Goal: Task Accomplishment & Management: Complete application form

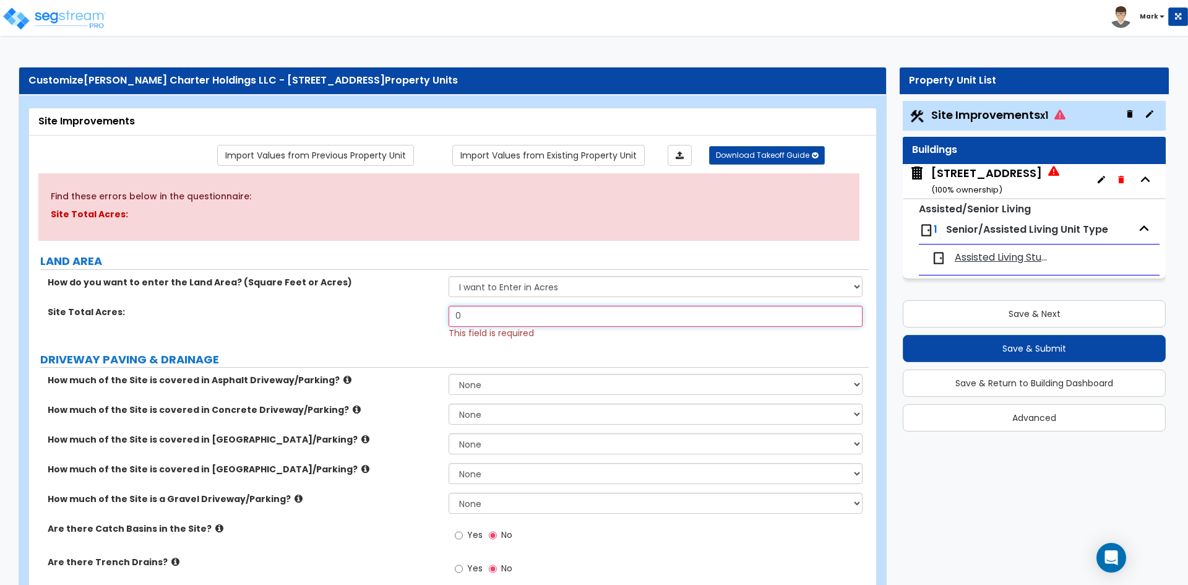
click at [504, 317] on input "0" at bounding box center [655, 316] width 413 height 21
click at [434, 329] on div "Site Total Acres: 3.25 Please enter up to 2 decimal places. This field is requi…" at bounding box center [449, 322] width 840 height 33
click at [481, 314] on input "3.25" at bounding box center [655, 316] width 413 height 21
type input "3.26"
click at [381, 334] on div "Site Total Acres: 3.26 This field is required" at bounding box center [449, 322] width 840 height 33
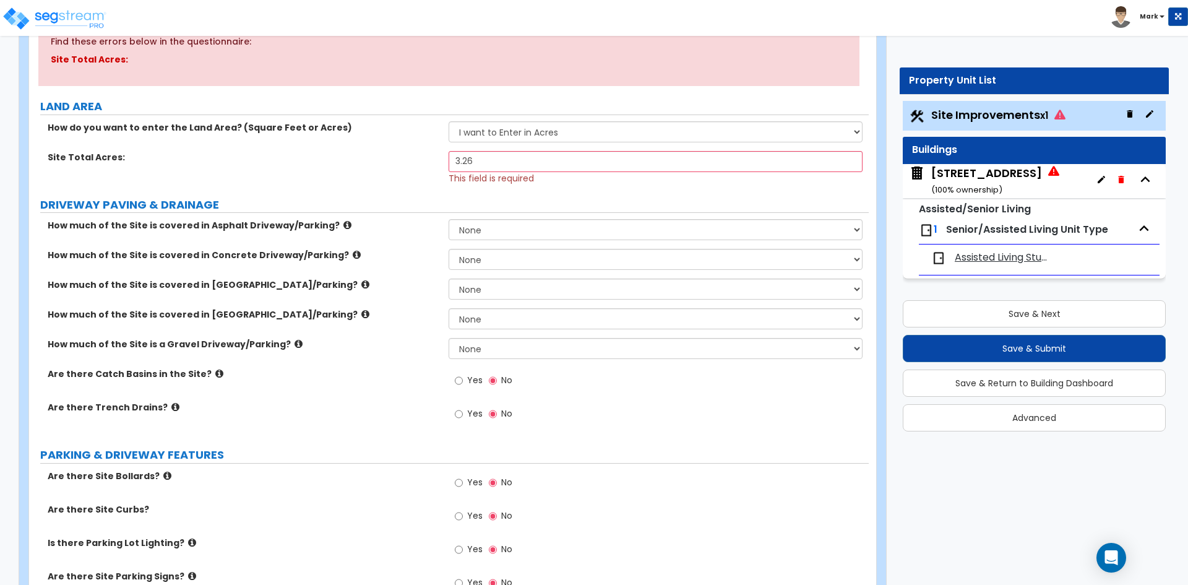
scroll to position [186, 0]
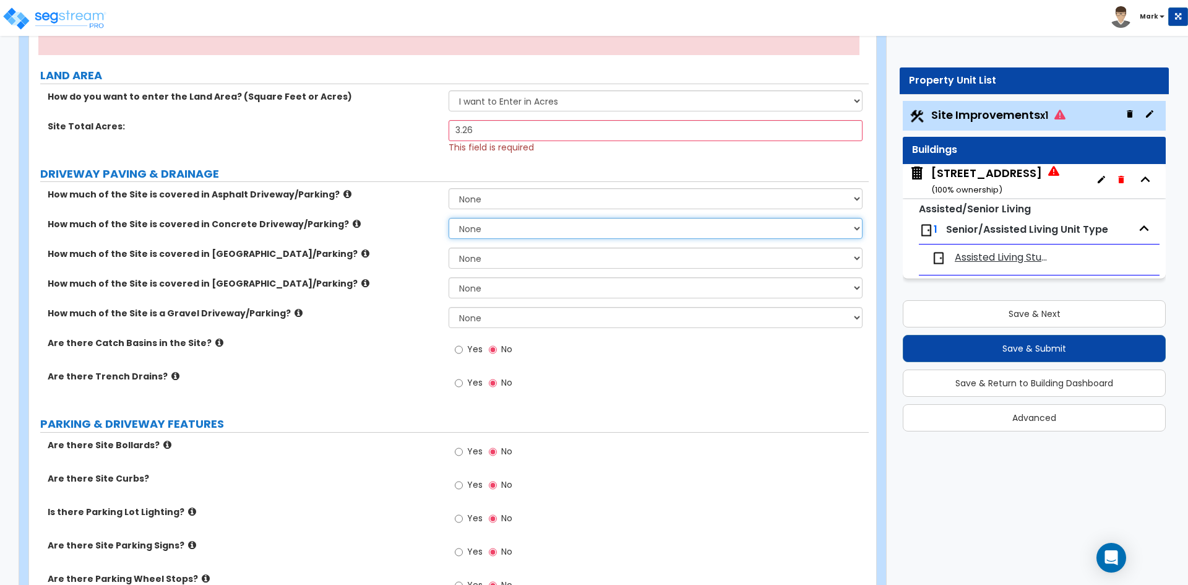
click at [480, 228] on select "None I want to Enter an Approximate Percentage I want to Enter the Square Foota…" at bounding box center [655, 228] width 413 height 21
select select "2"
click at [449, 218] on select "None I want to Enter an Approximate Percentage I want to Enter the Square Foota…" at bounding box center [655, 228] width 413 height 21
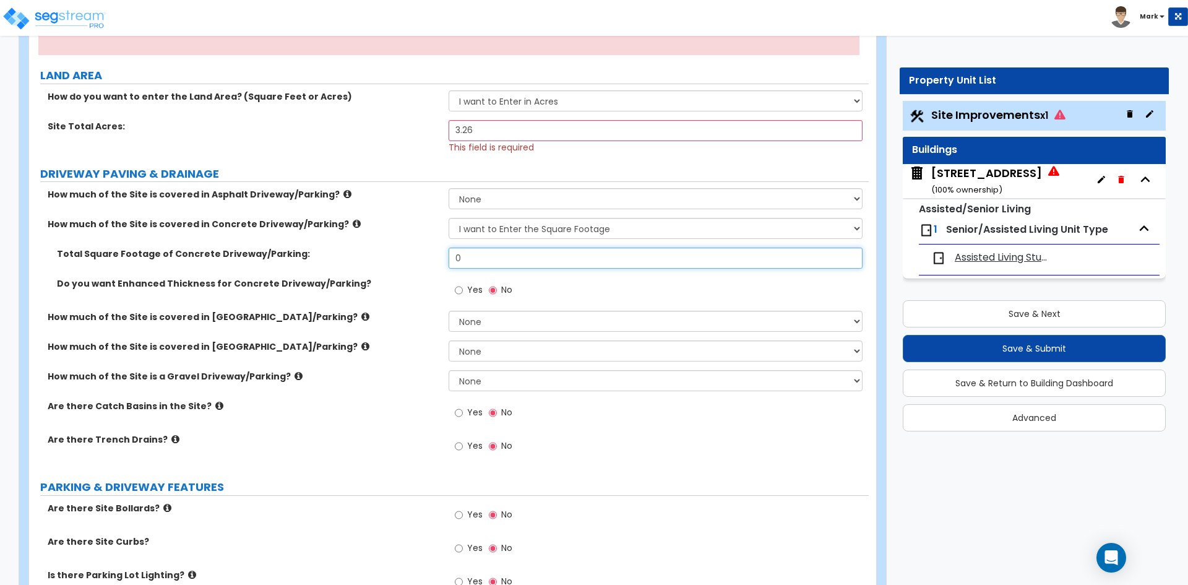
click at [489, 261] on input "0" at bounding box center [655, 257] width 413 height 21
type input "41,510"
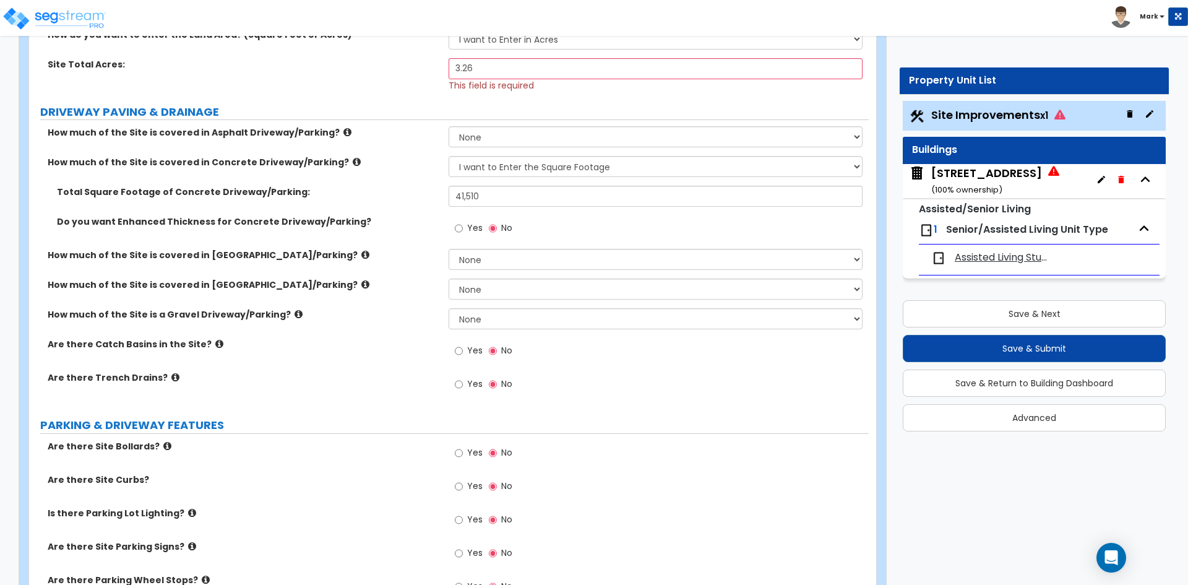
click at [464, 350] on label "Yes" at bounding box center [469, 352] width 28 height 21
click at [463, 350] on input "Yes" at bounding box center [459, 351] width 8 height 14
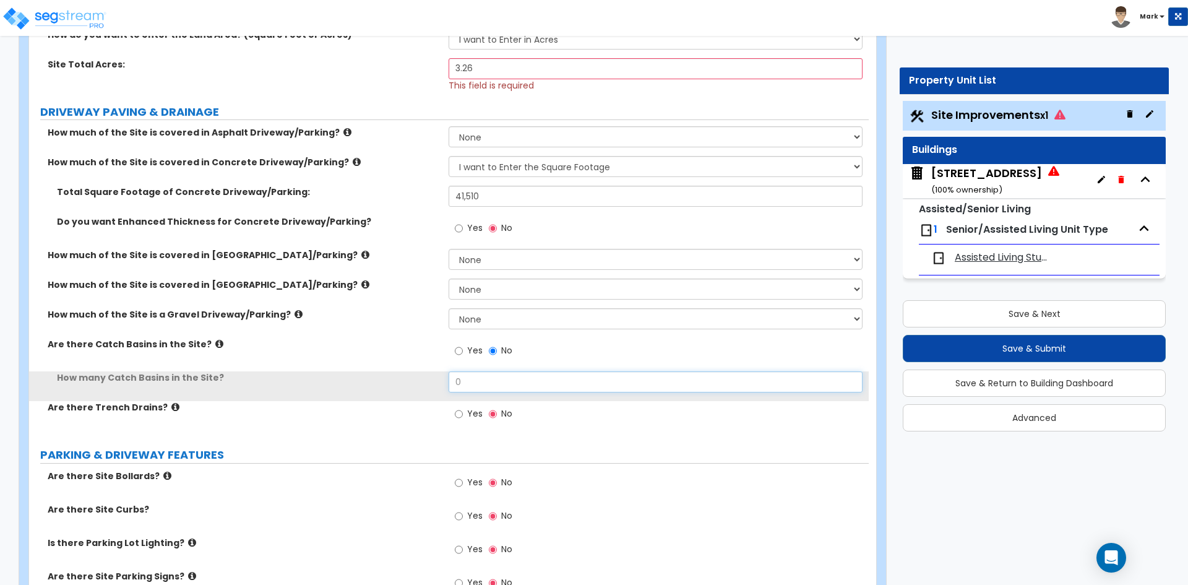
click at [489, 372] on input "0" at bounding box center [655, 381] width 413 height 21
type input "6"
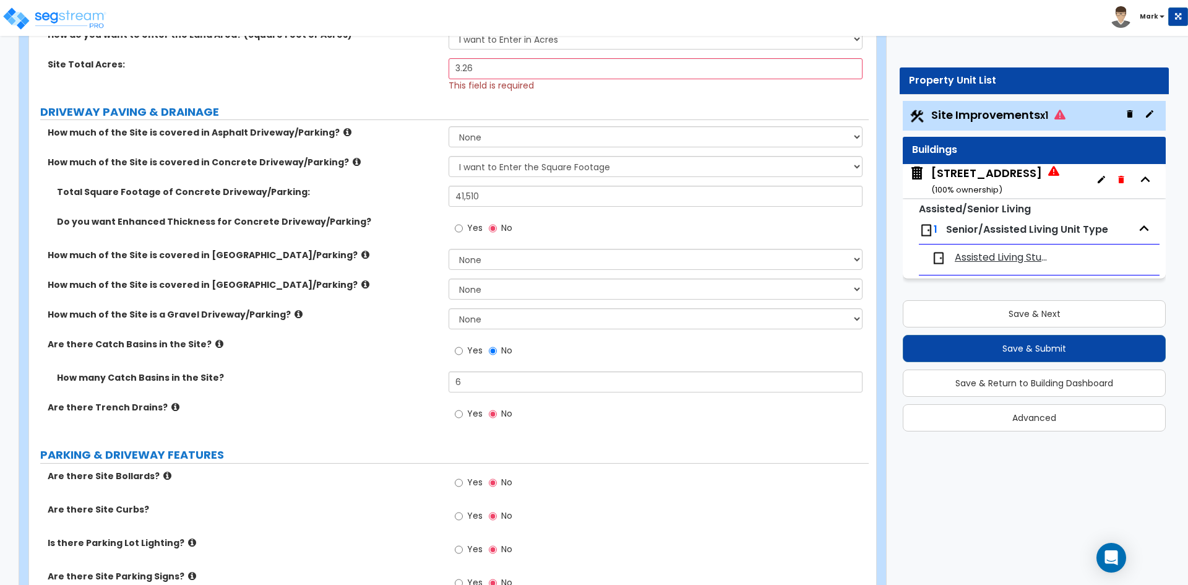
click at [391, 378] on label "How many Catch Basins in the Site?" at bounding box center [248, 377] width 382 height 12
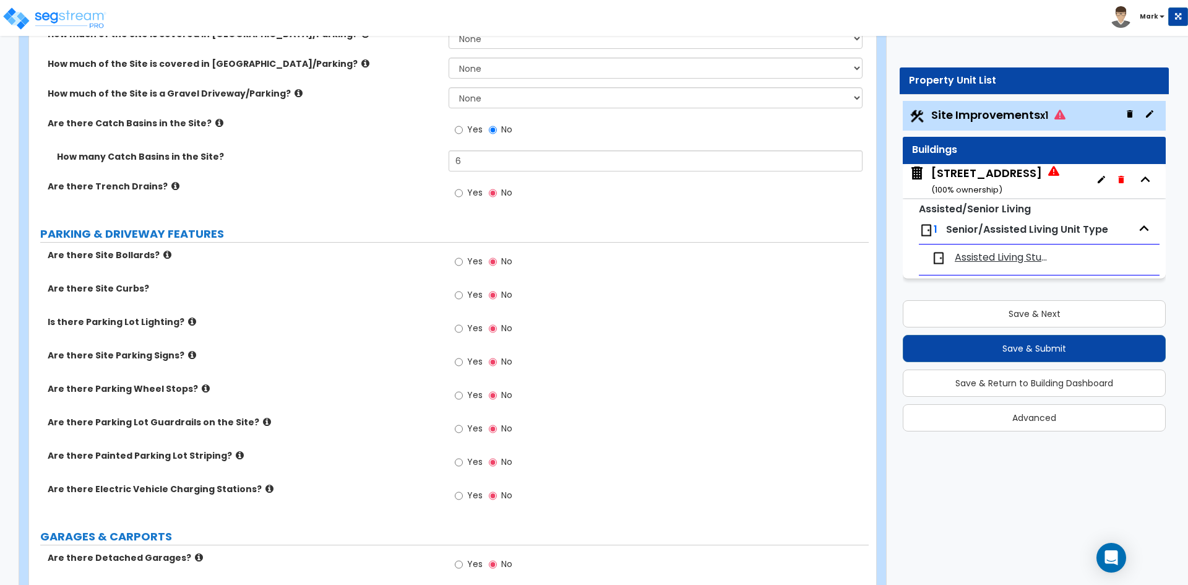
scroll to position [495, 0]
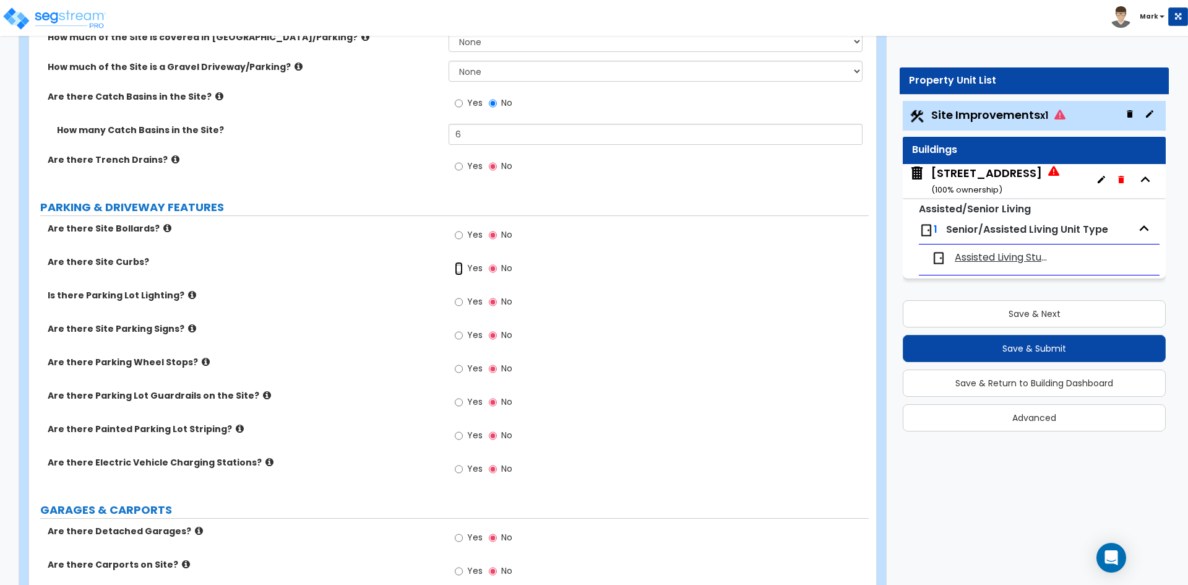
click at [460, 269] on input "Yes" at bounding box center [459, 269] width 8 height 14
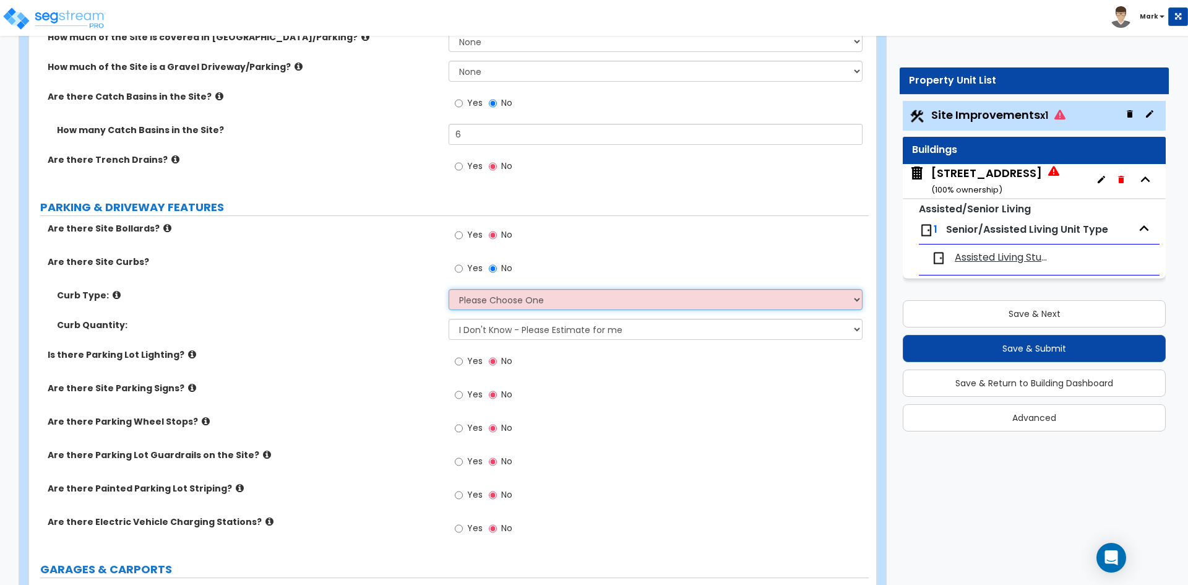
click at [484, 297] on select "Please Choose One Curb (Only) Curb & Gutter Asphalt Berm" at bounding box center [655, 299] width 413 height 21
select select "1"
click at [449, 289] on select "Please Choose One Curb (Only) Curb & Gutter Asphalt Berm" at bounding box center [655, 299] width 413 height 21
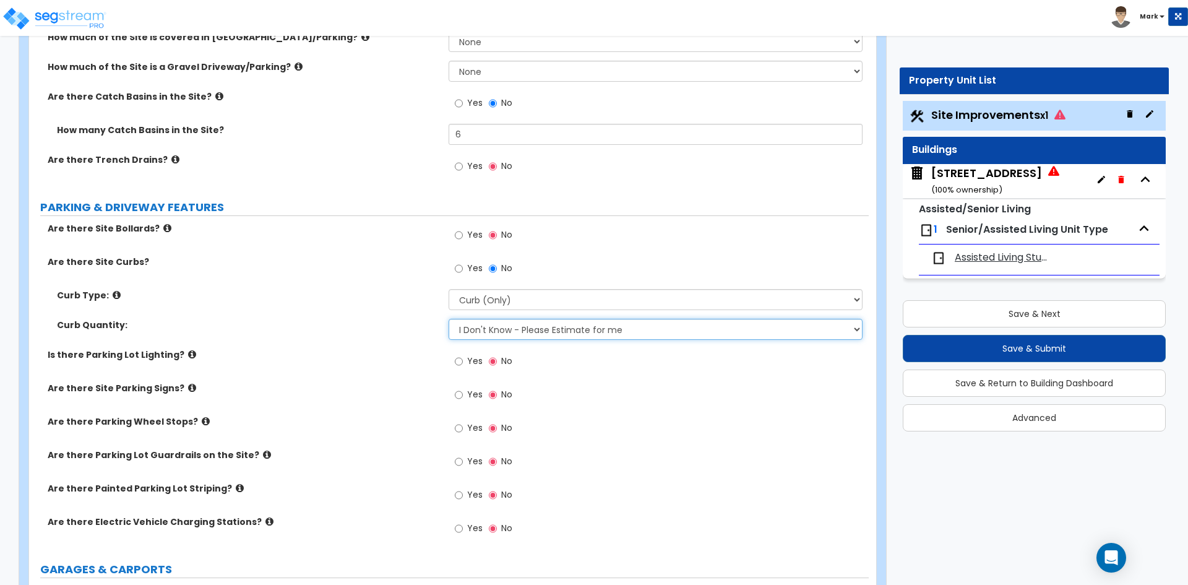
click at [491, 333] on select "I Don't Know - Please Estimate for me I want to Enter the LF" at bounding box center [655, 329] width 413 height 21
select select "1"
click at [449, 319] on select "I Don't Know - Please Estimate for me I want to Enter the LF" at bounding box center [655, 329] width 413 height 21
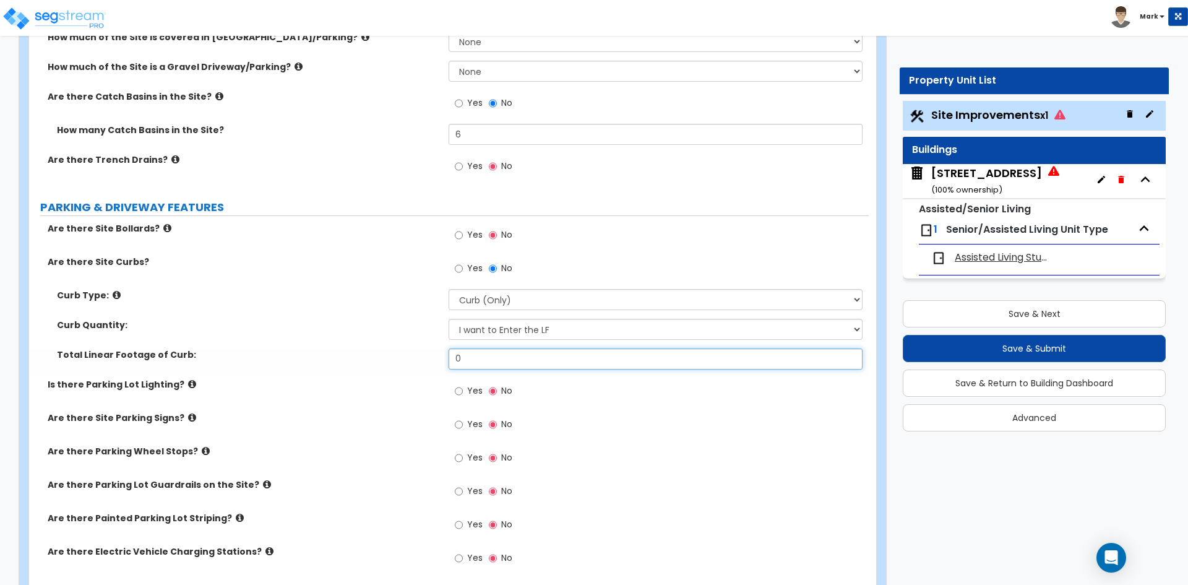
click at [491, 354] on input "0" at bounding box center [655, 358] width 413 height 21
click at [483, 363] on input "0" at bounding box center [655, 358] width 413 height 21
type input "2,501"
click at [385, 369] on div "Total Linear Footage of Curb: 2,501" at bounding box center [449, 363] width 840 height 30
click at [458, 389] on input "Yes" at bounding box center [459, 391] width 8 height 14
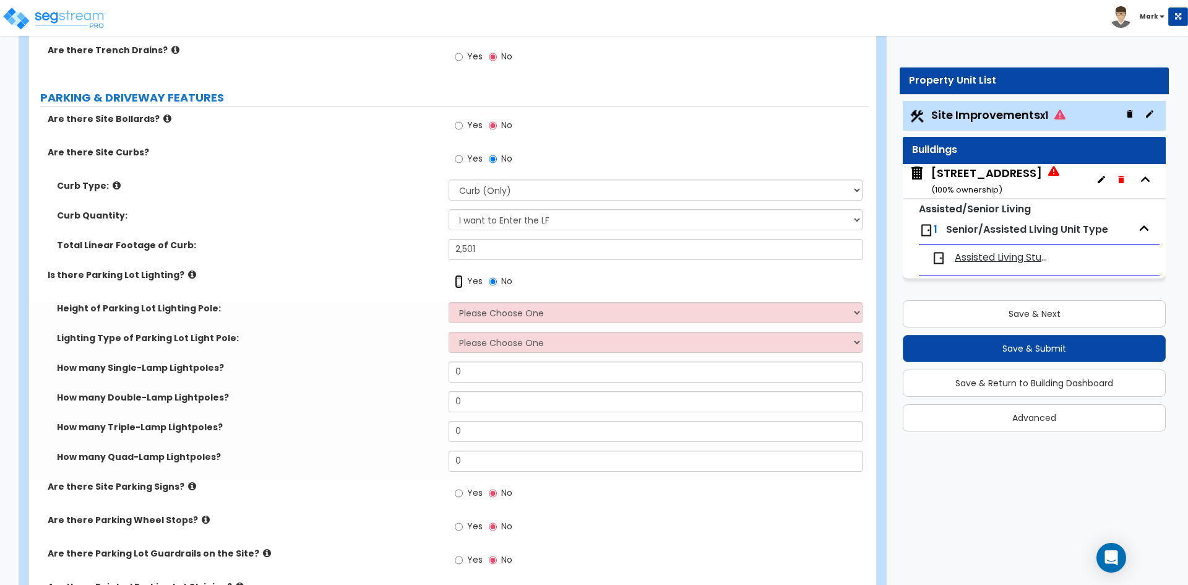
scroll to position [619, 0]
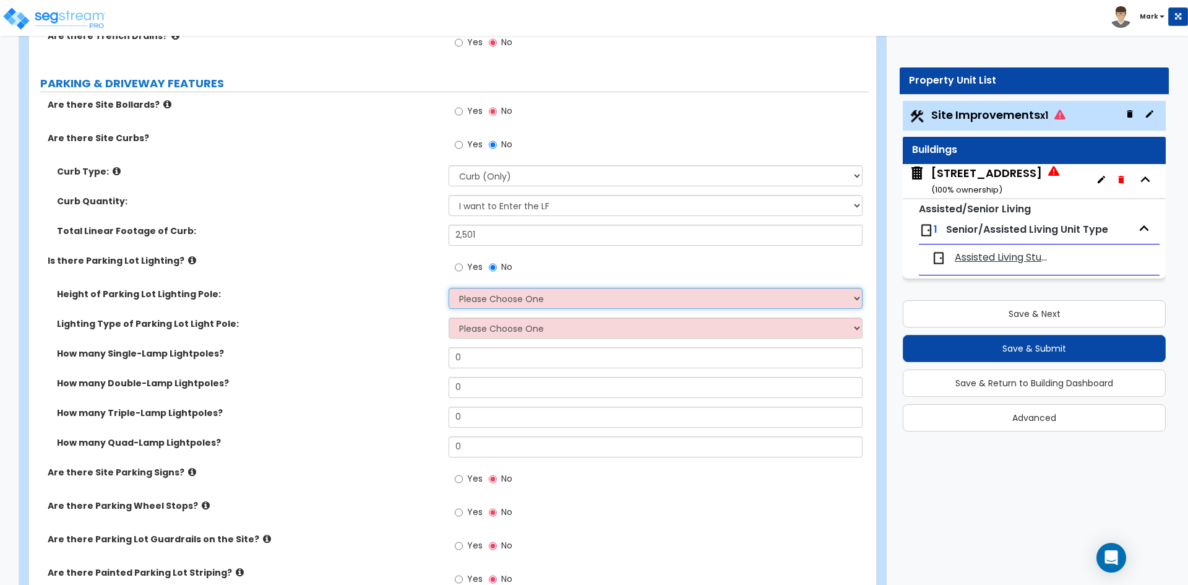
click at [544, 298] on select "Please Choose One 20' high 30' high 40' high" at bounding box center [655, 298] width 413 height 21
select select "1"
click at [449, 288] on select "Please Choose One 20' high 30' high 40' high" at bounding box center [655, 298] width 413 height 21
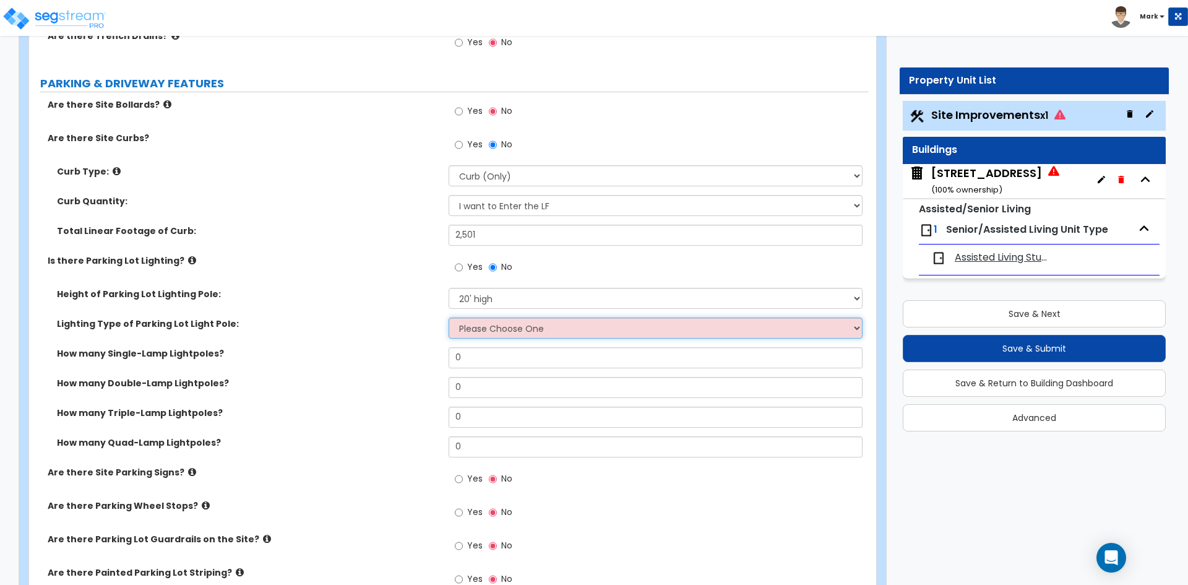
click at [534, 326] on select "Please Choose One LED Metal Halide High Pressure Sodium Please Choose for me" at bounding box center [655, 327] width 413 height 21
select select "1"
click at [449, 317] on select "Please Choose One LED Metal Halide High Pressure Sodium Please Choose for me" at bounding box center [655, 327] width 413 height 21
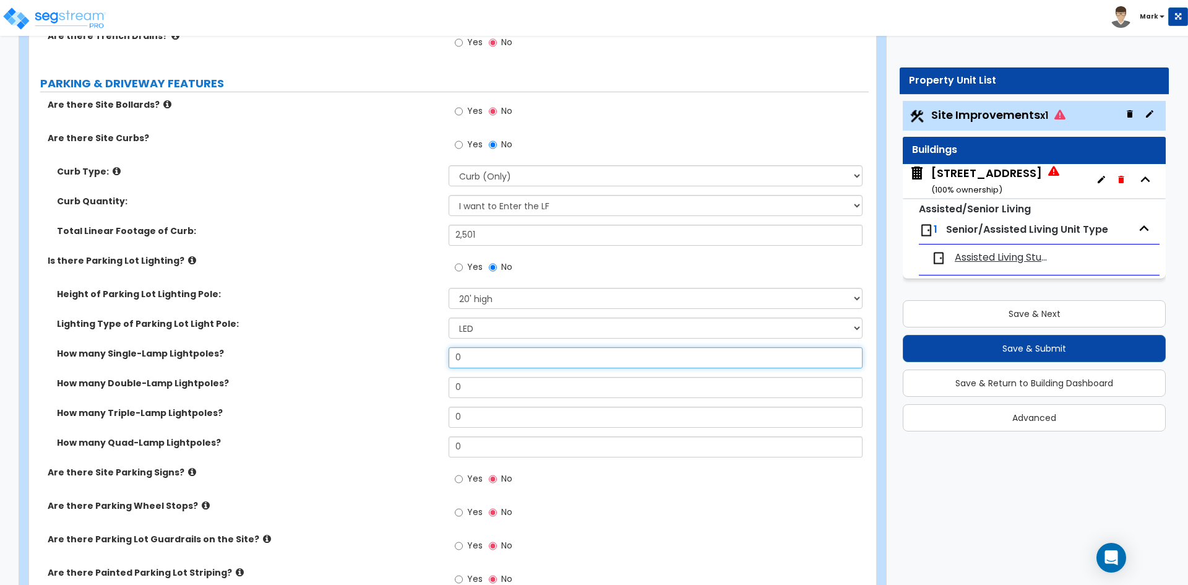
click at [486, 356] on input "0" at bounding box center [655, 357] width 413 height 21
click at [472, 360] on input "text" at bounding box center [655, 357] width 413 height 21
type input "13"
click at [357, 332] on div "Lighting Type of Parking Lot Light Pole: Please Choose One LED Metal Halide Hig…" at bounding box center [449, 332] width 840 height 30
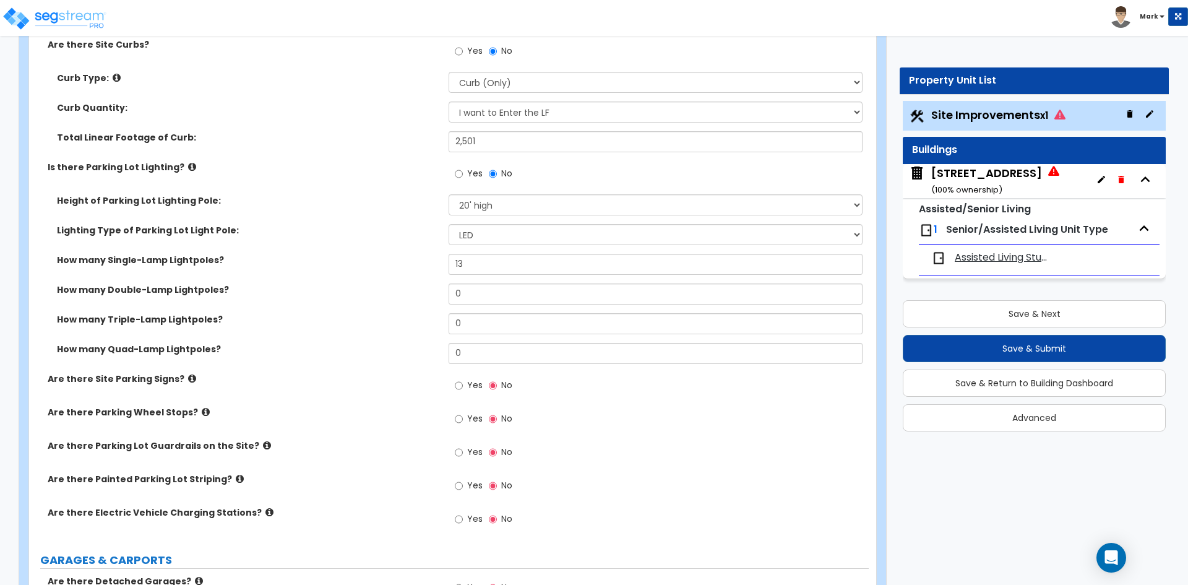
scroll to position [742, 0]
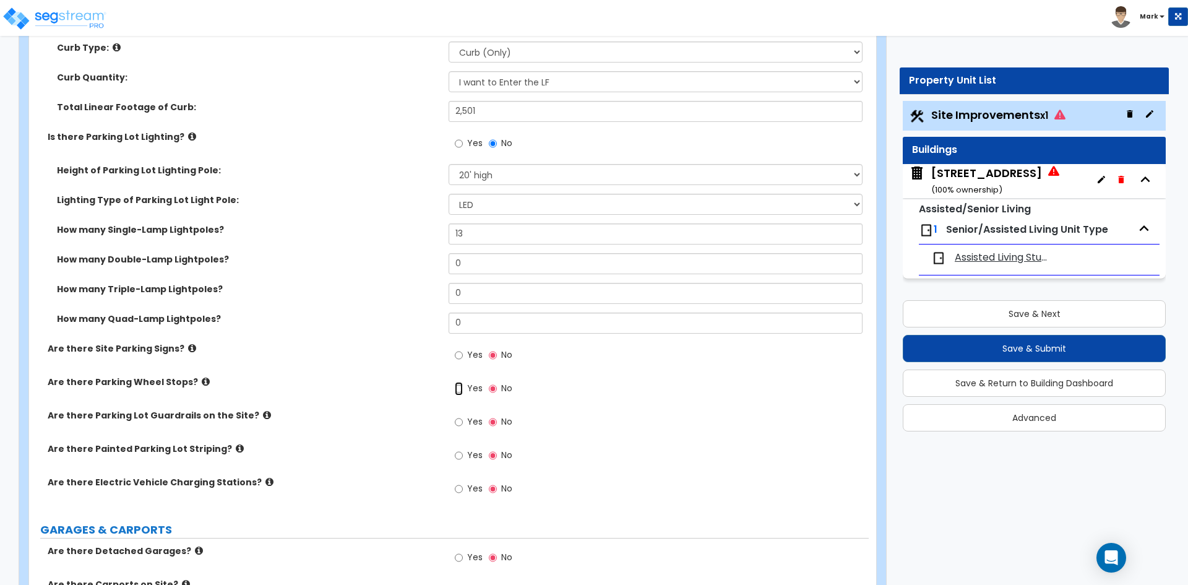
click at [460, 388] on input "Yes" at bounding box center [459, 389] width 8 height 14
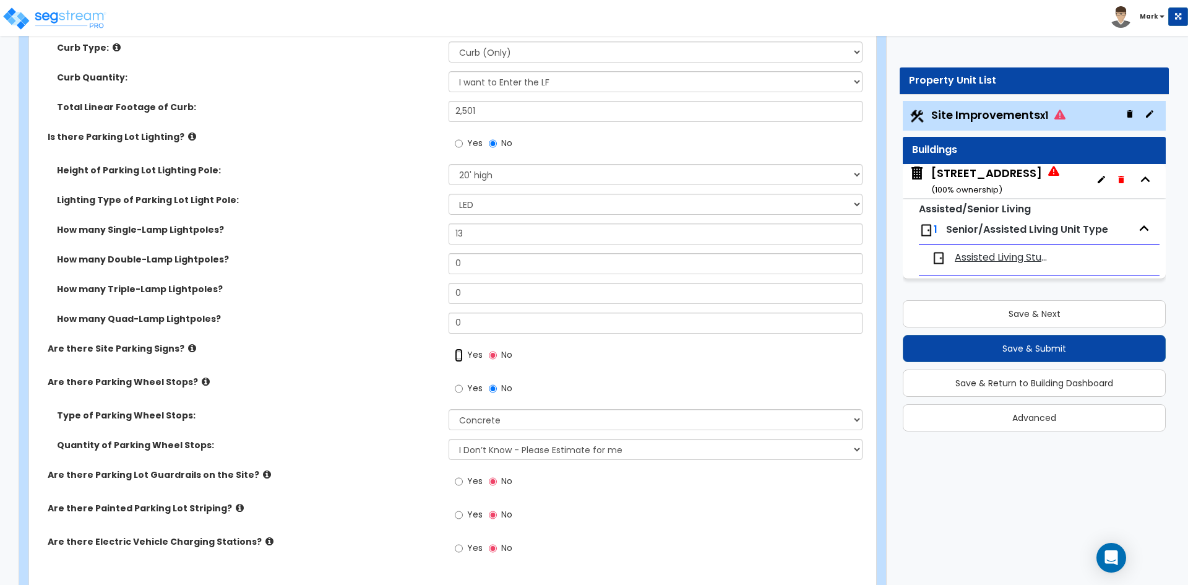
click at [458, 356] on input "Yes" at bounding box center [459, 355] width 8 height 14
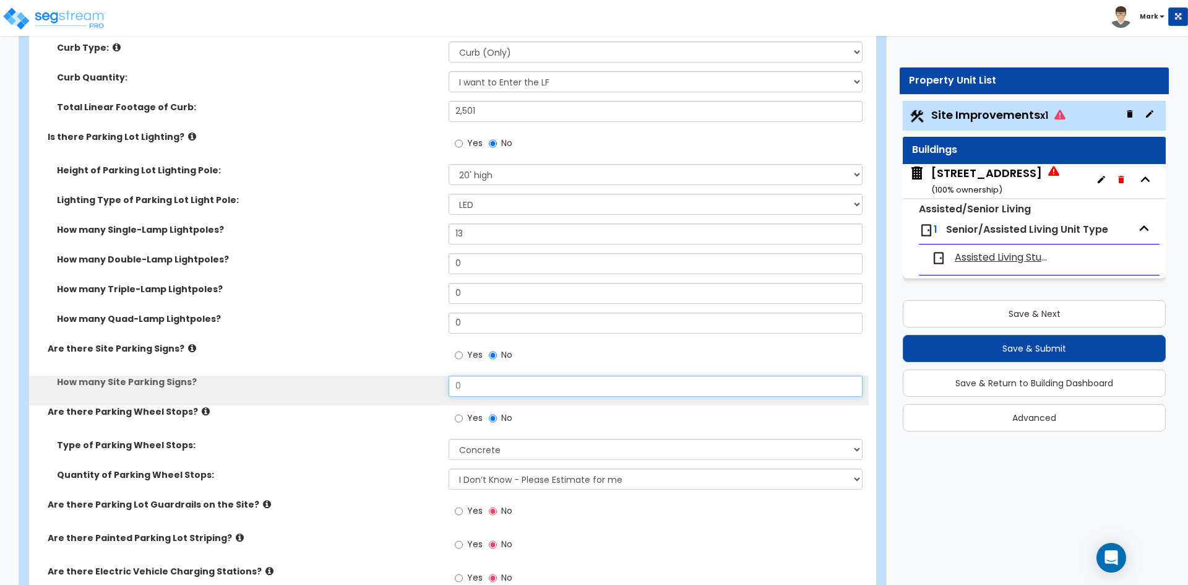
click at [492, 389] on input "0" at bounding box center [655, 386] width 413 height 21
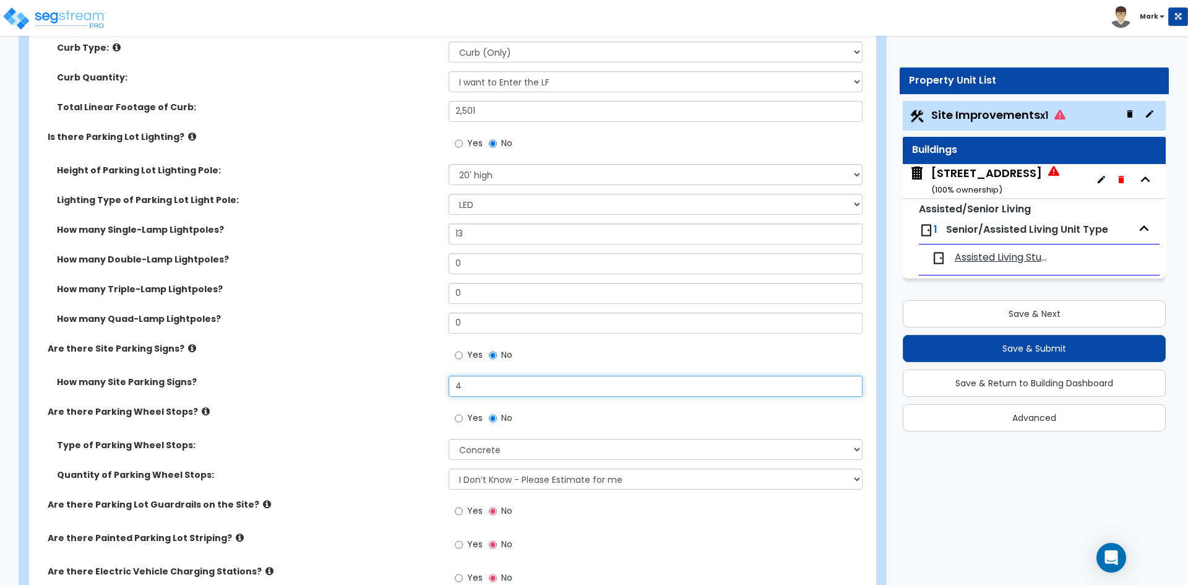
type input "4"
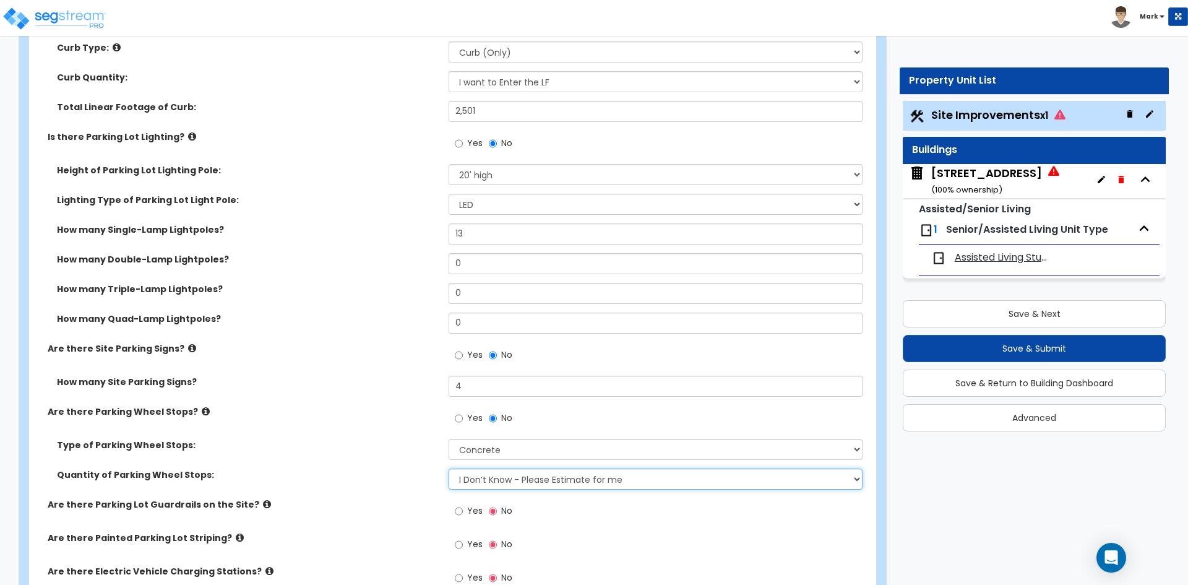
click at [510, 489] on select "I Don’t Know - Please Estimate for me I Want to Enter the Number of Wheel Stops" at bounding box center [655, 478] width 413 height 21
select select "1"
click at [449, 468] on select "I Don’t Know - Please Estimate for me I Want to Enter the Number of Wheel Stops" at bounding box center [655, 478] width 413 height 21
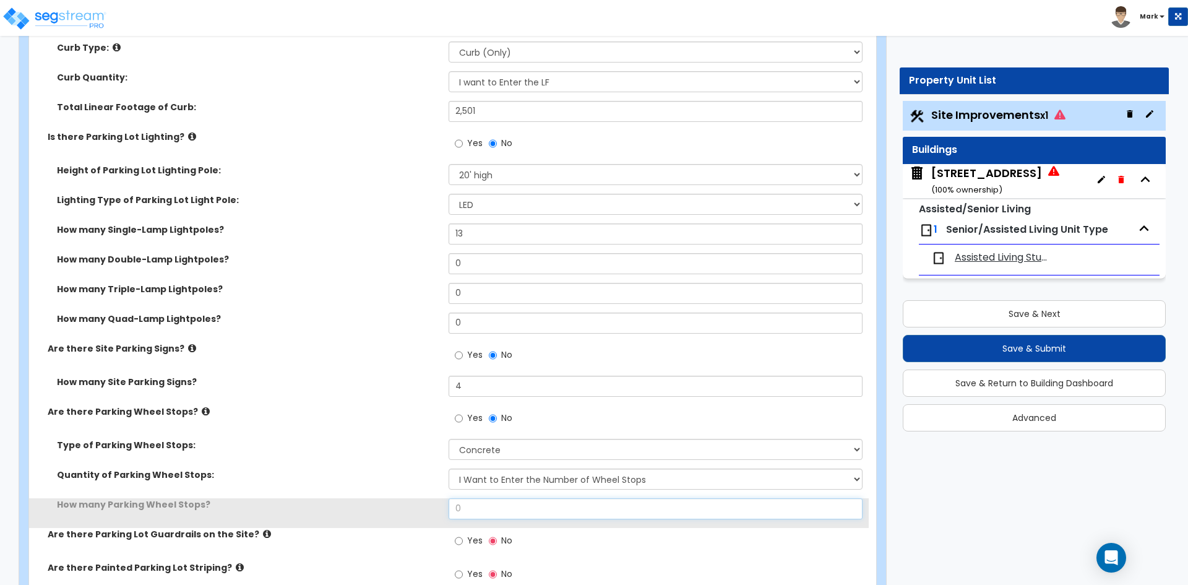
click at [500, 511] on input "0" at bounding box center [655, 508] width 413 height 21
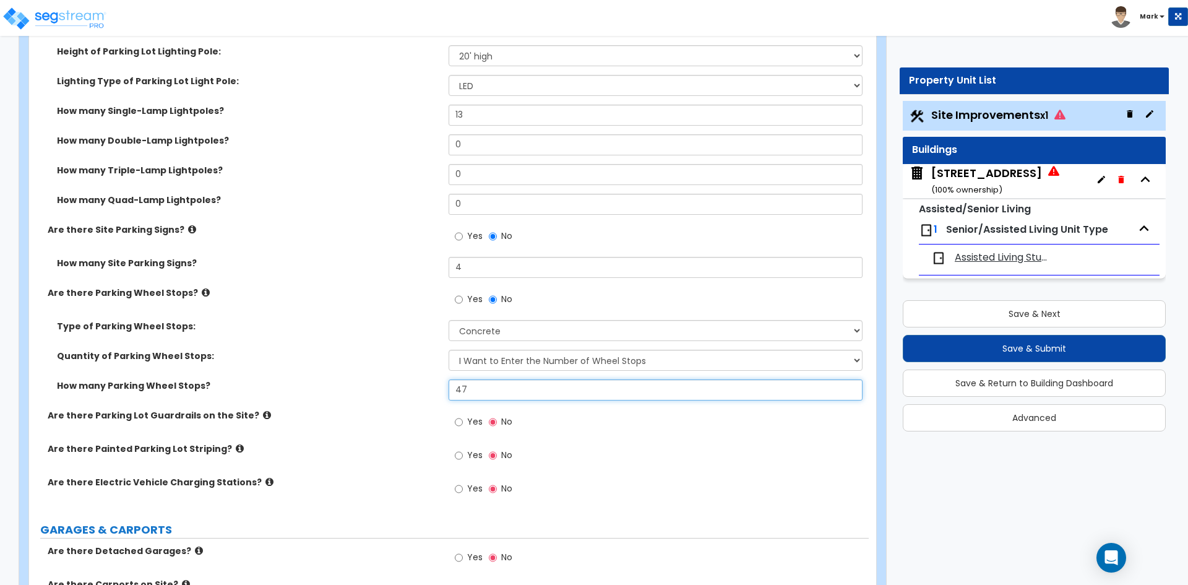
scroll to position [866, 0]
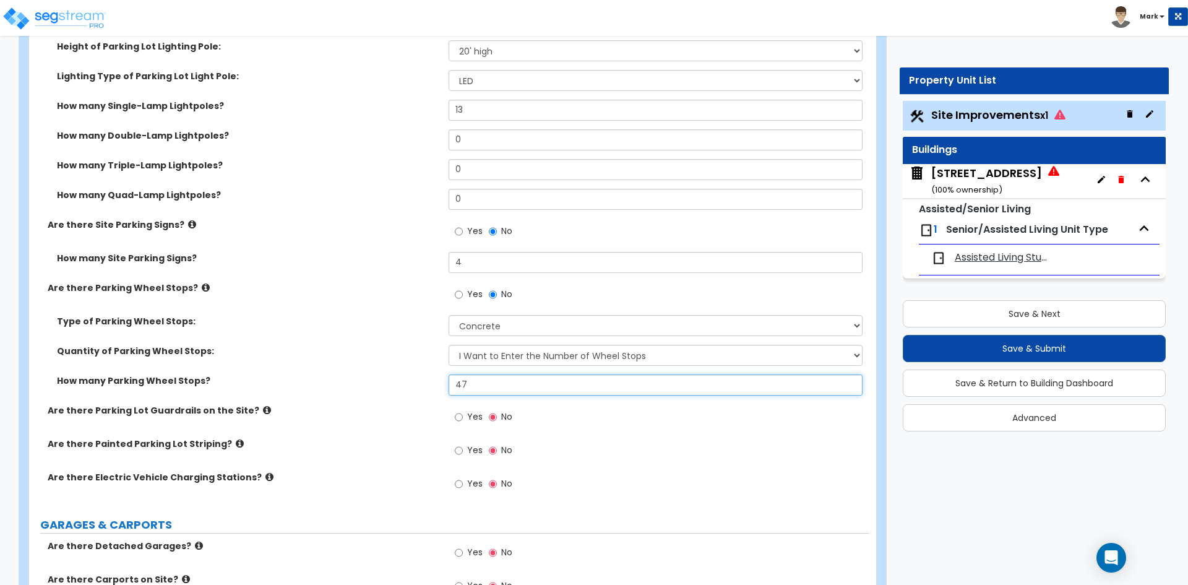
type input "47"
click at [459, 416] on input "Yes" at bounding box center [459, 417] width 8 height 14
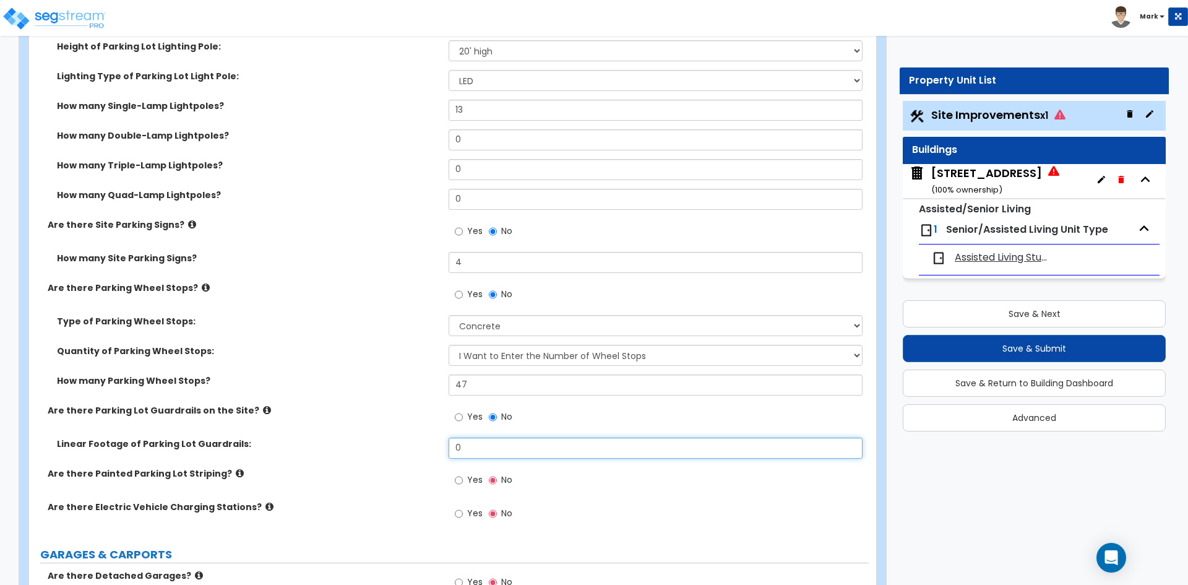
click at [485, 455] on input "0" at bounding box center [655, 447] width 413 height 21
type input "217"
click at [455, 477] on input "Yes" at bounding box center [459, 480] width 8 height 14
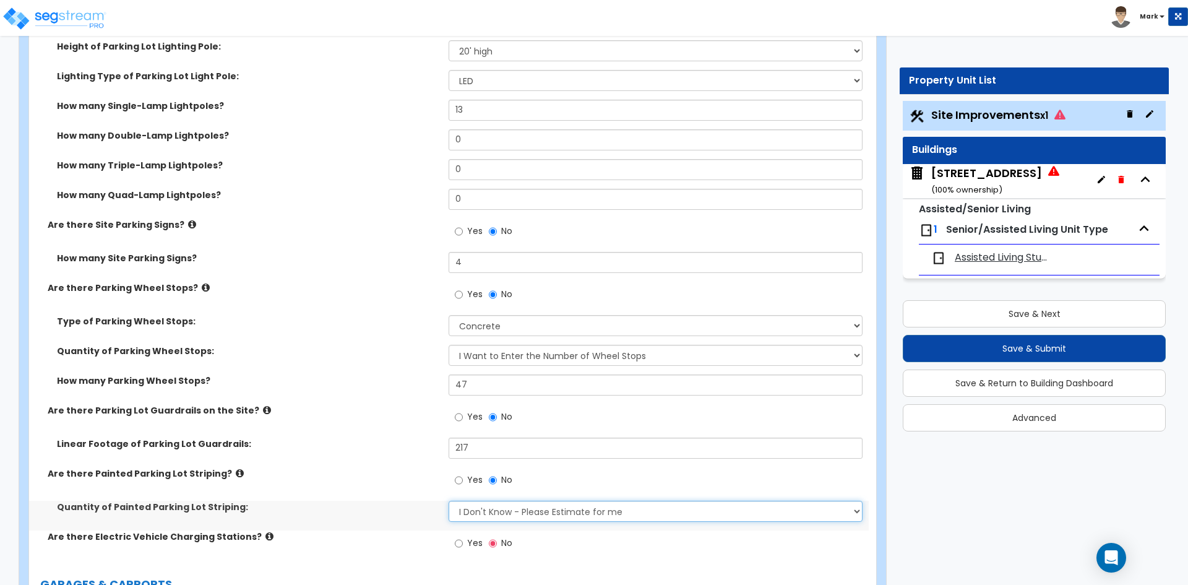
click at [476, 510] on select "I Don't Know - Please Estimate for me I Want to Enter the Number of Parking Spa…" at bounding box center [655, 511] width 413 height 21
select select "1"
click at [449, 501] on select "I Don't Know - Please Estimate for me I Want to Enter the Number of Parking Spa…" at bounding box center [655, 511] width 413 height 21
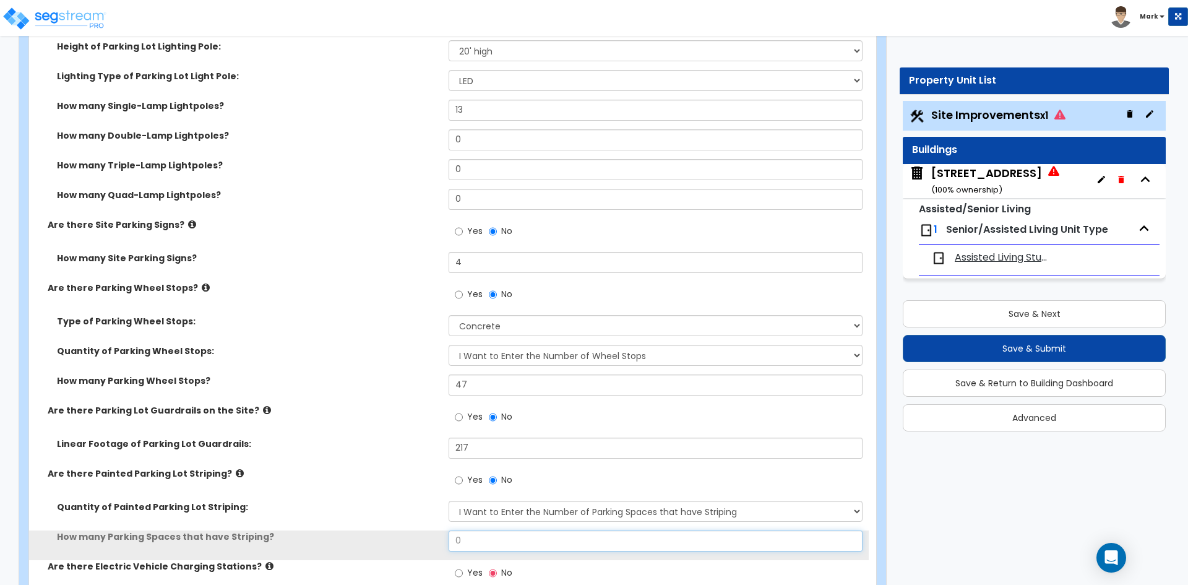
click at [487, 531] on input "0" at bounding box center [655, 540] width 413 height 21
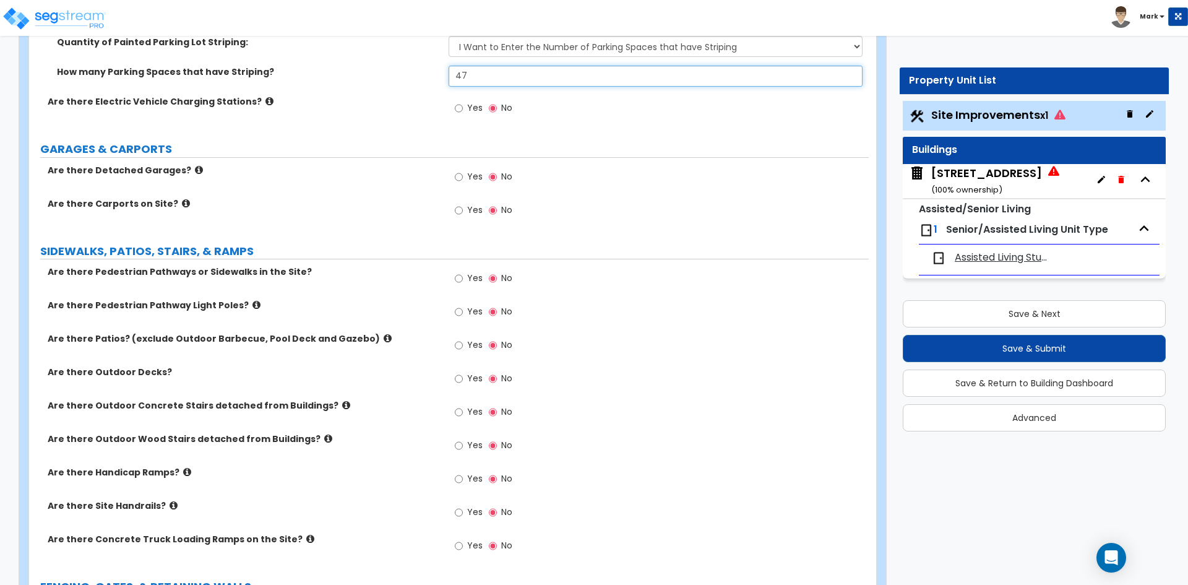
scroll to position [1361, 0]
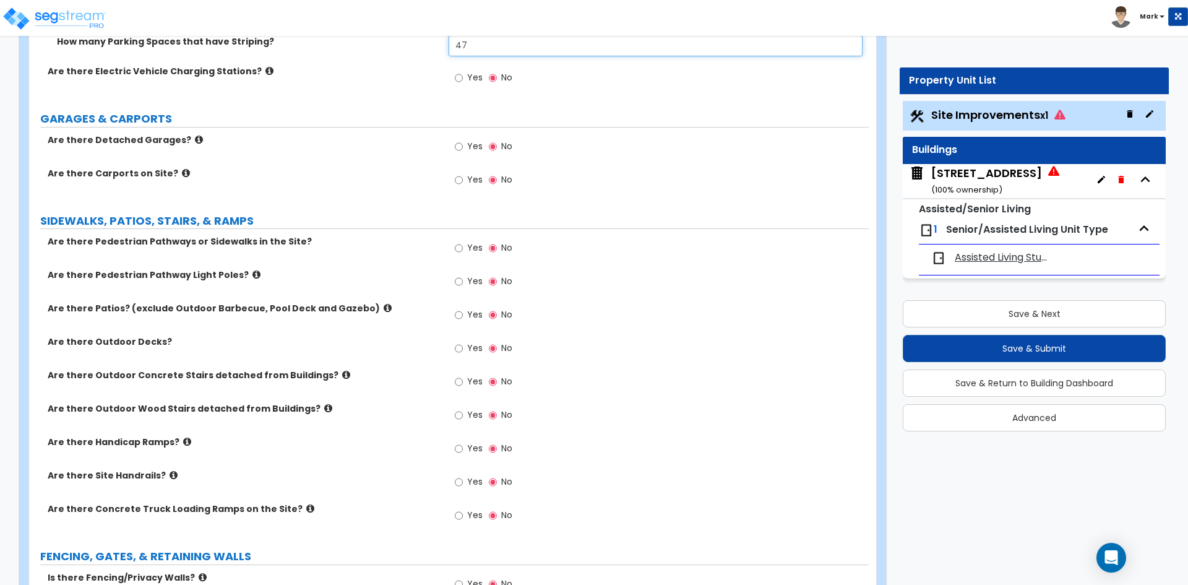
type input "47"
click at [460, 247] on input "Yes" at bounding box center [459, 248] width 8 height 14
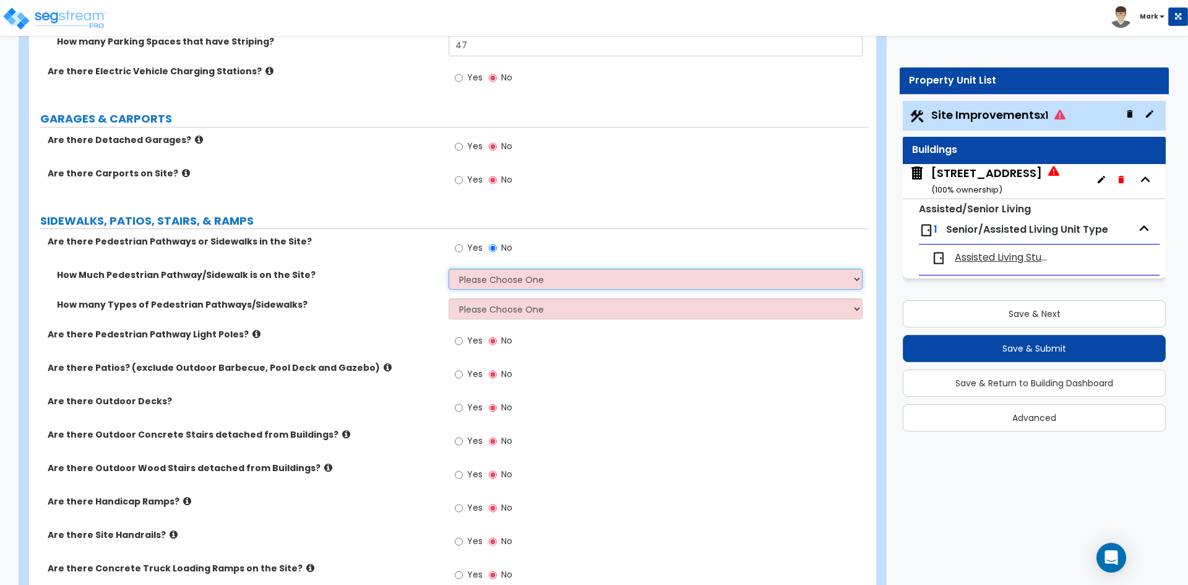
click at [547, 272] on select "Please Choose One I Don't Know, Please Estimate For Me Enter Linear Footage" at bounding box center [655, 279] width 413 height 21
select select "2"
click at [449, 269] on select "Please Choose One I Don't Know, Please Estimate For Me Enter Linear Footage" at bounding box center [655, 279] width 413 height 21
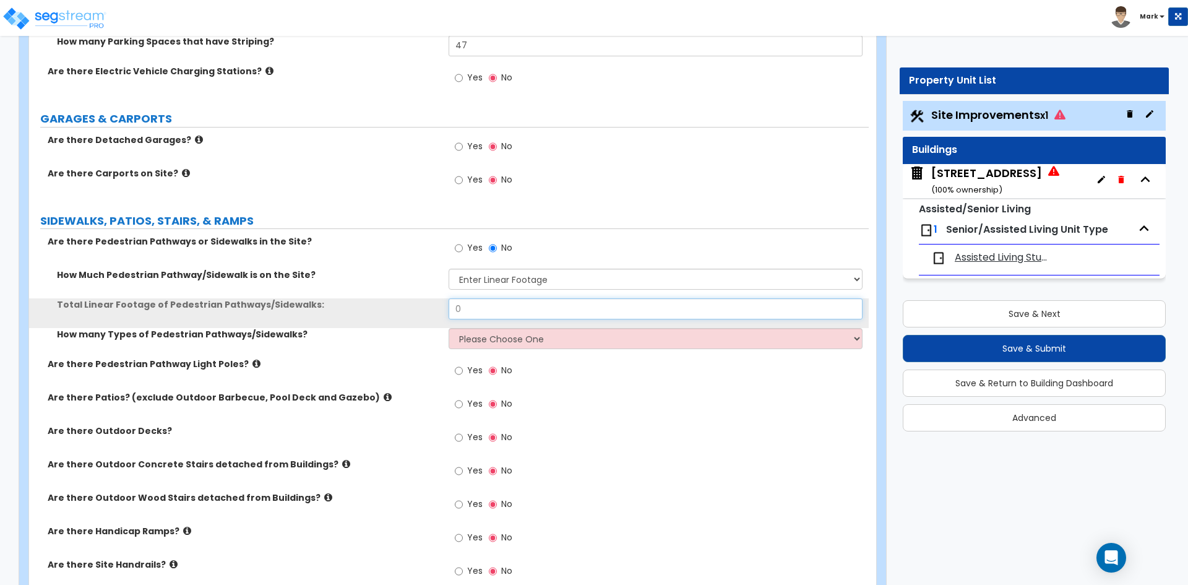
click at [517, 308] on input "0" at bounding box center [655, 308] width 413 height 21
type input "549"
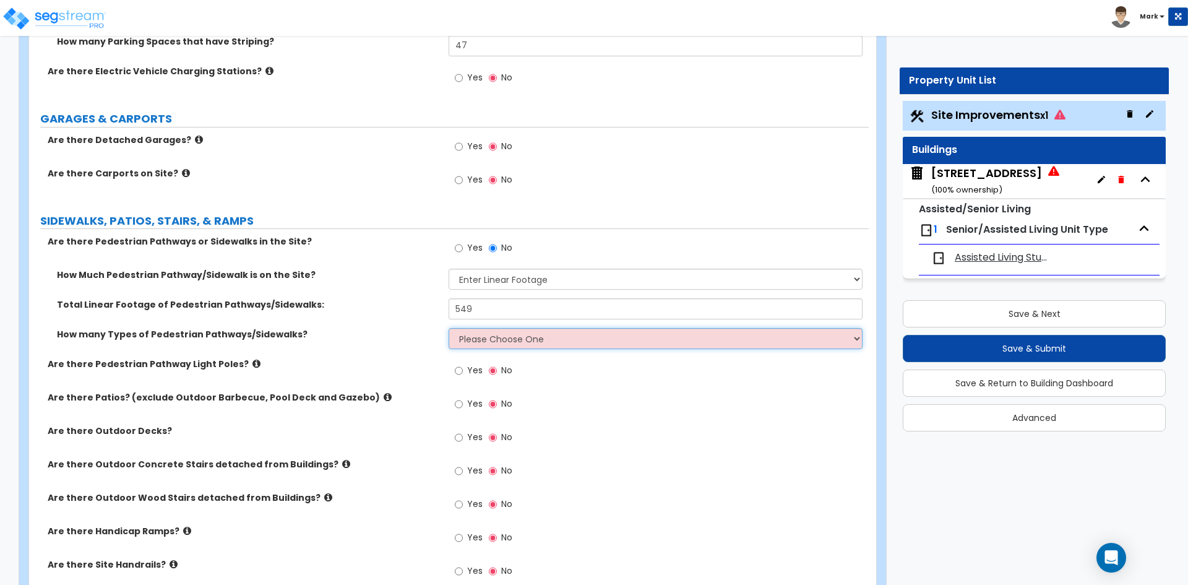
click at [523, 342] on select "Please Choose One 1 2 3" at bounding box center [655, 338] width 413 height 21
select select "1"
click at [449, 328] on select "Please Choose One 1 2 3" at bounding box center [655, 338] width 413 height 21
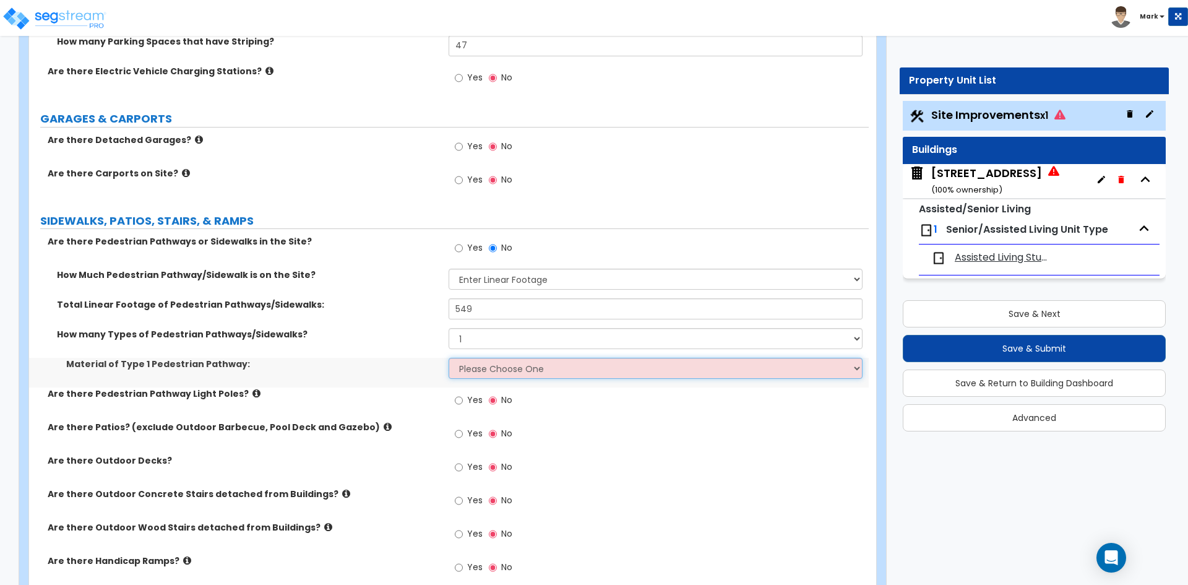
click at [537, 367] on select "Please Choose One Bare Concrete Stamped Concrete Brick Pavers Stone Pavers Wood…" at bounding box center [655, 368] width 413 height 21
select select "1"
click at [449, 358] on select "Please Choose One Bare Concrete Stamped Concrete Brick Pavers Stone Pavers Wood…" at bounding box center [655, 368] width 413 height 21
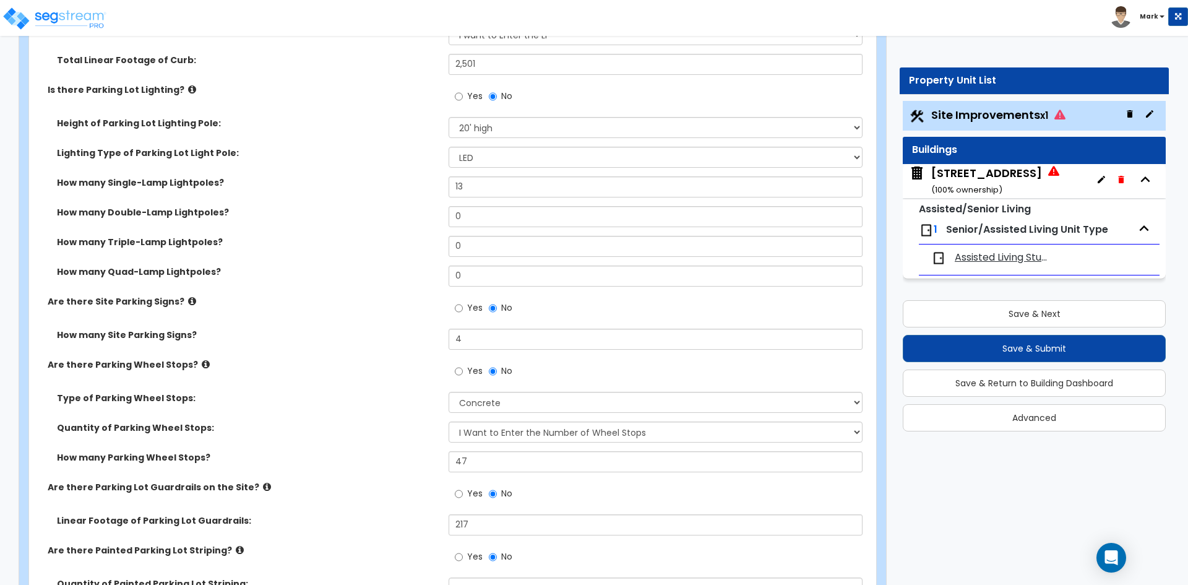
scroll to position [742, 0]
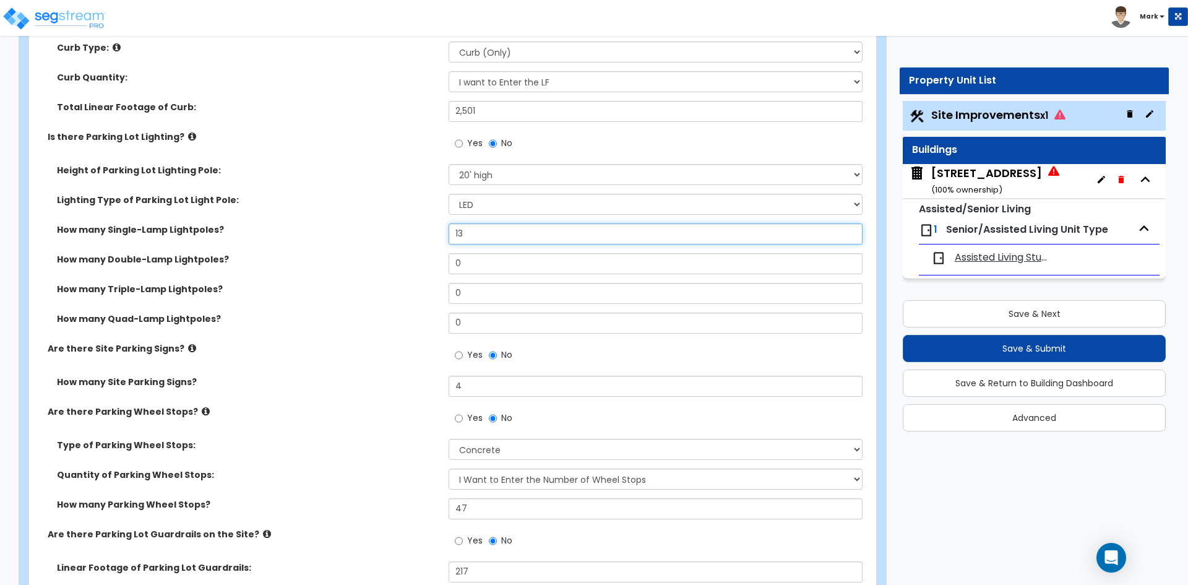
click at [468, 236] on input "13" at bounding box center [655, 233] width 413 height 21
click at [471, 228] on input "13" at bounding box center [655, 233] width 413 height 21
type input "1"
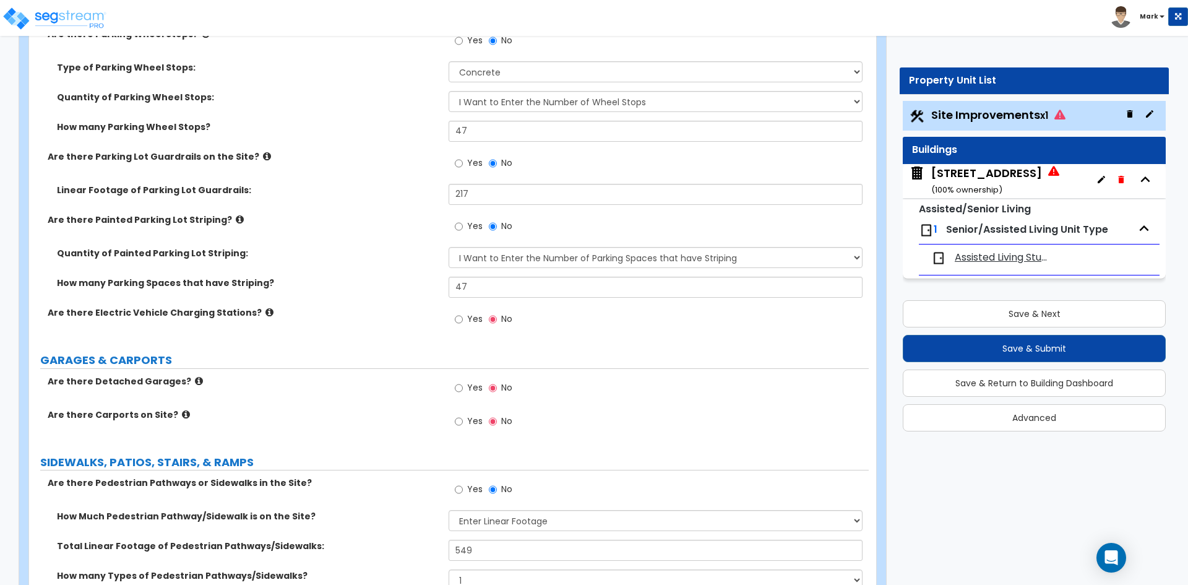
scroll to position [1423, 0]
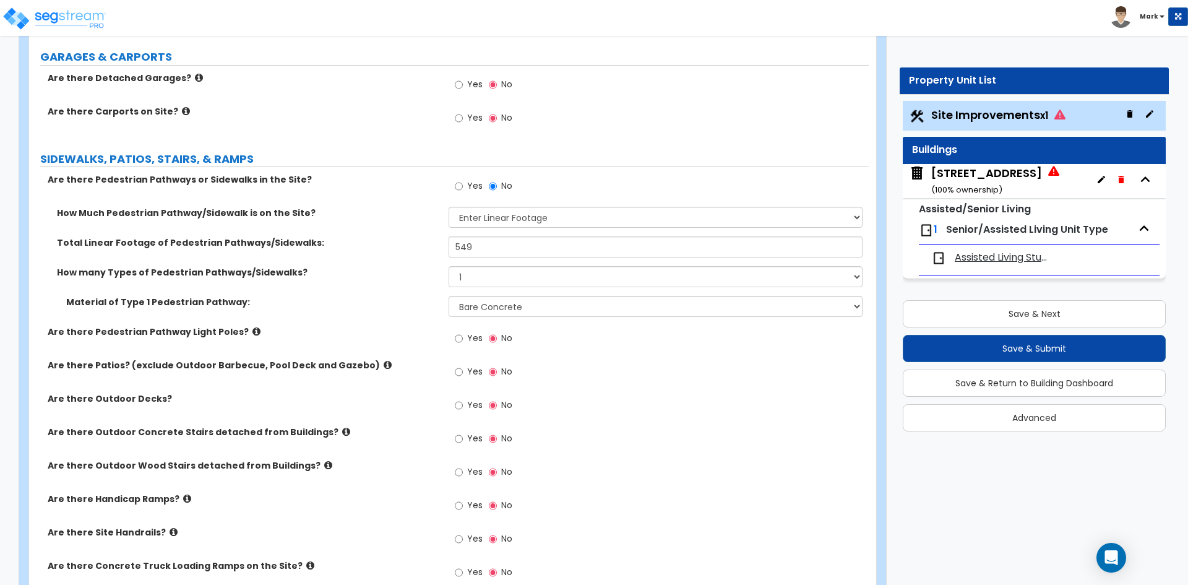
type input "6"
click at [460, 340] on input "Yes" at bounding box center [459, 339] width 8 height 14
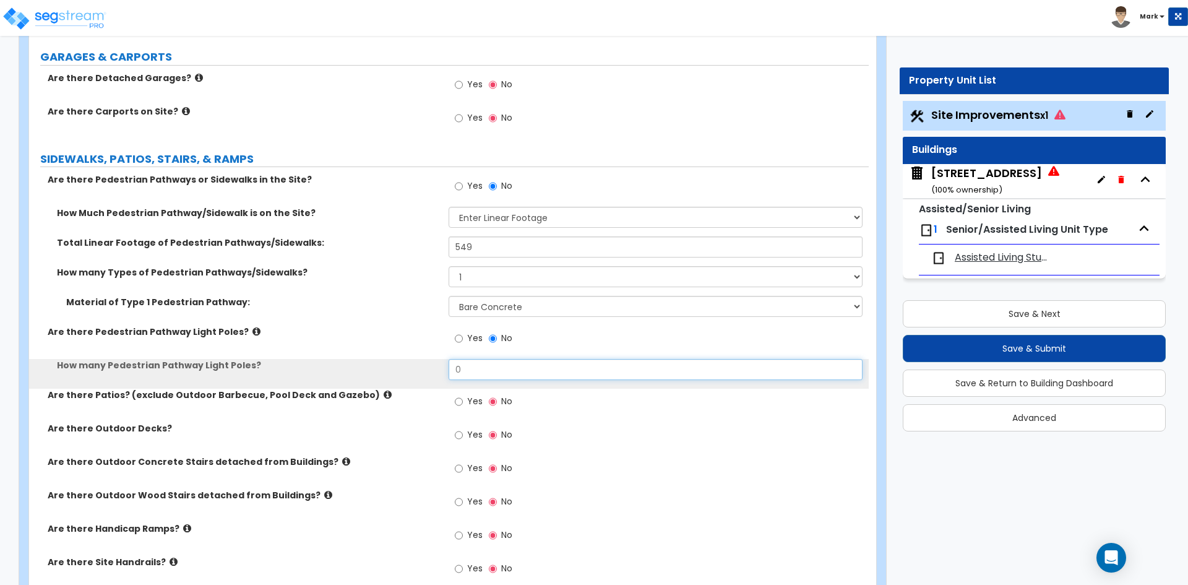
click at [476, 370] on input "0" at bounding box center [655, 369] width 413 height 21
type input "7"
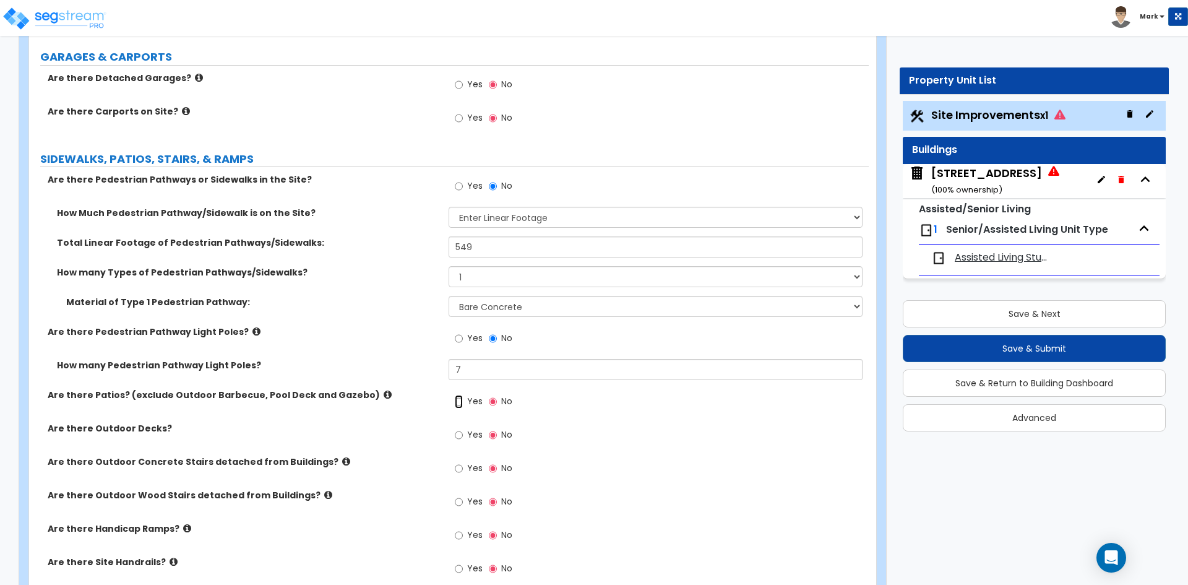
click at [460, 401] on input "Yes" at bounding box center [459, 402] width 8 height 14
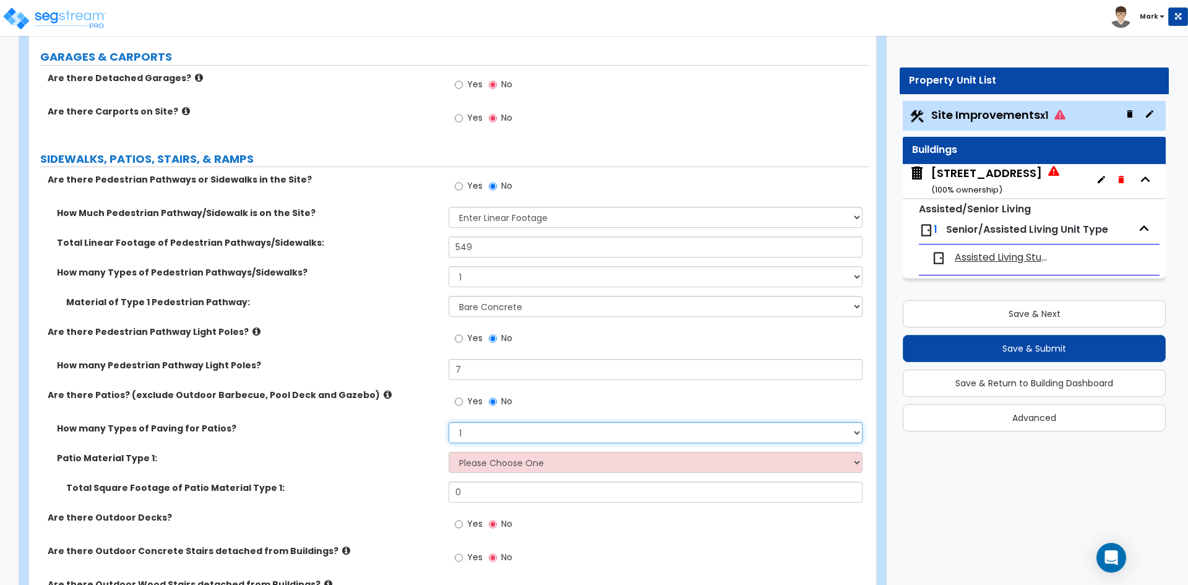
click at [489, 428] on select "1 2 3 4" at bounding box center [655, 432] width 413 height 21
click at [449, 422] on select "1 2 3 4" at bounding box center [655, 432] width 413 height 21
click at [502, 457] on select "Please Choose One Bare Concrete Stamped Concrete Brick Pavers Stone Pavers Tile…" at bounding box center [655, 462] width 413 height 21
select select "1"
click at [449, 452] on select "Please Choose One Bare Concrete Stamped Concrete Brick Pavers Stone Pavers Tile…" at bounding box center [655, 462] width 413 height 21
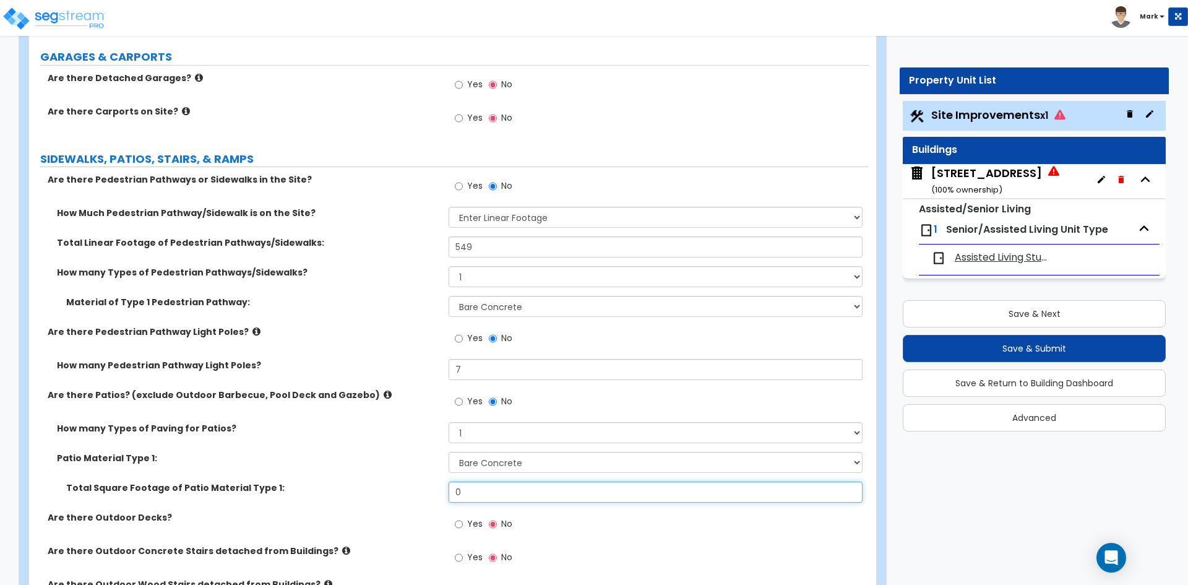
click at [476, 483] on input "0" at bounding box center [655, 491] width 413 height 21
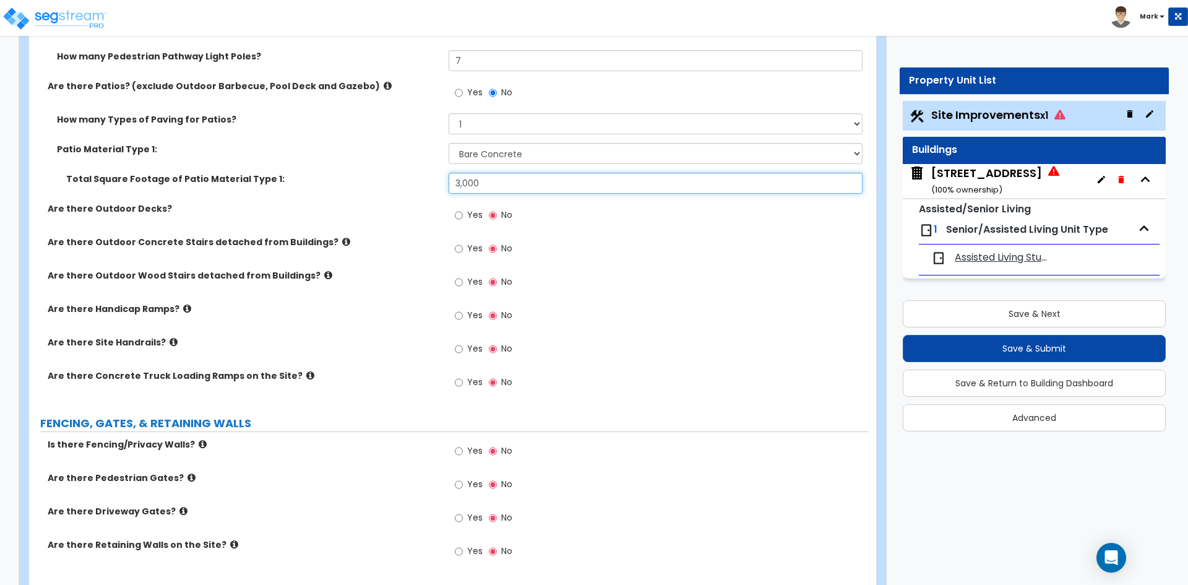
scroll to position [1732, 0]
type input "3,000"
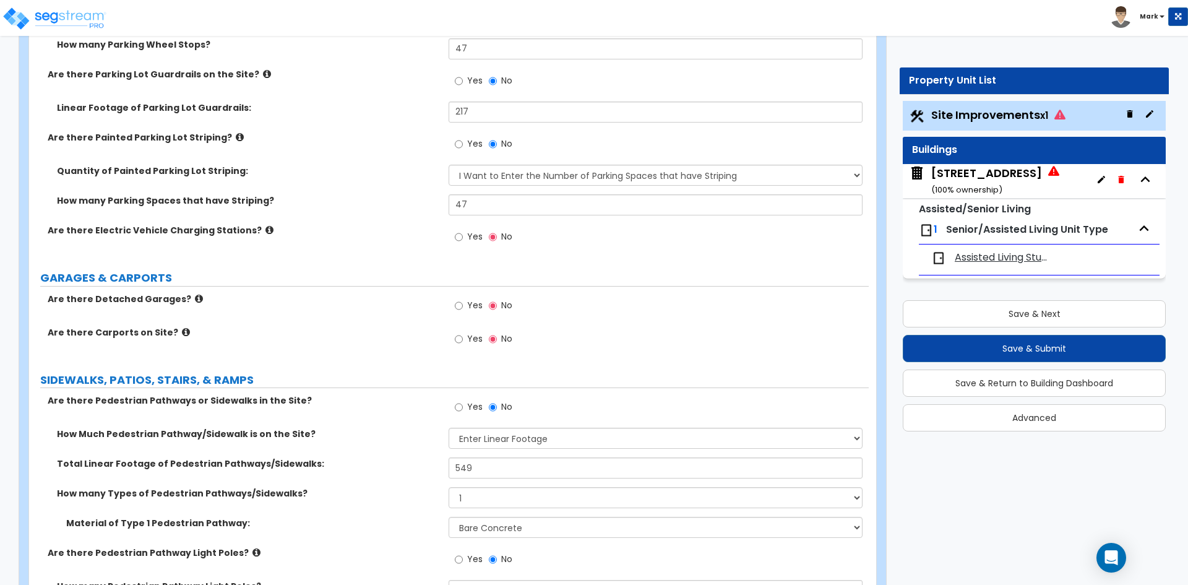
scroll to position [1176, 0]
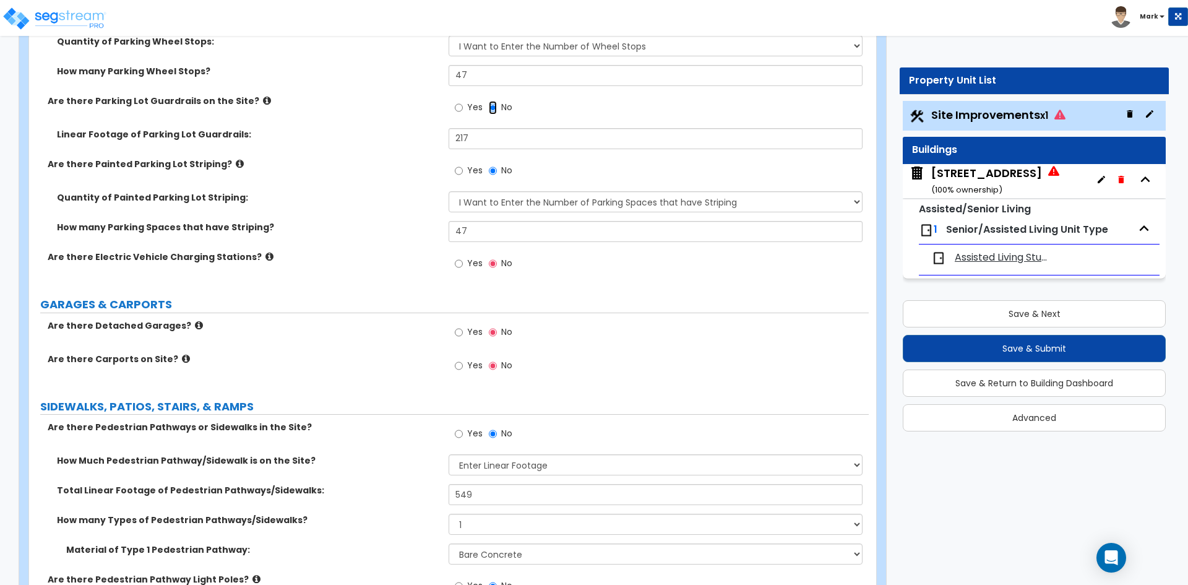
click at [494, 110] on input "No" at bounding box center [493, 108] width 8 height 14
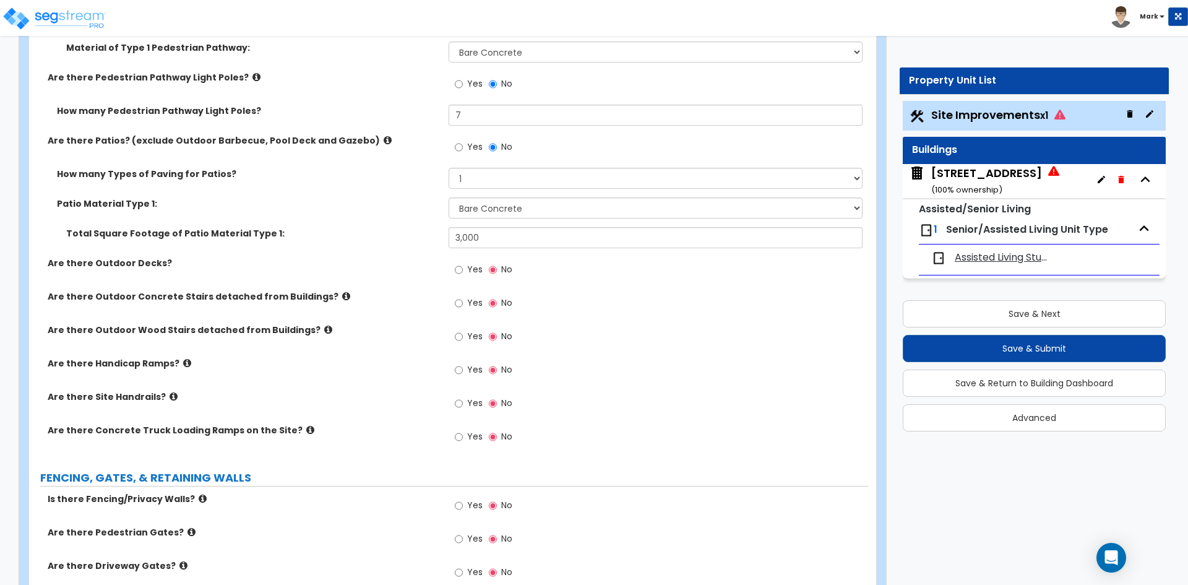
scroll to position [1670, 0]
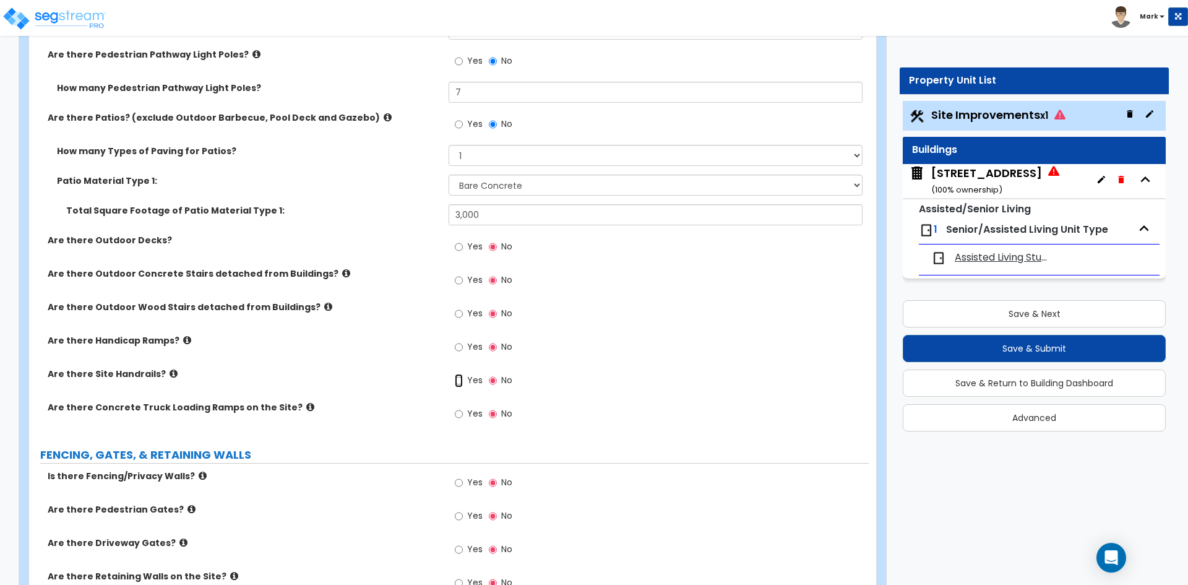
click at [460, 385] on input "Yes" at bounding box center [459, 381] width 8 height 14
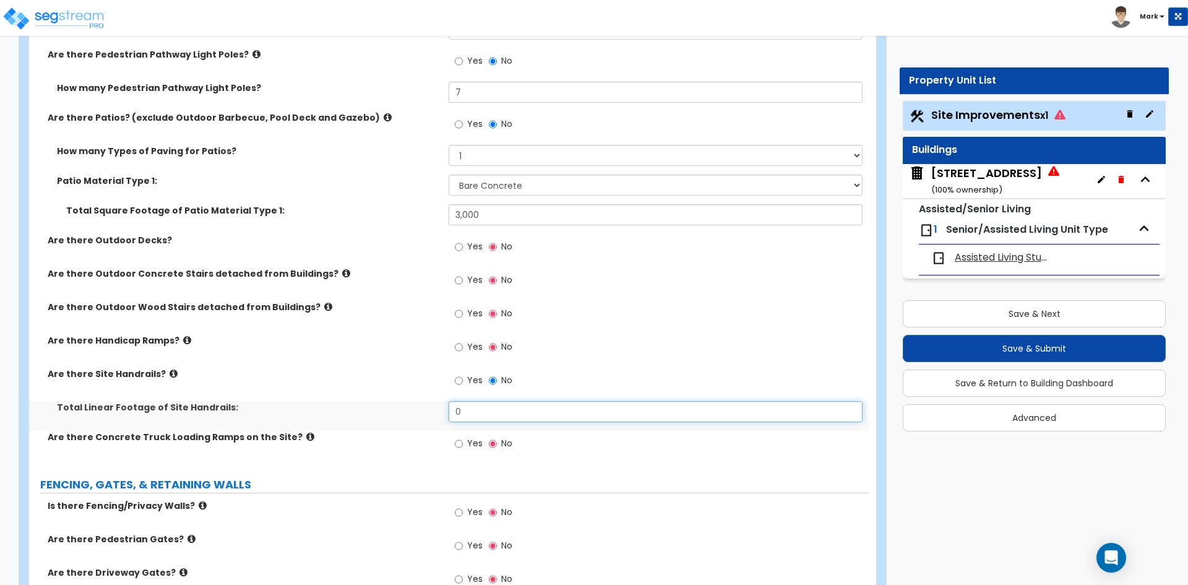
click at [497, 416] on input "0" at bounding box center [655, 411] width 413 height 21
type input "217"
click at [395, 338] on label "Are there Handicap Ramps?" at bounding box center [244, 340] width 392 height 12
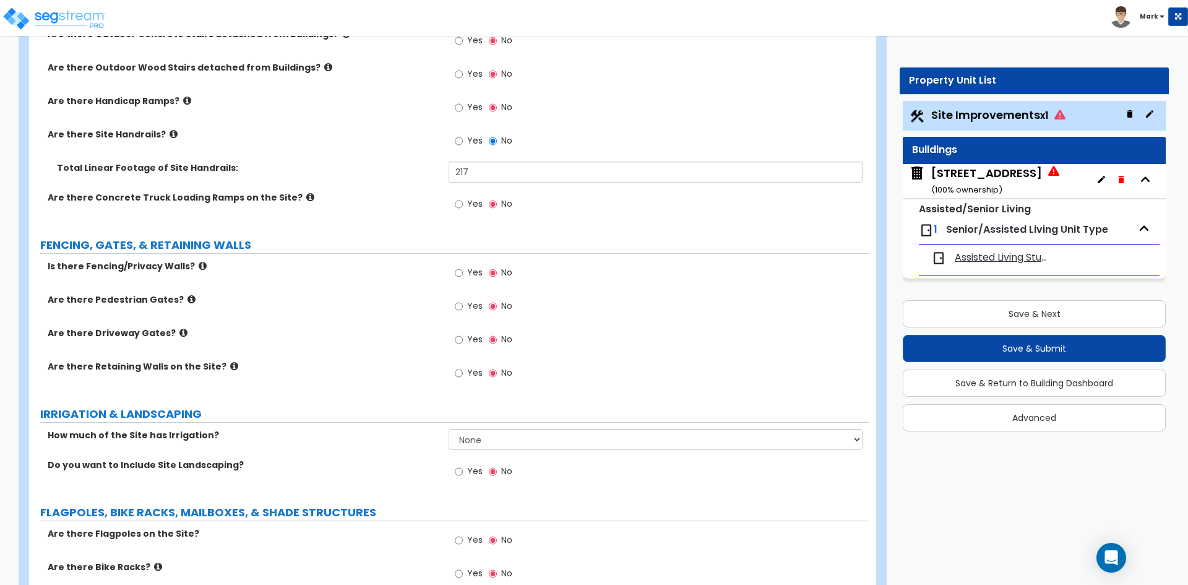
scroll to position [1918, 0]
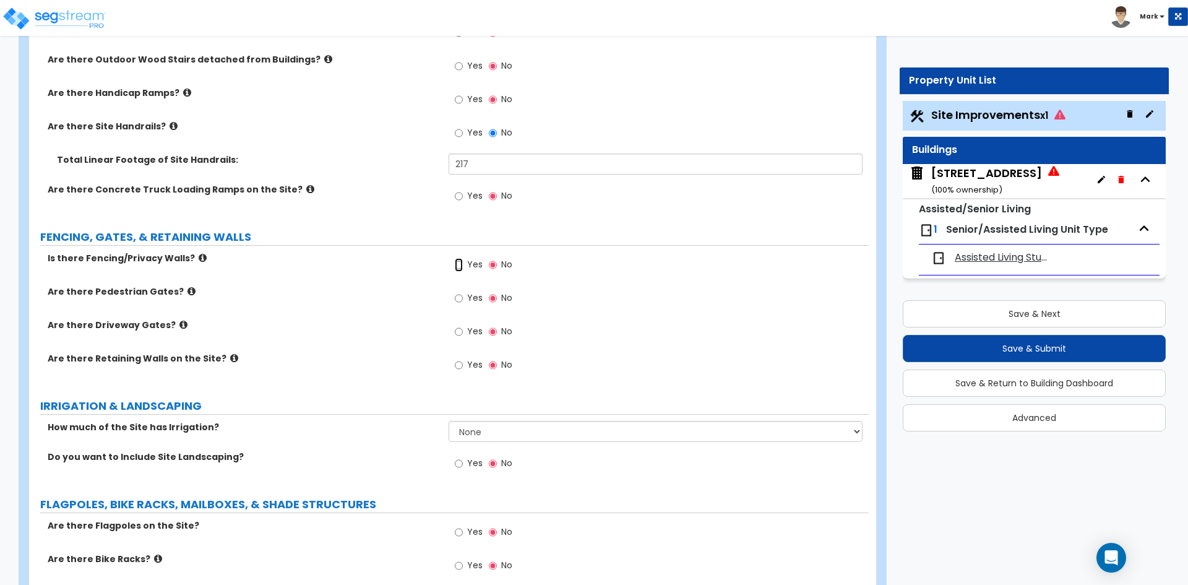
click at [462, 262] on input "Yes" at bounding box center [459, 265] width 8 height 14
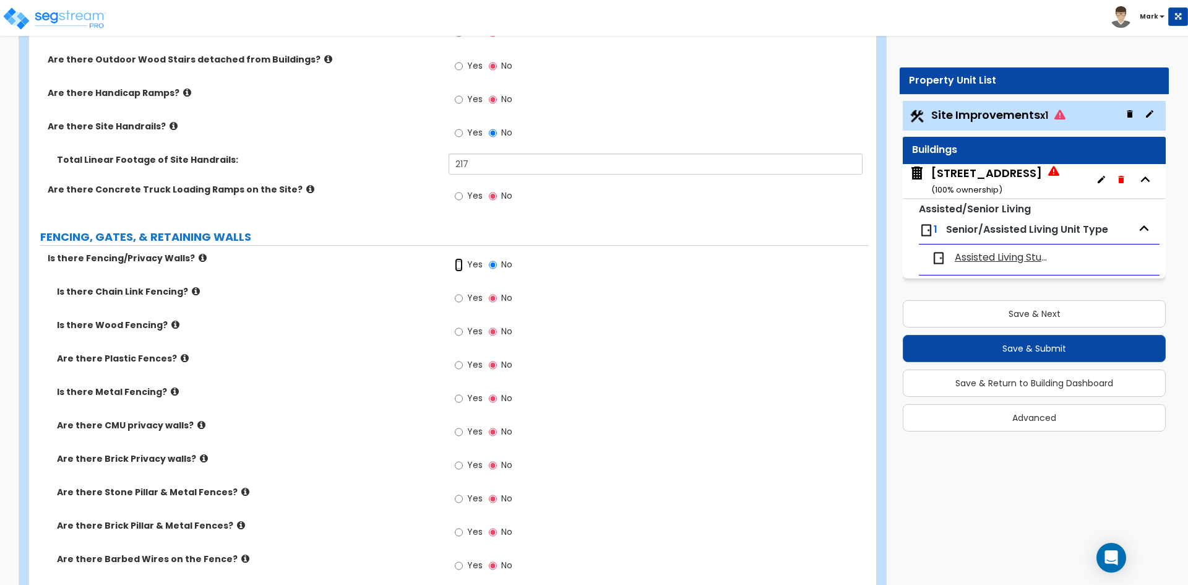
scroll to position [1980, 0]
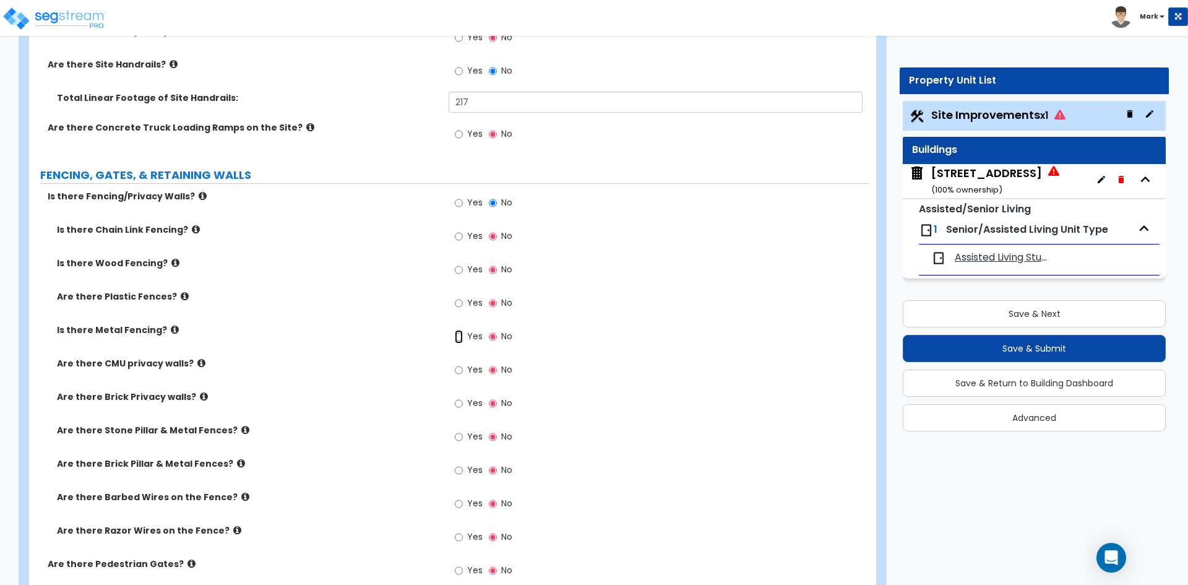
click at [458, 337] on input "Yes" at bounding box center [459, 337] width 8 height 14
radio input "true"
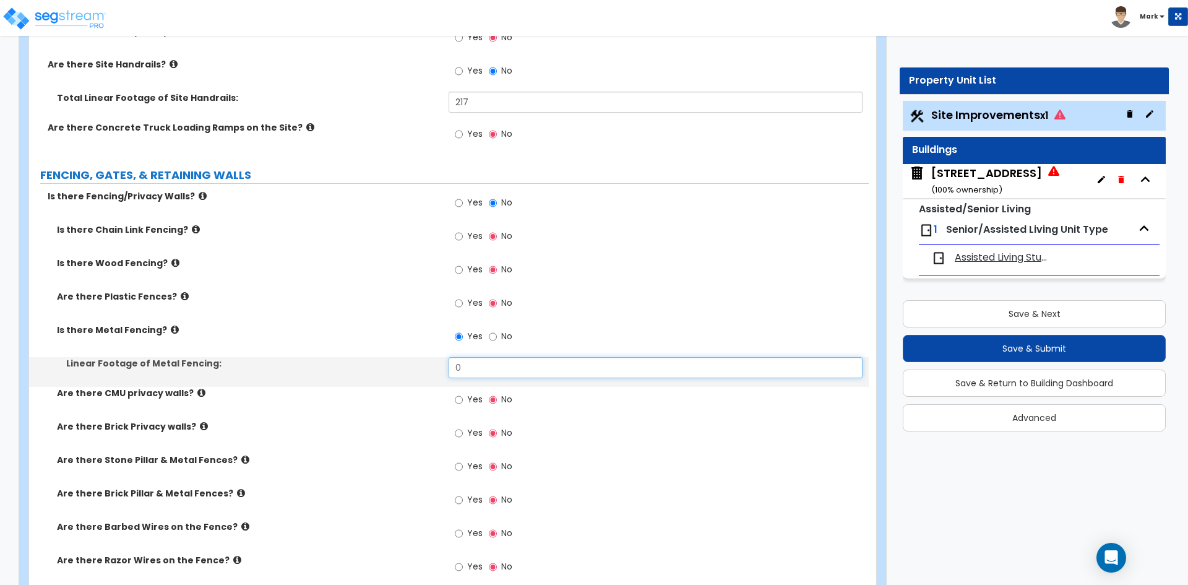
click at [501, 371] on input "0" at bounding box center [655, 367] width 413 height 21
click at [497, 370] on input "text" at bounding box center [655, 367] width 413 height 21
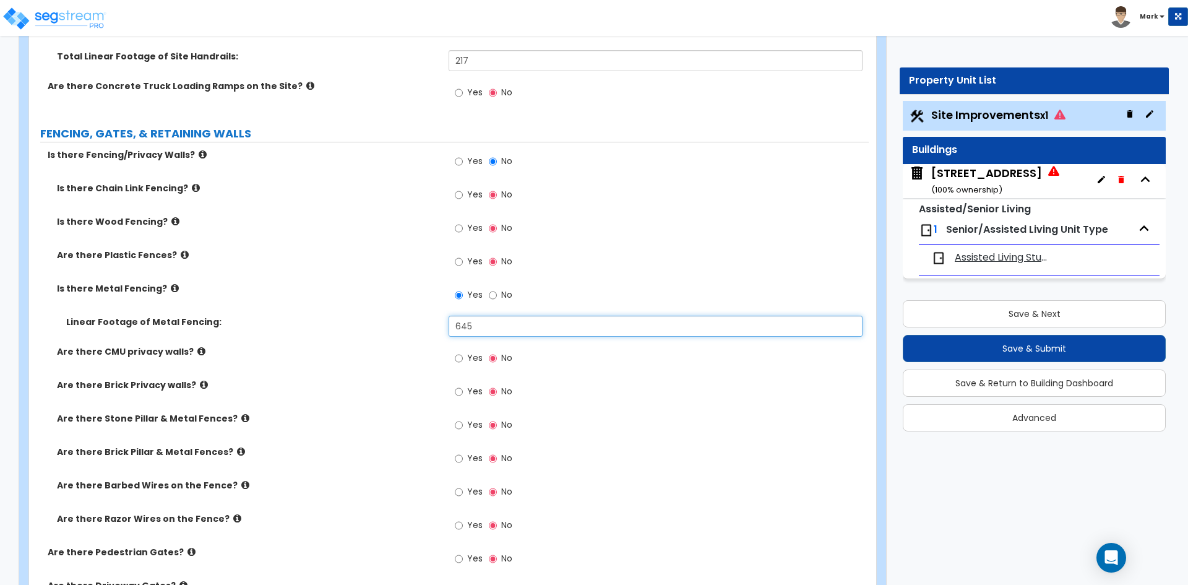
scroll to position [2042, 0]
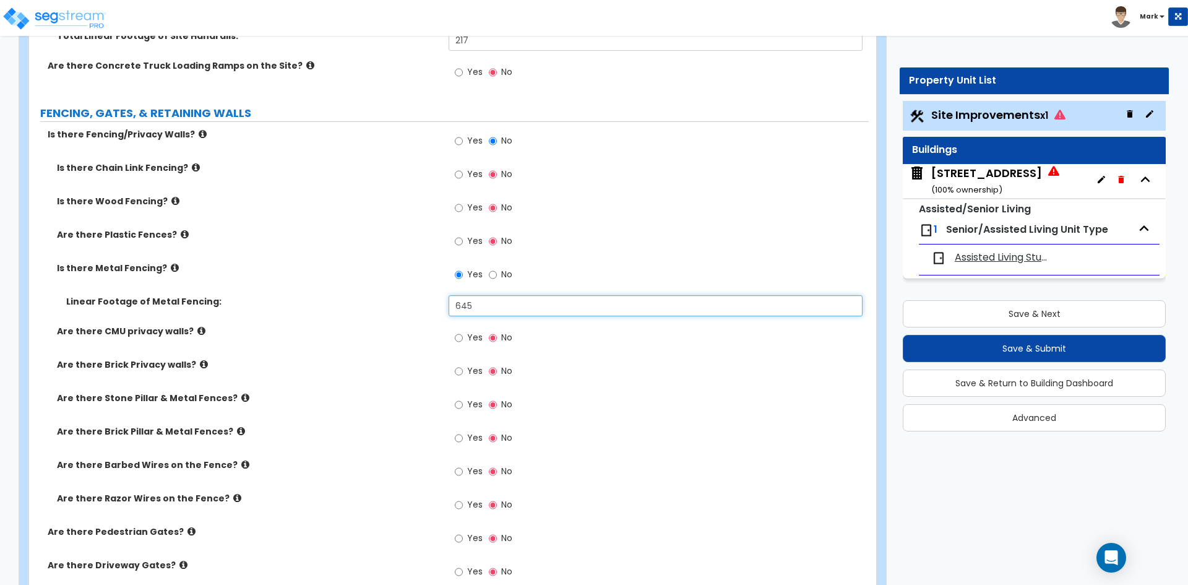
type input "645"
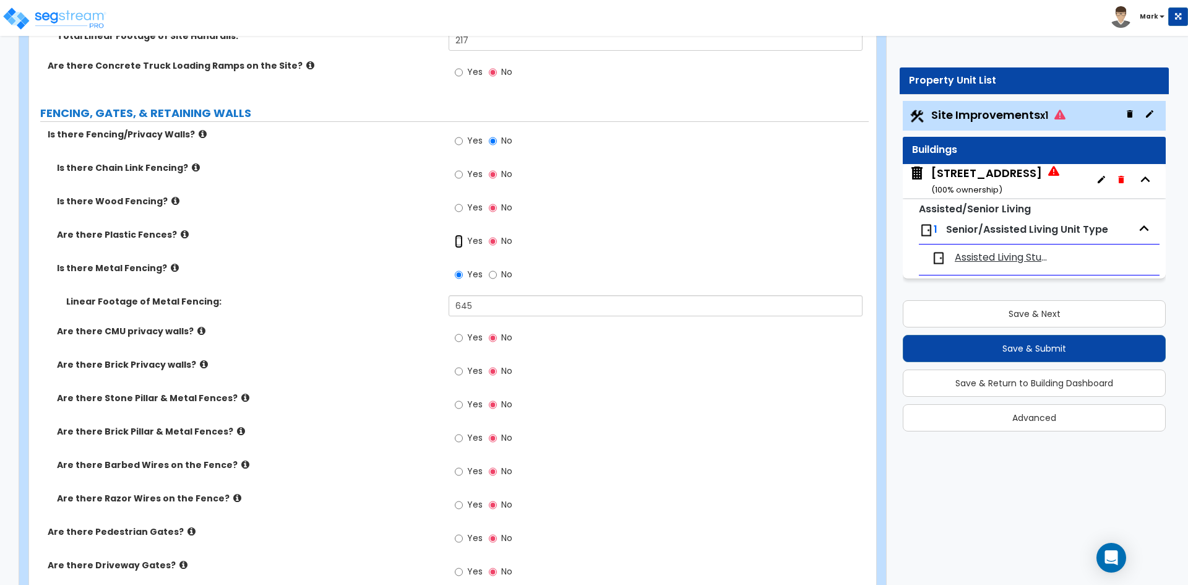
click at [462, 242] on input "Yes" at bounding box center [459, 241] width 8 height 14
radio input "true"
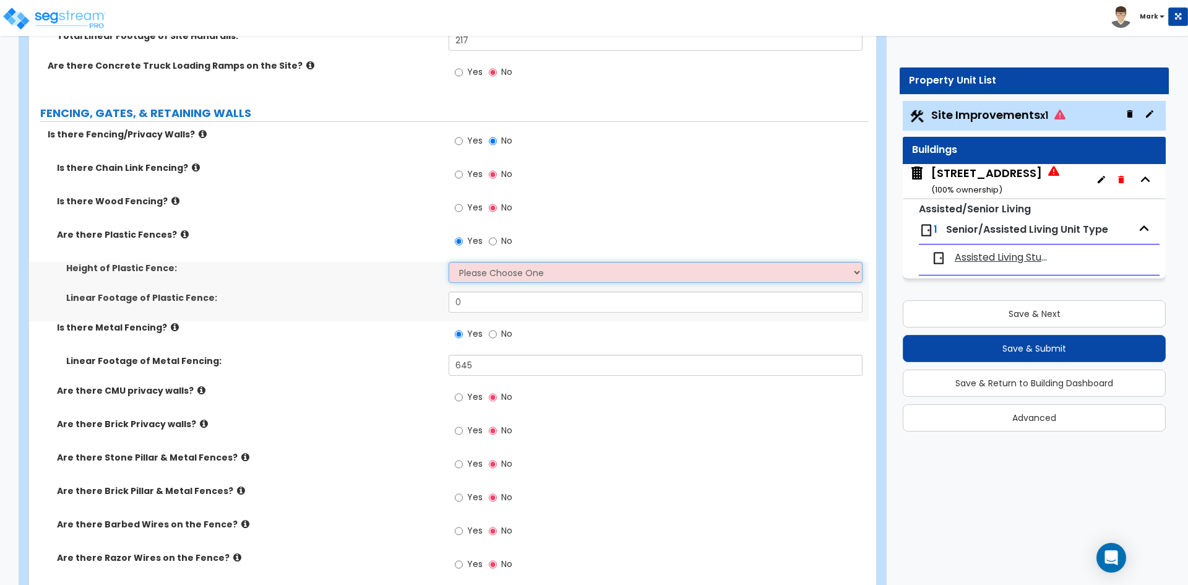
click at [492, 269] on select "Please Choose One 3 feet 4 feet 5 feet 6 feet" at bounding box center [655, 272] width 413 height 21
select select "3"
click at [449, 262] on select "Please Choose One 3 feet 4 feet 5 feet 6 feet" at bounding box center [655, 272] width 413 height 21
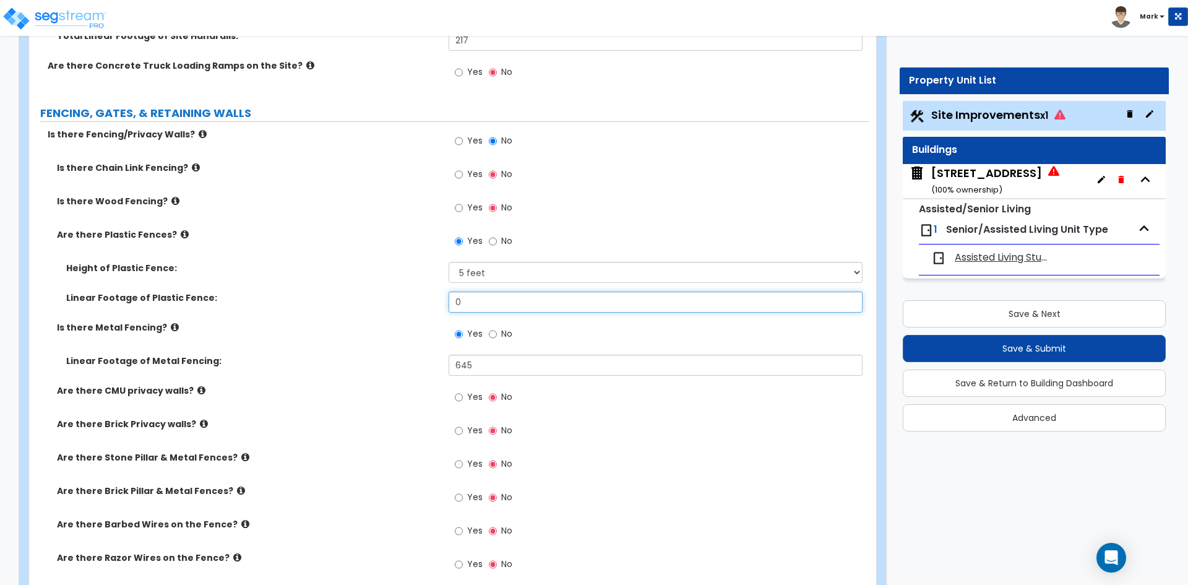
click at [497, 298] on input "0" at bounding box center [655, 301] width 413 height 21
click at [479, 306] on input "0" at bounding box center [655, 301] width 413 height 21
type input "159"
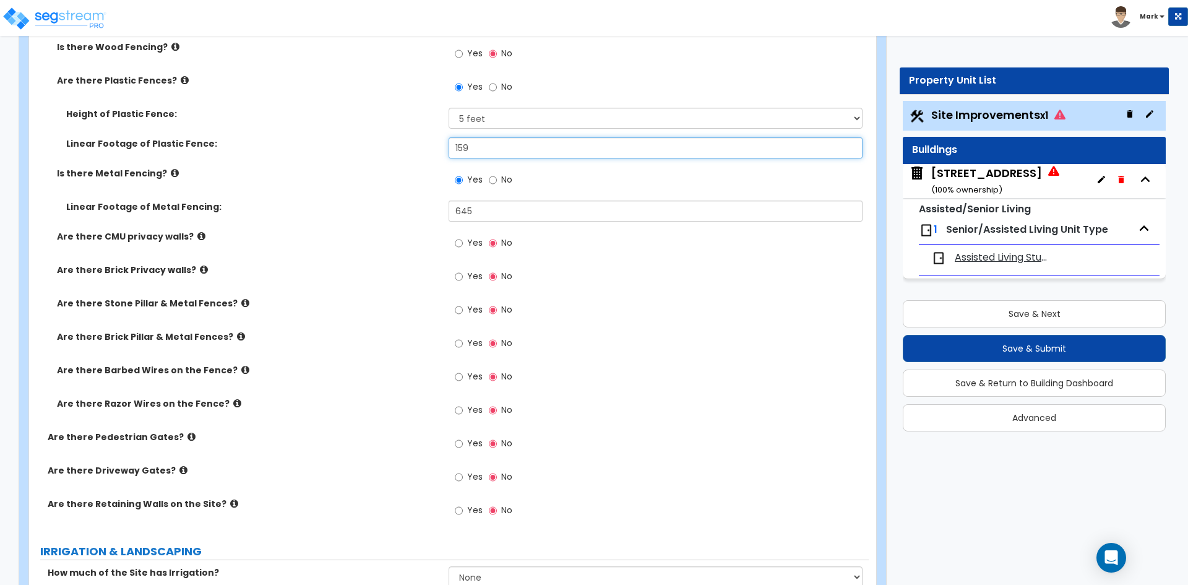
scroll to position [2227, 0]
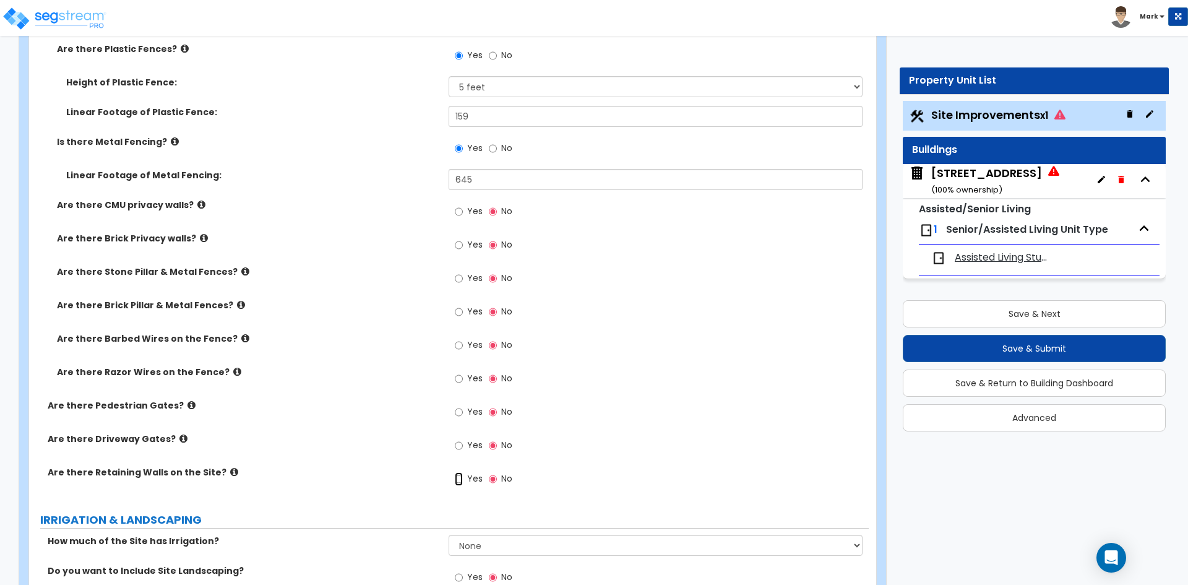
click at [461, 481] on input "Yes" at bounding box center [459, 479] width 8 height 14
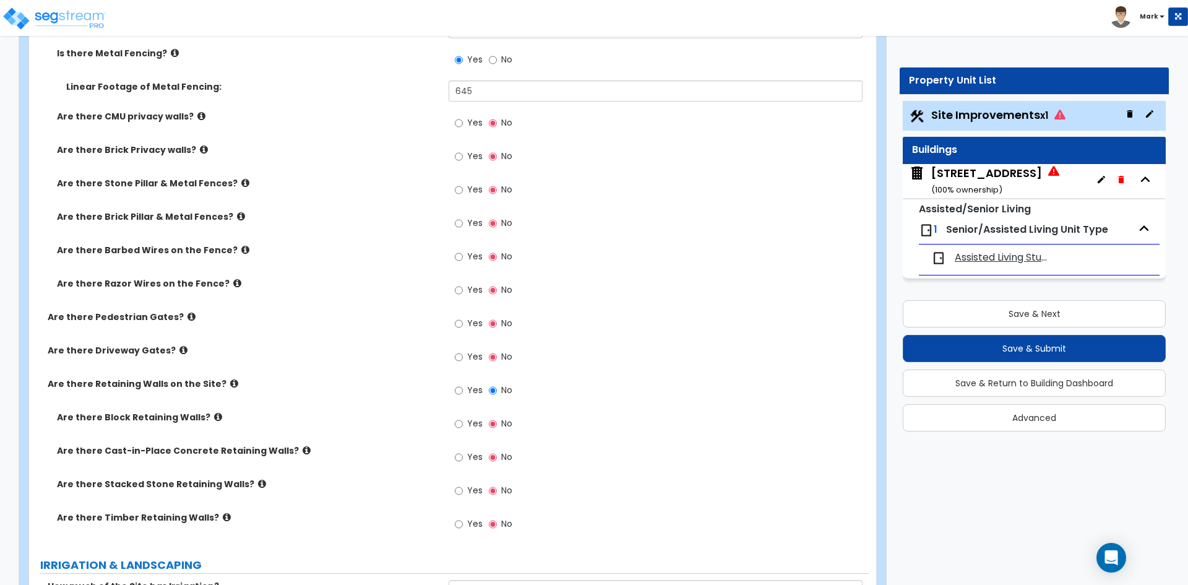
scroll to position [2351, 0]
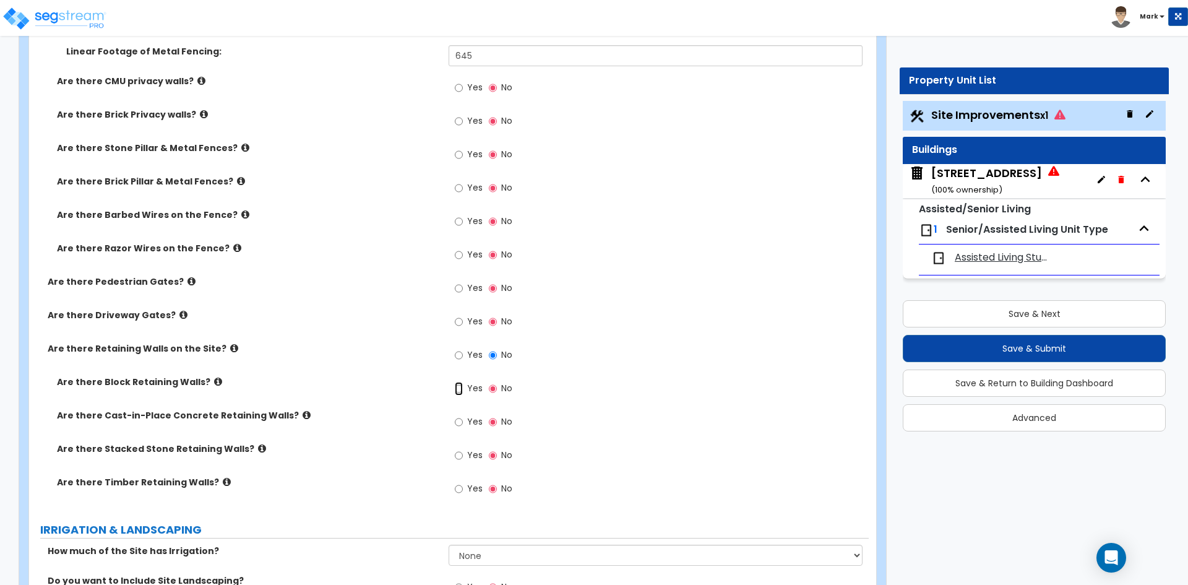
click at [460, 389] on input "Yes" at bounding box center [459, 389] width 8 height 14
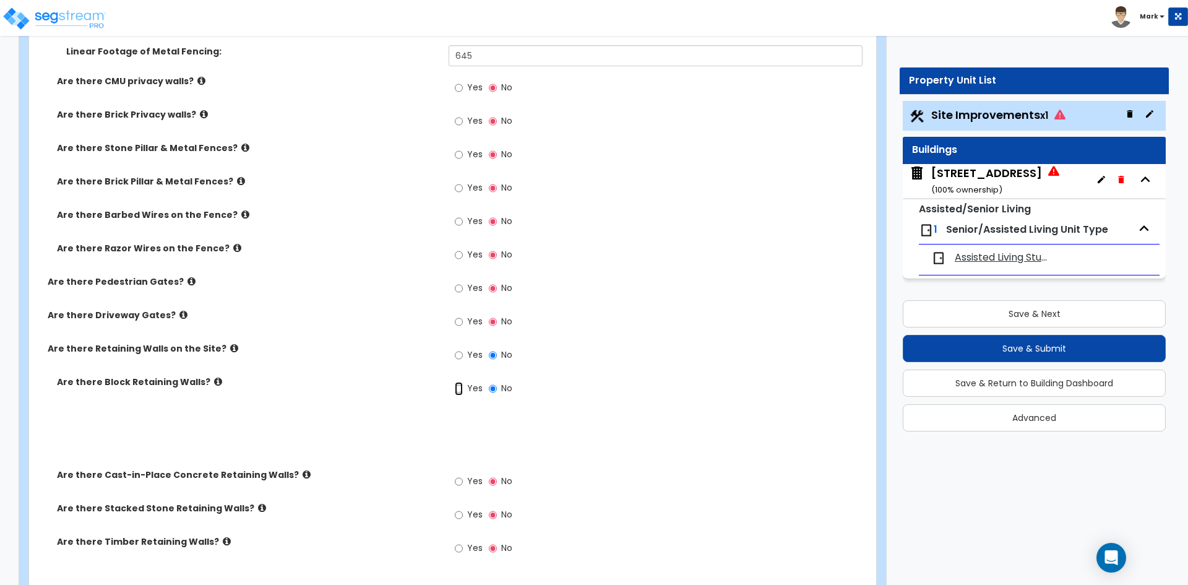
radio input "true"
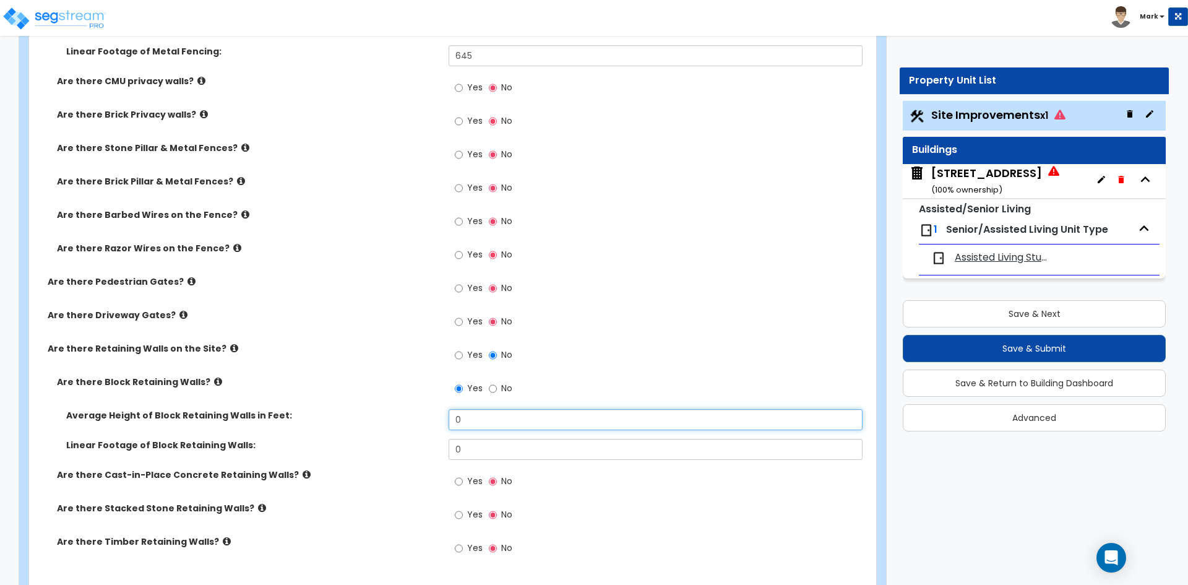
click at [471, 419] on input "0" at bounding box center [655, 419] width 413 height 21
type input "4"
type input "5"
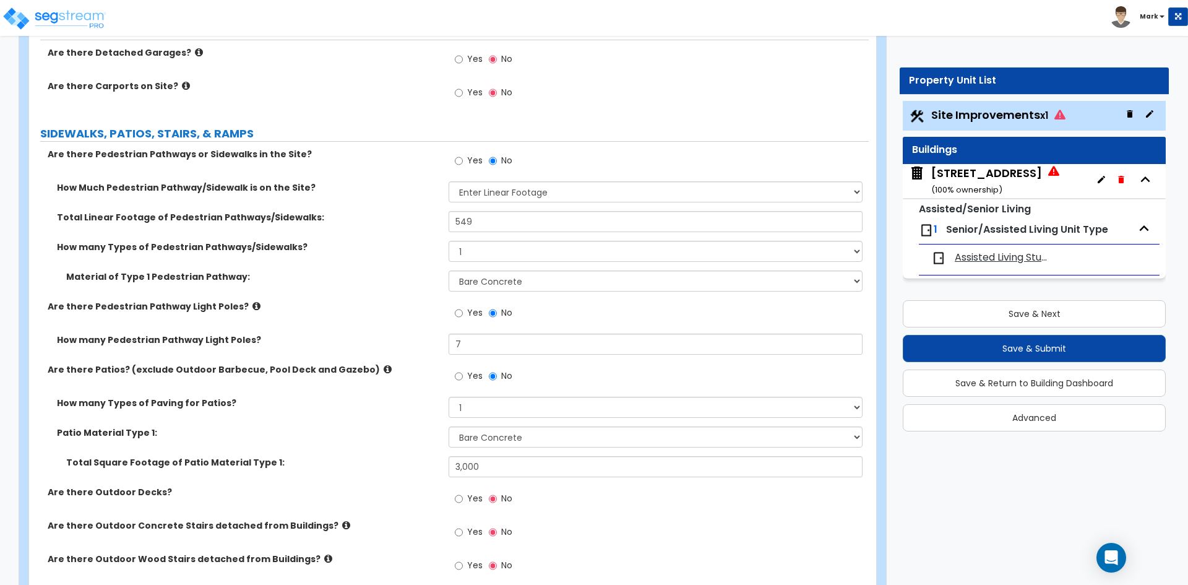
scroll to position [1423, 0]
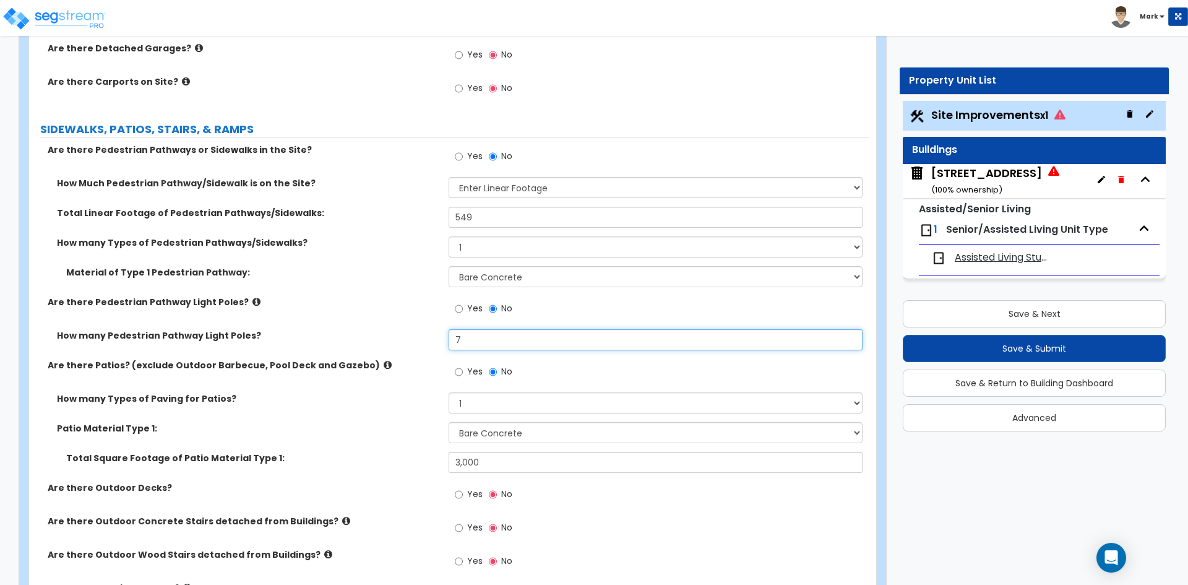
click at [477, 331] on input "7" at bounding box center [655, 339] width 413 height 21
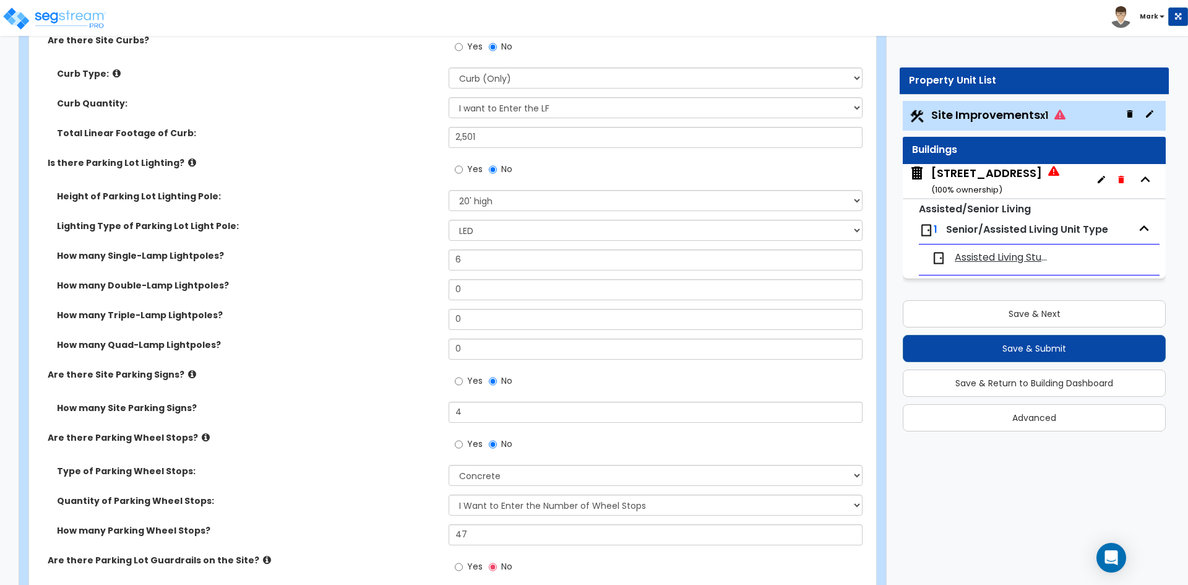
scroll to position [681, 0]
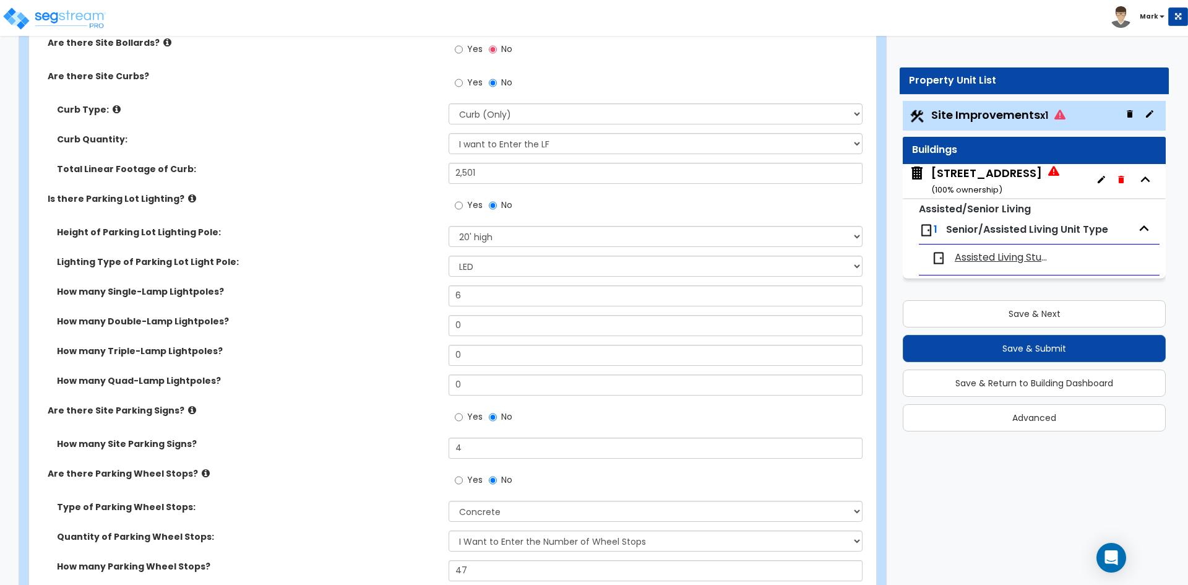
type input "2"
click at [481, 295] on input "6" at bounding box center [655, 295] width 413 height 21
type input "11"
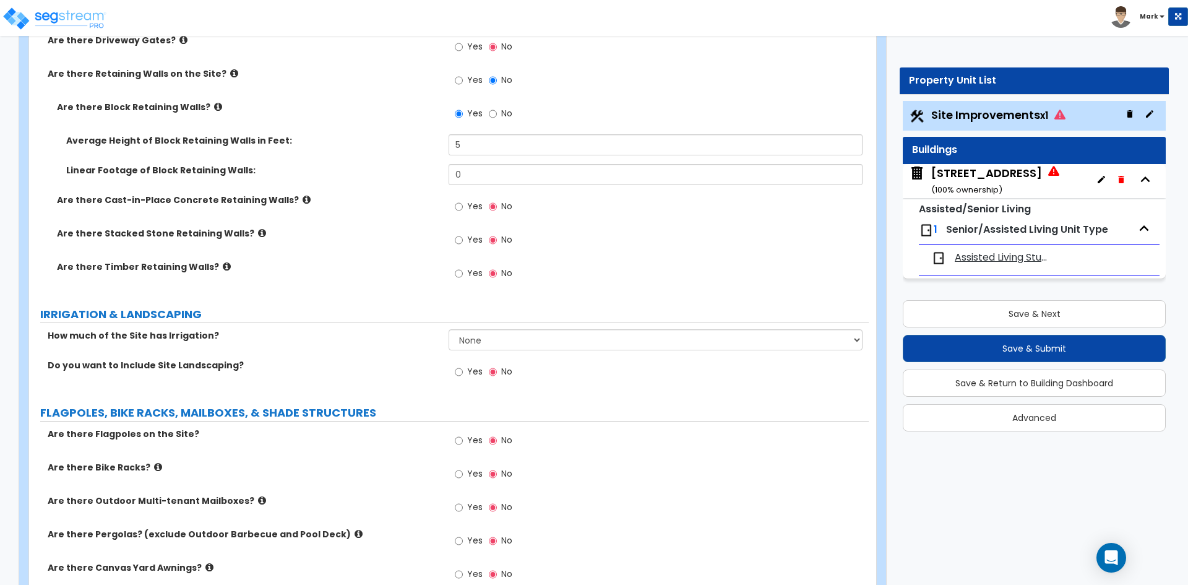
scroll to position [2660, 0]
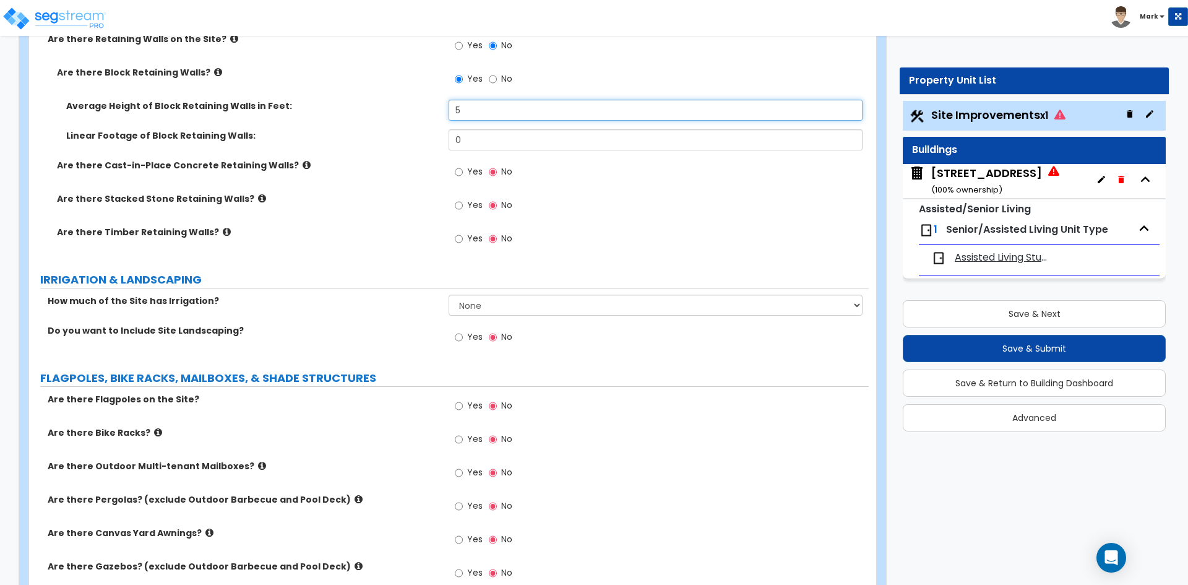
click at [470, 107] on input "5" at bounding box center [655, 110] width 413 height 21
type input "1.5"
click at [483, 140] on input "0" at bounding box center [655, 139] width 413 height 21
type input "1,495"
click at [379, 183] on div "Are there Cast-in-Place Concrete Retaining Walls? Yes No" at bounding box center [449, 175] width 840 height 33
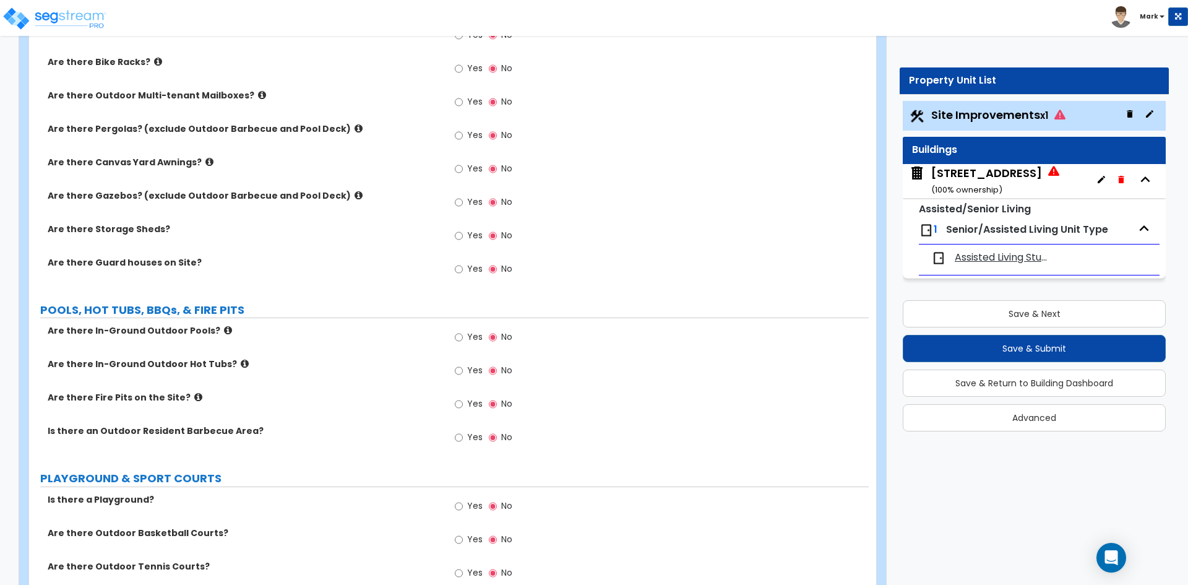
scroll to position [3032, 0]
click at [457, 236] on input "Yes" at bounding box center [459, 235] width 8 height 14
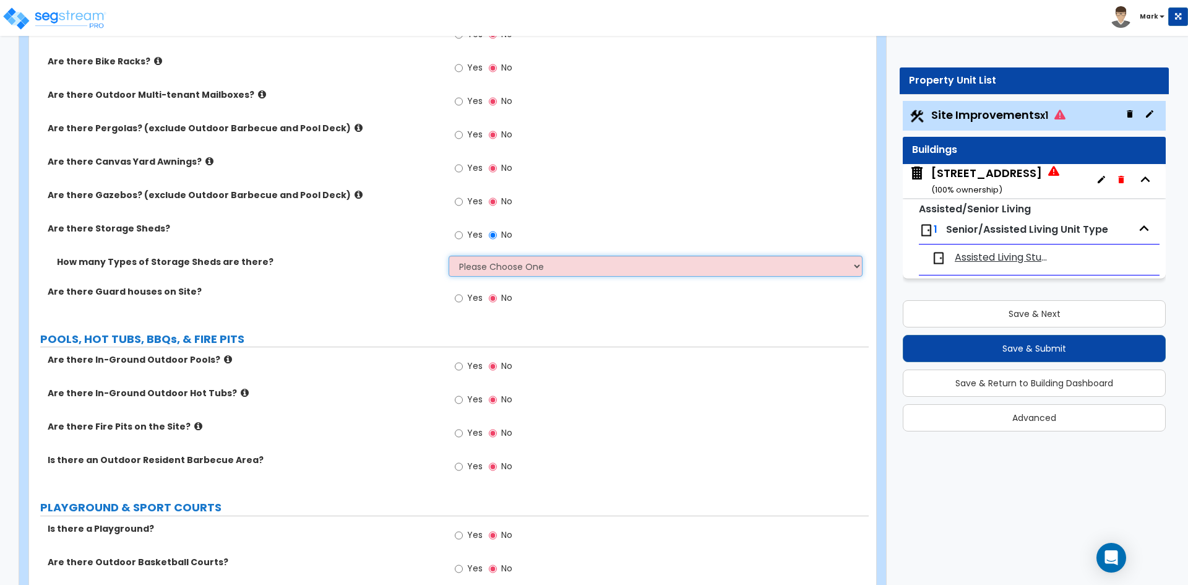
click at [509, 266] on select "Please Choose One 1 2" at bounding box center [655, 266] width 413 height 21
select select "1"
click at [449, 256] on select "Please Choose One 1 2" at bounding box center [655, 266] width 413 height 21
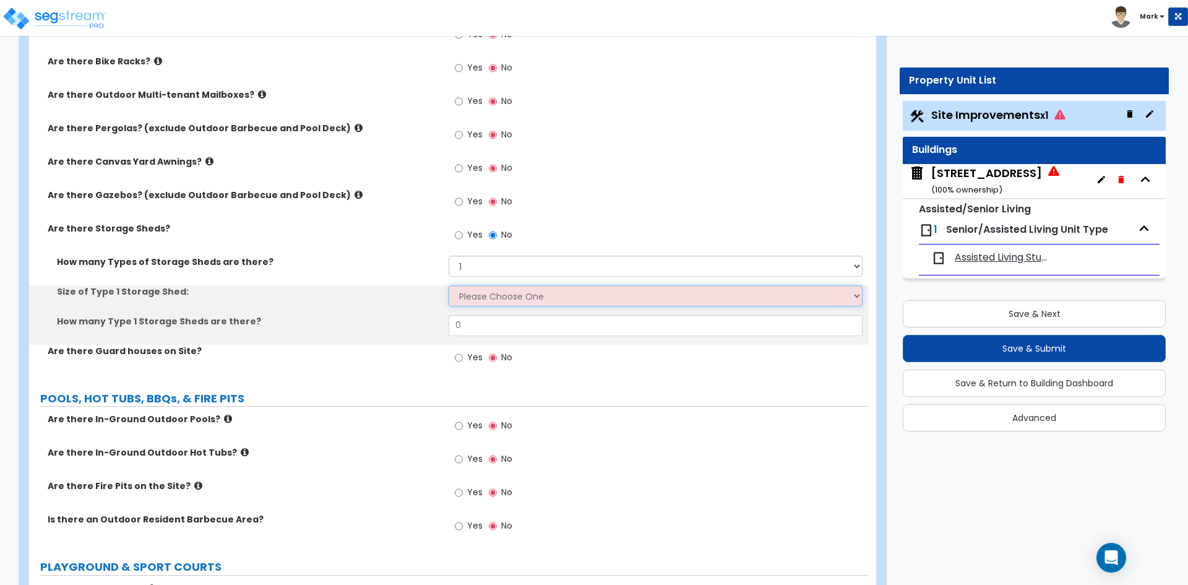
click at [505, 291] on select "Please Choose One 16' x 32' 30' x 64'" at bounding box center [655, 295] width 413 height 21
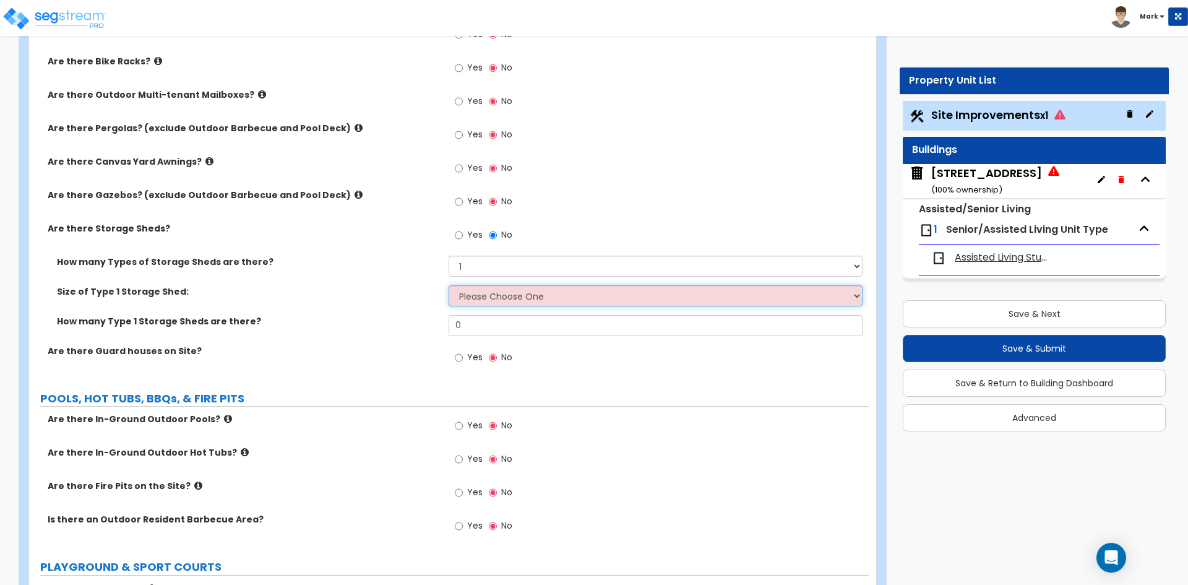
click at [520, 296] on select "Please Choose One 16' x 32' 30' x 64'" at bounding box center [655, 295] width 413 height 21
select select "1"
click at [449, 285] on select "Please Choose One 16' x 32' 30' x 64'" at bounding box center [655, 295] width 413 height 21
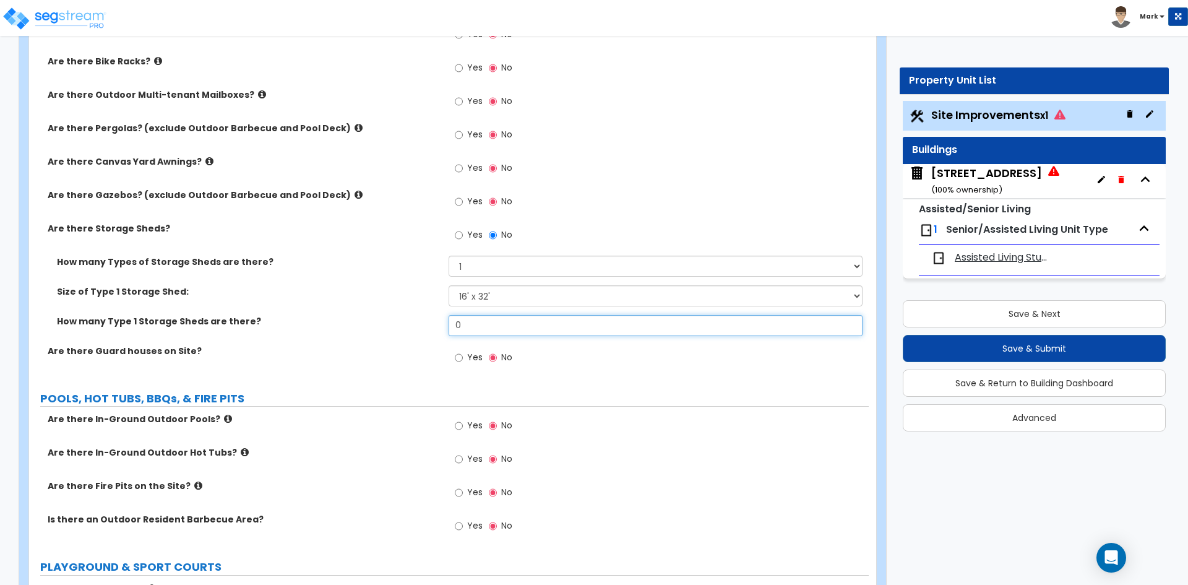
click at [497, 325] on input "0" at bounding box center [655, 325] width 413 height 21
type input "1"
click at [390, 299] on div "Size of Type 1 Storage Shed: Please Choose One 16' x 32' 30' x 64'" at bounding box center [449, 300] width 840 height 30
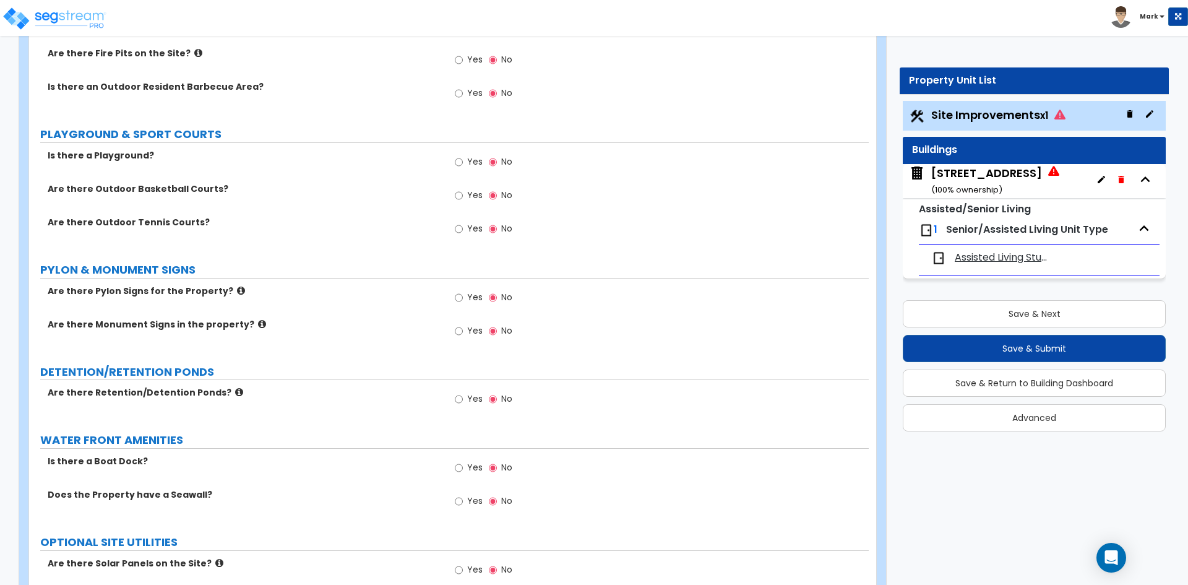
scroll to position [3465, 0]
click at [457, 331] on input "Yes" at bounding box center [459, 331] width 8 height 14
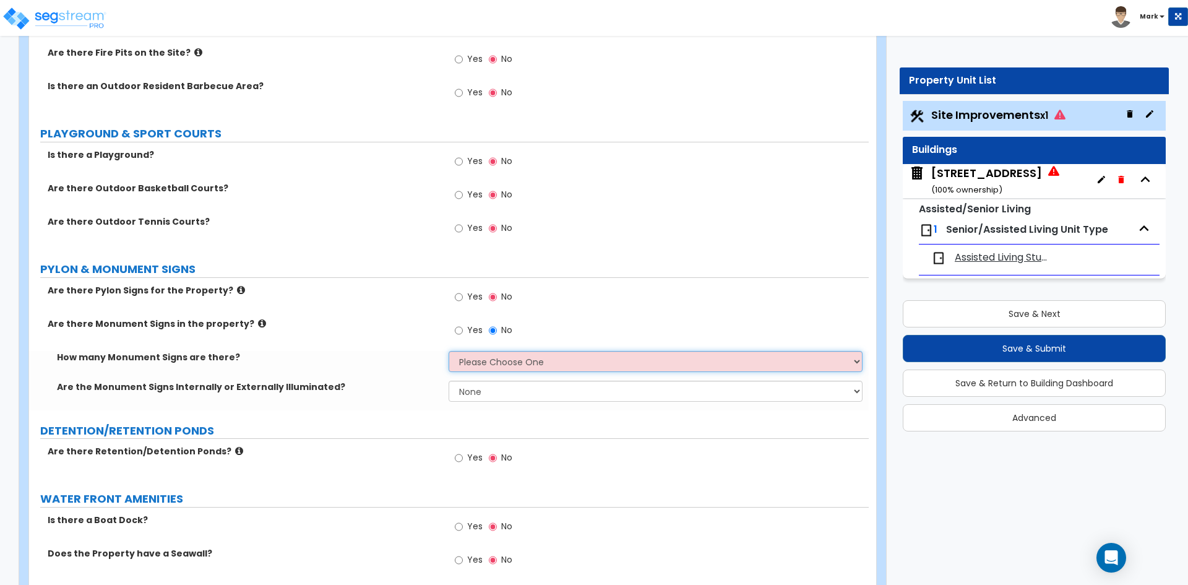
click at [500, 355] on select "Please Choose One 1 2 3" at bounding box center [655, 361] width 413 height 21
select select "1"
click at [449, 351] on select "Please Choose One 1 2 3" at bounding box center [655, 361] width 413 height 21
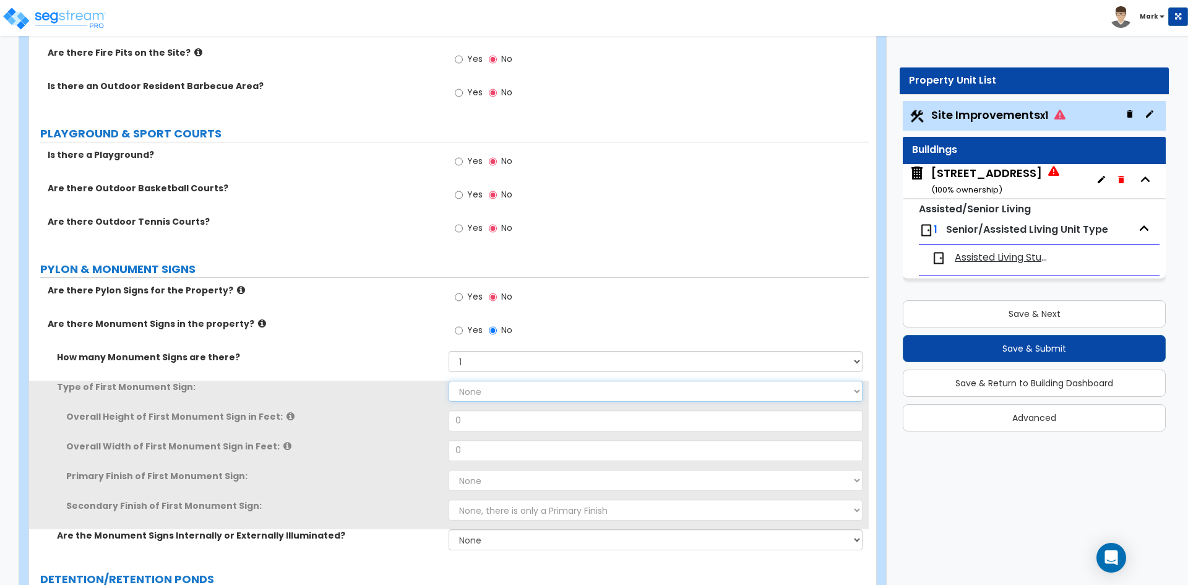
click at [499, 392] on select "None Flat Signboard on top of a Base Flat Signboard attached to a Back Board/Wa…" at bounding box center [655, 390] width 413 height 21
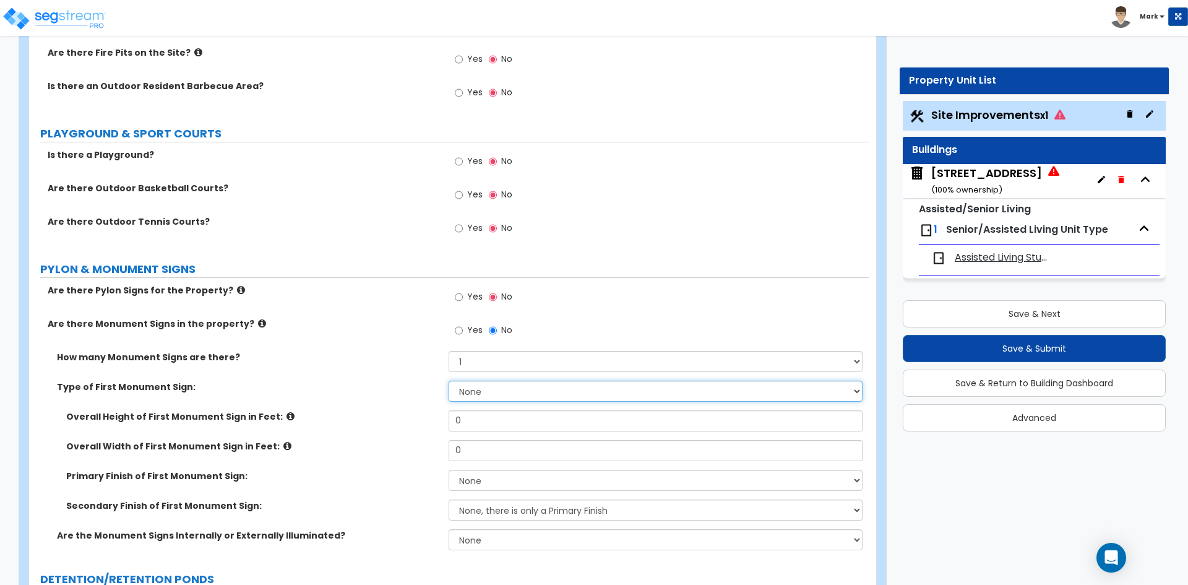
select select "2"
click at [449, 380] on select "None Flat Signboard on top of a Base Flat Signboard attached to a Back Board/Wa…" at bounding box center [655, 390] width 413 height 21
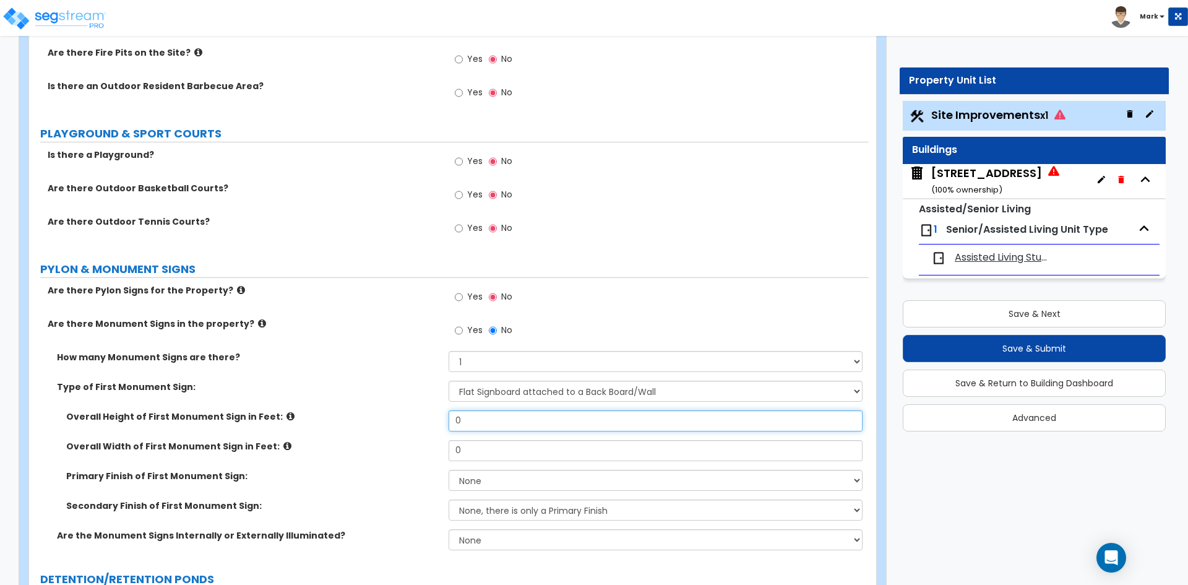
click at [502, 422] on input "0" at bounding box center [655, 420] width 413 height 21
type input "1.8"
click at [483, 445] on input "0" at bounding box center [655, 450] width 413 height 21
type input "8"
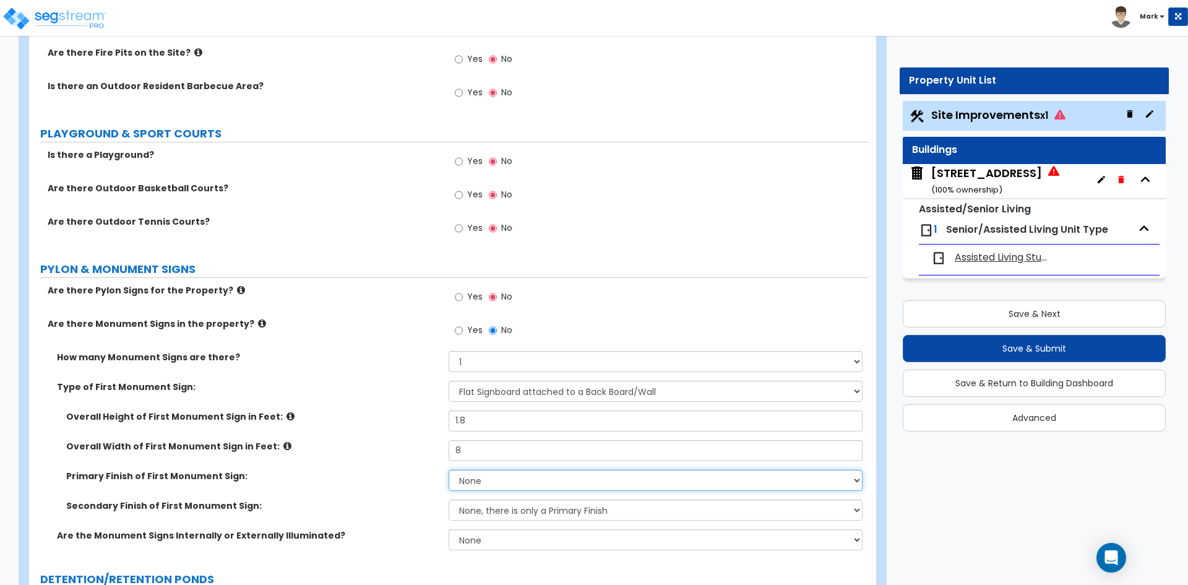
click at [483, 479] on select "None Paint/Stucco Finish Brick Finish Stone Finish Metal Composite Finish Vinyl…" at bounding box center [655, 480] width 413 height 21
select select "3"
click at [449, 470] on select "None Paint/Stucco Finish Brick Finish Stone Finish Metal Composite Finish Vinyl…" at bounding box center [655, 480] width 413 height 21
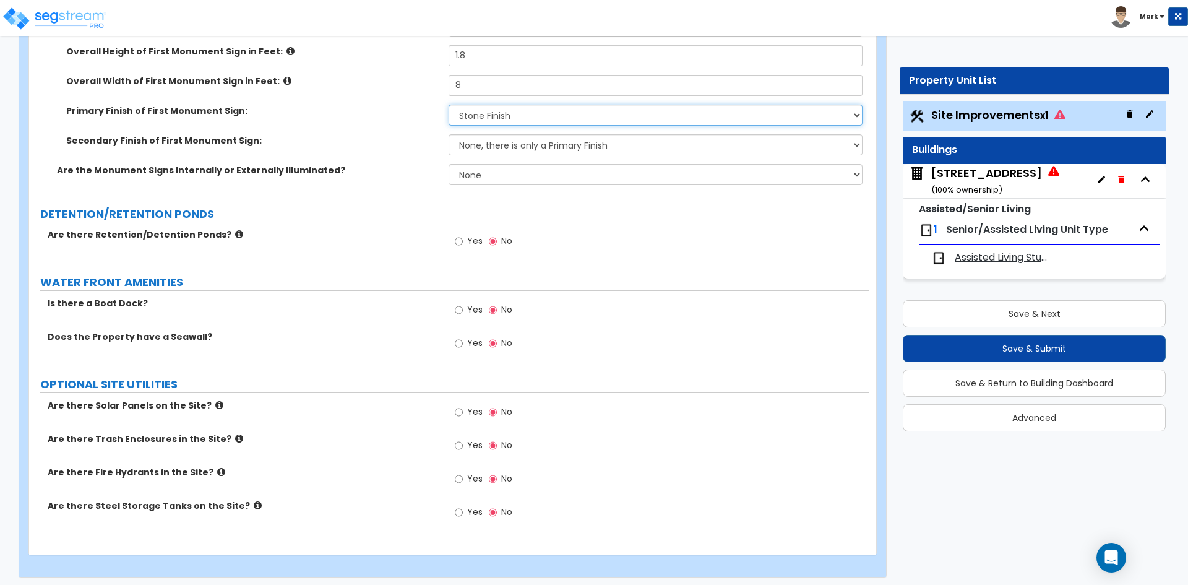
scroll to position [3835, 0]
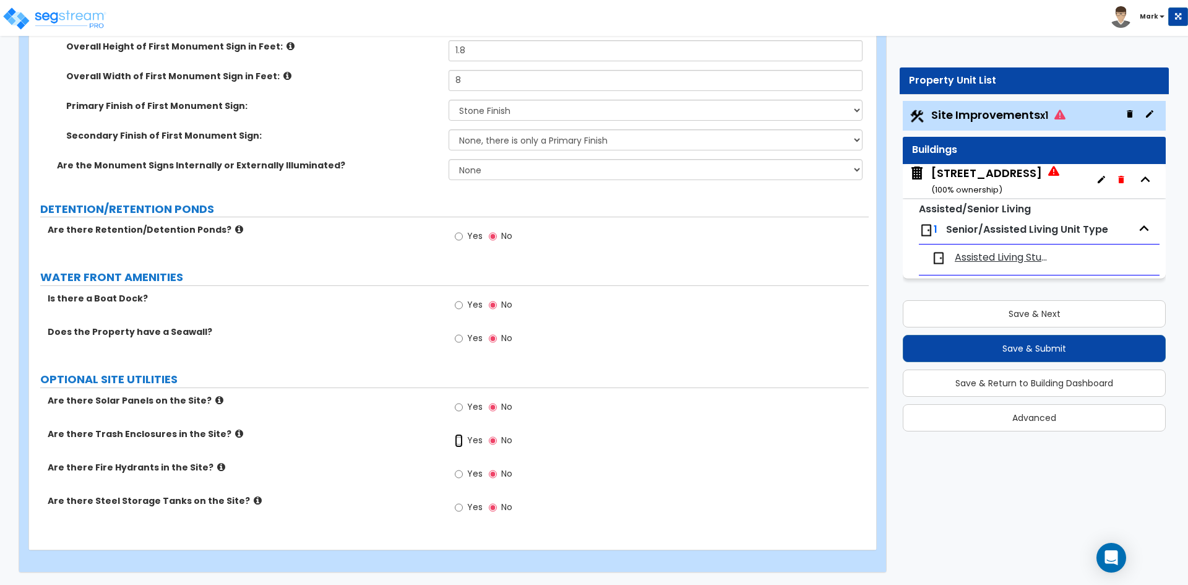
click at [459, 439] on input "Yes" at bounding box center [459, 441] width 8 height 14
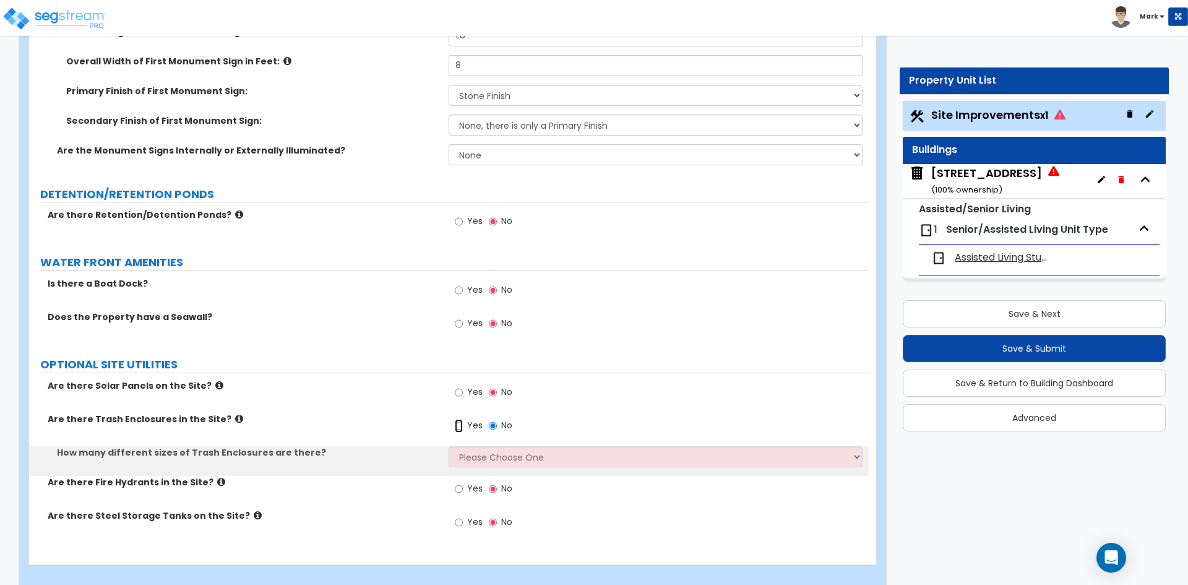
scroll to position [3864, 0]
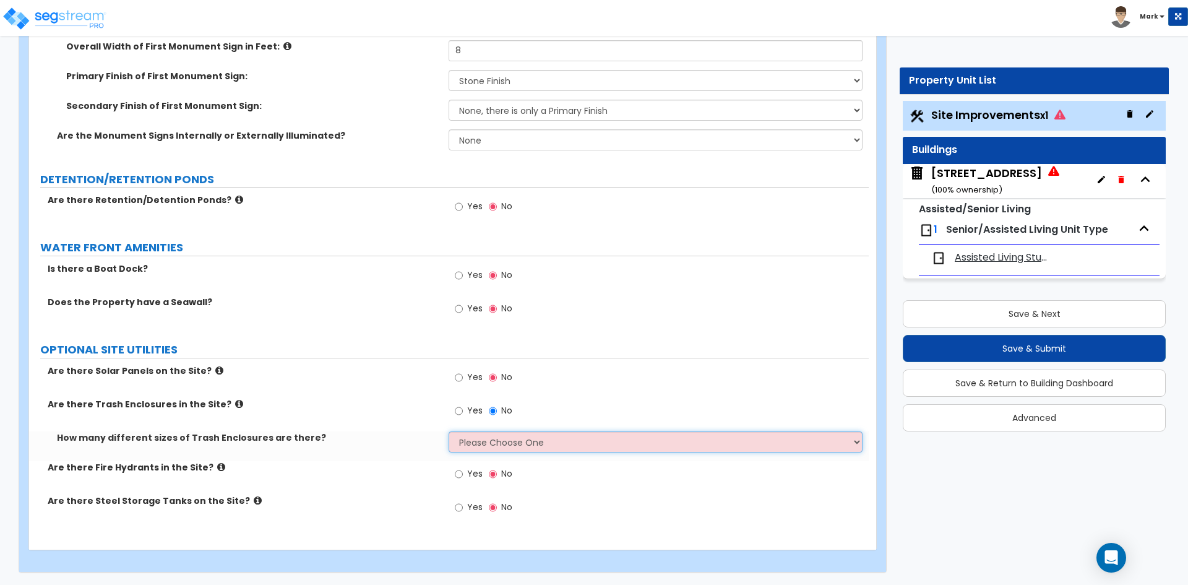
drag, startPoint x: 476, startPoint y: 440, endPoint x: 485, endPoint y: 452, distance: 15.0
click at [476, 440] on select "Please Choose One 1 2 3" at bounding box center [655, 441] width 413 height 21
select select "1"
click at [449, 431] on select "Please Choose One 1 2 3" at bounding box center [655, 441] width 413 height 21
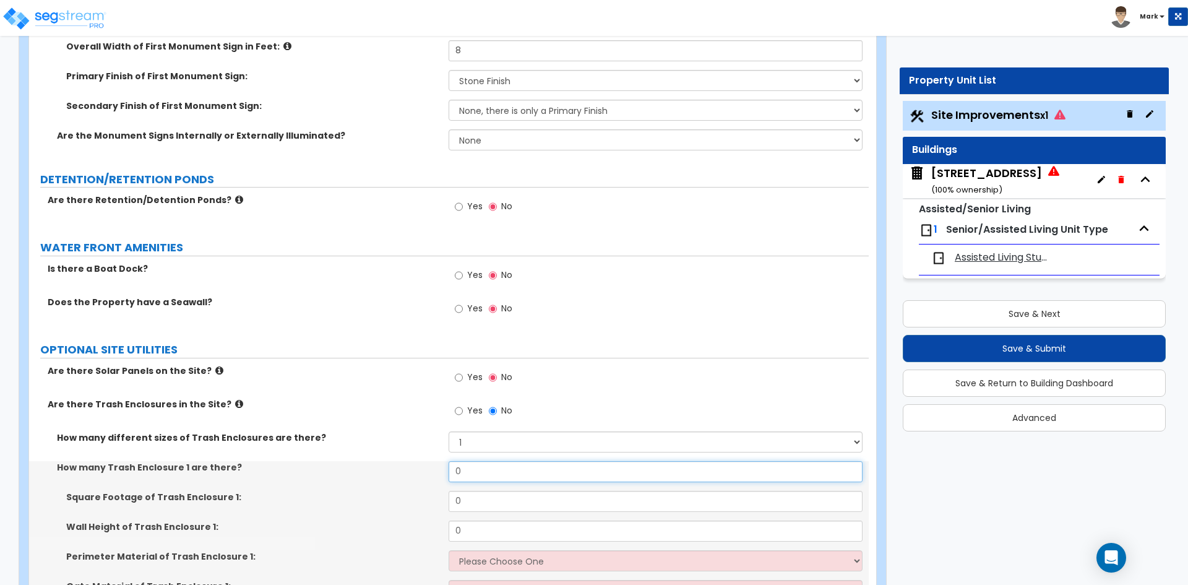
click at [510, 473] on input "0" at bounding box center [655, 471] width 413 height 21
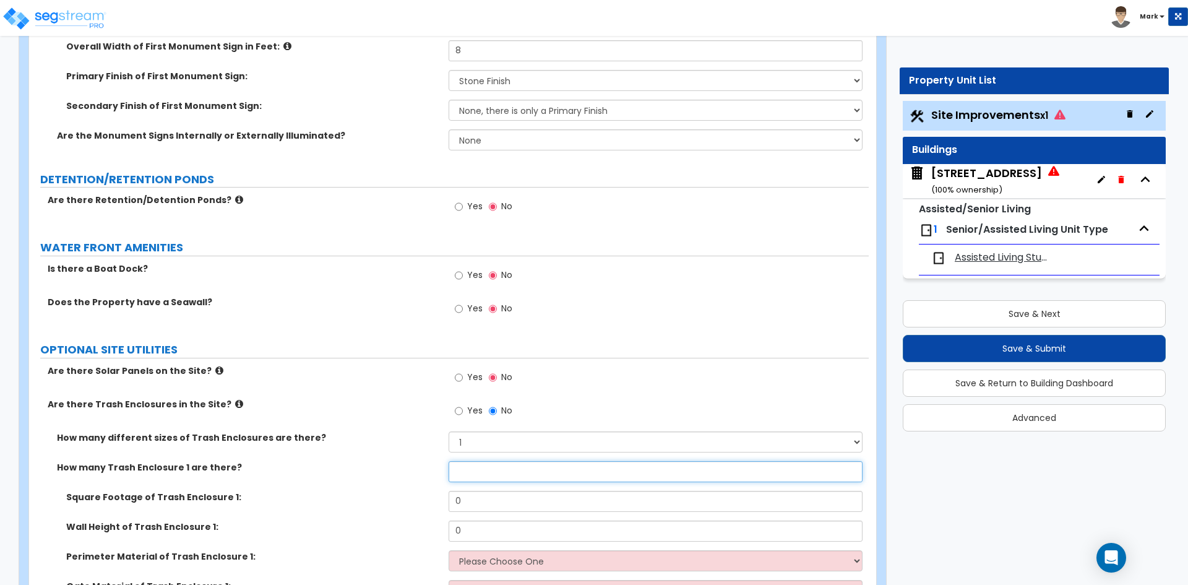
type input "1"
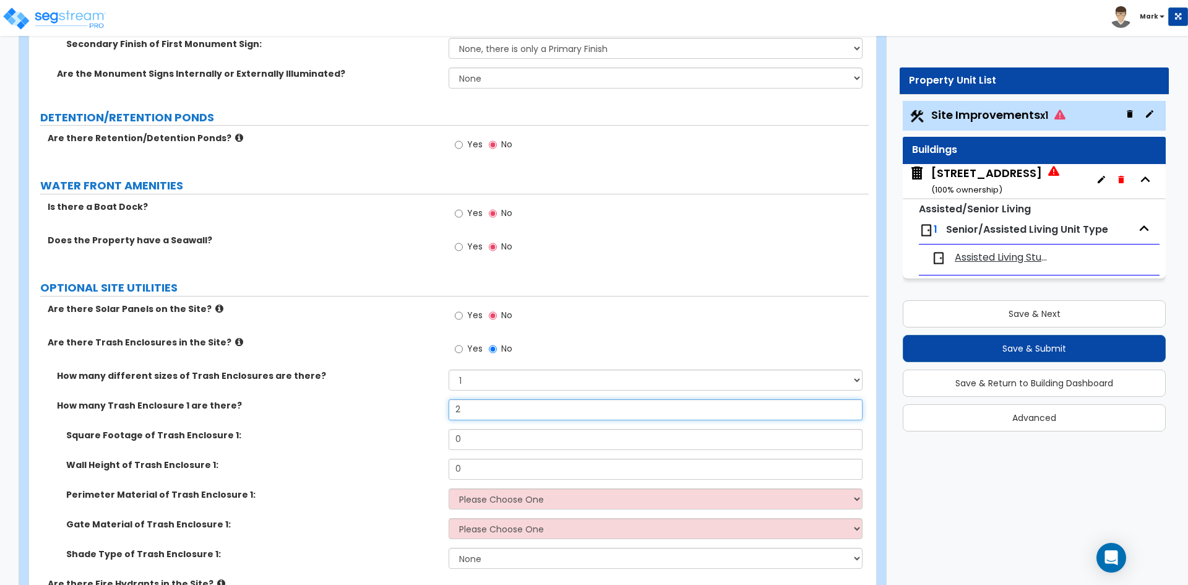
type input "2"
click at [470, 432] on input "0" at bounding box center [655, 439] width 413 height 21
type input "185.9"
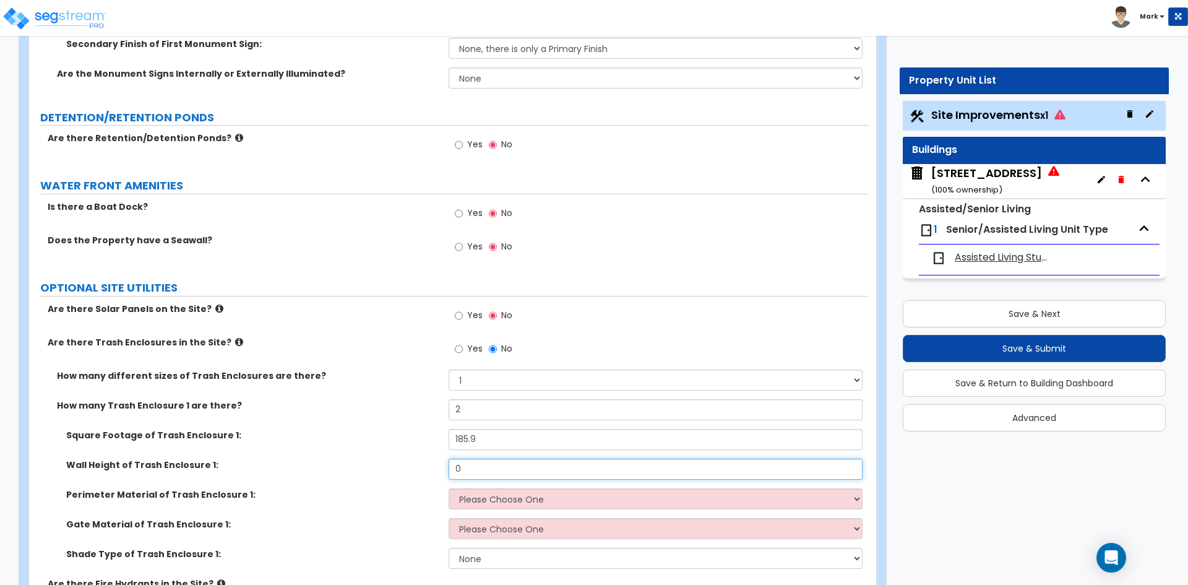
click at [475, 458] on input "0" at bounding box center [655, 468] width 413 height 21
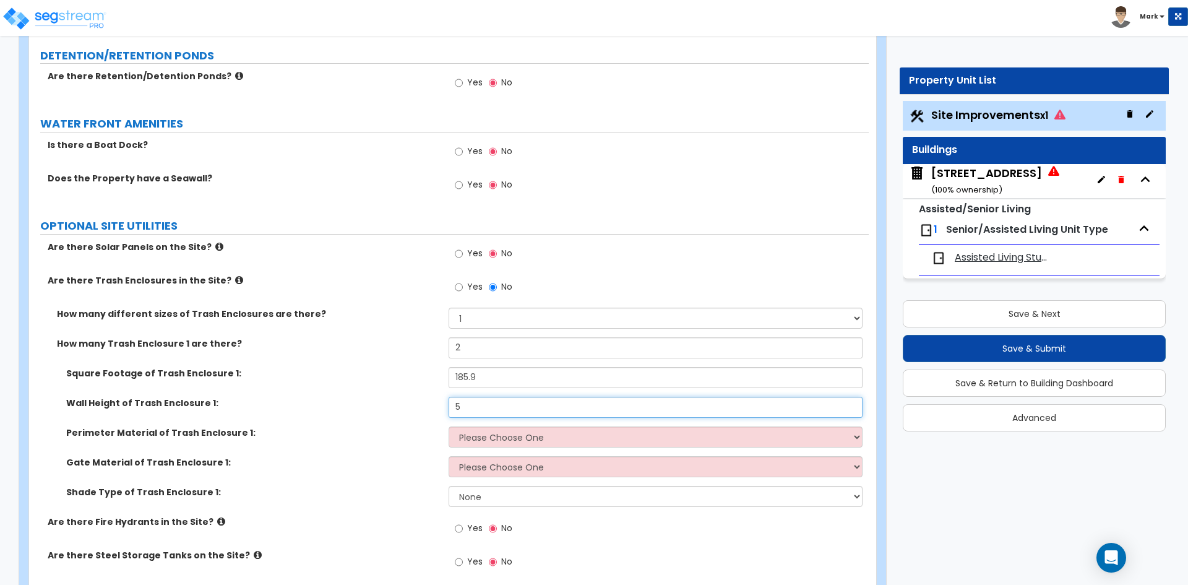
type input "5"
click at [498, 442] on select "Please Choose One Chain Link Wood Metal CMU" at bounding box center [655, 436] width 413 height 21
select select "4"
click at [449, 426] on select "Please Choose One Chain Link Wood Metal CMU" at bounding box center [655, 436] width 413 height 21
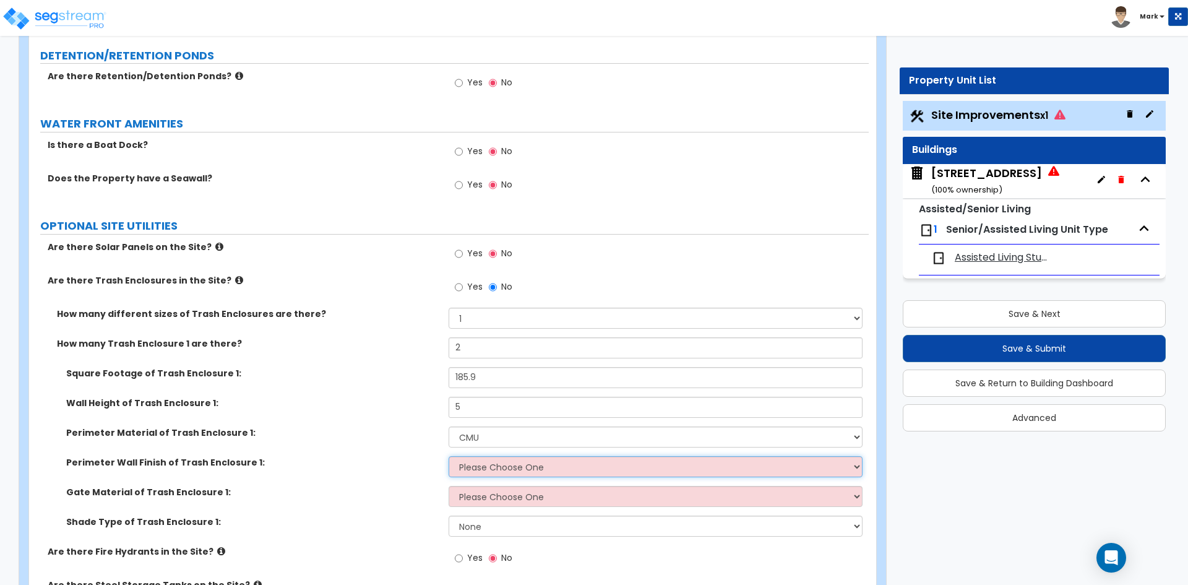
click at [489, 466] on select "Please Choose One Stone Veneer Brick Veneer Stucco Paint" at bounding box center [655, 466] width 413 height 21
select select "1"
click at [449, 456] on select "Please Choose One Stone Veneer Brick Veneer Stucco Paint" at bounding box center [655, 466] width 413 height 21
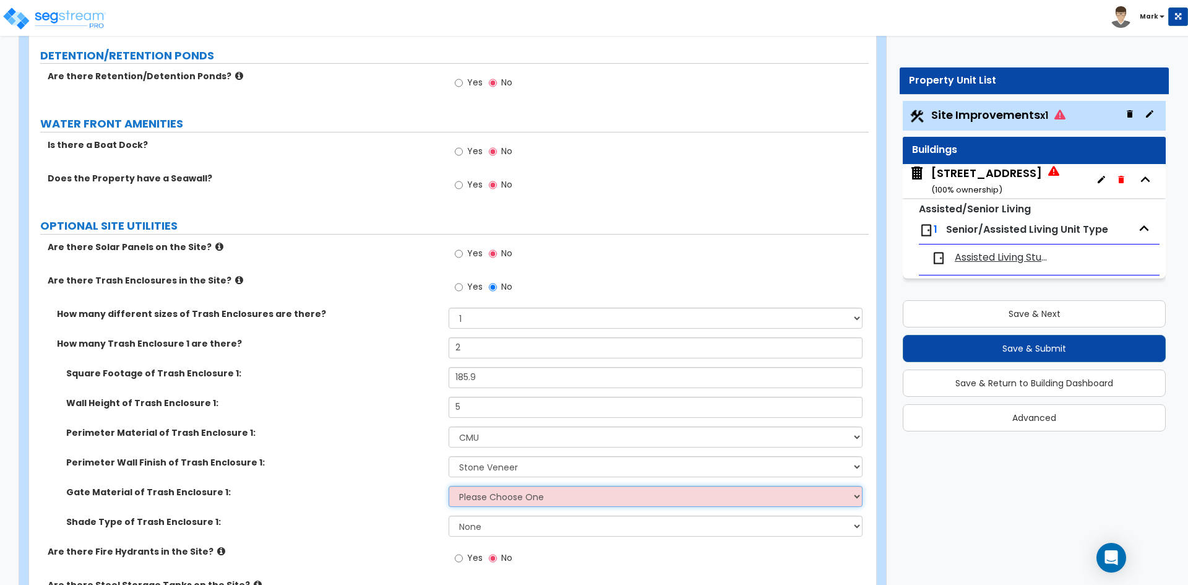
click at [498, 493] on select "Please Choose One Wood Metal" at bounding box center [655, 496] width 413 height 21
select select "2"
click at [449, 486] on select "Please Choose One Wood Metal" at bounding box center [655, 496] width 413 height 21
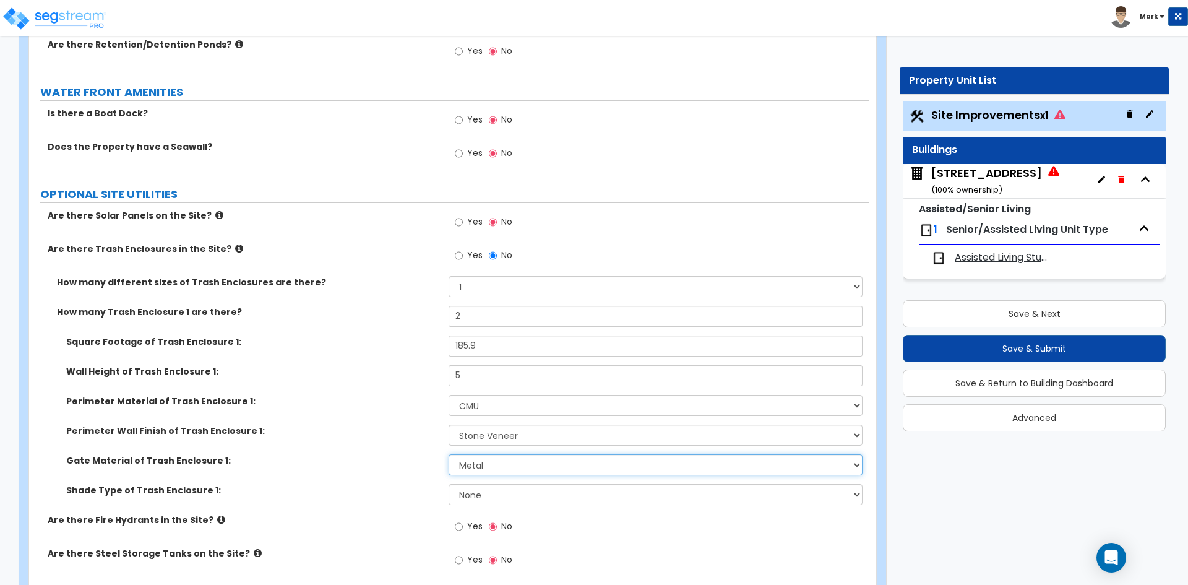
scroll to position [4050, 0]
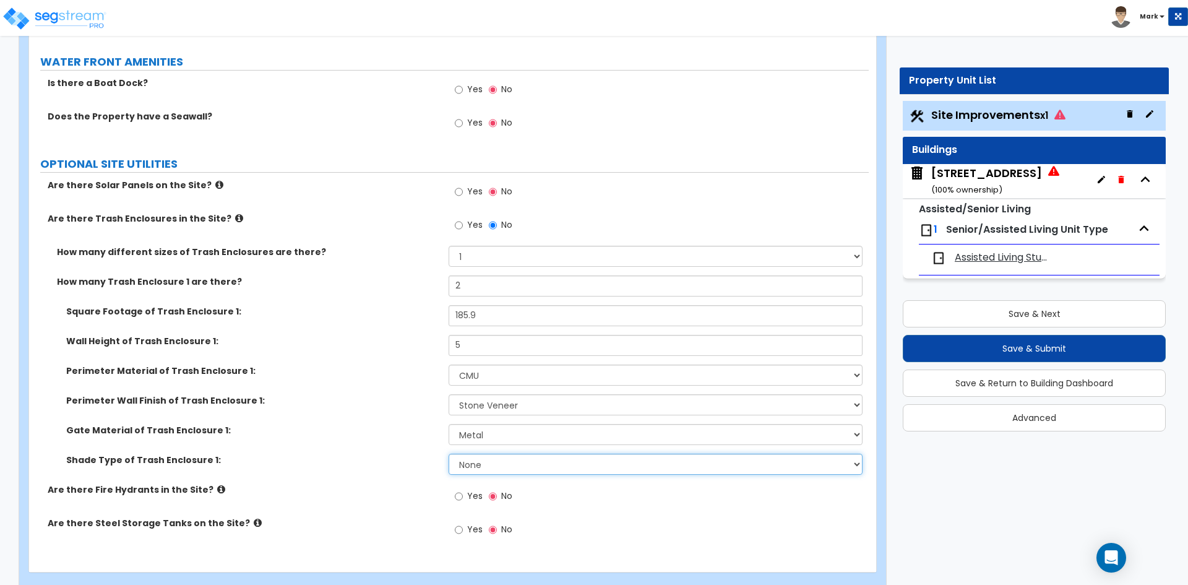
click at [504, 468] on select "None Roof Pergola" at bounding box center [655, 464] width 413 height 21
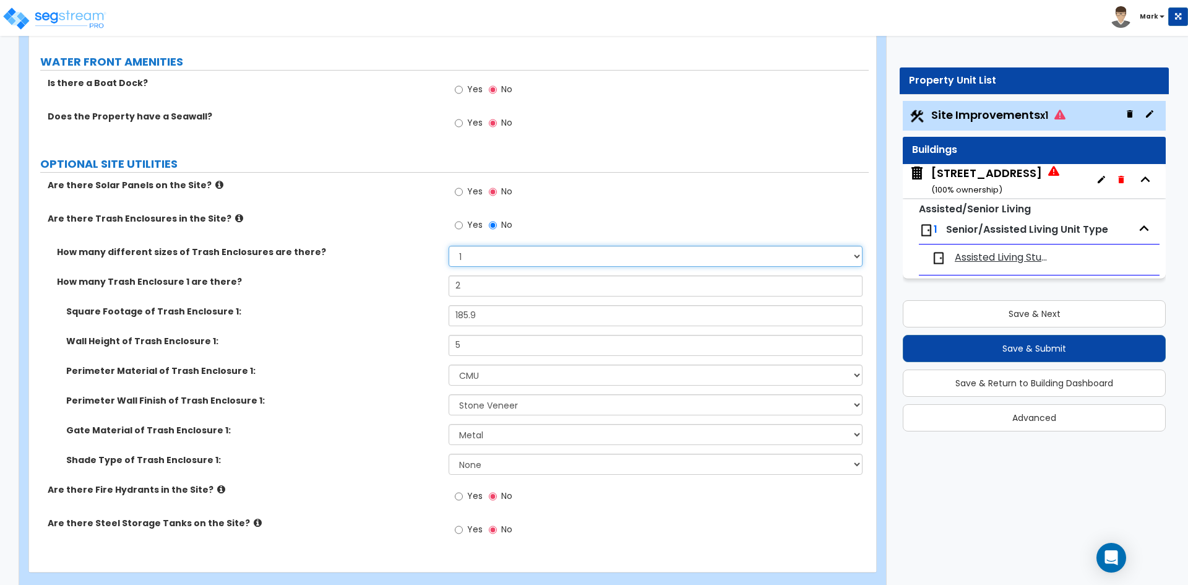
click at [484, 256] on select "Please Choose One 1 2 3" at bounding box center [655, 256] width 413 height 21
select select "2"
click at [449, 246] on select "Please Choose One 1 2 3" at bounding box center [655, 256] width 413 height 21
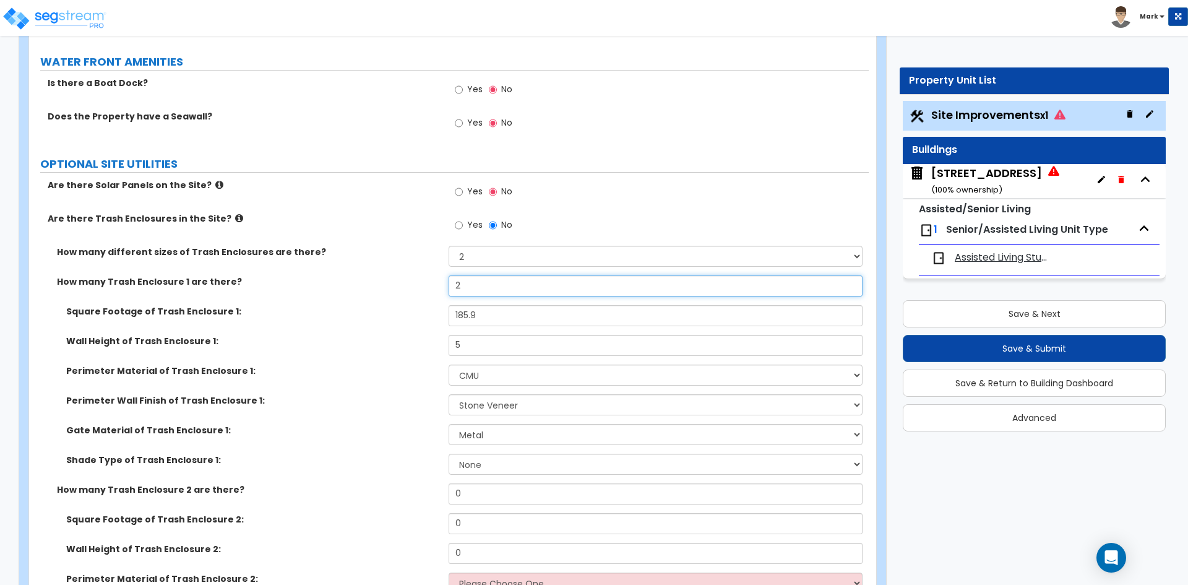
click at [474, 285] on input "2" at bounding box center [655, 285] width 413 height 21
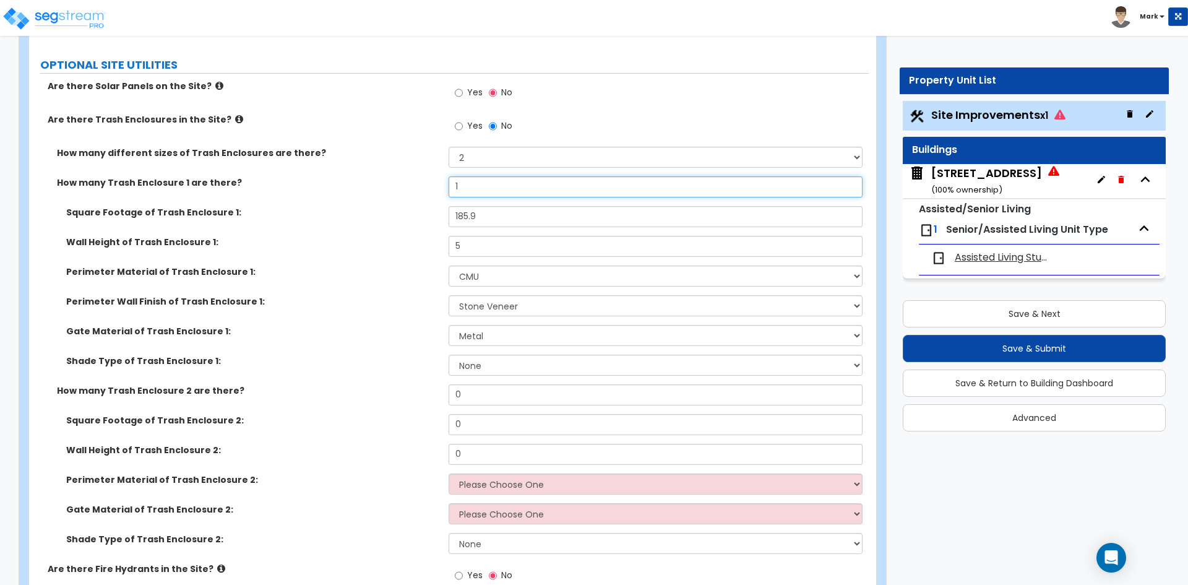
scroll to position [4174, 0]
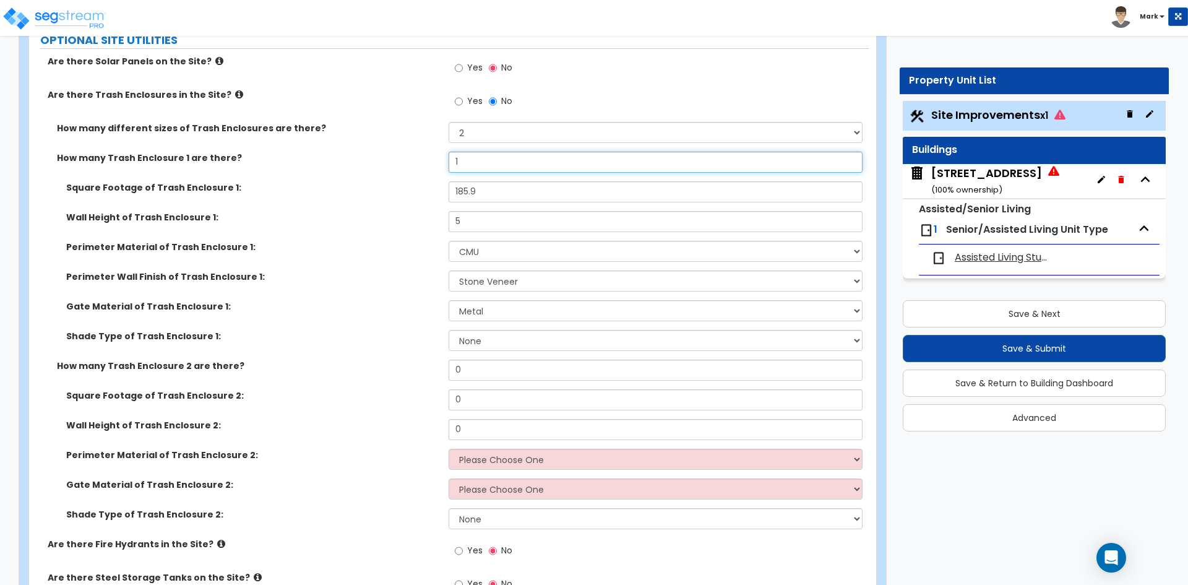
type input "1"
click at [485, 372] on input "0" at bounding box center [655, 369] width 413 height 21
type input "1"
click at [379, 377] on div "How many Trash Enclosure 2 are there? 1" at bounding box center [449, 374] width 840 height 30
click at [470, 402] on input "0" at bounding box center [655, 399] width 413 height 21
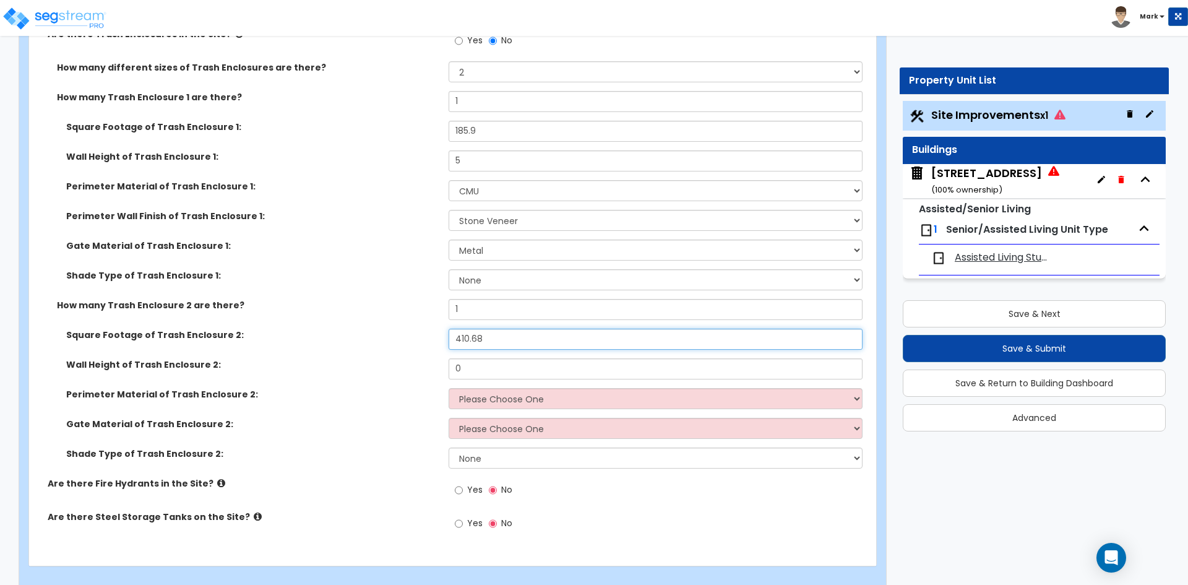
scroll to position [4236, 0]
type input "410.68"
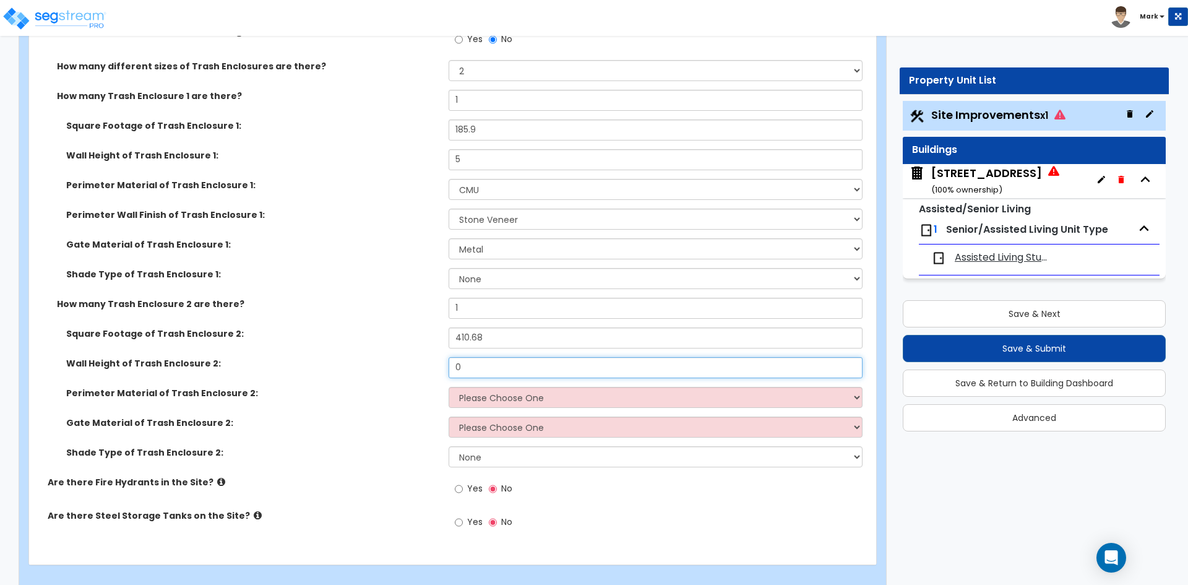
click at [486, 365] on input "0" at bounding box center [655, 367] width 413 height 21
type input "5"
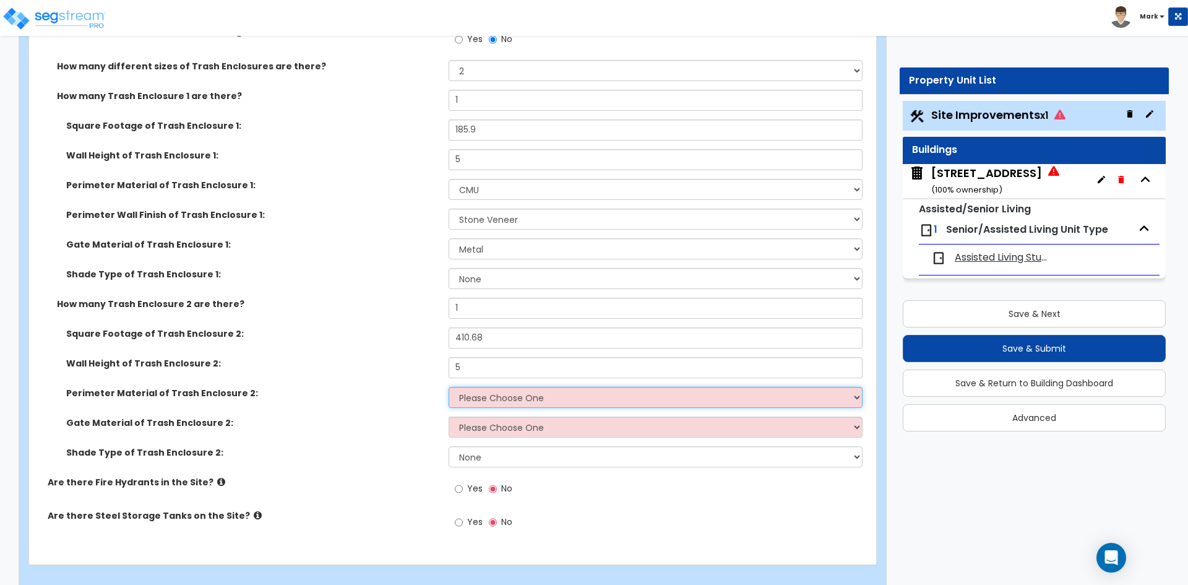
click at [501, 400] on select "Please Choose One Chain Link Wood Metal CMU" at bounding box center [655, 397] width 413 height 21
select select "4"
click at [449, 387] on select "Please Choose One Chain Link Wood Metal CMU" at bounding box center [655, 397] width 413 height 21
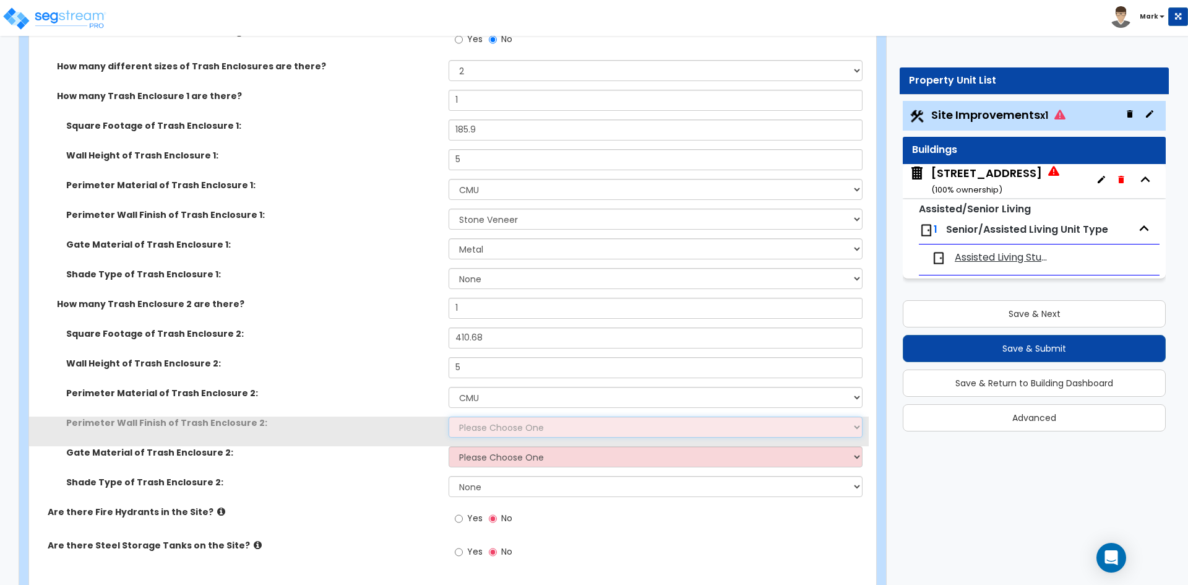
click at [498, 423] on select "Please Choose One Stone Veneer Brick Veneer Stucco Paint" at bounding box center [655, 426] width 413 height 21
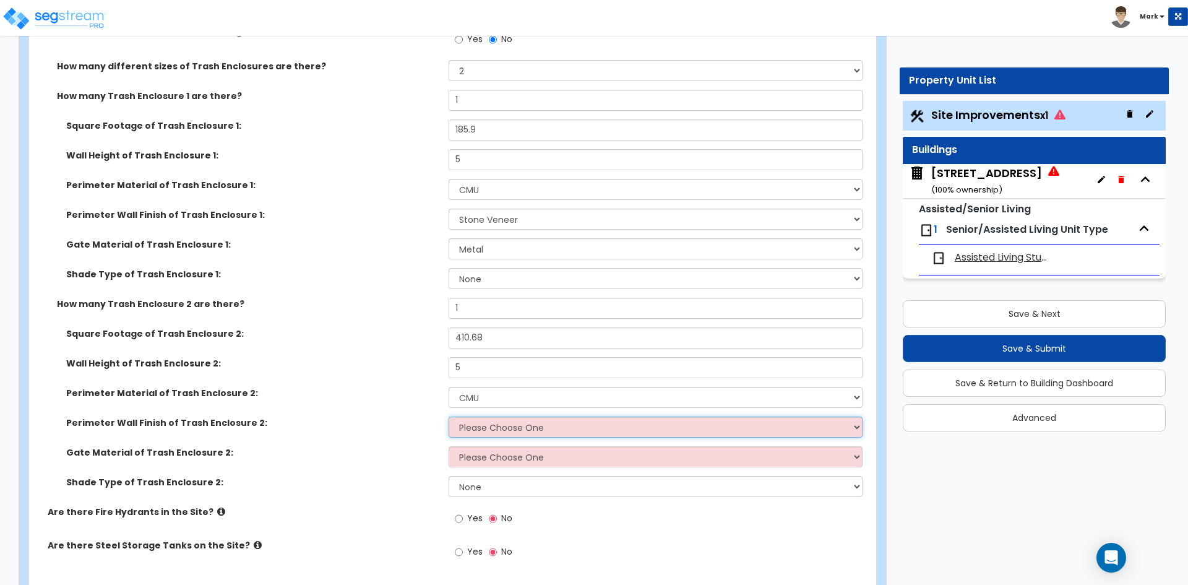
select select "1"
click at [449, 416] on select "Please Choose One Stone Veneer Brick Veneer Stucco Paint" at bounding box center [655, 426] width 413 height 21
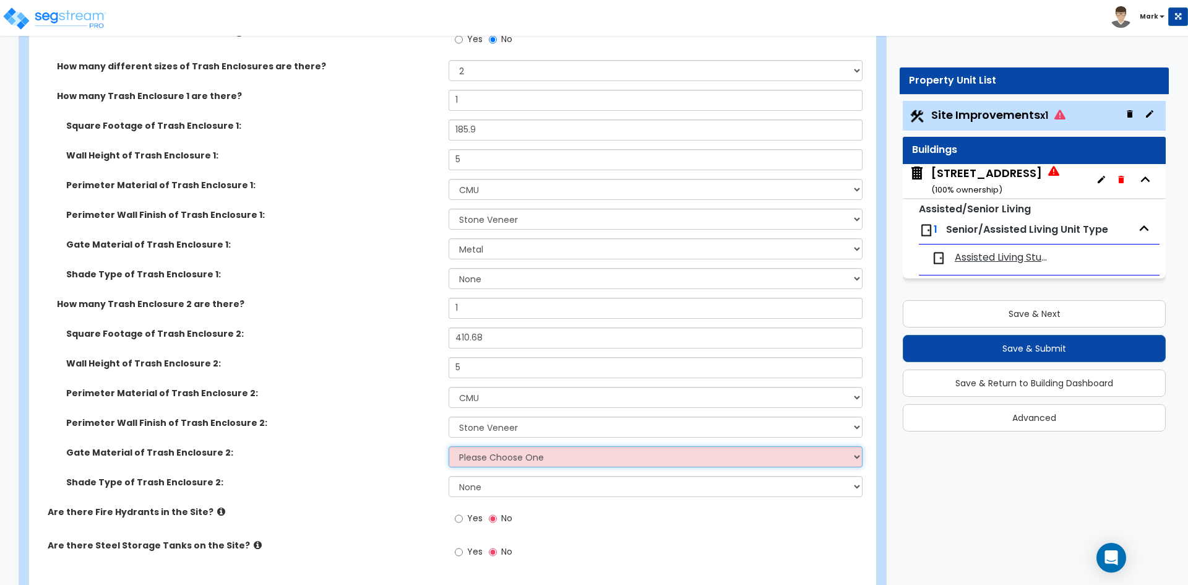
click at [507, 455] on select "Please Choose One Wood Metal" at bounding box center [655, 456] width 413 height 21
select select "2"
click at [449, 446] on select "Please Choose One Wood Metal" at bounding box center [655, 456] width 413 height 21
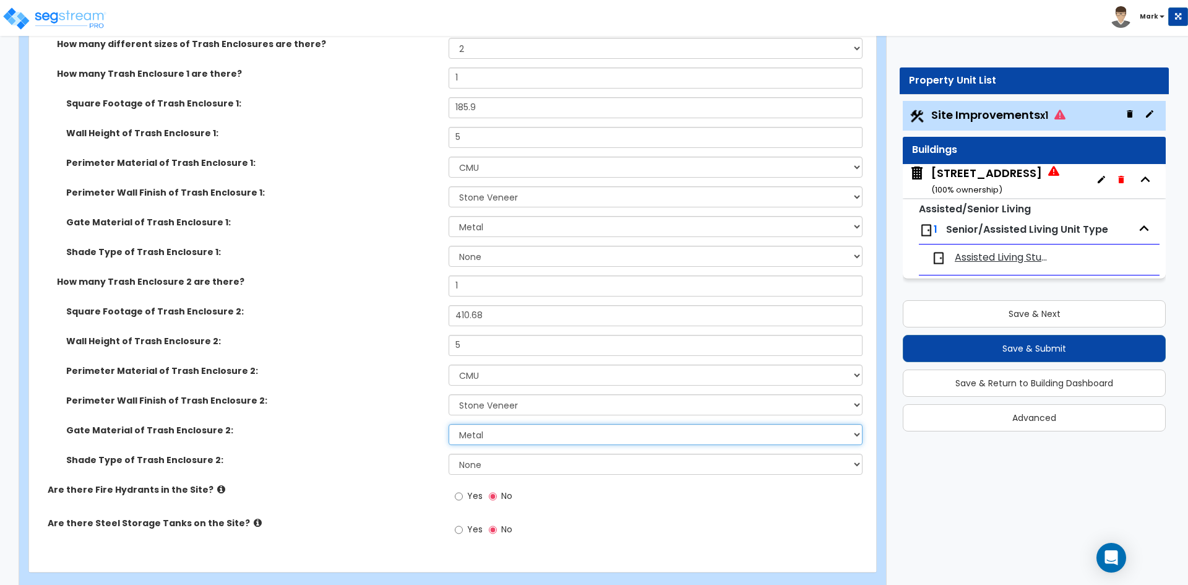
scroll to position [4280, 0]
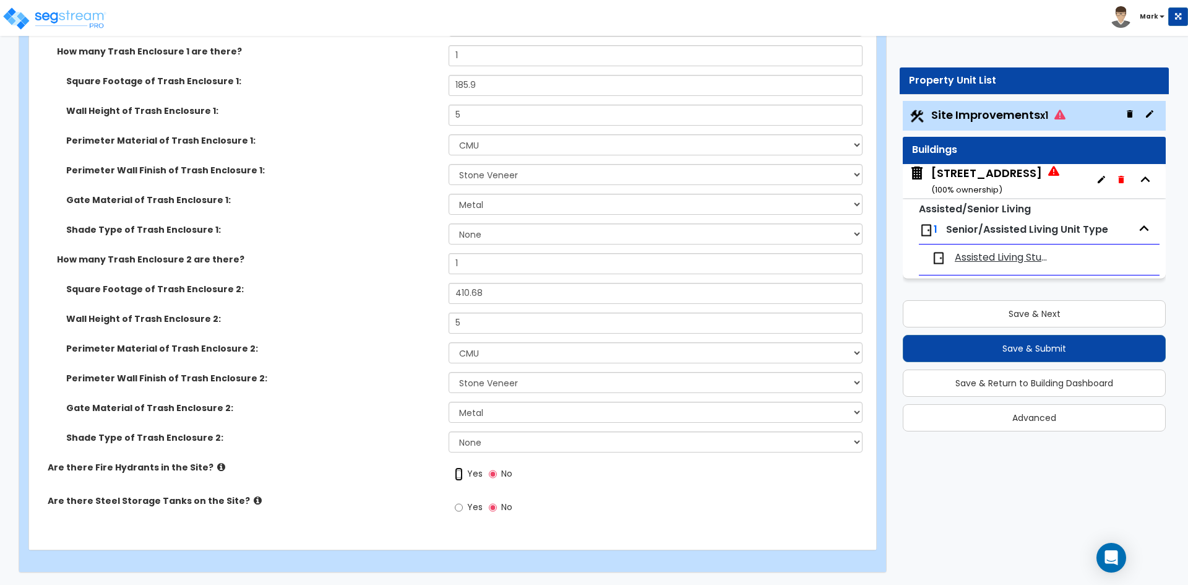
click at [458, 473] on input "Yes" at bounding box center [459, 474] width 8 height 14
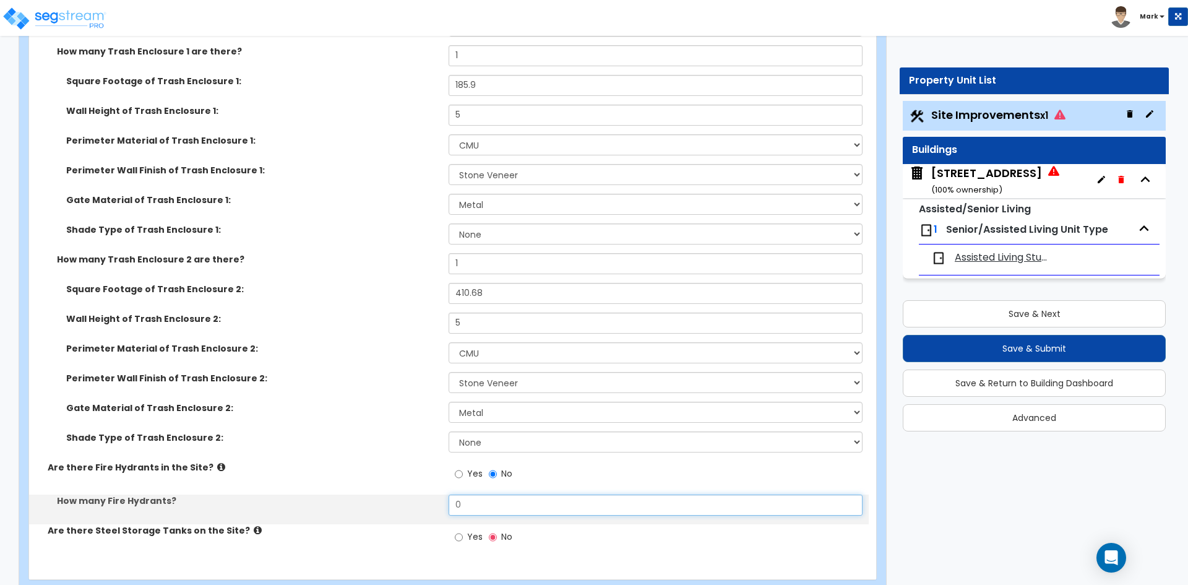
click at [484, 502] on input "0" at bounding box center [655, 504] width 413 height 21
type input "1"
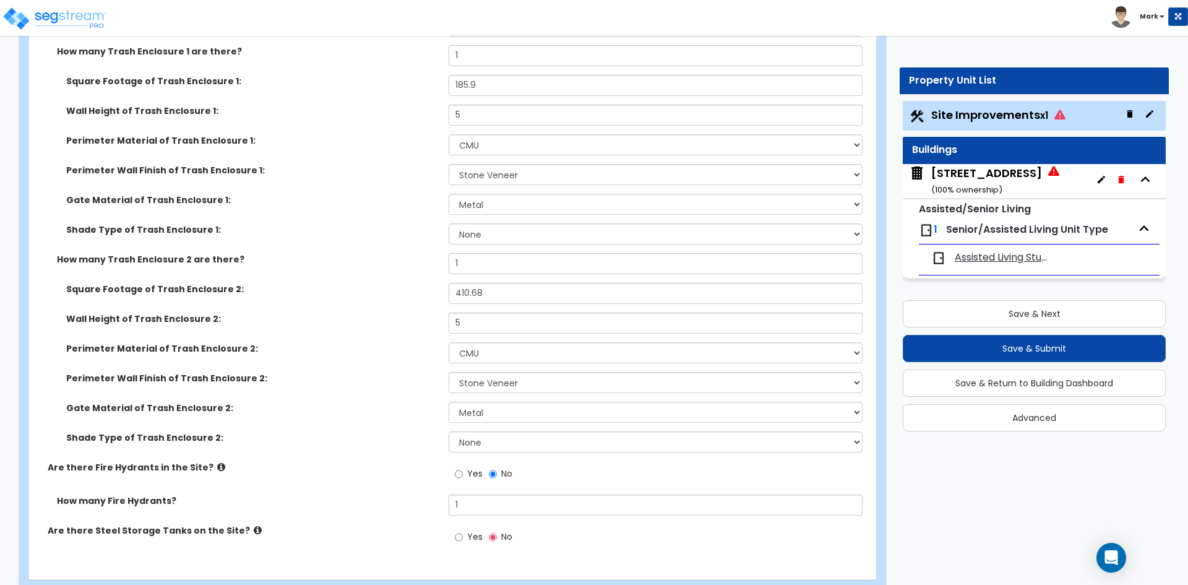
click at [342, 447] on div "Shade Type of Trash Enclosure 2: None Roof Pergola" at bounding box center [449, 446] width 840 height 30
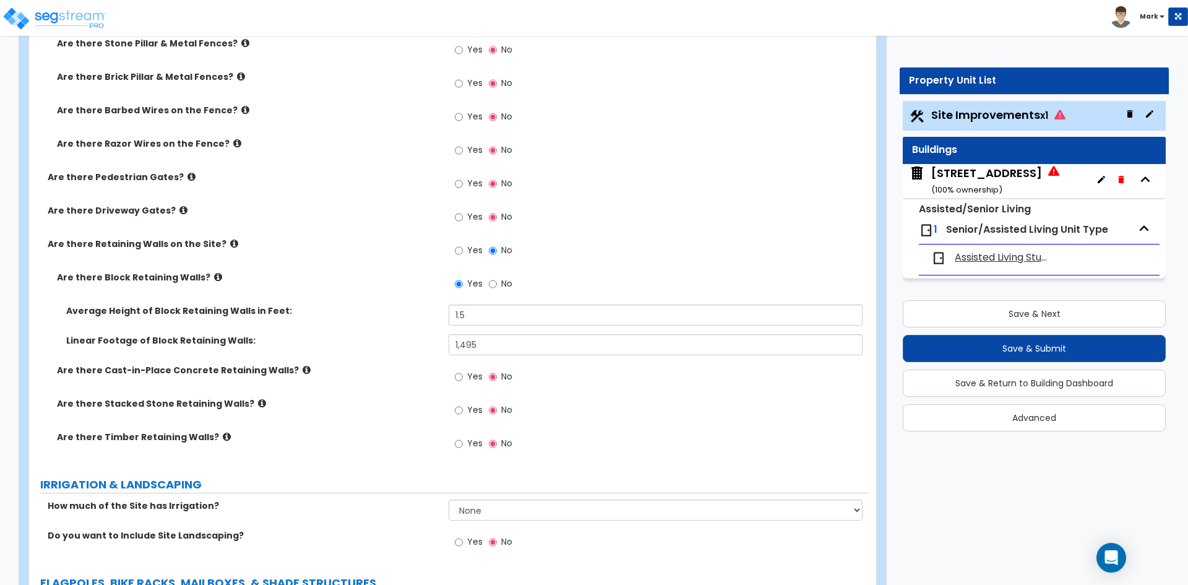
scroll to position [2486, 0]
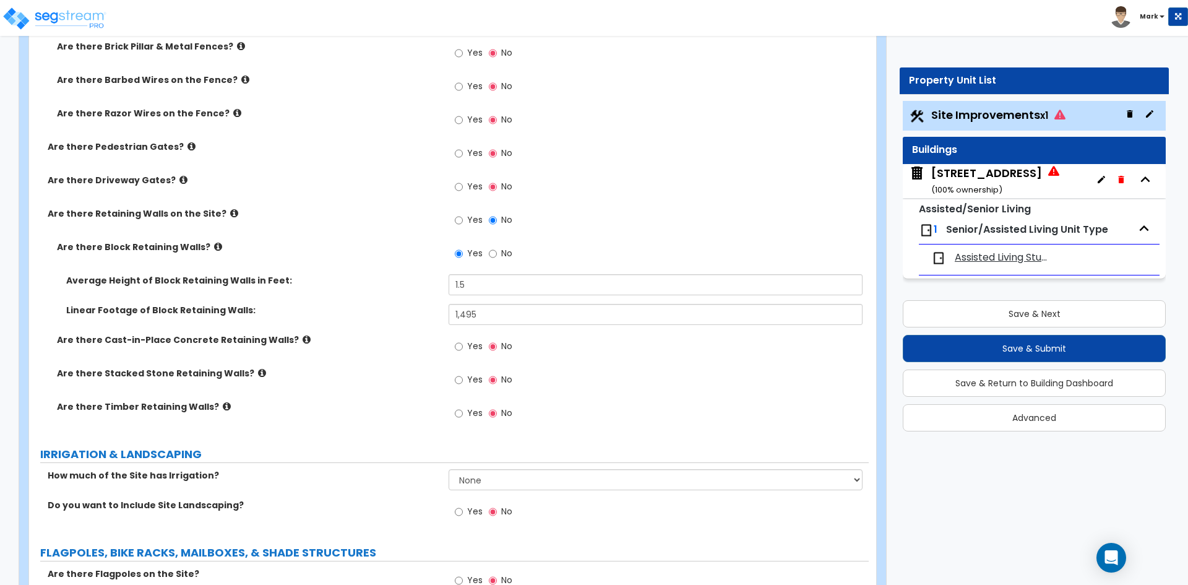
click at [464, 512] on label "Yes" at bounding box center [469, 512] width 28 height 21
click at [463, 512] on input "Yes" at bounding box center [459, 512] width 8 height 14
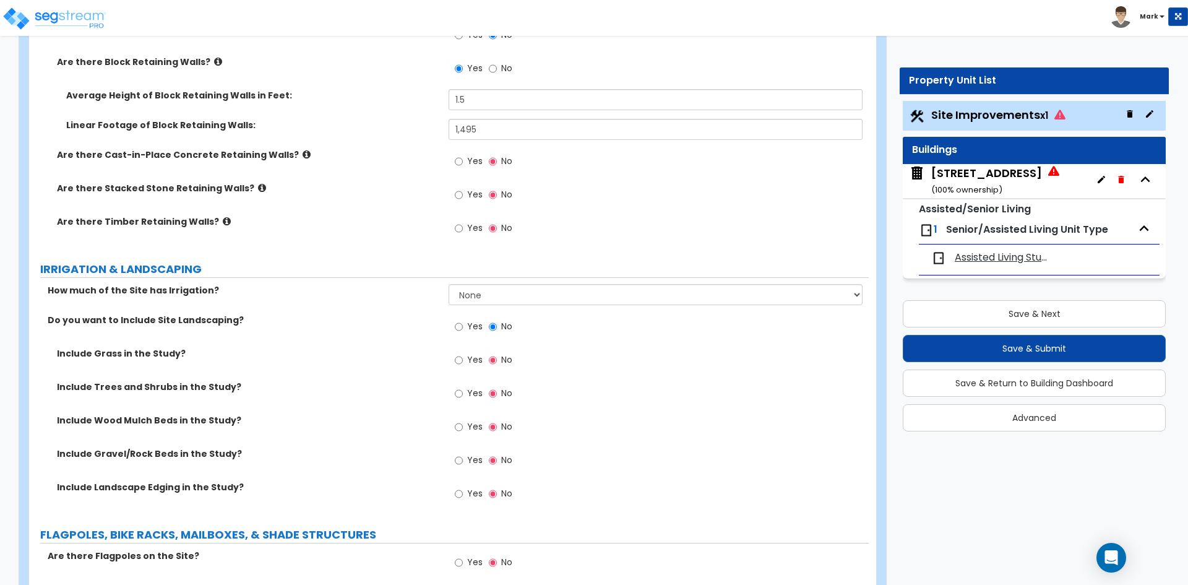
scroll to position [2672, 0]
click at [460, 358] on input "Yes" at bounding box center [459, 360] width 8 height 14
radio input "true"
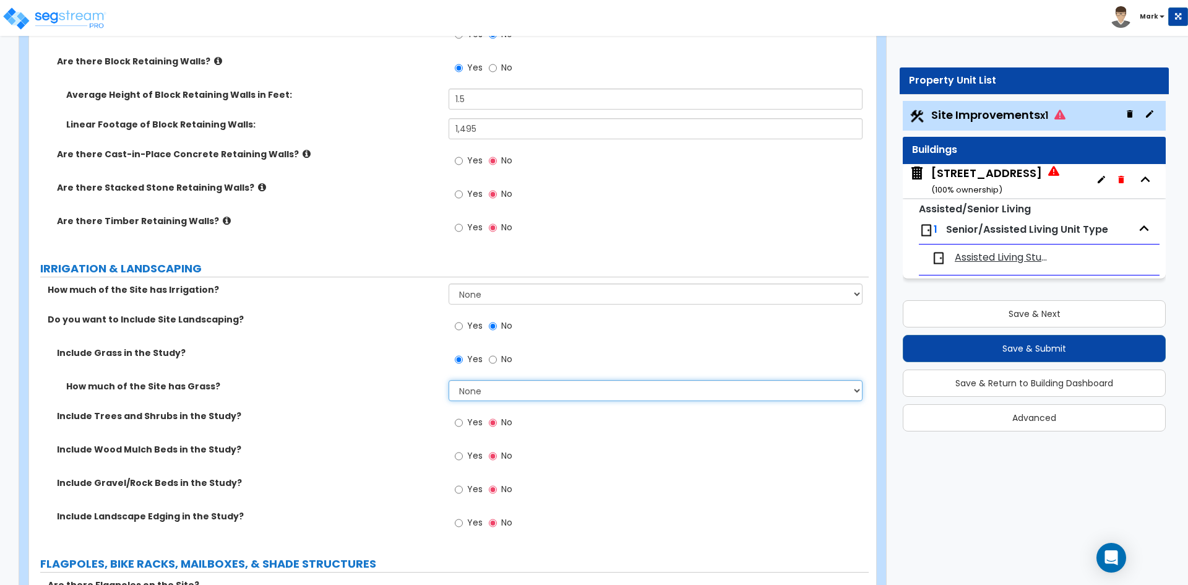
click at [501, 390] on select "None I want to Enter an Approximate Percentage I want to Enter the Square Foota…" at bounding box center [655, 390] width 413 height 21
select select "2"
click at [449, 380] on select "None I want to Enter an Approximate Percentage I want to Enter the Square Foota…" at bounding box center [655, 390] width 413 height 21
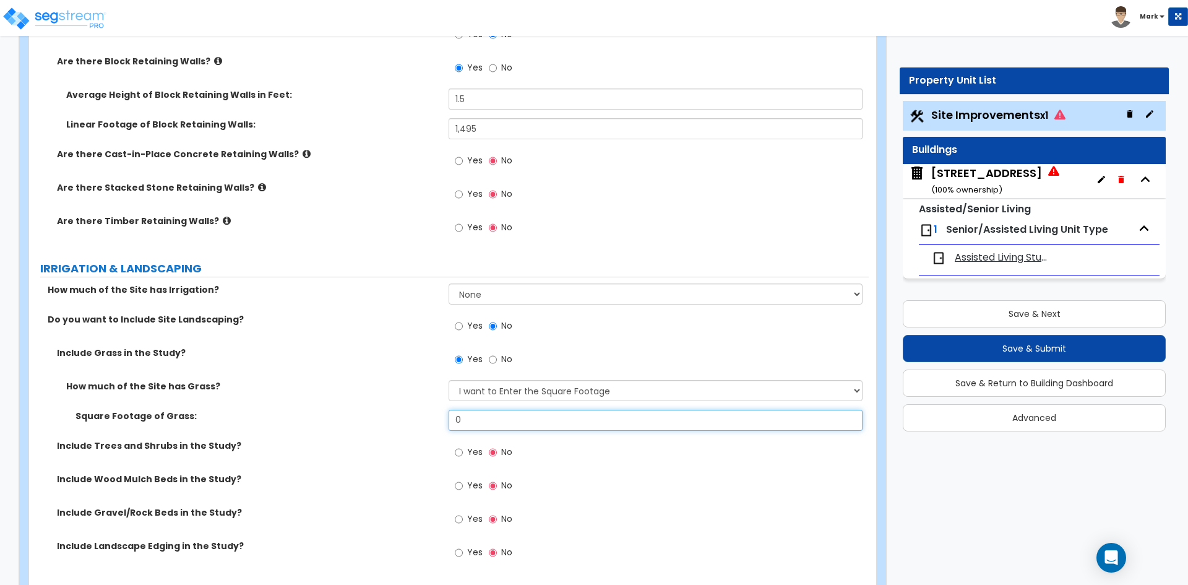
click at [512, 421] on input "0" at bounding box center [655, 420] width 413 height 21
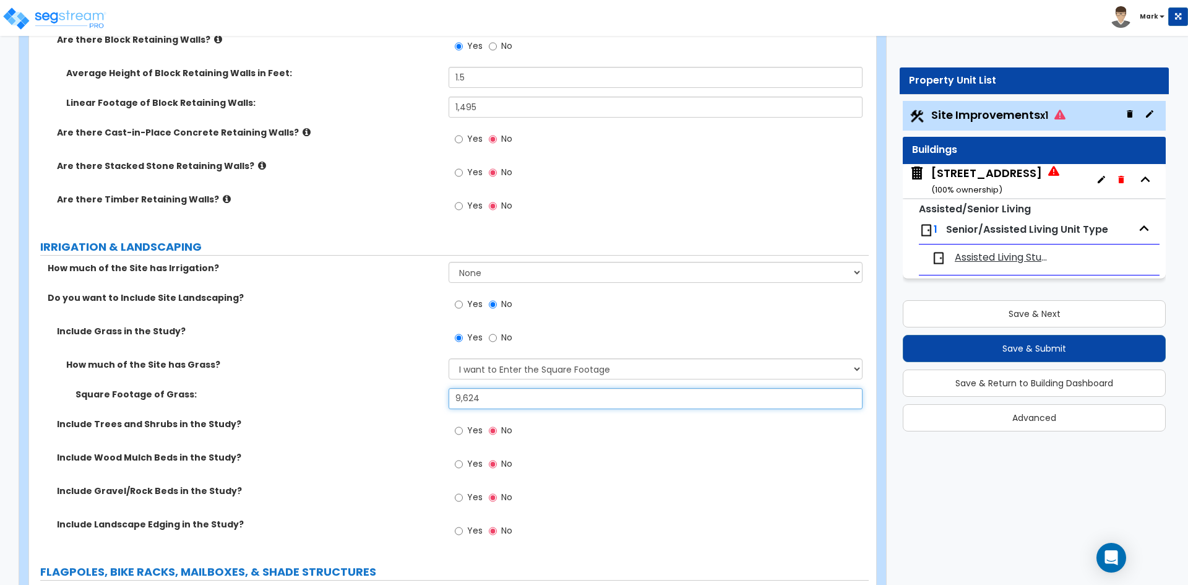
scroll to position [2795, 0]
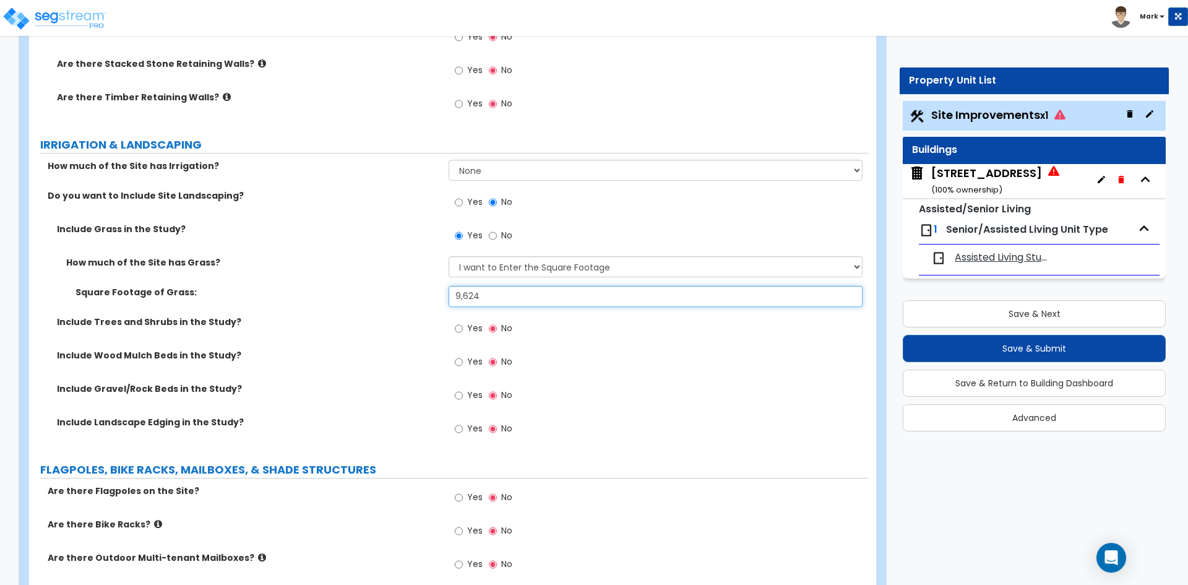
type input "9,624"
click at [459, 362] on input "Yes" at bounding box center [459, 362] width 8 height 14
radio input "true"
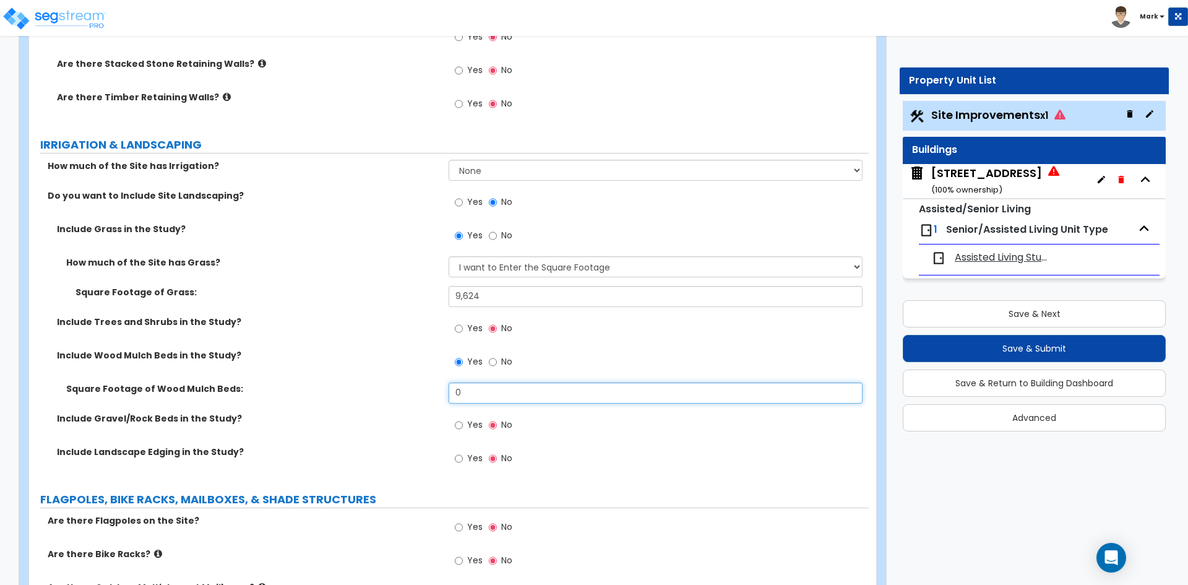
click at [473, 397] on input "0" at bounding box center [655, 392] width 413 height 21
type input "4,762"
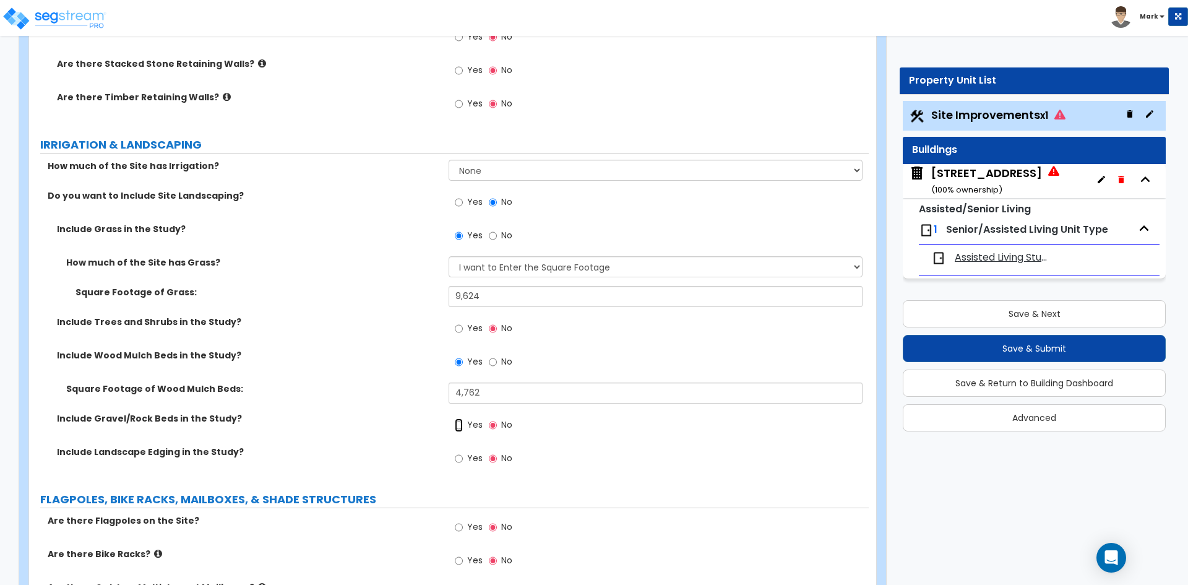
click at [457, 421] on input "Yes" at bounding box center [459, 425] width 8 height 14
radio input "true"
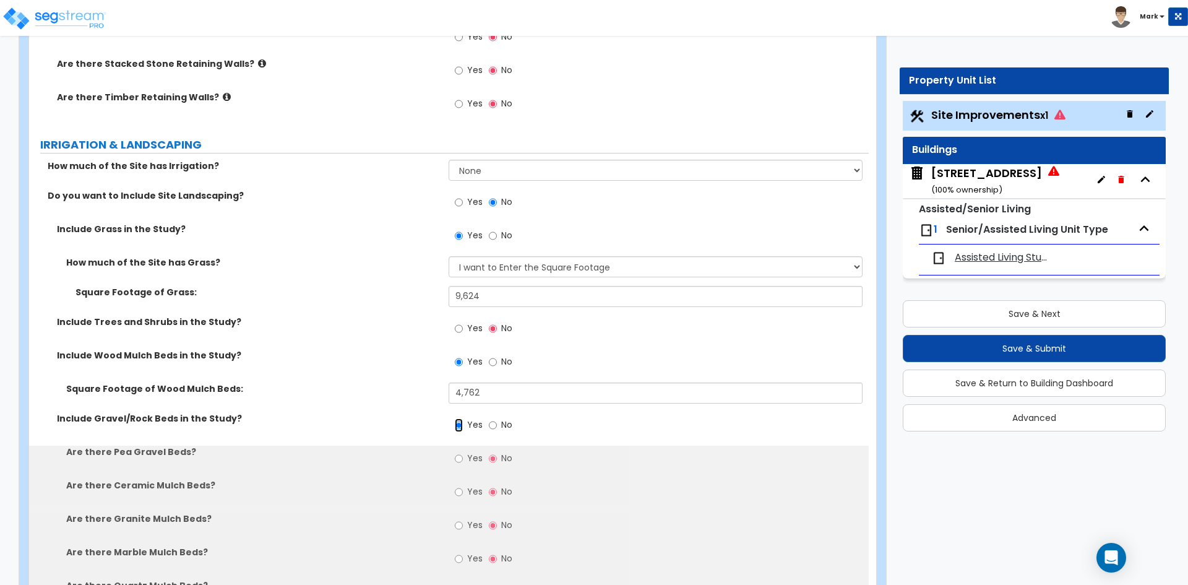
scroll to position [2857, 0]
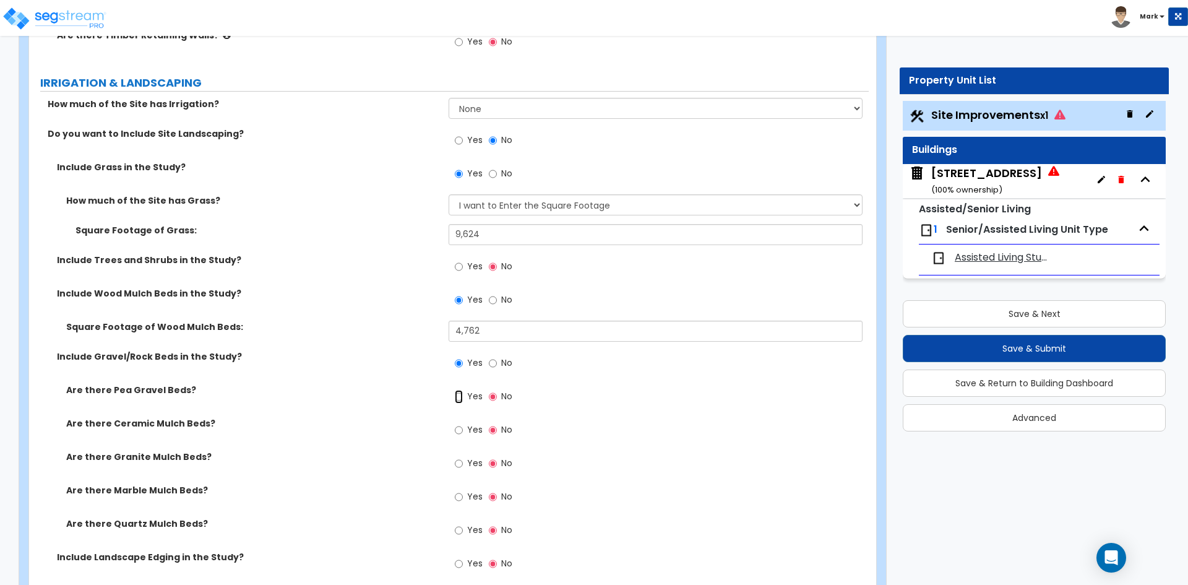
click at [458, 399] on input "Yes" at bounding box center [459, 397] width 8 height 14
radio input "true"
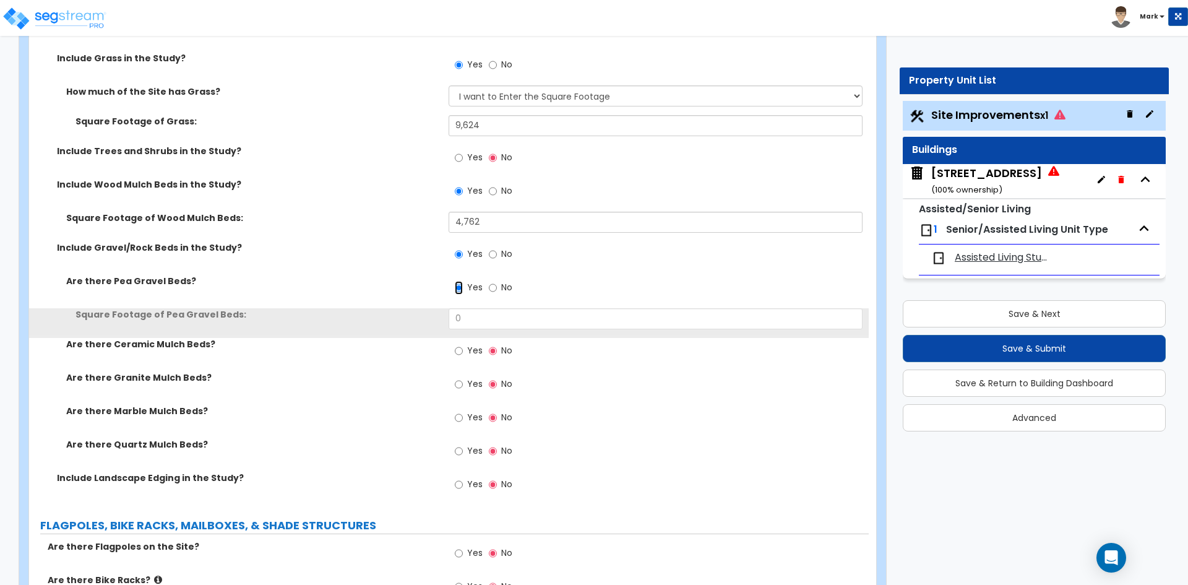
scroll to position [2981, 0]
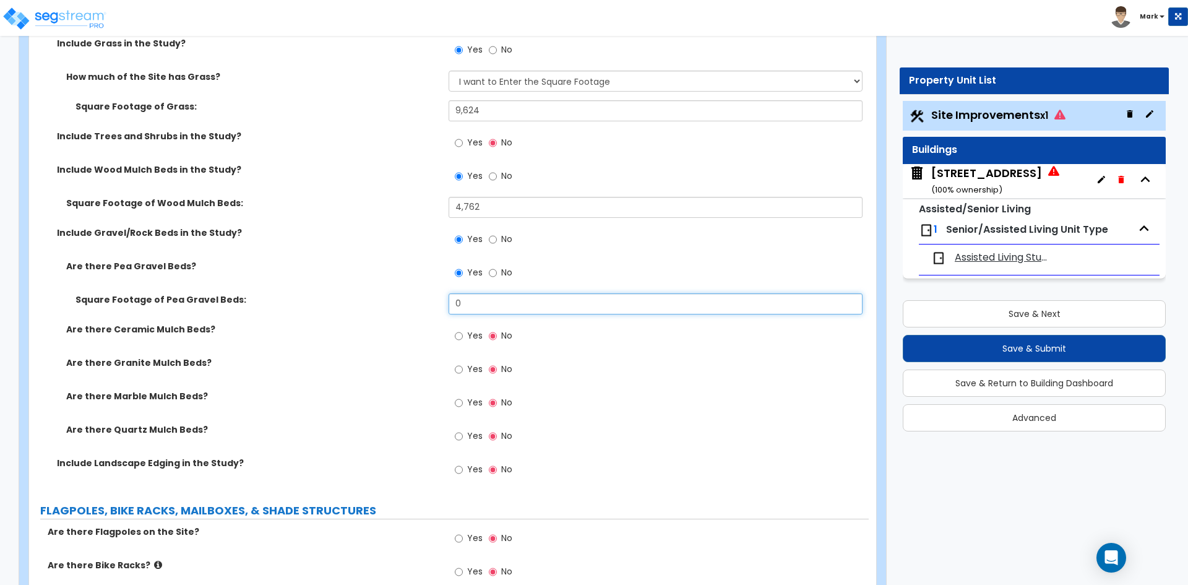
click at [486, 310] on input "0" at bounding box center [655, 303] width 413 height 21
type input "1,380"
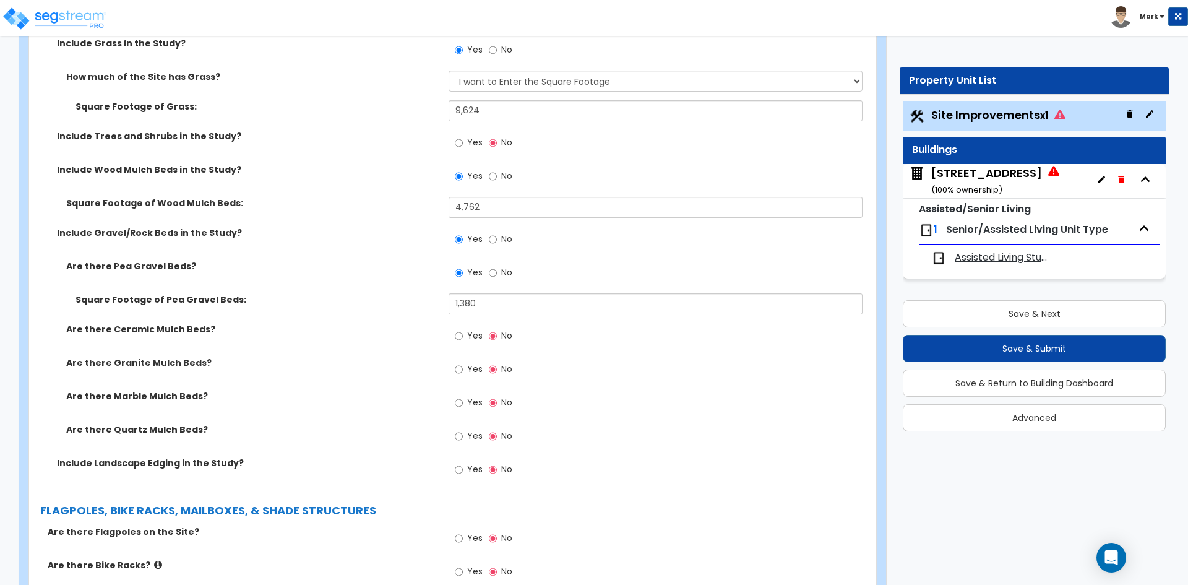
click at [413, 313] on div "Square Footage of Pea Gravel Beds: 1,380" at bounding box center [449, 308] width 840 height 30
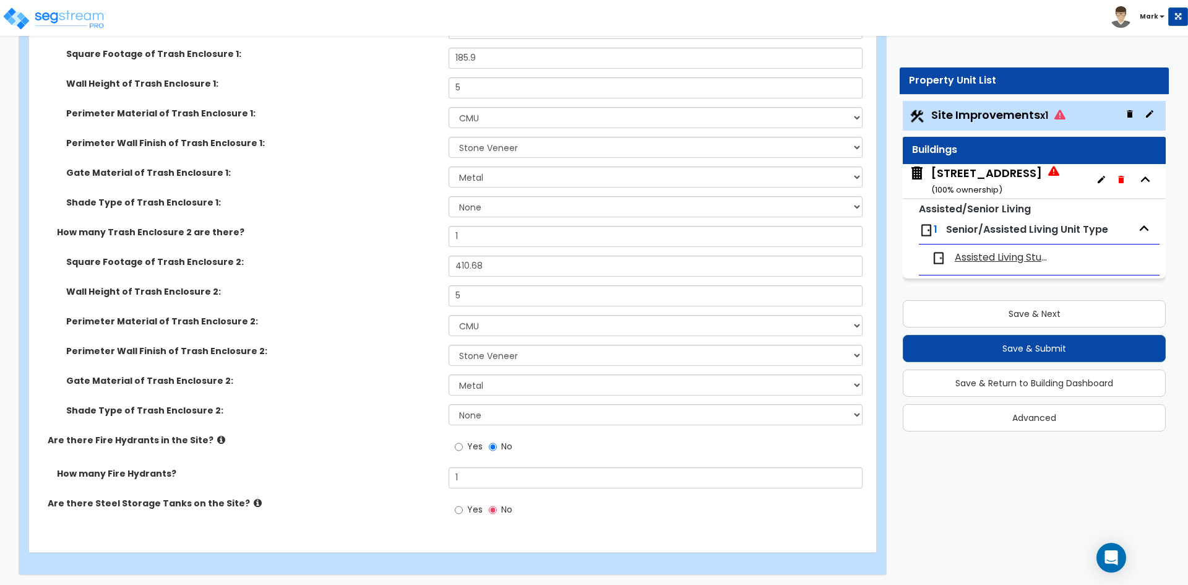
scroll to position [4763, 0]
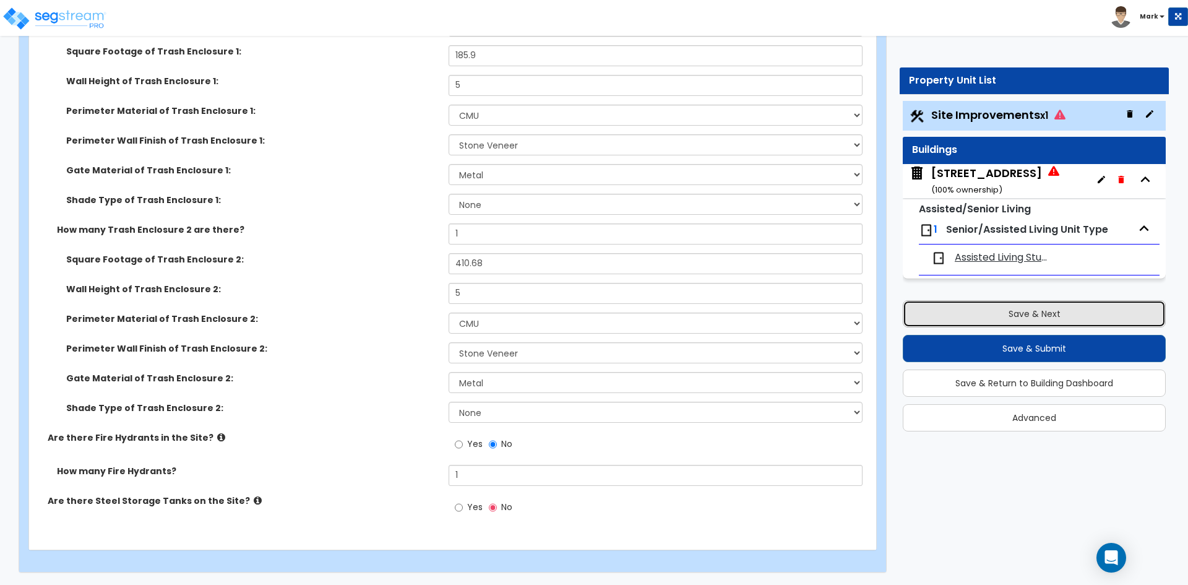
click at [1022, 319] on button "Save & Next" at bounding box center [1034, 313] width 263 height 27
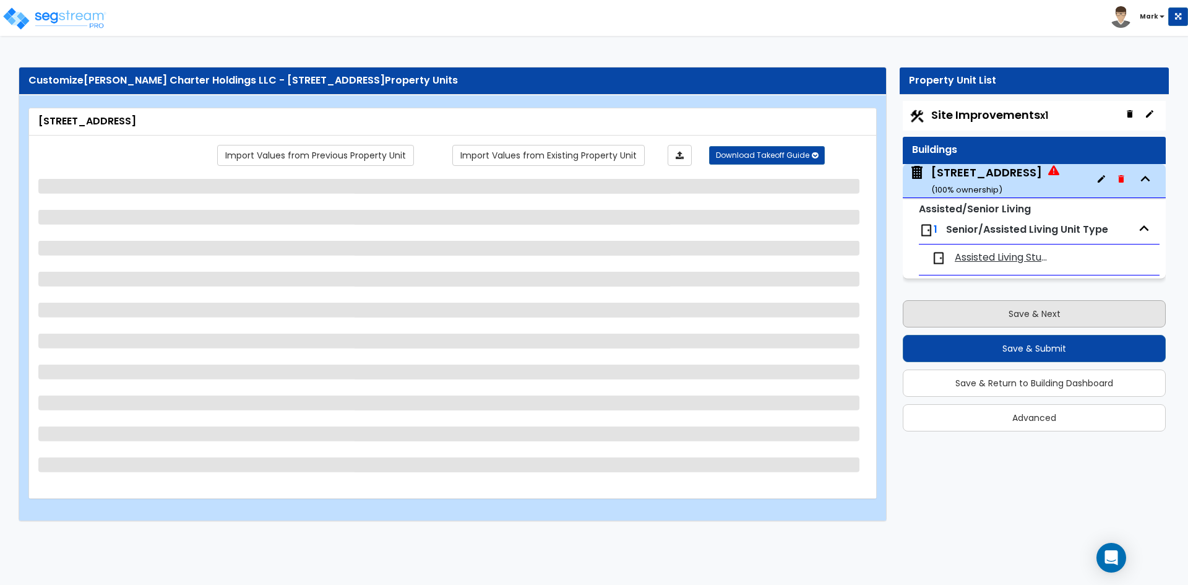
scroll to position [0, 0]
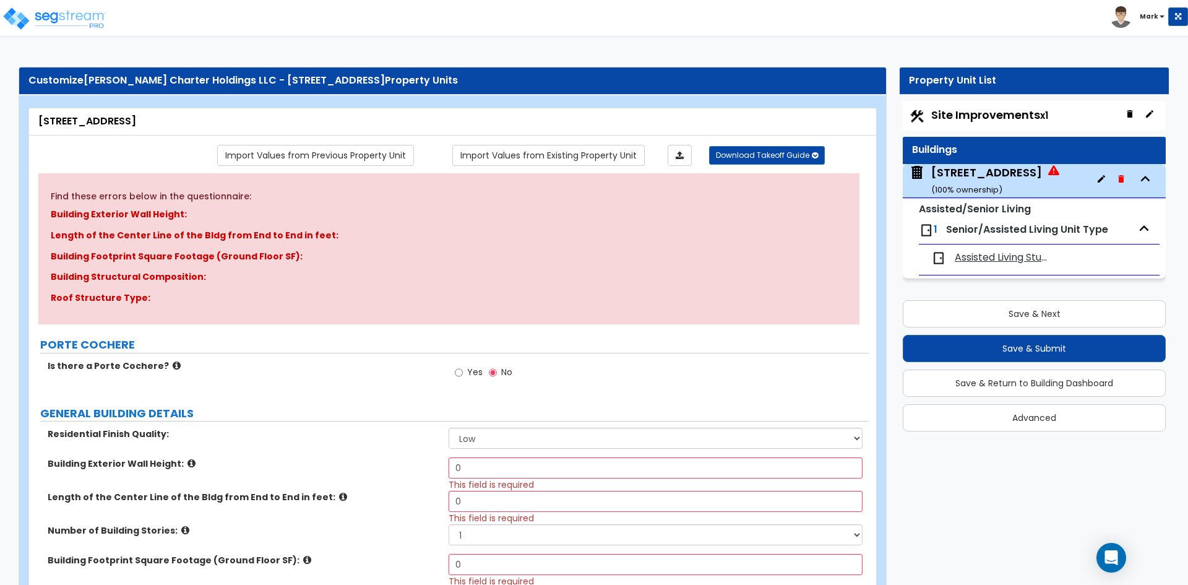
click at [987, 113] on span "Site Improvements x1" at bounding box center [989, 114] width 117 height 15
select select "2"
select select "1"
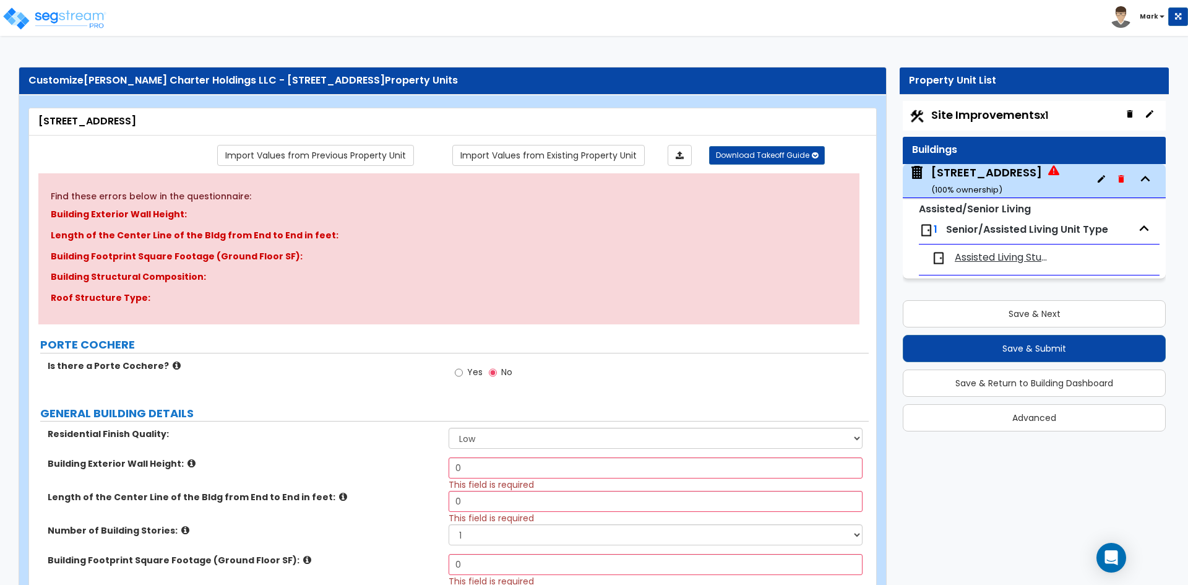
select select "1"
select select "2"
select select "1"
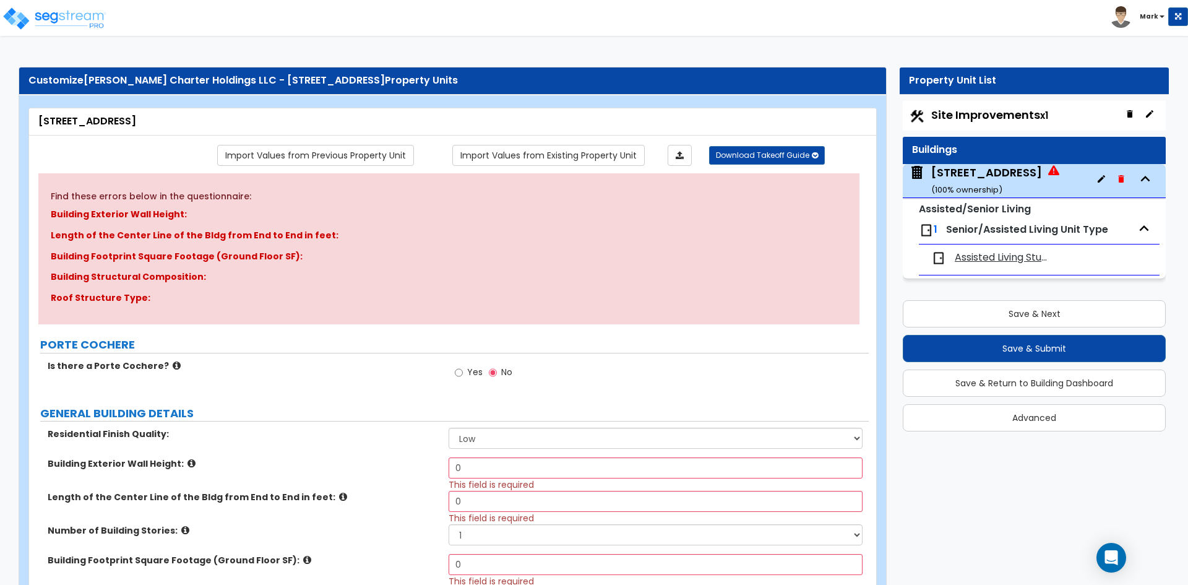
select select "1"
select select "3"
select select "2"
select select "1"
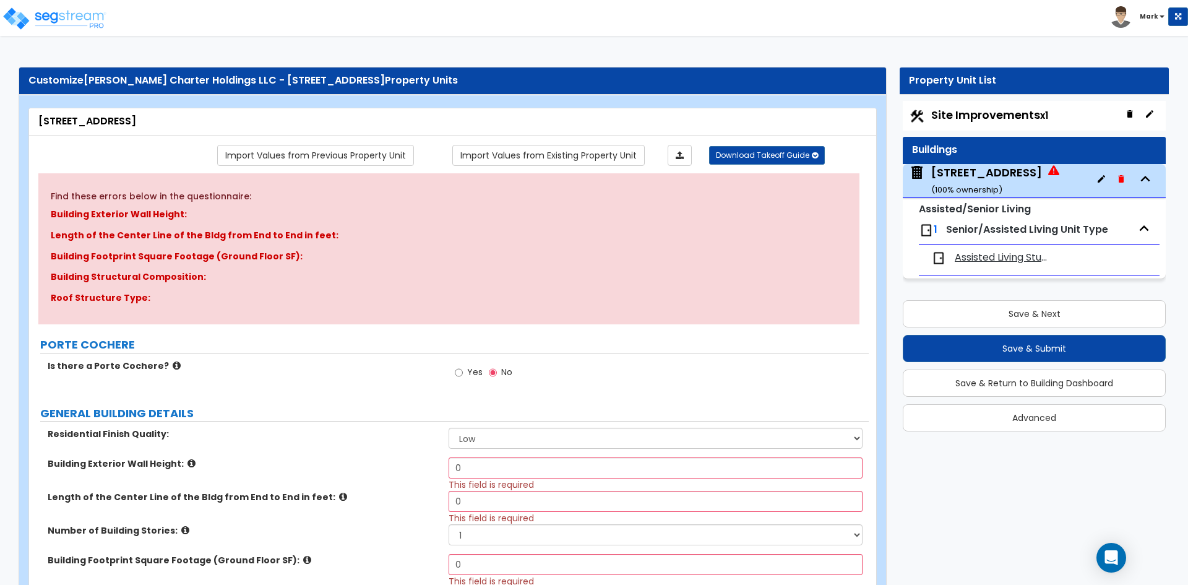
select select "1"
select select "2"
select select "3"
select select "2"
select select "4"
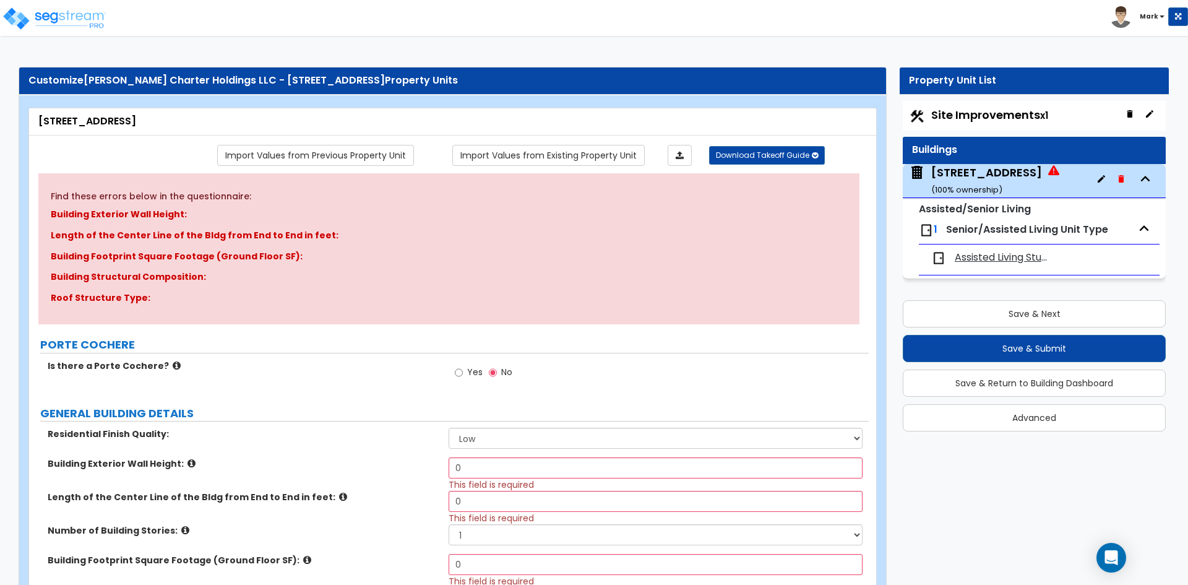
select select "1"
select select "2"
select select "4"
select select "1"
select select "2"
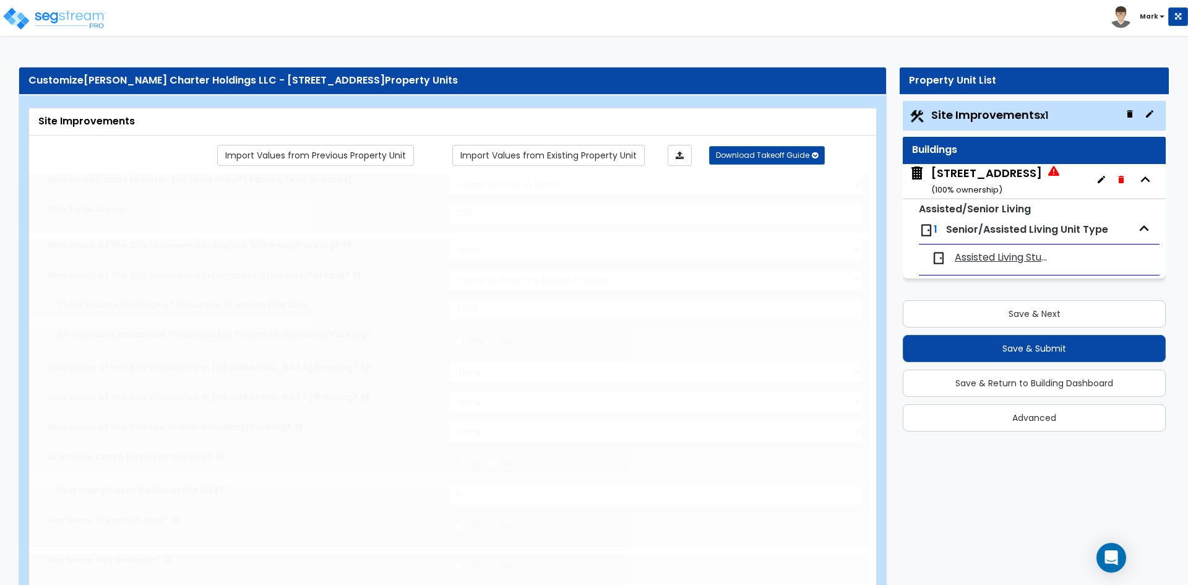
radio input "true"
select select "1"
type input "47"
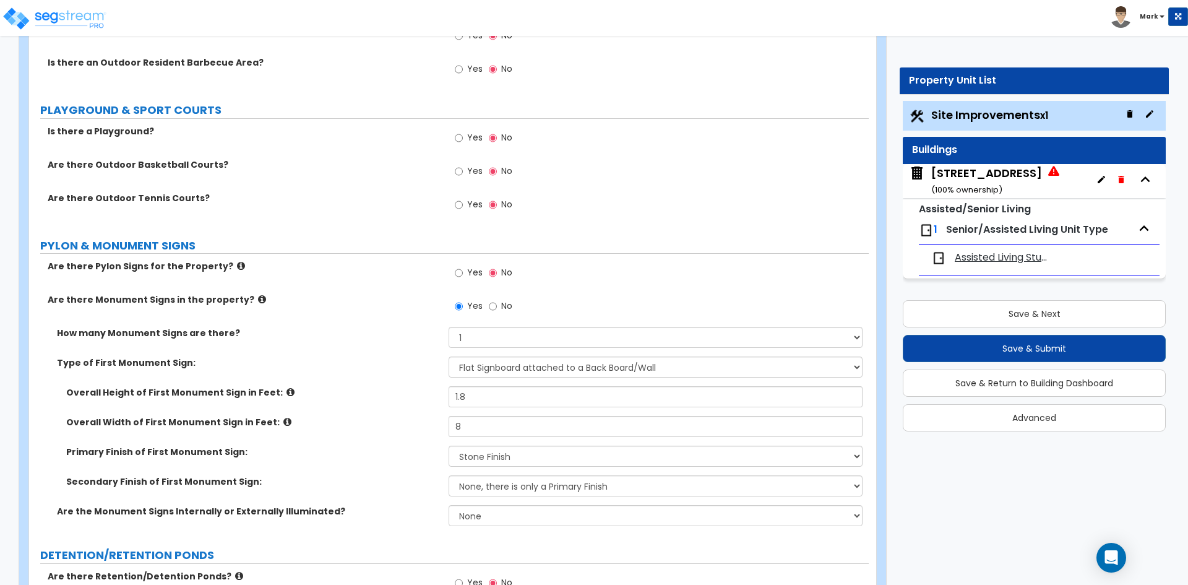
scroll to position [3898, 0]
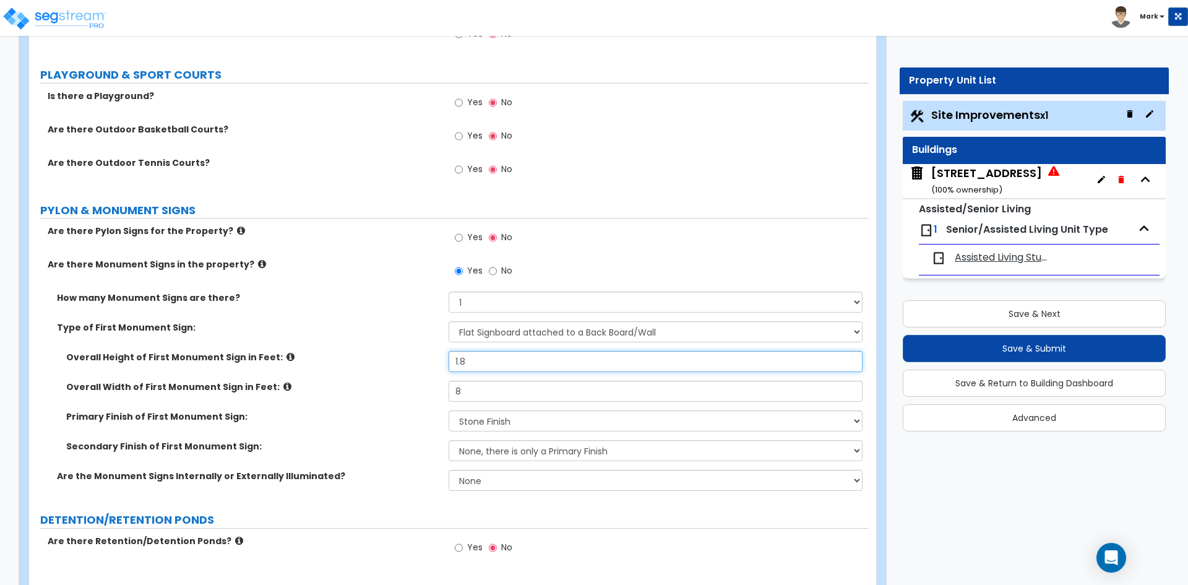
click at [483, 362] on input "1.8" at bounding box center [655, 361] width 413 height 21
type input "1"
type input "7.17"
click at [466, 393] on input "8" at bounding box center [655, 390] width 413 height 21
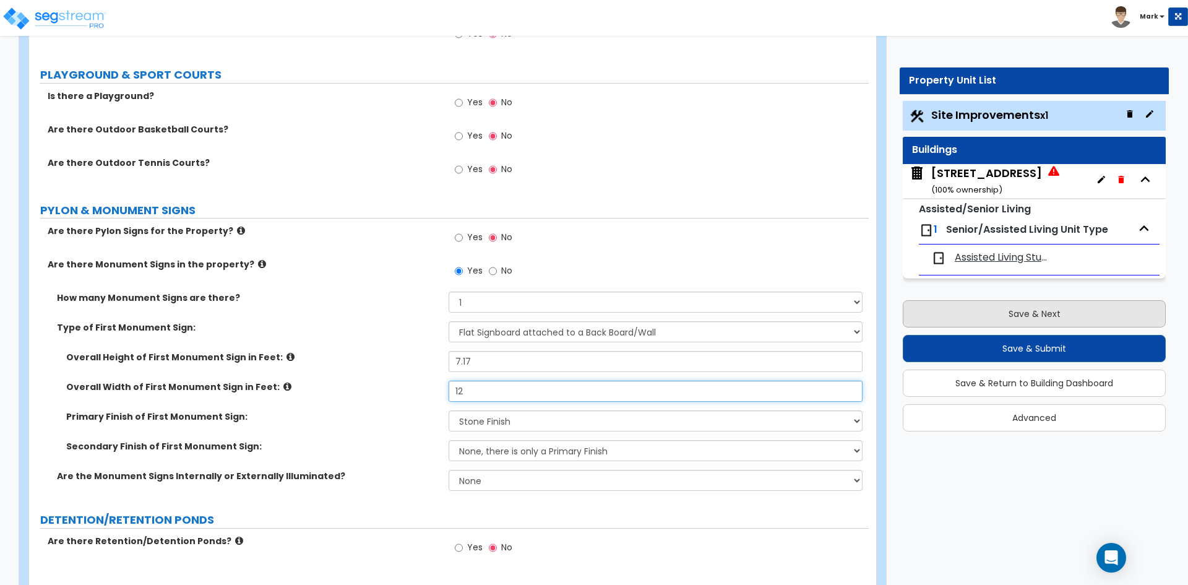
type input "12"
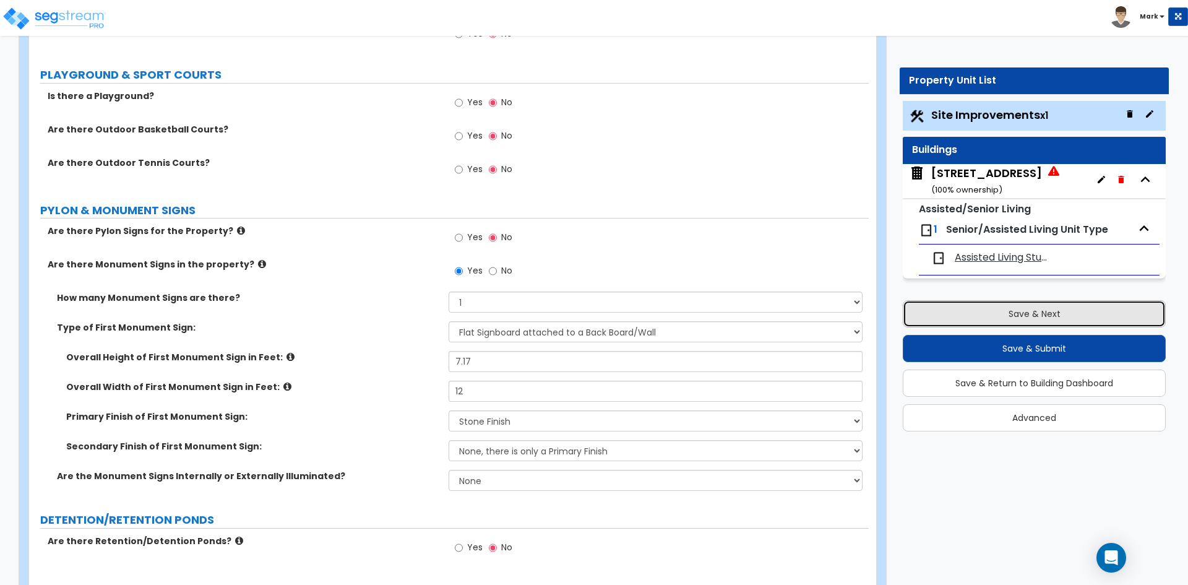
click at [964, 321] on button "Save & Next" at bounding box center [1034, 313] width 263 height 27
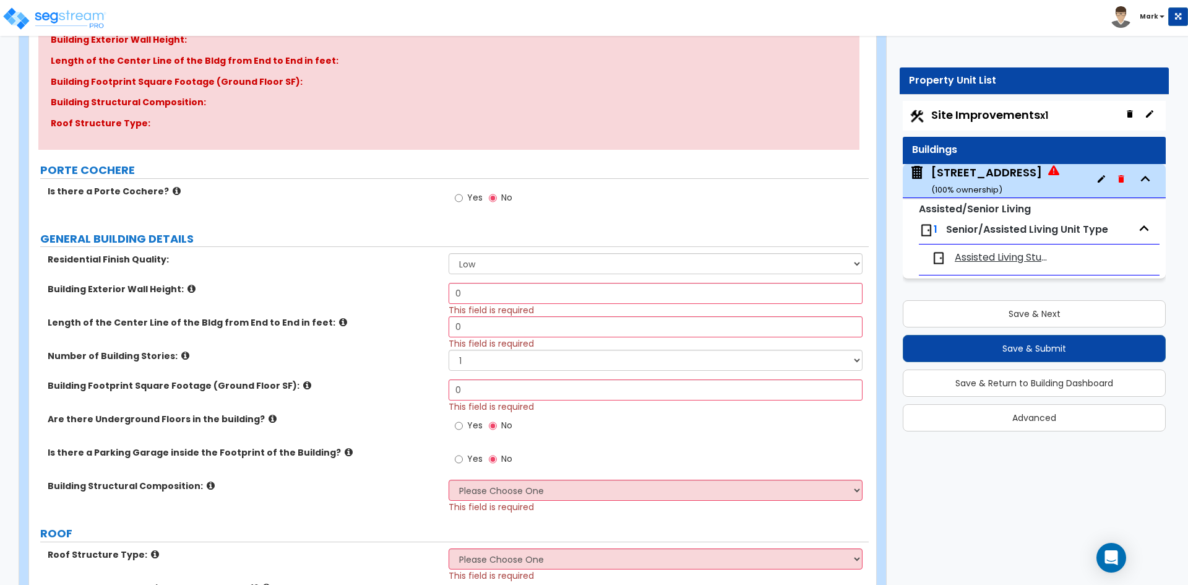
scroll to position [186, 0]
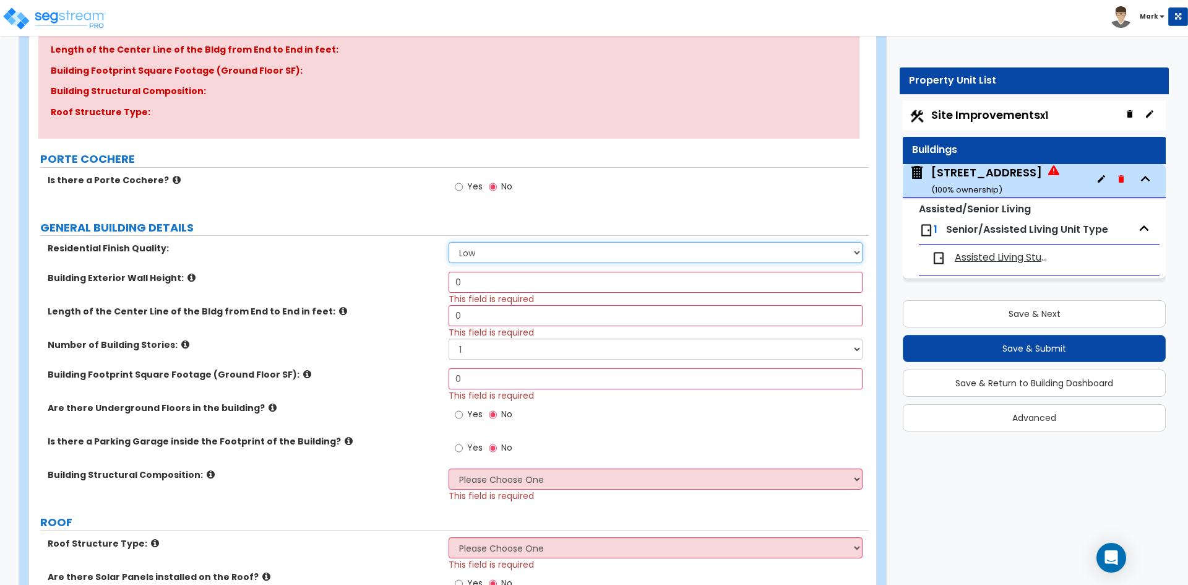
click at [488, 251] on select "Low Average High" at bounding box center [655, 252] width 413 height 21
select select "2"
click at [449, 242] on select "Low Average High" at bounding box center [655, 252] width 413 height 21
click at [485, 288] on input "0" at bounding box center [655, 282] width 413 height 21
type input "9.69"
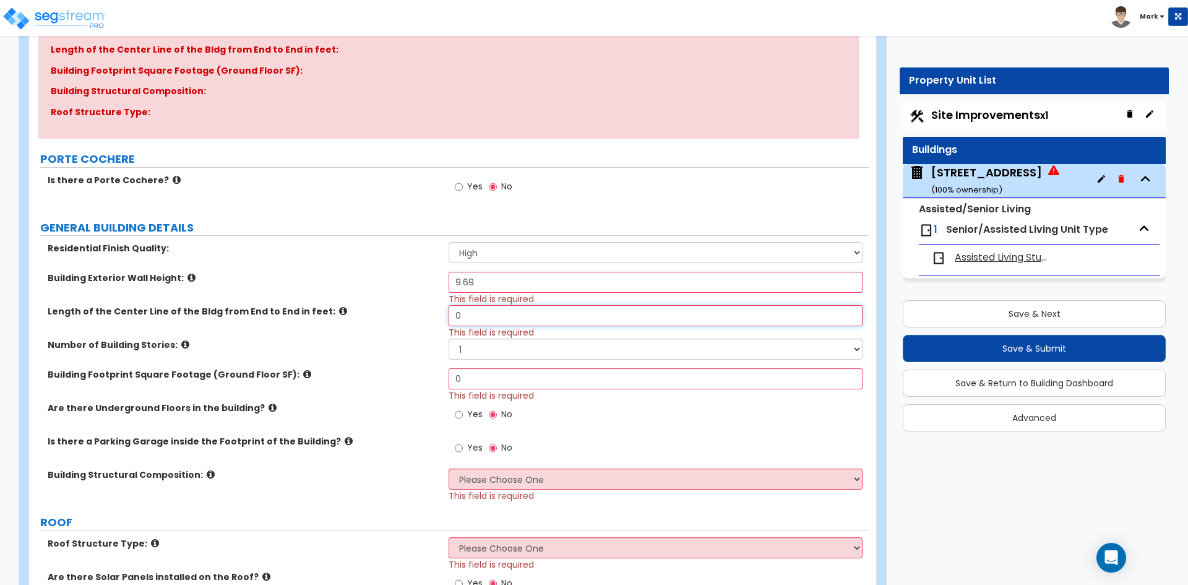
click at [500, 318] on input "0" at bounding box center [655, 315] width 413 height 21
type input "783.62"
click at [482, 346] on select "1 2 3 4 5 6 7 8 9 10" at bounding box center [655, 348] width 413 height 21
click at [471, 352] on select "1 2 3 4 5 6 7 8 9 10" at bounding box center [655, 348] width 413 height 21
click at [478, 379] on input "0" at bounding box center [655, 378] width 413 height 21
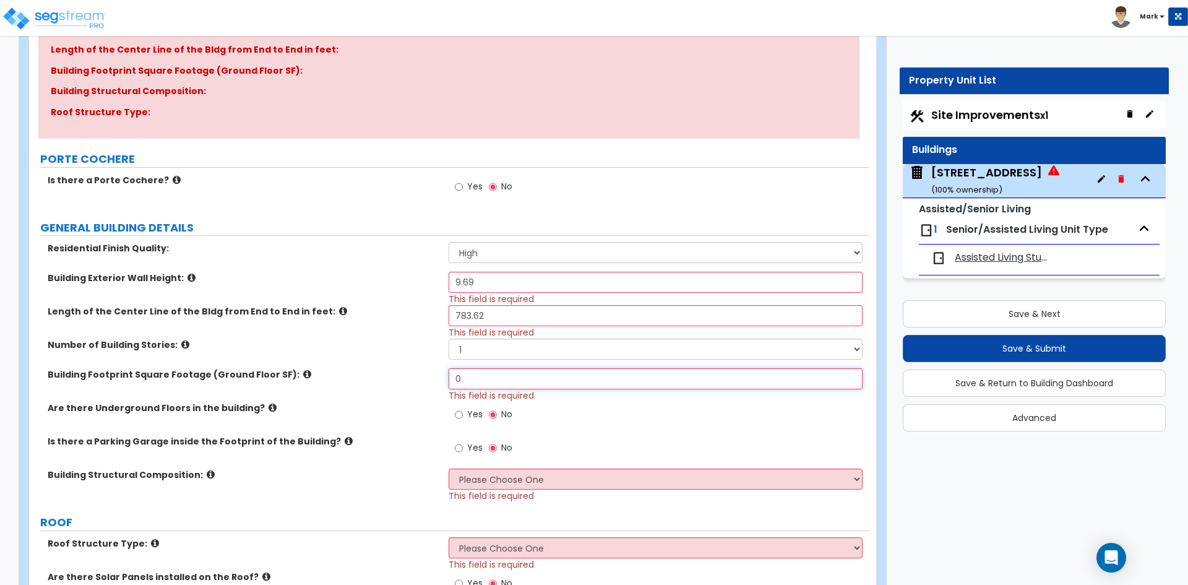
click at [491, 375] on input "0" at bounding box center [655, 378] width 413 height 21
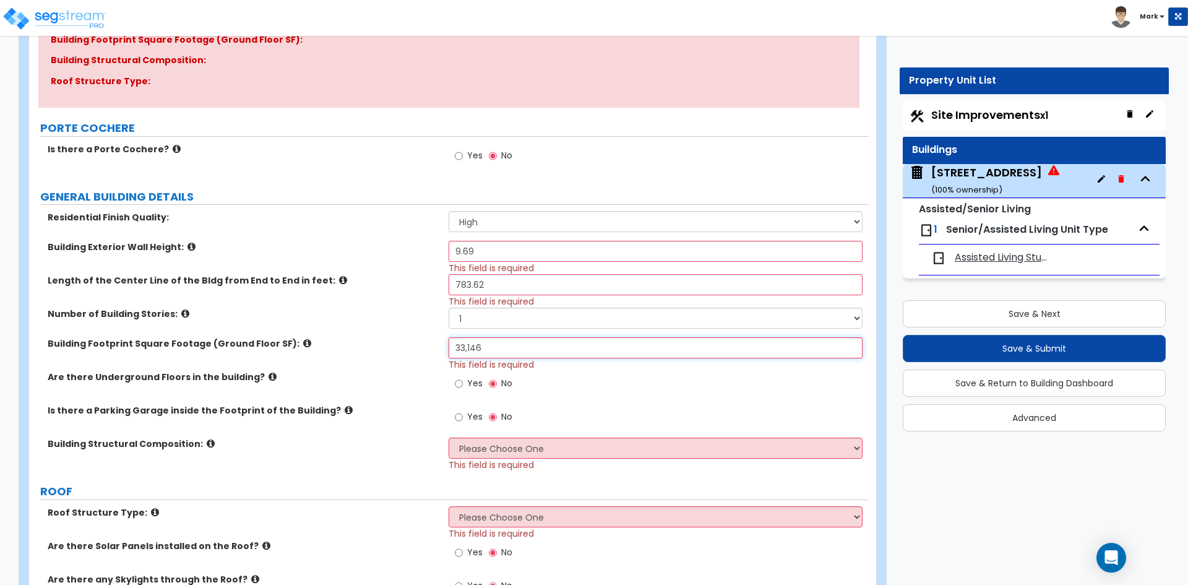
scroll to position [247, 0]
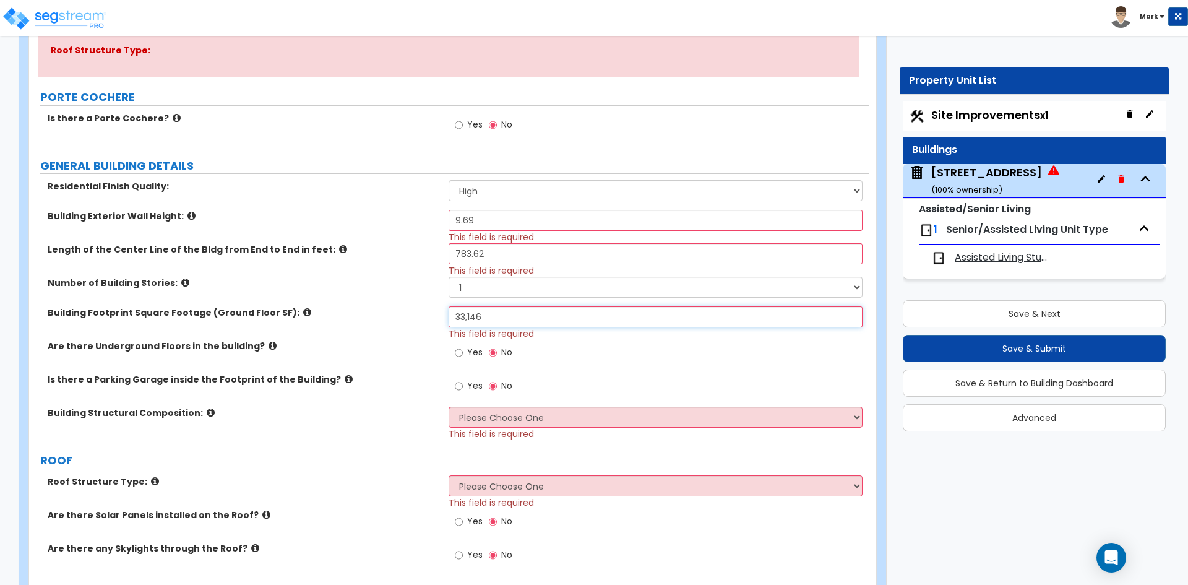
type input "33,146"
click at [497, 413] on select "Please Choose One Reinforced Concrete Structural Steel Brick Masonry CMU Masonr…" at bounding box center [655, 416] width 413 height 21
click at [449, 406] on select "Please Choose One Reinforced Concrete Structural Steel Brick Masonry CMU Masonr…" at bounding box center [655, 416] width 413 height 21
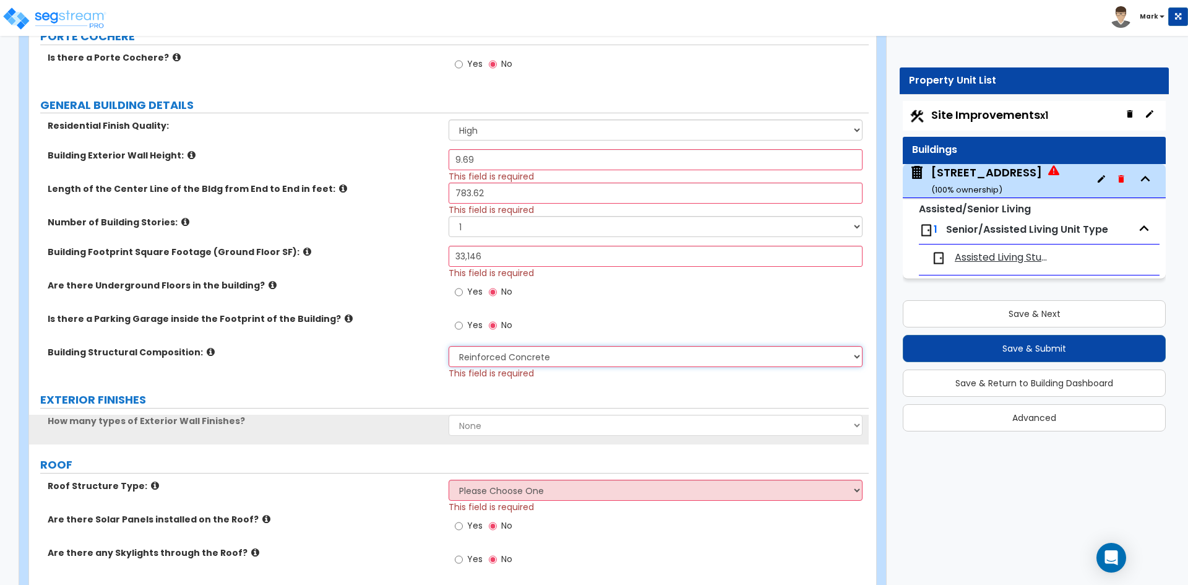
scroll to position [309, 0]
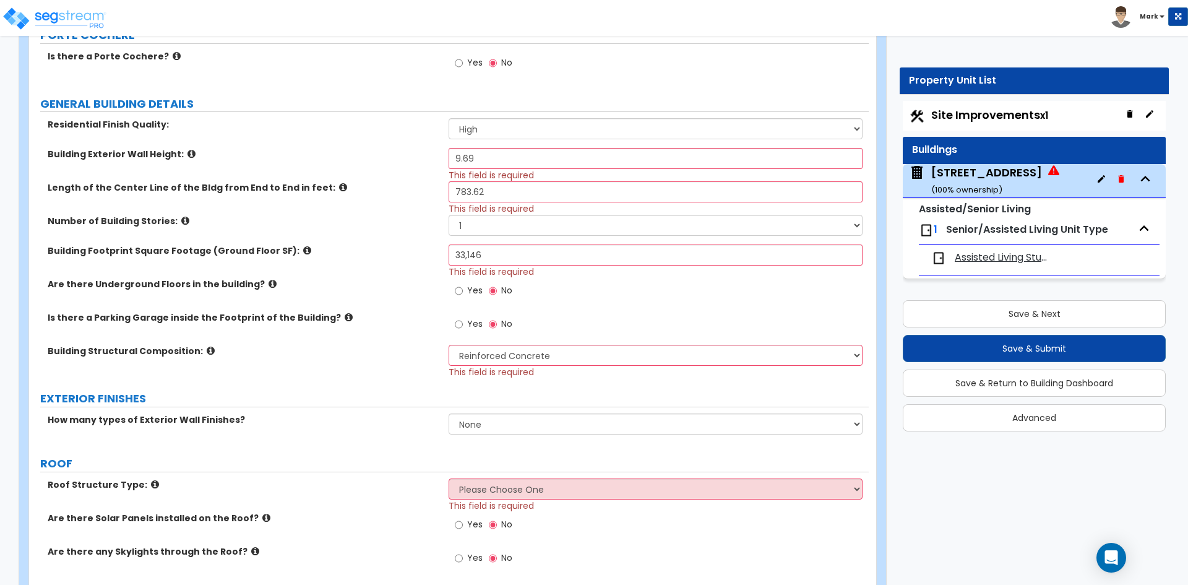
click at [542, 344] on div "Yes No" at bounding box center [658, 327] width 419 height 33
click at [550, 358] on select "Please Choose One Reinforced Concrete Structural Steel Brick Masonry CMU Masonr…" at bounding box center [655, 355] width 413 height 21
select select "7"
click at [449, 345] on select "Please Choose One Reinforced Concrete Structural Steel Brick Masonry CMU Masonr…" at bounding box center [655, 355] width 413 height 21
click at [524, 423] on select "None 1 2 3" at bounding box center [655, 423] width 413 height 21
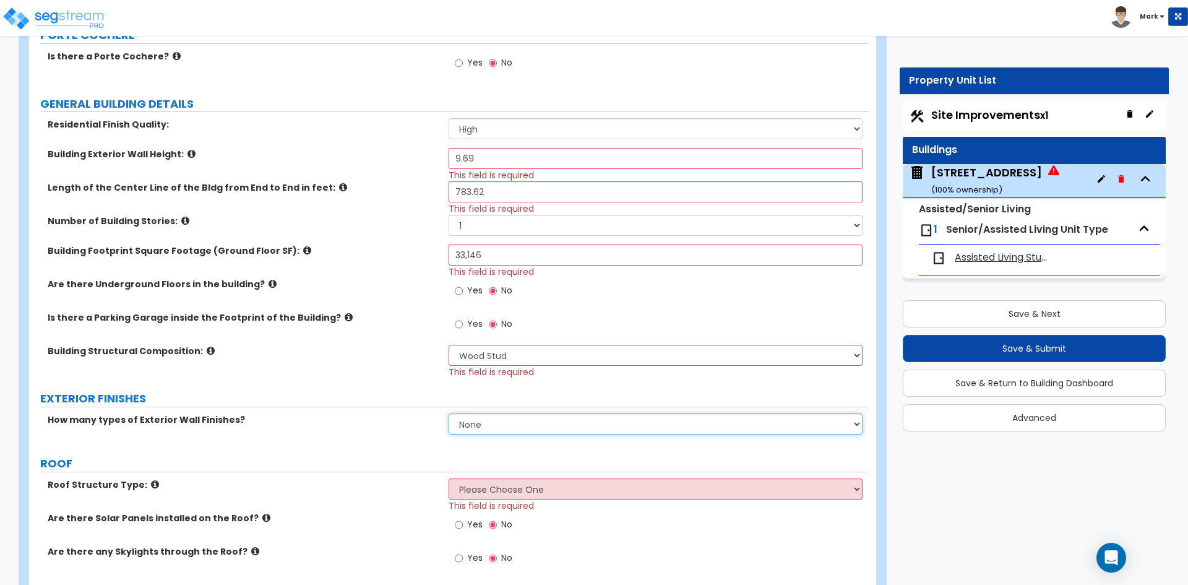
select select "2"
click at [449, 413] on select "None 1 2 3" at bounding box center [655, 423] width 413 height 21
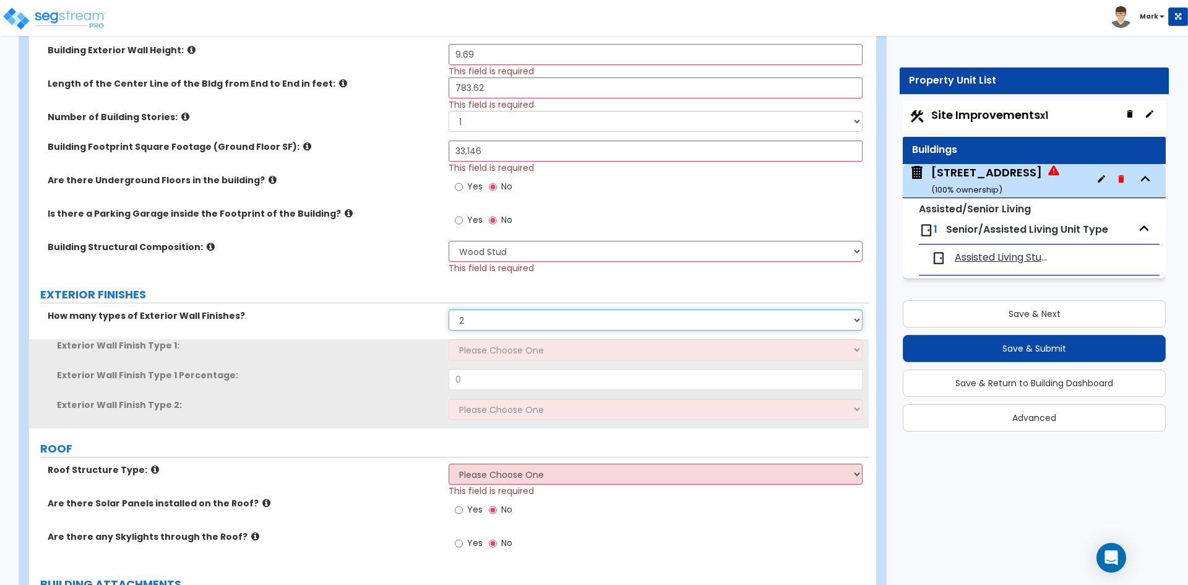
scroll to position [433, 0]
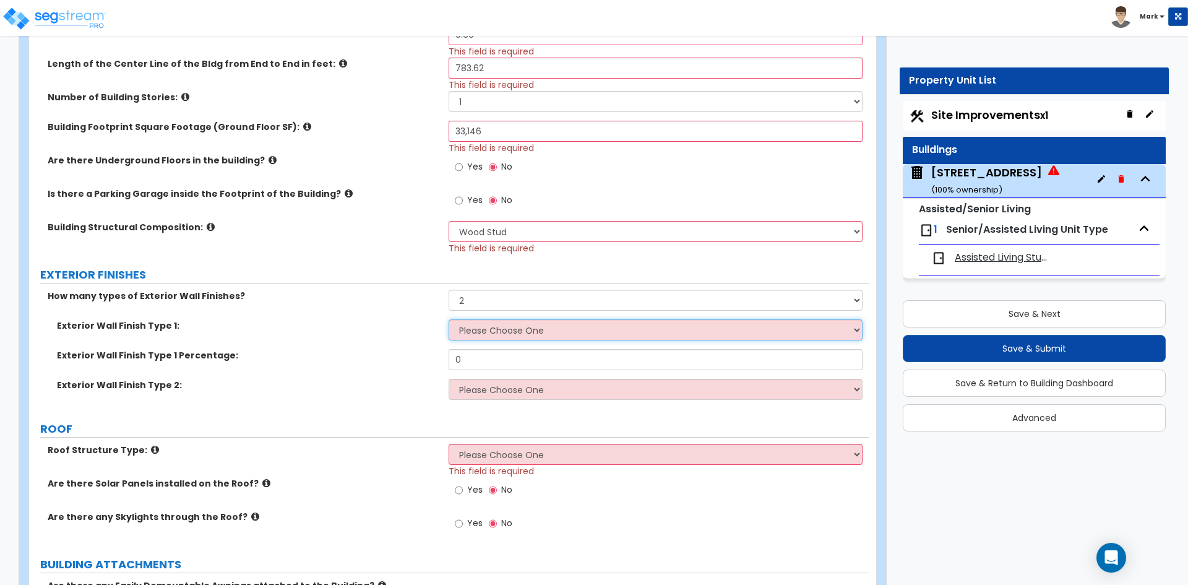
click at [544, 326] on select "Please Choose One No Finish/Shared Wall No Wall Brick Veneer Stone Veneer Wood …" at bounding box center [655, 329] width 413 height 21
select select "3"
click at [449, 319] on select "Please Choose One No Finish/Shared Wall No Wall Brick Veneer Stone Veneer Wood …" at bounding box center [655, 329] width 413 height 21
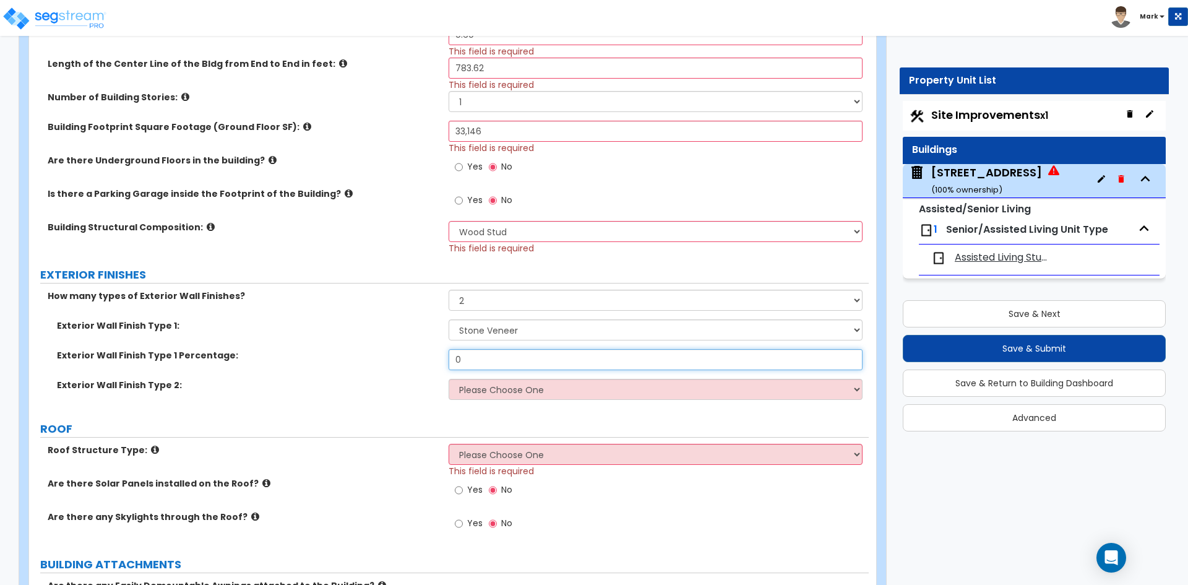
click at [488, 358] on input "0" at bounding box center [655, 359] width 413 height 21
type input "."
type input "30"
click at [499, 395] on select "Please Choose One No Finish/Shared Wall No Wall Brick Veneer Stone Veneer Wood …" at bounding box center [655, 389] width 413 height 21
select select "7"
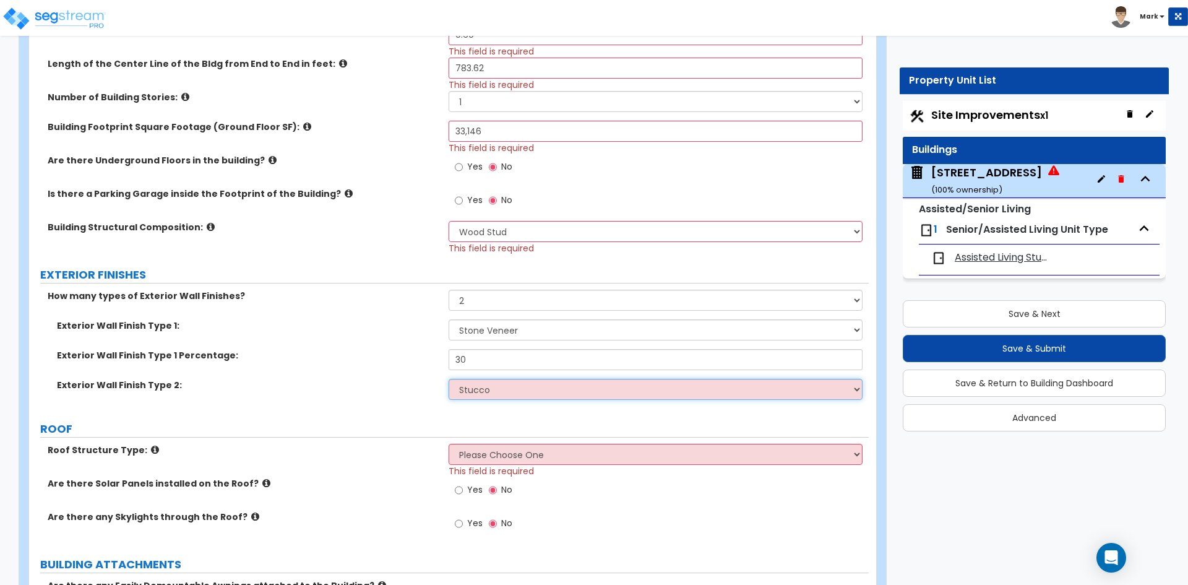
click at [449, 379] on select "Please Choose One No Finish/Shared Wall No Wall Brick Veneer Stone Veneer Wood …" at bounding box center [655, 389] width 413 height 21
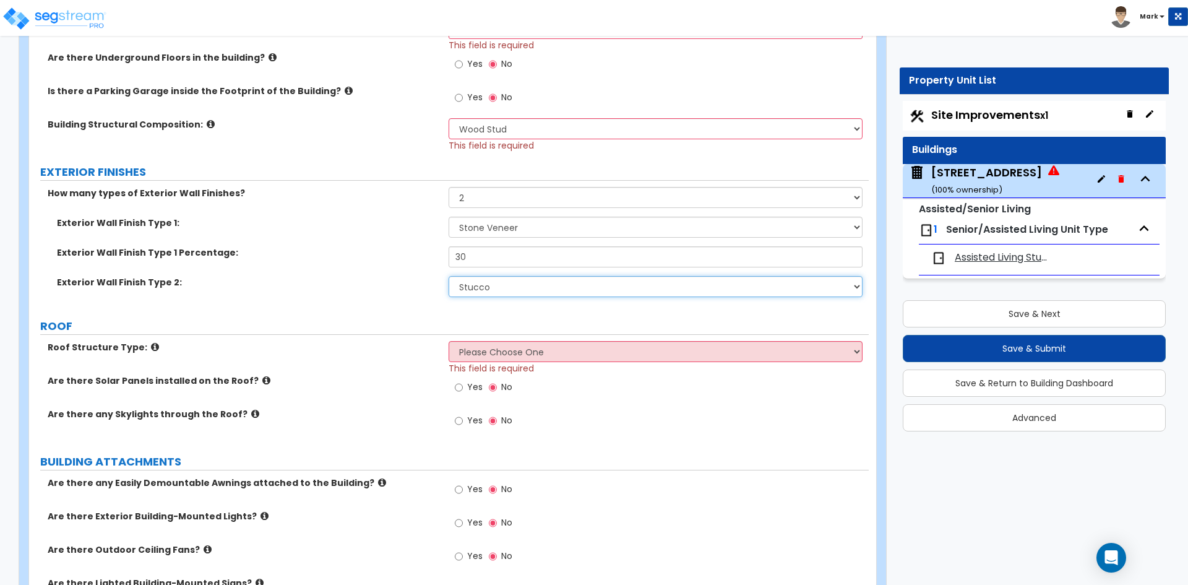
scroll to position [557, 0]
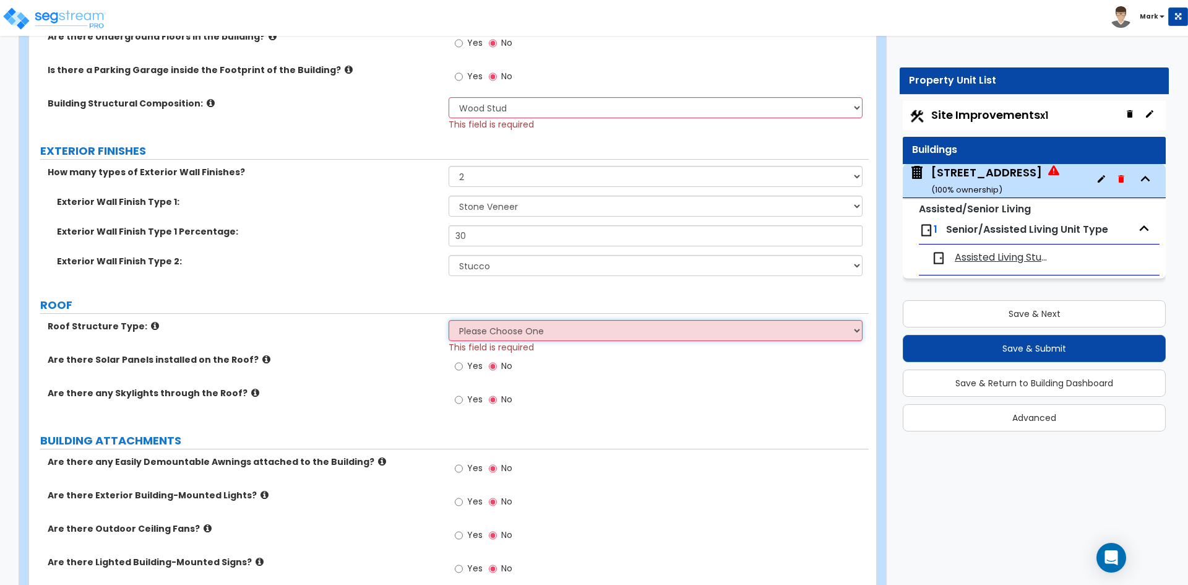
click at [485, 330] on select "Please Choose One Gable Roof Flat Roof Hybrid Gable & Flat Roof" at bounding box center [655, 330] width 413 height 21
select select "1"
click at [449, 320] on select "Please Choose One Gable Roof Flat Roof Hybrid Gable & Flat Roof" at bounding box center [655, 330] width 413 height 21
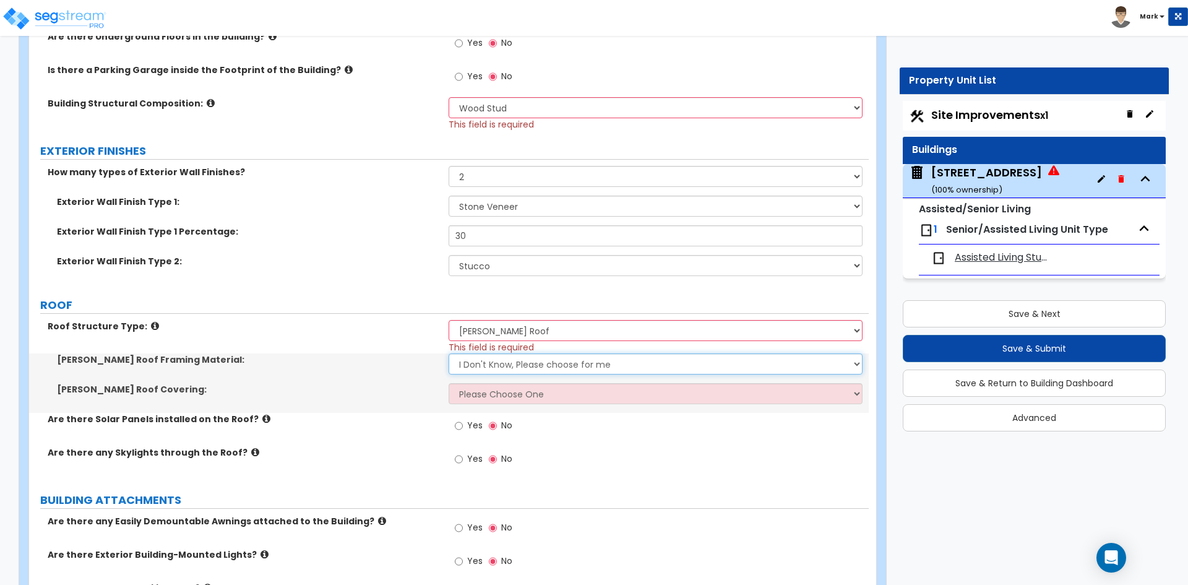
click at [496, 364] on select "I Don't Know, Please choose for me Metal Wood" at bounding box center [655, 363] width 413 height 21
select select "2"
click at [449, 353] on select "I Don't Know, Please choose for me Metal Wood" at bounding box center [655, 363] width 413 height 21
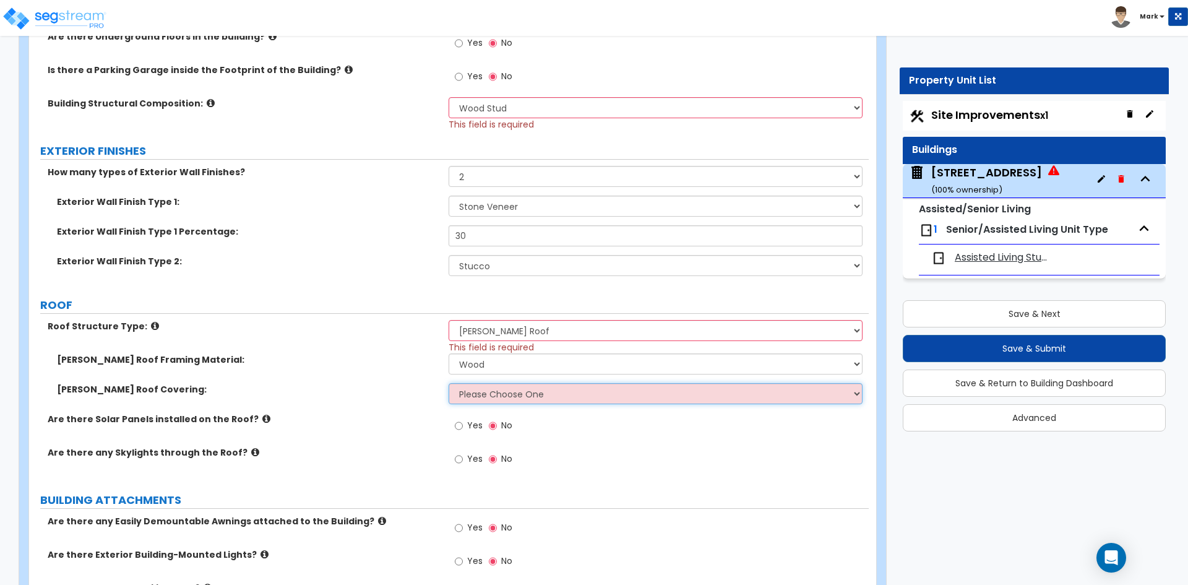
click at [496, 399] on select "Please Choose One Asphalt Shingle Clay Tile Wood Shingle Metal Shingle Standing…" at bounding box center [655, 393] width 413 height 21
select select "1"
click at [449, 383] on select "Please Choose One Asphalt Shingle Clay Tile Wood Shingle Metal Shingle Standing…" at bounding box center [655, 393] width 413 height 21
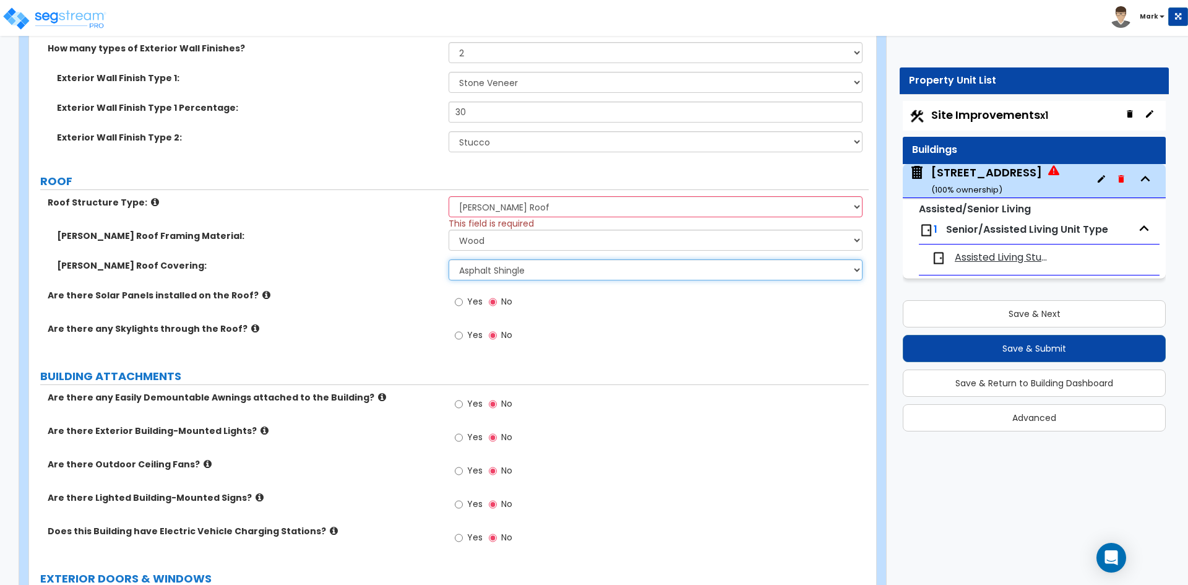
scroll to position [742, 0]
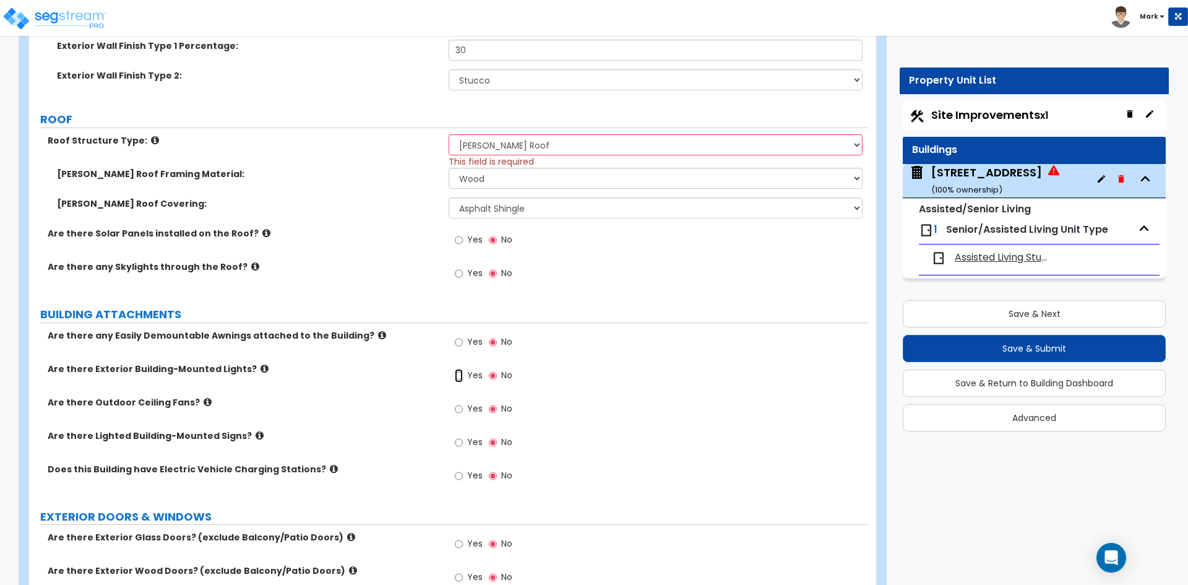
click at [462, 377] on input "Yes" at bounding box center [459, 376] width 8 height 14
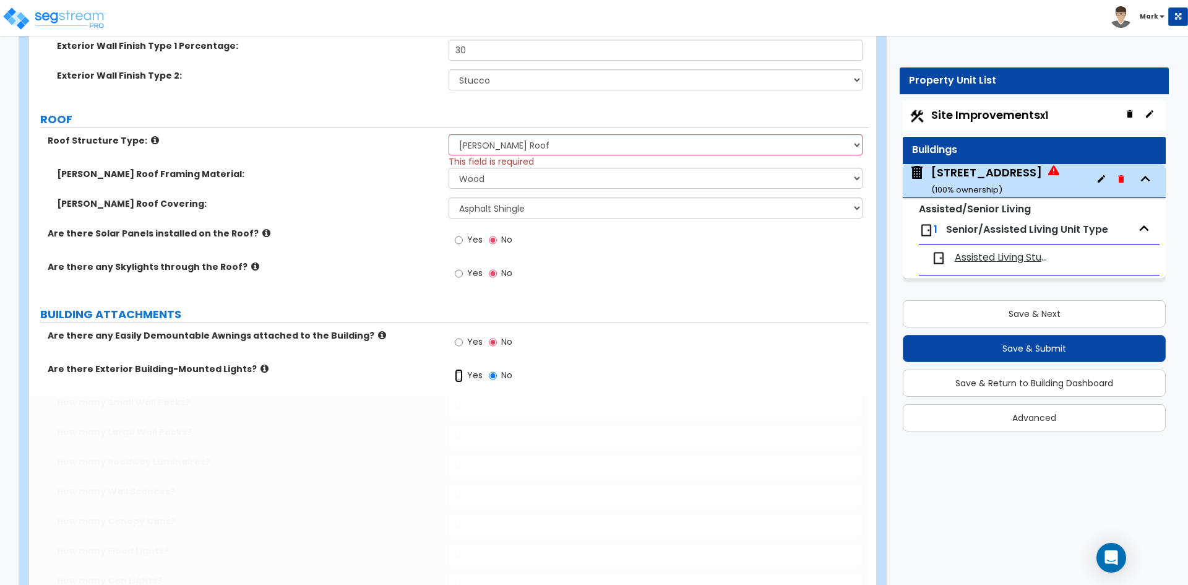
radio input "true"
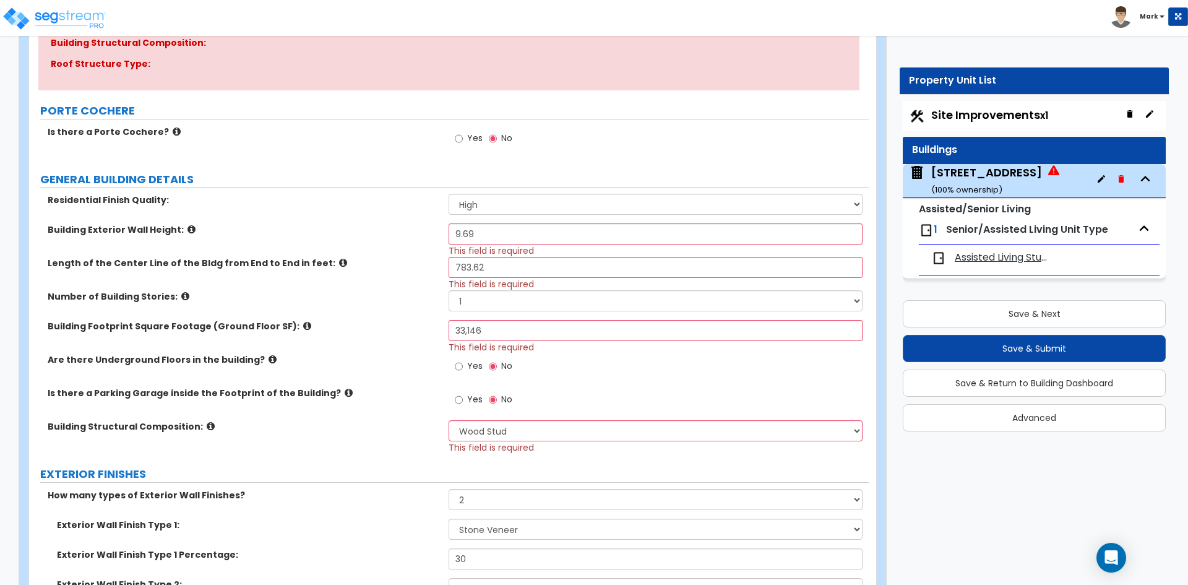
scroll to position [186, 0]
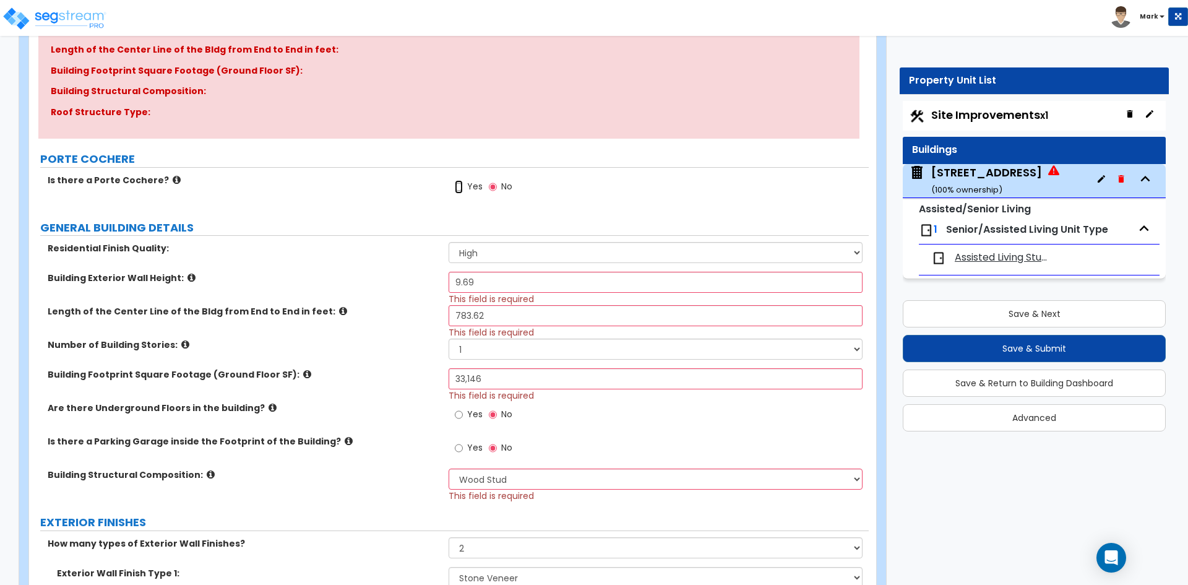
click at [460, 187] on input "Yes" at bounding box center [459, 187] width 8 height 14
radio input "true"
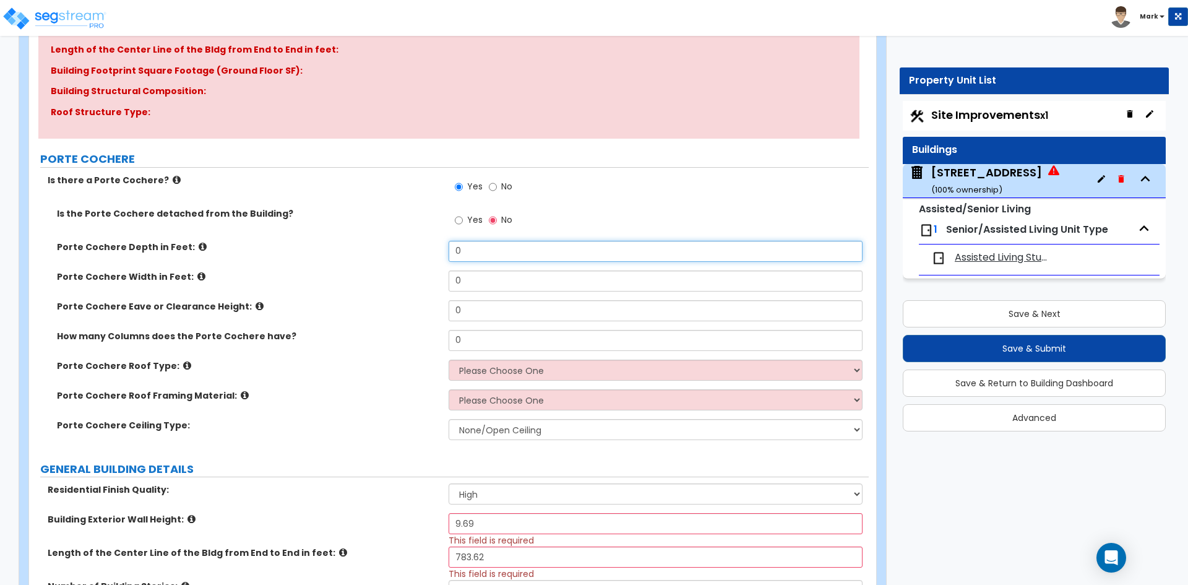
click at [476, 252] on input "0" at bounding box center [655, 251] width 413 height 21
type input "22.81"
click at [390, 244] on label "Porte Cochere Depth in Feet:" at bounding box center [248, 247] width 382 height 12
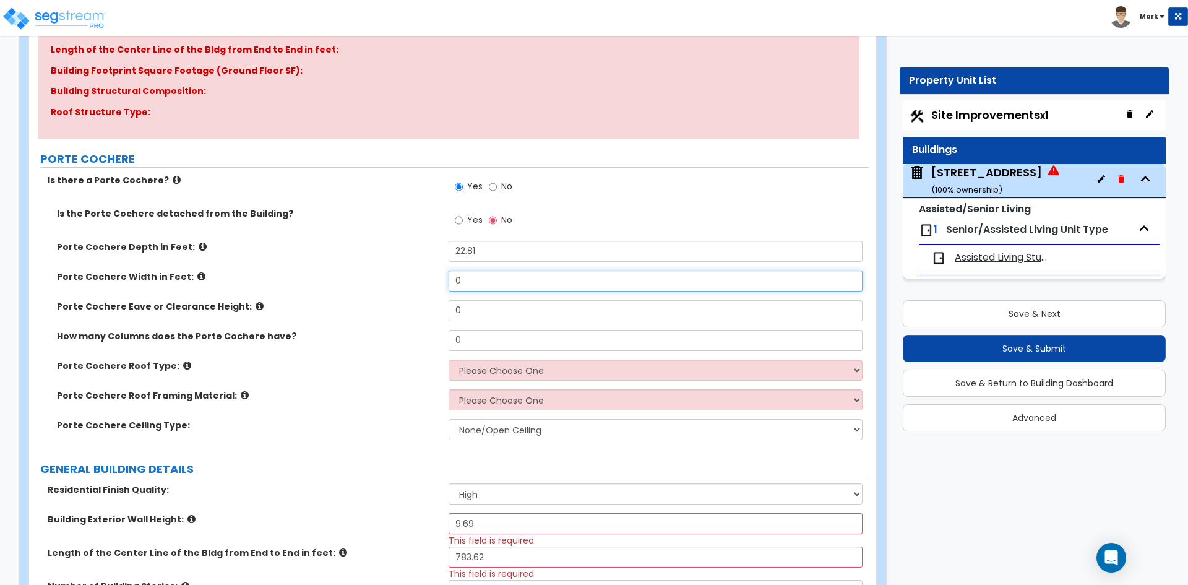
click at [485, 279] on input "0" at bounding box center [655, 280] width 413 height 21
type input "0"
type input "35.2"
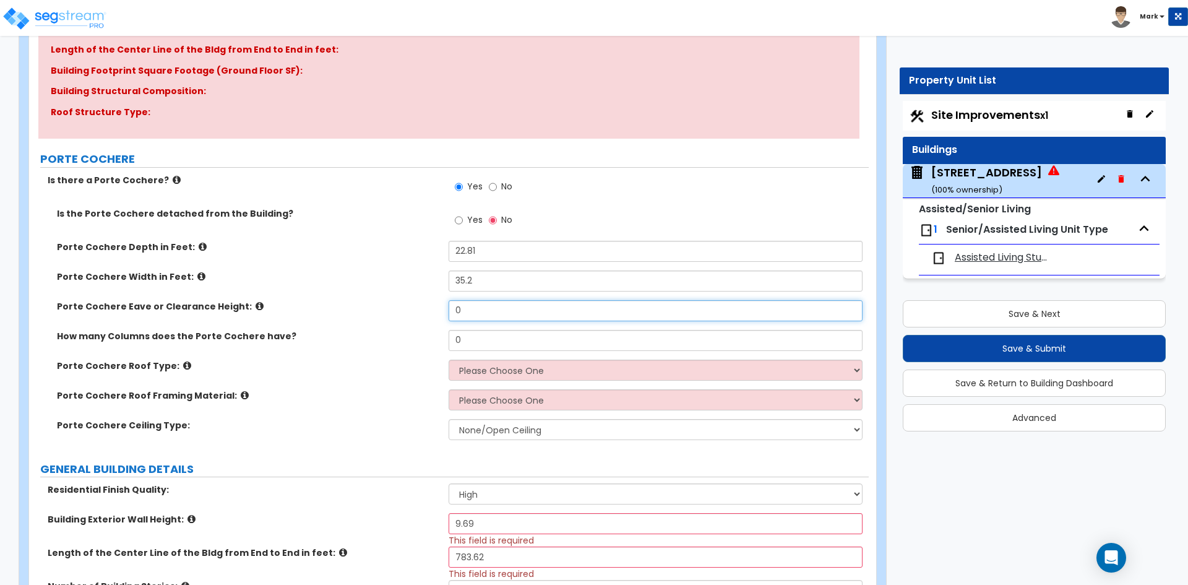
click at [473, 311] on input "0" at bounding box center [655, 310] width 413 height 21
type input "8"
click at [475, 333] on input "0" at bounding box center [655, 340] width 413 height 21
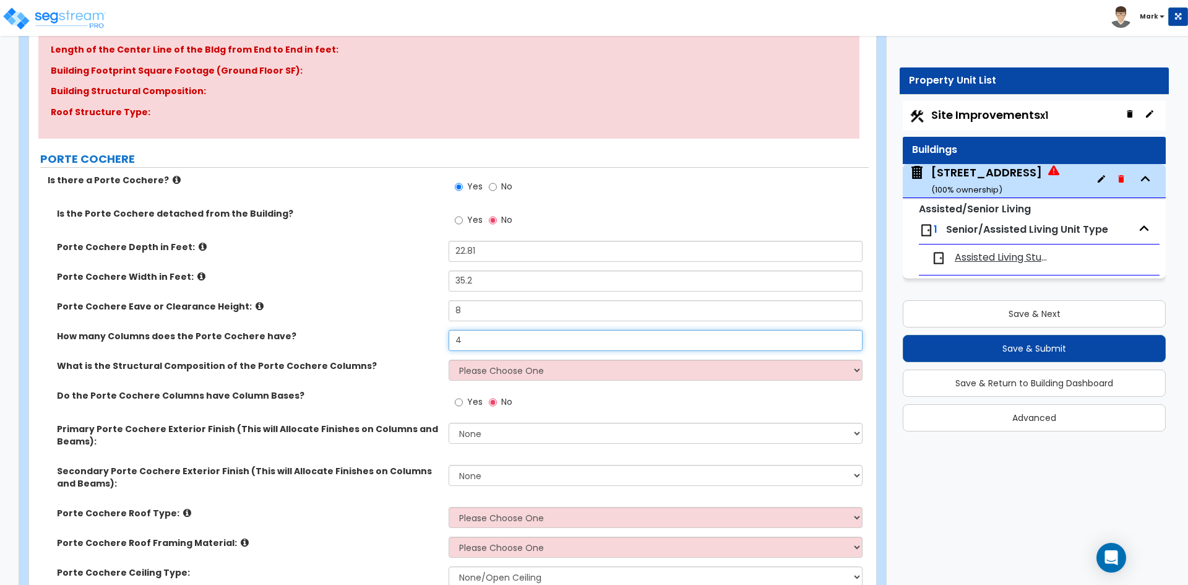
type input "4"
click at [470, 343] on input "4" at bounding box center [655, 340] width 413 height 21
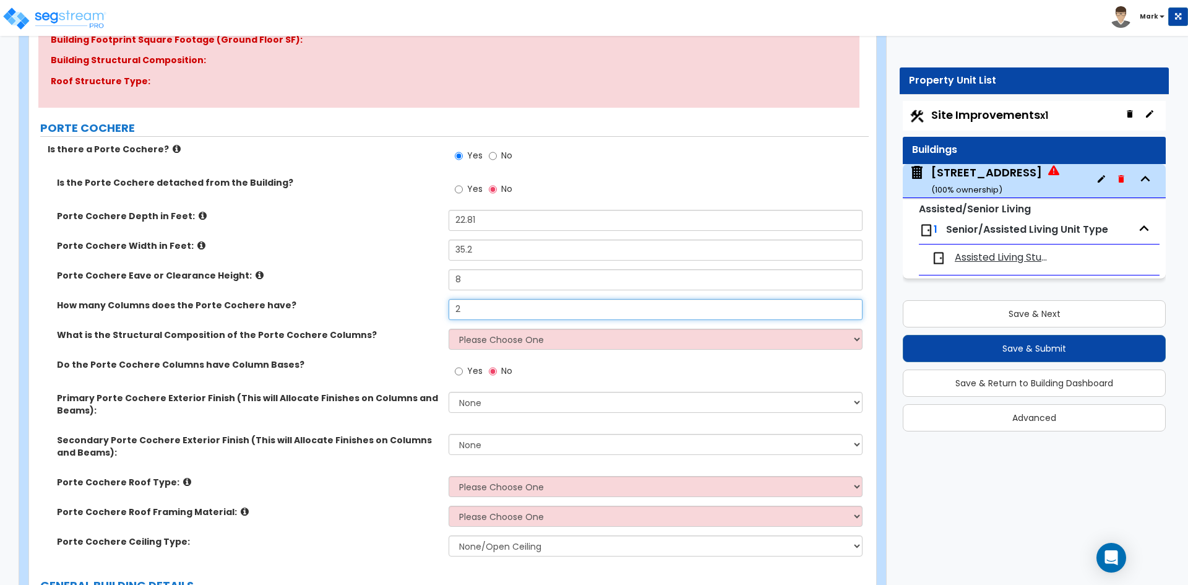
scroll to position [247, 0]
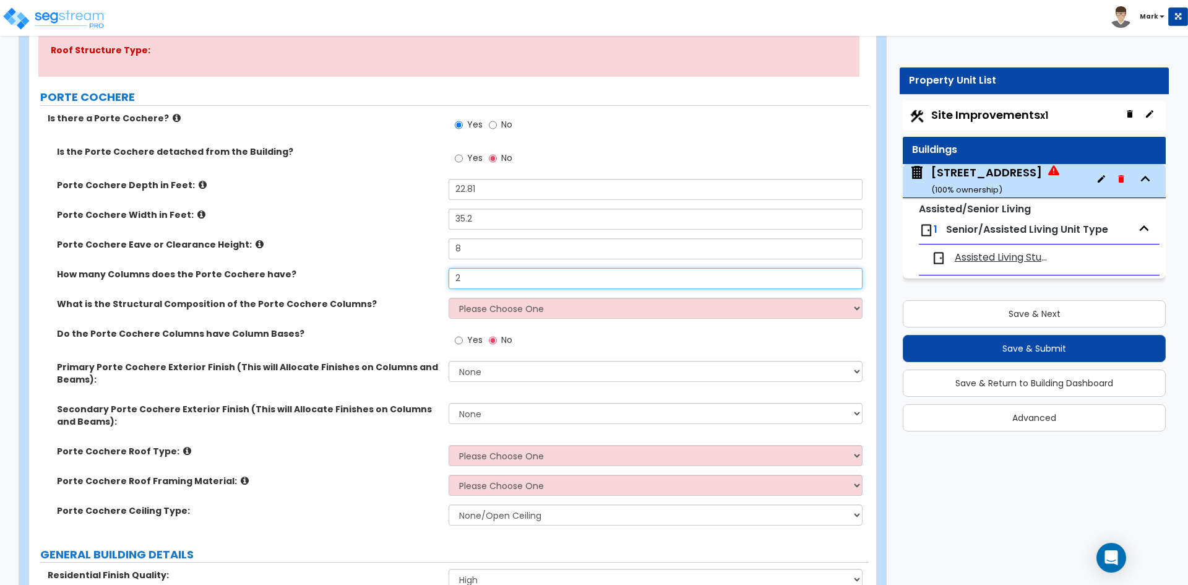
type input "2"
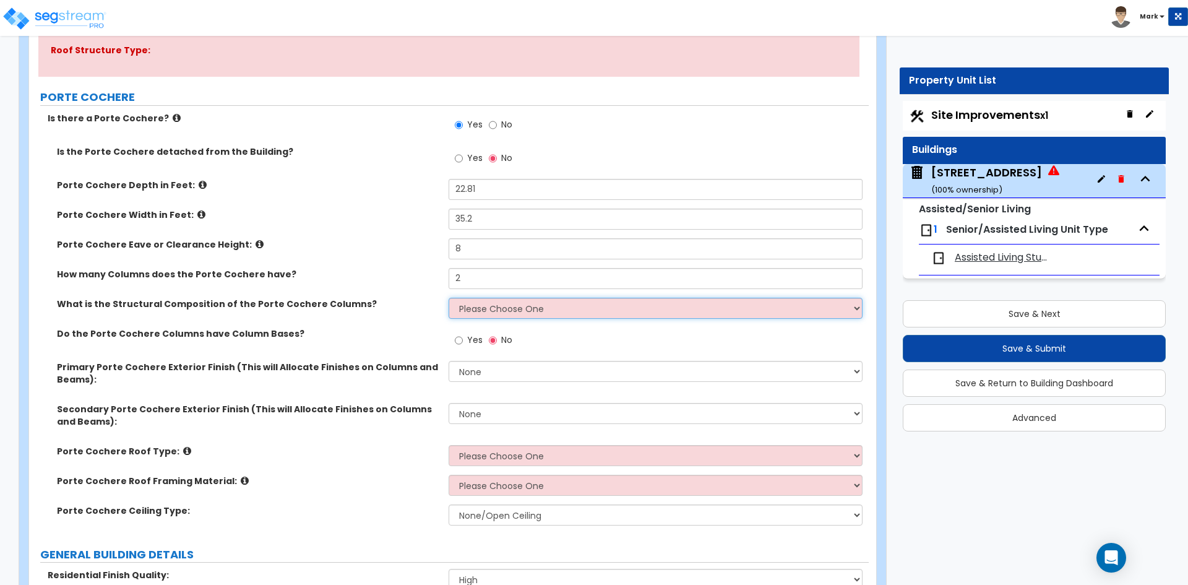
click at [465, 312] on select "Please Choose One Wood Steel Concrete" at bounding box center [655, 308] width 413 height 21
select select "3"
click at [449, 298] on select "Please Choose One Wood Steel Concrete" at bounding box center [655, 308] width 413 height 21
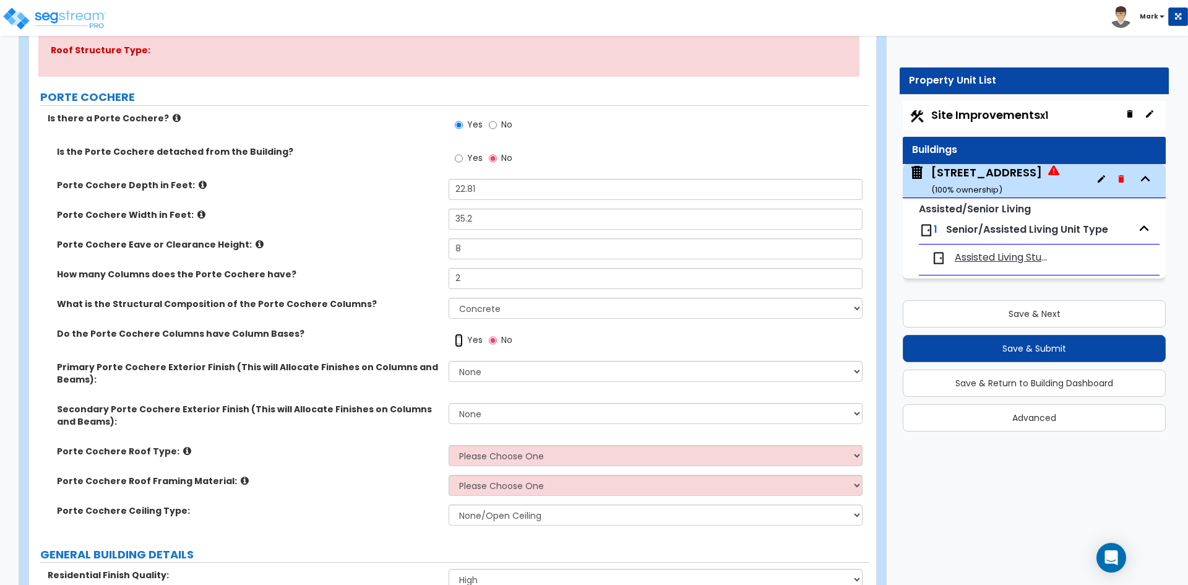
click at [458, 345] on input "Yes" at bounding box center [459, 340] width 8 height 14
radio input "true"
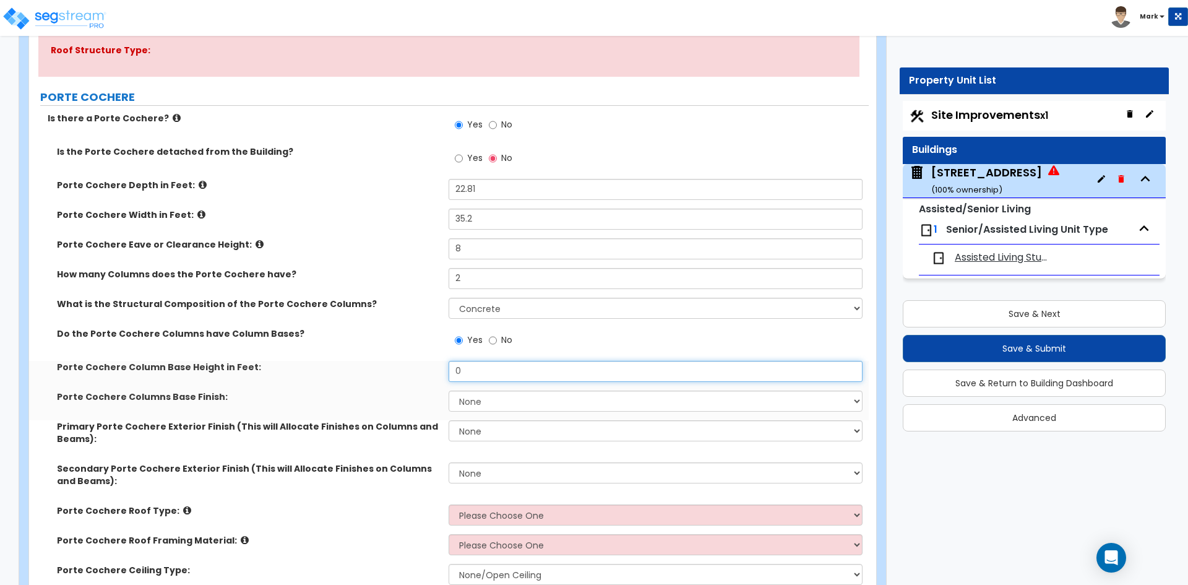
click at [498, 371] on input "0" at bounding box center [655, 371] width 413 height 21
type input "4"
type input "2"
click at [489, 402] on select "None Paint Finish Stucco Finish Tile Finish Brick Veneer Stone Veneer Metal Com…" at bounding box center [655, 400] width 413 height 21
select select "5"
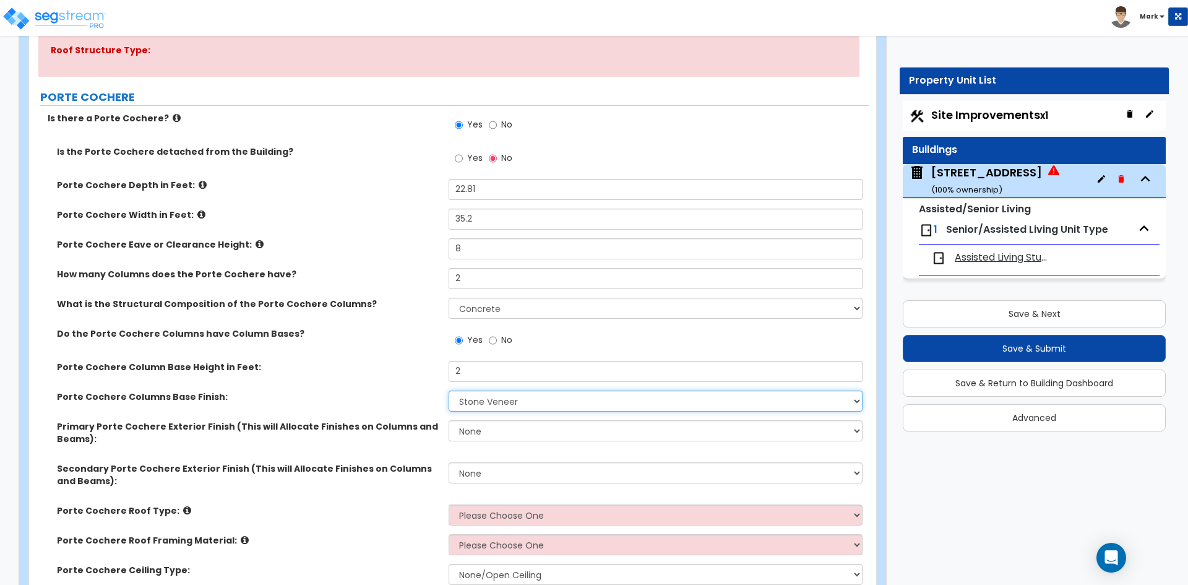
click at [449, 390] on select "None Paint Finish Stucco Finish Tile Finish Brick Veneer Stone Veneer Metal Com…" at bounding box center [655, 400] width 413 height 21
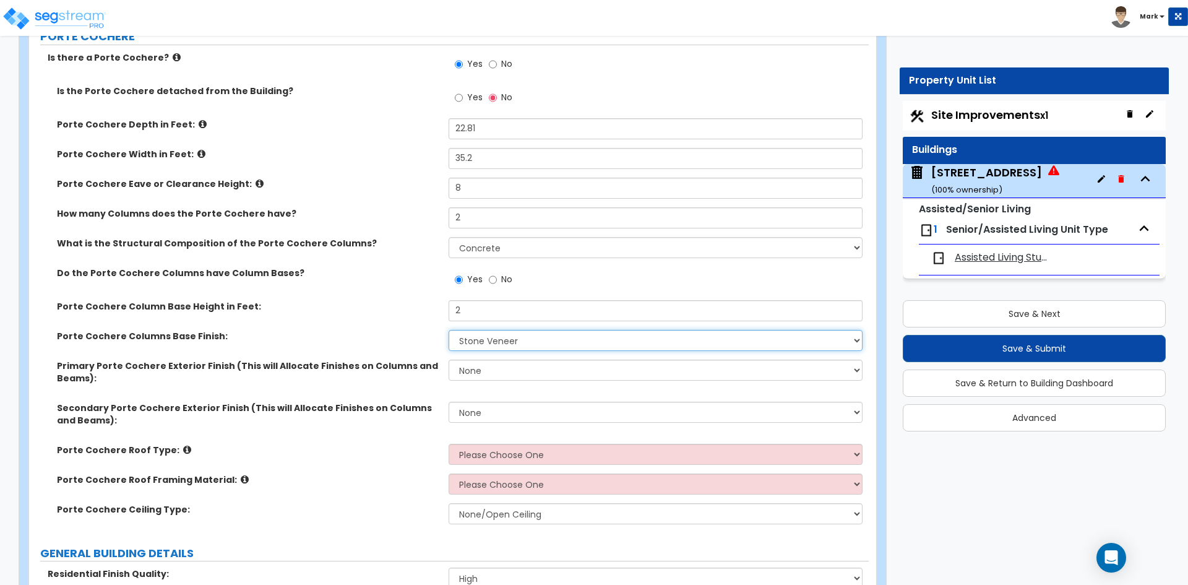
scroll to position [309, 0]
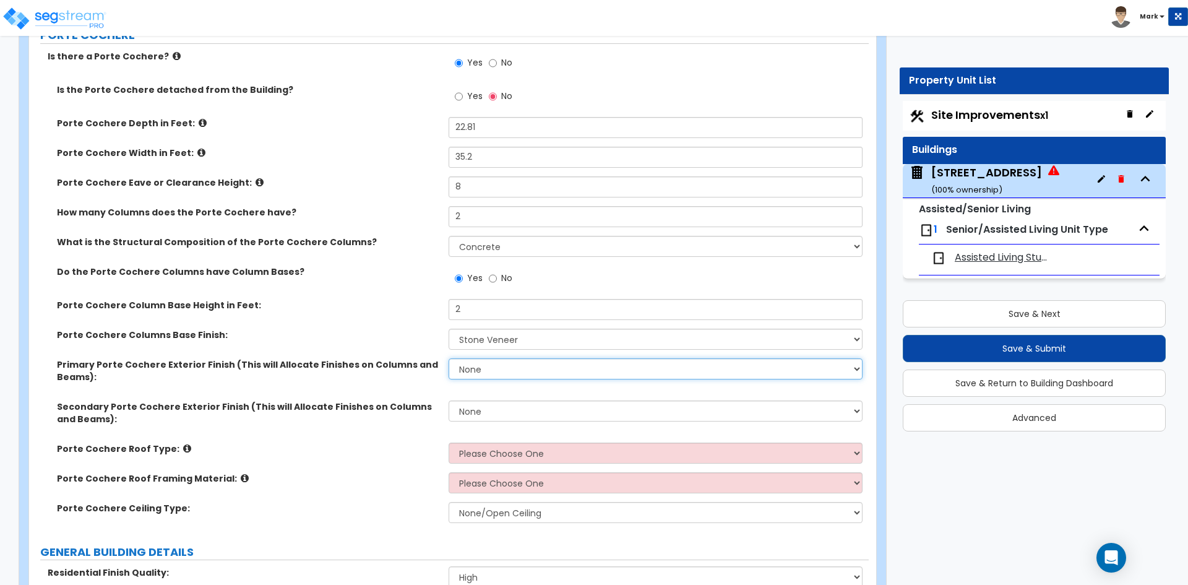
click at [469, 359] on select "None Paint Finish Stucco Finish Tile Finish Brick Veneer Stone Veneer Metal Com…" at bounding box center [655, 368] width 413 height 21
select select "2"
click at [449, 358] on select "None Paint Finish Stucco Finish Tile Finish Brick Veneer Stone Veneer Metal Com…" at bounding box center [655, 368] width 413 height 21
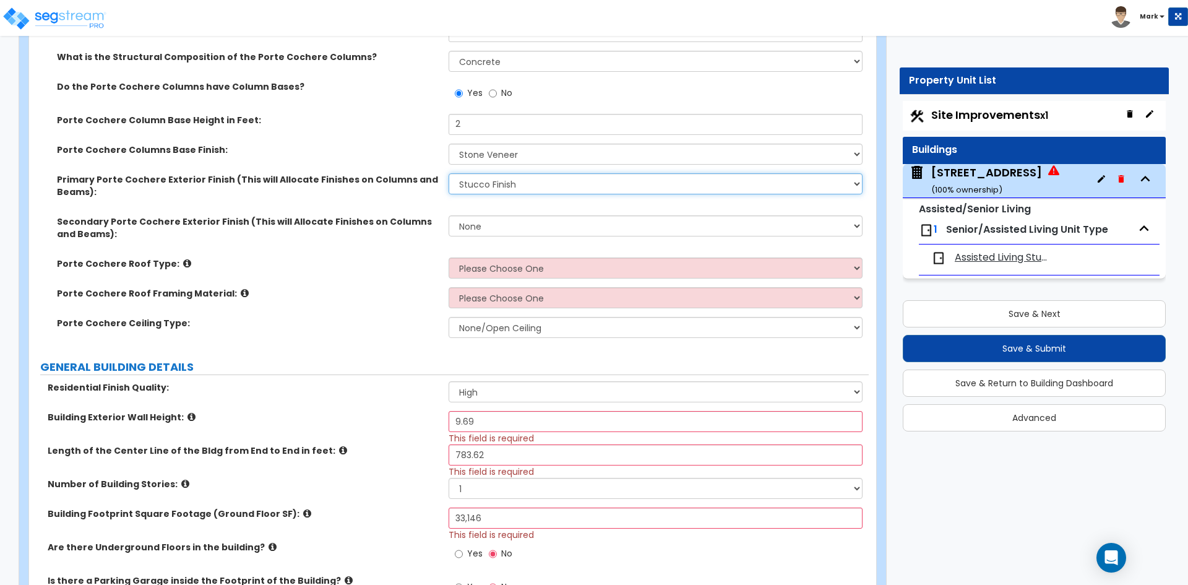
scroll to position [495, 0]
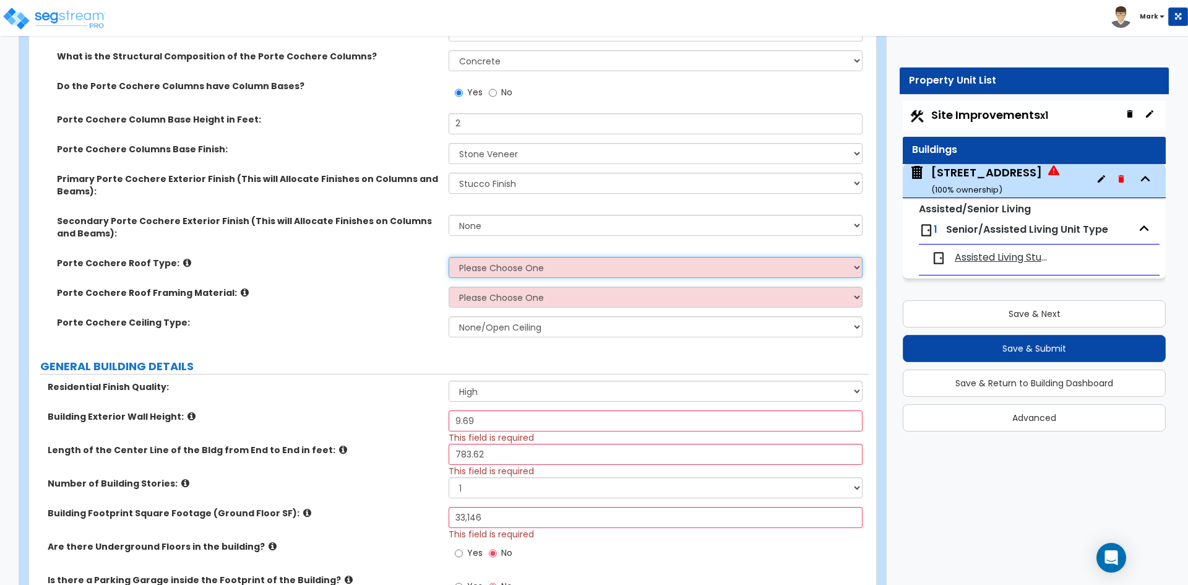
click at [531, 273] on select "Please Choose One Gabled Roof Flat Roof" at bounding box center [655, 267] width 413 height 21
select select "1"
click at [449, 257] on select "Please Choose One Gabled Roof Flat Roof" at bounding box center [655, 267] width 413 height 21
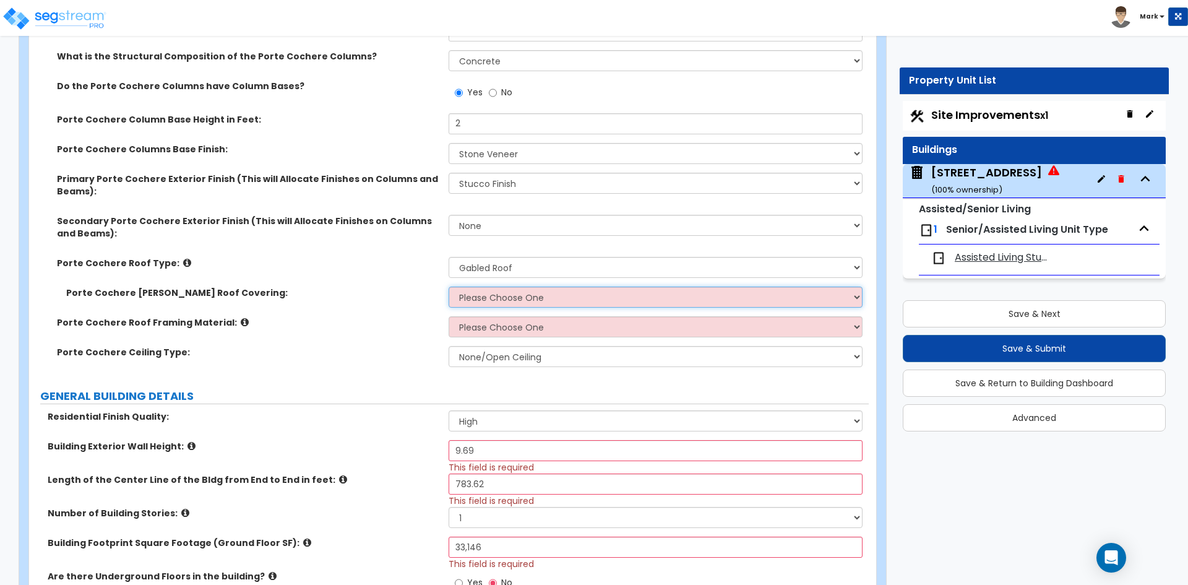
click at [520, 297] on select "Please Choose One Asphalt Shingle Clay Tile Wood Shingle Metal Shingle Standing…" at bounding box center [655, 296] width 413 height 21
select select "1"
click at [449, 286] on select "Please Choose One Asphalt Shingle Clay Tile Wood Shingle Metal Shingle Standing…" at bounding box center [655, 296] width 413 height 21
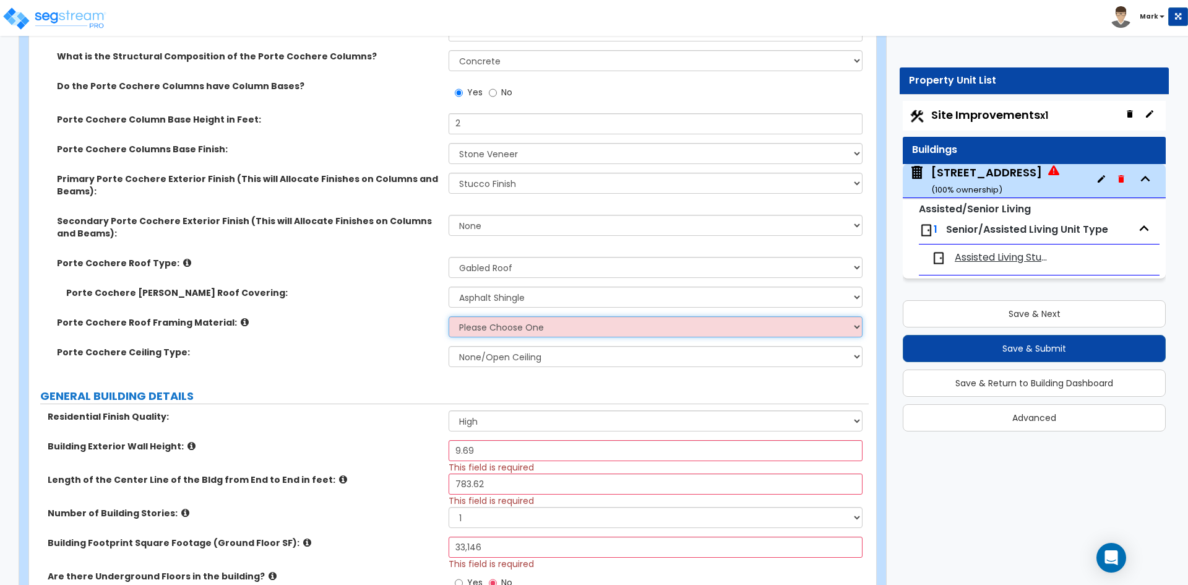
click at [514, 329] on select "Please Choose One Wood Metal" at bounding box center [655, 326] width 413 height 21
select select "1"
click at [449, 316] on select "Please Choose One Wood Metal" at bounding box center [655, 326] width 413 height 21
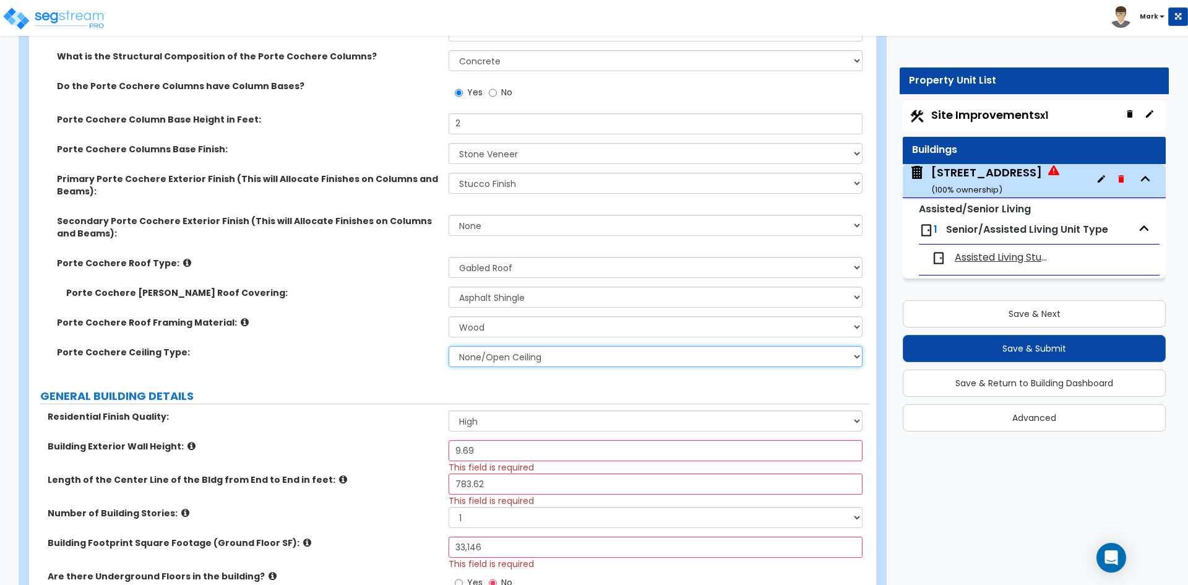
click at [507, 353] on select "None/Open Ceiling Drywall Ceiling Suspended Metal Ceiling" at bounding box center [655, 356] width 413 height 21
select select "2"
click at [449, 346] on select "None/Open Ceiling Drywall Ceiling Suspended Metal Ceiling" at bounding box center [655, 356] width 413 height 21
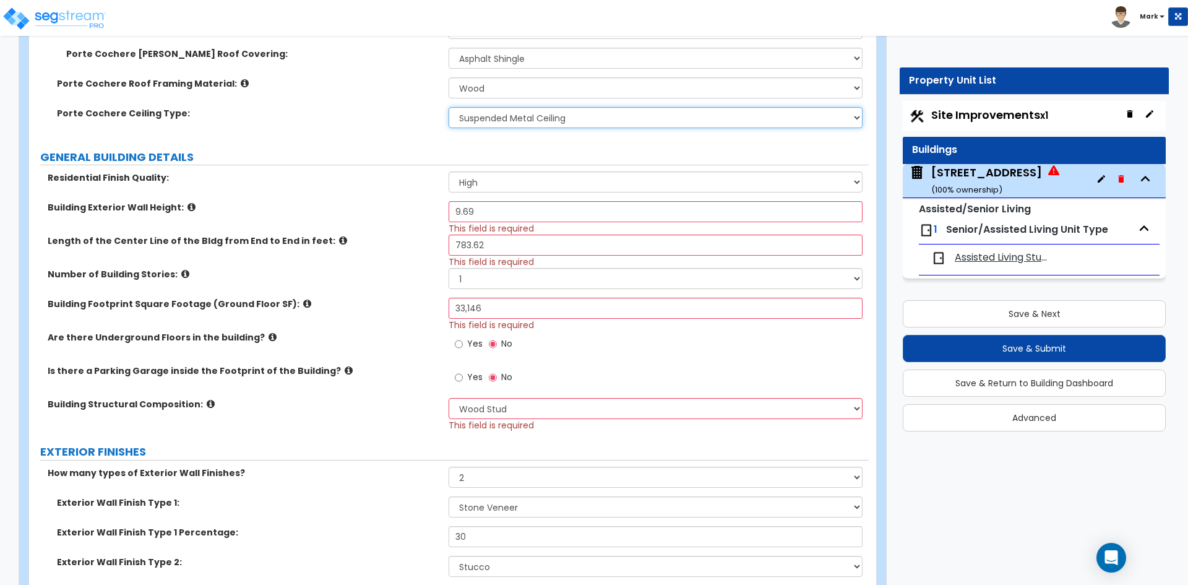
scroll to position [742, 0]
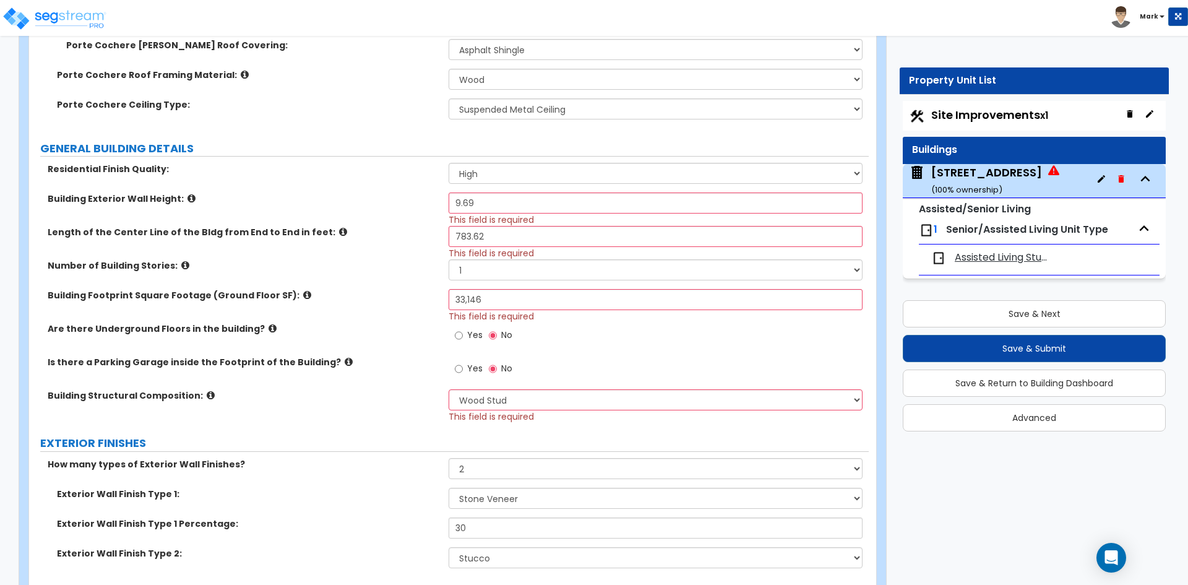
click at [412, 280] on div "Number of Building Stories: 1 2 3 4 5 6 7 8 9 10" at bounding box center [449, 274] width 840 height 30
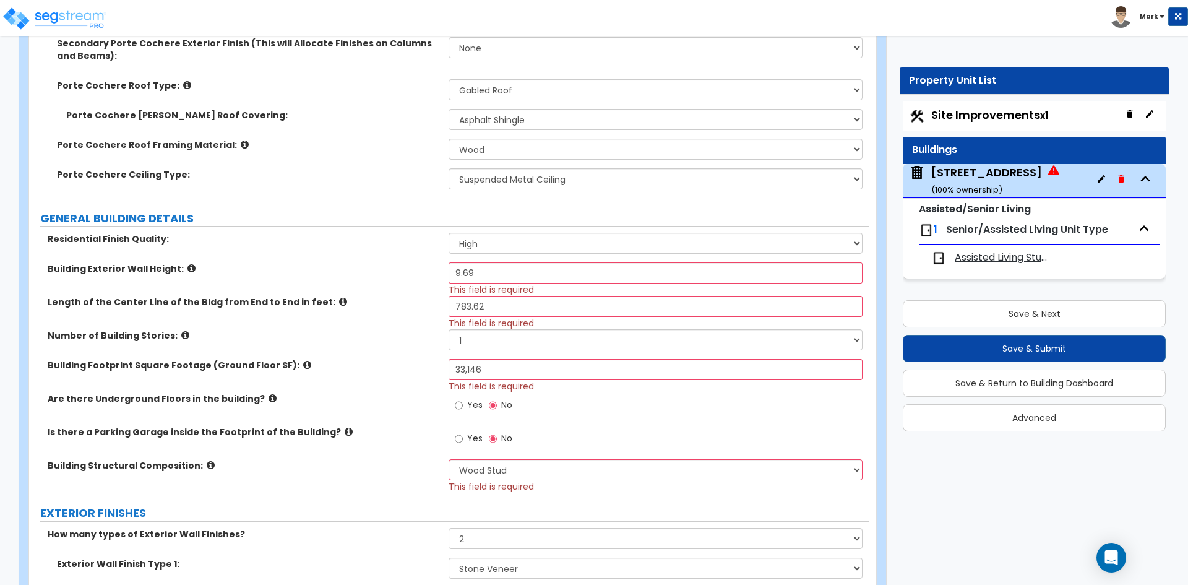
scroll to position [619, 0]
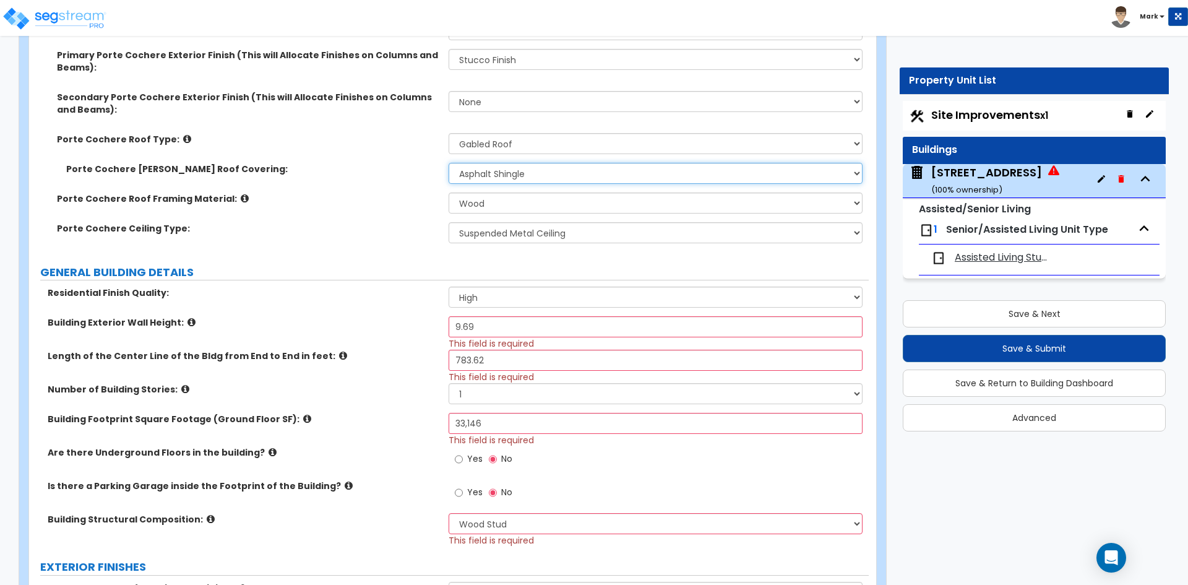
click at [522, 174] on select "Please Choose One Asphalt Shingle Clay Tile Wood Shingle Metal Shingle Standing…" at bounding box center [655, 173] width 413 height 21
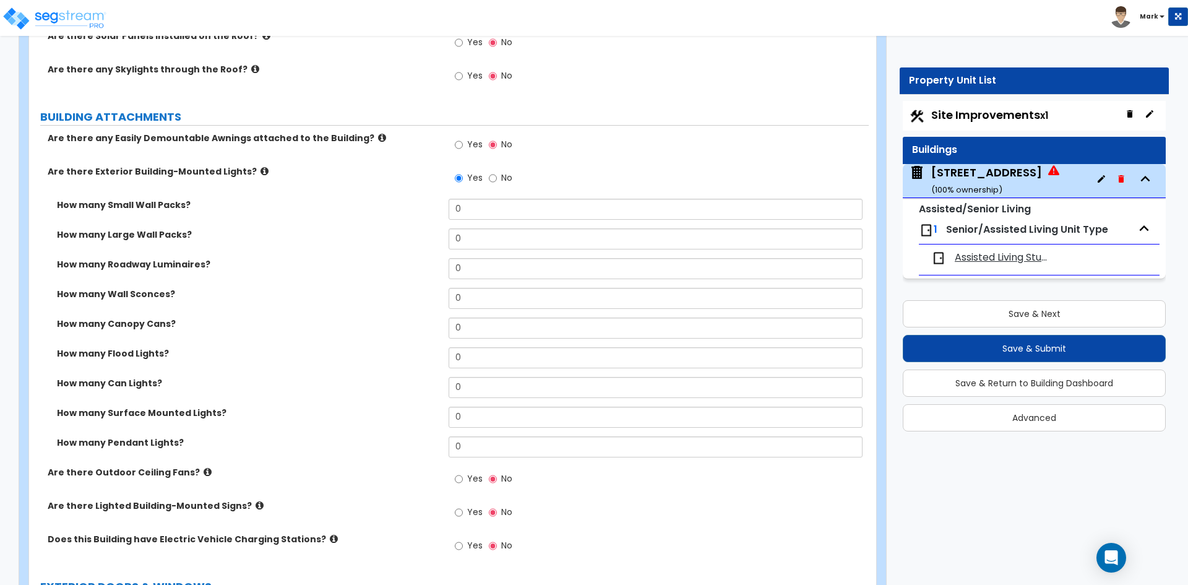
scroll to position [1423, 0]
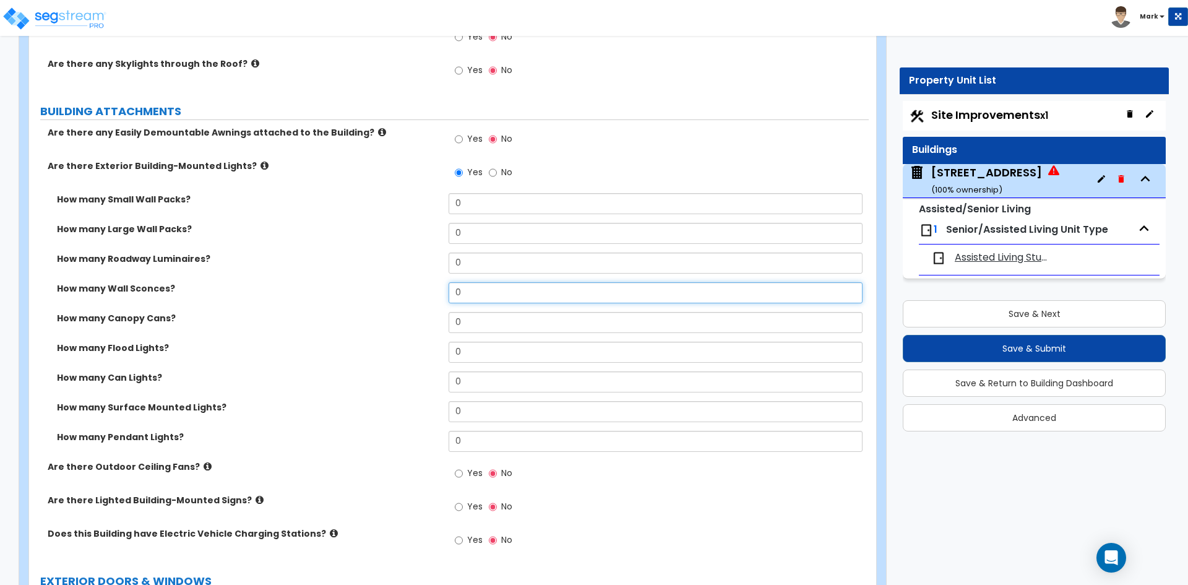
click at [486, 291] on input "0" at bounding box center [655, 292] width 413 height 21
click at [468, 290] on input "text" at bounding box center [655, 292] width 413 height 21
type input "22"
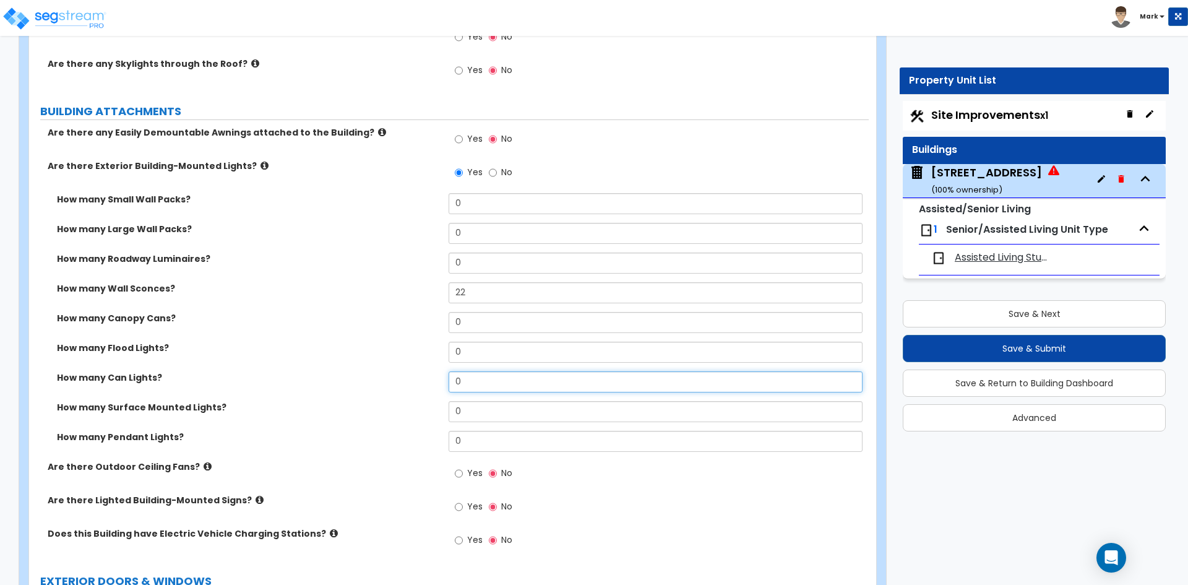
click at [497, 384] on input "0" at bounding box center [655, 381] width 413 height 21
type input "4"
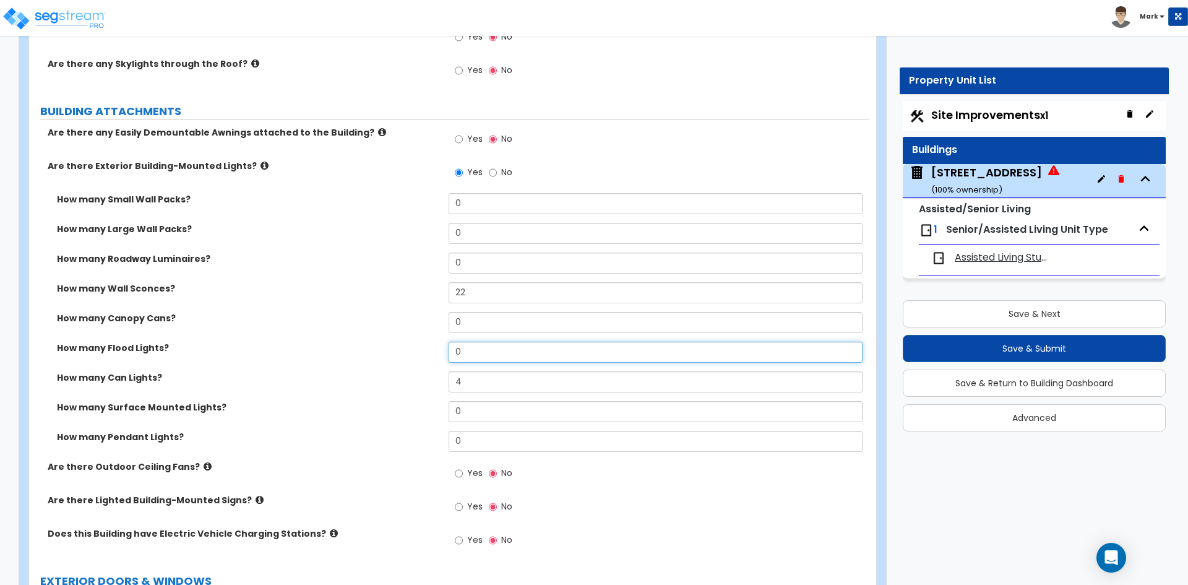
click at [454, 345] on input "0" at bounding box center [655, 352] width 413 height 21
click at [467, 350] on input "0" at bounding box center [655, 352] width 413 height 21
type input "1"
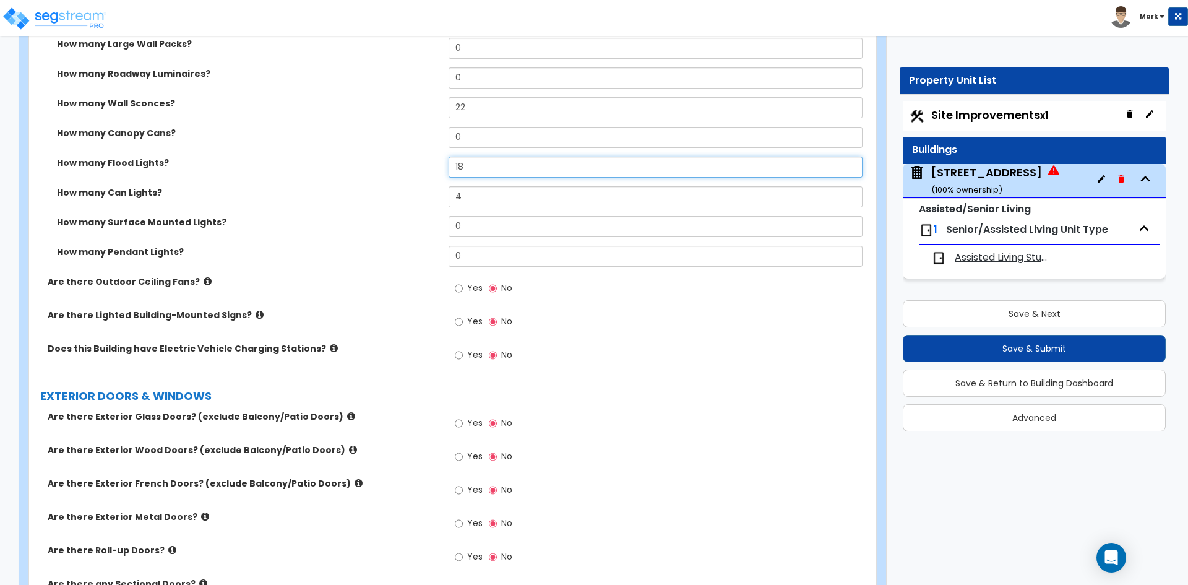
scroll to position [1609, 0]
type input "18"
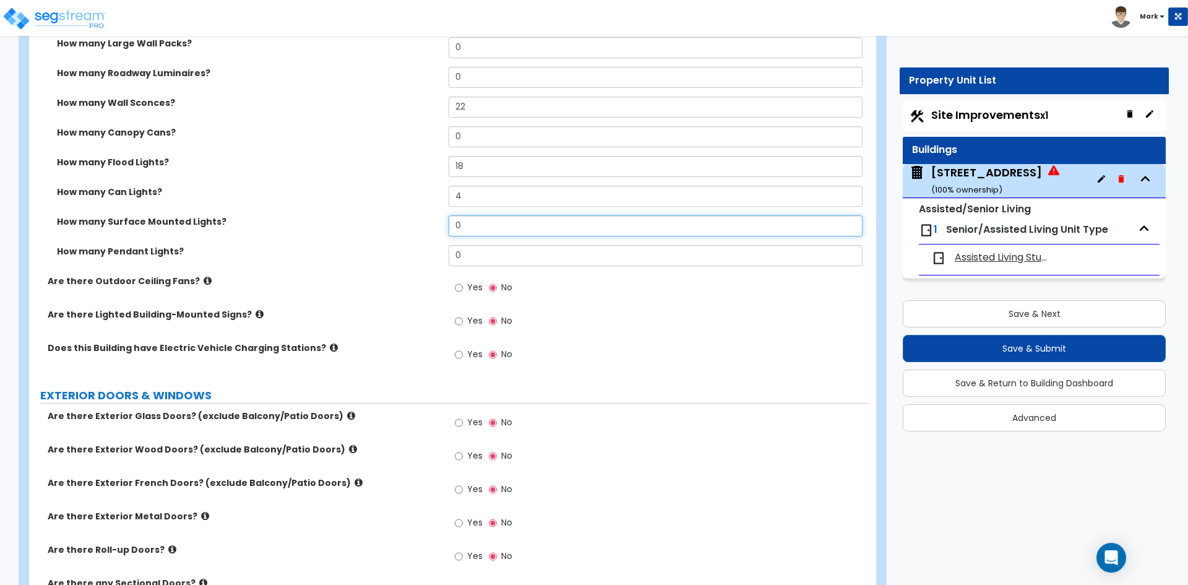
click at [497, 223] on input "0" at bounding box center [655, 225] width 413 height 21
type input "2"
click at [390, 223] on label "How many Surface Mounted Lights?" at bounding box center [248, 221] width 382 height 12
click at [476, 226] on input "2" at bounding box center [655, 225] width 413 height 21
type input "4"
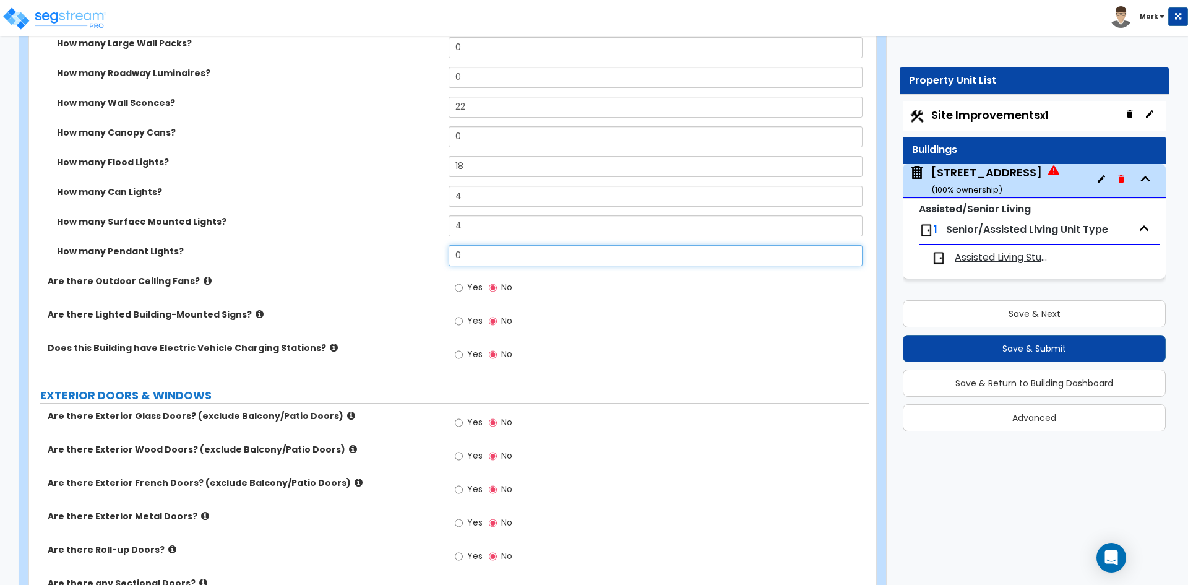
click at [484, 257] on input "0" at bounding box center [655, 255] width 413 height 21
type input "1"
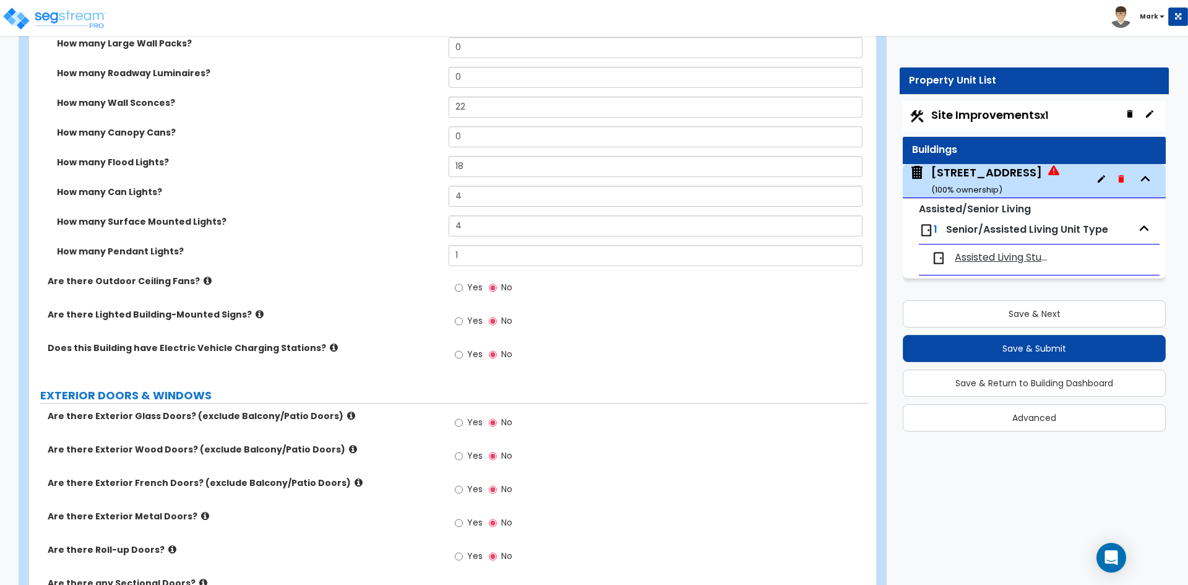
click at [372, 260] on div "How many Pendant Lights? 1" at bounding box center [449, 260] width 840 height 30
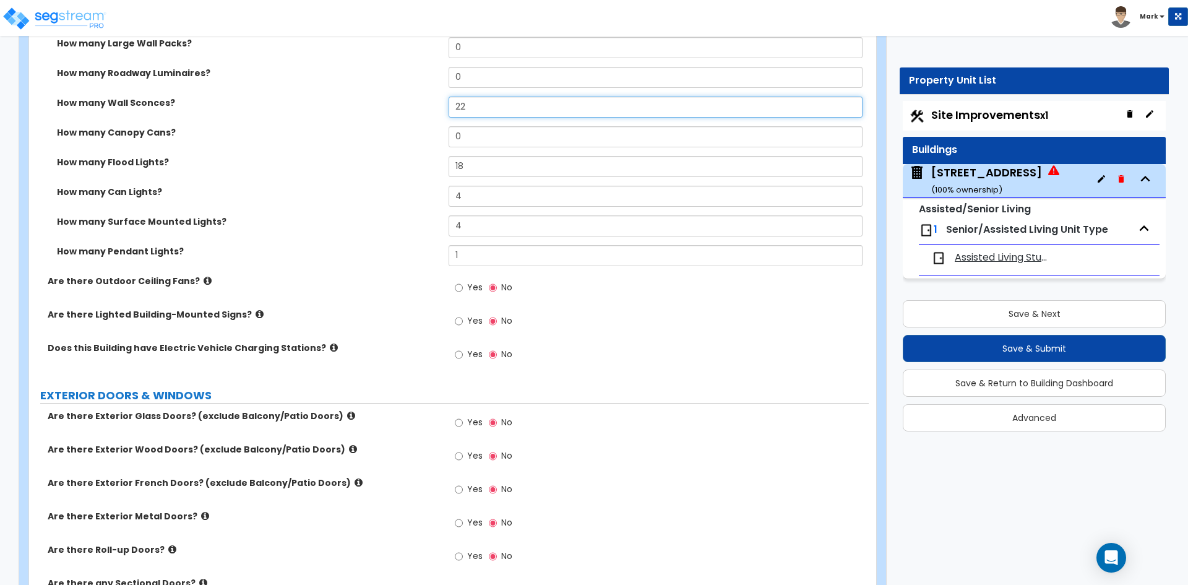
click at [489, 111] on input "22" at bounding box center [655, 107] width 413 height 21
type input "2"
type input "12"
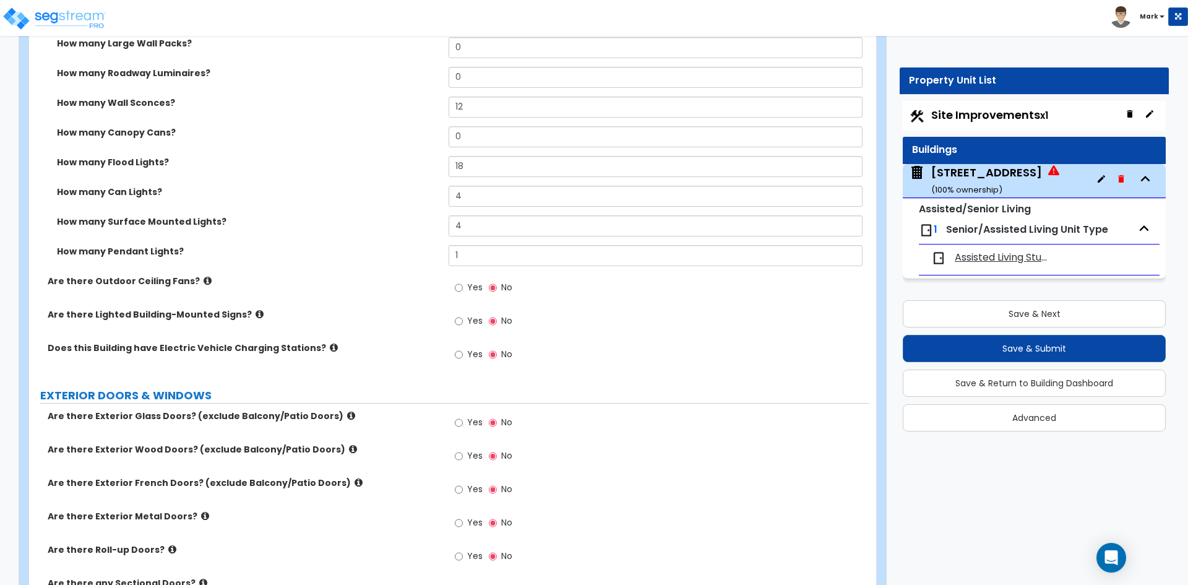
click at [382, 124] on div "How many Wall Sconces? 12" at bounding box center [449, 112] width 840 height 30
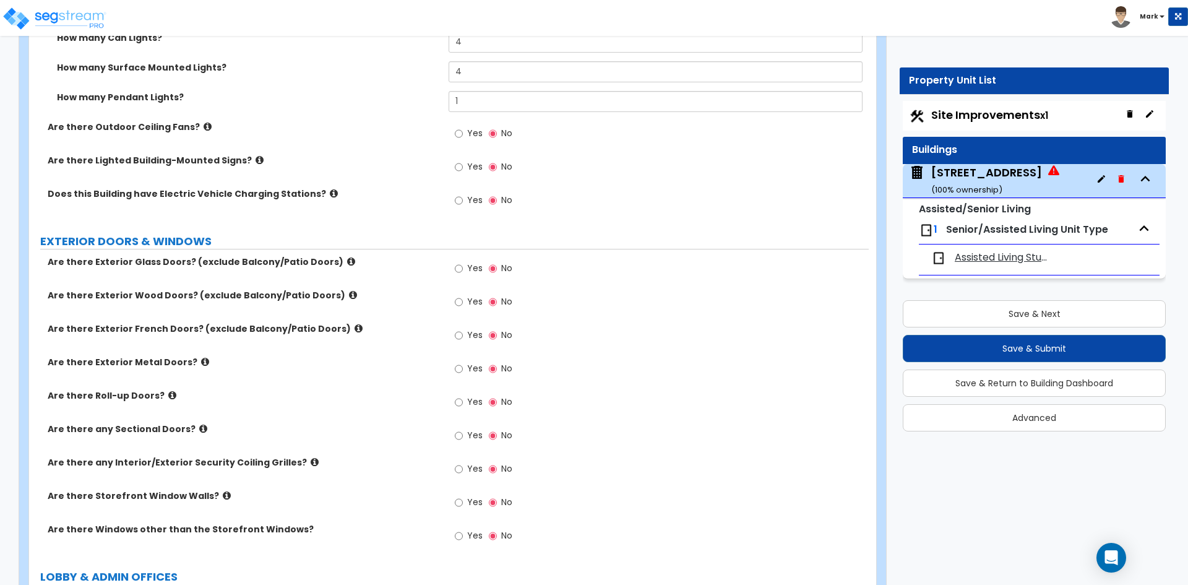
scroll to position [1732, 0]
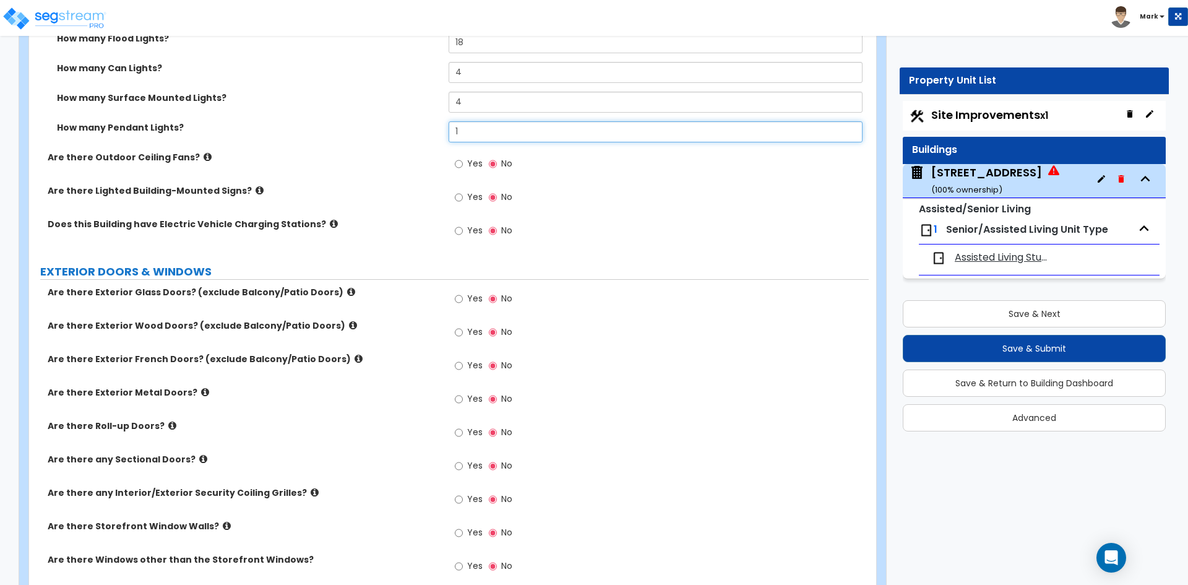
click at [467, 132] on input "1" at bounding box center [655, 131] width 413 height 21
type input "0"
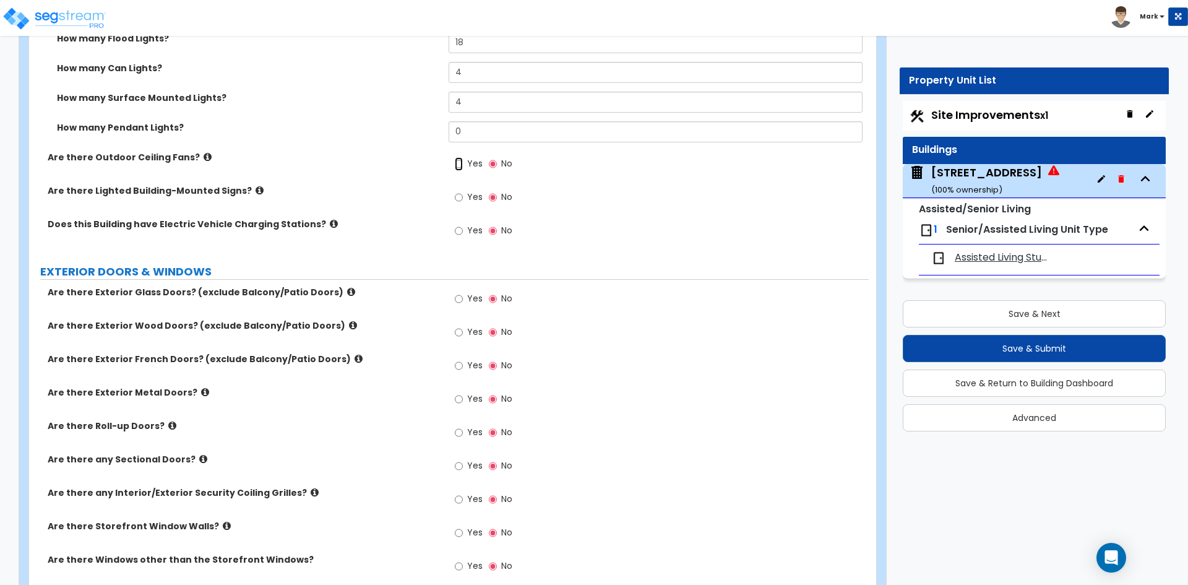
click at [455, 161] on input "Yes" at bounding box center [459, 164] width 8 height 14
radio input "true"
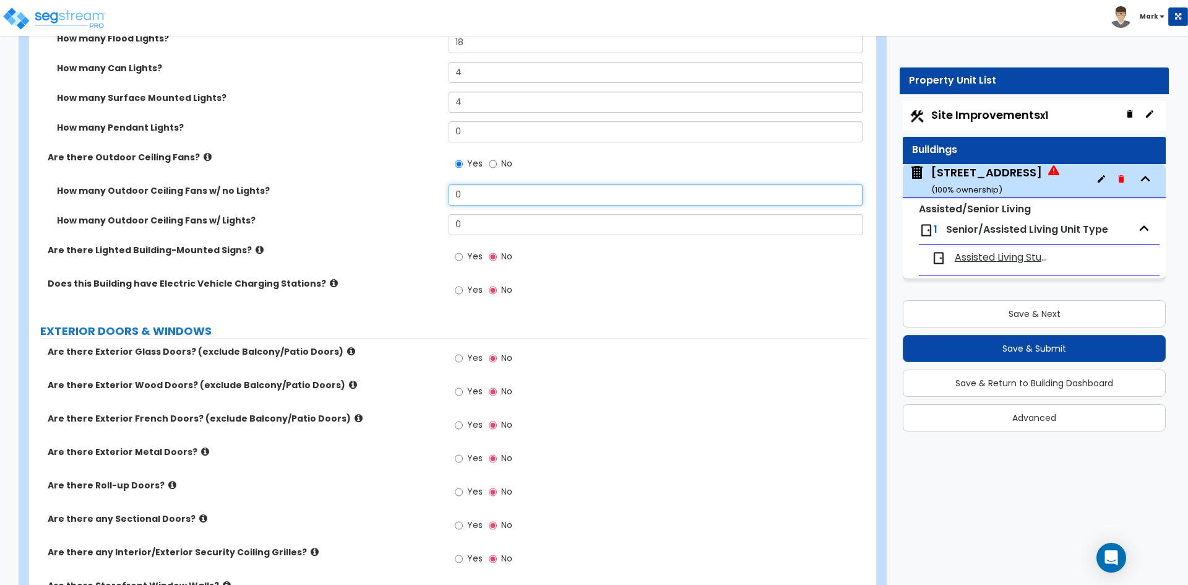
click at [479, 200] on input "0" at bounding box center [655, 194] width 413 height 21
type input "1"
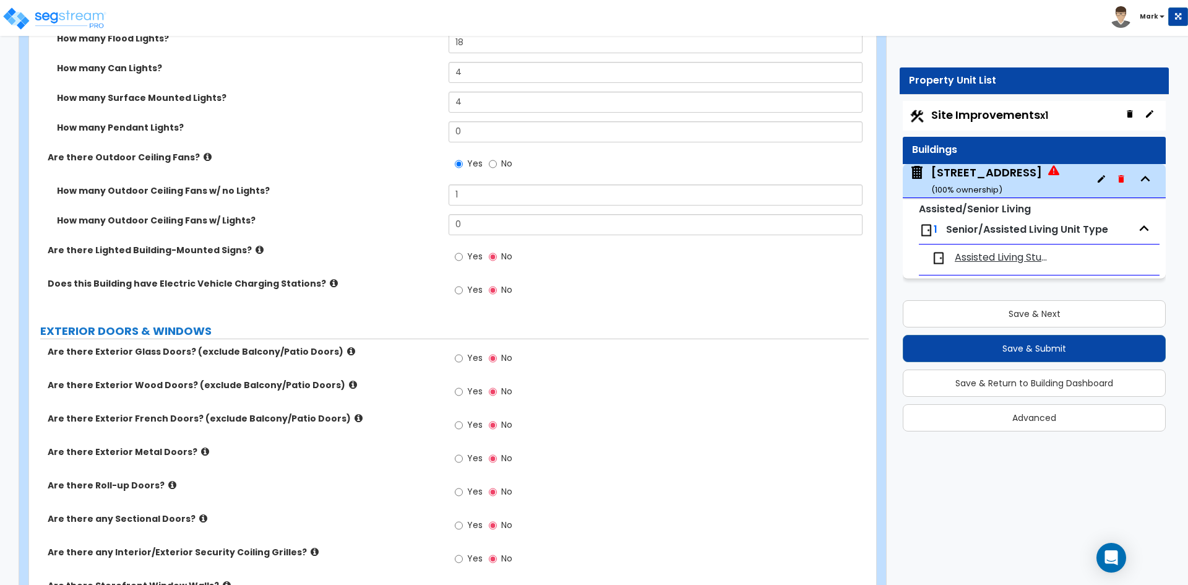
click at [351, 205] on div "How many Outdoor Ceiling Fans w/ no Lights? 1" at bounding box center [449, 199] width 840 height 30
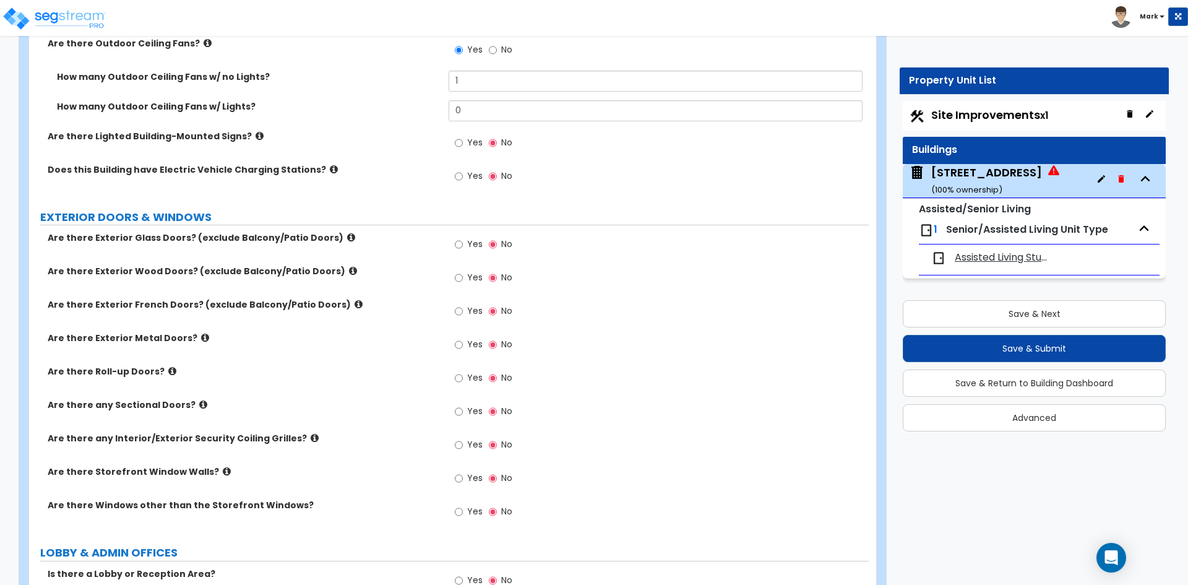
scroll to position [1856, 0]
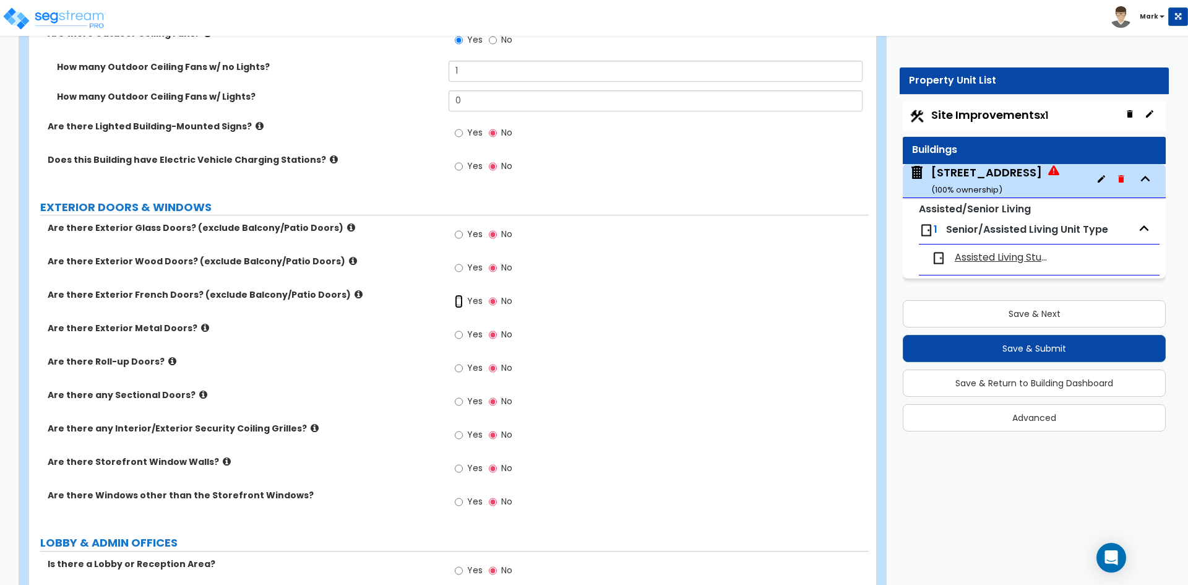
click at [457, 301] on input "Yes" at bounding box center [459, 301] width 8 height 14
radio input "true"
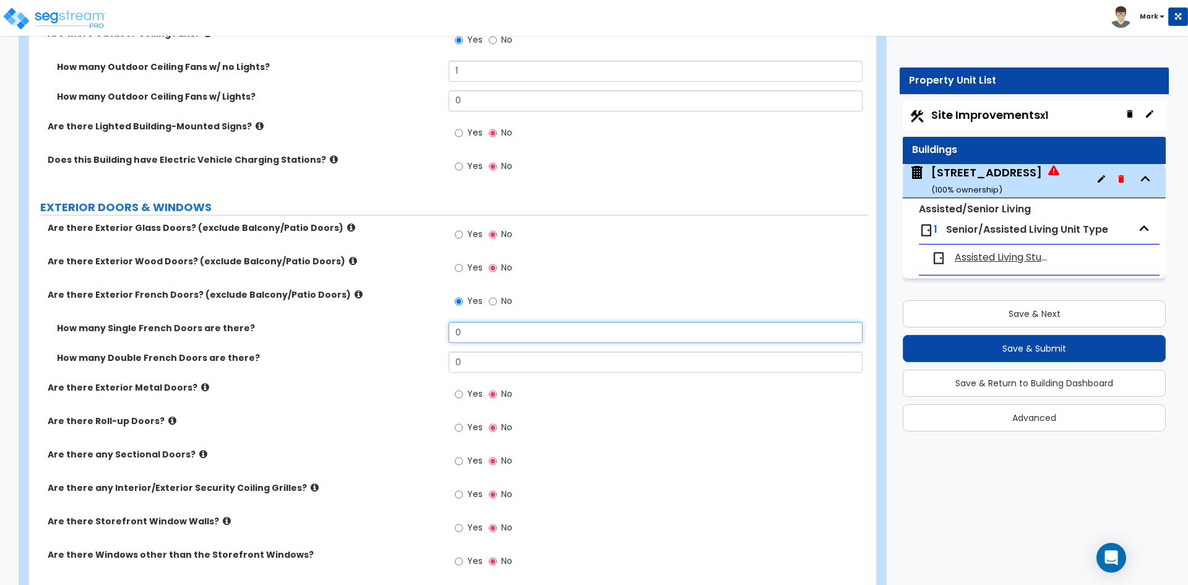
click at [475, 331] on input "0" at bounding box center [655, 332] width 413 height 21
type input "10"
click at [502, 368] on input "0" at bounding box center [655, 361] width 413 height 21
type input "2"
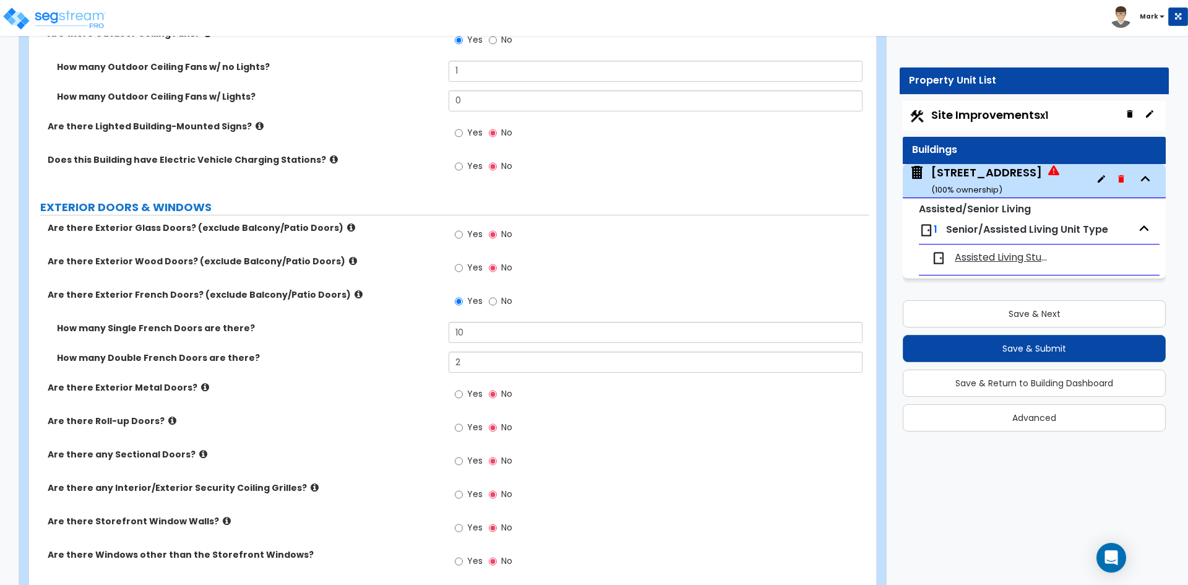
click at [374, 382] on label "Are there Exterior Metal Doors?" at bounding box center [244, 387] width 392 height 12
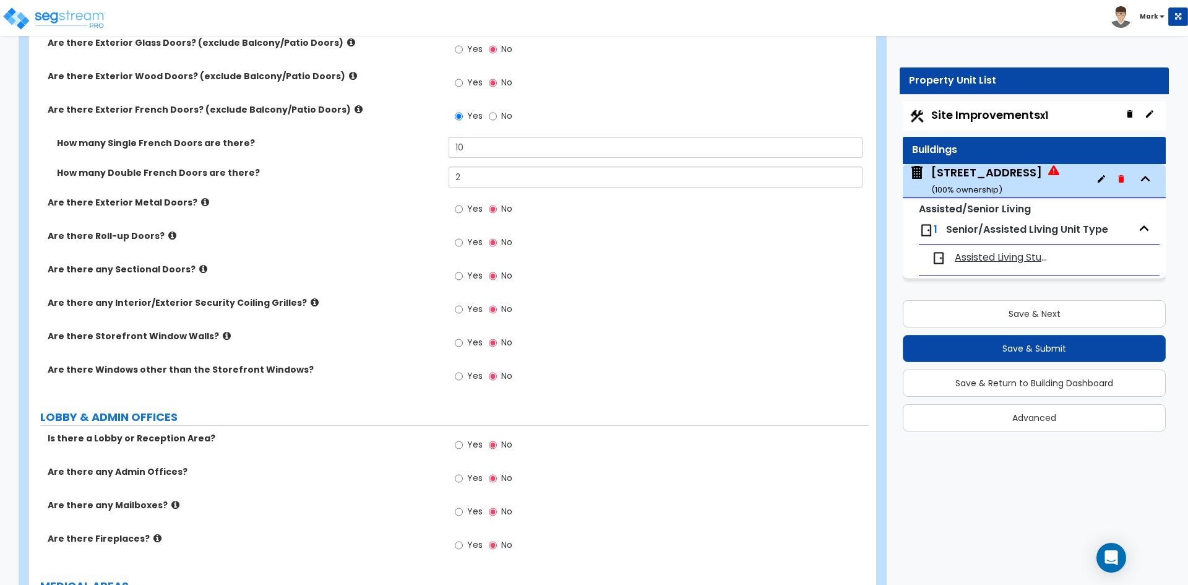
scroll to position [2042, 0]
click at [460, 379] on input "Yes" at bounding box center [459, 376] width 8 height 14
radio input "true"
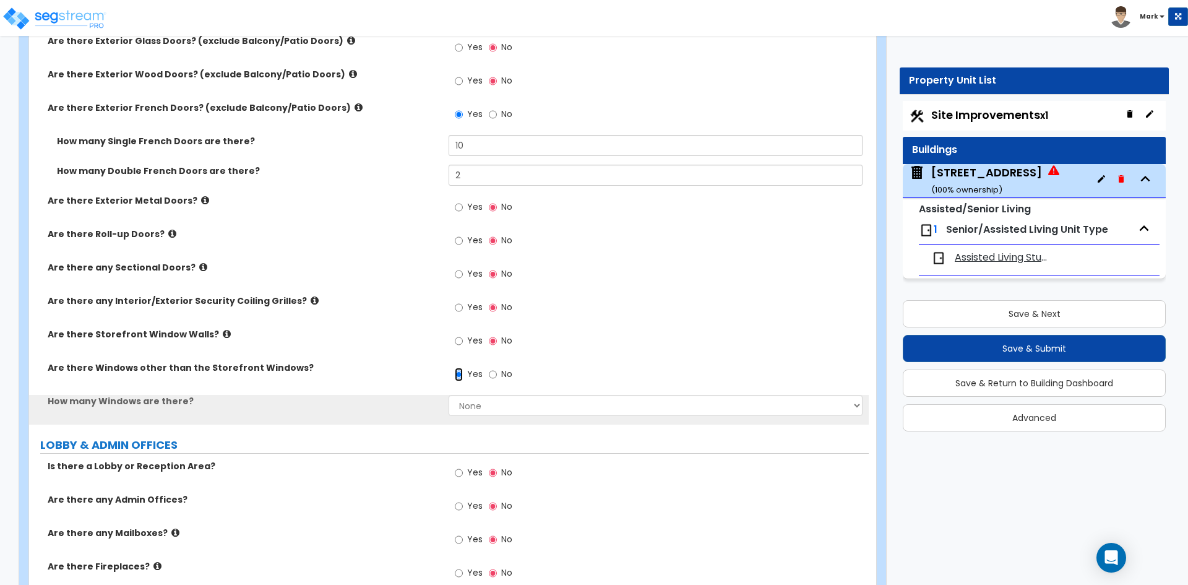
scroll to position [2104, 0]
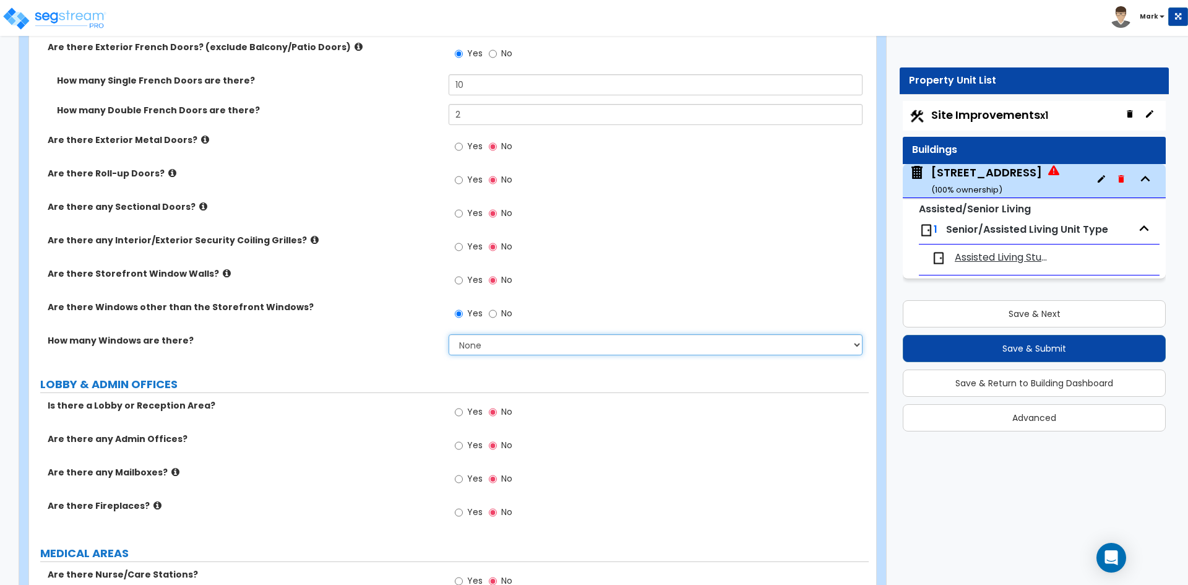
click at [507, 346] on select "None I want to enter a Percentage of the Exterior Windows I want to enter the N…" at bounding box center [655, 344] width 413 height 21
select select "2"
click at [449, 334] on select "None I want to enter a Percentage of the Exterior Windows I want to enter the N…" at bounding box center [655, 344] width 413 height 21
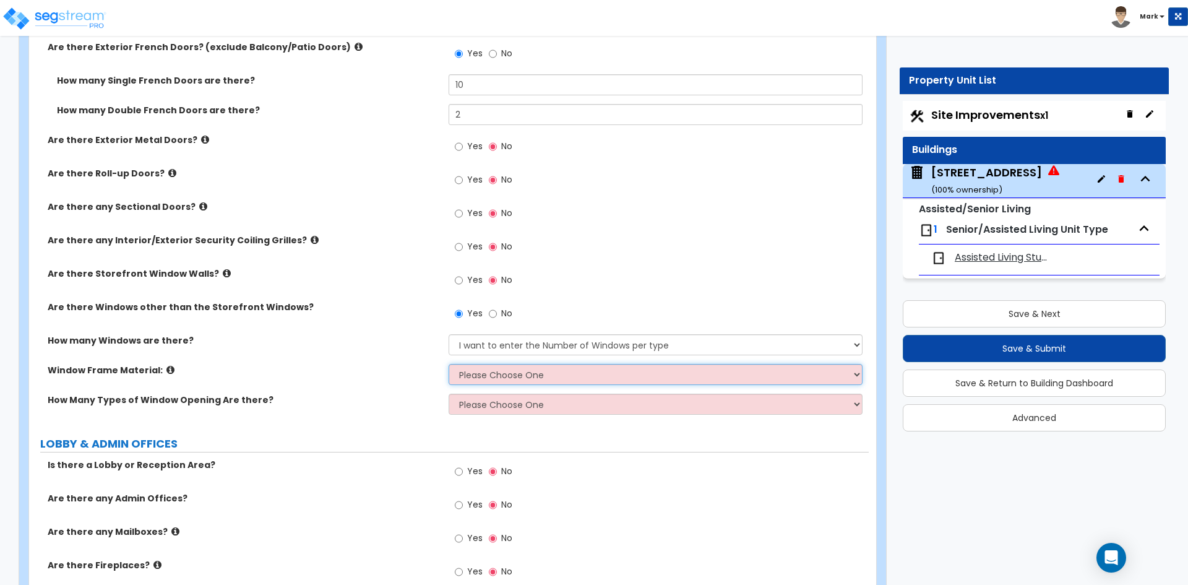
click at [511, 369] on select "Please Choose One Vinyl Aluminum Wood" at bounding box center [655, 374] width 413 height 21
select select "3"
click at [449, 364] on select "Please Choose One Vinyl Aluminum Wood" at bounding box center [655, 374] width 413 height 21
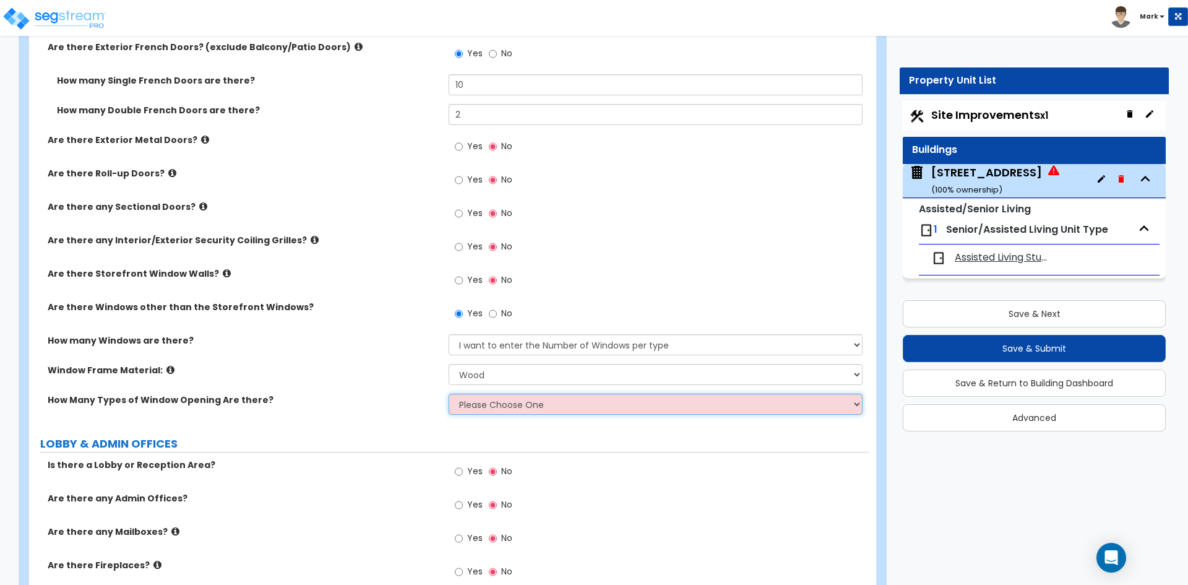
click at [538, 409] on select "Please Choose One 1 2 3 4" at bounding box center [655, 403] width 413 height 21
select select "1"
click at [449, 393] on select "Please Choose One 1 2 3 4" at bounding box center [655, 403] width 413 height 21
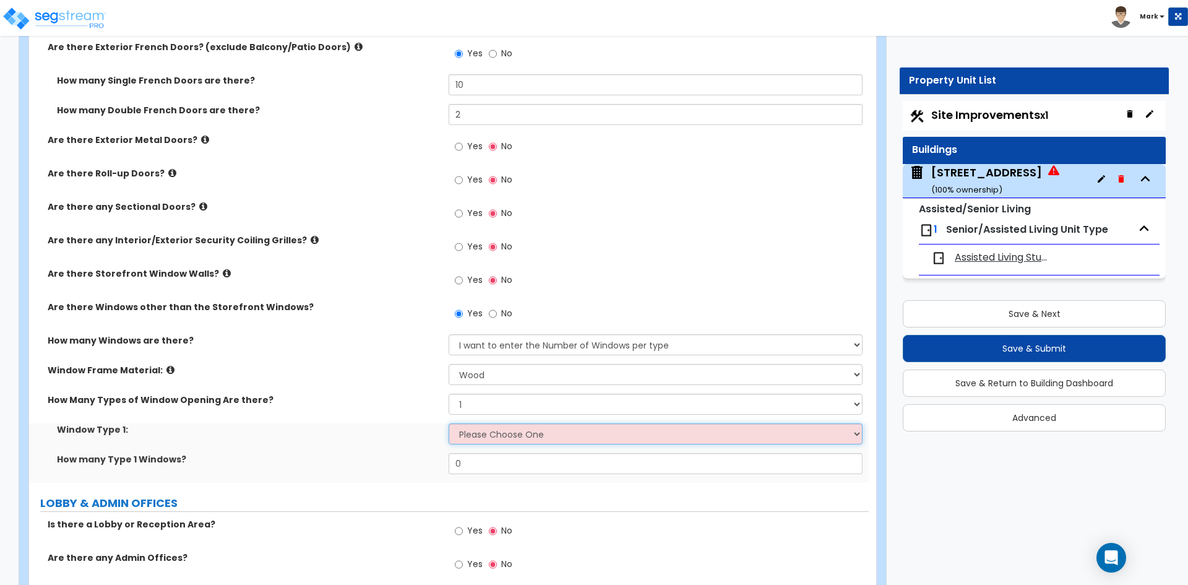
click at [535, 432] on select "Please Choose One Sliding Picture/Fixed Double/Single Hung Awning Swing" at bounding box center [655, 433] width 413 height 21
select select "2"
click at [449, 423] on select "Please Choose One Sliding Picture/Fixed Double/Single Hung Awning Swing" at bounding box center [655, 433] width 413 height 21
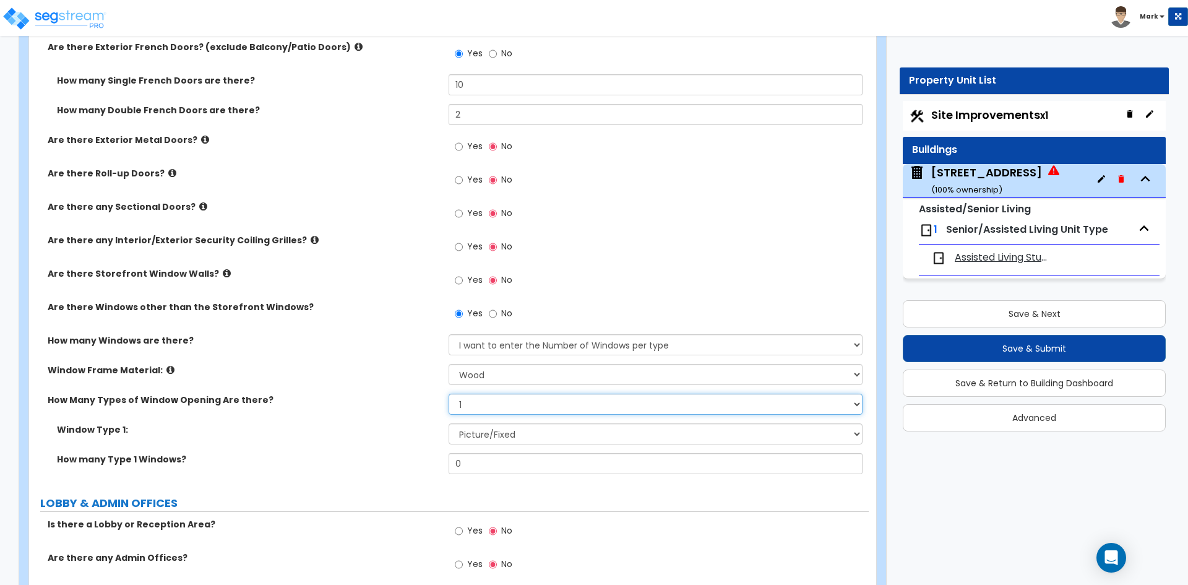
click at [484, 411] on select "Please Choose One 1 2 3 4" at bounding box center [655, 403] width 413 height 21
click at [471, 413] on select "Please Choose One 1 2 3 4" at bounding box center [655, 403] width 413 height 21
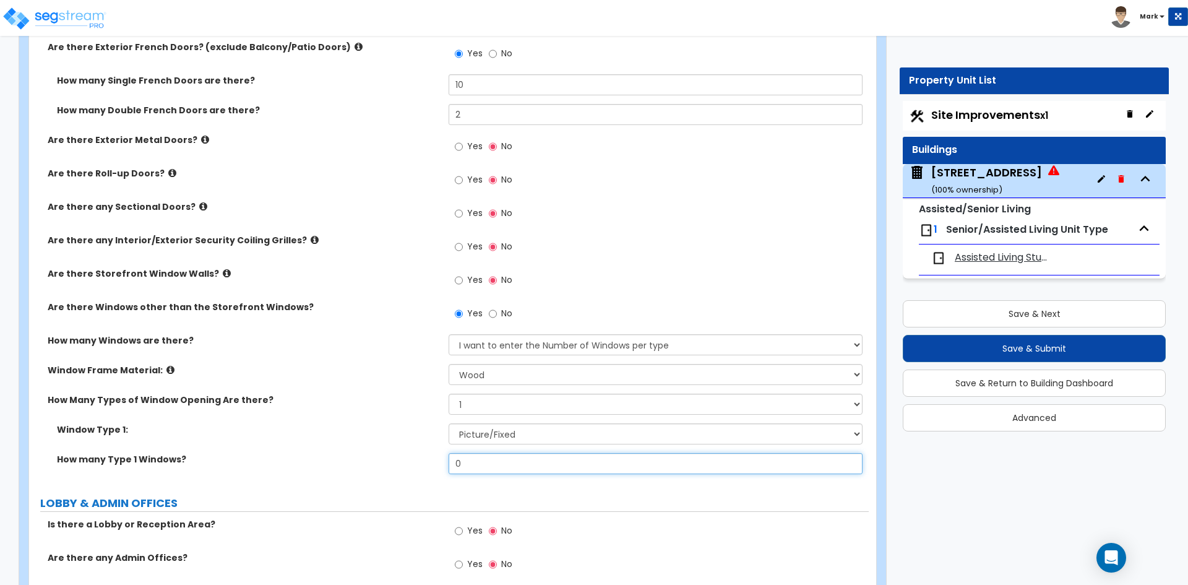
click at [478, 455] on input "0" at bounding box center [655, 463] width 413 height 21
type input "110"
click at [325, 355] on div "How many Windows are there? None I want to enter a Percentage of the Exterior W…" at bounding box center [449, 349] width 840 height 30
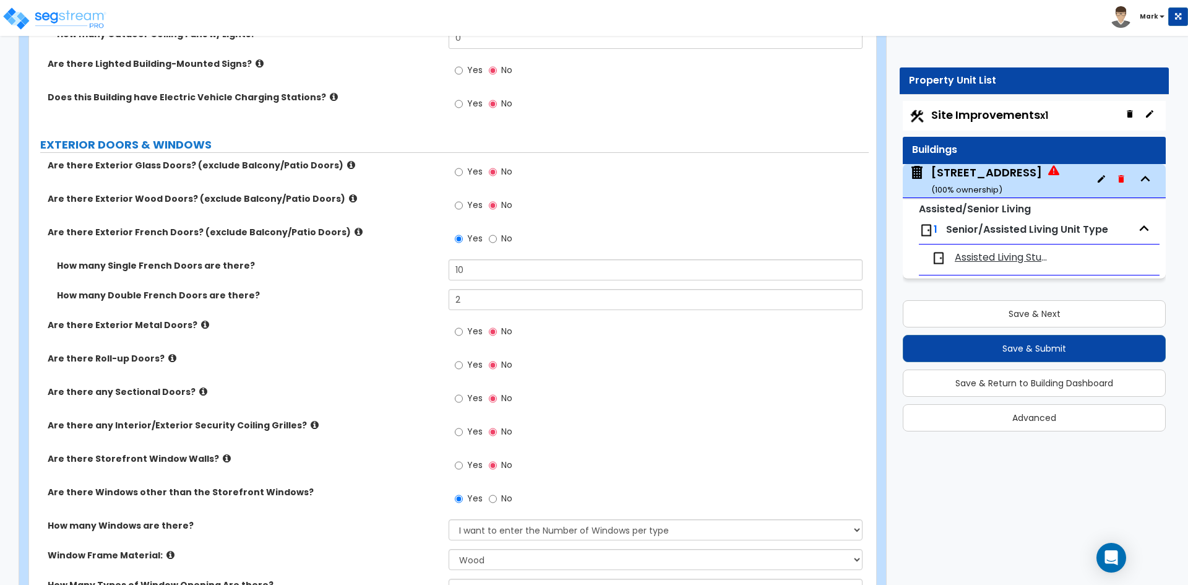
scroll to position [1918, 0]
click at [471, 294] on input "2" at bounding box center [655, 300] width 413 height 21
type input "5"
click at [466, 276] on input "10" at bounding box center [655, 270] width 413 height 21
type input "11"
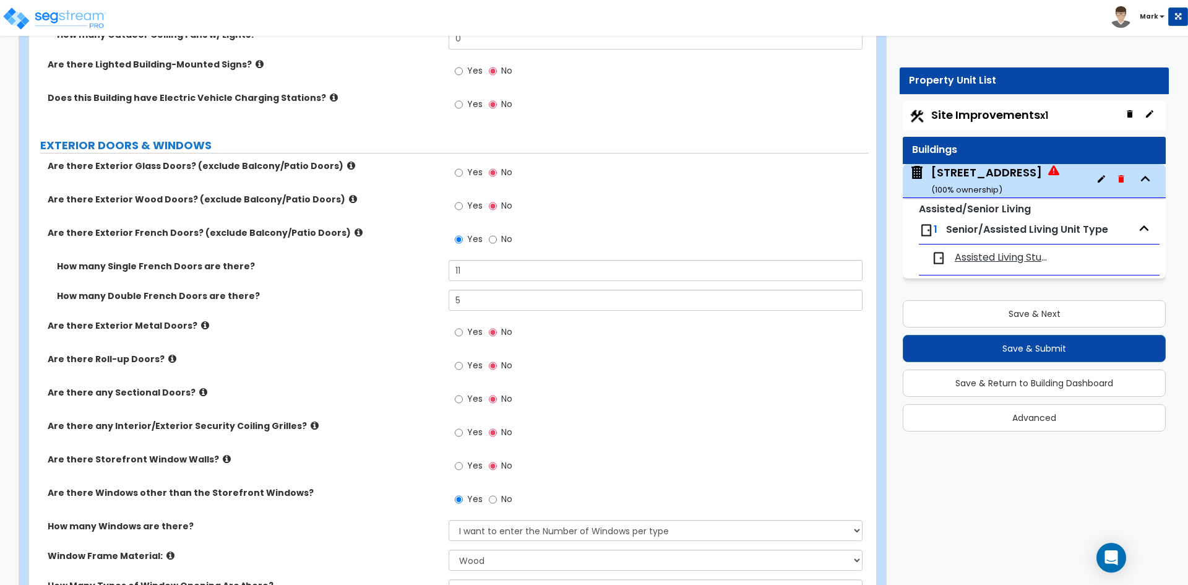
click at [415, 303] on div "How many Double French Doors are there? 5" at bounding box center [449, 305] width 840 height 30
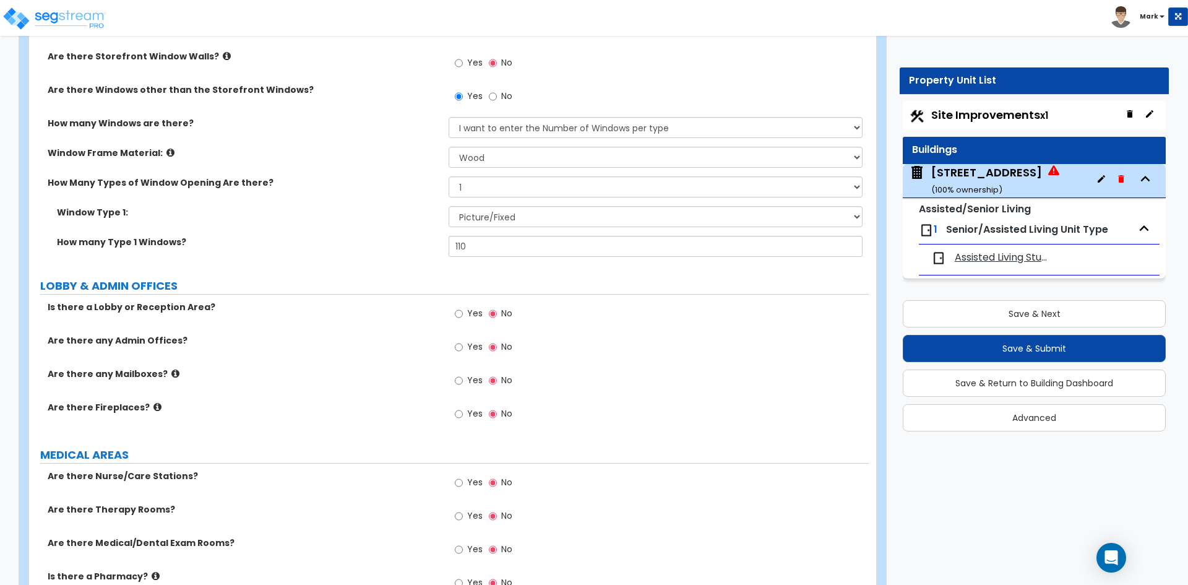
scroll to position [2351, 0]
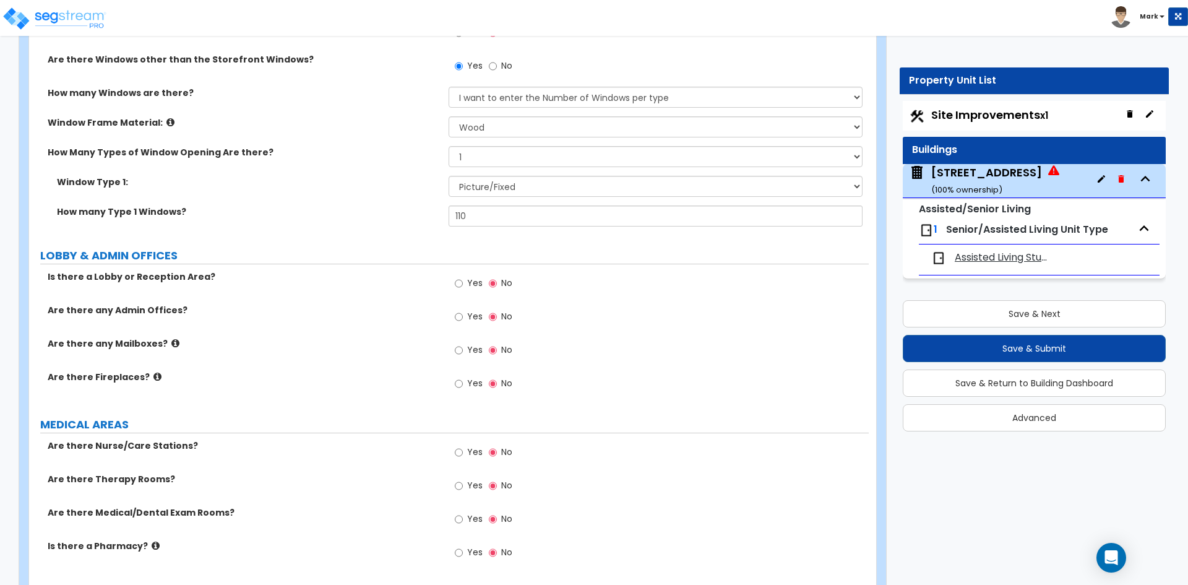
click at [452, 286] on div "Yes No" at bounding box center [484, 284] width 70 height 28
click at [461, 286] on input "Yes" at bounding box center [459, 284] width 8 height 14
radio input "true"
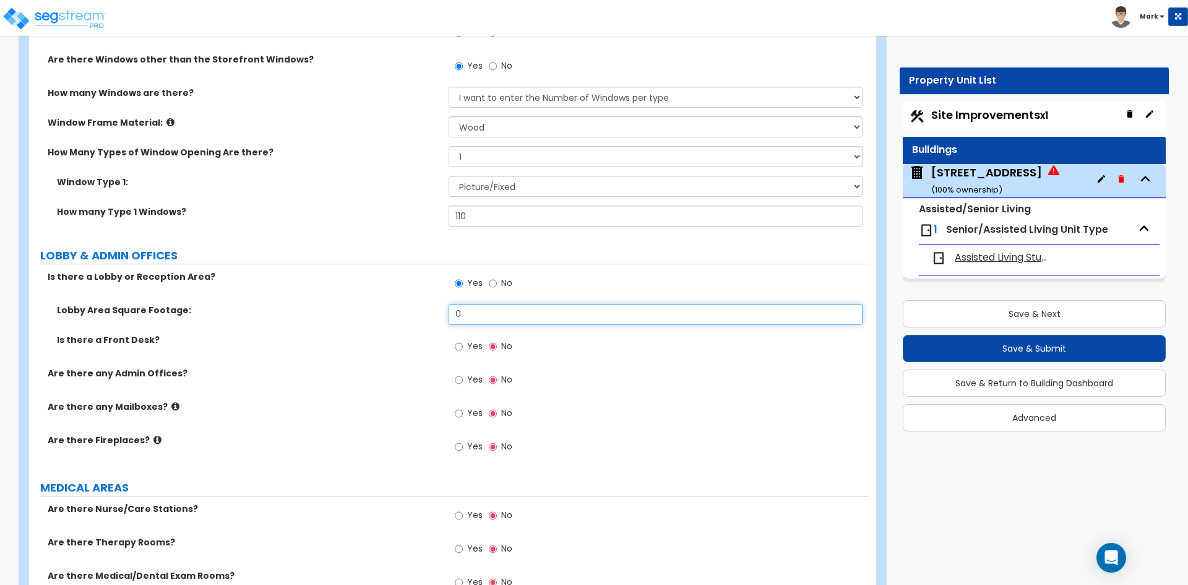
click at [470, 319] on input "0" at bounding box center [655, 314] width 413 height 21
type input "1,025.71"
click at [412, 331] on div "Lobby Area Square Footage: 1,025.71" at bounding box center [449, 319] width 840 height 30
click at [454, 343] on div "Yes No" at bounding box center [484, 347] width 70 height 28
click at [461, 346] on input "Yes" at bounding box center [459, 347] width 8 height 14
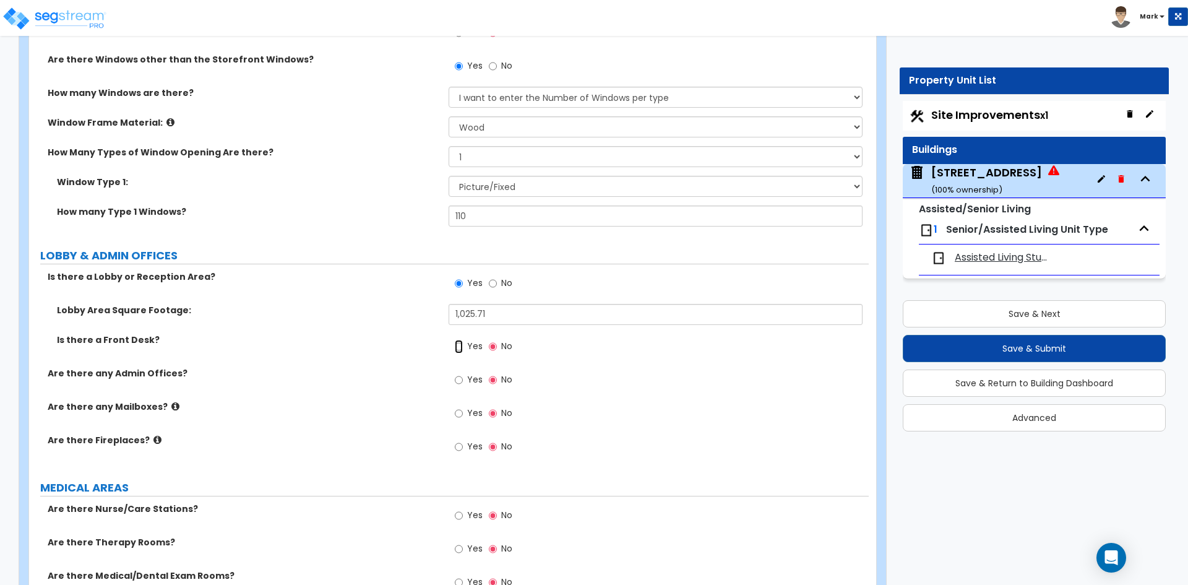
radio input "true"
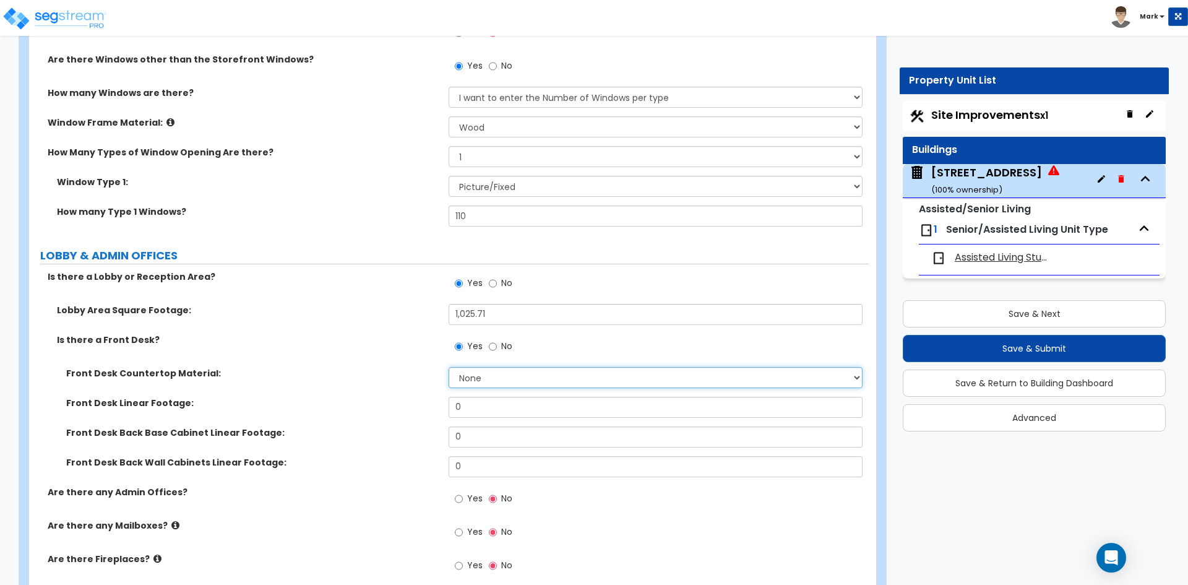
click at [495, 371] on select "None Plastic Laminate Solid Surface Stone Quartz Marble Tile Wood Stainless Ste…" at bounding box center [655, 377] width 413 height 21
select select "5"
click at [449, 367] on select "None Plastic Laminate Solid Surface Stone Quartz Marble Tile Wood Stainless Ste…" at bounding box center [655, 377] width 413 height 21
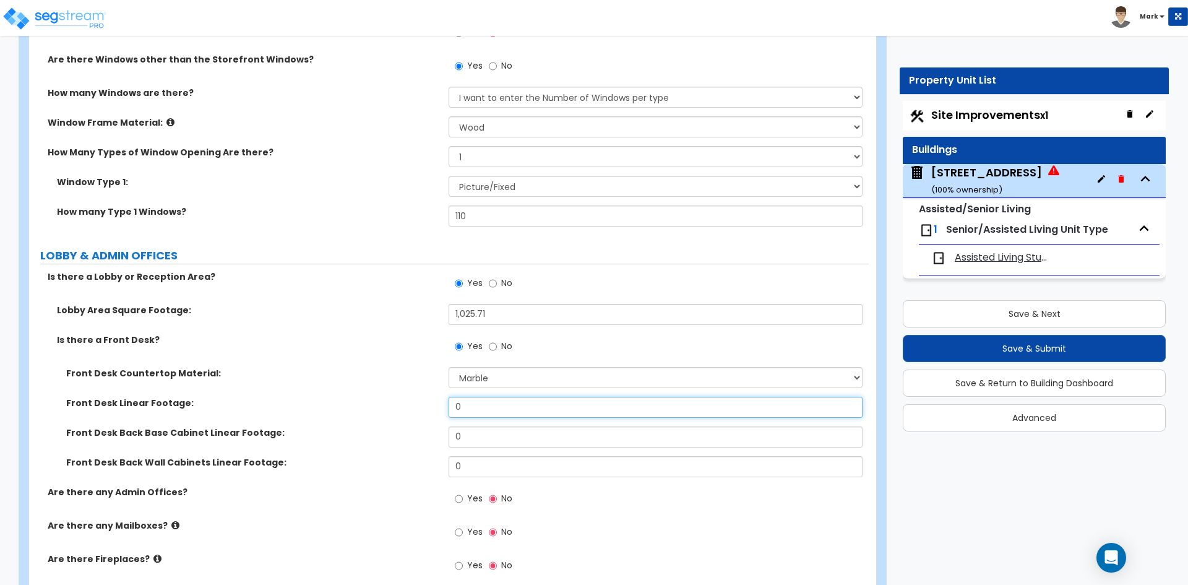
click at [486, 410] on input "0" at bounding box center [655, 407] width 413 height 21
click at [468, 409] on input "text" at bounding box center [655, 407] width 413 height 21
type input "14"
click at [473, 442] on input "0" at bounding box center [655, 436] width 413 height 21
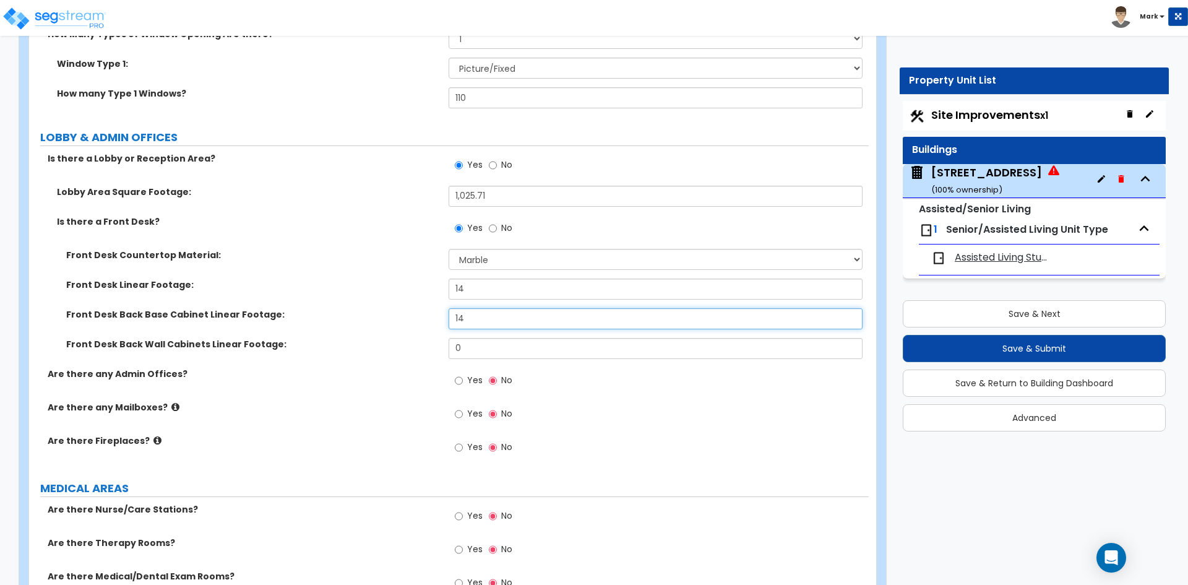
scroll to position [2475, 0]
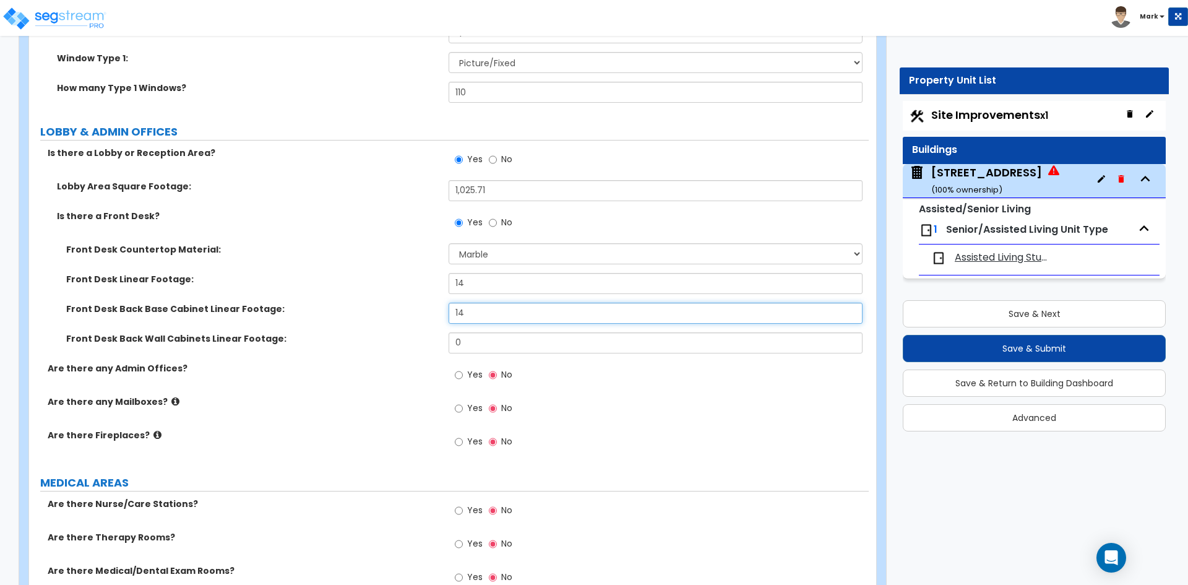
type input "14"
click at [462, 373] on input "Yes" at bounding box center [459, 375] width 8 height 14
radio input "true"
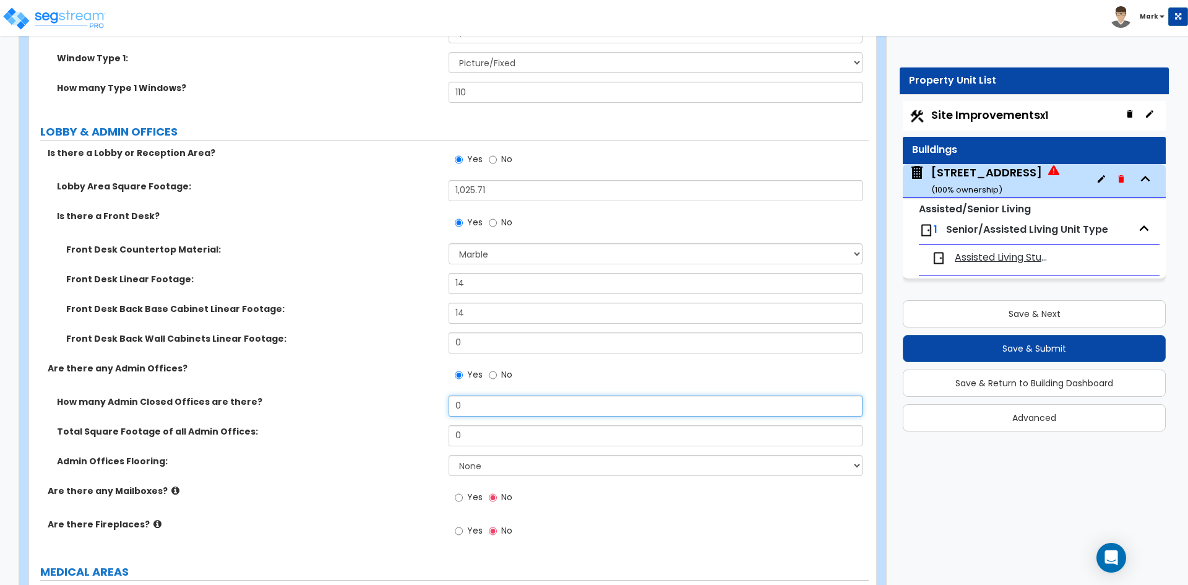
click at [483, 407] on input "0" at bounding box center [655, 405] width 413 height 21
click at [491, 403] on input "text" at bounding box center [655, 405] width 413 height 21
type input "4"
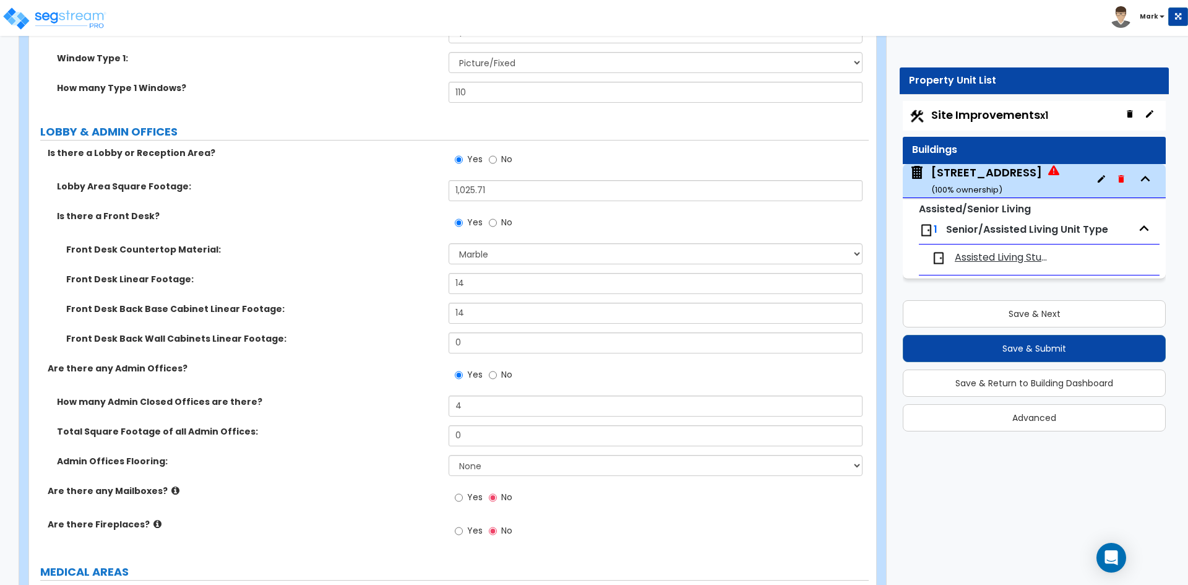
click at [420, 429] on label "Total Square Footage of all Admin Offices:" at bounding box center [248, 431] width 382 height 12
click at [480, 435] on input "0" at bounding box center [655, 435] width 413 height 21
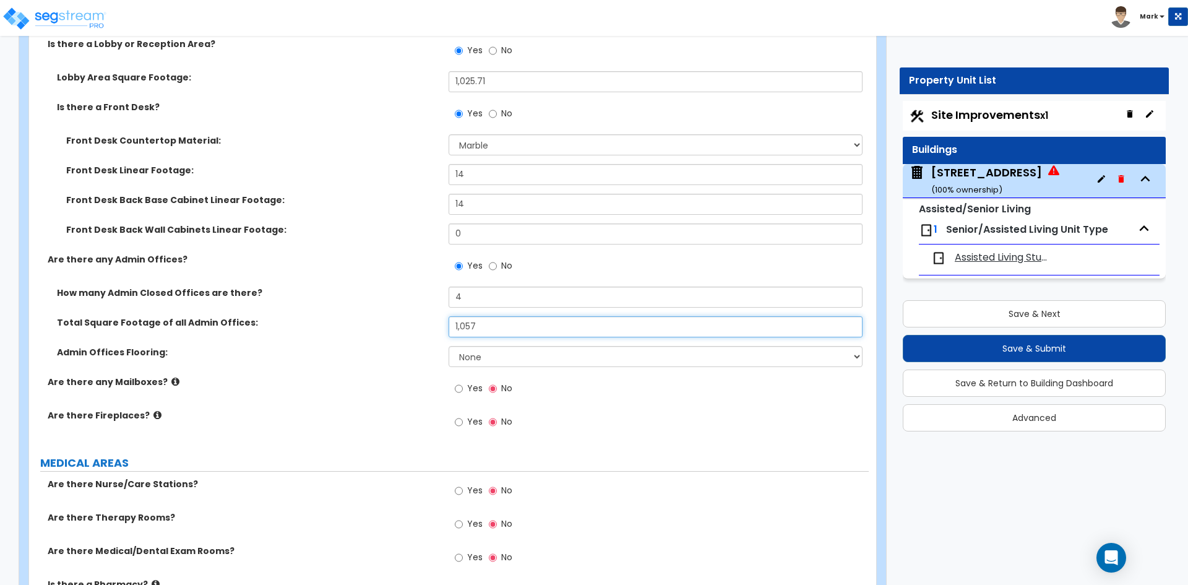
scroll to position [2599, 0]
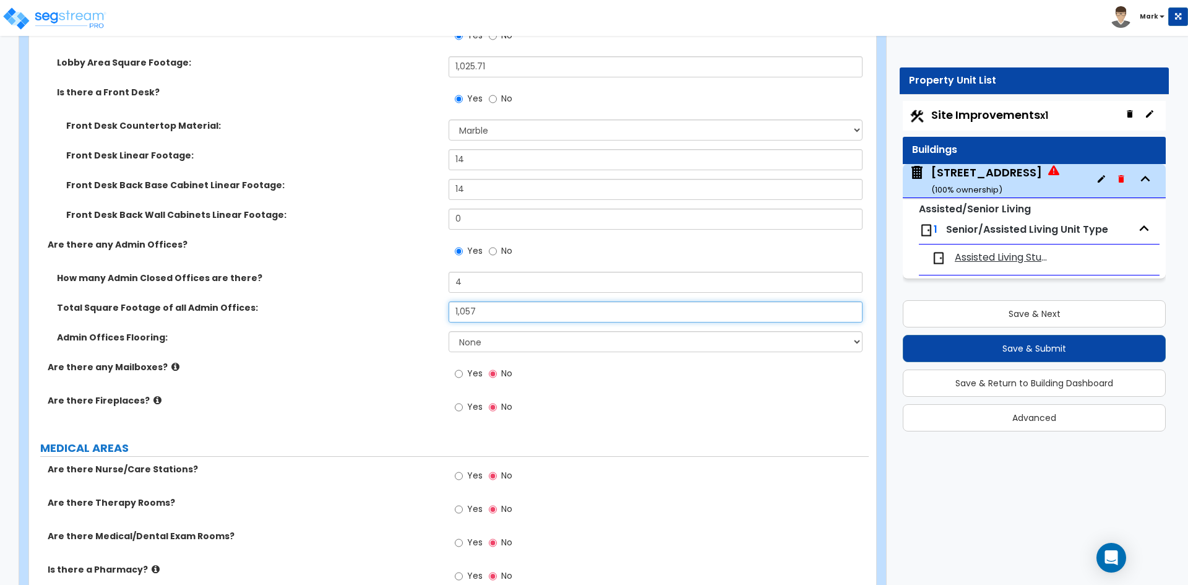
type input "1,057"
click at [492, 336] on select "None Tile Flooring Hardwood Flooring Resilient Laminate Flooring VCT Flooring S…" at bounding box center [655, 341] width 413 height 21
select select "5"
click at [449, 331] on select "None Tile Flooring Hardwood Flooring Resilient Laminate Flooring VCT Flooring S…" at bounding box center [655, 341] width 413 height 21
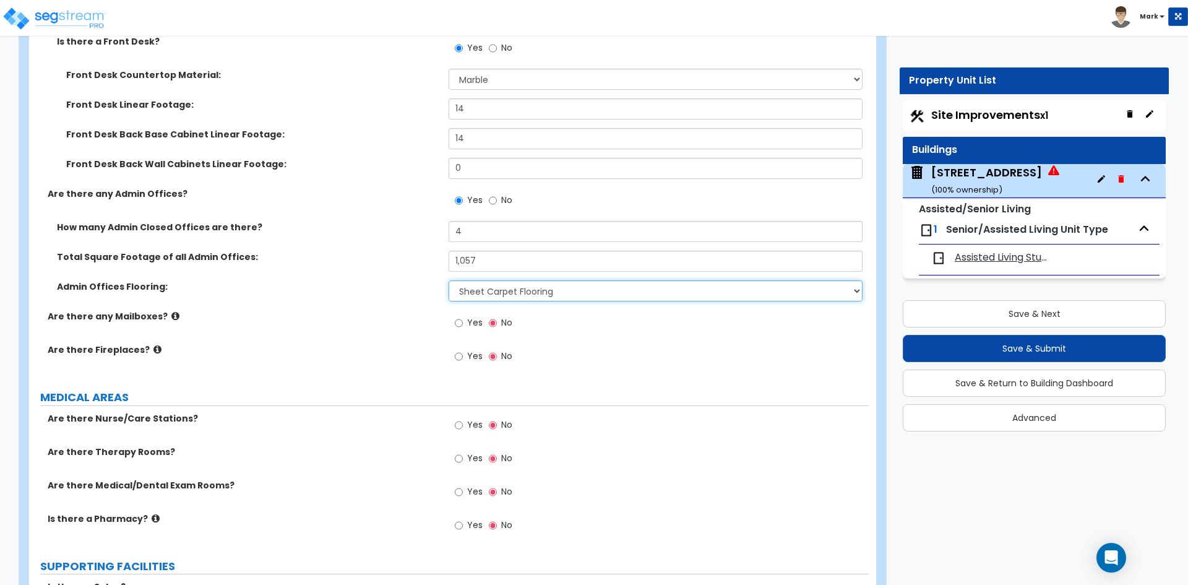
scroll to position [2660, 0]
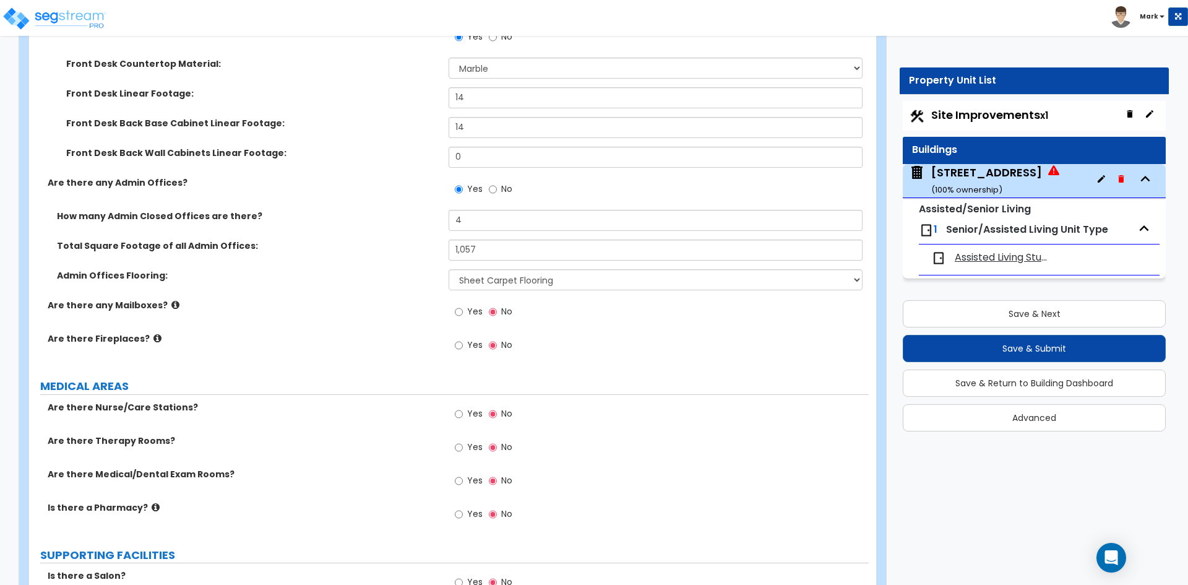
click at [453, 413] on div "Yes No" at bounding box center [484, 415] width 70 height 28
click at [459, 413] on input "Yes" at bounding box center [459, 414] width 8 height 14
radio input "true"
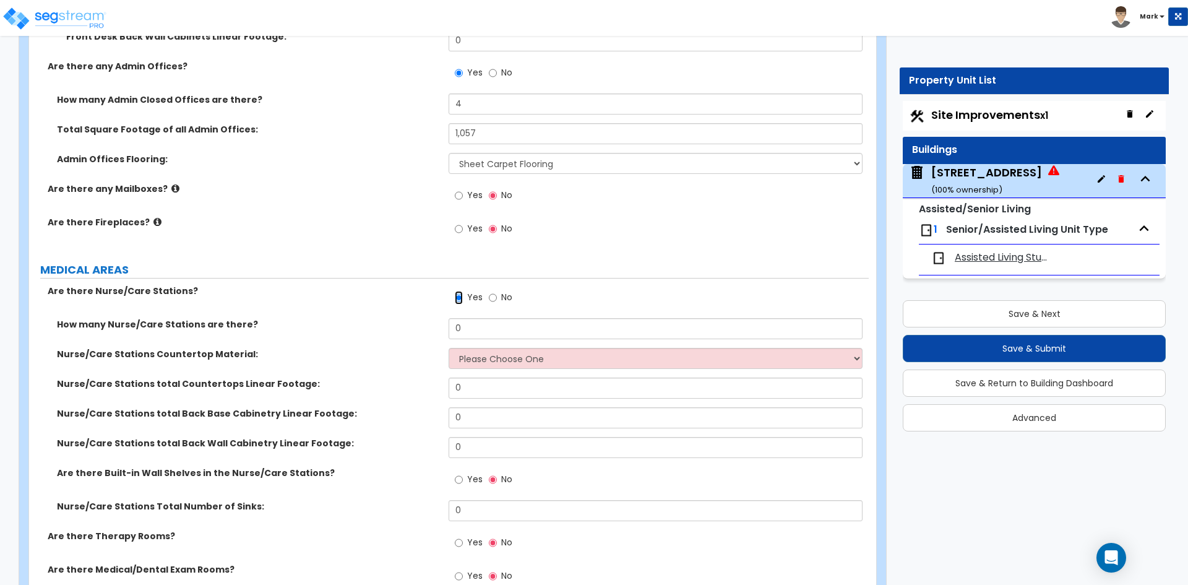
scroll to position [2784, 0]
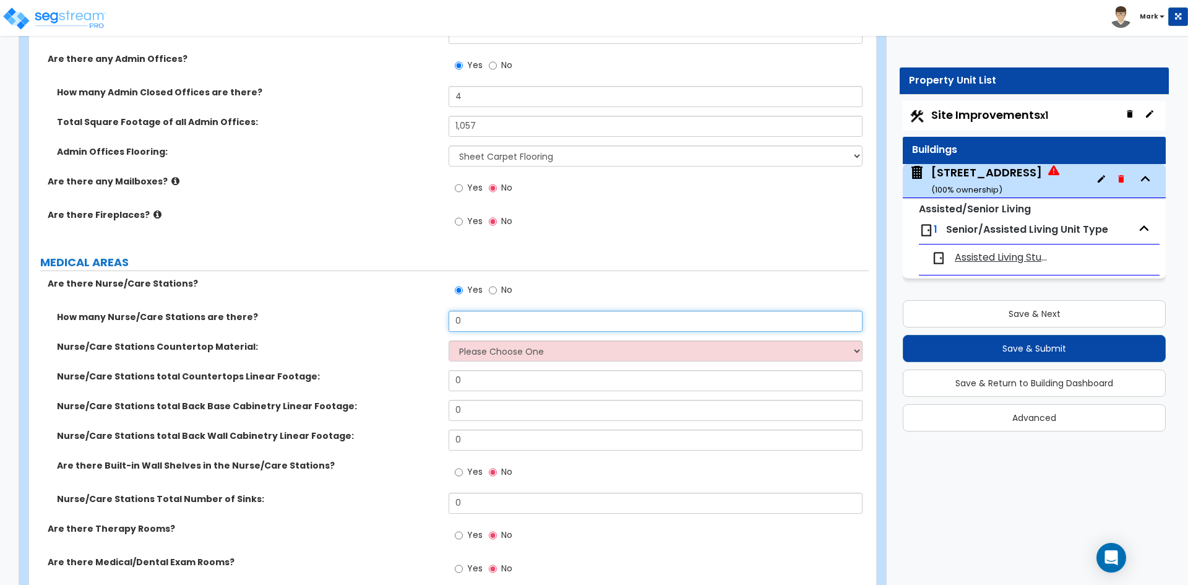
click at [470, 311] on input "0" at bounding box center [655, 321] width 413 height 21
type input "1"
click at [478, 358] on select "Please Choose One Plastic Laminate Solid Surface Stone Quartz Marble Tile Wood …" at bounding box center [655, 350] width 413 height 21
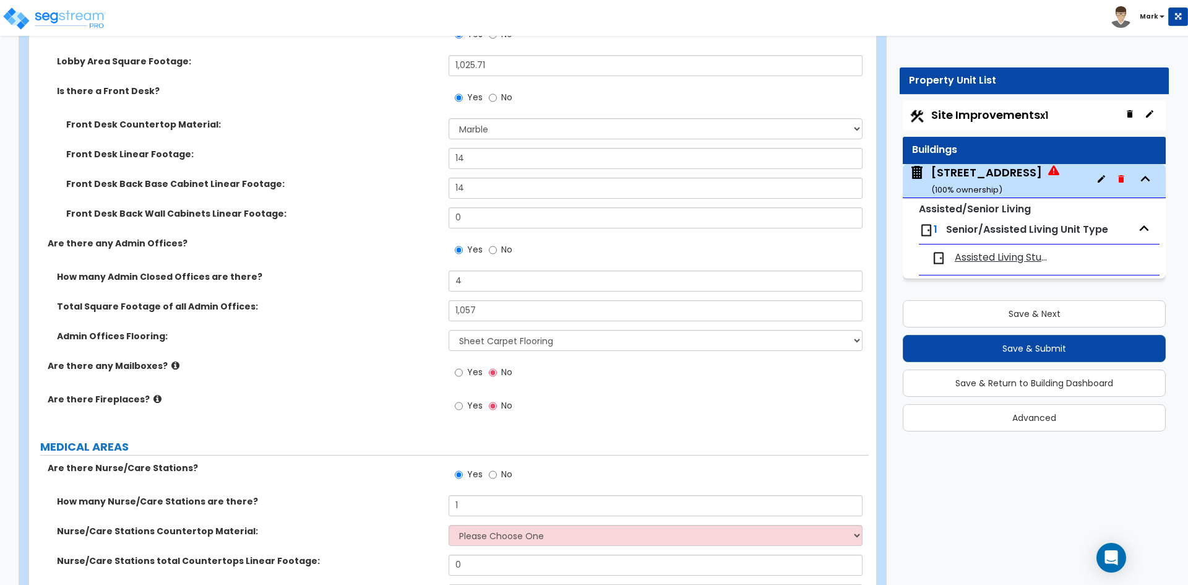
scroll to position [2537, 0]
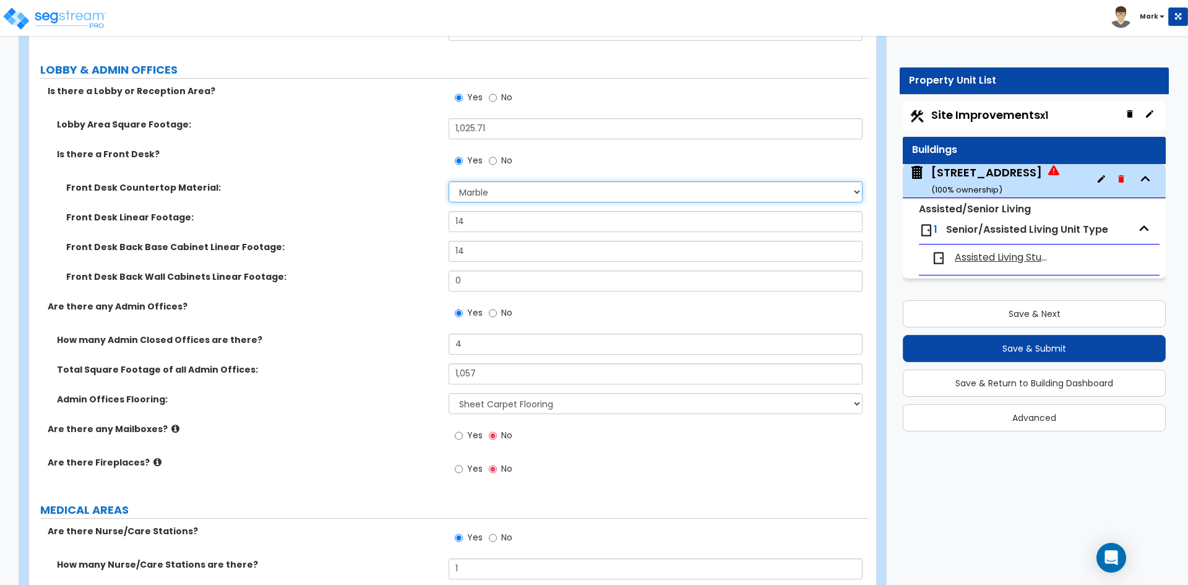
click at [556, 193] on select "None Plastic Laminate Solid Surface Stone Quartz Marble Tile Wood Stainless Ste…" at bounding box center [655, 191] width 413 height 21
select select "1"
click at [449, 181] on select "None Plastic Laminate Solid Surface Stone Quartz Marble Tile Wood Stainless Ste…" at bounding box center [655, 191] width 413 height 21
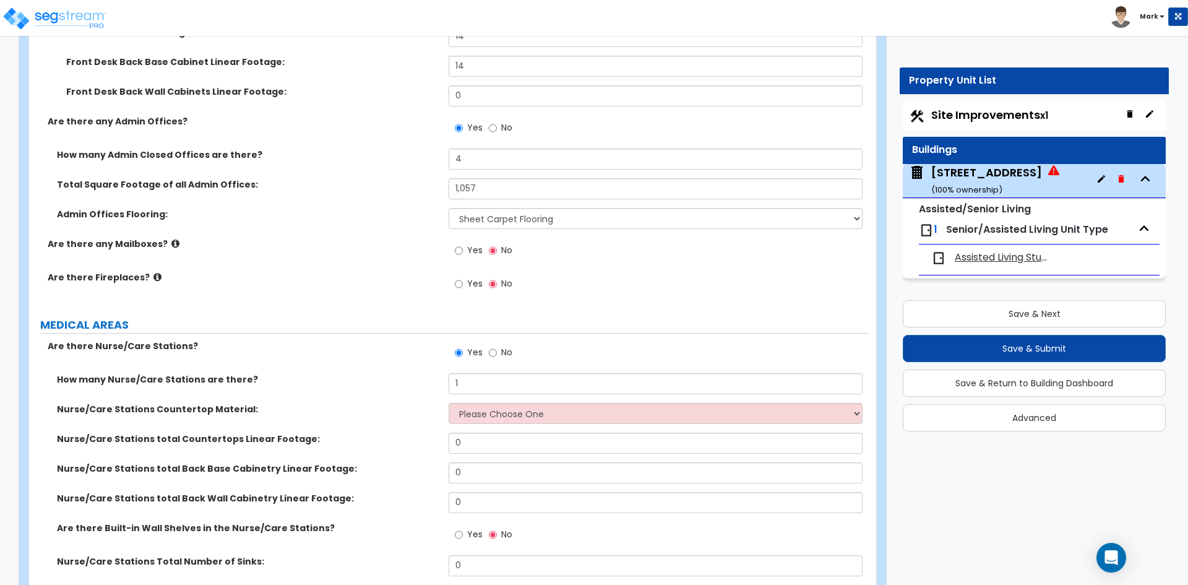
scroll to position [2722, 0]
click at [500, 377] on input "1" at bounding box center [655, 382] width 413 height 21
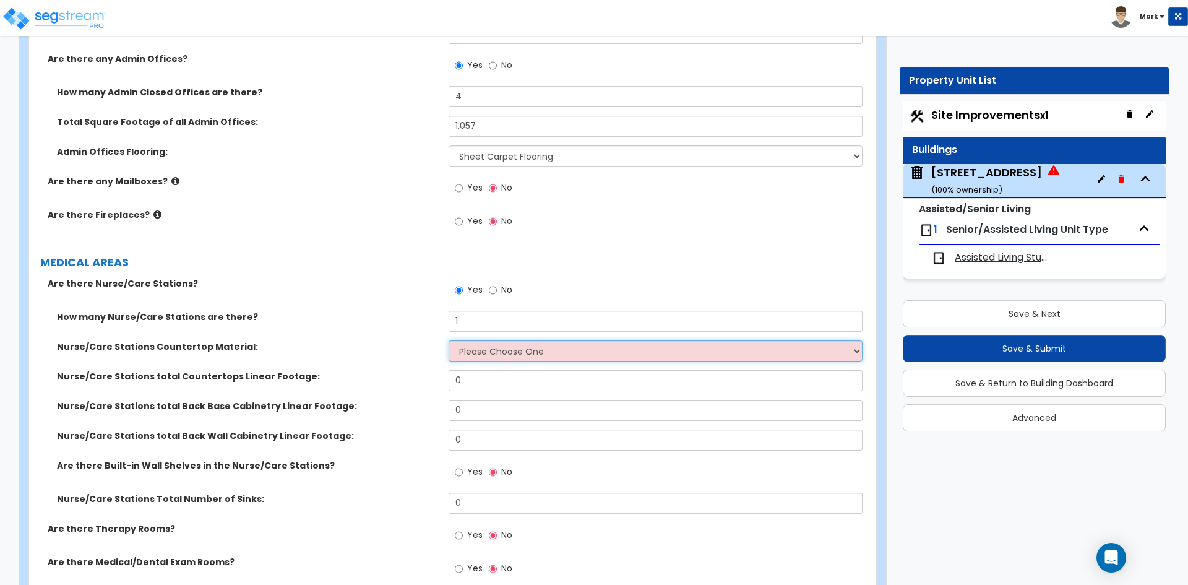
click at [525, 361] on select "Please Choose One Plastic Laminate Solid Surface Stone Quartz Marble Tile Wood …" at bounding box center [655, 350] width 413 height 21
select select "1"
click at [449, 340] on select "Please Choose One Plastic Laminate Solid Surface Stone Quartz Marble Tile Wood …" at bounding box center [655, 350] width 413 height 21
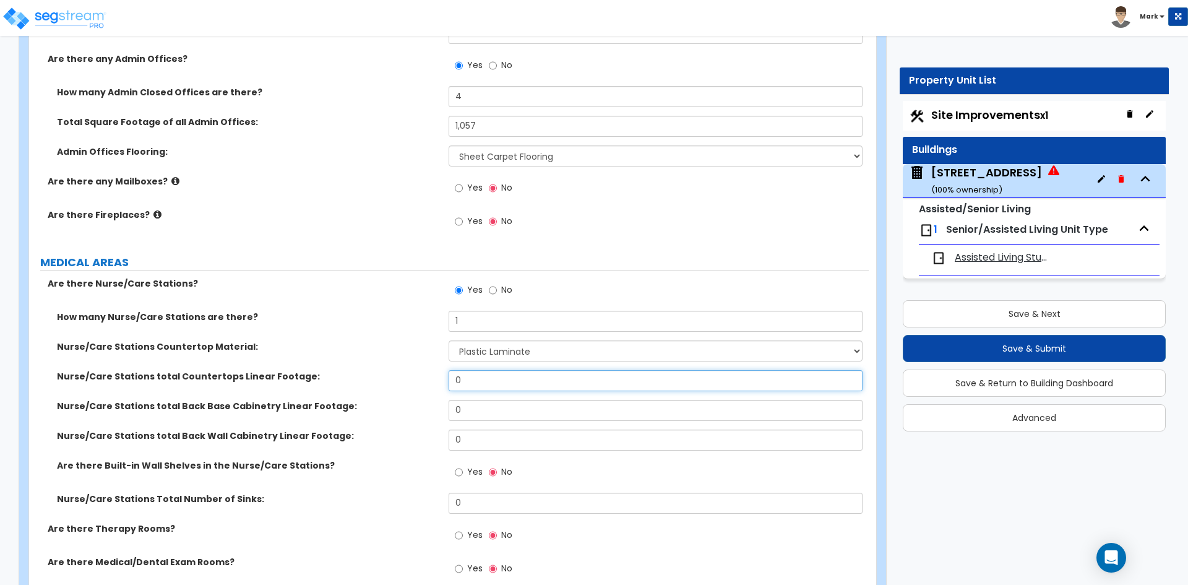
click at [492, 384] on input "0" at bounding box center [655, 380] width 413 height 21
type input "12"
click at [488, 411] on input "0" at bounding box center [655, 410] width 413 height 21
type input "12"
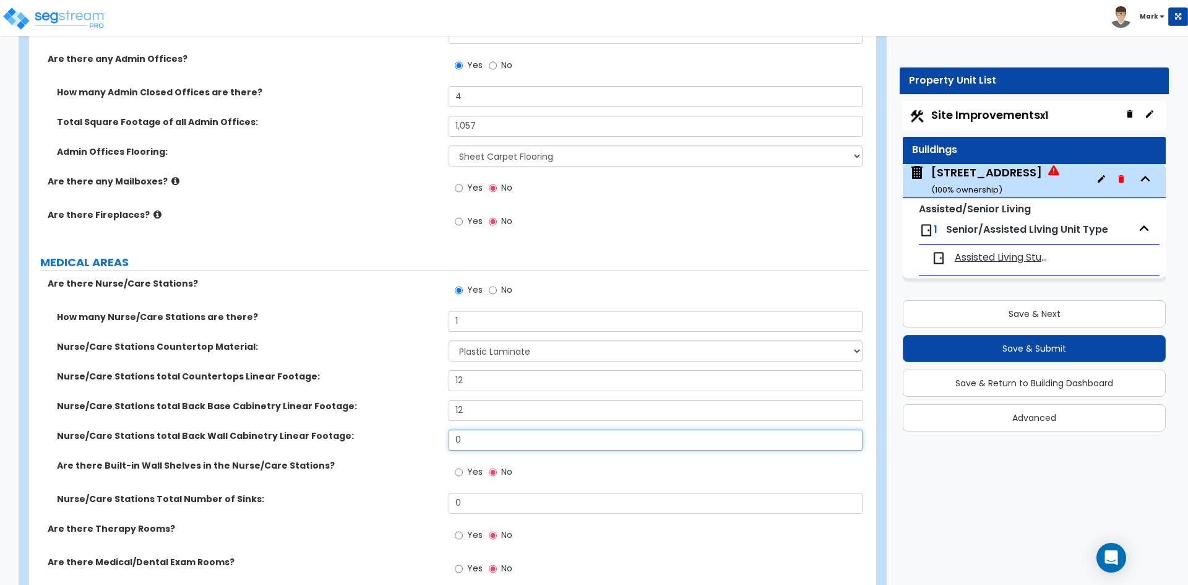
click at [501, 440] on input "0" at bounding box center [655, 439] width 413 height 21
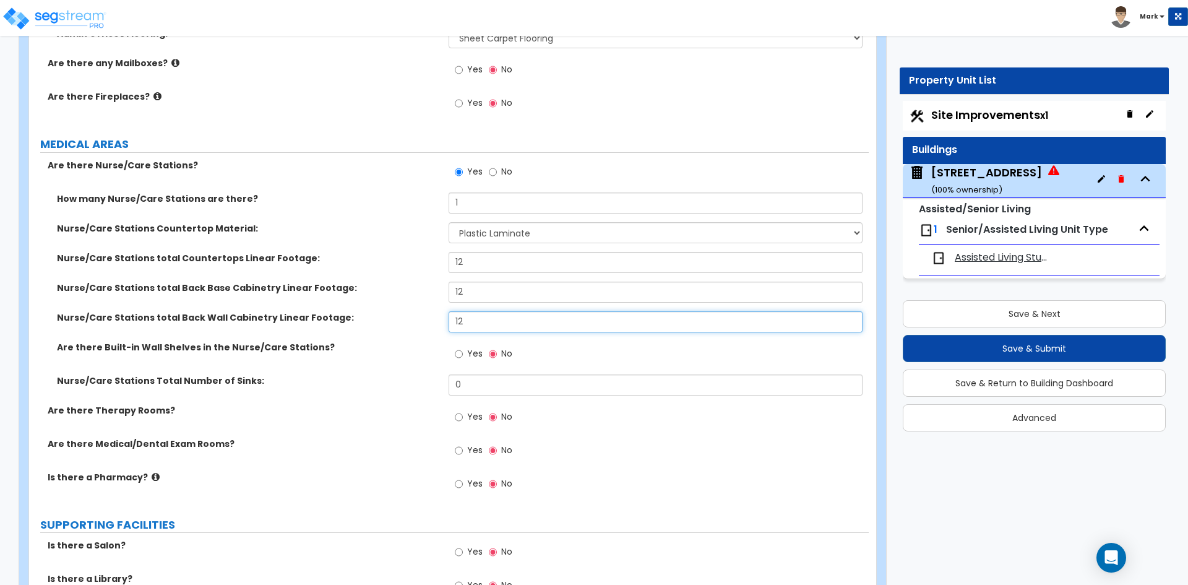
scroll to position [2908, 0]
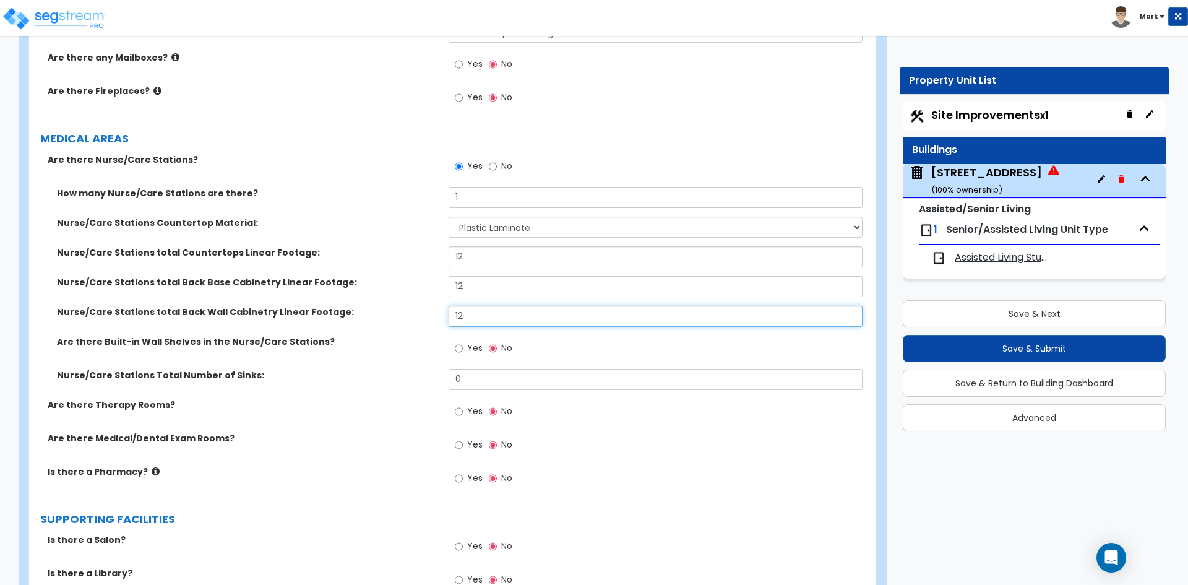
type input "12"
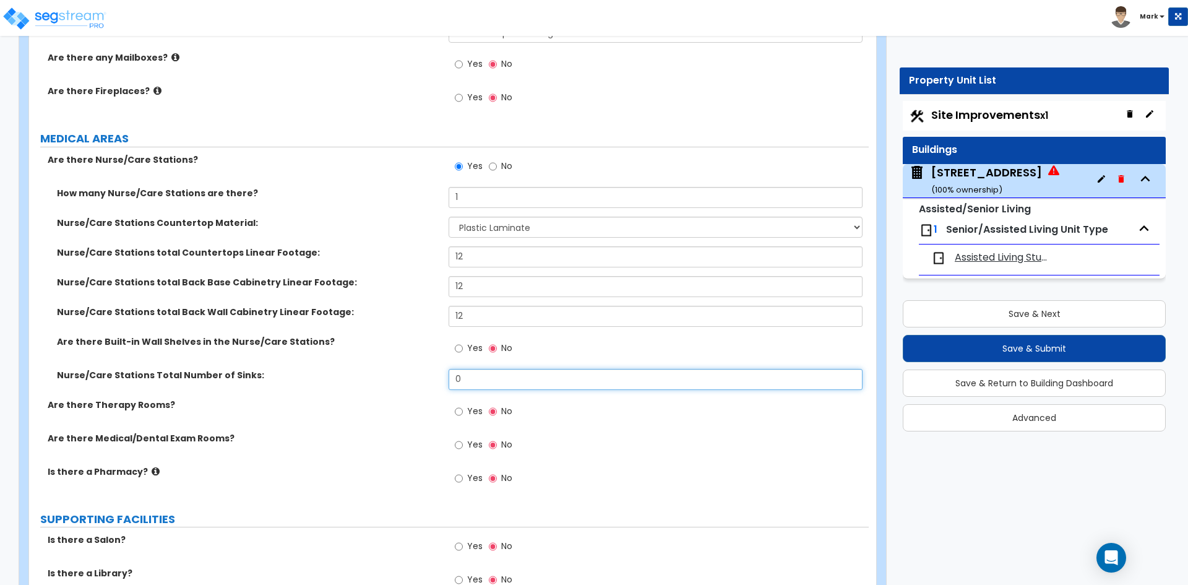
click at [502, 387] on input "0" at bounding box center [655, 379] width 413 height 21
type input "1"
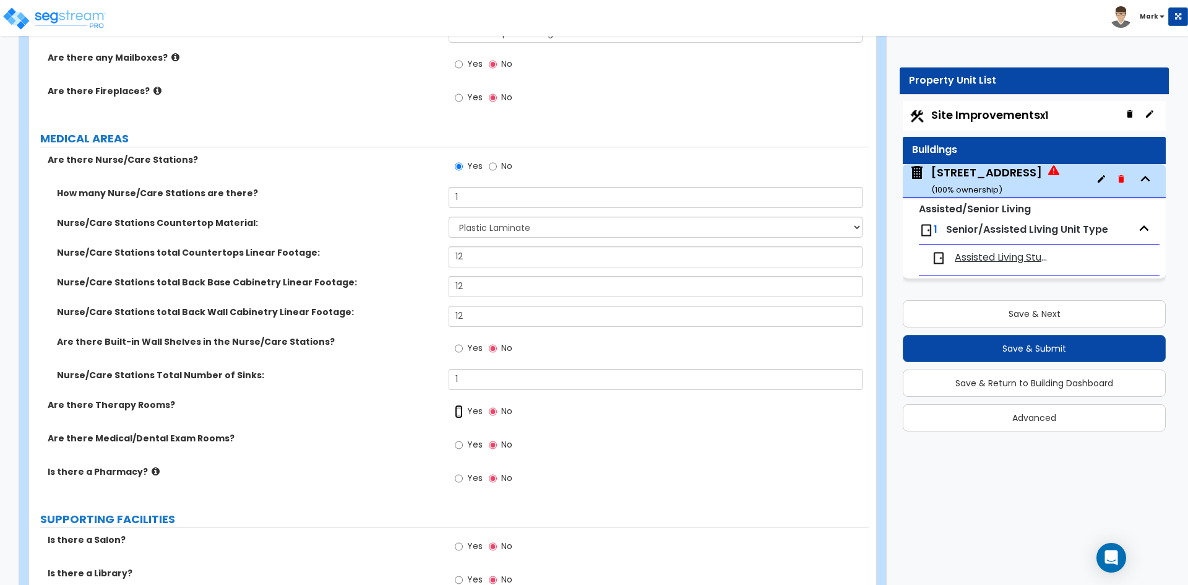
click at [460, 413] on input "Yes" at bounding box center [459, 412] width 8 height 14
radio input "true"
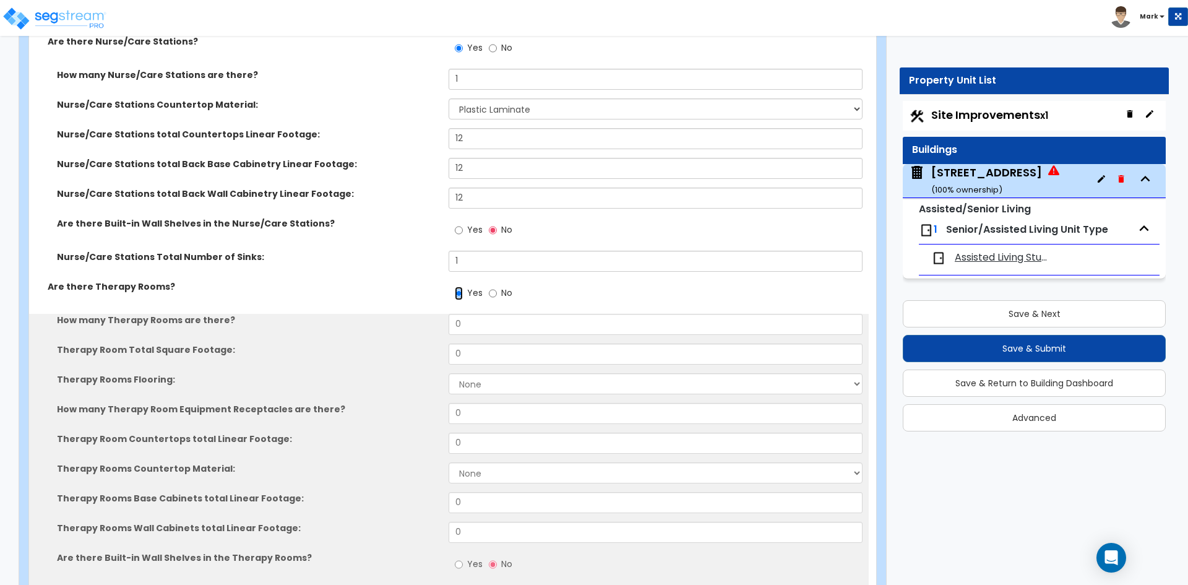
scroll to position [3032, 0]
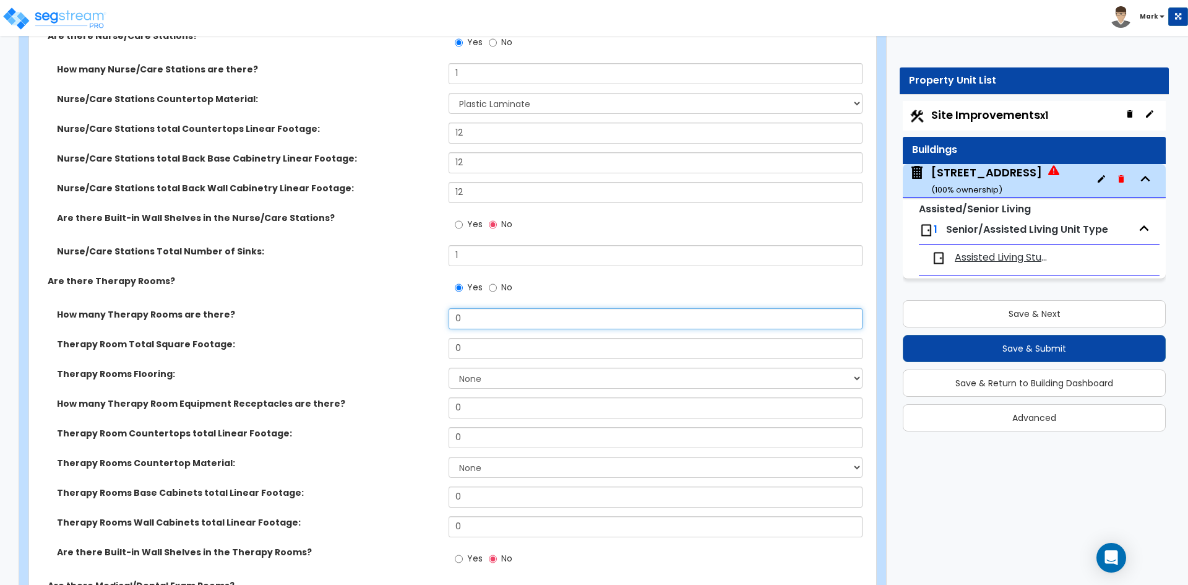
click at [486, 316] on input "0" at bounding box center [655, 318] width 413 height 21
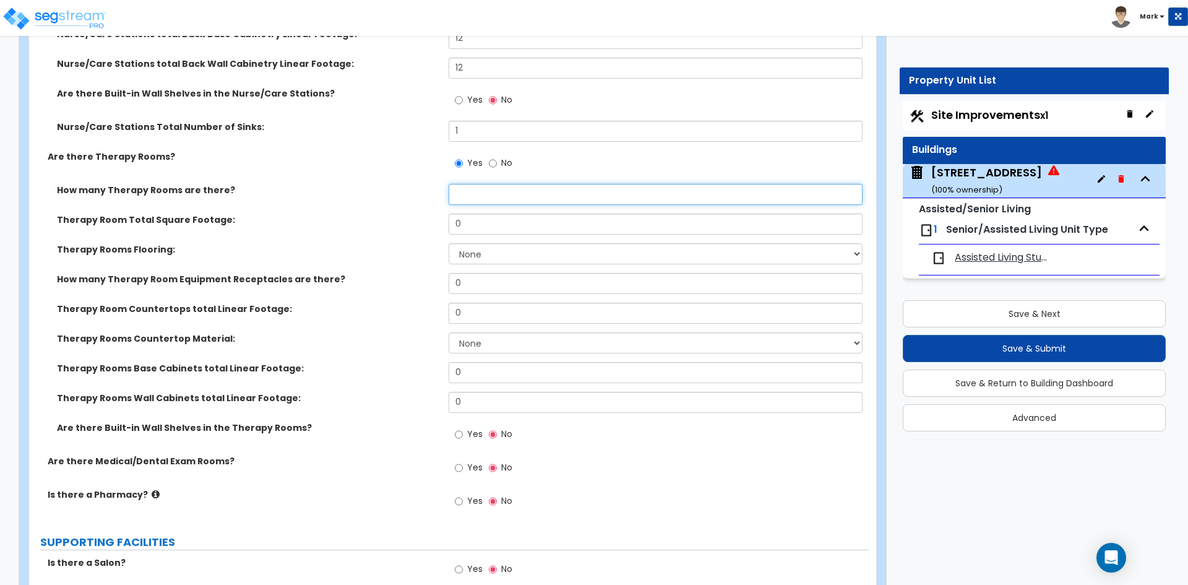
scroll to position [3155, 0]
type input "1"
click at [520, 226] on input "0" at bounding box center [655, 224] width 413 height 21
type input "250"
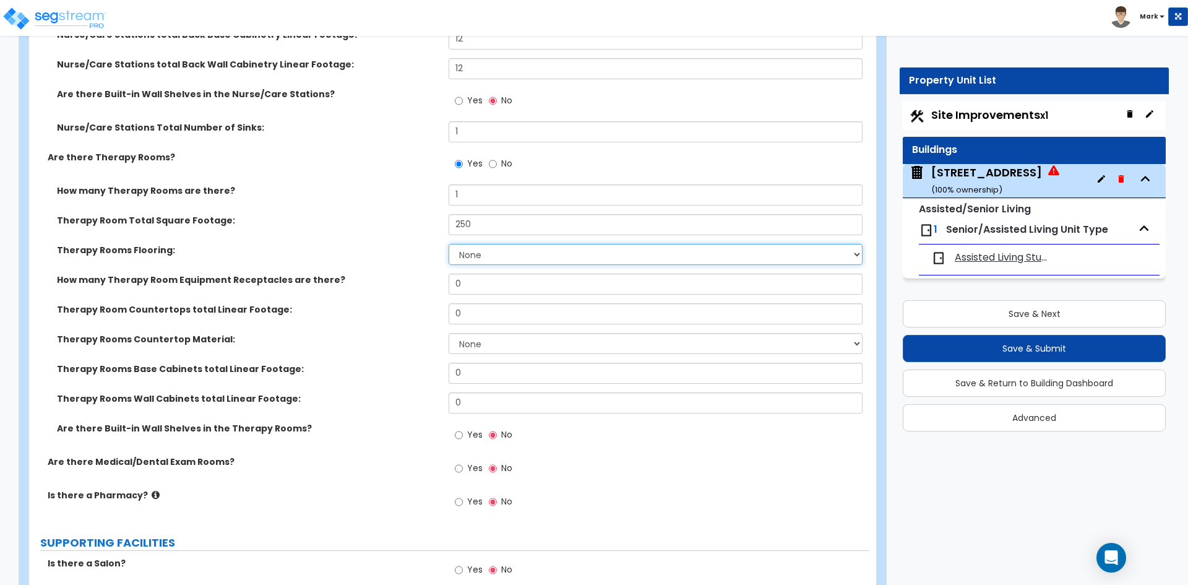
click at [508, 249] on select "None Tile Flooring Hardwood Flooring Resilient Laminate Flooring VCT Flooring S…" at bounding box center [655, 254] width 413 height 21
select select "5"
click at [449, 244] on select "None Tile Flooring Hardwood Flooring Resilient Laminate Flooring VCT Flooring S…" at bounding box center [655, 254] width 413 height 21
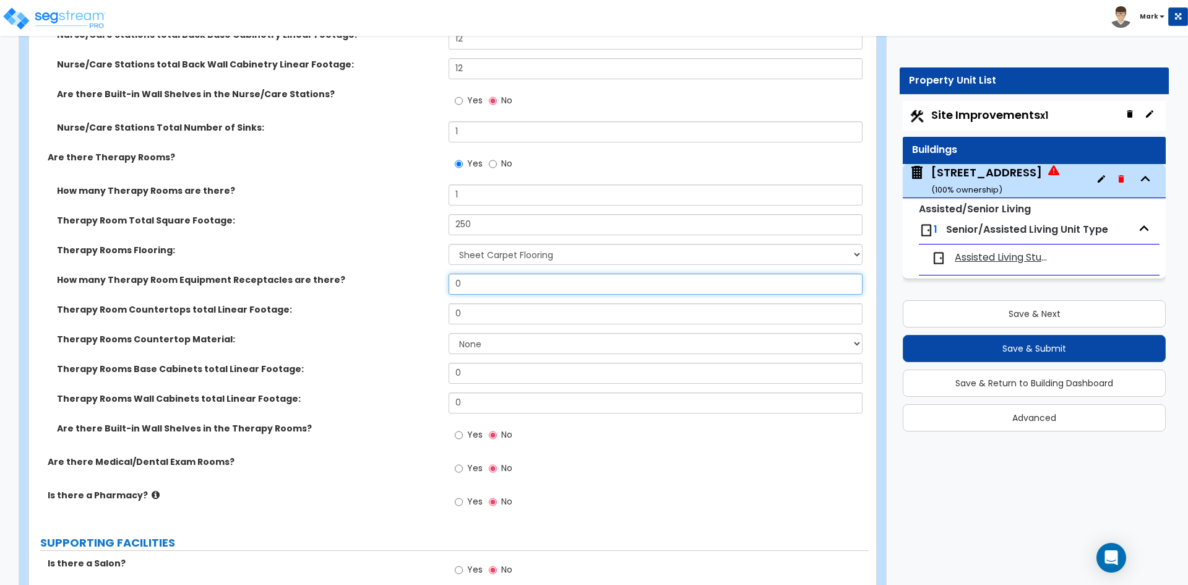
click at [504, 280] on input "0" at bounding box center [655, 283] width 413 height 21
type input "2"
type input "4"
click at [478, 314] on input "0" at bounding box center [655, 313] width 413 height 21
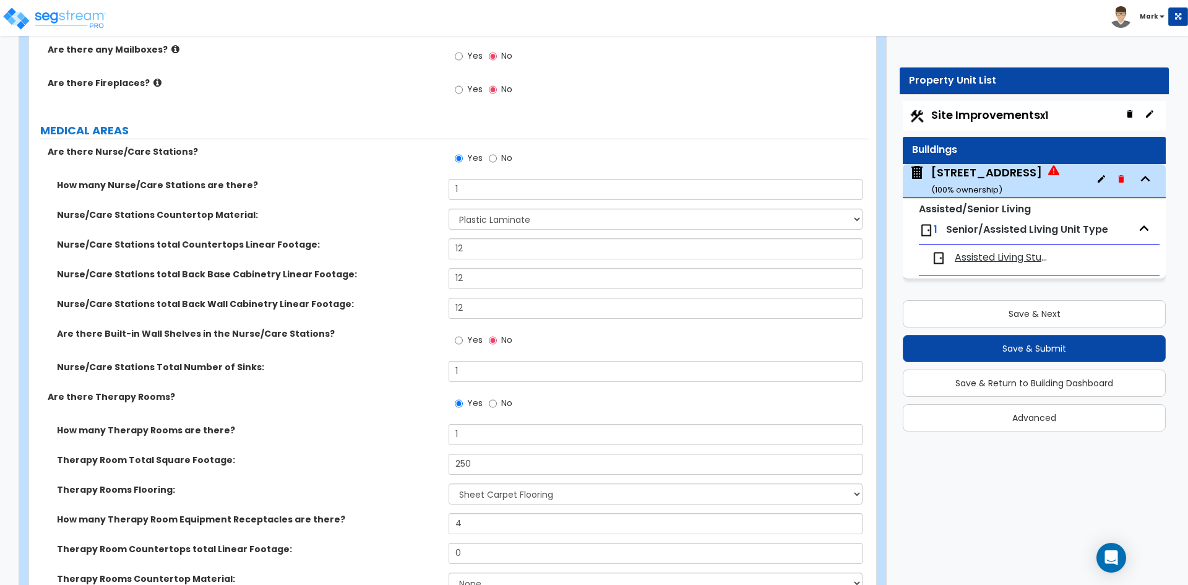
scroll to position [2908, 0]
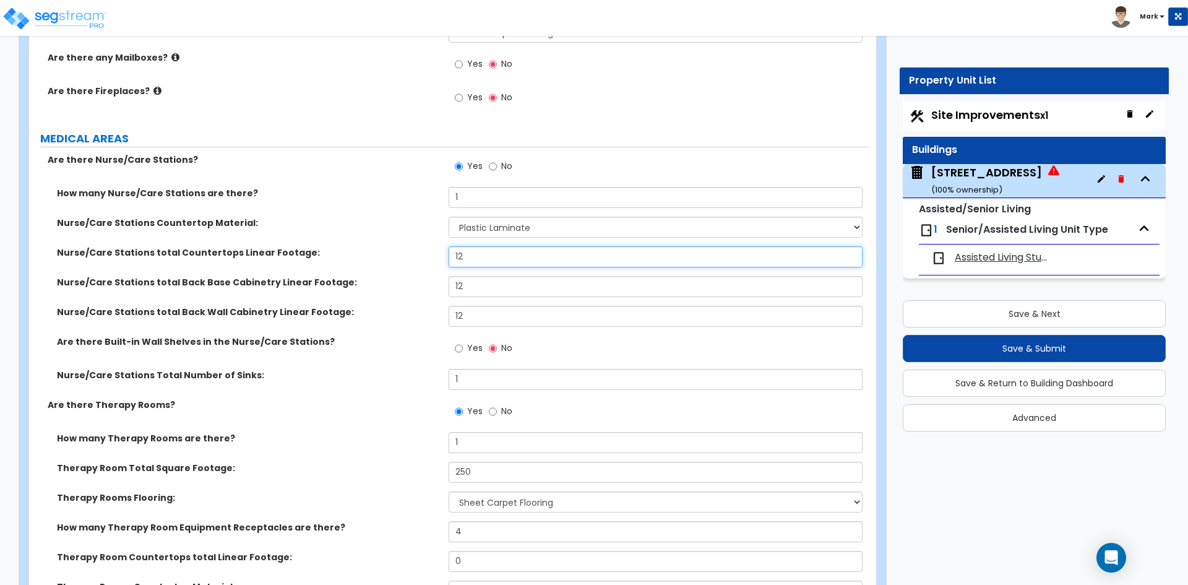
click at [496, 258] on input "12" at bounding box center [655, 256] width 413 height 21
type input "1"
type input "7"
click at [495, 278] on input "12" at bounding box center [655, 286] width 413 height 21
type input "1"
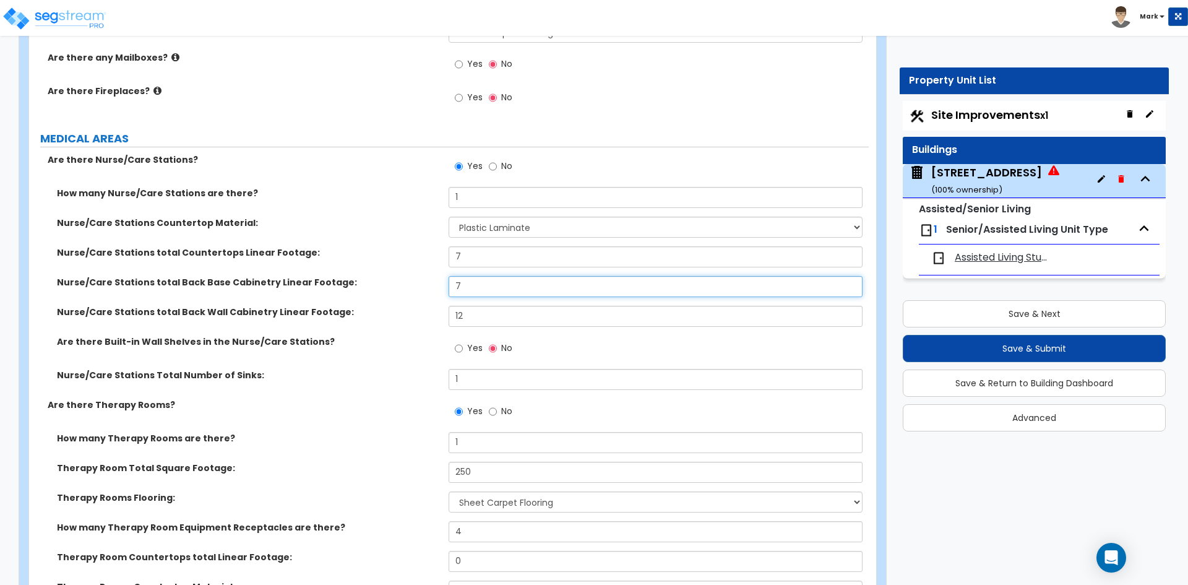
type input "7"
click at [493, 313] on input "12" at bounding box center [655, 316] width 413 height 21
type input "17"
click at [406, 333] on div "Nurse/Care Stations total Back Wall Cabinetry Linear Footage: 17" at bounding box center [449, 321] width 840 height 30
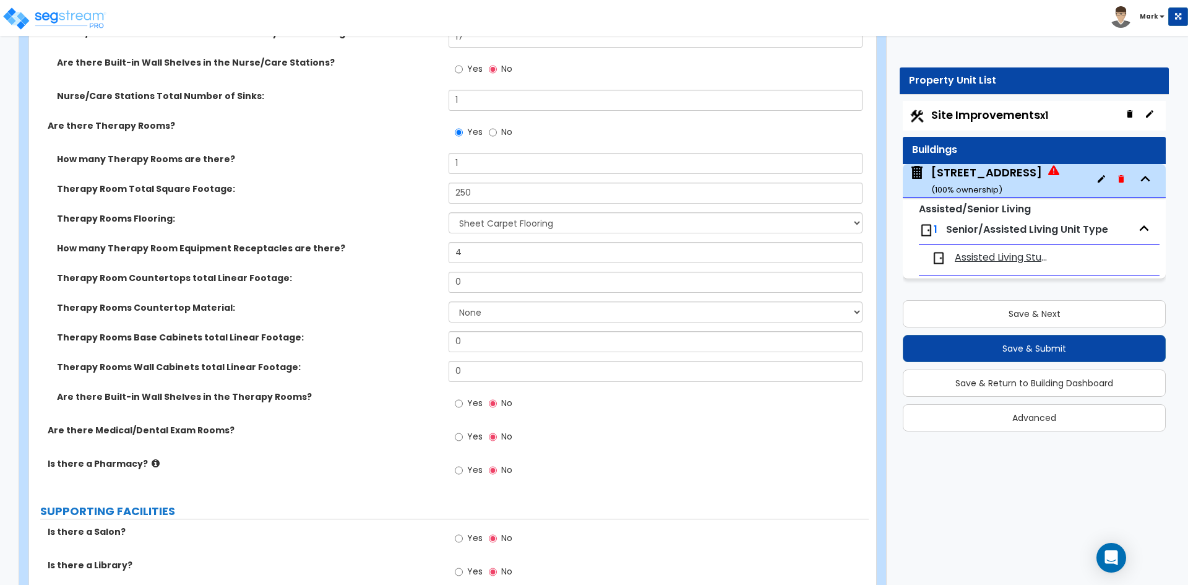
scroll to position [3217, 0]
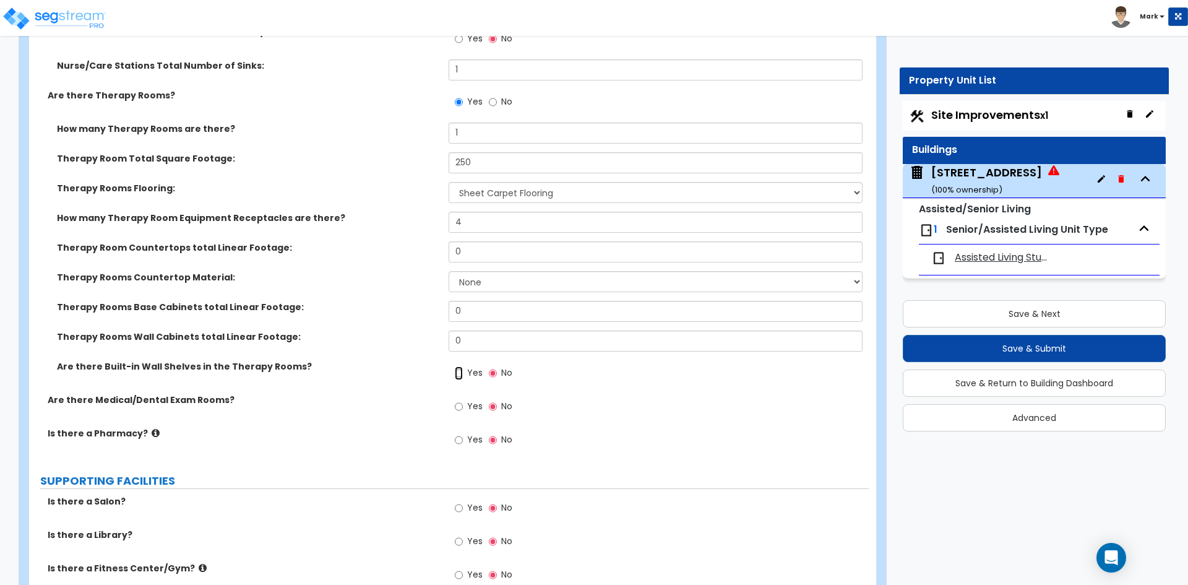
click at [461, 374] on input "Yes" at bounding box center [459, 373] width 8 height 14
radio input "true"
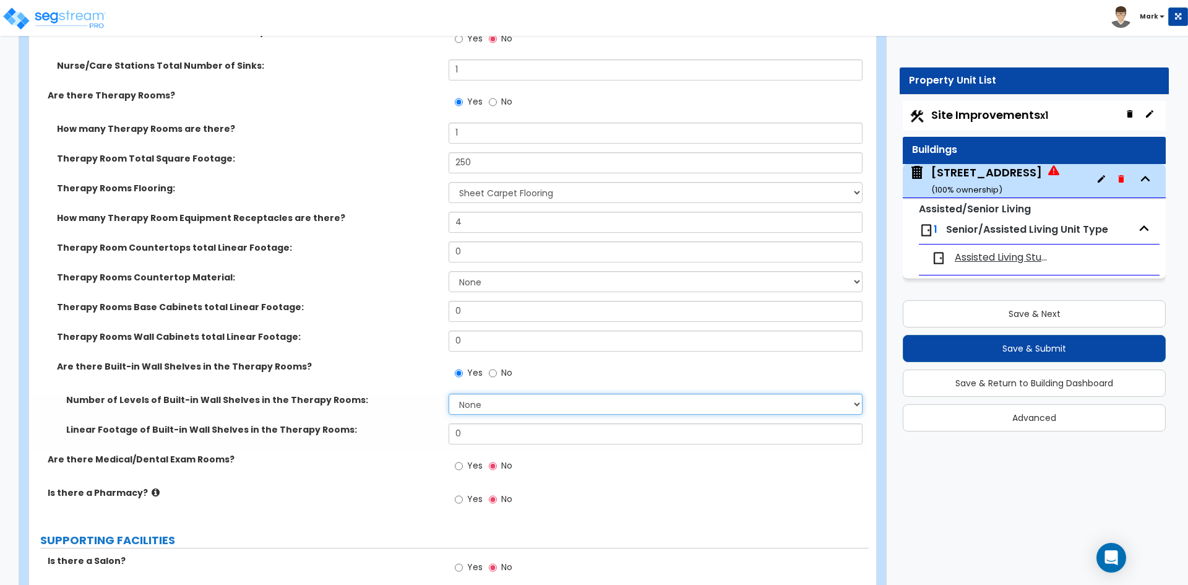
click at [491, 401] on select "None 1 2 3 4 5" at bounding box center [655, 403] width 413 height 21
select select "1"
click at [449, 393] on select "None 1 2 3 4 5" at bounding box center [655, 403] width 413 height 21
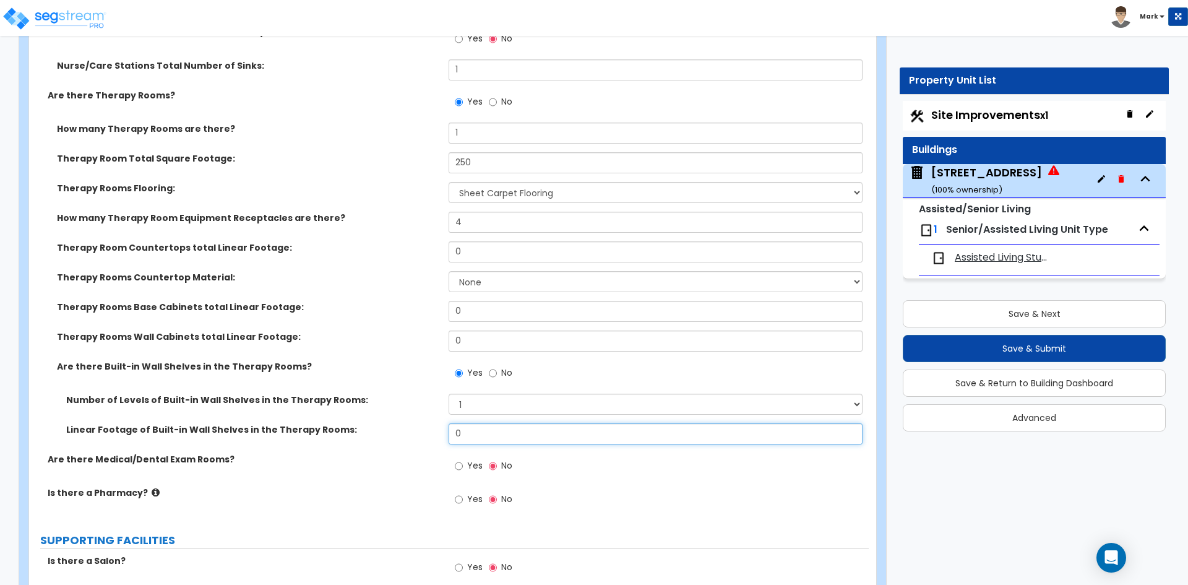
click at [483, 441] on input "0" at bounding box center [655, 433] width 413 height 21
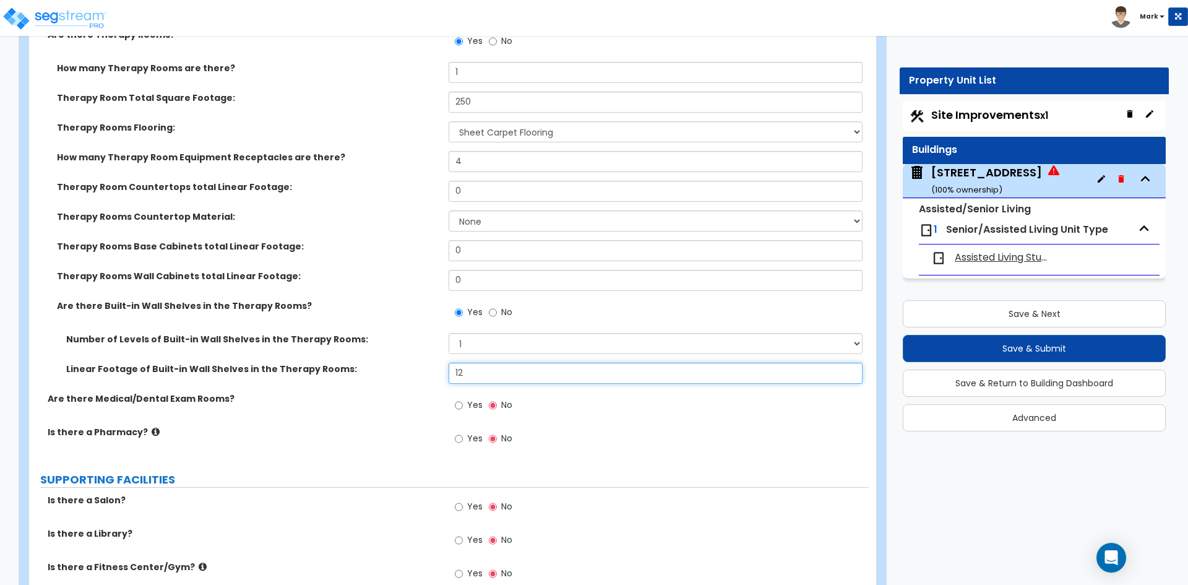
scroll to position [3279, 0]
type input "12"
click at [460, 406] on input "Yes" at bounding box center [459, 404] width 8 height 14
radio input "true"
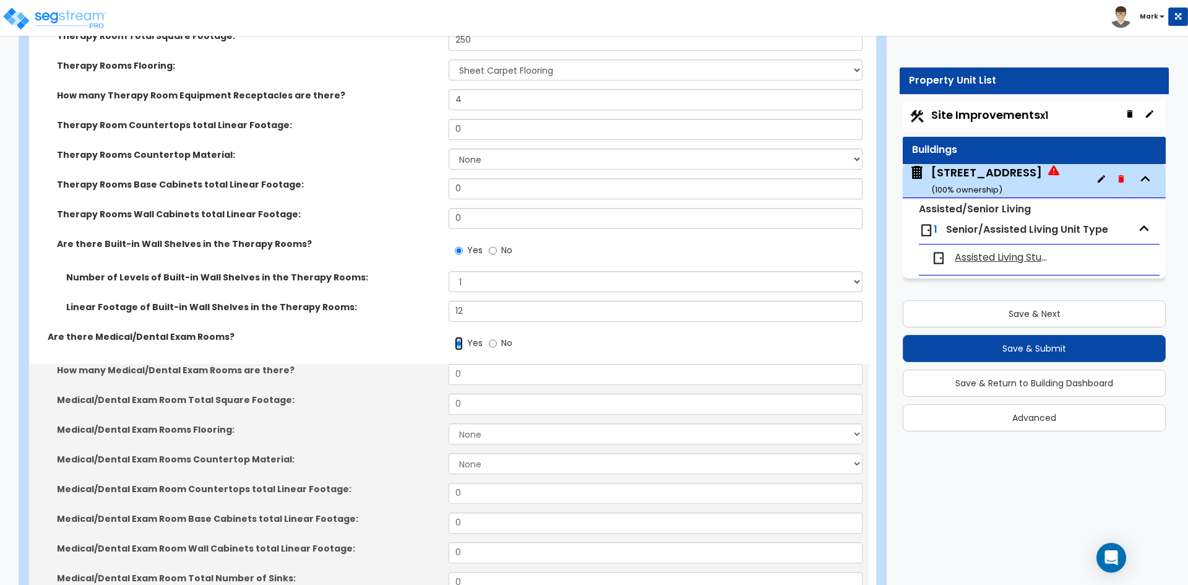
scroll to position [3341, 0]
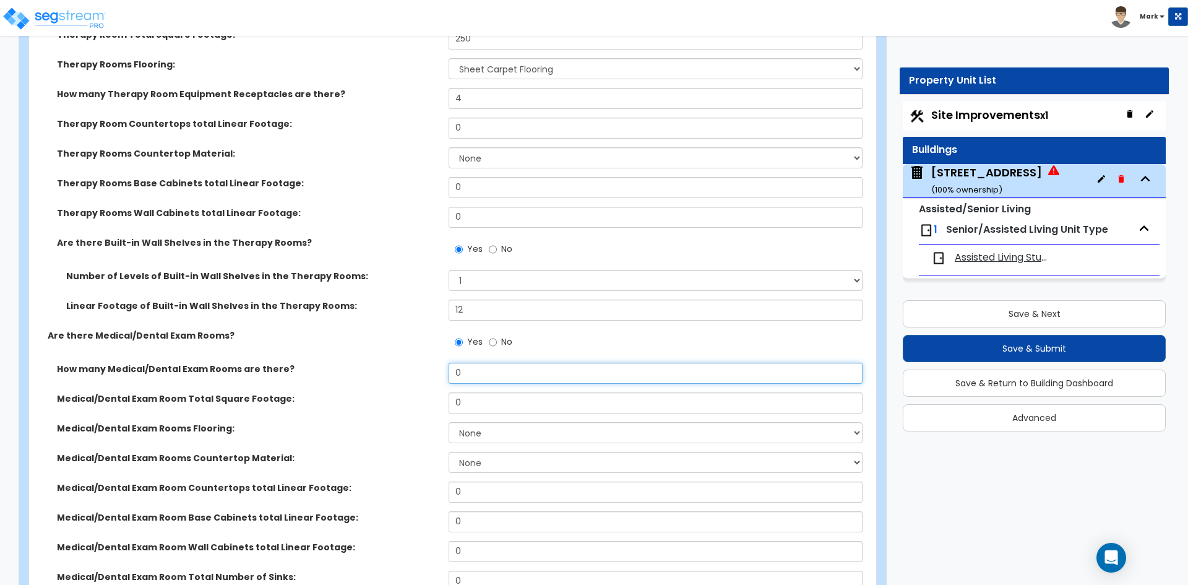
click at [473, 376] on input "0" at bounding box center [655, 373] width 413 height 21
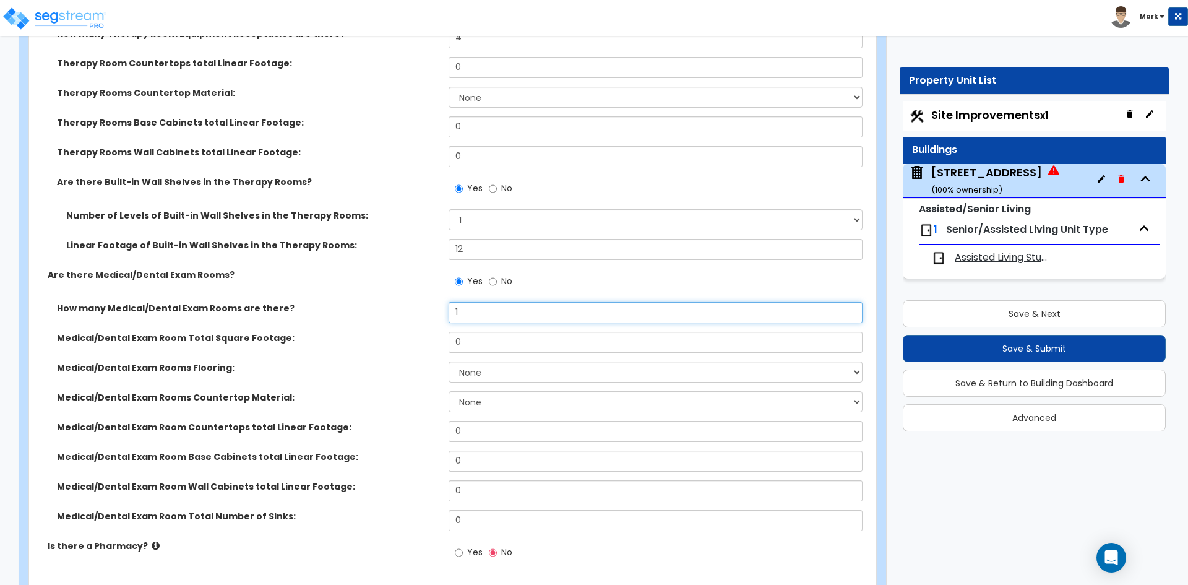
scroll to position [3403, 0]
type input "1"
click at [488, 346] on input "0" at bounding box center [655, 340] width 413 height 21
type input "315"
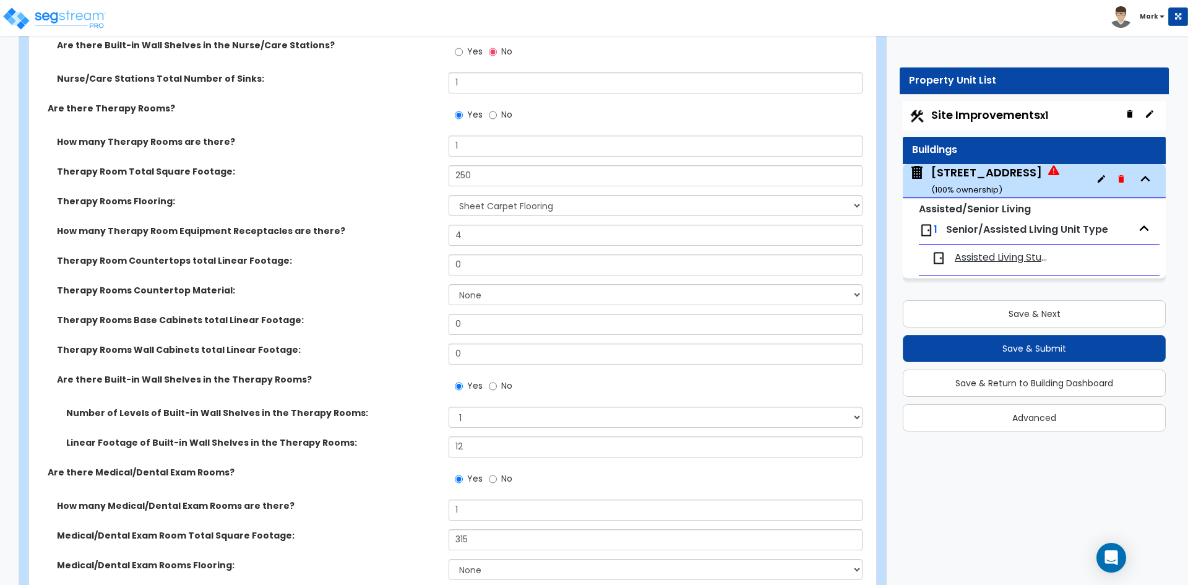
scroll to position [3155, 0]
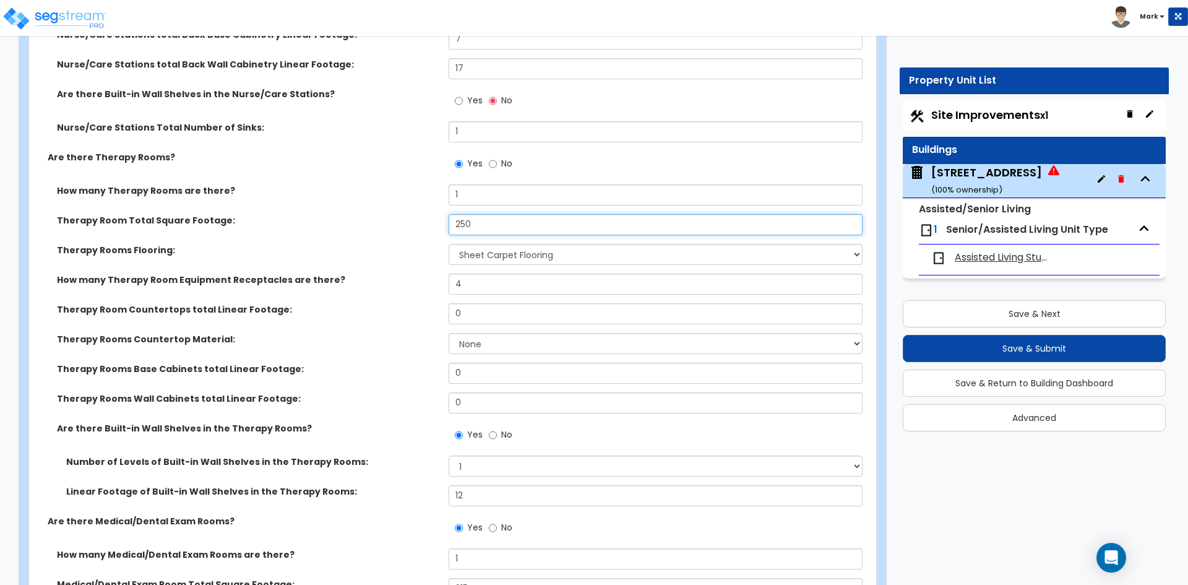
drag, startPoint x: 480, startPoint y: 228, endPoint x: 452, endPoint y: 228, distance: 27.8
click at [452, 228] on input "250" at bounding box center [655, 224] width 413 height 21
type input "135"
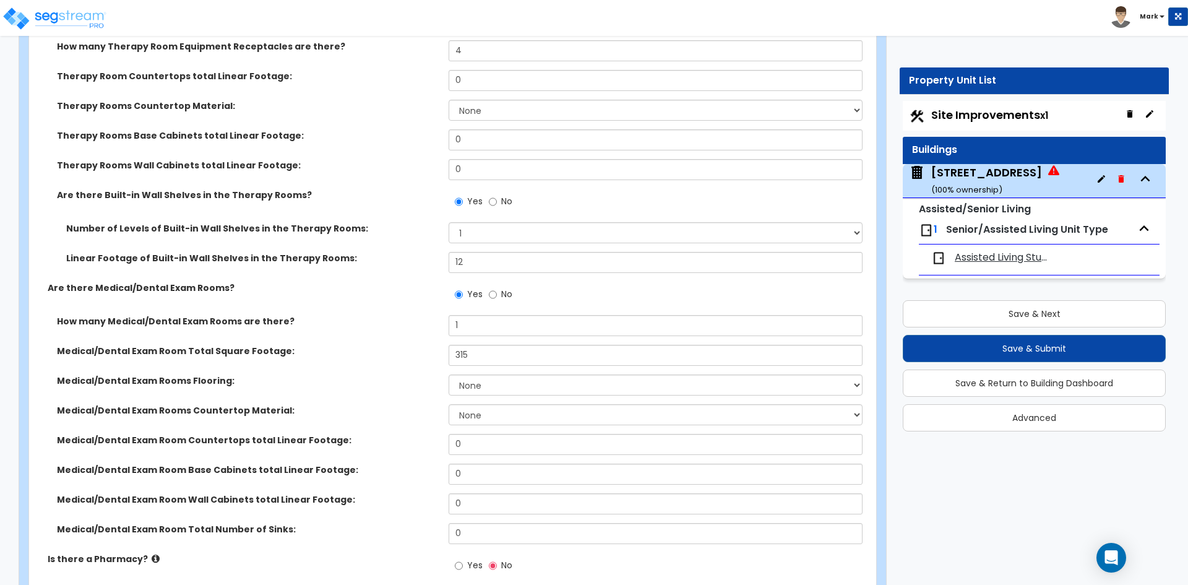
scroll to position [3403, 0]
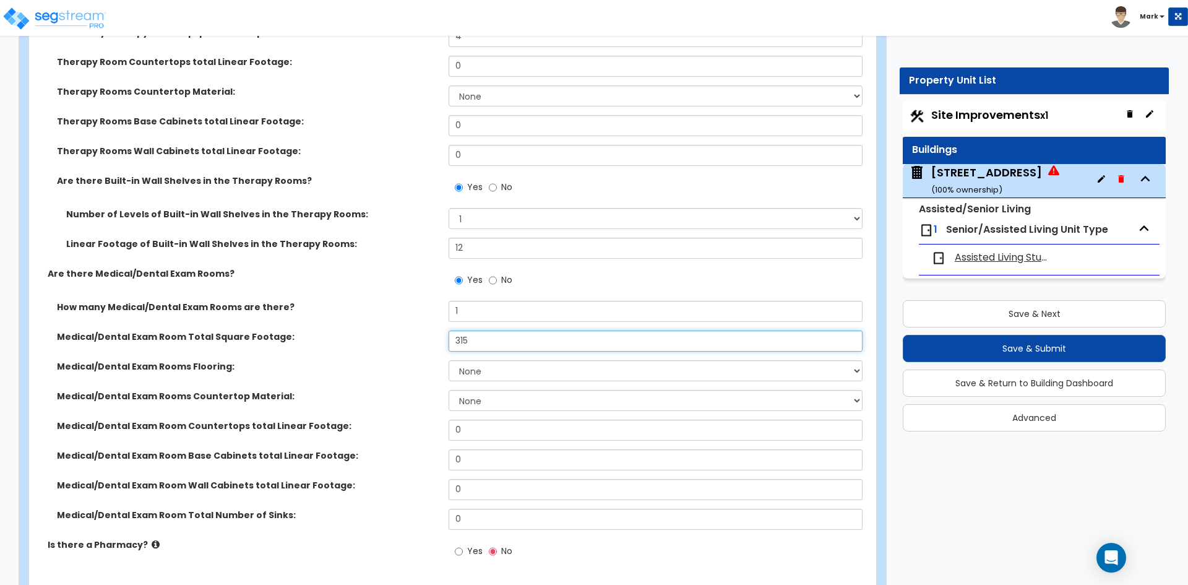
drag, startPoint x: 474, startPoint y: 337, endPoint x: 437, endPoint y: 338, distance: 37.1
click at [437, 338] on div "Medical/Dental Exam Room Total Square Footage: 315" at bounding box center [449, 345] width 840 height 30
type input "140.95"
click at [419, 338] on label "Medical/Dental Exam Room Total Square Footage:" at bounding box center [248, 336] width 382 height 12
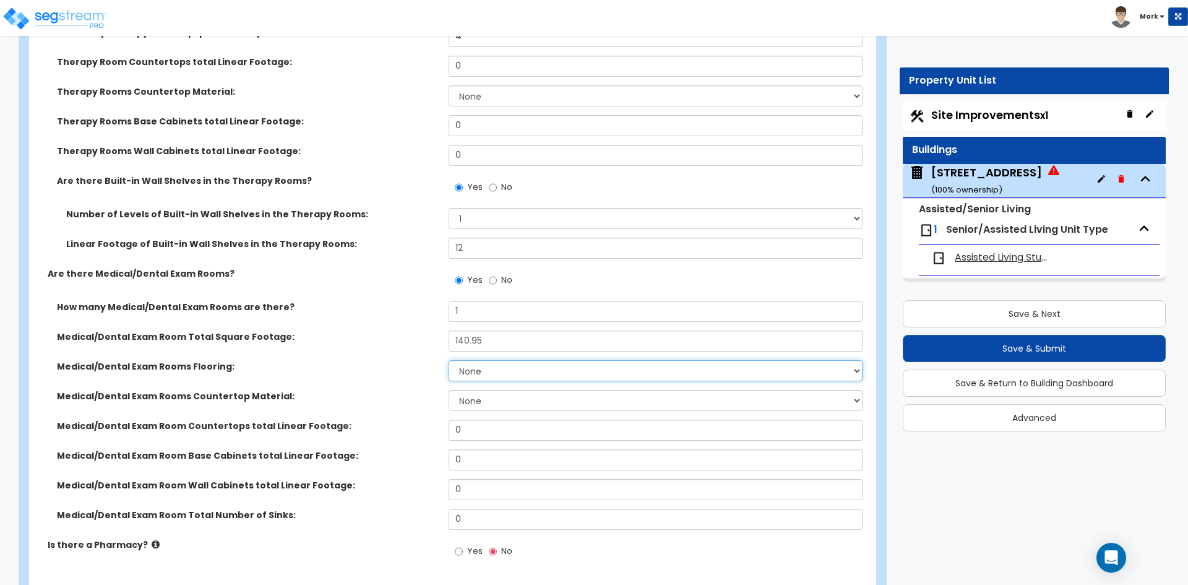
click at [514, 367] on select "None Tile Flooring Hardwood Flooring Resilient Laminate Flooring VCT Flooring S…" at bounding box center [655, 370] width 413 height 21
select select "5"
click at [449, 360] on select "None Tile Flooring Hardwood Flooring Resilient Laminate Flooring VCT Flooring S…" at bounding box center [655, 370] width 413 height 21
click at [502, 408] on select "None Plastic Laminate Solid Surface Stone Quartz Marble Tile Wood Stainless Ste…" at bounding box center [655, 400] width 413 height 21
select select "1"
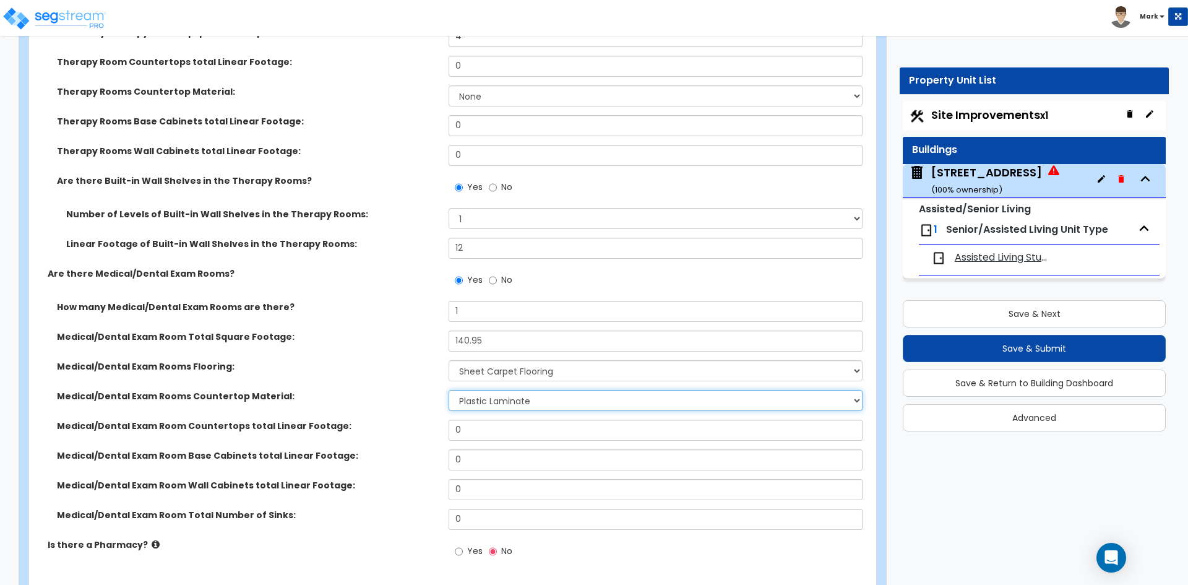
click at [449, 390] on select "None Plastic Laminate Solid Surface Stone Quartz Marble Tile Wood Stainless Ste…" at bounding box center [655, 400] width 413 height 21
click at [488, 442] on div "Medical/Dental Exam Room Countertops total Linear Footage: 0" at bounding box center [449, 434] width 840 height 30
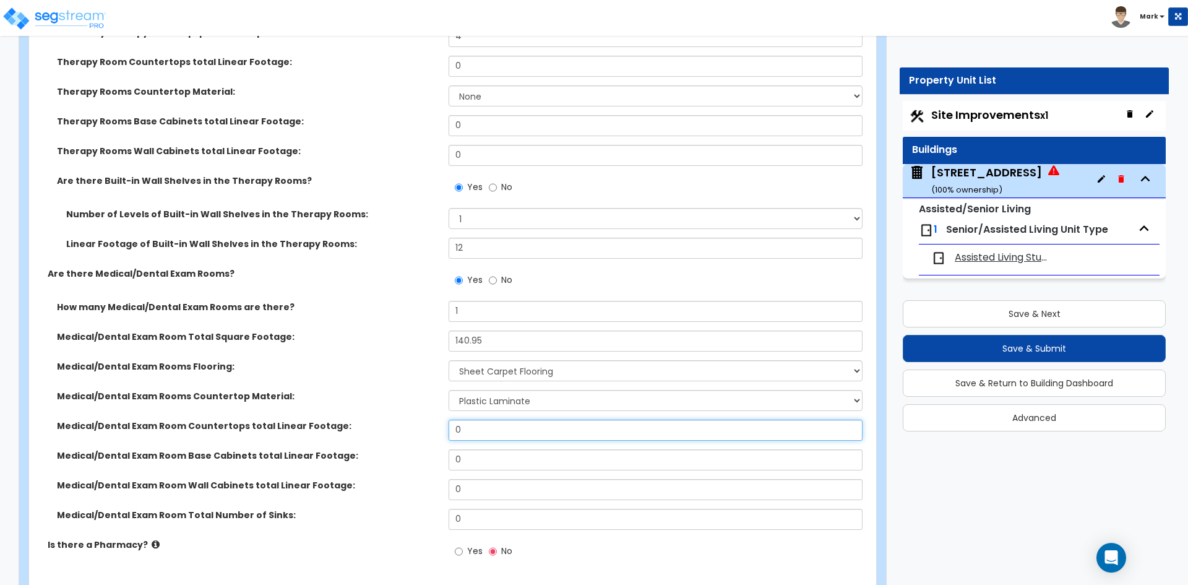
click at [495, 428] on input "0" at bounding box center [655, 429] width 413 height 21
type input "7"
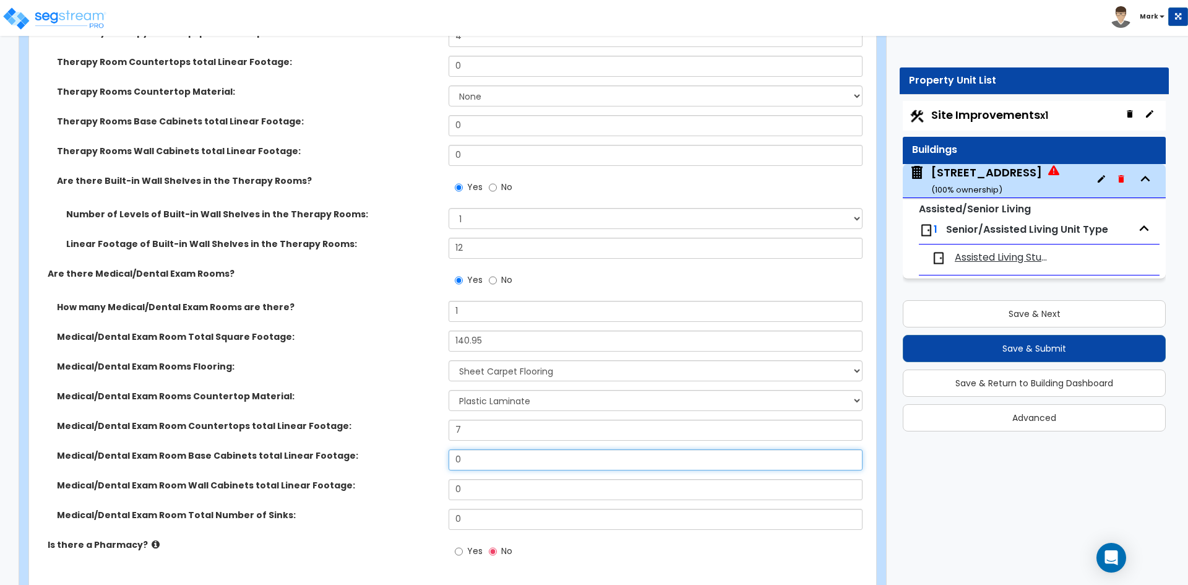
click at [496, 461] on input "0" at bounding box center [655, 459] width 413 height 21
type input "7"
click at [496, 485] on input "0" at bounding box center [655, 489] width 413 height 21
type input "7"
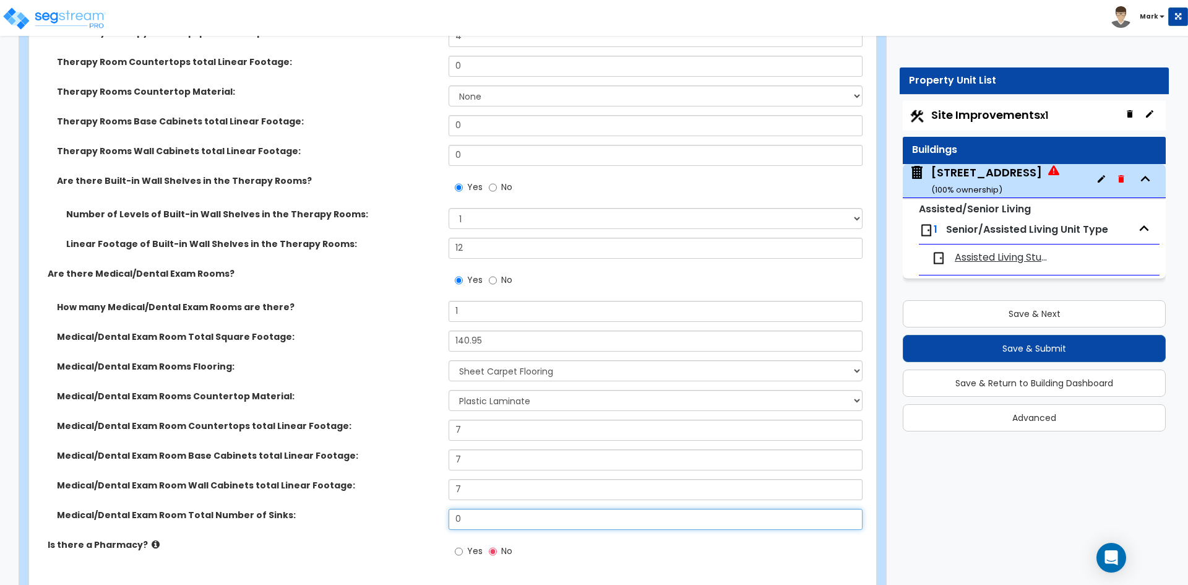
click at [483, 517] on input "0" at bounding box center [655, 519] width 413 height 21
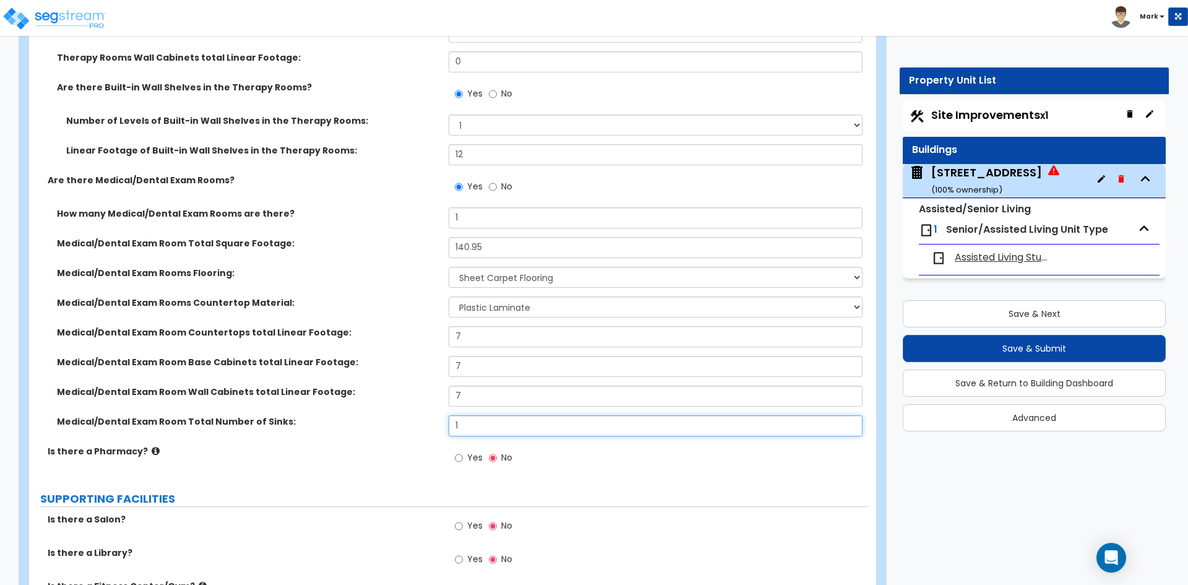
scroll to position [3527, 0]
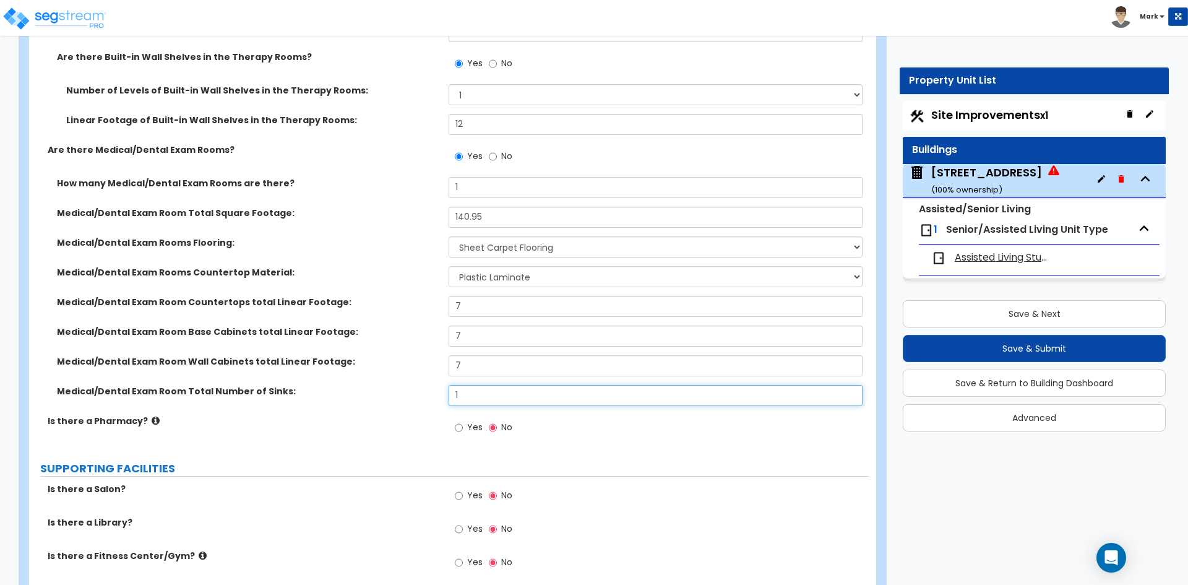
type input "1"
click at [462, 432] on input "Yes" at bounding box center [459, 428] width 8 height 14
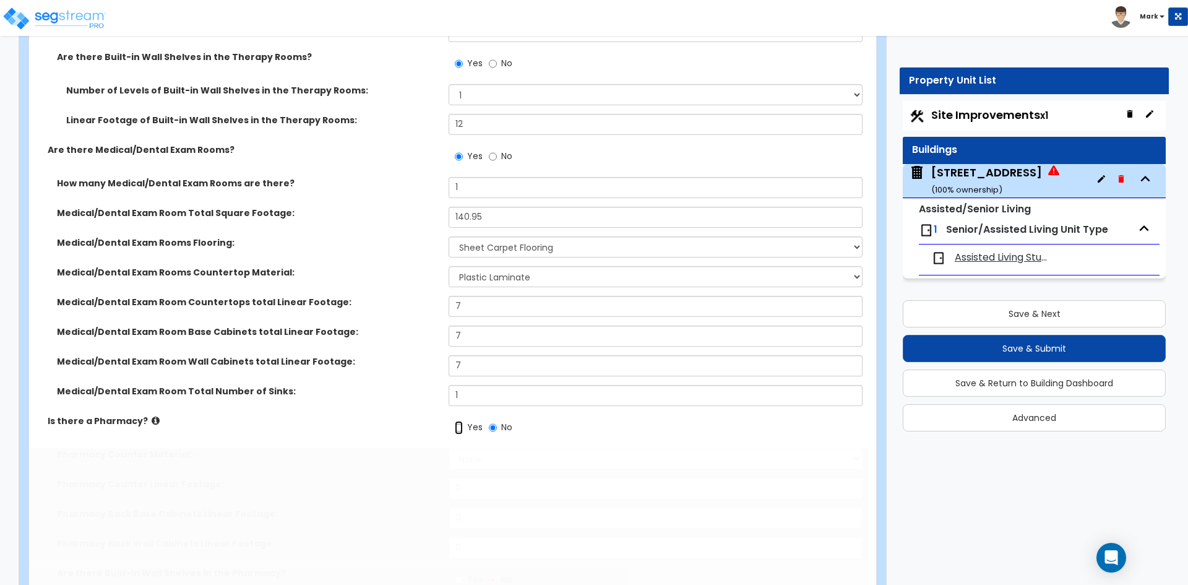
radio input "true"
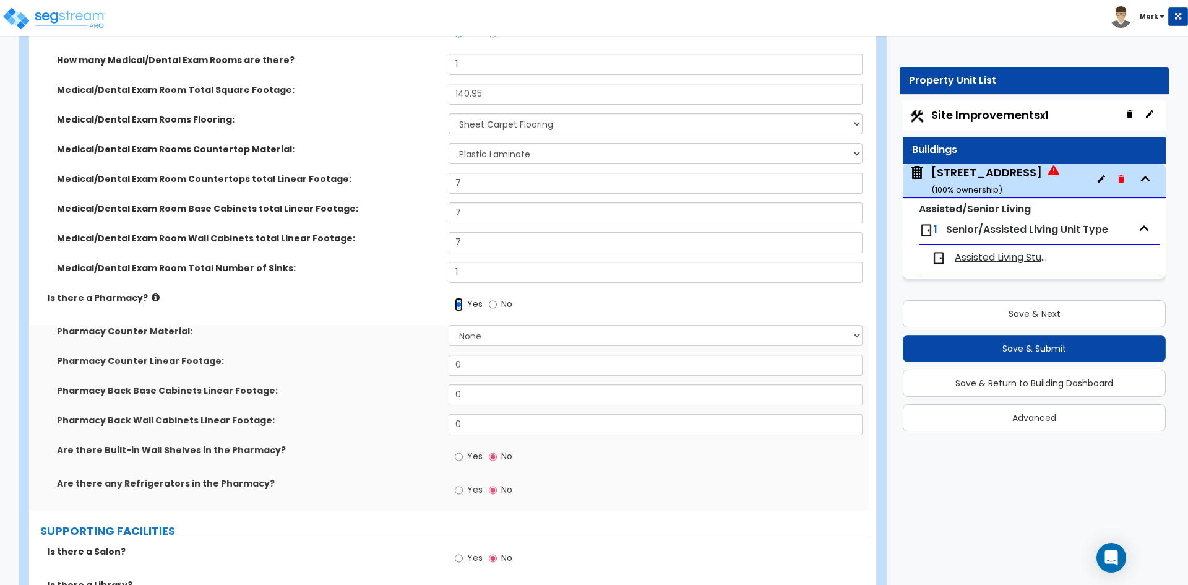
scroll to position [3650, 0]
click at [497, 332] on select "None Plastic Laminate Solid Surface Stone Quartz Marble Tile Wood Stainless Ste…" at bounding box center [655, 334] width 413 height 21
select select "1"
click at [449, 324] on select "None Plastic Laminate Solid Surface Stone Quartz Marble Tile Wood Stainless Ste…" at bounding box center [655, 334] width 413 height 21
click at [473, 364] on input "0" at bounding box center [655, 364] width 413 height 21
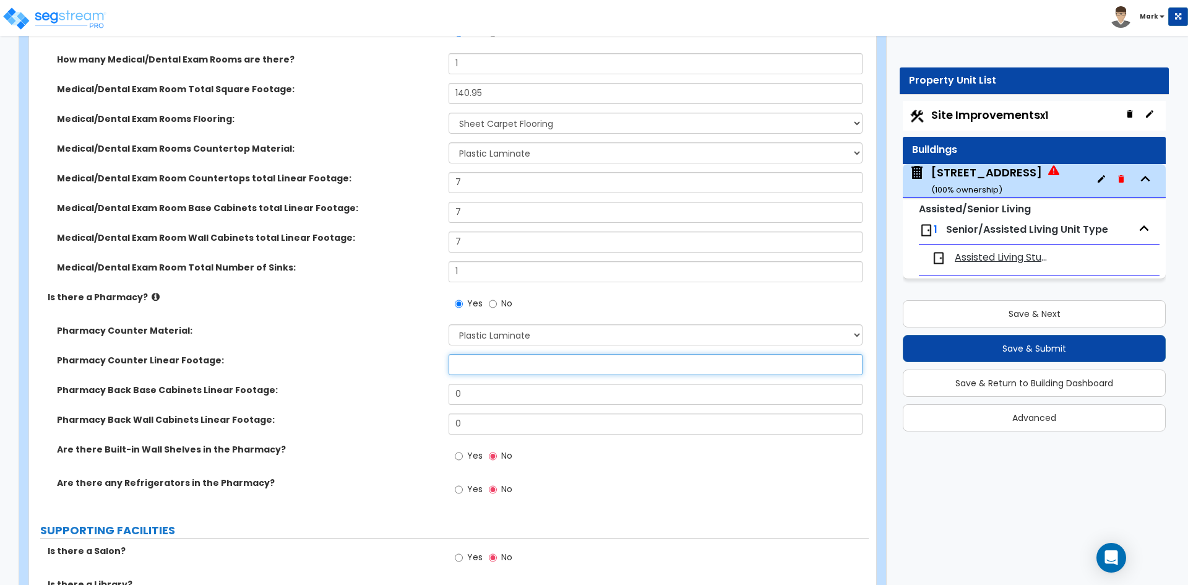
click at [499, 373] on input "text" at bounding box center [655, 364] width 413 height 21
click at [497, 406] on div "Pharmacy Back Base Cabinets Linear Footage: 0" at bounding box center [449, 399] width 840 height 30
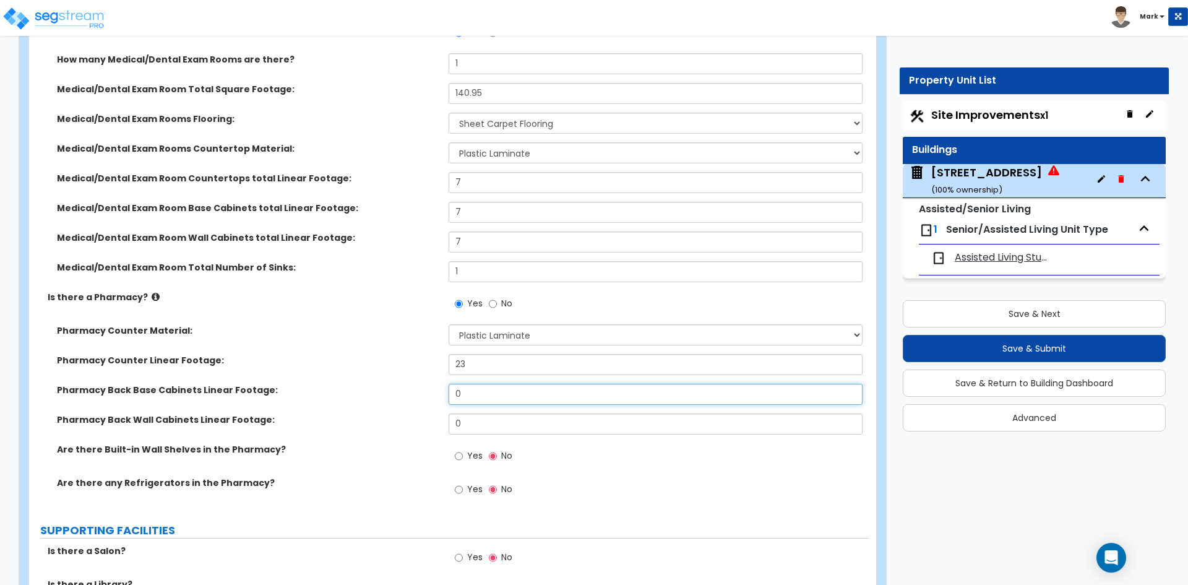
click at [500, 393] on input "0" at bounding box center [655, 394] width 413 height 21
click at [492, 417] on input "0" at bounding box center [655, 423] width 413 height 21
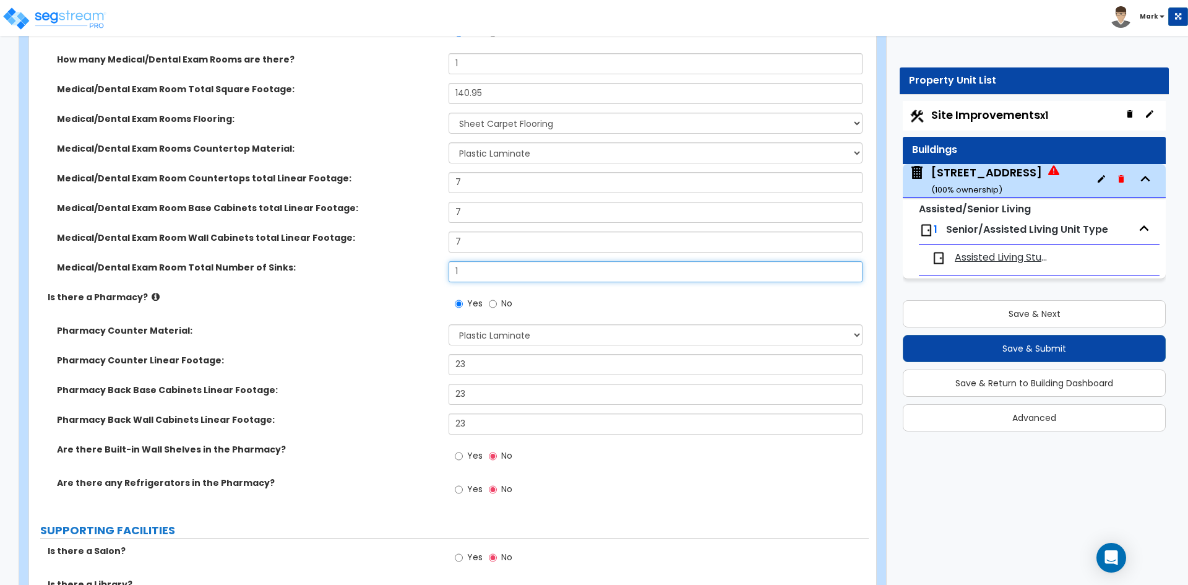
click at [476, 272] on input "1" at bounding box center [655, 271] width 413 height 21
click at [380, 307] on div "Is there a Pharmacy? Yes No" at bounding box center [449, 307] width 840 height 33
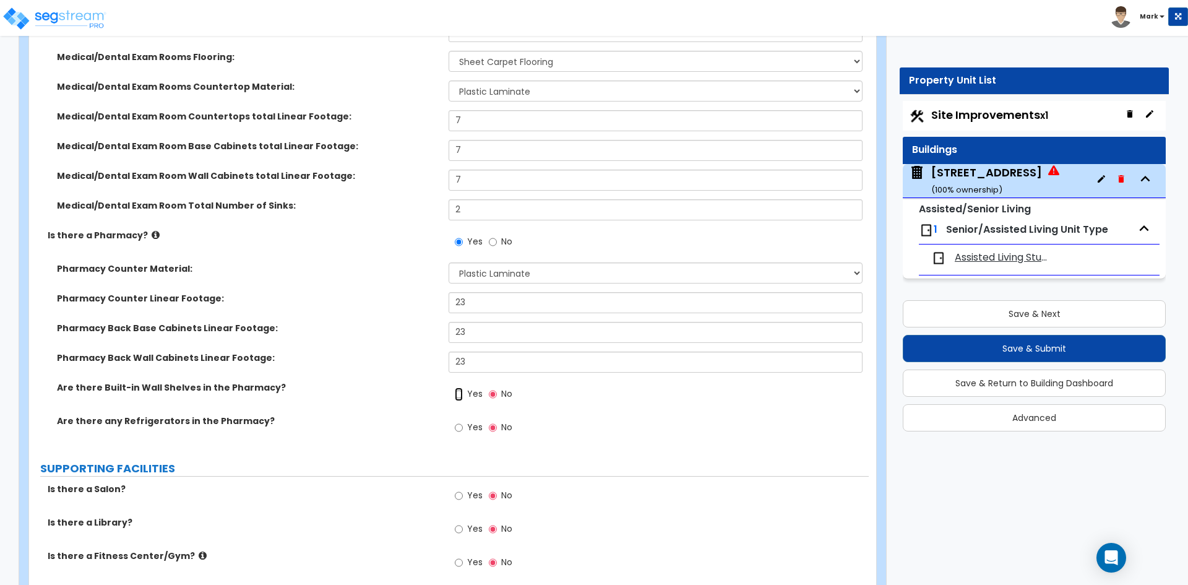
click at [458, 397] on input "Yes" at bounding box center [459, 394] width 8 height 14
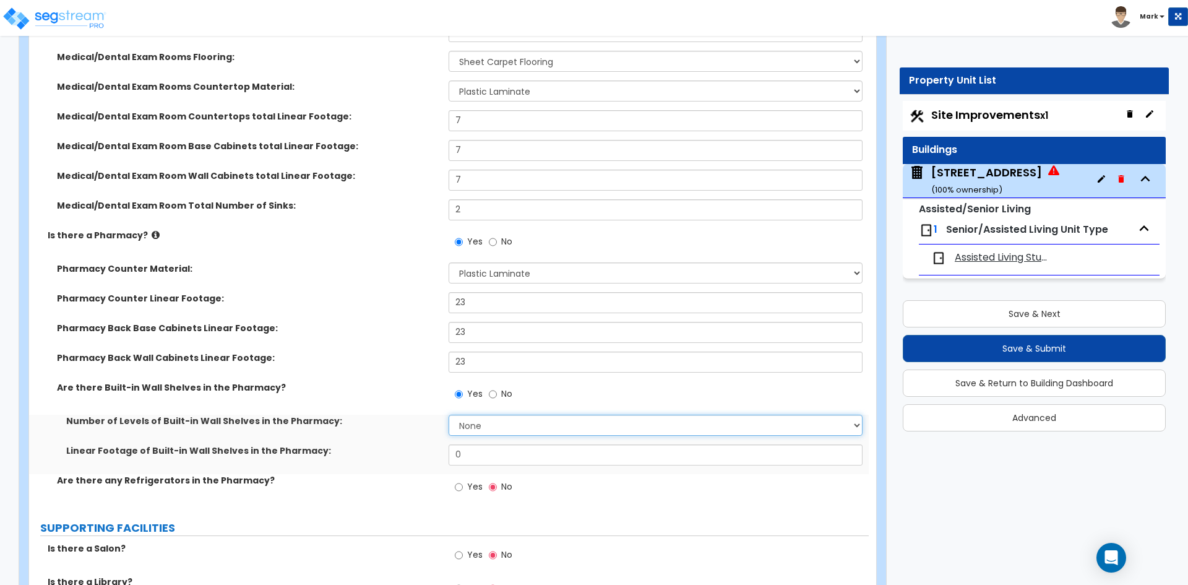
click at [475, 422] on select "None 1 2 3 4 5" at bounding box center [655, 425] width 413 height 21
click at [449, 415] on select "None 1 2 3 4 5" at bounding box center [655, 425] width 413 height 21
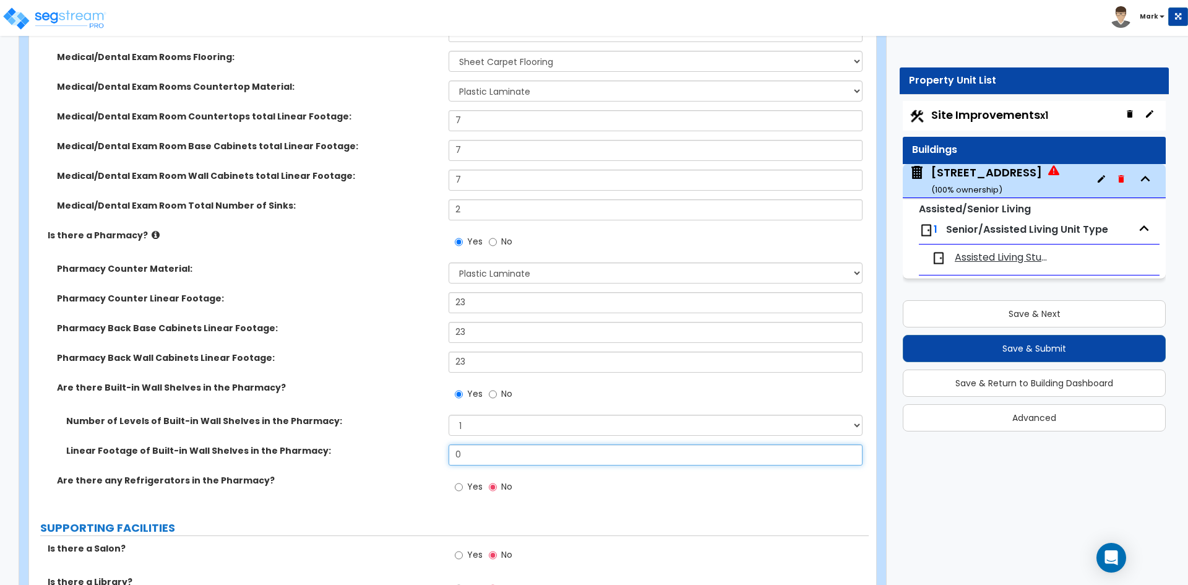
click at [486, 461] on input "0" at bounding box center [655, 454] width 413 height 21
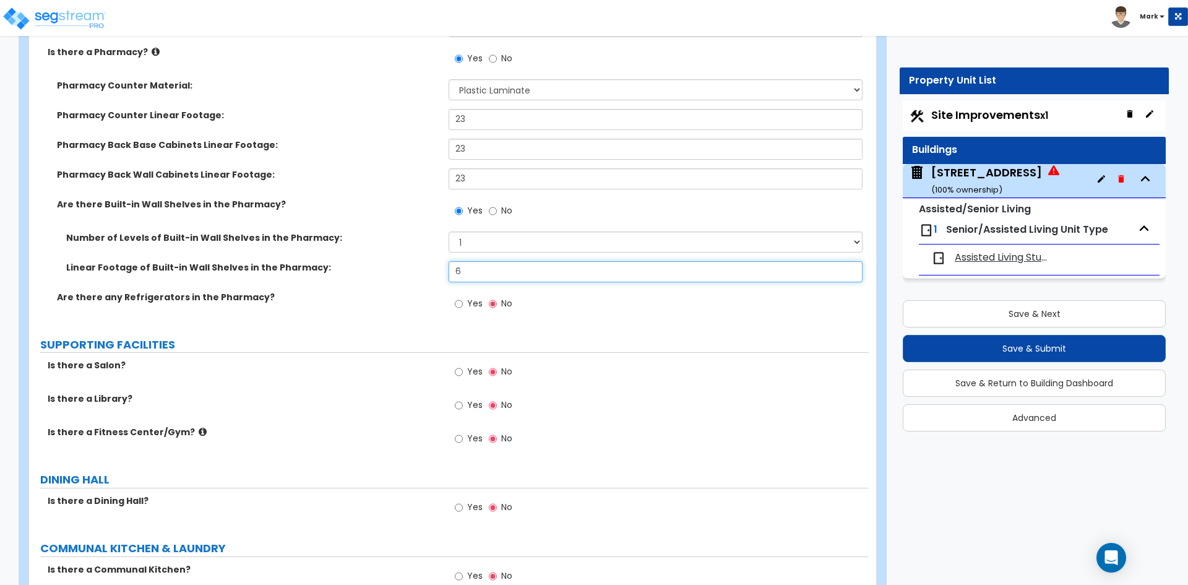
scroll to position [3898, 0]
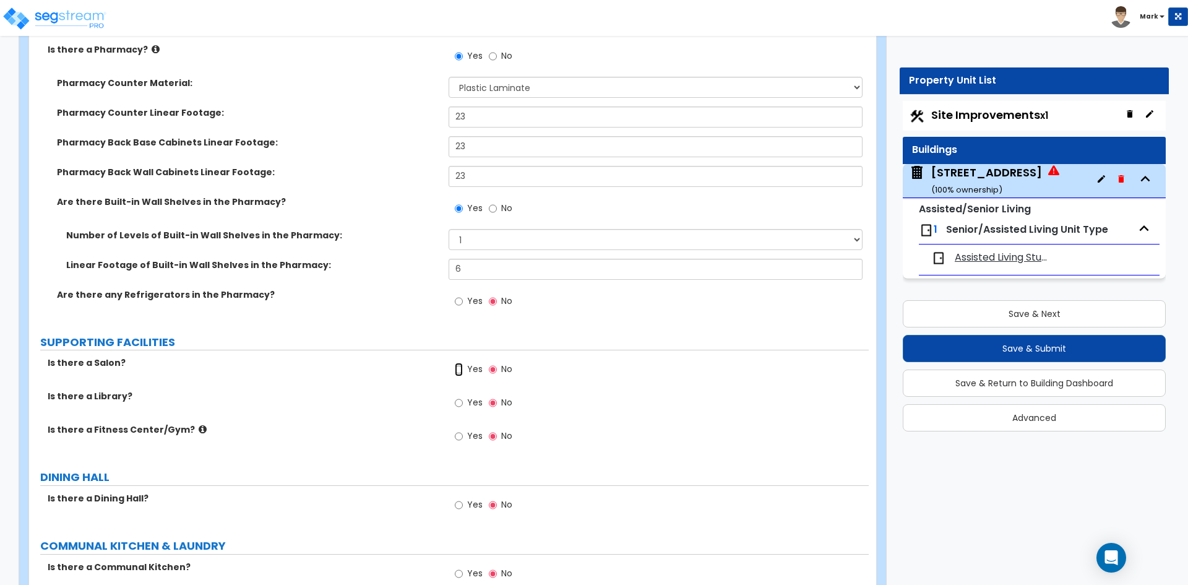
click at [460, 371] on input "Yes" at bounding box center [459, 370] width 8 height 14
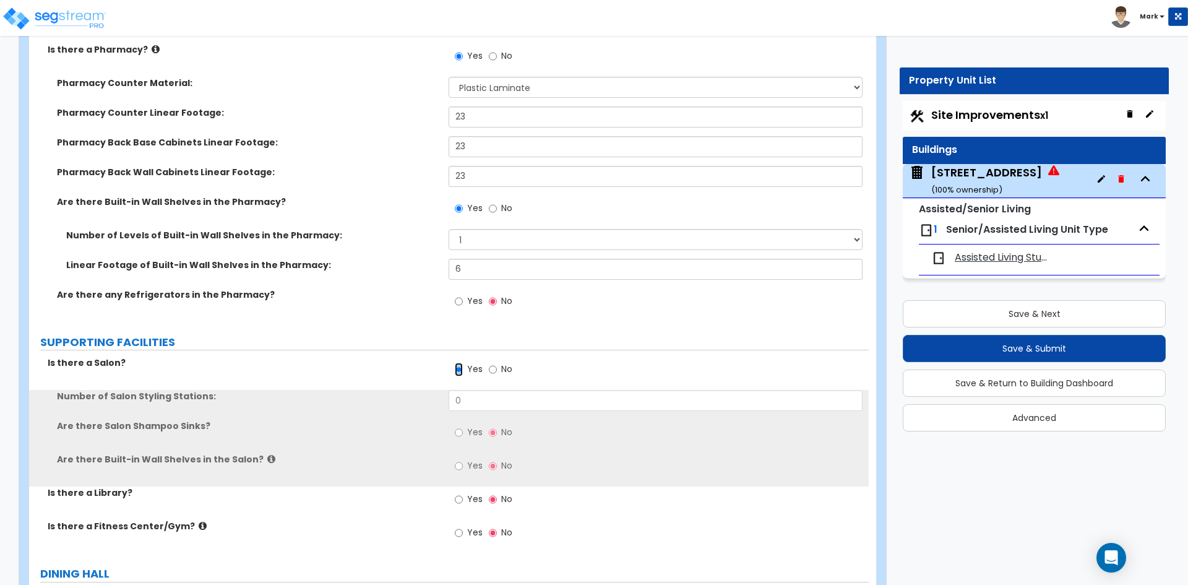
scroll to position [3960, 0]
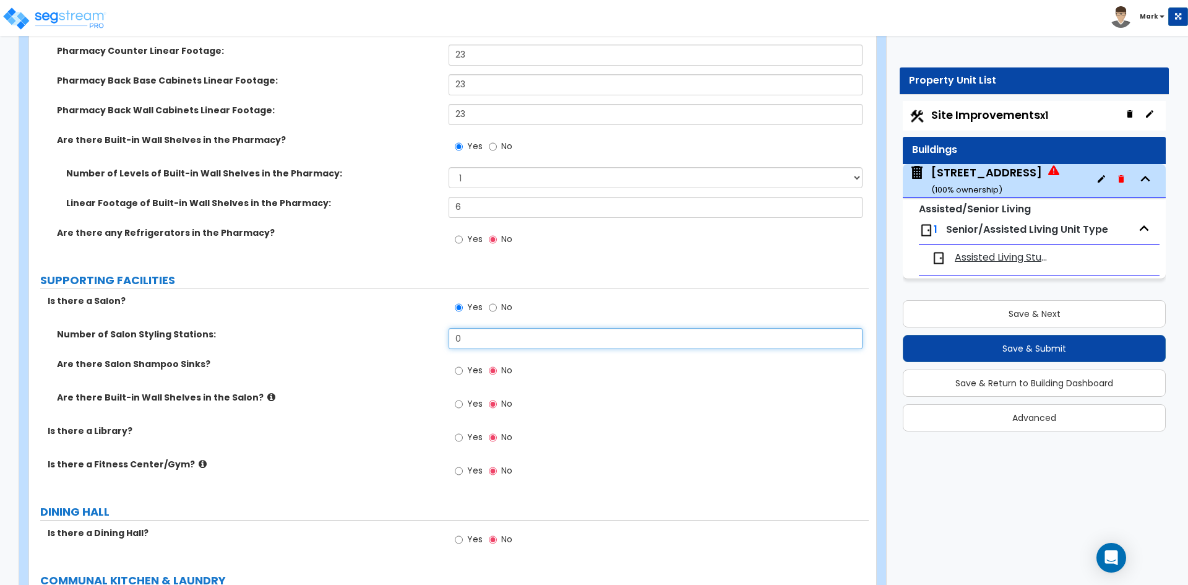
click at [486, 337] on input "0" at bounding box center [655, 338] width 413 height 21
click at [460, 368] on input "Yes" at bounding box center [459, 371] width 8 height 14
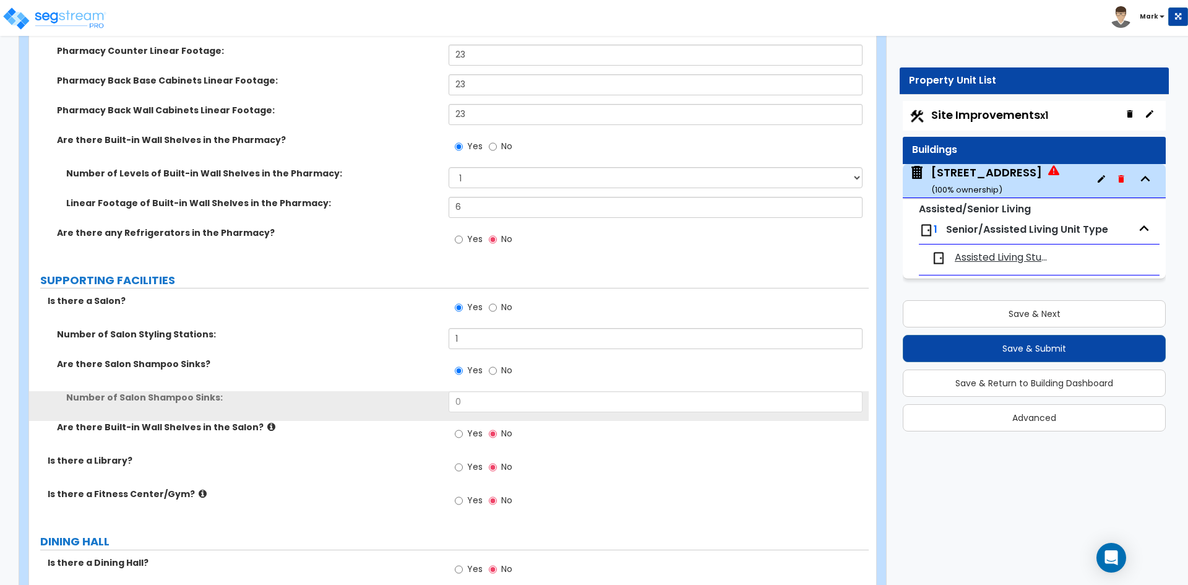
click at [476, 388] on div "Yes No" at bounding box center [658, 374] width 419 height 33
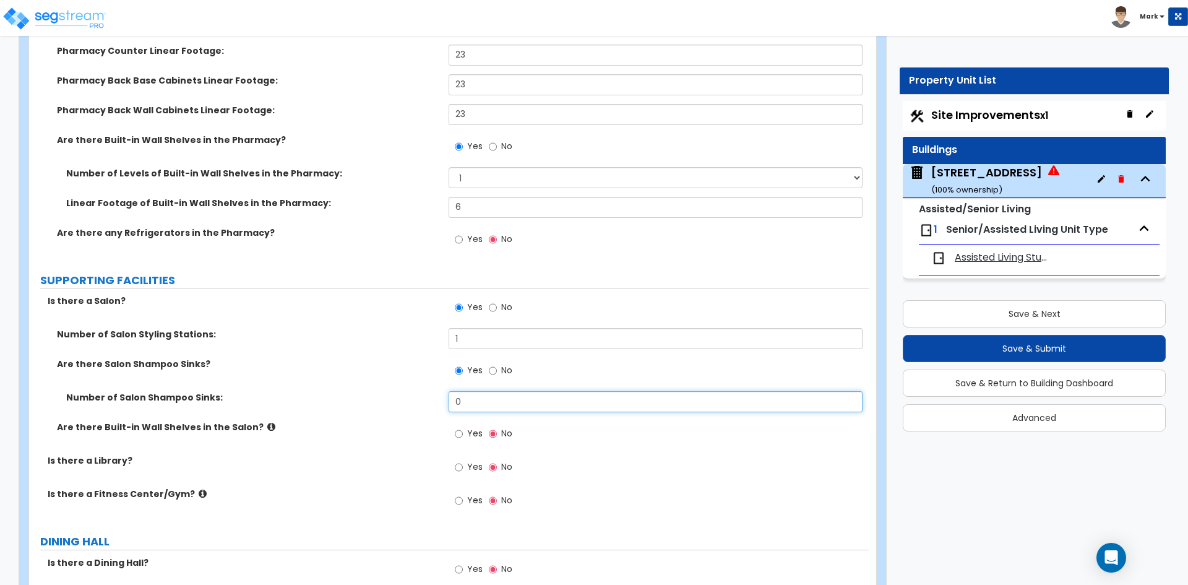
click at [475, 397] on input "0" at bounding box center [655, 401] width 413 height 21
click at [460, 432] on input "Yes" at bounding box center [459, 434] width 8 height 14
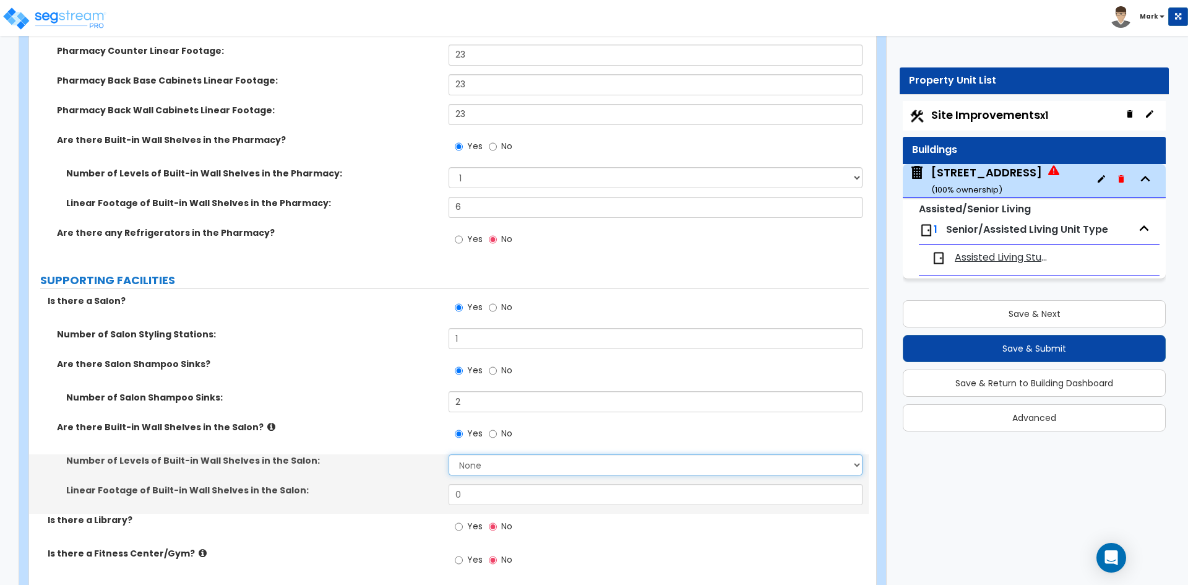
click at [481, 460] on select "None 1 2 3 4 5" at bounding box center [655, 464] width 413 height 21
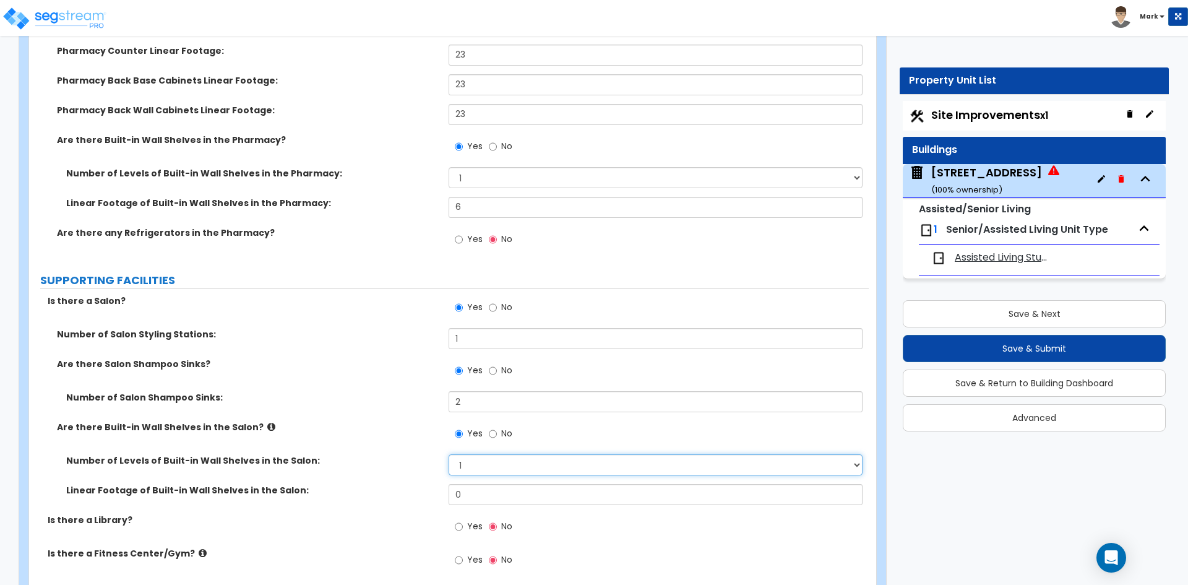
click at [449, 454] on select "None 1 2 3 4 5" at bounding box center [655, 464] width 413 height 21
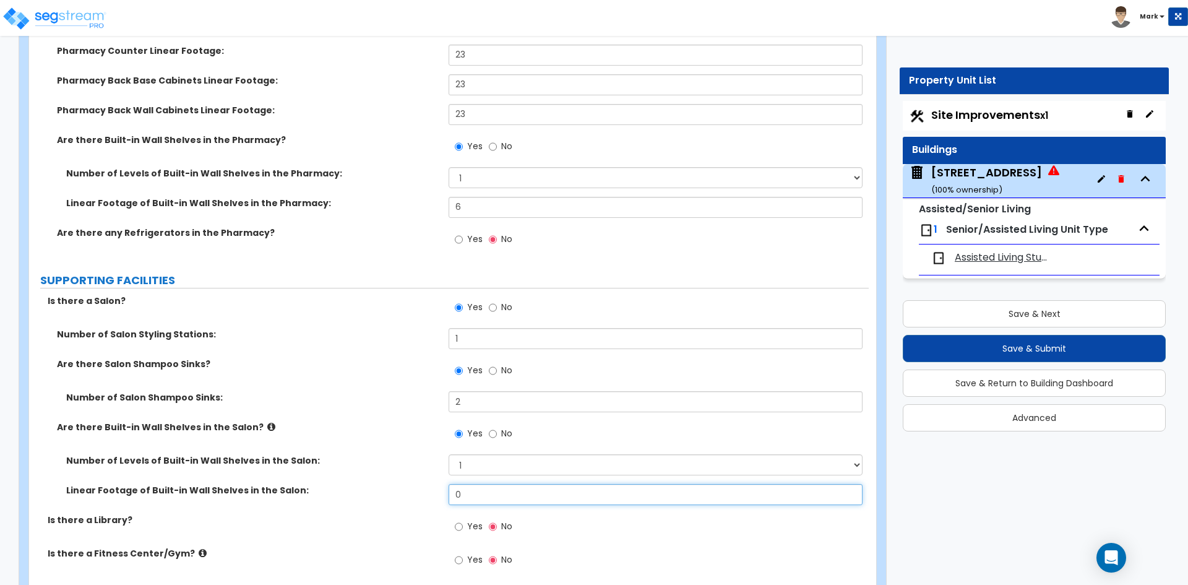
click at [483, 489] on input "0" at bounding box center [655, 494] width 413 height 21
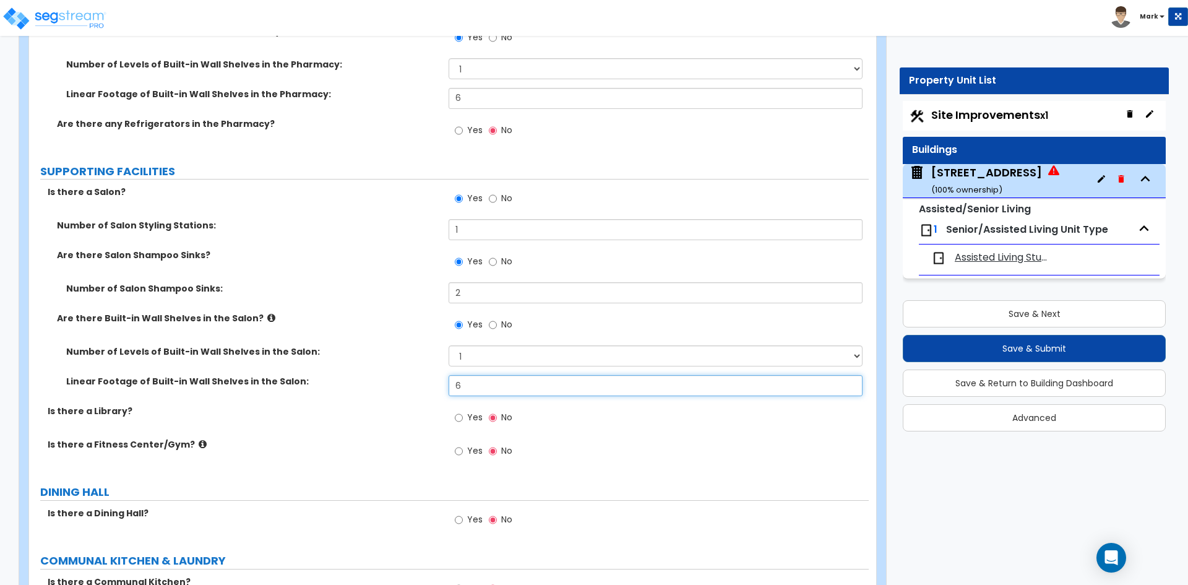
scroll to position [4083, 0]
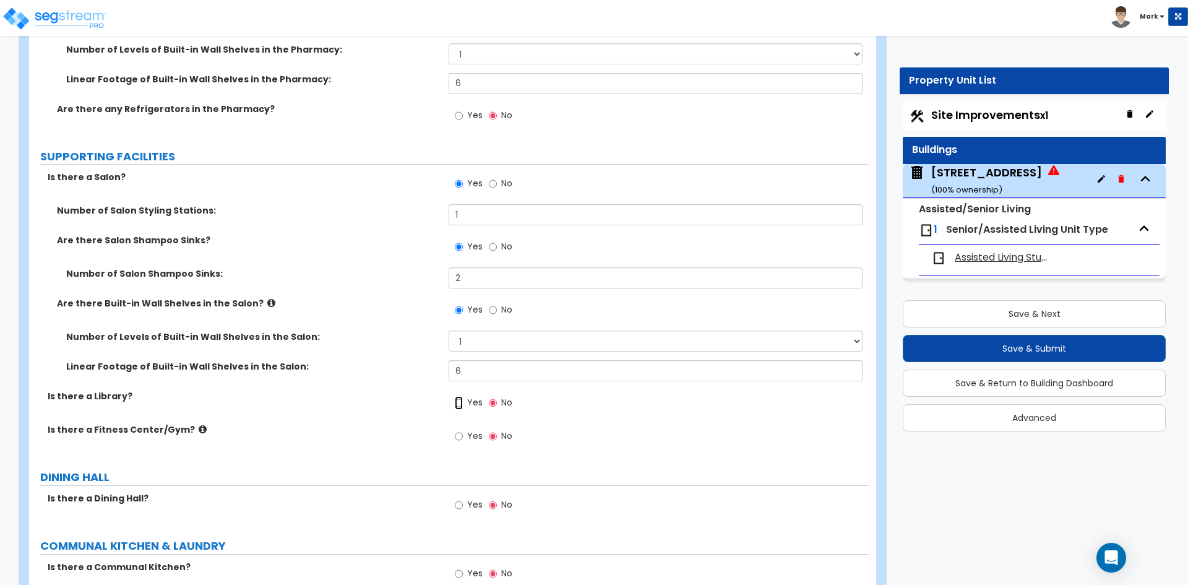
click at [458, 403] on input "Yes" at bounding box center [459, 403] width 8 height 14
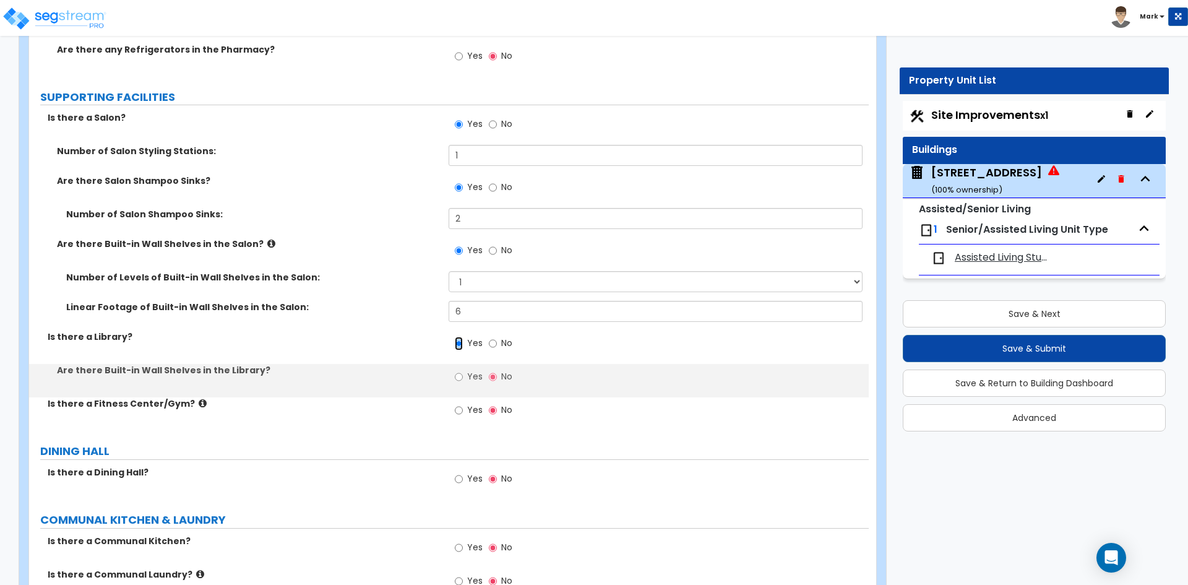
scroll to position [4145, 0]
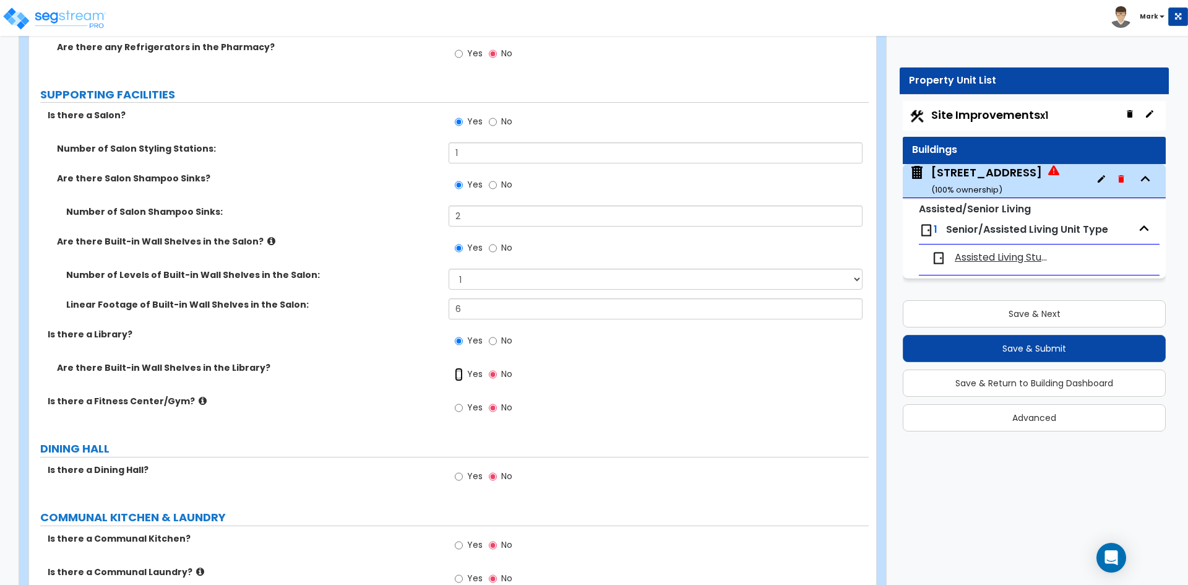
click at [459, 374] on input "Yes" at bounding box center [459, 375] width 8 height 14
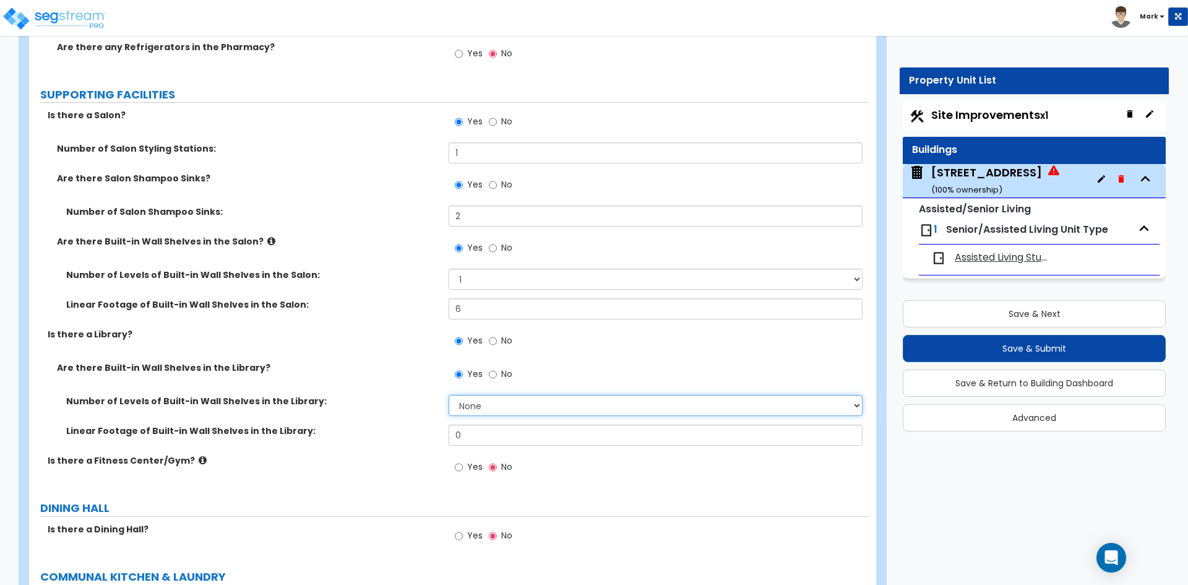
click at [488, 400] on select "None 1 2 3 4 5 6 7 8 9 10" at bounding box center [655, 405] width 413 height 21
click at [449, 395] on select "None 1 2 3 4 5 6 7 8 9 10" at bounding box center [655, 405] width 413 height 21
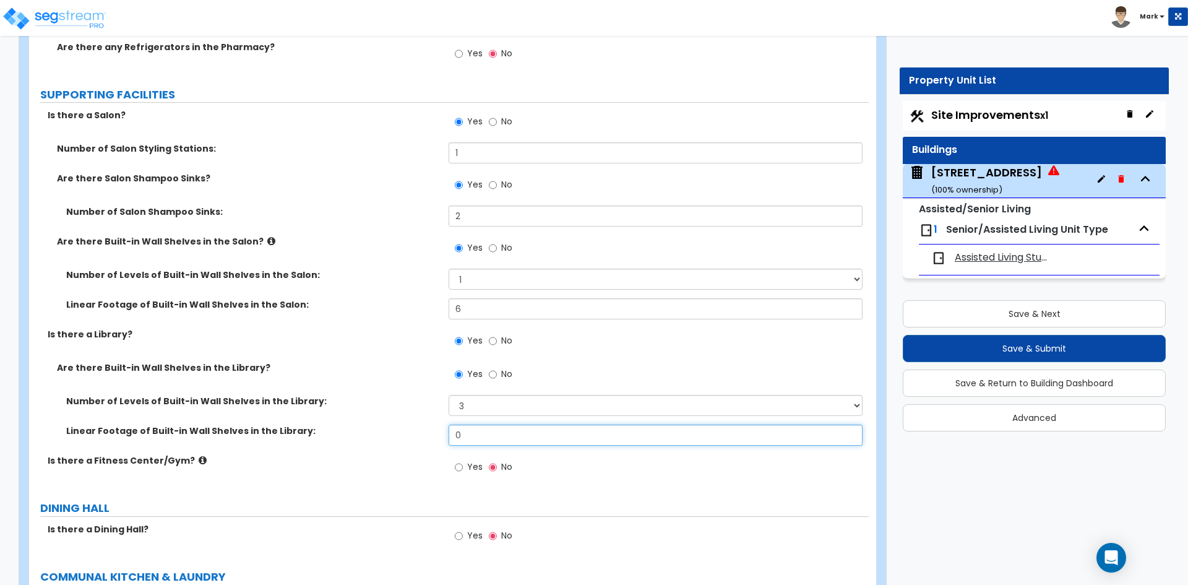
click at [483, 443] on input "0" at bounding box center [655, 434] width 413 height 21
click at [382, 465] on label "Is there a Fitness Center/Gym?" at bounding box center [244, 460] width 392 height 12
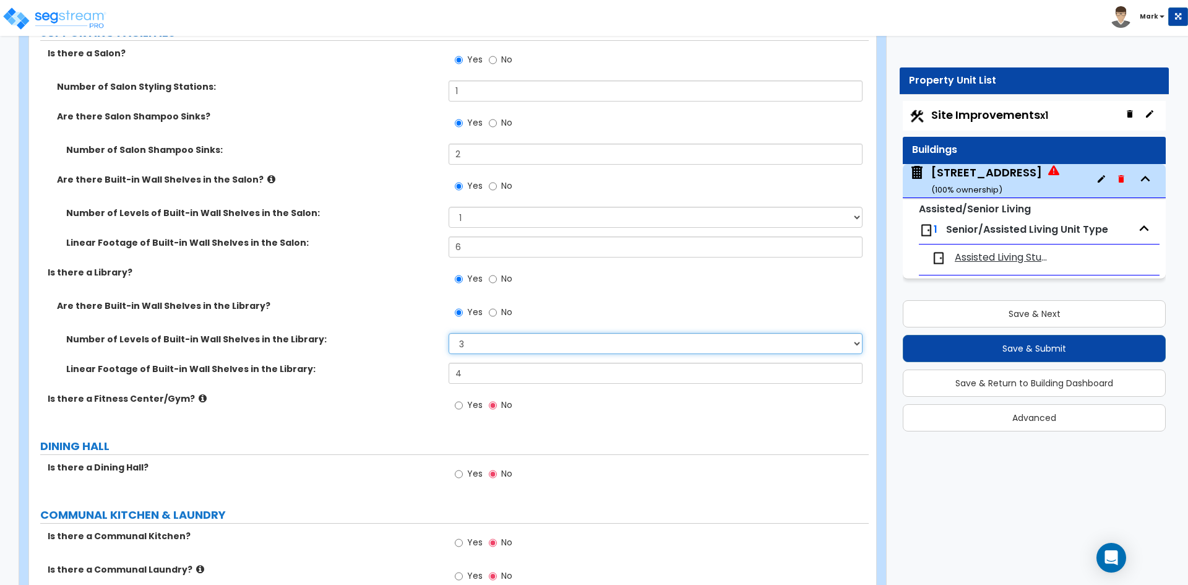
click at [497, 348] on select "None 1 2 3 4 5 6 7 8 9 10" at bounding box center [655, 343] width 413 height 21
click at [449, 333] on select "None 1 2 3 4 5 6 7 8 9 10" at bounding box center [655, 343] width 413 height 21
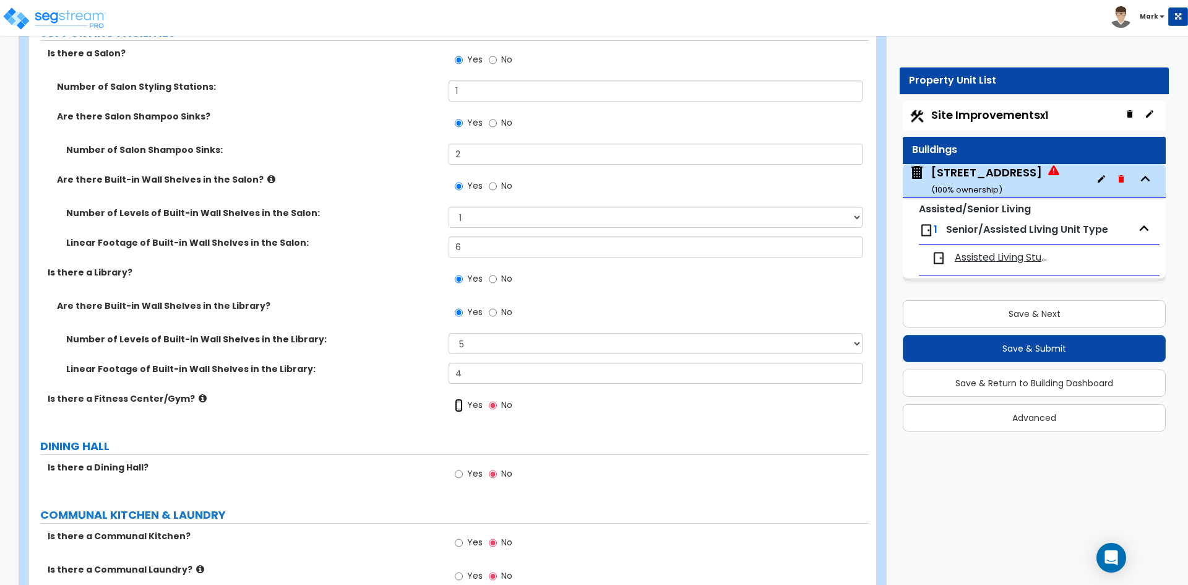
click at [457, 405] on input "Yes" at bounding box center [459, 405] width 8 height 14
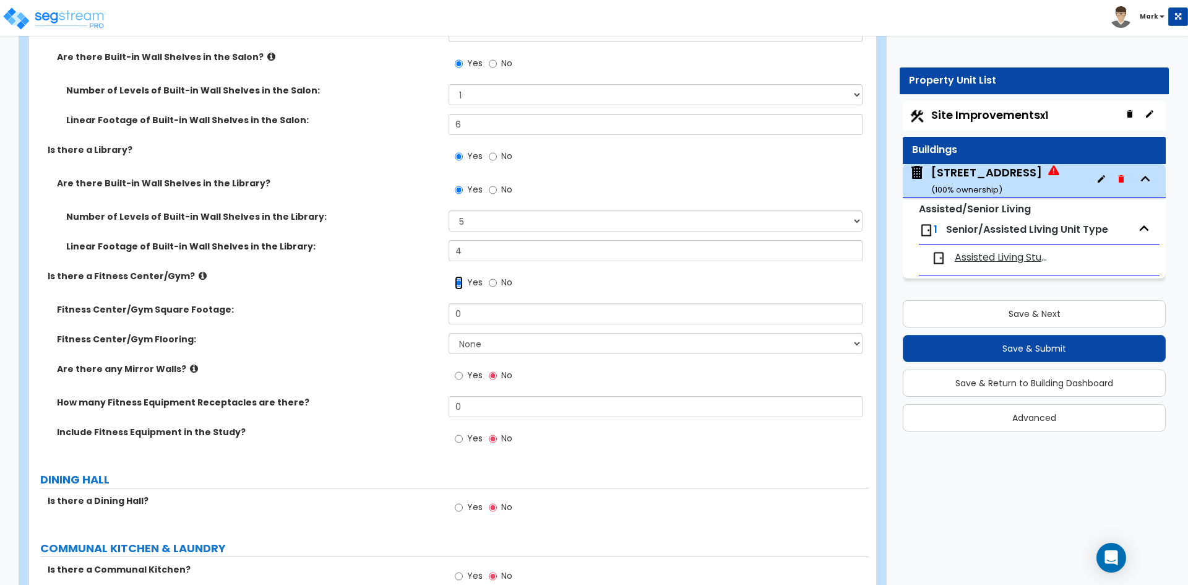
scroll to position [4331, 0]
click at [487, 315] on input "0" at bounding box center [655, 312] width 413 height 21
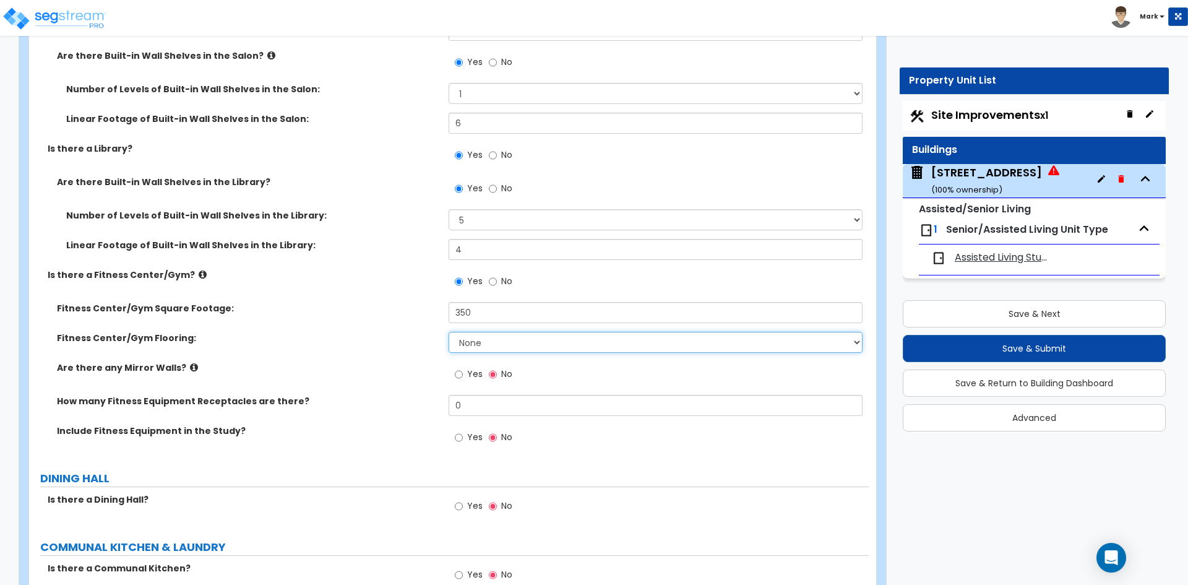
click at [505, 342] on select "None Tile Flooring Resilient Laminate Flooring VCT Flooring Sheet Carpet Floori…" at bounding box center [655, 342] width 413 height 21
click at [449, 332] on select "None Tile Flooring Resilient Laminate Flooring VCT Flooring Sheet Carpet Floori…" at bounding box center [655, 342] width 413 height 21
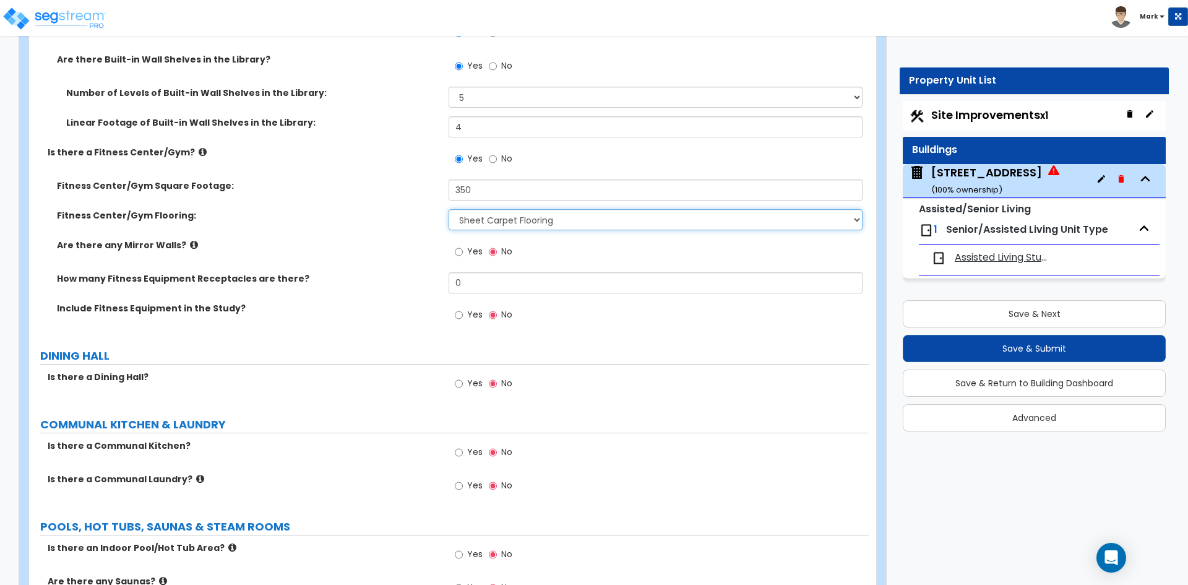
scroll to position [4455, 0]
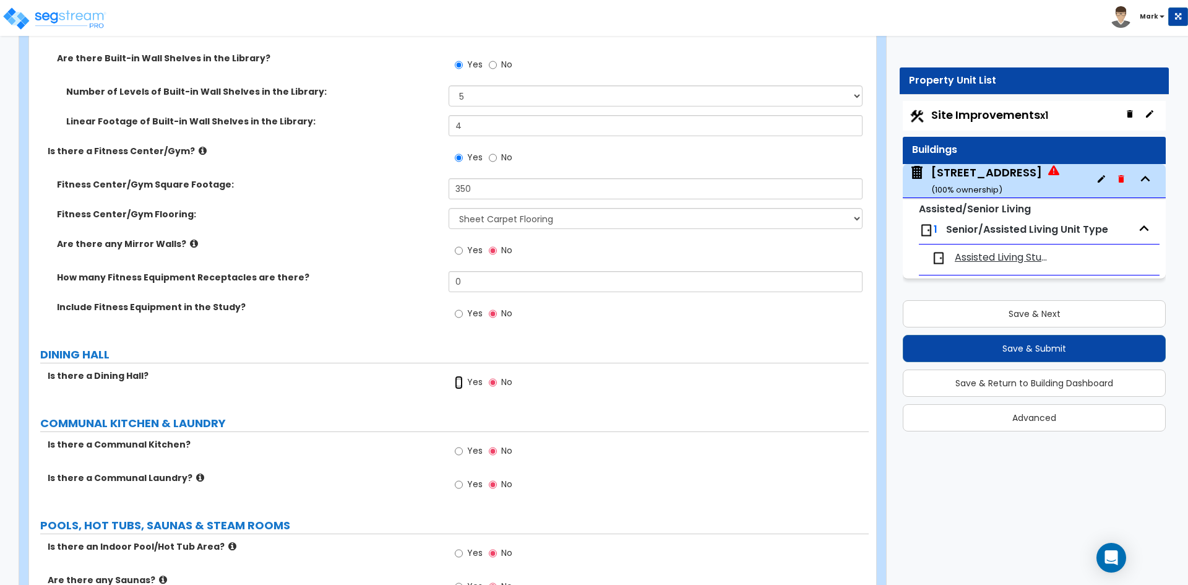
click at [458, 380] on input "Yes" at bounding box center [459, 383] width 8 height 14
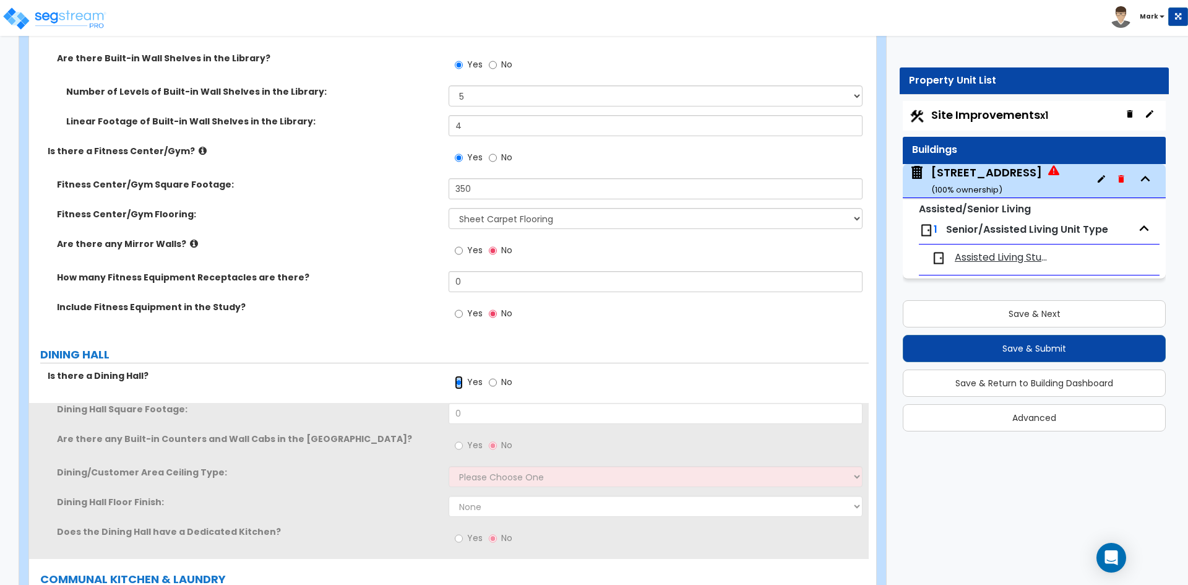
scroll to position [4516, 0]
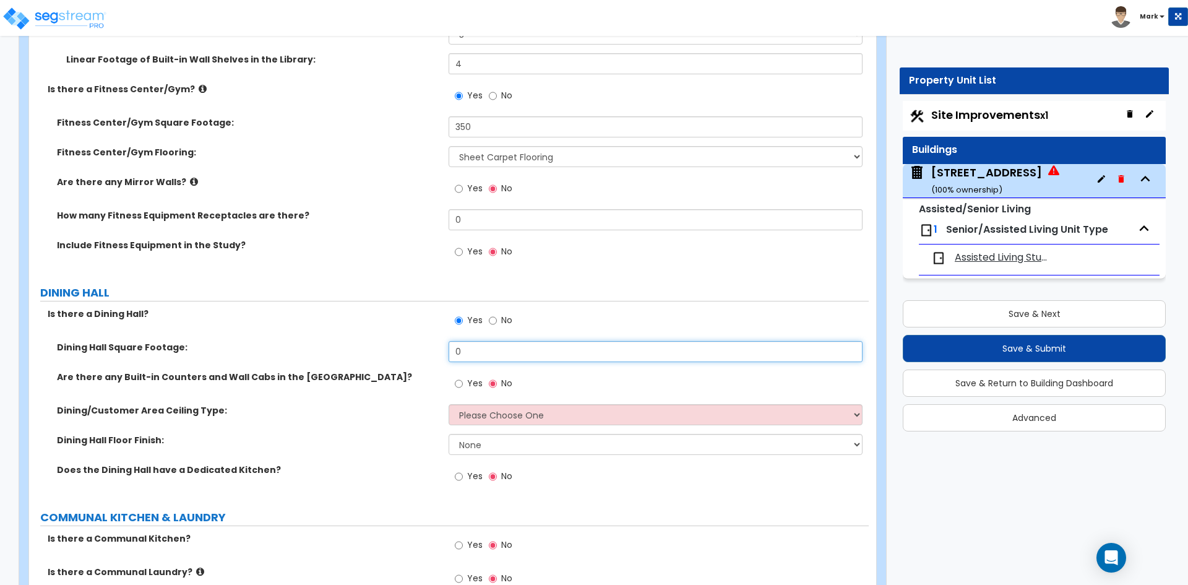
click at [474, 349] on input "0" at bounding box center [655, 351] width 413 height 21
click at [454, 384] on div "Yes No" at bounding box center [484, 385] width 70 height 28
click at [458, 384] on input "Yes" at bounding box center [459, 384] width 8 height 14
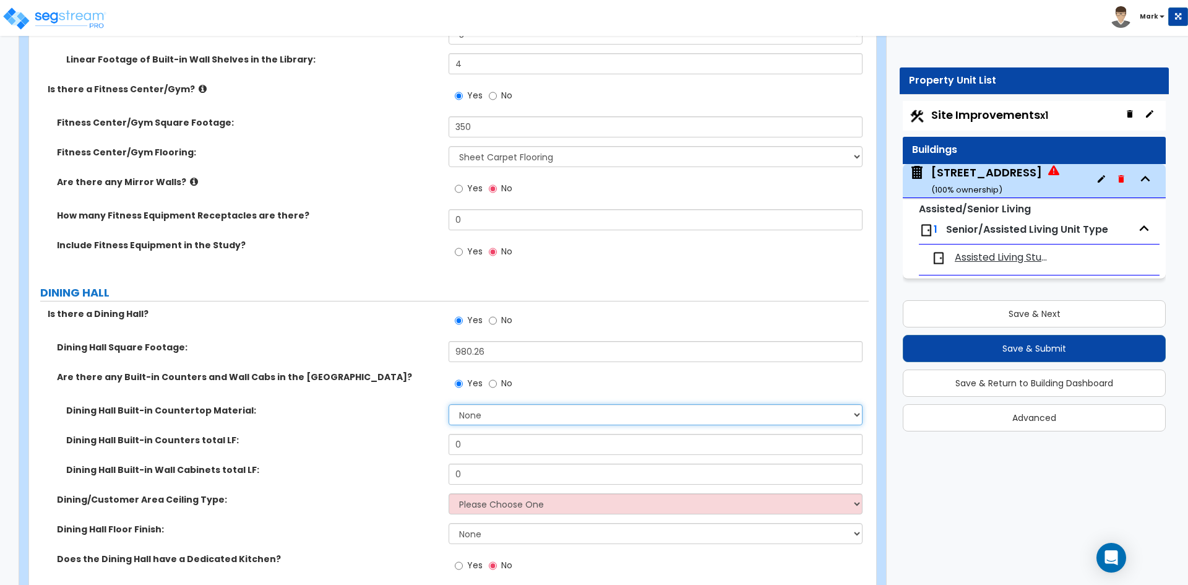
drag, startPoint x: 495, startPoint y: 416, endPoint x: 495, endPoint y: 428, distance: 11.8
click at [495, 416] on select "None Plastic Laminate Solid Surface Stone Quartz Marble Tile Wood Stainless Ste…" at bounding box center [655, 414] width 413 height 21
click at [449, 404] on select "None Plastic Laminate Solid Surface Stone Quartz Marble Tile Wood Stainless Ste…" at bounding box center [655, 414] width 413 height 21
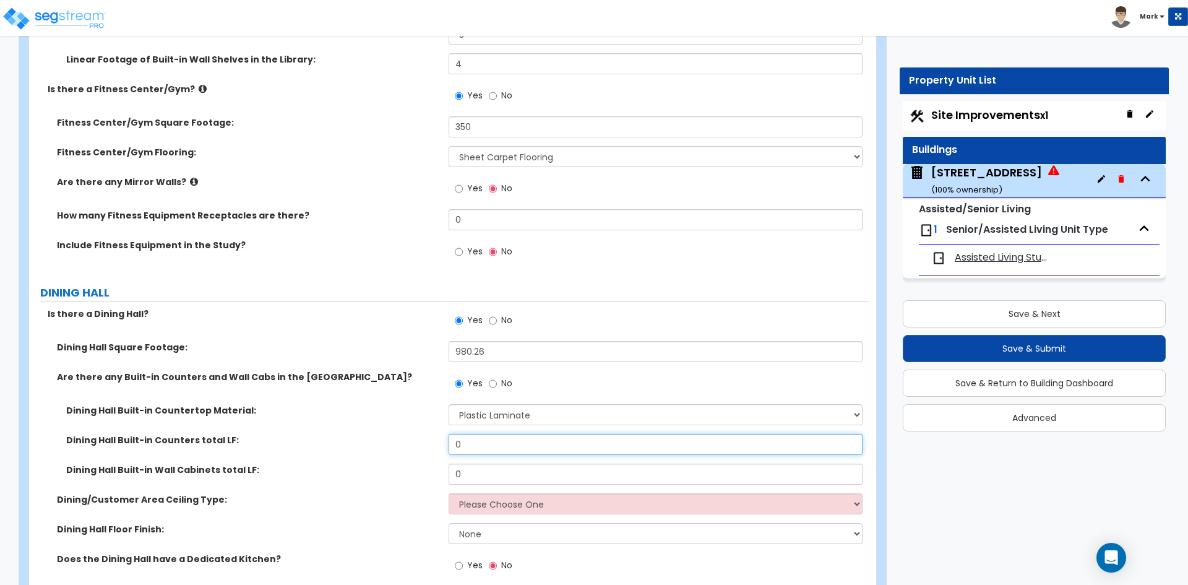
click at [464, 447] on input "0" at bounding box center [655, 444] width 413 height 21
click at [492, 479] on input "0" at bounding box center [655, 473] width 413 height 21
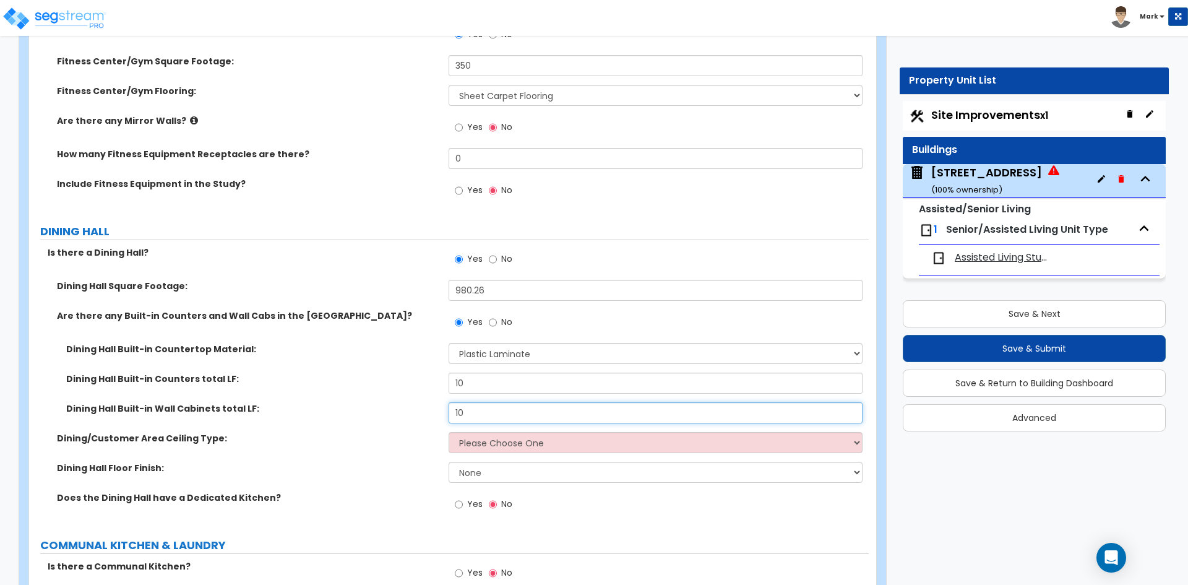
scroll to position [4578, 0]
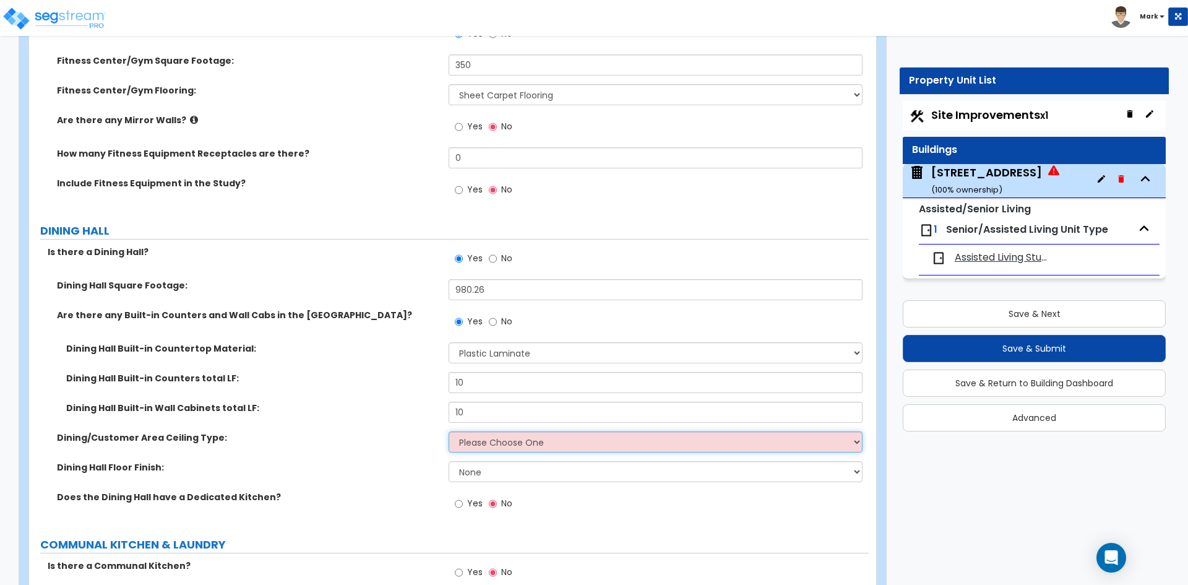
click at [496, 446] on select "Please Choose One Drop Ceiling Open Ceiling Drywall Ceiling" at bounding box center [655, 441] width 413 height 21
click at [449, 431] on select "Please Choose One Drop Ceiling Open Ceiling Drywall Ceiling" at bounding box center [655, 441] width 413 height 21
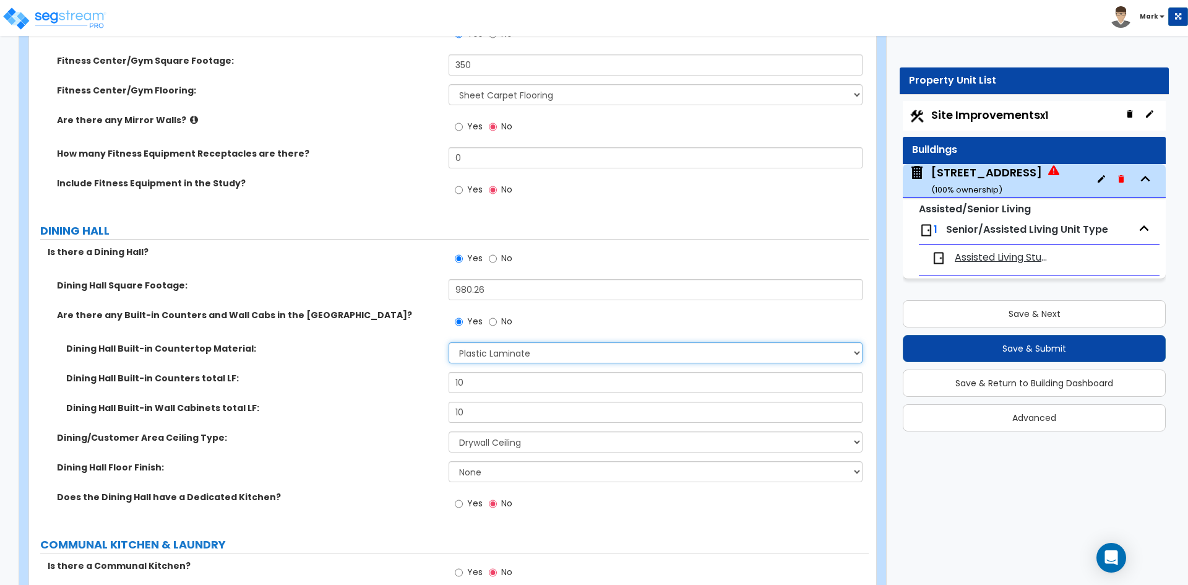
click at [530, 359] on select "None Plastic Laminate Solid Surface Stone Quartz Marble Tile Wood Stainless Ste…" at bounding box center [655, 352] width 413 height 21
click at [449, 342] on select "None Plastic Laminate Solid Surface Stone Quartz Marble Tile Wood Stainless Ste…" at bounding box center [655, 352] width 413 height 21
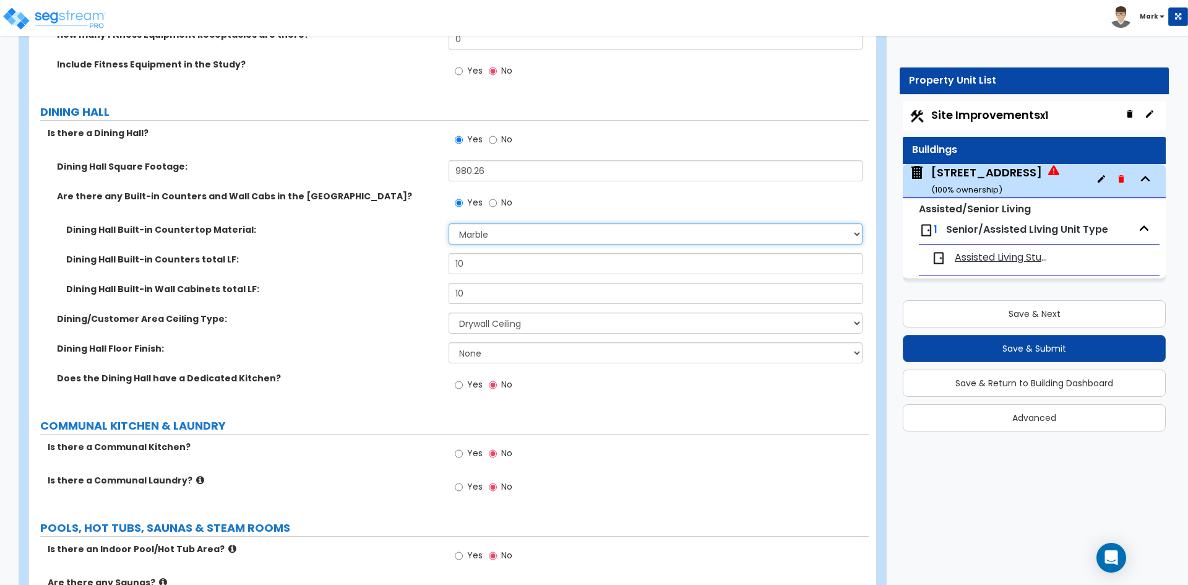
scroll to position [4702, 0]
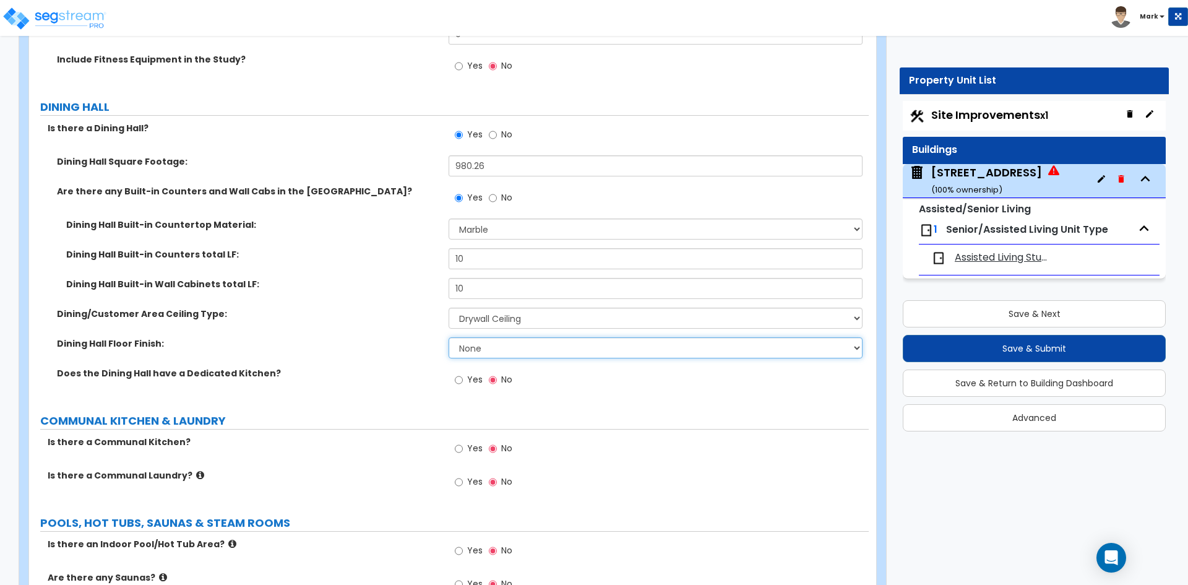
click at [527, 349] on select "None Tile Flooring Hardwood Flooring Resilient Laminate Flooring VCT Flooring S…" at bounding box center [655, 347] width 413 height 21
click at [449, 337] on select "None Tile Flooring Hardwood Flooring Resilient Laminate Flooring VCT Flooring S…" at bounding box center [655, 347] width 413 height 21
click at [456, 381] on input "Yes" at bounding box center [459, 380] width 8 height 14
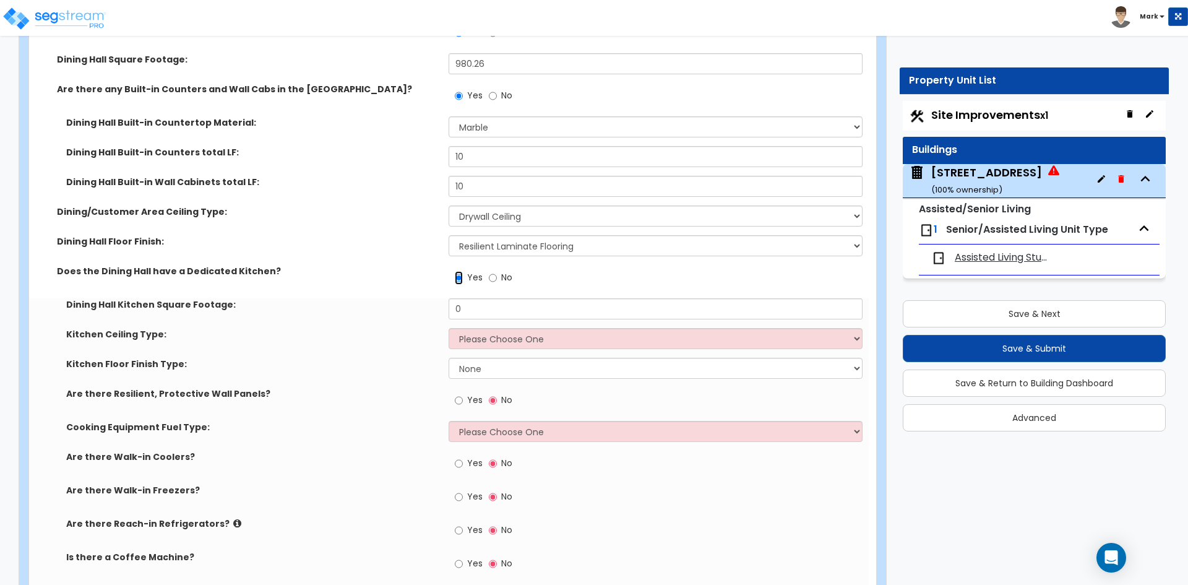
scroll to position [4826, 0]
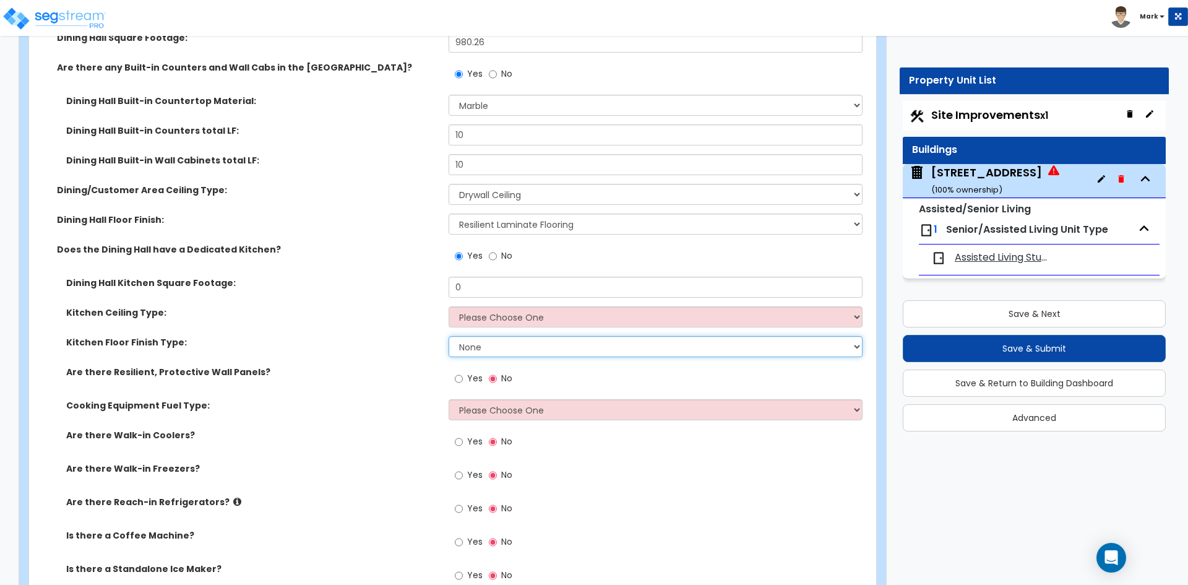
click at [468, 345] on select "None Tile Flooring VCT Flooring Sheet Vinyl Flooring" at bounding box center [655, 346] width 413 height 21
click at [449, 336] on select "None Tile Flooring VCT Flooring Sheet Vinyl Flooring" at bounding box center [655, 346] width 413 height 21
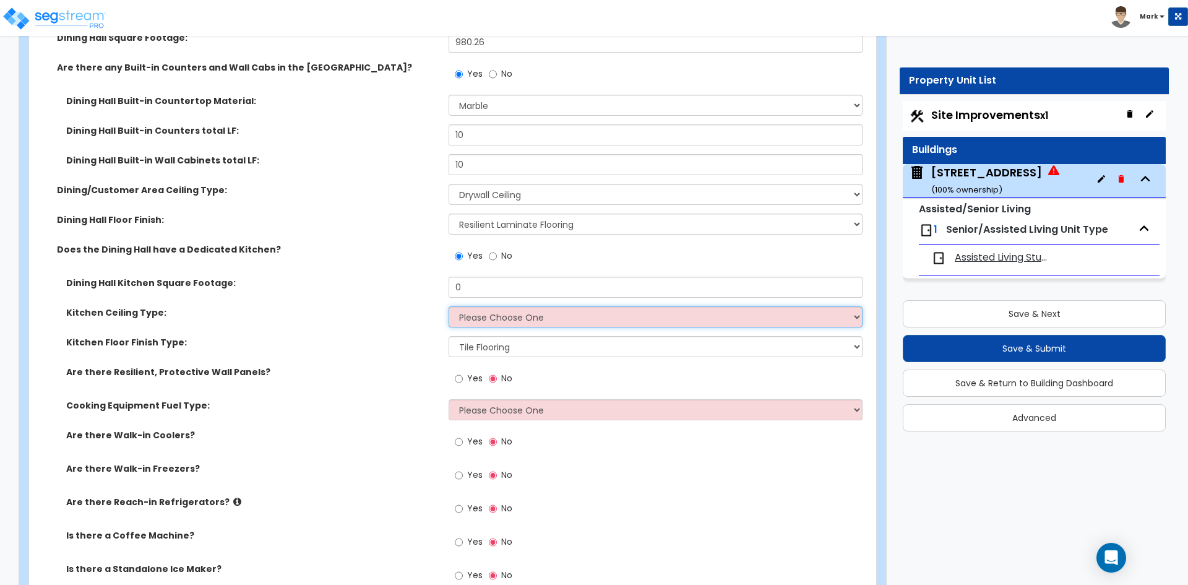
click at [498, 319] on select "Please Choose One Drop Ceiling Open Ceiling Drywall Ceiling" at bounding box center [655, 316] width 413 height 21
click at [449, 306] on select "Please Choose One Drop Ceiling Open Ceiling Drywall Ceiling" at bounding box center [655, 316] width 413 height 21
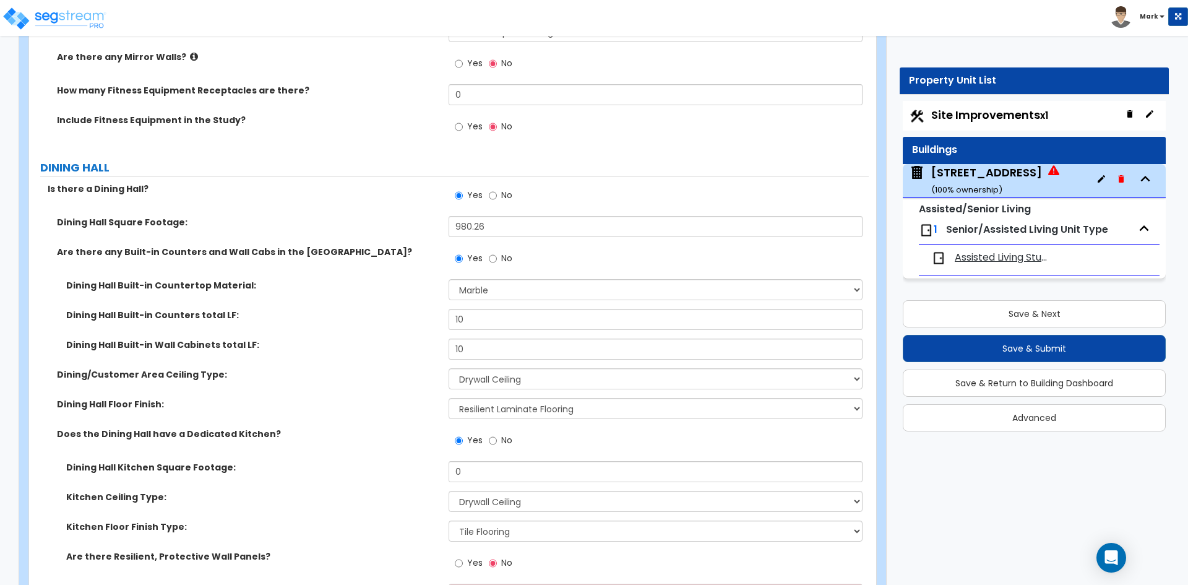
scroll to position [4640, 0]
drag, startPoint x: 504, startPoint y: 229, endPoint x: 442, endPoint y: 229, distance: 62.5
click at [442, 229] on div "Dining Hall Square Footage: 980.26" at bounding box center [449, 232] width 840 height 30
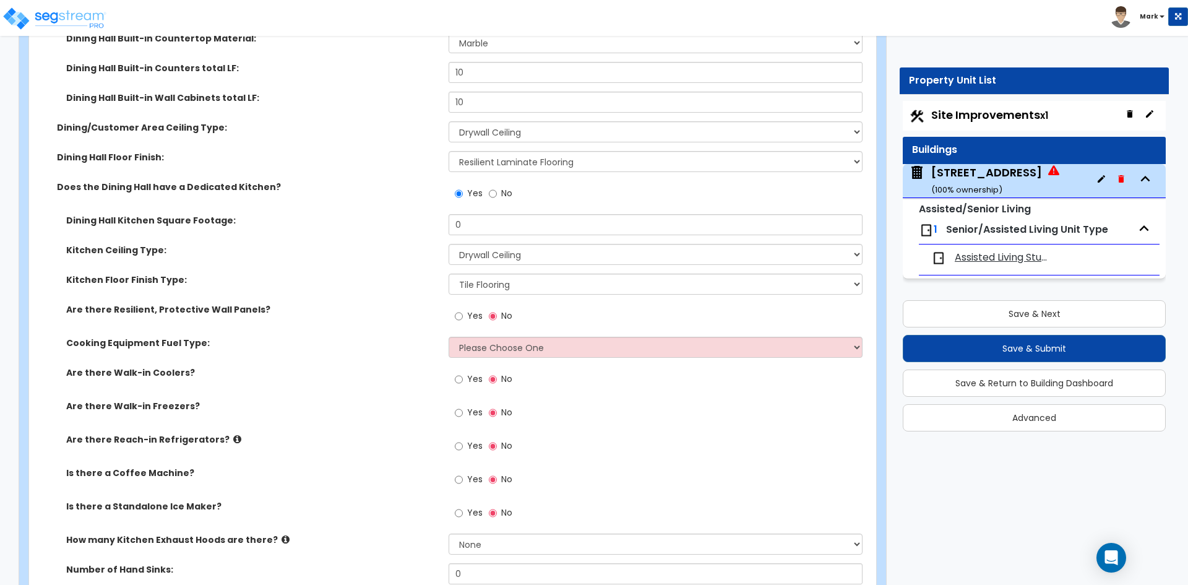
scroll to position [4888, 0]
click at [471, 219] on input "0" at bounding box center [655, 225] width 413 height 21
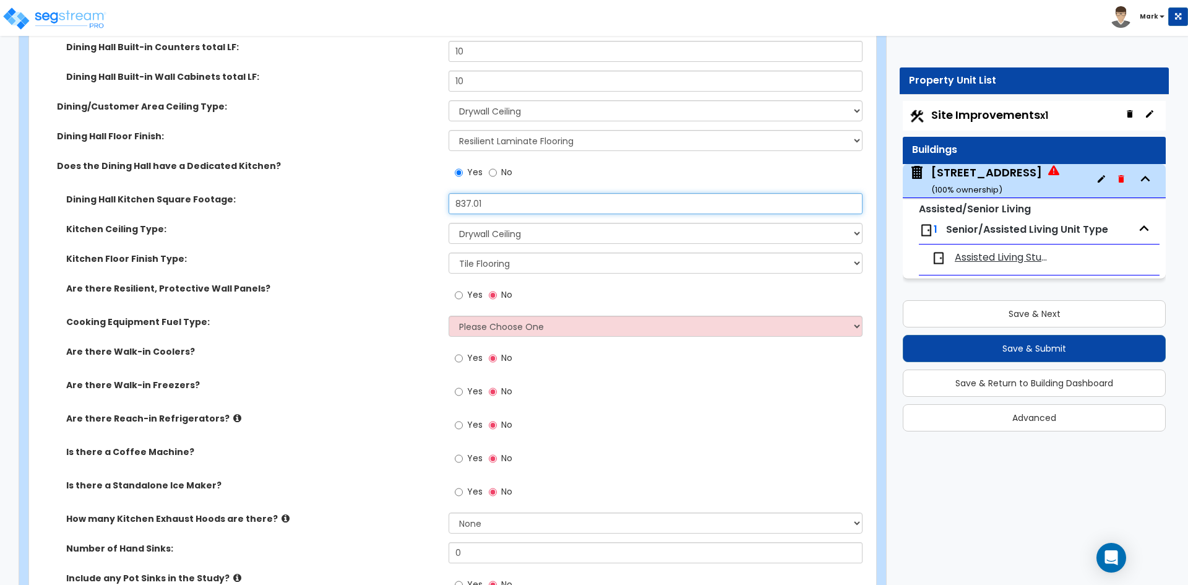
scroll to position [4950, 0]
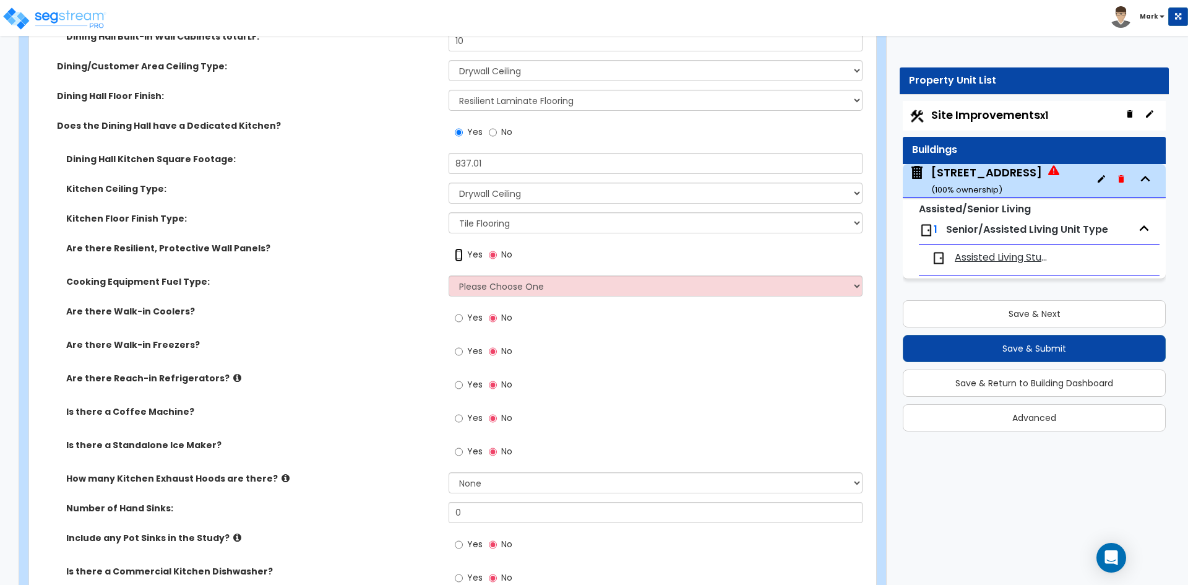
click at [460, 256] on input "Yes" at bounding box center [459, 255] width 8 height 14
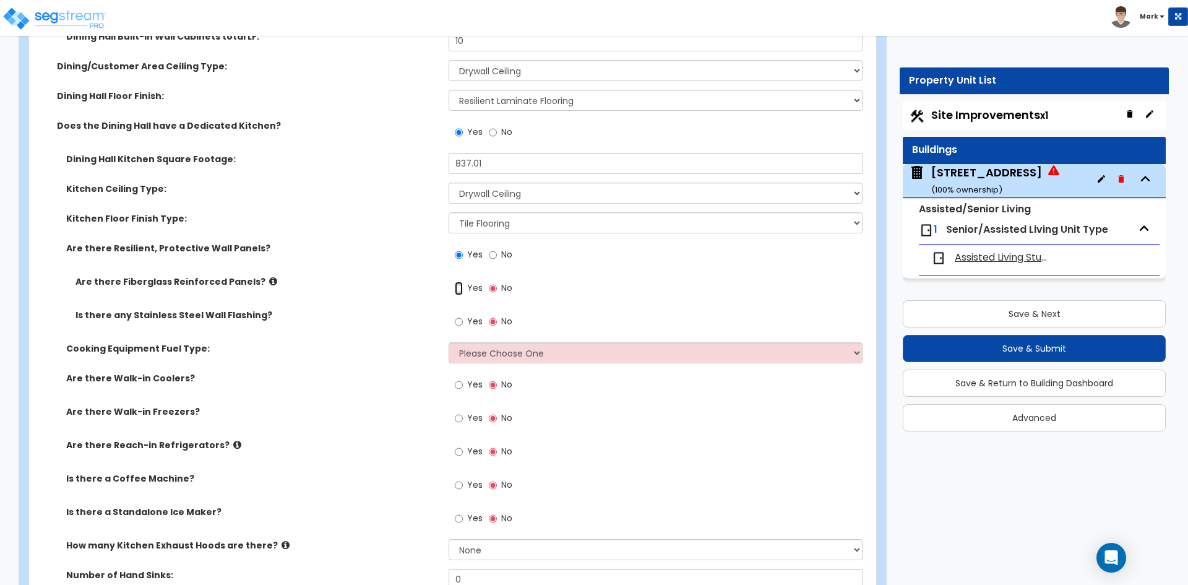
click at [459, 287] on input "Yes" at bounding box center [459, 289] width 8 height 14
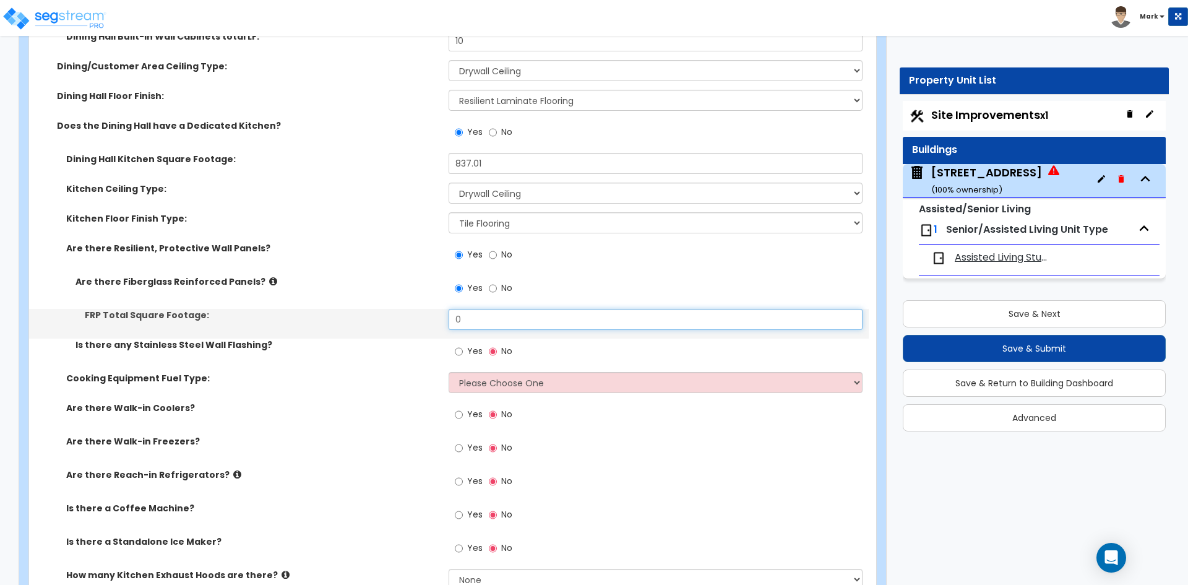
click at [481, 316] on input "0" at bounding box center [655, 319] width 413 height 21
click at [509, 319] on input "0" at bounding box center [655, 319] width 413 height 21
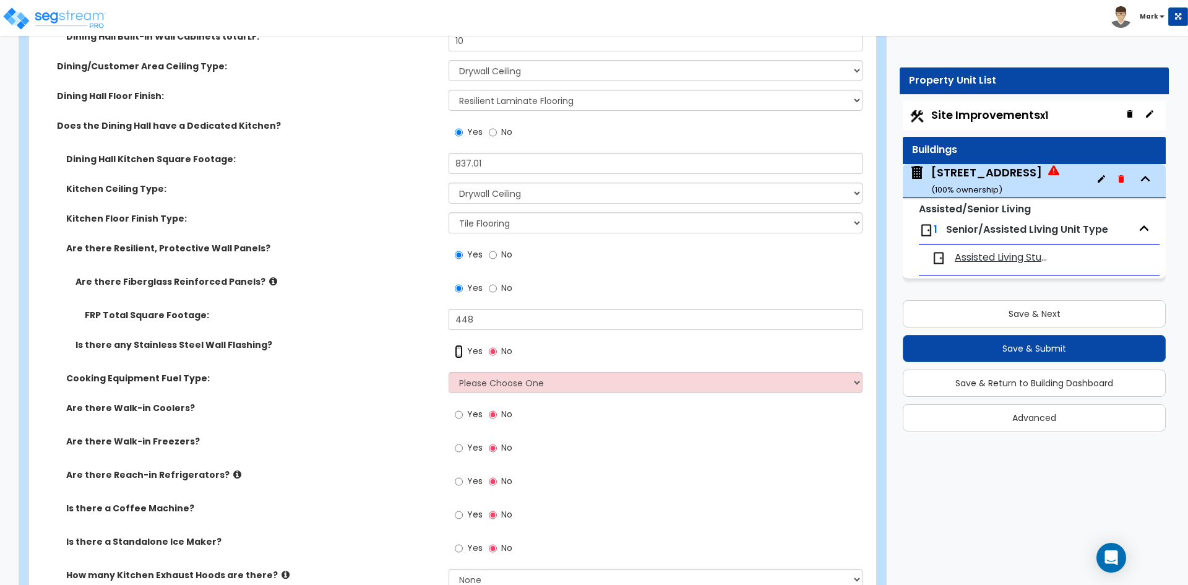
click at [460, 351] on input "Yes" at bounding box center [459, 352] width 8 height 14
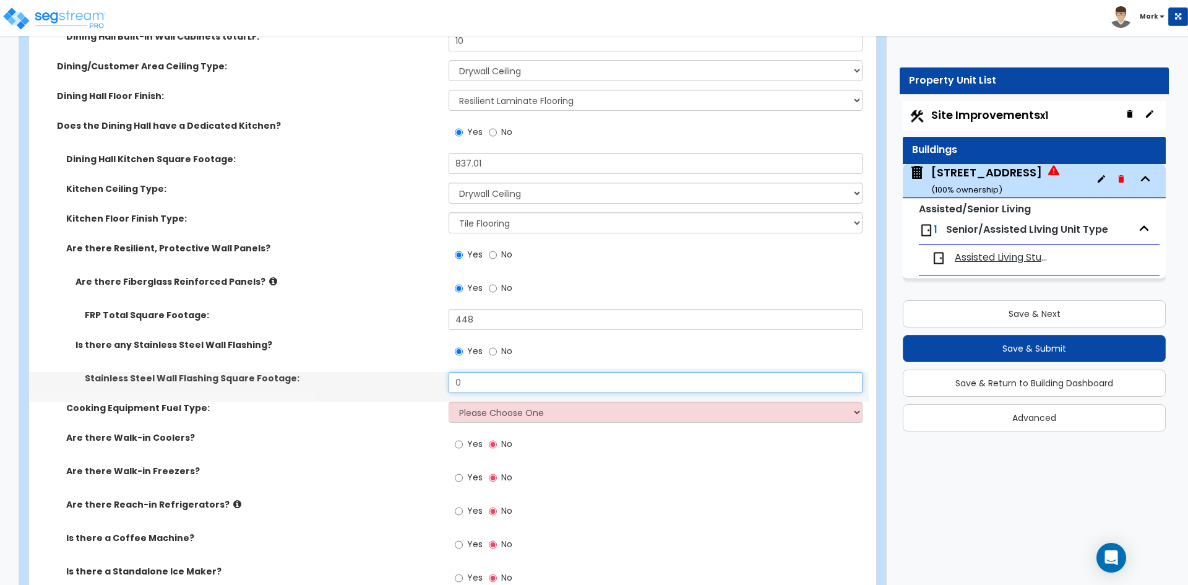
click at [494, 379] on input "0" at bounding box center [655, 382] width 413 height 21
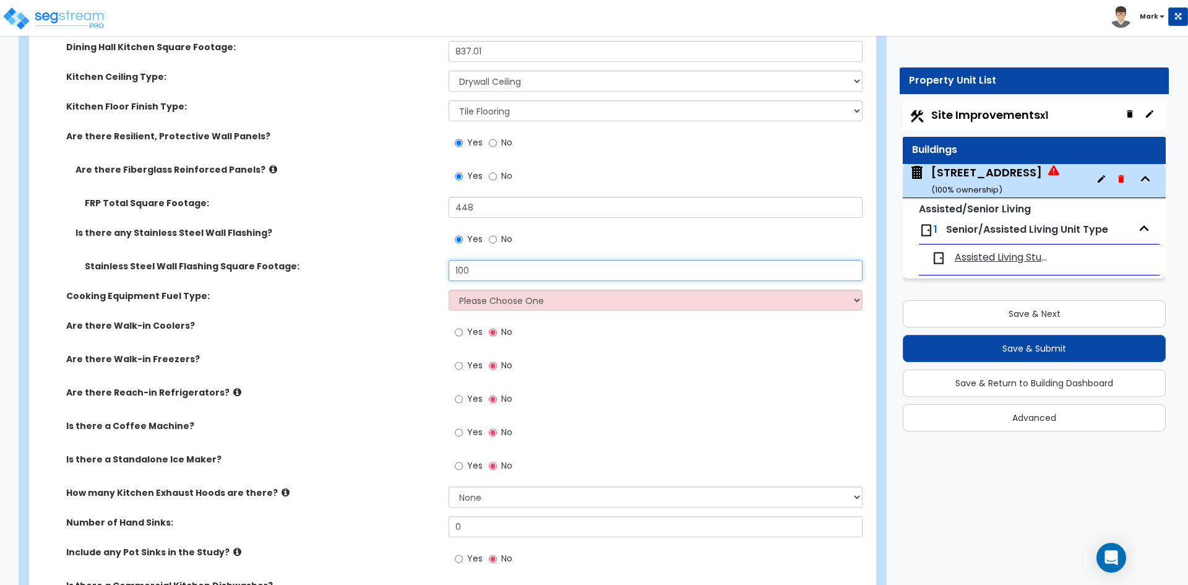
scroll to position [5073, 0]
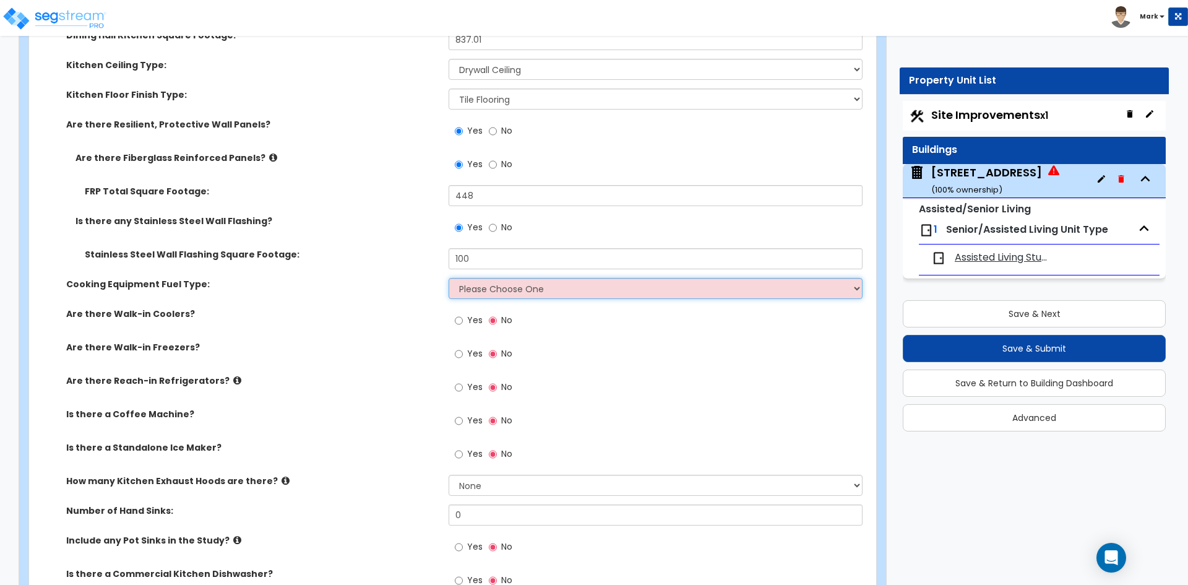
click at [465, 293] on select "Please Choose One Gas Electric" at bounding box center [655, 288] width 413 height 21
click at [449, 278] on select "Please Choose One Gas Electric" at bounding box center [655, 288] width 413 height 21
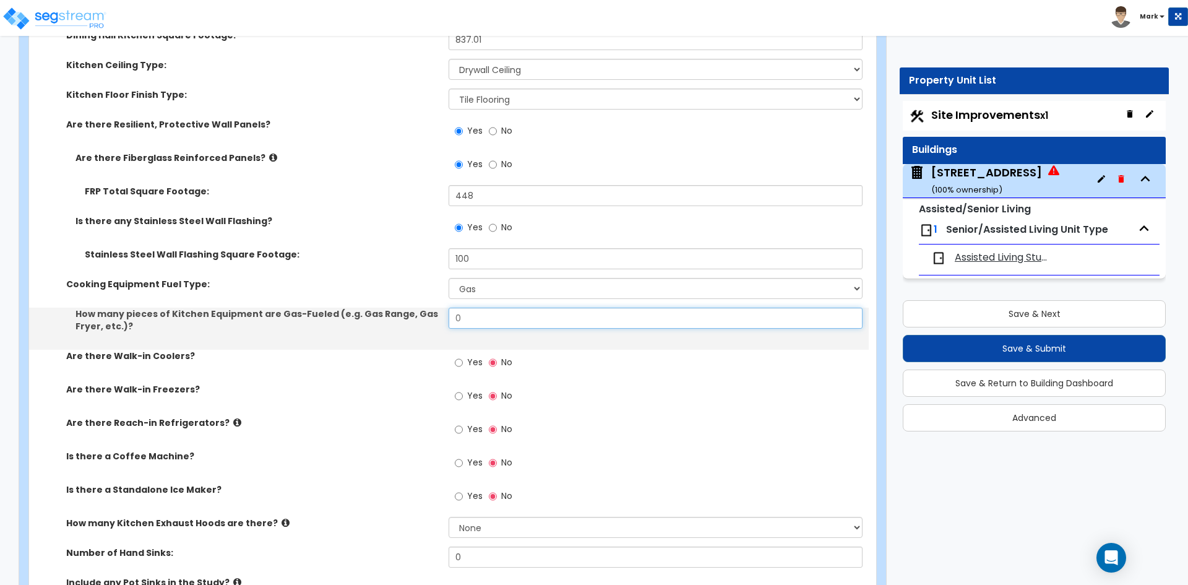
click at [479, 322] on input "0" at bounding box center [655, 317] width 413 height 21
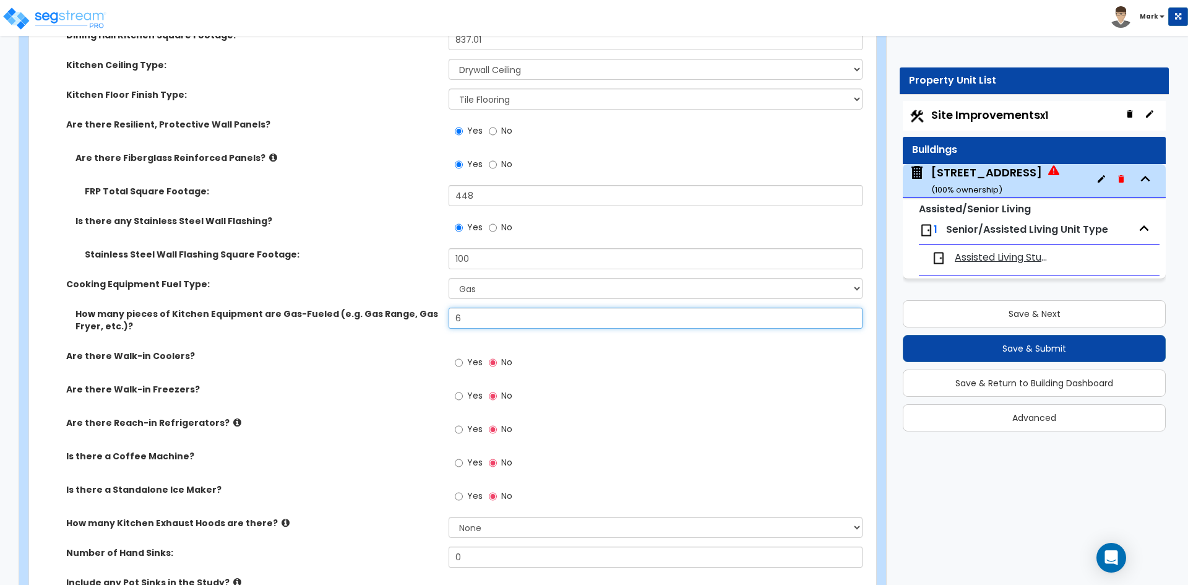
scroll to position [5135, 0]
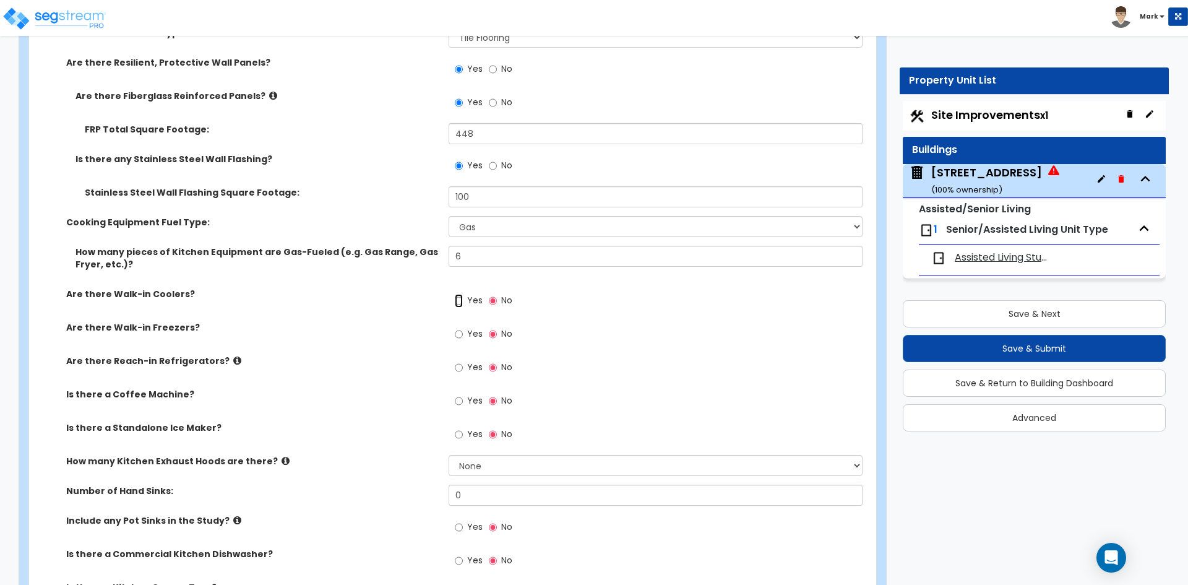
click at [458, 300] on input "Yes" at bounding box center [459, 301] width 8 height 14
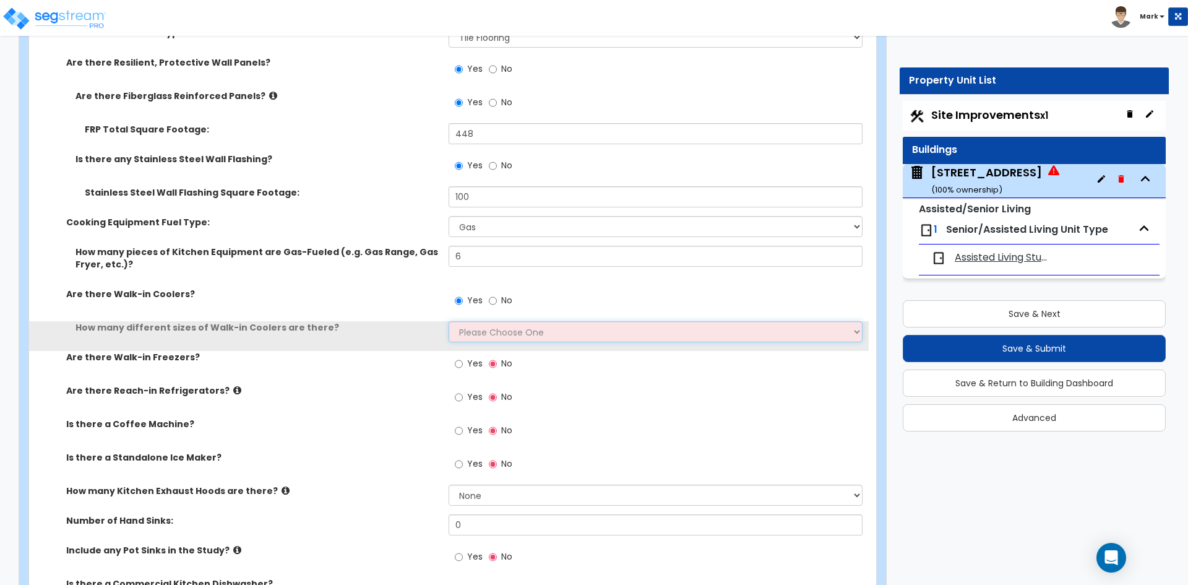
click at [470, 329] on select "Please Choose One 1 2 3 4" at bounding box center [655, 331] width 413 height 21
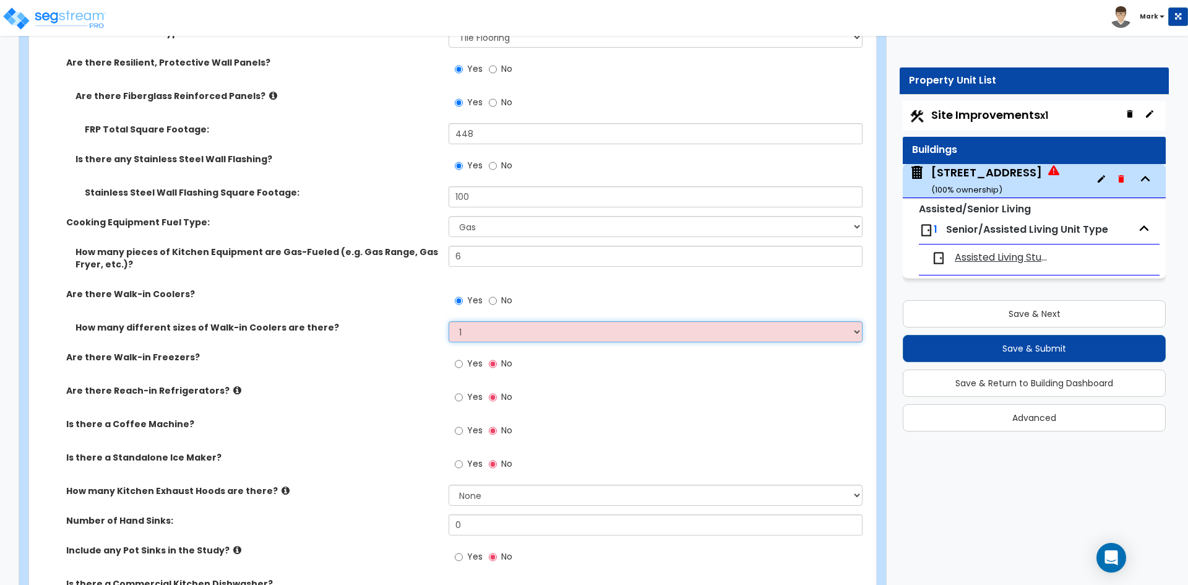
click at [449, 321] on select "Please Choose One 1 2 3 4" at bounding box center [655, 331] width 413 height 21
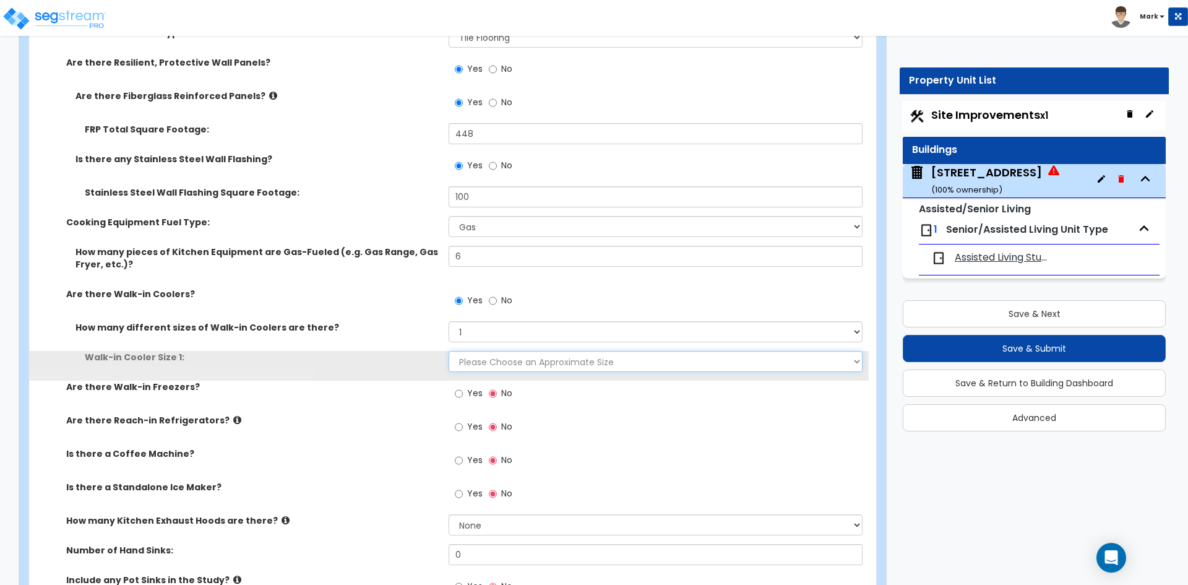
click at [479, 360] on select "Please Choose an Approximate Size 6' x 6' 10' x 6' 12' x 14' 12' x 20' I want t…" at bounding box center [655, 361] width 413 height 21
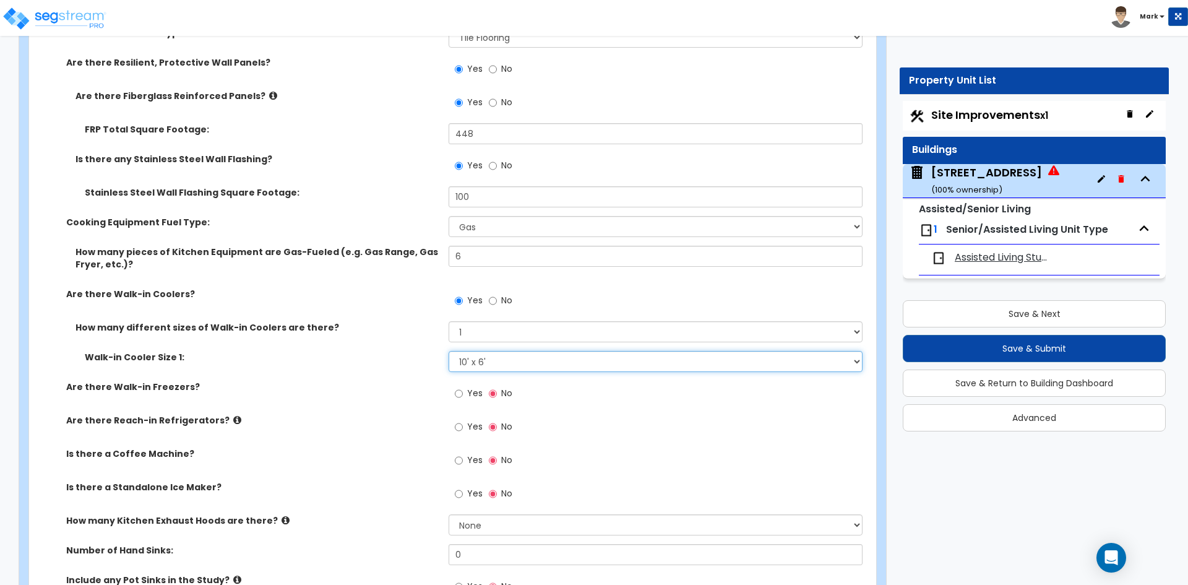
click at [449, 351] on select "Please Choose an Approximate Size 6' x 6' 10' x 6' 12' x 14' 12' x 20' I want t…" at bounding box center [655, 361] width 413 height 21
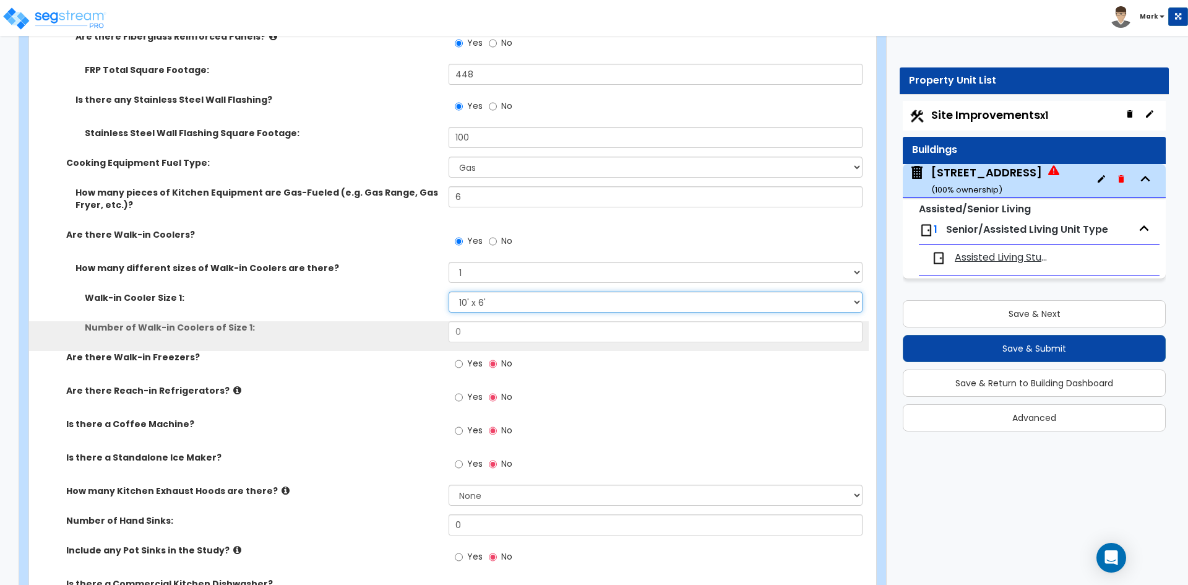
scroll to position [5197, 0]
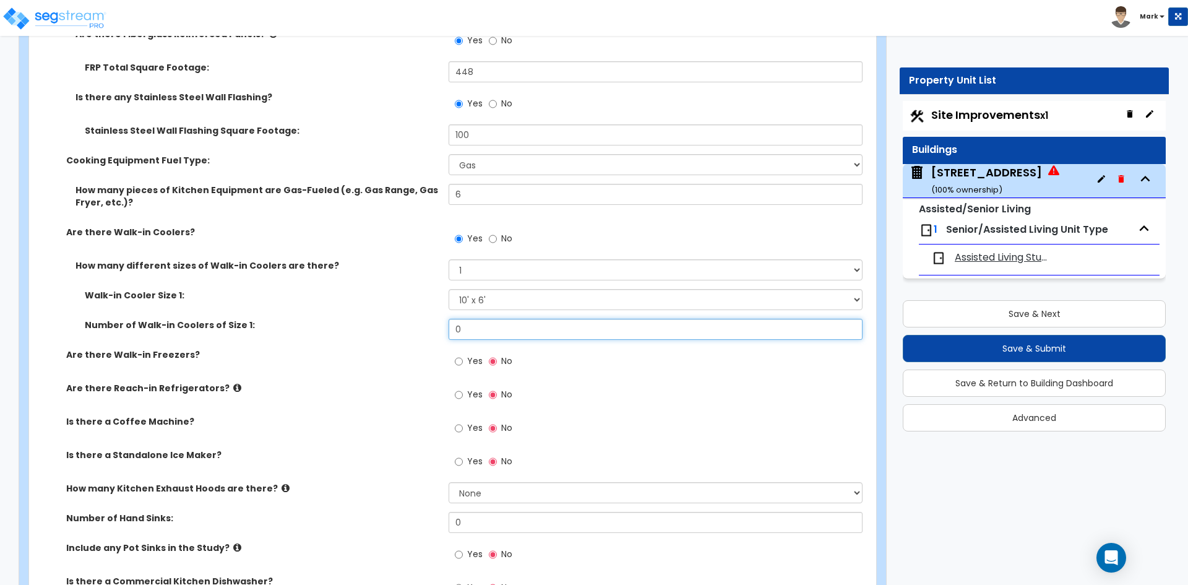
click at [496, 322] on input "0" at bounding box center [655, 329] width 413 height 21
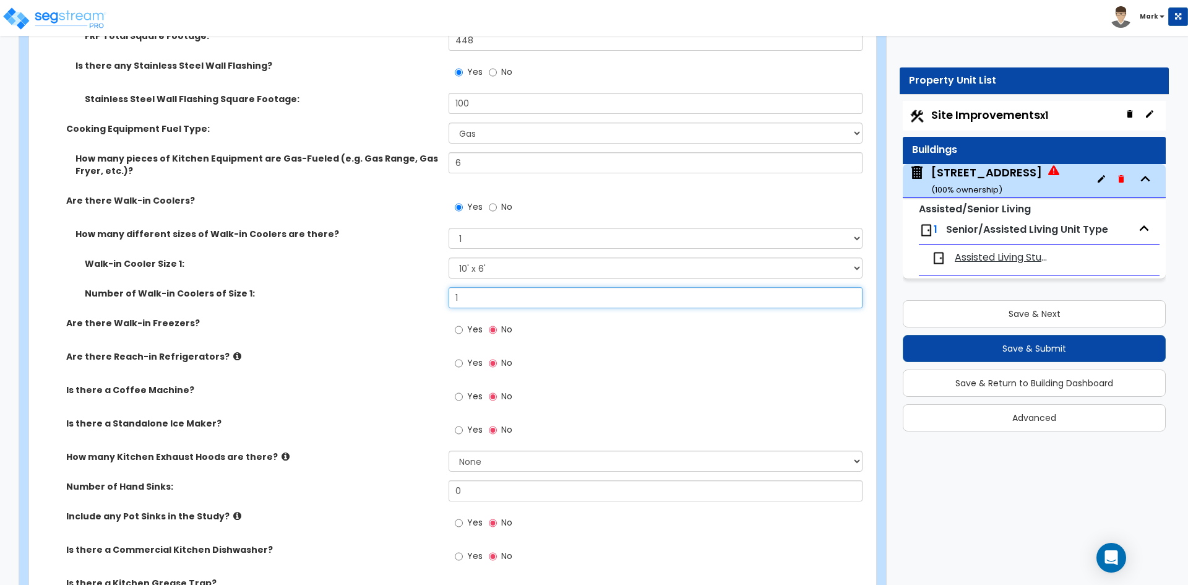
scroll to position [5259, 0]
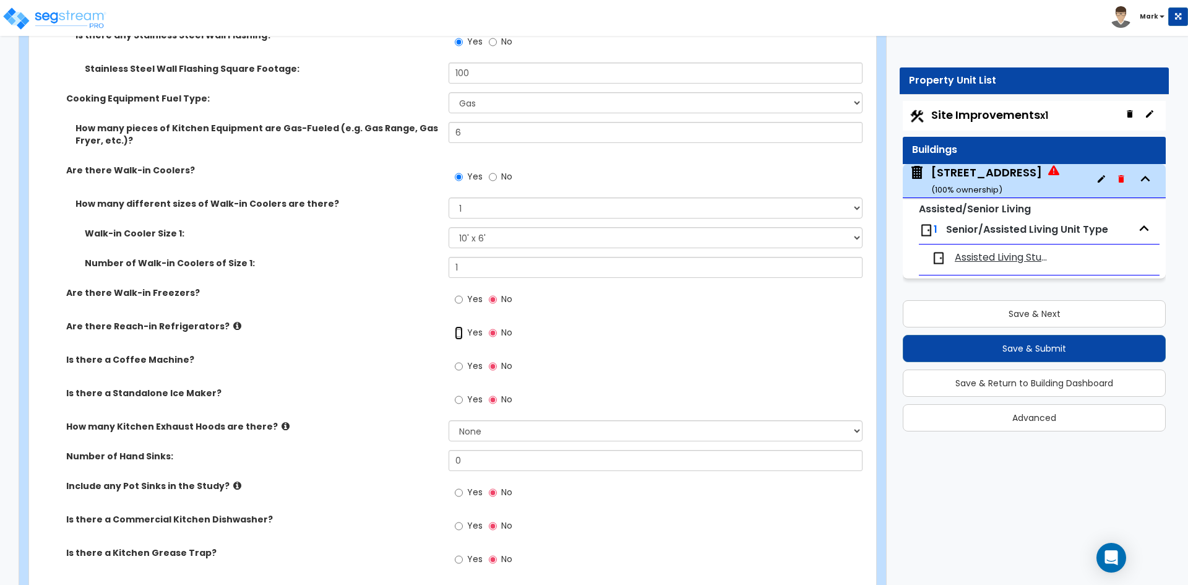
click at [462, 332] on input "Yes" at bounding box center [459, 333] width 8 height 14
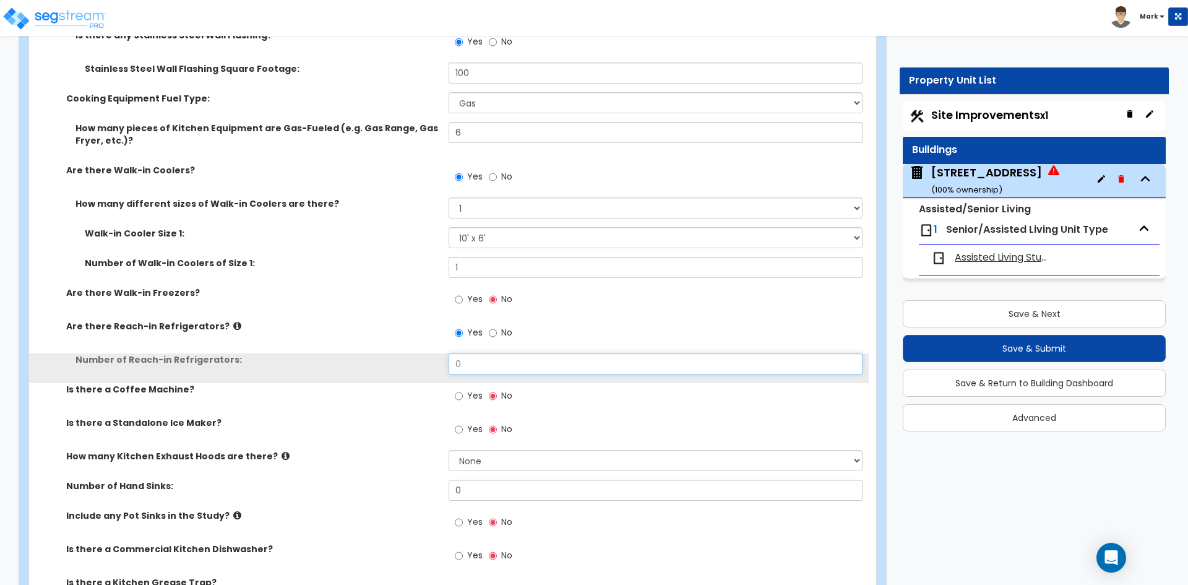
click at [474, 363] on input "0" at bounding box center [655, 363] width 413 height 21
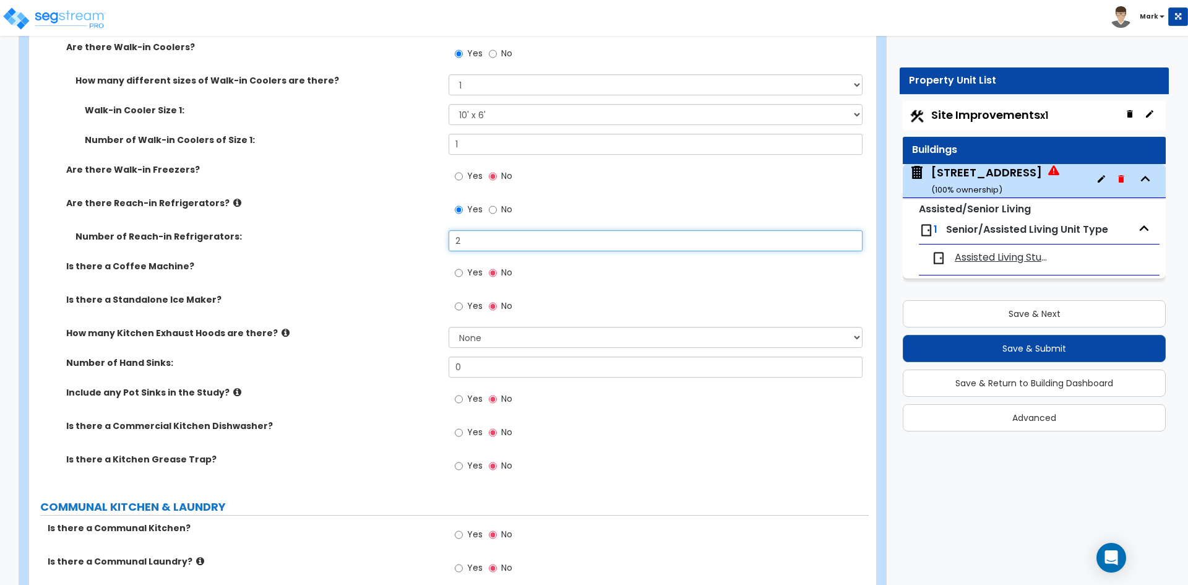
scroll to position [5383, 0]
click at [458, 306] on input "Yes" at bounding box center [459, 306] width 8 height 14
click at [484, 333] on select "None 1 2 3" at bounding box center [655, 336] width 413 height 21
click at [449, 326] on select "None 1 2 3" at bounding box center [655, 336] width 413 height 21
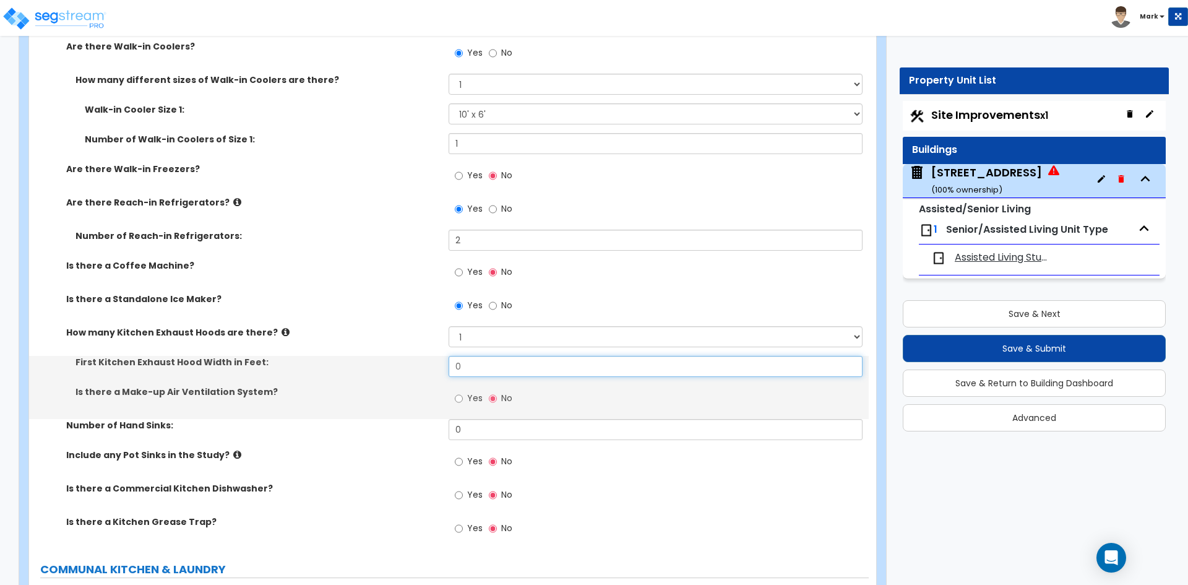
click at [493, 362] on input "0" at bounding box center [655, 366] width 413 height 21
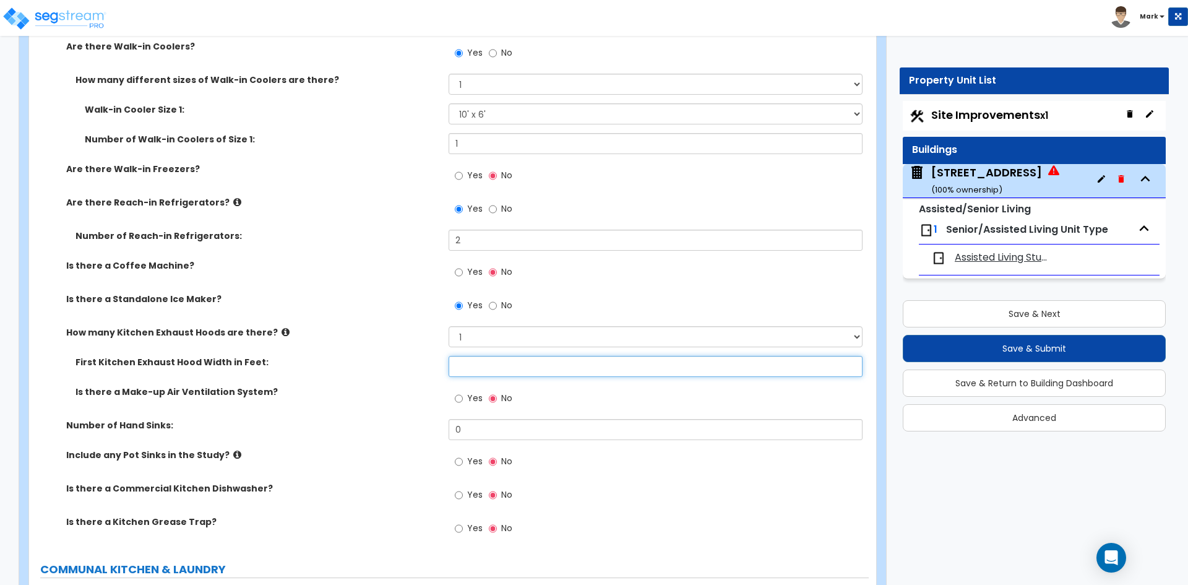
click at [488, 363] on input "text" at bounding box center [655, 366] width 413 height 21
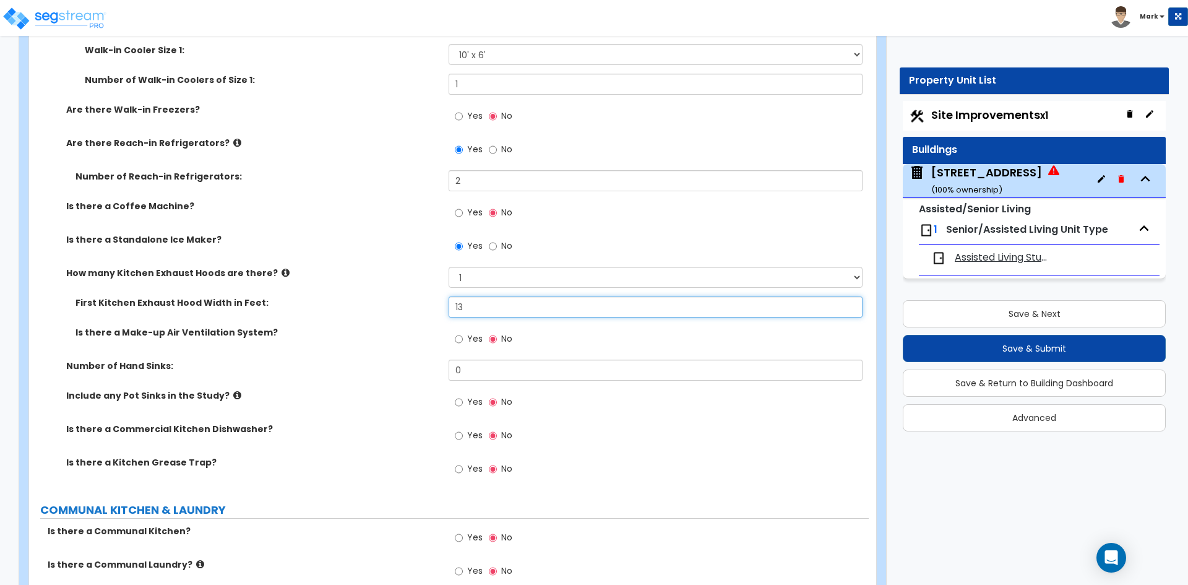
scroll to position [5445, 0]
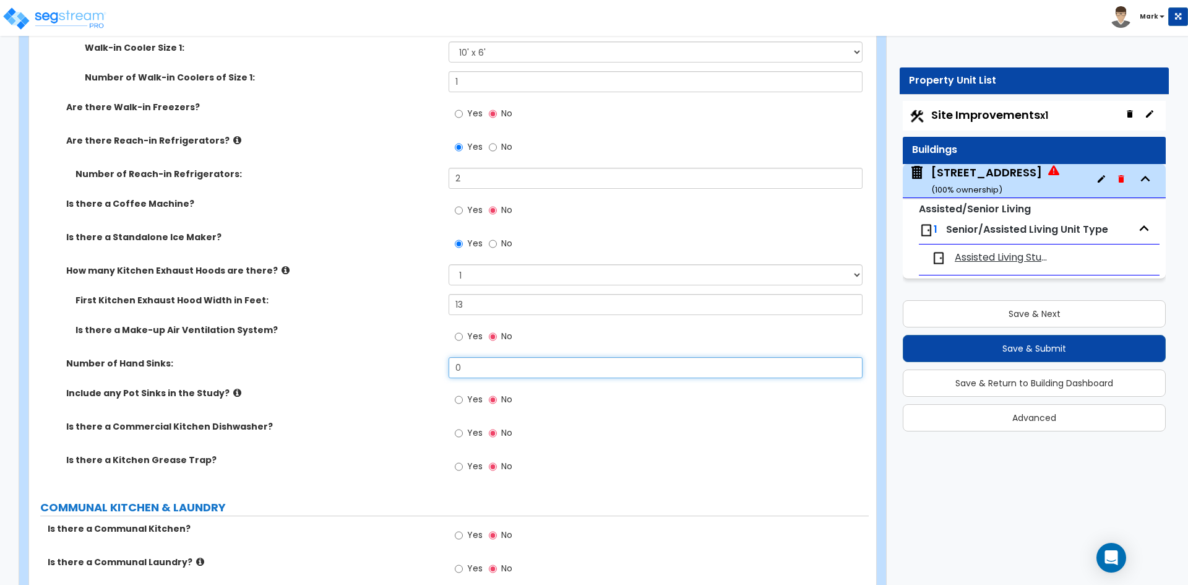
click at [470, 372] on input "0" at bounding box center [655, 367] width 413 height 21
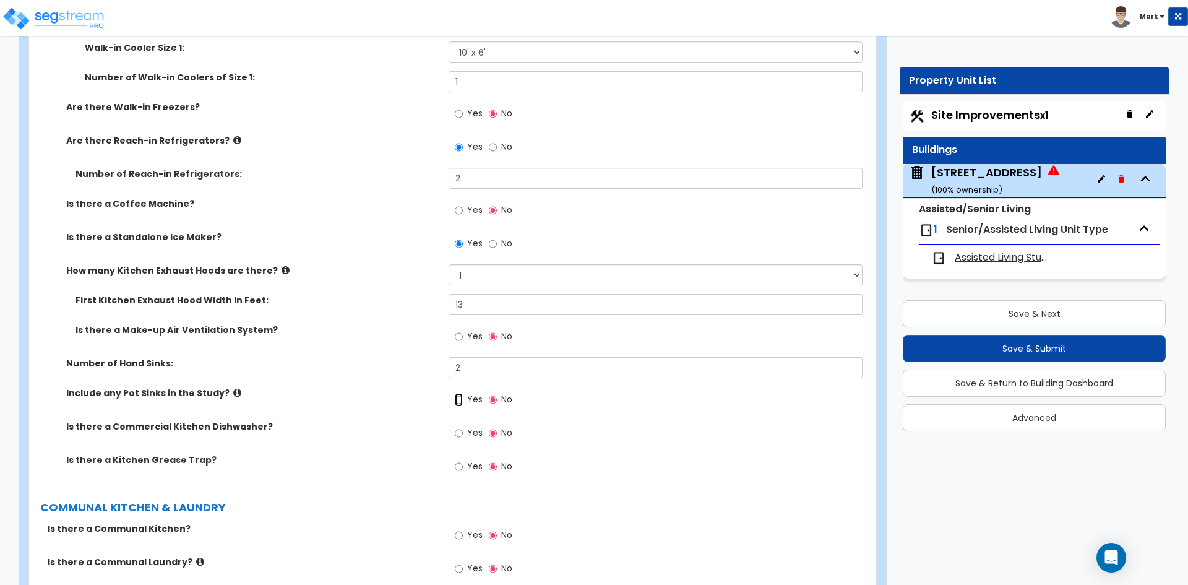
click at [458, 398] on input "Yes" at bounding box center [459, 400] width 8 height 14
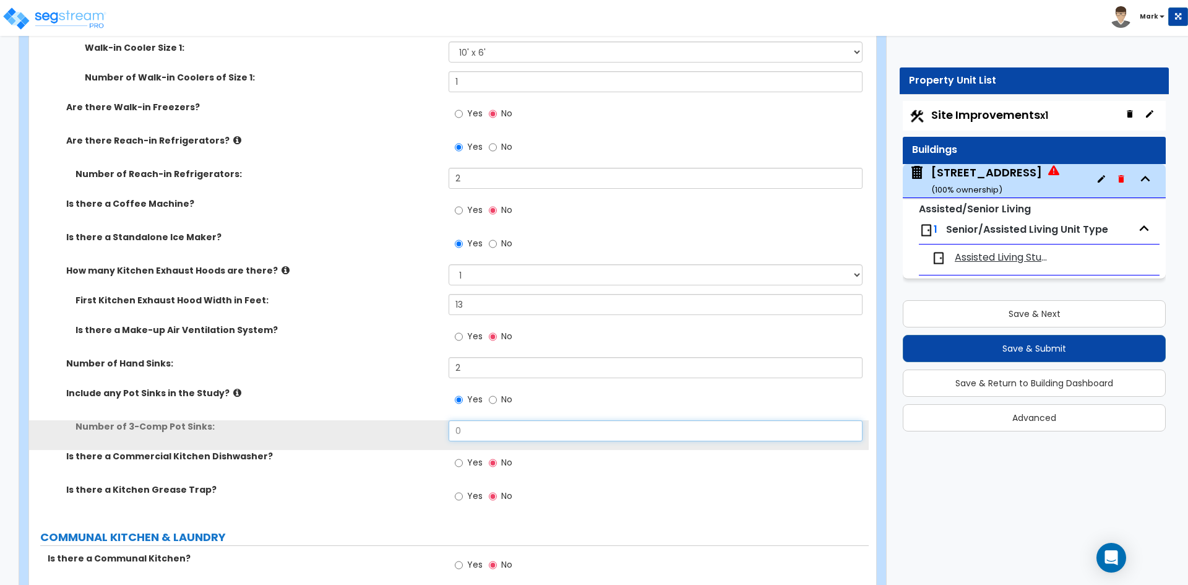
click at [470, 429] on input "0" at bounding box center [655, 430] width 413 height 21
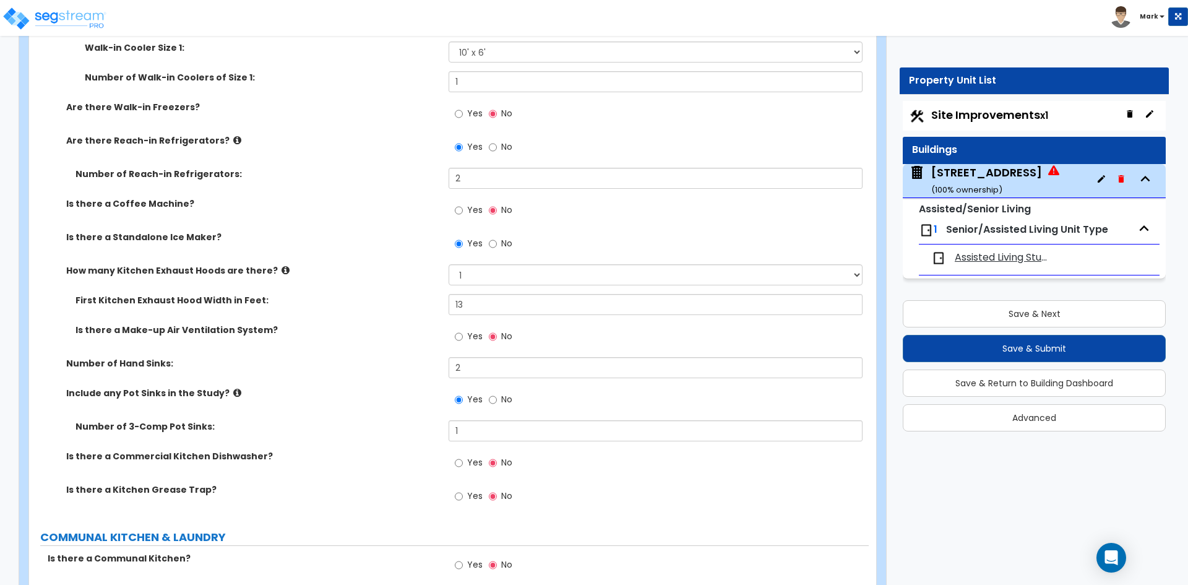
click at [454, 460] on div "Yes No" at bounding box center [484, 464] width 70 height 28
click at [460, 466] on input "Yes" at bounding box center [459, 463] width 8 height 14
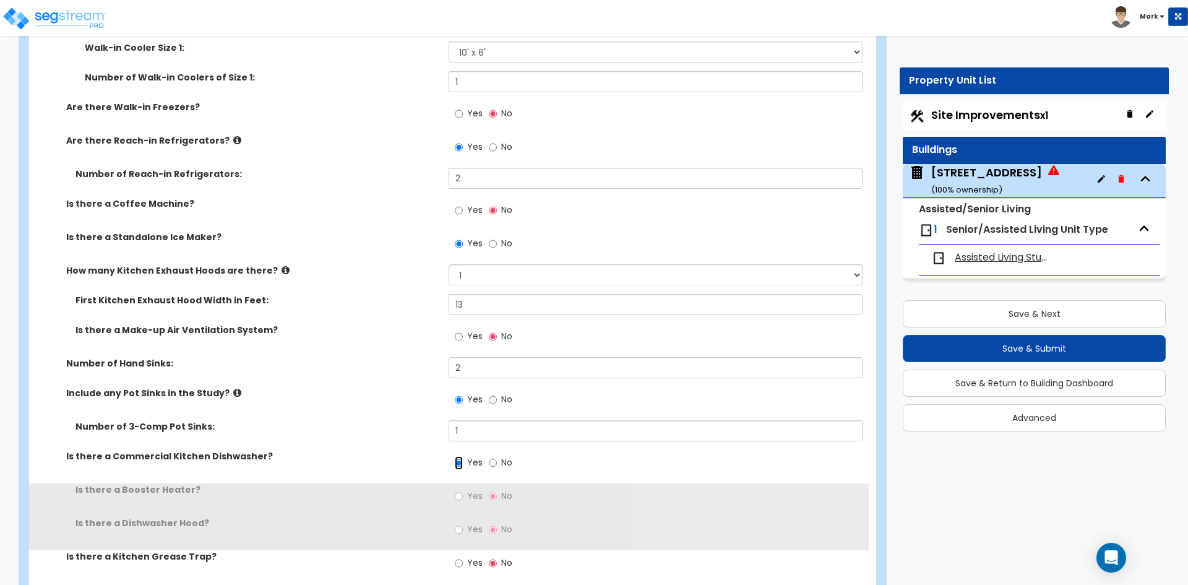
scroll to position [5506, 0]
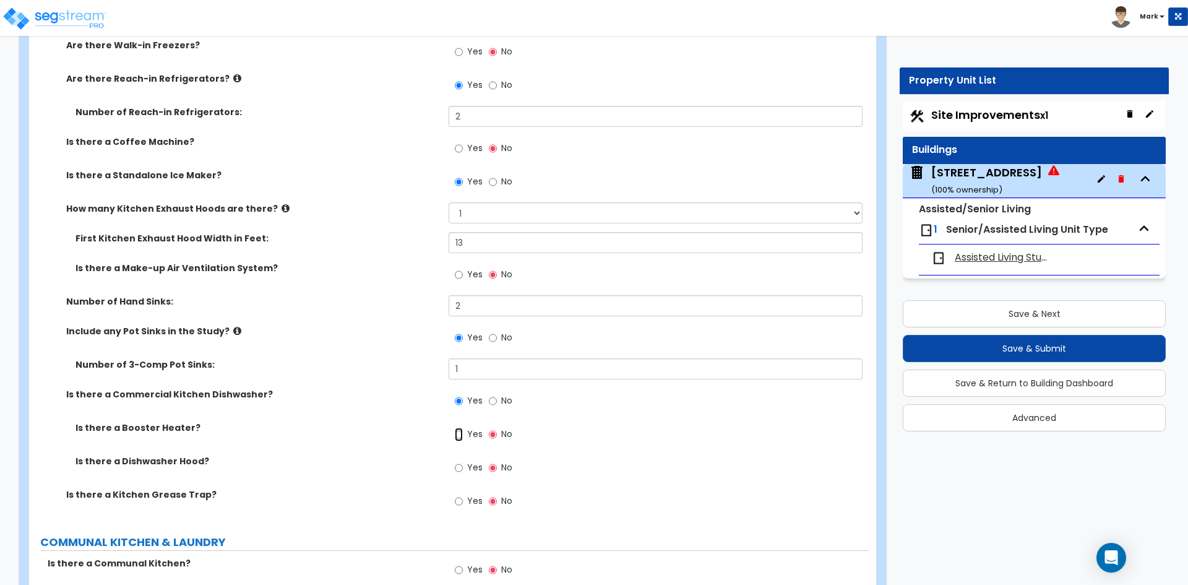
click at [458, 433] on input "Yes" at bounding box center [459, 435] width 8 height 14
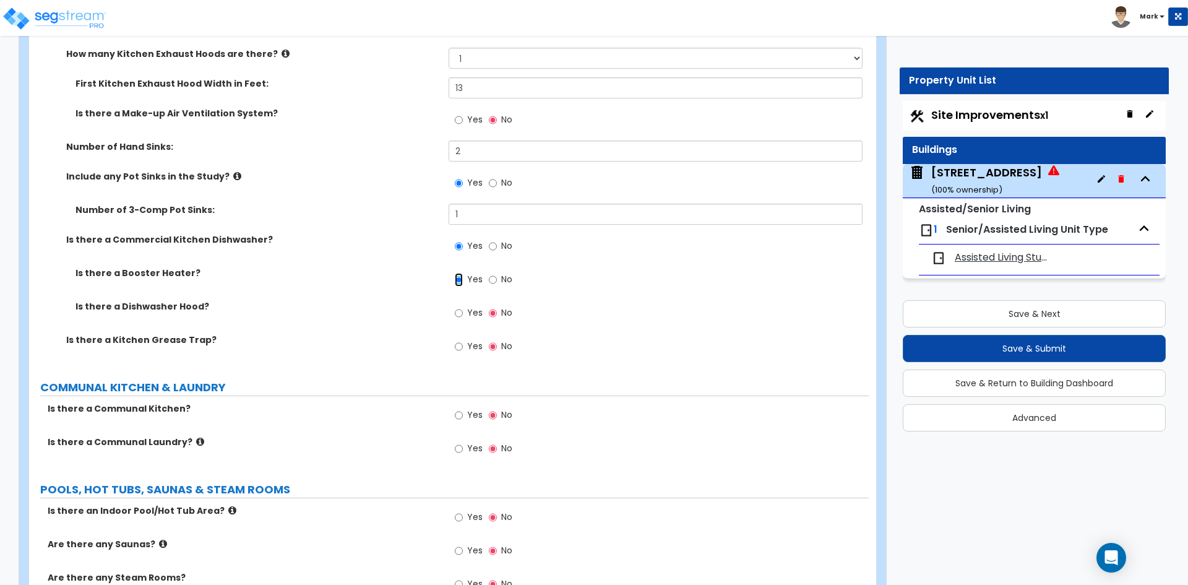
scroll to position [5692, 0]
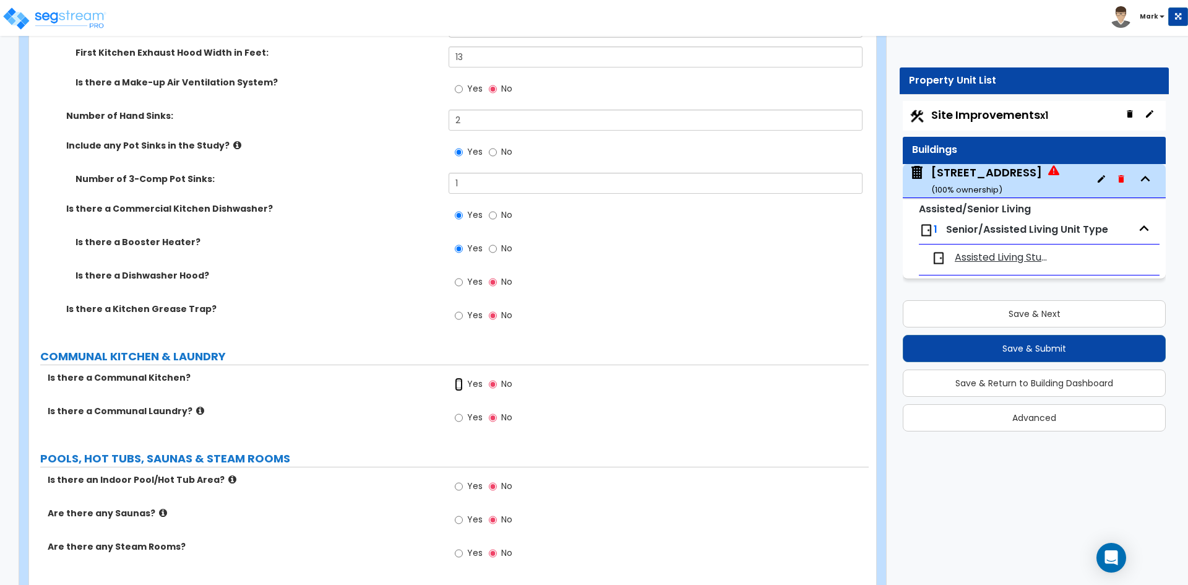
click at [460, 384] on input "Yes" at bounding box center [459, 384] width 8 height 14
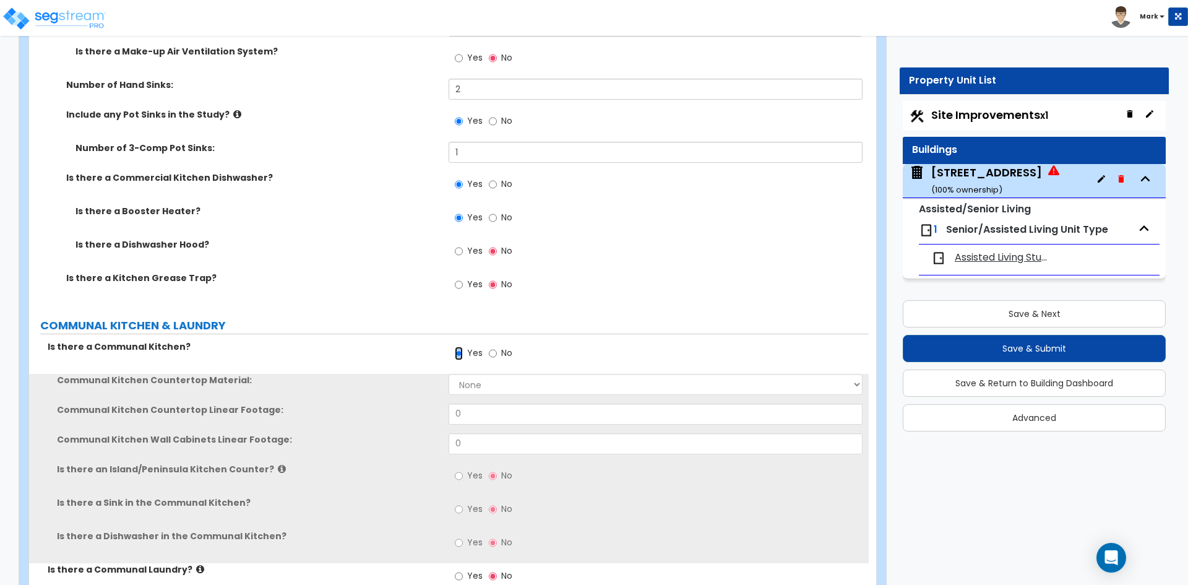
scroll to position [5754, 0]
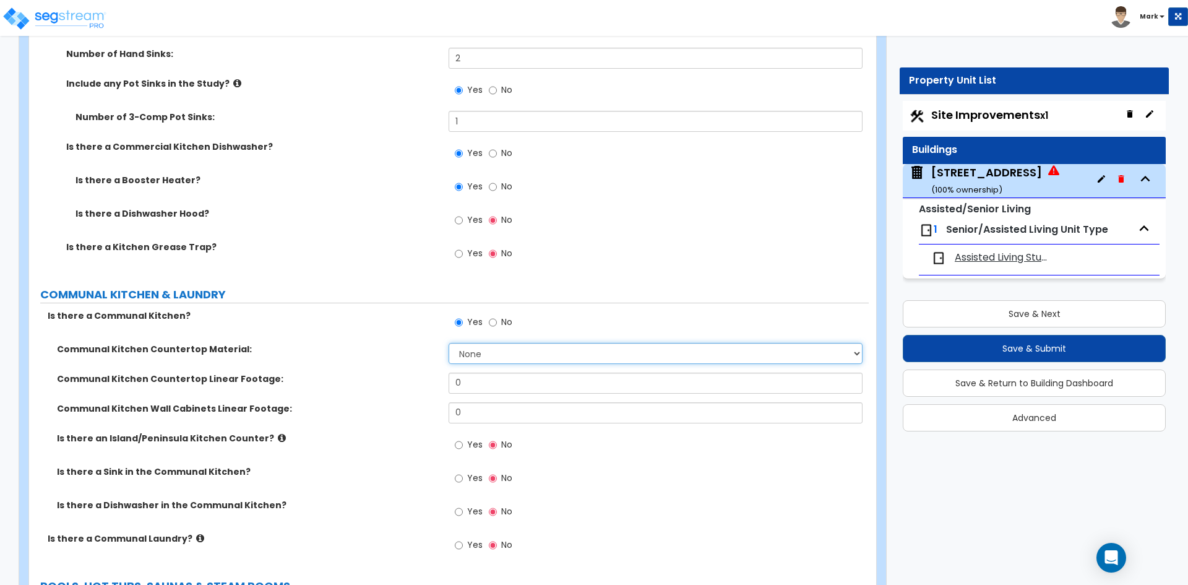
click at [519, 356] on select "None Plastic Laminate Solid Surface Stone Quartz Marble Tile Wood Stainless Ste…" at bounding box center [655, 353] width 413 height 21
click at [449, 343] on select "None Plastic Laminate Solid Surface Stone Quartz Marble Tile Wood Stainless Ste…" at bounding box center [655, 353] width 413 height 21
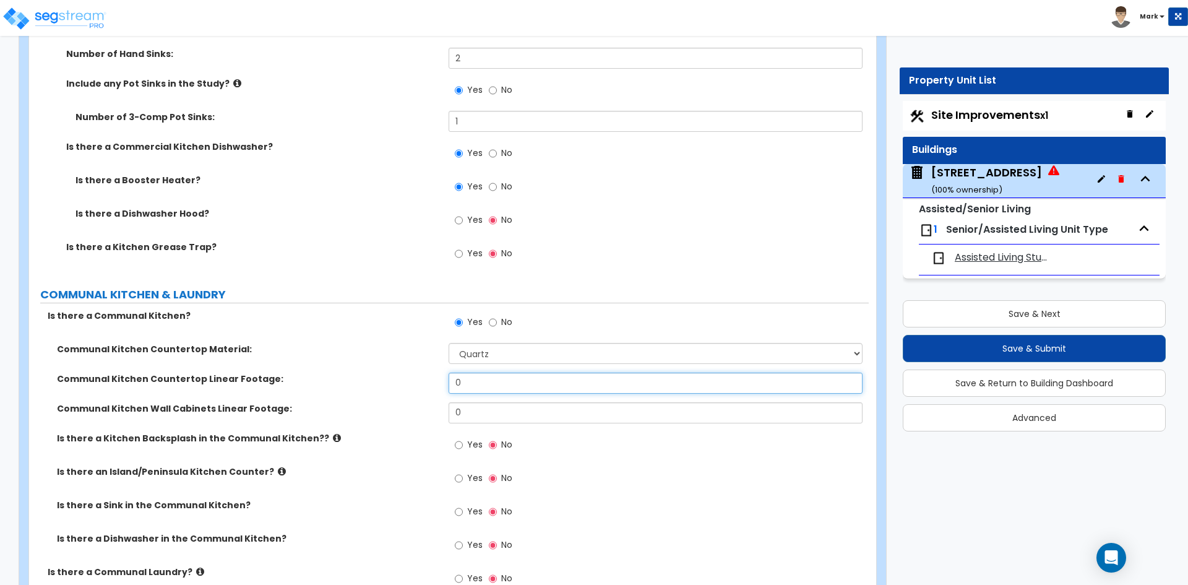
click at [489, 385] on input "0" at bounding box center [655, 382] width 413 height 21
click at [475, 406] on input "0" at bounding box center [655, 412] width 413 height 21
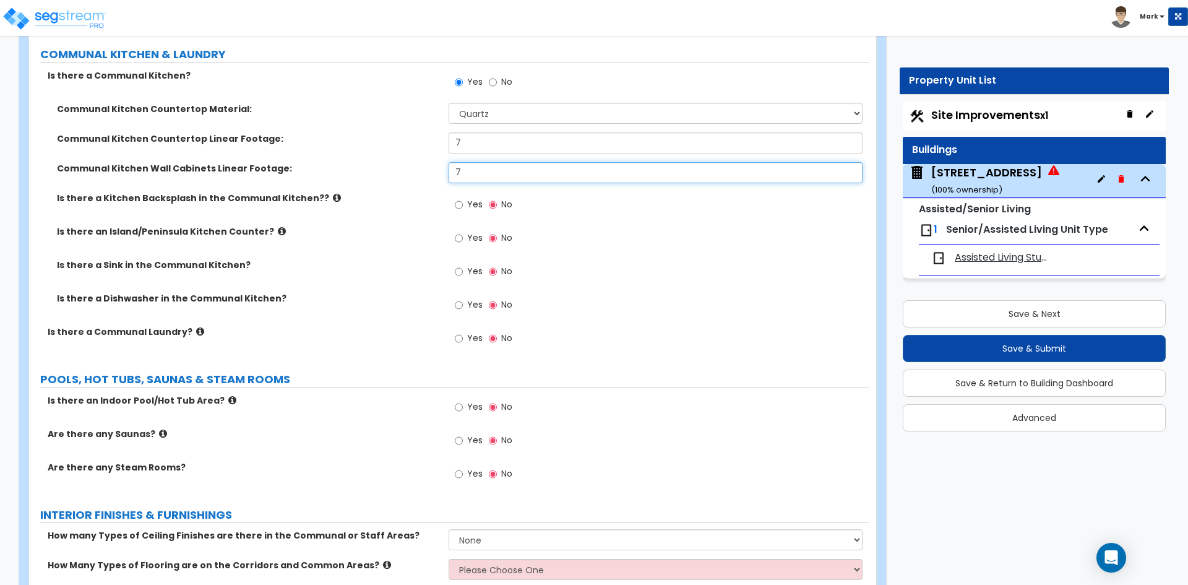
scroll to position [5939, 0]
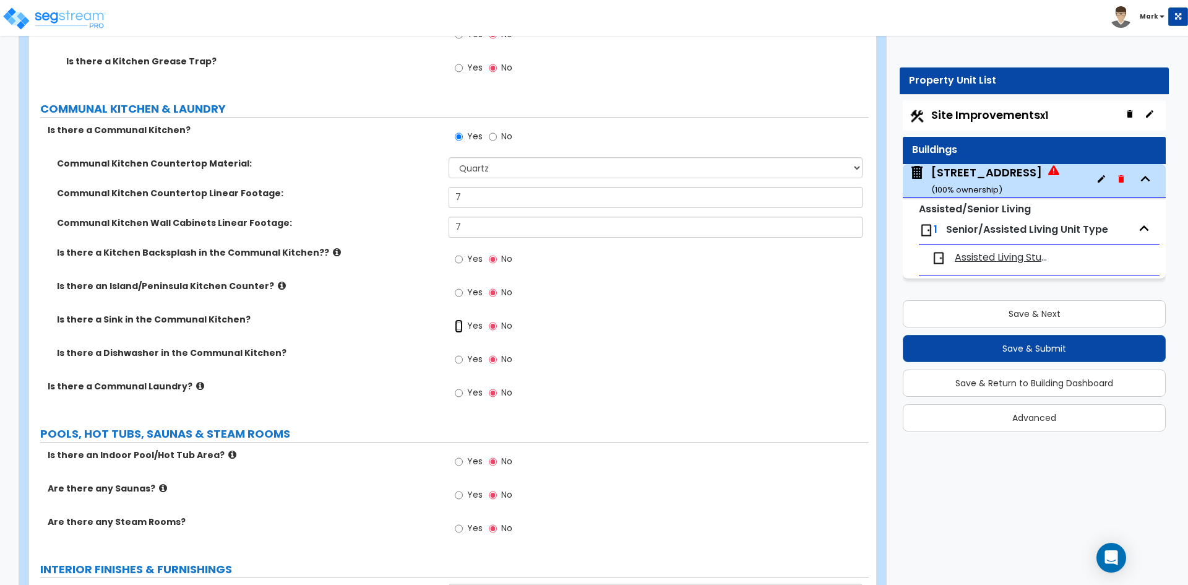
click at [459, 327] on input "Yes" at bounding box center [459, 326] width 8 height 14
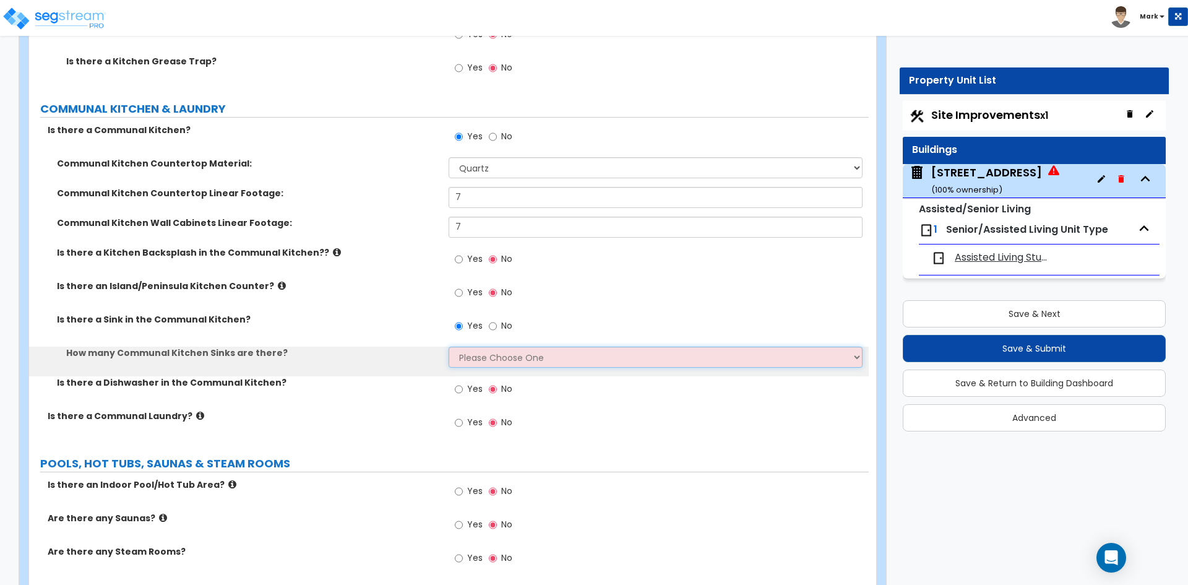
click at [470, 346] on select "Please Choose One 1 2 3" at bounding box center [655, 356] width 413 height 21
click at [449, 346] on select "Please Choose One 1 2 3" at bounding box center [655, 356] width 413 height 21
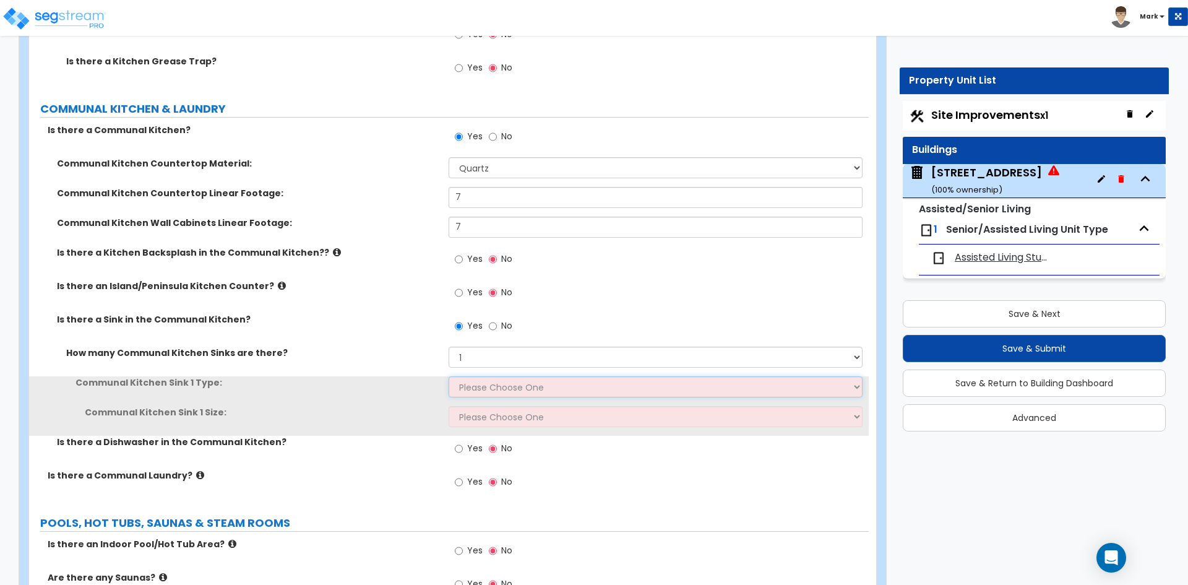
click at [493, 381] on select "Please Choose One Stainless Steel Porcelain Enamel Cast Iron Granite Composite" at bounding box center [655, 386] width 413 height 21
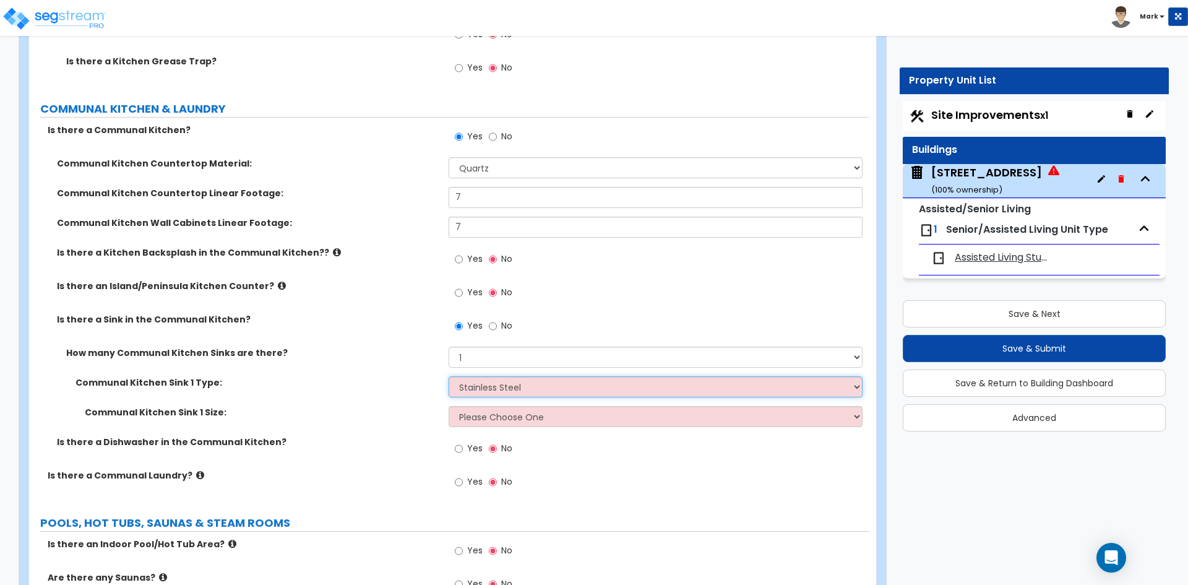
click at [449, 376] on select "Please Choose One Stainless Steel Porcelain Enamel Cast Iron Granite Composite" at bounding box center [655, 386] width 413 height 21
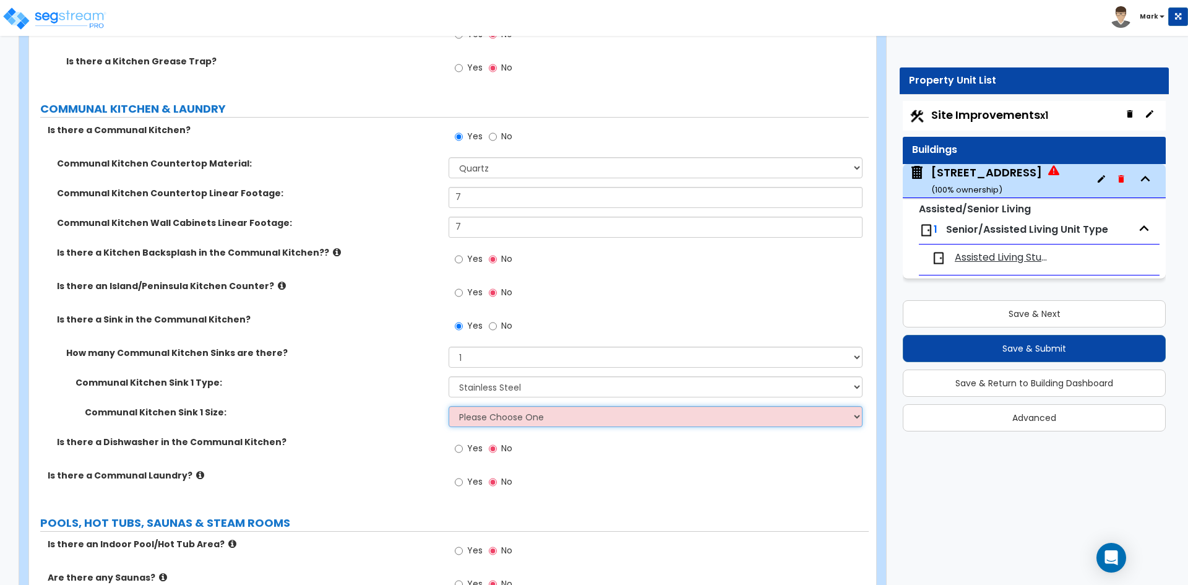
click at [493, 415] on select "Please Choose One Single Sink Double Sink" at bounding box center [655, 416] width 413 height 21
click at [449, 406] on select "Please Choose One Single Sink Double Sink" at bounding box center [655, 416] width 413 height 21
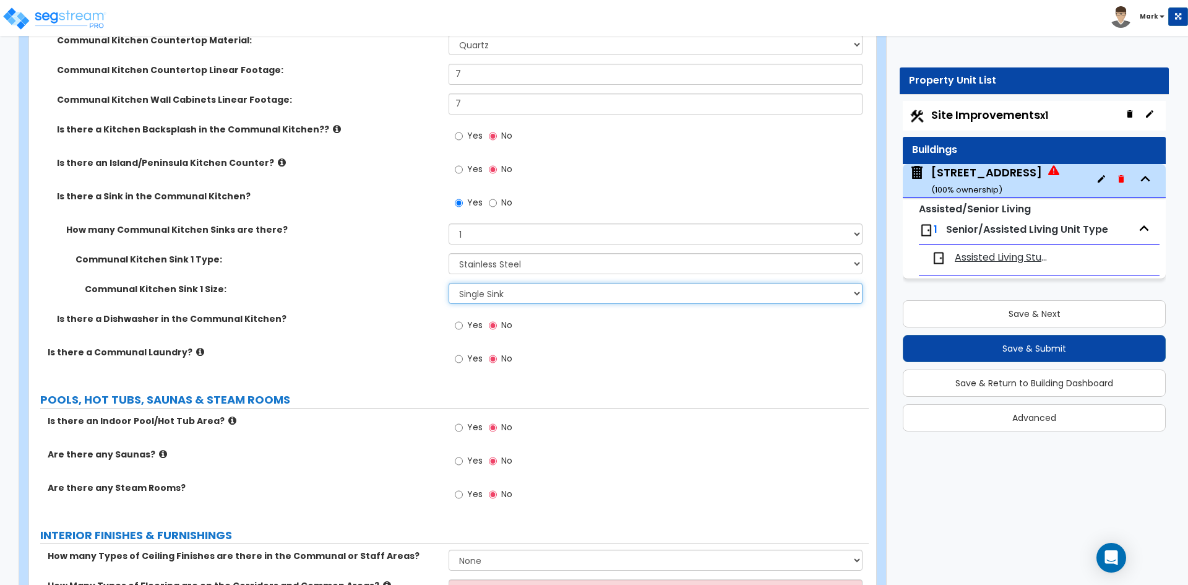
scroll to position [6063, 0]
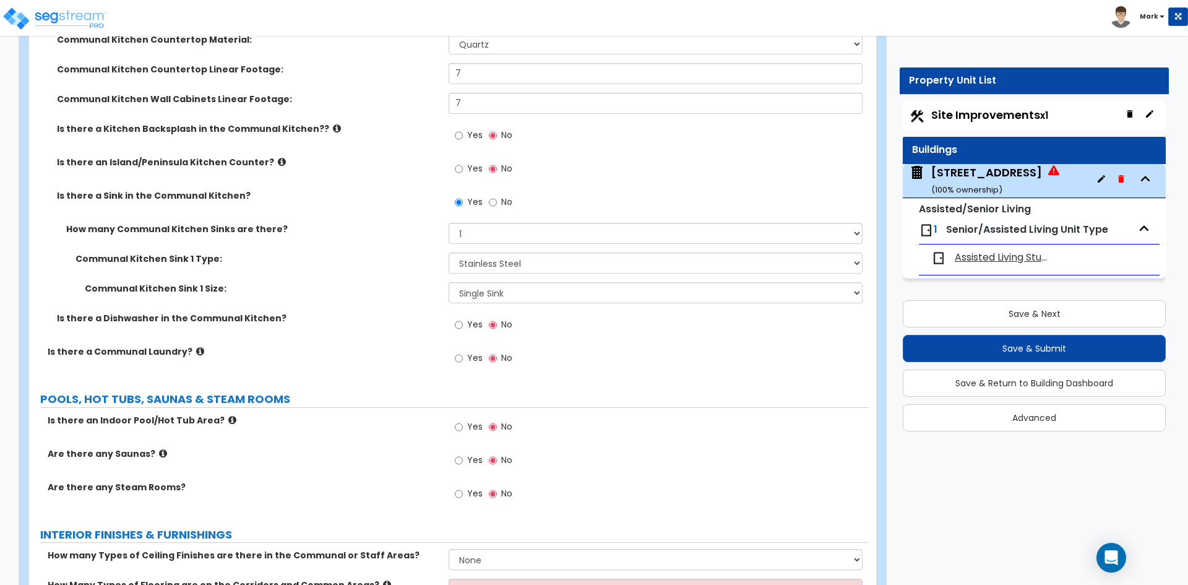
click at [465, 358] on label "Yes" at bounding box center [469, 359] width 28 height 21
click at [463, 358] on input "Yes" at bounding box center [459, 358] width 8 height 14
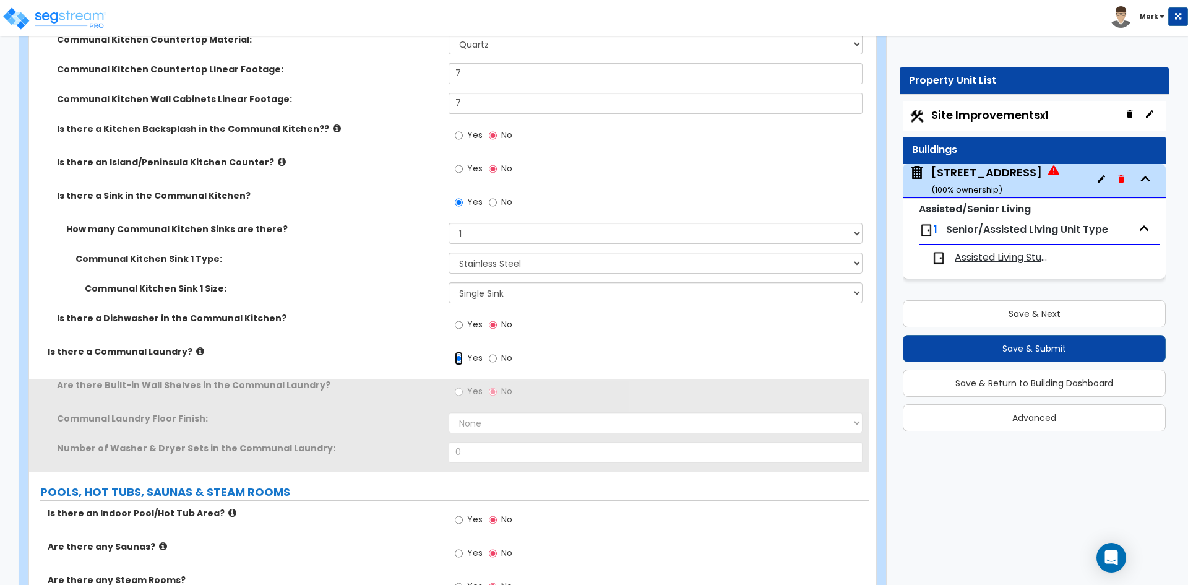
scroll to position [6125, 0]
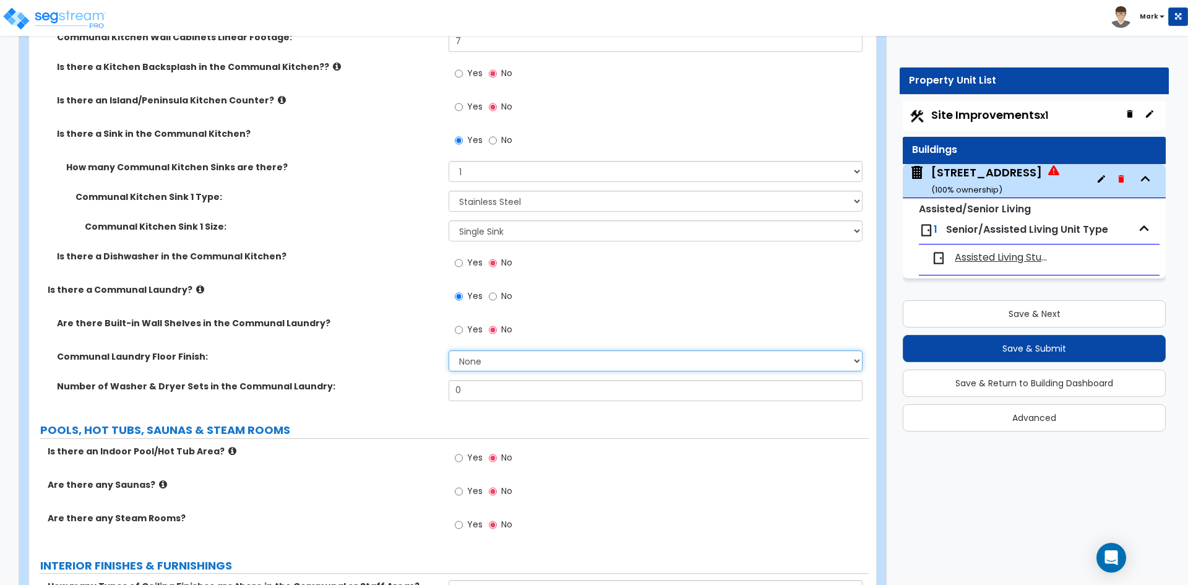
click at [494, 363] on select "None Tile Flooring Hardwood Flooring Resilient Laminate Flooring VCT Flooring S…" at bounding box center [655, 360] width 413 height 21
click at [402, 393] on div "Number of Washer & Dryer Sets in the Communal Laundry: 0" at bounding box center [449, 395] width 840 height 30
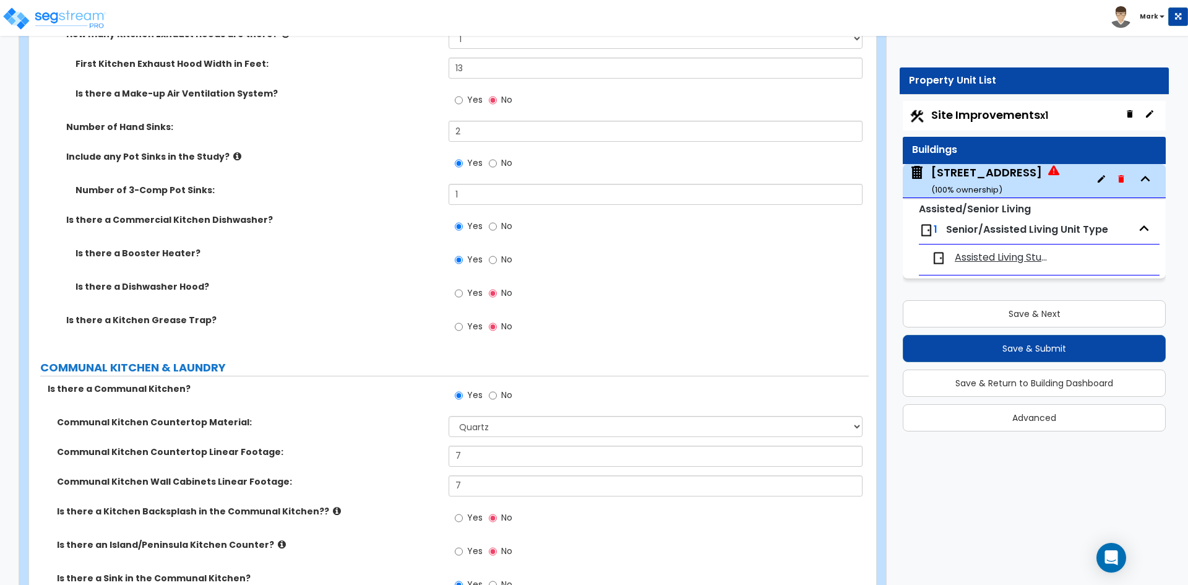
scroll to position [5692, 0]
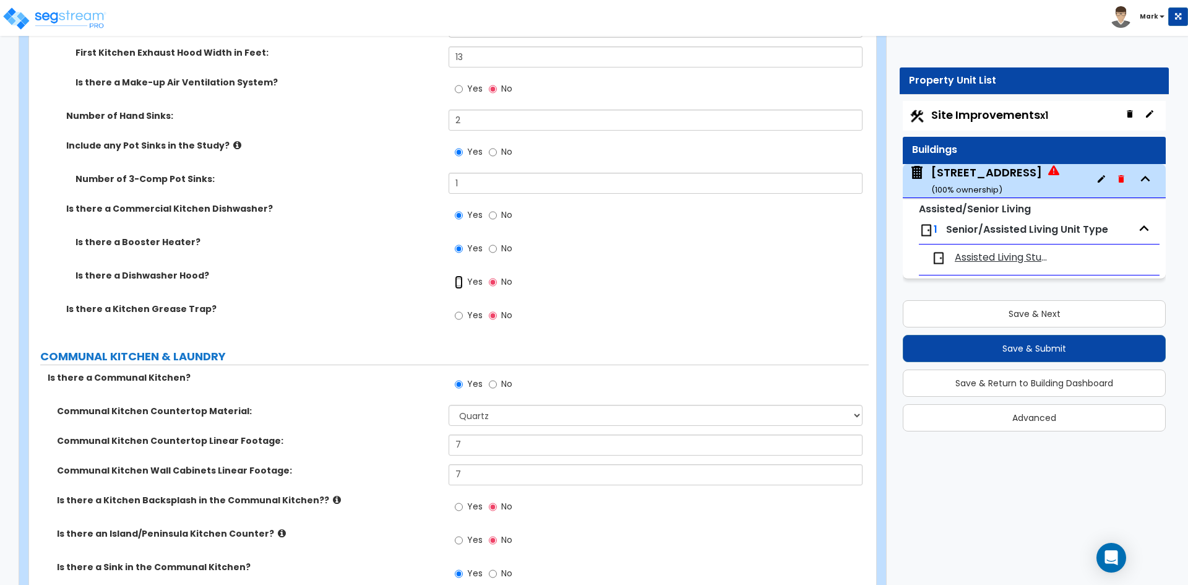
click at [462, 283] on input "Yes" at bounding box center [459, 282] width 8 height 14
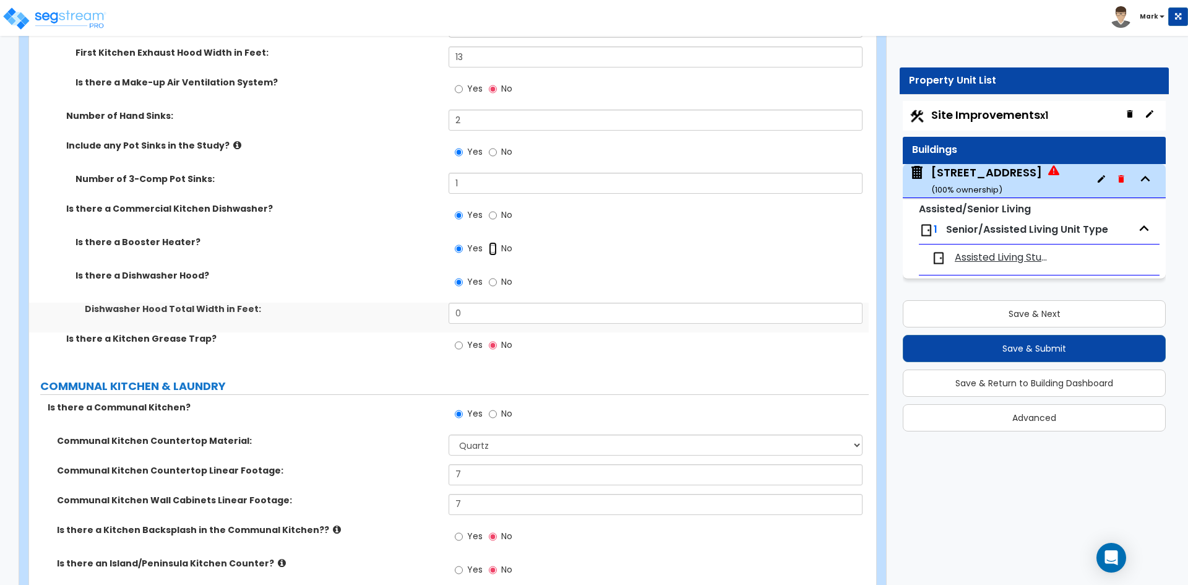
click at [495, 251] on input "No" at bounding box center [493, 249] width 8 height 14
click at [472, 309] on input "0" at bounding box center [655, 313] width 413 height 21
click at [395, 311] on label "Dishwasher Hood Total Width in Feet:" at bounding box center [262, 309] width 355 height 12
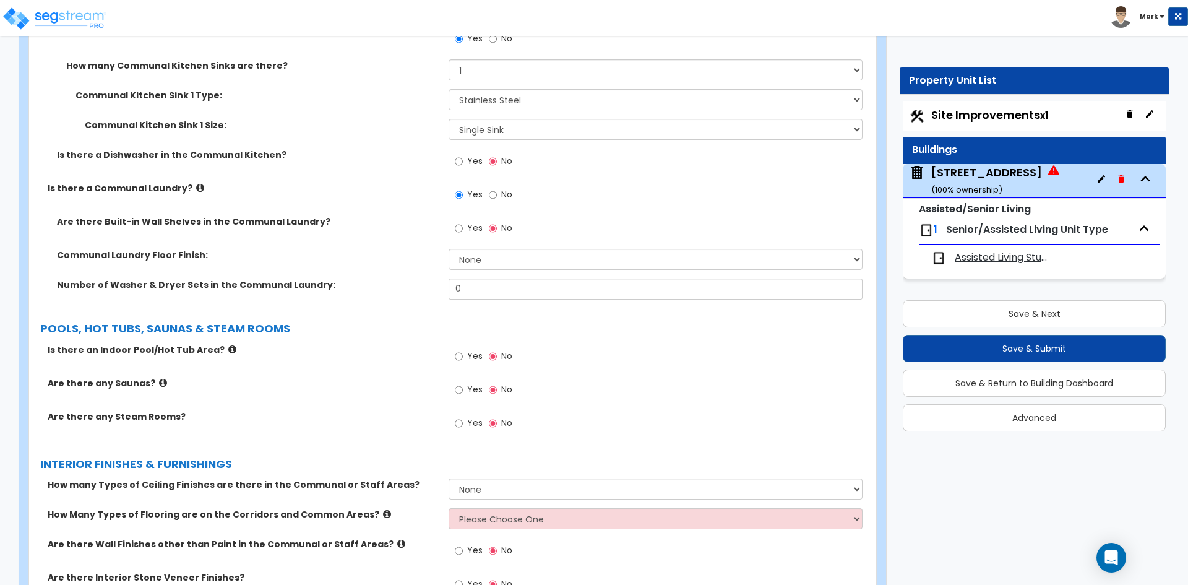
scroll to position [6249, 0]
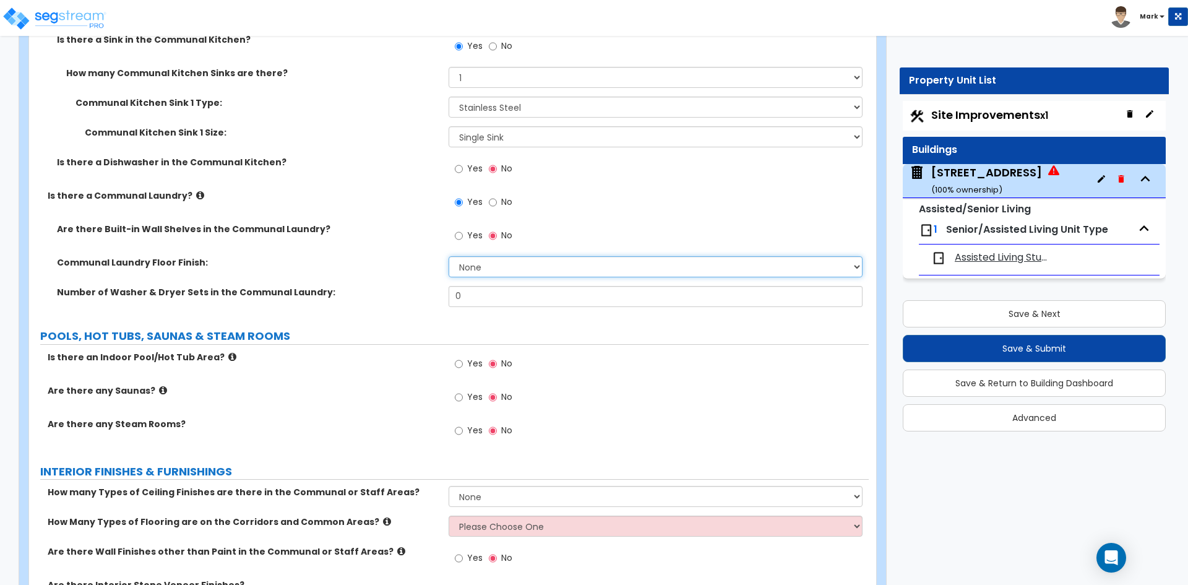
click at [479, 262] on select "None Tile Flooring Hardwood Flooring Resilient Laminate Flooring VCT Flooring S…" at bounding box center [655, 266] width 413 height 21
click at [449, 256] on select "None Tile Flooring Hardwood Flooring Resilient Laminate Flooring VCT Flooring S…" at bounding box center [655, 266] width 413 height 21
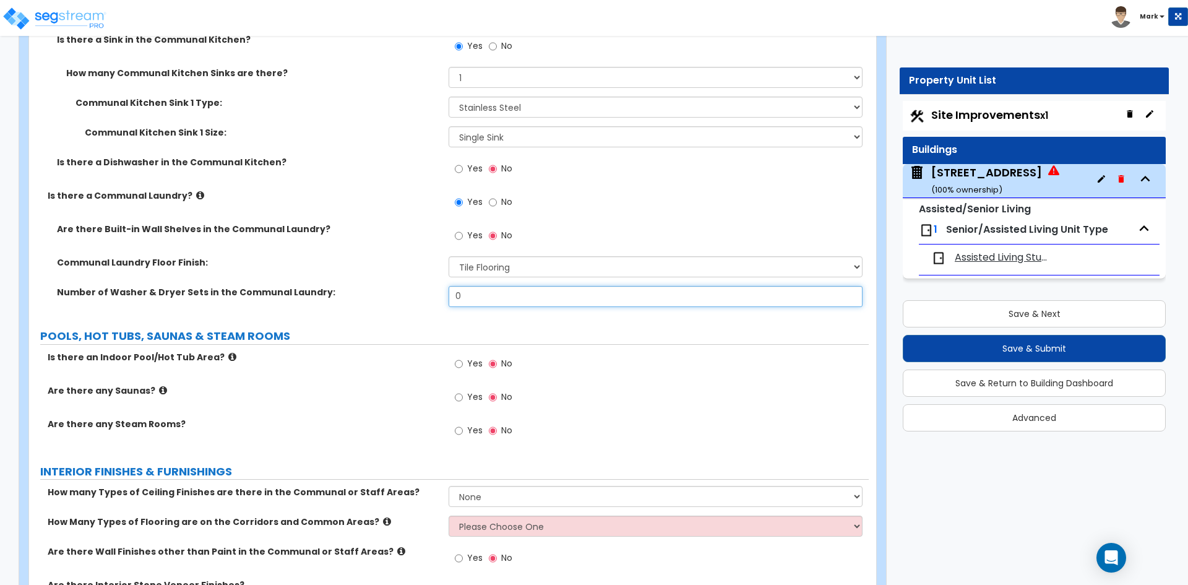
click at [483, 296] on input "0" at bounding box center [655, 296] width 413 height 21
click at [494, 204] on input "No" at bounding box center [493, 203] width 8 height 14
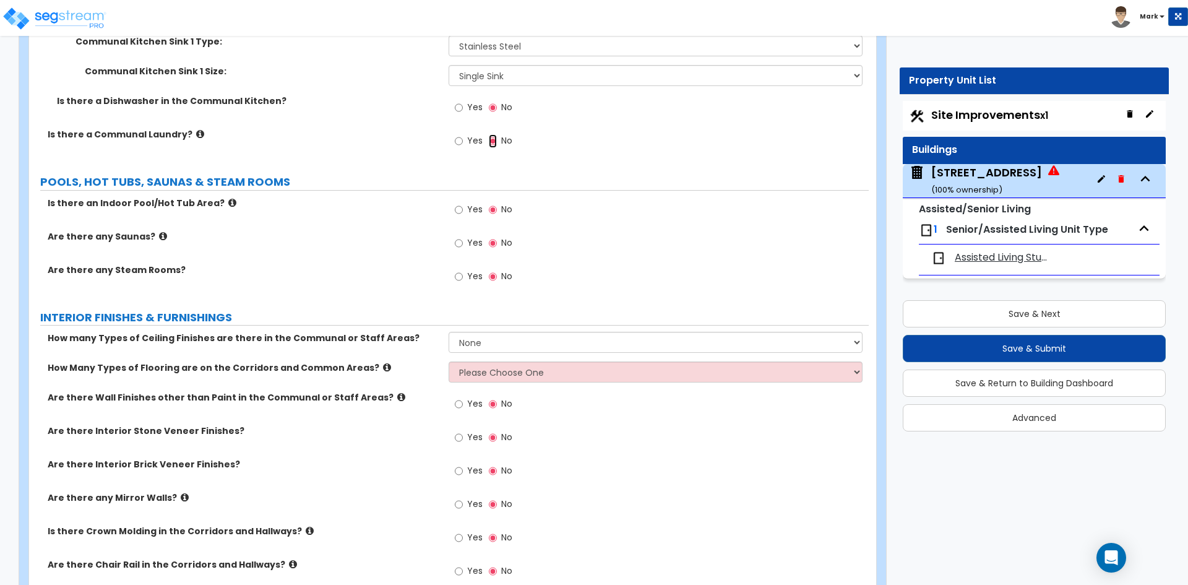
scroll to position [6311, 0]
click at [458, 207] on input "Yes" at bounding box center [459, 209] width 8 height 14
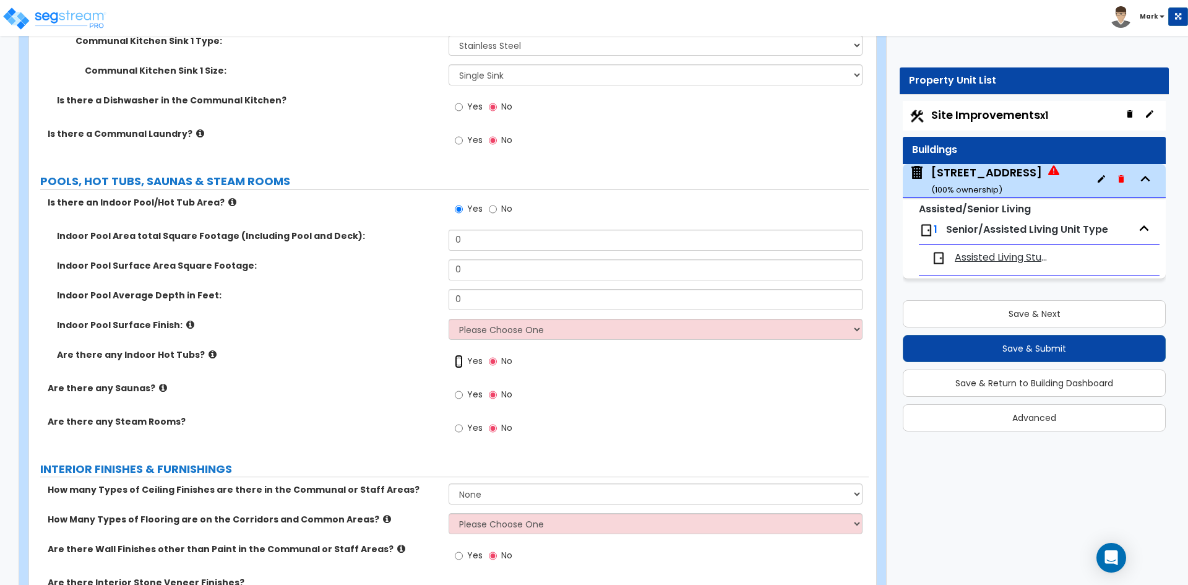
click at [460, 363] on input "Yes" at bounding box center [459, 362] width 8 height 14
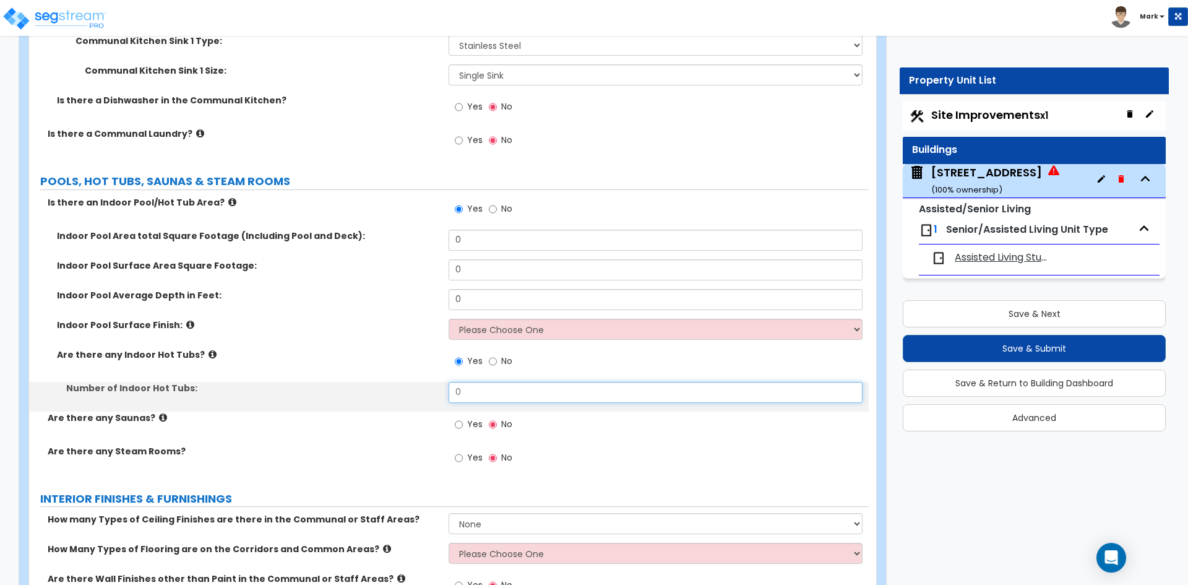
click at [475, 390] on input "0" at bounding box center [655, 392] width 413 height 21
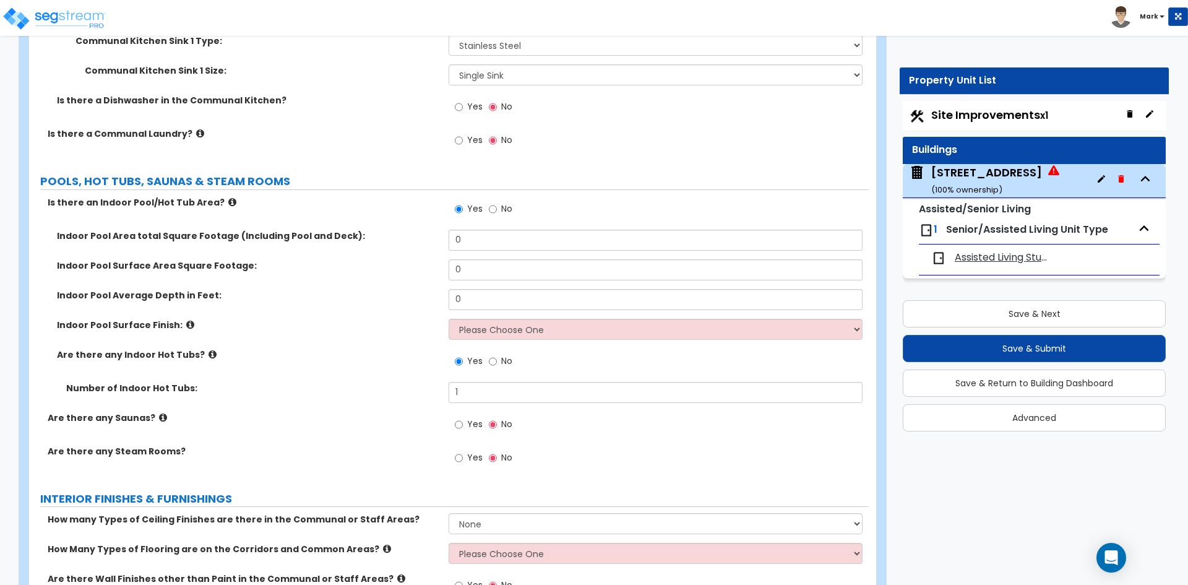
click at [382, 387] on label "Number of Indoor Hot Tubs:" at bounding box center [252, 388] width 373 height 12
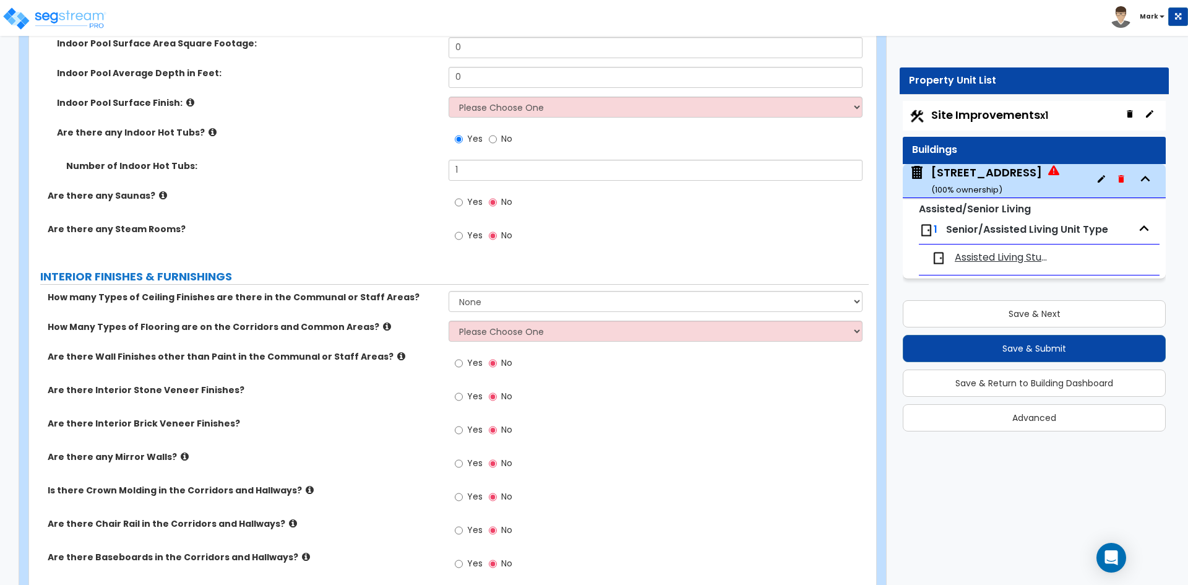
scroll to position [6558, 0]
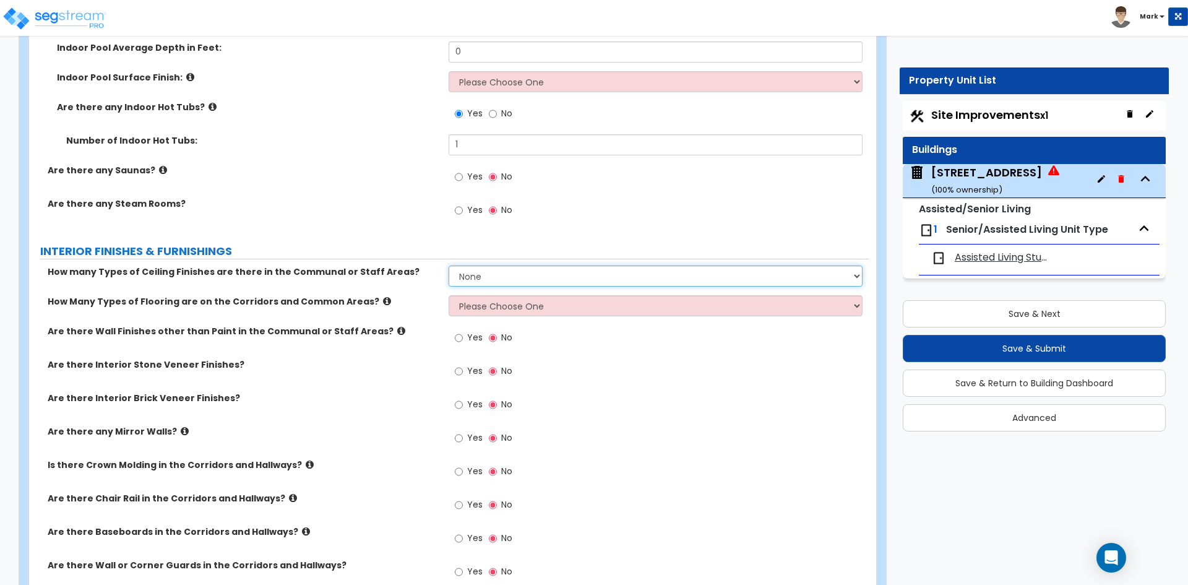
click at [483, 275] on select "None 1 2 3" at bounding box center [655, 275] width 413 height 21
click at [449, 265] on select "None 1 2 3" at bounding box center [655, 275] width 413 height 21
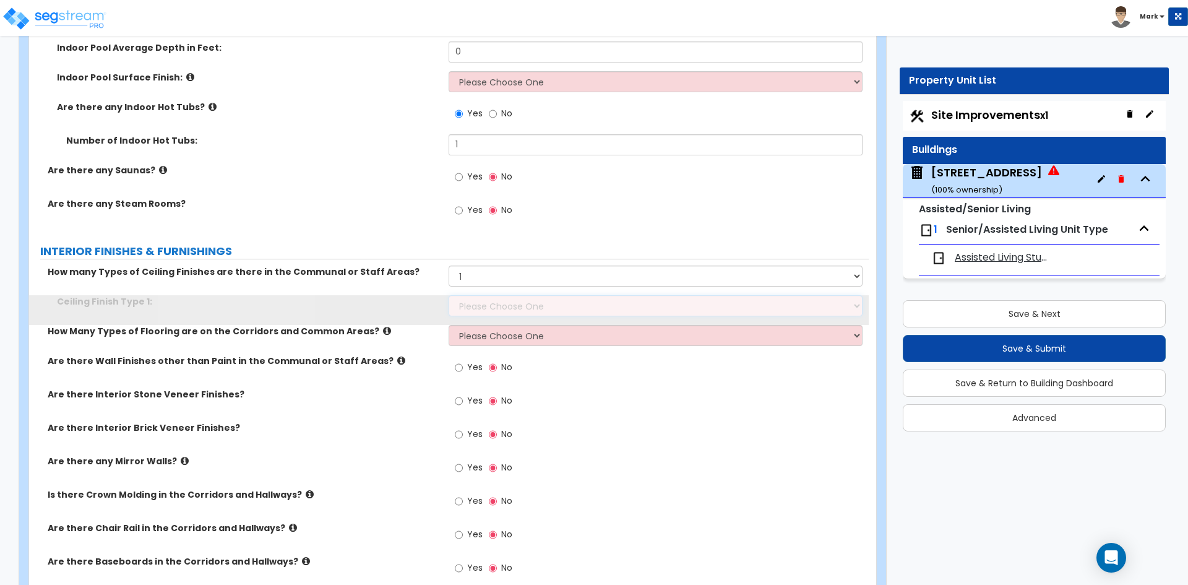
click at [487, 310] on select "Please Choose One Drop Ceiling Drywall Ceiling Open Ceiling" at bounding box center [655, 305] width 413 height 21
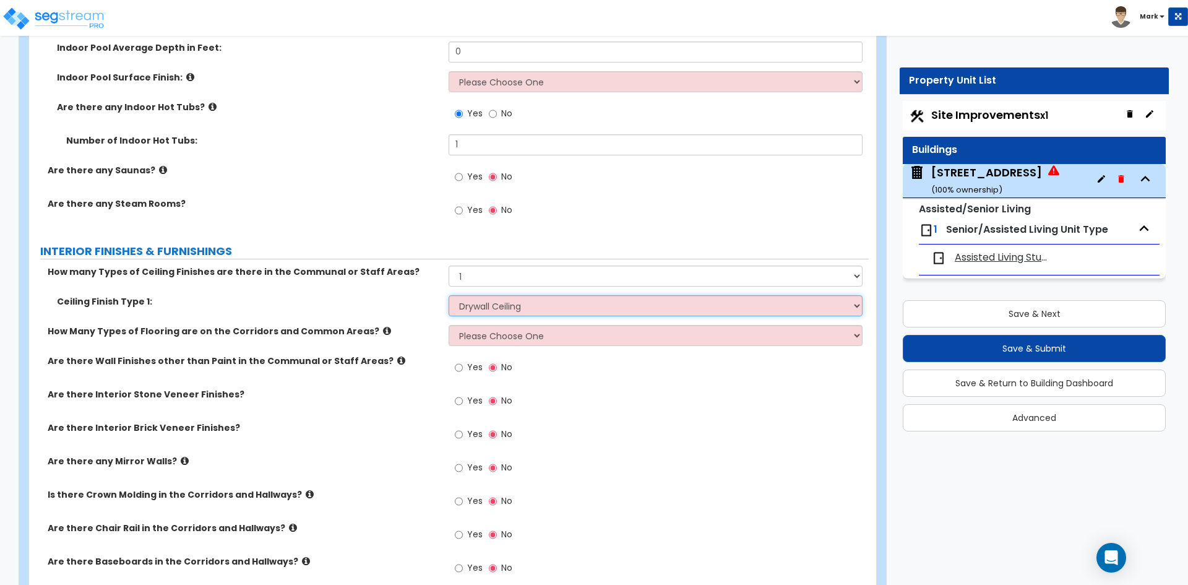
click at [449, 295] on select "Please Choose One Drop Ceiling Drywall Ceiling Open Ceiling" at bounding box center [655, 305] width 413 height 21
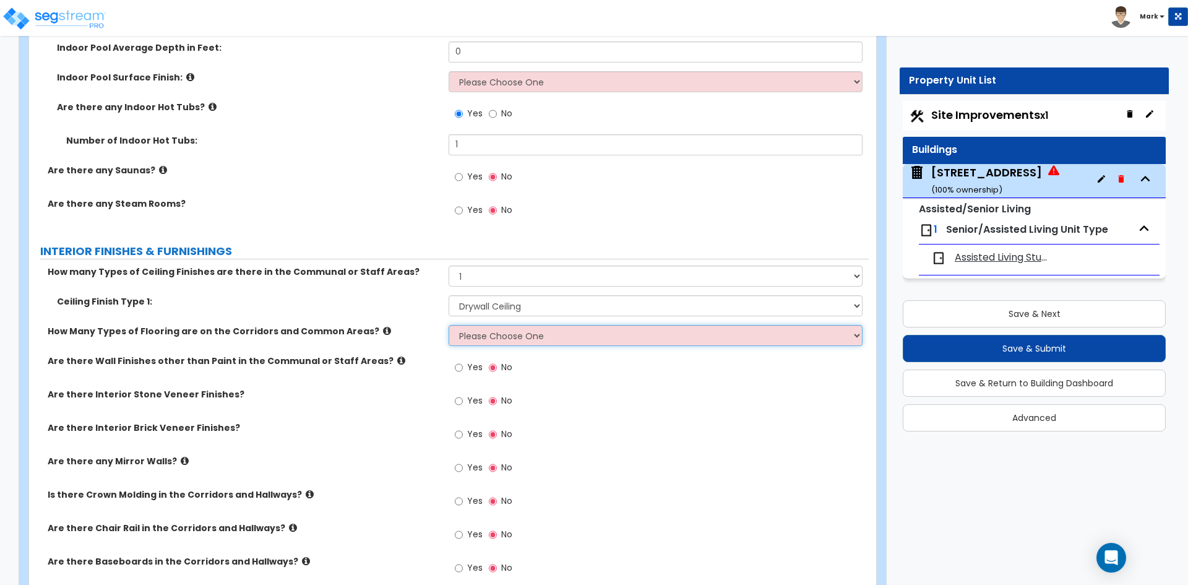
click at [489, 334] on select "Please Choose One 1 2 3" at bounding box center [655, 335] width 413 height 21
click at [449, 325] on select "Please Choose One 1 2 3" at bounding box center [655, 335] width 413 height 21
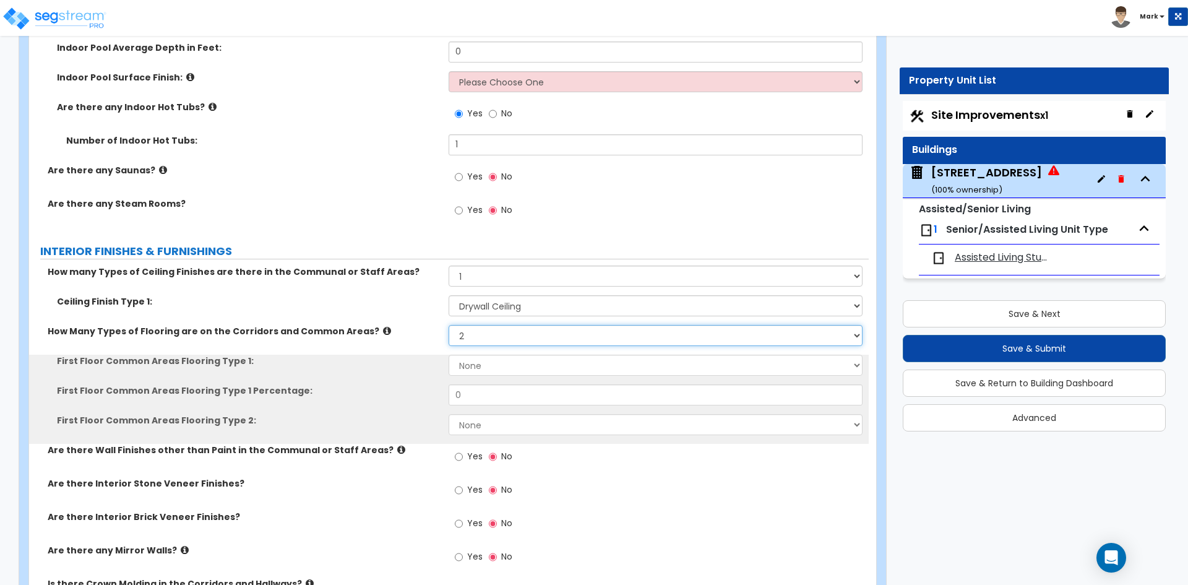
scroll to position [6620, 0]
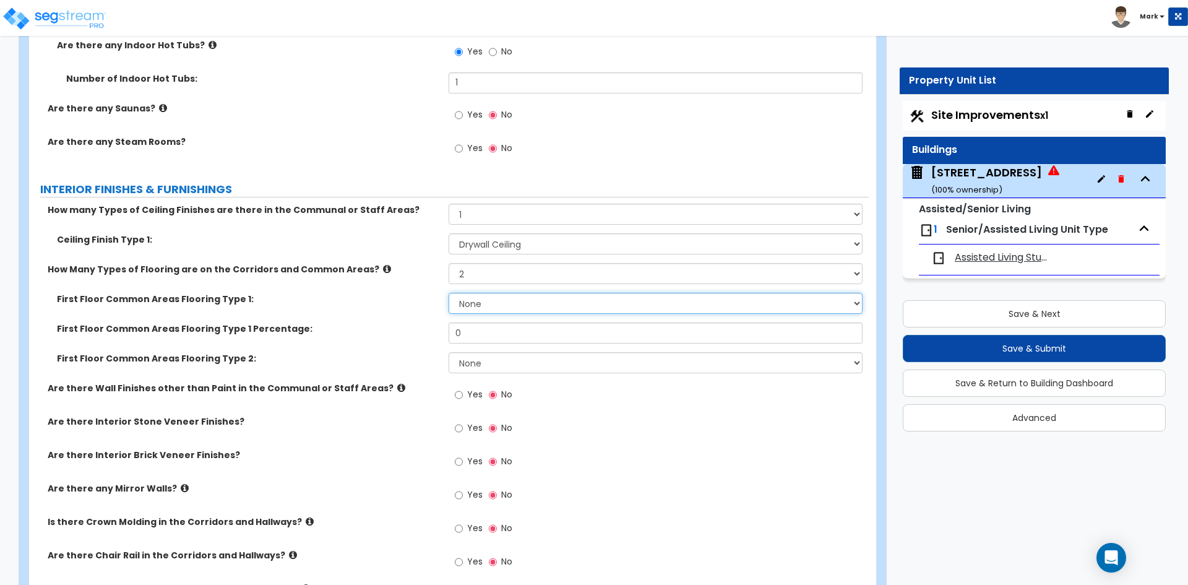
click at [479, 305] on select "None Tile Flooring Hardwood Flooring Resilient Laminate Flooring VCT Flooring S…" at bounding box center [655, 303] width 413 height 21
click at [449, 293] on select "None Tile Flooring Hardwood Flooring Resilient Laminate Flooring VCT Flooring S…" at bounding box center [655, 303] width 413 height 21
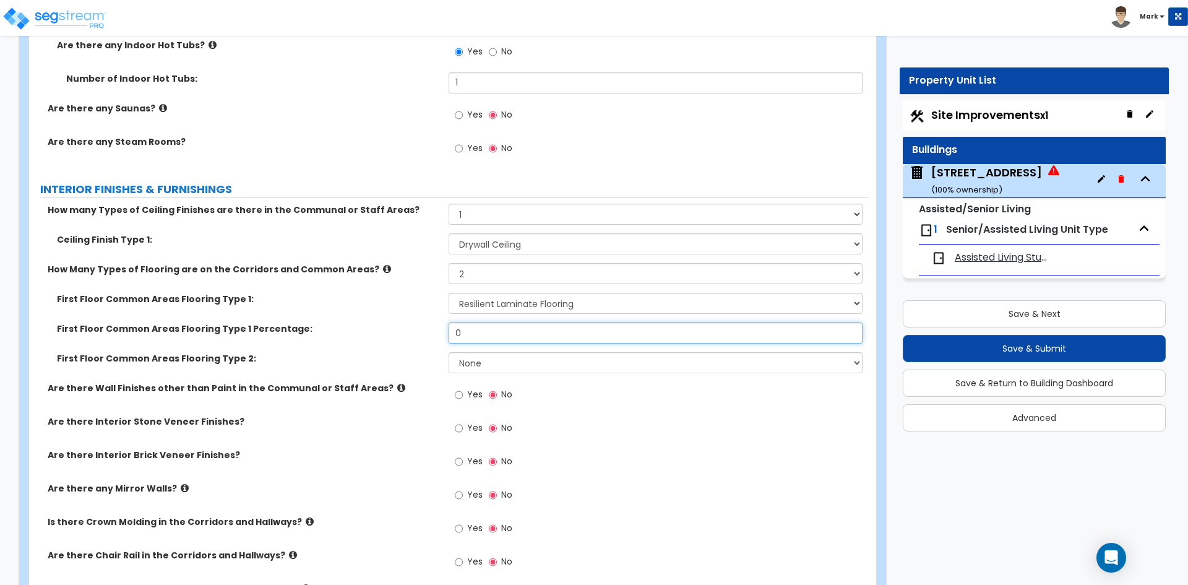
click at [476, 329] on input "0" at bounding box center [655, 332] width 413 height 21
click at [494, 348] on div "First Floor Common Areas Flooring Type 1 Percentage: 20" at bounding box center [449, 337] width 840 height 30
click at [503, 366] on select "None Tile Flooring Hardwood Flooring Resilient Laminate Flooring VCT Flooring S…" at bounding box center [655, 362] width 413 height 21
click at [449, 352] on select "None Tile Flooring Hardwood Flooring Resilient Laminate Flooring VCT Flooring S…" at bounding box center [655, 362] width 413 height 21
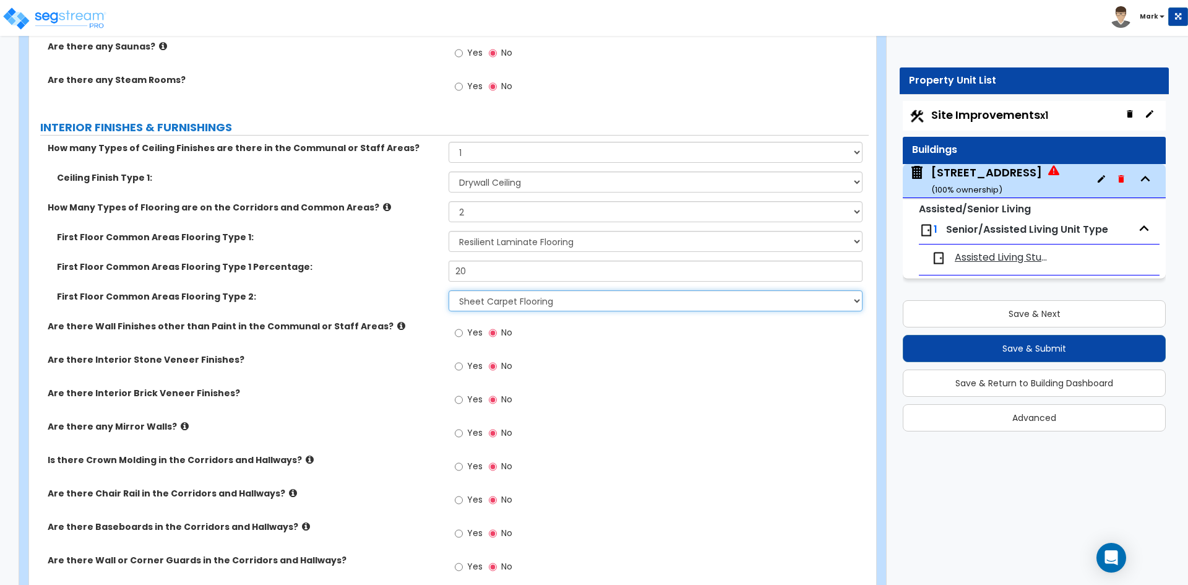
scroll to position [6744, 0]
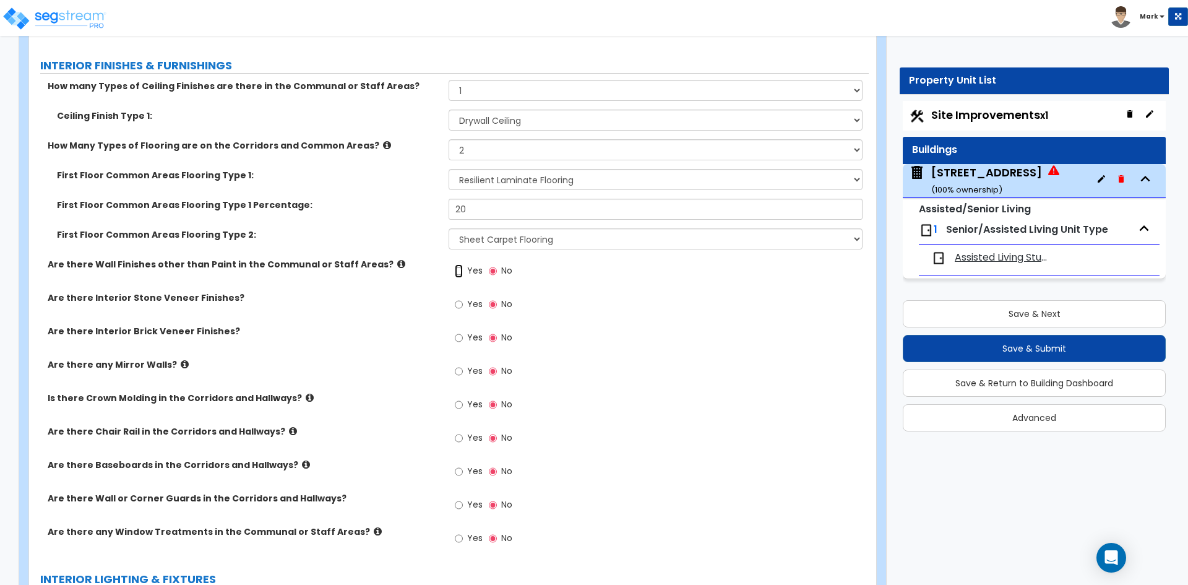
click at [457, 275] on input "Yes" at bounding box center [459, 271] width 8 height 14
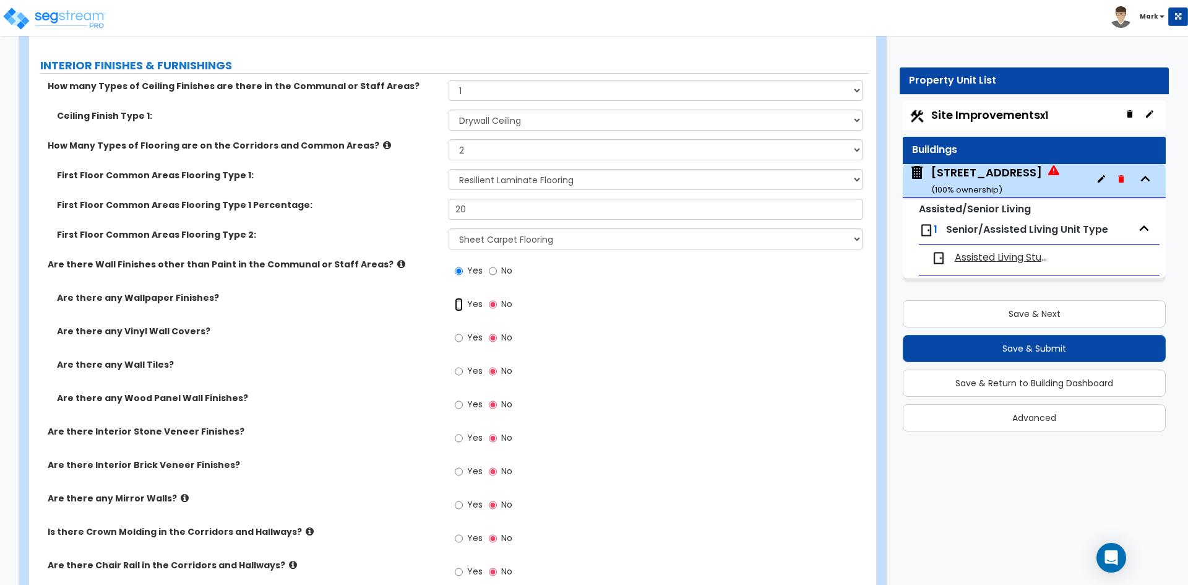
click at [458, 304] on input "Yes" at bounding box center [459, 305] width 8 height 14
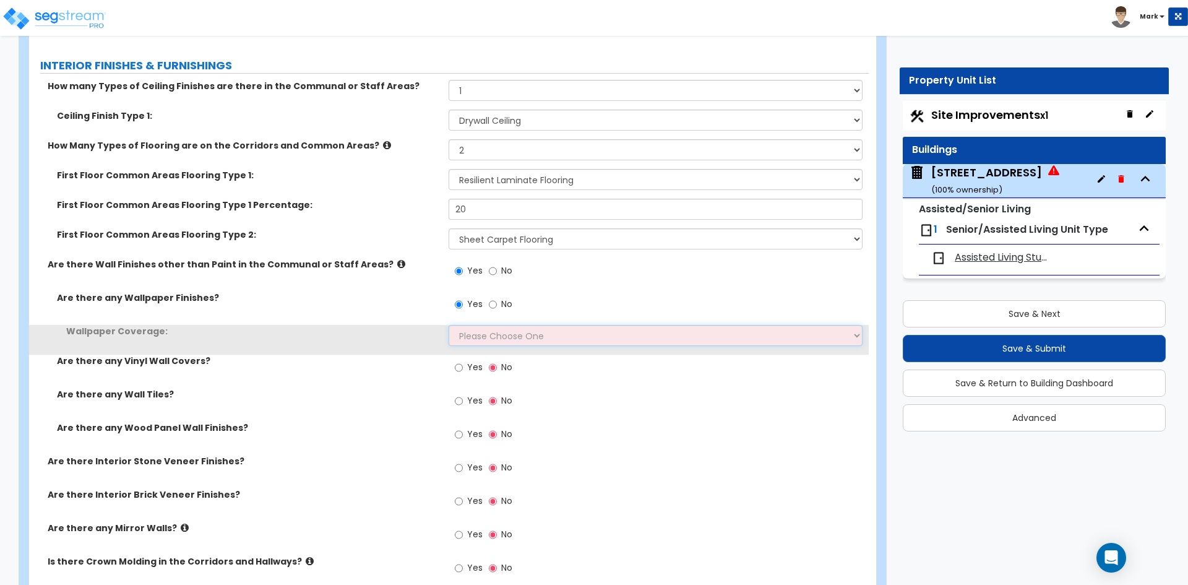
click at [497, 337] on select "Please Choose One Only a Small Portion of Walls are Covered Several Walls are C…" at bounding box center [655, 335] width 413 height 21
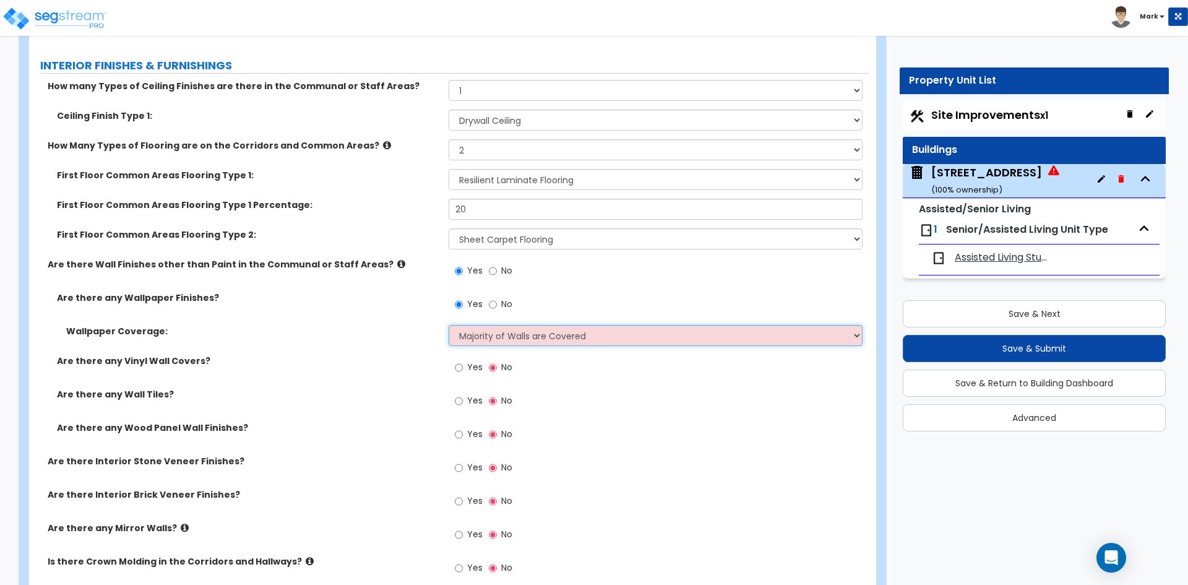
click at [449, 325] on select "Please Choose One Only a Small Portion of Walls are Covered Several Walls are C…" at bounding box center [655, 335] width 413 height 21
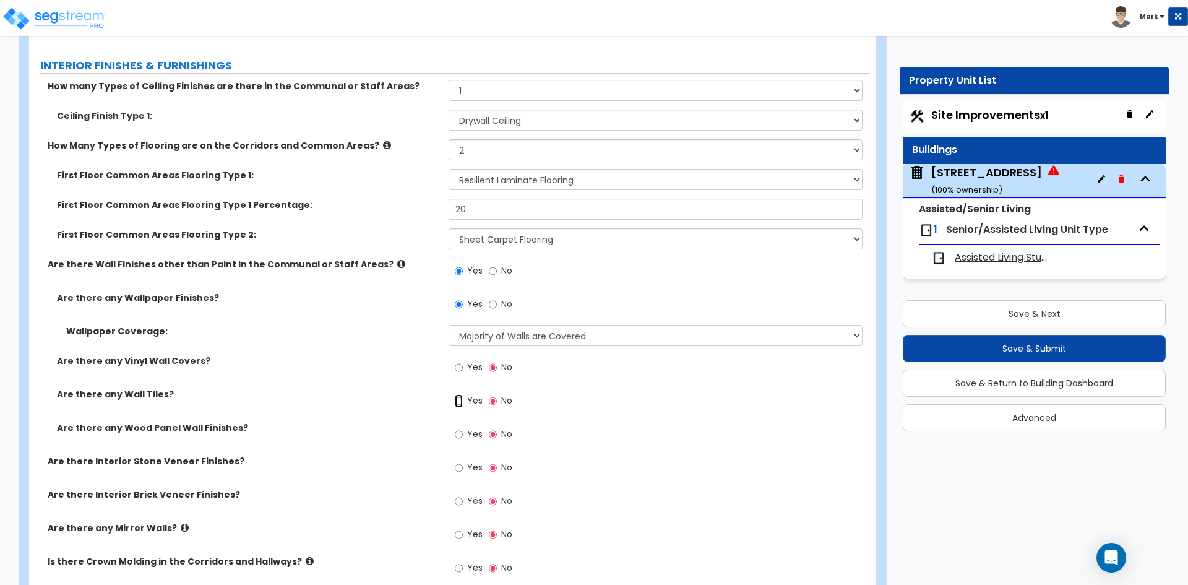
click at [462, 398] on input "Yes" at bounding box center [459, 401] width 8 height 14
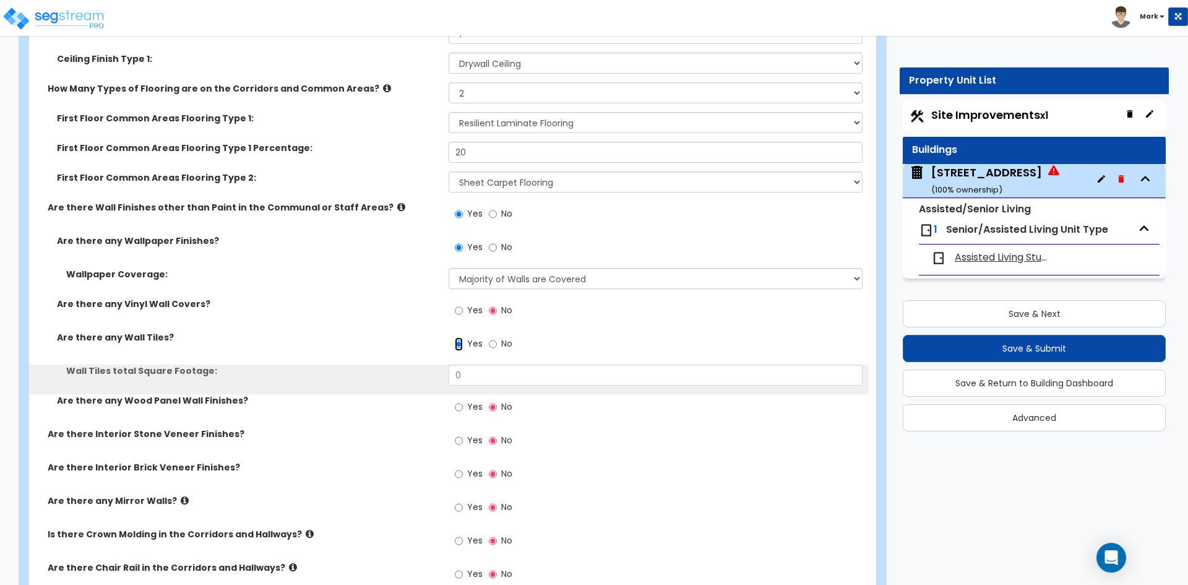
scroll to position [6806, 0]
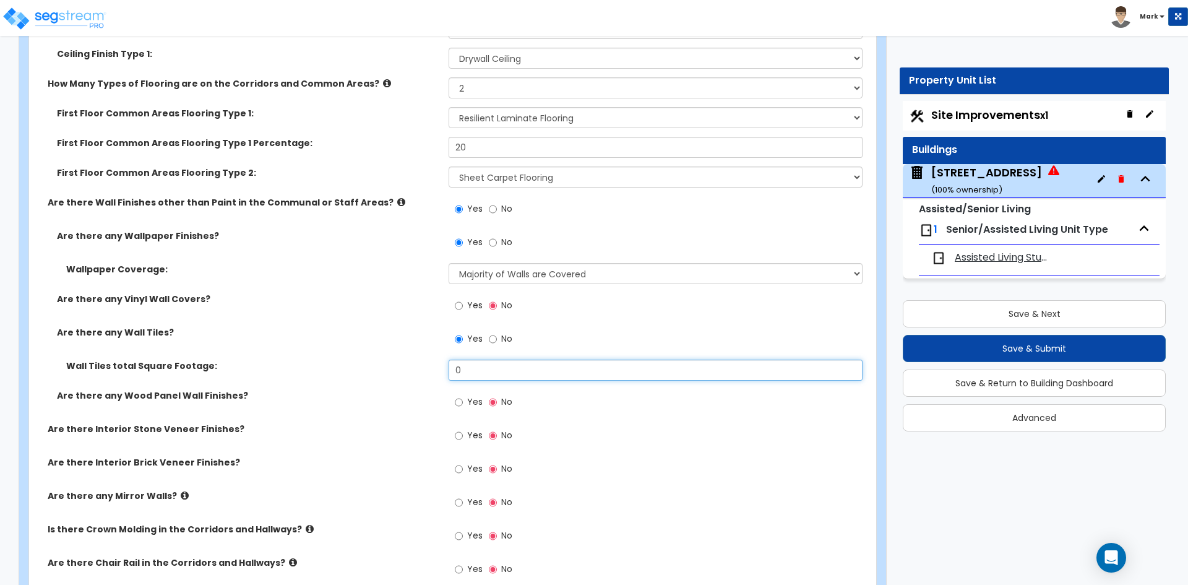
click at [463, 370] on input "0" at bounding box center [655, 369] width 413 height 21
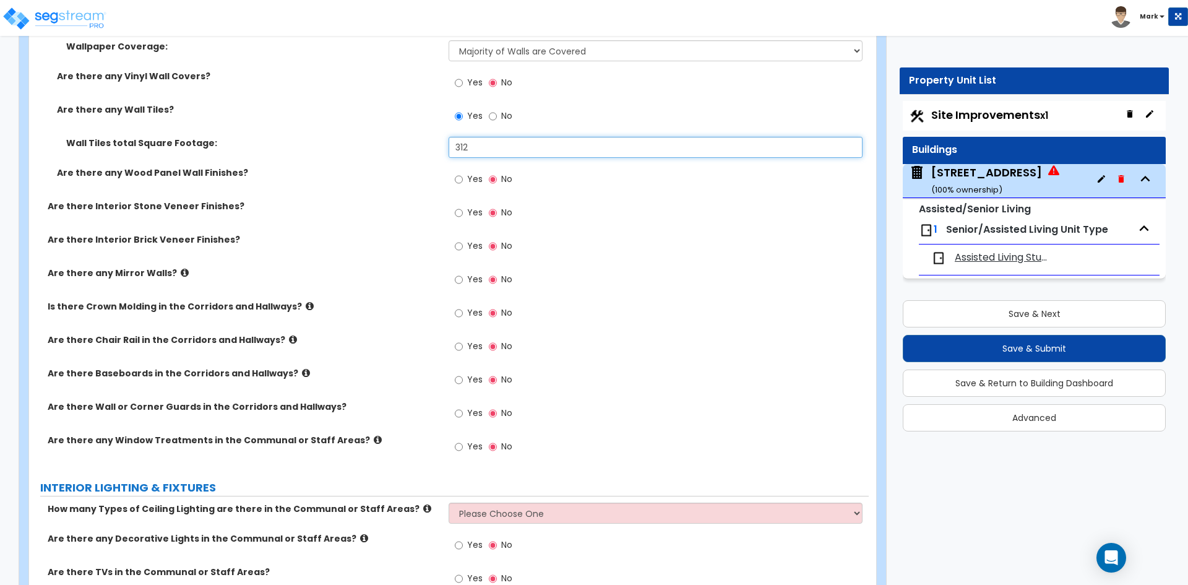
scroll to position [7053, 0]
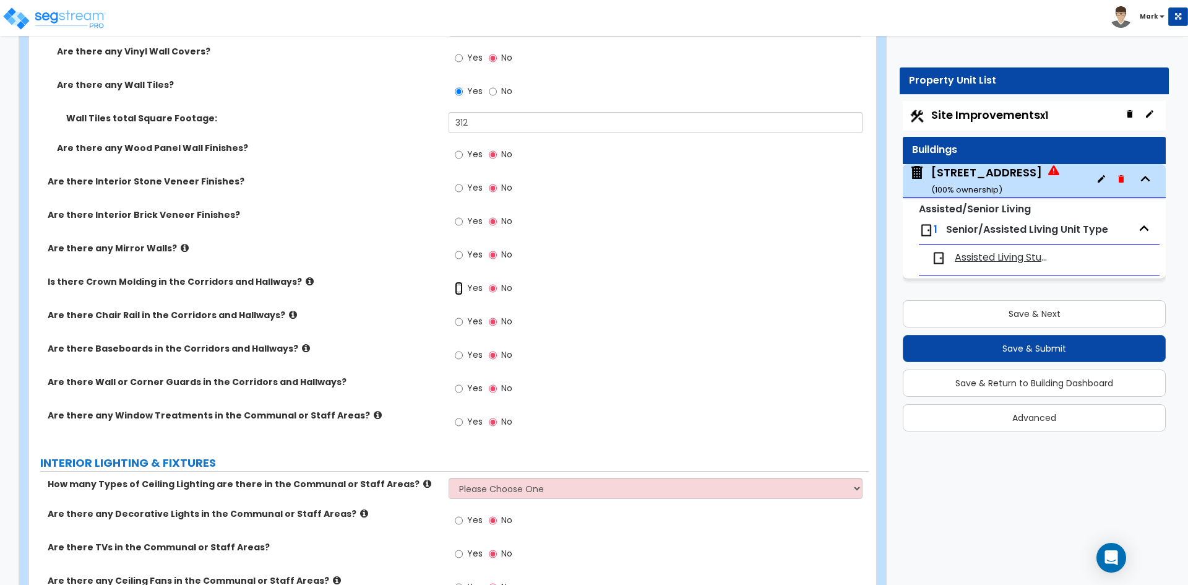
click at [460, 289] on input "Yes" at bounding box center [459, 289] width 8 height 14
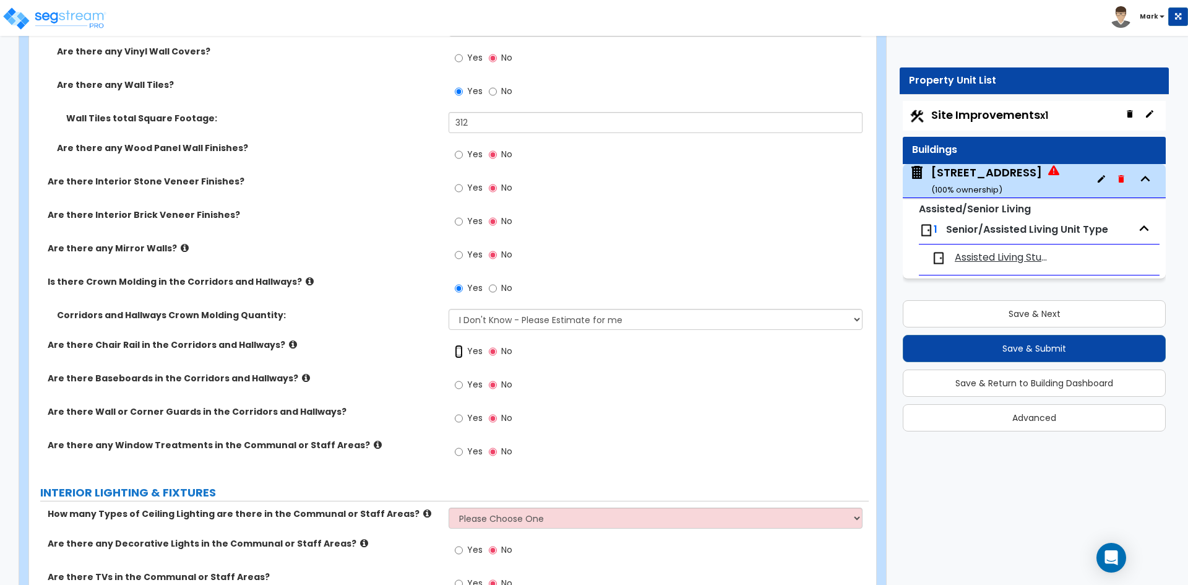
click at [461, 351] on input "Yes" at bounding box center [459, 352] width 8 height 14
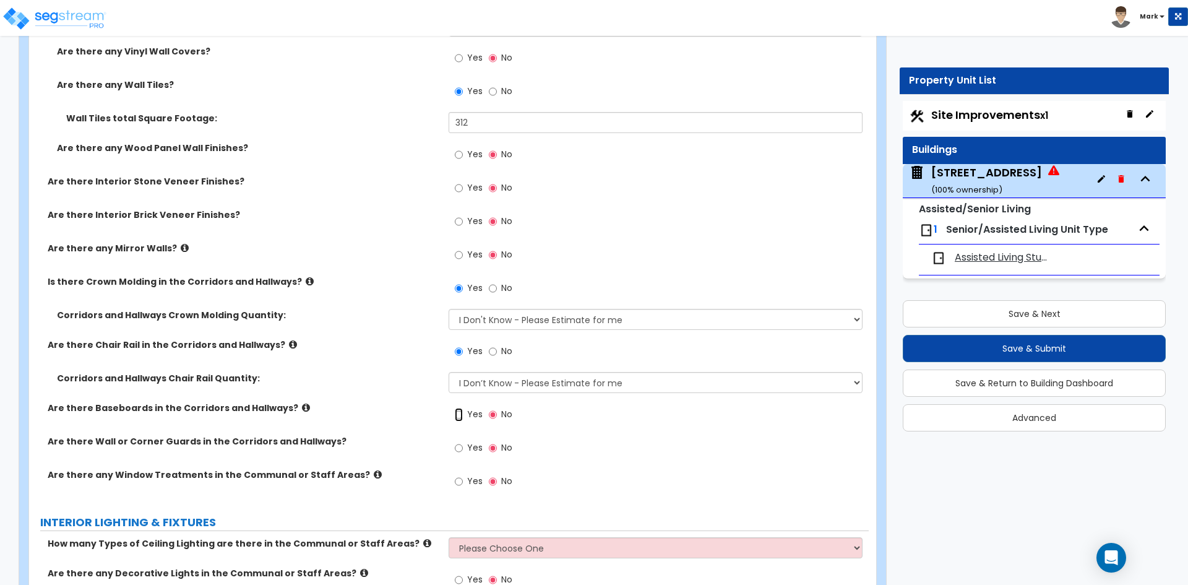
click at [462, 416] on input "Yes" at bounding box center [459, 415] width 8 height 14
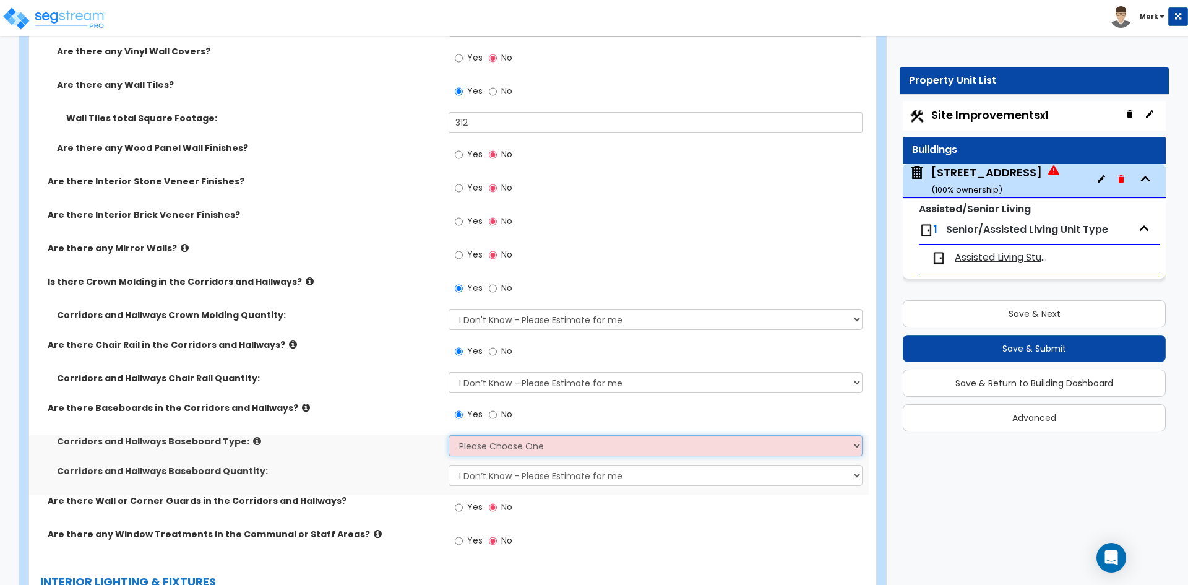
click at [499, 450] on select "Please Choose One Wood Vinyl Carpet Tile" at bounding box center [655, 445] width 413 height 21
click at [449, 435] on select "Please Choose One Wood Vinyl Carpet Tile" at bounding box center [655, 445] width 413 height 21
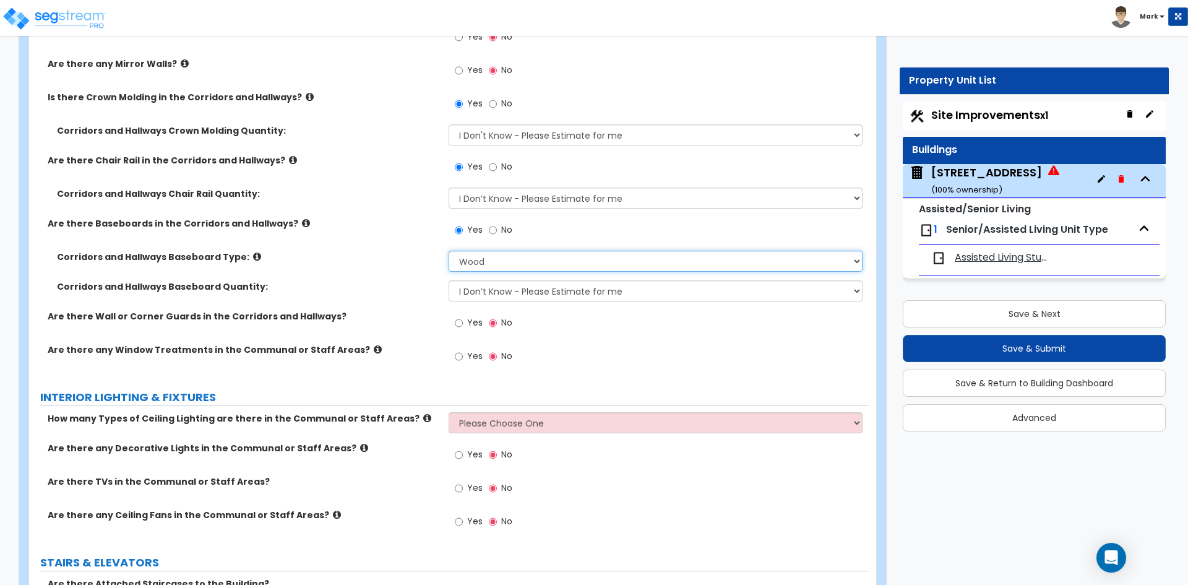
scroll to position [7239, 0]
click at [458, 352] on input "Yes" at bounding box center [459, 355] width 8 height 14
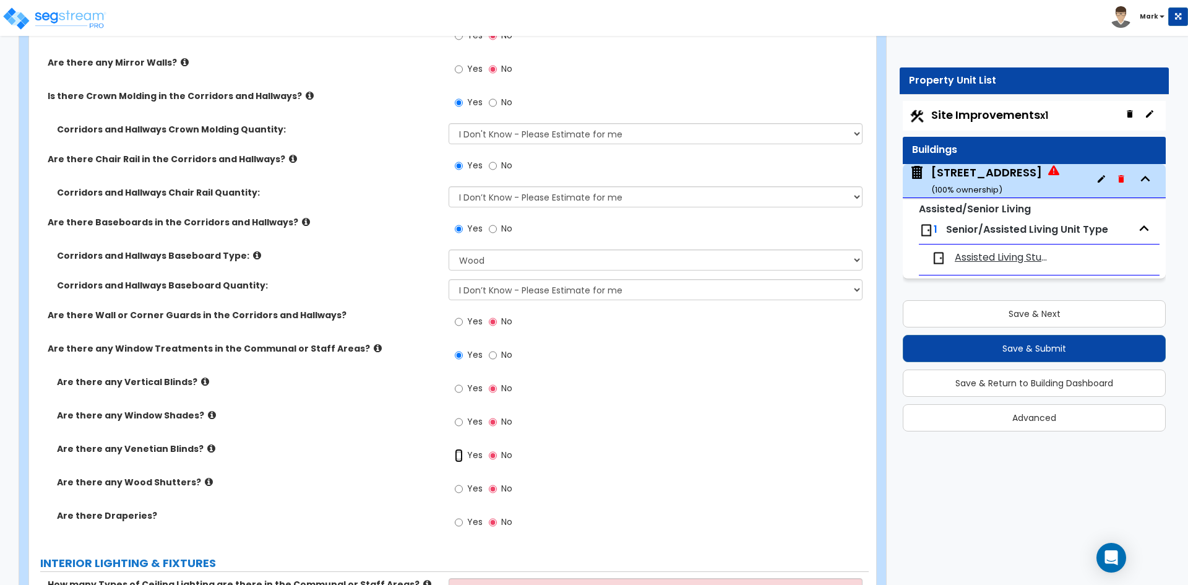
drag, startPoint x: 460, startPoint y: 457, endPoint x: 473, endPoint y: 462, distance: 13.1
click at [466, 460] on label "Yes" at bounding box center [469, 456] width 28 height 21
click at [463, 460] on input "Yes" at bounding box center [459, 456] width 8 height 14
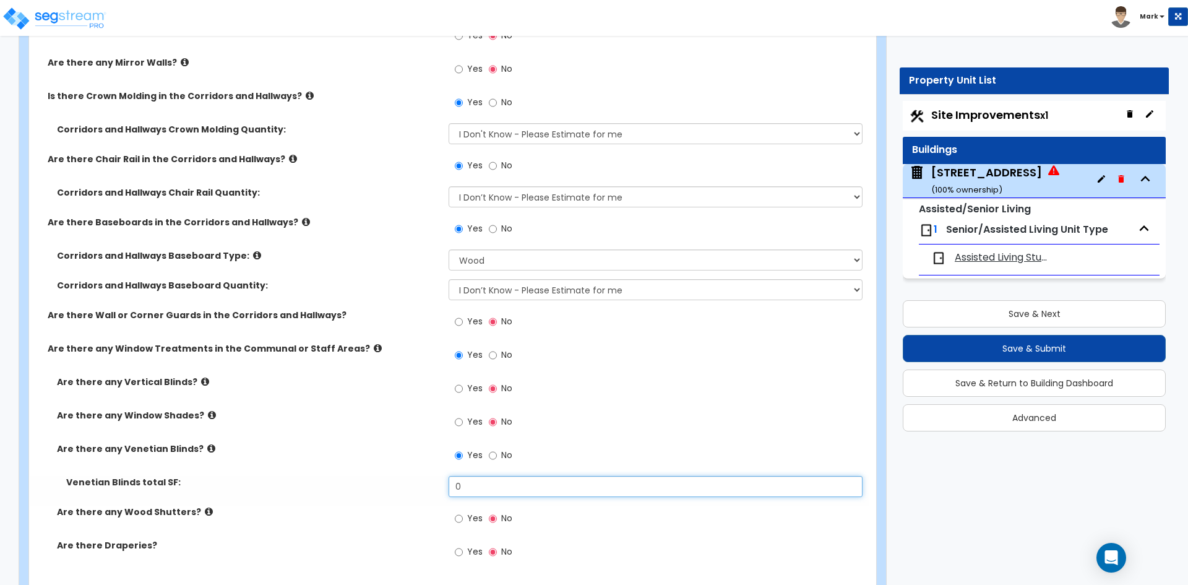
click at [481, 489] on input "0" at bounding box center [655, 486] width 413 height 21
click at [469, 481] on input "text" at bounding box center [655, 486] width 413 height 21
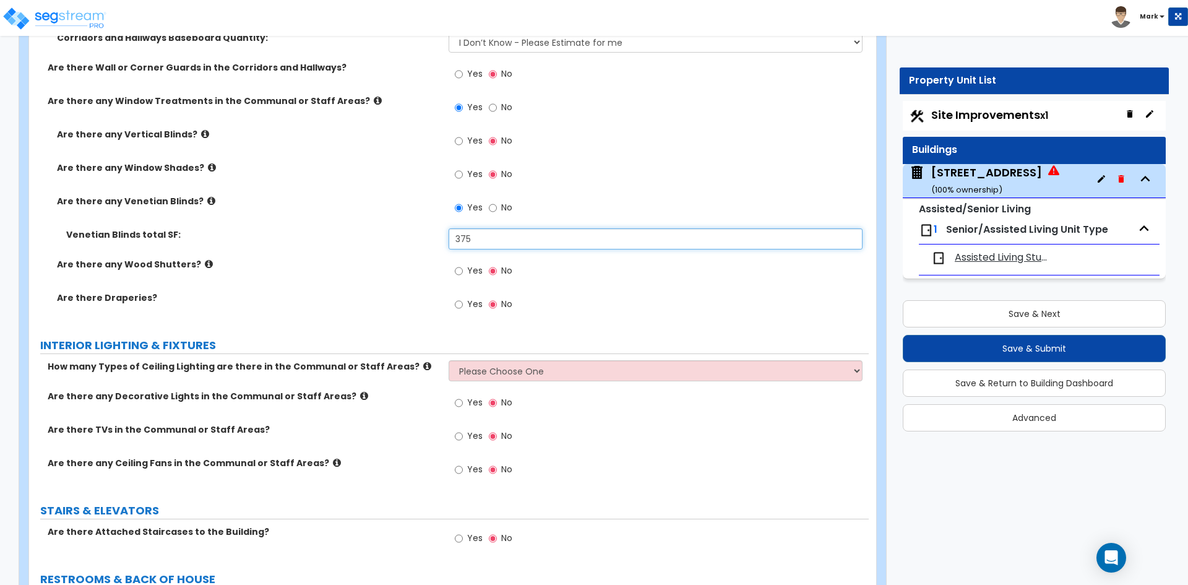
scroll to position [7548, 0]
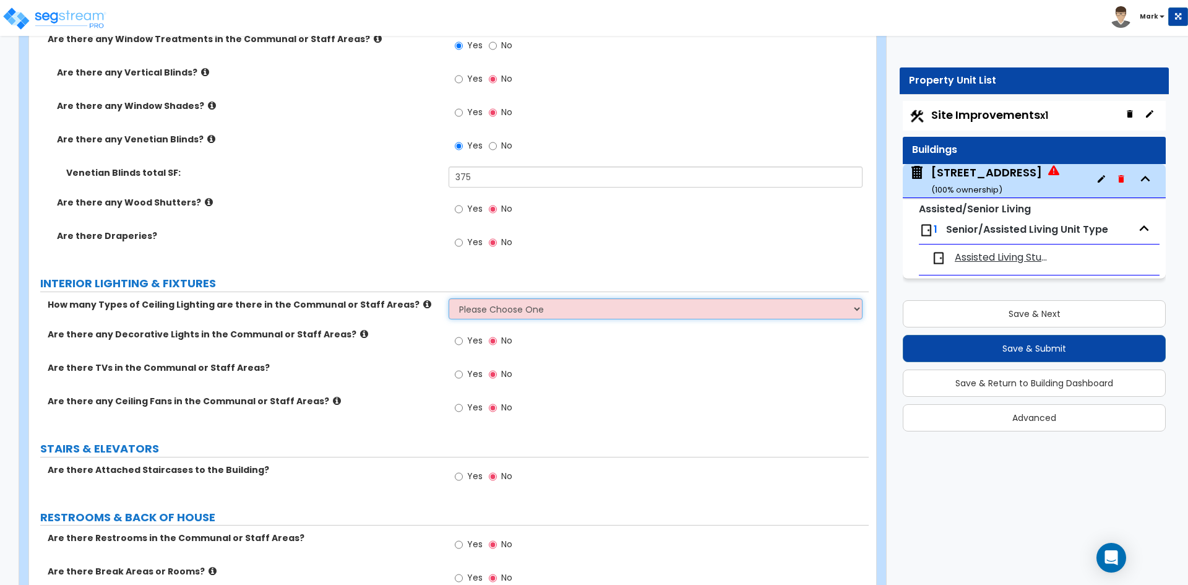
click at [516, 309] on select "Please Choose One 1 2 3" at bounding box center [655, 308] width 413 height 21
click at [449, 298] on select "Please Choose One 1 2 3" at bounding box center [655, 308] width 413 height 21
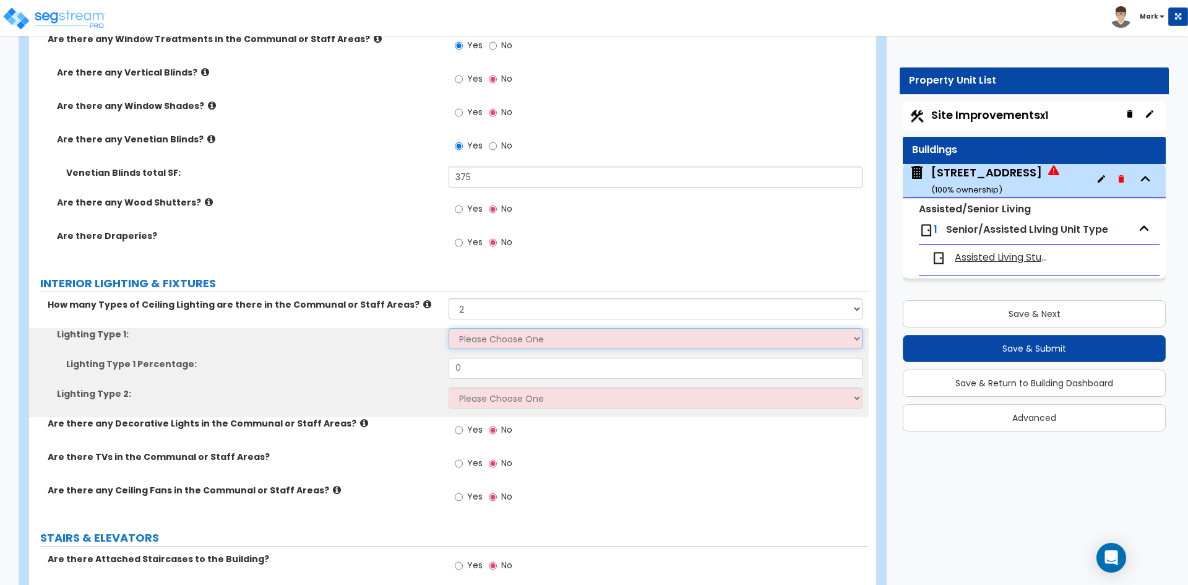
click at [489, 338] on select "Please Choose One LED Surface-Mounted LED Recessed Fluorescent Surface-Mounted …" at bounding box center [655, 338] width 413 height 21
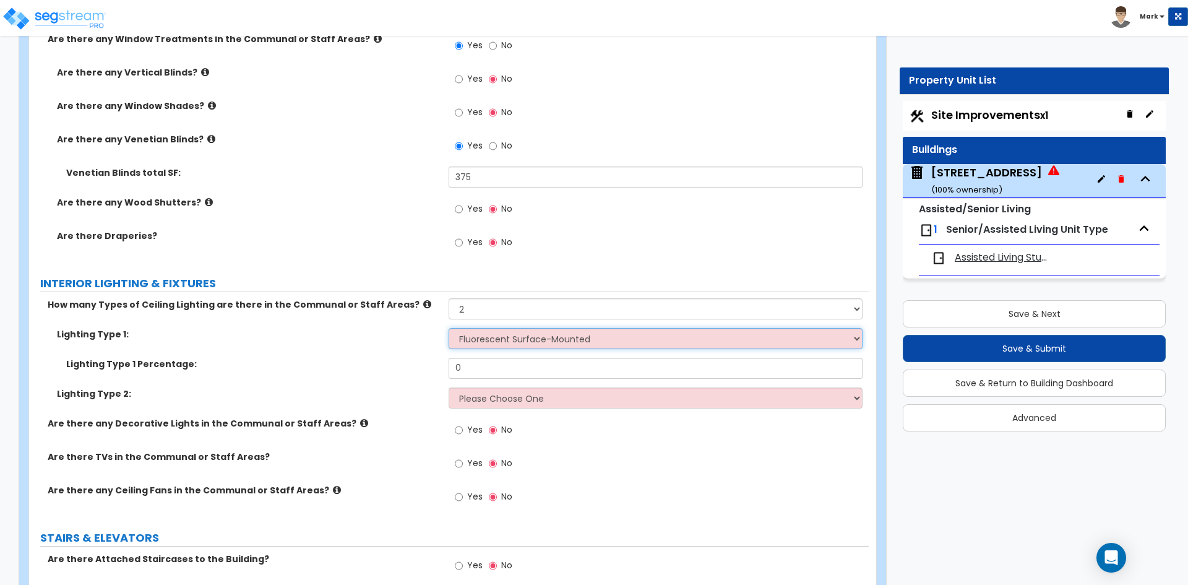
click at [449, 328] on select "Please Choose One LED Surface-Mounted LED Recessed Fluorescent Surface-Mounted …" at bounding box center [655, 338] width 413 height 21
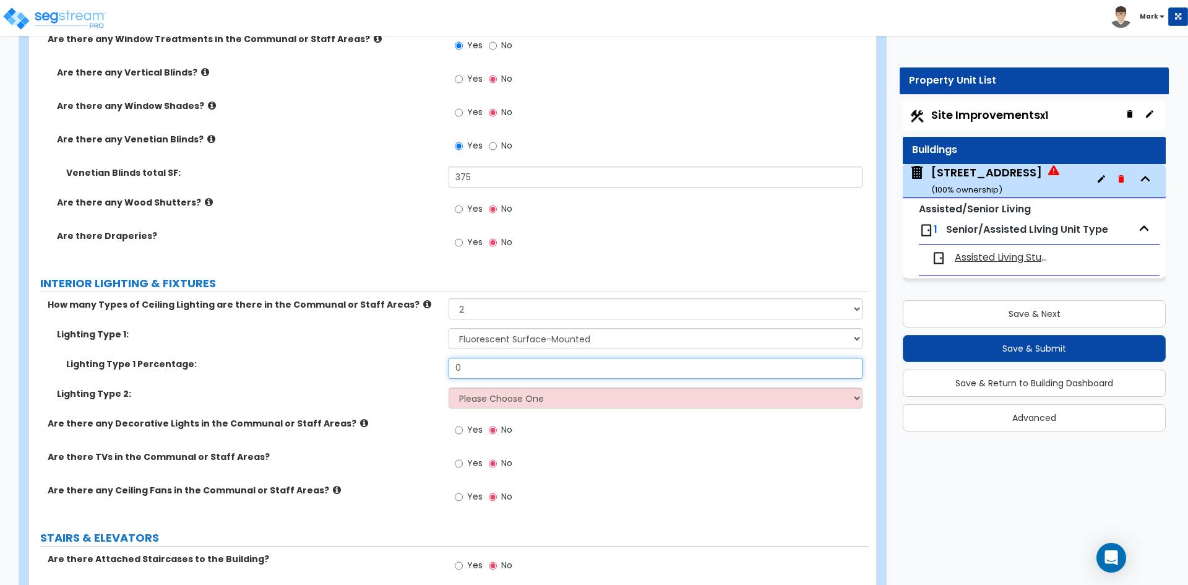
click at [492, 371] on input "0" at bounding box center [655, 368] width 413 height 21
click at [505, 390] on select "Please Choose One LED Surface-Mounted LED Recessed Fluorescent Surface-Mounted …" at bounding box center [655, 397] width 413 height 21
click at [449, 387] on select "Please Choose One LED Surface-Mounted LED Recessed Fluorescent Surface-Mounted …" at bounding box center [655, 397] width 413 height 21
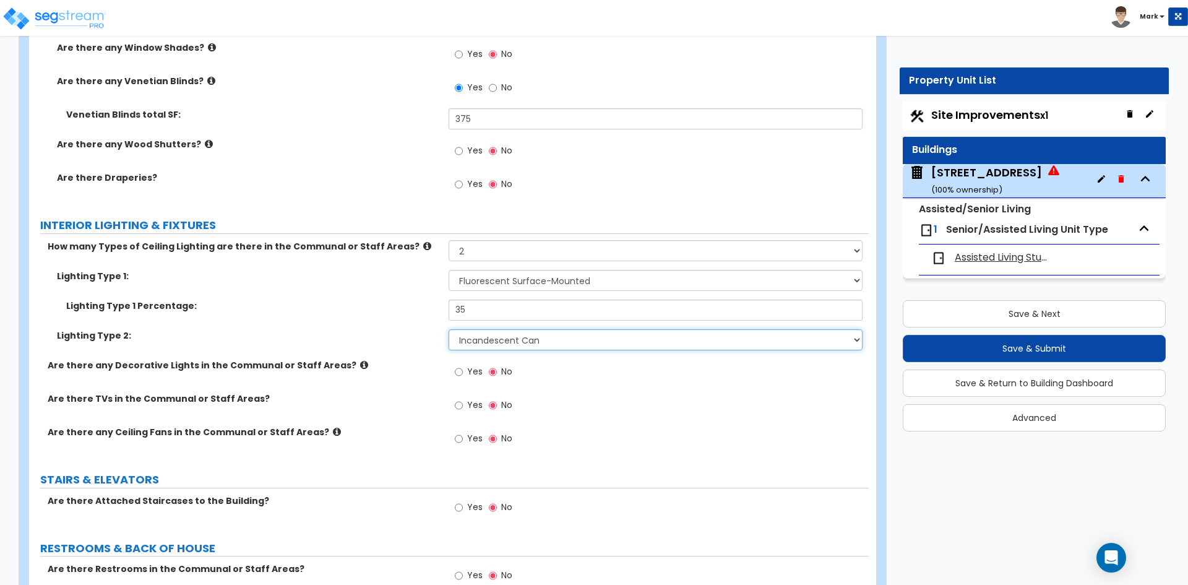
scroll to position [7610, 0]
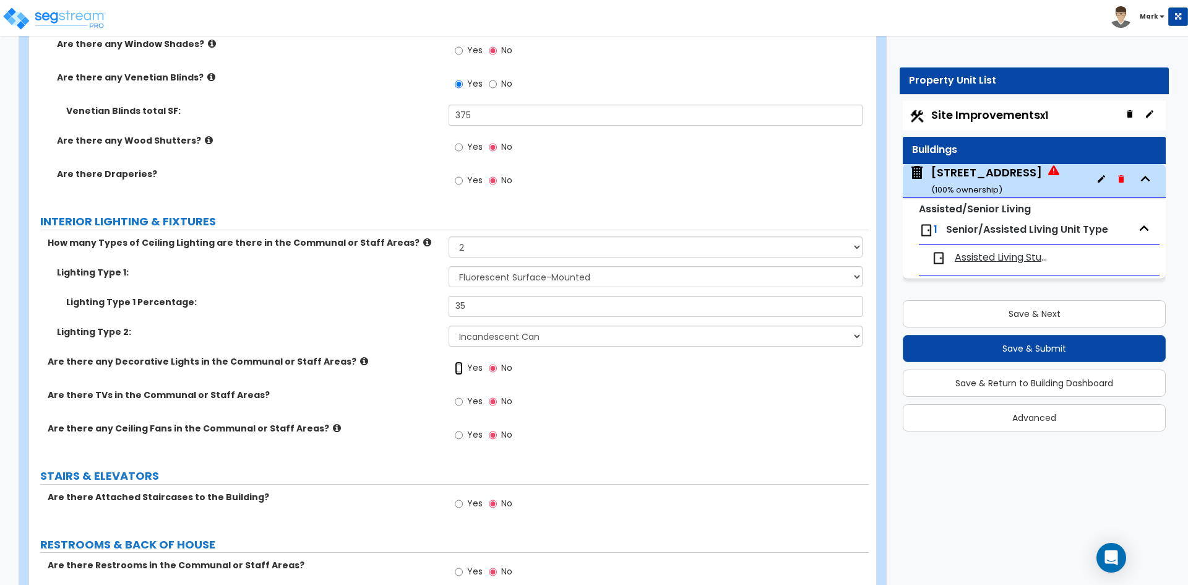
click at [457, 368] on input "Yes" at bounding box center [459, 368] width 8 height 14
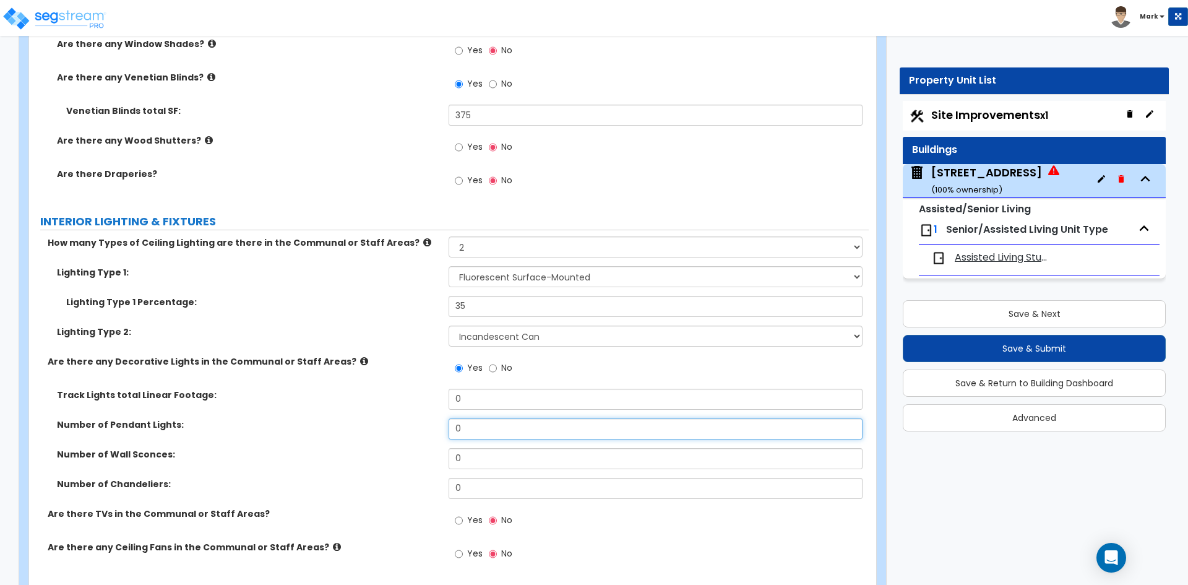
click at [491, 432] on input "0" at bounding box center [655, 428] width 413 height 21
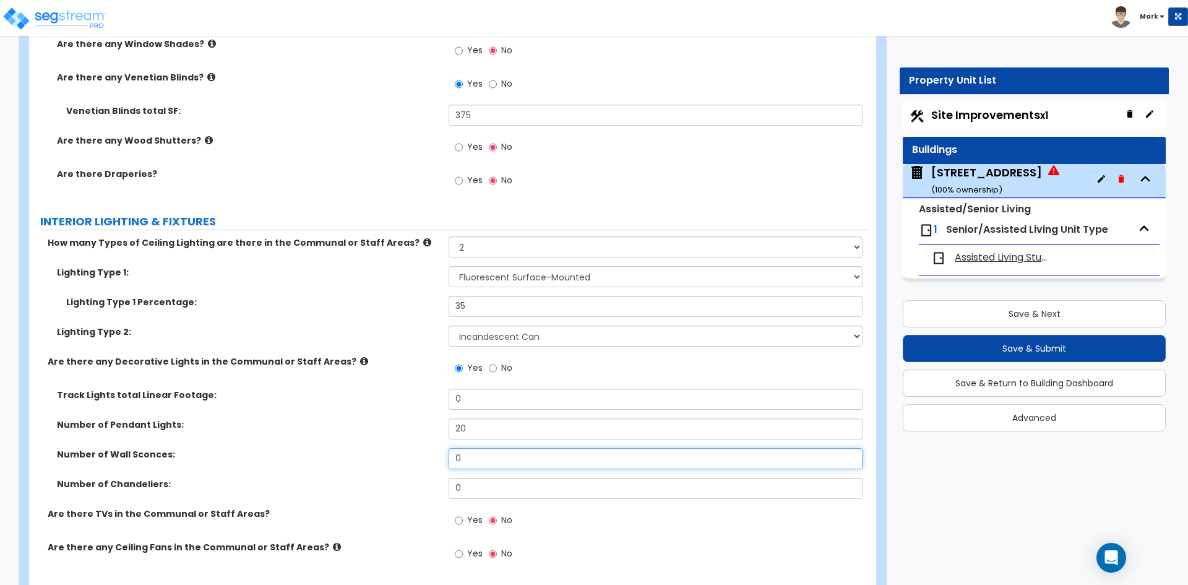
click at [480, 457] on input "0" at bounding box center [655, 458] width 413 height 21
click at [479, 484] on input "0" at bounding box center [655, 488] width 413 height 21
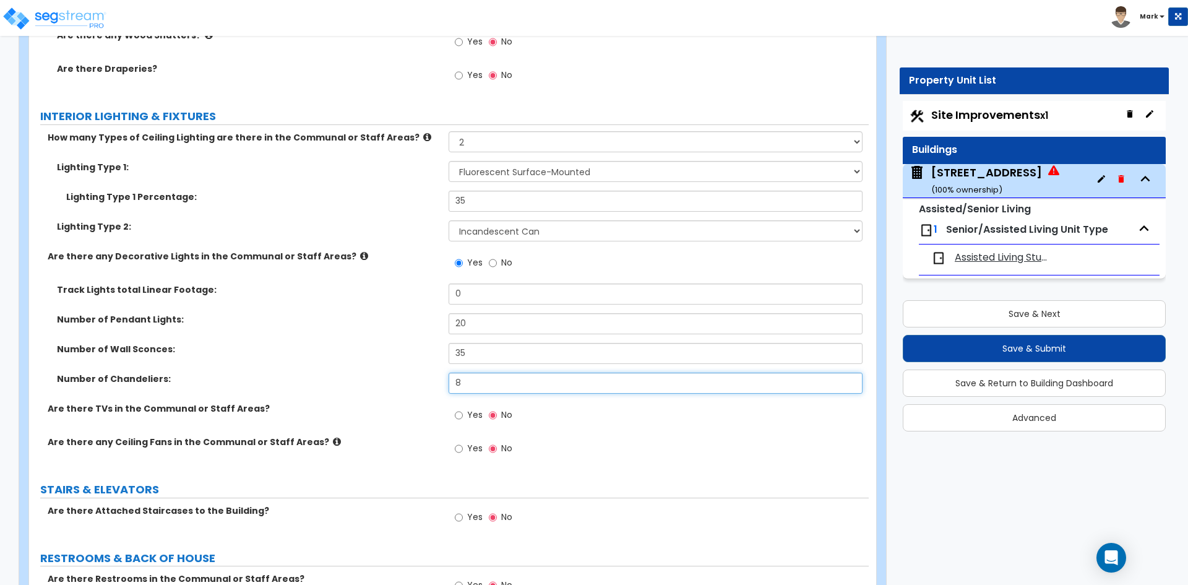
scroll to position [7734, 0]
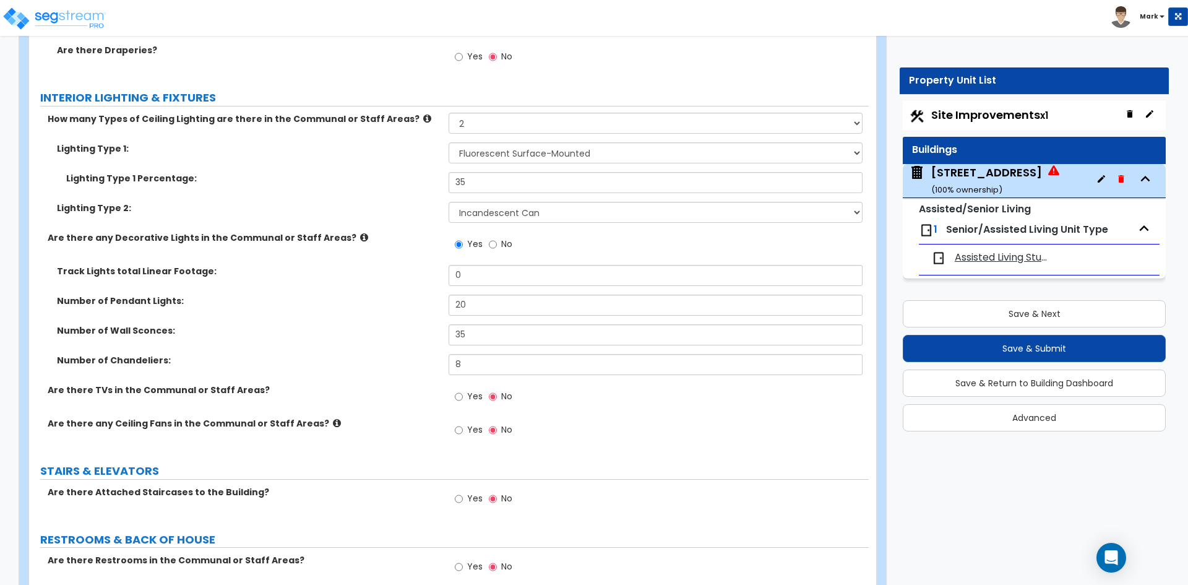
click at [614, 420] on div "Yes No" at bounding box center [658, 433] width 419 height 33
click at [460, 397] on input "Yes" at bounding box center [459, 397] width 8 height 14
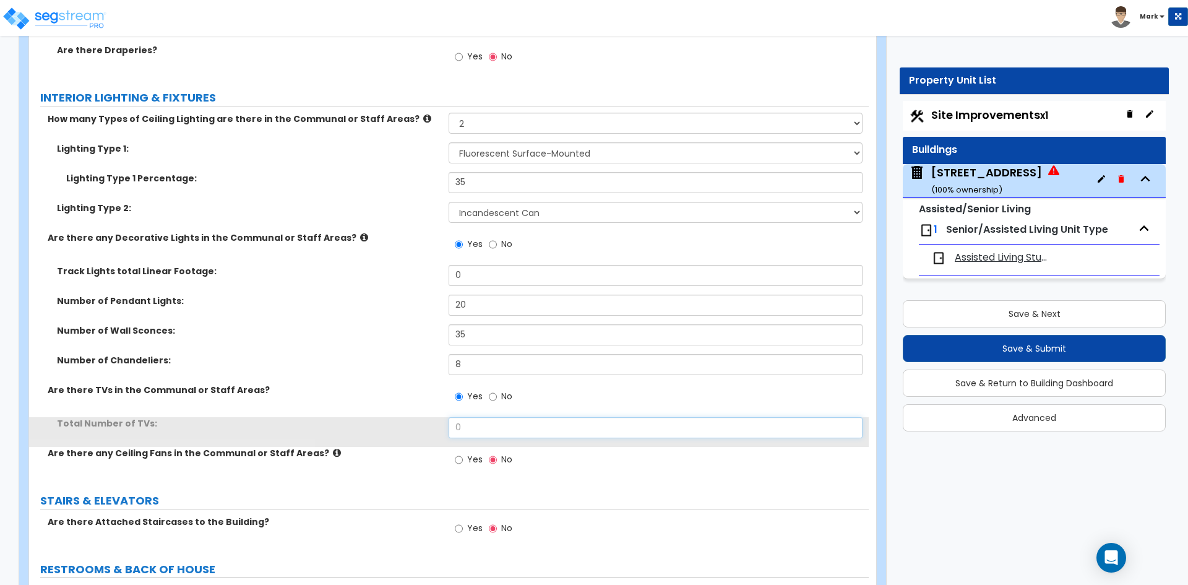
click at [486, 426] on input "0" at bounding box center [655, 427] width 413 height 21
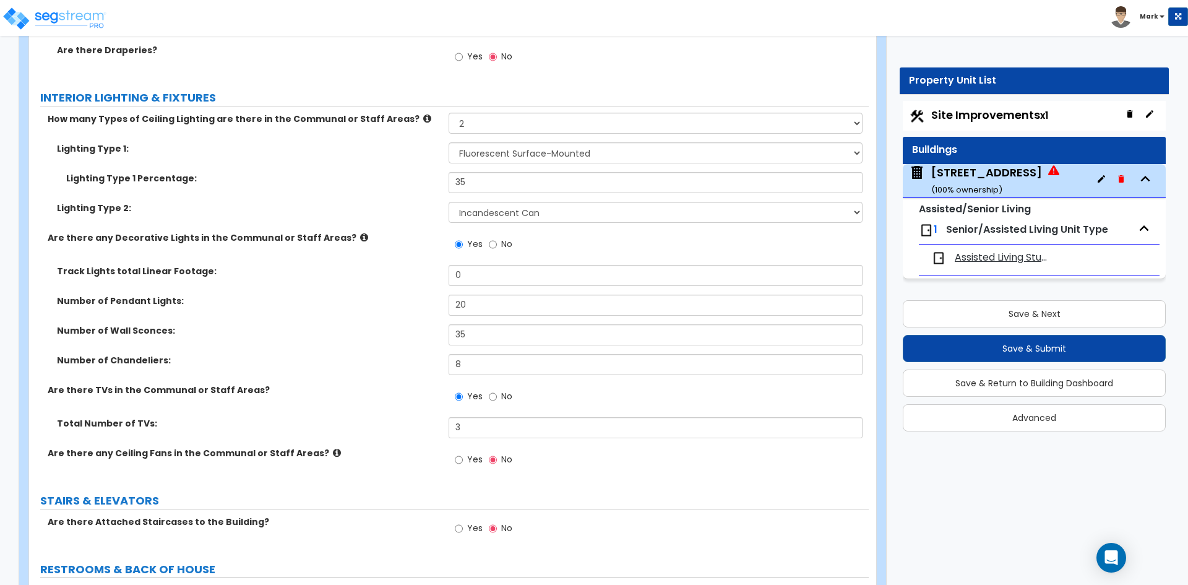
click at [556, 458] on div "Yes No" at bounding box center [658, 463] width 419 height 33
click at [465, 462] on label "Yes" at bounding box center [469, 460] width 28 height 21
click at [463, 462] on input "Yes" at bounding box center [459, 460] width 8 height 14
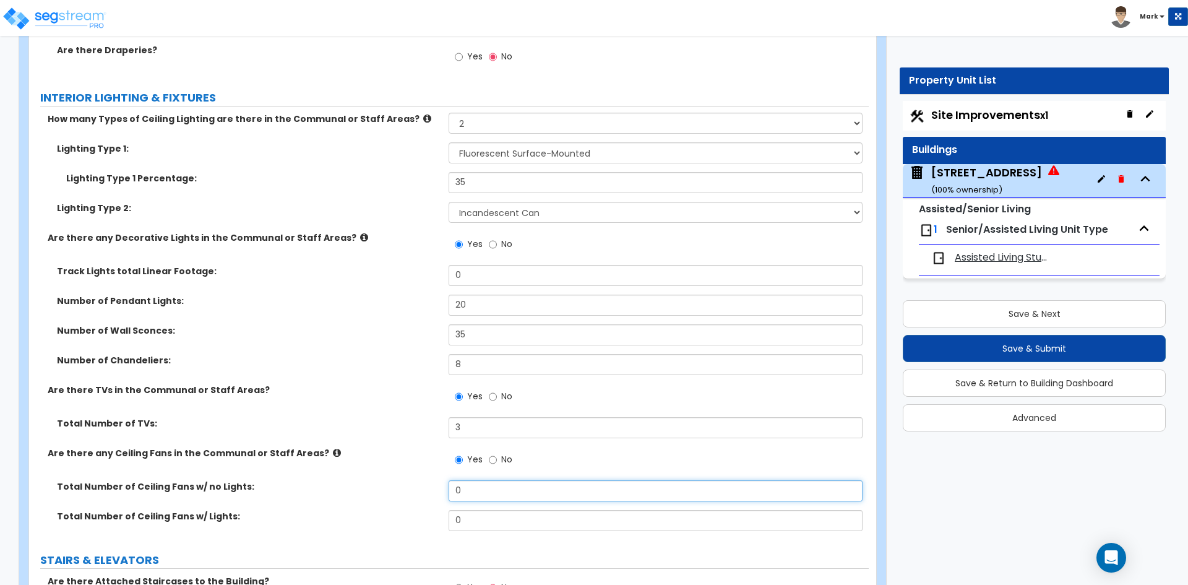
click at [482, 489] on input "0" at bounding box center [655, 490] width 413 height 21
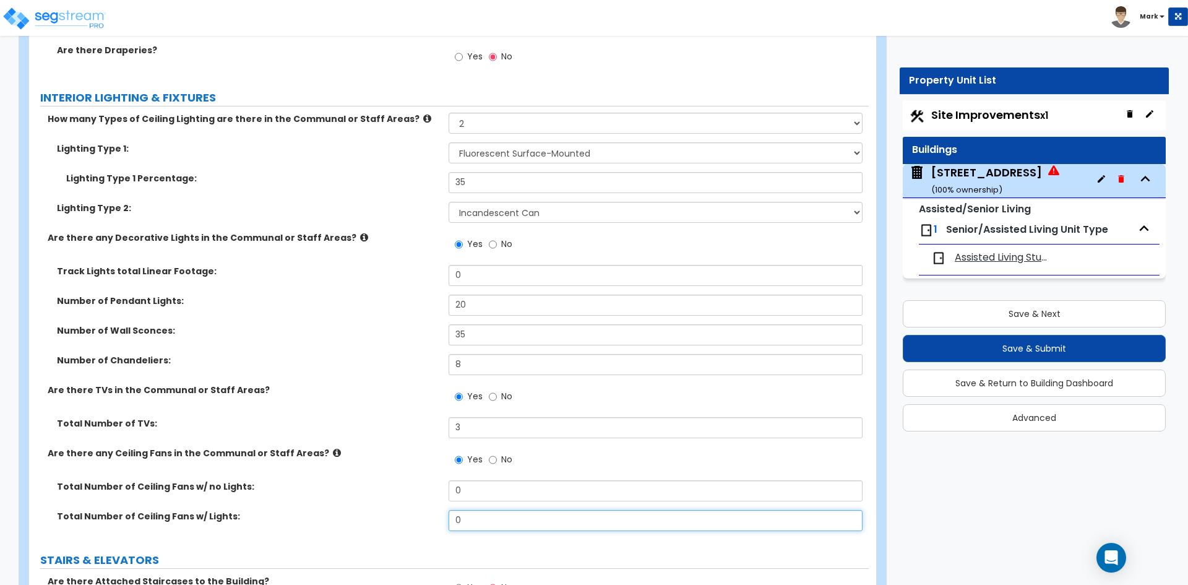
click at [482, 523] on input "0" at bounding box center [655, 520] width 413 height 21
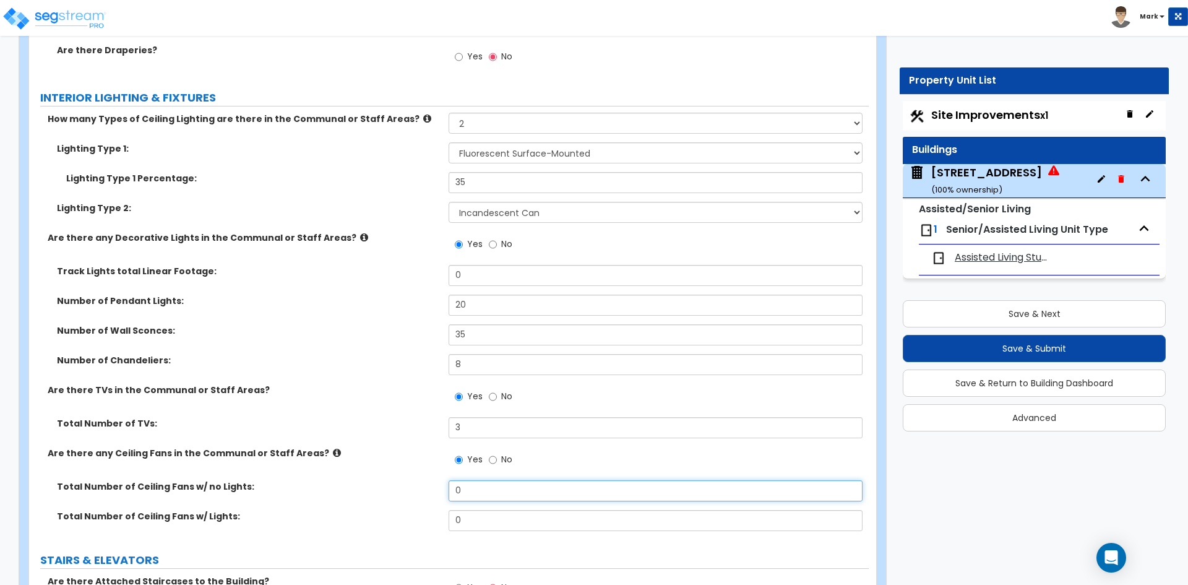
click at [479, 492] on input "0" at bounding box center [655, 490] width 413 height 21
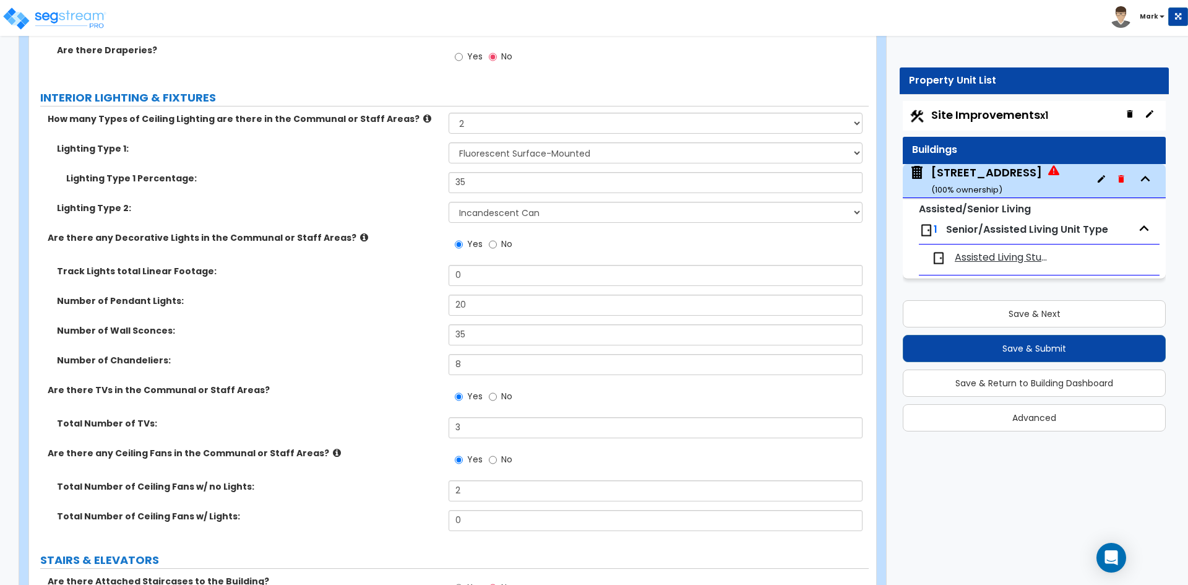
click at [391, 511] on label "Total Number of Ceiling Fans w/ Lights:" at bounding box center [248, 516] width 382 height 12
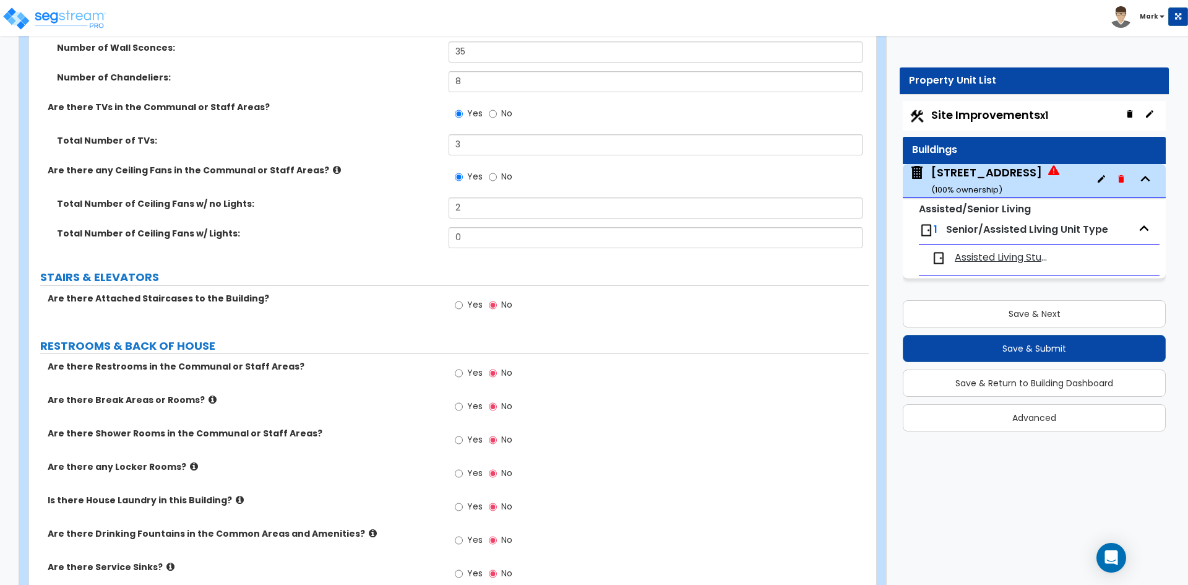
scroll to position [8043, 0]
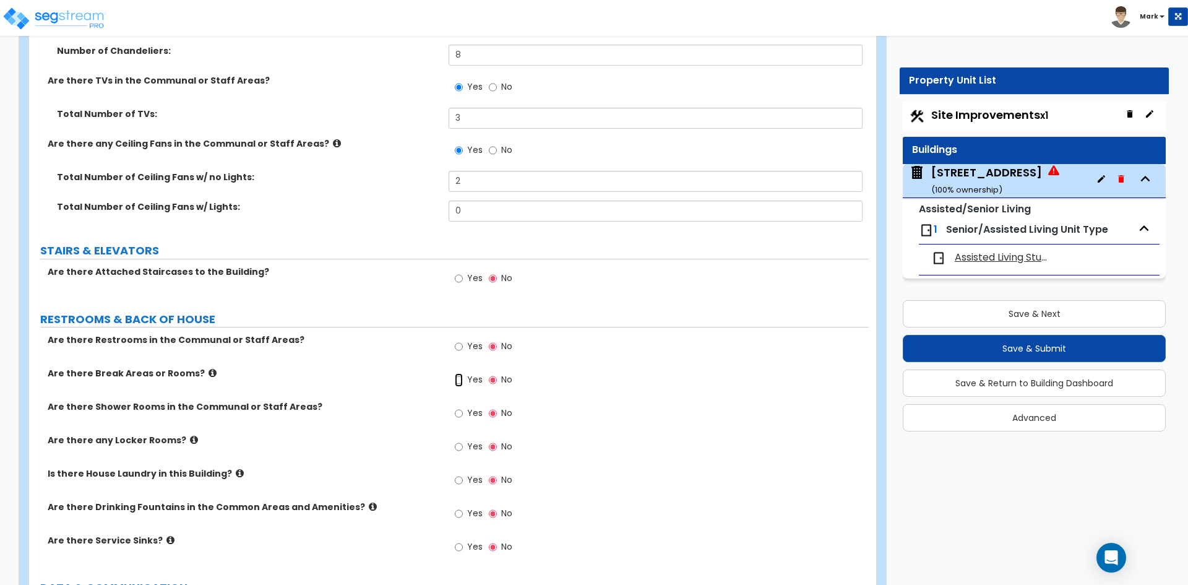
click at [459, 382] on input "Yes" at bounding box center [459, 380] width 8 height 14
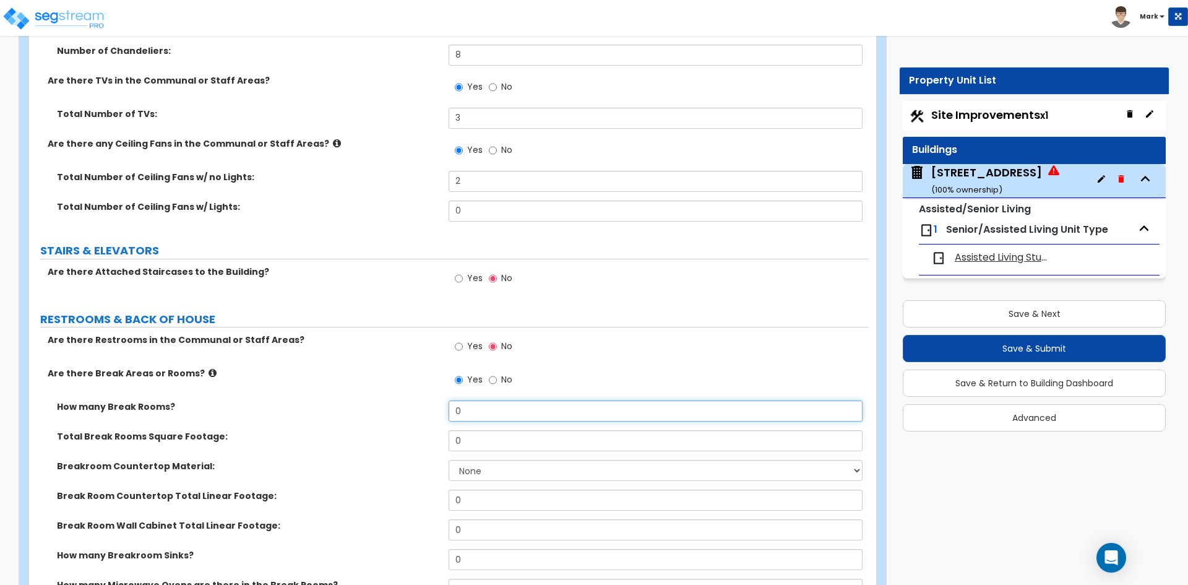
click at [488, 408] on input "0" at bounding box center [655, 410] width 413 height 21
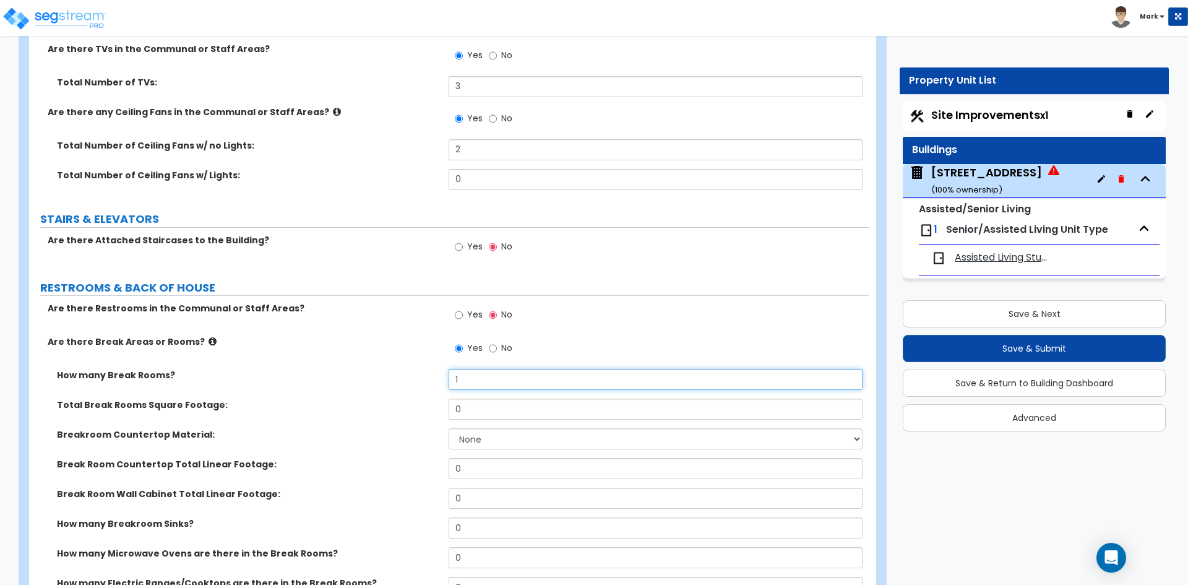
scroll to position [8105, 0]
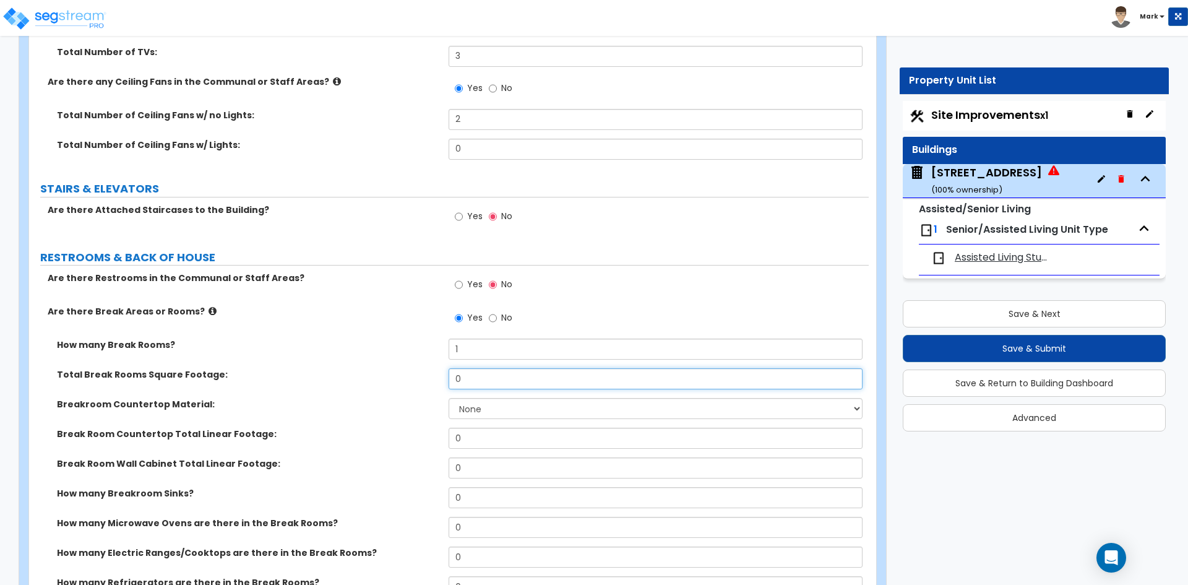
click at [491, 383] on input "0" at bounding box center [655, 378] width 413 height 21
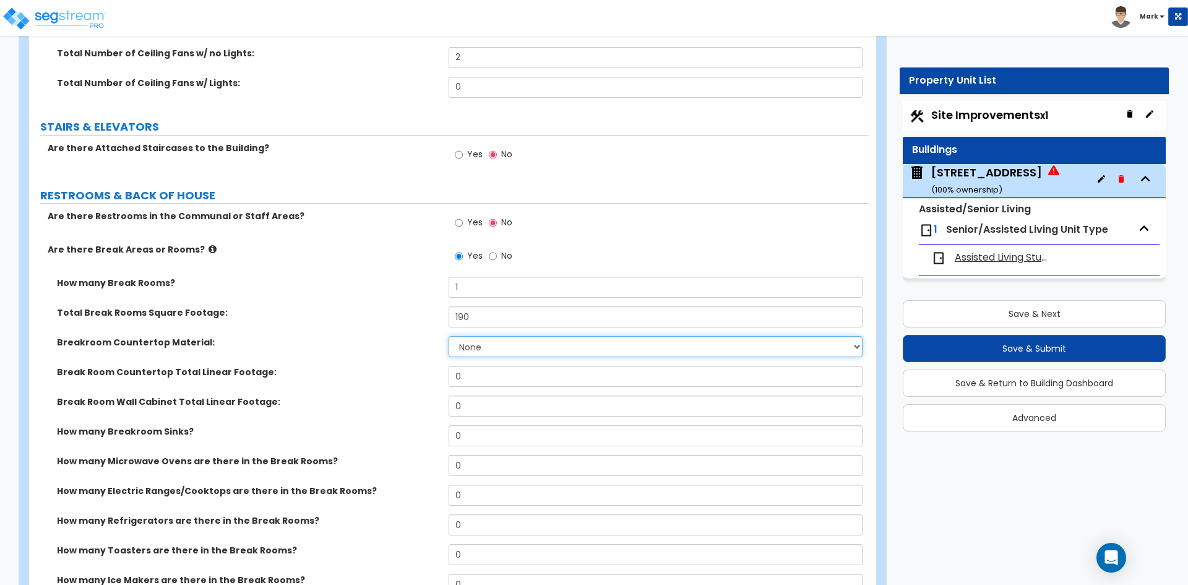
click at [486, 348] on select "None Plastic Laminate Solid Surface Stone Quartz Marble Tile Wood Stainless Ste…" at bounding box center [655, 346] width 413 height 21
click at [449, 336] on select "None Plastic Laminate Solid Surface Stone Quartz Marble Tile Wood Stainless Ste…" at bounding box center [655, 346] width 413 height 21
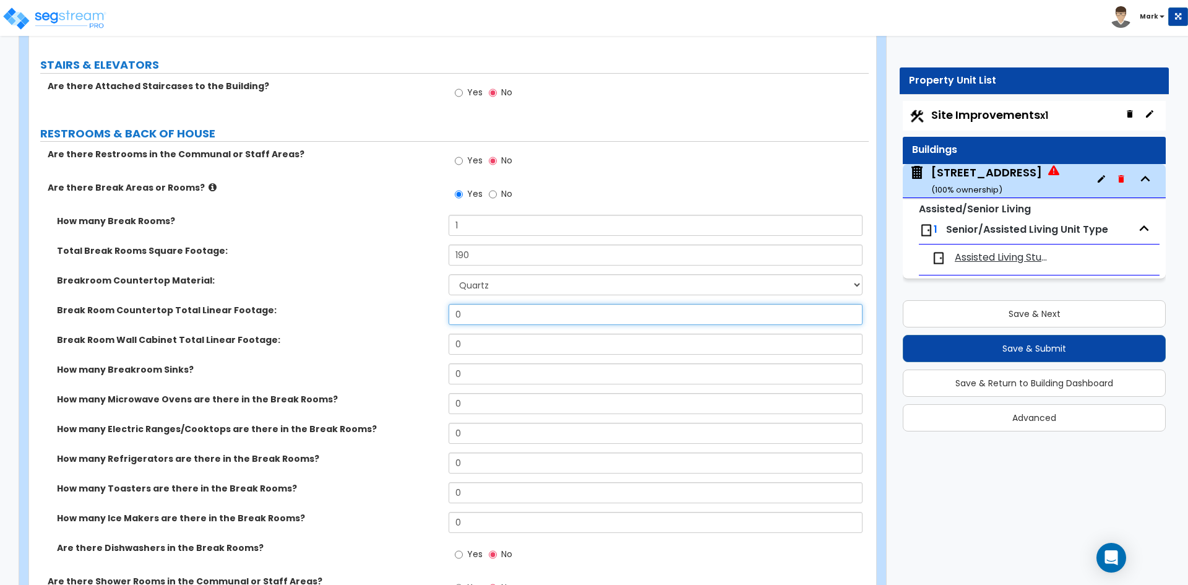
click at [482, 322] on input "0" at bounding box center [655, 314] width 413 height 21
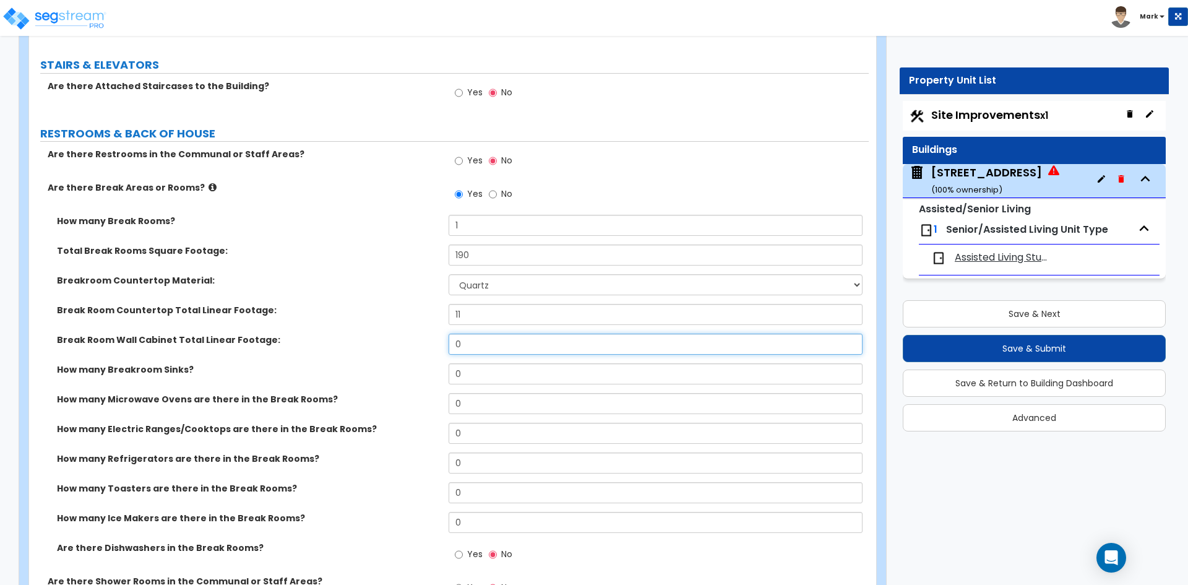
click at [519, 346] on input "0" at bounding box center [655, 343] width 413 height 21
click at [497, 375] on input "0" at bounding box center [655, 373] width 413 height 21
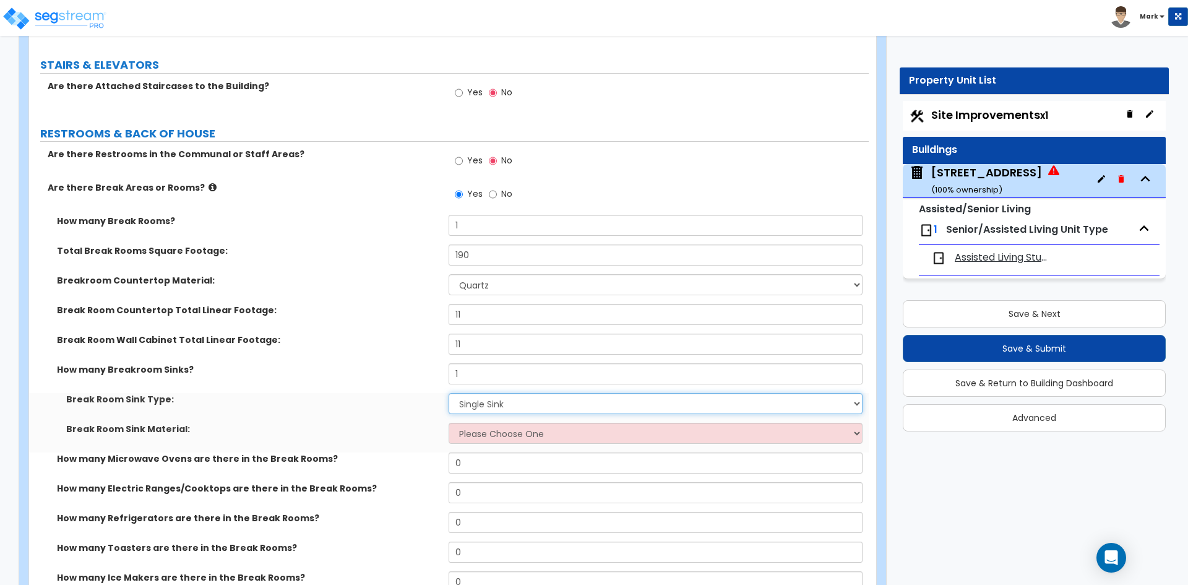
click at [494, 396] on select "Please Choose One Single Sink Double Sink" at bounding box center [655, 403] width 413 height 21
click at [449, 393] on select "Please Choose One Single Sink Double Sink" at bounding box center [655, 403] width 413 height 21
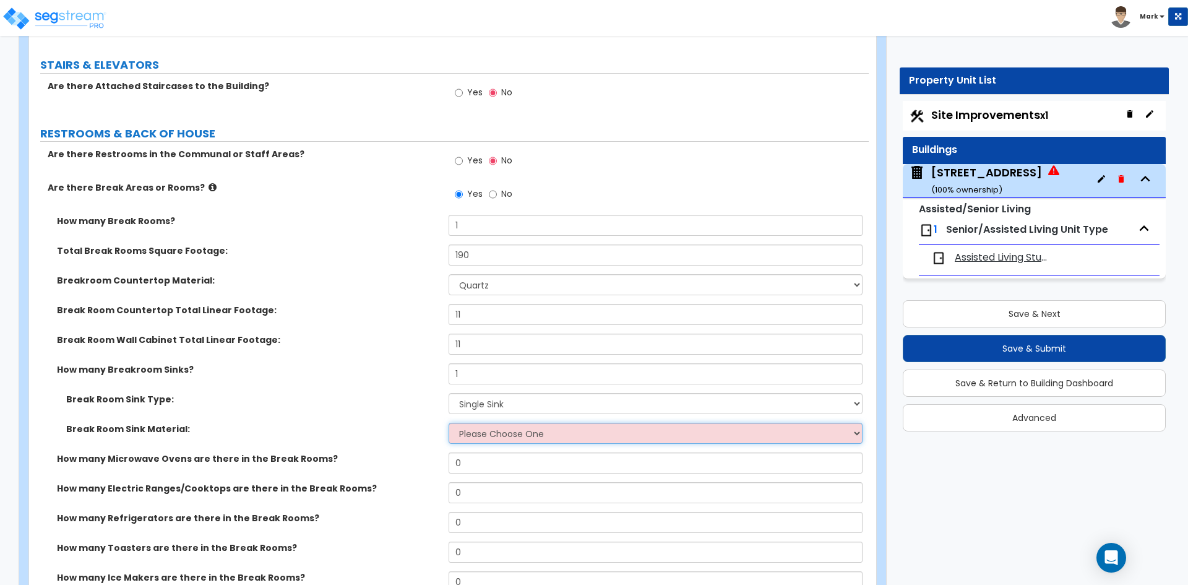
click at [503, 434] on select "Please Choose One Stainless Steel Porcelain Enamel Cast Iron" at bounding box center [655, 433] width 413 height 21
click at [449, 423] on select "Please Choose One Stainless Steel Porcelain Enamel Cast Iron" at bounding box center [655, 433] width 413 height 21
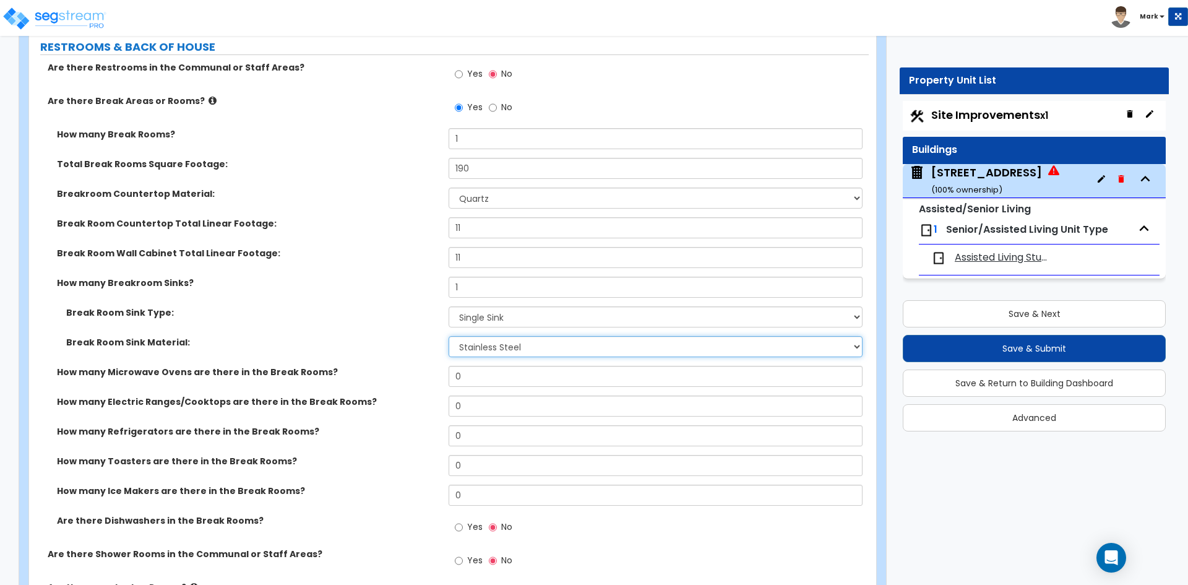
scroll to position [8352, 0]
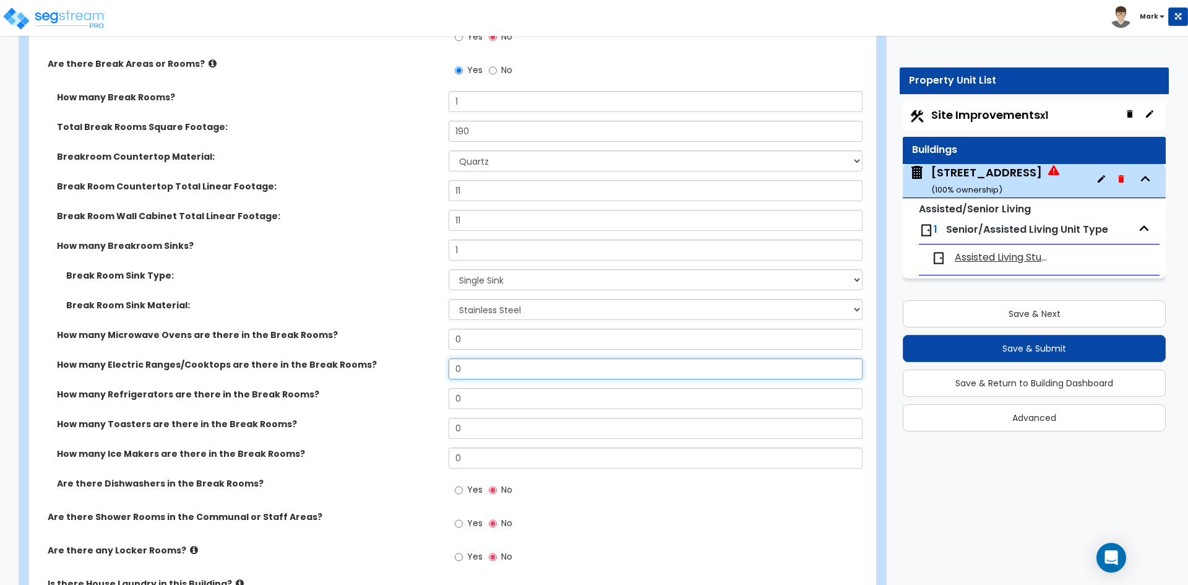
click at [481, 365] on input "0" at bounding box center [655, 368] width 413 height 21
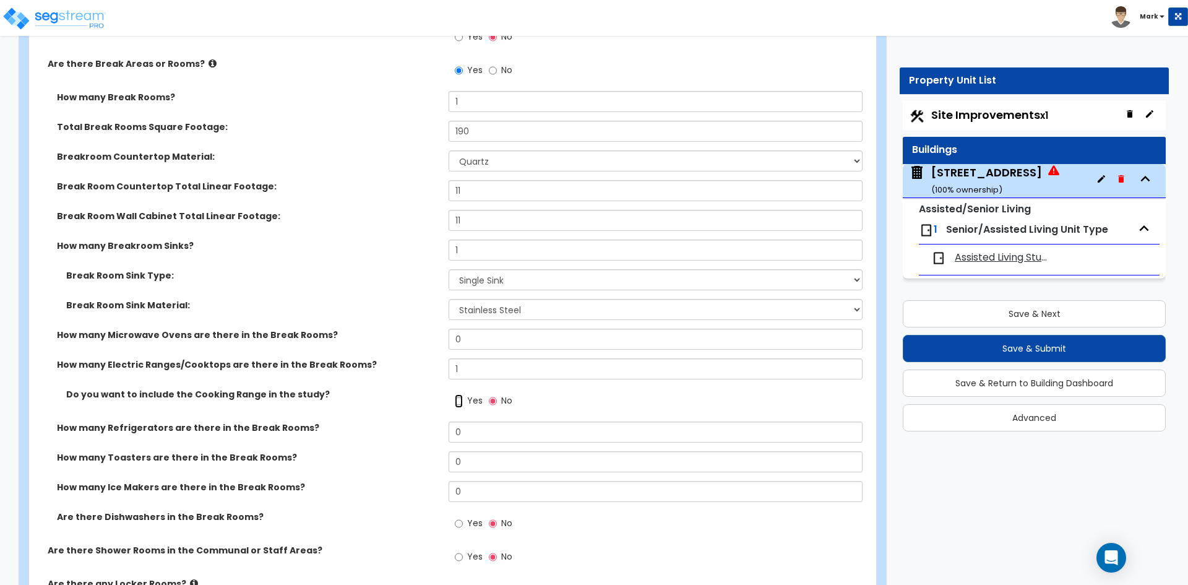
click at [459, 398] on input "Yes" at bounding box center [459, 401] width 8 height 14
click at [481, 342] on input "0" at bounding box center [655, 339] width 413 height 21
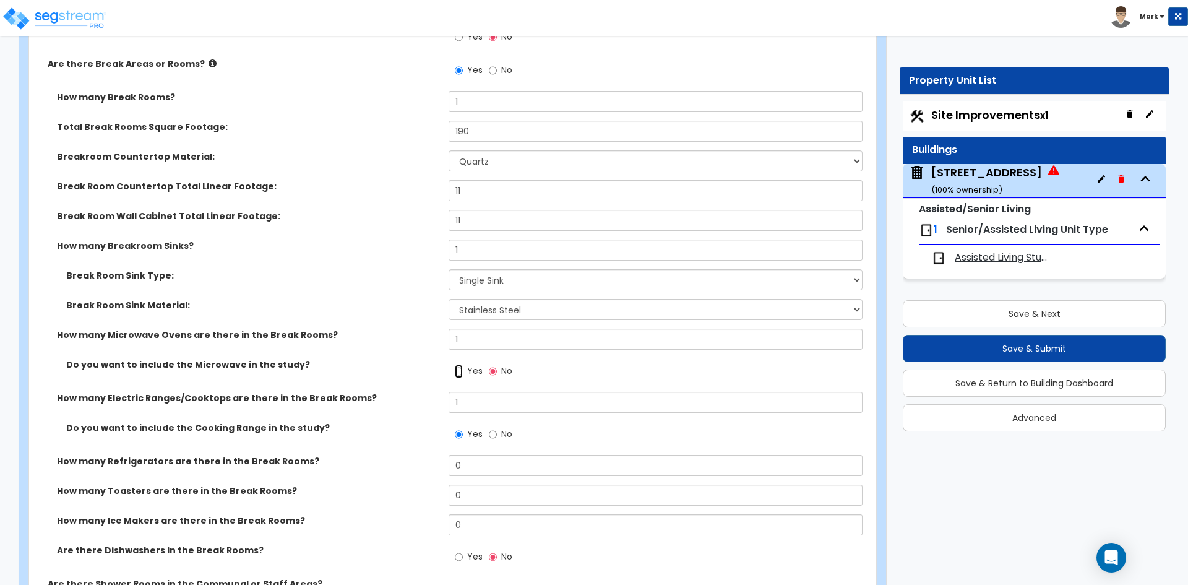
click at [460, 376] on input "Yes" at bounding box center [459, 371] width 8 height 14
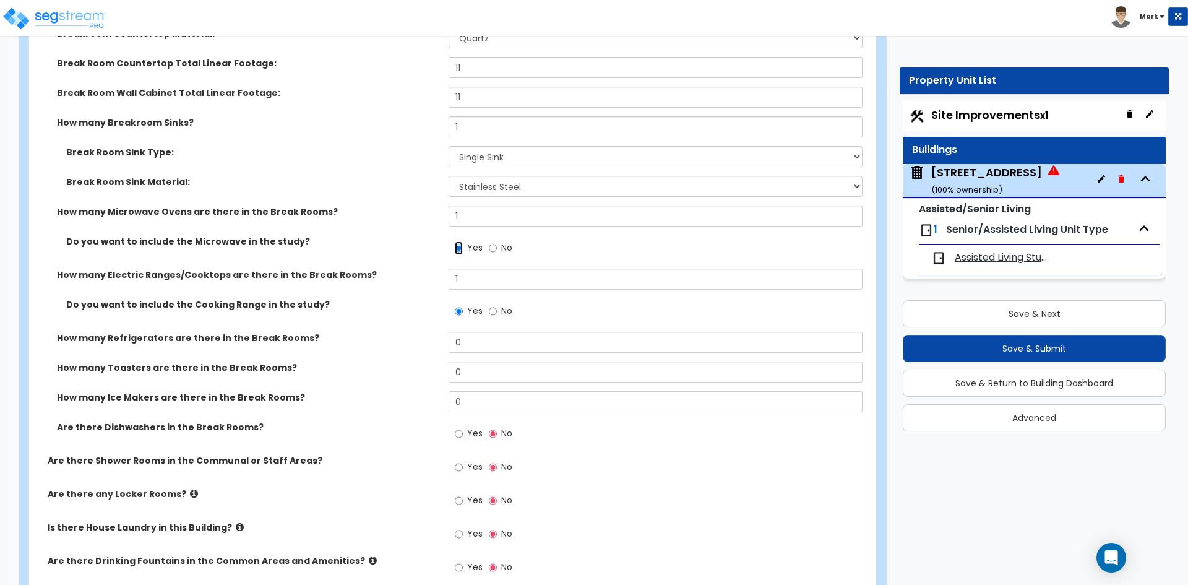
scroll to position [8476, 0]
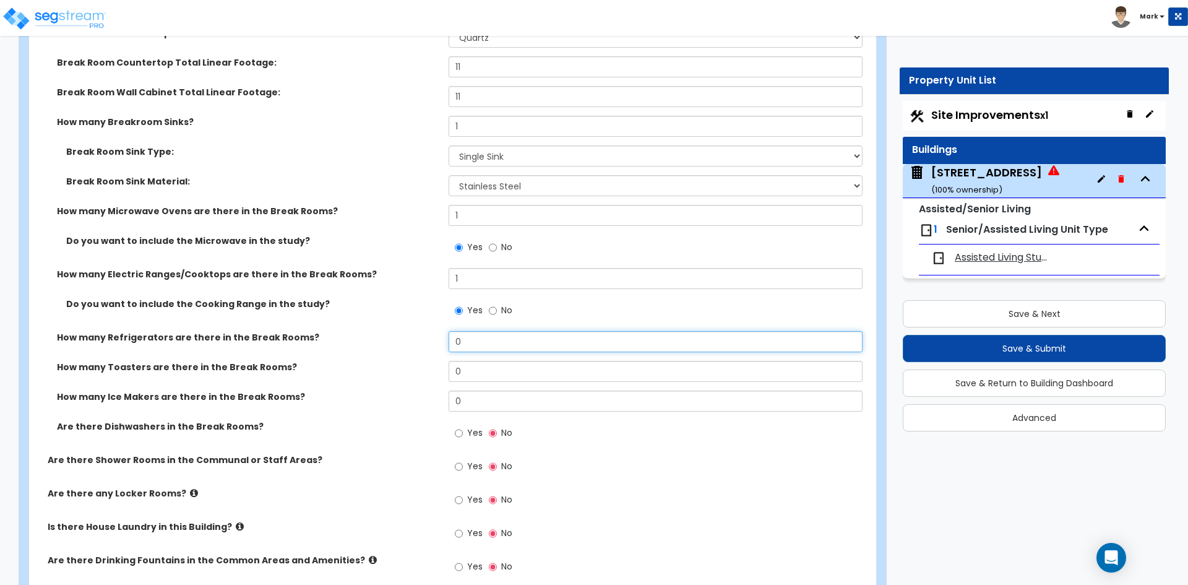
click at [473, 345] on input "0" at bounding box center [655, 341] width 413 height 21
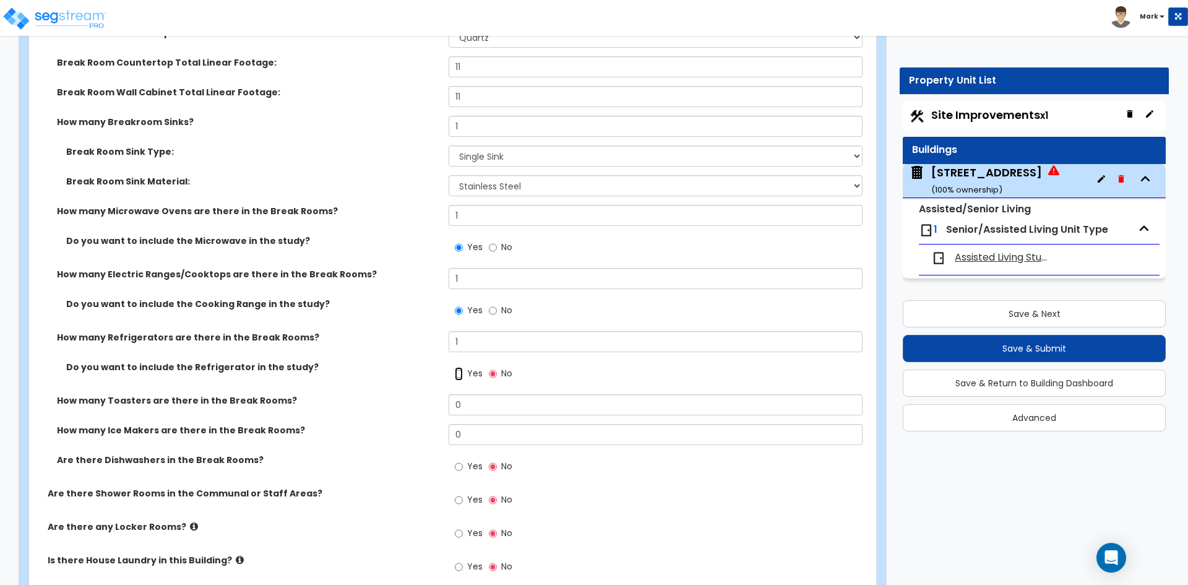
click at [463, 375] on input "Yes" at bounding box center [459, 374] width 8 height 14
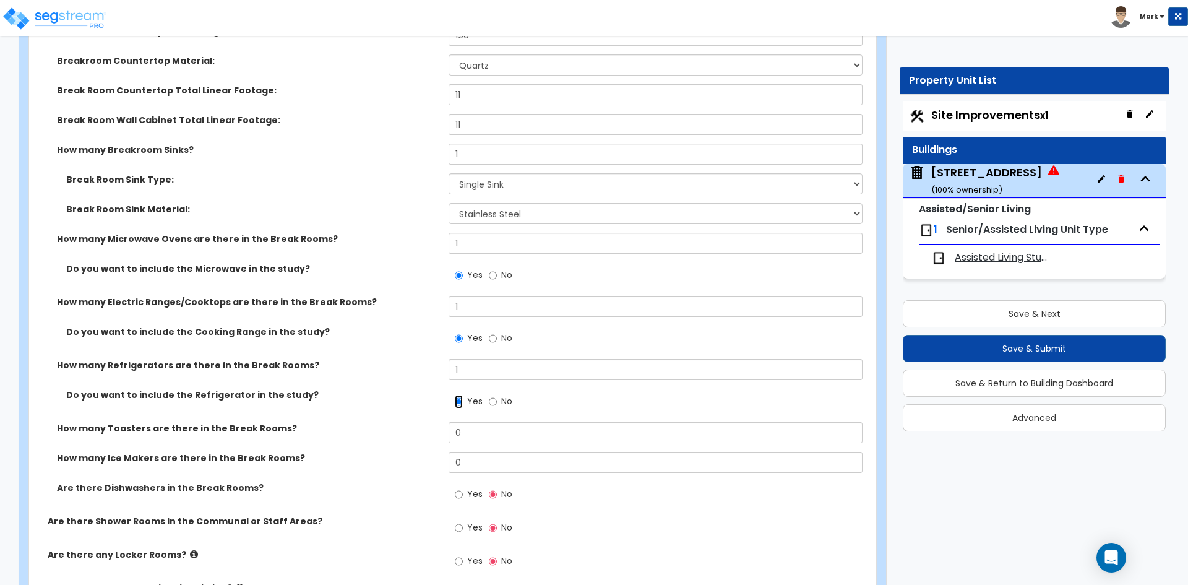
scroll to position [8414, 0]
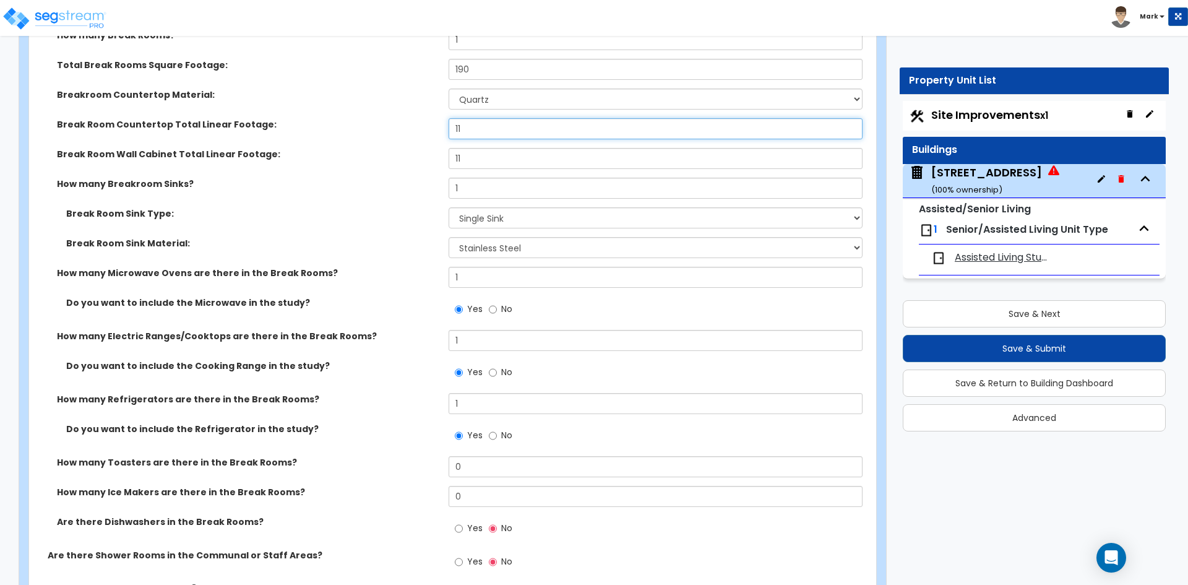
click at [494, 126] on input "11" at bounding box center [655, 128] width 413 height 21
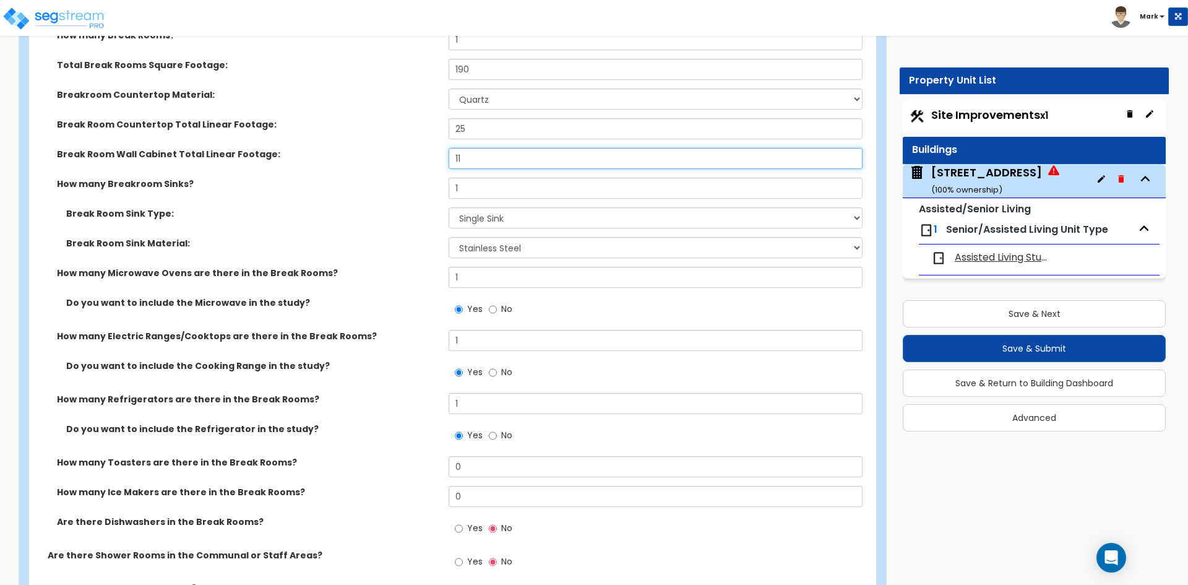
click at [508, 152] on input "11" at bounding box center [655, 158] width 413 height 21
click at [494, 191] on input "1" at bounding box center [655, 188] width 413 height 21
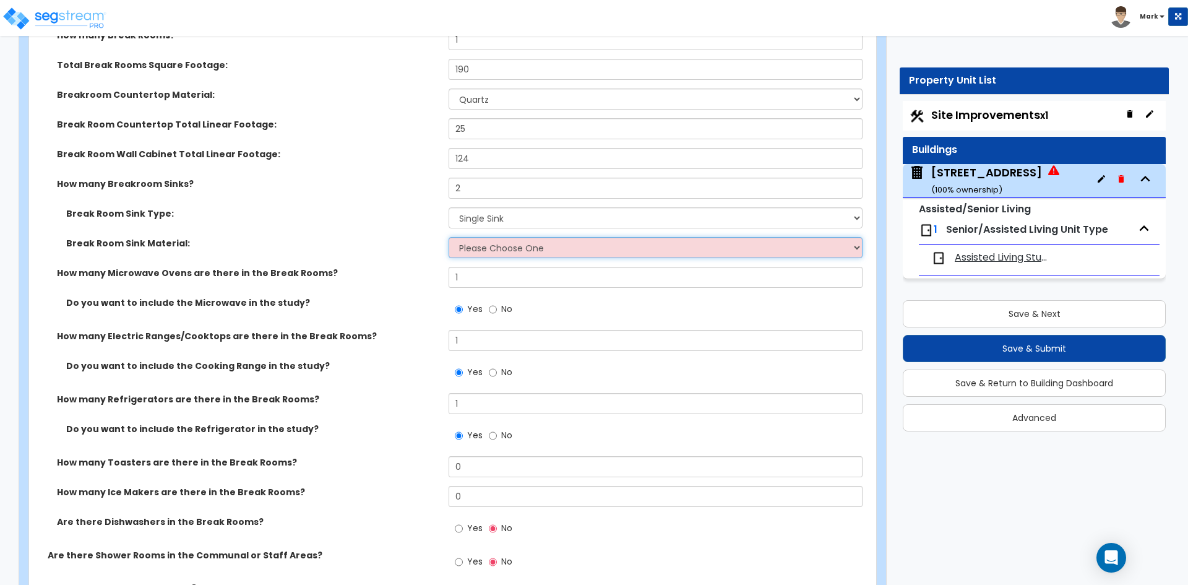
click at [501, 254] on select "Please Choose One Stainless Steel Porcelain Enamel Cast Iron" at bounding box center [655, 247] width 413 height 21
click at [449, 237] on select "Please Choose One Stainless Steel Porcelain Enamel Cast Iron" at bounding box center [655, 247] width 413 height 21
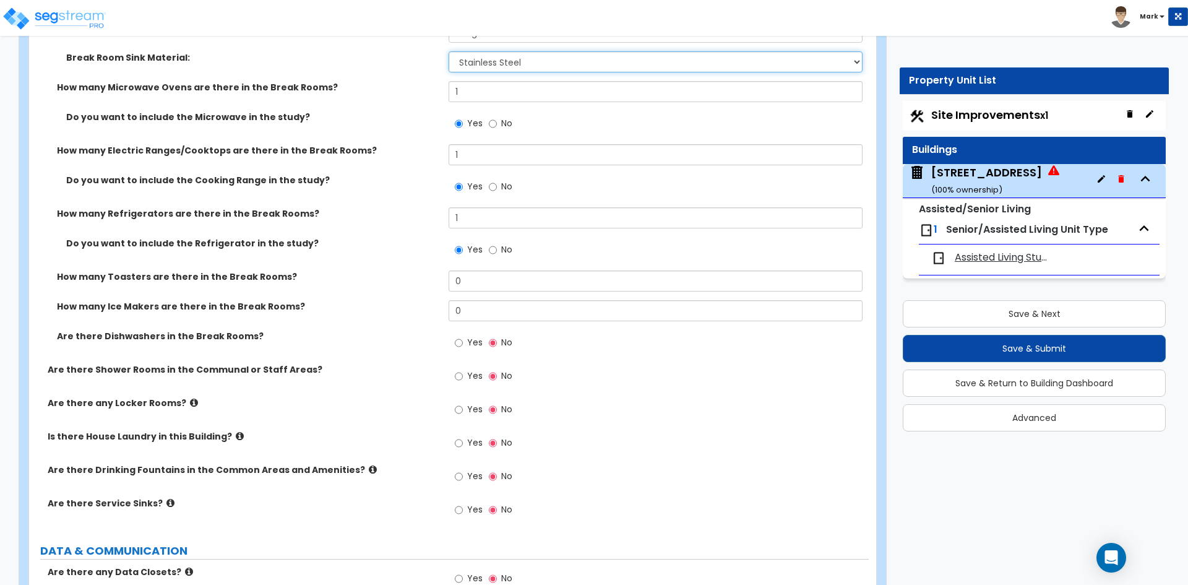
scroll to position [8662, 0]
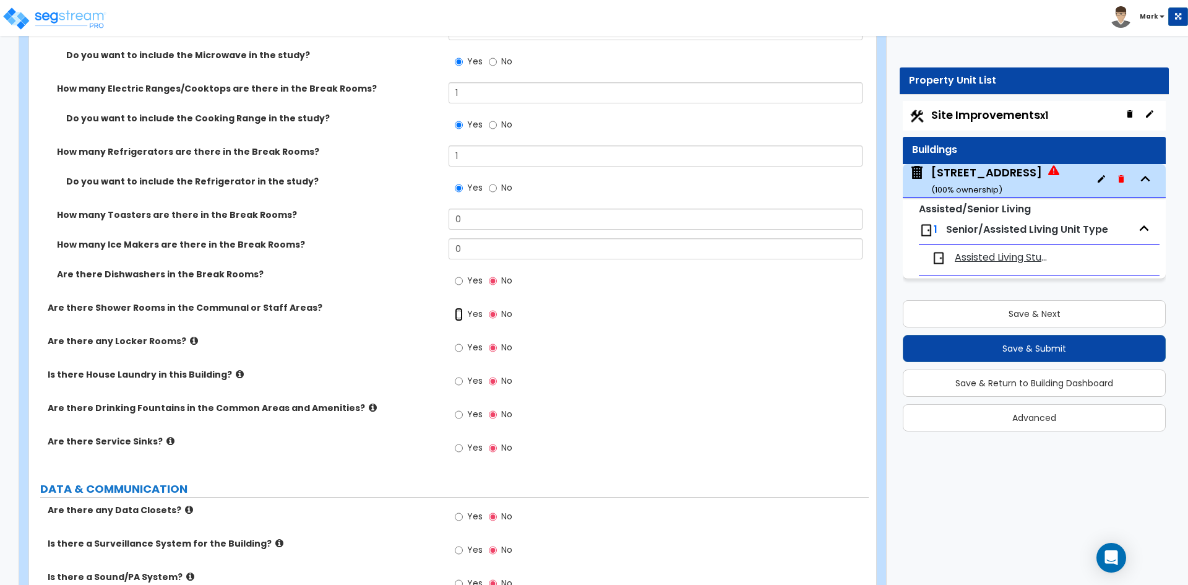
click at [457, 312] on input "Yes" at bounding box center [459, 314] width 8 height 14
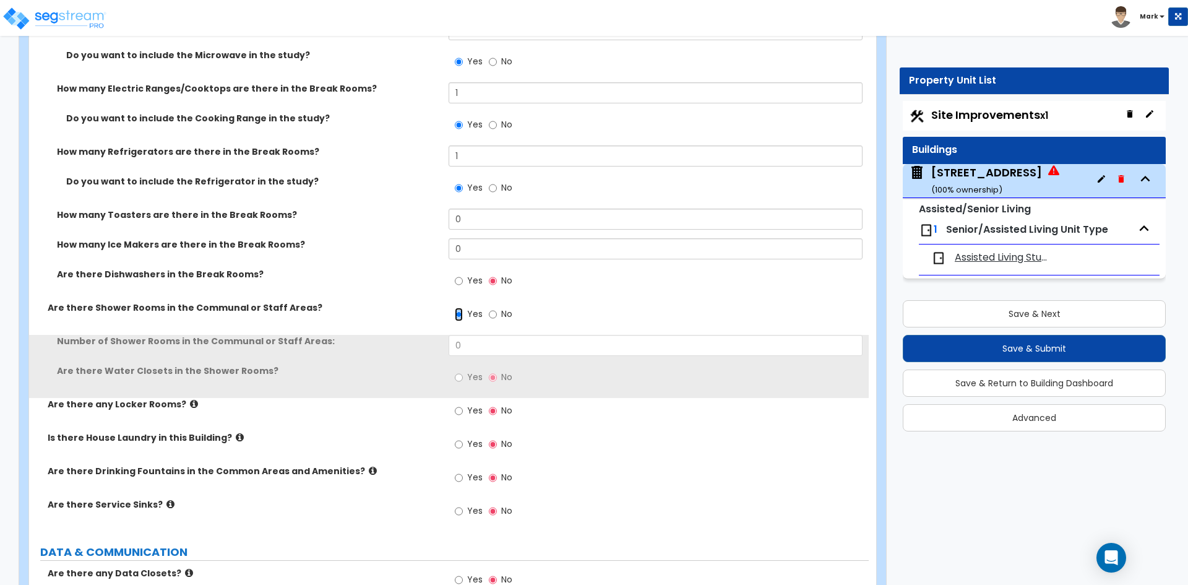
scroll to position [8724, 0]
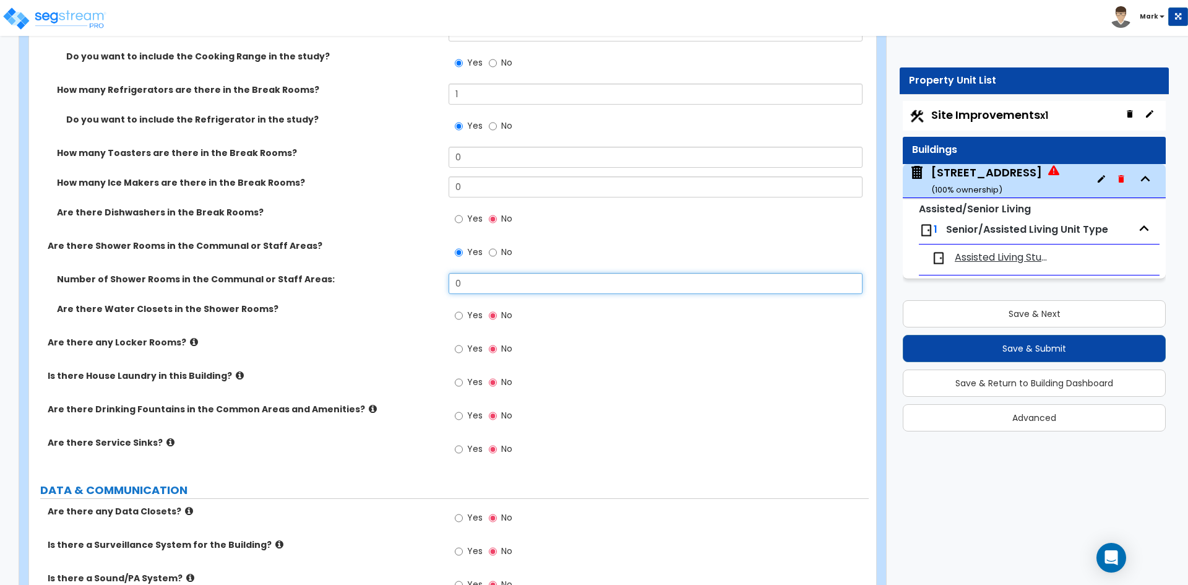
click at [498, 288] on input "0" at bounding box center [655, 283] width 413 height 21
click at [459, 316] on input "Yes" at bounding box center [459, 316] width 8 height 14
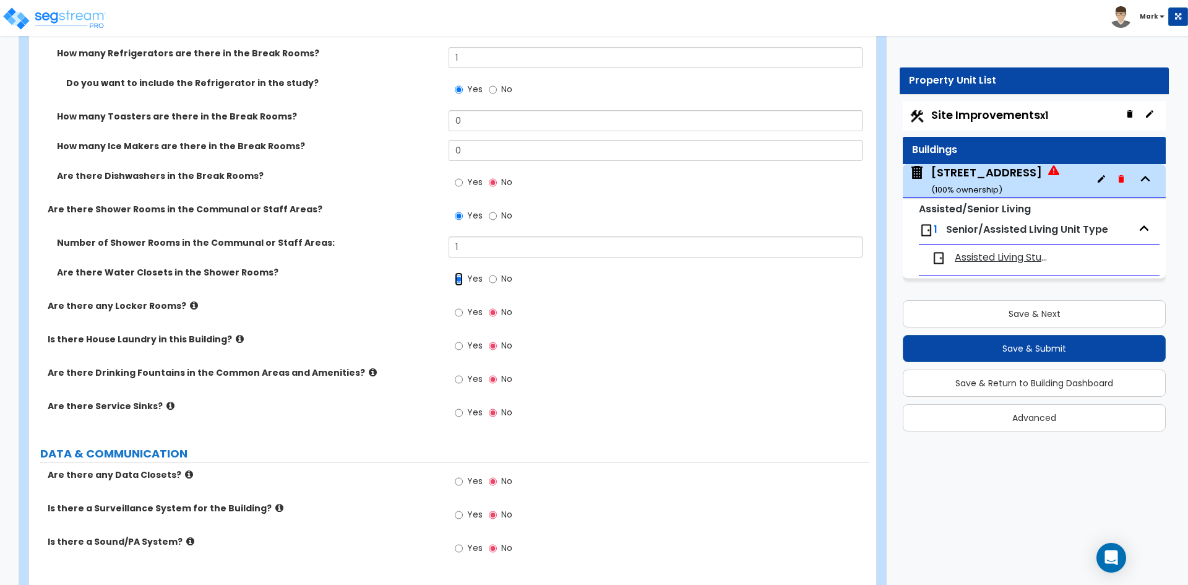
scroll to position [8785, 0]
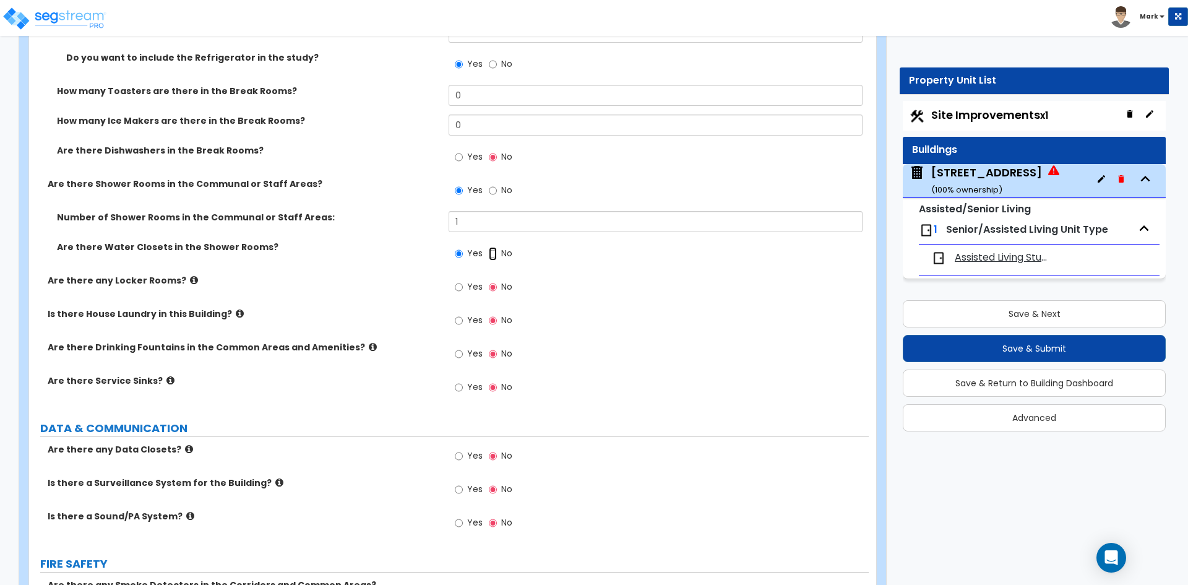
click at [489, 255] on input "No" at bounding box center [493, 254] width 8 height 14
click at [454, 254] on div "Yes No" at bounding box center [484, 255] width 70 height 28
click at [462, 257] on input "Yes" at bounding box center [459, 254] width 8 height 14
click at [458, 319] on input "Yes" at bounding box center [459, 321] width 8 height 14
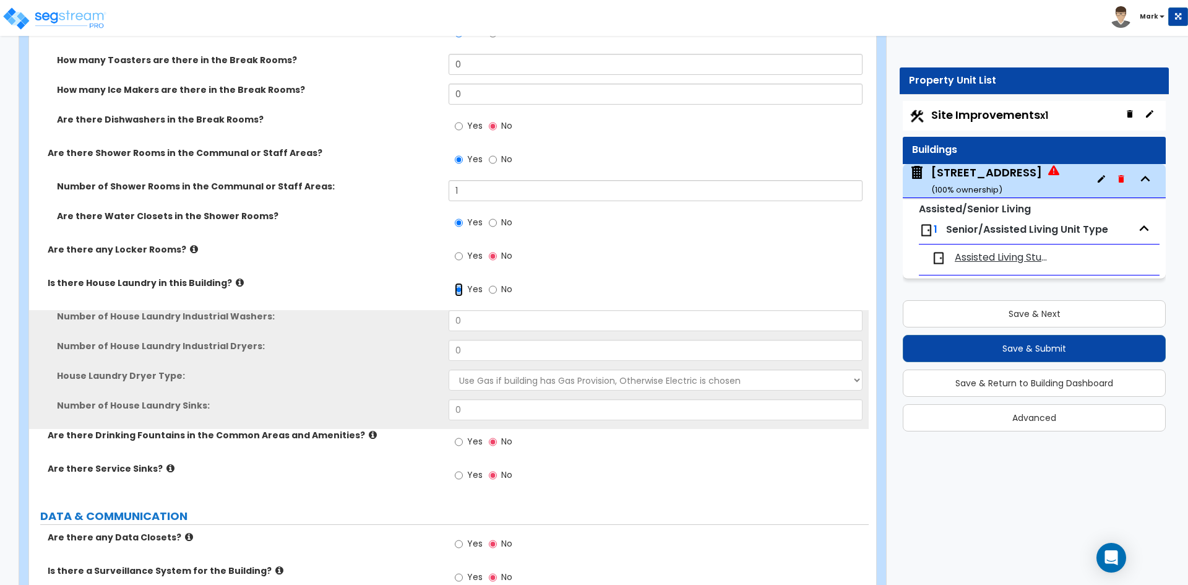
scroll to position [8847, 0]
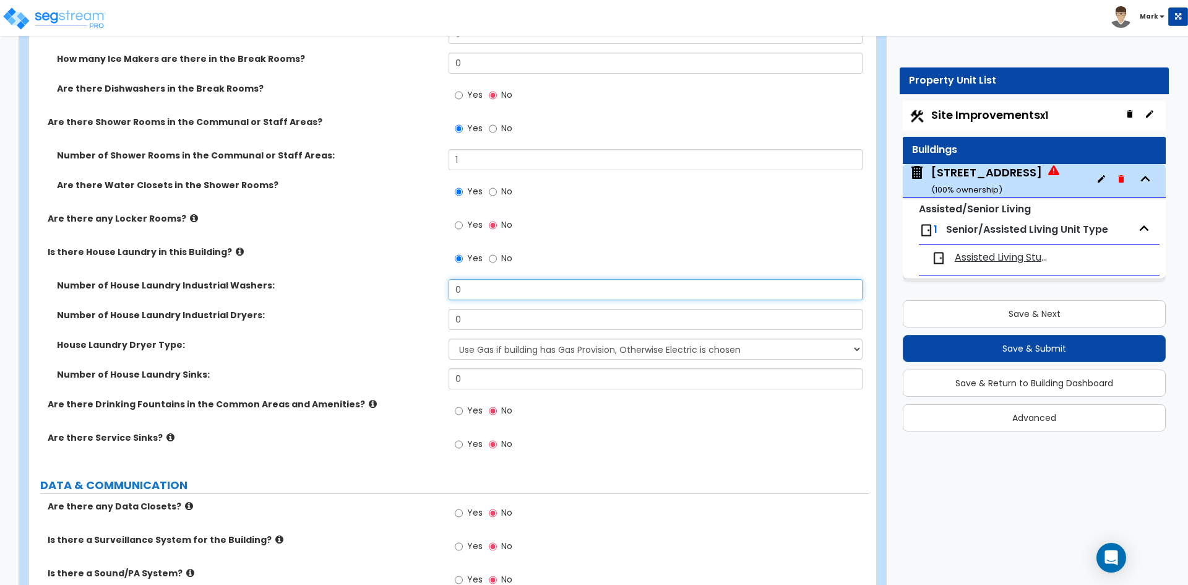
click at [488, 290] on input "0" at bounding box center [655, 289] width 413 height 21
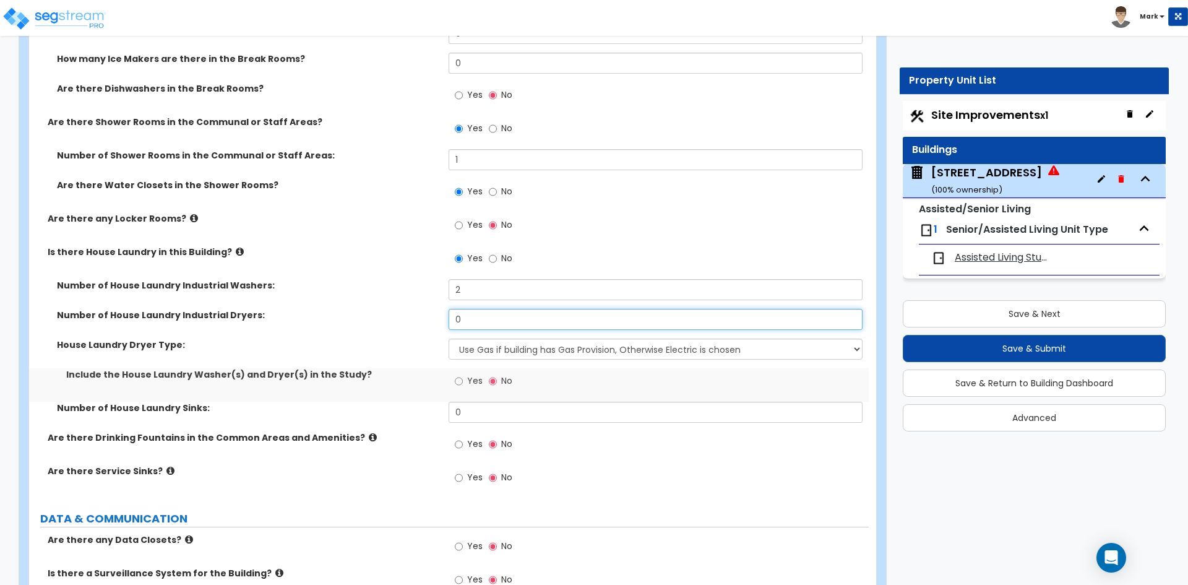
click at [472, 323] on input "0" at bounding box center [655, 319] width 413 height 21
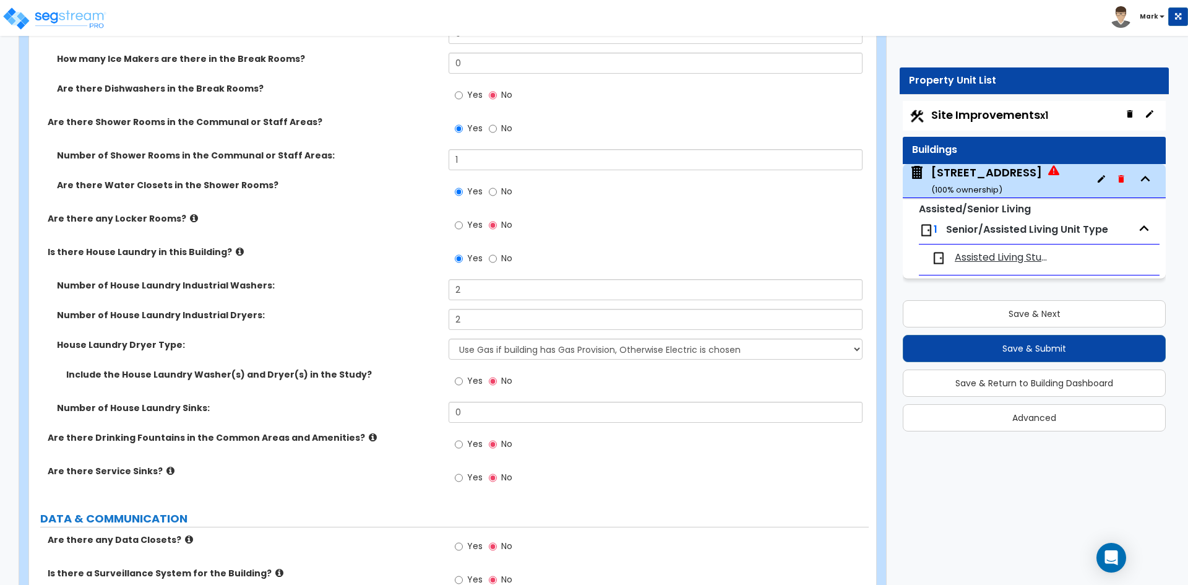
click at [454, 380] on div "Yes No" at bounding box center [484, 382] width 70 height 28
click at [455, 382] on input "Yes" at bounding box center [459, 381] width 8 height 14
click at [469, 411] on input "0" at bounding box center [655, 412] width 413 height 21
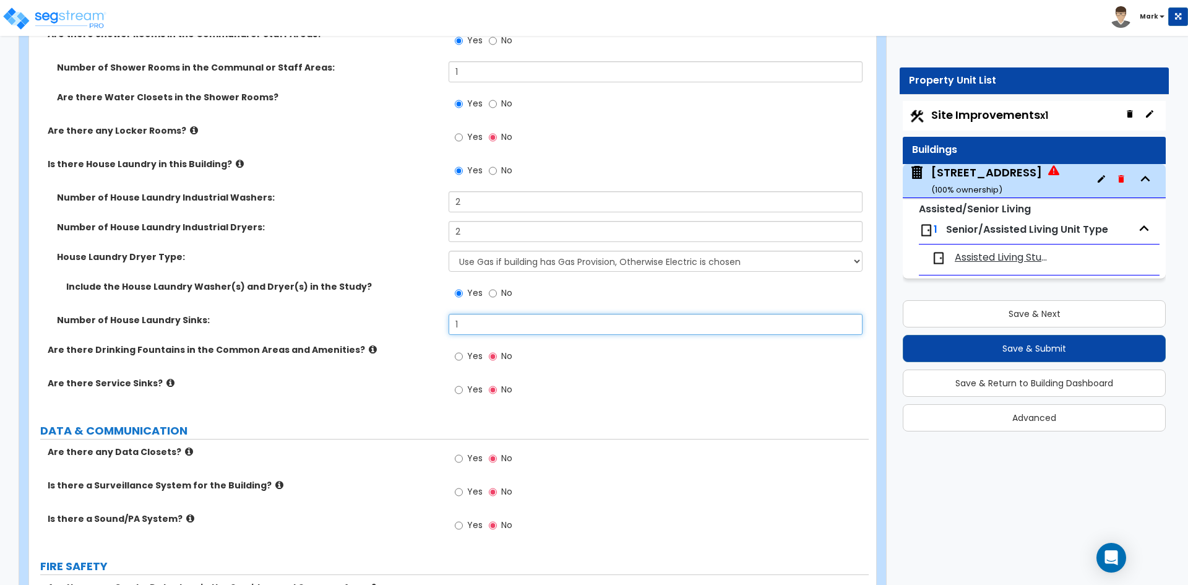
scroll to position [8971, 0]
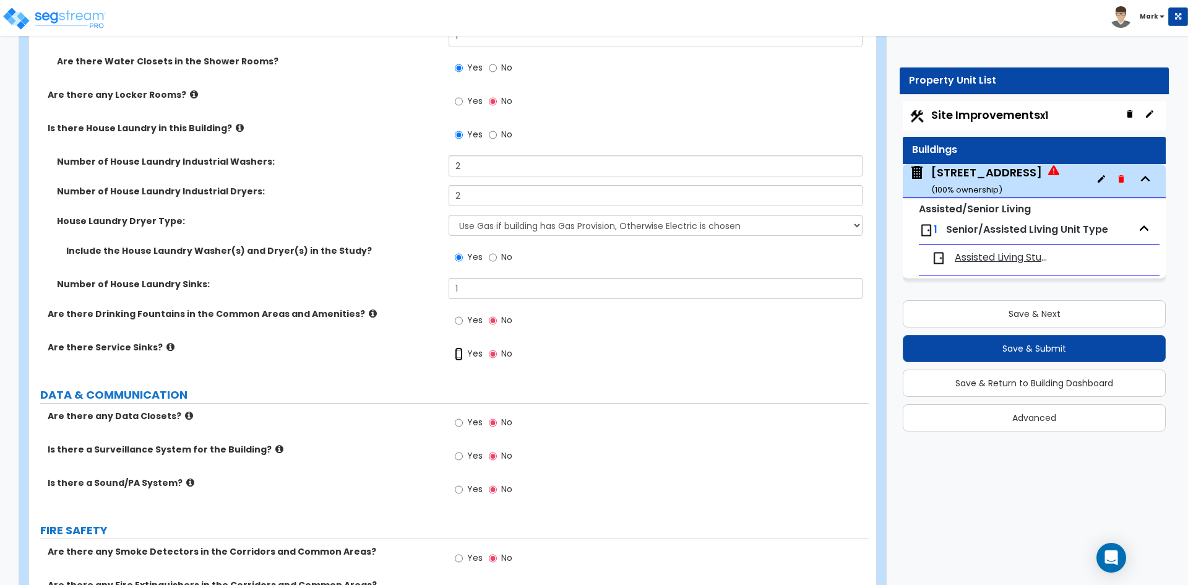
click at [460, 355] on input "Yes" at bounding box center [459, 354] width 8 height 14
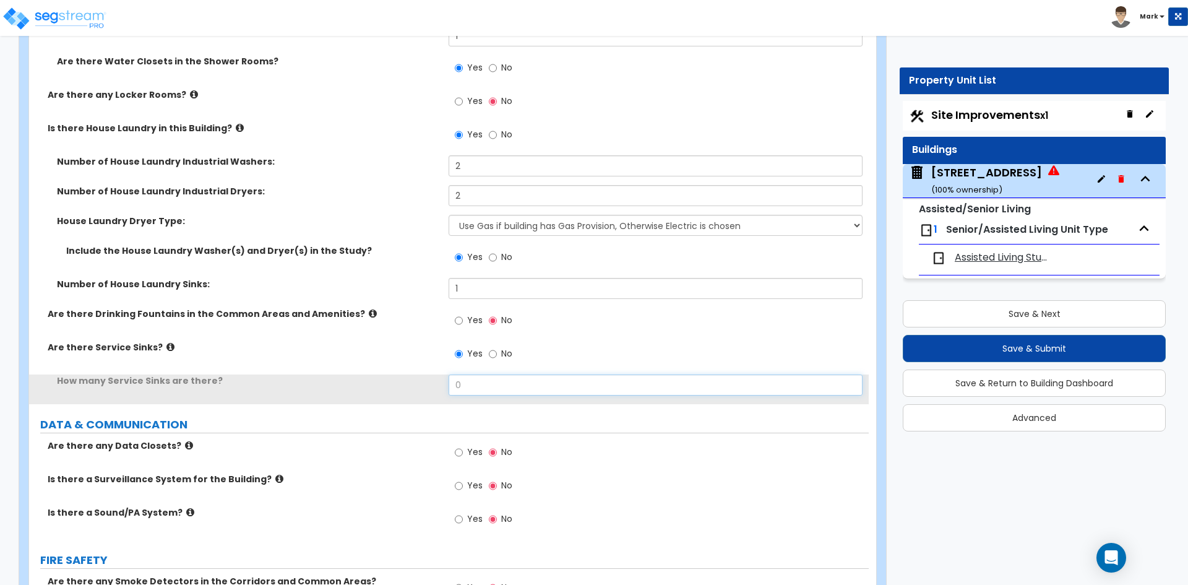
click at [482, 382] on input "0" at bounding box center [655, 384] width 413 height 21
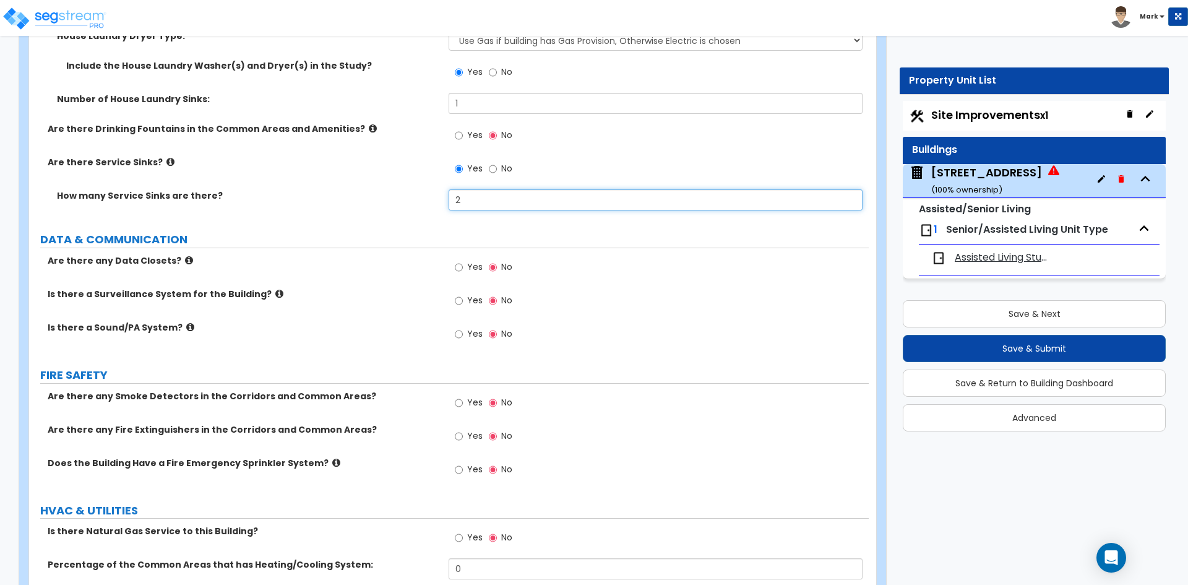
scroll to position [9157, 0]
click at [461, 304] on input "Yes" at bounding box center [459, 300] width 8 height 14
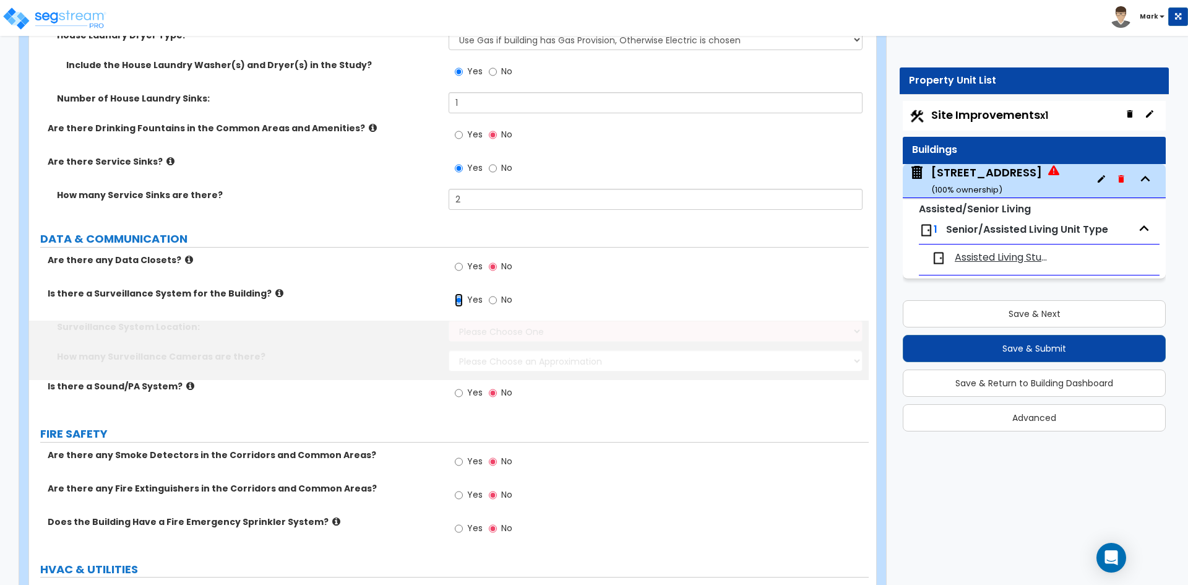
click at [459, 302] on input "Yes" at bounding box center [459, 300] width 8 height 14
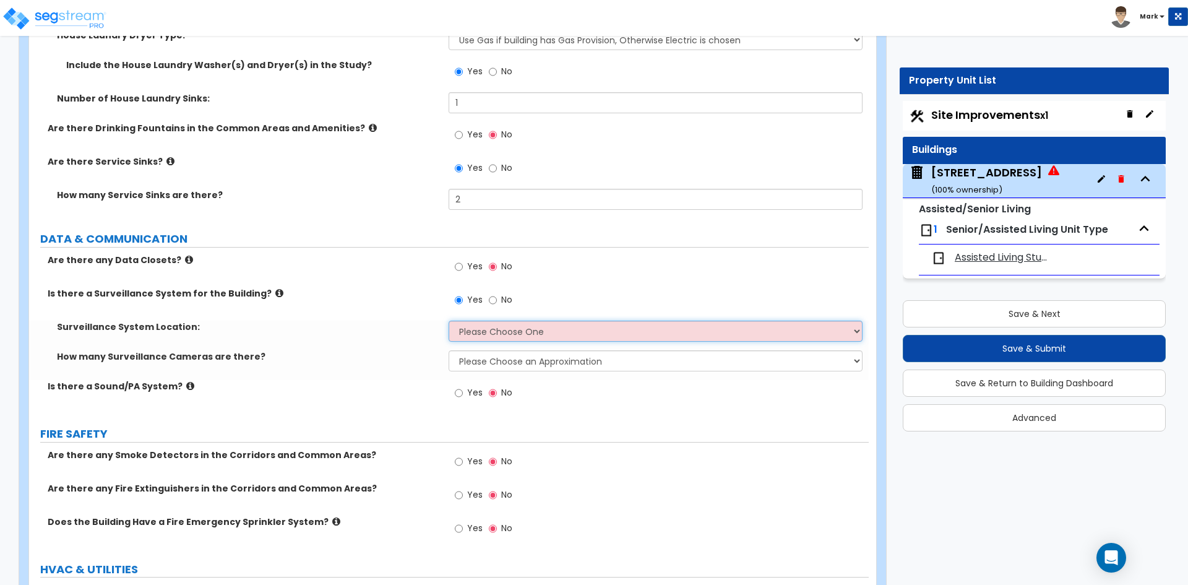
click at [500, 340] on select "Please Choose One Inside the Building Outside the Building Both Inside & Outside" at bounding box center [655, 330] width 413 height 21
click at [449, 320] on select "Please Choose One Inside the Building Outside the Building Both Inside & Outside" at bounding box center [655, 330] width 413 height 21
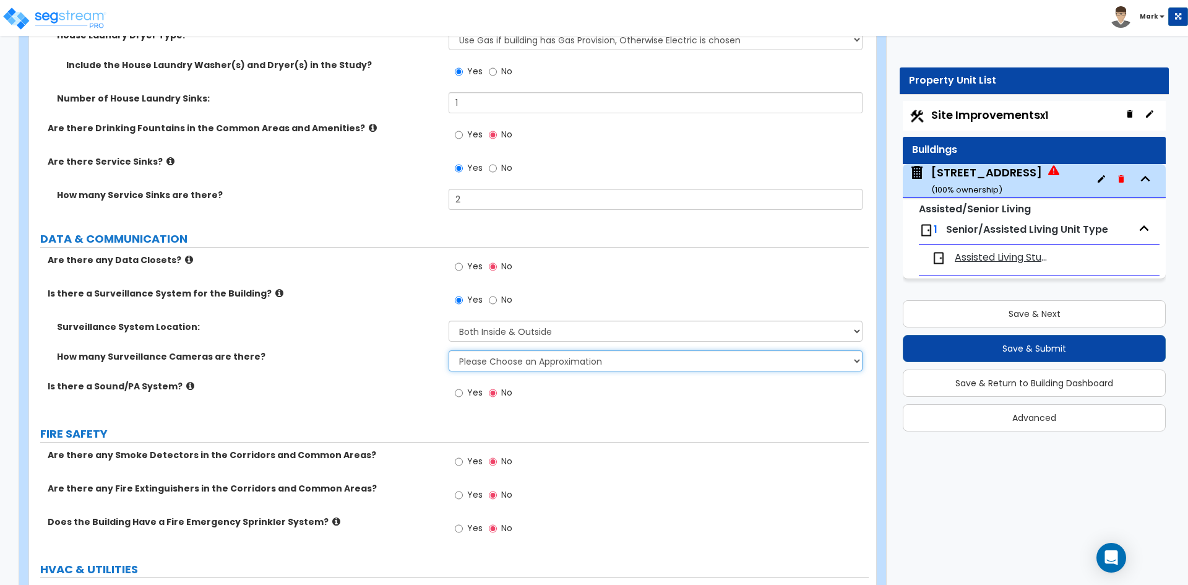
click at [515, 364] on select "Please Choose an Approximation Barely Noticed Any Noticed a Couple Frequently S…" at bounding box center [655, 360] width 413 height 21
click at [449, 350] on select "Please Choose an Approximation Barely Noticed Any Noticed a Couple Frequently S…" at bounding box center [655, 360] width 413 height 21
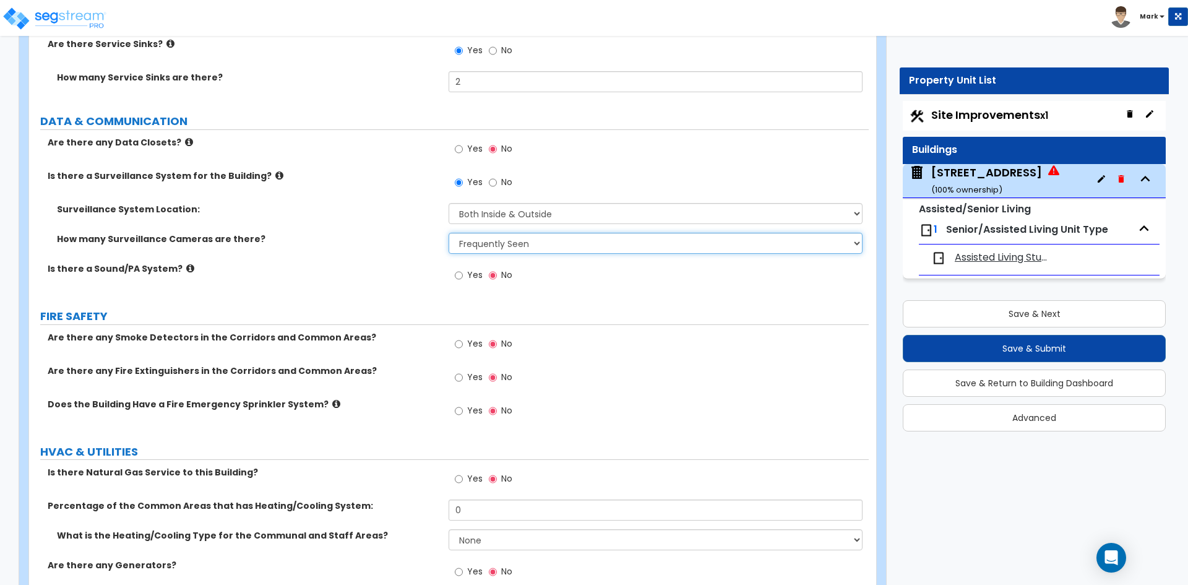
scroll to position [9280, 0]
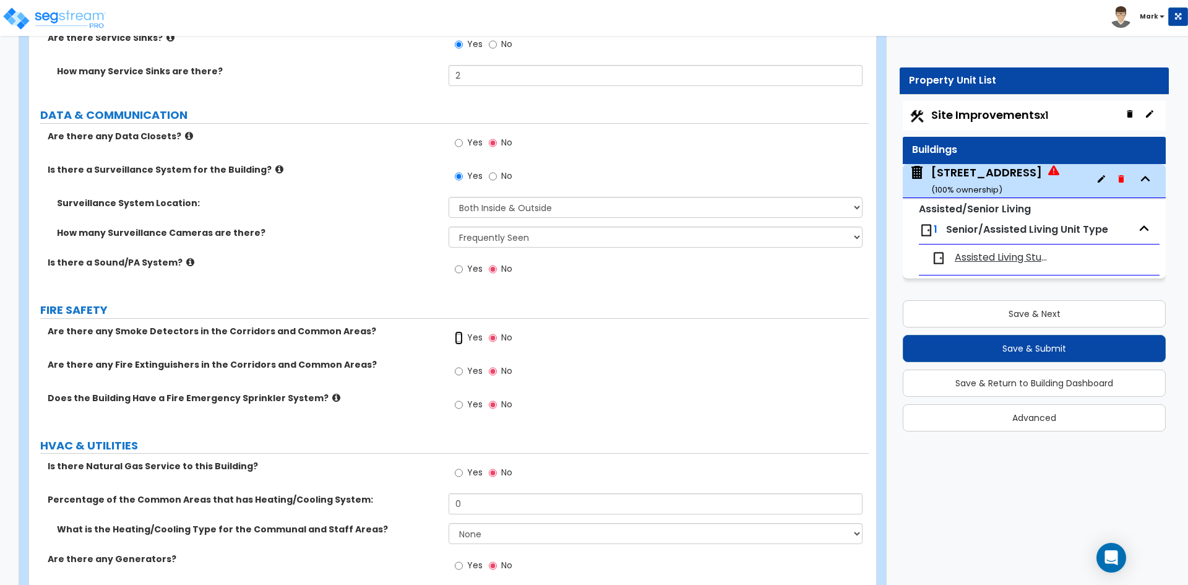
click at [455, 337] on input "Yes" at bounding box center [459, 338] width 8 height 14
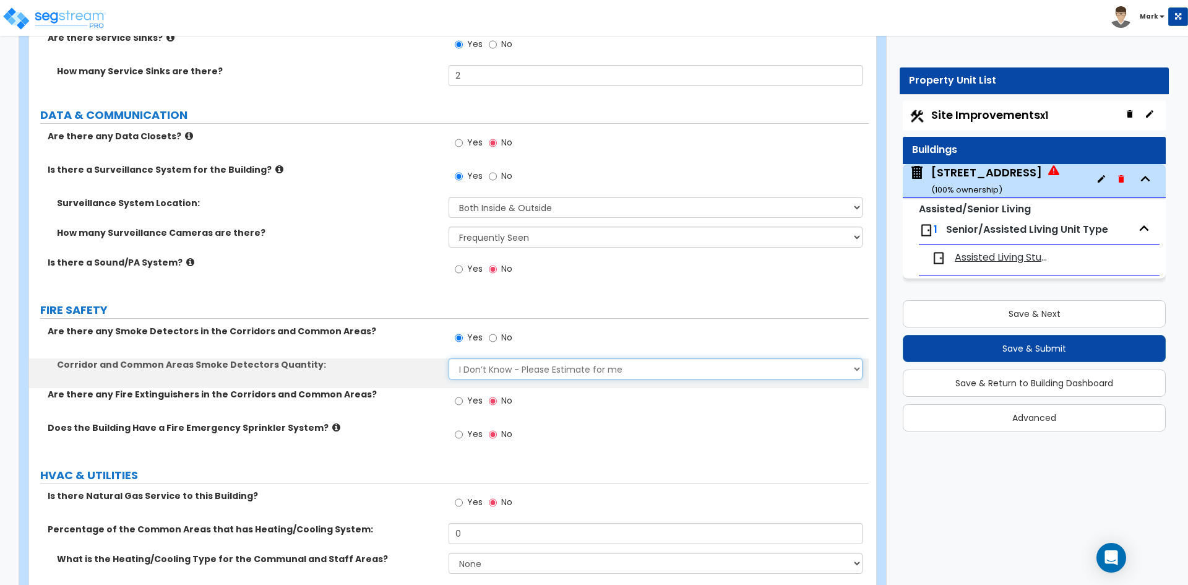
click at [478, 368] on select "I Don’t Know - Please Estimate for me I want to Enter the Number of Smoke Detec…" at bounding box center [655, 368] width 413 height 21
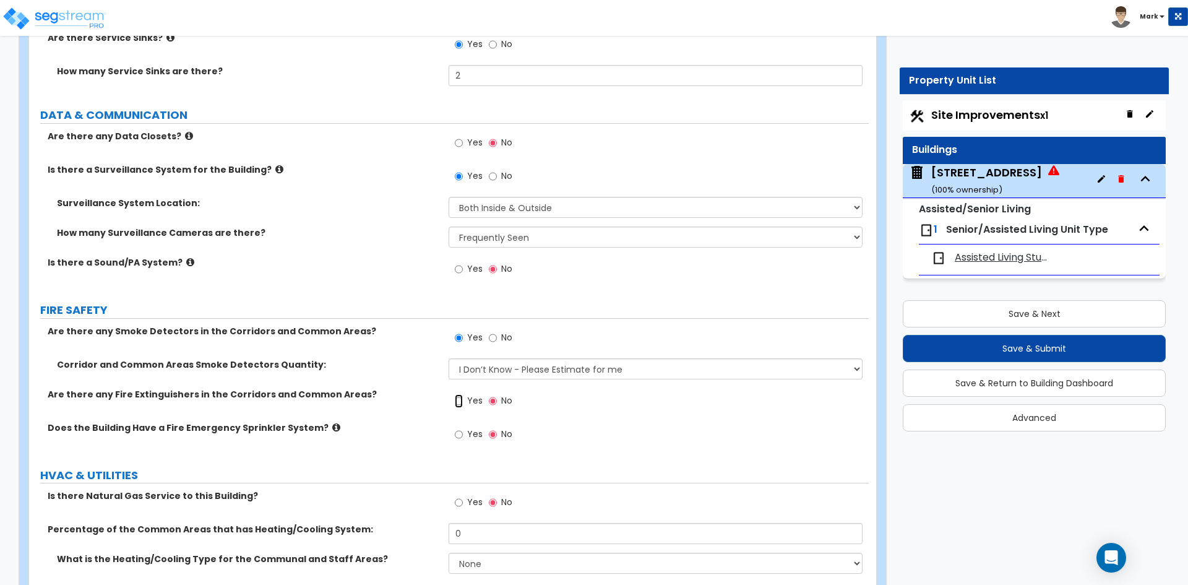
click at [462, 399] on input "Yes" at bounding box center [459, 401] width 8 height 14
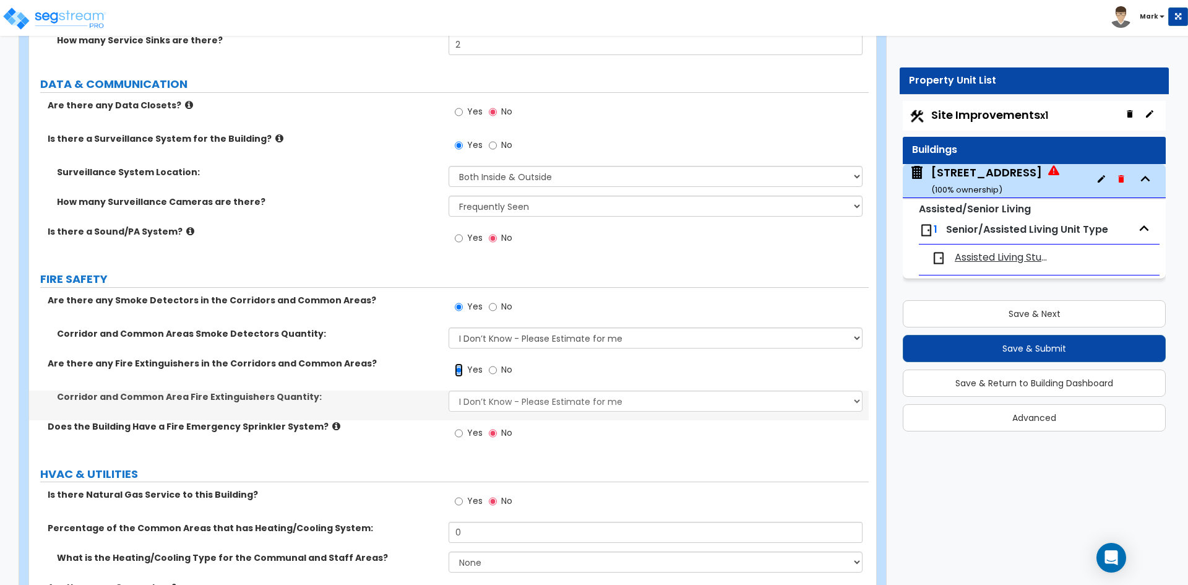
scroll to position [9342, 0]
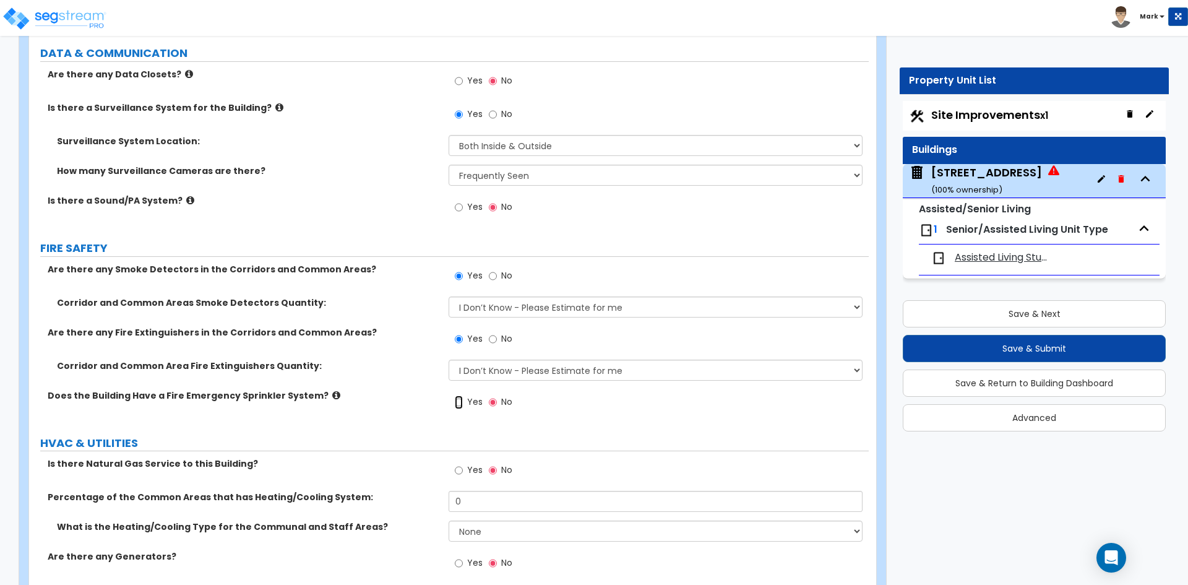
click at [462, 400] on input "Yes" at bounding box center [459, 402] width 8 height 14
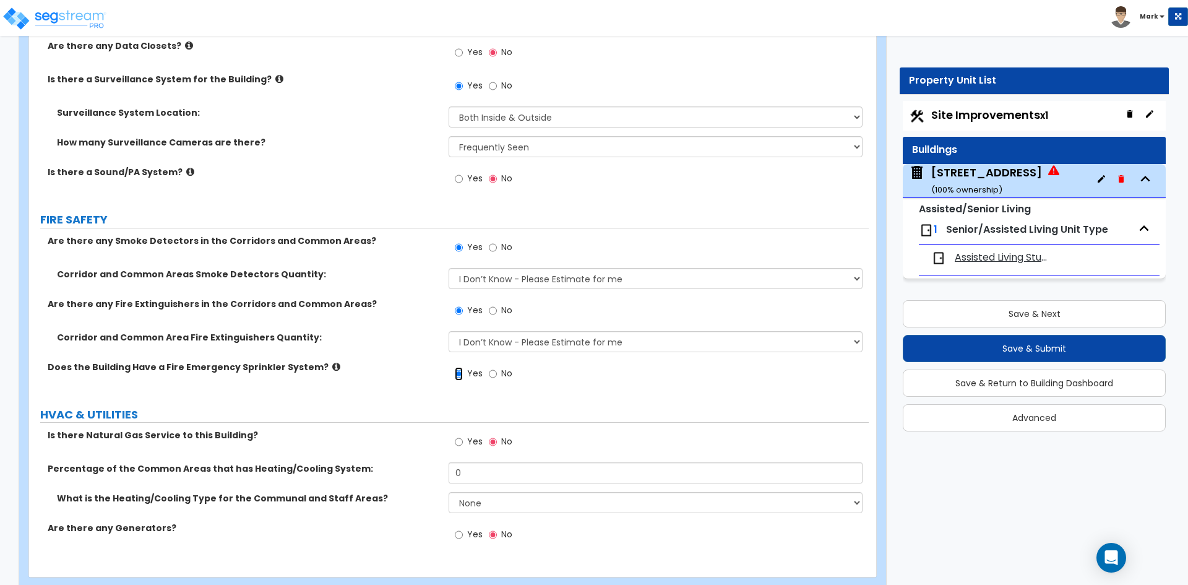
scroll to position [9398, 0]
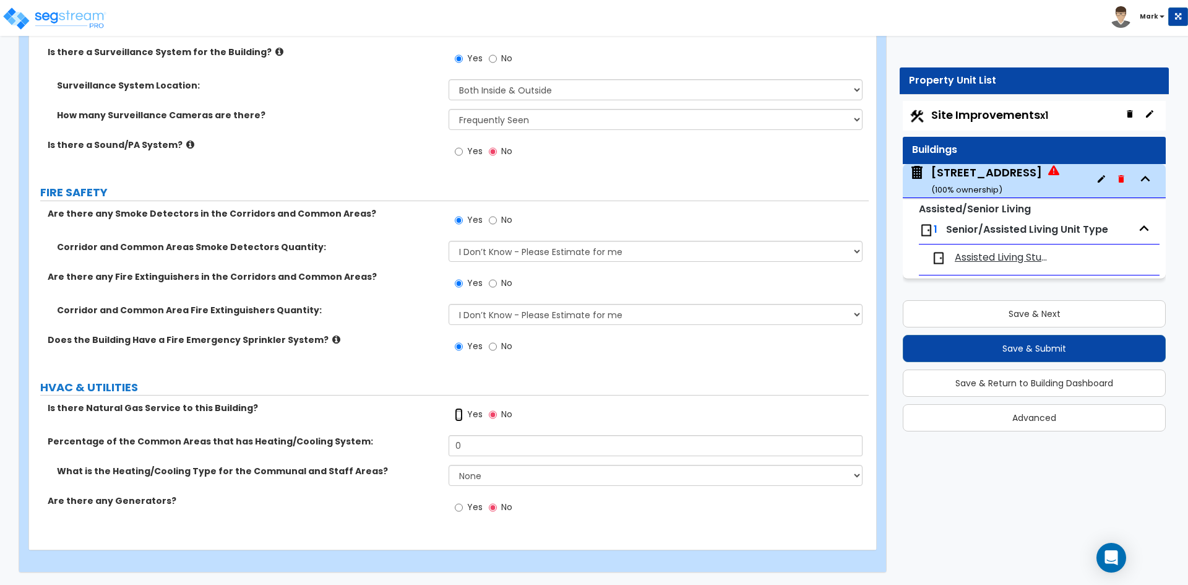
click at [461, 416] on input "Yes" at bounding box center [459, 415] width 8 height 14
click at [985, 121] on span "Site Improvements x1" at bounding box center [989, 114] width 117 height 15
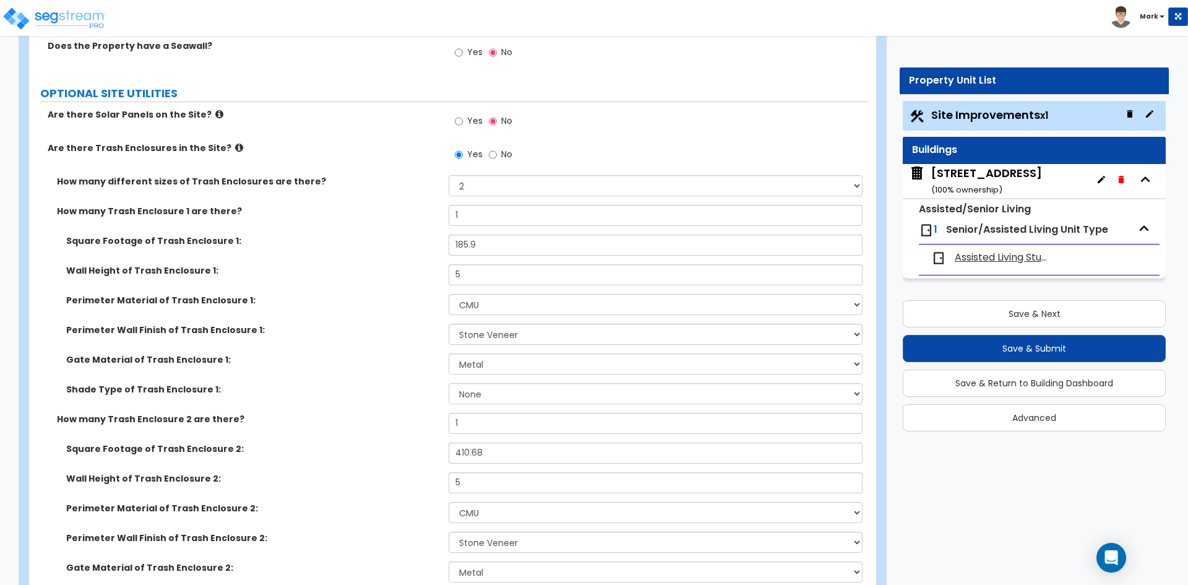
scroll to position [4622, 0]
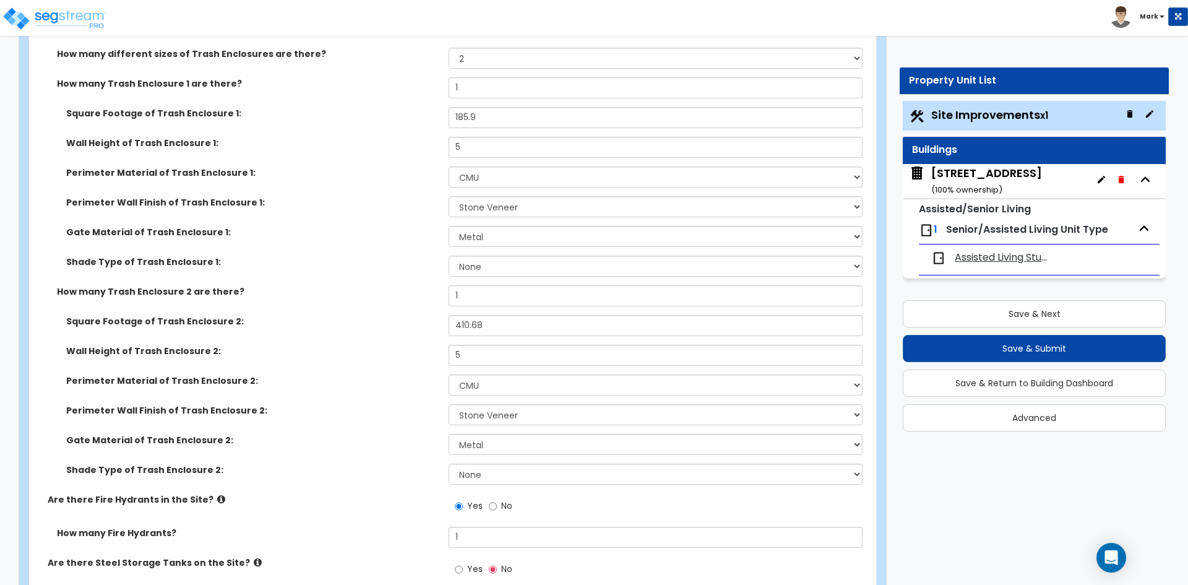
click at [992, 174] on div "10107 Military Drive West ( 100 % ownership)" at bounding box center [986, 181] width 111 height 32
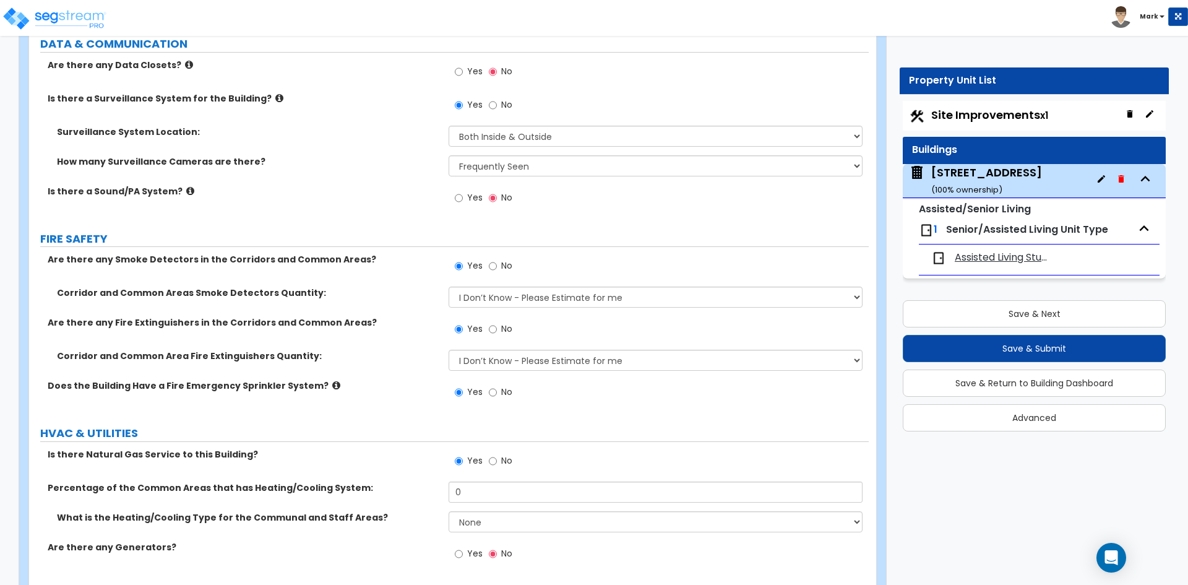
scroll to position [9221, 0]
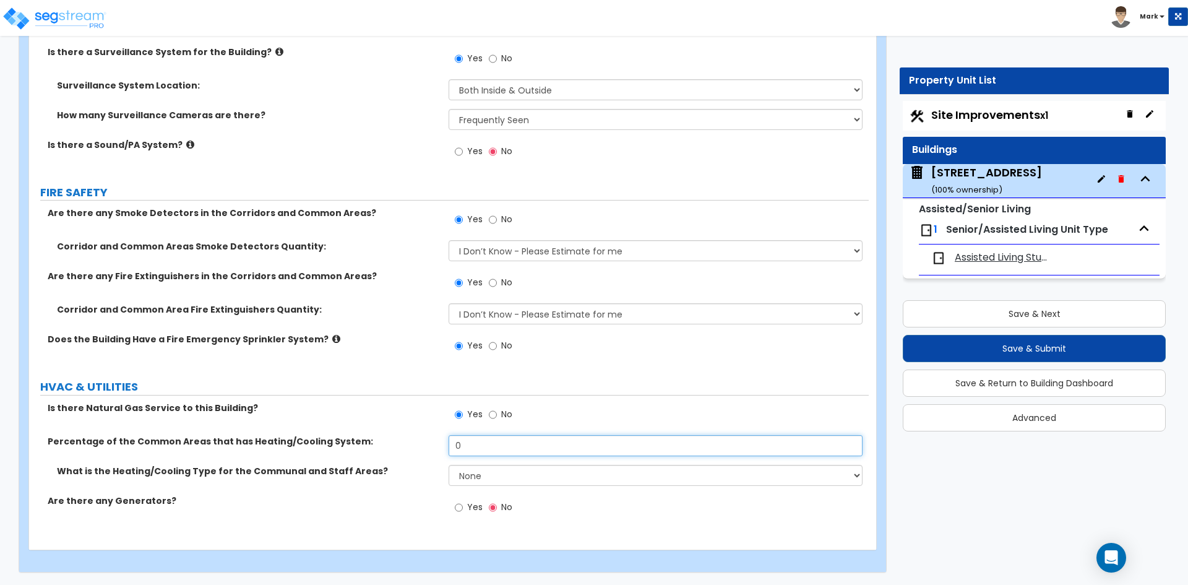
click at [488, 449] on input "0" at bounding box center [655, 445] width 413 height 21
click at [496, 470] on select "None Heat Only Centralized Heating & Cooling Thru Wall Air Conditioners Mini Sp…" at bounding box center [655, 475] width 413 height 21
click at [449, 465] on select "None Heat Only Centralized Heating & Cooling Thru Wall Air Conditioners Mini Sp…" at bounding box center [655, 475] width 413 height 21
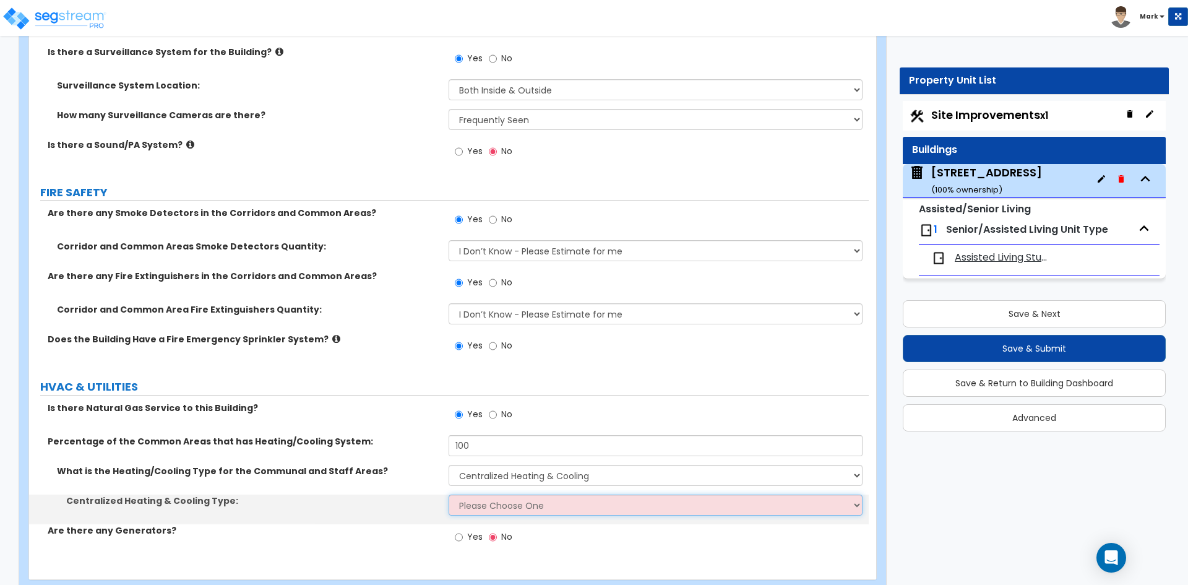
click at [488, 504] on select "Please Choose One Rooftop Unit Furnace-Condenser Forced Air Split Heating/Cooli…" at bounding box center [655, 504] width 413 height 21
click at [449, 494] on select "Please Choose One Rooftop Unit Furnace-Condenser Forced Air Split Heating/Cooli…" at bounding box center [655, 504] width 413 height 21
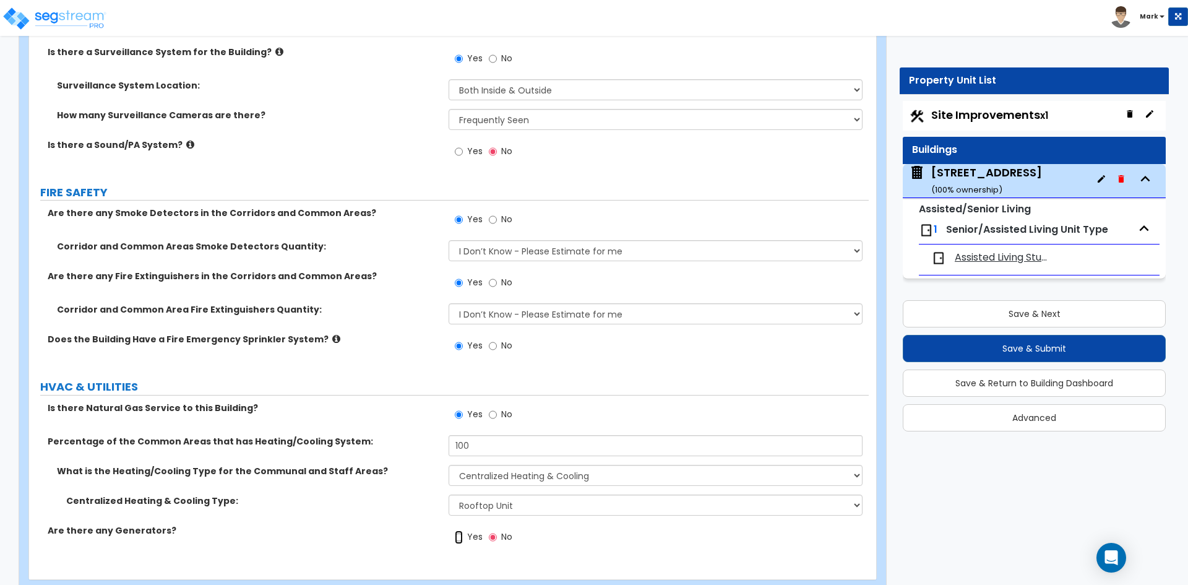
click at [460, 538] on input "Yes" at bounding box center [459, 537] width 8 height 14
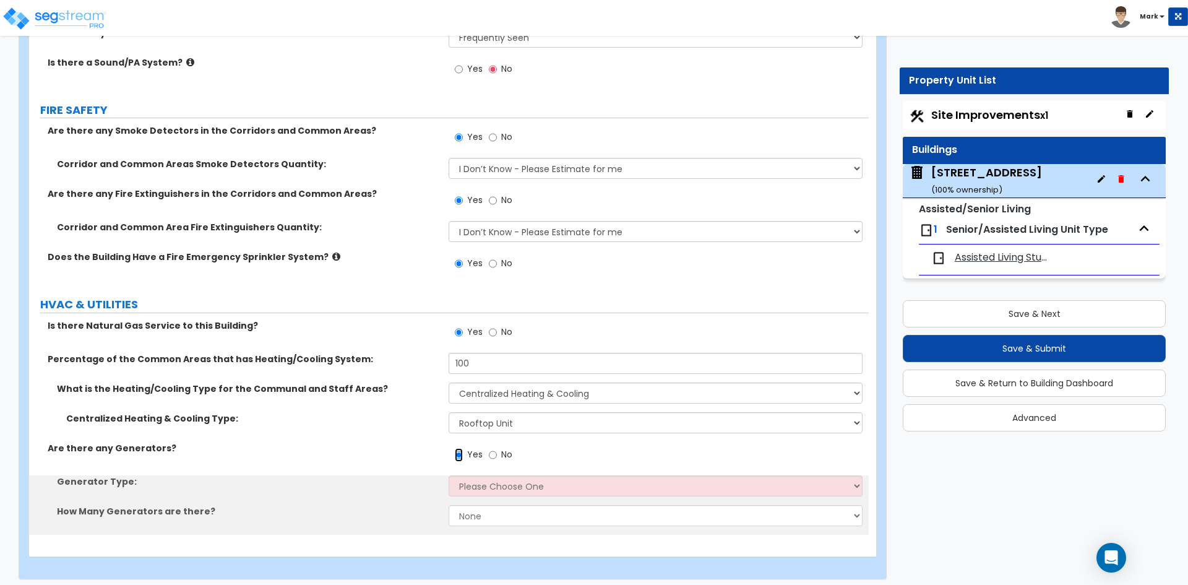
scroll to position [9310, 0]
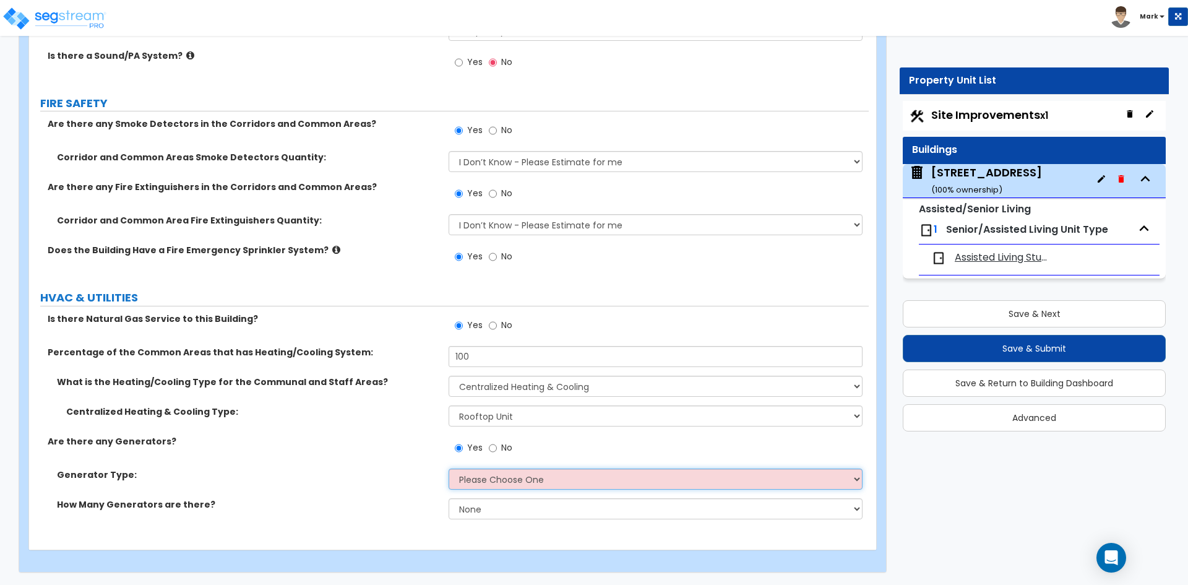
click at [506, 488] on select "Please Choose One Gas Diesel" at bounding box center [655, 478] width 413 height 21
click at [449, 468] on select "Please Choose One Gas Diesel" at bounding box center [655, 478] width 413 height 21
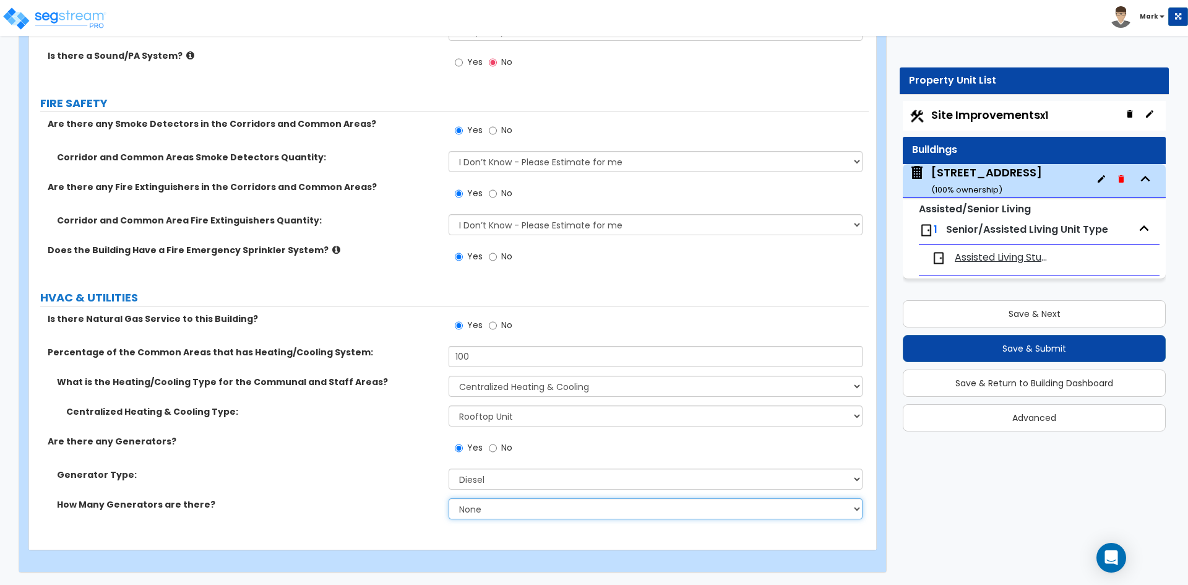
click at [501, 504] on select "None 1 2 3" at bounding box center [655, 508] width 413 height 21
click at [449, 498] on select "None 1 2 3" at bounding box center [655, 508] width 413 height 21
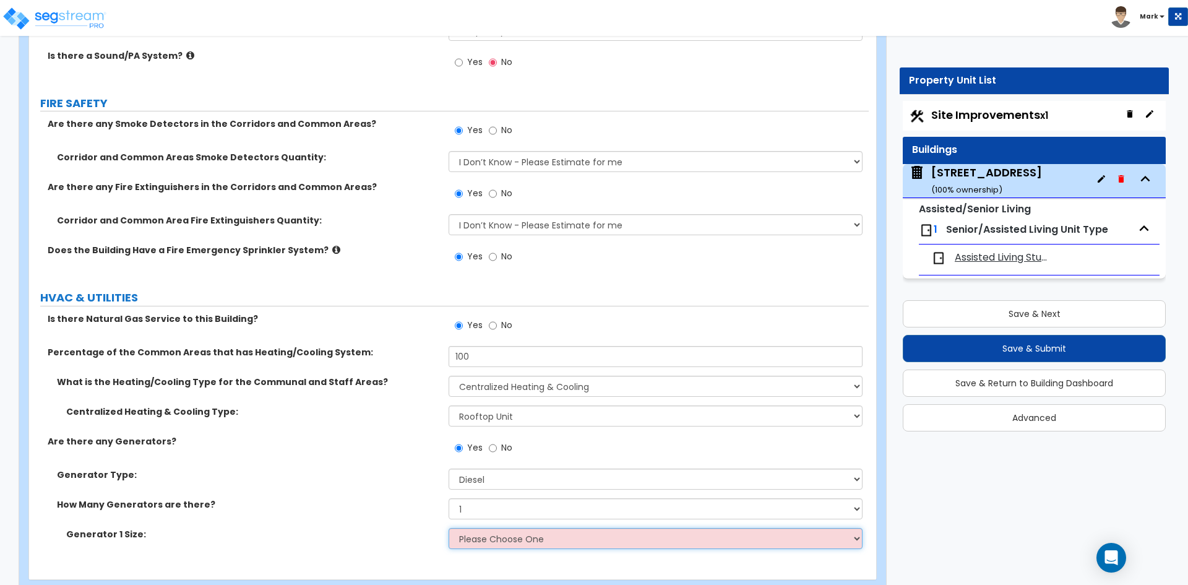
click at [486, 541] on select "Please Choose One 30kW 50kW 75kW 100kW 125 kW 150 kW 175 kW 200 kW 250 kW 300 k…" at bounding box center [655, 538] width 413 height 21
click at [449, 528] on select "Please Choose One 30kW 50kW 75kW 100kW 125 kW 150 kW 175 kW 200 kW 250 kW 300 k…" at bounding box center [655, 538] width 413 height 21
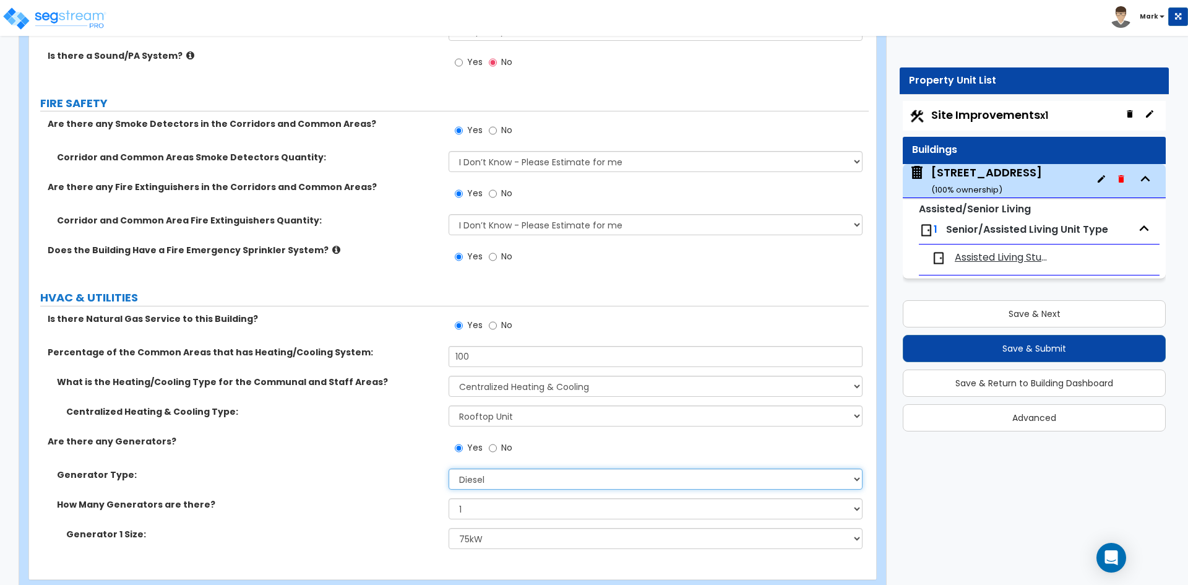
click at [502, 478] on select "Please Choose One Gas Diesel" at bounding box center [655, 478] width 413 height 21
click at [449, 468] on select "Please Choose One Gas Diesel" at bounding box center [655, 478] width 413 height 21
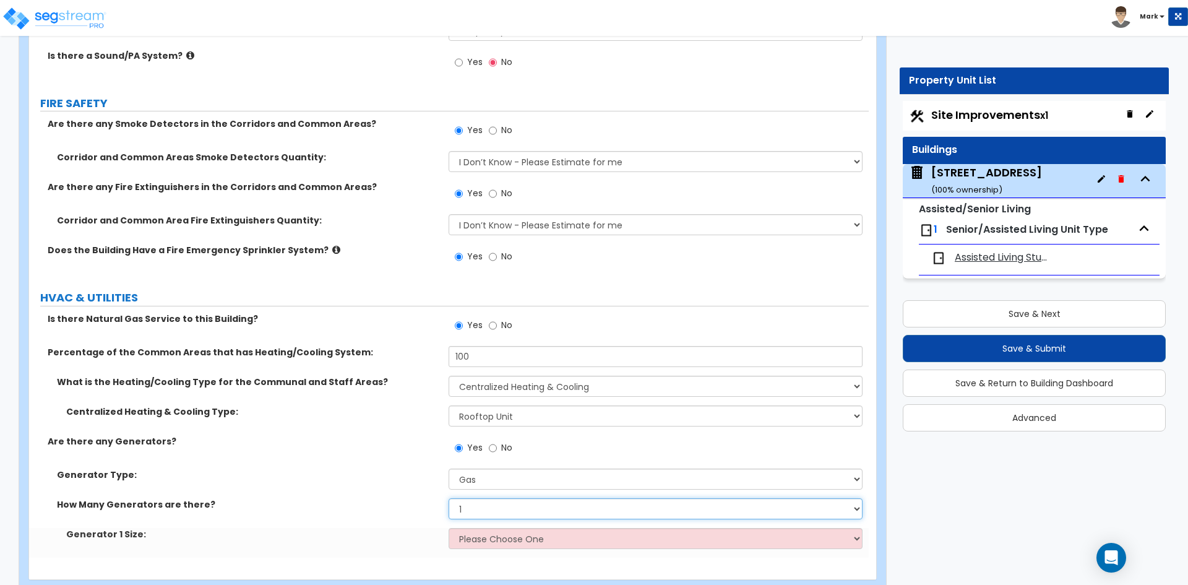
click at [490, 509] on select "None 1 2 3" at bounding box center [655, 508] width 413 height 21
click at [494, 535] on select "Please Choose One 20kW 35 kW 80 kW 100 kW 125 kW 185 kW" at bounding box center [655, 538] width 413 height 21
drag, startPoint x: 419, startPoint y: 494, endPoint x: 428, endPoint y: 494, distance: 8.7
click at [419, 494] on div "Generator Type: Please Choose One Gas Diesel" at bounding box center [449, 483] width 840 height 30
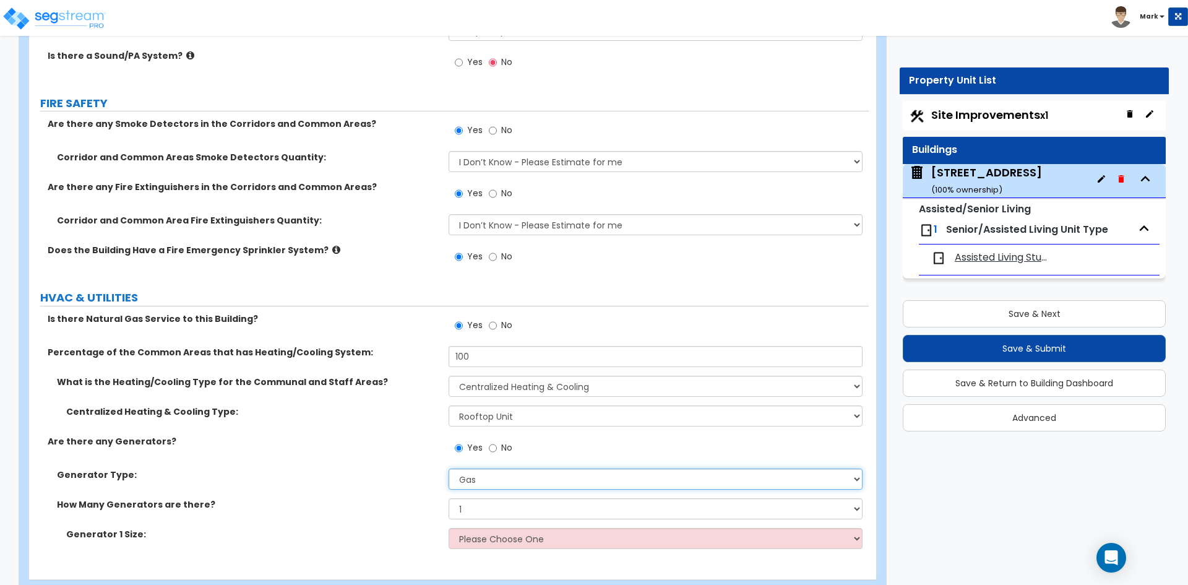
click at [494, 479] on select "Please Choose One Gas Diesel" at bounding box center [655, 478] width 413 height 21
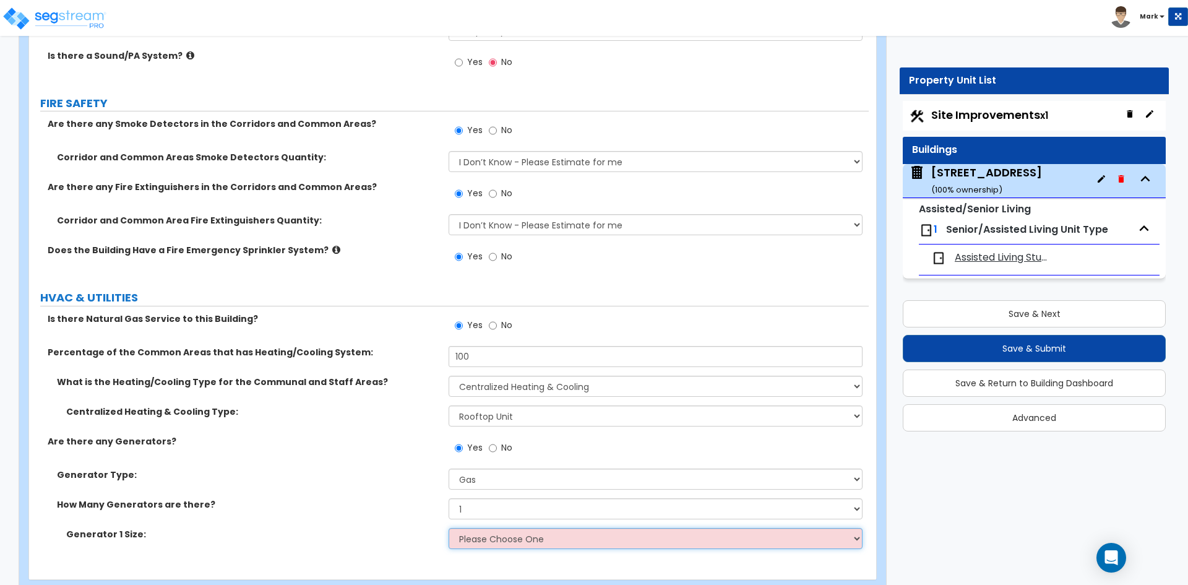
click at [509, 544] on select "Please Choose One 20kW 35 kW 80 kW 100 kW 125 kW 185 kW" at bounding box center [655, 538] width 413 height 21
click at [449, 528] on select "Please Choose One 20kW 35 kW 80 kW 100 kW 125 kW 185 kW" at bounding box center [655, 538] width 413 height 21
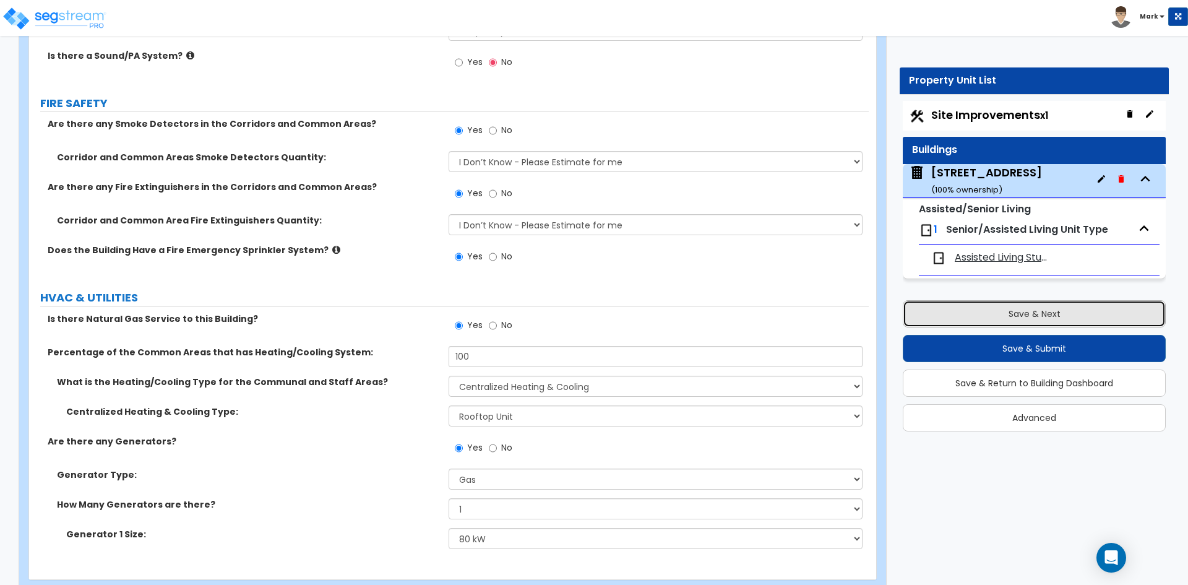
click at [978, 316] on button "Save & Next" at bounding box center [1034, 313] width 263 height 27
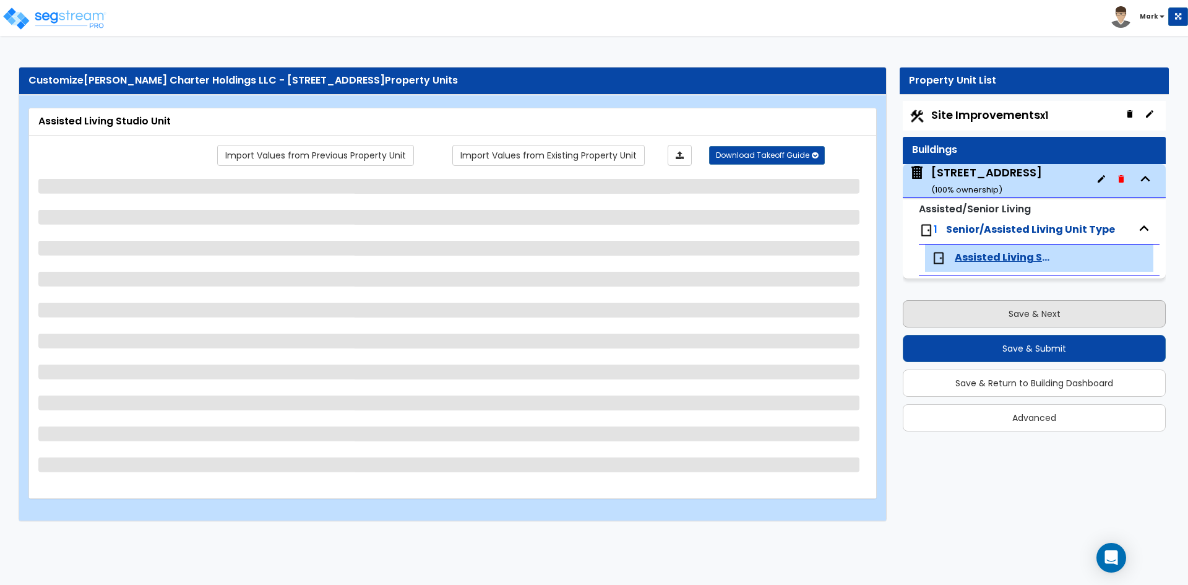
scroll to position [0, 0]
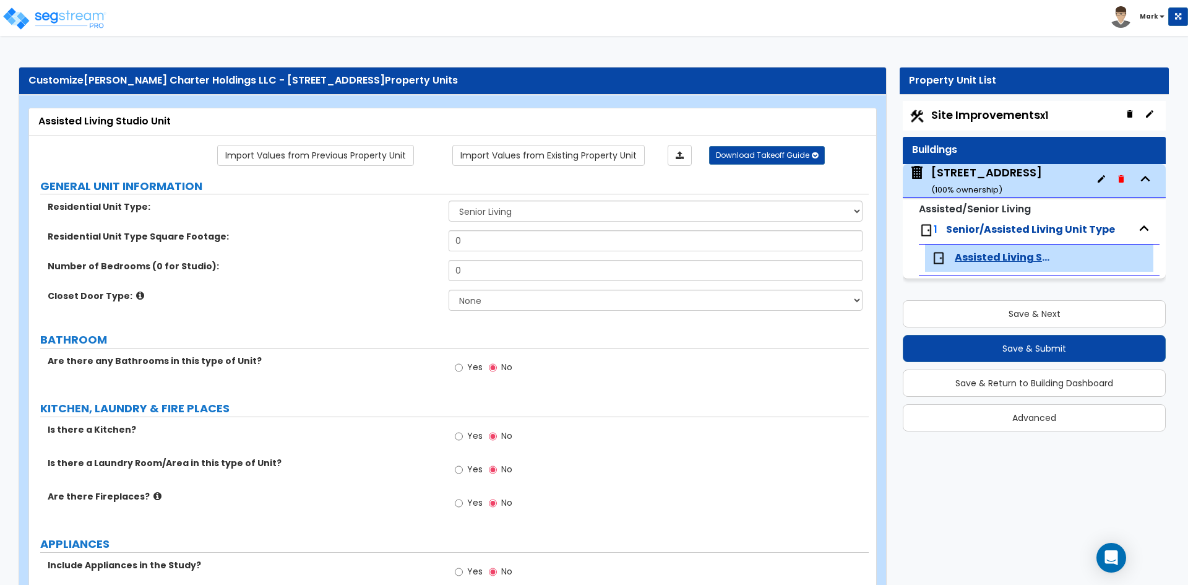
click at [1015, 258] on span "Assisted Living Studio Unit" at bounding box center [1002, 258] width 95 height 14
click at [994, 256] on span "Assisted Living Studio Unit" at bounding box center [1002, 258] width 95 height 14
click at [512, 246] on input "0" at bounding box center [655, 240] width 413 height 21
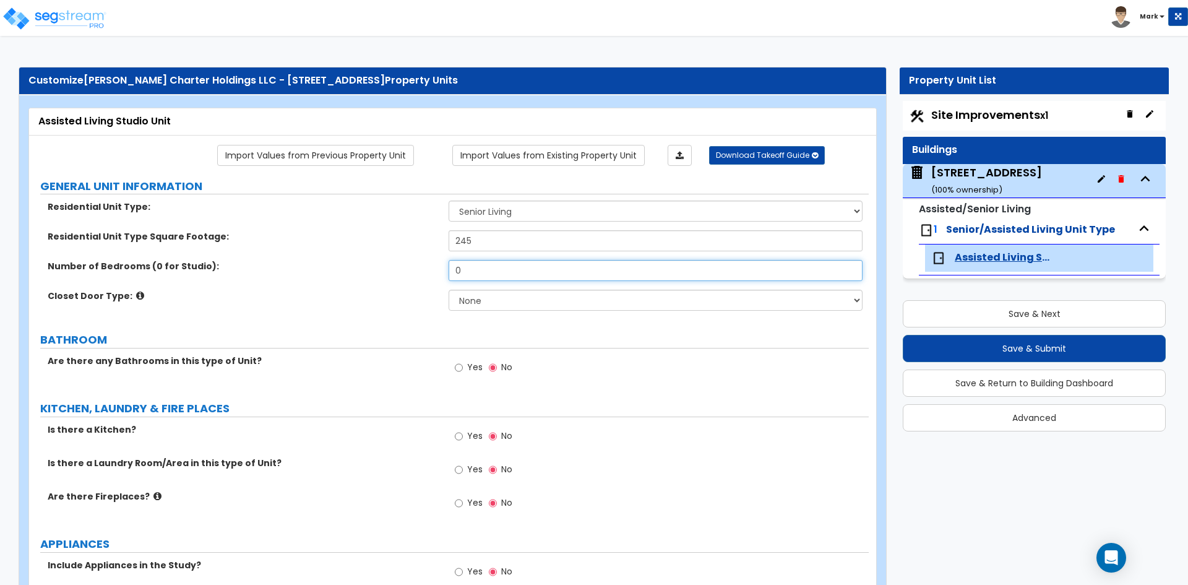
click at [507, 275] on input "0" at bounding box center [655, 270] width 413 height 21
click at [502, 299] on select "None Bi-fold Louvered Doors Bi-fold Panel Doors Sliding Doors Hinged Wood Door" at bounding box center [655, 300] width 413 height 21
click at [449, 290] on select "None Bi-fold Louvered Doors Bi-fold Panel Doors Sliding Doors Hinged Wood Door" at bounding box center [655, 300] width 413 height 21
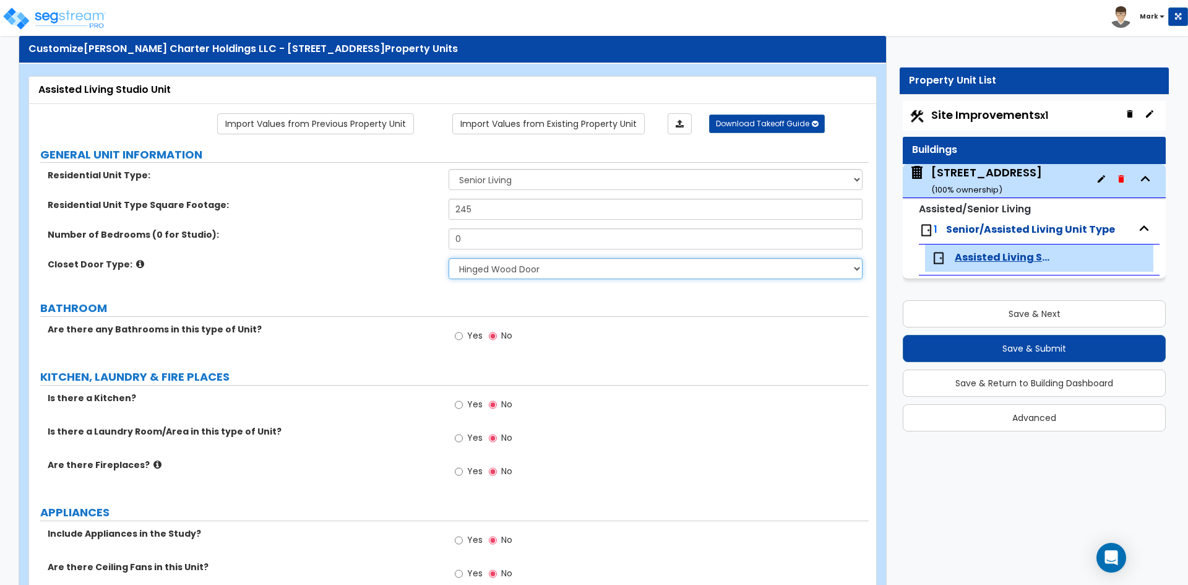
scroll to position [62, 0]
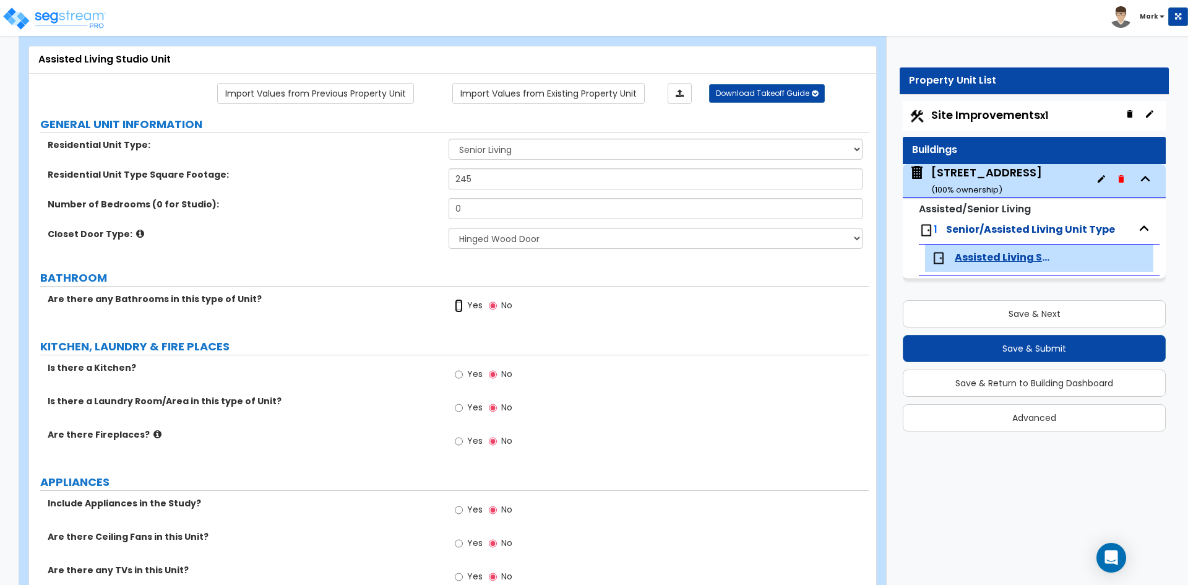
click at [461, 307] on input "Yes" at bounding box center [459, 306] width 8 height 14
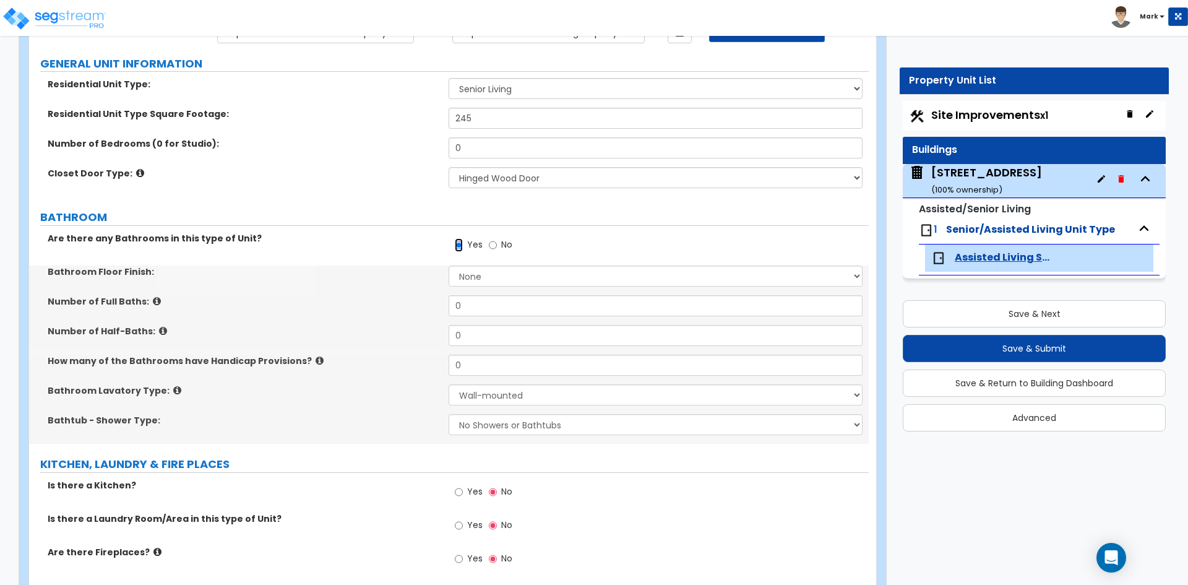
scroll to position [124, 0]
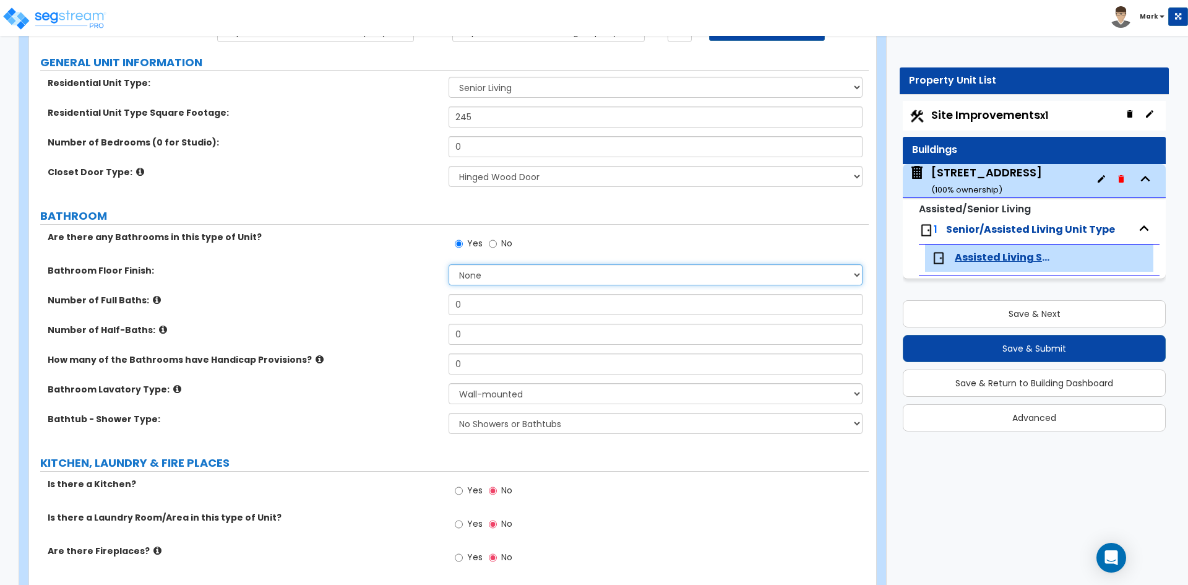
click at [515, 278] on select "None Tile Flooring Hardwood Flooring Resilient Laminate Flooring VCT Flooring S…" at bounding box center [655, 274] width 413 height 21
click at [449, 264] on select "None Tile Flooring Hardwood Flooring Resilient Laminate Flooring VCT Flooring S…" at bounding box center [655, 274] width 413 height 21
click at [504, 301] on input "0" at bounding box center [655, 304] width 413 height 21
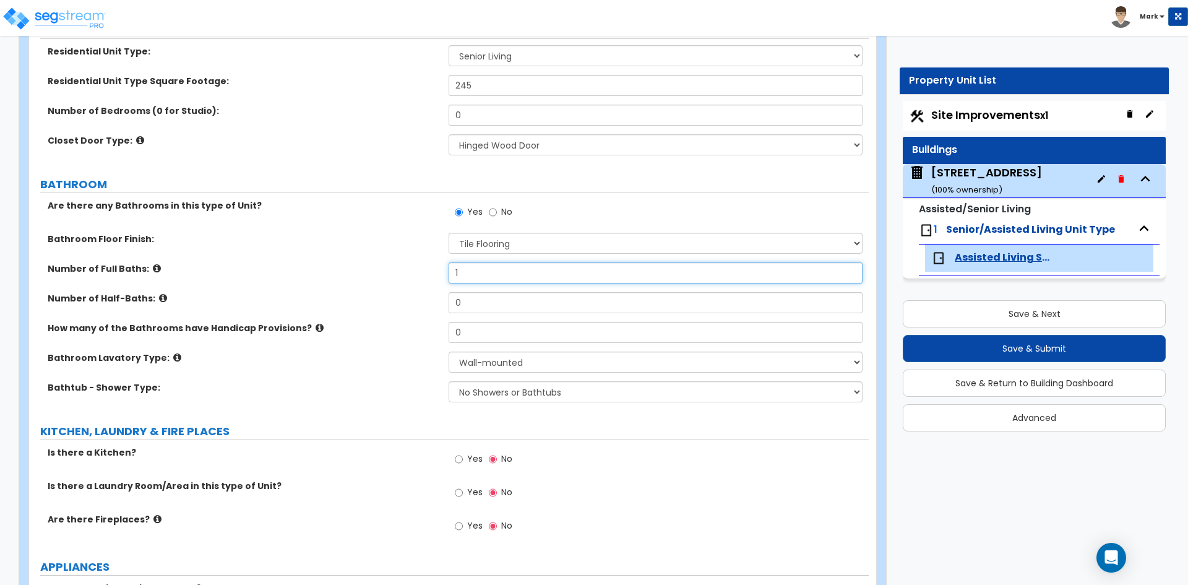
scroll to position [186, 0]
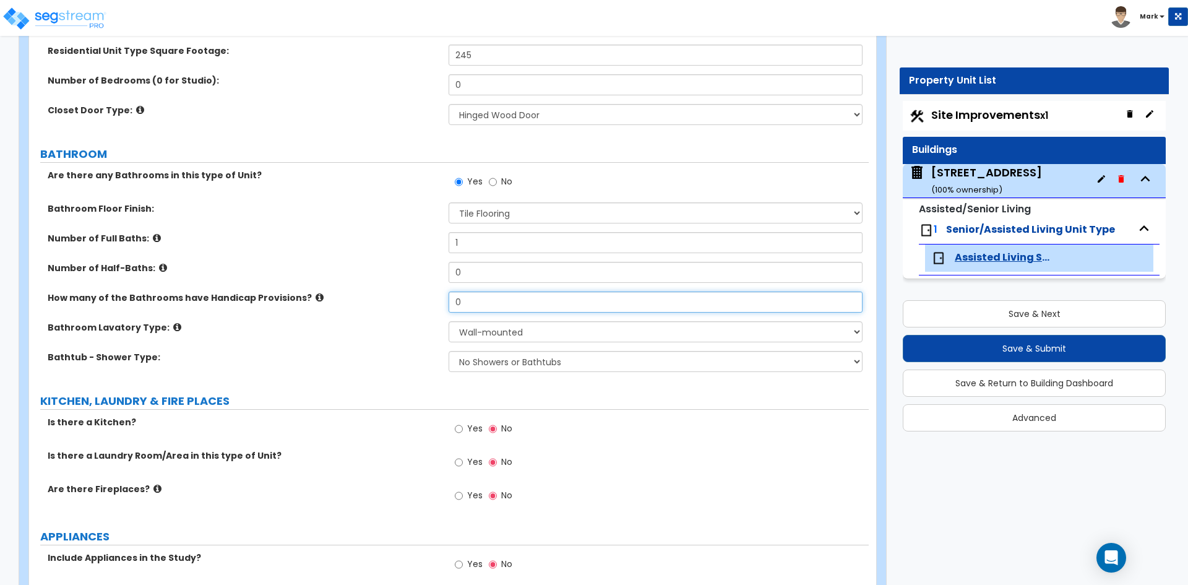
click at [470, 302] on input "0" at bounding box center [655, 301] width 413 height 21
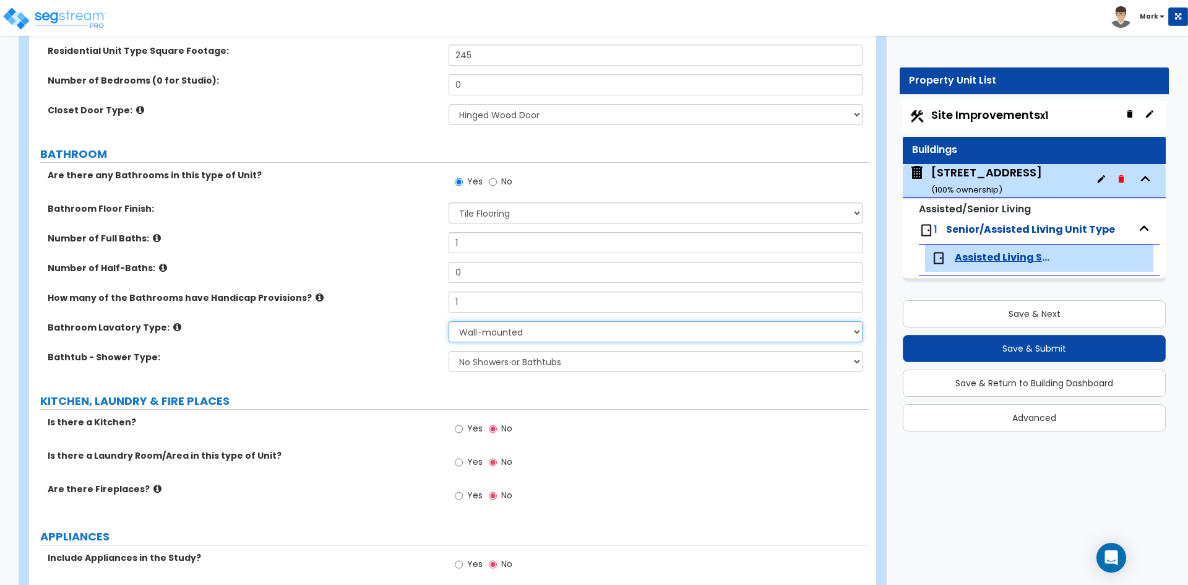
click at [491, 341] on select "Wall-mounted Pedestal-mounted Vanity-mounted" at bounding box center [655, 331] width 413 height 21
click at [514, 334] on select "Wall-mounted Pedestal-mounted Vanity-mounted" at bounding box center [655, 331] width 413 height 21
click at [449, 321] on select "Wall-mounted Pedestal-mounted Vanity-mounted" at bounding box center [655, 331] width 413 height 21
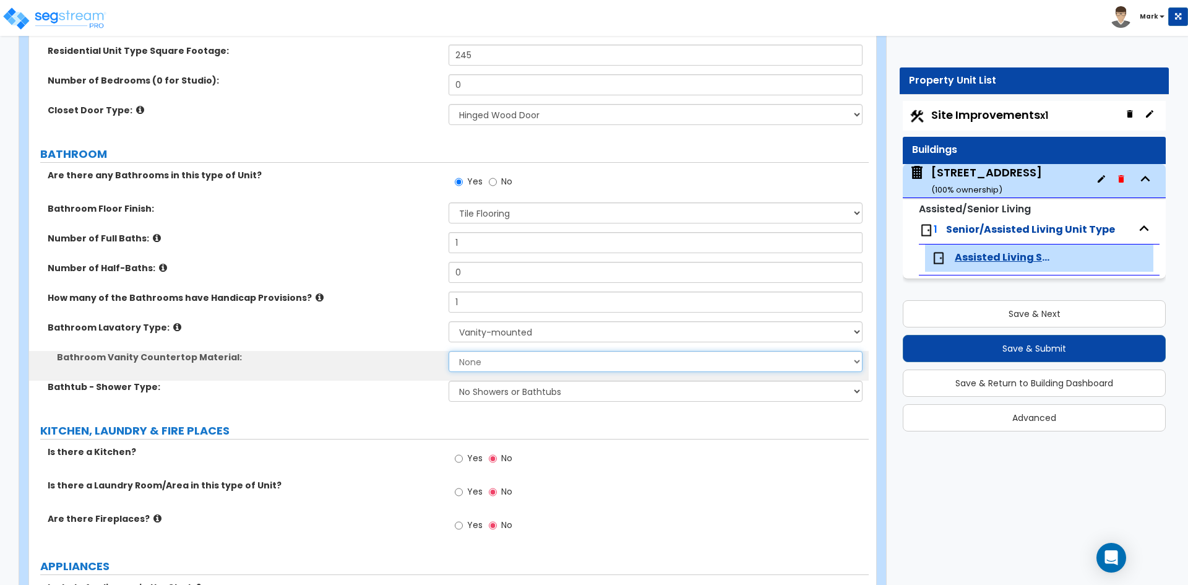
click at [511, 364] on select "None Plastic Laminate Solid Surface Stone Quartz Marble Tile Wood Stainless Ste…" at bounding box center [655, 361] width 413 height 21
click at [449, 351] on select "None Plastic Laminate Solid Surface Stone Quartz Marble Tile Wood Stainless Ste…" at bounding box center [655, 361] width 413 height 21
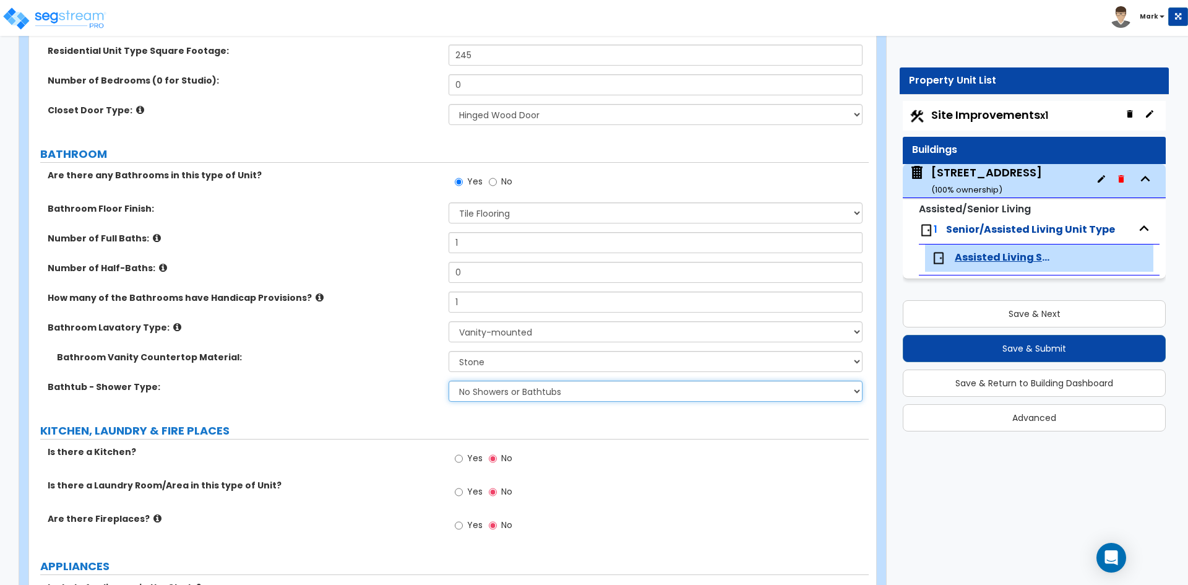
click at [522, 387] on select "No Showers or Bathtubs Shower Only Bathtub Only Shower-and-Bath Combo Dedicated…" at bounding box center [655, 390] width 413 height 21
click at [449, 380] on select "No Showers or Bathtubs Shower Only Bathtub Only Shower-and-Bath Combo Dedicated…" at bounding box center [655, 390] width 413 height 21
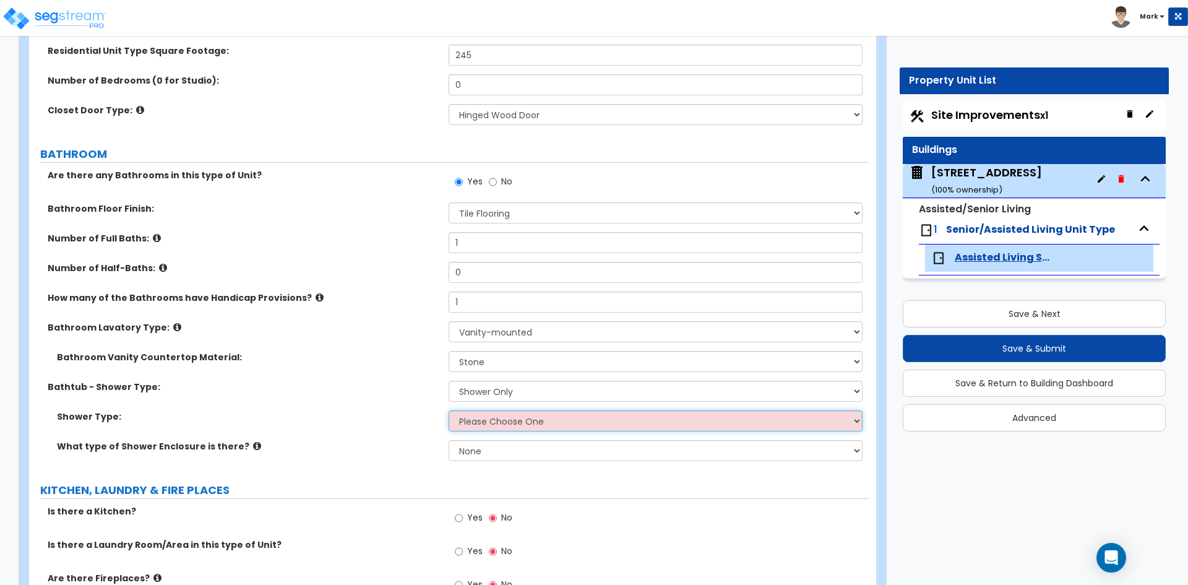
click at [517, 421] on select "Please Choose One Pre-Fabricated Shower Stalls Custom Finish Walk-in Showers" at bounding box center [655, 420] width 413 height 21
click at [449, 410] on select "Please Choose One Pre-Fabricated Shower Stalls Custom Finish Walk-in Showers" at bounding box center [655, 420] width 413 height 21
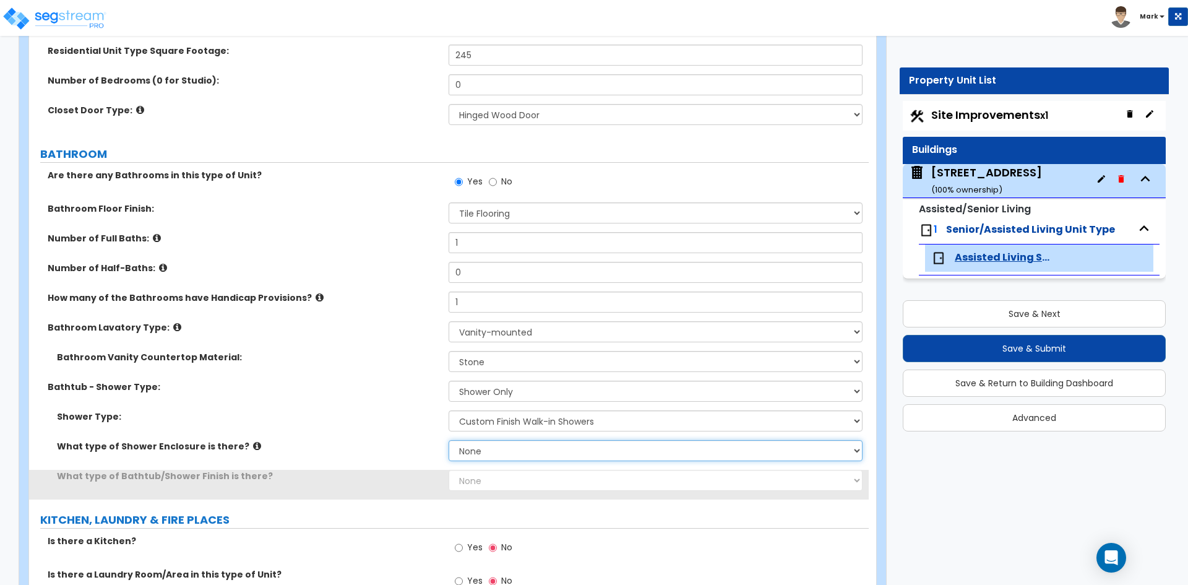
click at [507, 454] on select "None Curtain & Rod Glass Sliding Doors Glass Hinged Doors" at bounding box center [655, 450] width 413 height 21
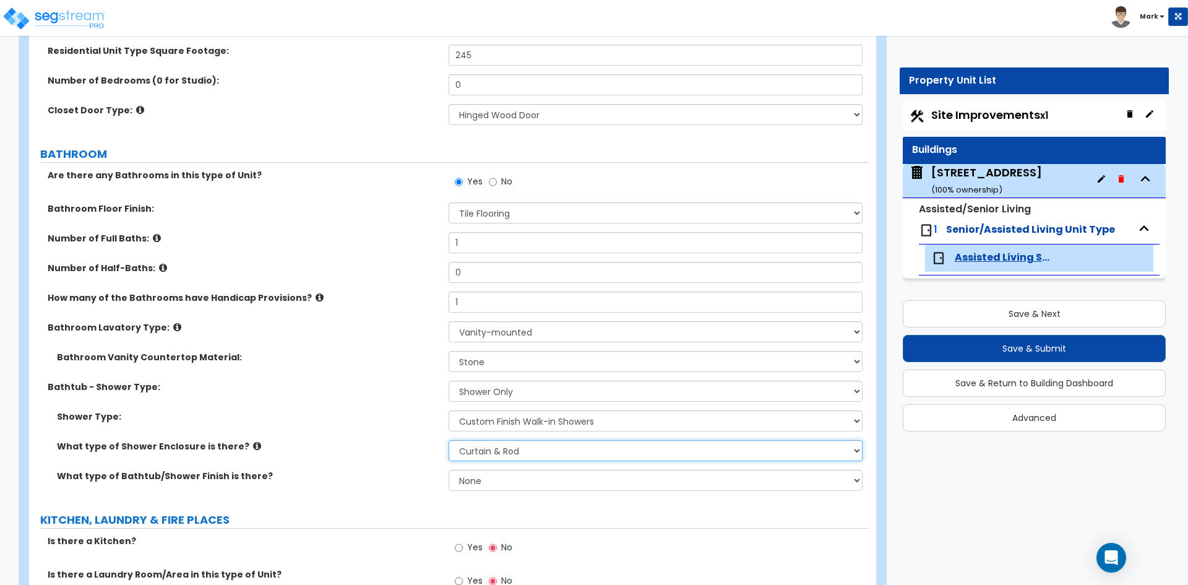
click at [449, 440] on select "None Curtain & Rod Glass Sliding Doors Glass Hinged Doors" at bounding box center [655, 450] width 413 height 21
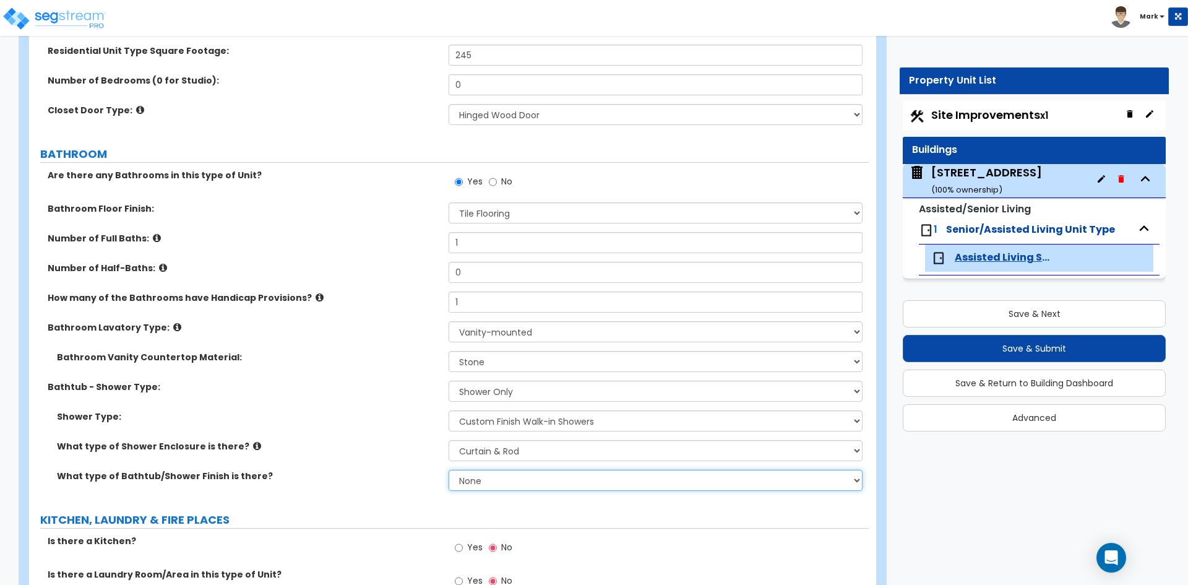
click at [510, 484] on select "None Plastic Tile Stone" at bounding box center [655, 480] width 413 height 21
click at [449, 470] on select "None Plastic Tile Stone" at bounding box center [655, 480] width 413 height 21
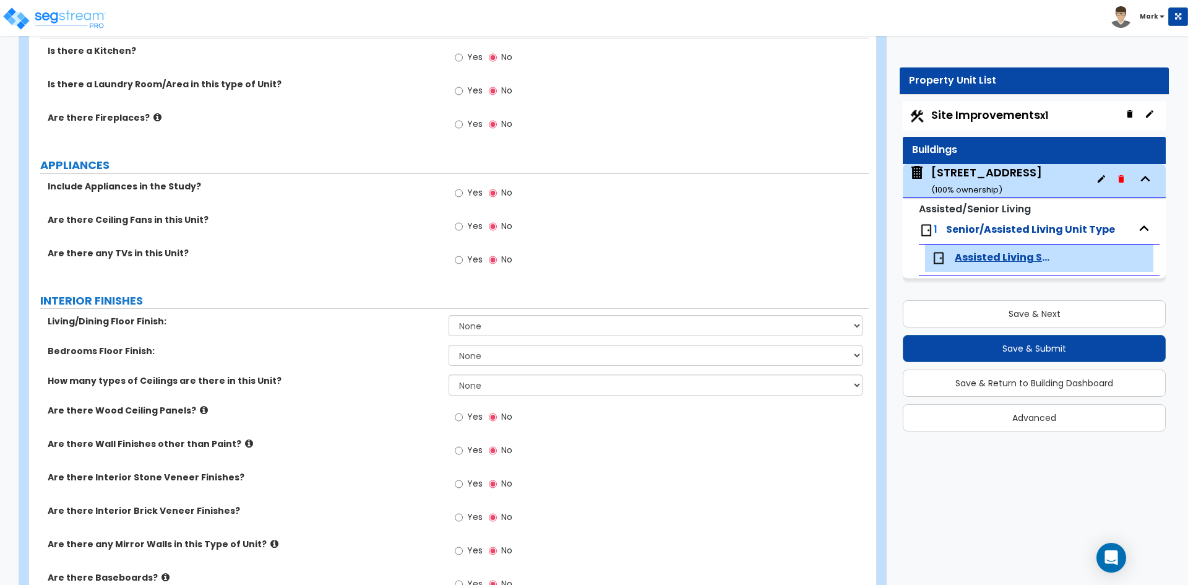
scroll to position [681, 0]
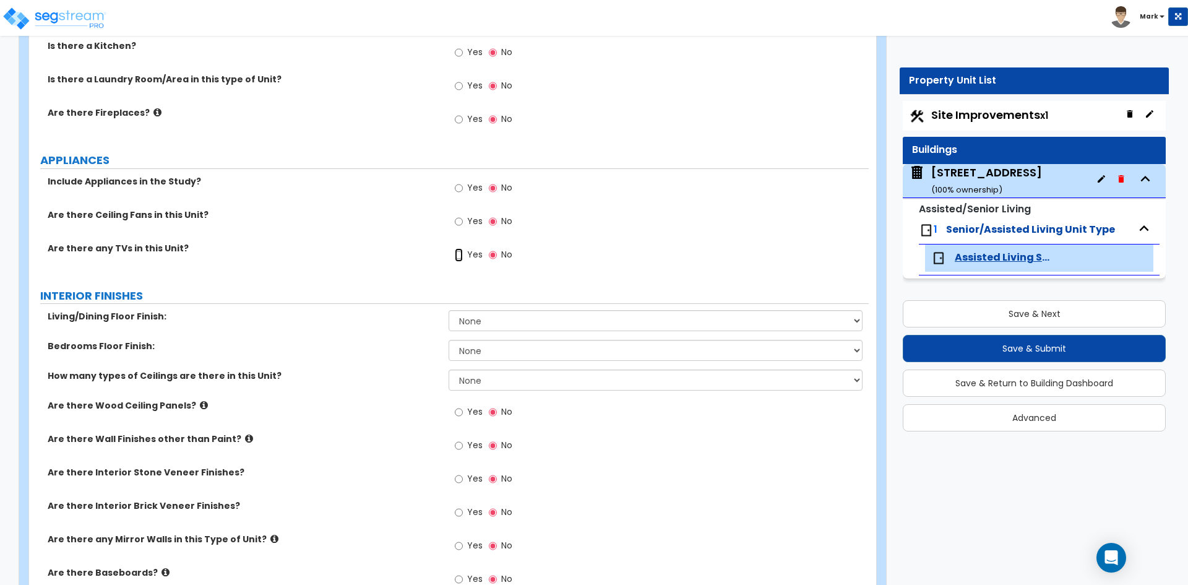
click at [462, 257] on input "Yes" at bounding box center [459, 255] width 8 height 14
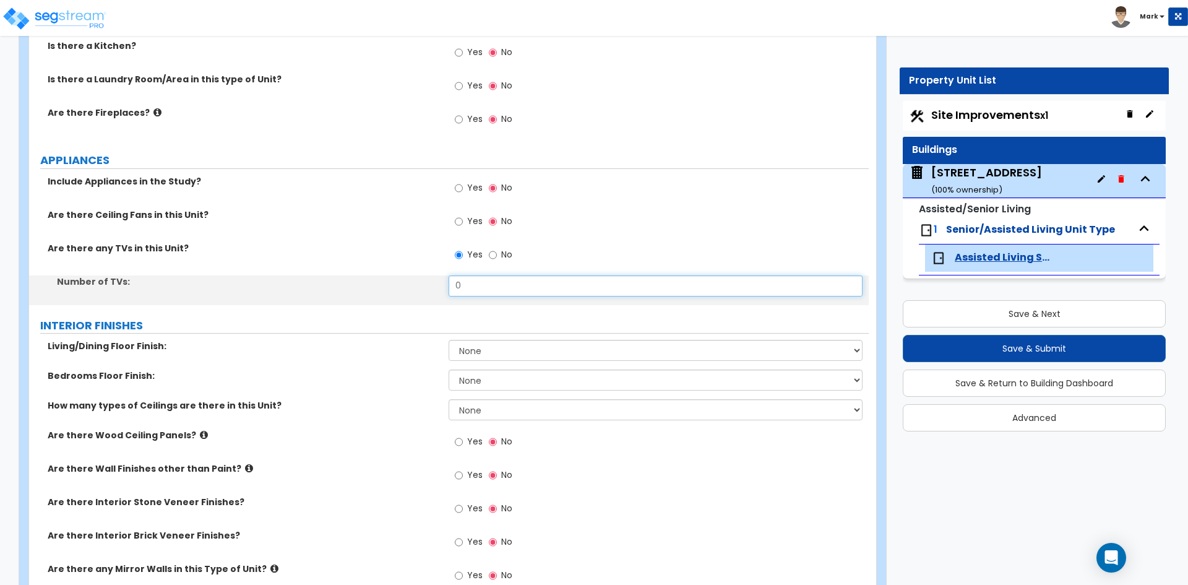
click at [476, 280] on input "0" at bounding box center [655, 285] width 413 height 21
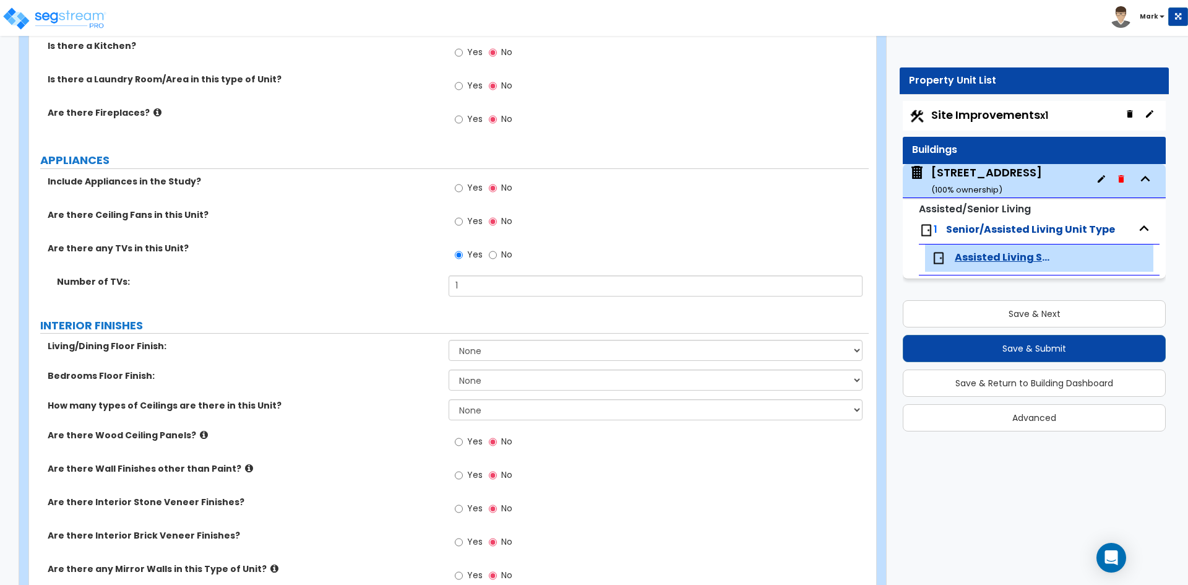
click at [421, 279] on label "Number of TVs:" at bounding box center [248, 281] width 382 height 12
click at [510, 351] on select "None Tile Flooring Hardwood Flooring Resilient Laminate Flooring VCT Flooring S…" at bounding box center [655, 350] width 413 height 21
click at [449, 340] on select "None Tile Flooring Hardwood Flooring Resilient Laminate Flooring VCT Flooring S…" at bounding box center [655, 350] width 413 height 21
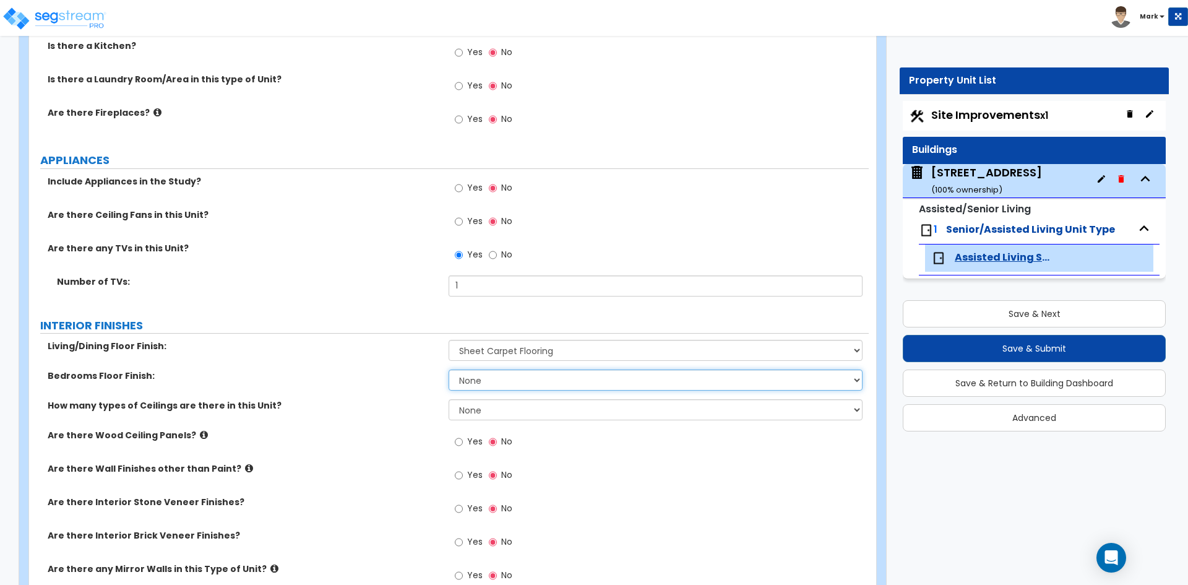
click at [505, 389] on select "None Tile Flooring Hardwood Flooring Resilient Laminate Flooring VCT Flooring S…" at bounding box center [655, 379] width 413 height 21
click at [449, 369] on select "None Tile Flooring Hardwood Flooring Resilient Laminate Flooring VCT Flooring S…" at bounding box center [655, 379] width 413 height 21
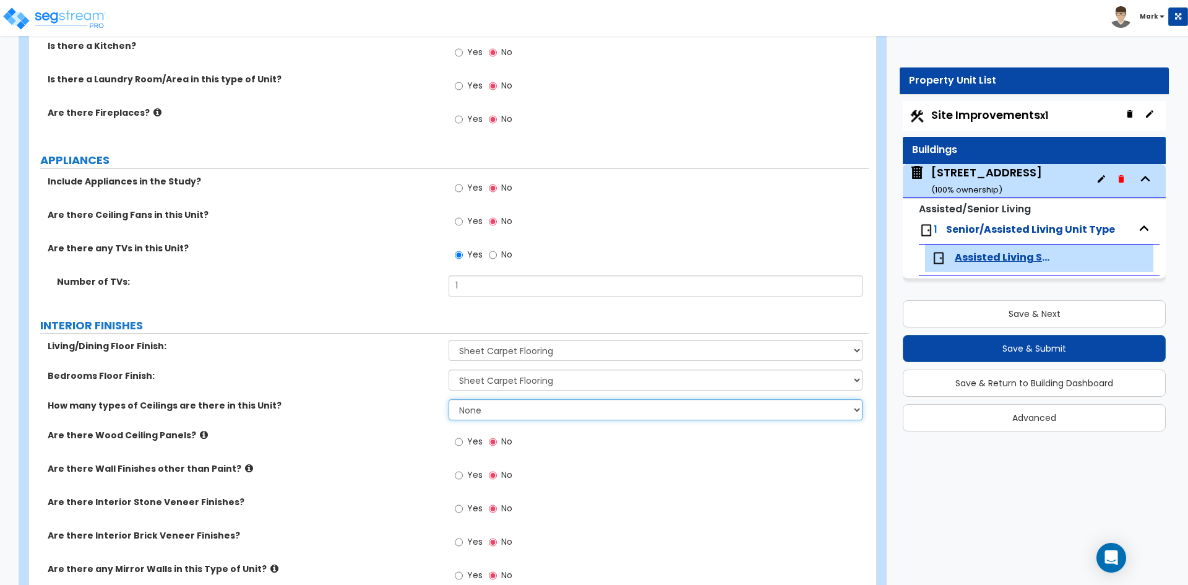
click at [492, 408] on select "None 1 2 3" at bounding box center [655, 409] width 413 height 21
click at [449, 399] on select "None 1 2 3" at bounding box center [655, 409] width 413 height 21
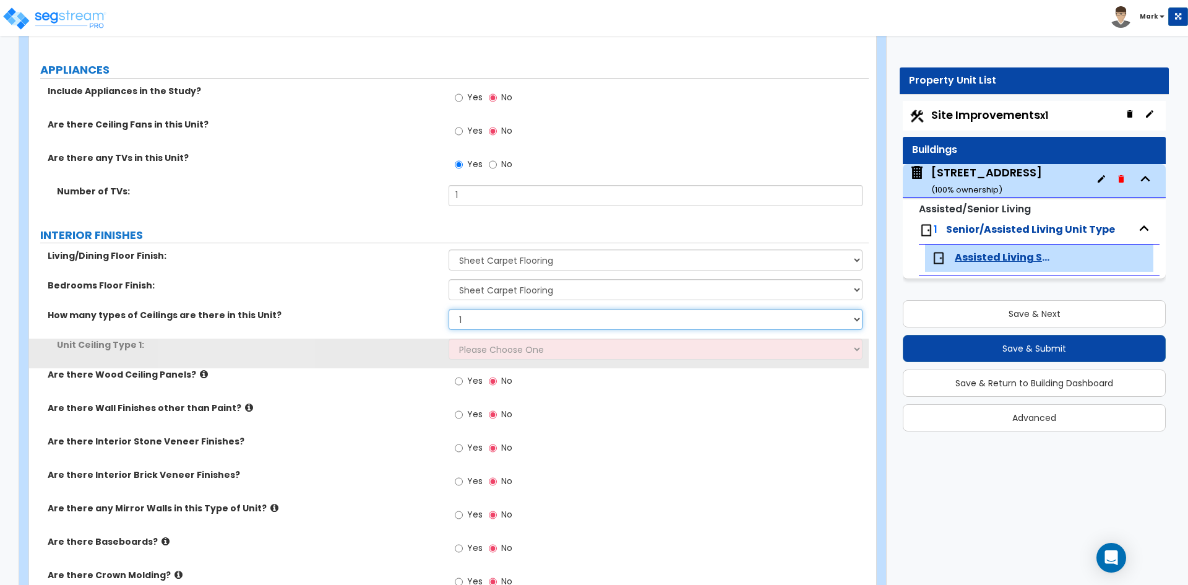
scroll to position [804, 0]
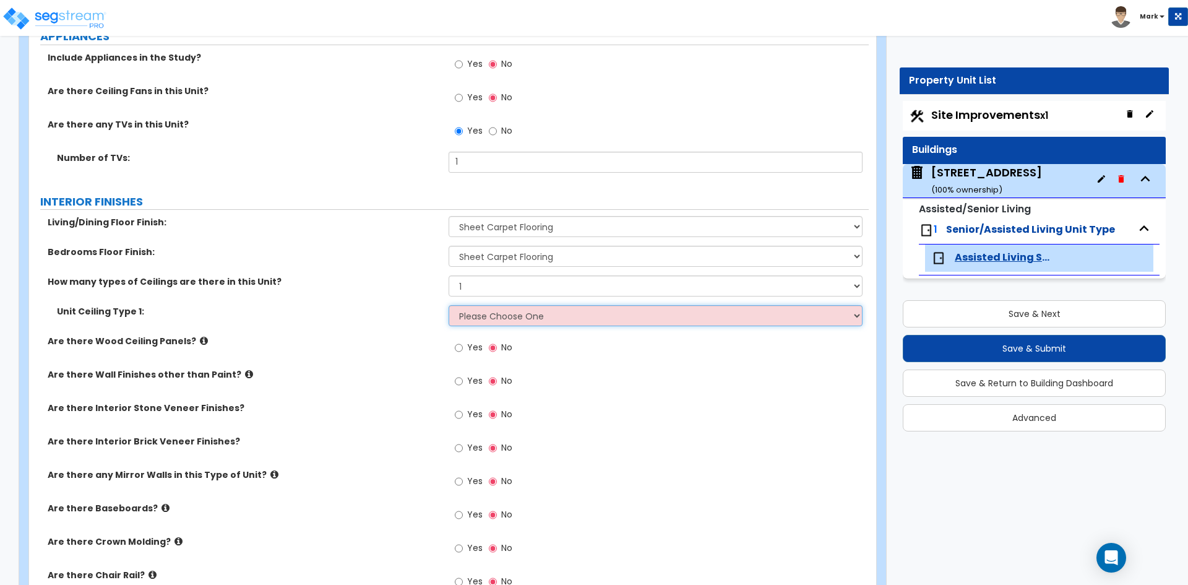
drag, startPoint x: 519, startPoint y: 315, endPoint x: 523, endPoint y: 325, distance: 10.6
click at [519, 315] on select "Please Choose One Drop Ceiling Drywall Ceiling Open Ceiling" at bounding box center [655, 315] width 413 height 21
click at [449, 305] on select "Please Choose One Drop Ceiling Drywall Ceiling Open Ceiling" at bounding box center [655, 315] width 413 height 21
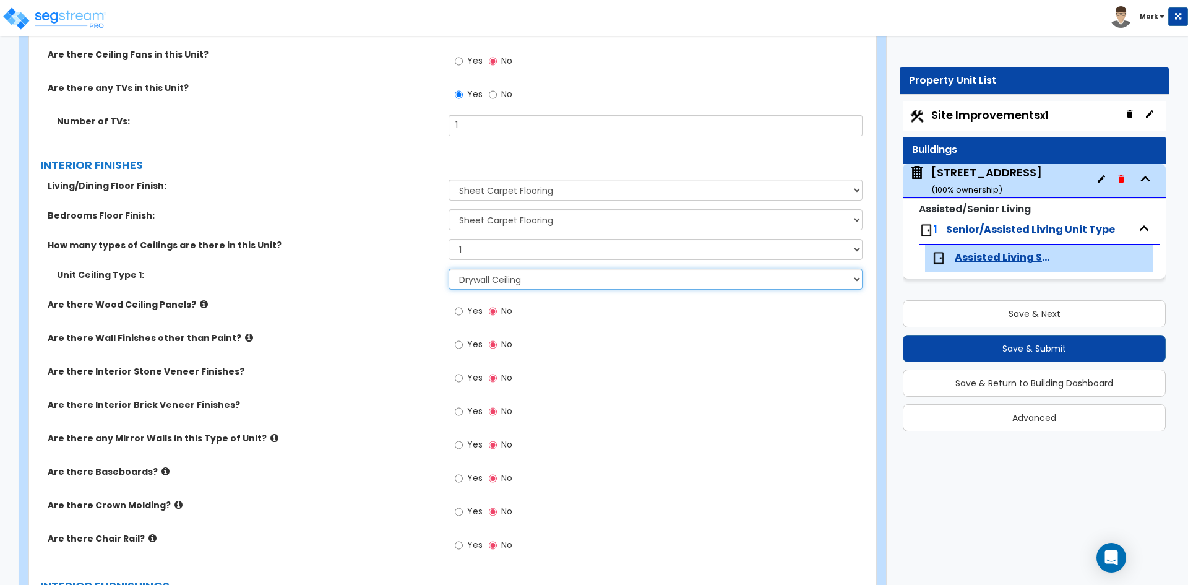
scroll to position [866, 0]
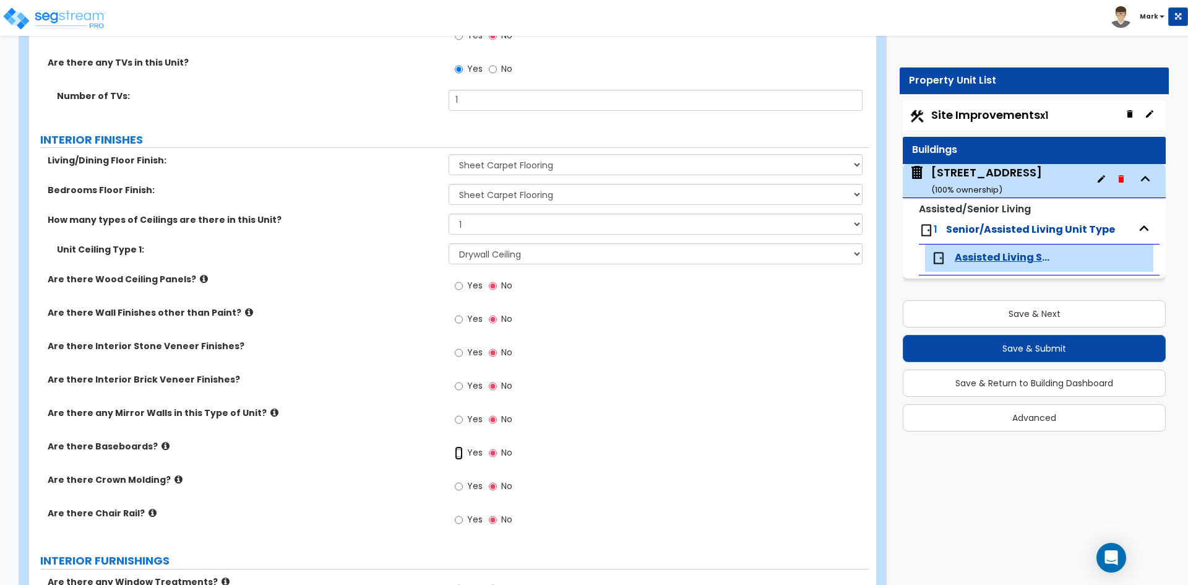
click at [460, 455] on input "Yes" at bounding box center [459, 453] width 8 height 14
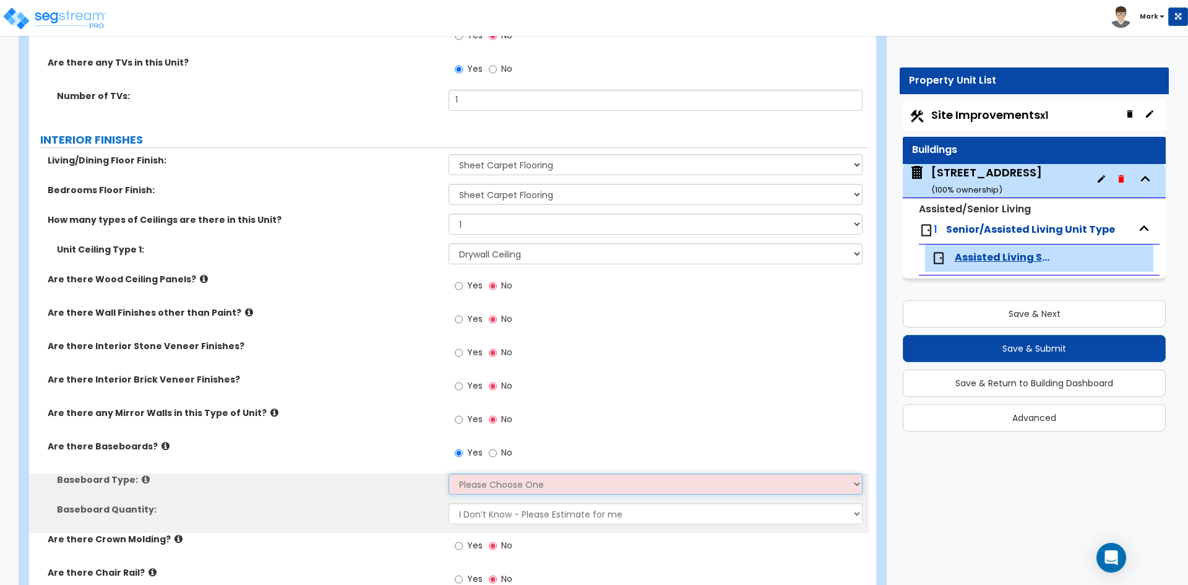
click at [485, 484] on select "Please Choose One Wood Vinyl Carpet Tile" at bounding box center [655, 483] width 413 height 21
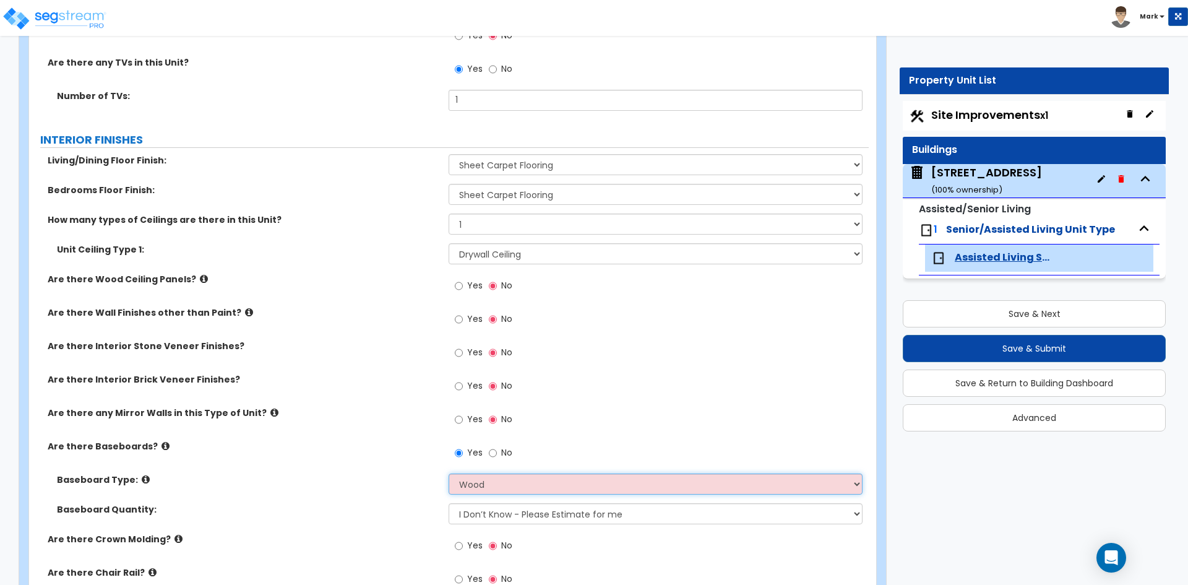
click at [449, 473] on select "Please Choose One Wood Vinyl Carpet Tile" at bounding box center [655, 483] width 413 height 21
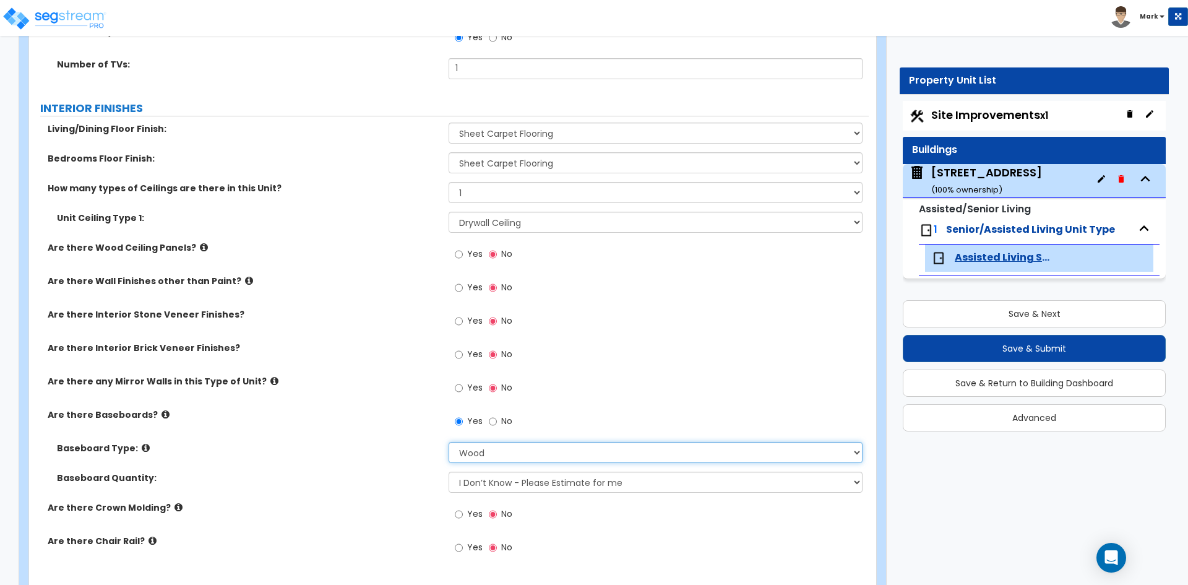
scroll to position [928, 0]
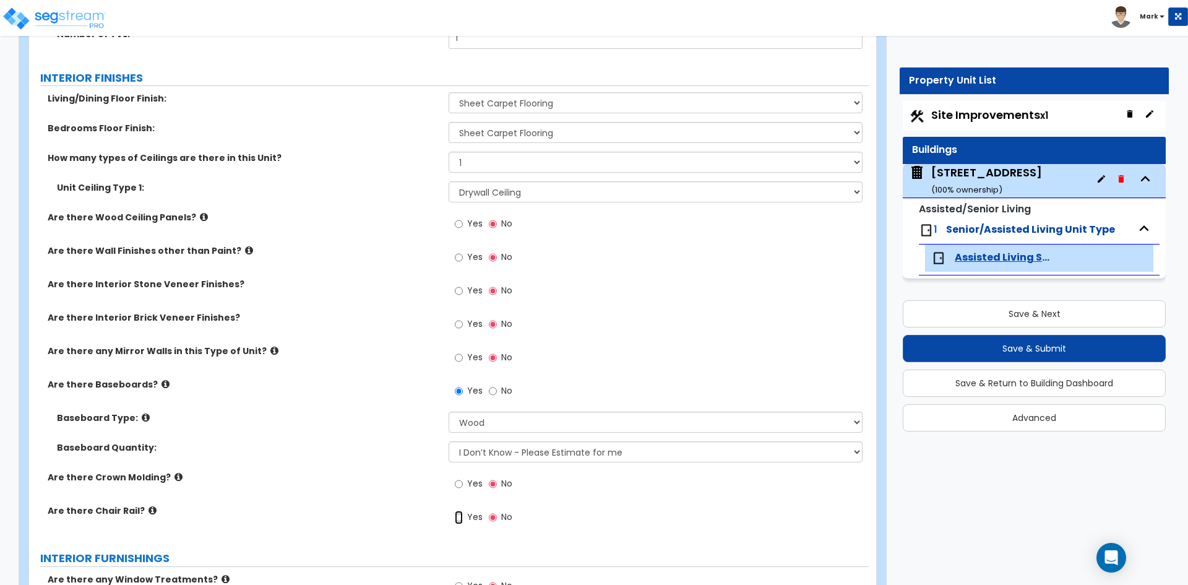
click at [458, 515] on input "Yes" at bounding box center [459, 517] width 8 height 14
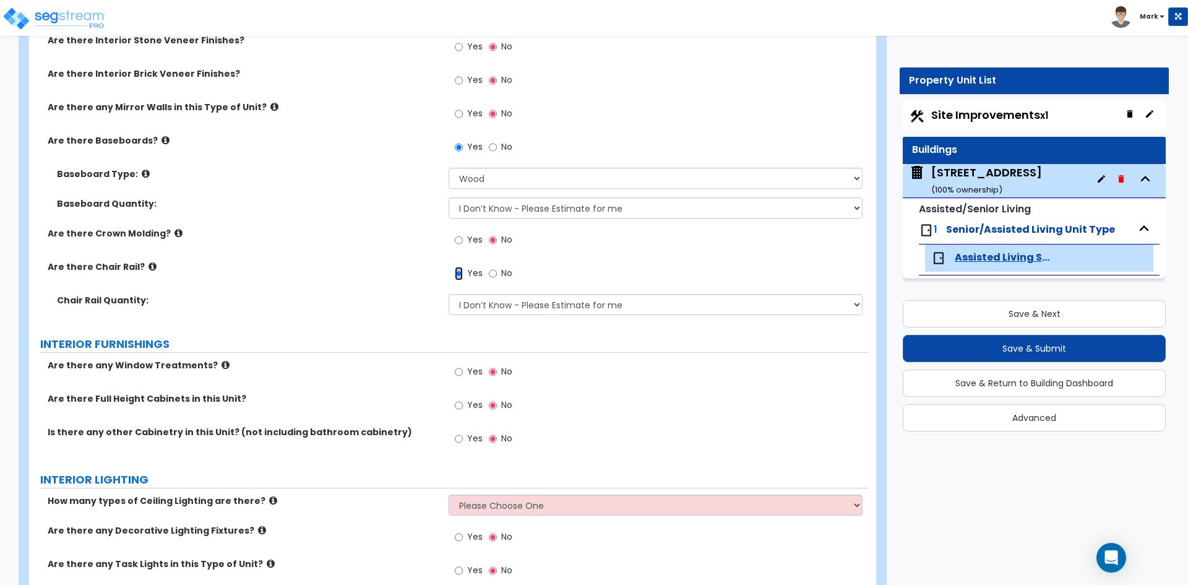
scroll to position [1176, 0]
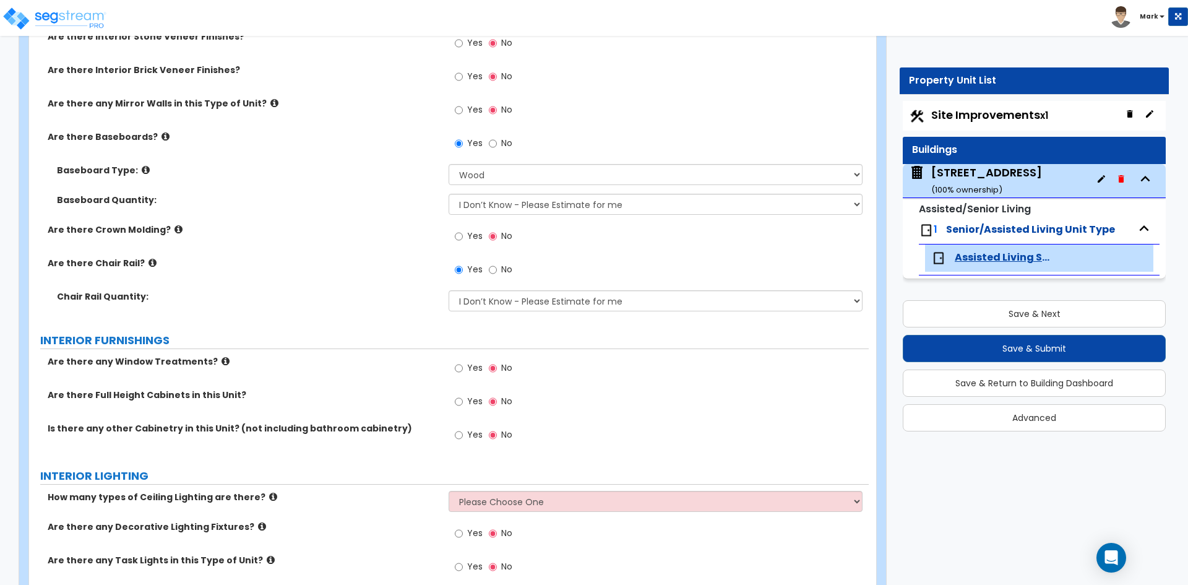
click at [465, 368] on label "Yes" at bounding box center [469, 369] width 28 height 21
click at [463, 368] on input "Yes" at bounding box center [459, 368] width 8 height 14
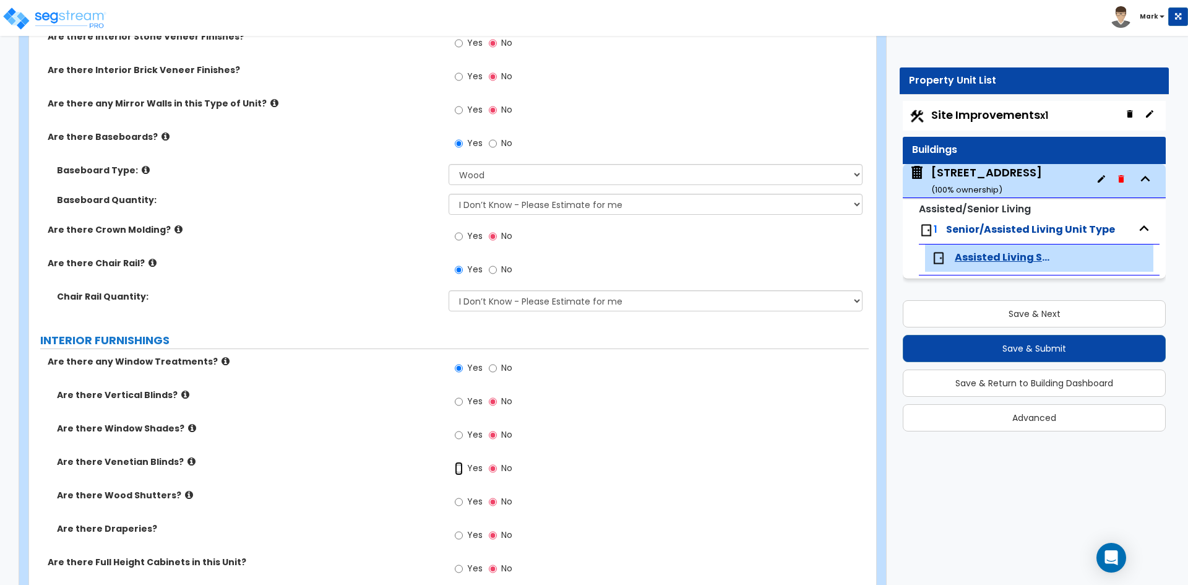
click at [458, 468] on input "Yes" at bounding box center [459, 469] width 8 height 14
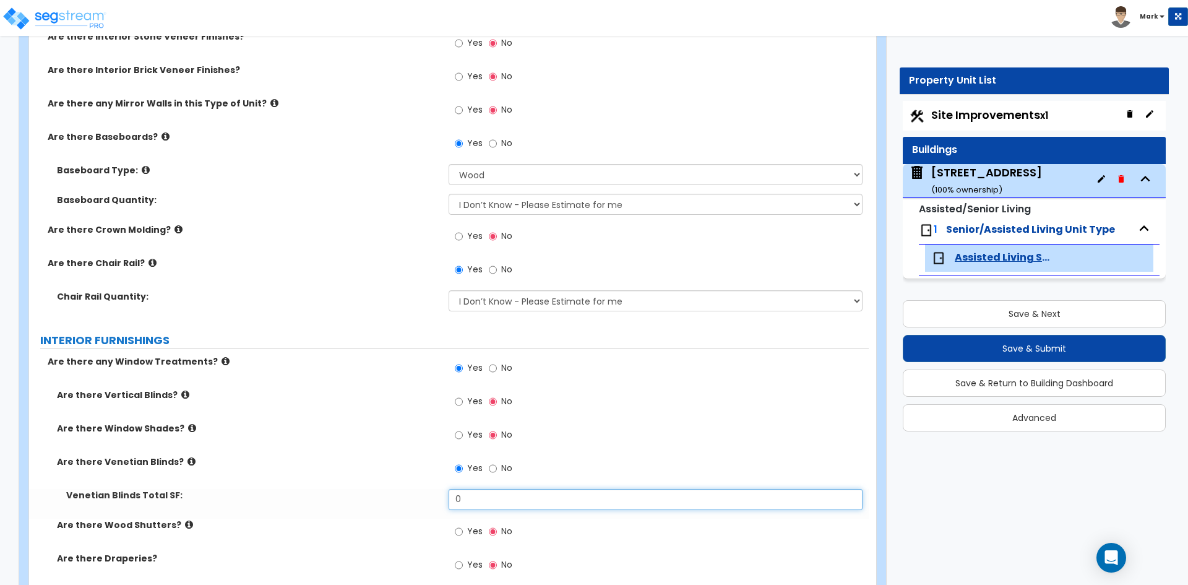
click at [484, 491] on input "0" at bounding box center [655, 499] width 413 height 21
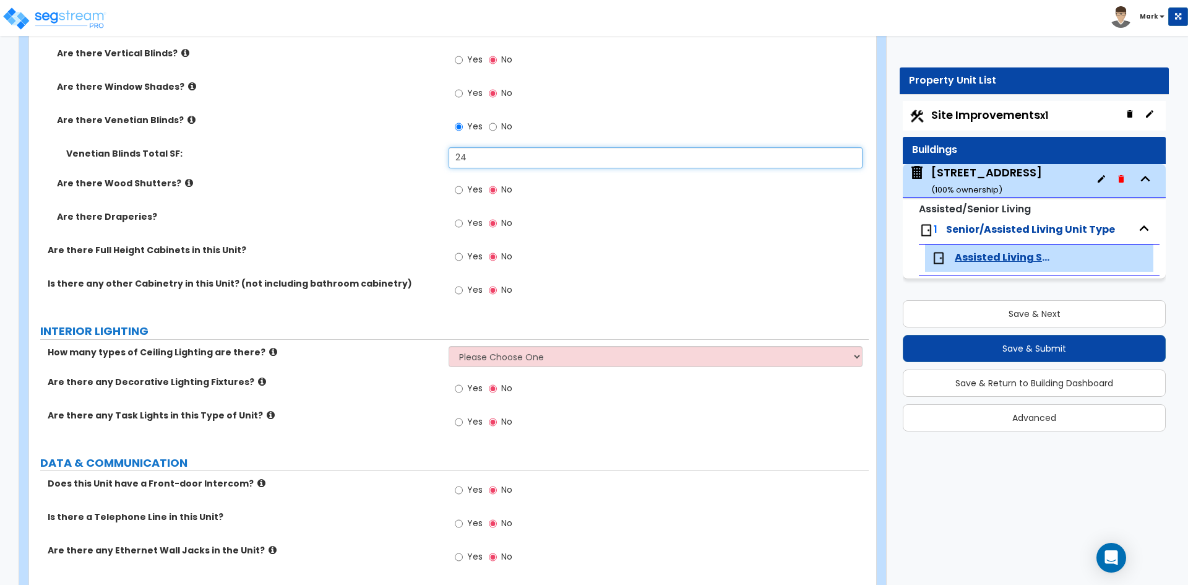
scroll to position [1547, 0]
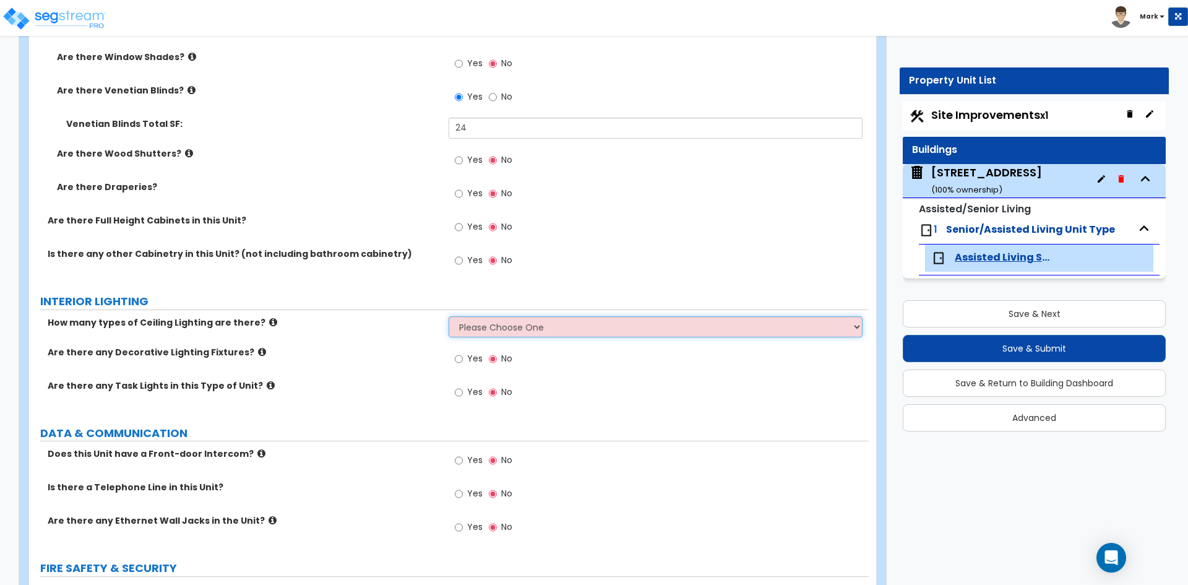
click at [532, 317] on select "Please Choose One 1 2 3" at bounding box center [655, 326] width 413 height 21
click at [449, 316] on select "Please Choose One 1 2 3" at bounding box center [655, 326] width 413 height 21
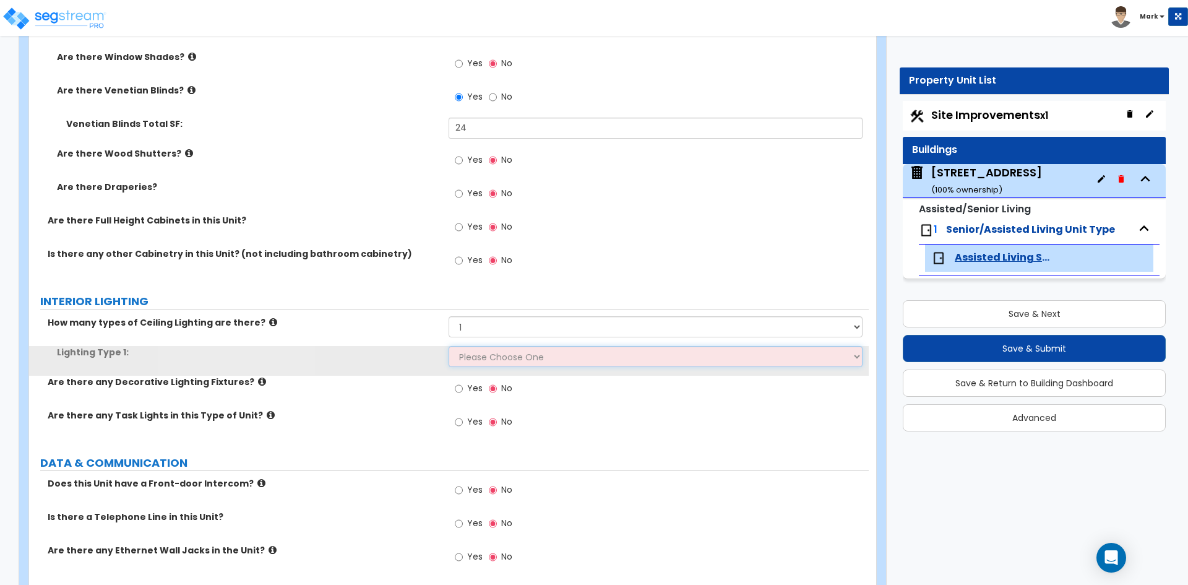
click at [491, 361] on select "Please Choose One LED Surface-Mounted LED Recessed Fluorescent Surface-Mounted …" at bounding box center [655, 356] width 413 height 21
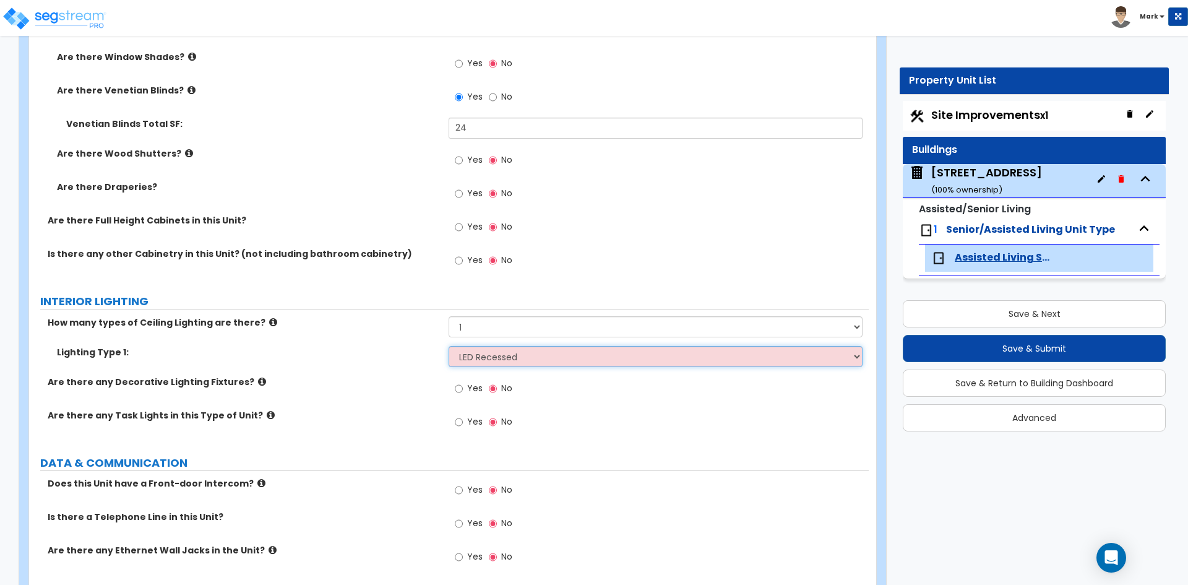
click at [449, 346] on select "Please Choose One LED Surface-Mounted LED Recessed Fluorescent Surface-Mounted …" at bounding box center [655, 356] width 413 height 21
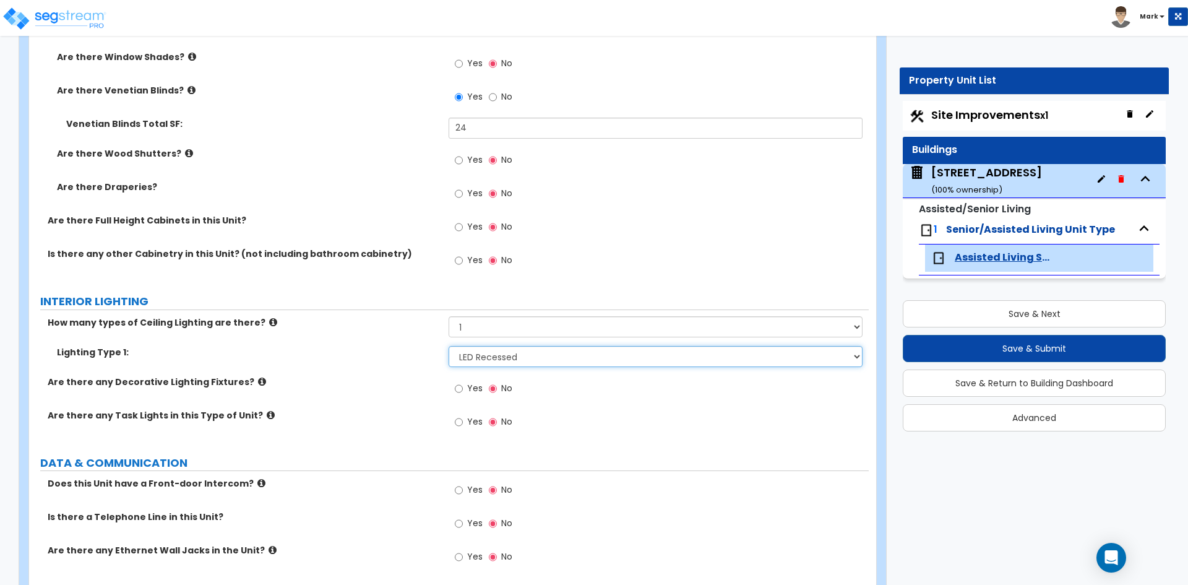
click at [493, 351] on select "Please Choose One LED Surface-Mounted LED Recessed Fluorescent Surface-Mounted …" at bounding box center [655, 356] width 413 height 21
click at [449, 346] on select "Please Choose One LED Surface-Mounted LED Recessed Fluorescent Surface-Mounted …" at bounding box center [655, 356] width 413 height 21
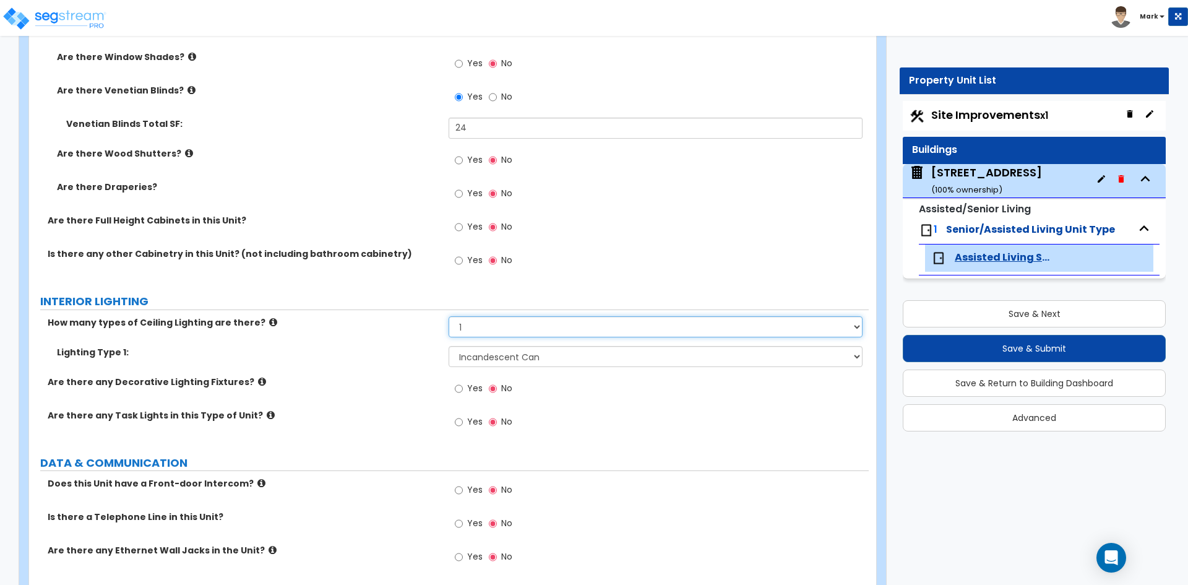
click at [491, 327] on select "Please Choose One 1 2 3" at bounding box center [655, 326] width 413 height 21
click at [449, 316] on select "Please Choose One 1 2 3" at bounding box center [655, 326] width 413 height 21
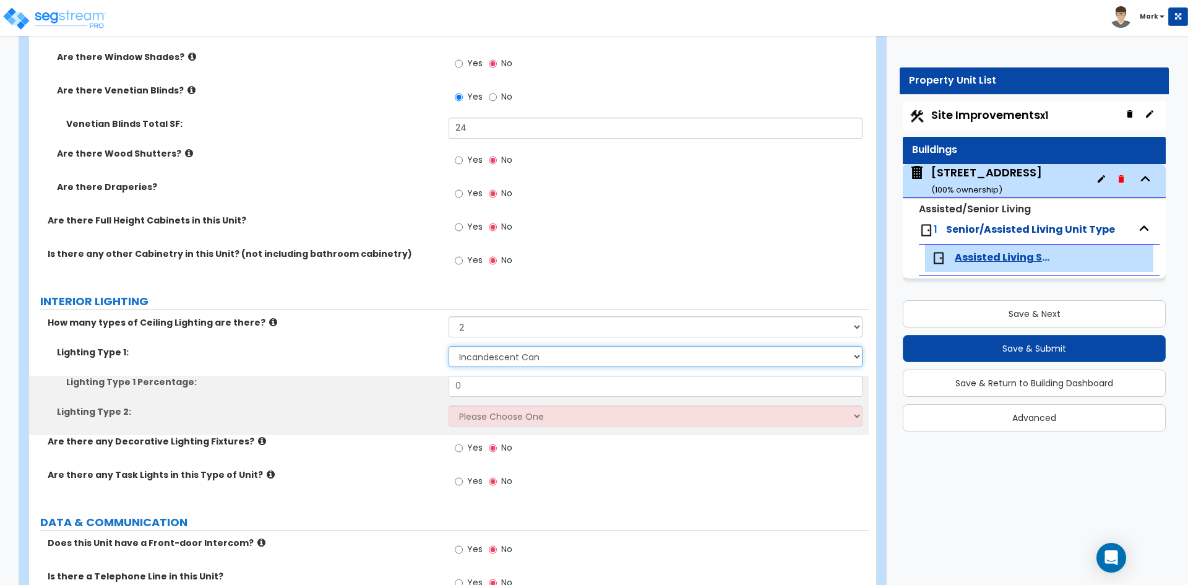
click at [503, 359] on select "Please Choose One LED Surface-Mounted LED Recessed Fluorescent Surface-Mounted …" at bounding box center [655, 356] width 413 height 21
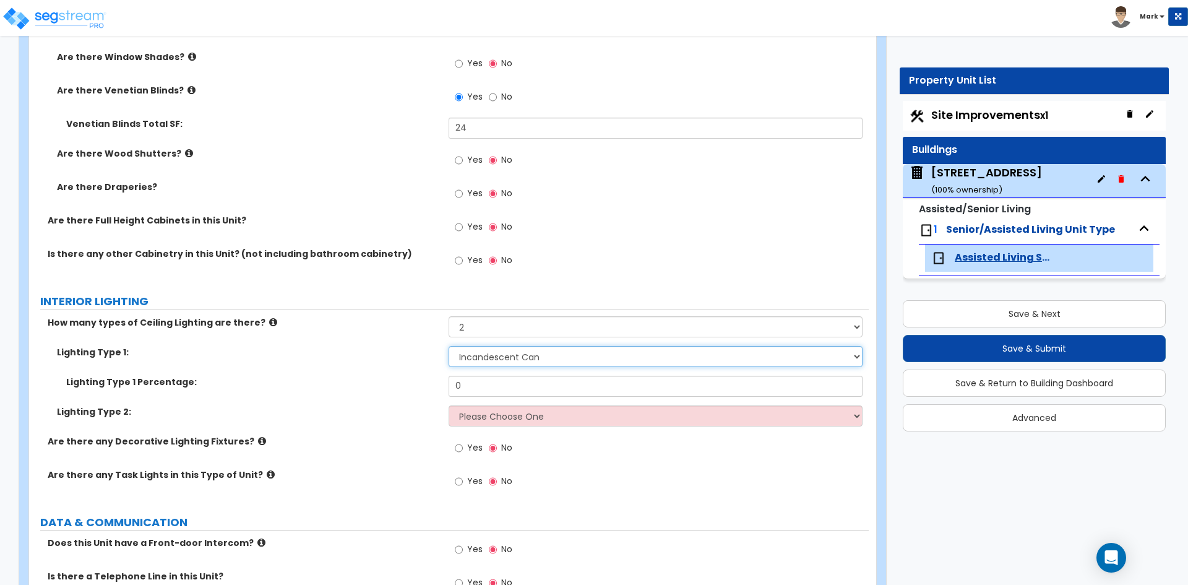
click at [449, 346] on select "Please Choose One LED Surface-Mounted LED Recessed Fluorescent Surface-Mounted …" at bounding box center [655, 356] width 413 height 21
click at [479, 376] on input "0" at bounding box center [655, 386] width 413 height 21
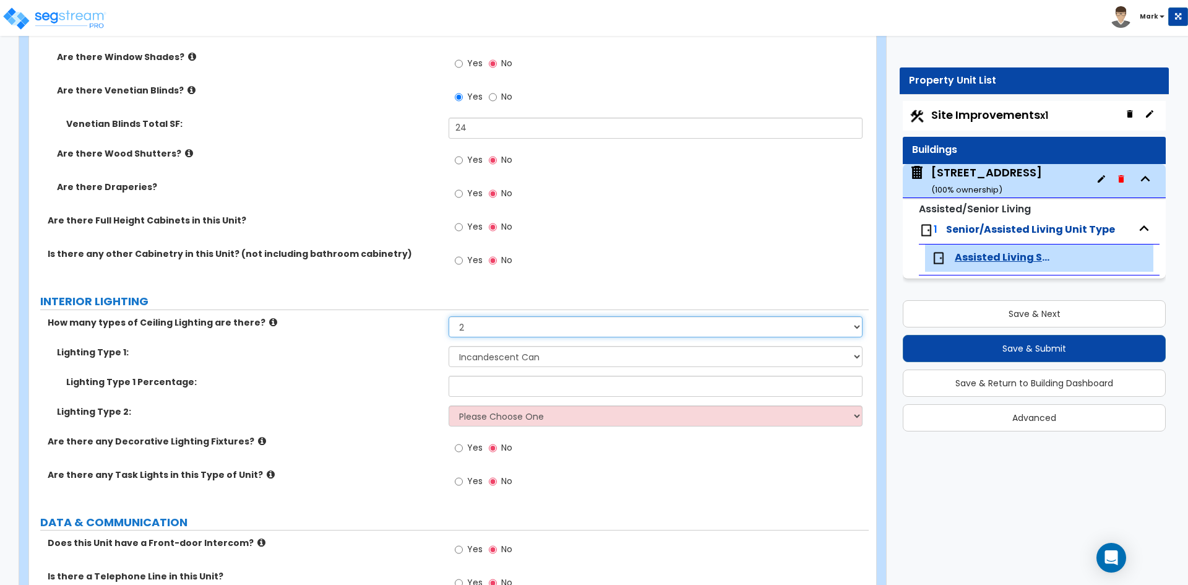
click at [486, 329] on select "Please Choose One 1 2 3" at bounding box center [655, 326] width 413 height 21
click at [449, 316] on select "Please Choose One 1 2 3" at bounding box center [655, 326] width 413 height 21
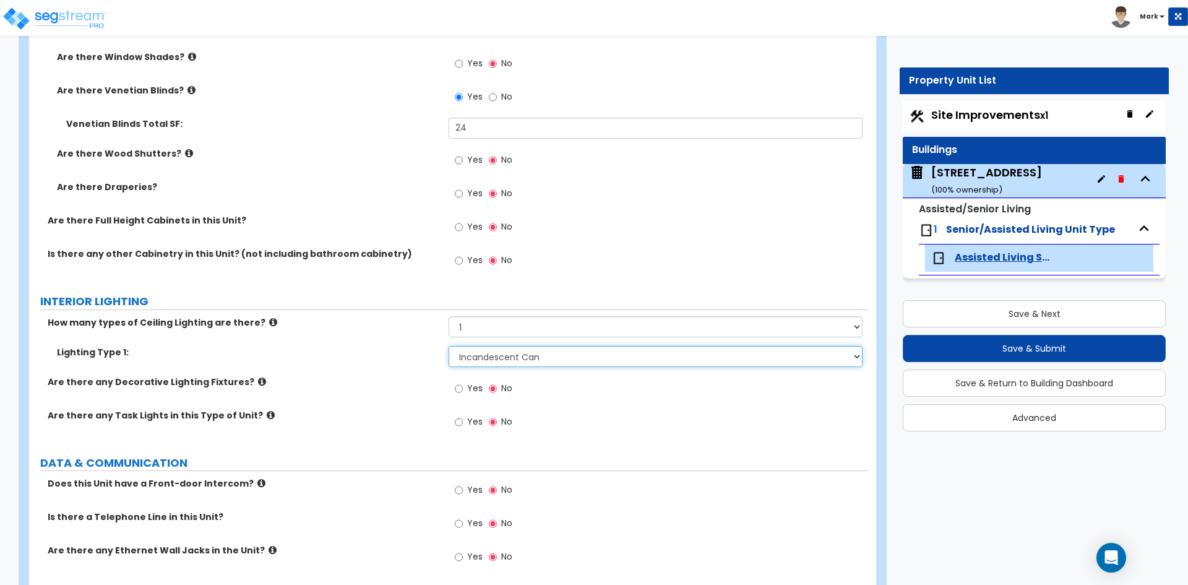
click at [508, 358] on select "Please Choose One LED Surface-Mounted LED Recessed Fluorescent Surface-Mounted …" at bounding box center [655, 356] width 413 height 21
click at [449, 346] on select "Please Choose One LED Surface-Mounted LED Recessed Fluorescent Surface-Mounted …" at bounding box center [655, 356] width 413 height 21
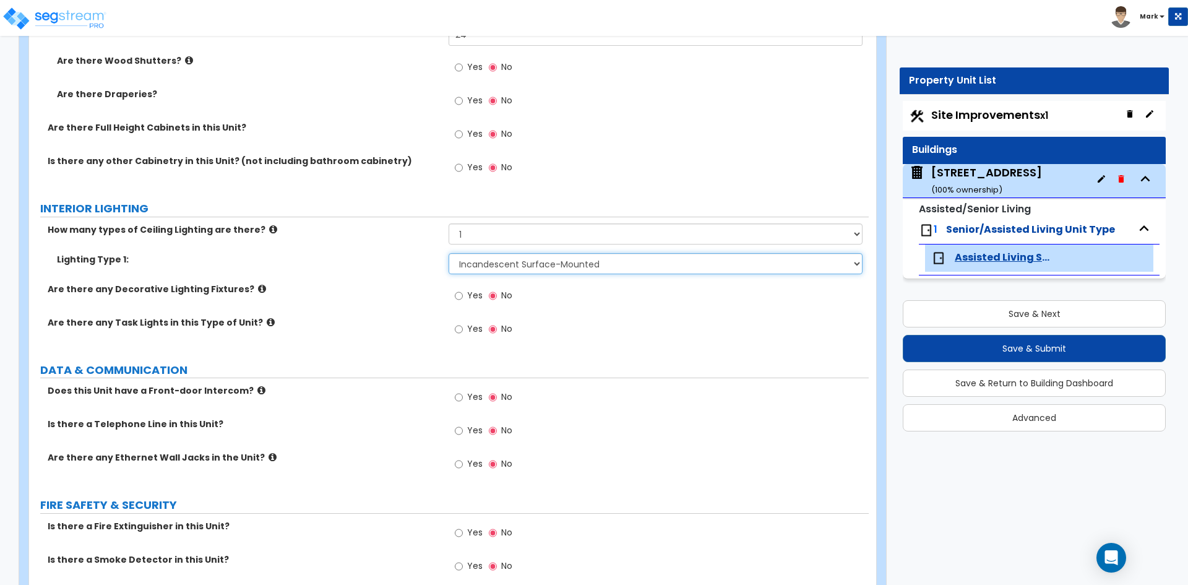
scroll to position [1670, 0]
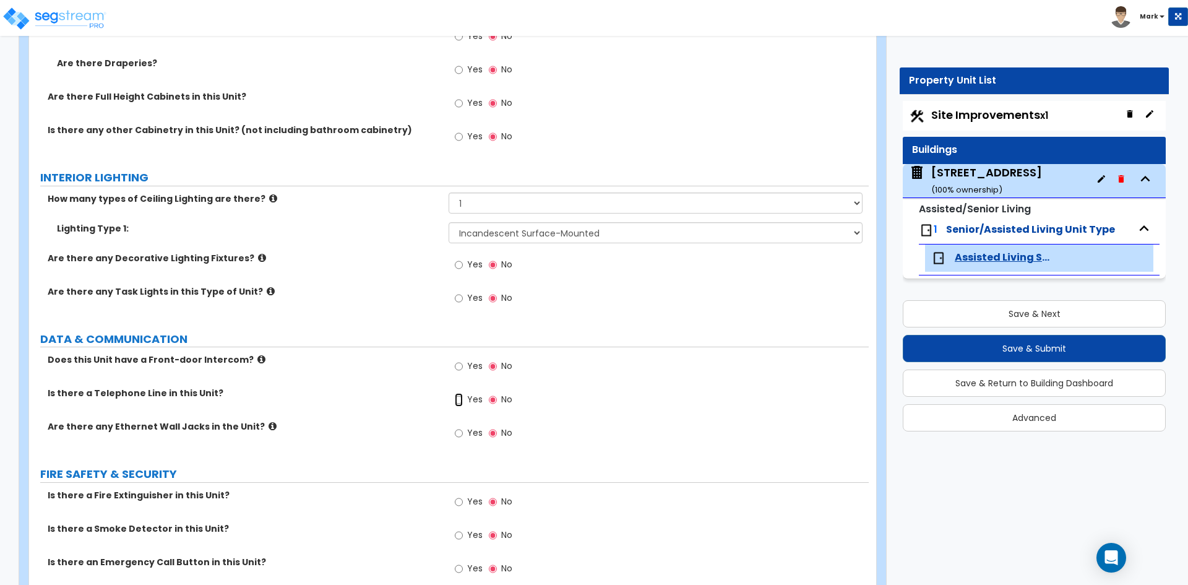
click at [458, 395] on input "Yes" at bounding box center [459, 400] width 8 height 14
click at [457, 431] on input "Yes" at bounding box center [459, 433] width 8 height 14
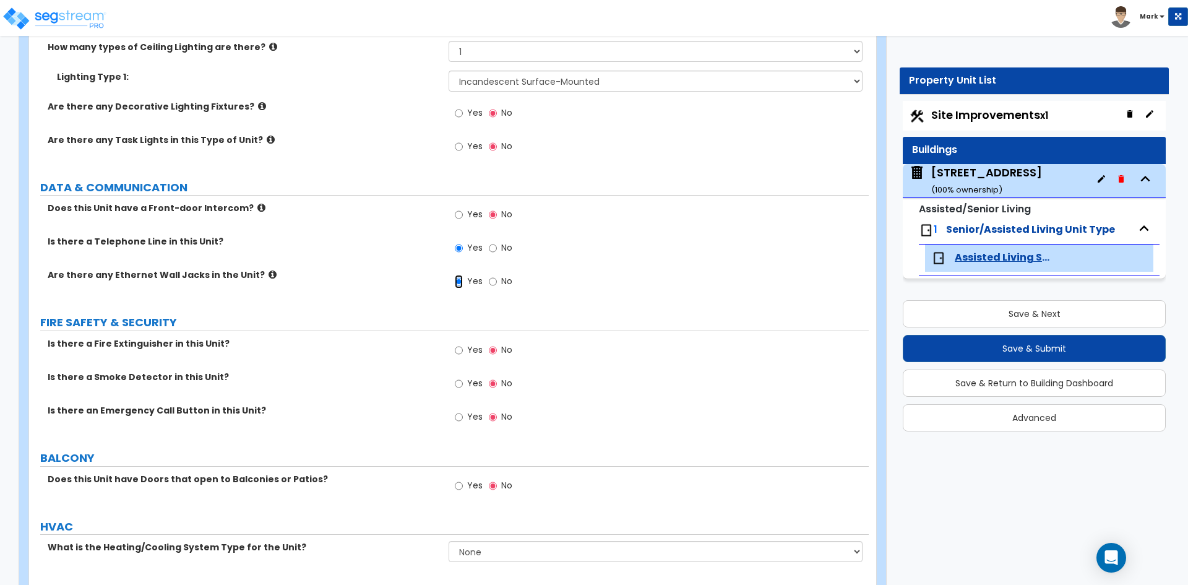
scroll to position [1856, 0]
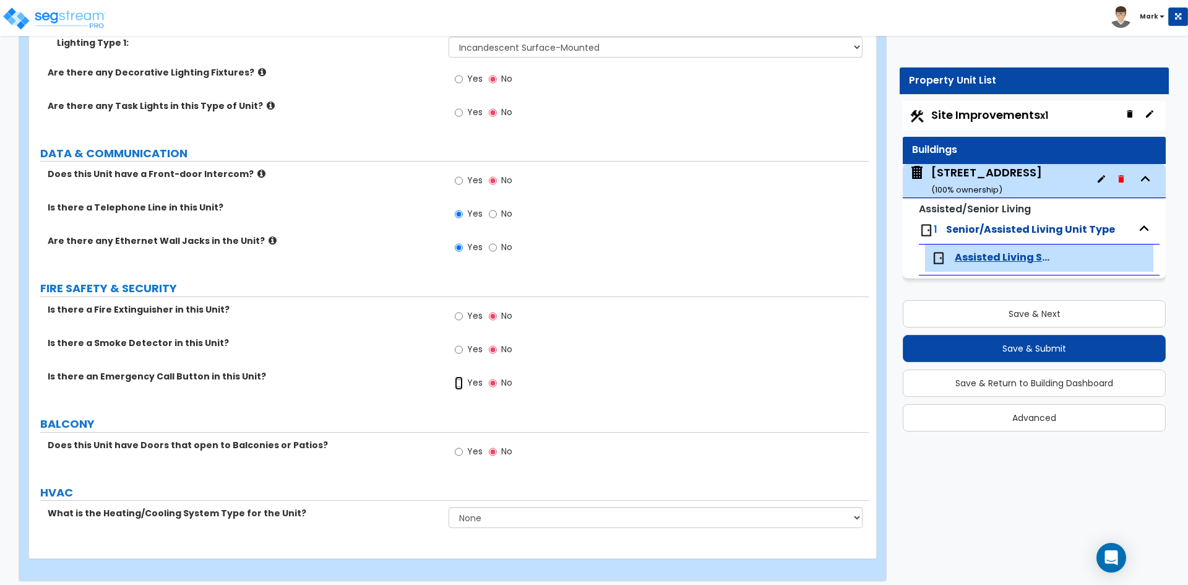
click at [455, 384] on input "Yes" at bounding box center [459, 383] width 8 height 14
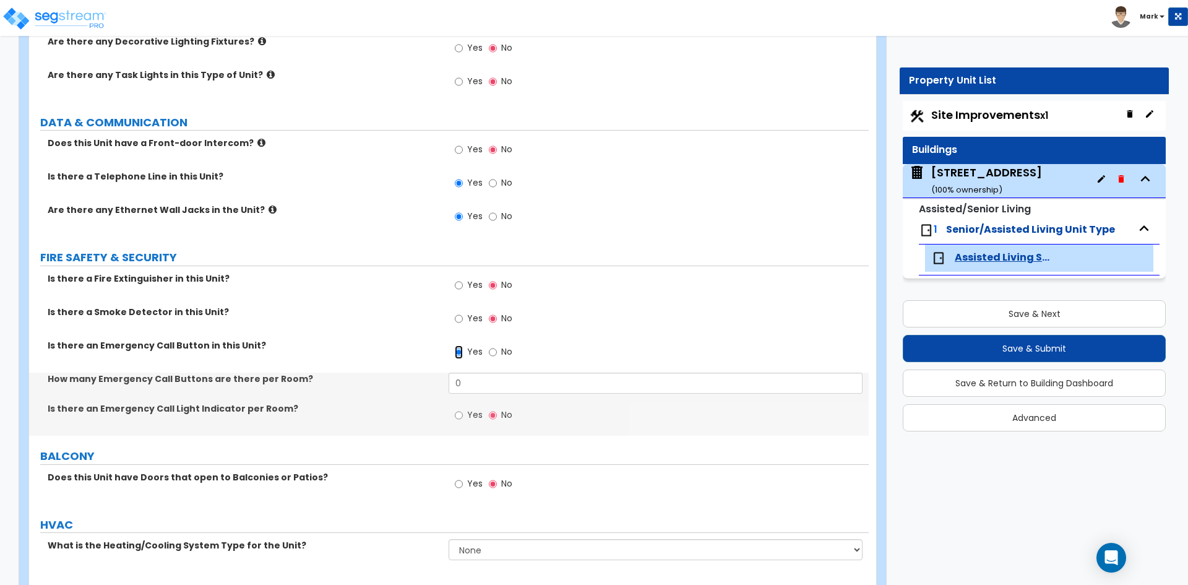
scroll to position [1918, 0]
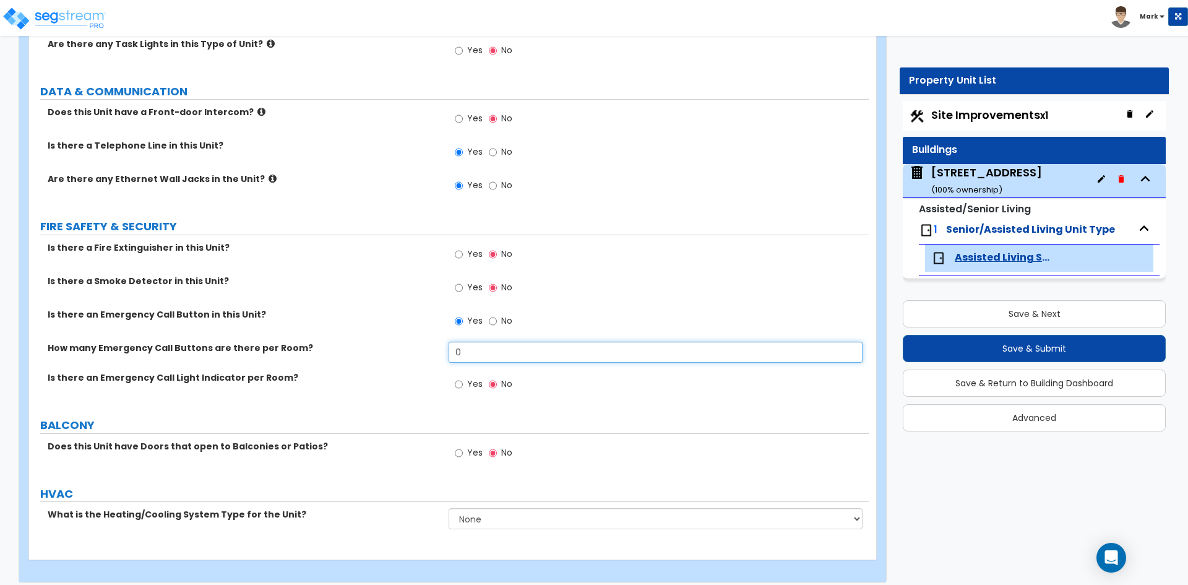
click at [482, 362] on input "0" at bounding box center [655, 352] width 413 height 21
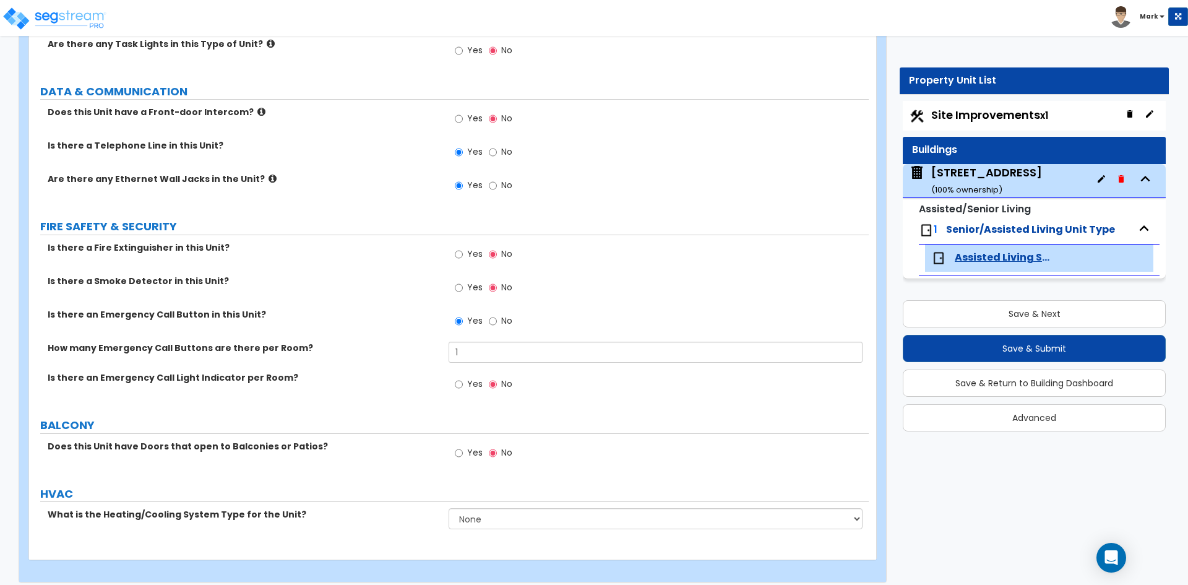
click at [425, 392] on div "Is there an Emergency Call Light Indicator per Room? Yes No" at bounding box center [449, 387] width 840 height 33
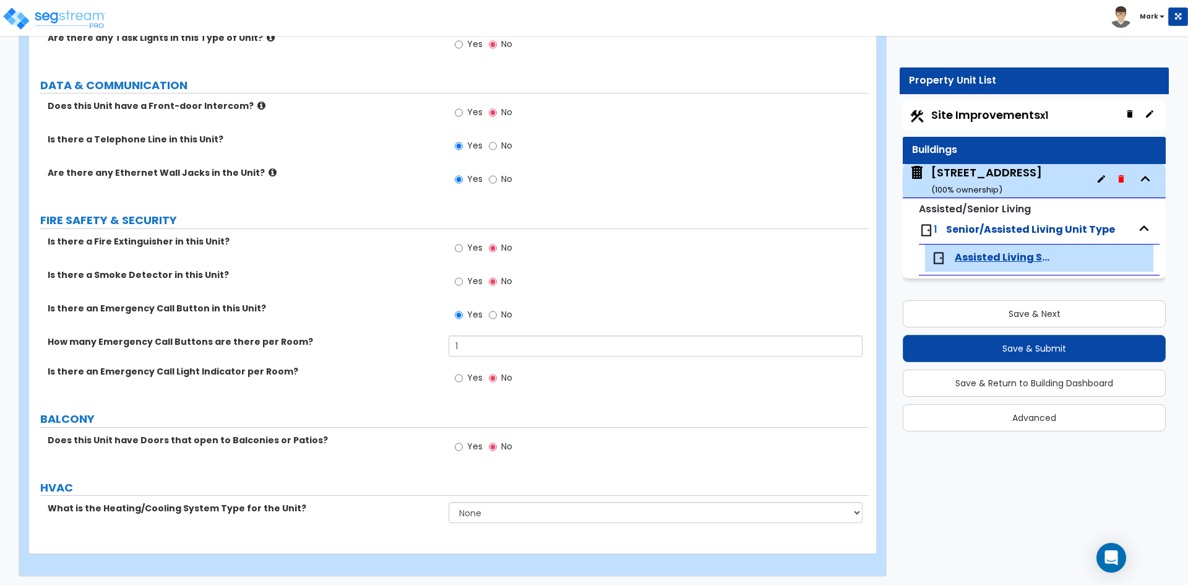
scroll to position [1928, 0]
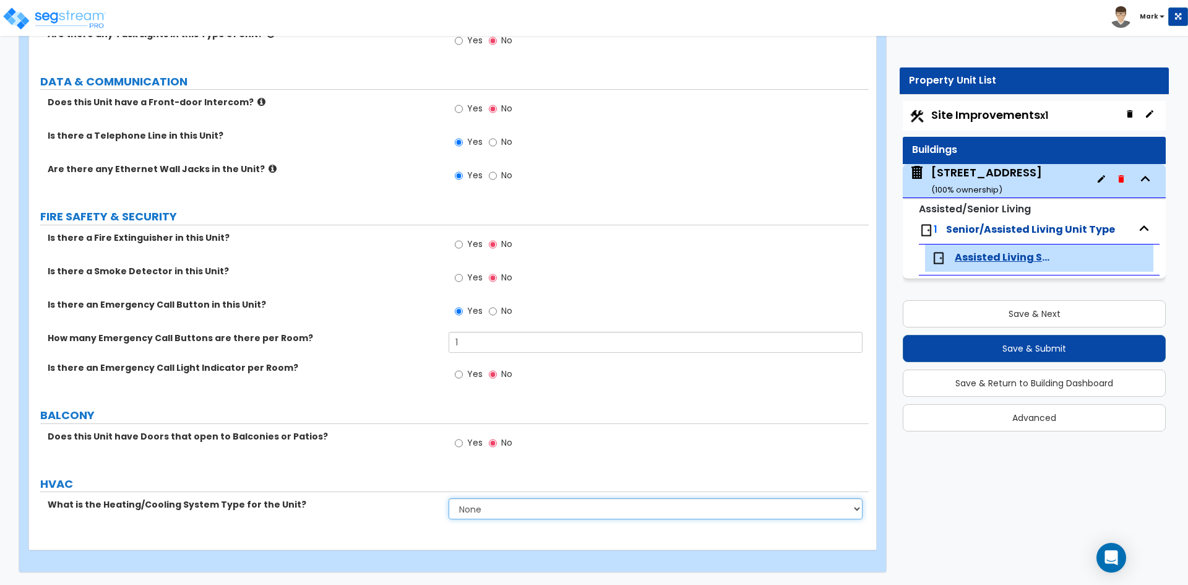
click at [475, 508] on select "None Heat Only Centralized Heating & Cooling Thru Wall Air Conditioners Mini Sp…" at bounding box center [655, 508] width 413 height 21
click at [449, 498] on select "None Heat Only Centralized Heating & Cooling Thru Wall Air Conditioners Mini Sp…" at bounding box center [655, 508] width 413 height 21
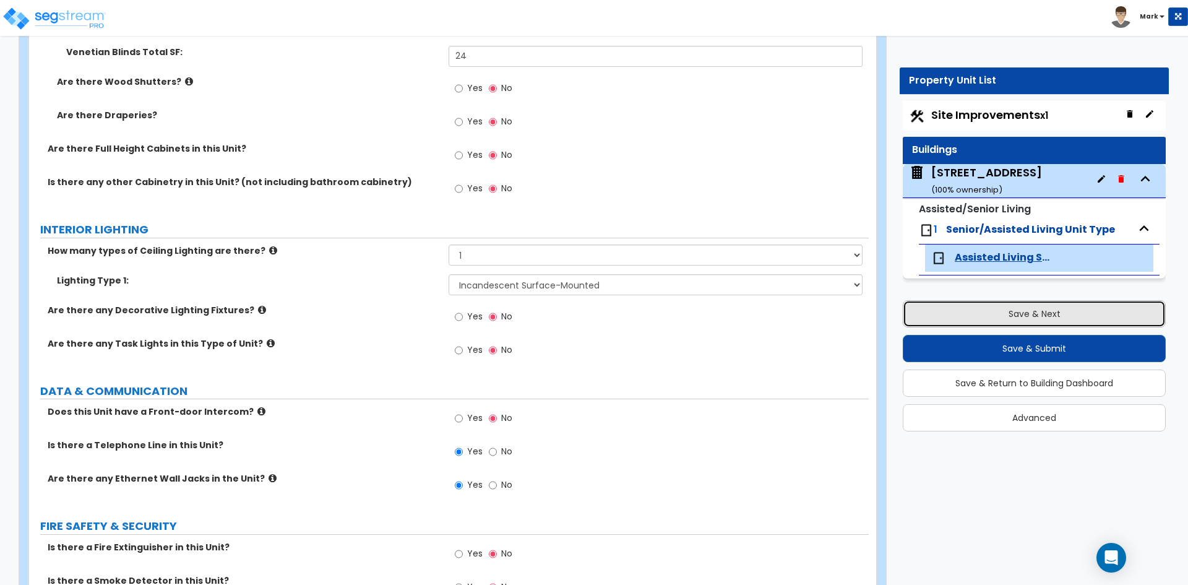
click at [1066, 318] on button "Save & Next" at bounding box center [1034, 313] width 263 height 27
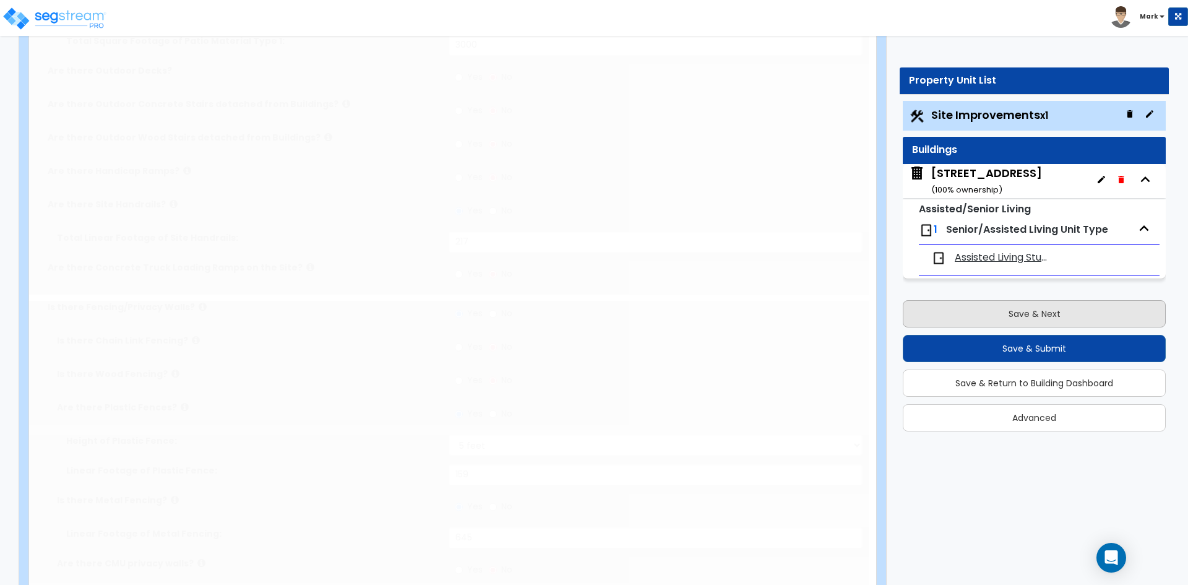
scroll to position [0, 0]
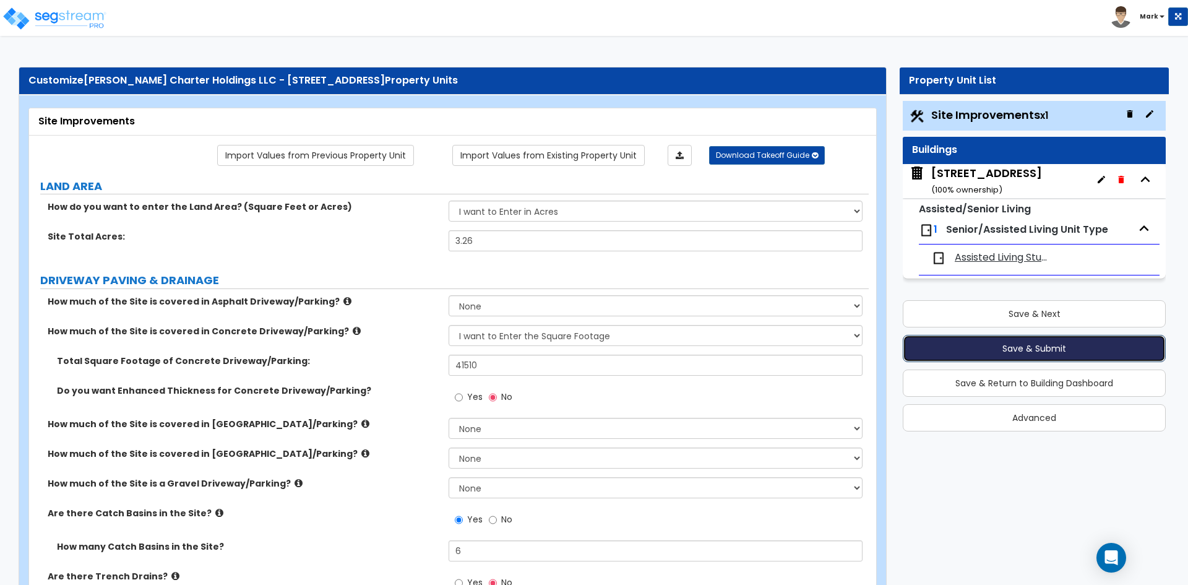
click at [1058, 347] on button "Save & Submit" at bounding box center [1034, 348] width 263 height 27
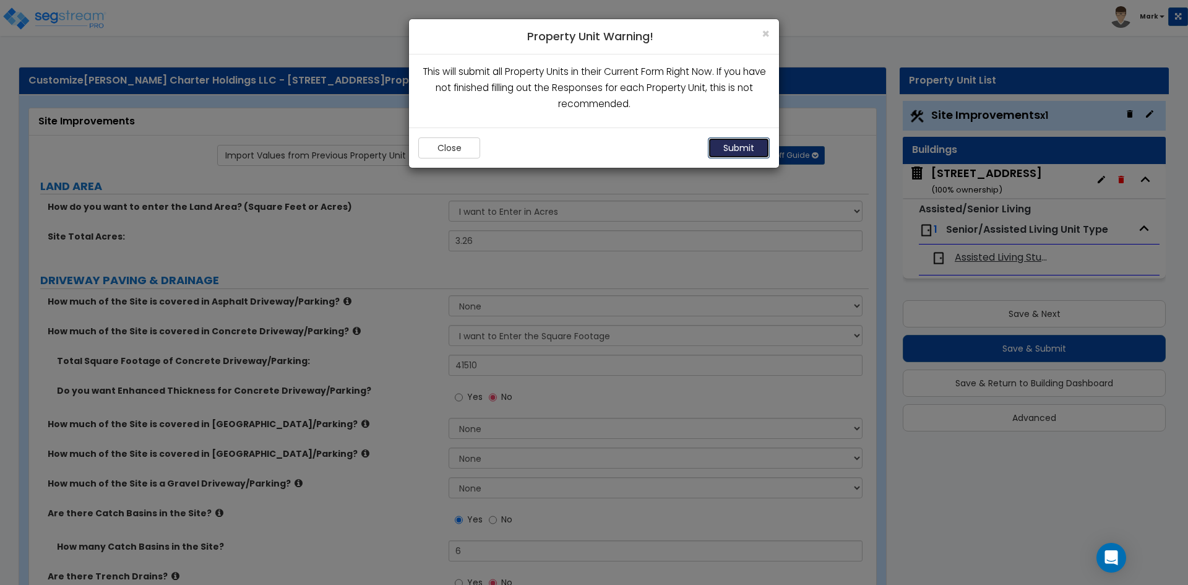
click at [744, 155] on button "Submit" at bounding box center [739, 147] width 62 height 21
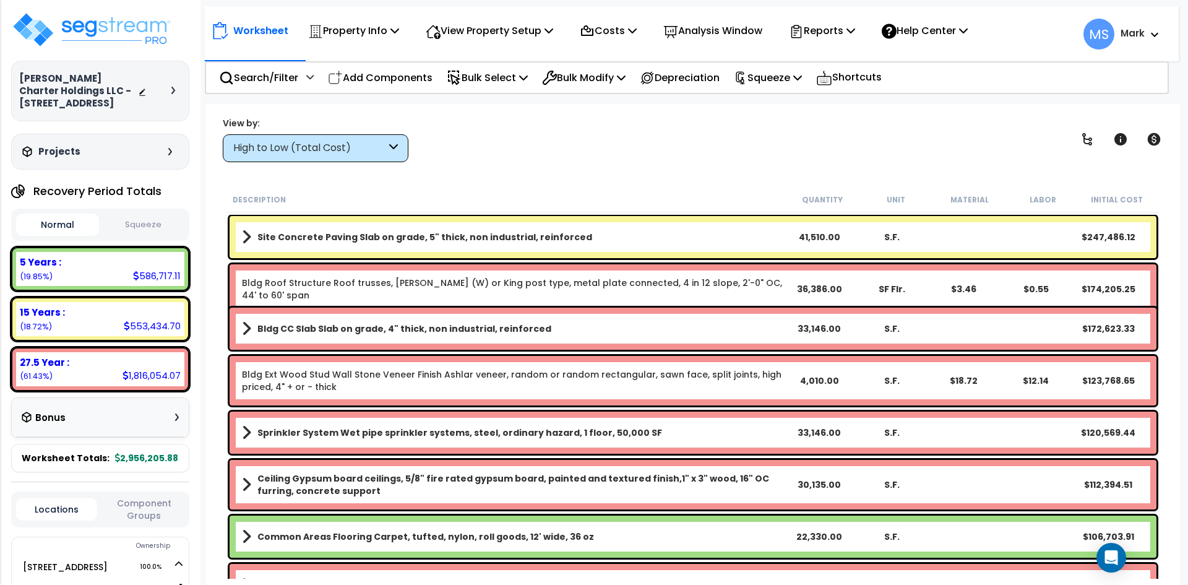
click at [379, 158] on div "High to Low (Total Cost)" at bounding box center [316, 148] width 186 height 28
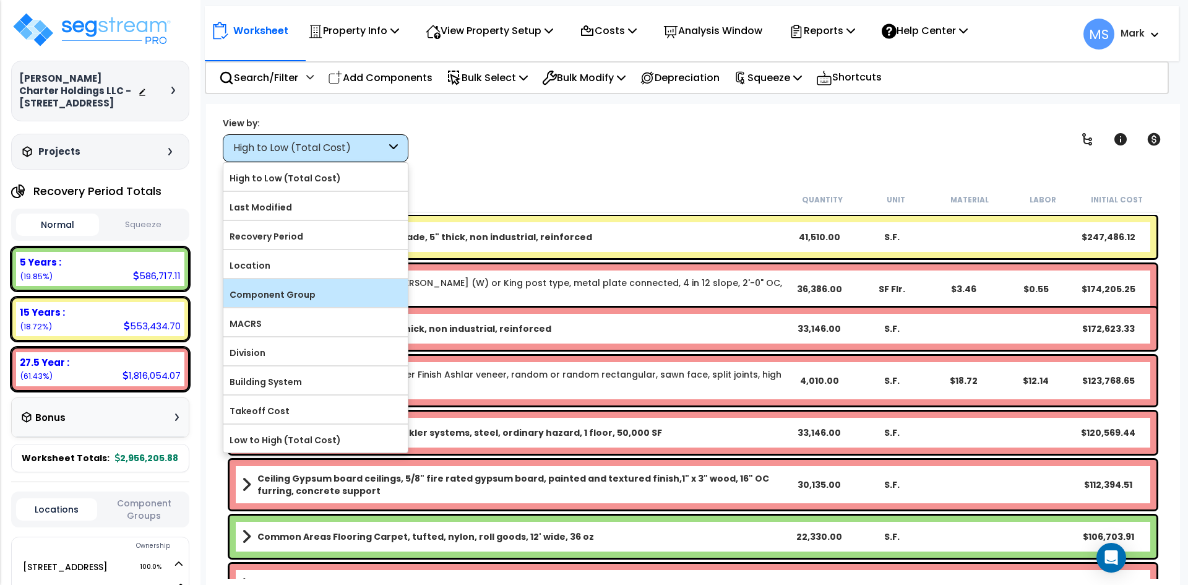
click at [297, 289] on label "Component Group" at bounding box center [315, 294] width 184 height 19
click at [0, 0] on input "Component Group" at bounding box center [0, 0] width 0 height 0
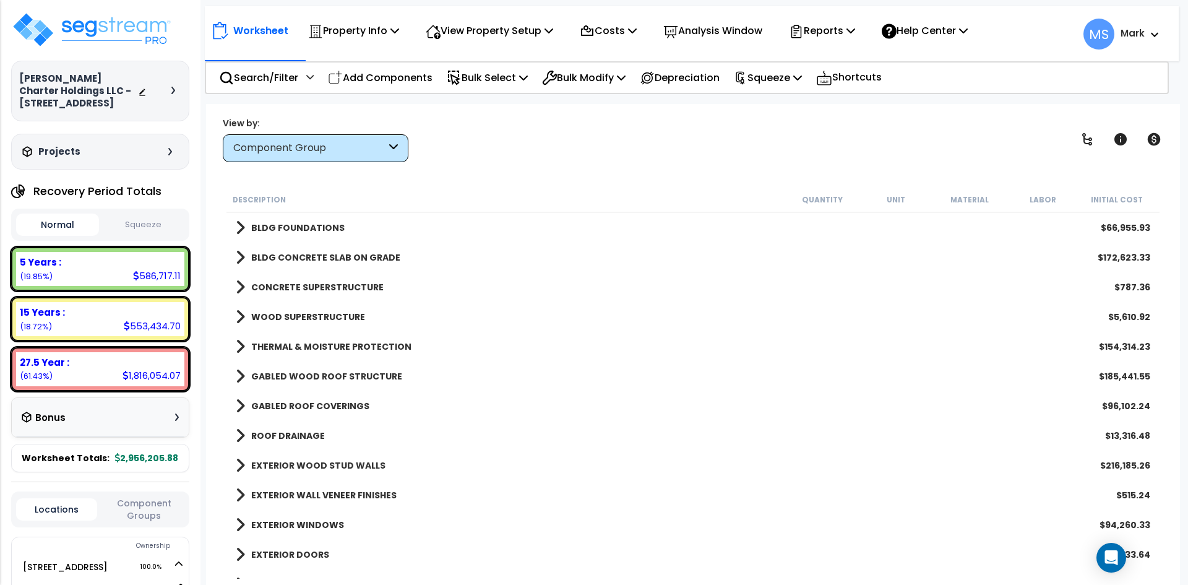
click at [304, 227] on b "BLDG FOUNDATIONS" at bounding box center [297, 227] width 93 height 12
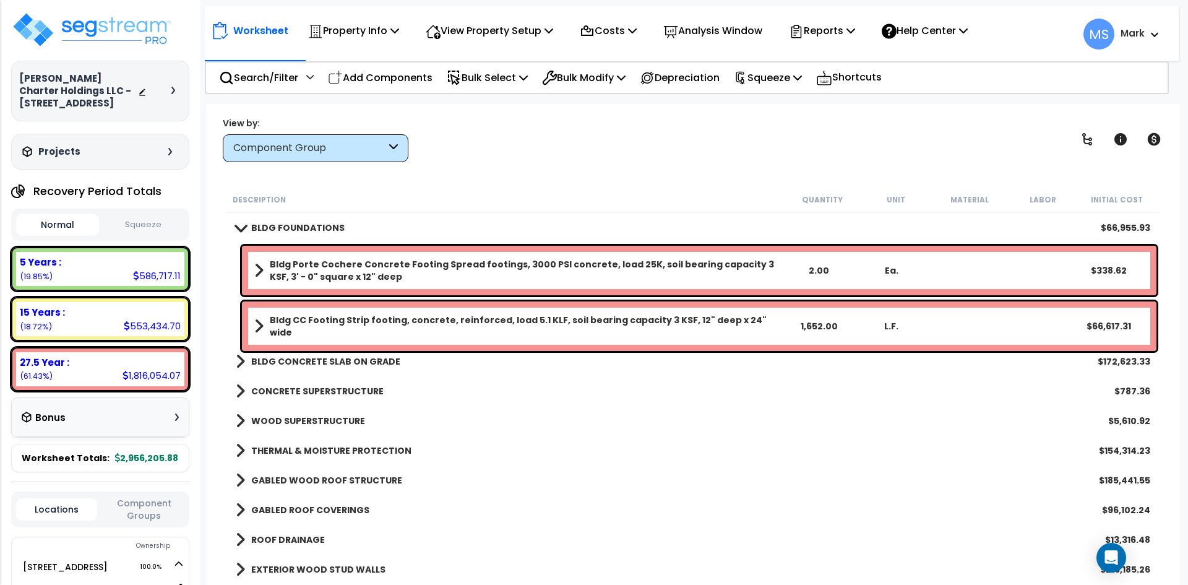
click at [304, 228] on b "BLDG FOUNDATIONS" at bounding box center [297, 227] width 93 height 12
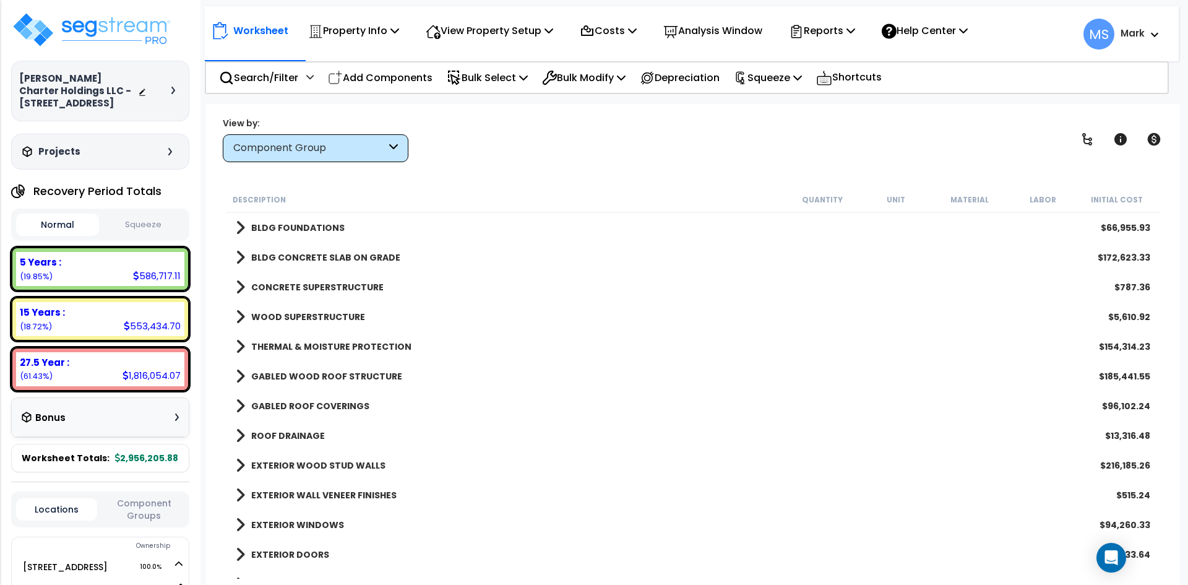
click at [301, 260] on b "BLDG CONCRETE SLAB ON GRADE" at bounding box center [325, 257] width 149 height 12
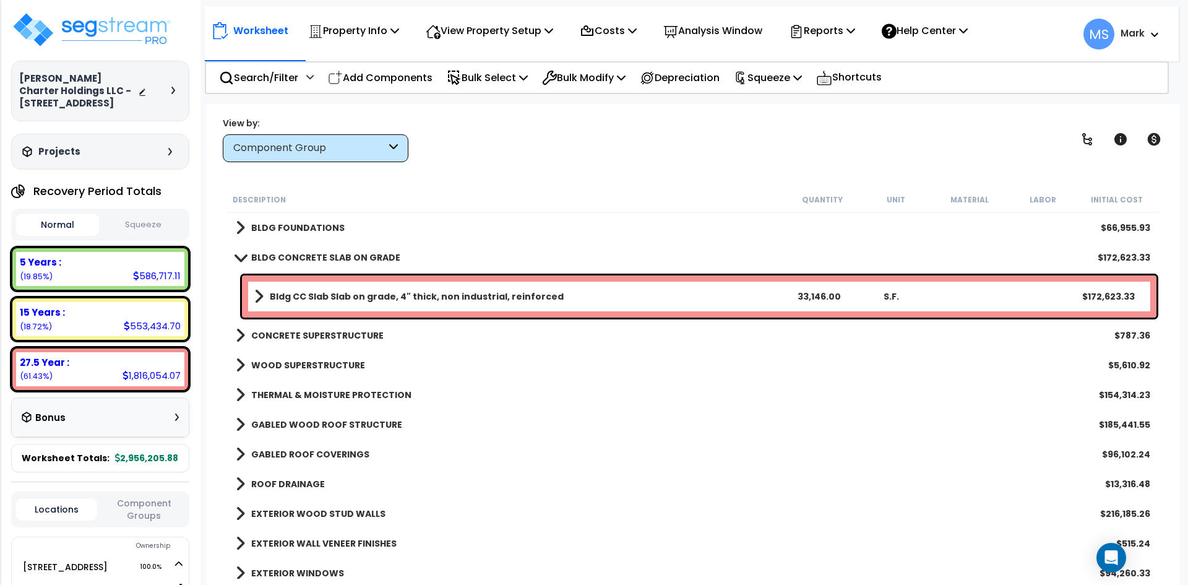
click at [359, 257] on b "BLDG CONCRETE SLAB ON GRADE" at bounding box center [325, 257] width 149 height 12
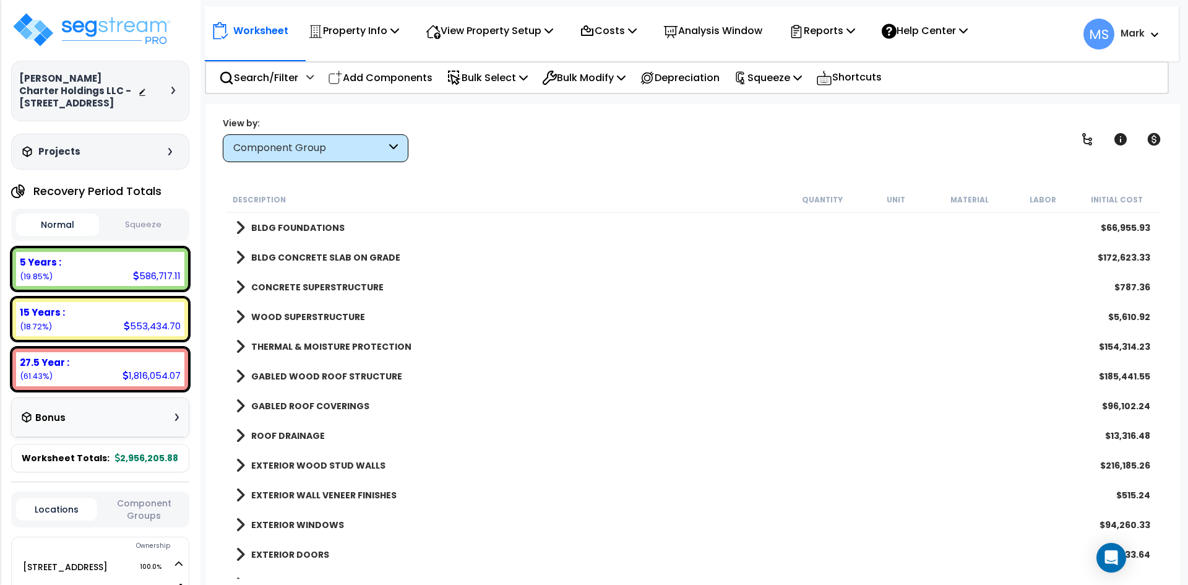
click at [344, 285] on b "CONCRETE SUPERSTRUCTURE" at bounding box center [317, 287] width 132 height 12
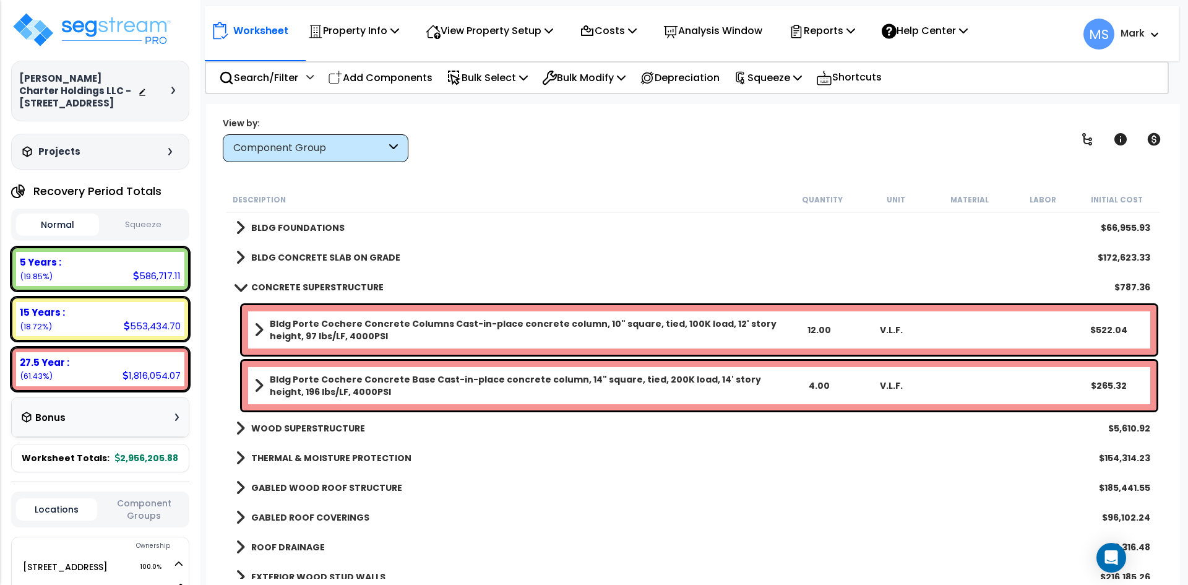
click at [344, 285] on b "CONCRETE SUPERSTRUCTURE" at bounding box center [317, 287] width 132 height 12
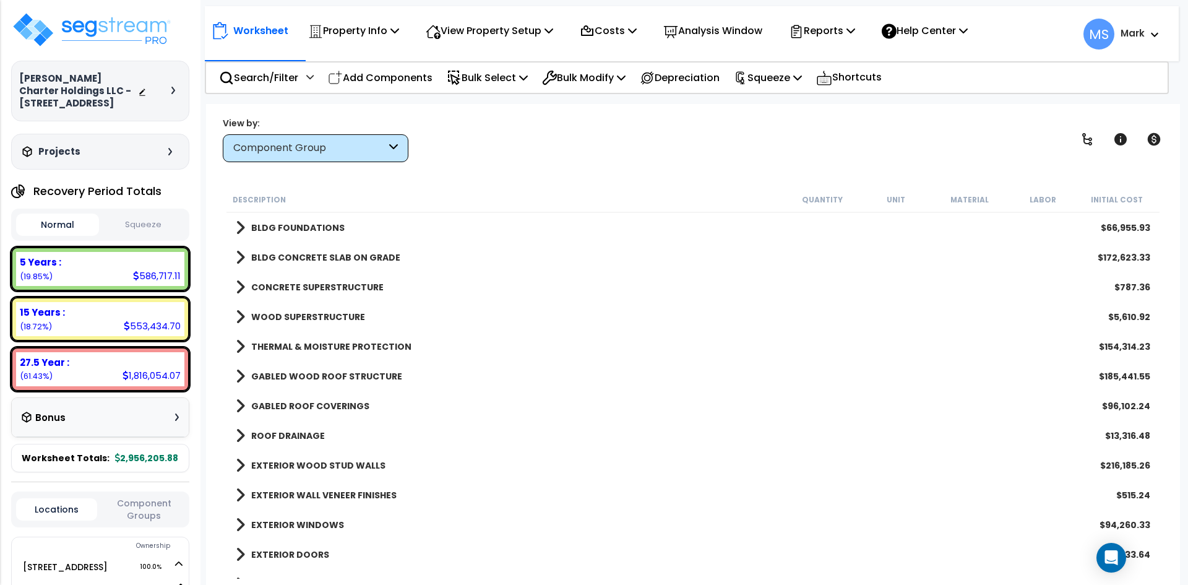
click at [342, 286] on b "CONCRETE SUPERSTRUCTURE" at bounding box center [317, 287] width 132 height 12
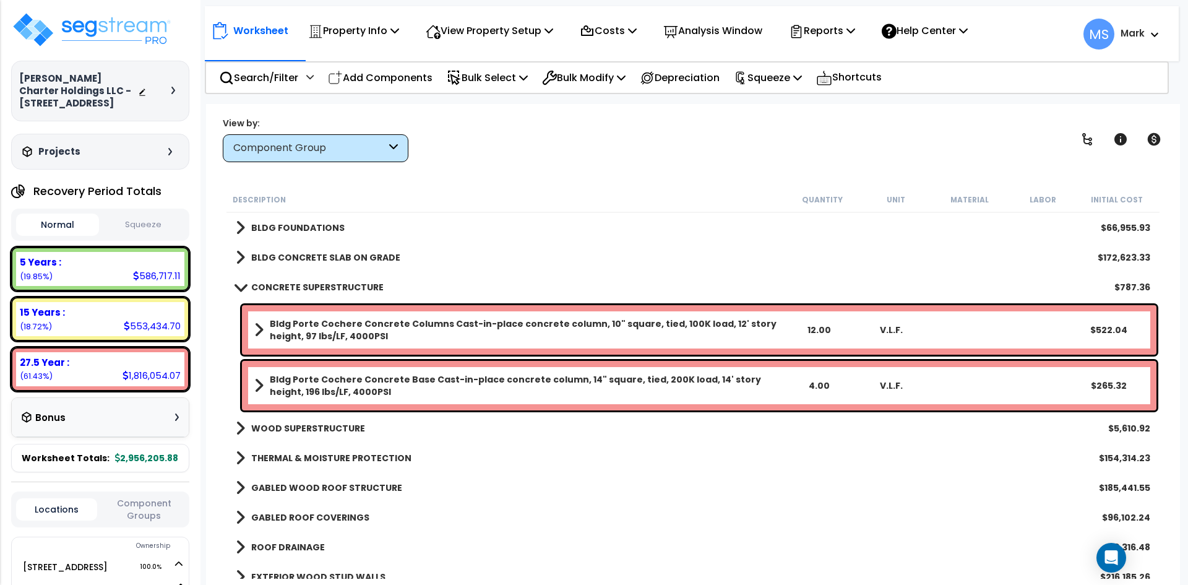
click at [342, 286] on b "CONCRETE SUPERSTRUCTURE" at bounding box center [317, 287] width 132 height 12
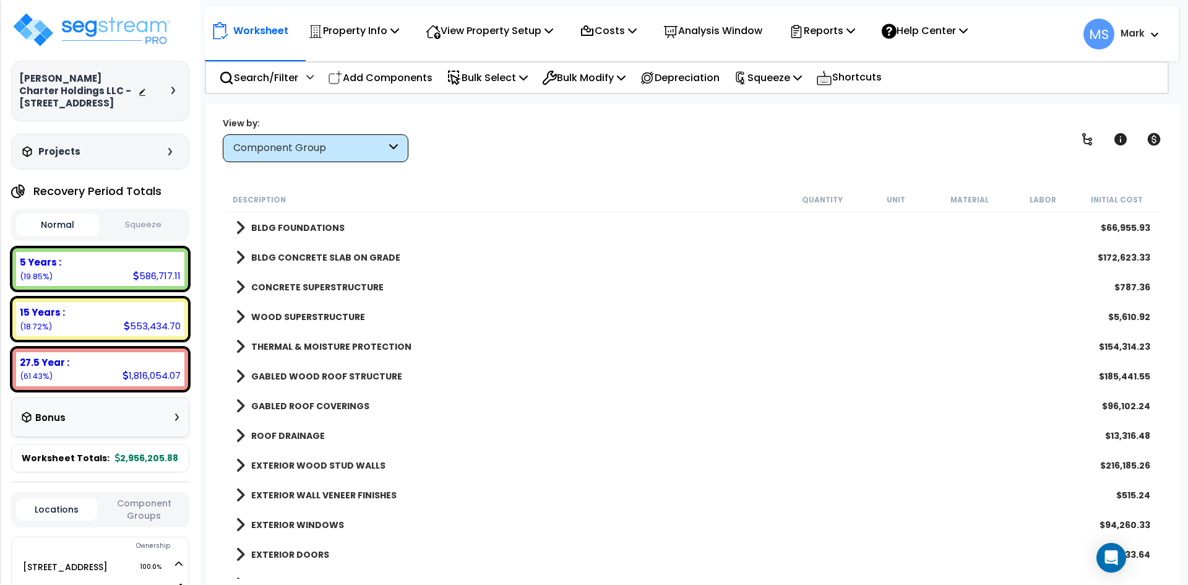
click at [340, 321] on b "WOOD SUPERSTRUCTURE" at bounding box center [308, 317] width 114 height 12
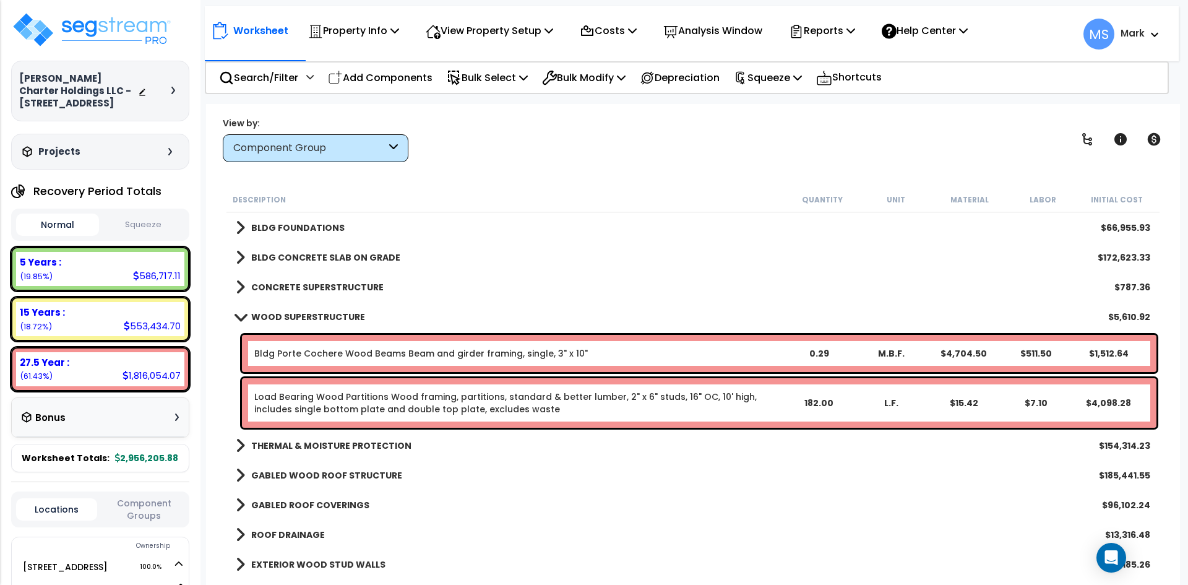
click at [345, 316] on b "WOOD SUPERSTRUCTURE" at bounding box center [308, 317] width 114 height 12
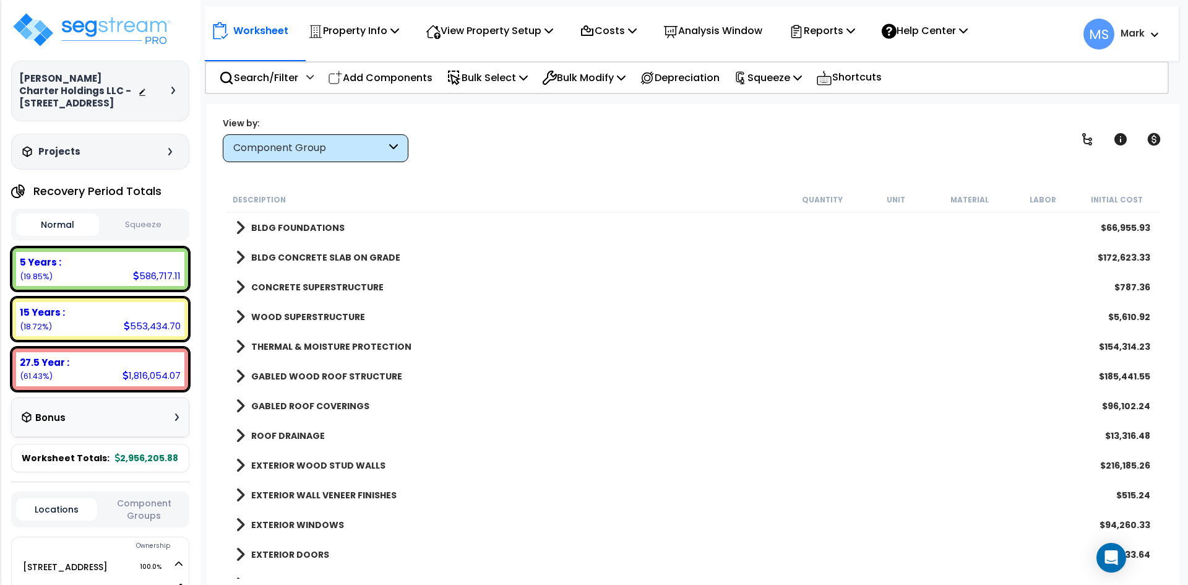
click at [333, 350] on b "THERMAL & MOISTURE PROTECTION" at bounding box center [331, 346] width 160 height 12
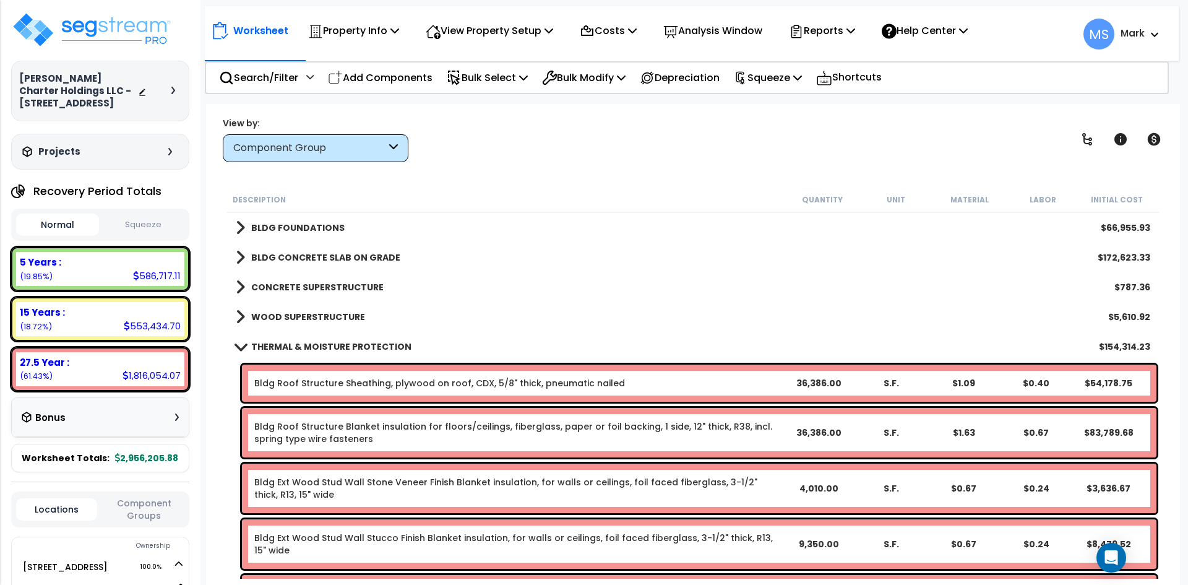
click at [333, 350] on b "THERMAL & MOISTURE PROTECTION" at bounding box center [331, 346] width 160 height 12
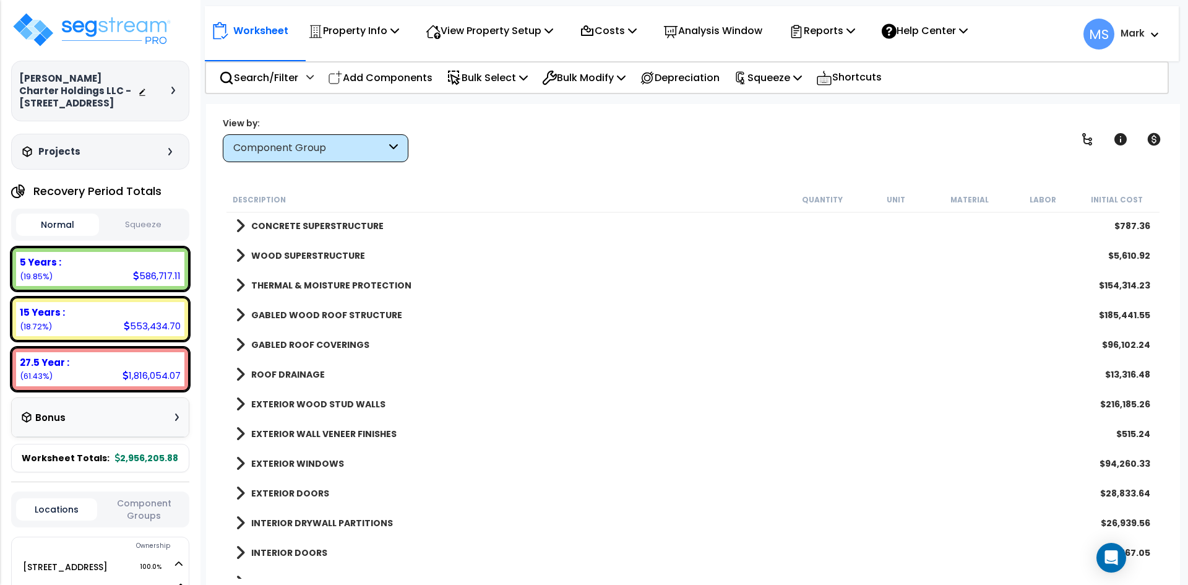
scroll to position [62, 0]
click at [340, 284] on b "THERMAL & MOISTURE PROTECTION" at bounding box center [331, 284] width 160 height 12
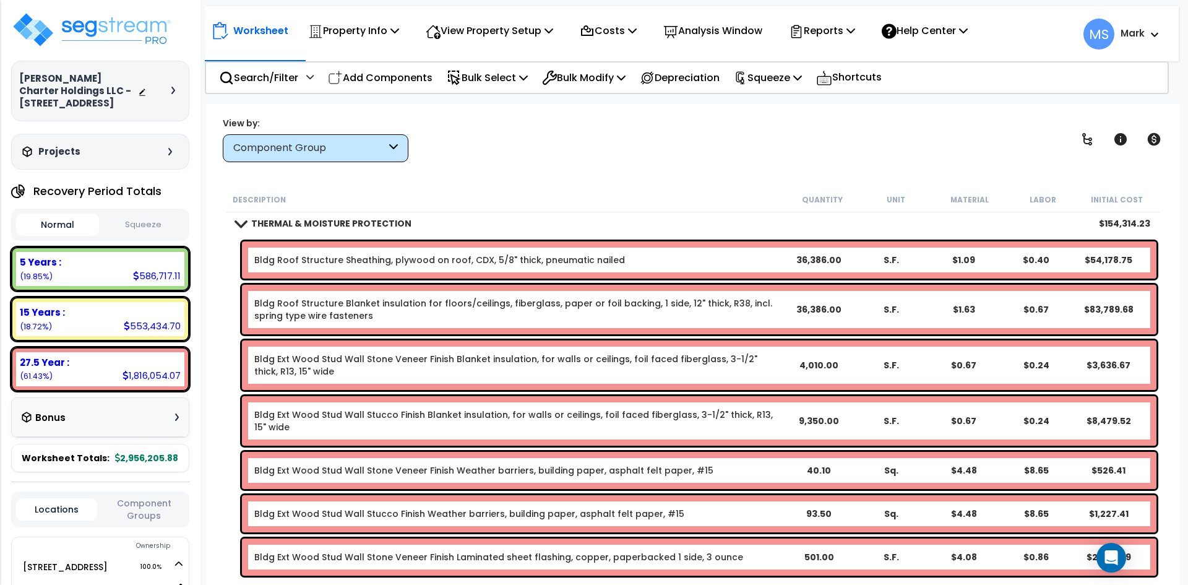
scroll to position [124, 0]
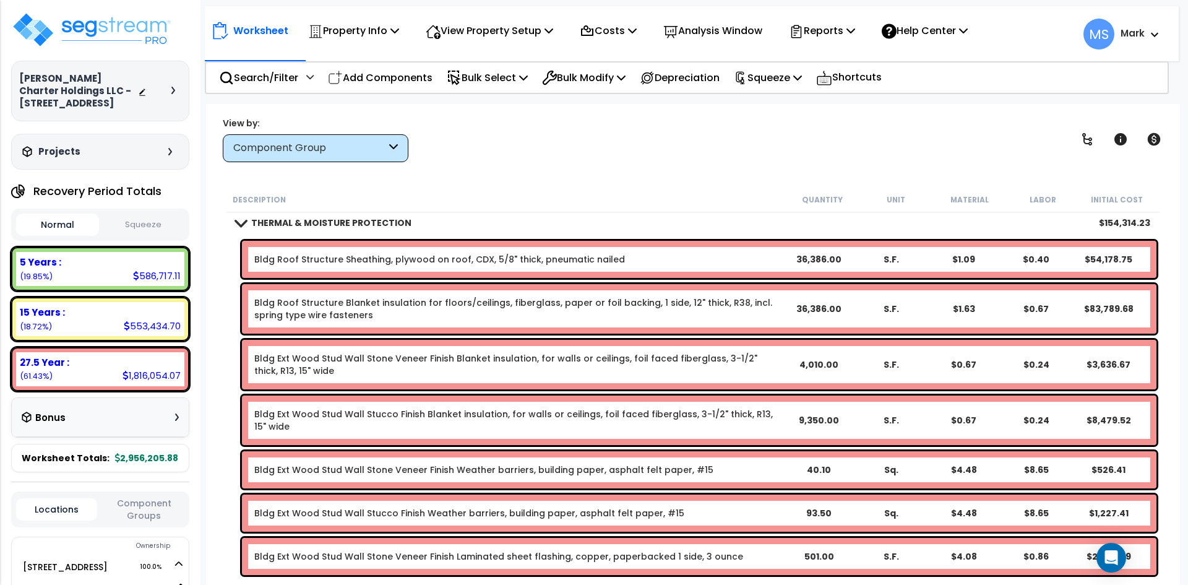
click at [355, 229] on link "THERMAL & MOISTURE PROTECTION" at bounding box center [324, 222] width 176 height 17
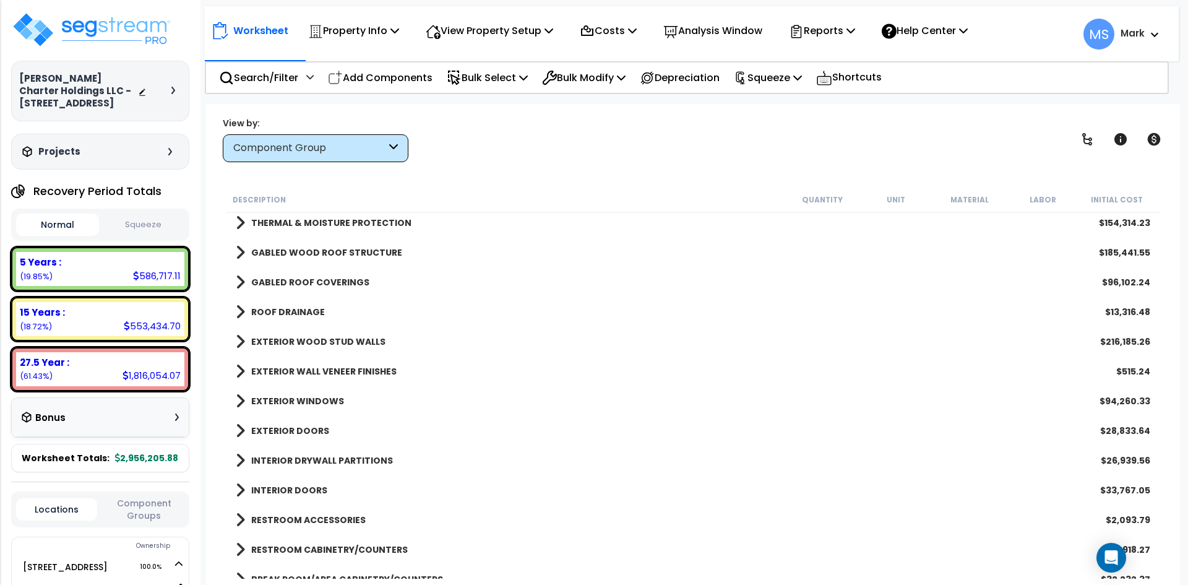
click at [337, 255] on b "GABLED WOOD ROOF STRUCTURE" at bounding box center [326, 252] width 151 height 12
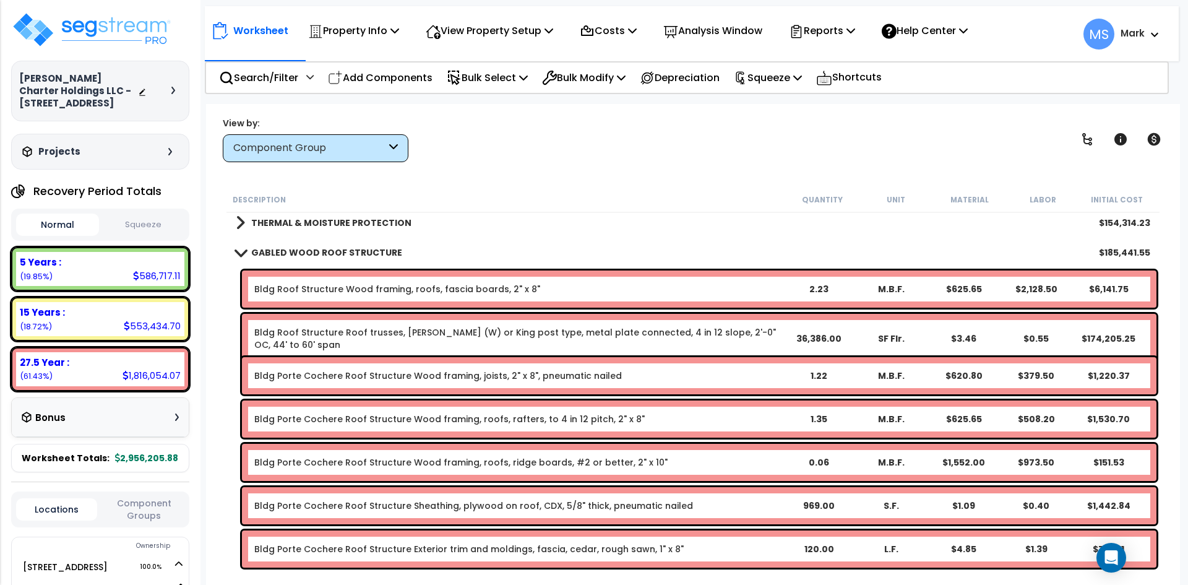
click at [338, 254] on b "GABLED WOOD ROOF STRUCTURE" at bounding box center [326, 252] width 151 height 12
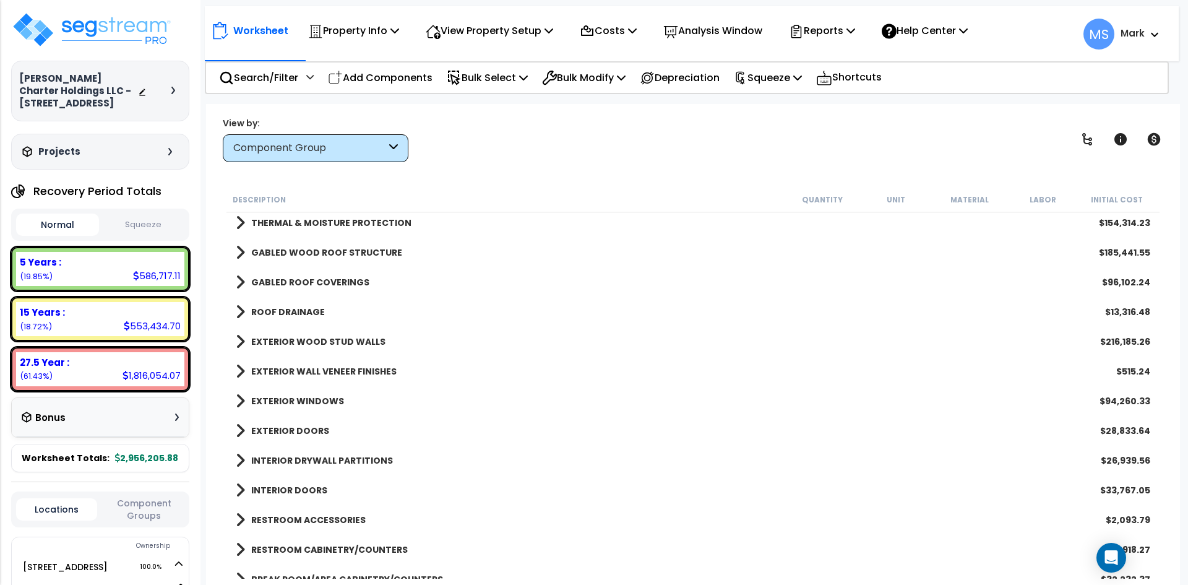
click at [325, 286] on b "GABLED ROOF COVERINGS" at bounding box center [310, 282] width 118 height 12
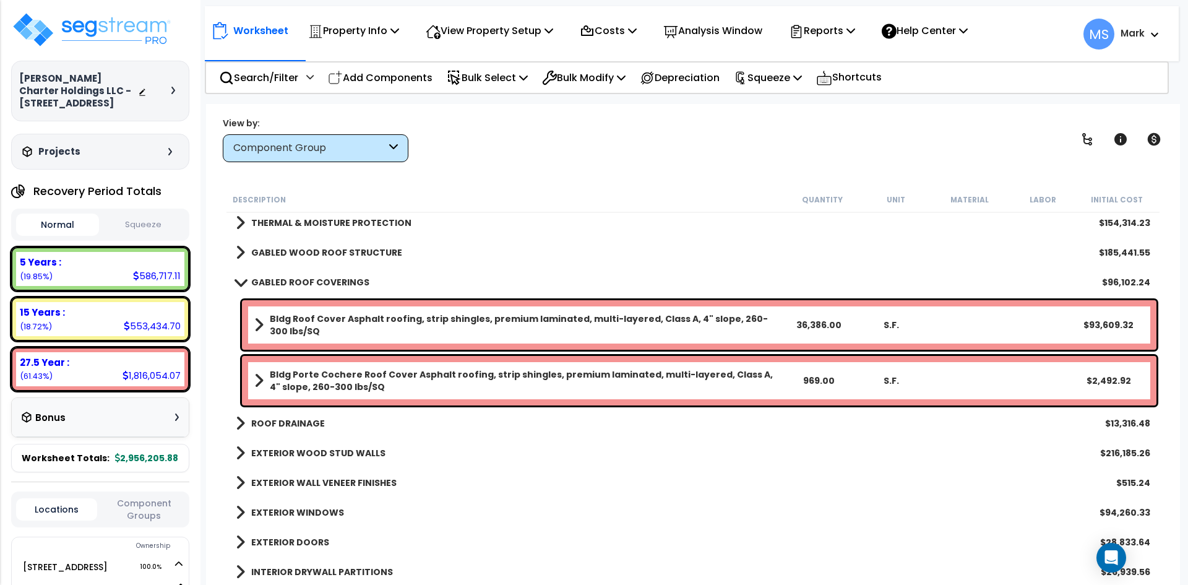
click at [325, 286] on b "GABLED ROOF COVERINGS" at bounding box center [310, 282] width 118 height 12
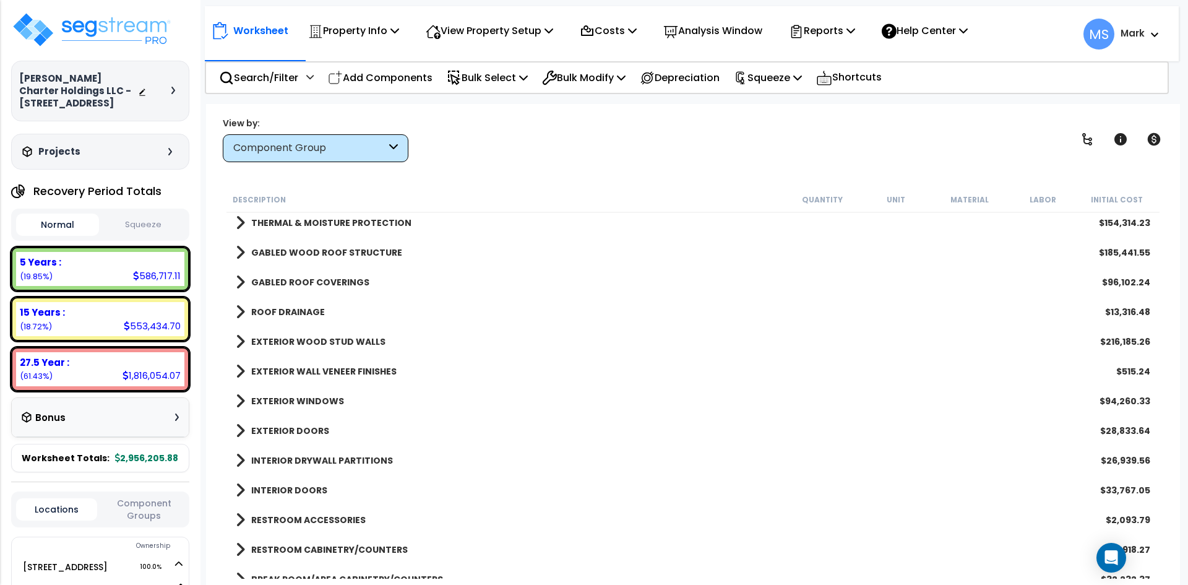
click at [312, 308] on b "ROOF DRAINAGE" at bounding box center [288, 312] width 74 height 12
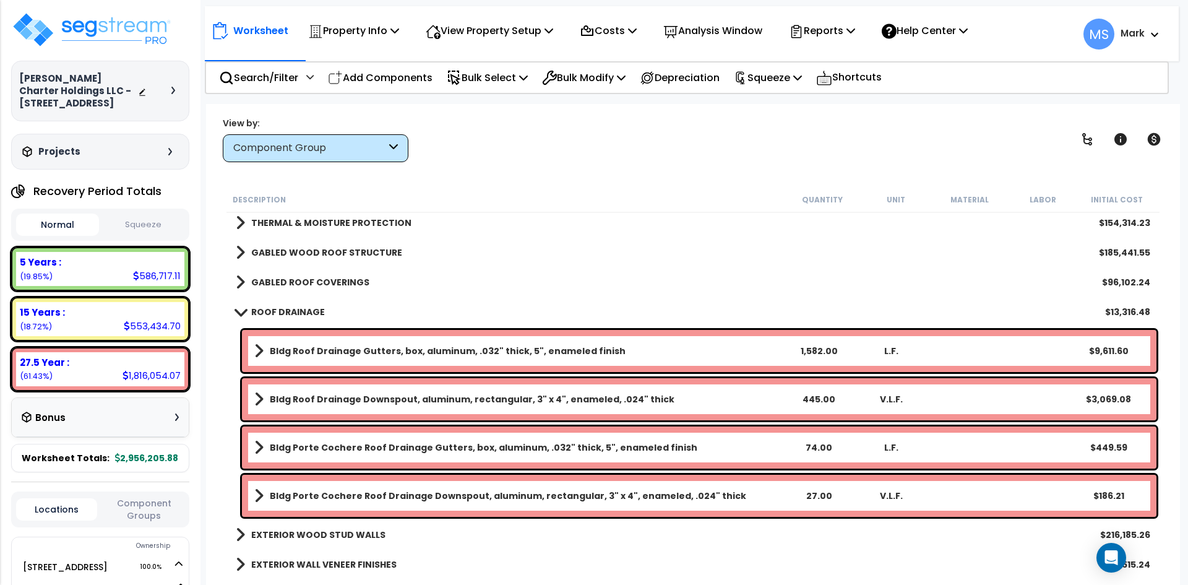
click at [312, 308] on b "ROOF DRAINAGE" at bounding box center [288, 312] width 74 height 12
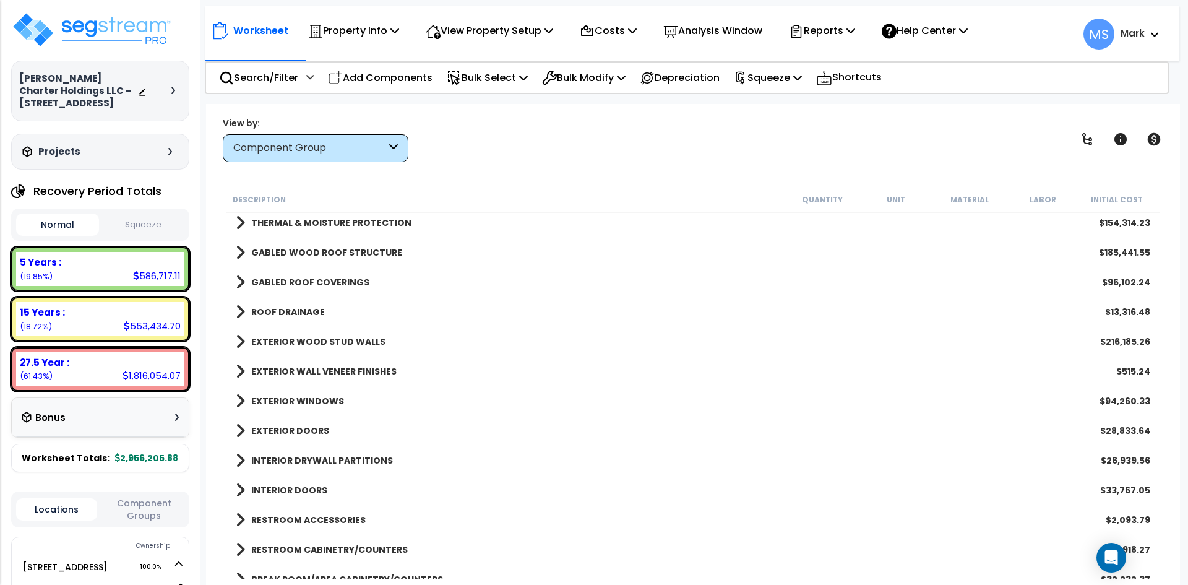
click at [309, 338] on b "EXTERIOR WOOD STUD WALLS" at bounding box center [318, 341] width 134 height 12
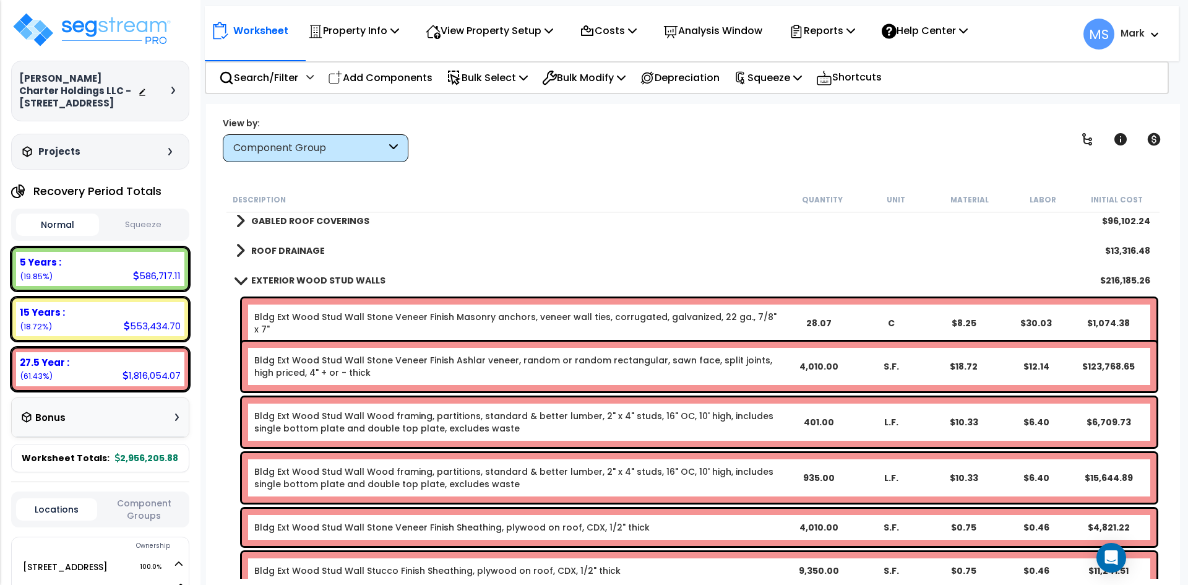
scroll to position [186, 0]
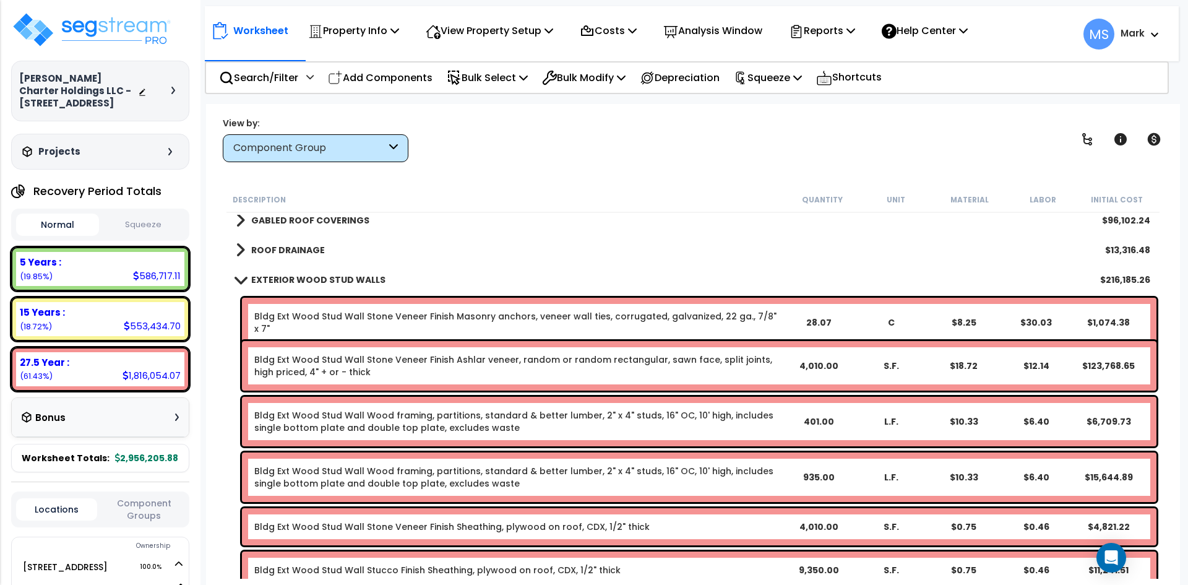
click at [322, 282] on b "EXTERIOR WOOD STUD WALLS" at bounding box center [318, 279] width 134 height 12
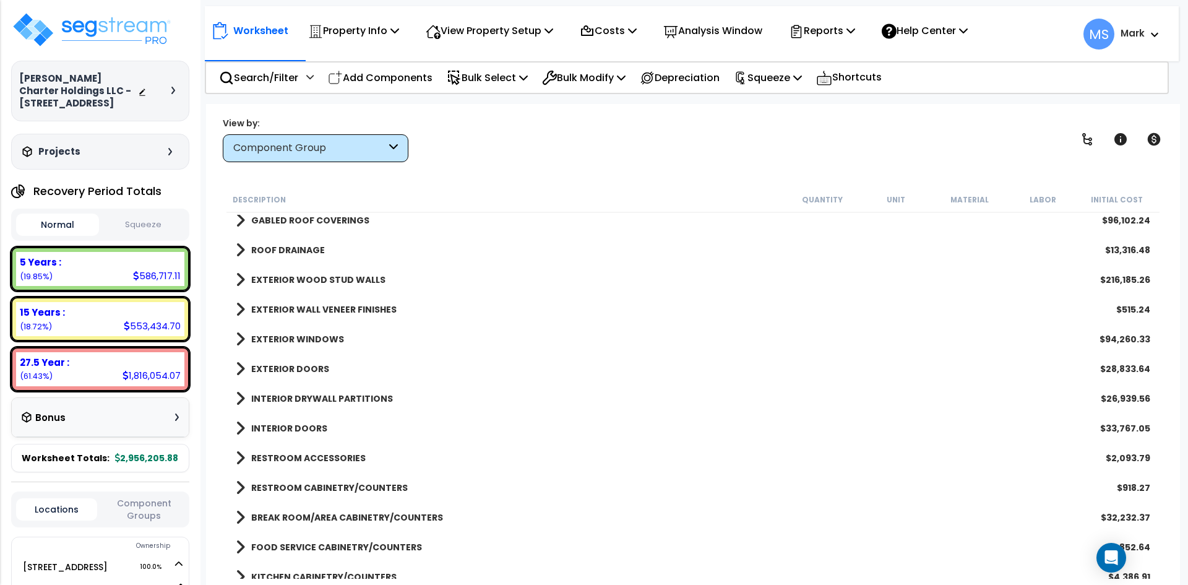
click at [312, 306] on b "EXTERIOR WALL VENEER FINISHES" at bounding box center [323, 309] width 145 height 12
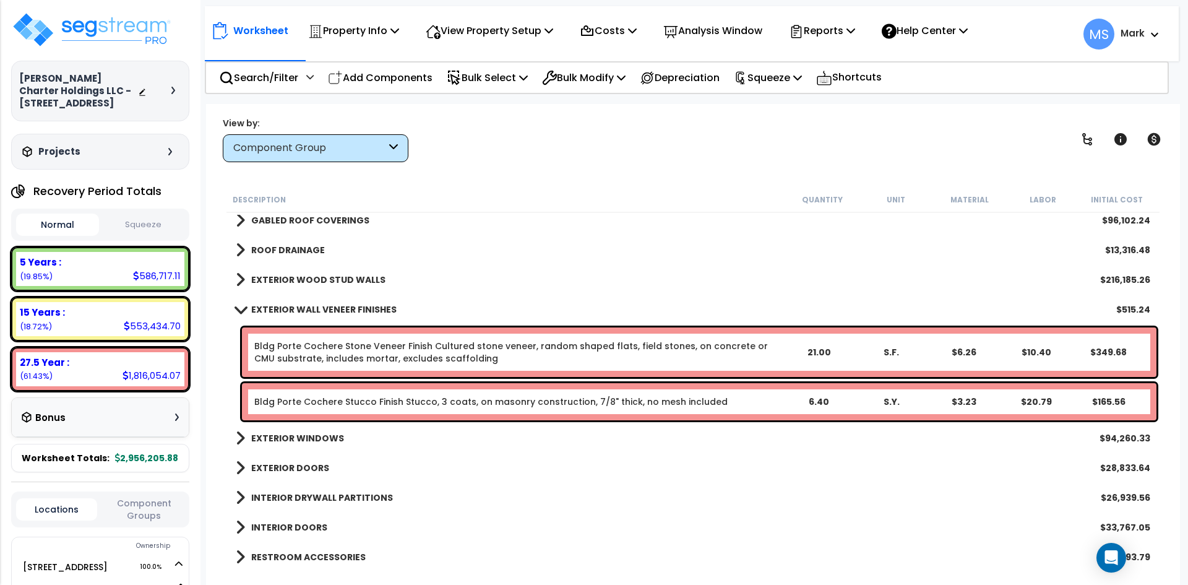
click at [312, 306] on b "EXTERIOR WALL VENEER FINISHES" at bounding box center [323, 309] width 145 height 12
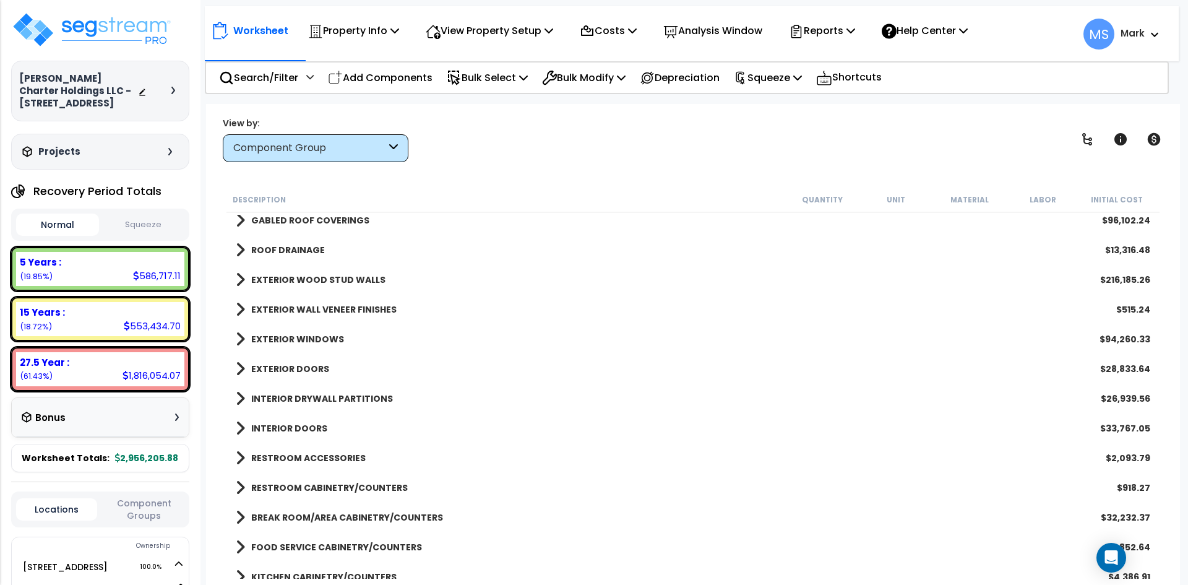
click at [320, 306] on b "EXTERIOR WALL VENEER FINISHES" at bounding box center [323, 309] width 145 height 12
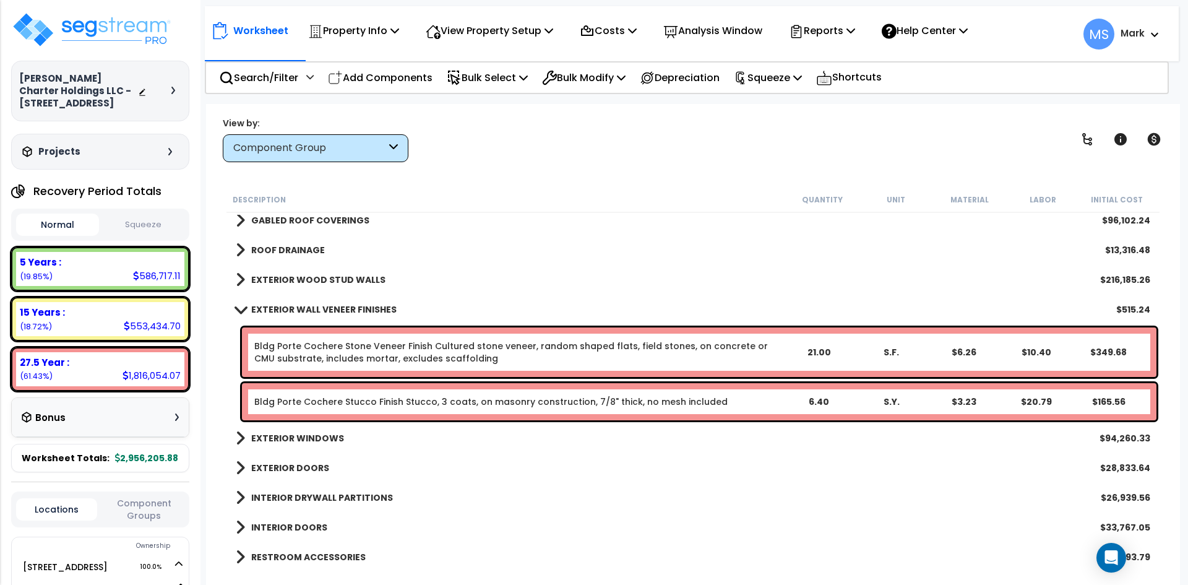
click at [378, 309] on b "EXTERIOR WALL VENEER FINISHES" at bounding box center [323, 309] width 145 height 12
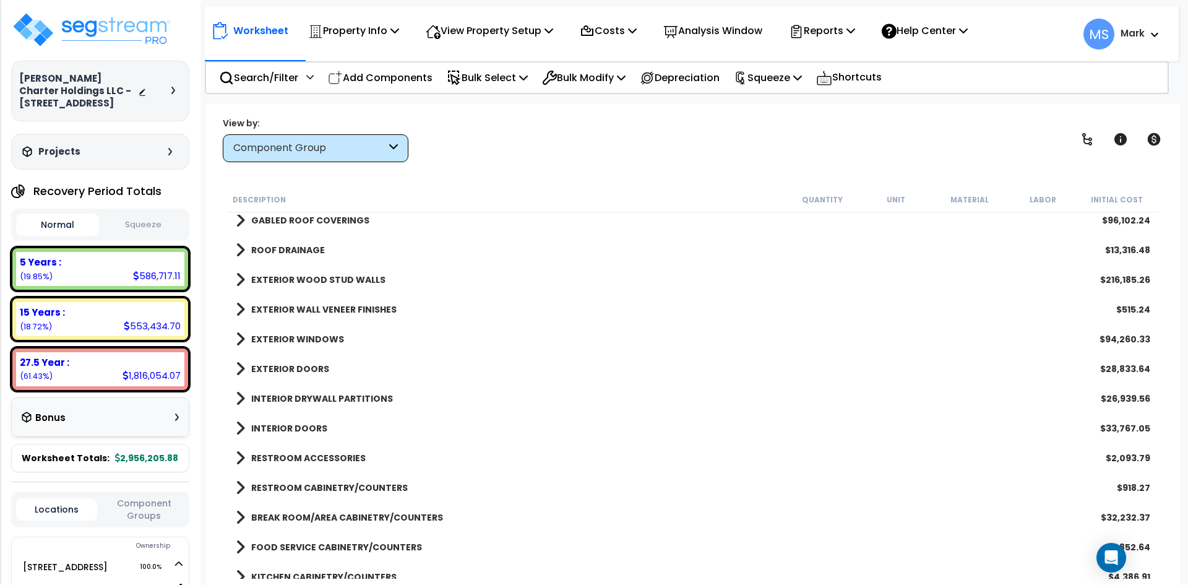
click at [335, 345] on link "EXTERIOR WINDOWS" at bounding box center [290, 338] width 108 height 17
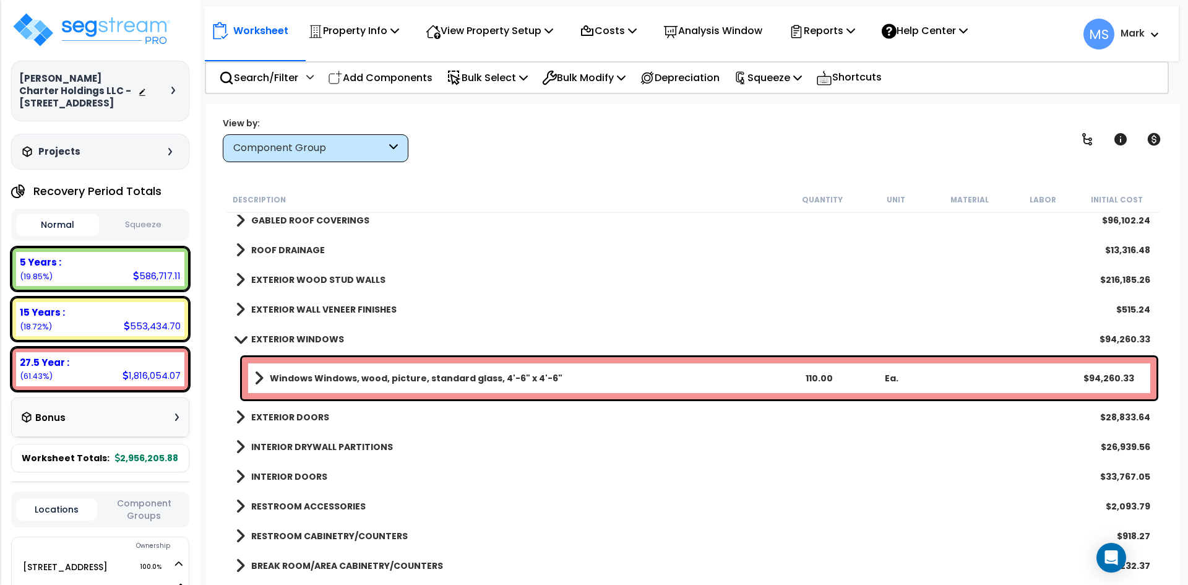
click at [322, 339] on b "EXTERIOR WINDOWS" at bounding box center [297, 339] width 93 height 12
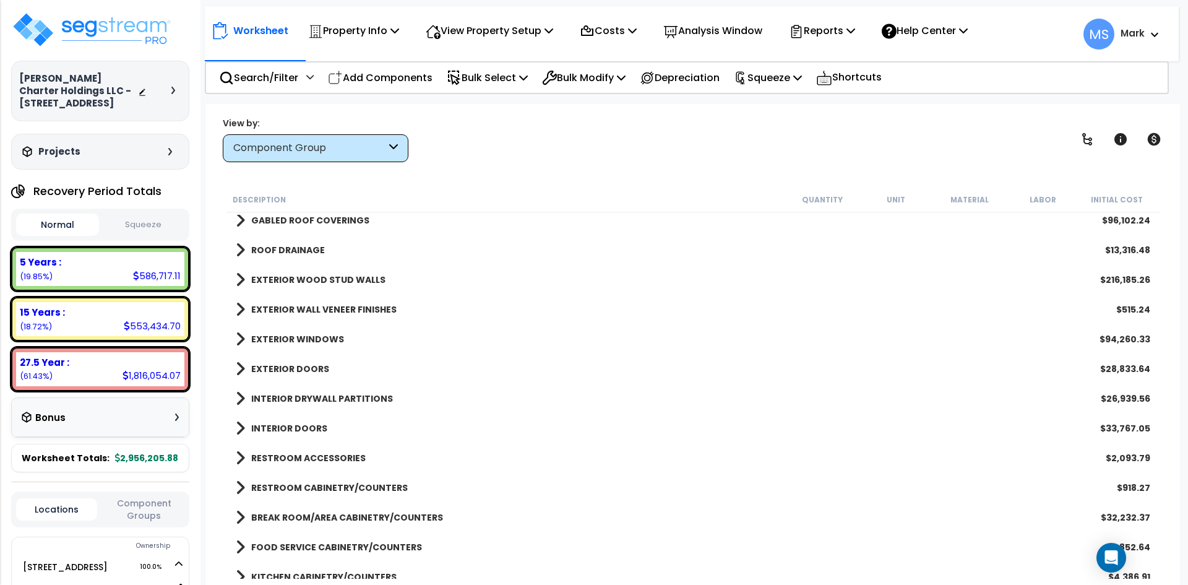
click at [344, 275] on b "EXTERIOR WOOD STUD WALLS" at bounding box center [318, 279] width 134 height 12
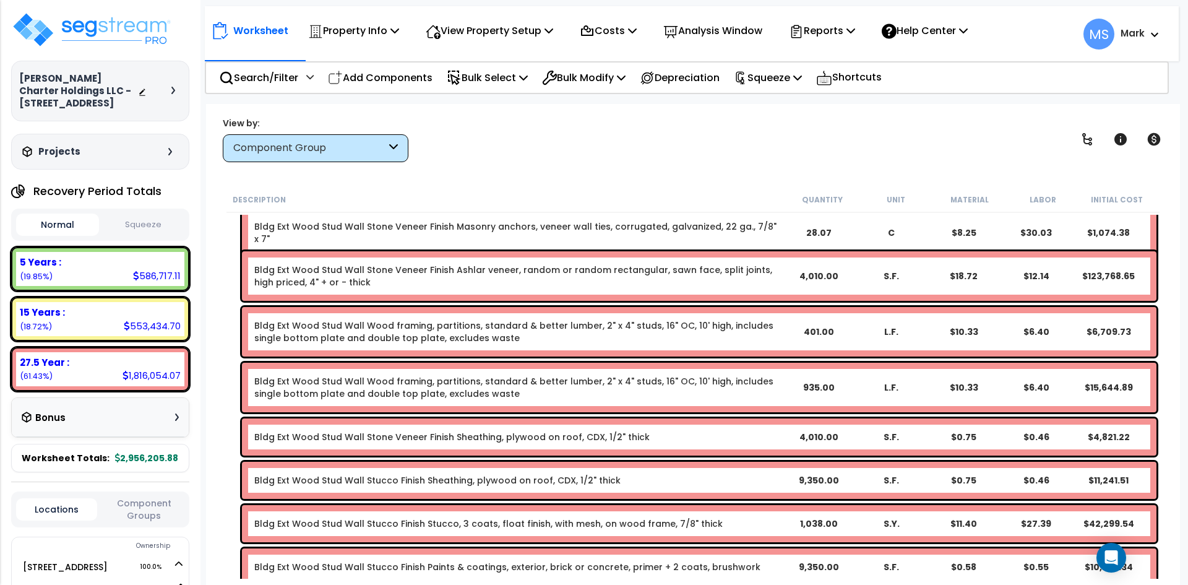
scroll to position [124, 0]
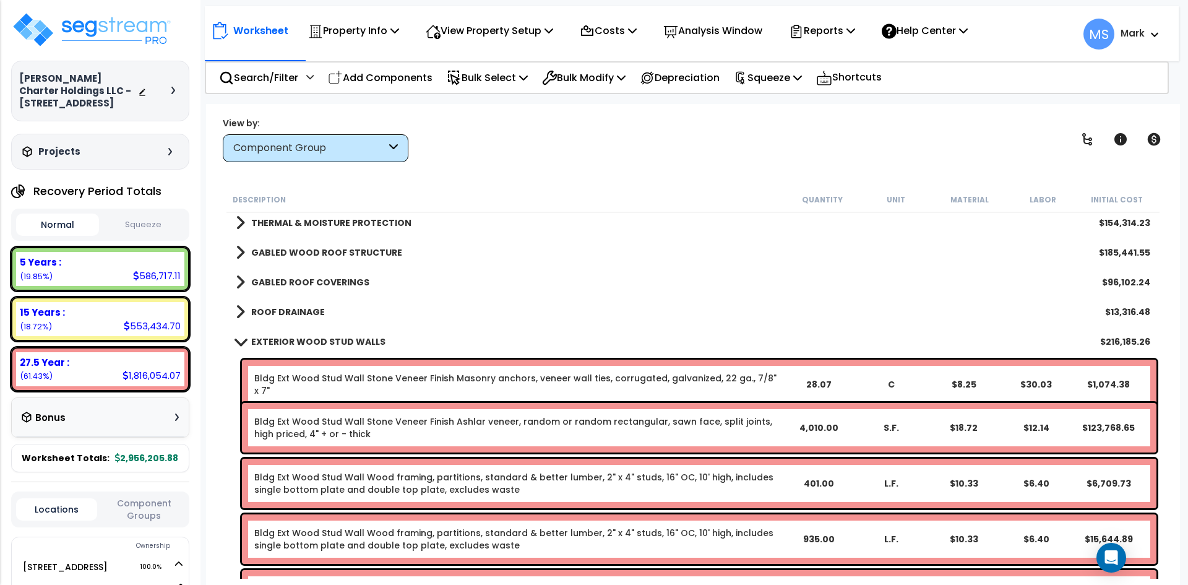
click at [325, 341] on b "EXTERIOR WOOD STUD WALLS" at bounding box center [318, 341] width 134 height 12
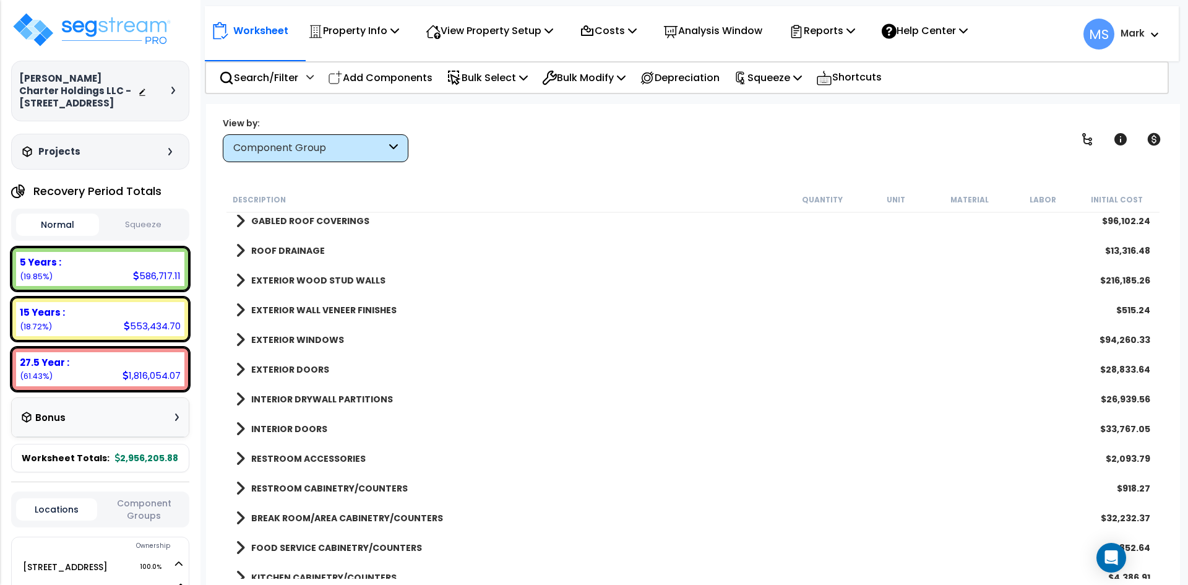
scroll to position [186, 0]
click at [297, 335] on b "EXTERIOR WINDOWS" at bounding box center [297, 339] width 93 height 12
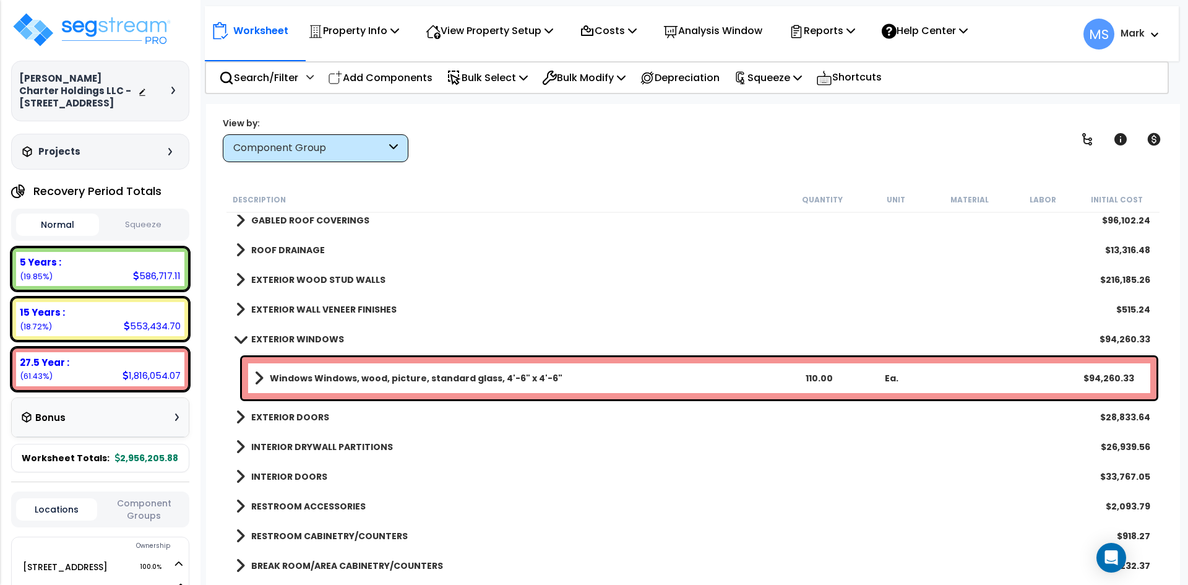
click at [327, 340] on b "EXTERIOR WINDOWS" at bounding box center [297, 339] width 93 height 12
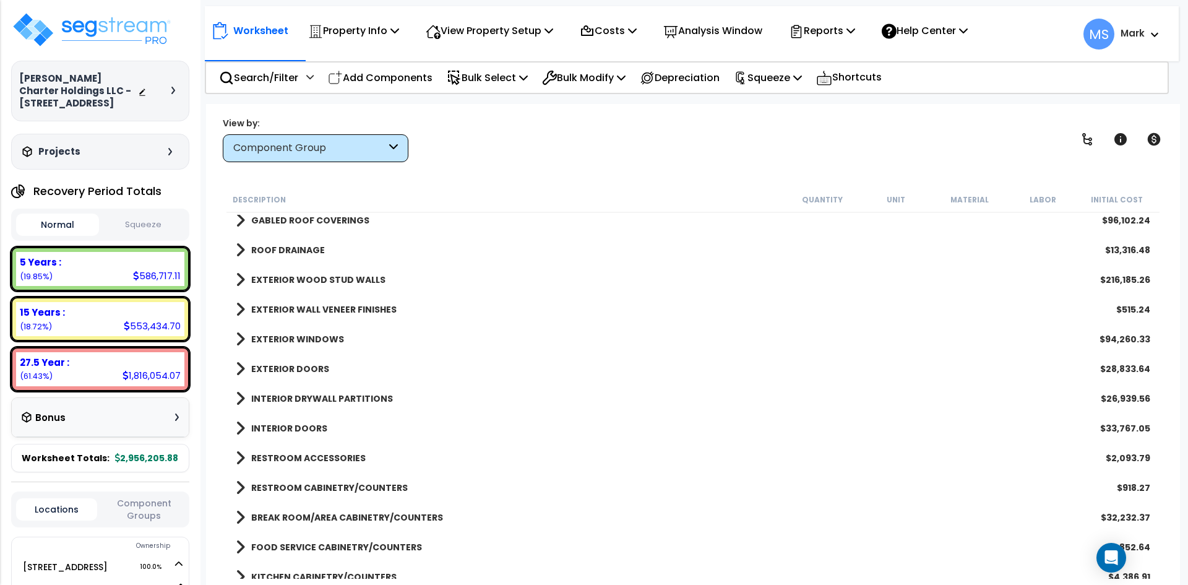
click at [311, 361] on link "EXTERIOR DOORS" at bounding box center [282, 368] width 93 height 17
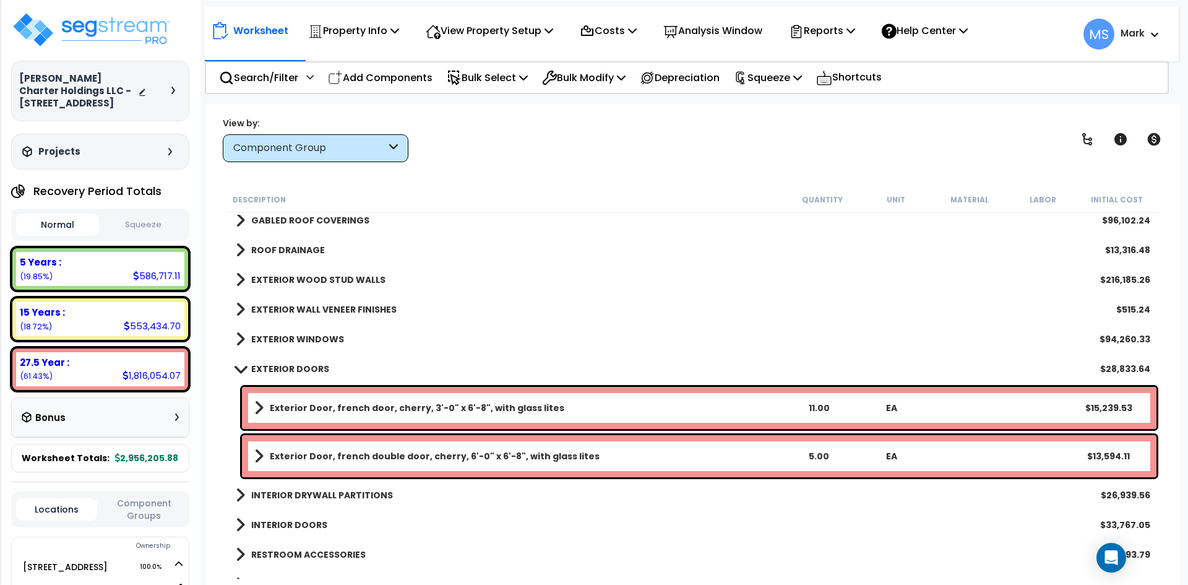
click at [314, 366] on b "EXTERIOR DOORS" at bounding box center [290, 369] width 78 height 12
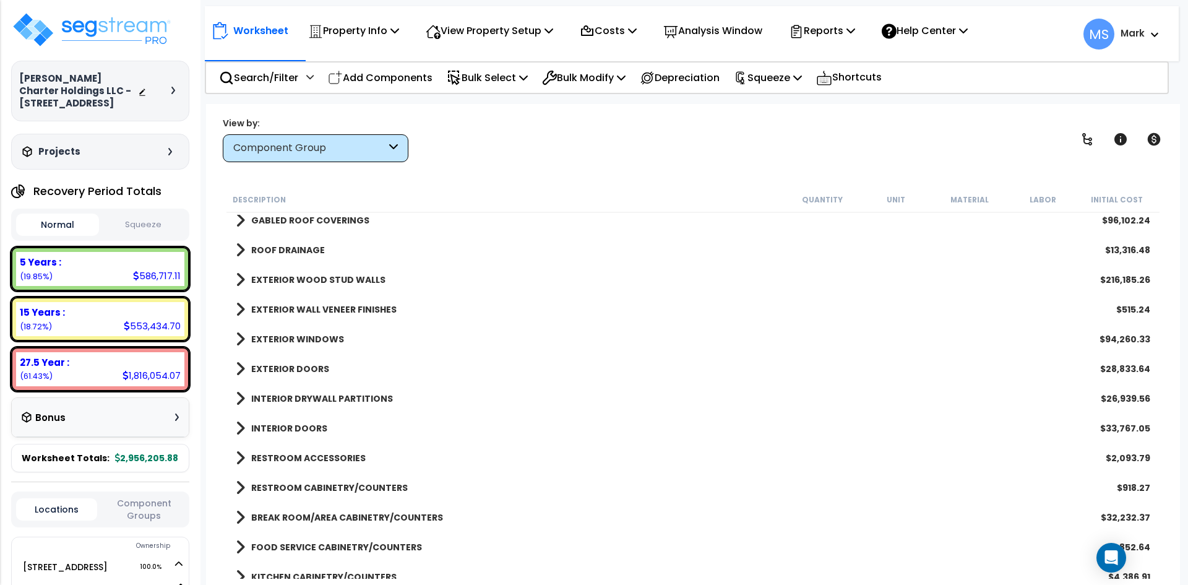
click at [323, 402] on b "INTERIOR DRYWALL PARTITIONS" at bounding box center [322, 398] width 142 height 12
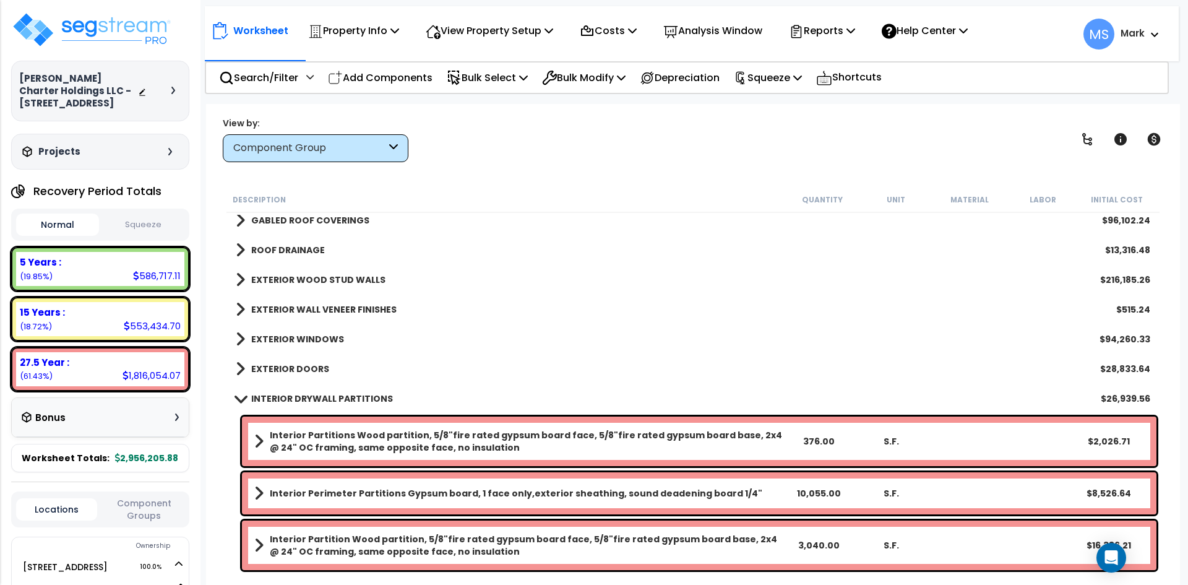
click at [323, 402] on b "INTERIOR DRYWALL PARTITIONS" at bounding box center [322, 398] width 142 height 12
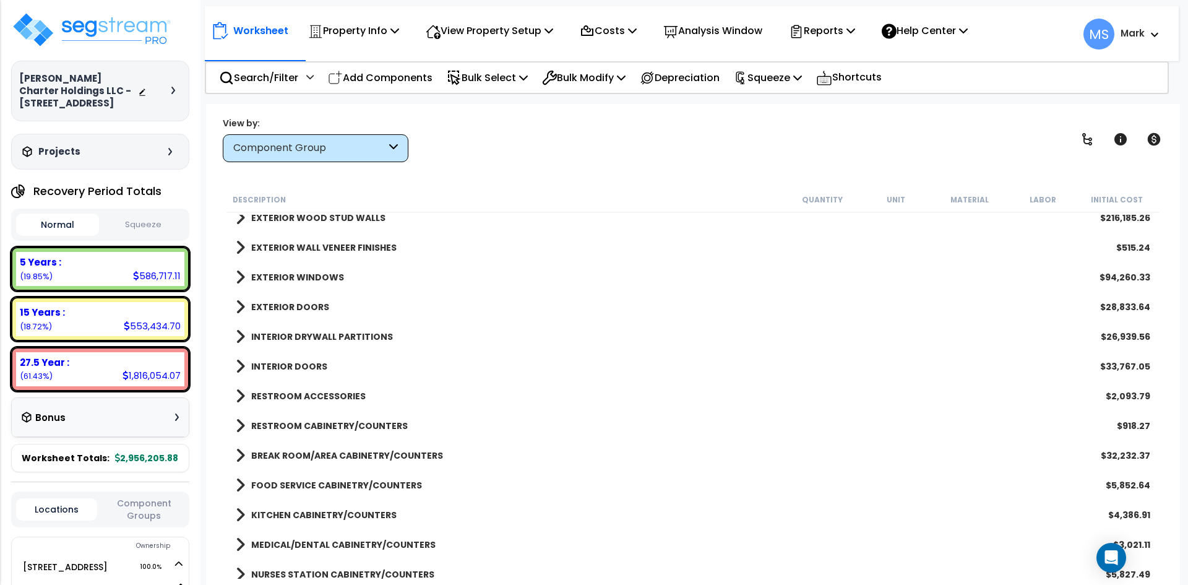
click at [312, 367] on b "INTERIOR DOORS" at bounding box center [289, 366] width 76 height 12
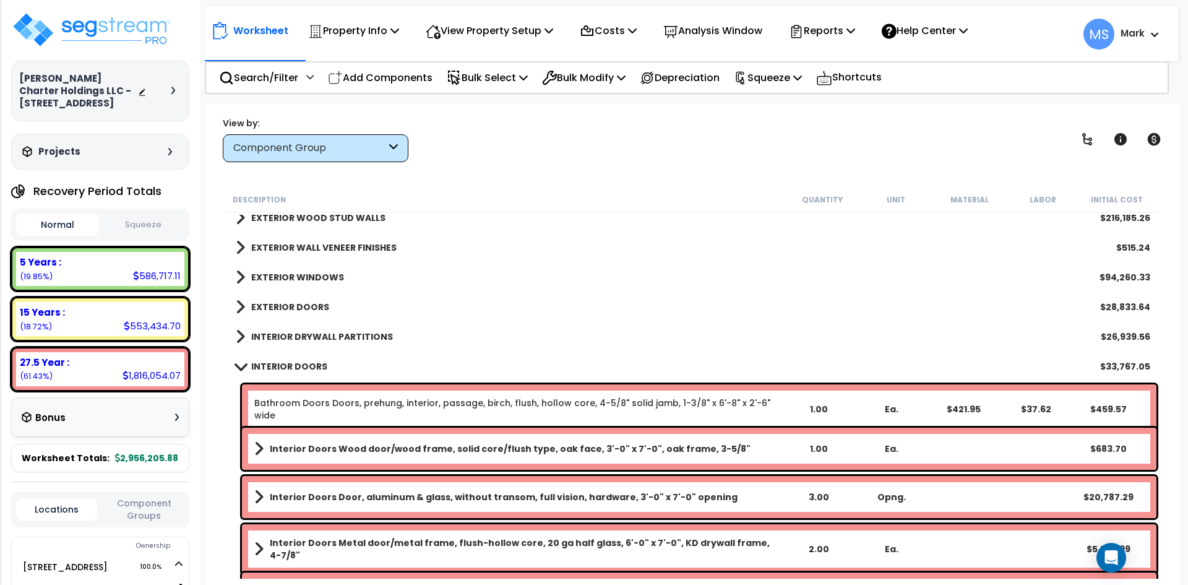
scroll to position [309, 0]
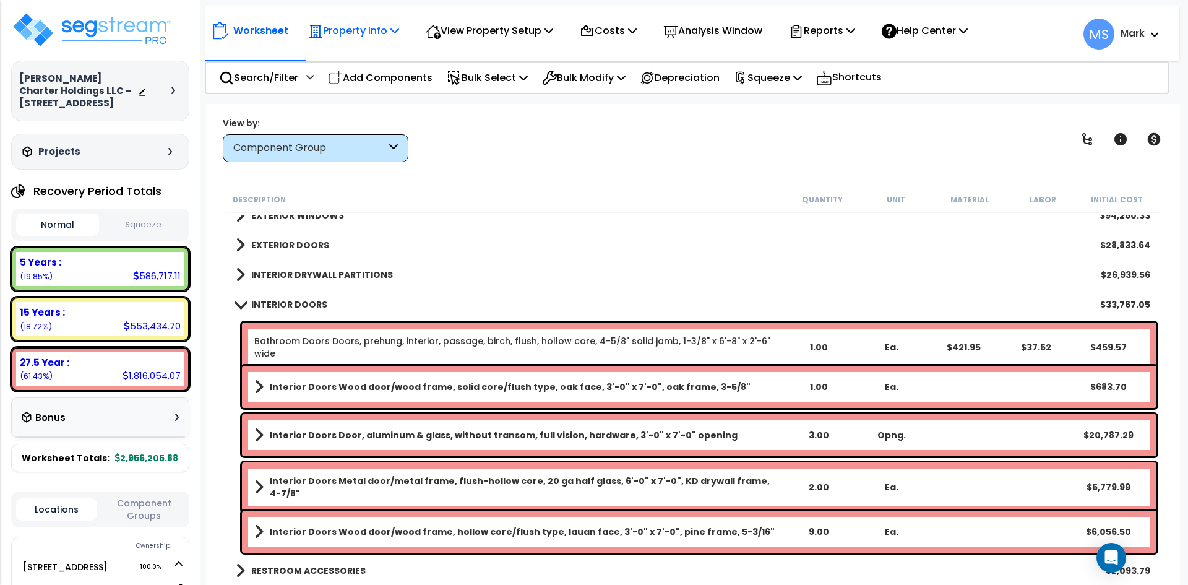
click at [349, 32] on p "Property Info" at bounding box center [353, 30] width 91 height 17
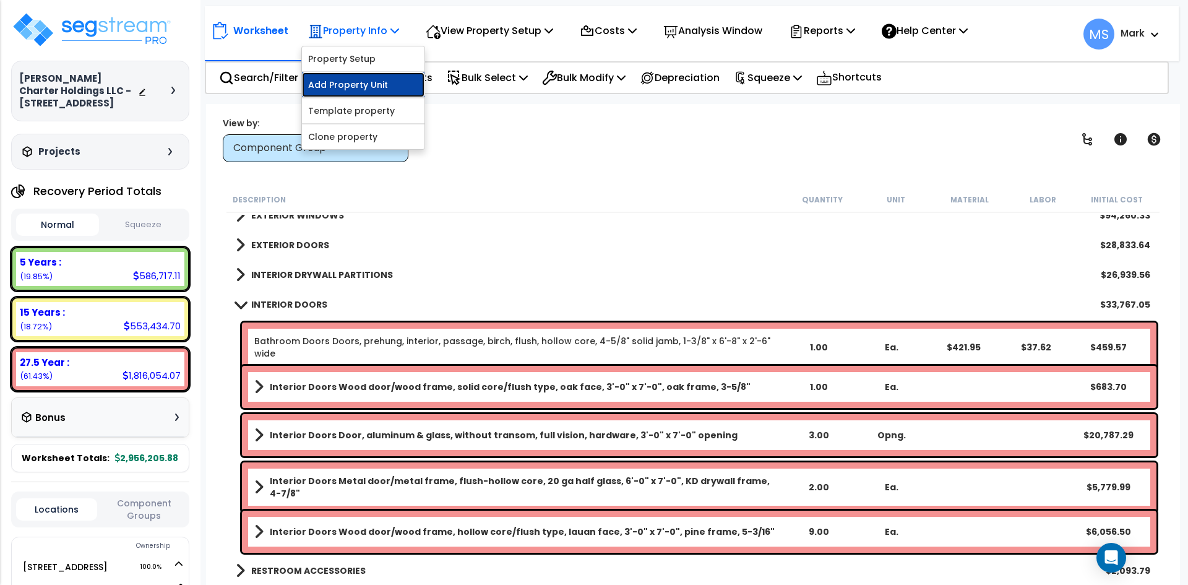
click at [351, 77] on link "Add Property Unit" at bounding box center [363, 84] width 123 height 25
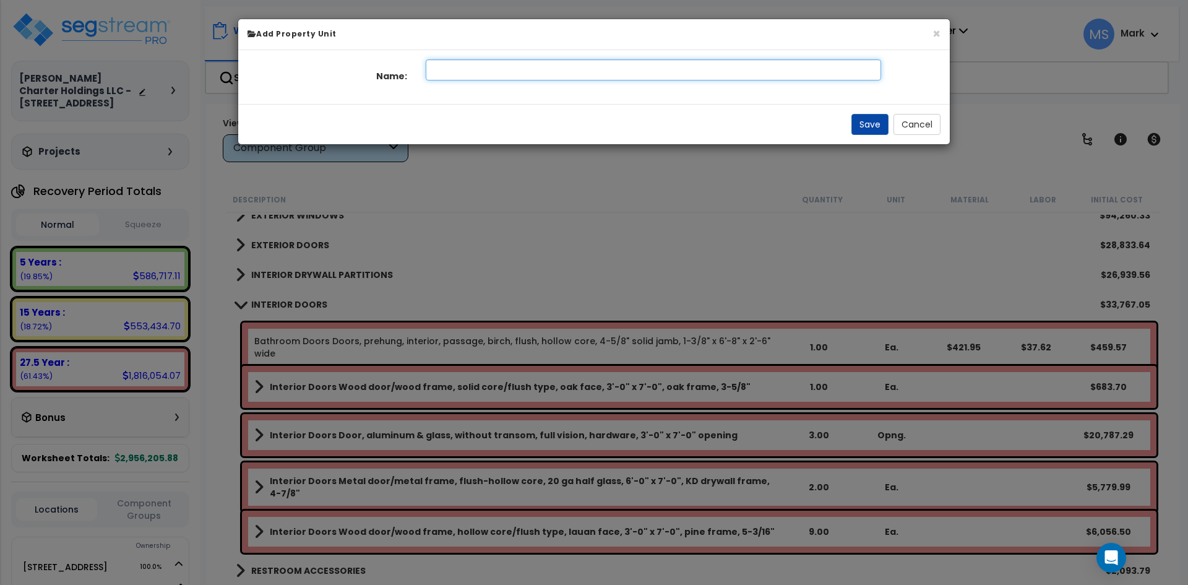
click at [452, 72] on input "text" at bounding box center [654, 69] width 456 height 21
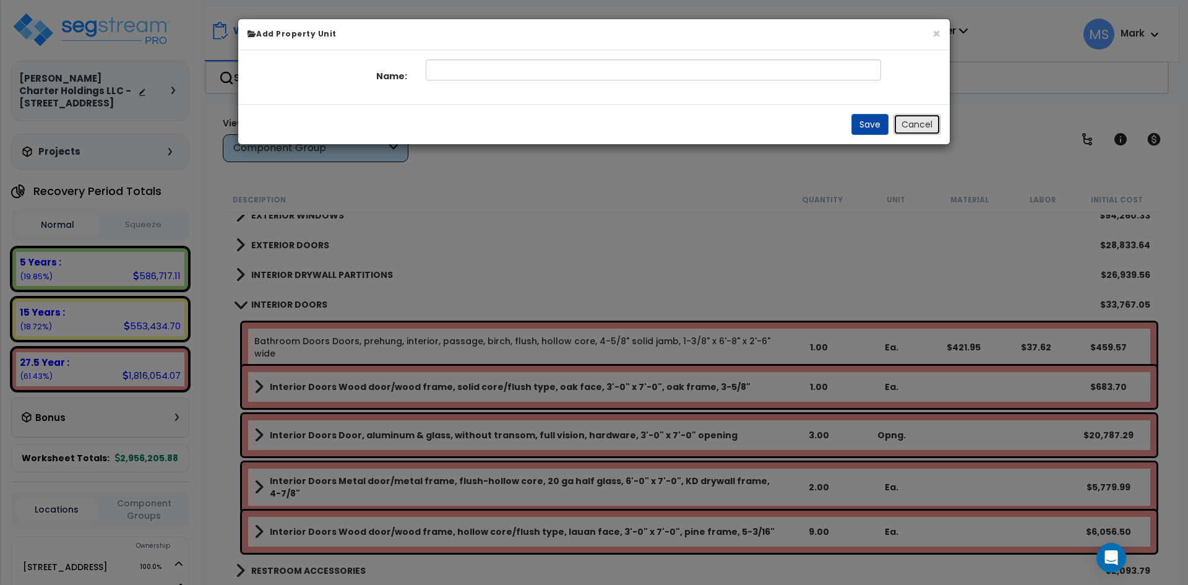
click at [923, 124] on button "Cancel" at bounding box center [916, 124] width 47 height 21
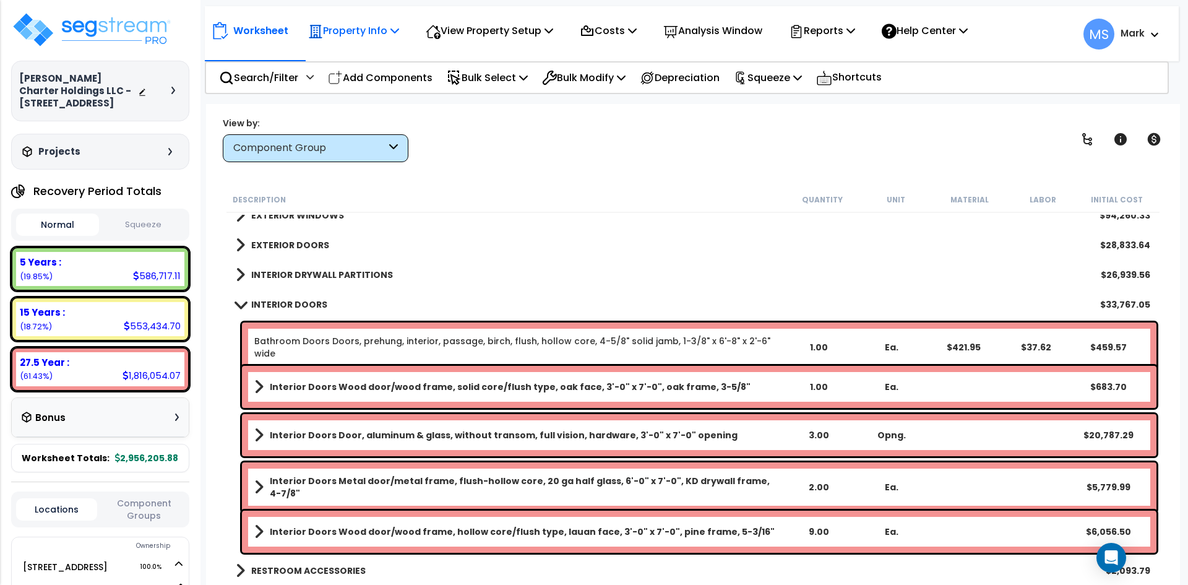
click at [385, 28] on p "Property Info" at bounding box center [353, 30] width 91 height 17
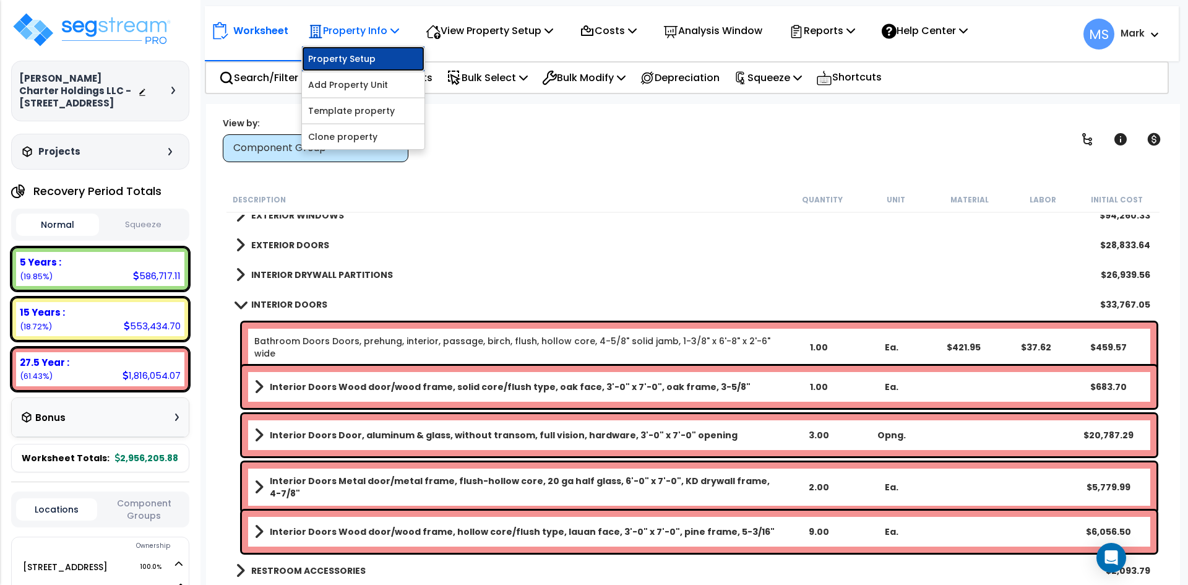
click at [375, 58] on link "Property Setup" at bounding box center [363, 58] width 123 height 25
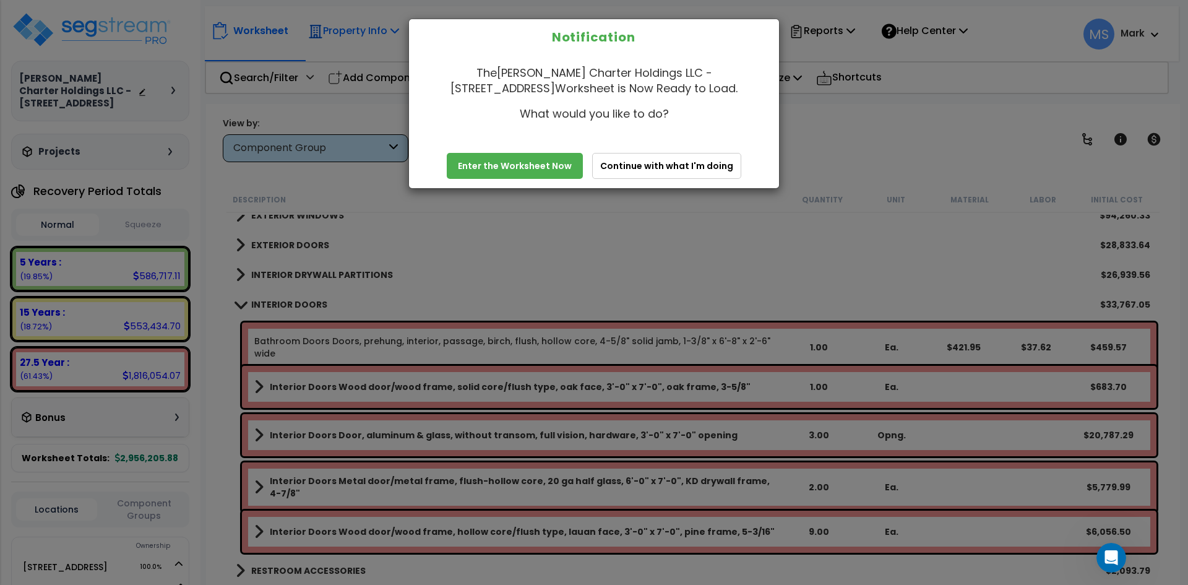
scroll to position [0, 0]
click at [645, 170] on button "Continue with what I'm doing" at bounding box center [666, 166] width 149 height 26
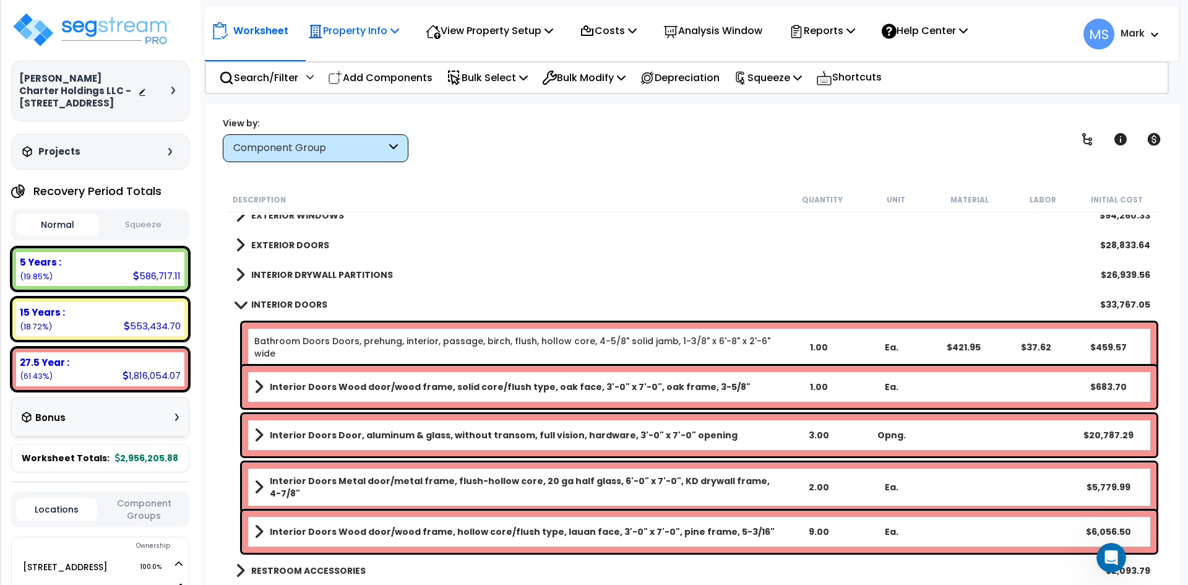
click at [338, 18] on div "Property Info" at bounding box center [353, 30] width 91 height 29
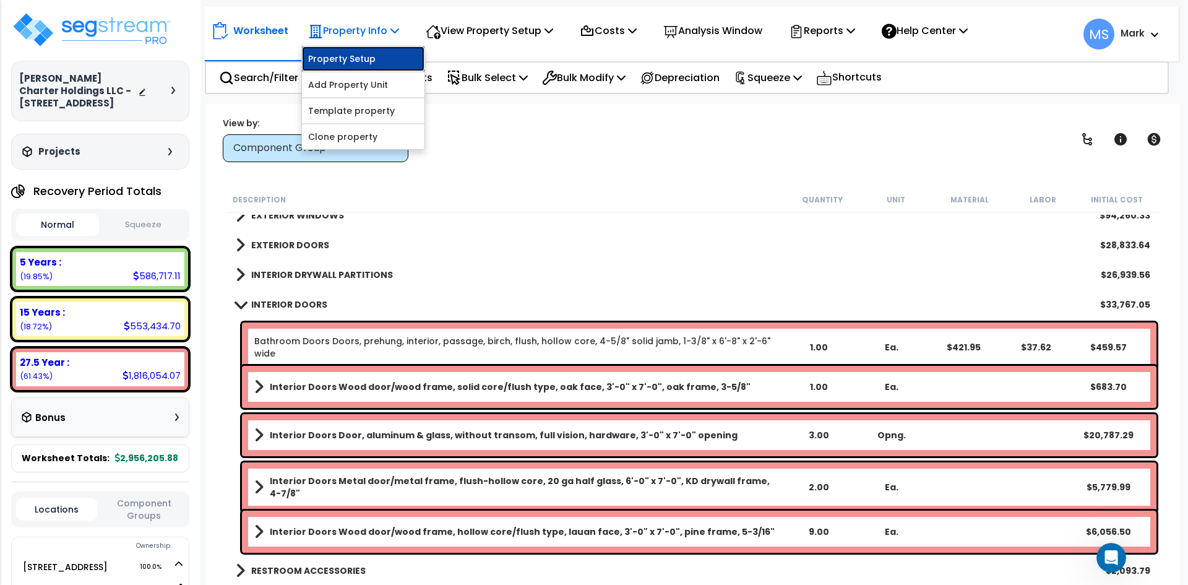
click at [365, 58] on link "Property Setup" at bounding box center [363, 58] width 123 height 25
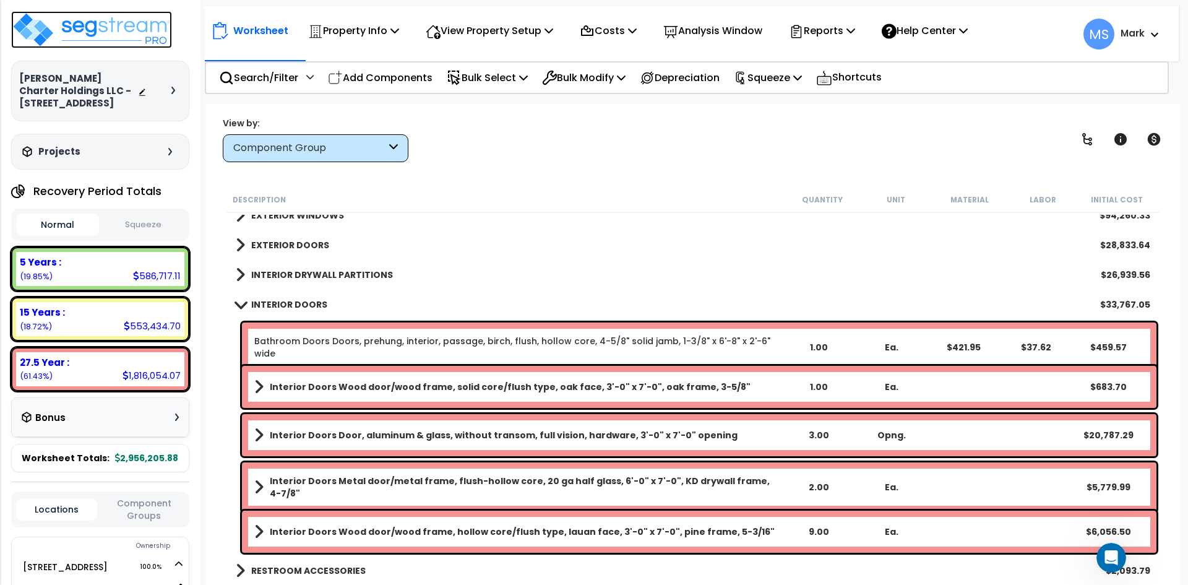
click at [111, 13] on img at bounding box center [91, 29] width 161 height 37
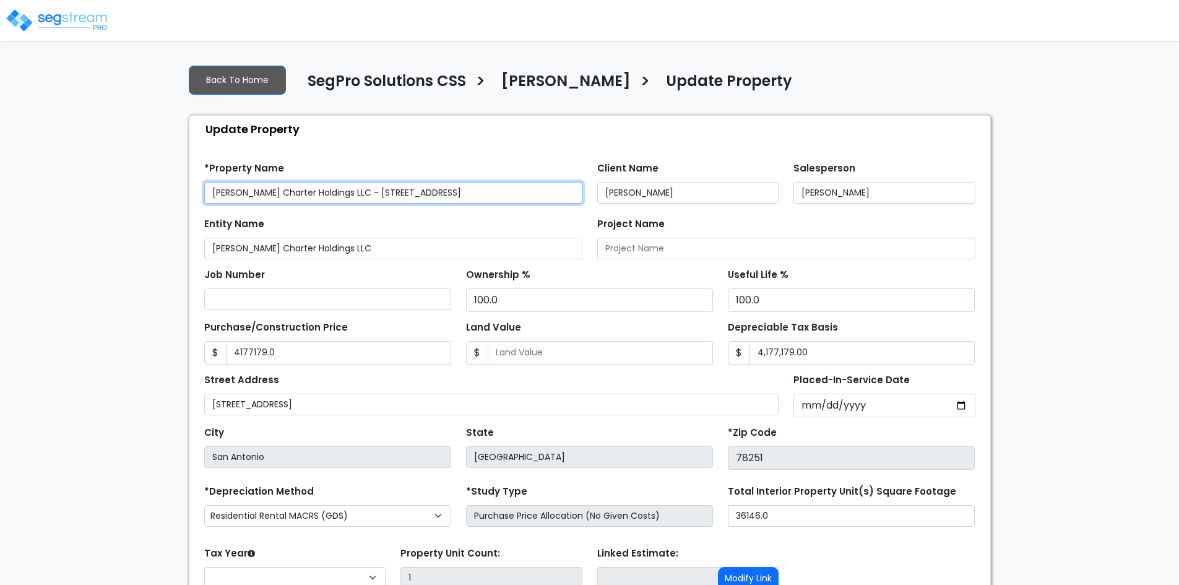
type input "4,177,179.0"
type input "4,177,179.00"
select select "2024"
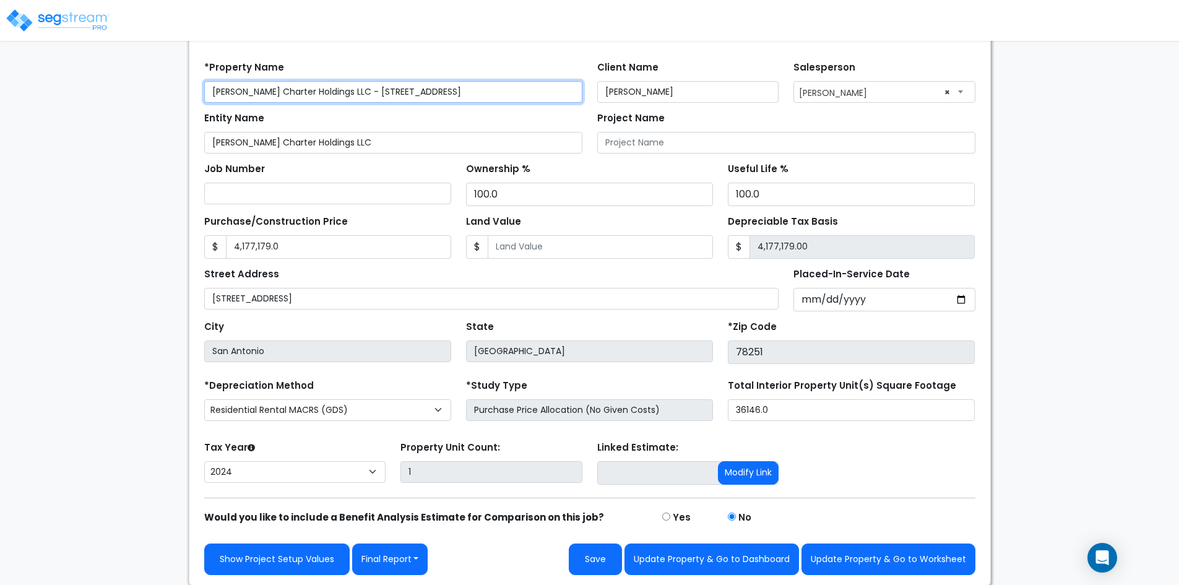
scroll to position [101, 0]
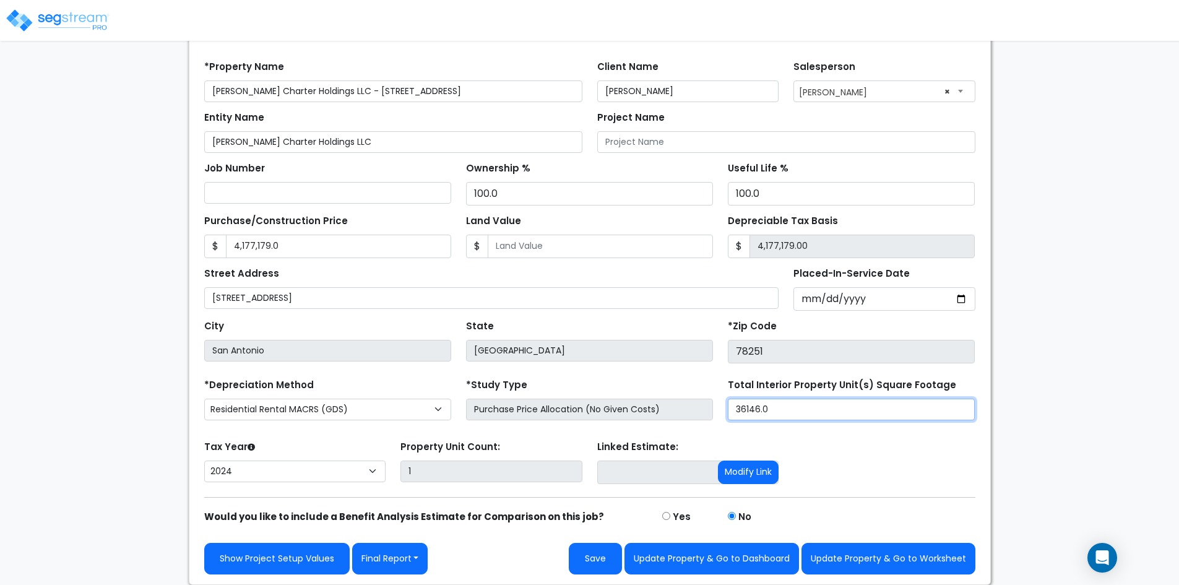
click at [746, 408] on input "36146.0" at bounding box center [851, 409] width 247 height 22
type input "3,146.03"
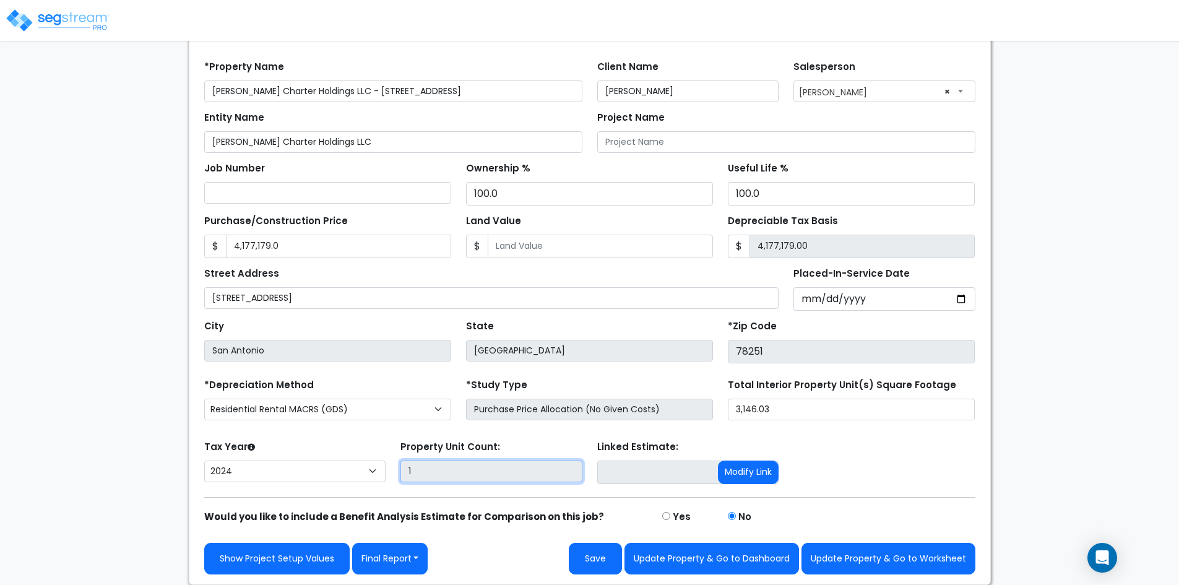
click at [427, 470] on input "1" at bounding box center [491, 471] width 182 height 22
click at [428, 469] on input "1" at bounding box center [491, 471] width 182 height 22
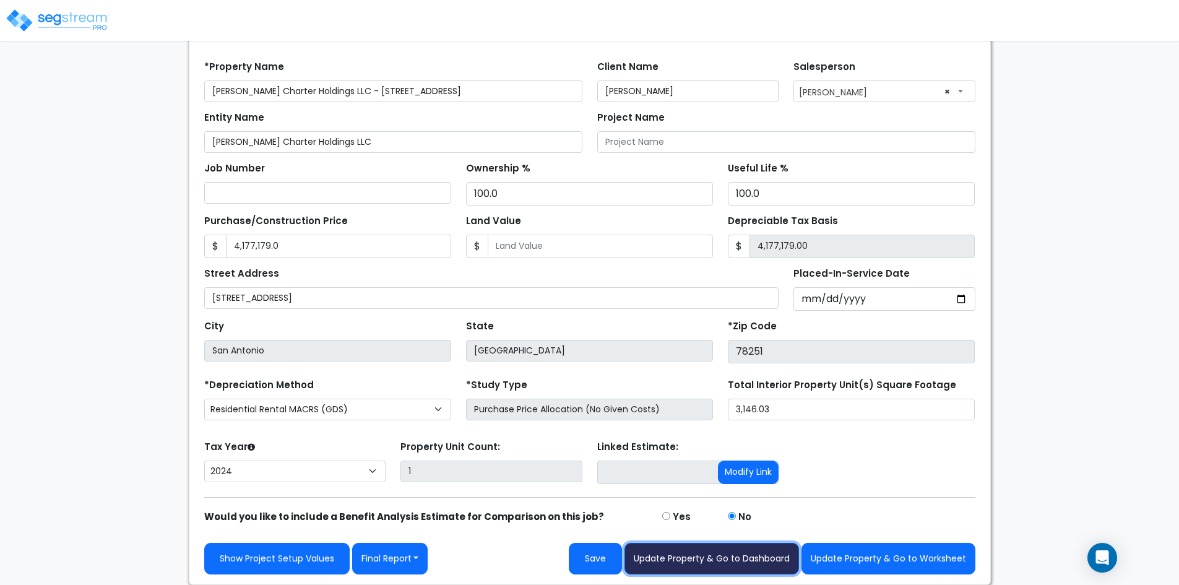
click at [738, 560] on button "Update Property & Go to Dashboard" at bounding box center [711, 559] width 174 height 32
type input "4177179"
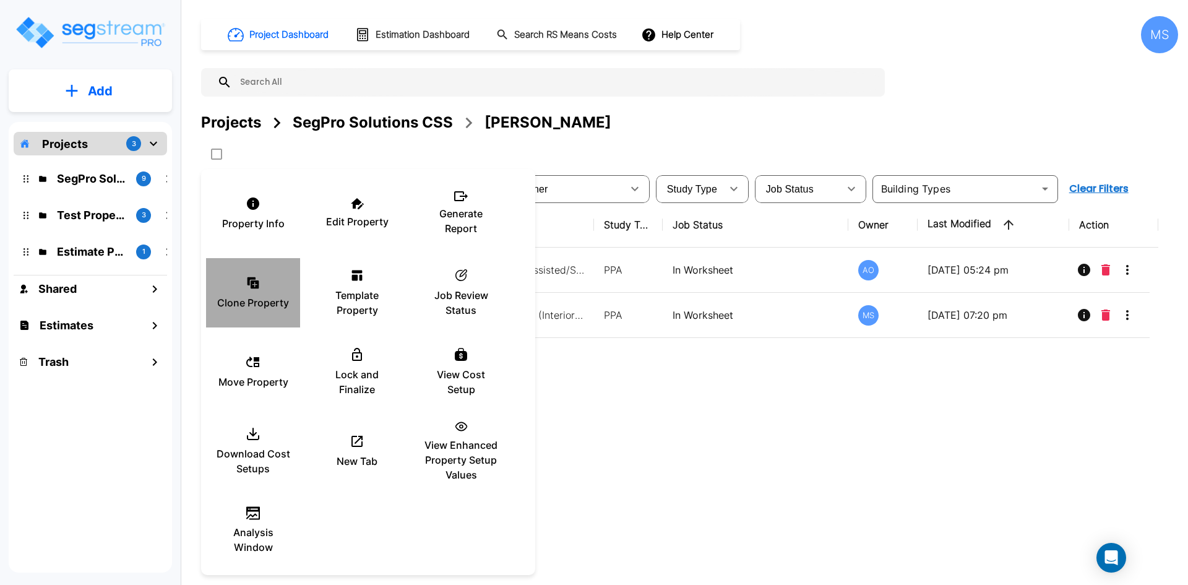
click at [262, 309] on p "Clone Property" at bounding box center [253, 302] width 72 height 15
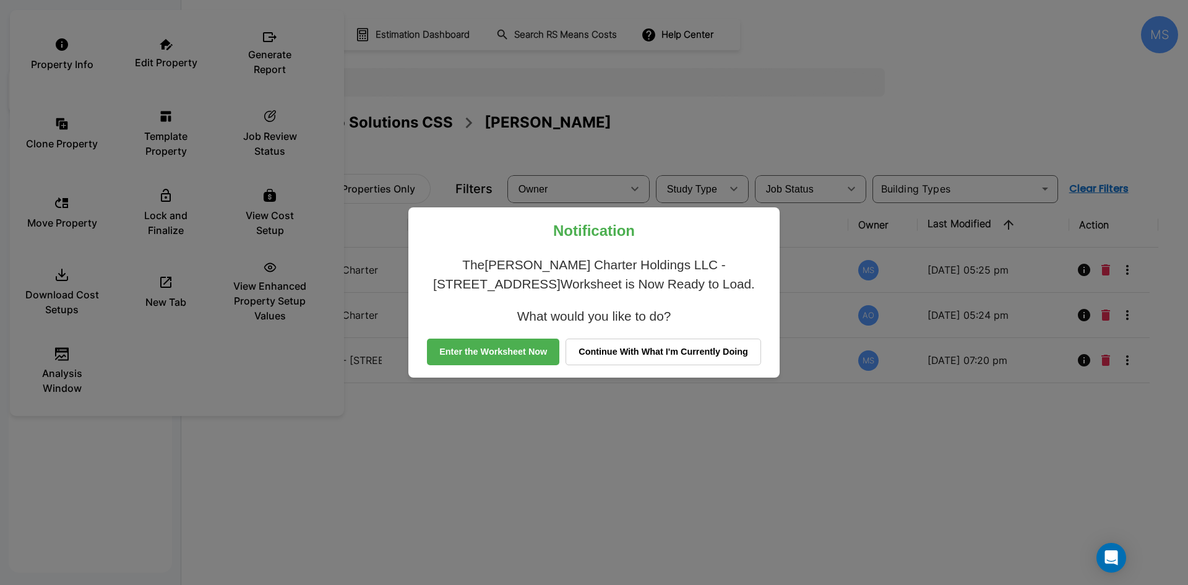
click at [517, 443] on div "Notification The Dubois Charter Holdings LLC - 10107 Military Drive West_clone …" at bounding box center [594, 292] width 1188 height 585
click at [520, 366] on div "Notification The Dubois Charter Holdings LLC - 10107 Military Drive West_clone …" at bounding box center [593, 292] width 371 height 171
click at [525, 355] on button "Enter the Worksheet Now" at bounding box center [493, 351] width 132 height 27
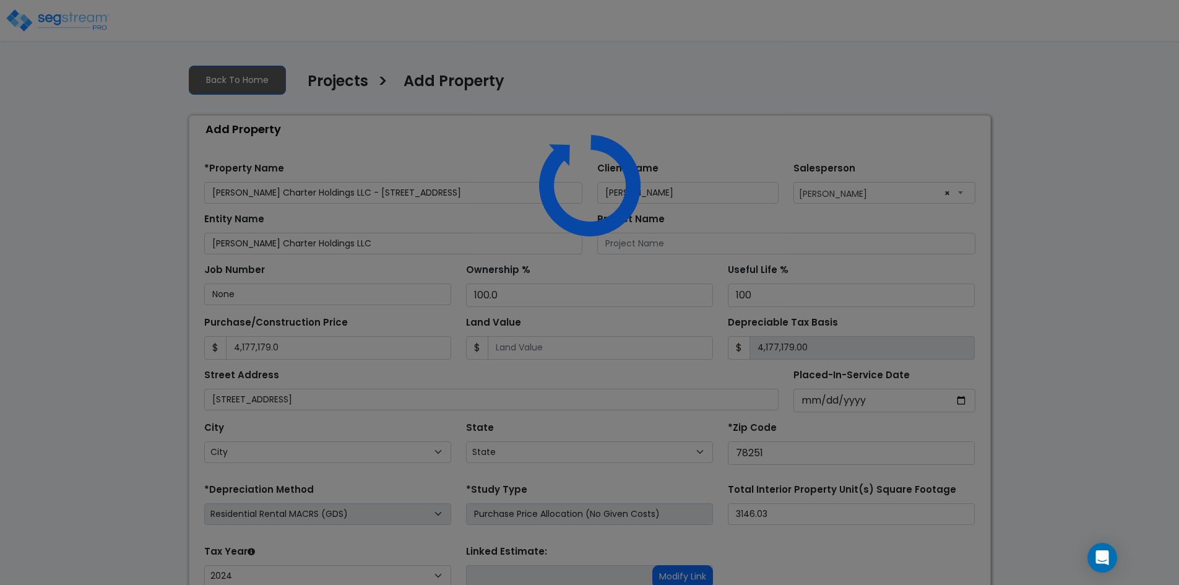
select select "RRM(_30"
select select "2024"
select select "[GEOGRAPHIC_DATA]"
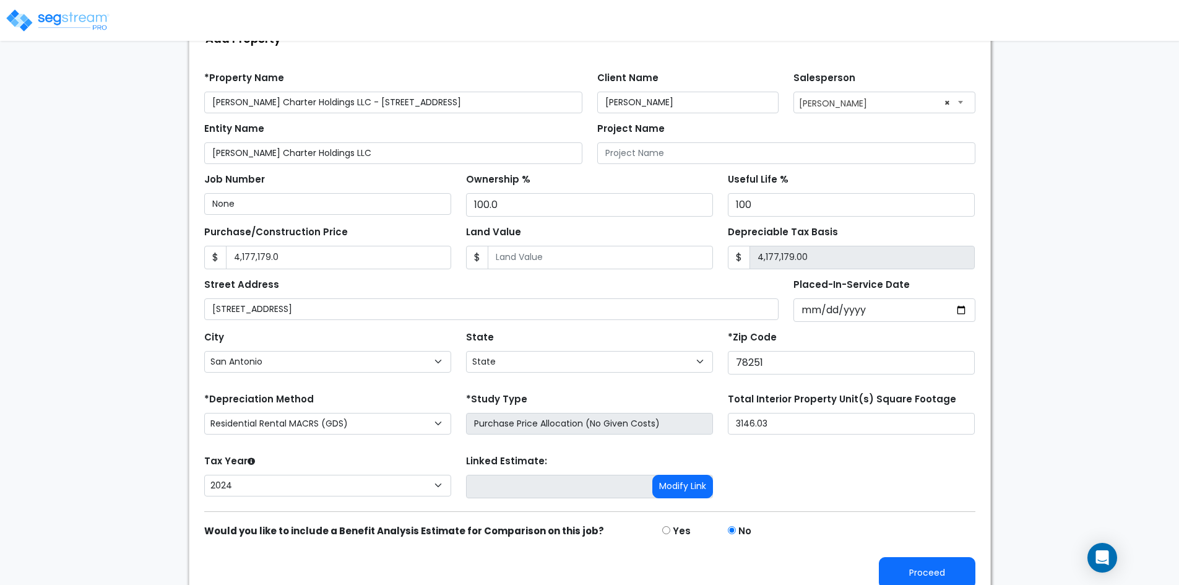
scroll to position [105, 0]
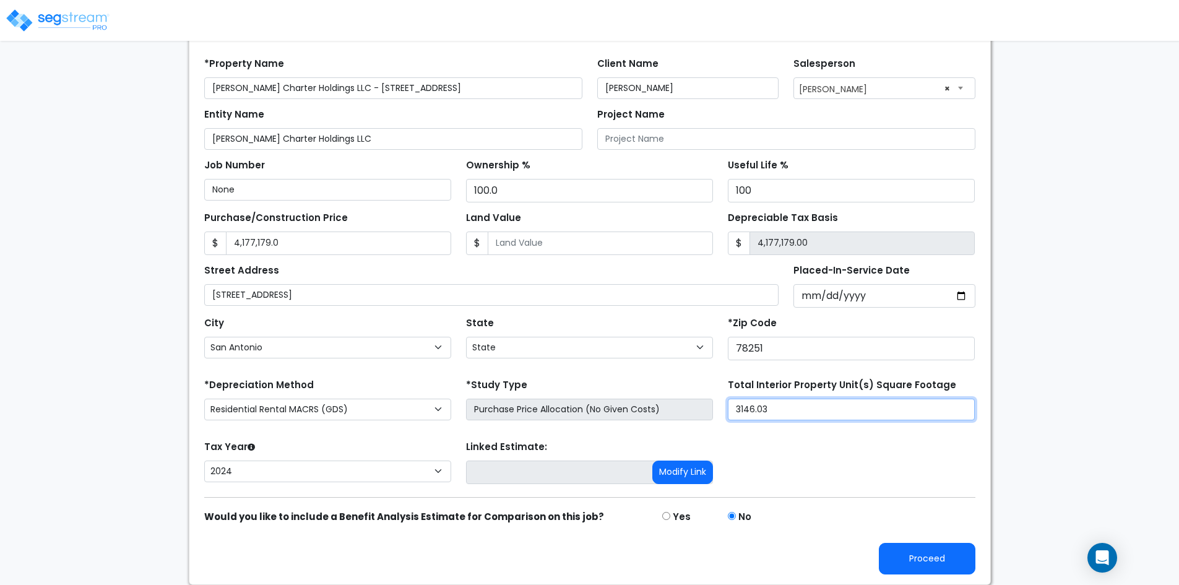
click at [742, 409] on input "3146.03" at bounding box center [851, 409] width 247 height 22
type input "33,146.03"
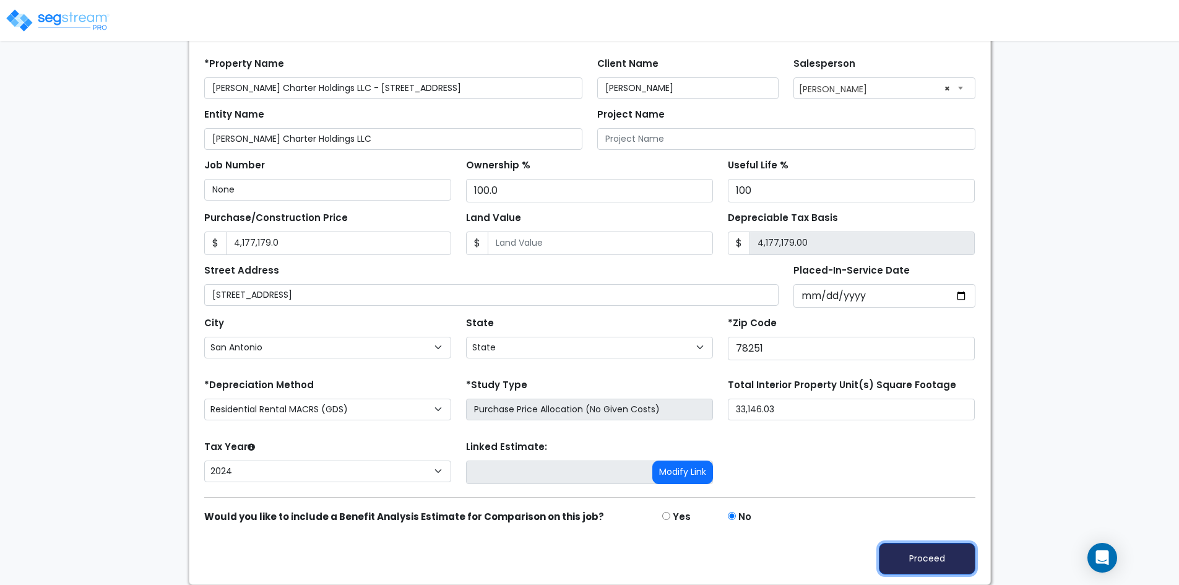
click at [913, 561] on button "Proceed" at bounding box center [927, 559] width 97 height 32
type input "4177179"
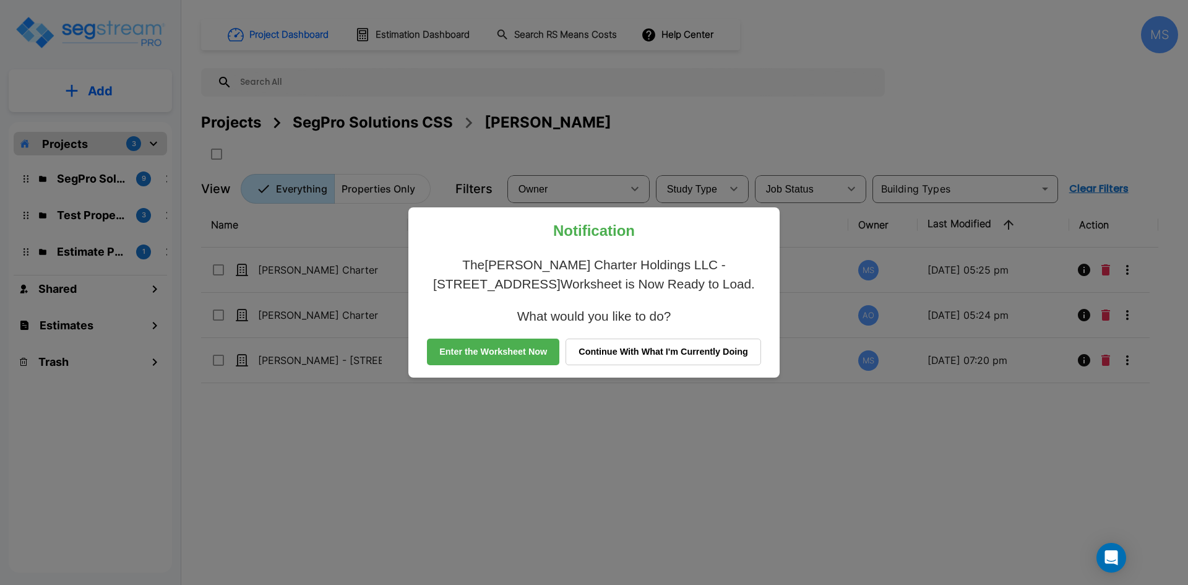
click at [596, 359] on button "Continue With What I'm Currently Doing" at bounding box center [663, 351] width 196 height 27
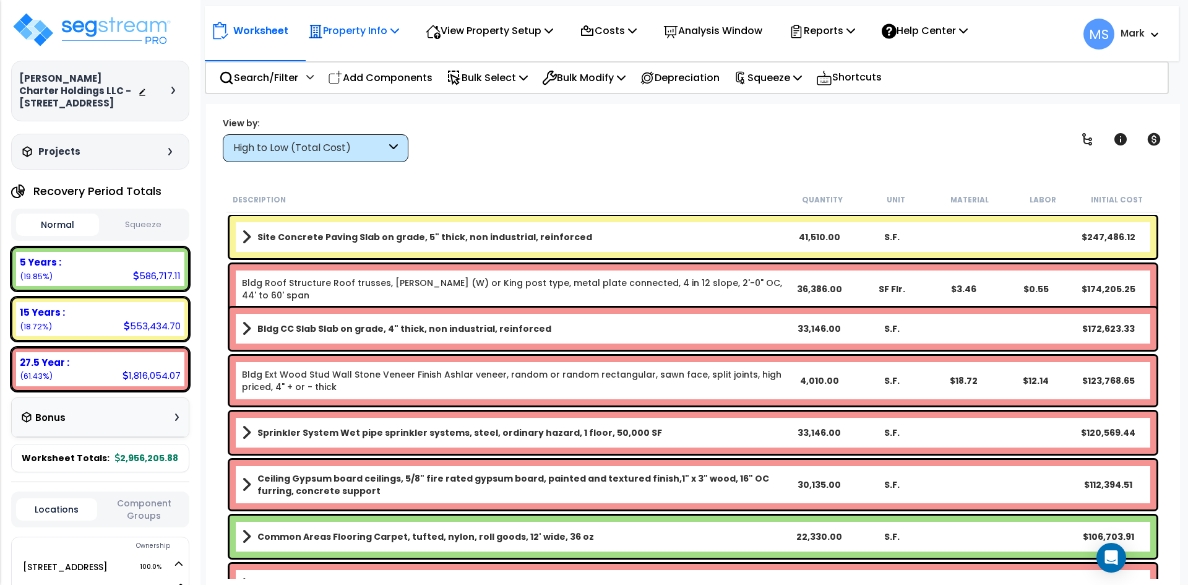
click at [364, 40] on div "Property Info" at bounding box center [353, 30] width 91 height 29
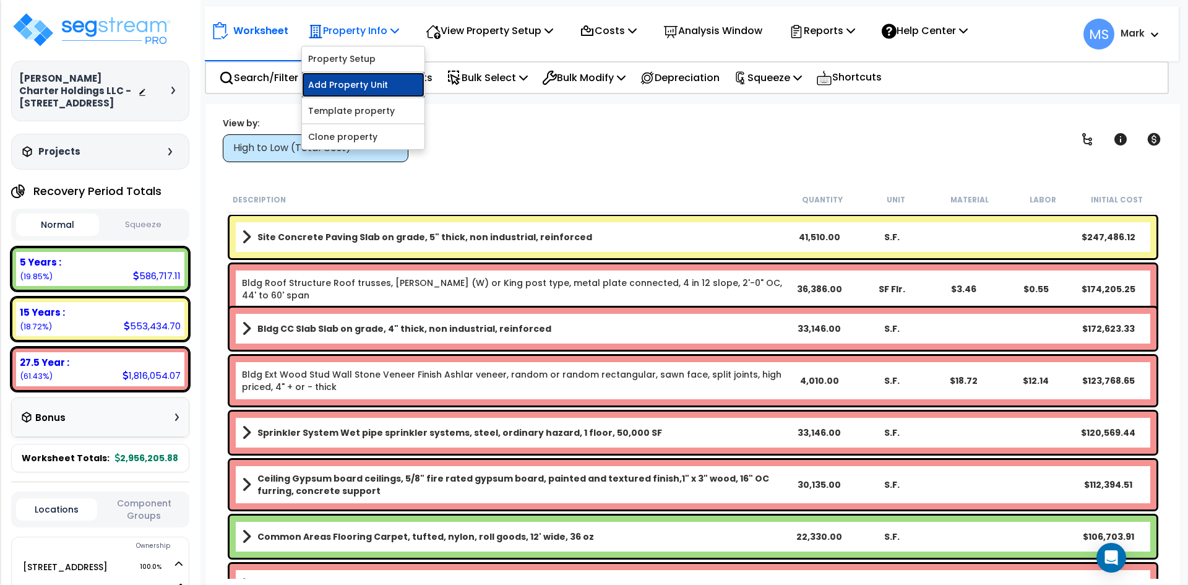
click at [352, 84] on link "Add Property Unit" at bounding box center [363, 84] width 123 height 25
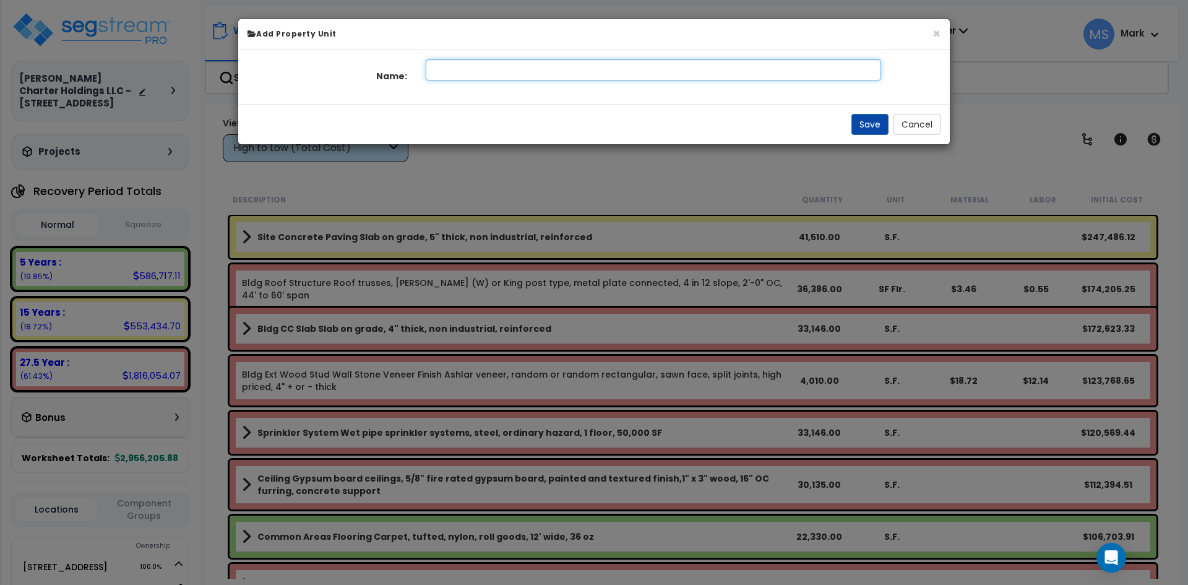
click at [527, 61] on input "text" at bounding box center [654, 69] width 456 height 21
type input "Assisted Living"
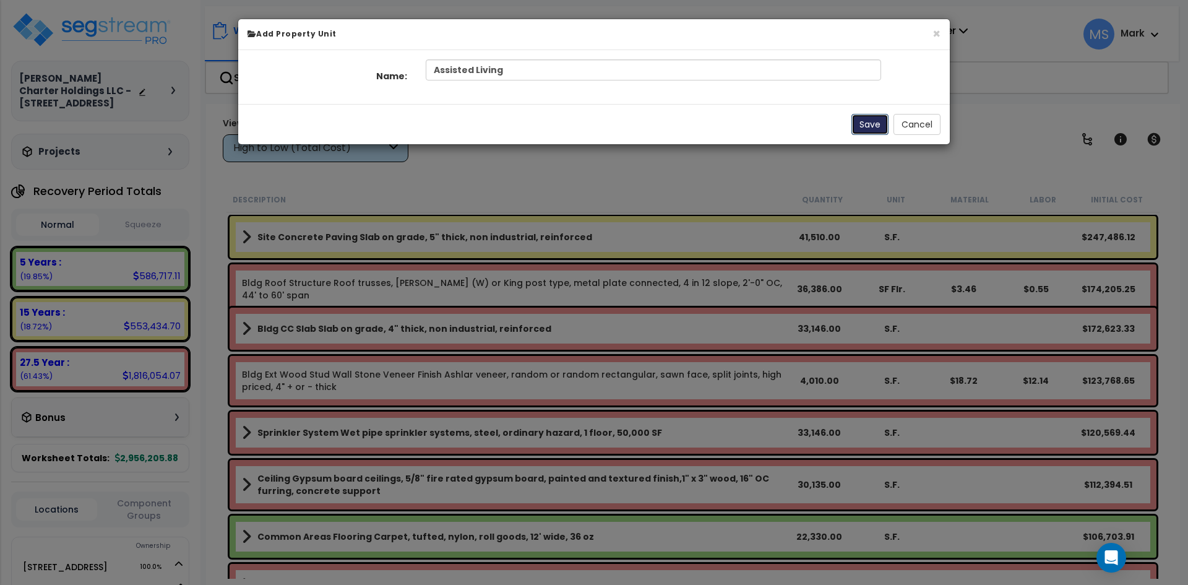
click at [871, 124] on button "Save" at bounding box center [869, 124] width 37 height 21
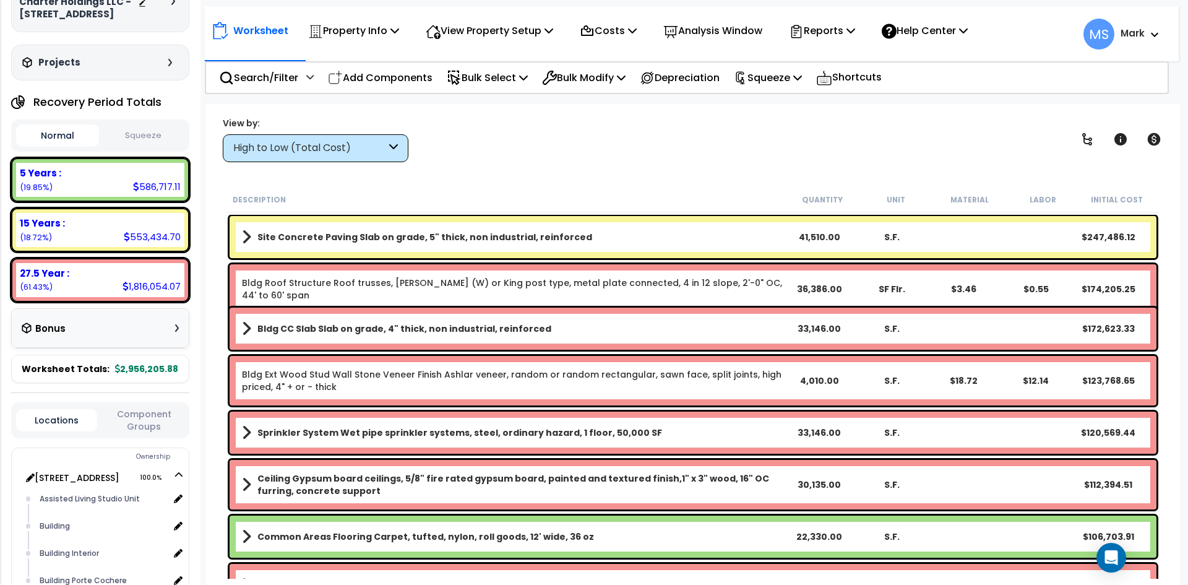
scroll to position [246, 0]
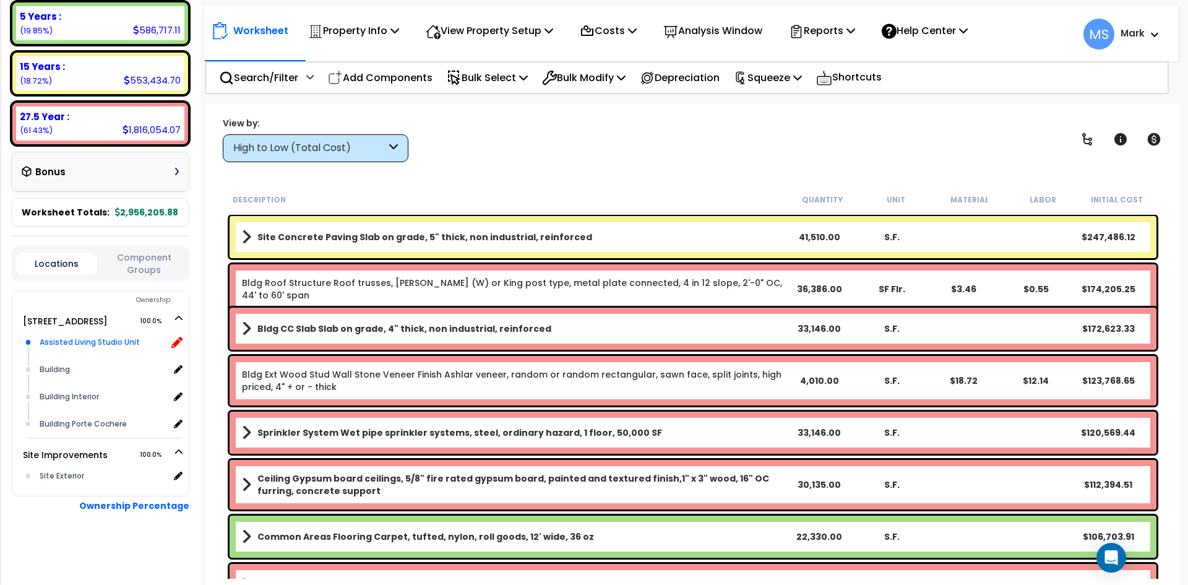
click at [179, 340] on icon at bounding box center [176, 342] width 11 height 11
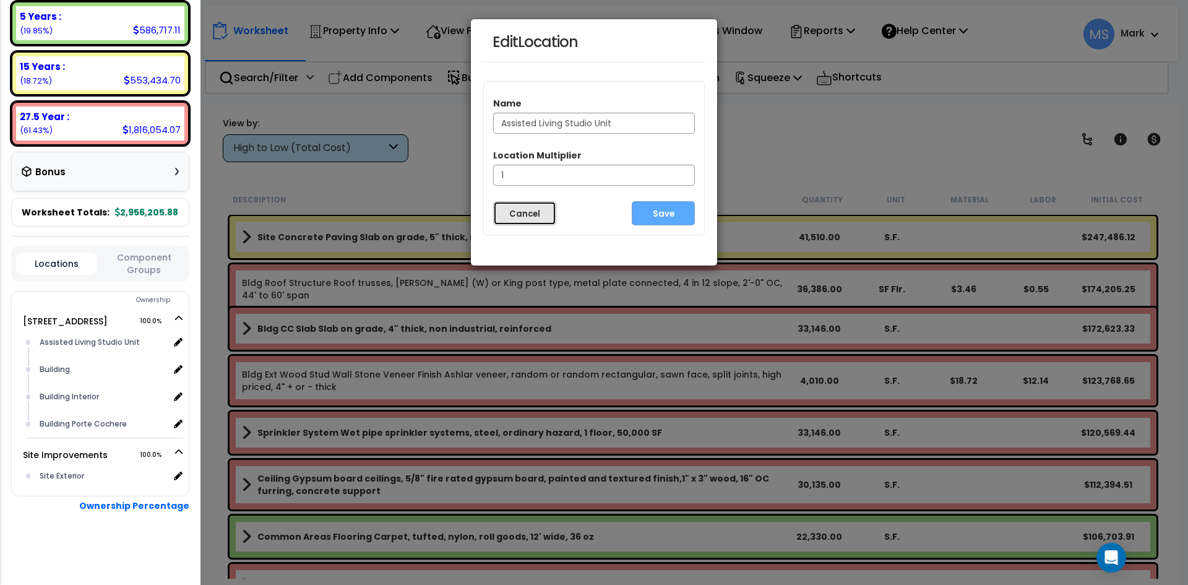
click at [532, 221] on button "Cancel" at bounding box center [524, 213] width 63 height 24
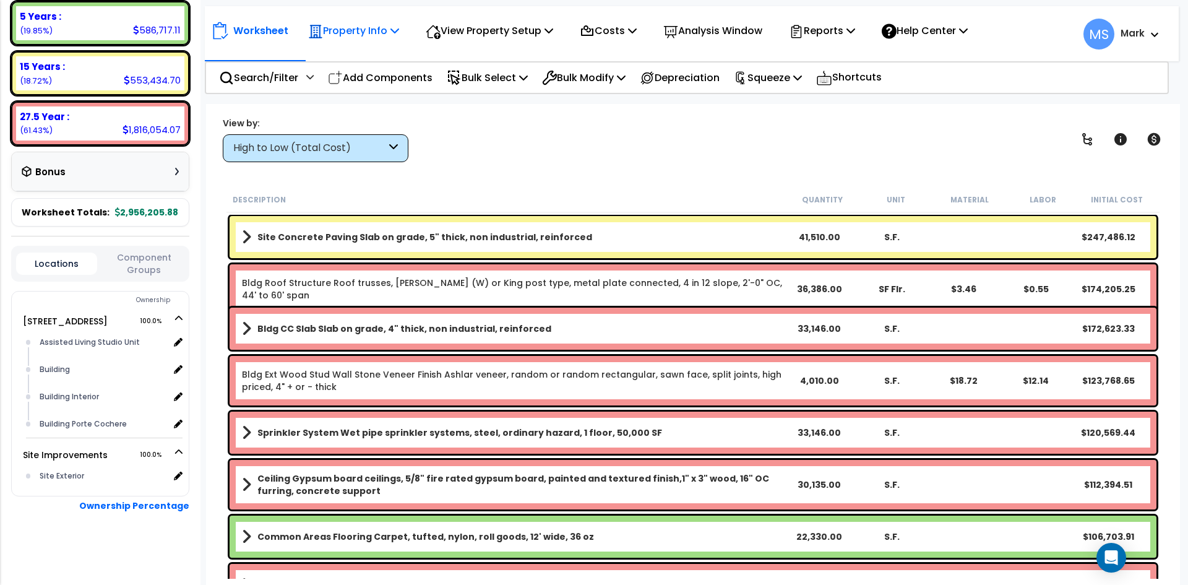
click at [365, 30] on p "Property Info" at bounding box center [353, 30] width 91 height 17
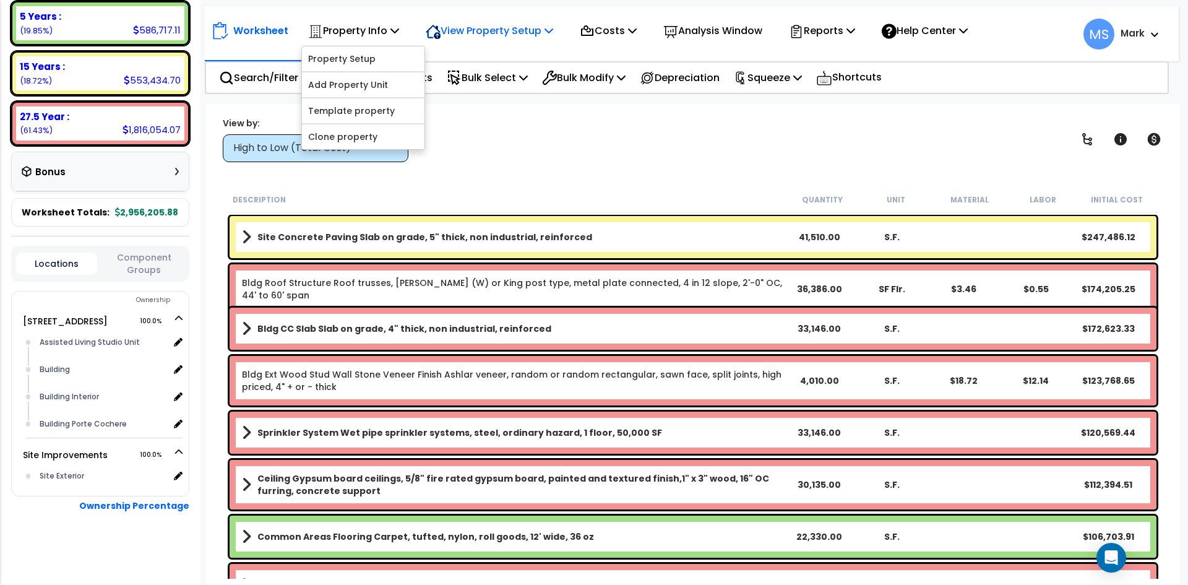
click at [515, 30] on p "View Property Setup" at bounding box center [489, 30] width 127 height 17
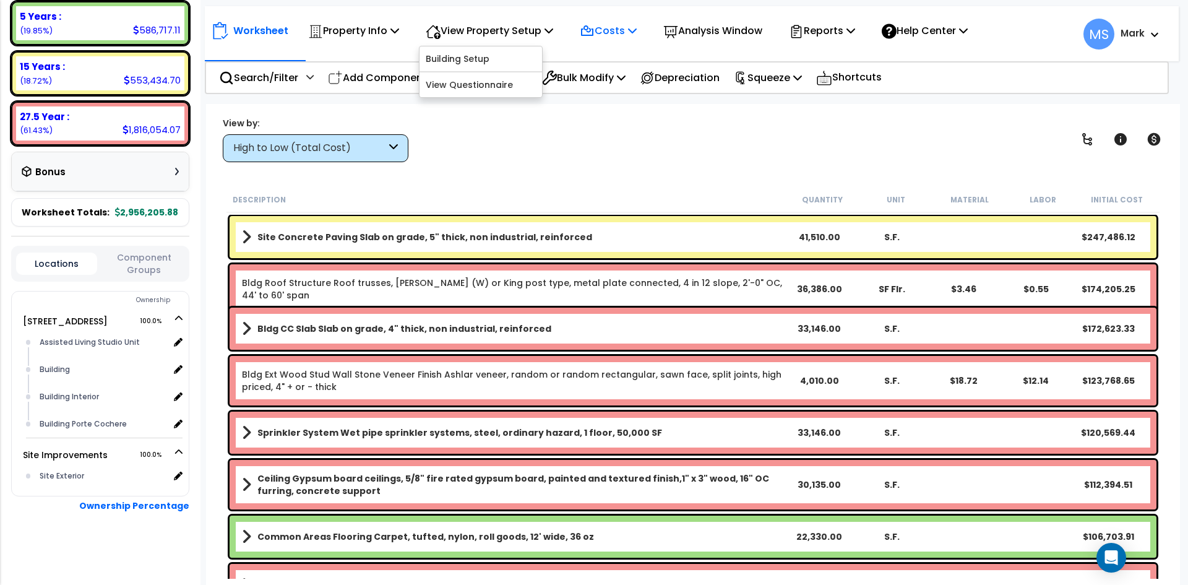
click at [604, 37] on p "Costs" at bounding box center [608, 30] width 57 height 17
click at [781, 124] on div "View by: High to Low (Total Cost) High to Low (Total Cost)" at bounding box center [692, 139] width 949 height 46
click at [175, 340] on icon at bounding box center [176, 342] width 11 height 11
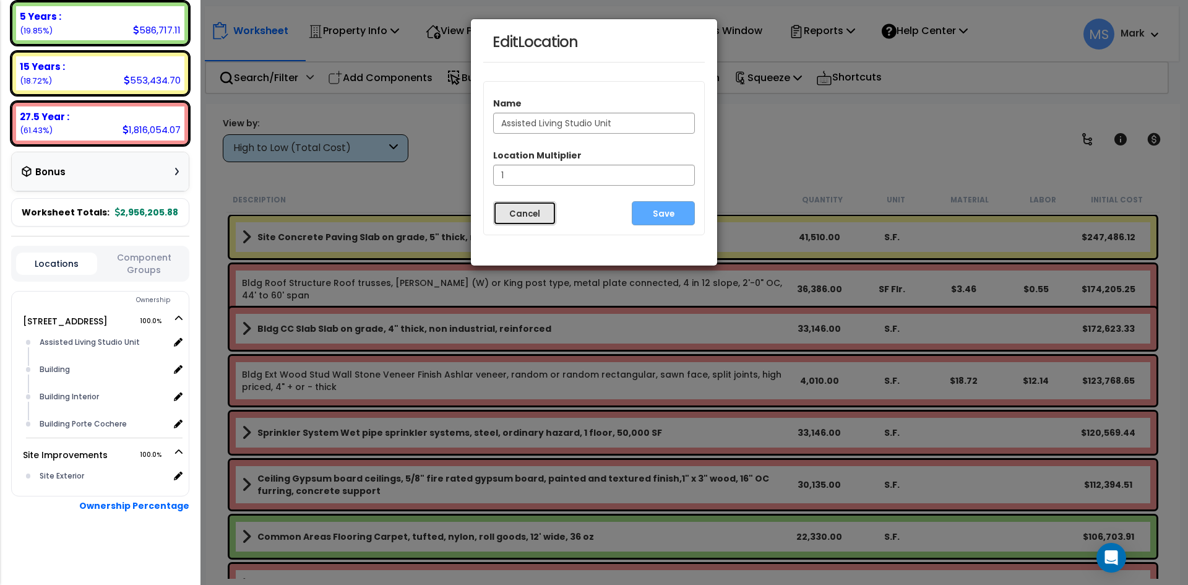
click at [540, 209] on button "Cancel" at bounding box center [524, 213] width 63 height 24
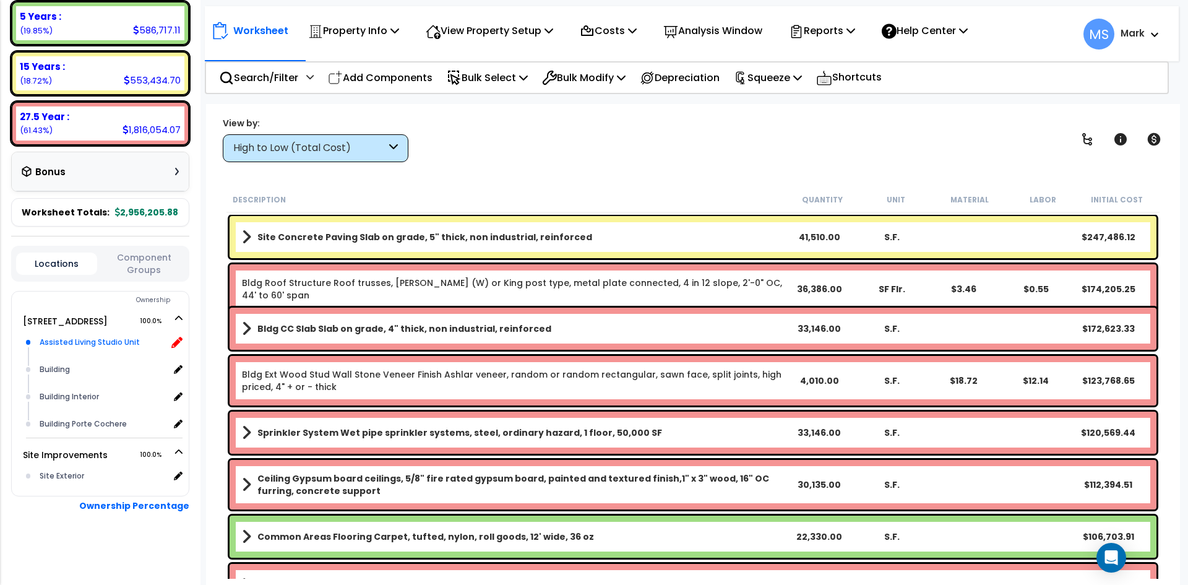
click at [178, 343] on icon at bounding box center [176, 342] width 11 height 11
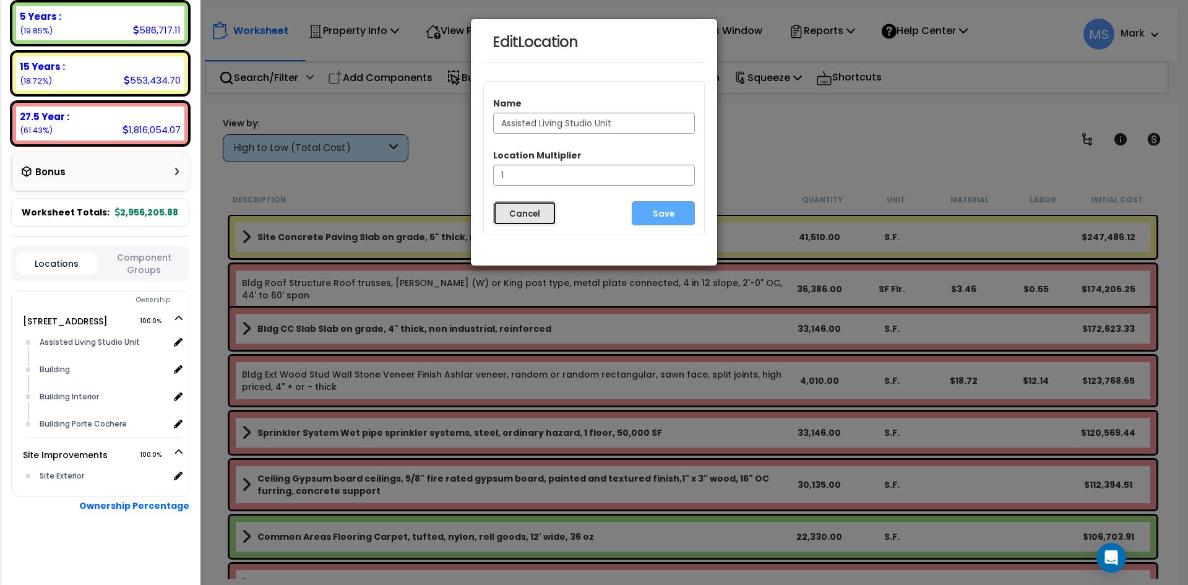
click at [547, 213] on button "Cancel" at bounding box center [524, 213] width 63 height 24
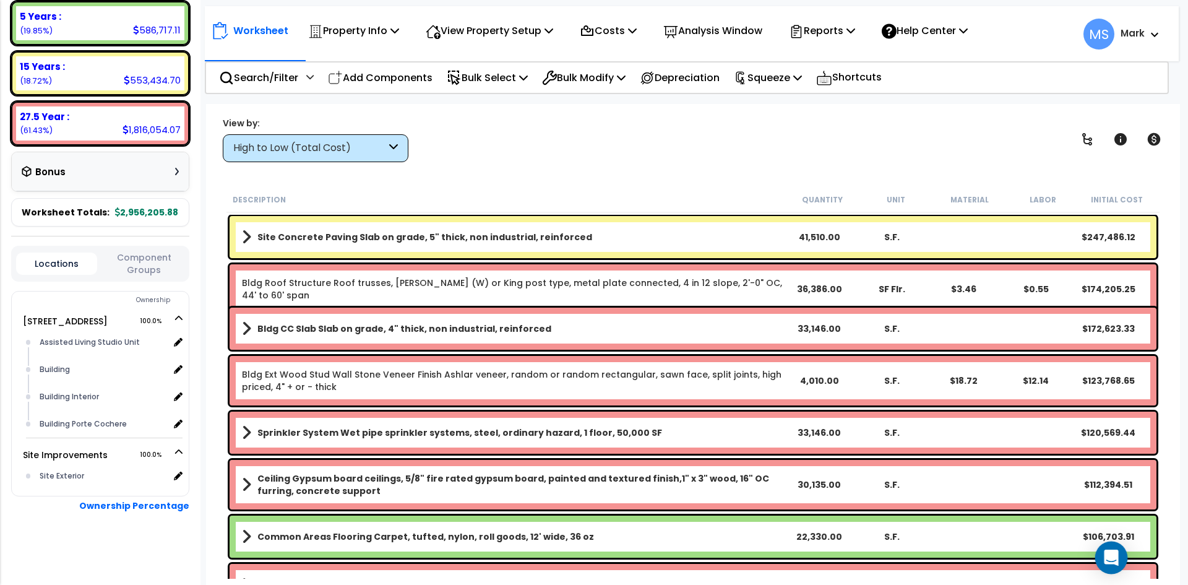
click at [1115, 557] on icon "Open Intercom Messenger" at bounding box center [1111, 557] width 14 height 16
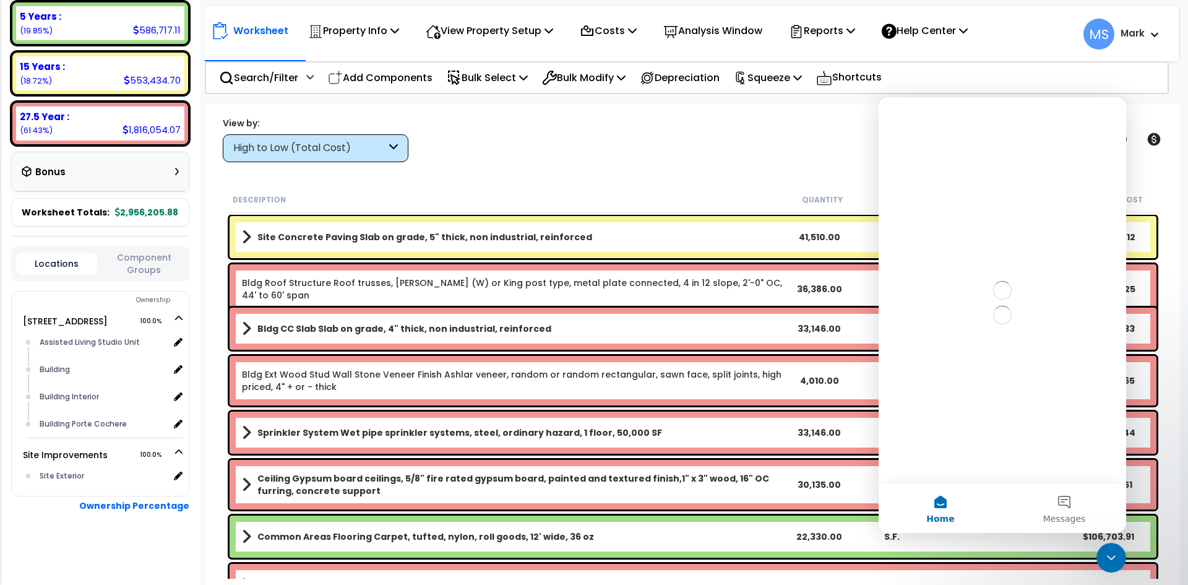
scroll to position [0, 0]
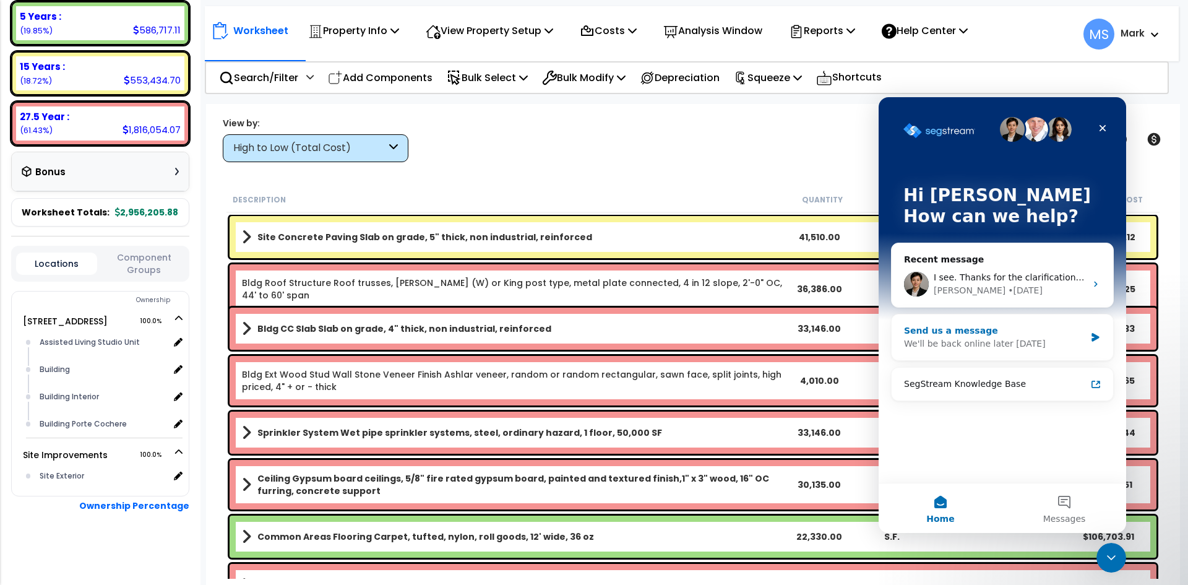
click at [1017, 349] on div "We'll be back online later today" at bounding box center [994, 343] width 181 height 13
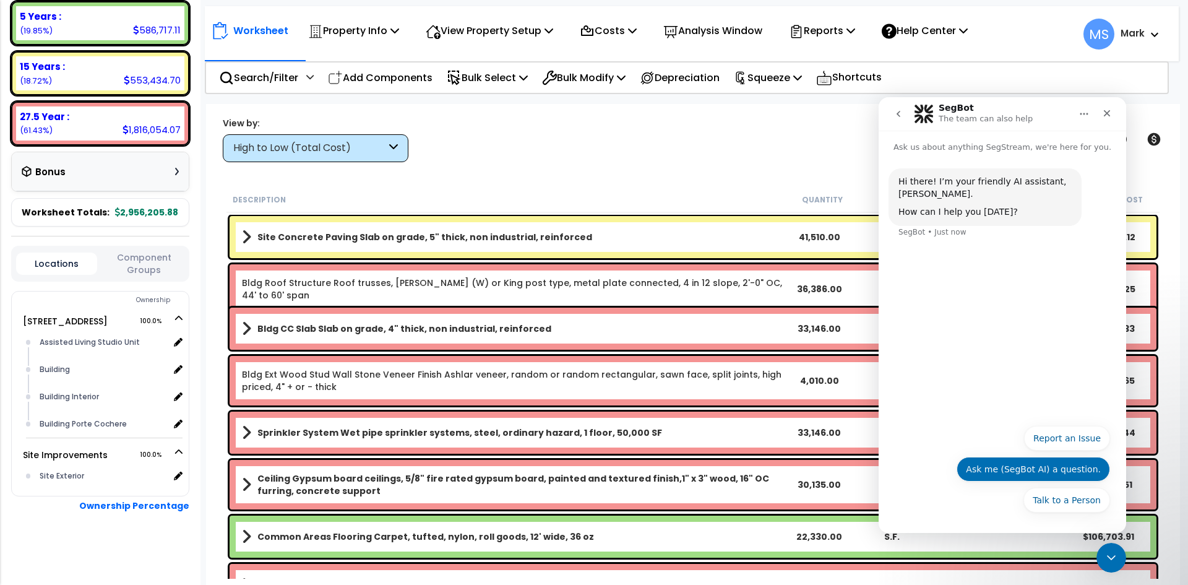
click at [1033, 471] on button "Ask me (SegBot AI) a question." at bounding box center [1033, 469] width 153 height 25
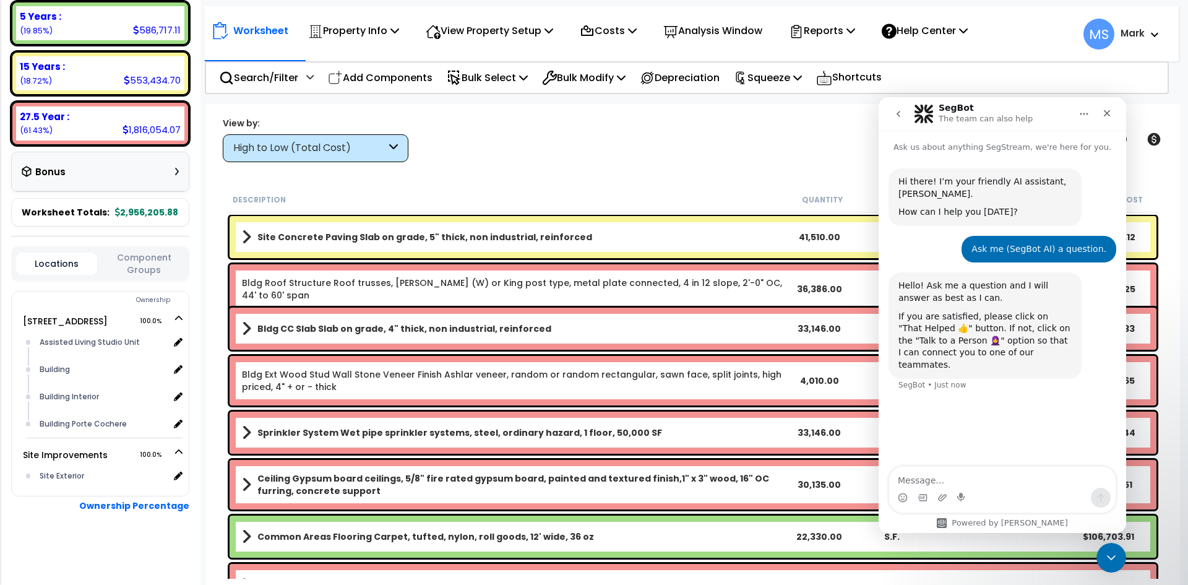
click at [942, 475] on textarea "Message…" at bounding box center [1002, 476] width 226 height 21
type textarea "How edit unit counts ?"
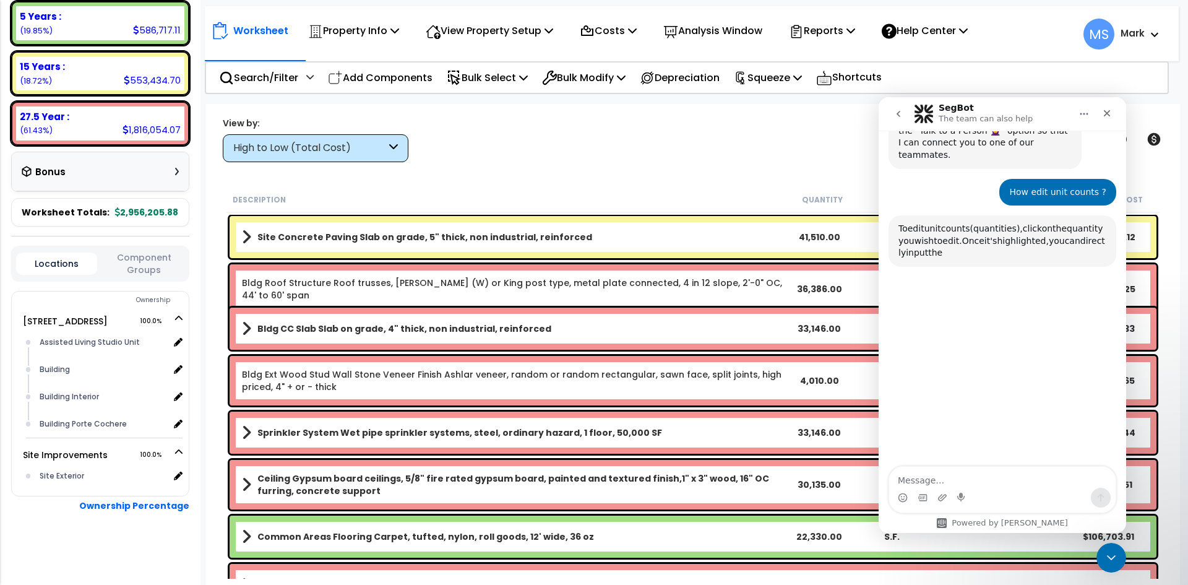
scroll to position [249, 0]
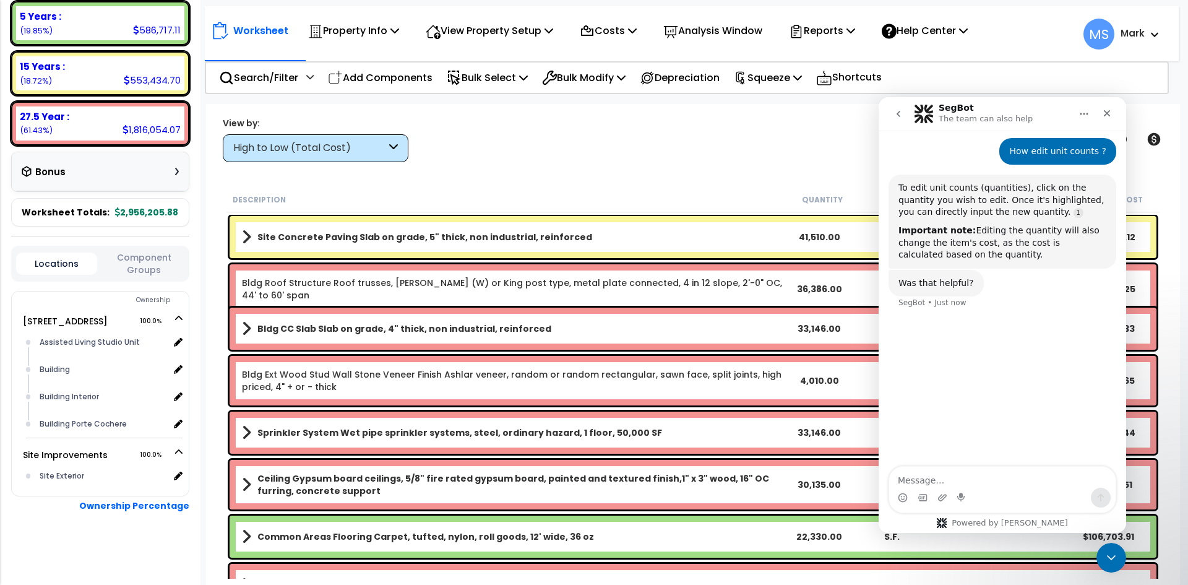
click at [928, 482] on textarea "Message…" at bounding box center [1002, 476] width 226 height 21
type textarea "p"
type textarea "help in detail"
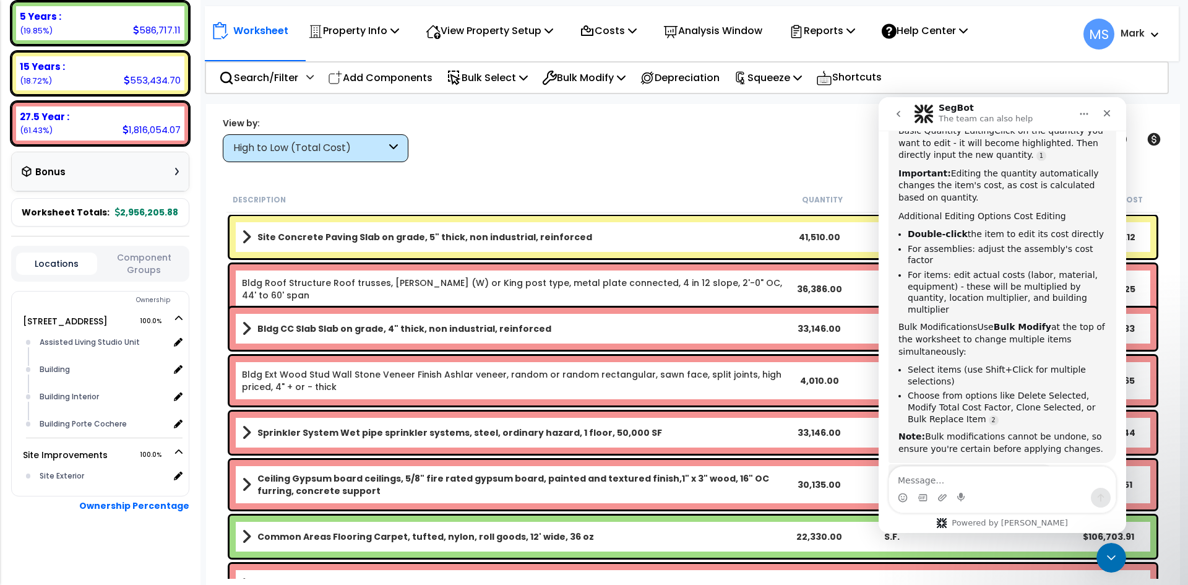
scroll to position [522, 0]
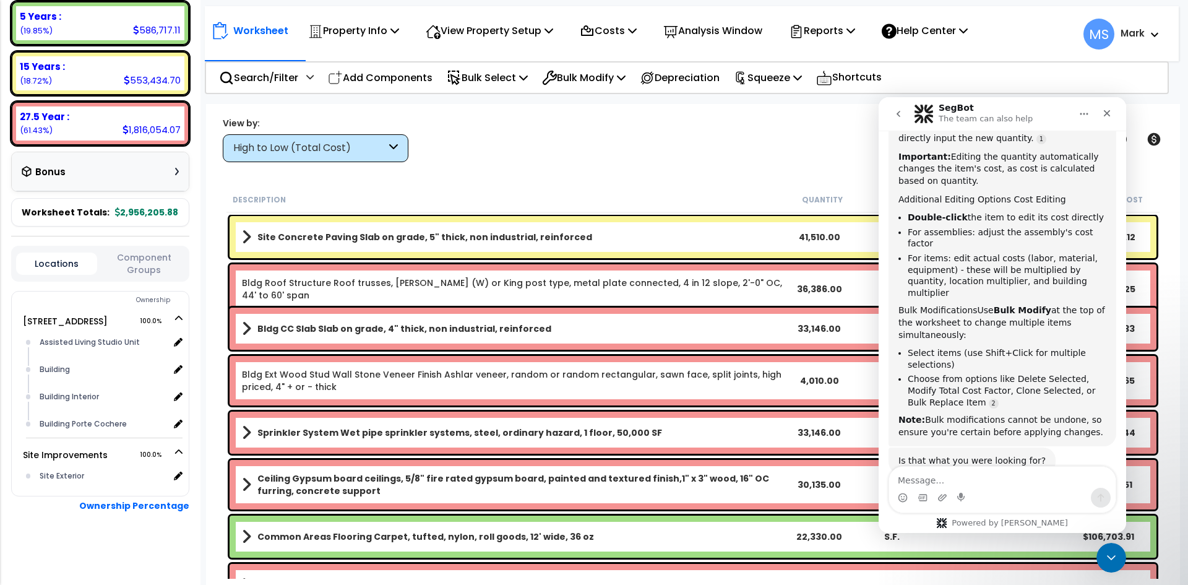
click at [947, 477] on textarea "Message…" at bounding box center [1002, 476] width 226 height 21
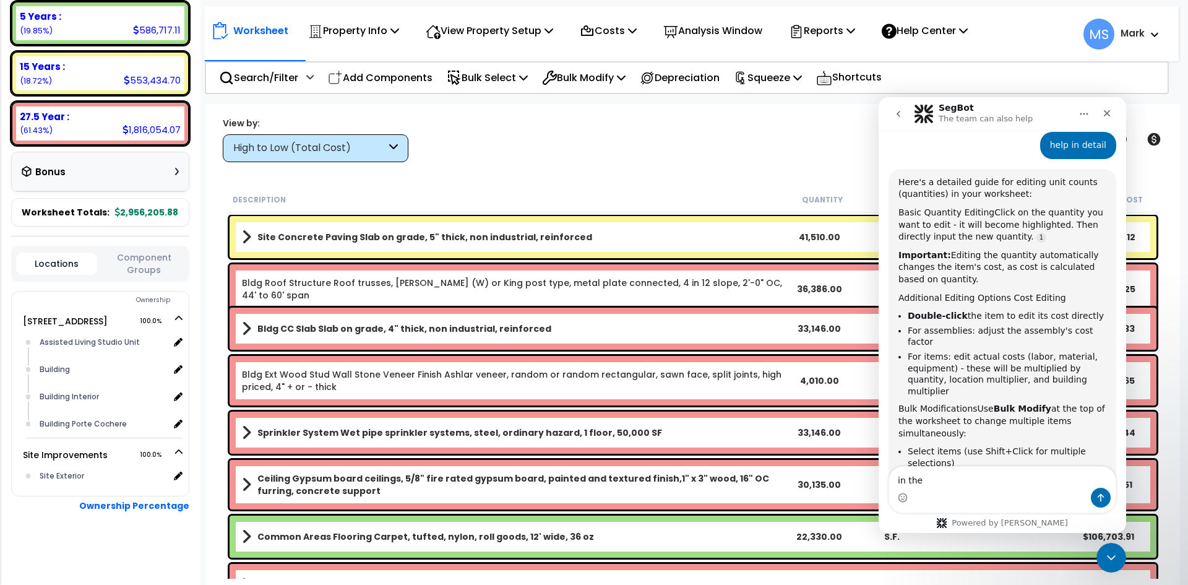
scroll to position [398, 0]
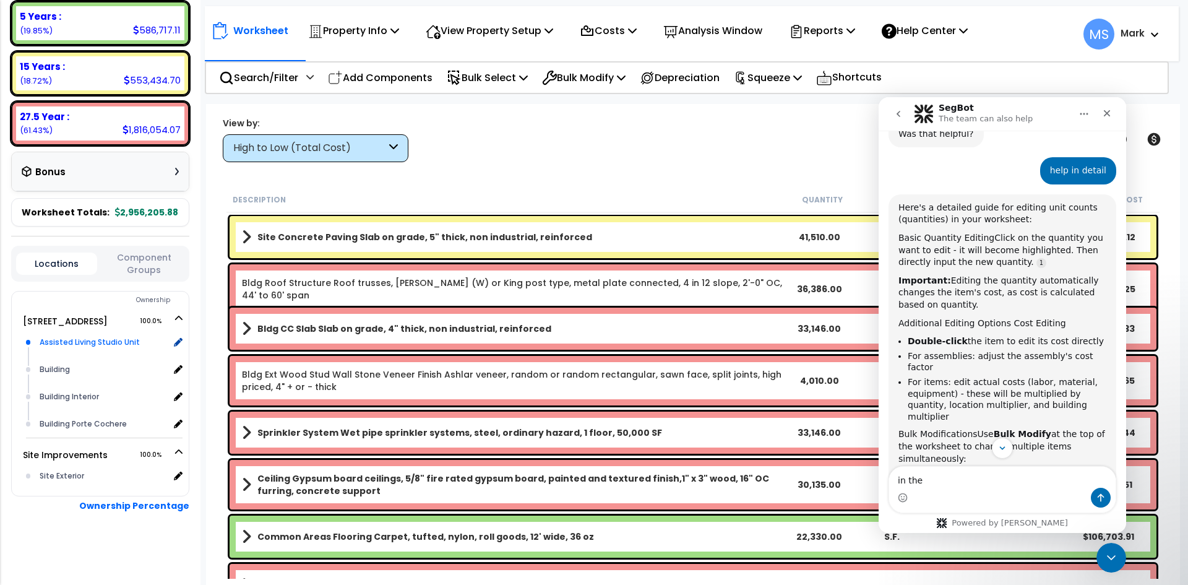
type textarea "in the"
click at [123, 342] on div "Assisted Living Studio Unit" at bounding box center [103, 342] width 132 height 15
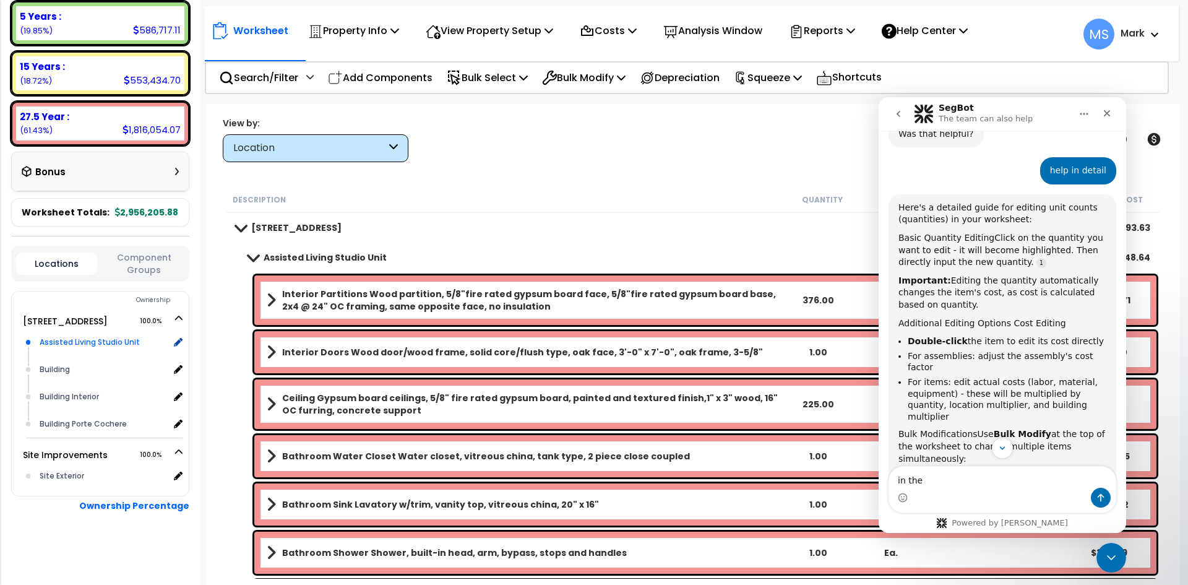
click at [123, 342] on div "Assisted Living Studio Unit" at bounding box center [103, 342] width 132 height 15
click at [179, 343] on icon at bounding box center [176, 342] width 11 height 11
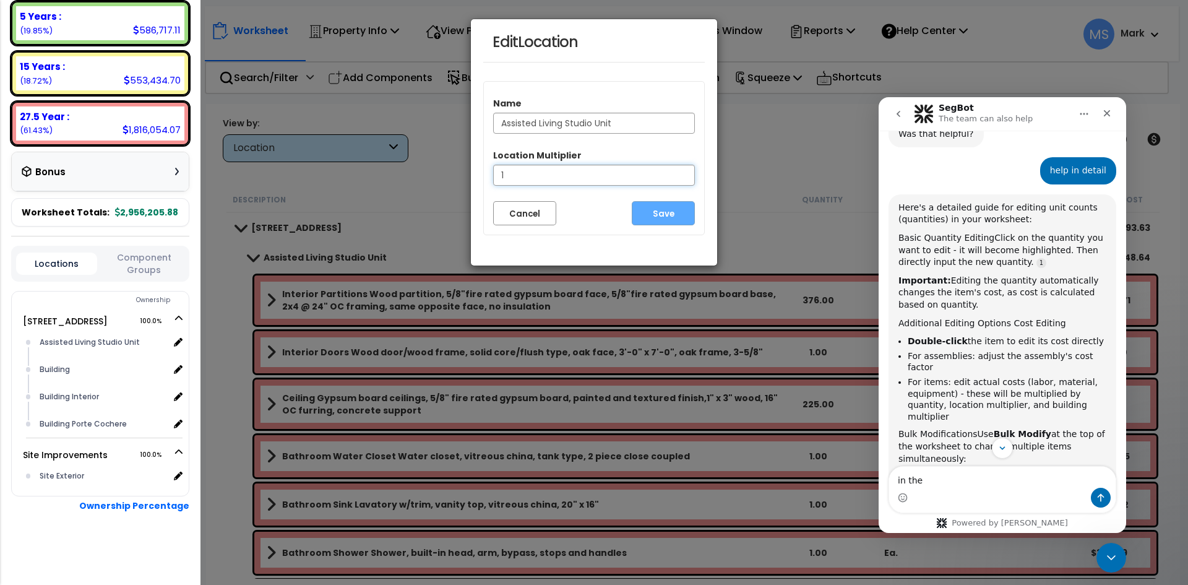
click at [527, 170] on input "1" at bounding box center [594, 175] width 202 height 21
type input "50"
click at [673, 208] on button "Save" at bounding box center [663, 213] width 63 height 24
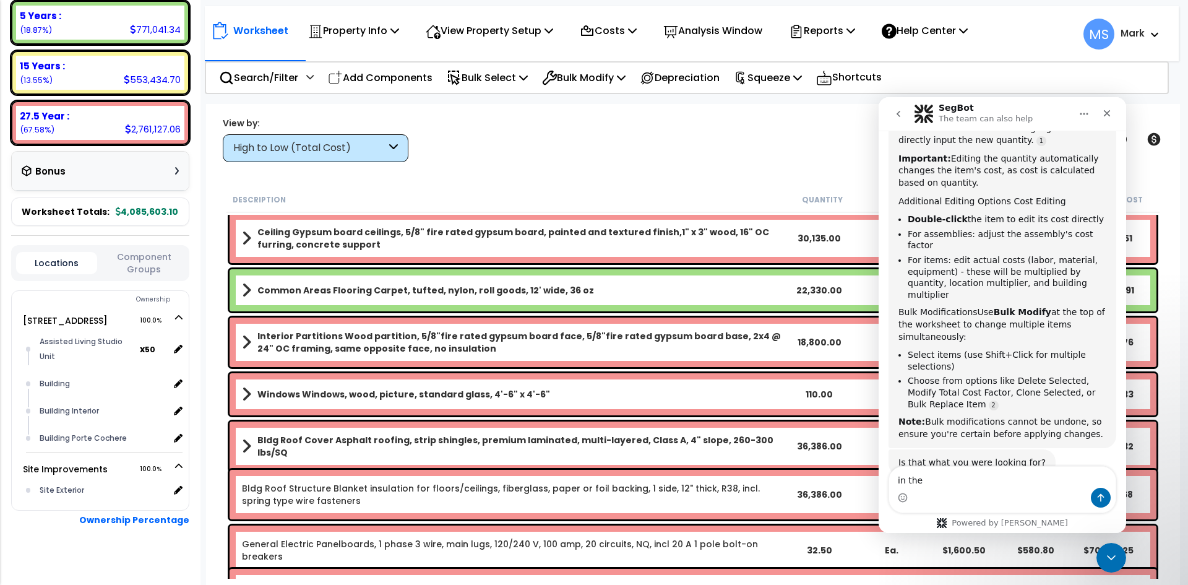
scroll to position [309, 0]
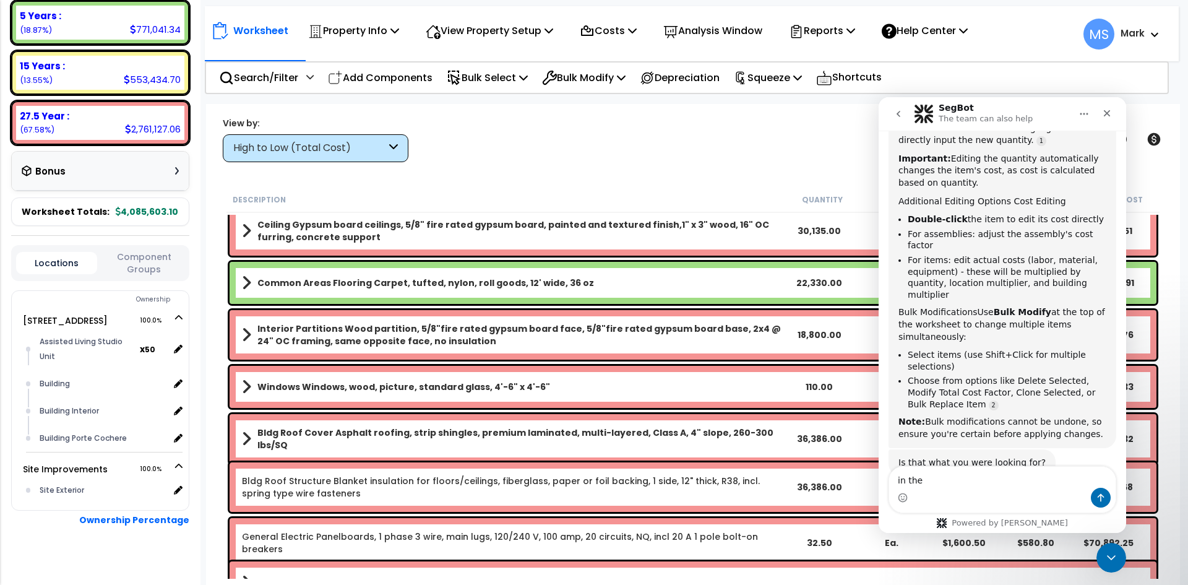
click at [388, 150] on div "High to Low (Total Cost)" at bounding box center [316, 148] width 186 height 28
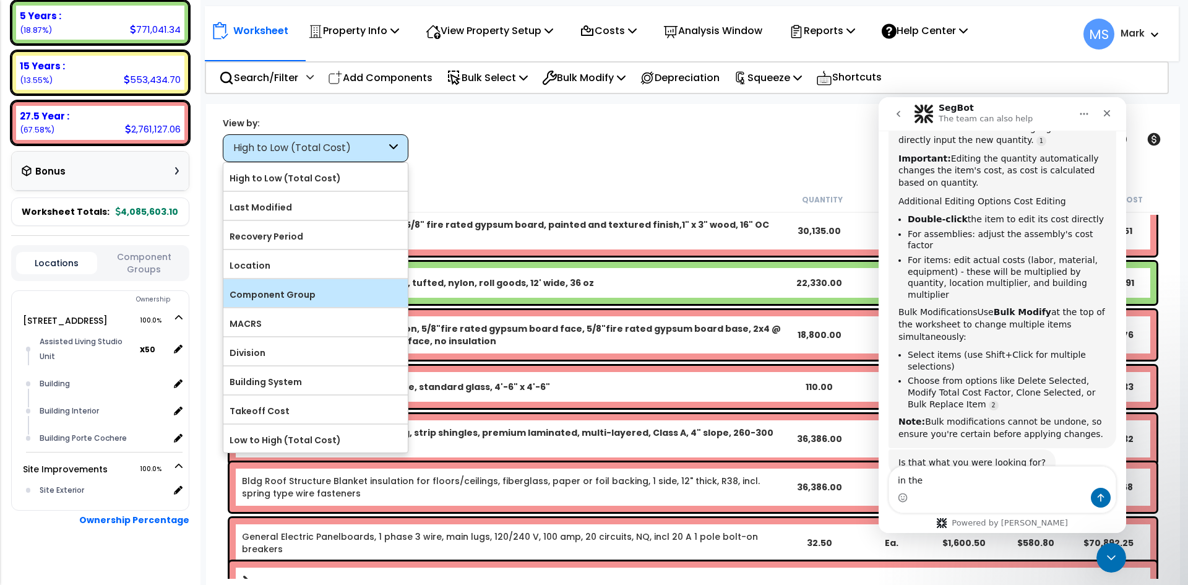
click at [290, 286] on label "Component Group" at bounding box center [315, 294] width 184 height 19
click at [0, 0] on input "Component Group" at bounding box center [0, 0] width 0 height 0
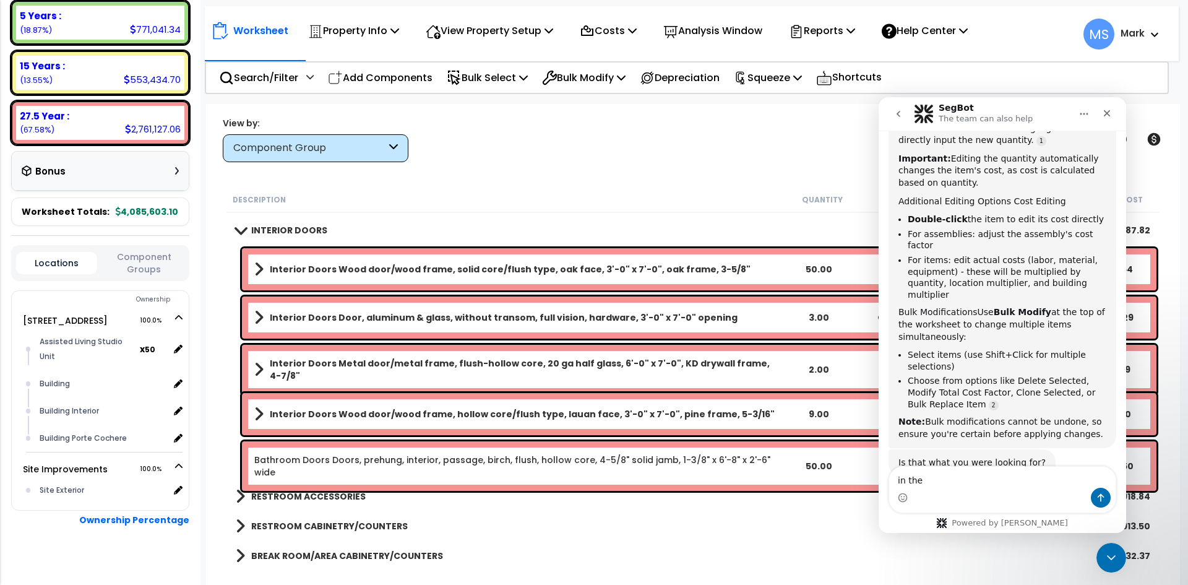
scroll to position [371, 0]
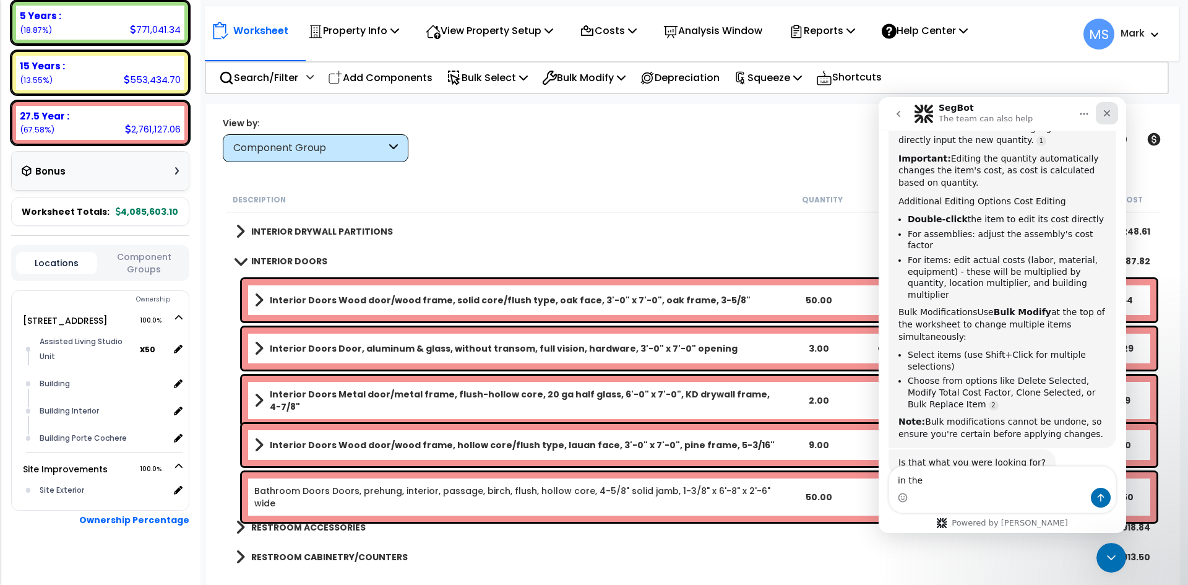
click at [1107, 116] on icon "Close" at bounding box center [1107, 113] width 10 height 10
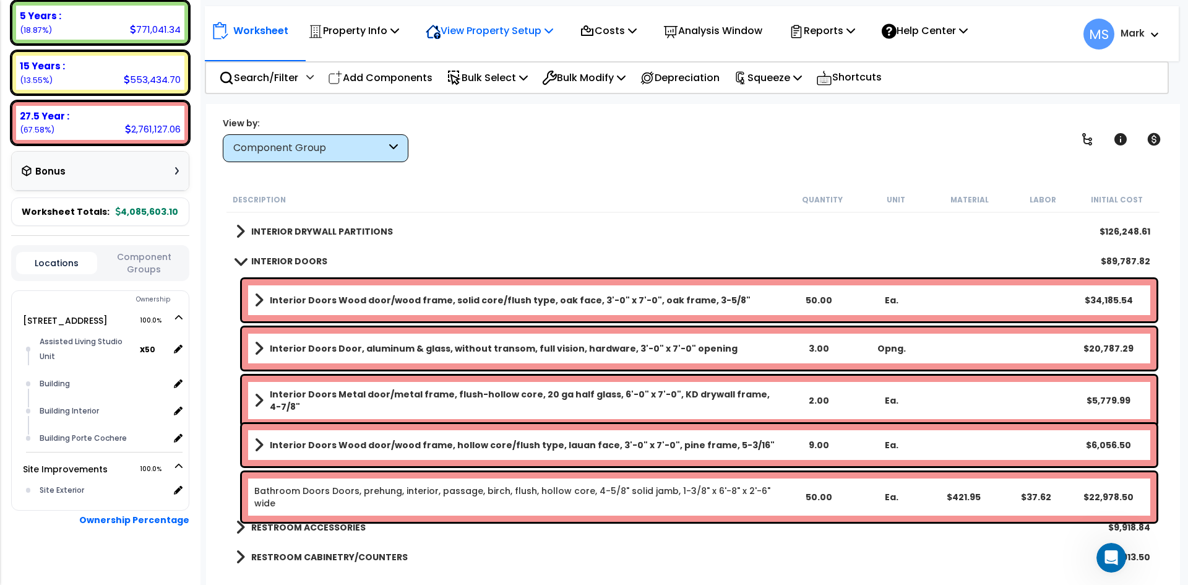
click at [497, 33] on p "View Property Setup" at bounding box center [489, 30] width 127 height 17
click at [479, 85] on link "View Questionnaire" at bounding box center [480, 84] width 123 height 25
click at [546, 181] on div "Worksheet Property Info Property Setup Add Property Unit Template property Clon…" at bounding box center [693, 396] width 974 height 585
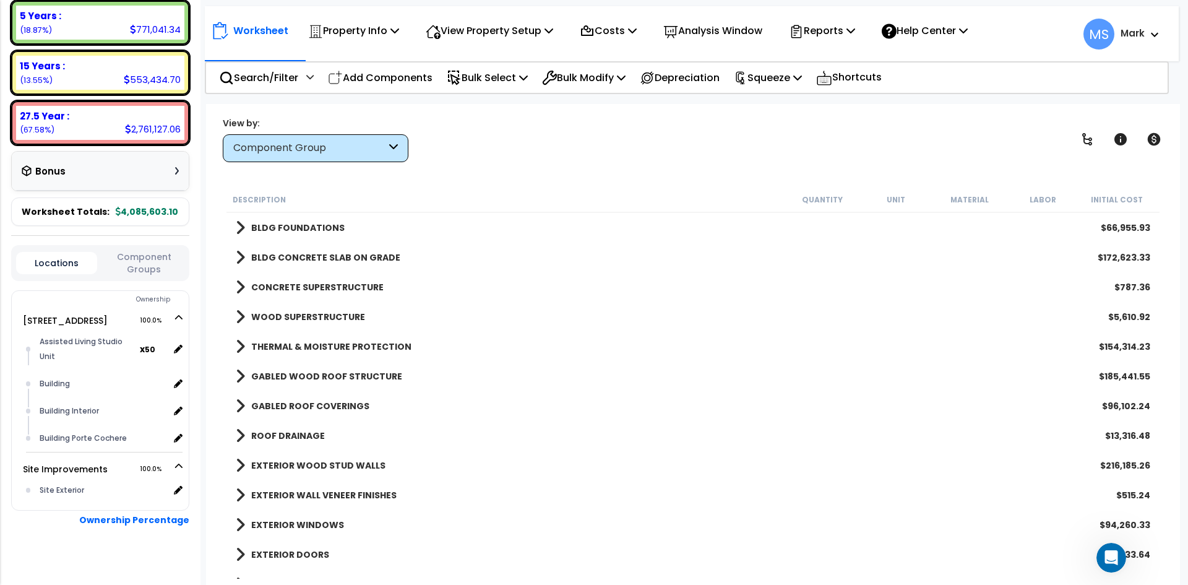
scroll to position [0, 0]
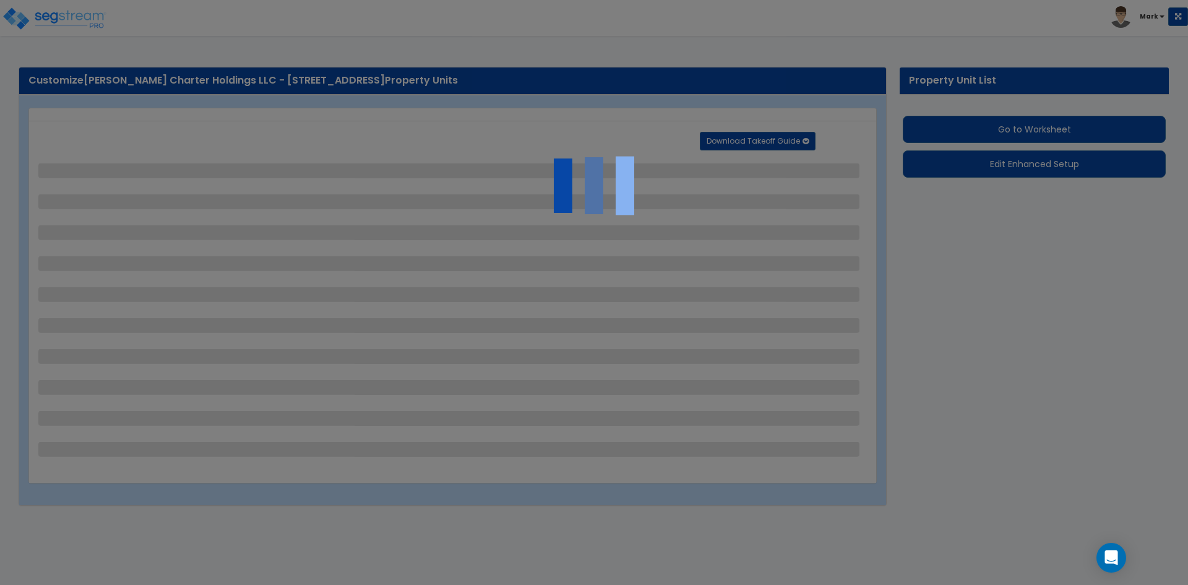
select select "2"
select select "1"
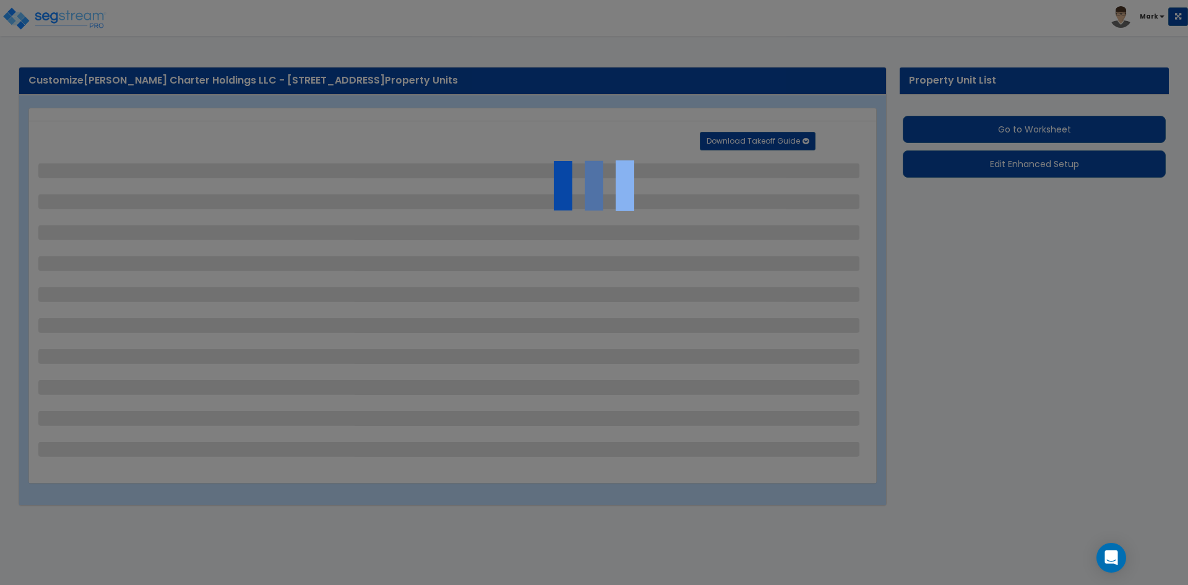
select select "1"
select select "2"
select select "1"
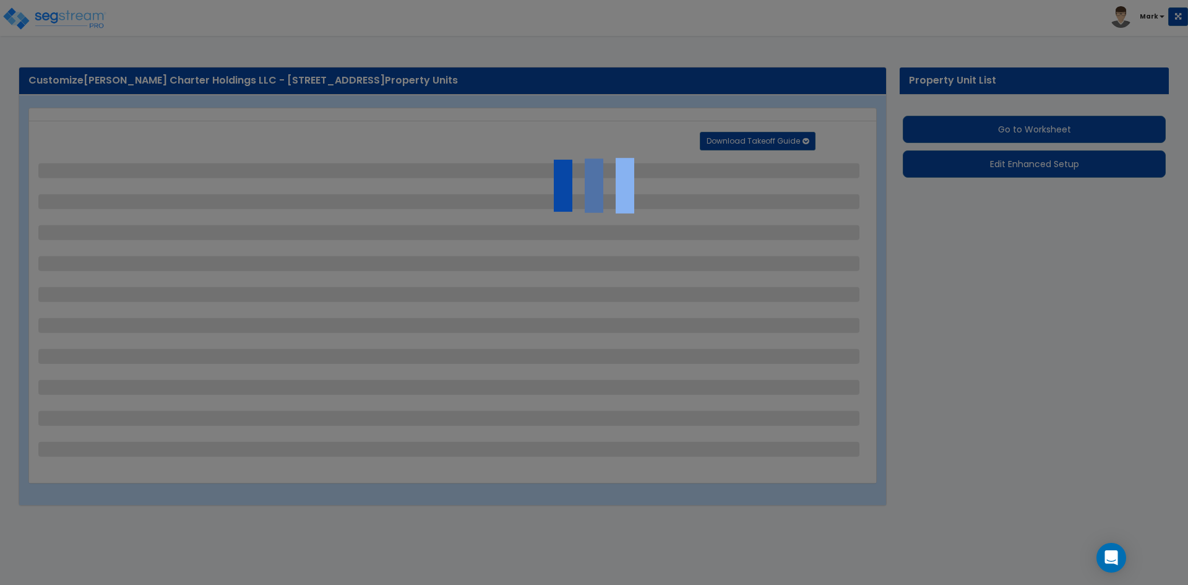
select select "1"
select select "3"
select select "2"
select select "1"
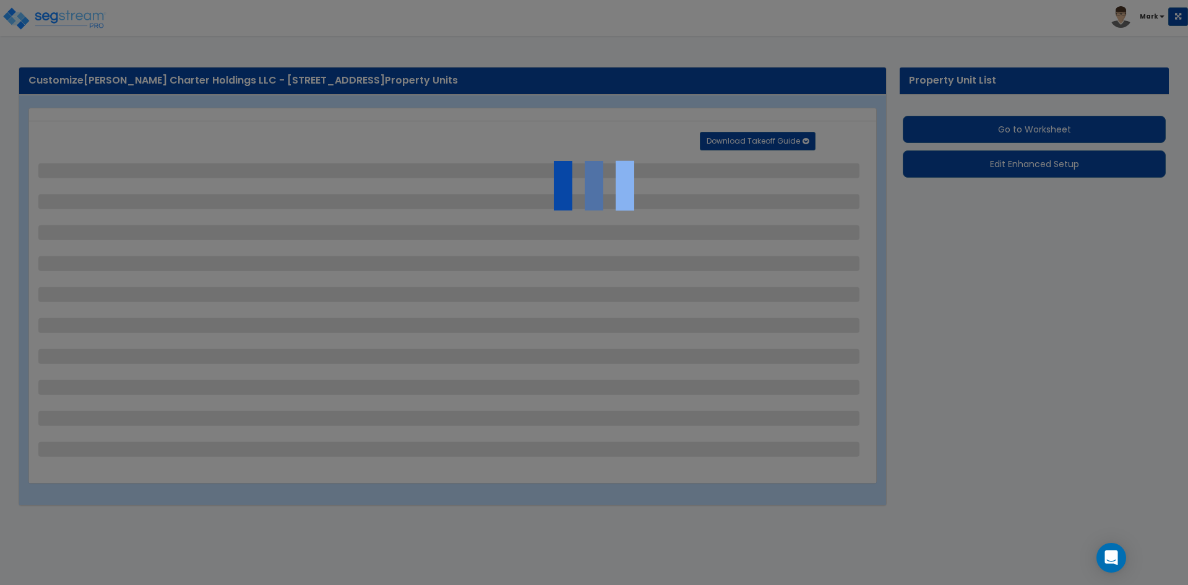
select select "1"
select select "2"
select select "3"
select select "2"
select select "4"
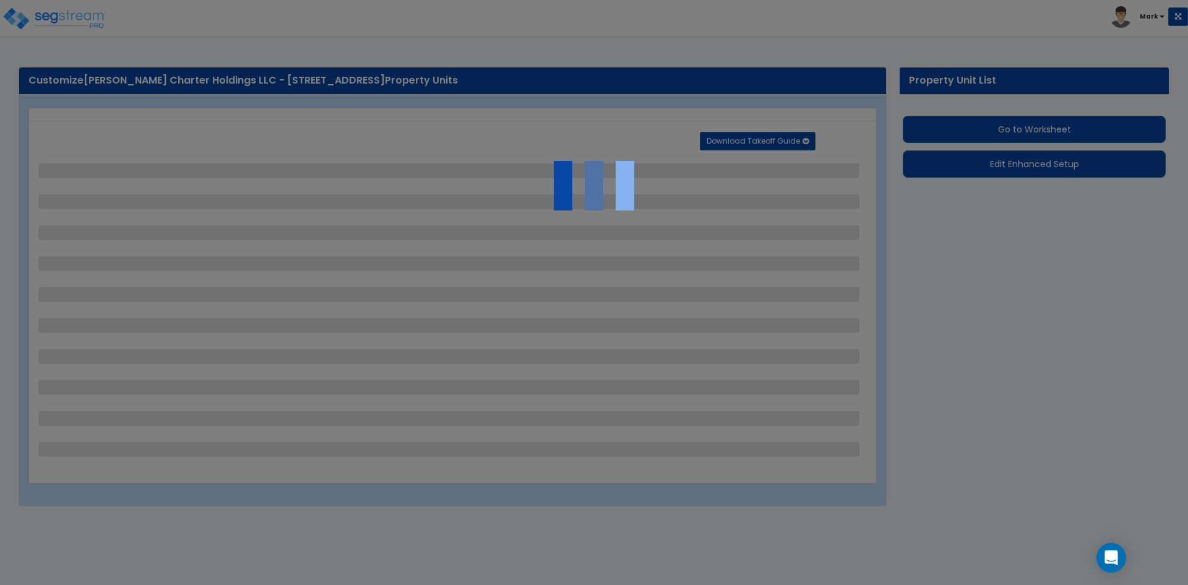
select select "1"
select select "2"
select select "4"
select select "1"
select select "2"
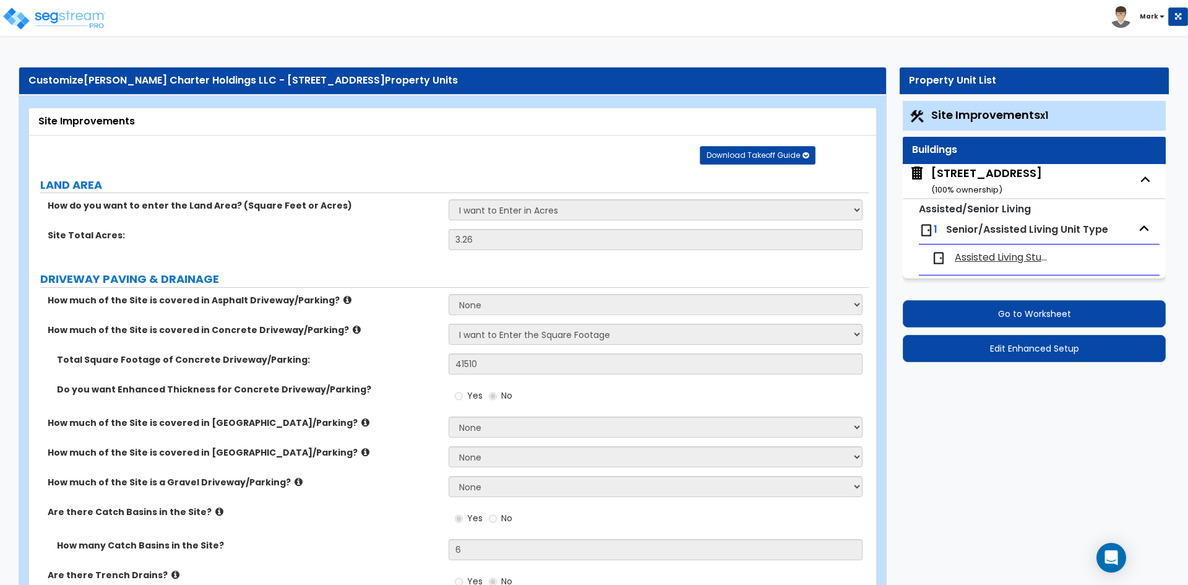
click at [934, 228] on span "1" at bounding box center [936, 229] width 4 height 14
click at [929, 228] on img at bounding box center [926, 230] width 15 height 15
click at [926, 228] on img at bounding box center [926, 230] width 15 height 15
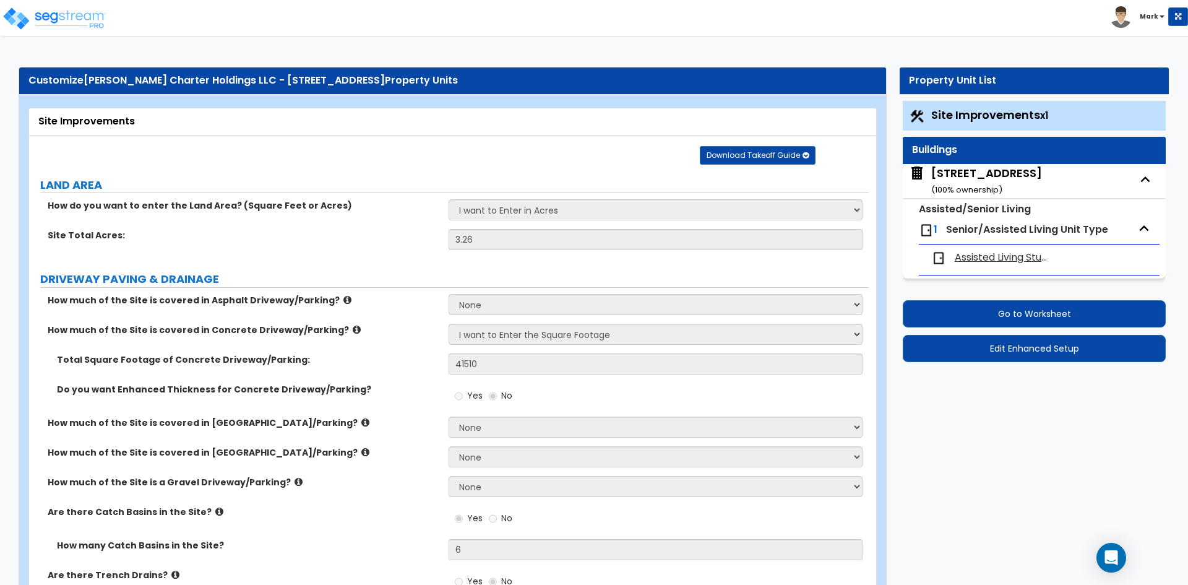
click at [926, 228] on img at bounding box center [926, 230] width 15 height 15
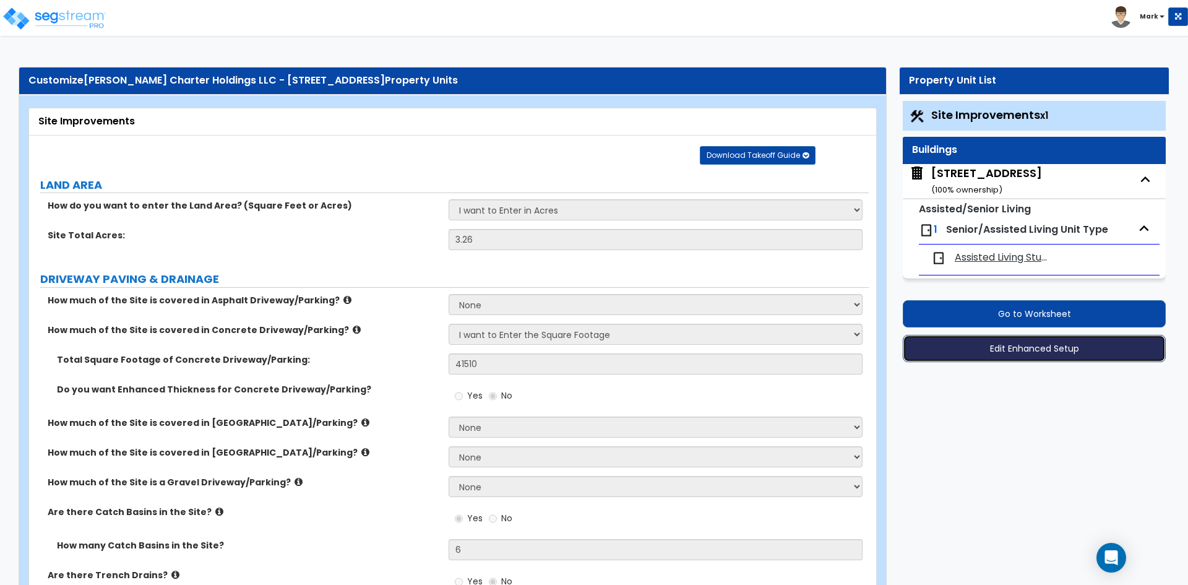
click at [982, 342] on button "Edit Enhanced Setup" at bounding box center [1034, 348] width 263 height 27
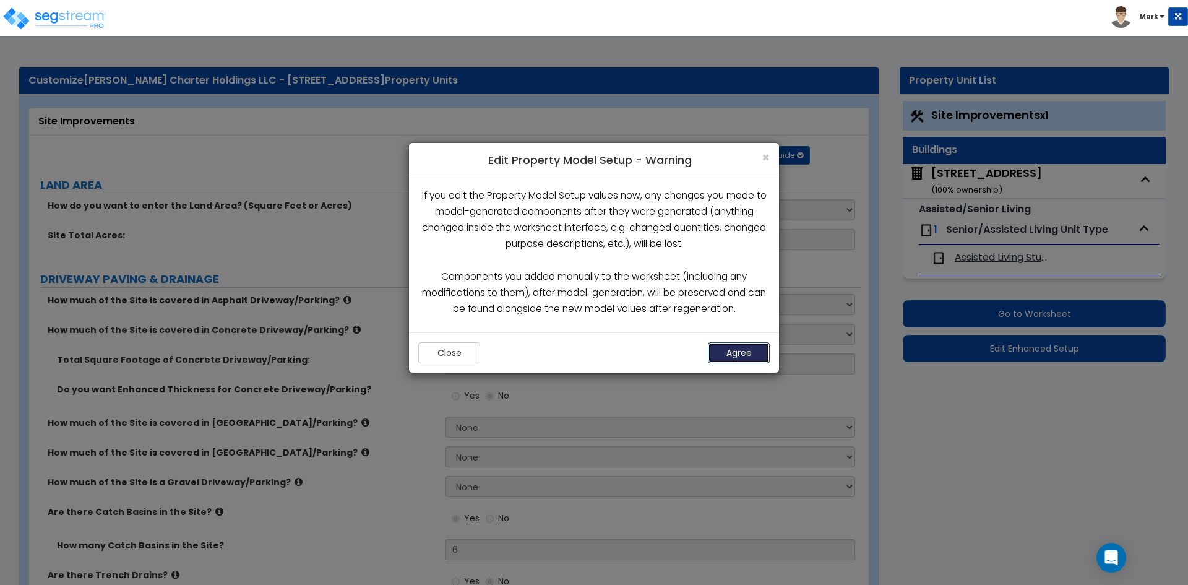
click at [745, 349] on button "Agree" at bounding box center [739, 352] width 62 height 21
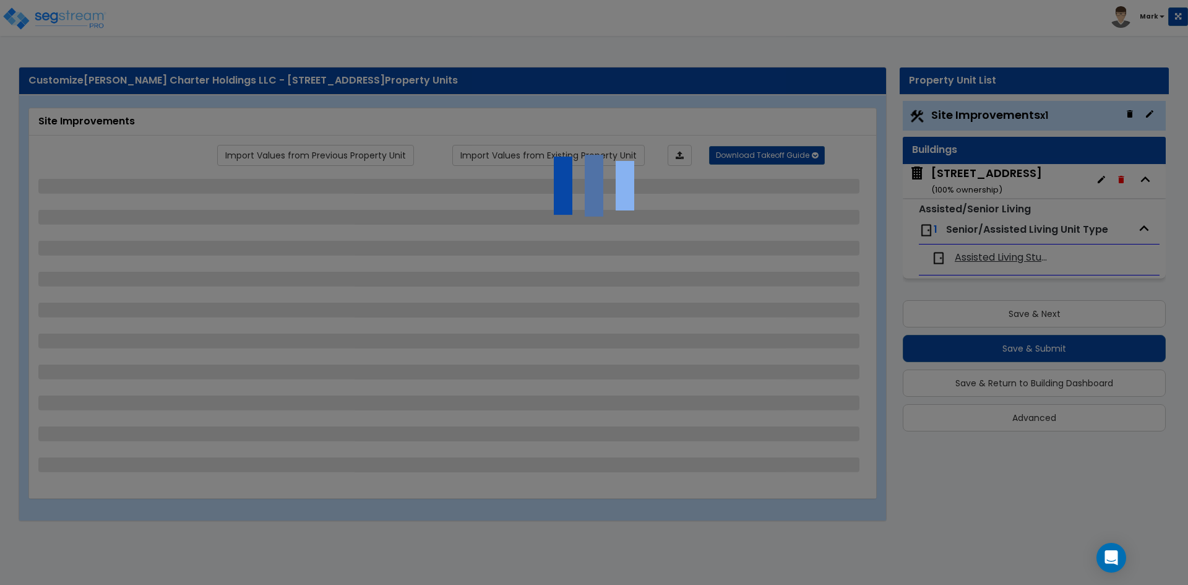
select select "2"
select select "1"
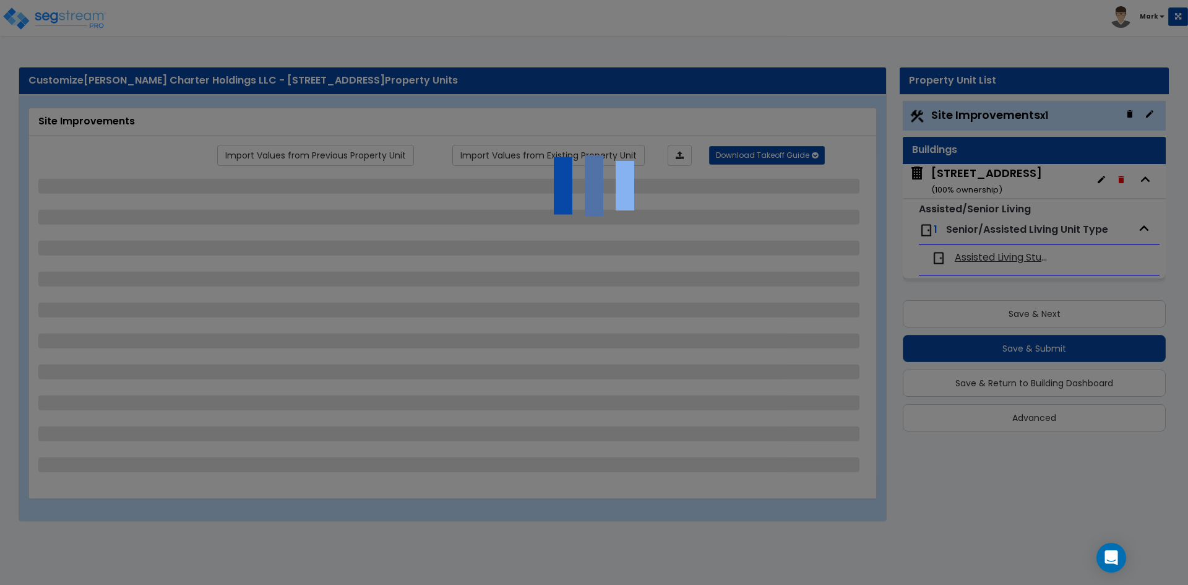
select select "1"
select select "2"
select select "1"
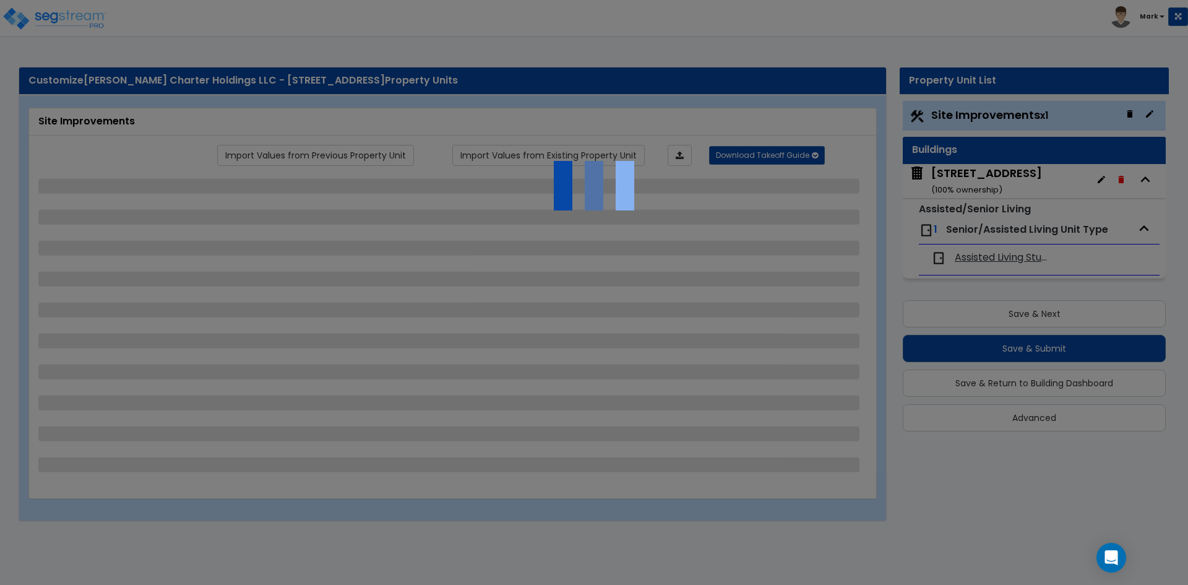
select select "1"
select select "3"
select select "2"
select select "1"
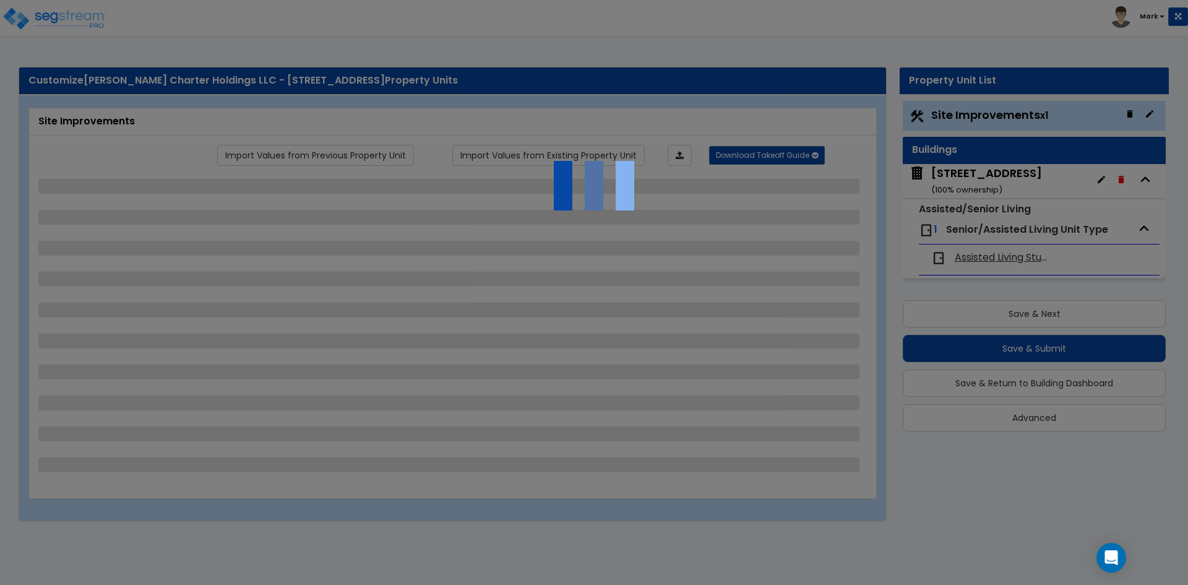
select select "1"
select select "2"
select select "3"
select select "2"
select select "4"
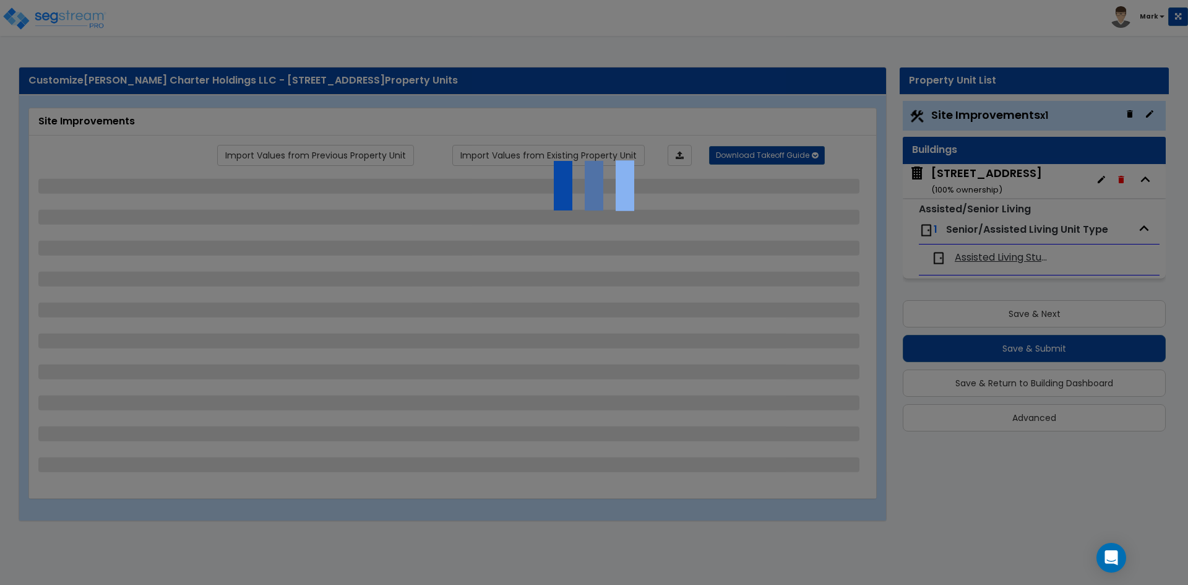
select select "1"
select select "2"
select select "4"
select select "1"
select select "2"
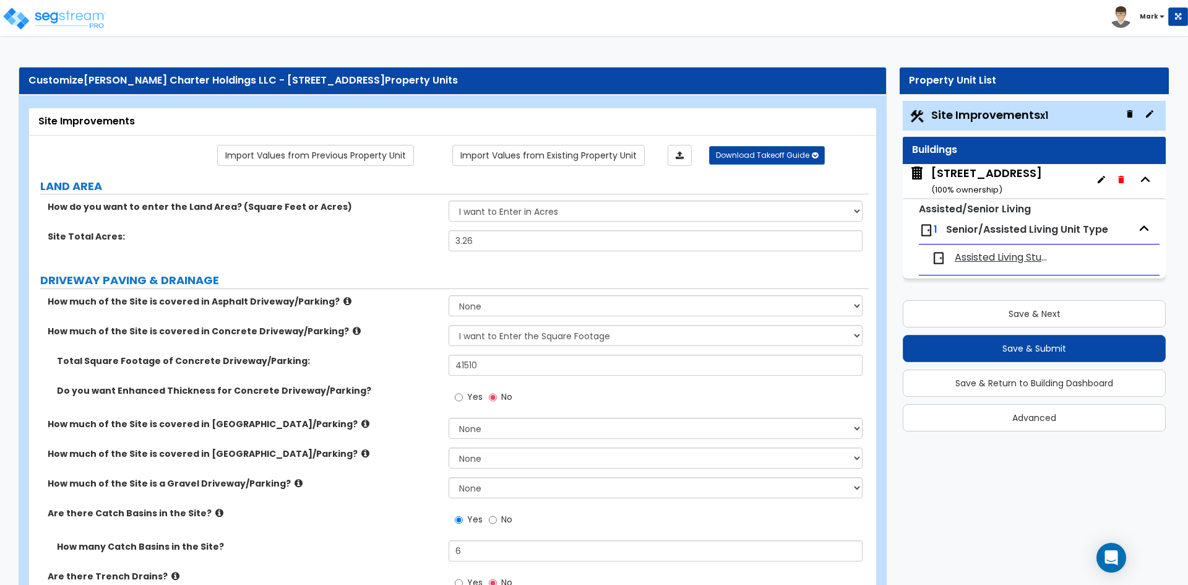
click at [923, 230] on img at bounding box center [926, 230] width 15 height 15
click at [935, 231] on span "1" at bounding box center [936, 229] width 4 height 14
click at [957, 231] on span "Senior/Assisted Living Unit Type" at bounding box center [1027, 229] width 162 height 14
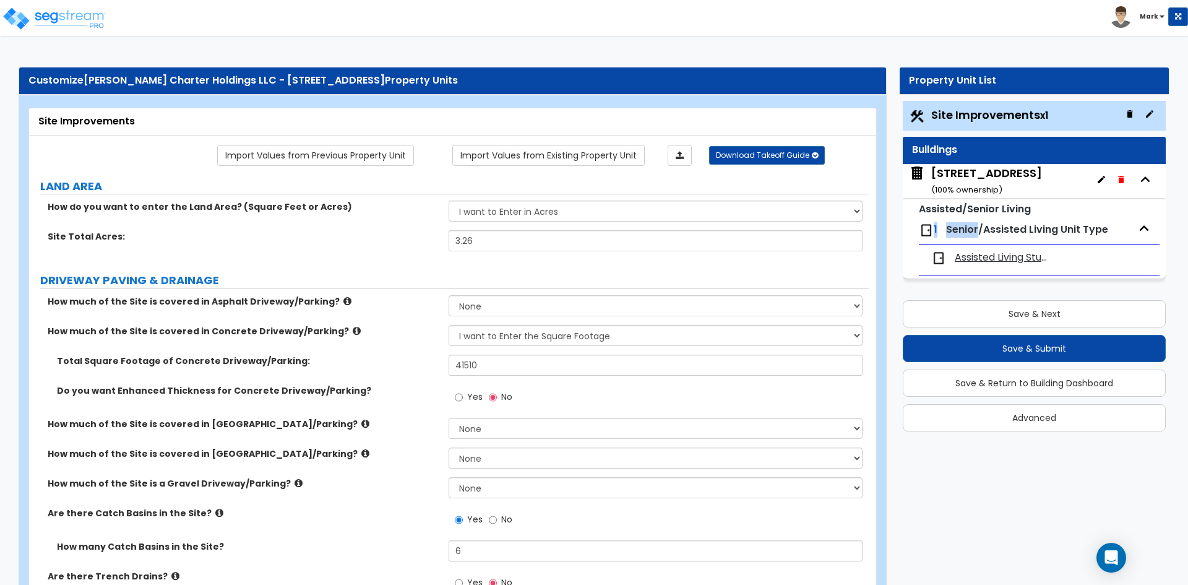
click at [1103, 176] on icon "button" at bounding box center [1101, 179] width 10 height 10
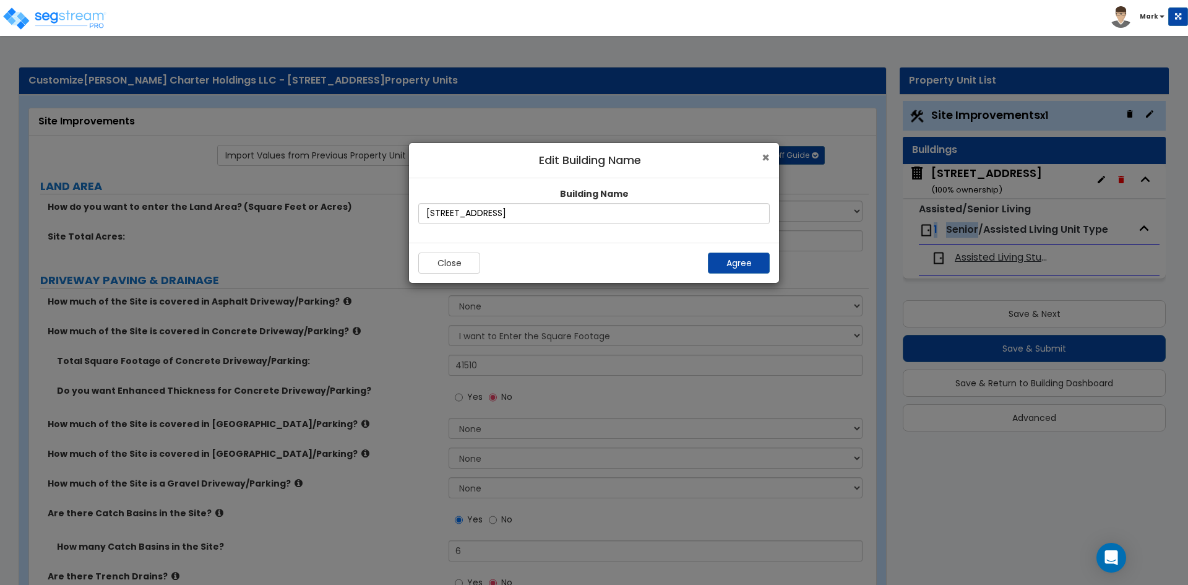
click at [764, 157] on span "×" at bounding box center [766, 157] width 8 height 18
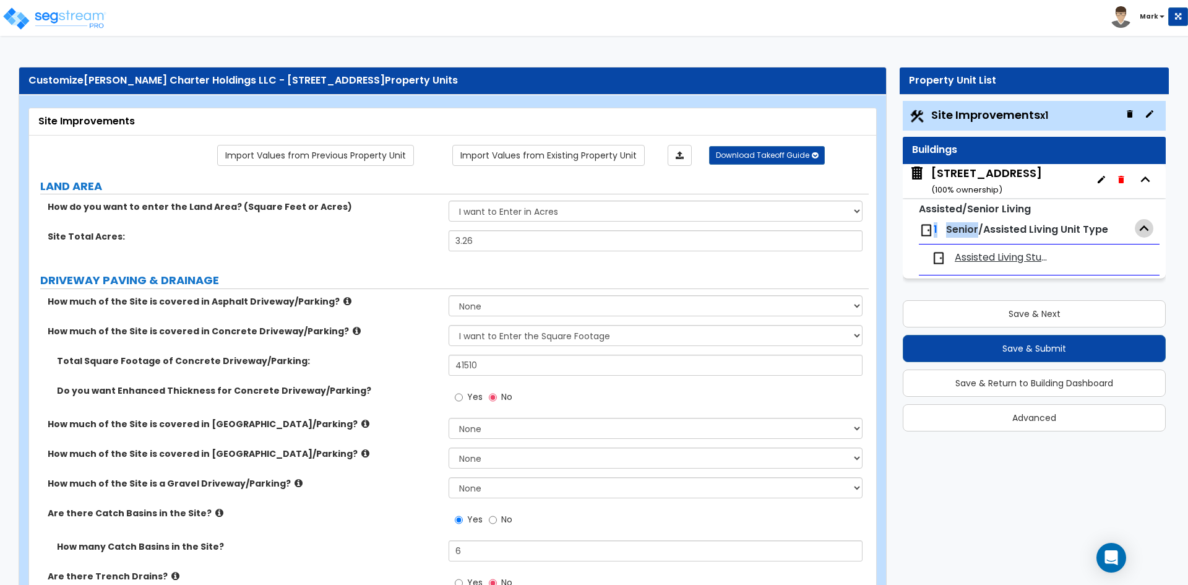
click at [1147, 227] on icon "button" at bounding box center [1144, 228] width 19 height 19
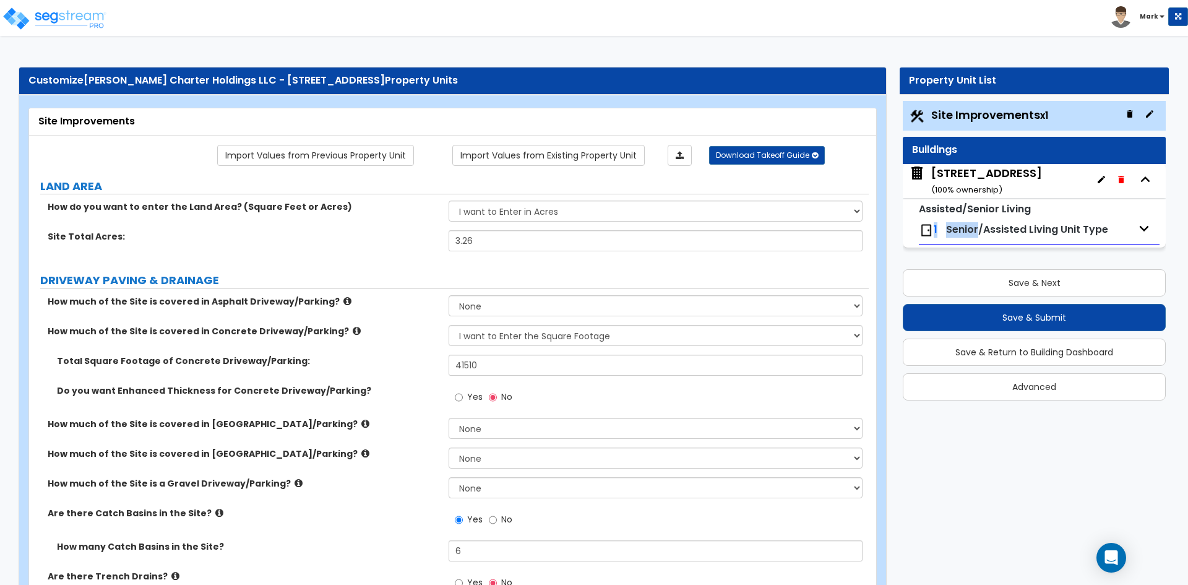
click at [1147, 227] on icon "button" at bounding box center [1144, 228] width 9 height 6
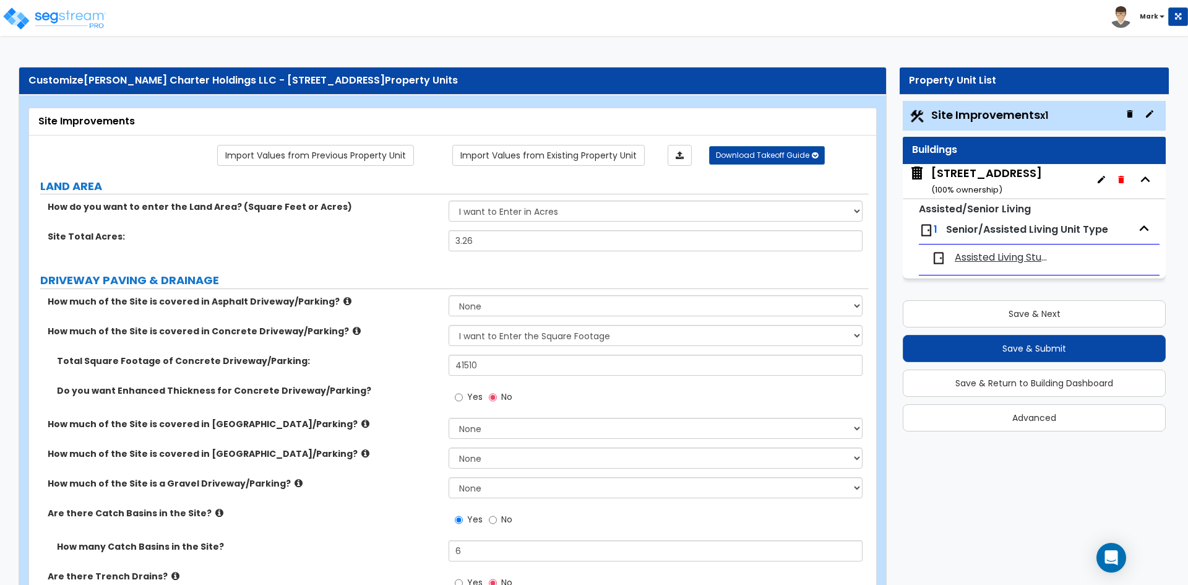
click at [1002, 256] on span "Assisted Living Studio Unit" at bounding box center [1002, 258] width 95 height 14
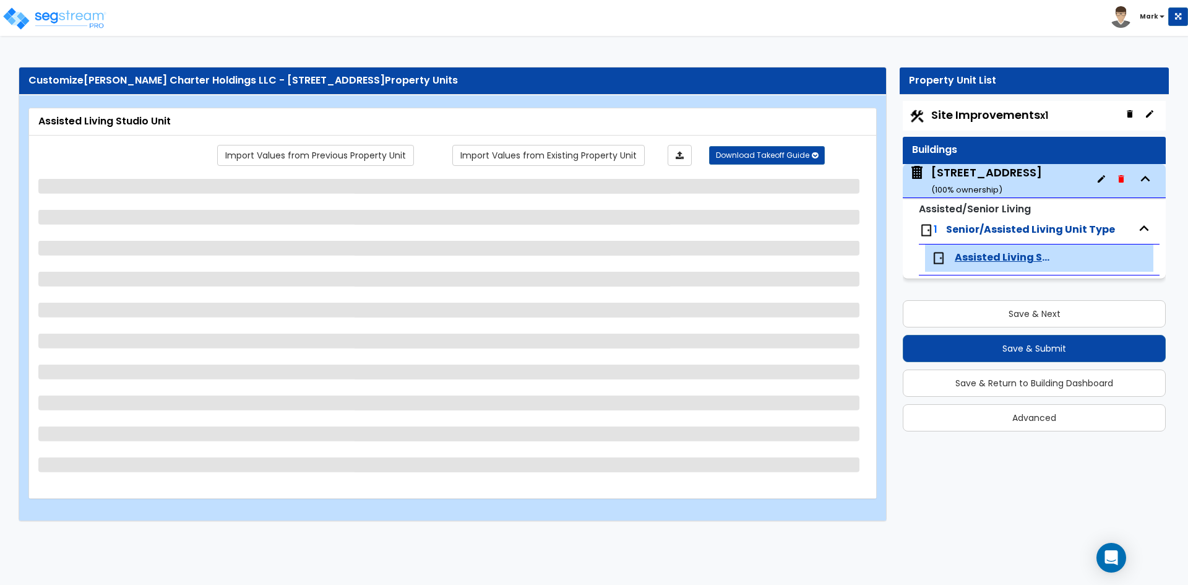
select select "1"
select select "3"
select select "1"
select select "3"
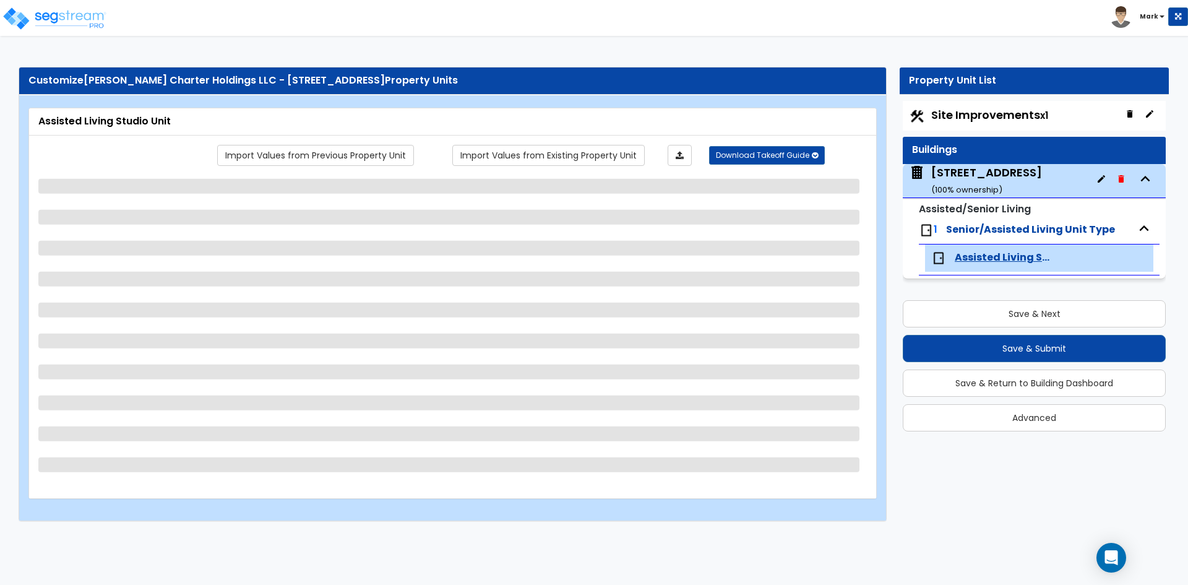
select select "1"
select select "2"
select select "1"
select select "5"
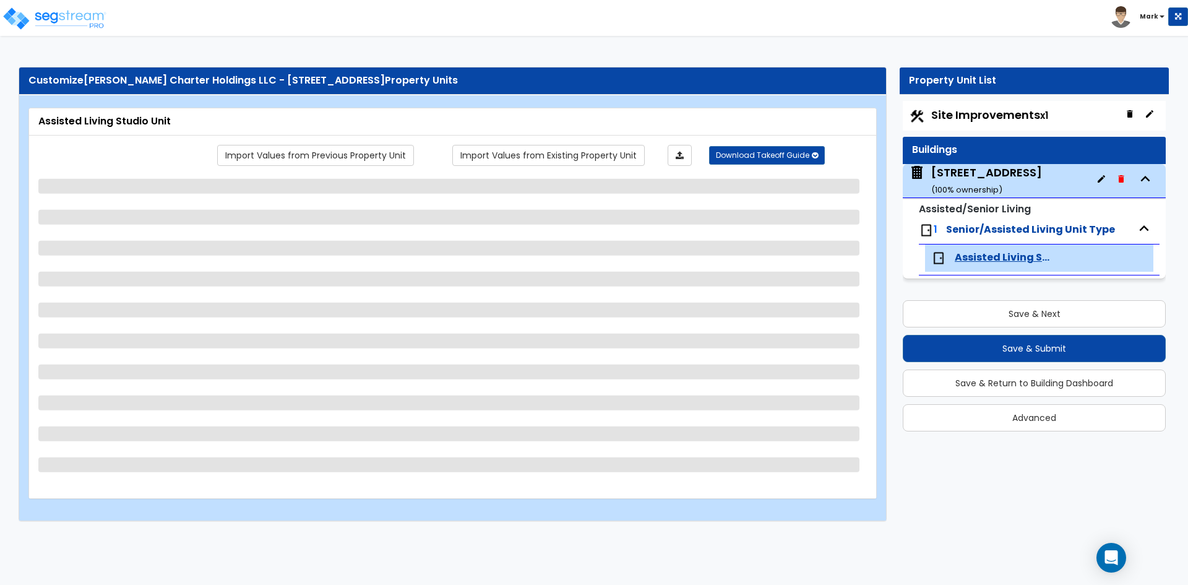
select select "5"
select select "1"
select select "2"
select select "1"
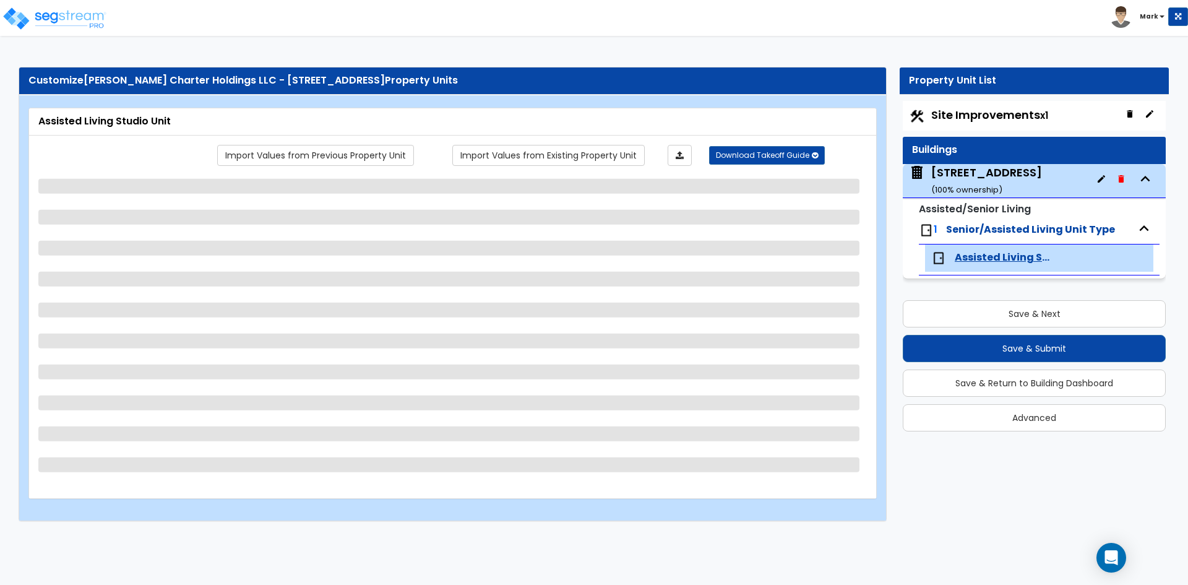
select select "6"
select select "2"
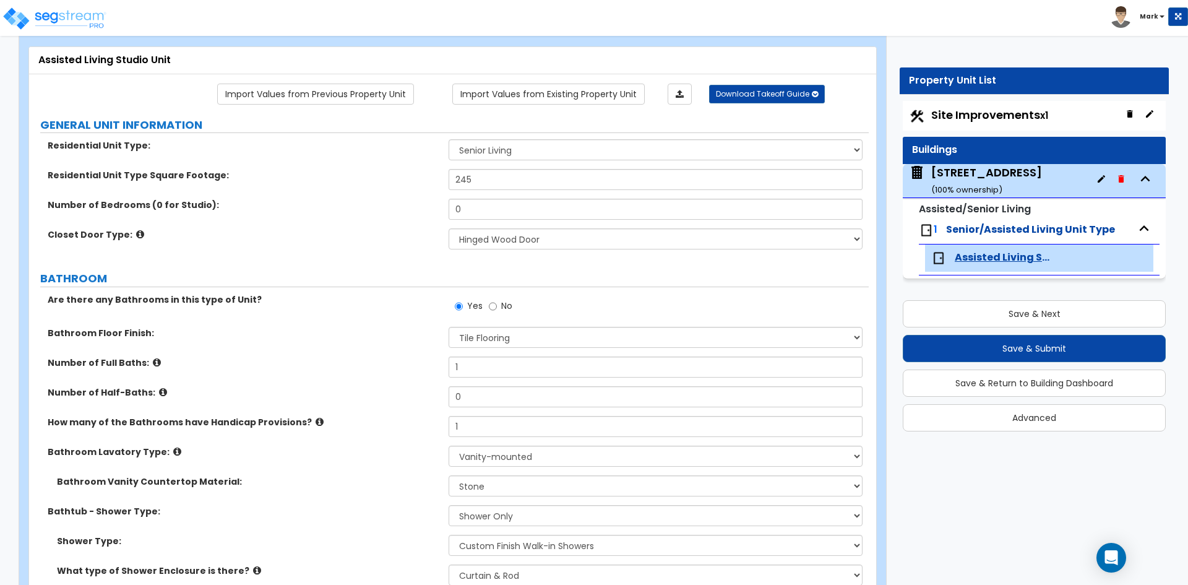
scroll to position [62, 0]
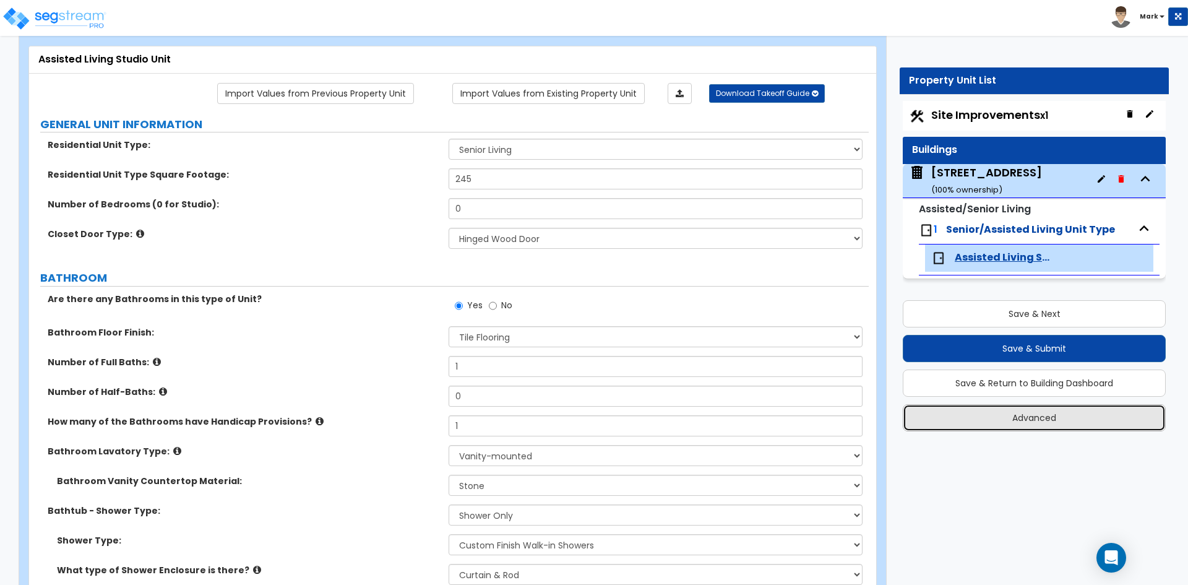
click at [958, 420] on button "Advanced" at bounding box center [1034, 417] width 263 height 27
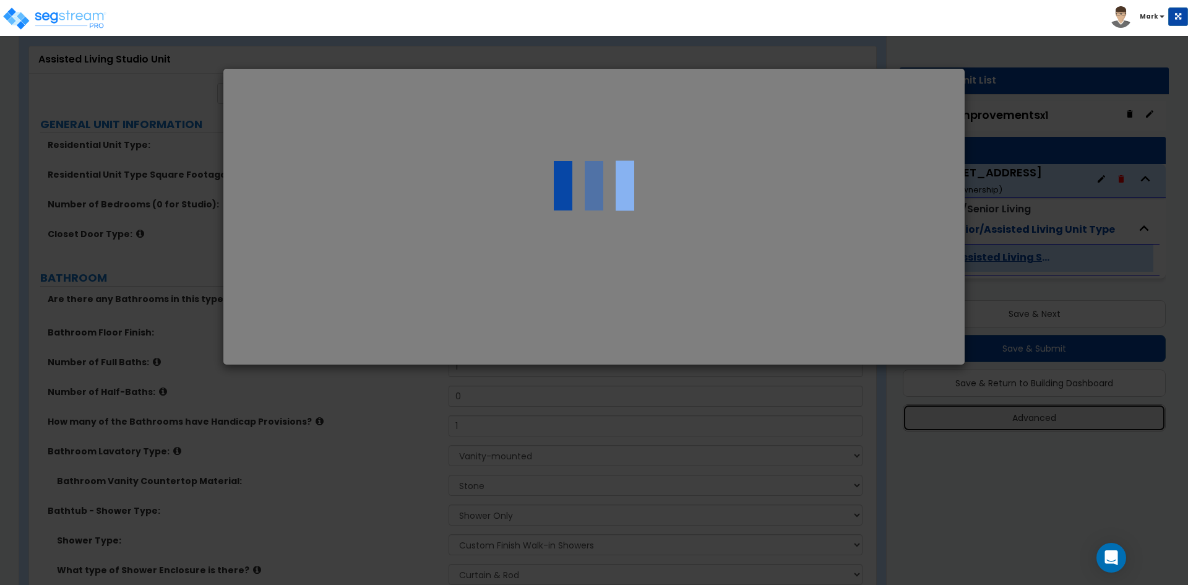
select select "[GEOGRAPHIC_DATA]"
type input "4,177,179.0"
type input "4,177,179.00"
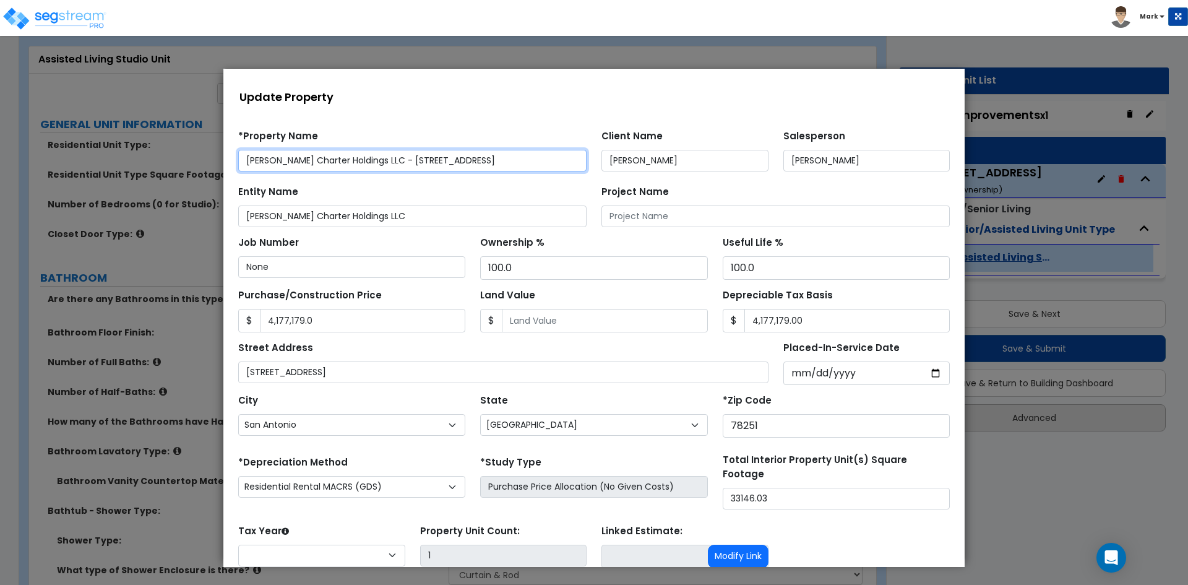
select select "2024"
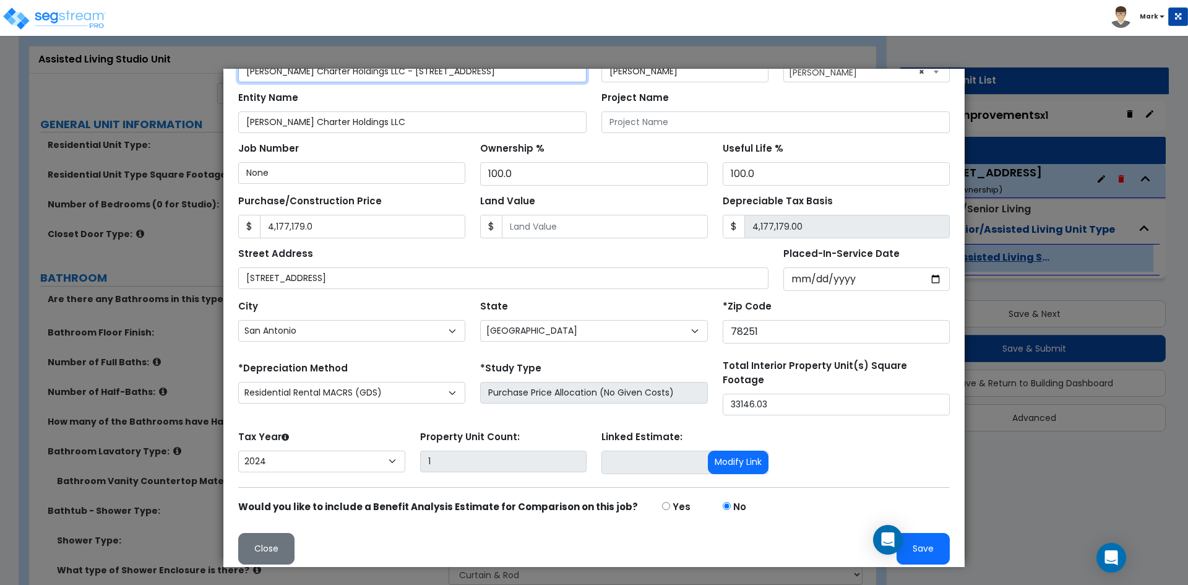
scroll to position [90, 0]
click at [933, 549] on button "Save" at bounding box center [922, 548] width 53 height 32
type input "4177179"
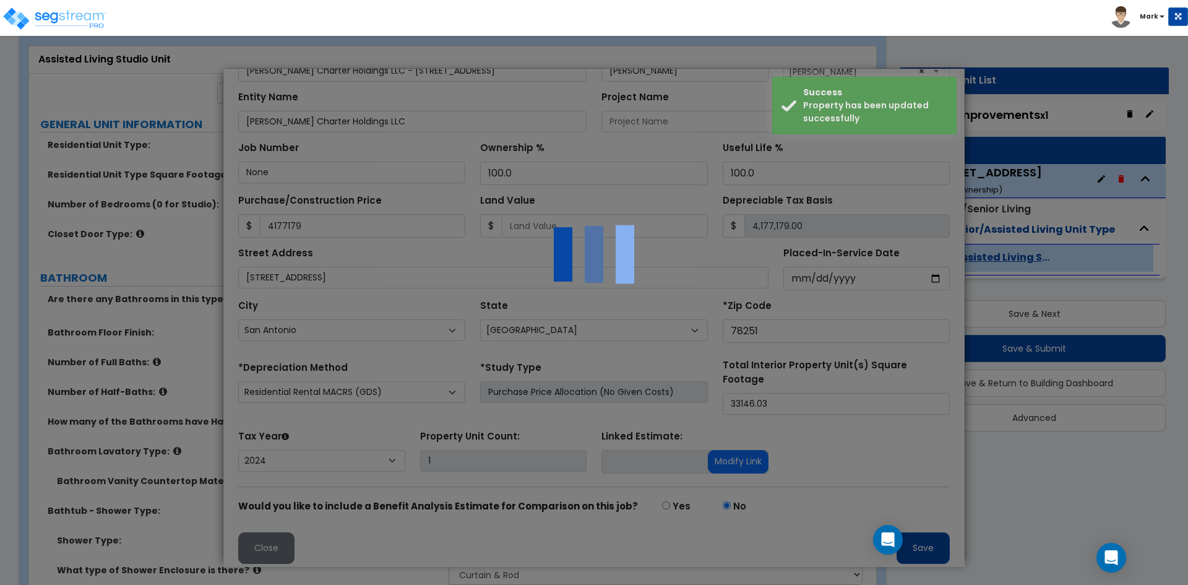
scroll to position [0, 0]
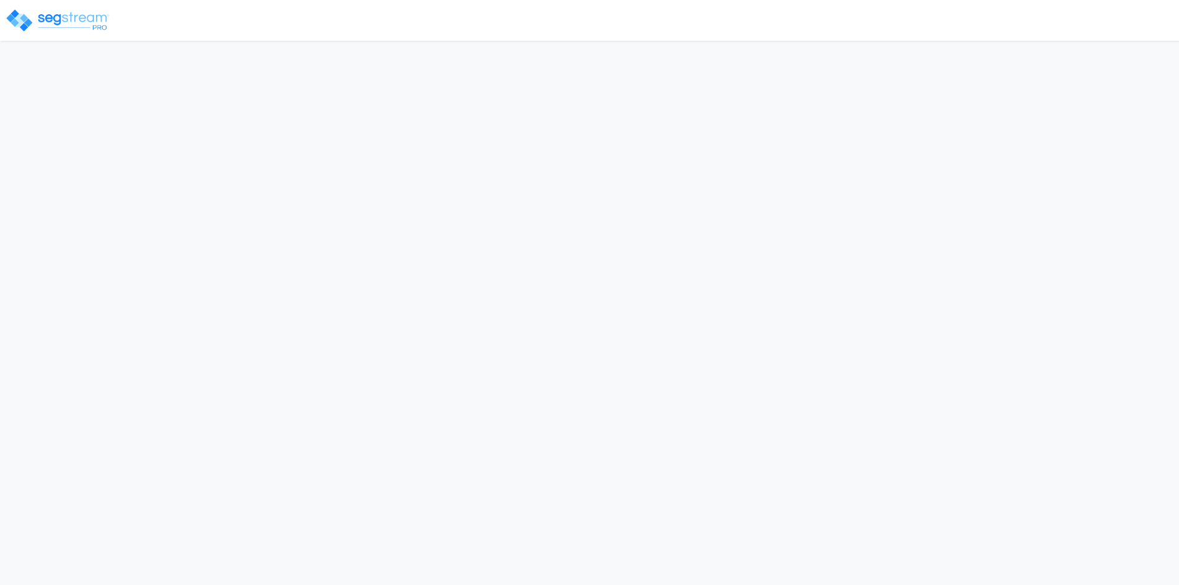
select select "2024"
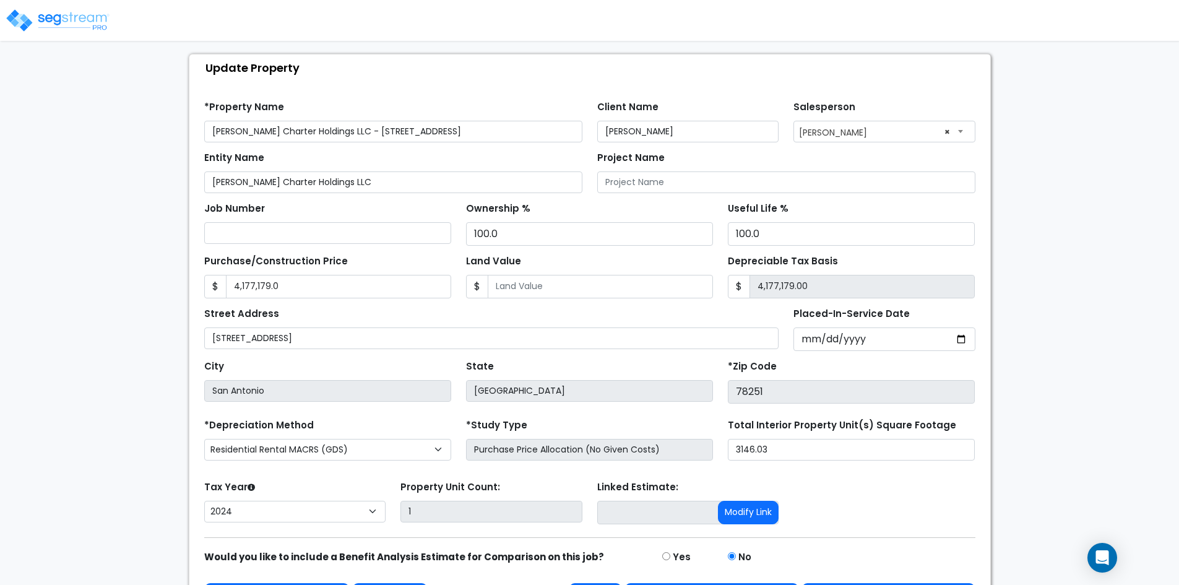
scroll to position [62, 0]
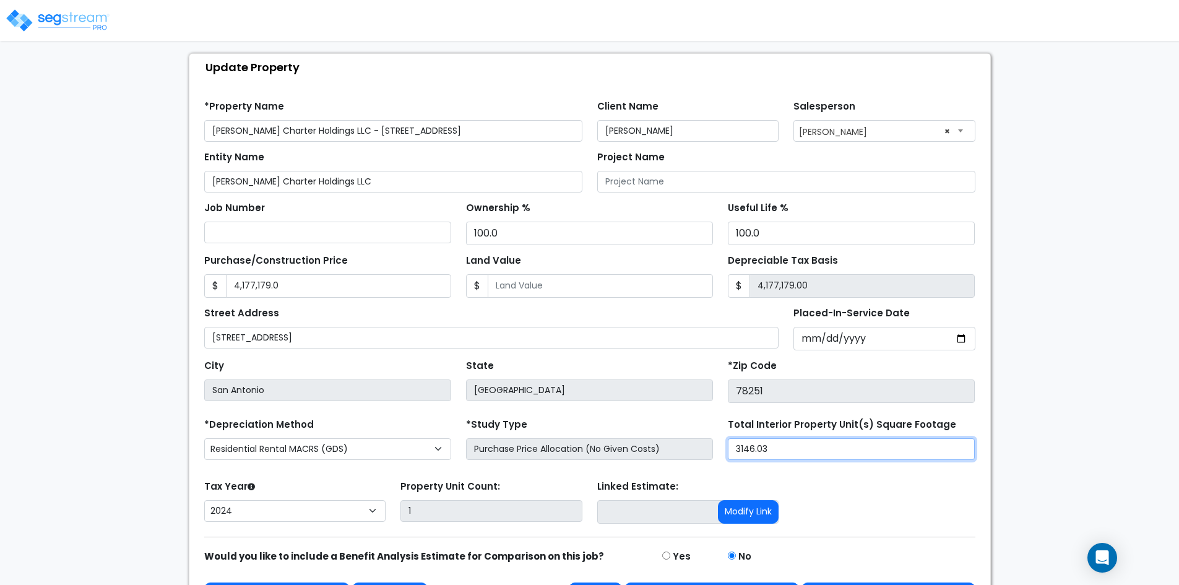
click at [739, 450] on input "3146.03" at bounding box center [851, 449] width 247 height 22
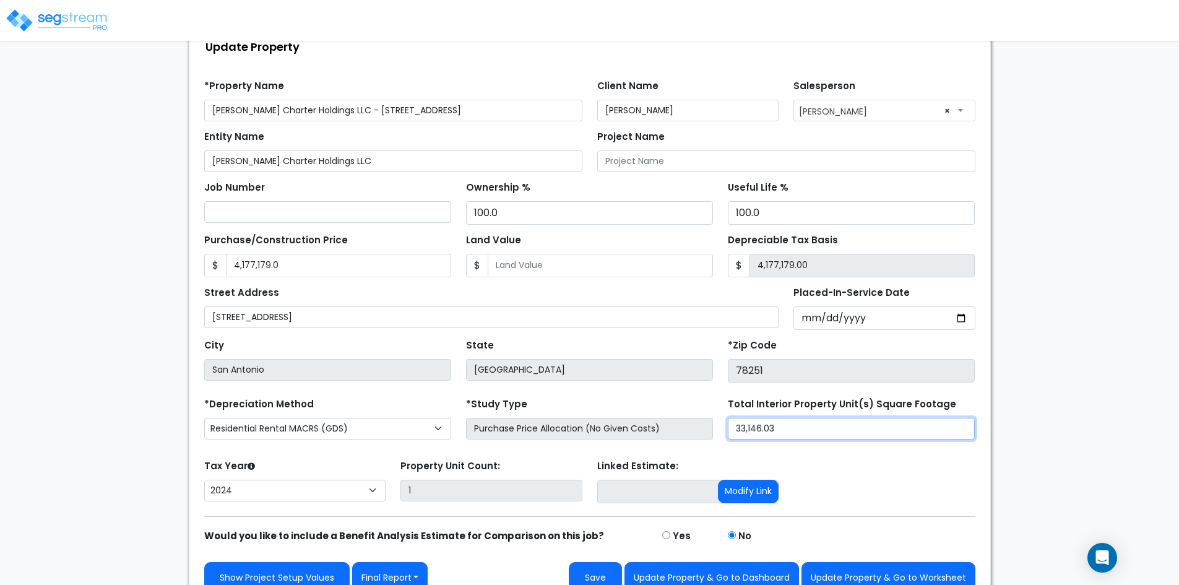
scroll to position [101, 0]
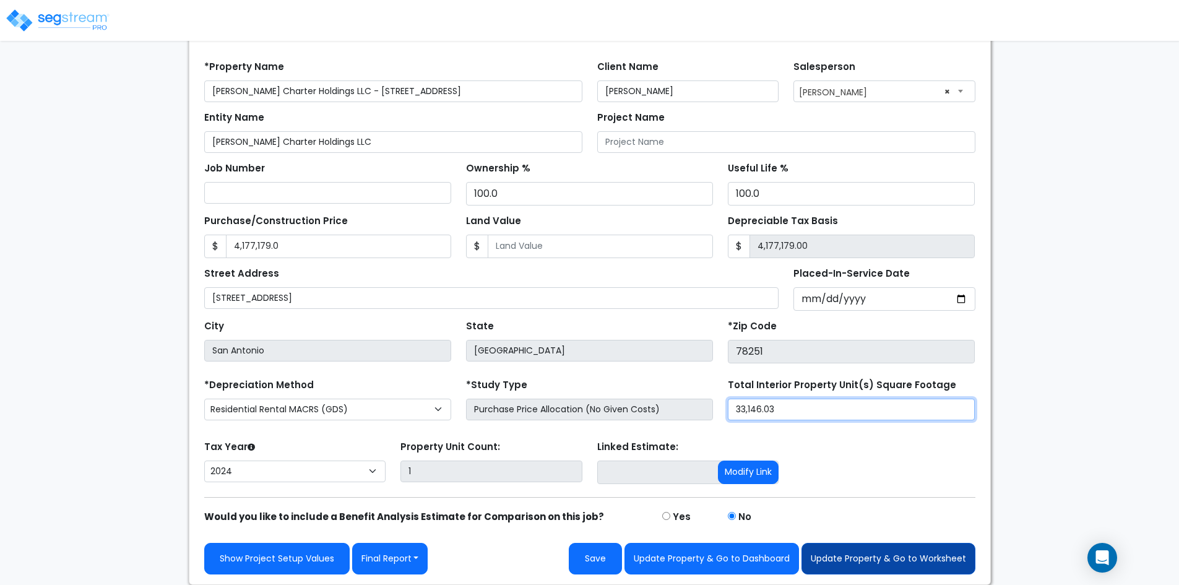
type input "33,146.03"
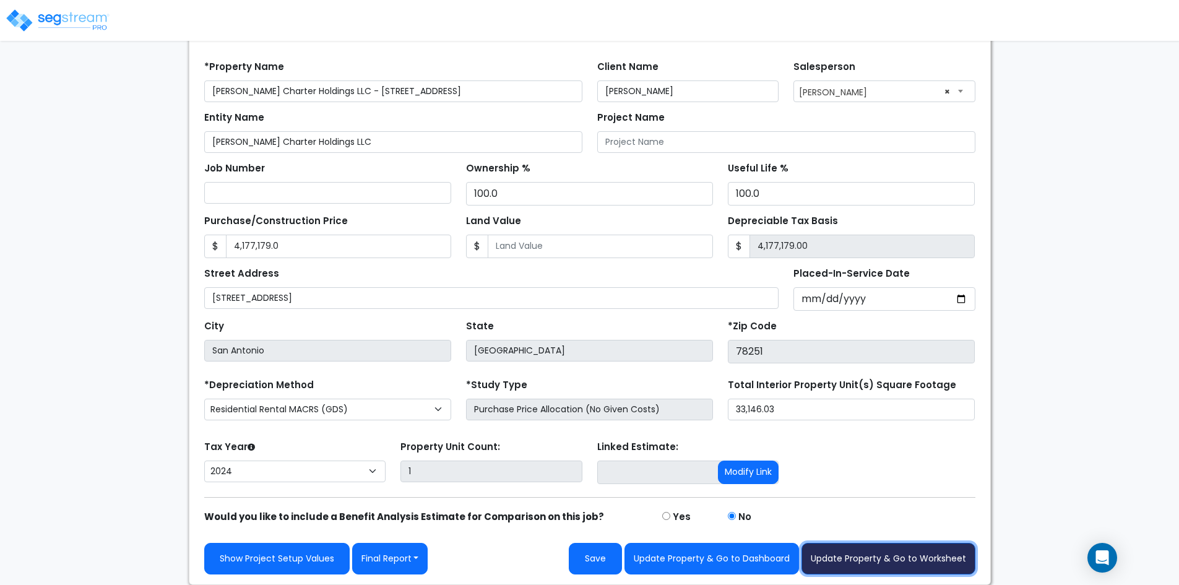
click at [823, 553] on button "Update Property & Go to Worksheet" at bounding box center [888, 559] width 174 height 32
type input "4177179"
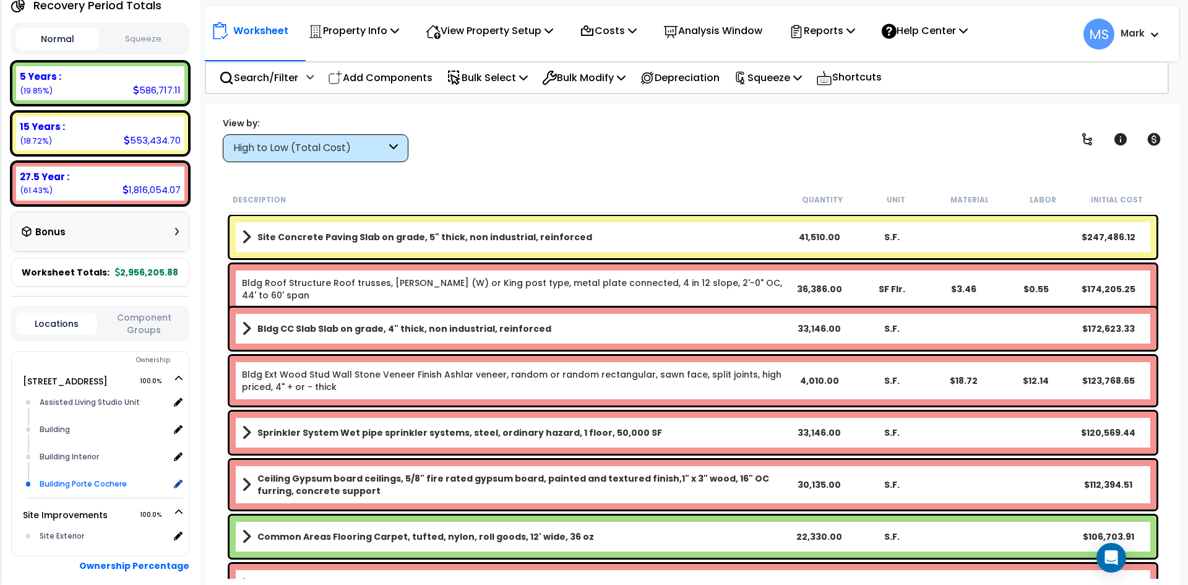
scroll to position [246, 0]
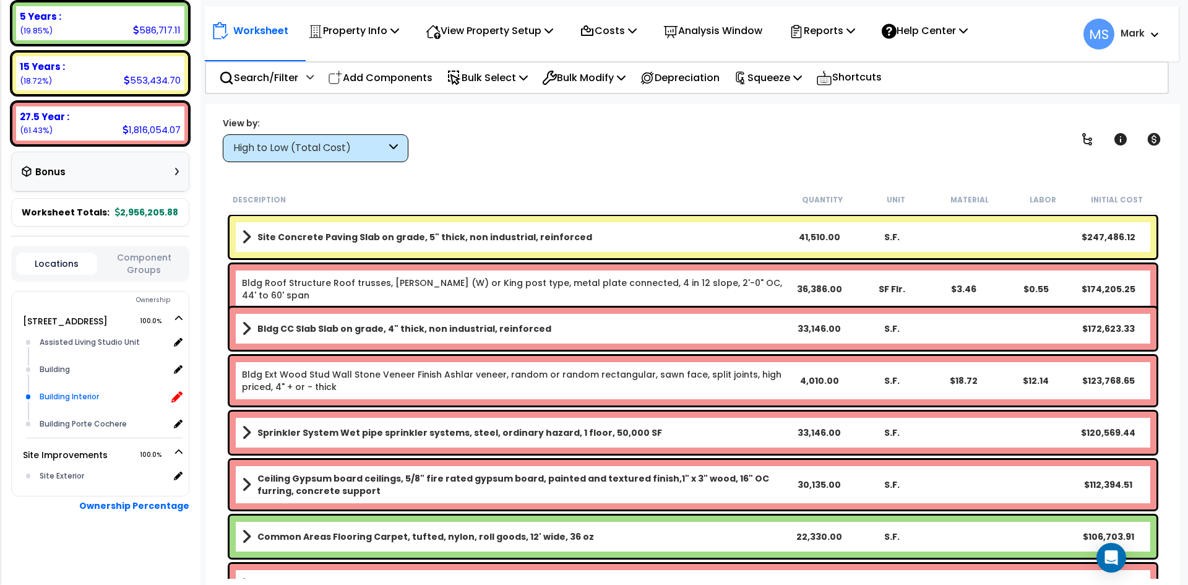
click at [181, 393] on icon at bounding box center [176, 396] width 11 height 11
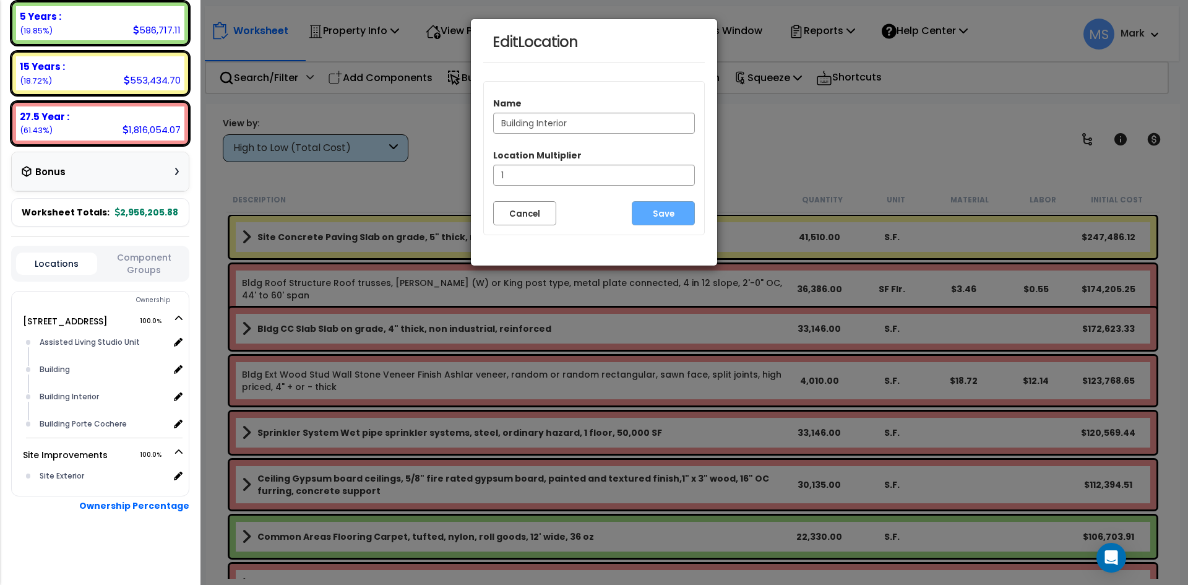
click at [19, 537] on div at bounding box center [100, 543] width 178 height 62
click at [515, 219] on button "Cancel" at bounding box center [524, 213] width 63 height 24
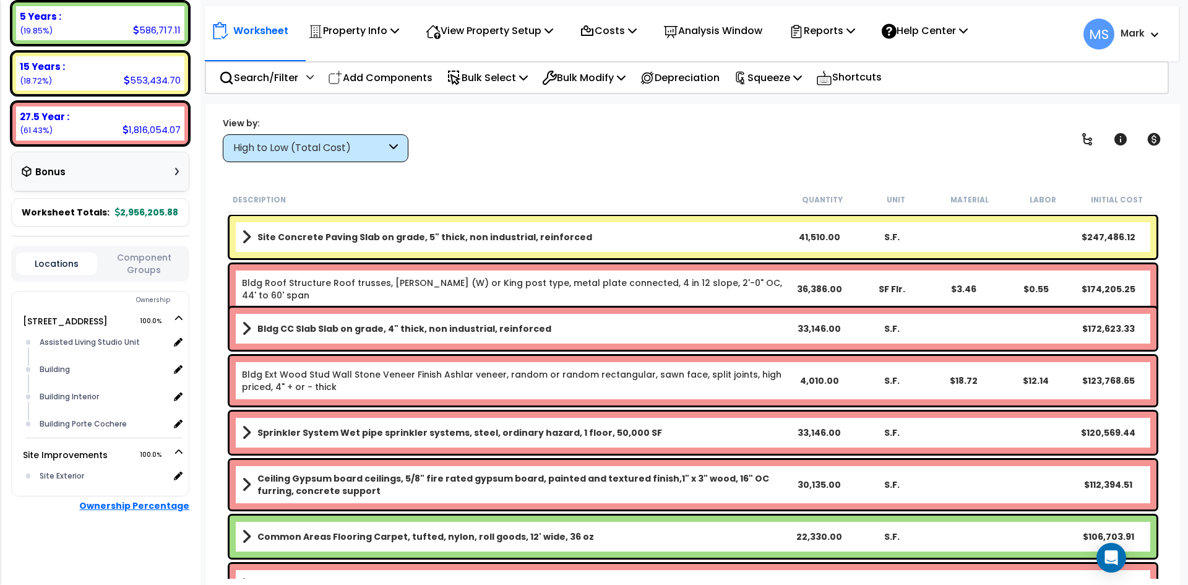
click at [144, 508] on b "Ownership Percentage" at bounding box center [134, 505] width 110 height 12
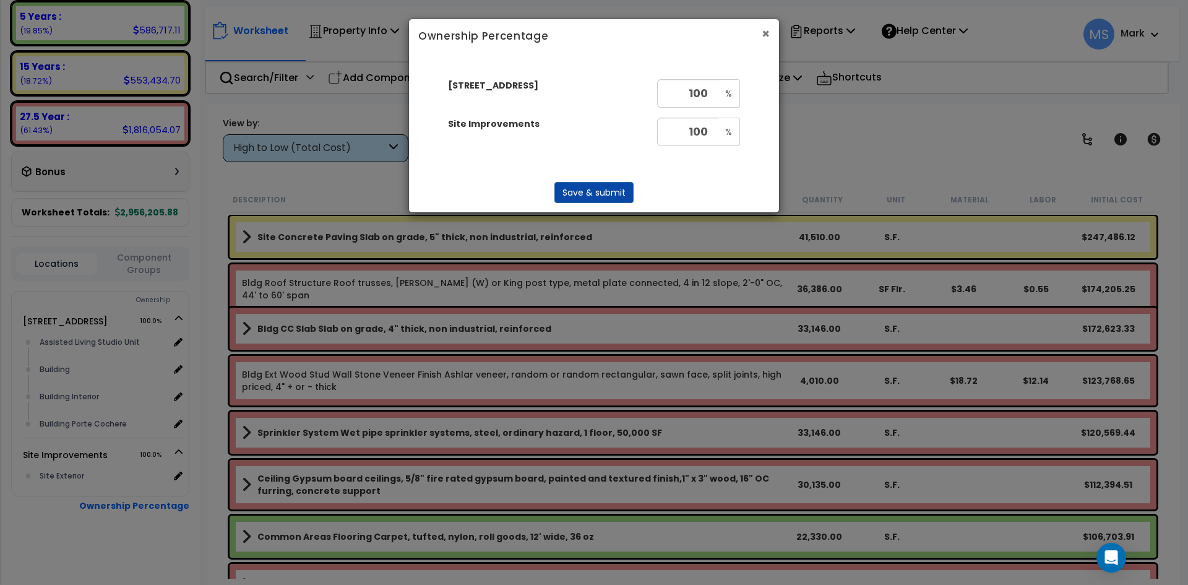
click at [763, 35] on button "×" at bounding box center [766, 33] width 8 height 13
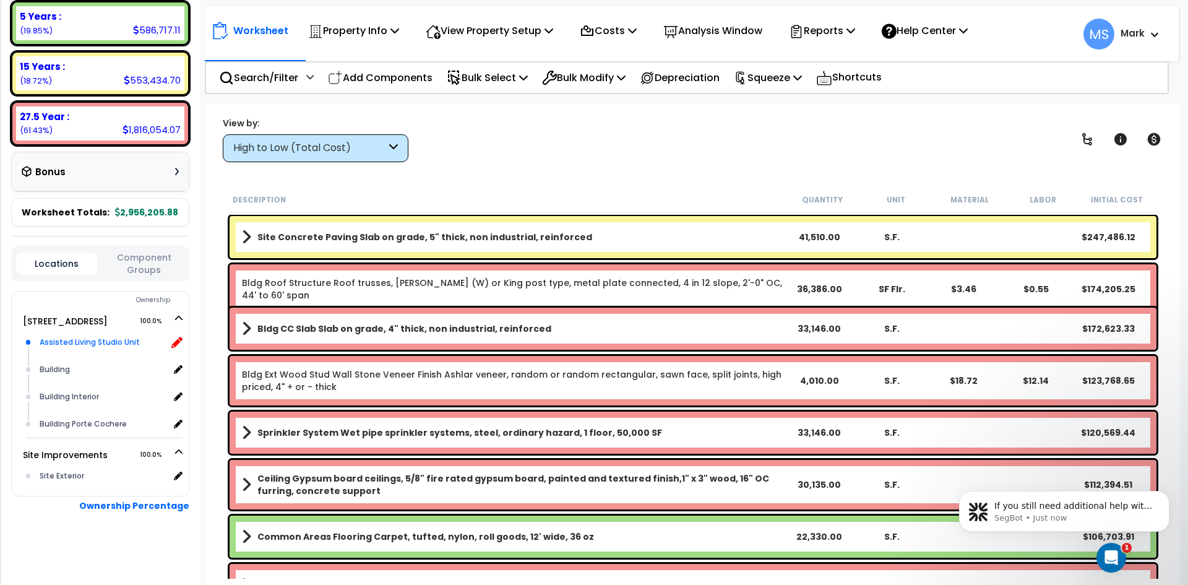
scroll to position [0, 0]
click at [182, 343] on icon at bounding box center [176, 342] width 11 height 11
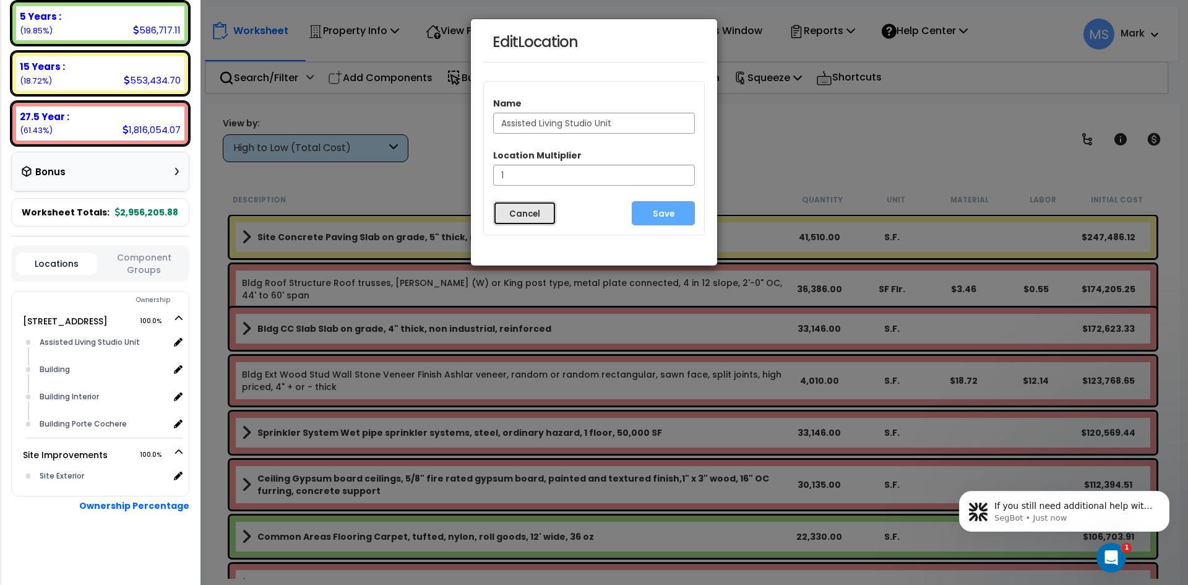
click at [535, 220] on button "Cancel" at bounding box center [524, 213] width 63 height 24
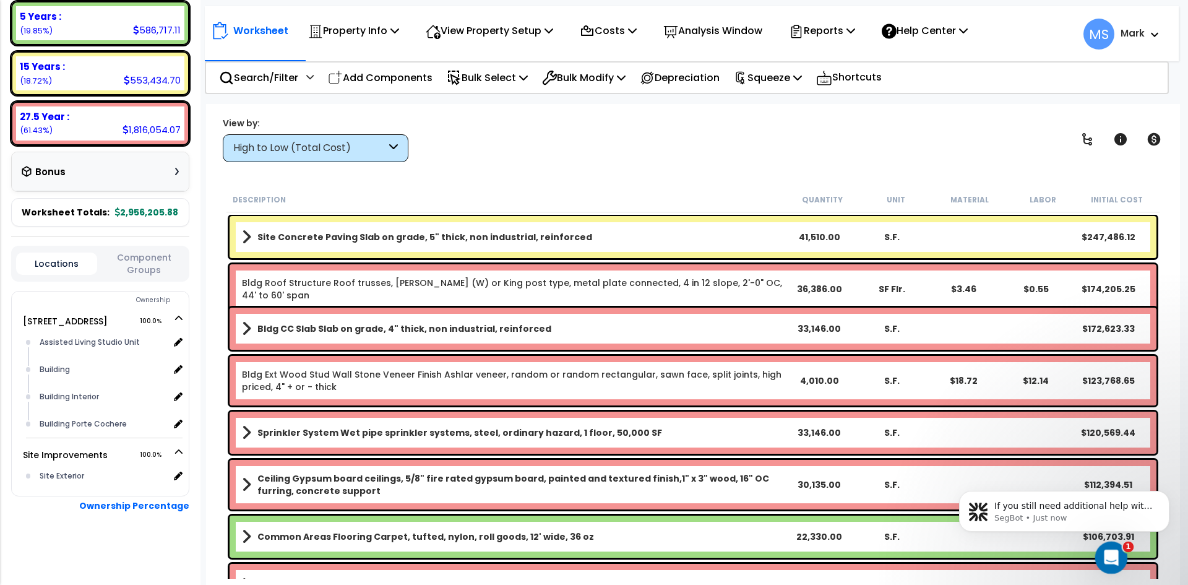
click at [1114, 546] on div "Open Intercom Messenger" at bounding box center [1109, 555] width 41 height 41
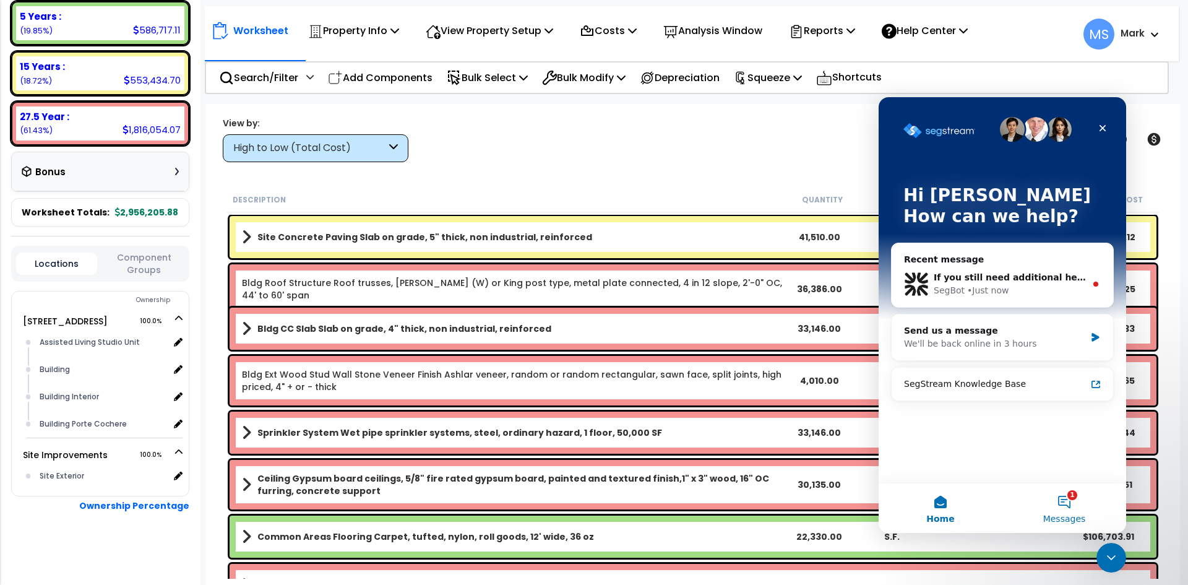
click at [1080, 510] on button "1 Messages" at bounding box center [1064, 507] width 124 height 49
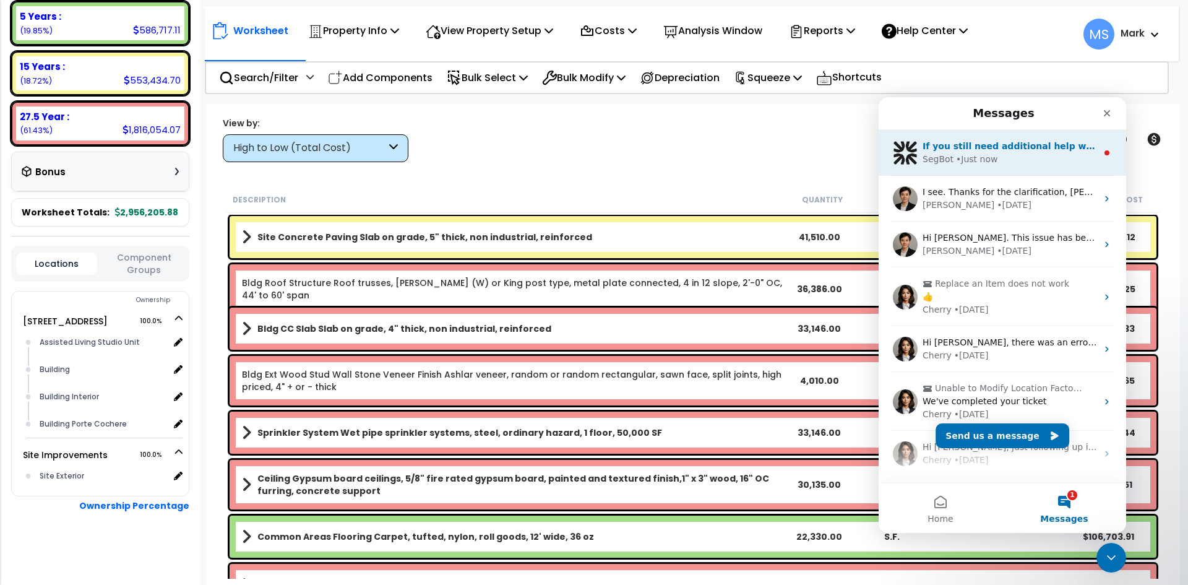
click at [1064, 162] on div "SegBot • Just now" at bounding box center [1009, 159] width 174 height 13
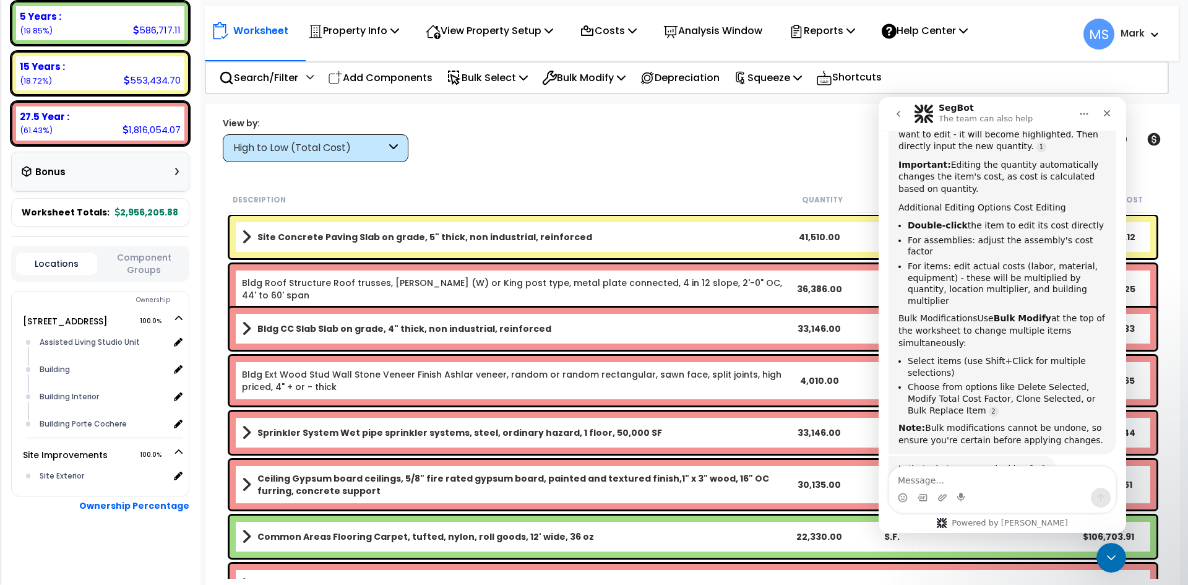
scroll to position [619, 0]
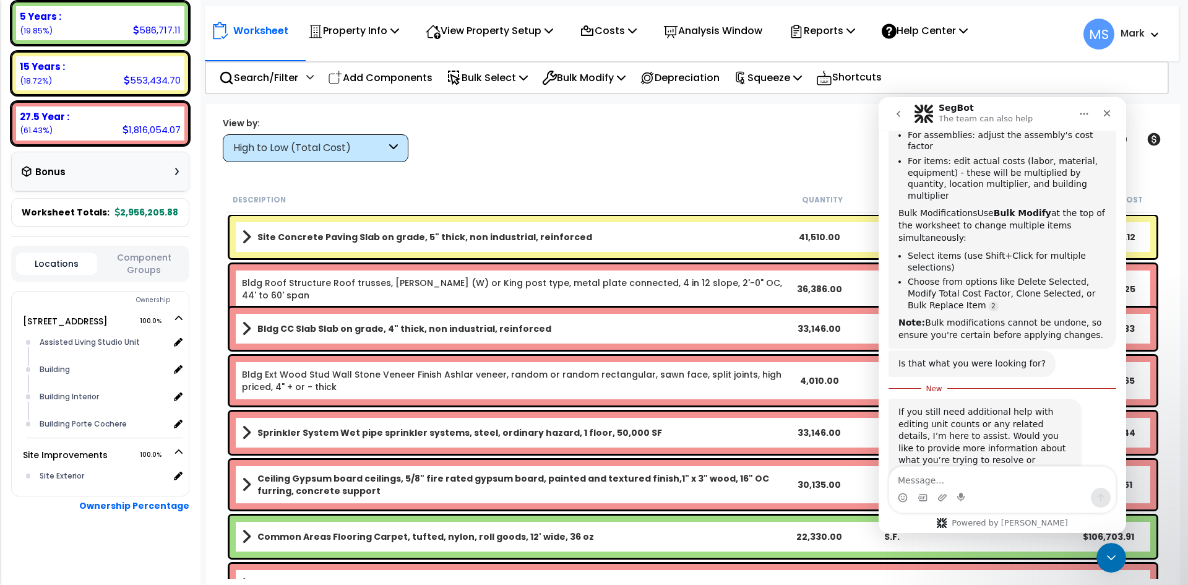
click at [909, 482] on textarea "Message…" at bounding box center [1002, 476] width 226 height 21
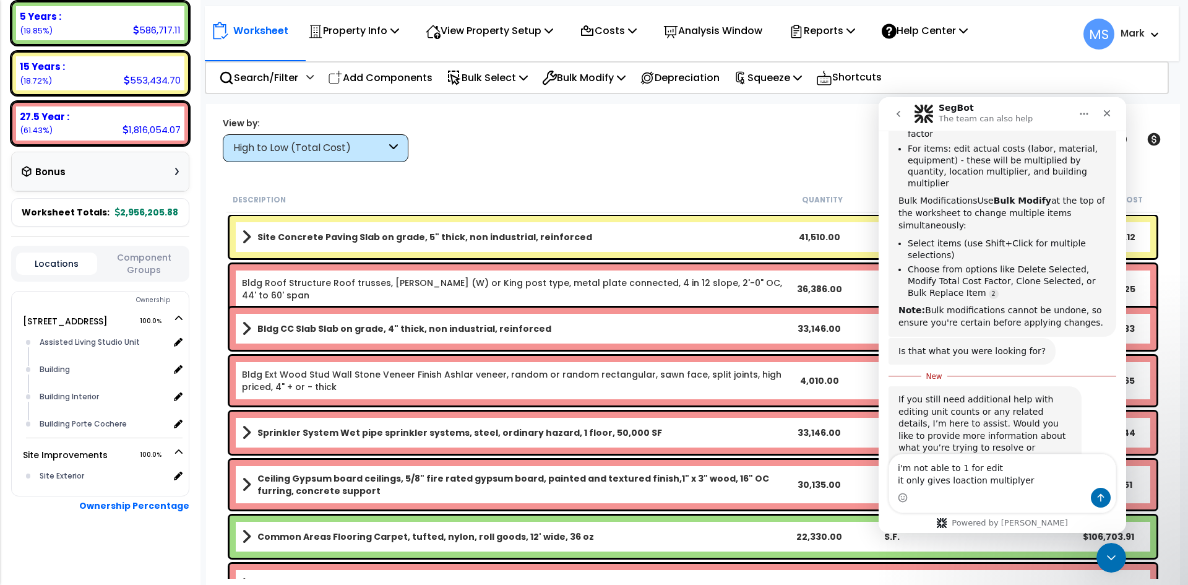
type textarea "i'm not able to 1 for edit it only gives loaction multiplyer"
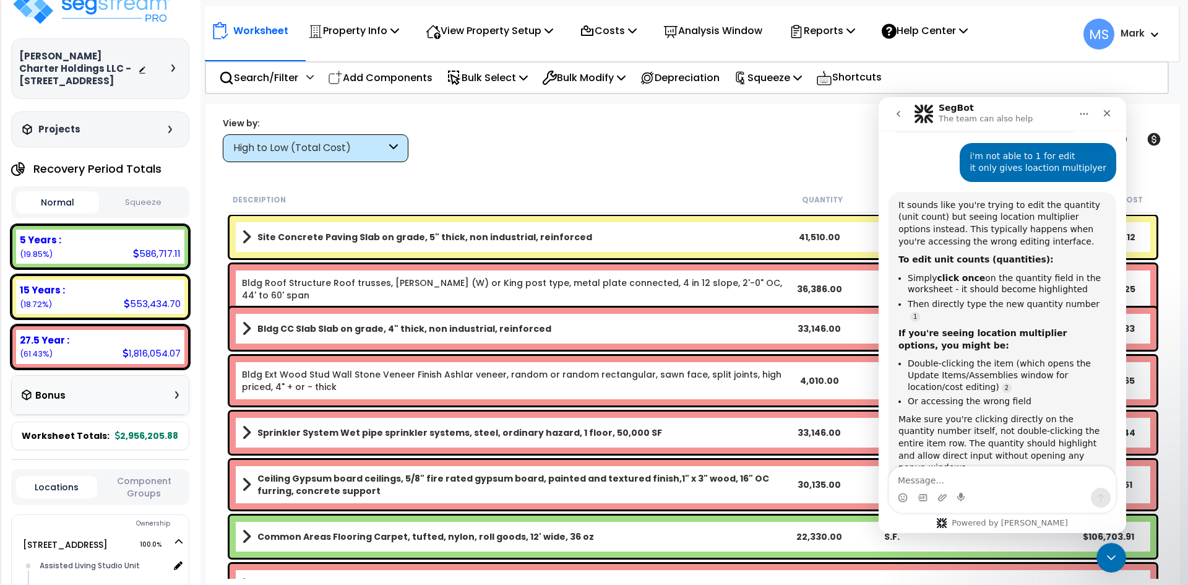
scroll to position [0, 0]
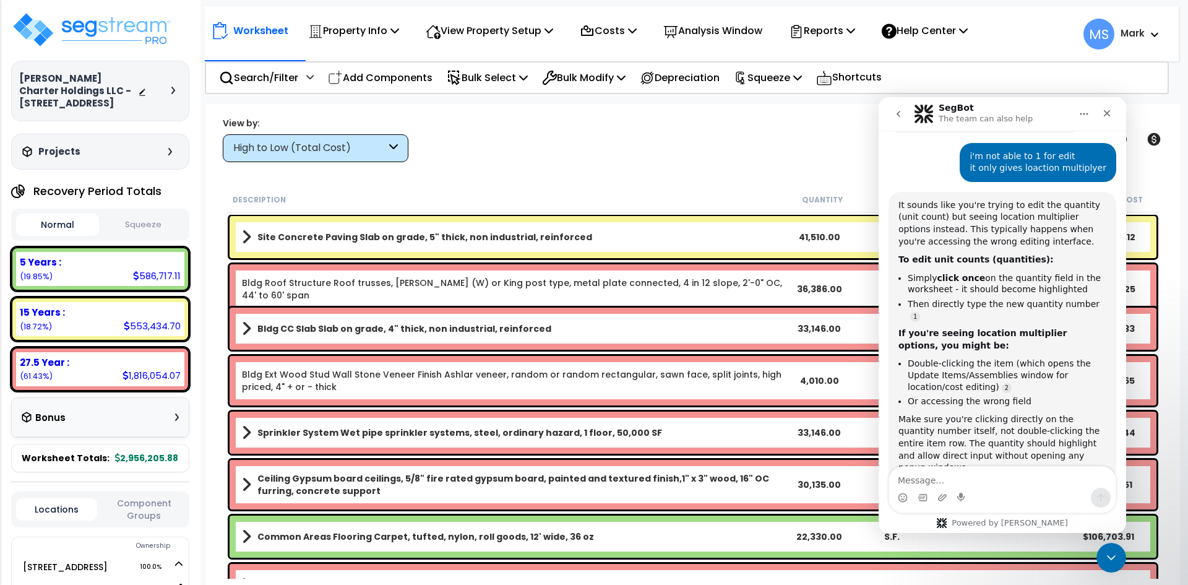
click at [116, 157] on div "Projects" at bounding box center [98, 151] width 159 height 12
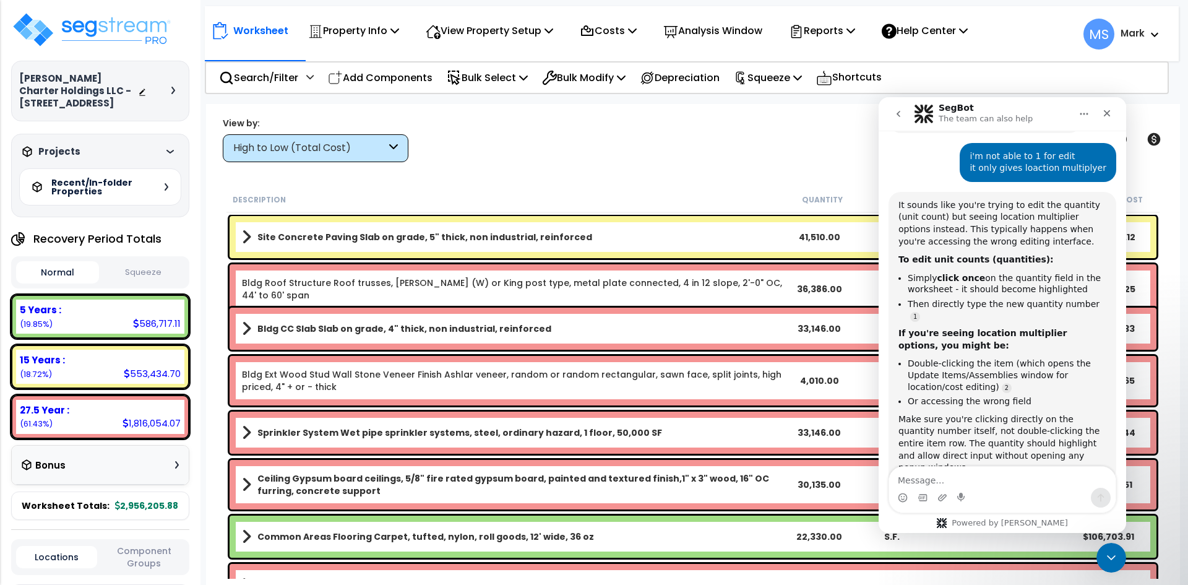
click at [160, 149] on div "Projects" at bounding box center [98, 151] width 159 height 12
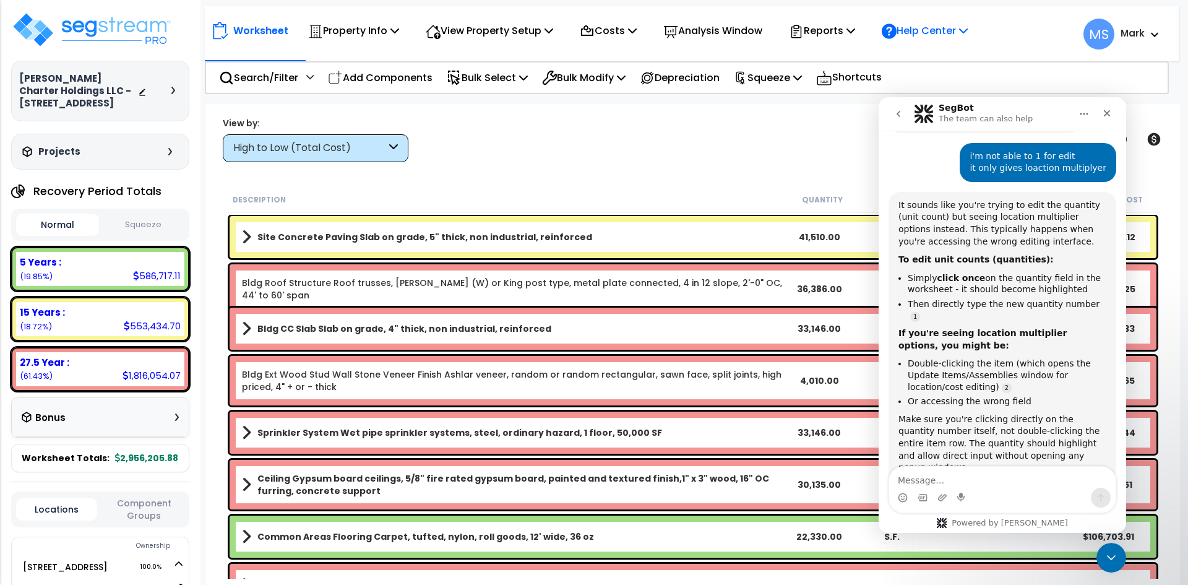
click at [932, 30] on p "Help Center" at bounding box center [925, 30] width 86 height 17
click at [736, 163] on div "Worksheet Property Info Property Setup Add Property Unit Template property Clon…" at bounding box center [693, 396] width 974 height 585
click at [483, 40] on div "View Property Setup" at bounding box center [489, 30] width 127 height 29
click at [379, 36] on p "Property Info" at bounding box center [353, 30] width 91 height 17
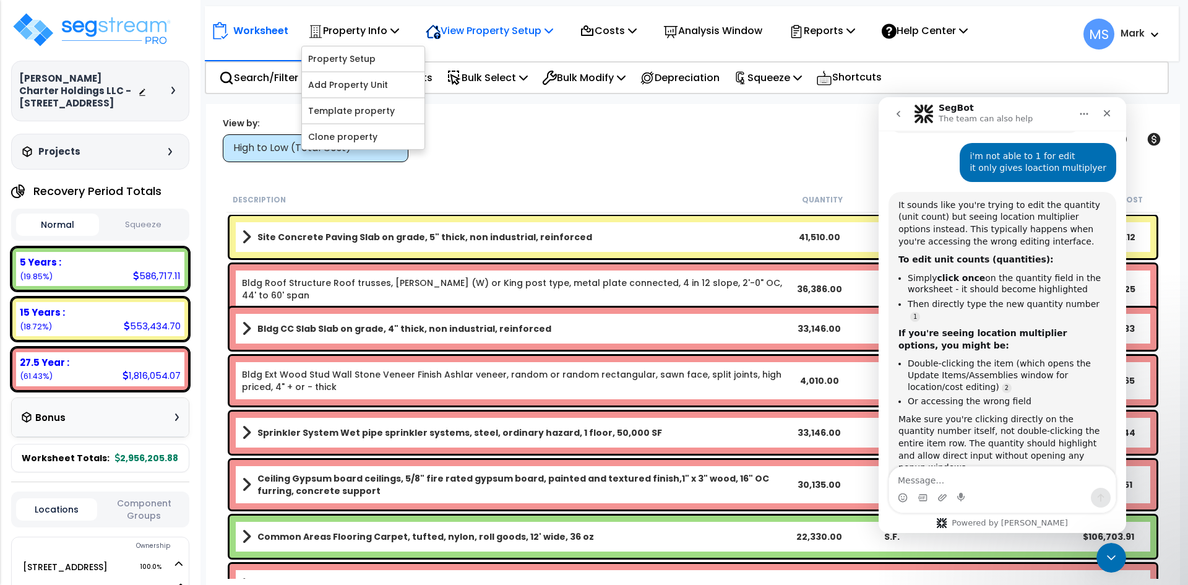
click at [487, 44] on div "View Property Setup" at bounding box center [489, 30] width 127 height 29
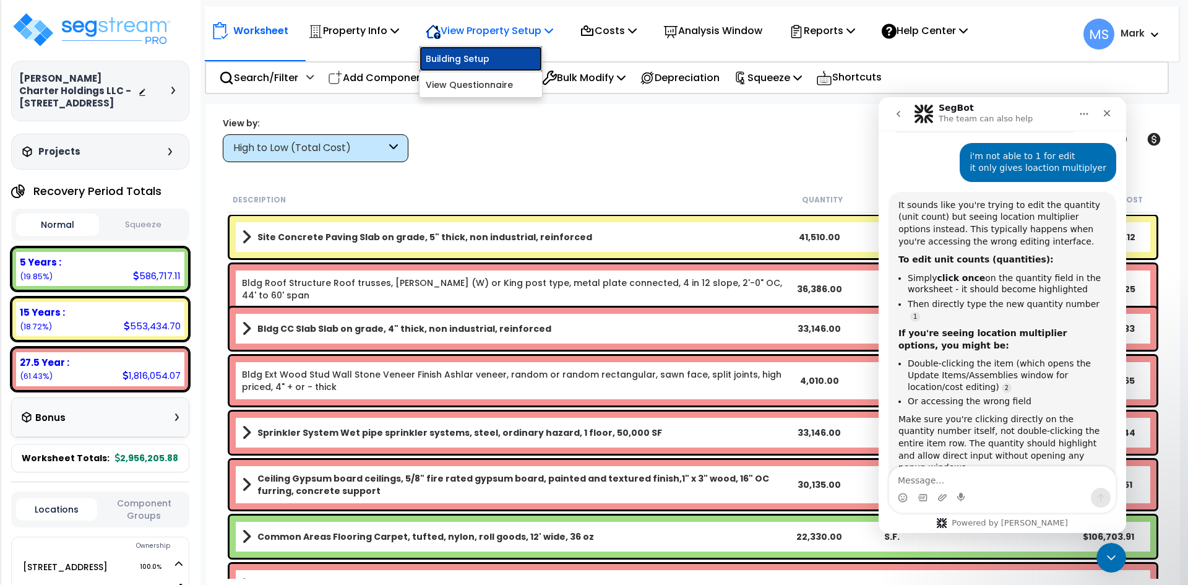
click at [485, 54] on link "Building Setup" at bounding box center [480, 58] width 123 height 25
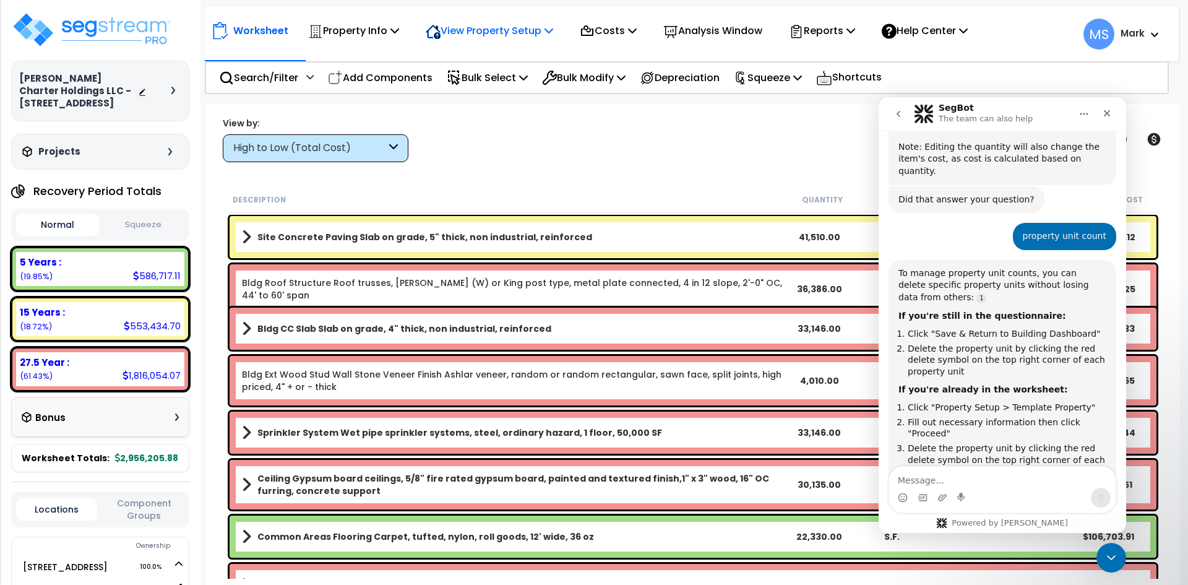
scroll to position [1494, 0]
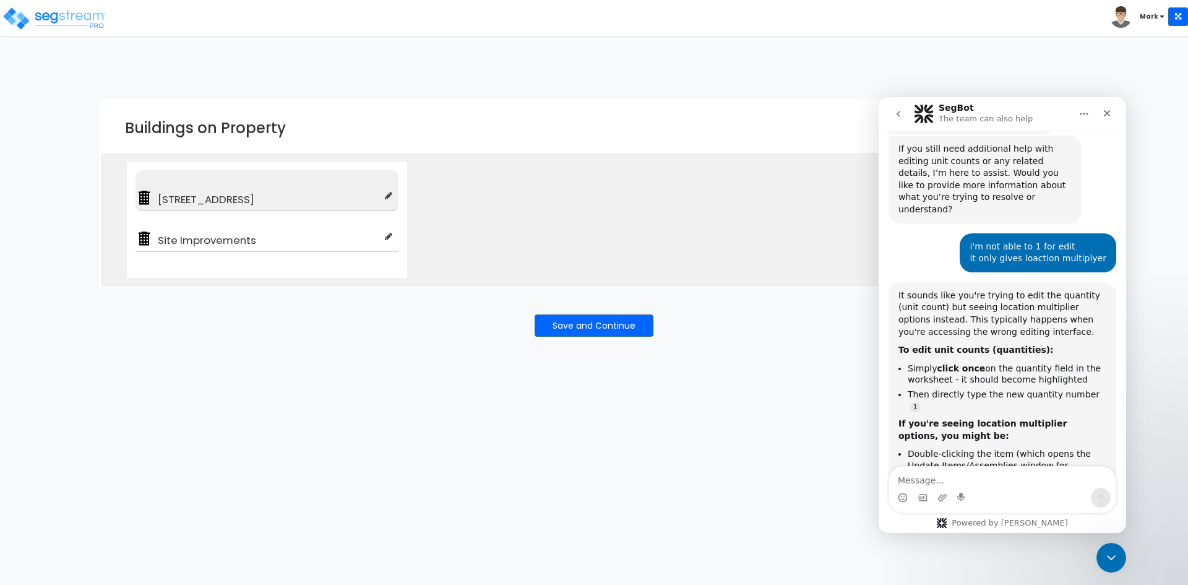
scroll to position [952, 0]
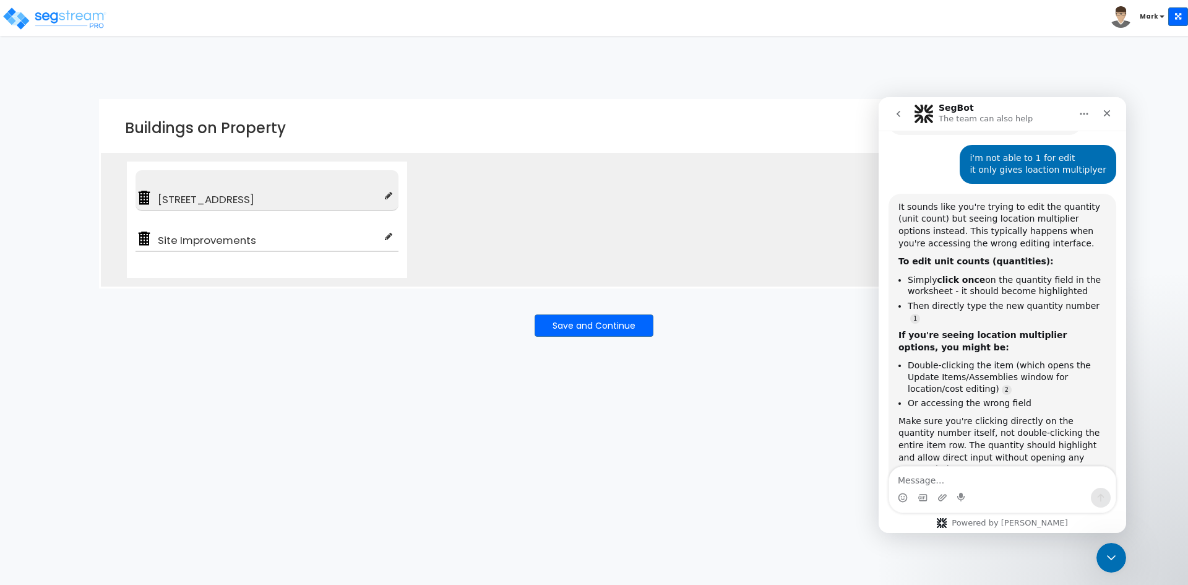
click at [391, 197] on icon at bounding box center [388, 195] width 7 height 9
type input "[STREET_ADDRESS]"
type input "Assisted/Senior Living"
checkbox input "true"
type input "100"
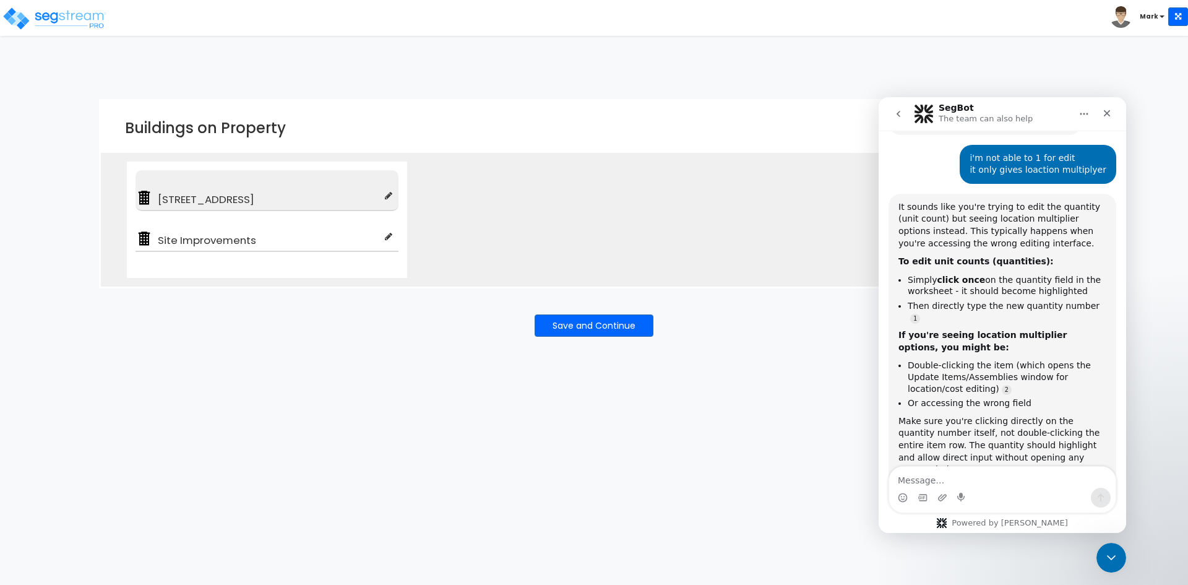
type input "100"
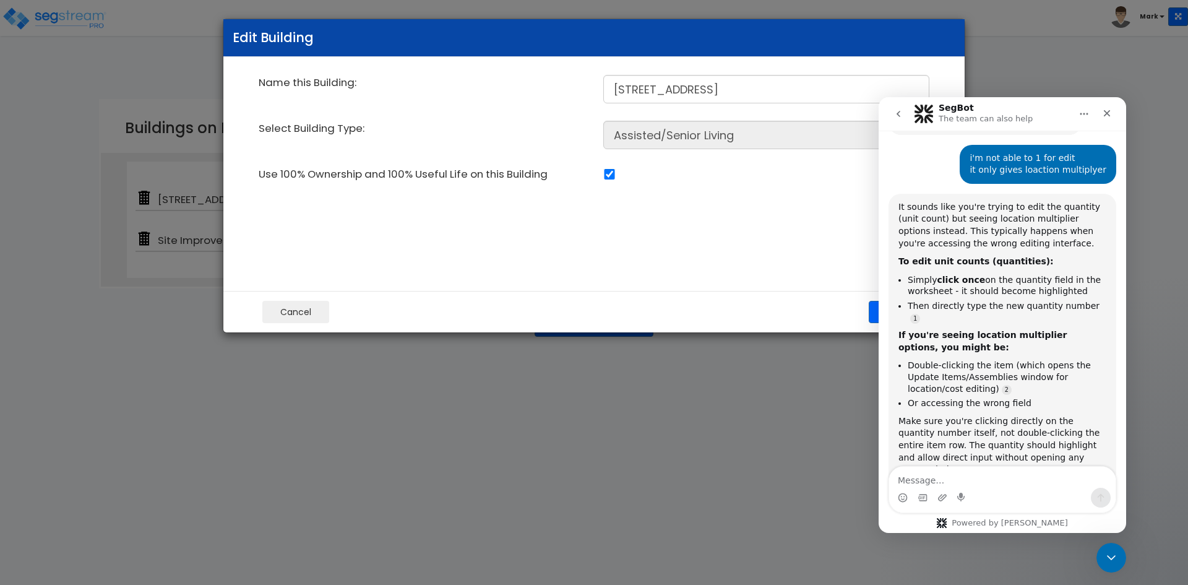
click at [1085, 111] on icon "Home" at bounding box center [1084, 114] width 10 height 10
click at [1105, 113] on icon "Close" at bounding box center [1107, 113] width 10 height 10
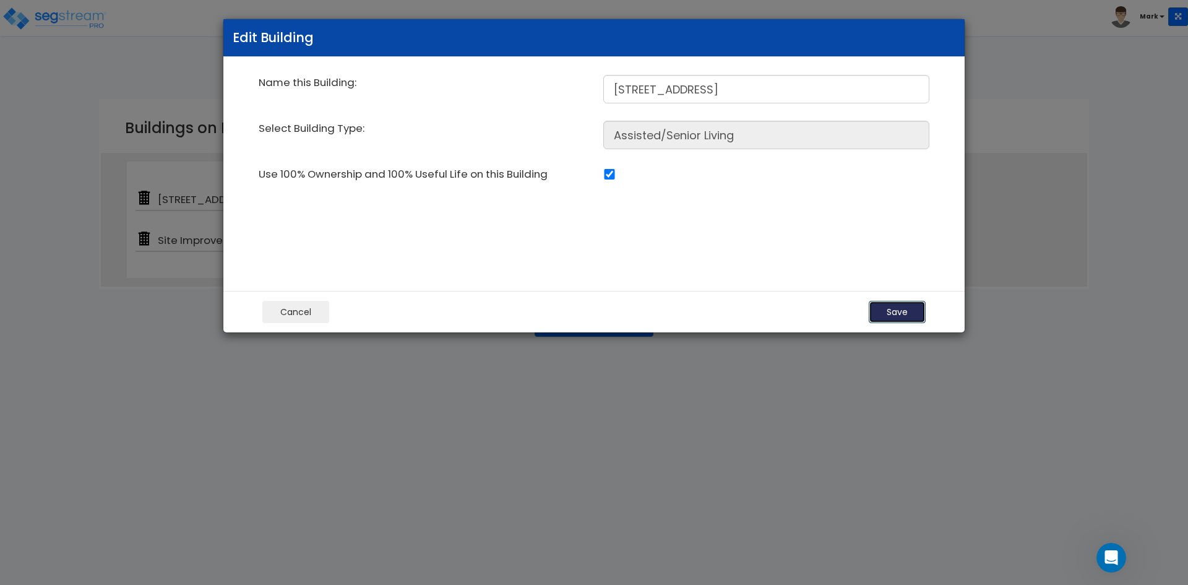
click at [906, 311] on button "Save" at bounding box center [897, 312] width 57 height 22
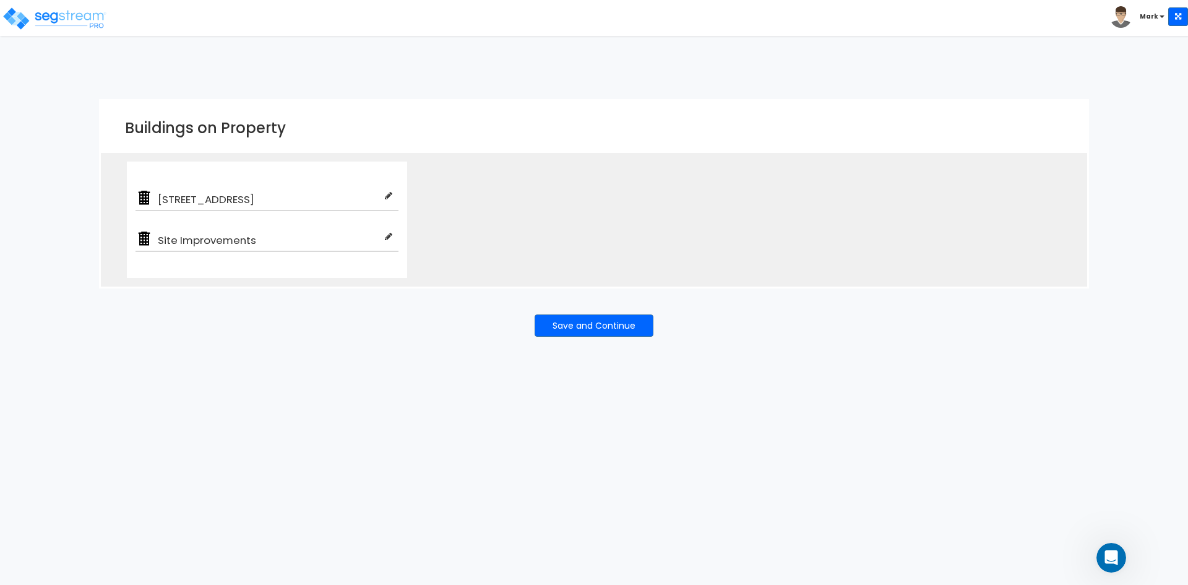
click at [619, 338] on div "Save and Continue" at bounding box center [594, 325] width 990 height 74
click at [623, 330] on button "Save and Continue" at bounding box center [594, 325] width 119 height 22
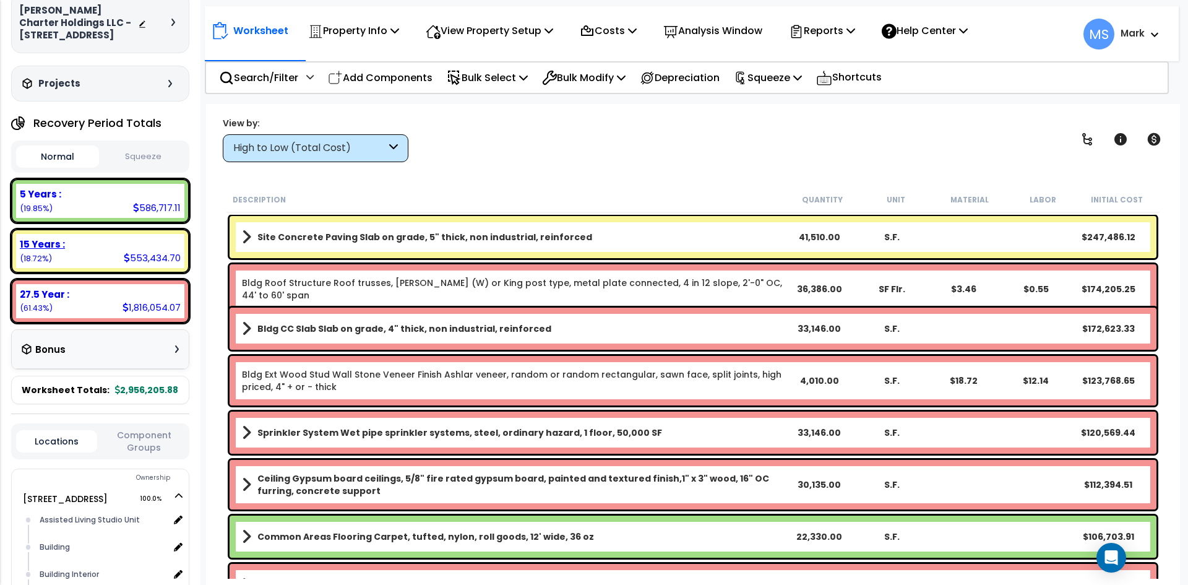
scroll to position [246, 0]
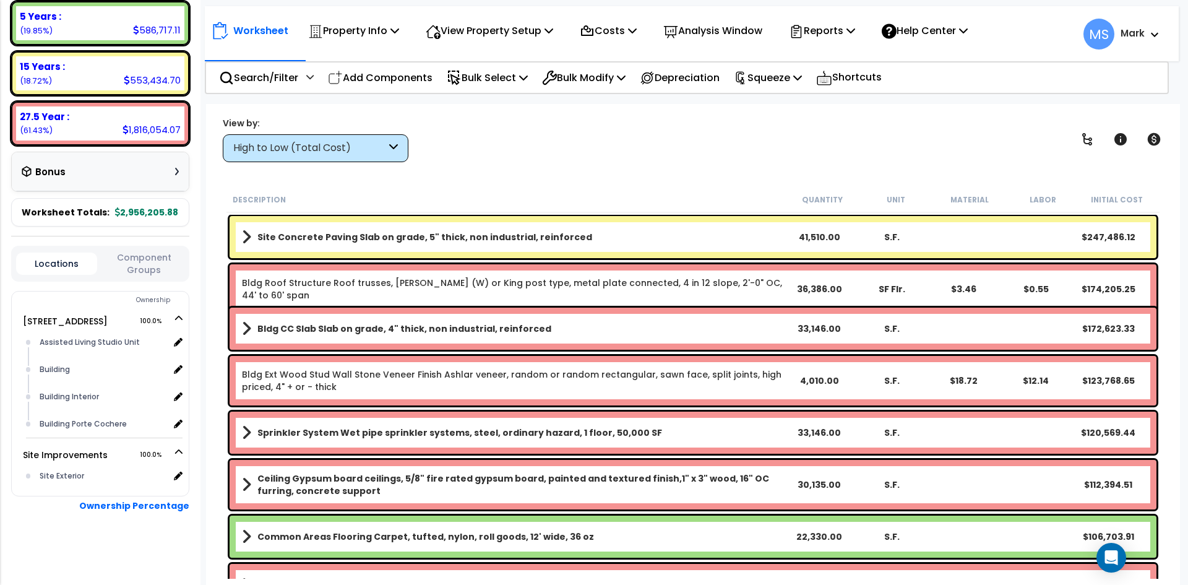
click at [166, 262] on button "Component Groups" at bounding box center [143, 264] width 81 height 26
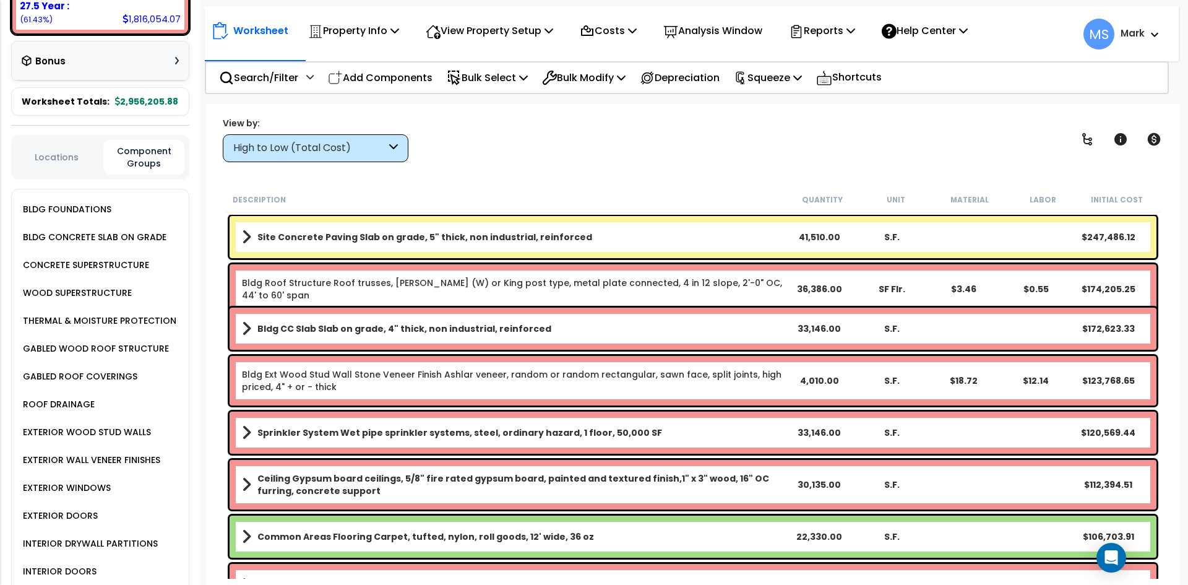
scroll to position [109, 0]
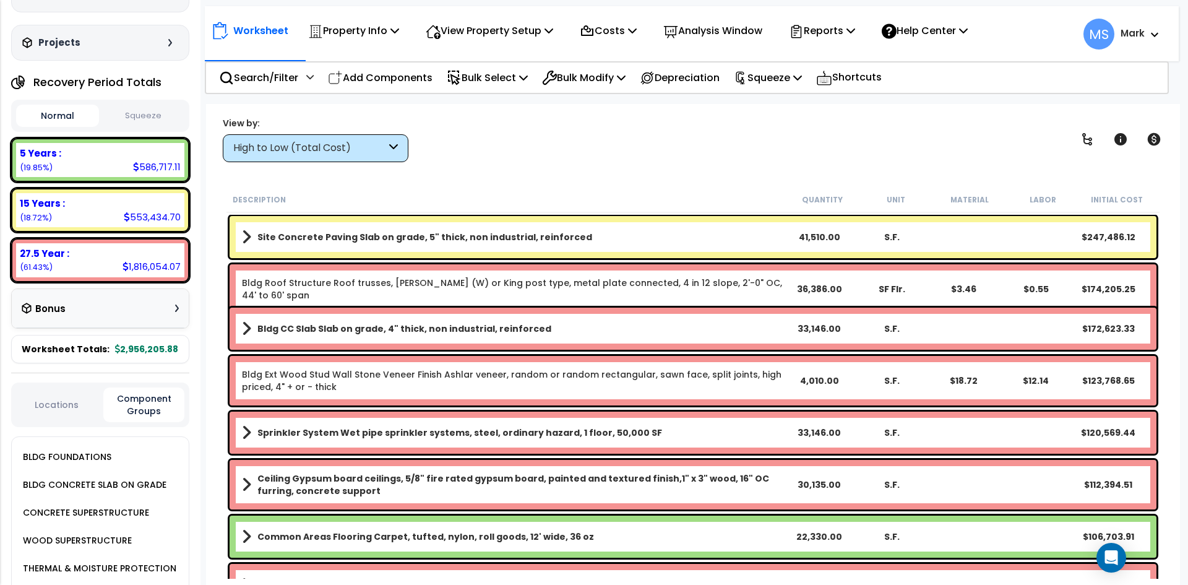
click at [78, 399] on button "Locations" at bounding box center [56, 405] width 81 height 14
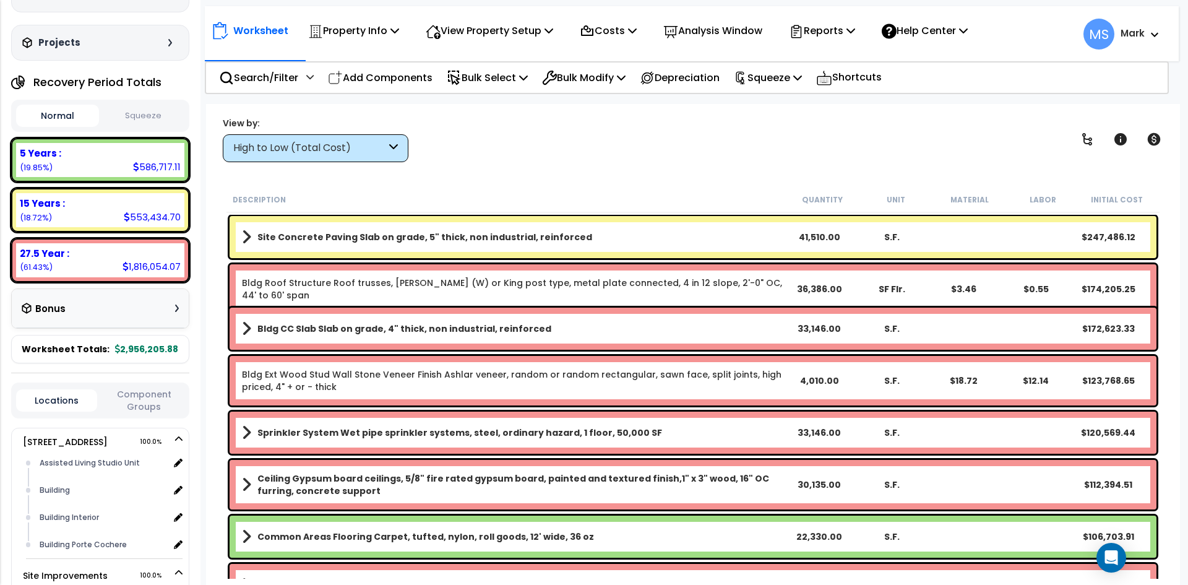
scroll to position [0, 0]
click at [650, 191] on div "Description Quantity Unit Material Labor Initial Cost" at bounding box center [692, 200] width 933 height 26
click at [694, 172] on div "Worksheet Property Info Property Setup Add Property Unit Template property Clon…" at bounding box center [693, 396] width 974 height 585
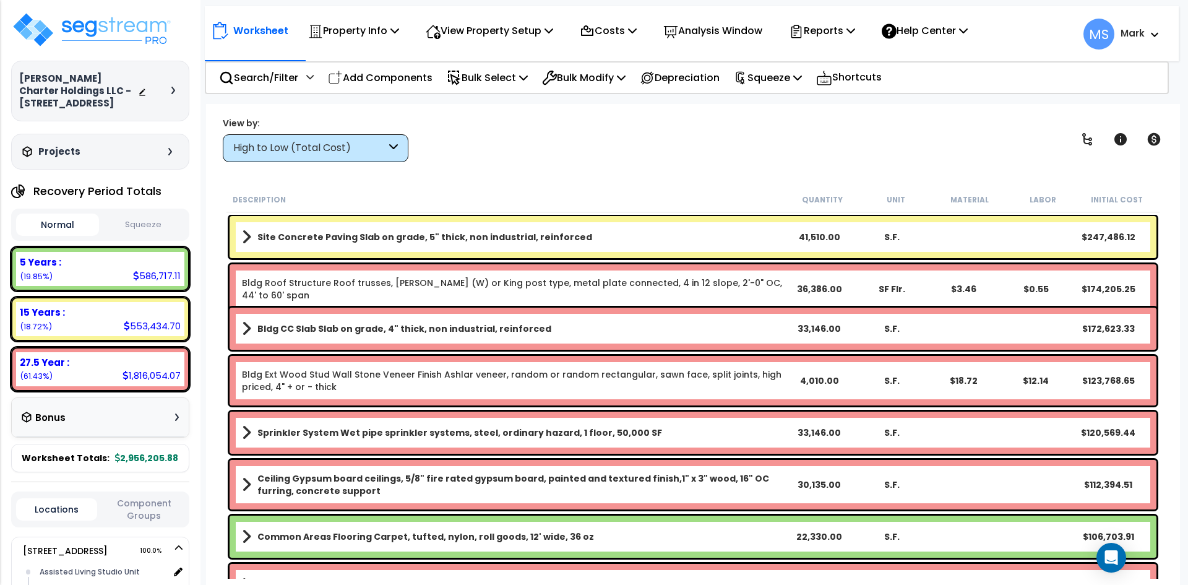
click at [136, 91] on h3 "[PERSON_NAME] Charter Holdings LLC - [STREET_ADDRESS]" at bounding box center [78, 90] width 119 height 37
click at [141, 93] on icon at bounding box center [143, 91] width 6 height 7
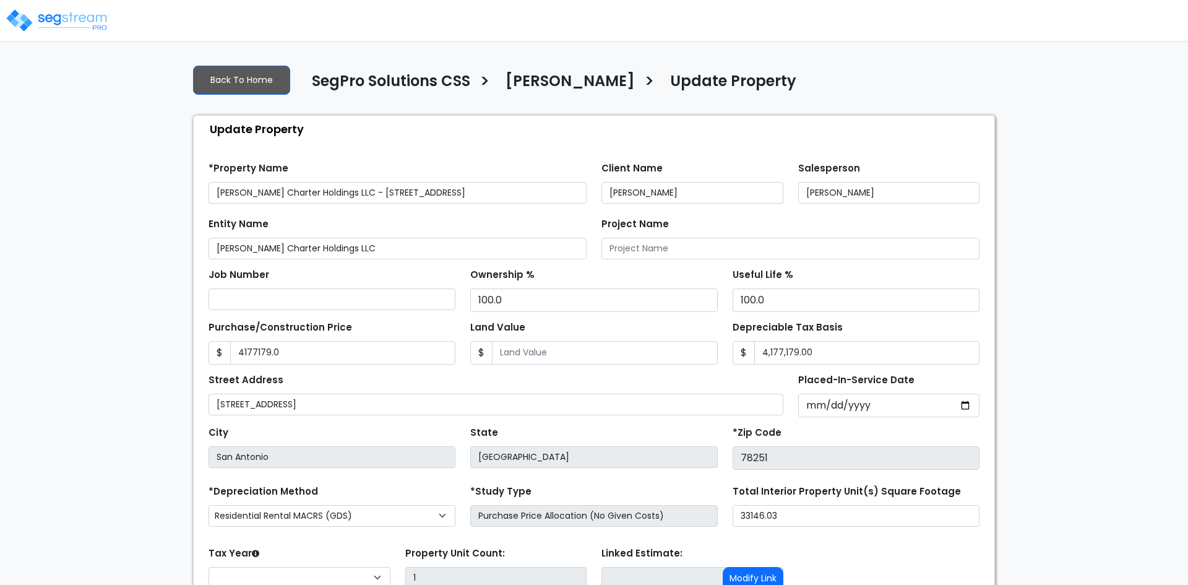
type input "4,177,179.0"
type input "4,177,179.00"
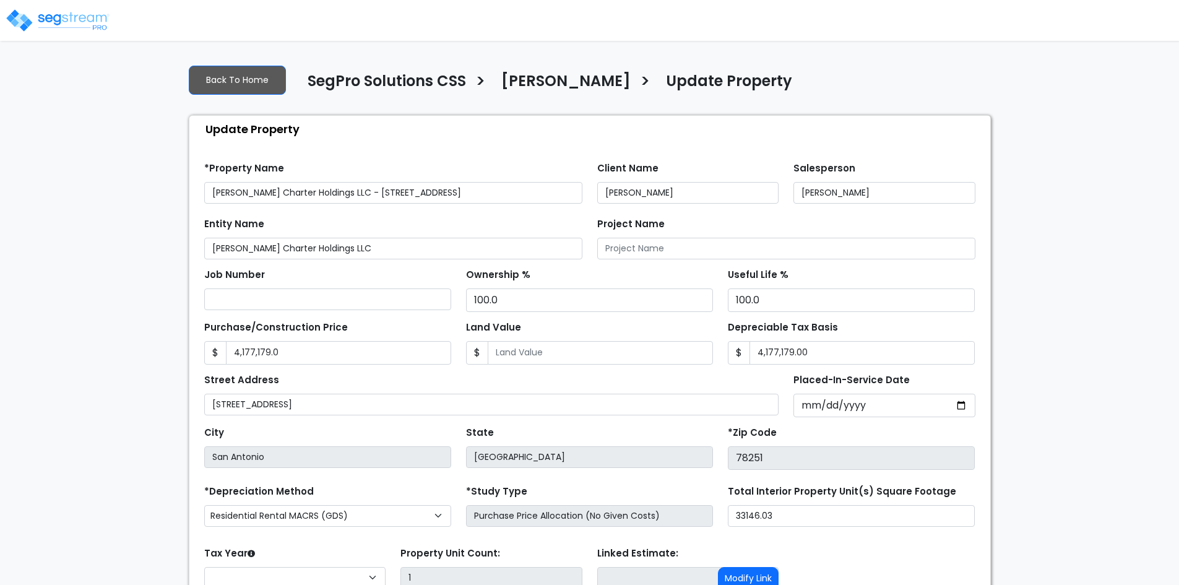
select select "2024"
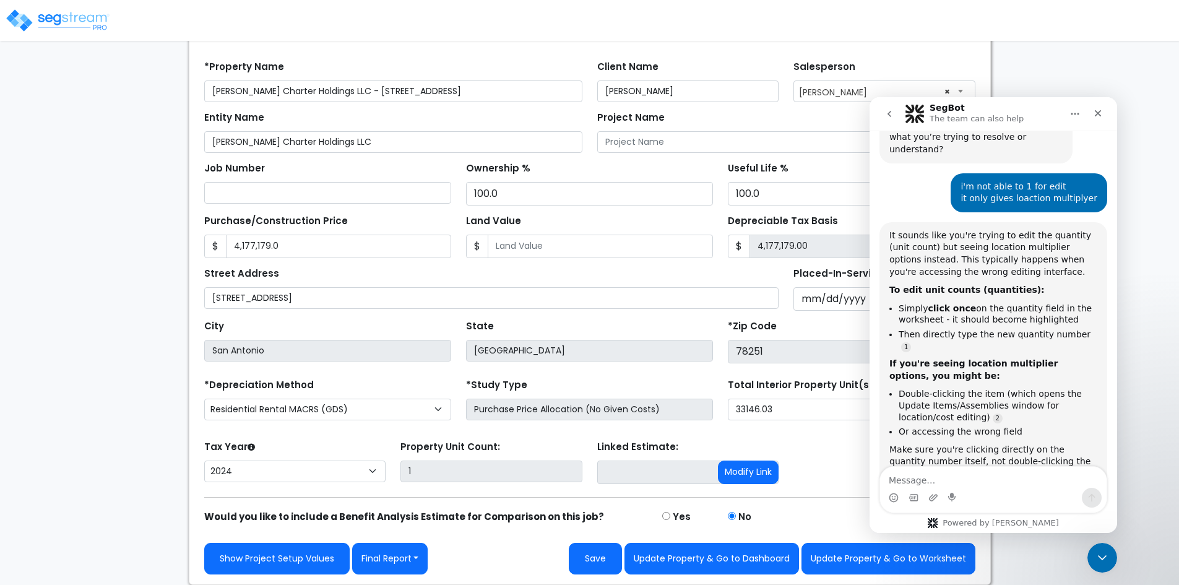
scroll to position [952, 0]
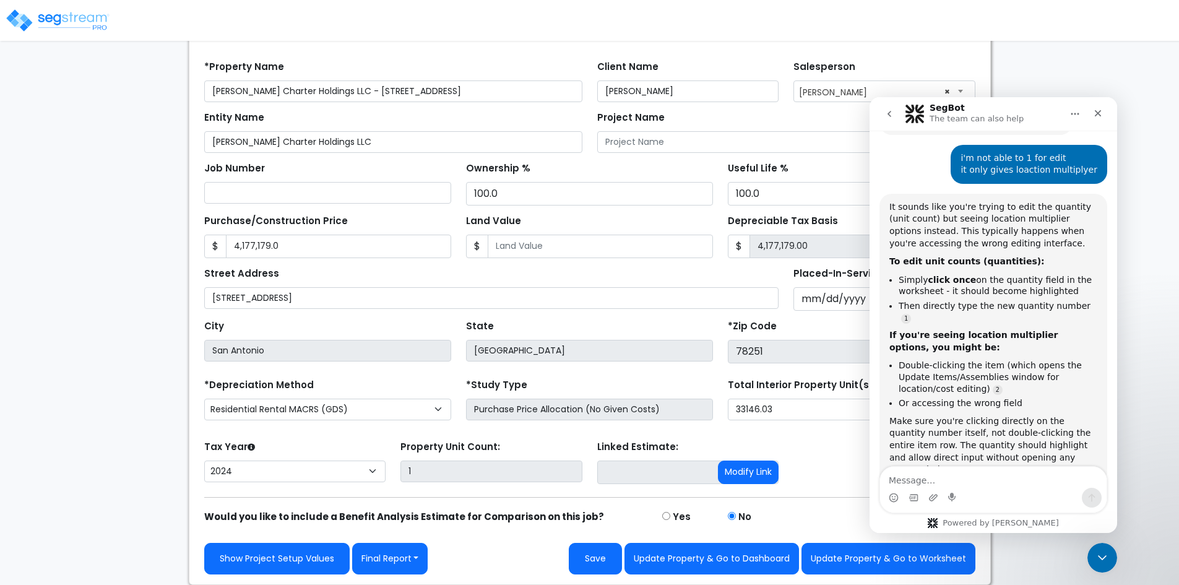
click at [932, 476] on textarea "Message…" at bounding box center [993, 476] width 226 height 21
type textarea "i want to edit unit count directly"
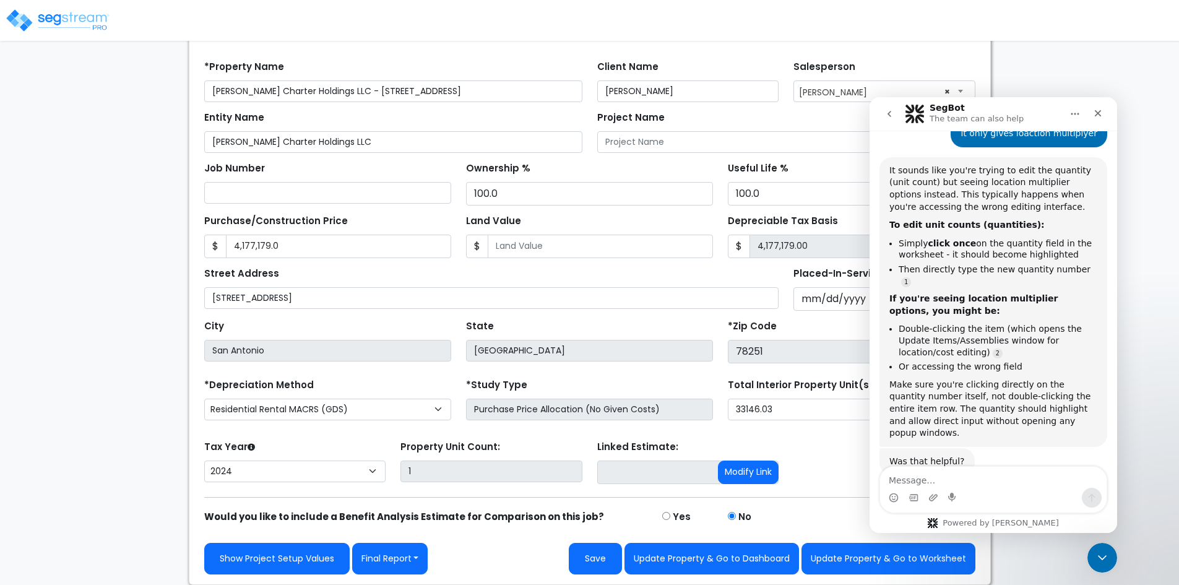
scroll to position [1028, 0]
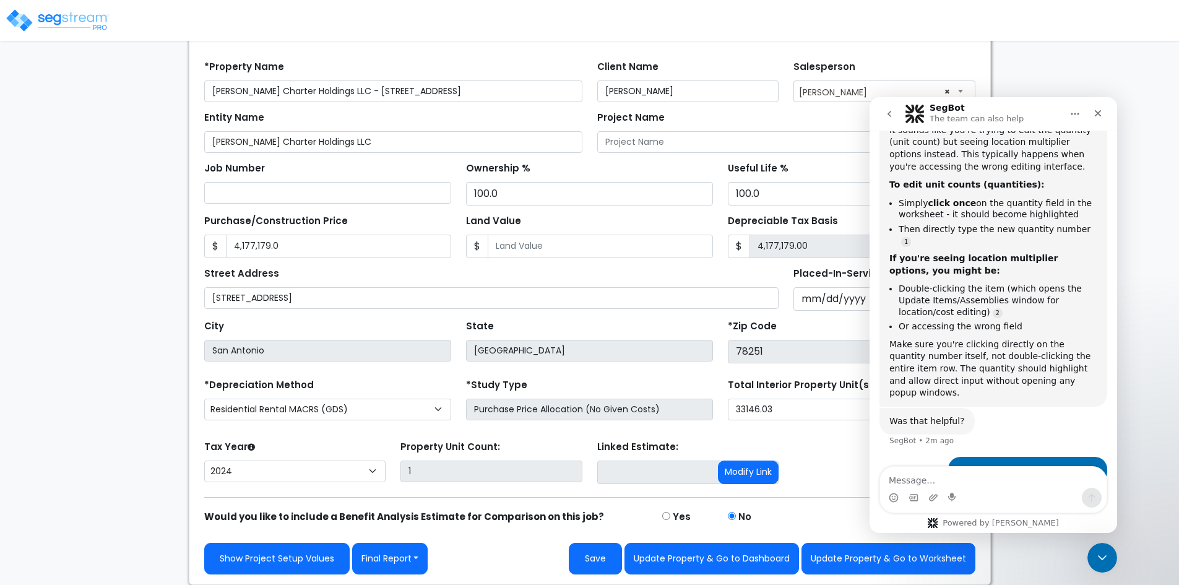
click at [927, 480] on textarea "Message…" at bounding box center [993, 476] width 226 height 21
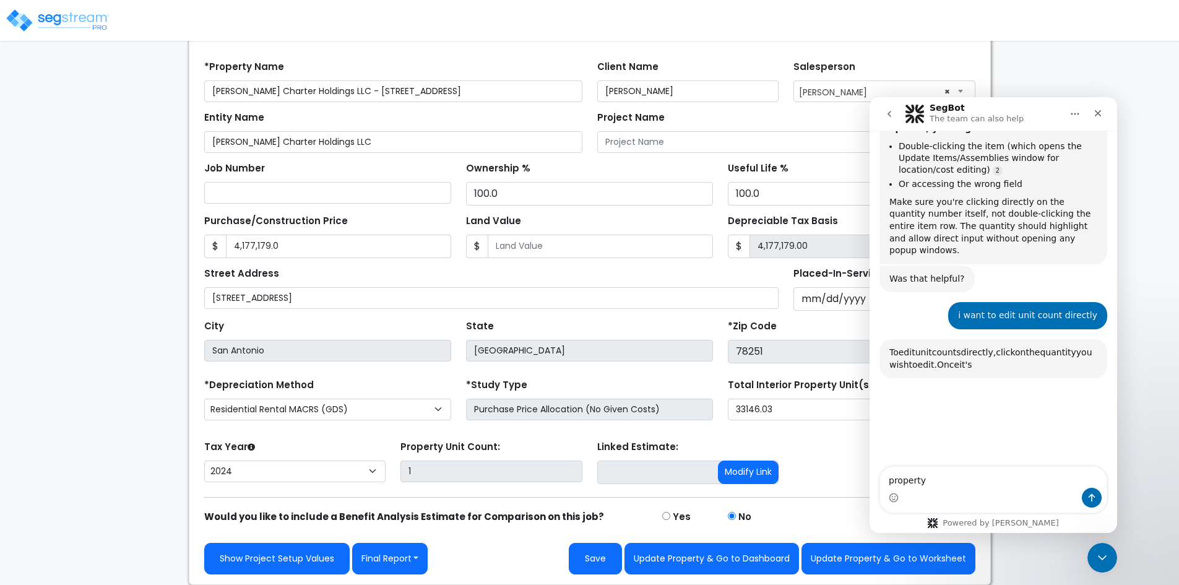
scroll to position [1275, 0]
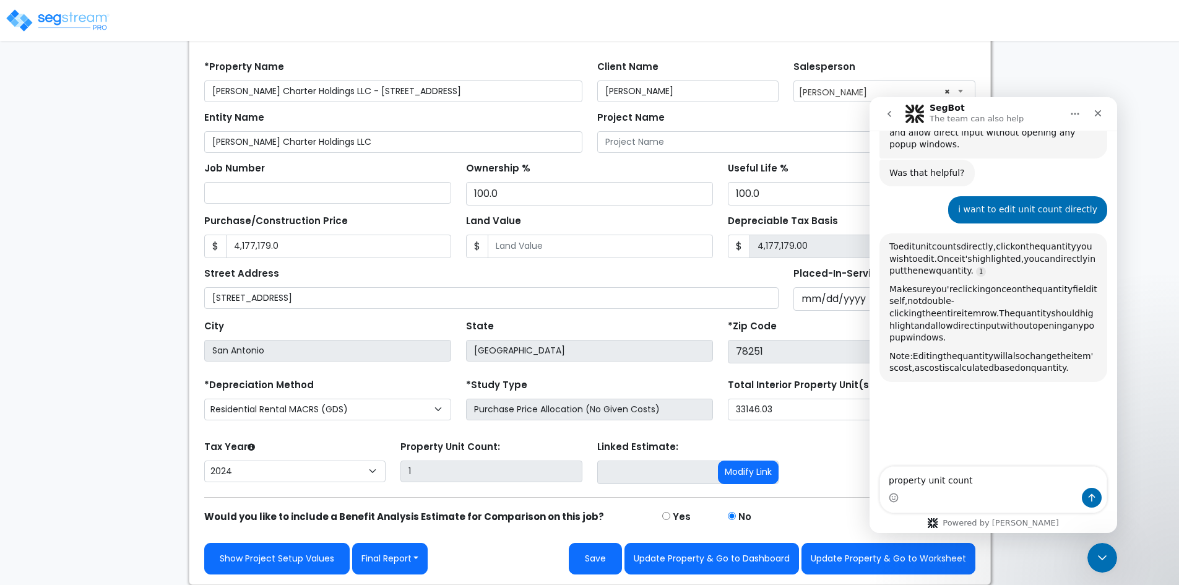
type textarea "property unit count"
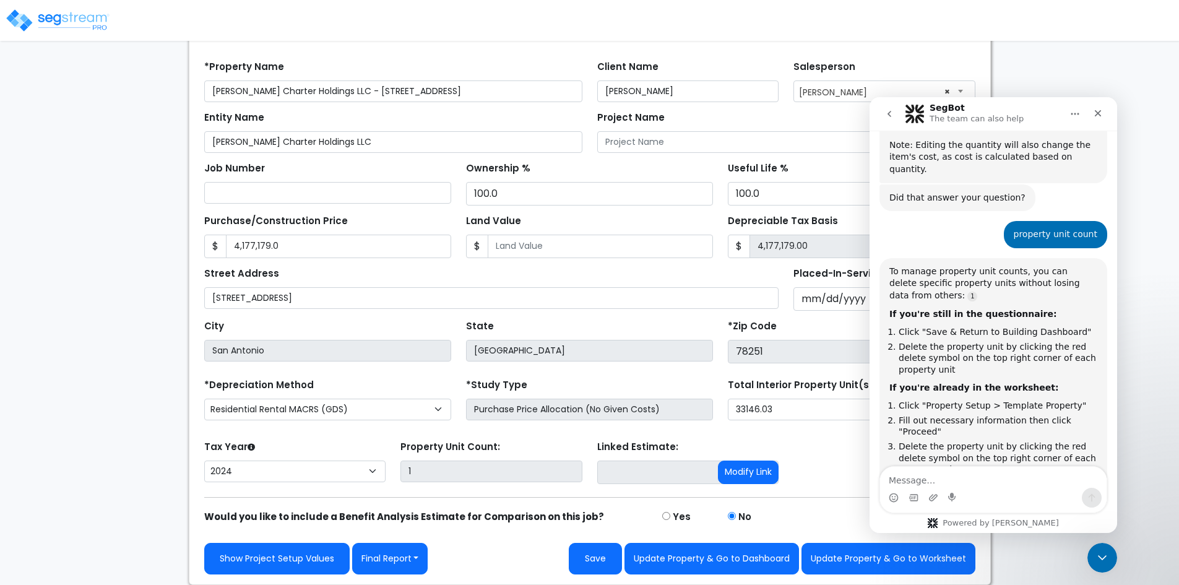
scroll to position [1494, 0]
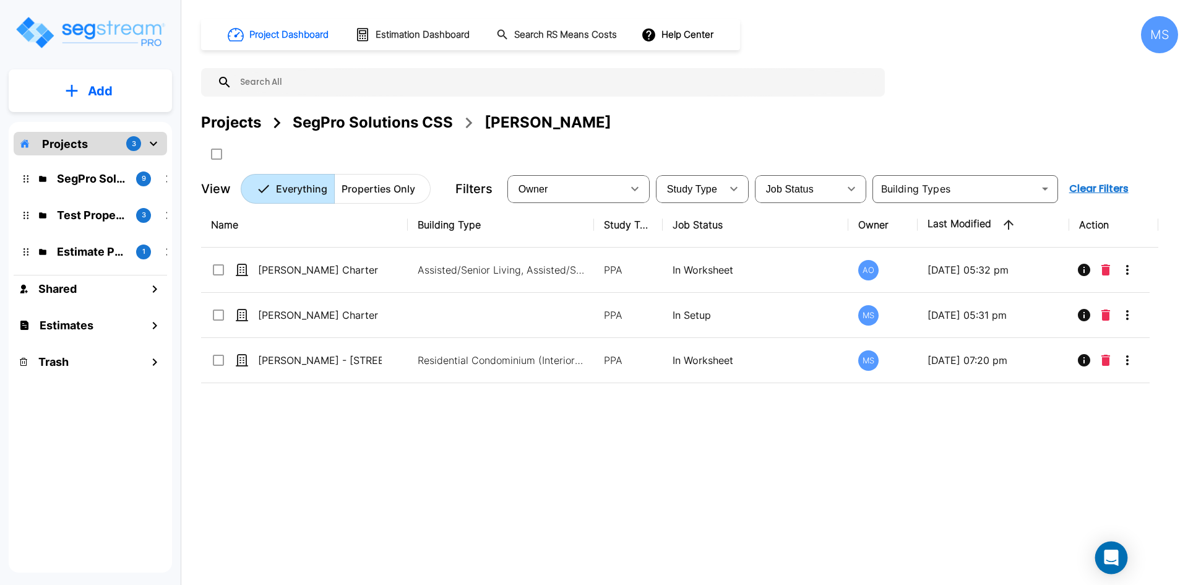
click at [1108, 556] on icon "Open Intercom Messenger" at bounding box center [1111, 557] width 14 height 16
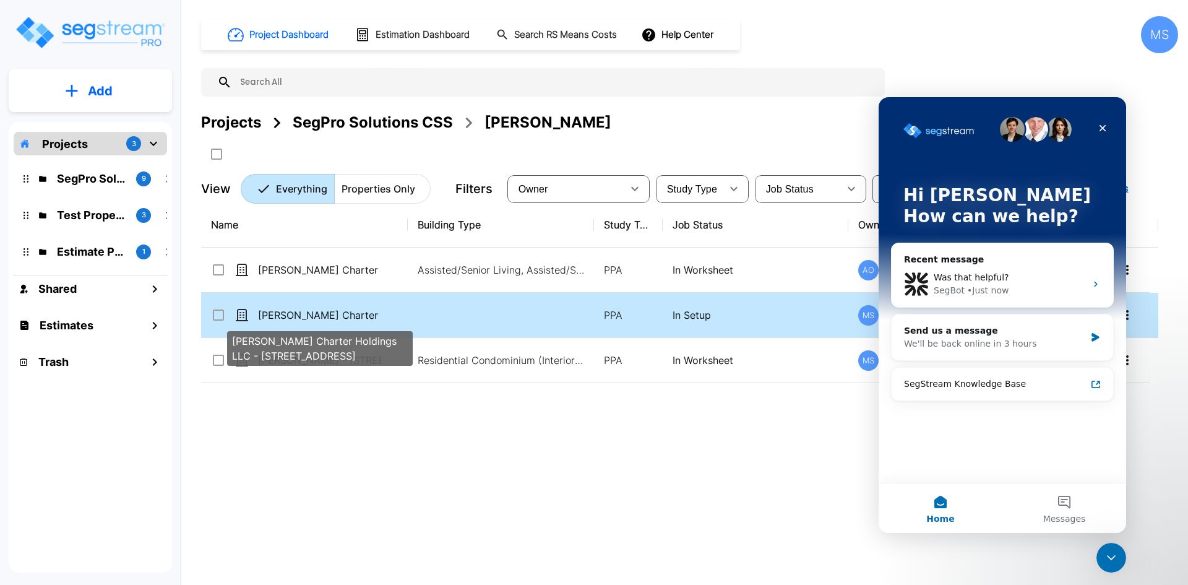
click at [356, 312] on p "[PERSON_NAME] Charter Holdings LLC - [STREET_ADDRESS]" at bounding box center [320, 314] width 124 height 15
checkbox input "false"
click at [356, 312] on p "[PERSON_NAME] Charter Holdings LLC - [STREET_ADDRESS]" at bounding box center [320, 314] width 124 height 15
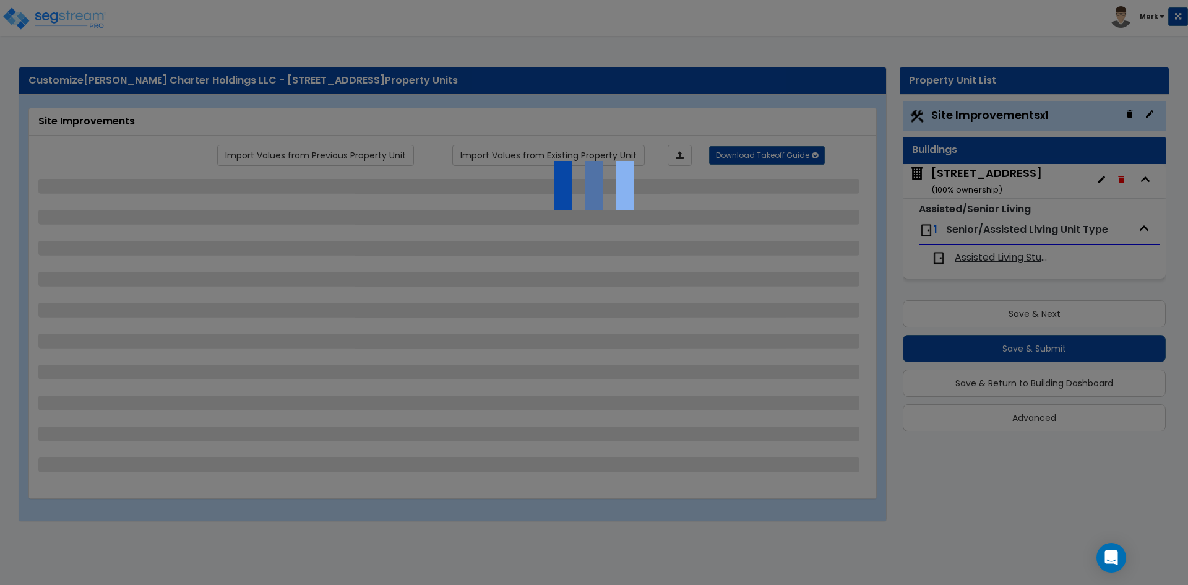
select select "2"
select select "1"
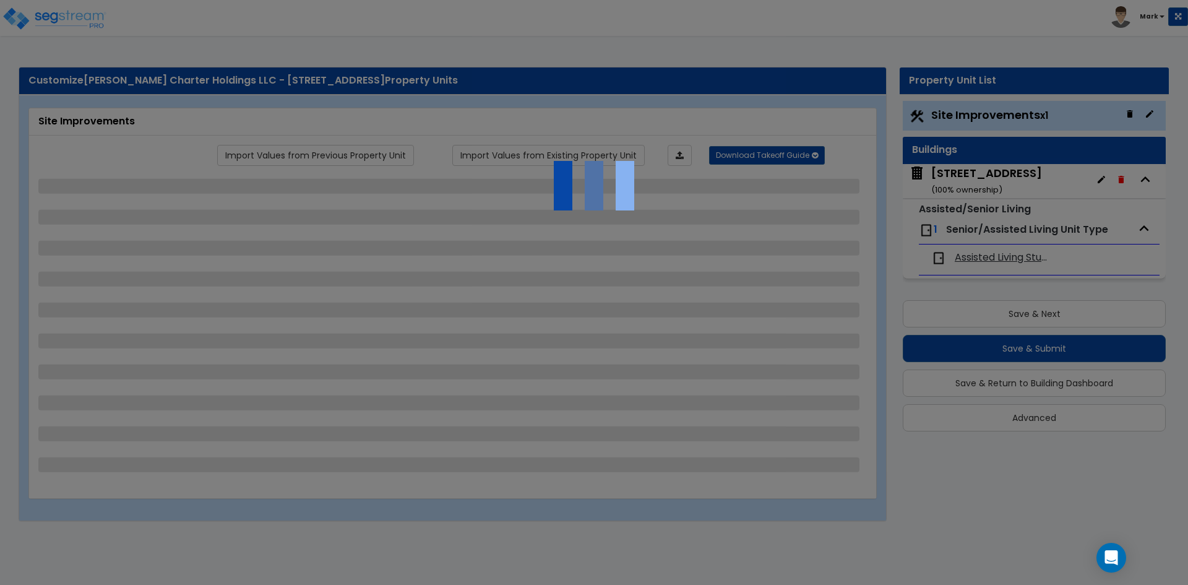
select select "1"
select select "2"
select select "1"
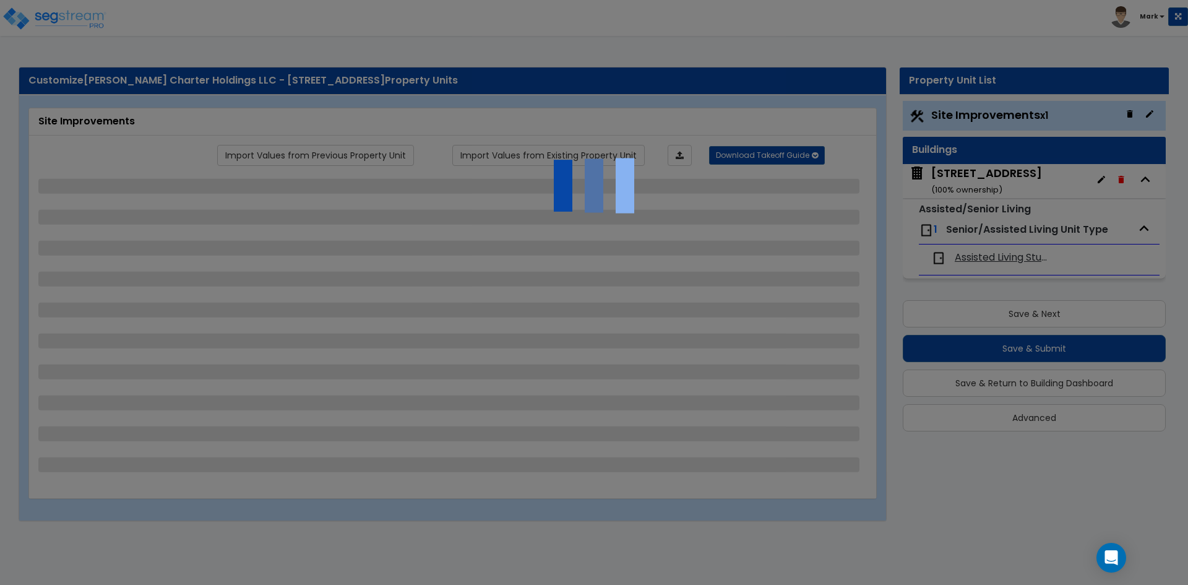
select select "1"
select select "3"
select select "2"
select select "1"
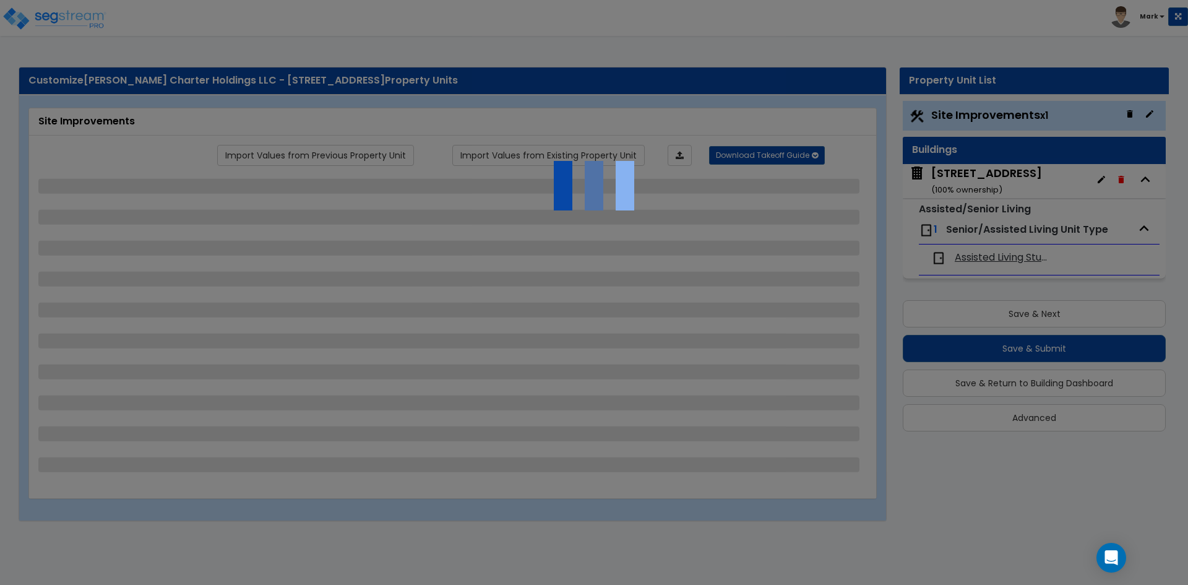
select select "1"
select select "2"
select select "3"
select select "2"
select select "4"
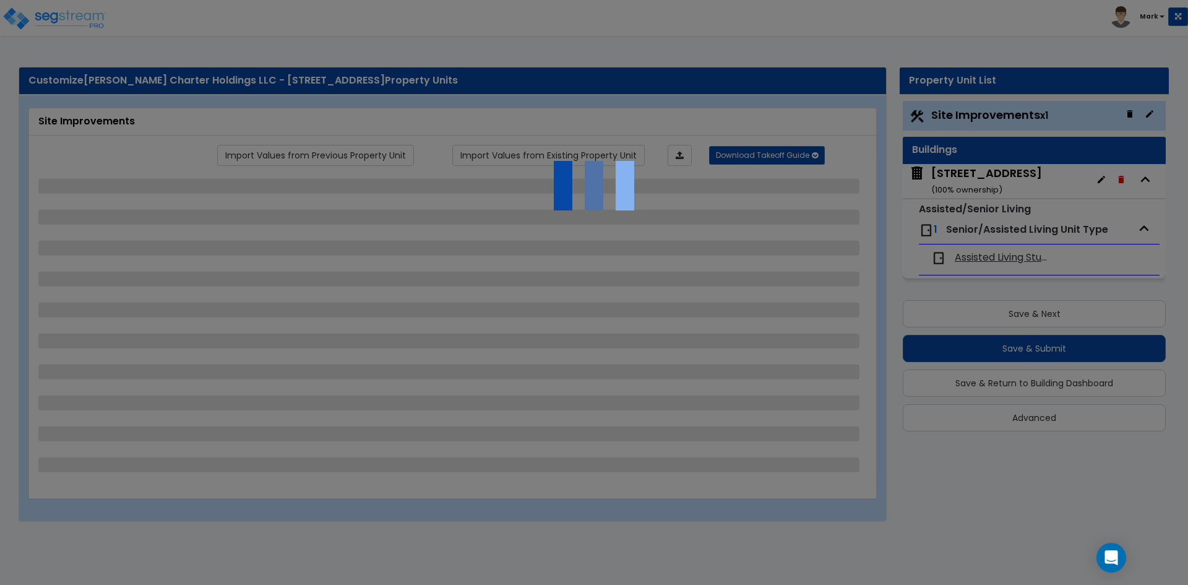
select select "1"
select select "2"
select select "4"
select select "1"
select select "2"
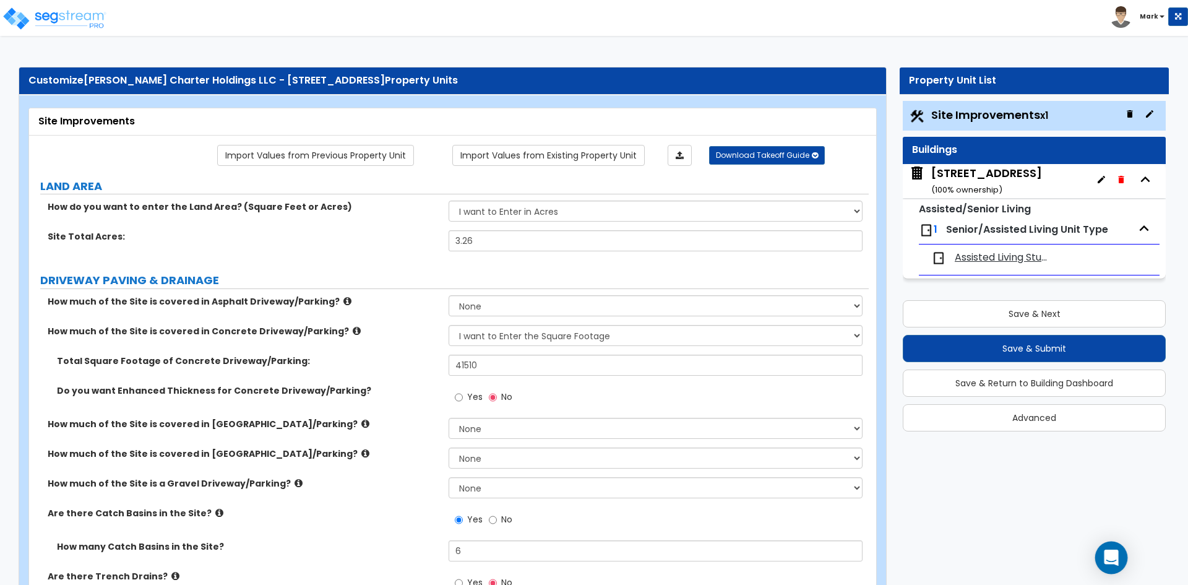
click at [1113, 554] on icon "Open Intercom Messenger" at bounding box center [1111, 557] width 14 height 16
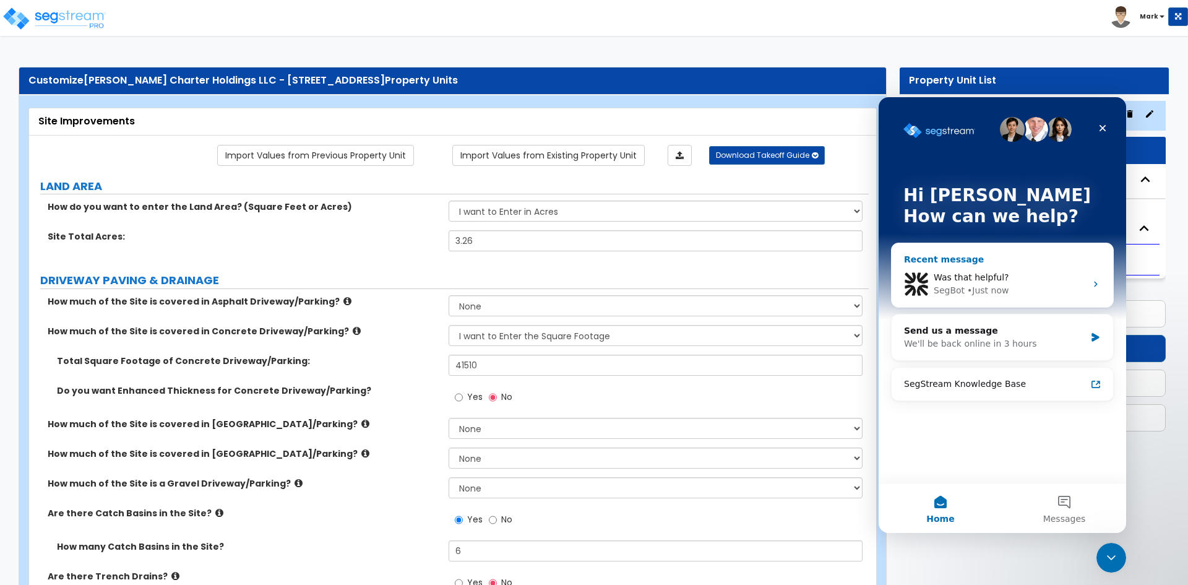
click at [1013, 276] on div "Was that helpful?" at bounding box center [1010, 277] width 152 height 13
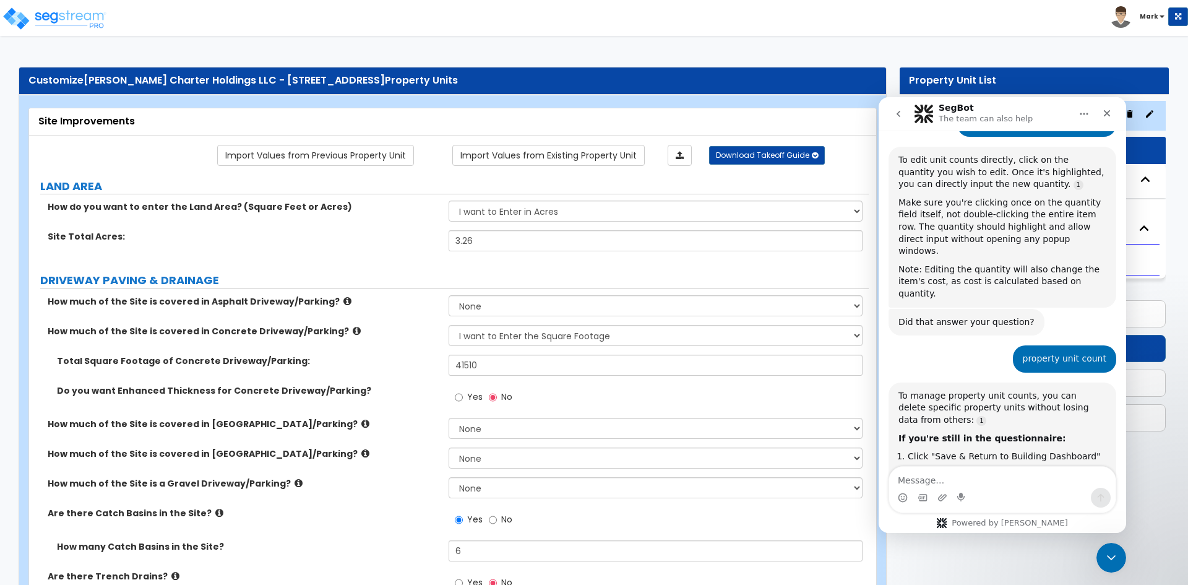
scroll to position [1494, 0]
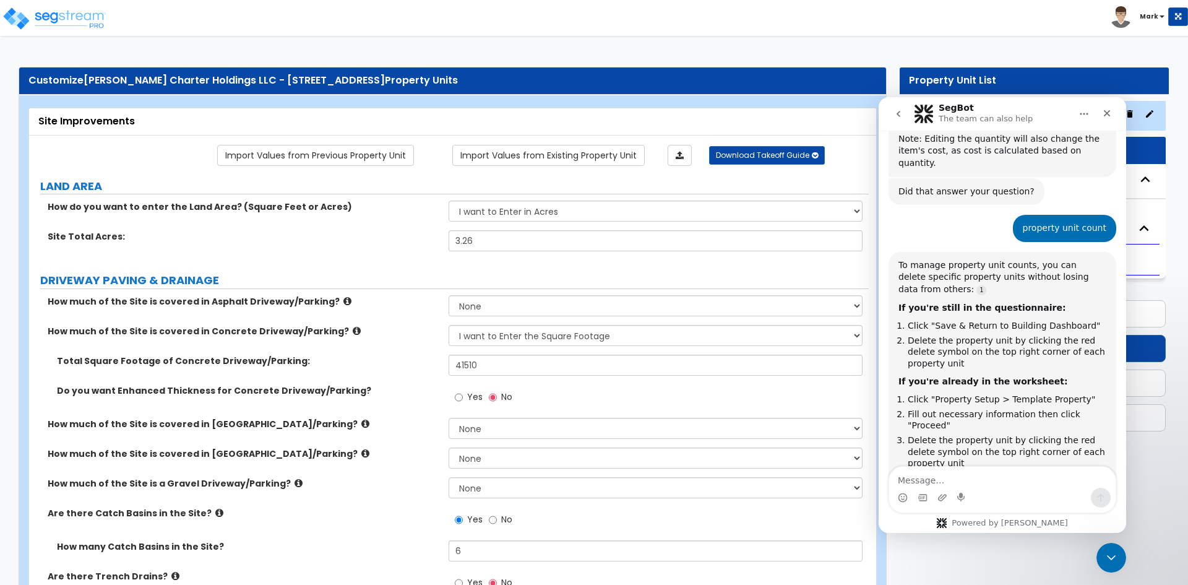
click at [1112, 554] on icon "Close Intercom Messenger" at bounding box center [1109, 555] width 15 height 15
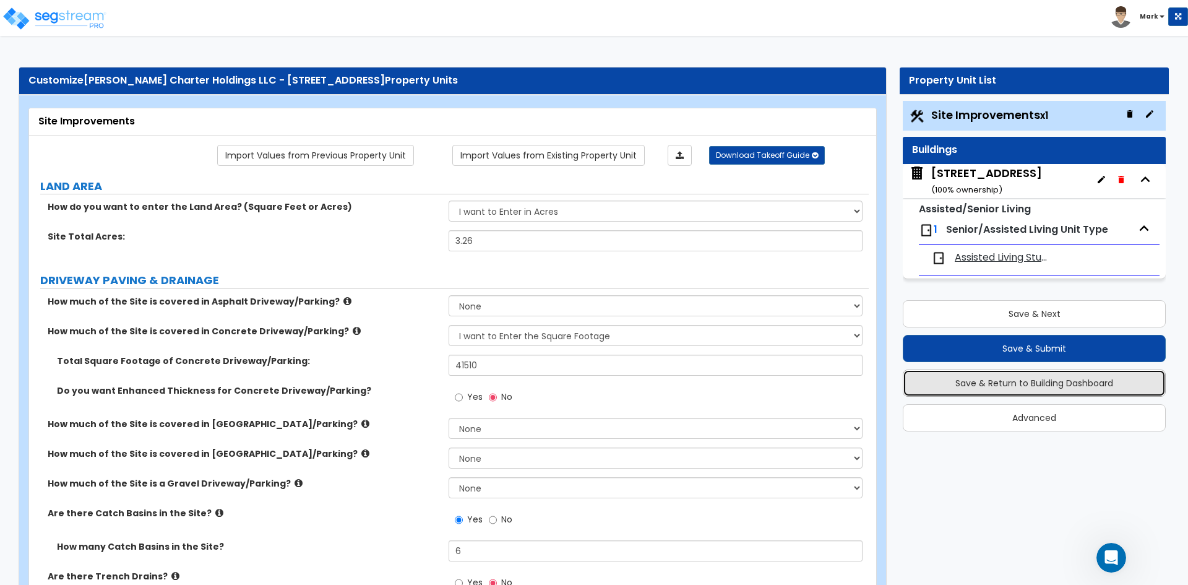
click at [1052, 386] on button "Save & Return to Building Dashboard" at bounding box center [1034, 382] width 263 height 27
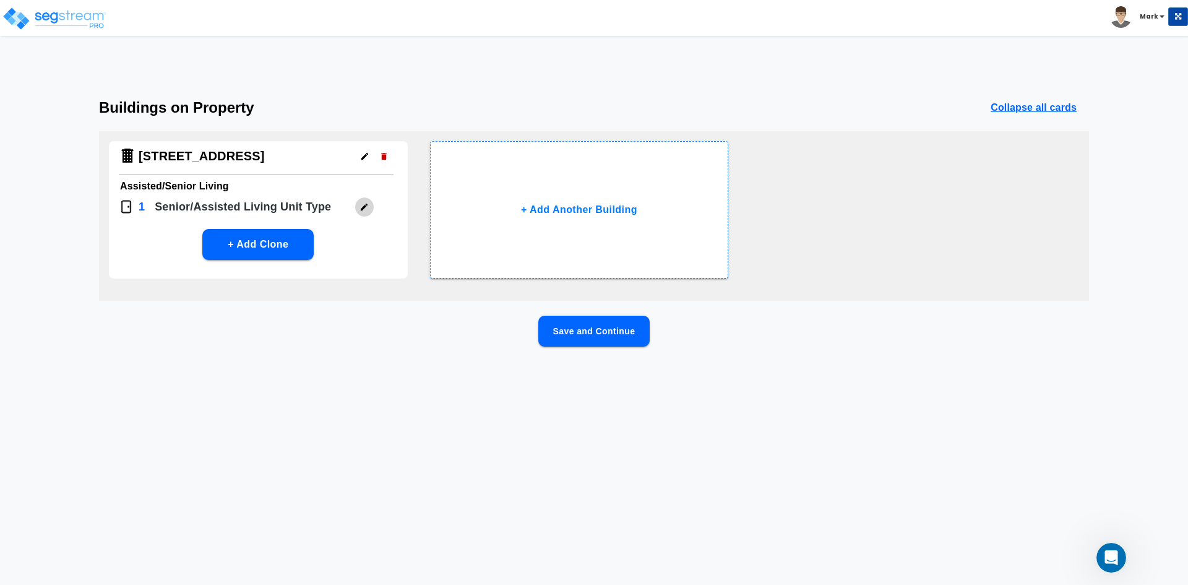
click at [363, 205] on icon "button" at bounding box center [363, 206] width 9 height 9
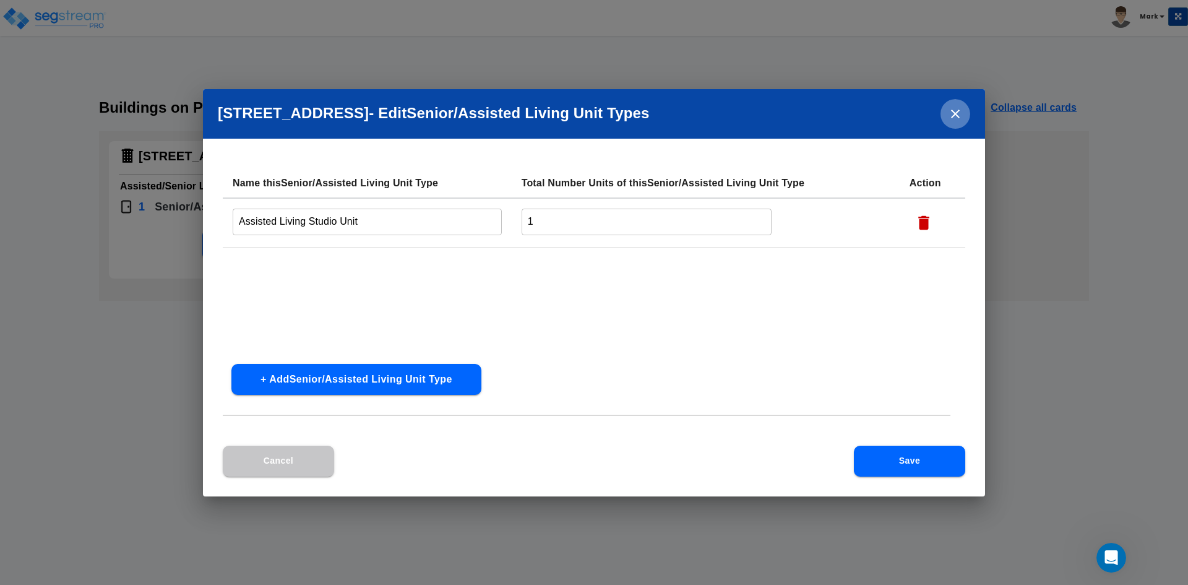
click at [953, 116] on icon "close" at bounding box center [955, 114] width 9 height 9
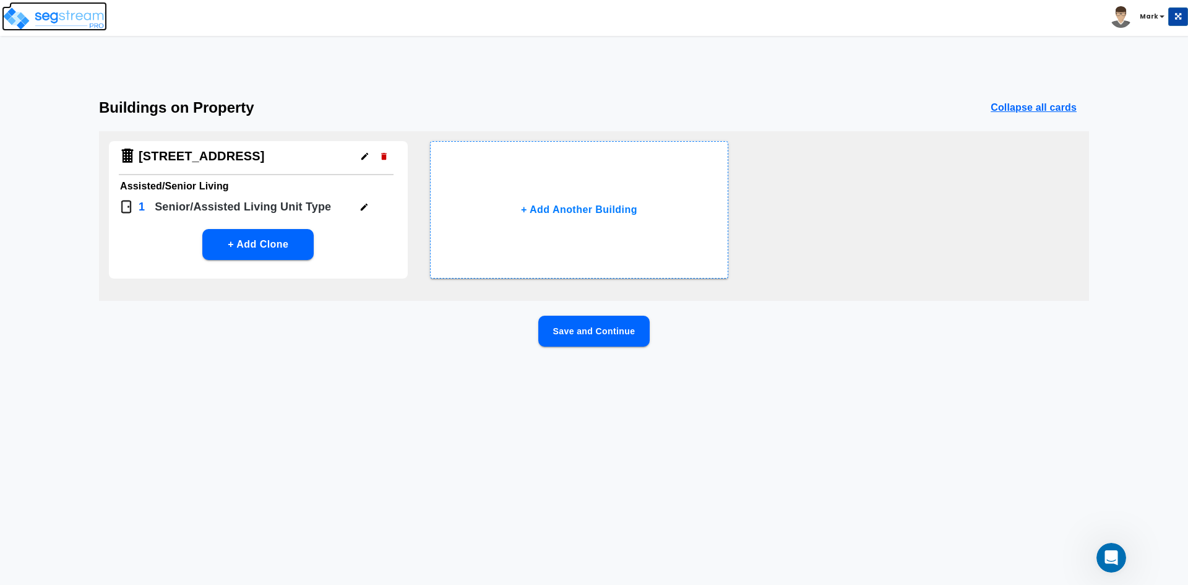
click at [54, 9] on img at bounding box center [54, 18] width 105 height 25
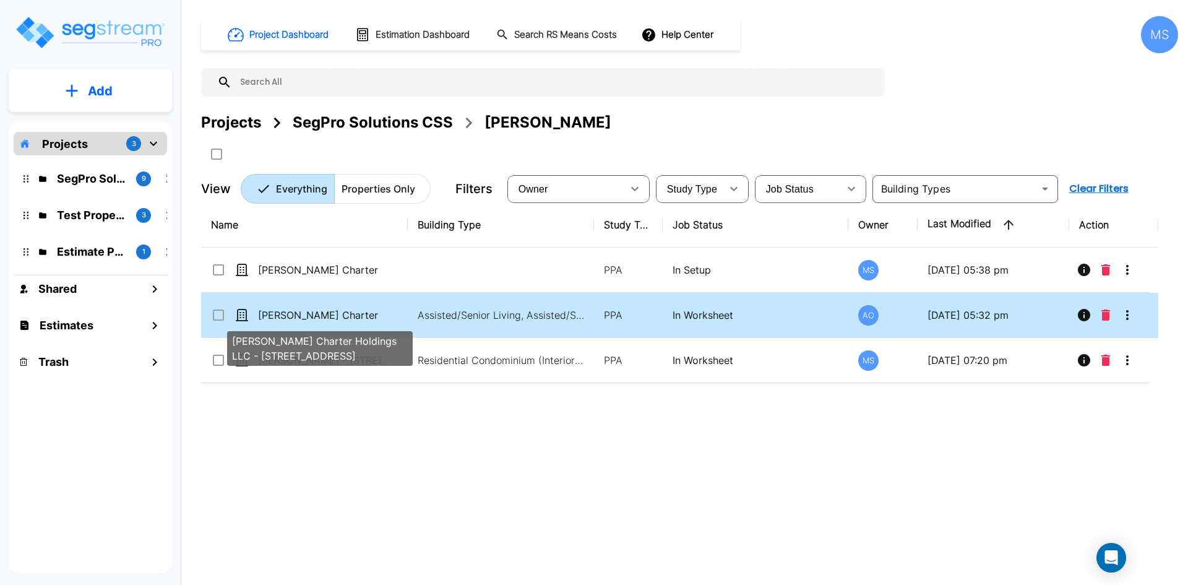
click at [333, 311] on p "[PERSON_NAME] Charter Holdings LLC - [STREET_ADDRESS]" at bounding box center [320, 314] width 124 height 15
checkbox input "false"
click at [333, 311] on p "[PERSON_NAME] Charter Holdings LLC - [STREET_ADDRESS]" at bounding box center [320, 314] width 124 height 15
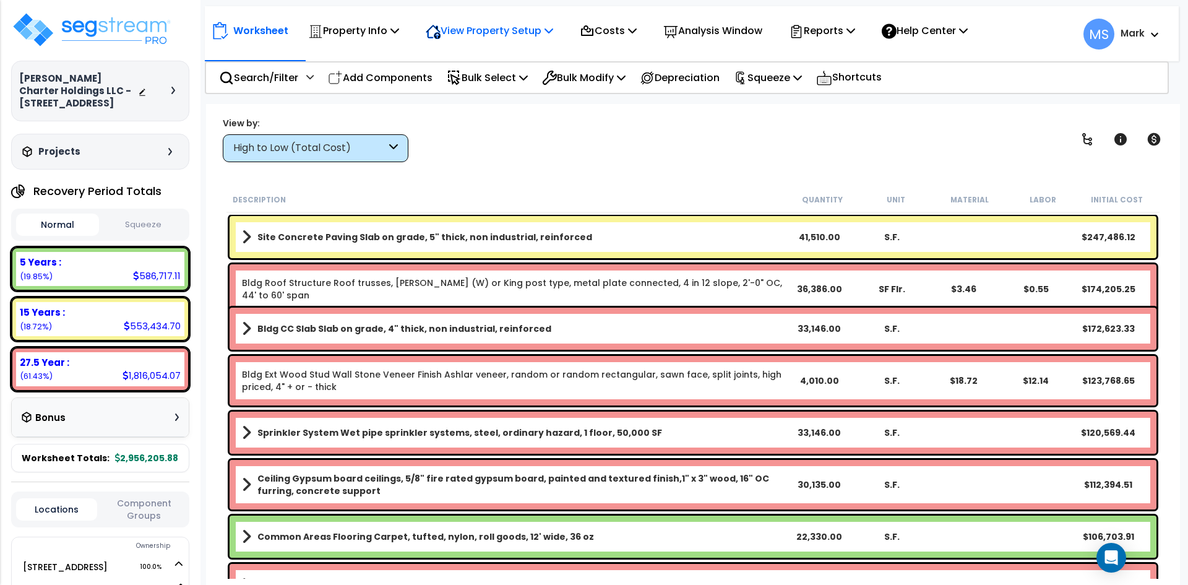
click at [528, 29] on p "View Property Setup" at bounding box center [489, 30] width 127 height 17
click at [489, 80] on link "View Questionnaire" at bounding box center [480, 84] width 123 height 25
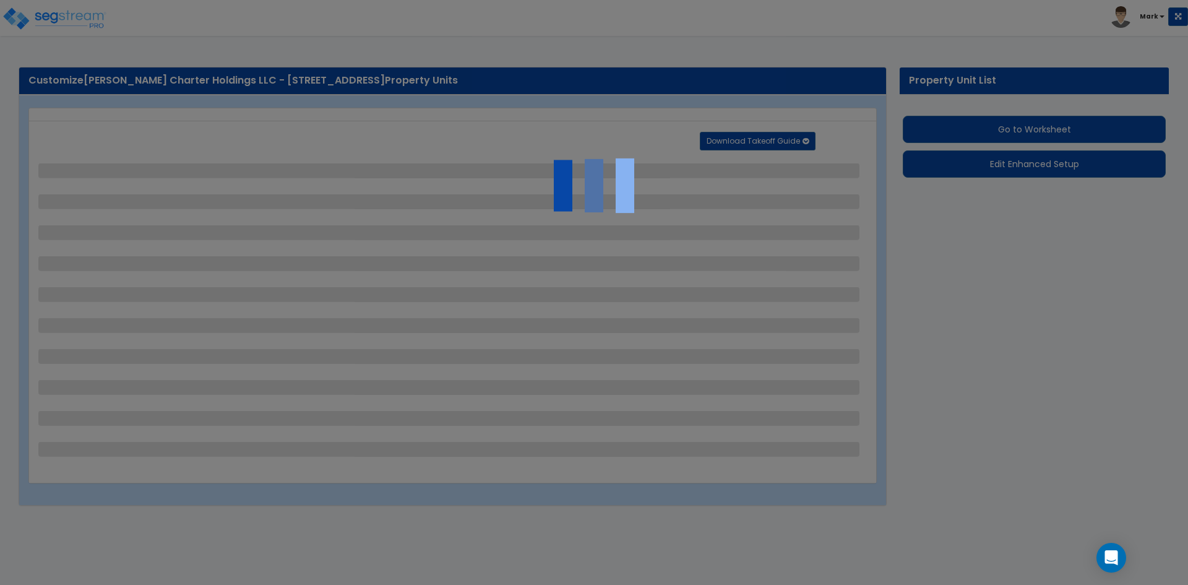
select select "2"
select select "1"
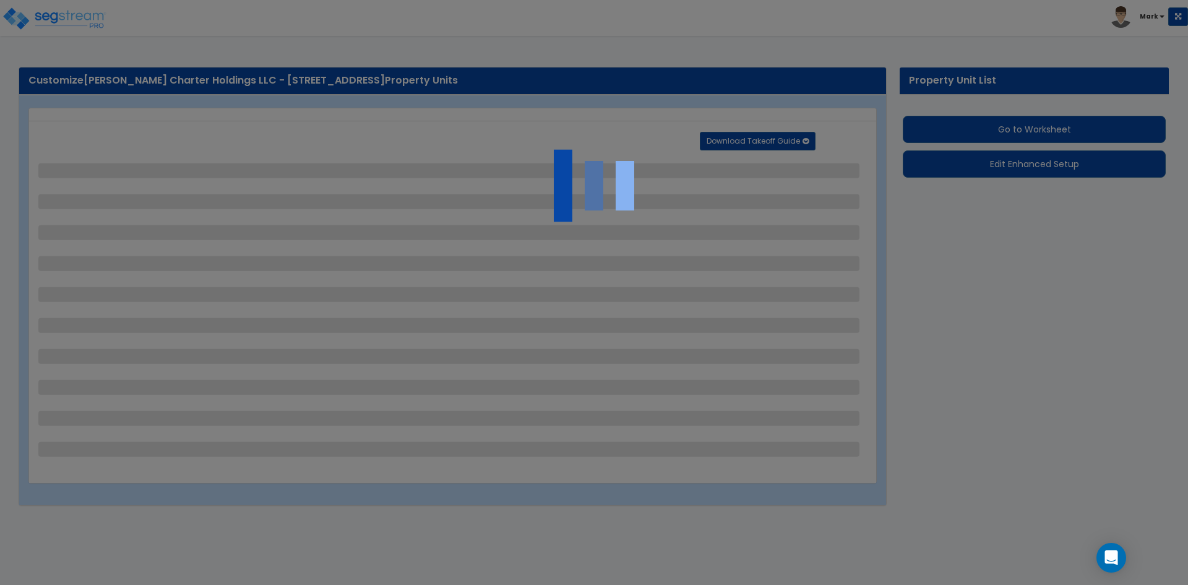
select select "1"
select select "2"
select select "1"
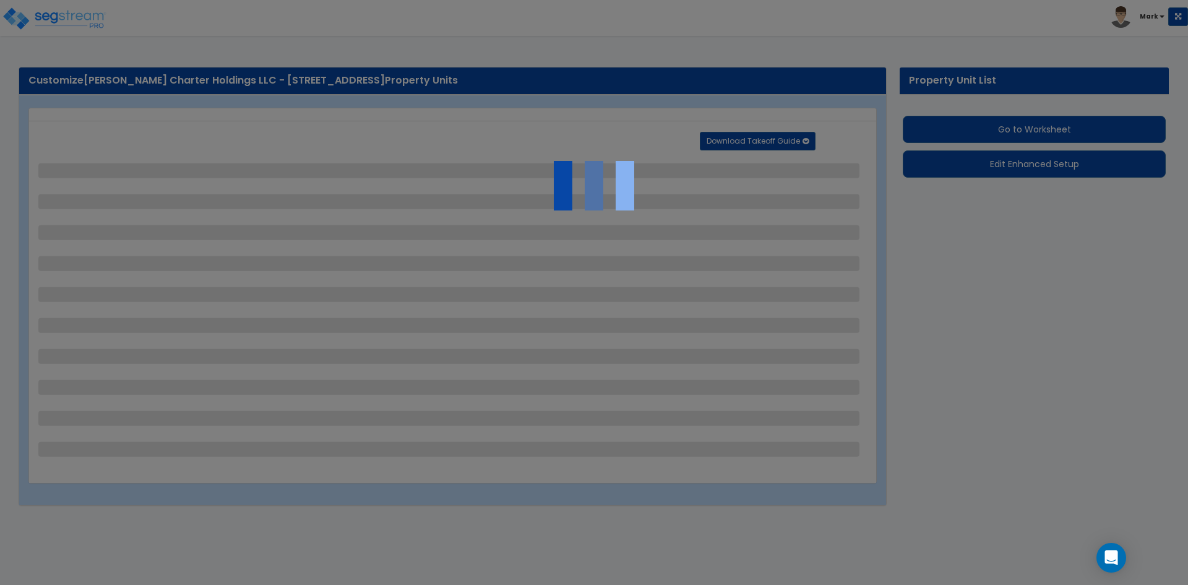
select select "1"
select select "3"
select select "2"
select select "1"
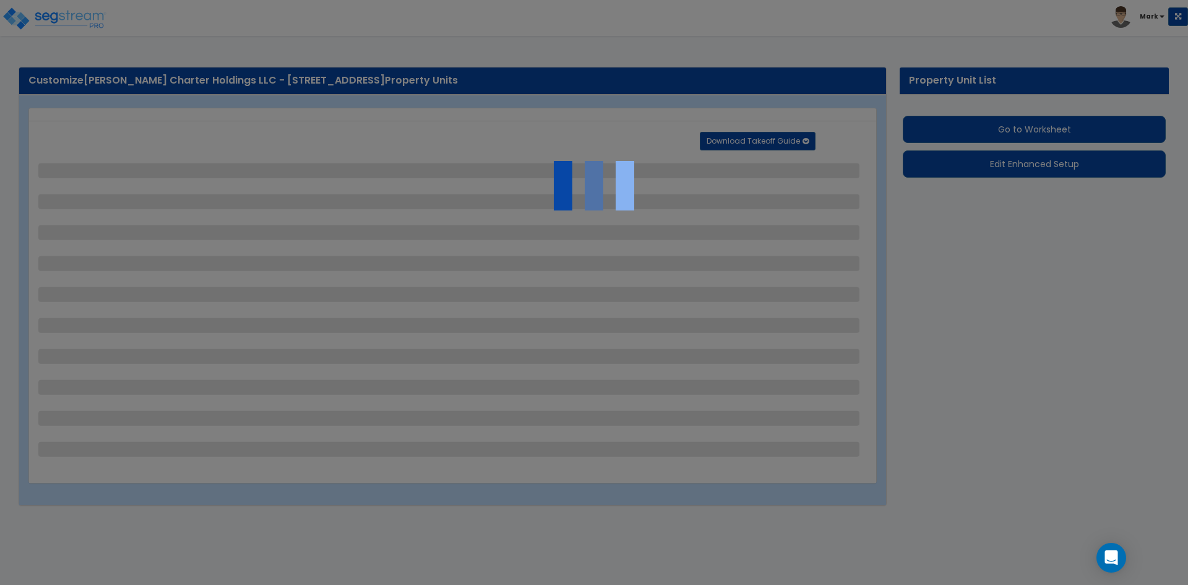
select select "1"
select select "2"
select select "3"
select select "2"
select select "4"
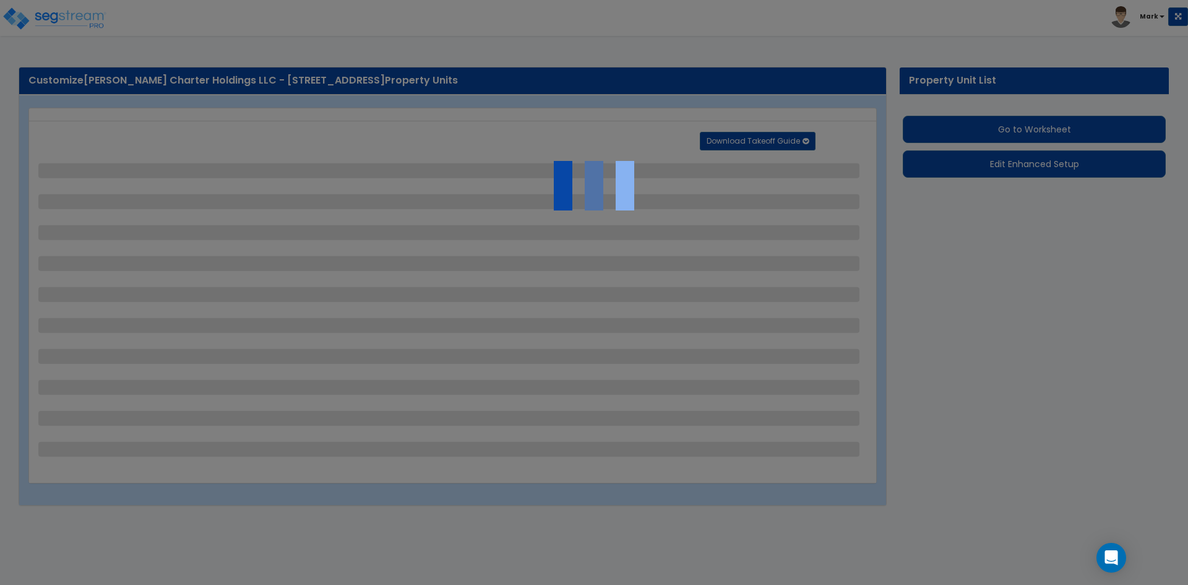
select select "1"
select select "2"
select select "4"
select select "1"
select select "2"
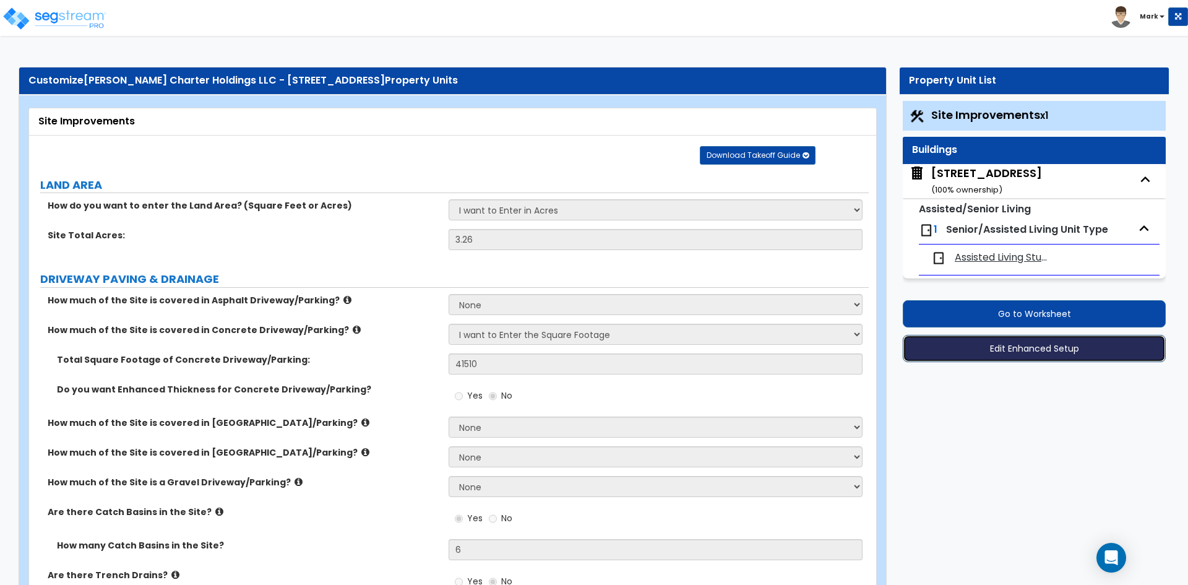
click at [1033, 359] on button "Edit Enhanced Setup" at bounding box center [1034, 348] width 263 height 27
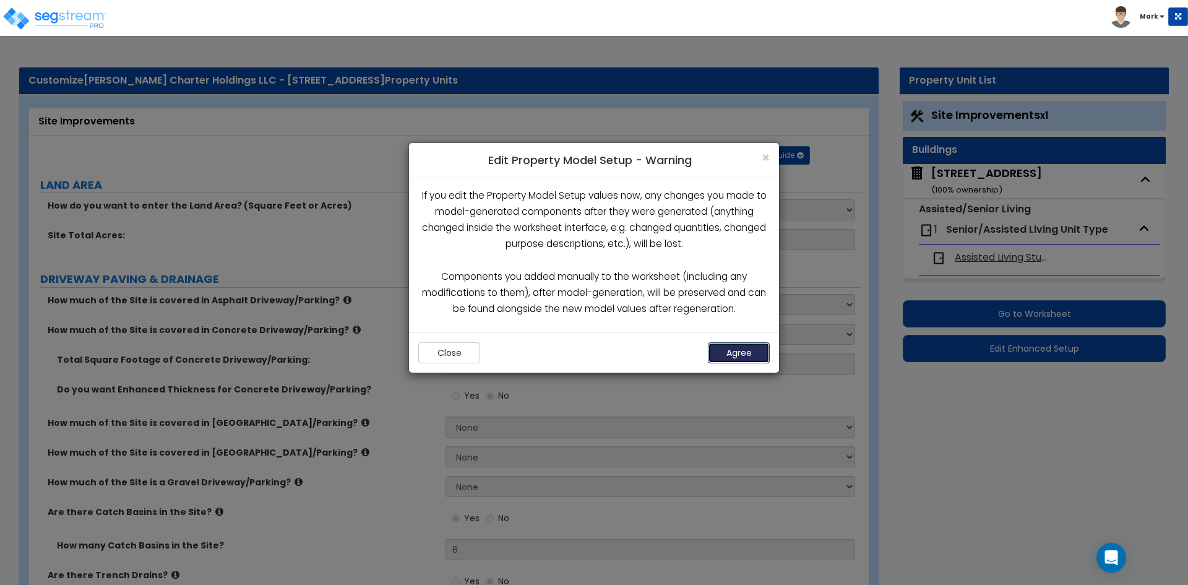
click at [754, 356] on button "Agree" at bounding box center [739, 352] width 62 height 21
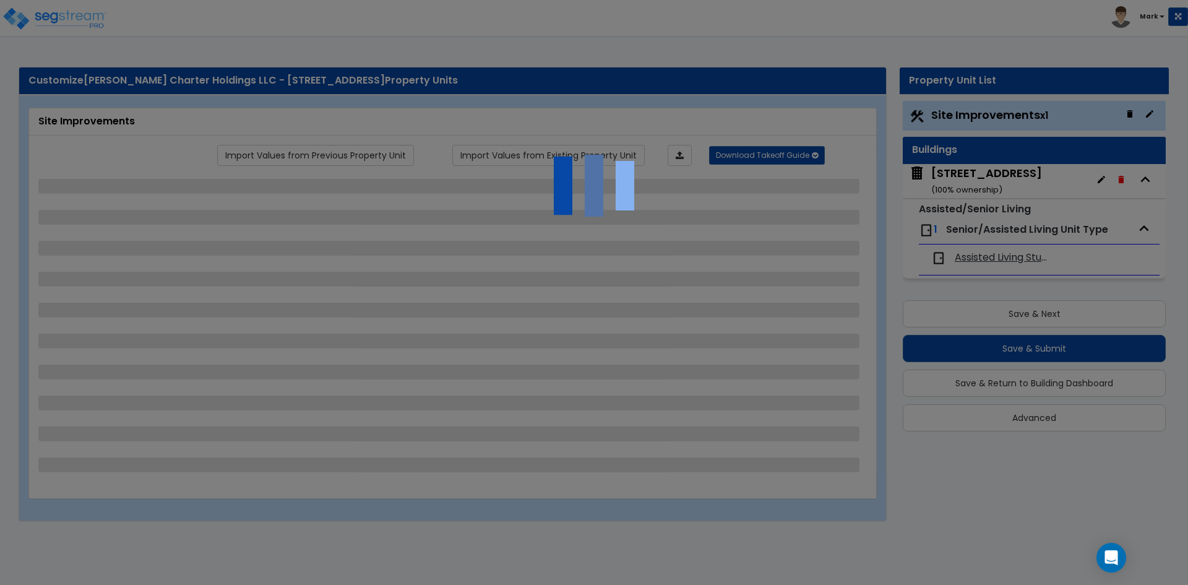
select select "2"
select select "1"
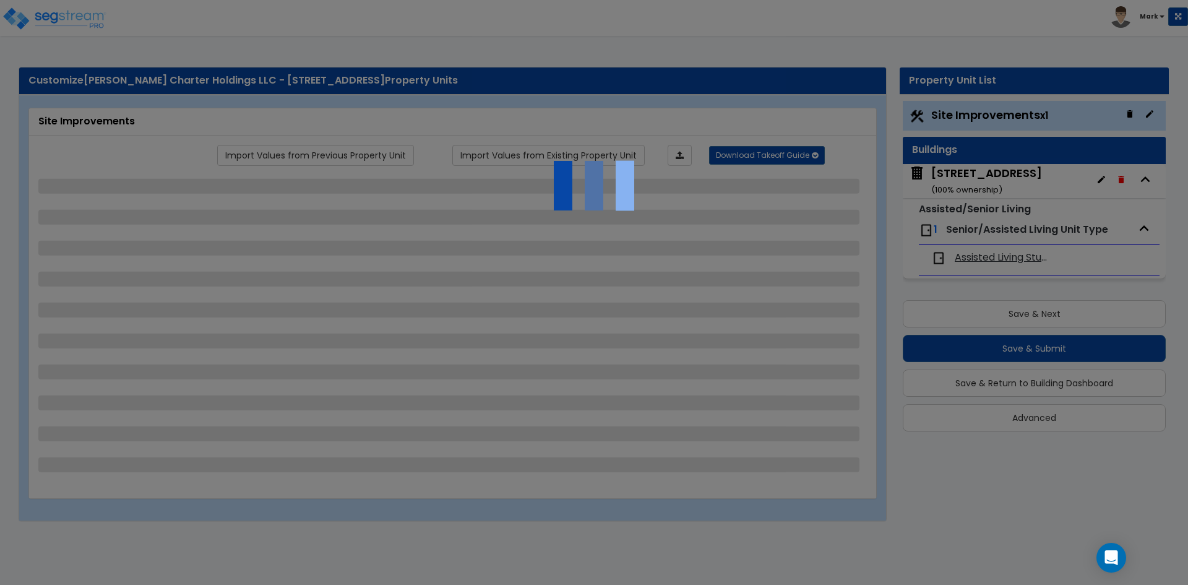
select select "1"
select select "2"
select select "1"
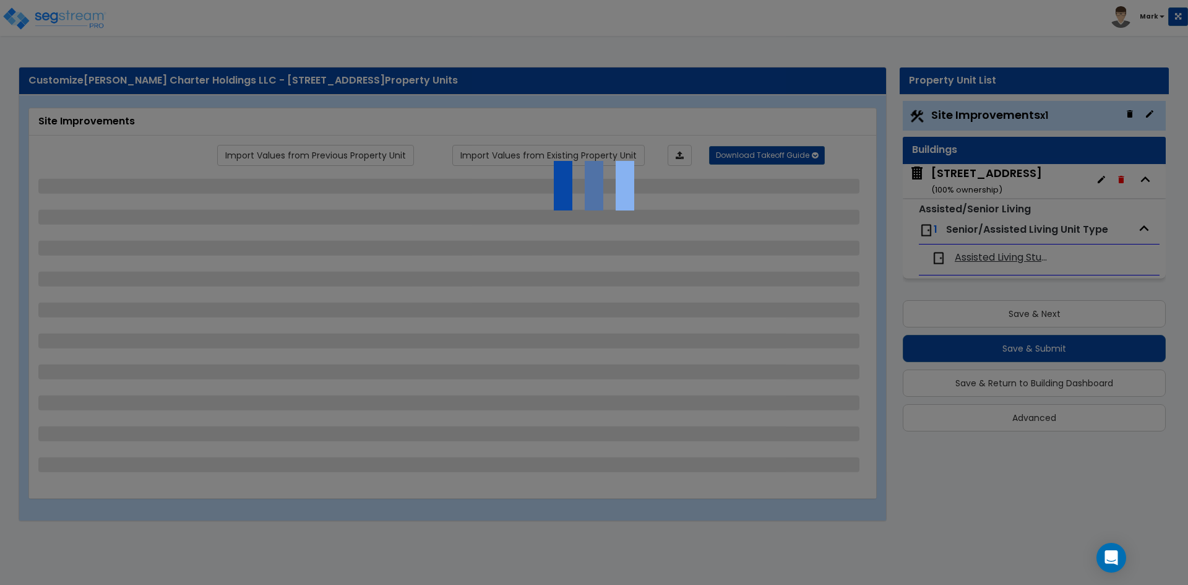
select select "1"
select select "3"
select select "2"
select select "1"
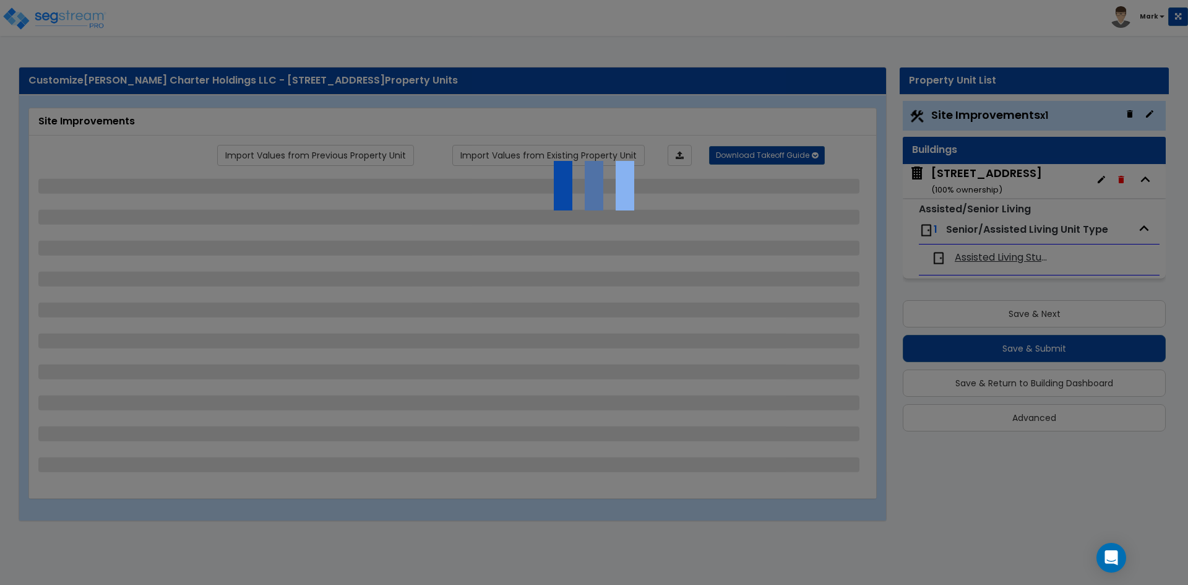
select select "1"
select select "2"
select select "3"
select select "2"
select select "4"
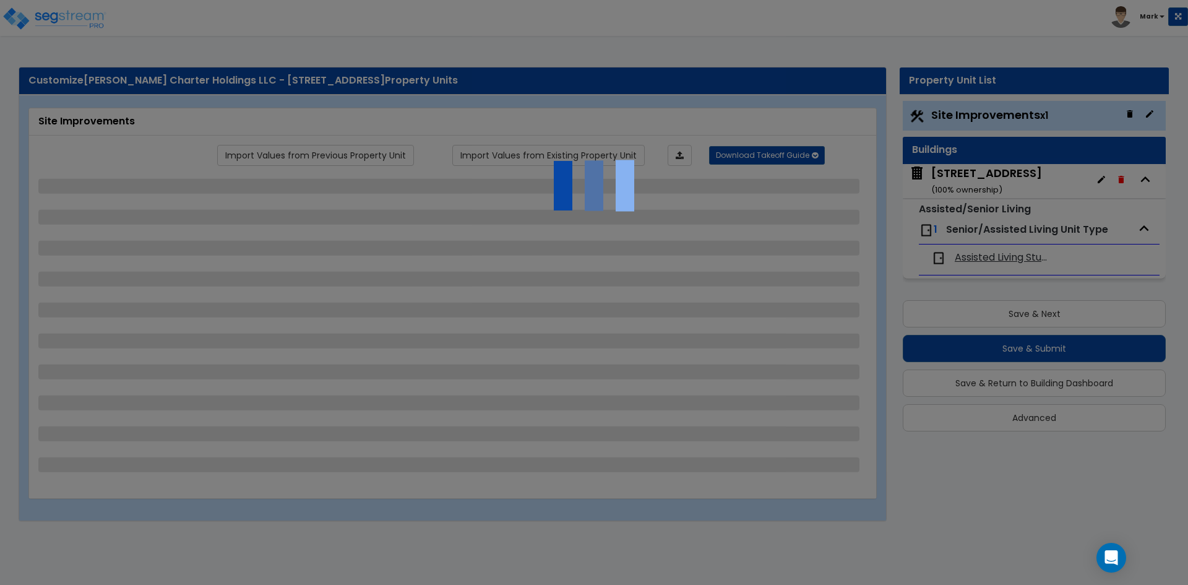
select select "1"
select select "2"
select select "4"
select select "1"
select select "2"
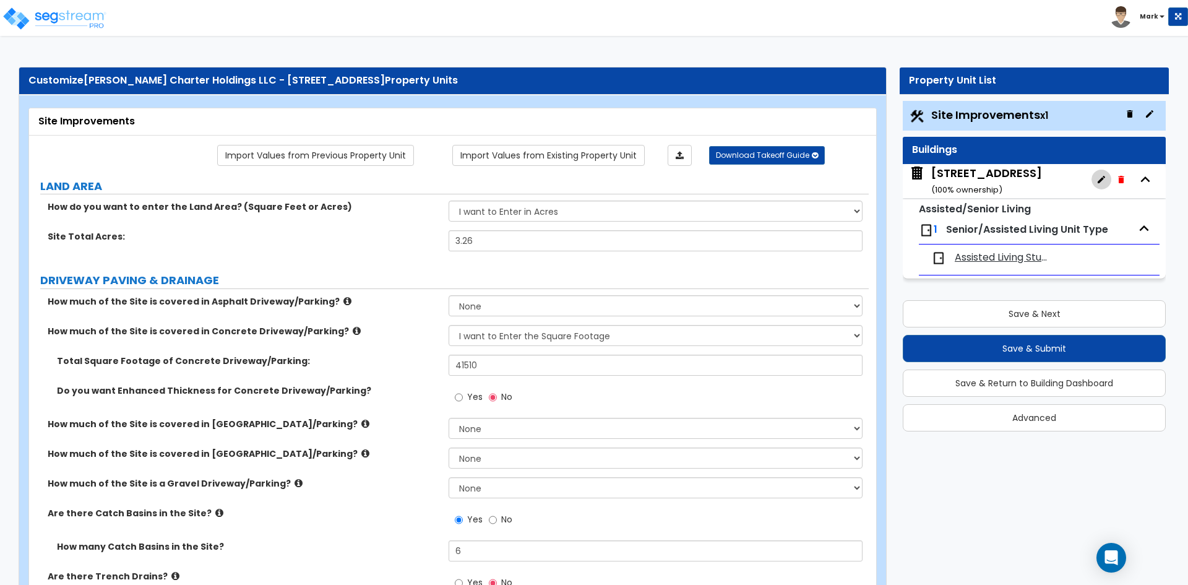
click at [1098, 178] on icon "button" at bounding box center [1101, 179] width 10 height 10
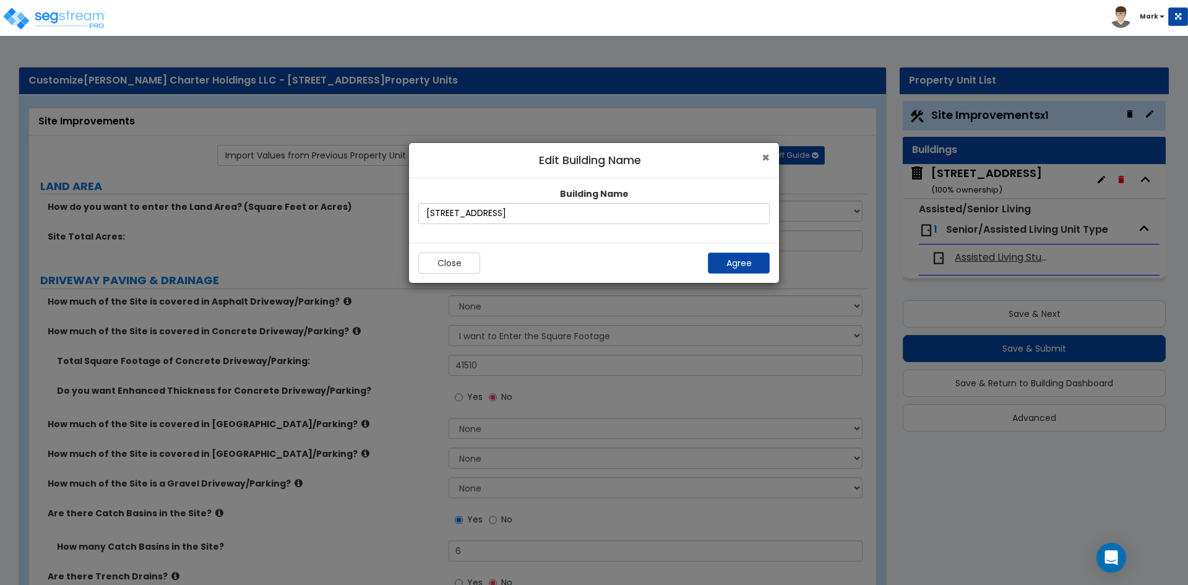
click at [762, 160] on span "×" at bounding box center [766, 157] width 8 height 18
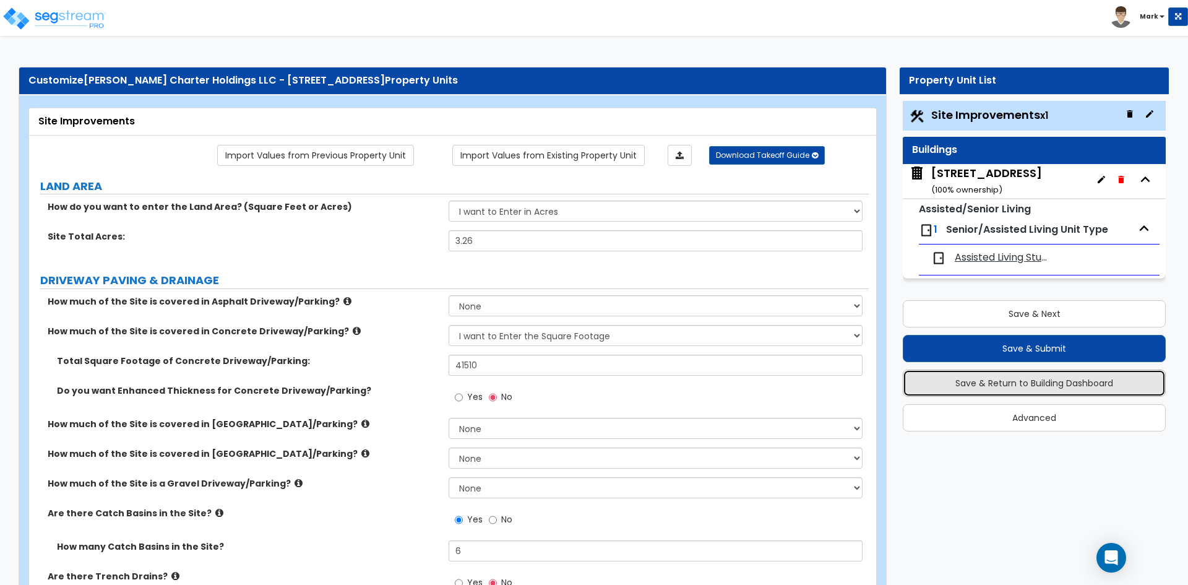
click at [1030, 387] on button "Save & Return to Building Dashboard" at bounding box center [1034, 382] width 263 height 27
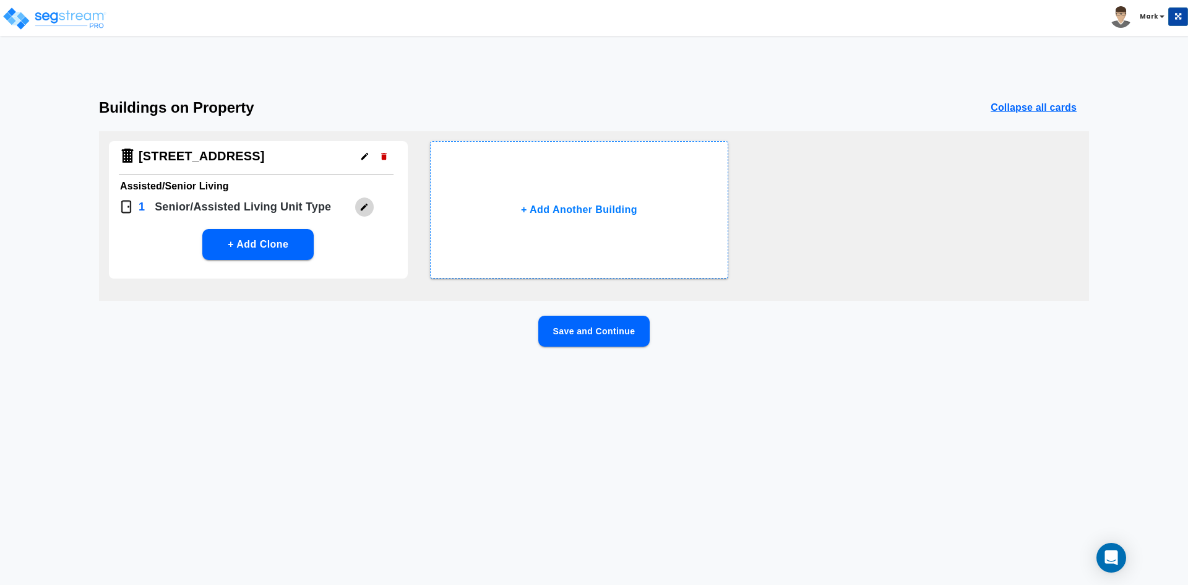
click at [369, 210] on button "button" at bounding box center [364, 206] width 19 height 19
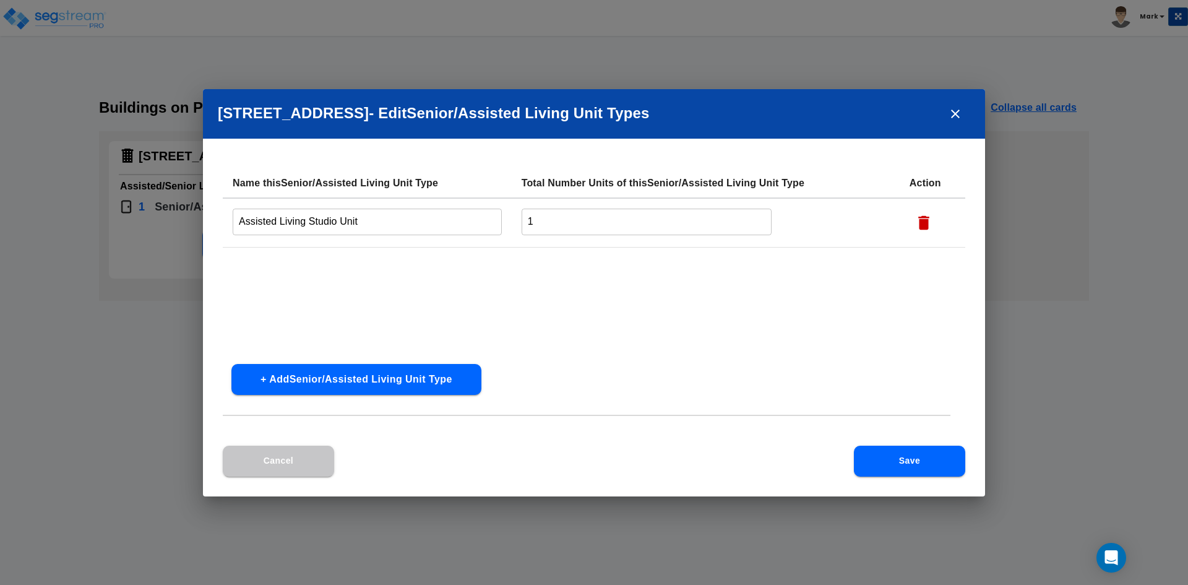
click at [578, 215] on input "1" at bounding box center [647, 222] width 251 height 27
type input "50"
click at [914, 474] on button "Save" at bounding box center [909, 460] width 111 height 31
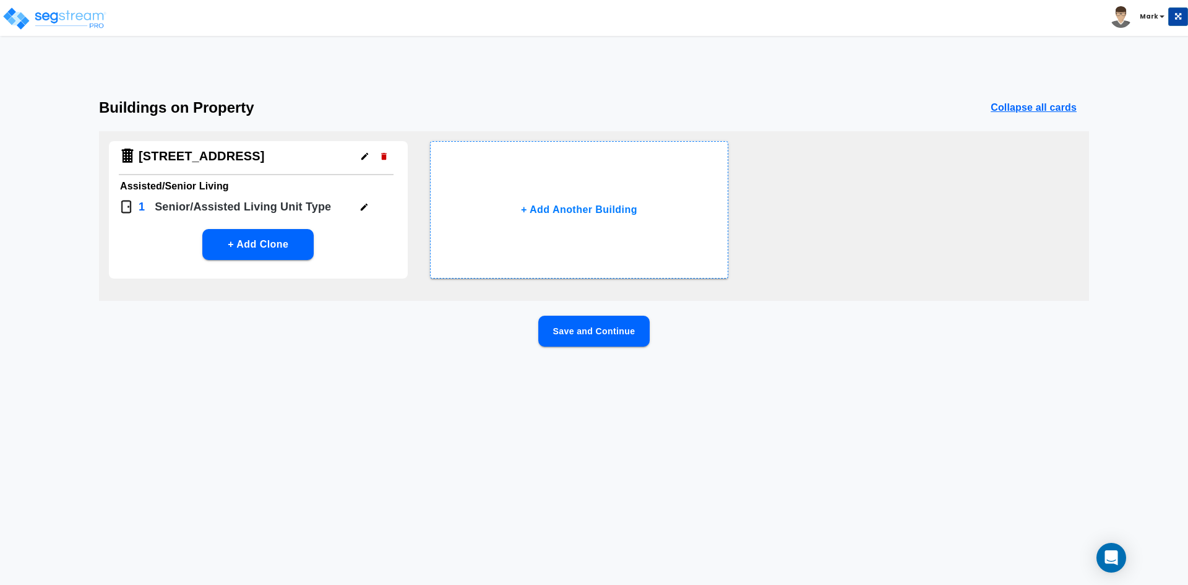
click at [595, 334] on button "Save and Continue" at bounding box center [593, 331] width 111 height 31
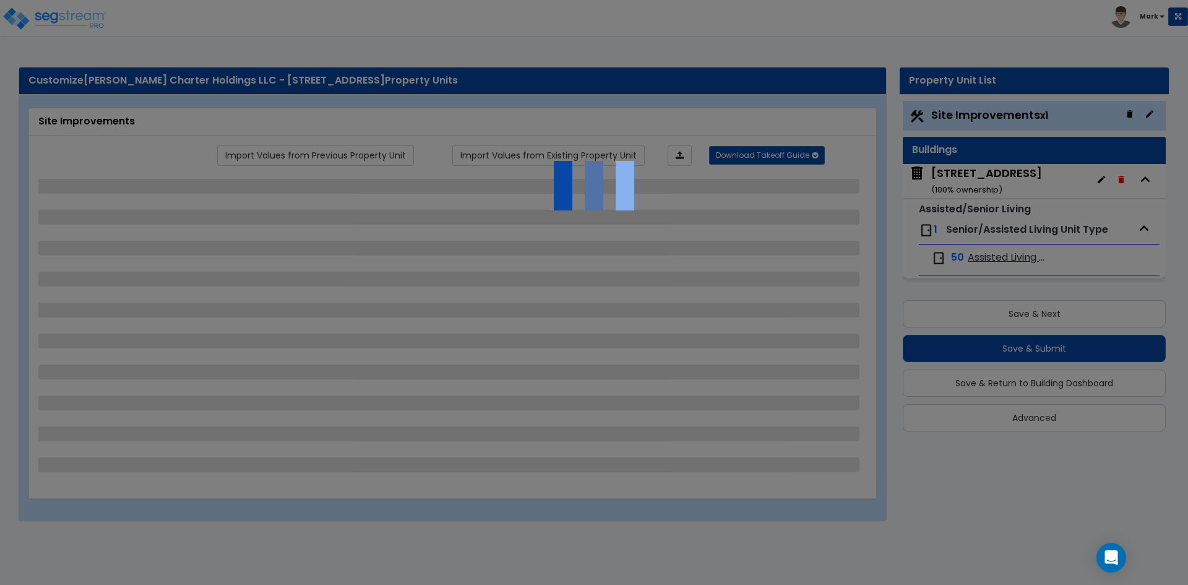
select select "2"
select select "1"
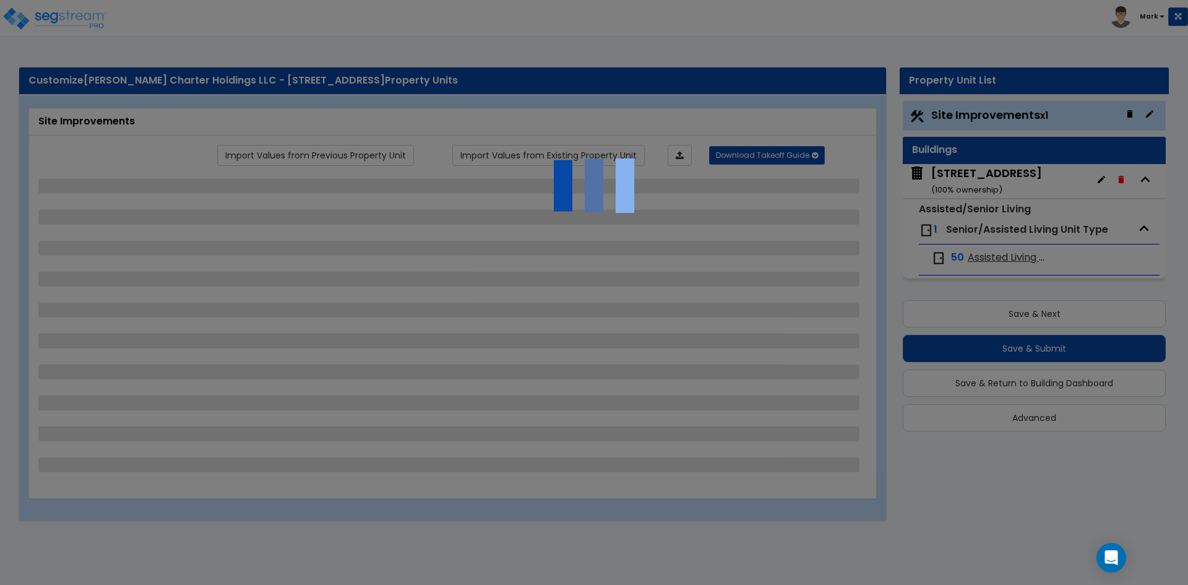
select select "1"
select select "2"
select select "1"
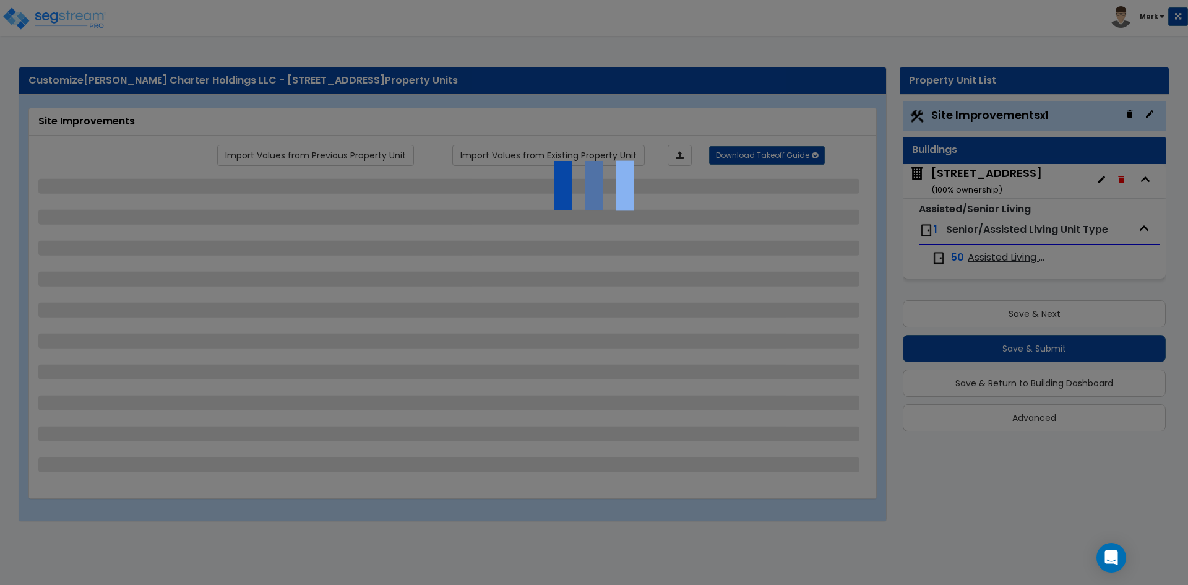
select select "1"
select select "3"
select select "2"
select select "1"
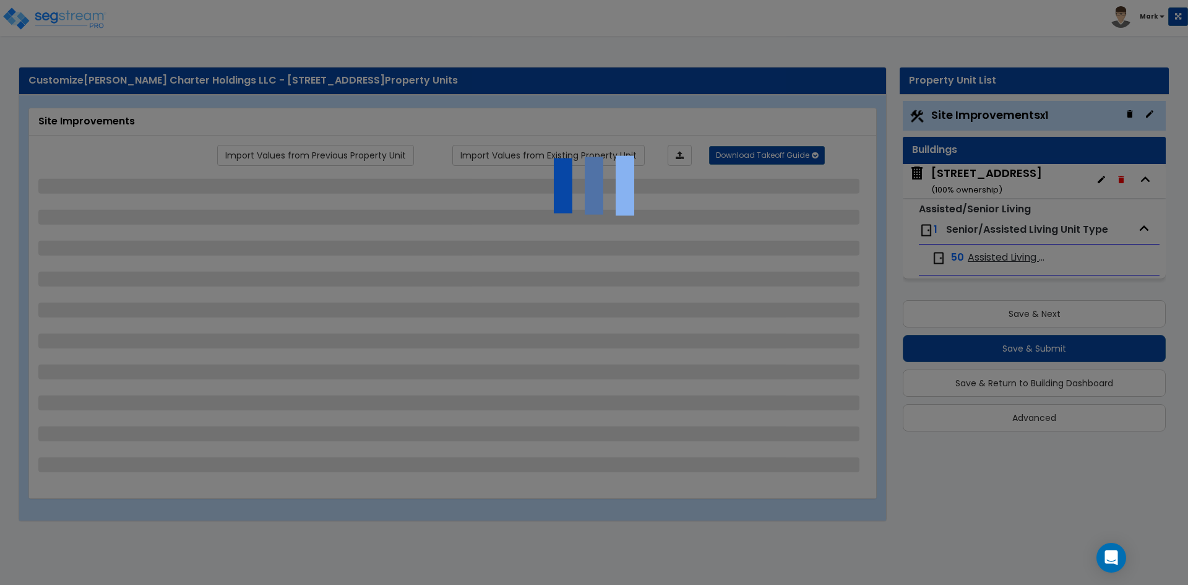
select select "1"
select select "2"
select select "3"
select select "2"
select select "4"
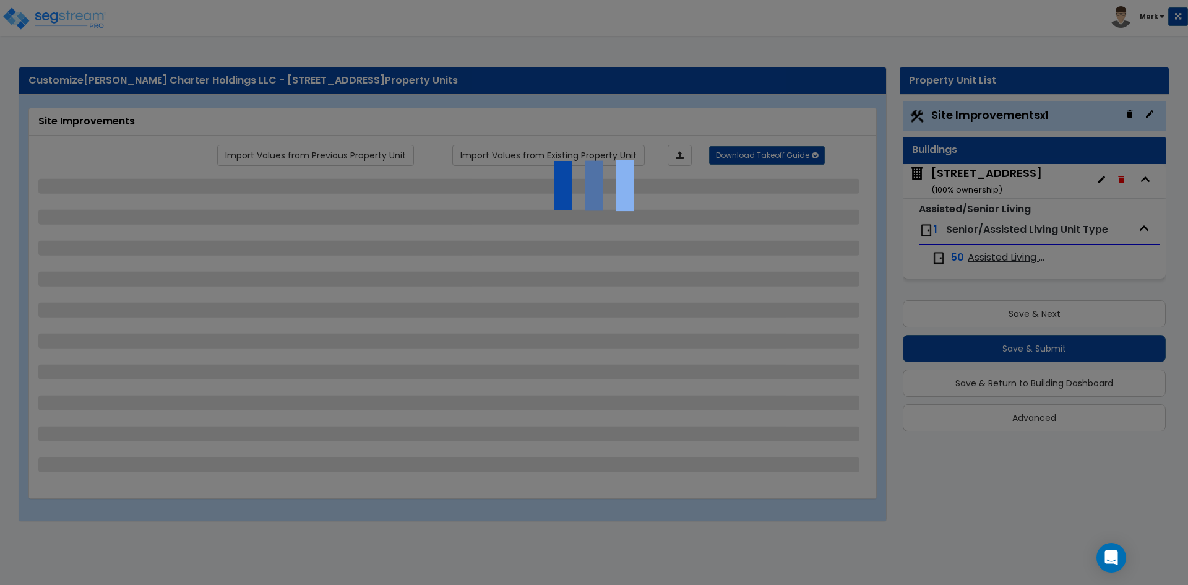
select select "1"
select select "2"
select select "4"
select select "1"
select select "2"
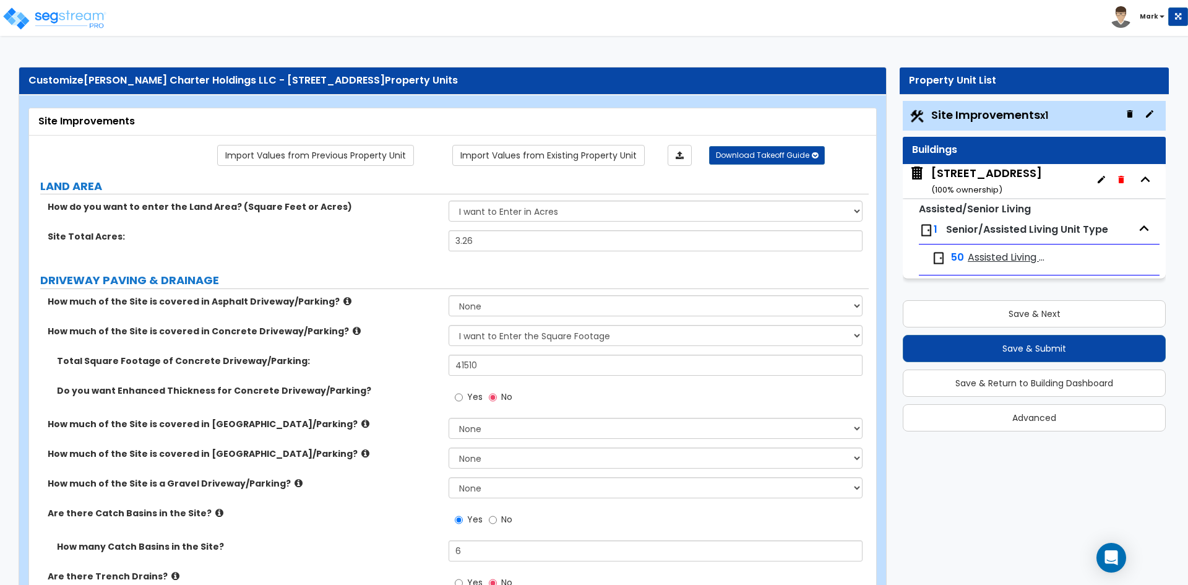
scroll to position [62, 0]
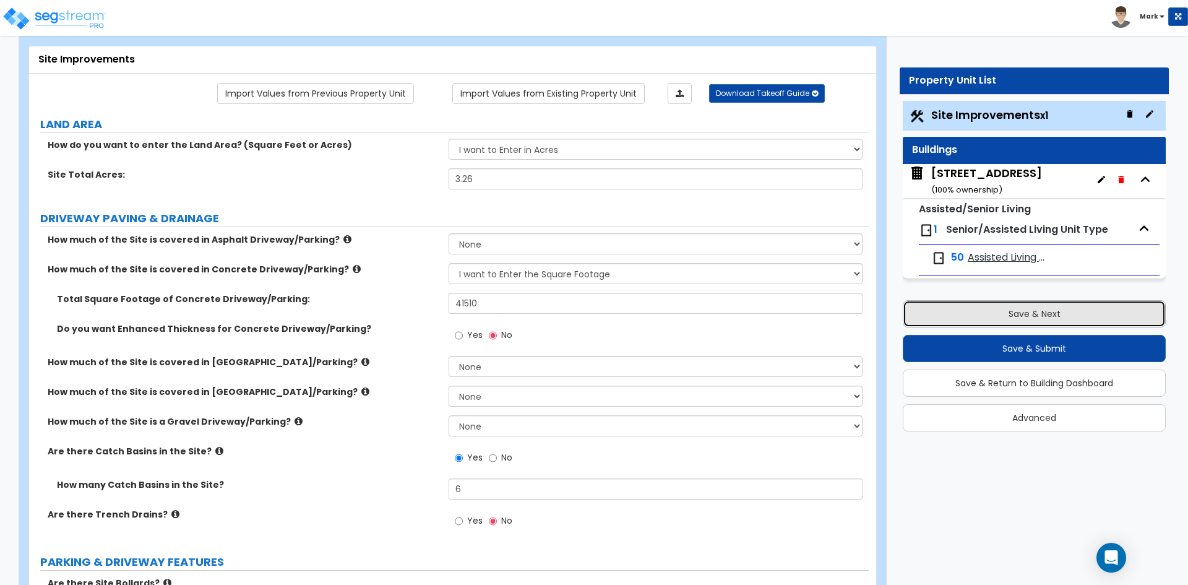
click at [1036, 320] on button "Save & Next" at bounding box center [1034, 313] width 263 height 27
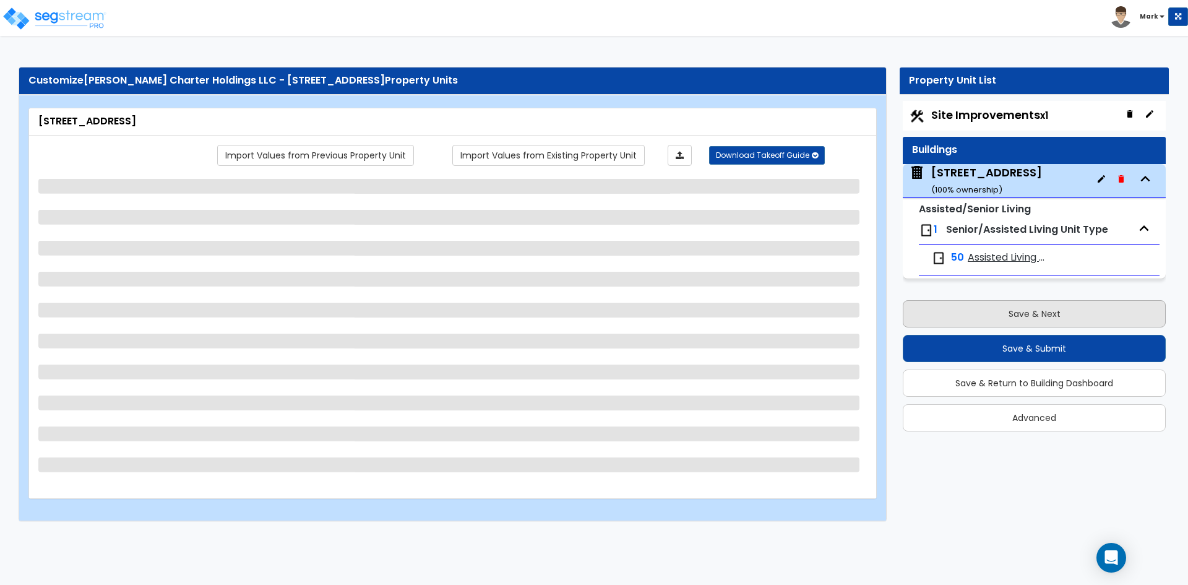
scroll to position [0, 0]
select select "3"
select select "5"
select select "2"
select select "1"
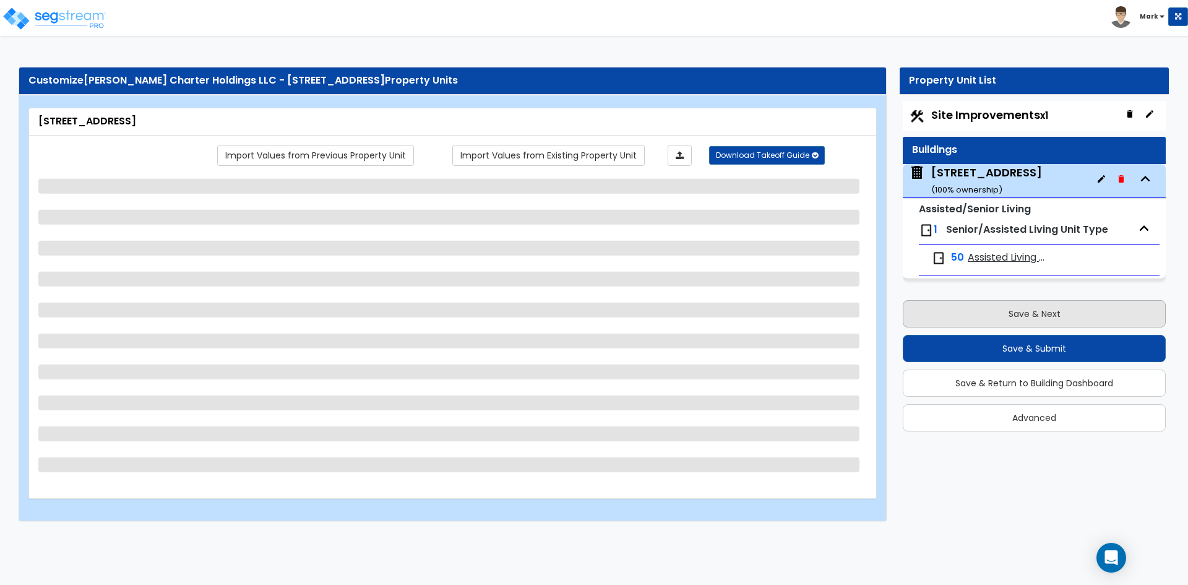
select select "1"
select select "2"
select select "7"
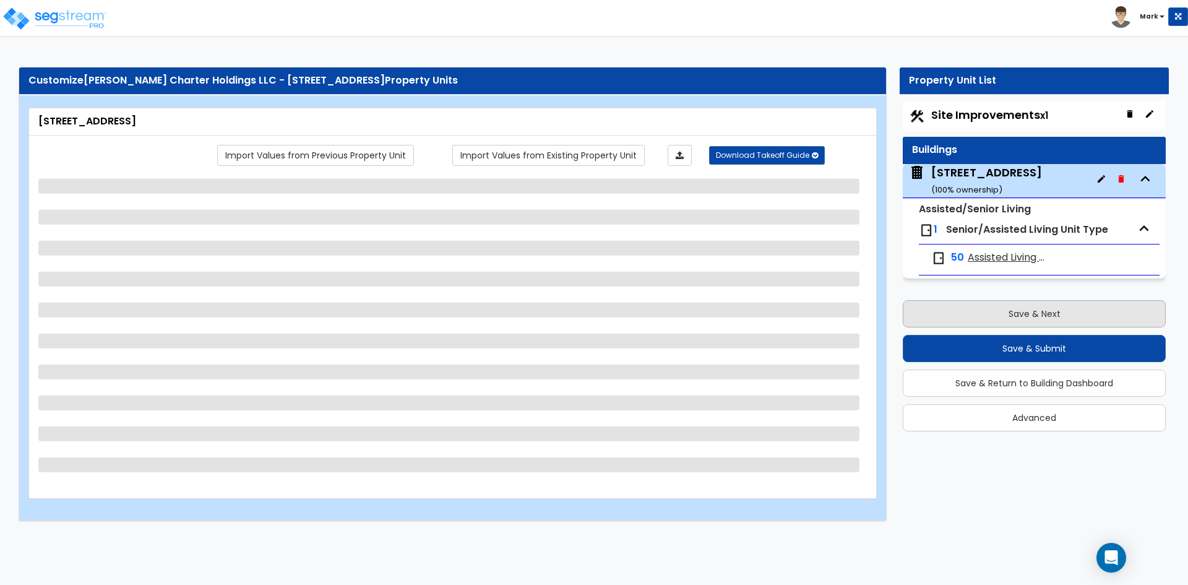
select select "2"
select select "3"
select select "7"
select select "1"
select select "2"
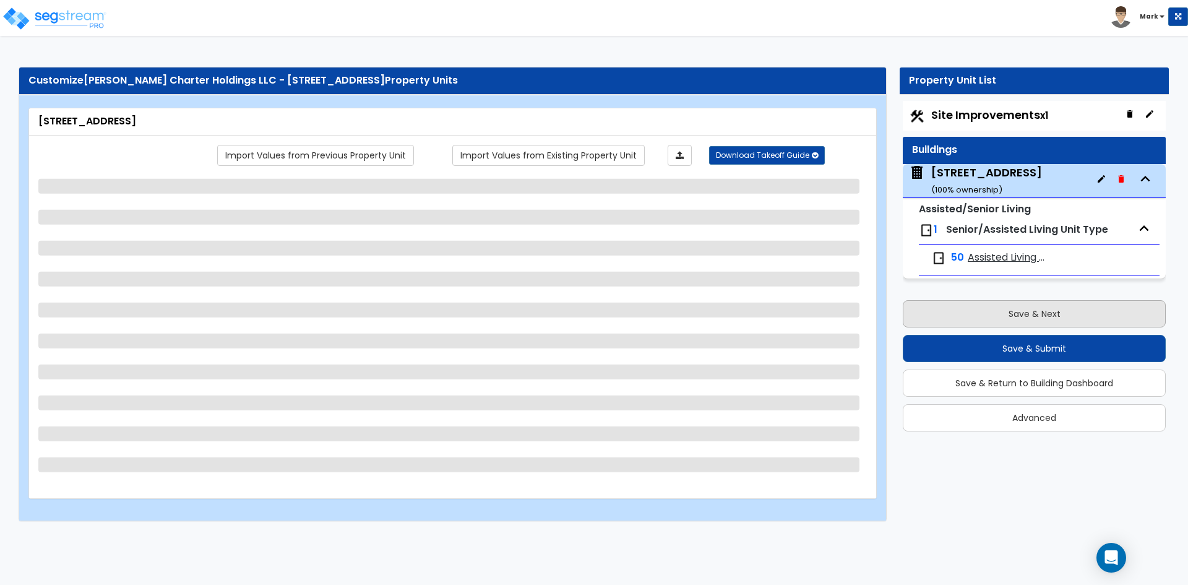
select select "1"
select select "2"
select select "1"
select select "2"
select select "1"
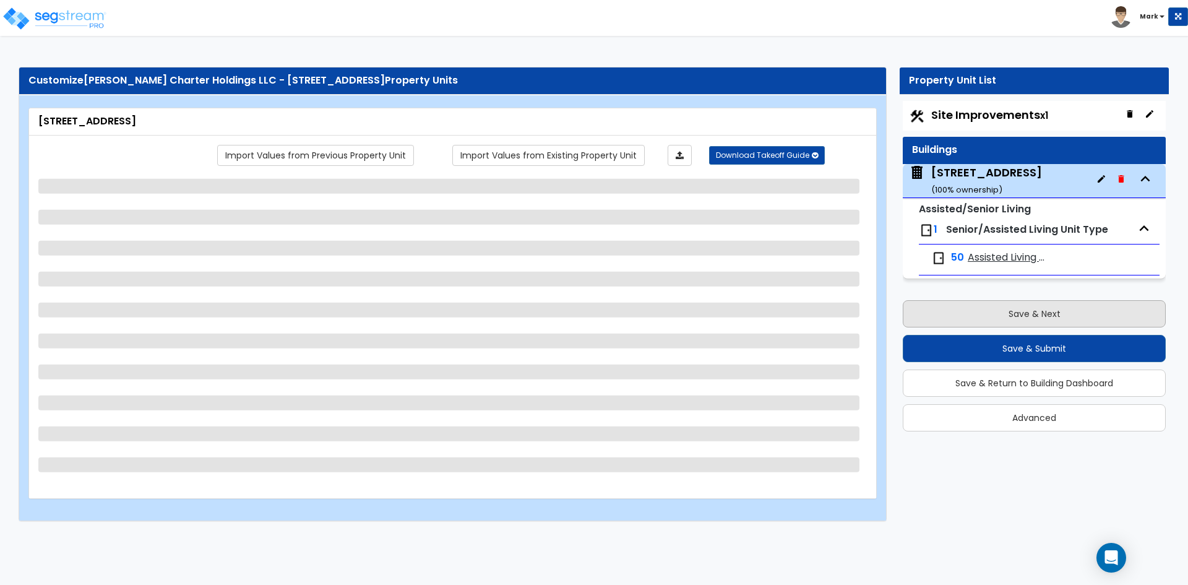
select select "5"
select select "1"
select select "5"
select select "1"
select select "5"
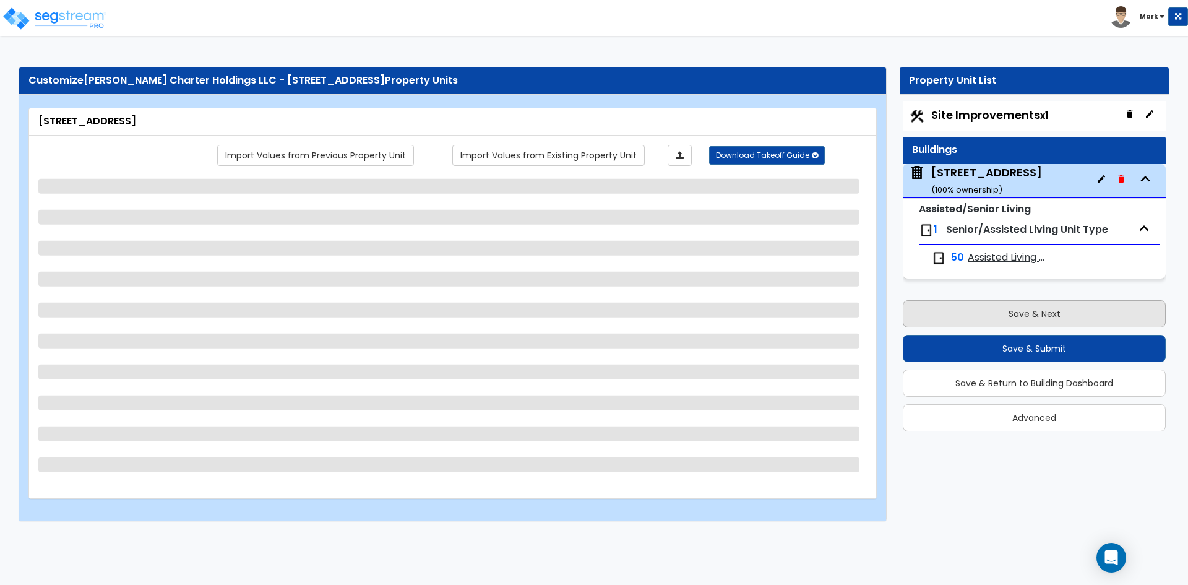
select select "1"
select select "5"
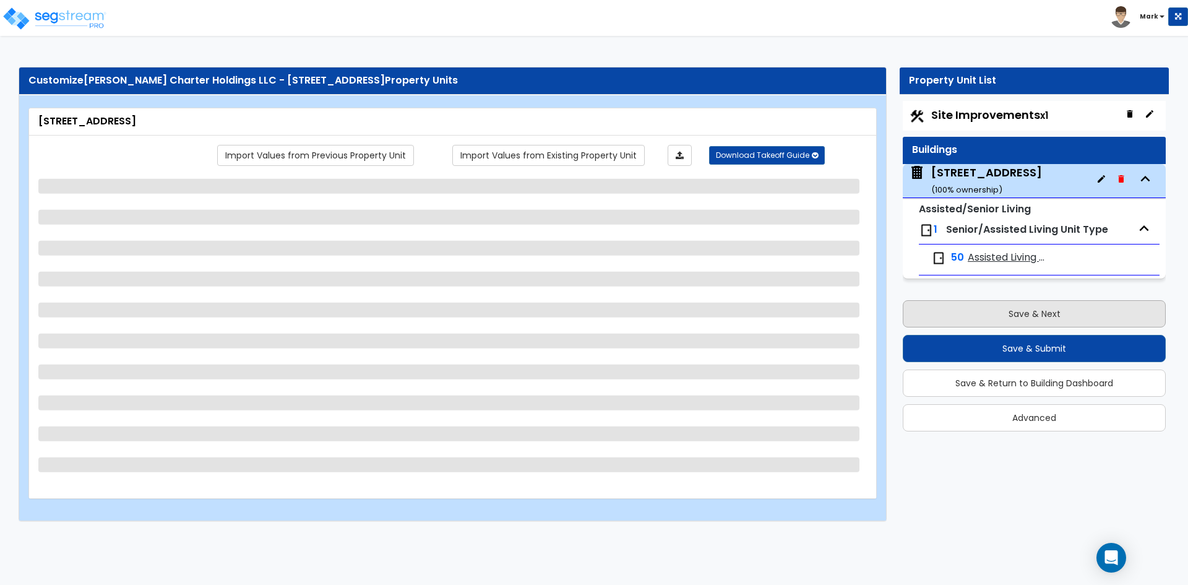
select select "4"
select select "5"
select select "3"
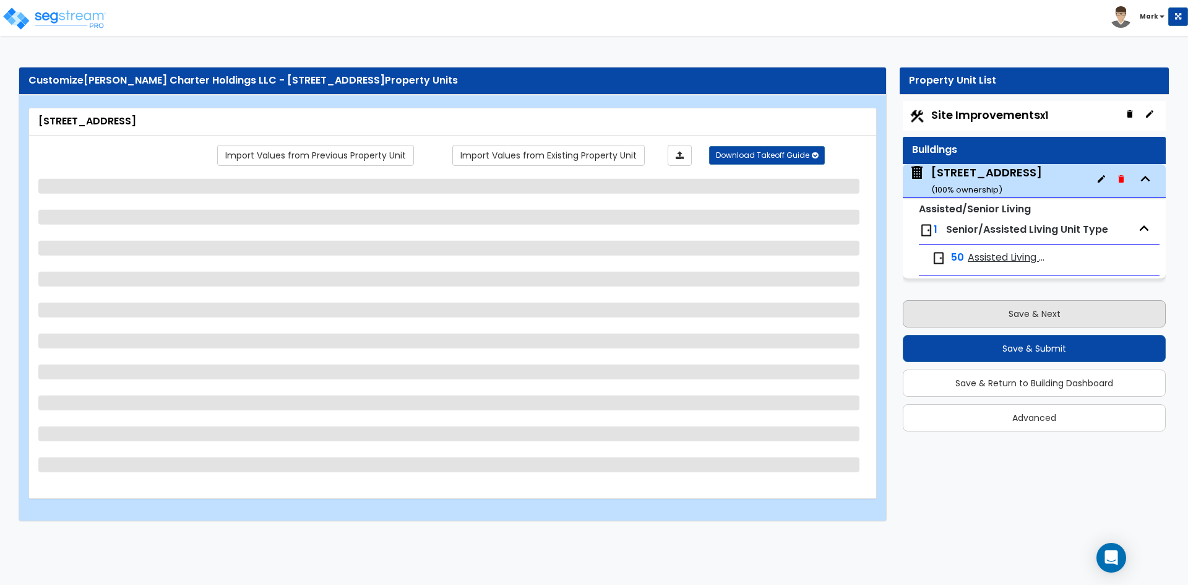
select select "1"
select select "2"
select select "1"
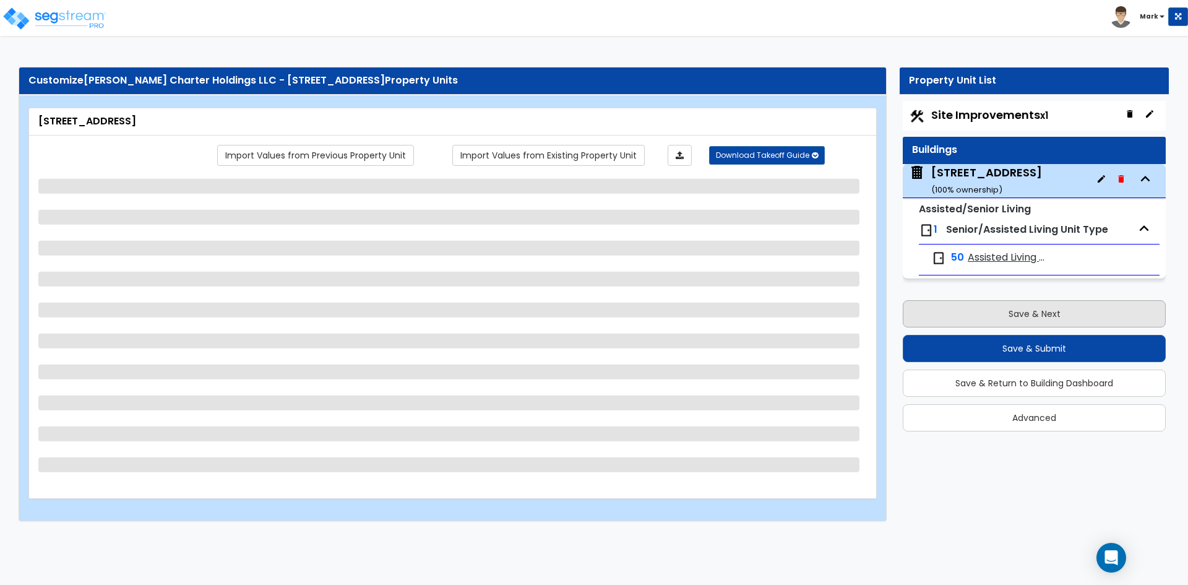
select select "4"
select select "1"
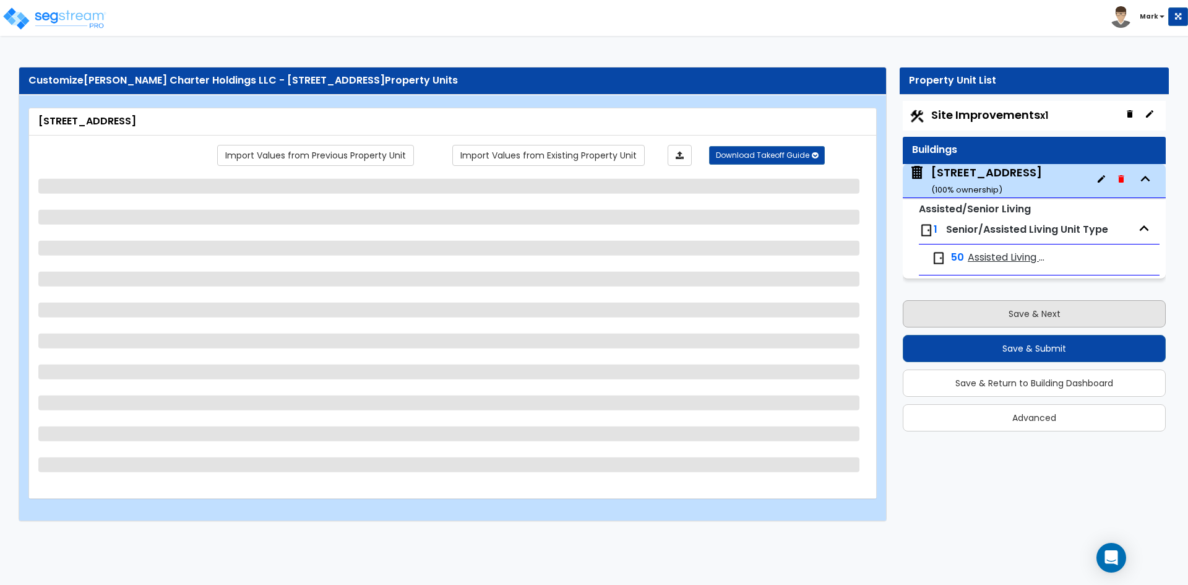
select select "2"
select select "3"
select select "5"
select select "3"
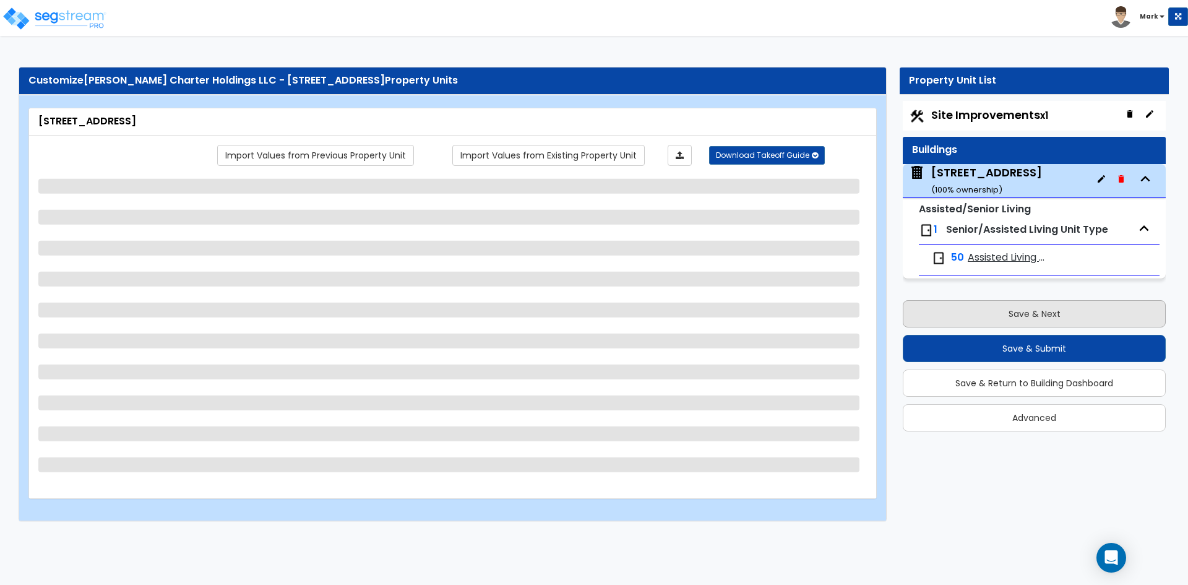
select select "1"
select select "2"
select select "3"
select select "5"
select select "4"
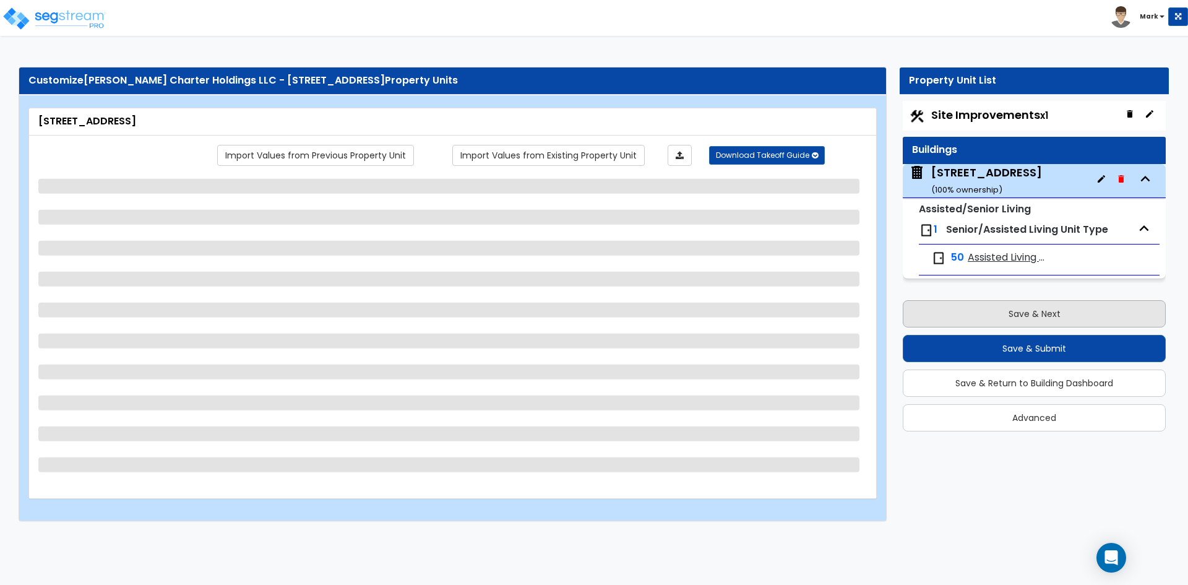
select select "1"
select select "3"
select select "2"
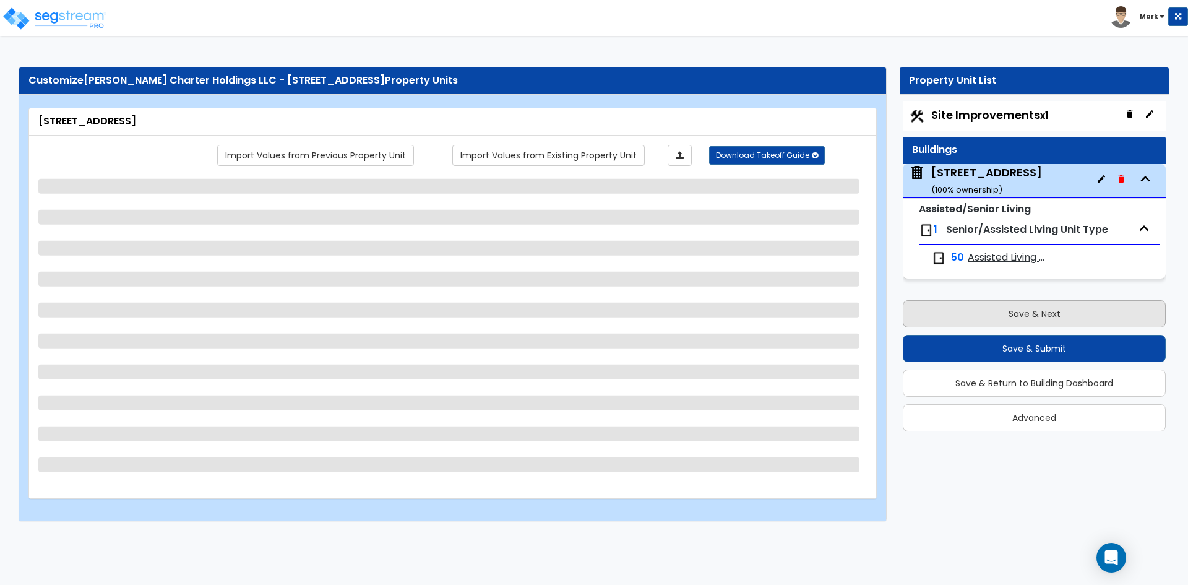
select select "1"
select select "3"
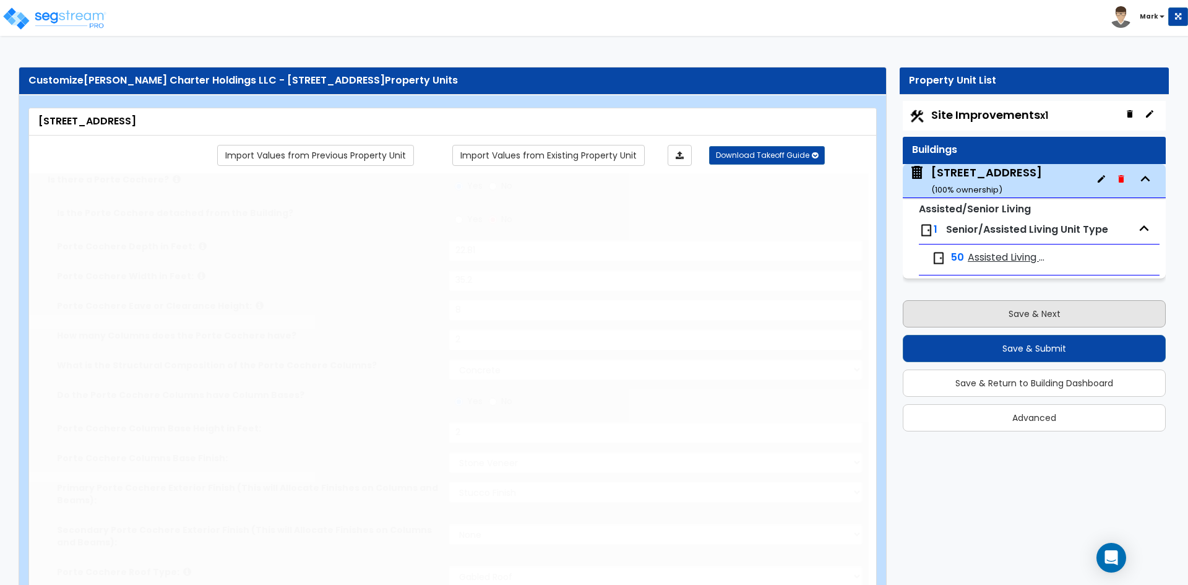
type input "18"
radio input "true"
select select "3"
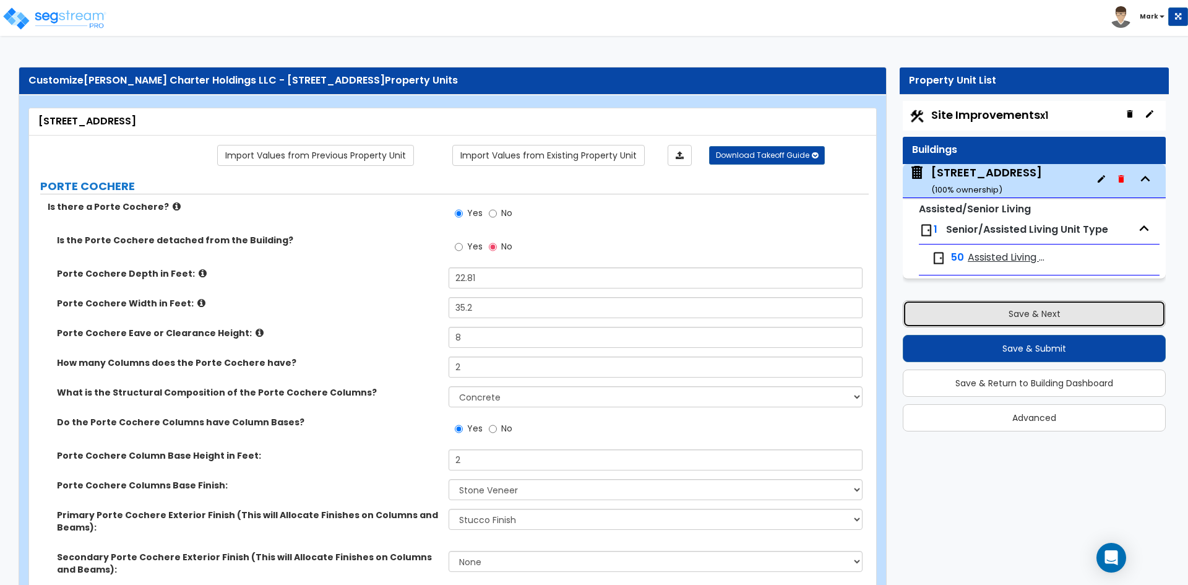
click at [1036, 319] on button "Save & Next" at bounding box center [1034, 313] width 263 height 27
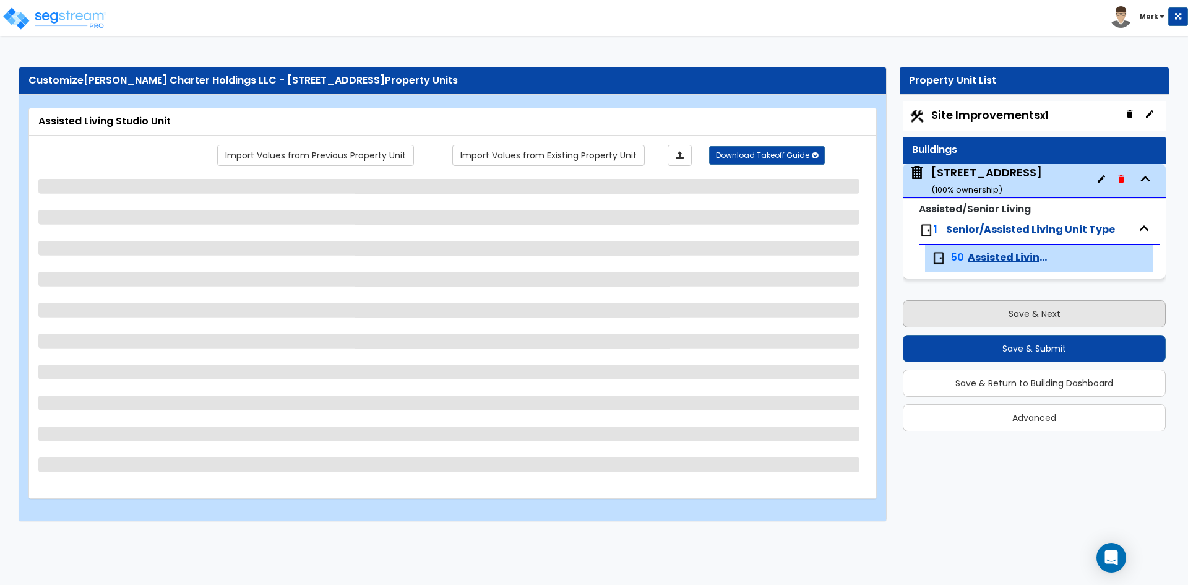
select select "1"
select select "3"
select select "1"
select select "3"
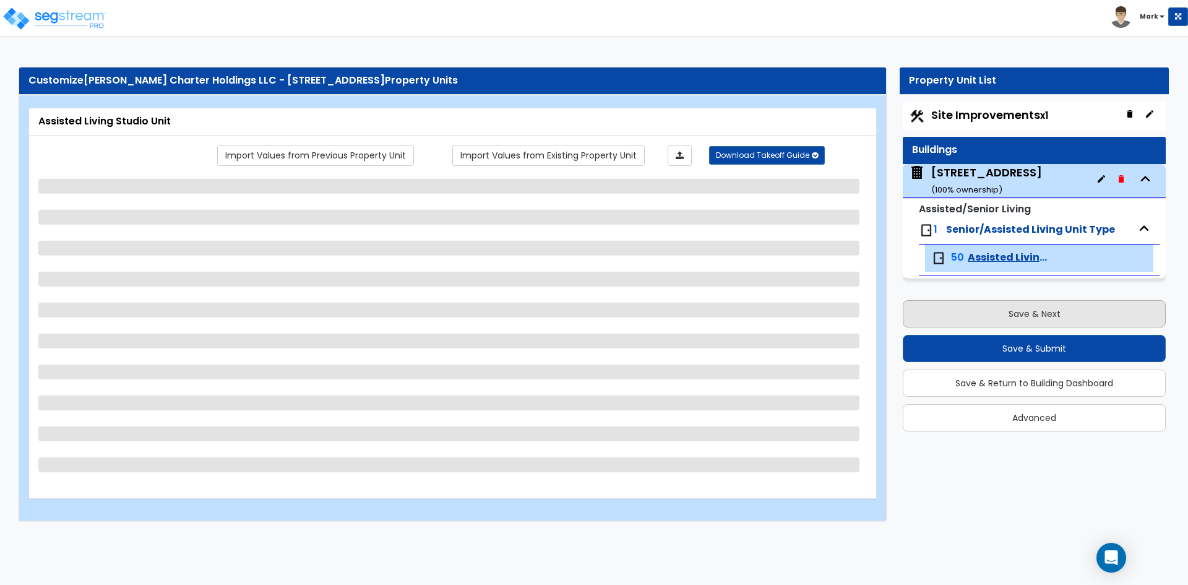
select select "1"
select select "2"
select select "1"
select select "5"
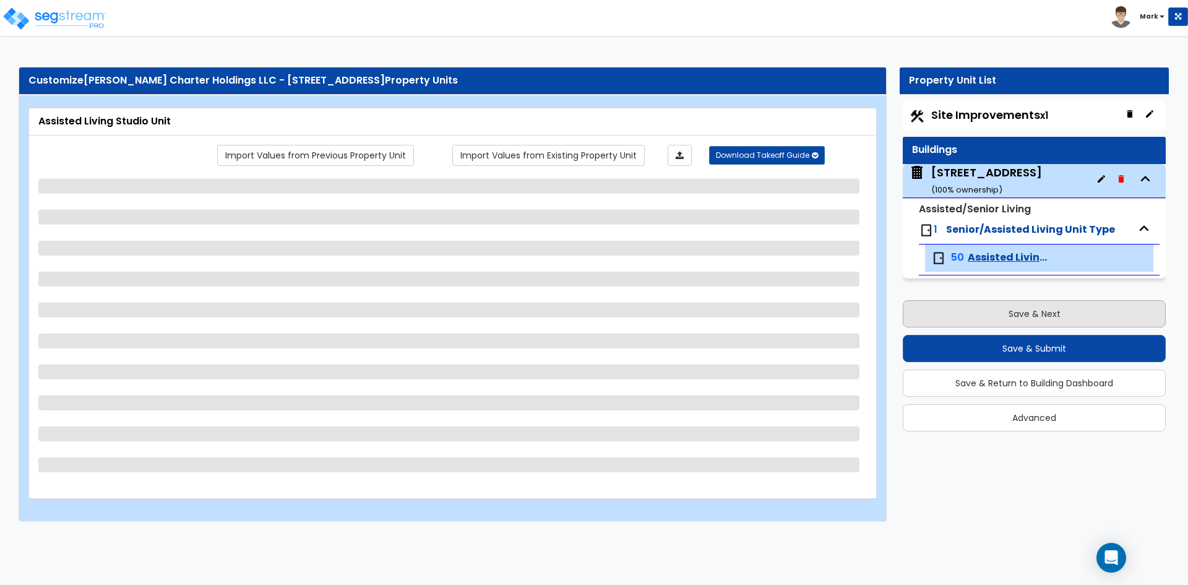
select select "5"
select select "1"
select select "2"
select select "1"
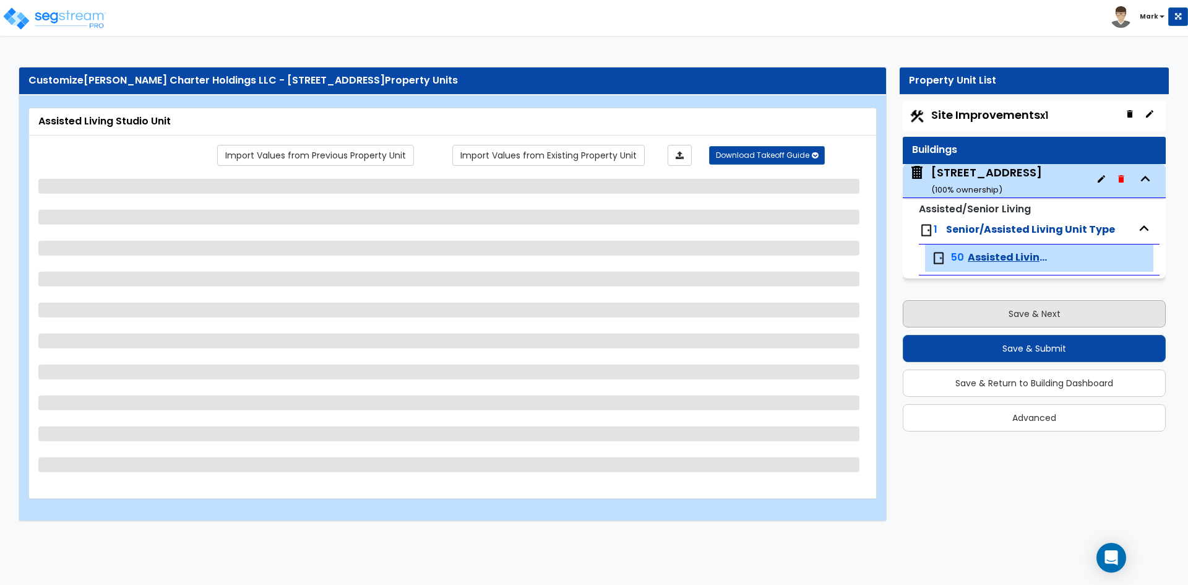
select select "6"
select select "2"
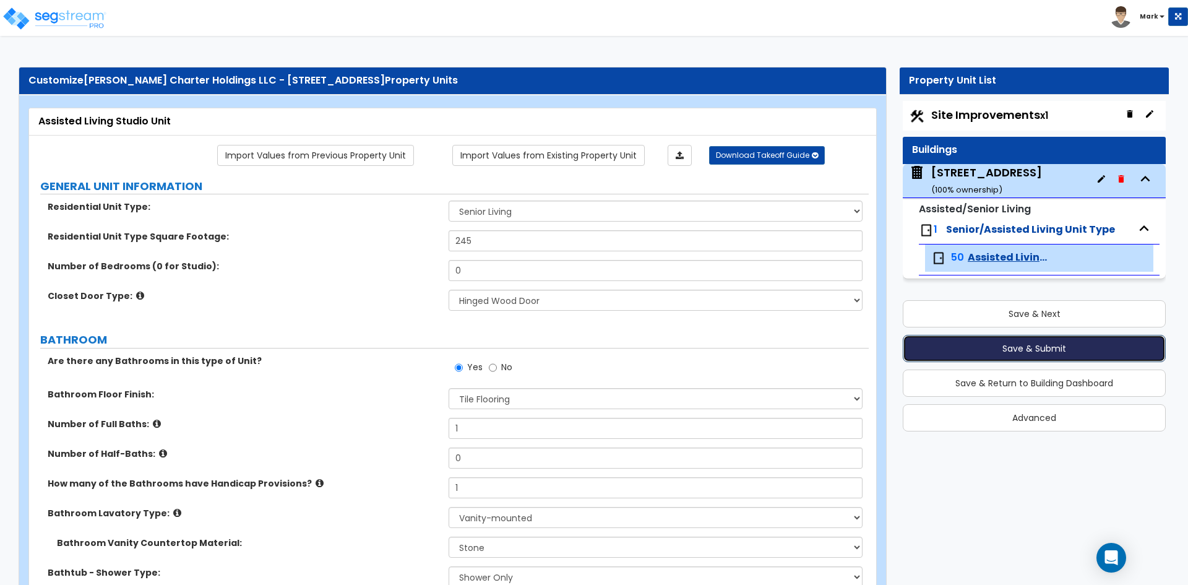
click at [1048, 350] on button "Save & Submit" at bounding box center [1034, 348] width 263 height 27
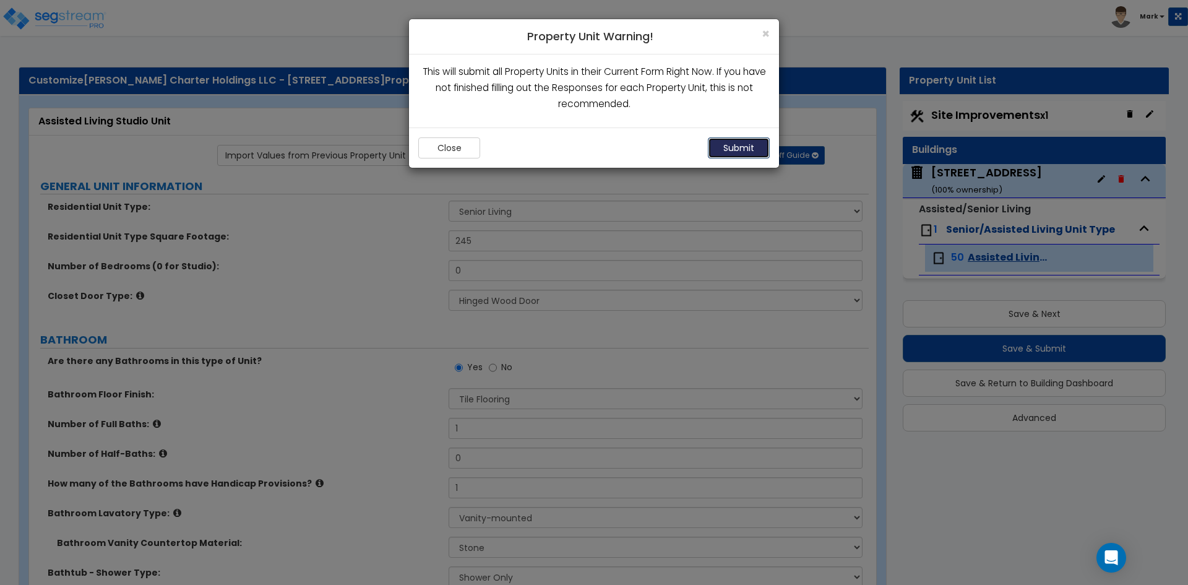
click at [729, 147] on button "Submit" at bounding box center [739, 147] width 62 height 21
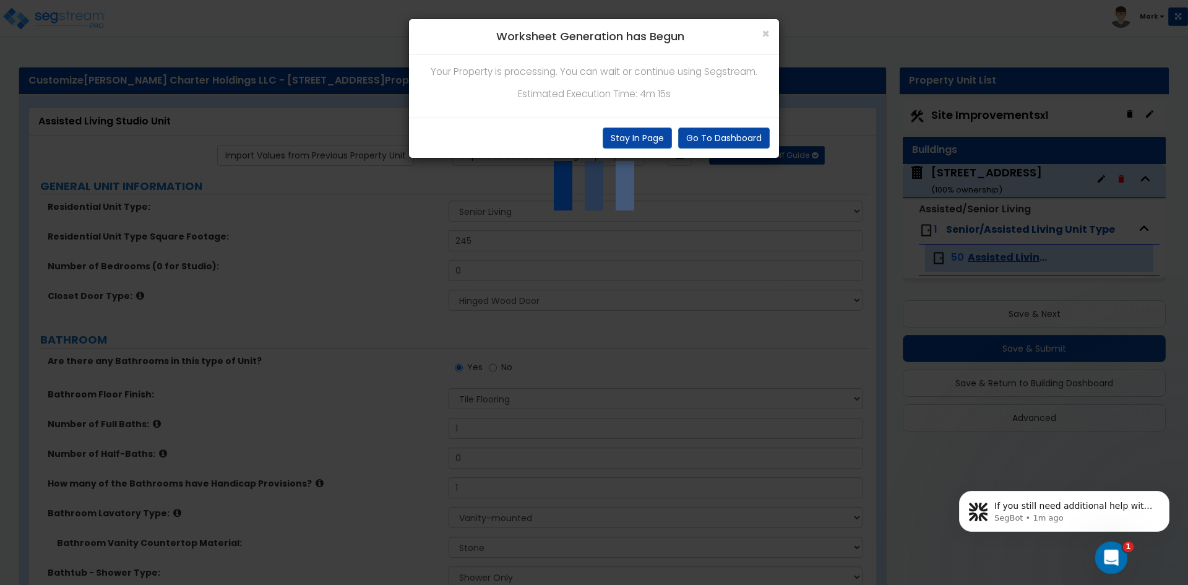
click at [1118, 556] on div "Open Intercom Messenger" at bounding box center [1109, 555] width 41 height 41
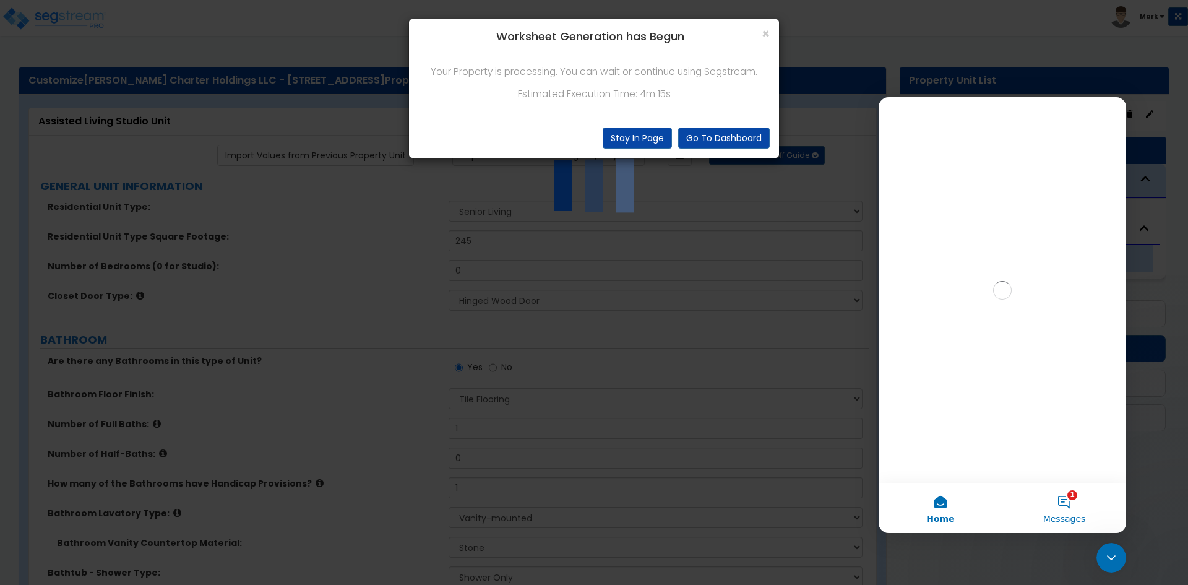
click at [1076, 505] on button "1 Messages" at bounding box center [1064, 507] width 124 height 49
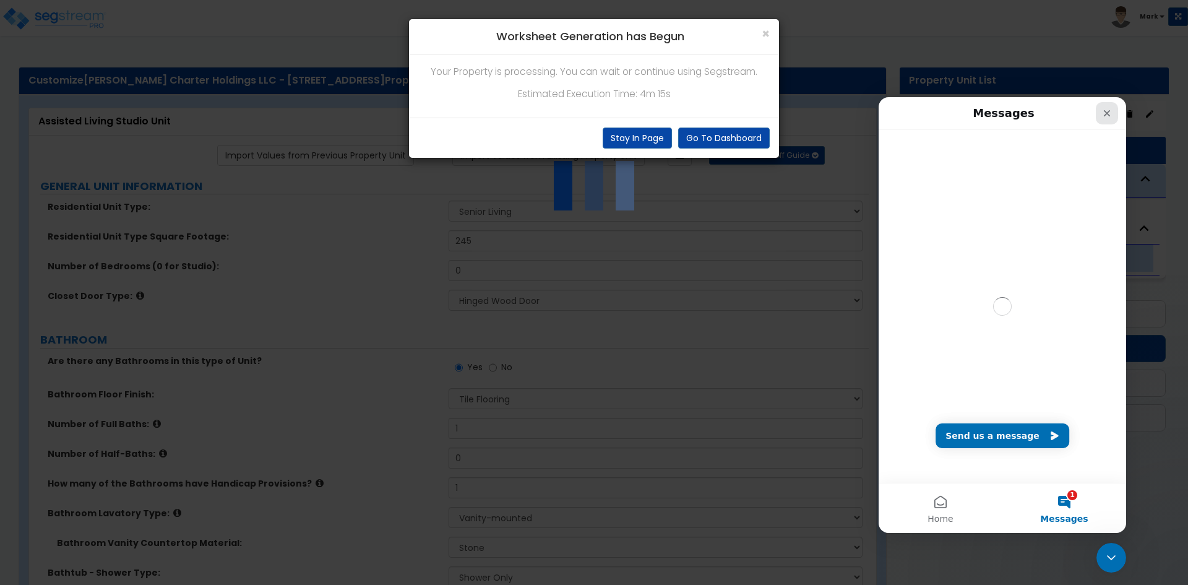
click at [1104, 112] on icon "Close" at bounding box center [1107, 113] width 10 height 10
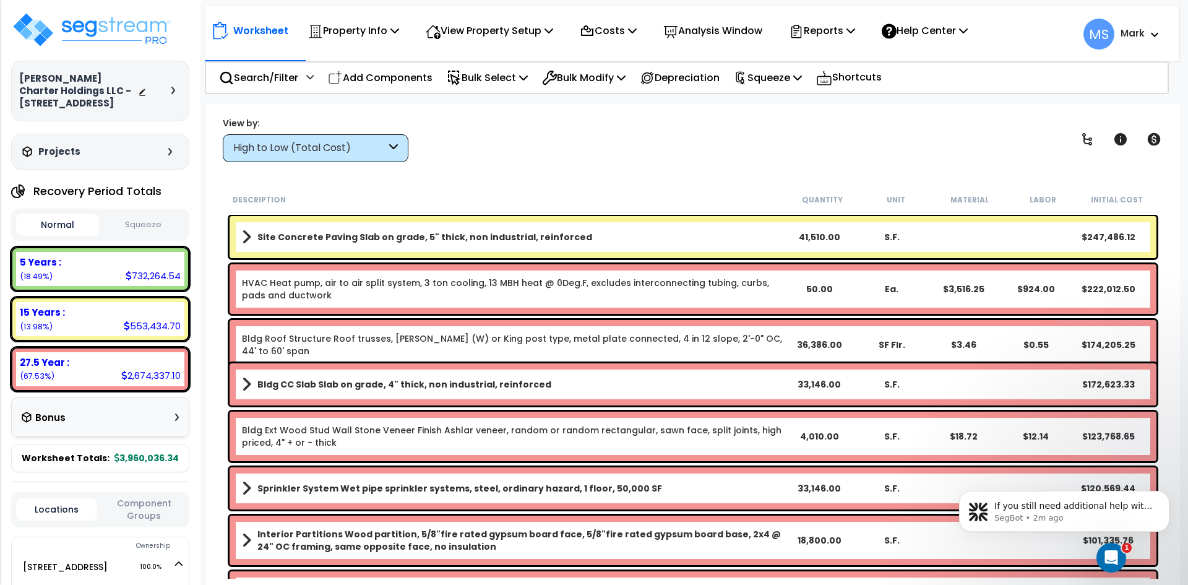
click at [368, 145] on div "High to Low (Total Cost)" at bounding box center [309, 148] width 153 height 14
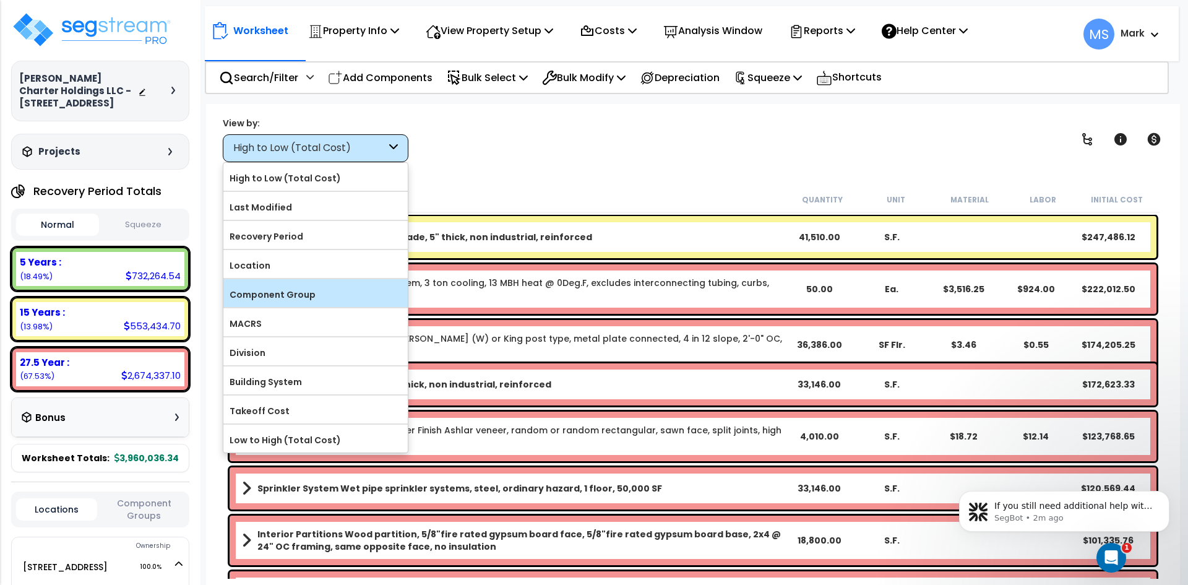
click at [296, 284] on div "Component Group" at bounding box center [315, 293] width 184 height 28
click at [301, 294] on label "Component Group" at bounding box center [315, 294] width 184 height 19
click at [0, 0] on input "Component Group" at bounding box center [0, 0] width 0 height 0
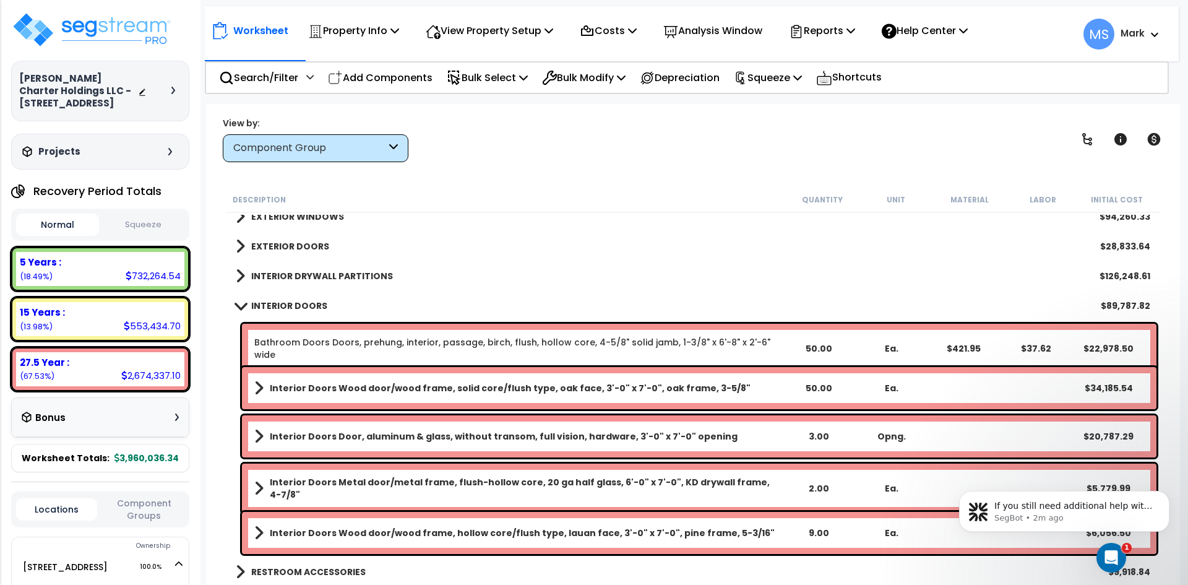
scroll to position [309, 0]
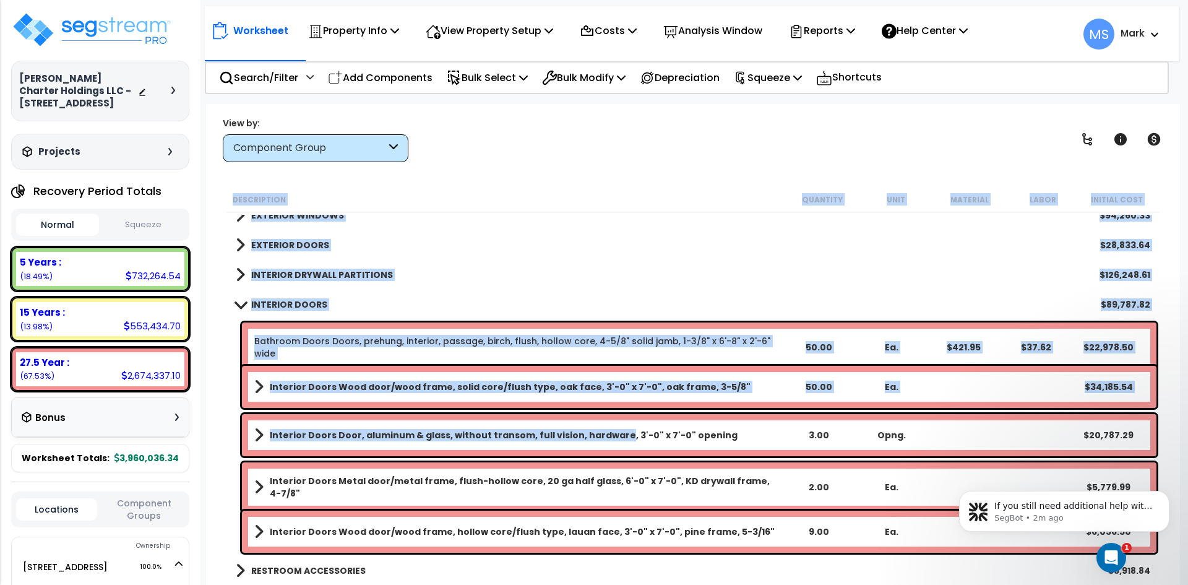
click at [610, 442] on link "Interior Doors Door, aluminum & glass, without transom, full vision, hardware, …" at bounding box center [518, 434] width 528 height 17
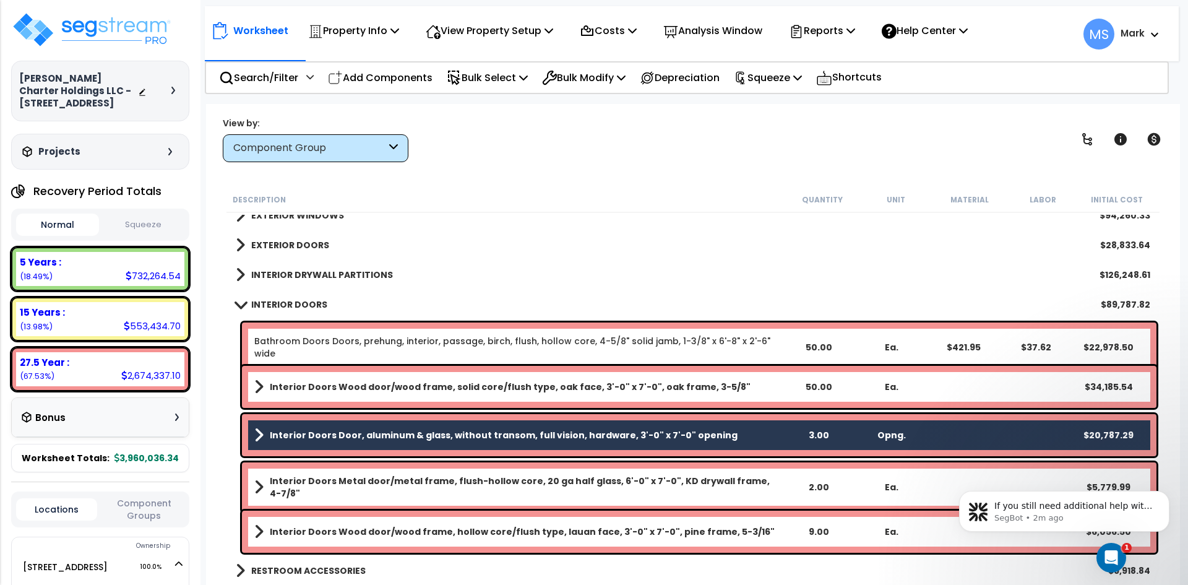
click at [614, 471] on div "Interior Doors Metal door/metal frame, flush-hollow core, 20 ga half glass, 6'-…" at bounding box center [699, 486] width 914 height 49
click at [611, 480] on b "Interior Doors Metal door/metal frame, flush-hollow core, 20 ga half glass, 6'-…" at bounding box center [526, 487] width 512 height 25
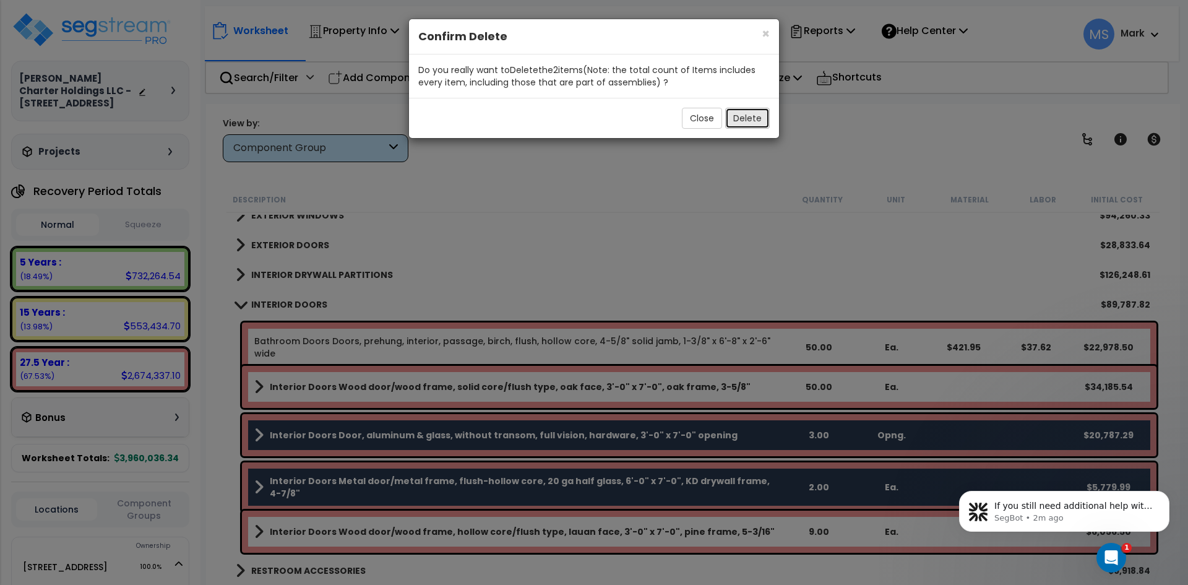
click at [757, 121] on button "Delete" at bounding box center [747, 118] width 45 height 21
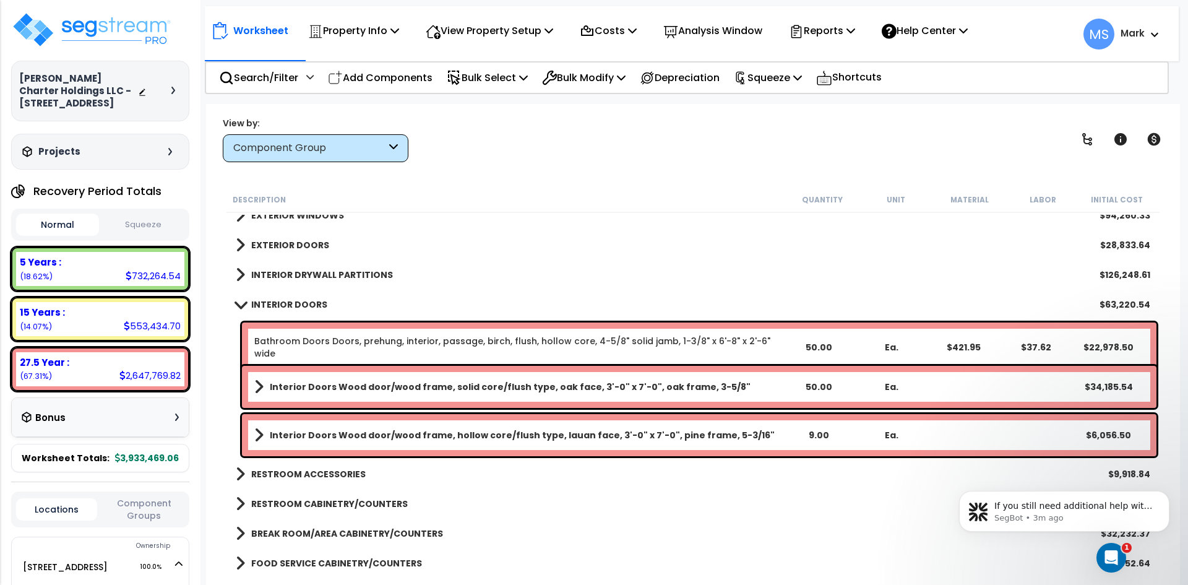
click at [387, 430] on b "Interior Doors Wood door/wood frame, hollow core/flush type, lauan face, 3'-0" …" at bounding box center [522, 435] width 505 height 12
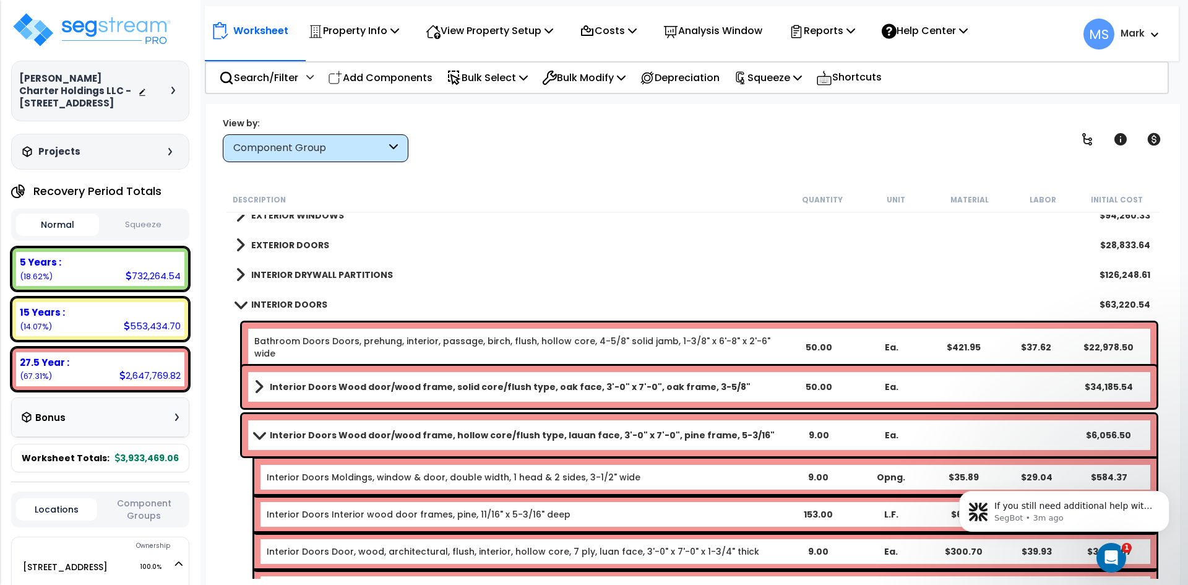
click at [387, 430] on b "Interior Doors Wood door/wood frame, hollow core/flush type, lauan face, 3'-0" …" at bounding box center [522, 435] width 505 height 12
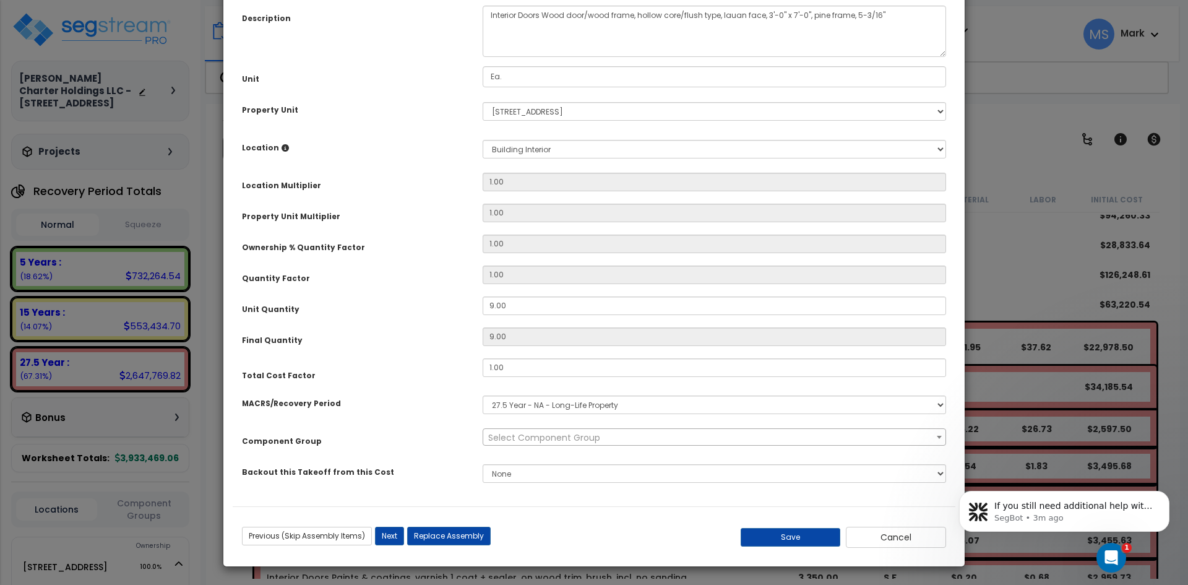
scroll to position [114, 0]
select select "45891"
click at [448, 528] on button "Replace Assembly" at bounding box center [449, 535] width 84 height 19
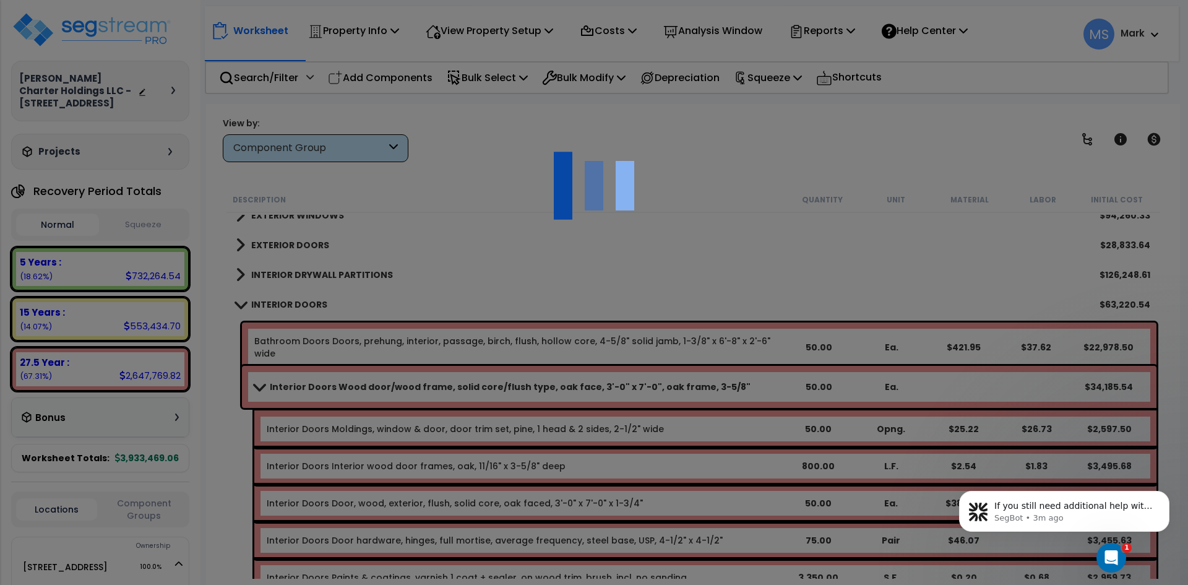
type input "9"
type input "Ea."
select select "167663"
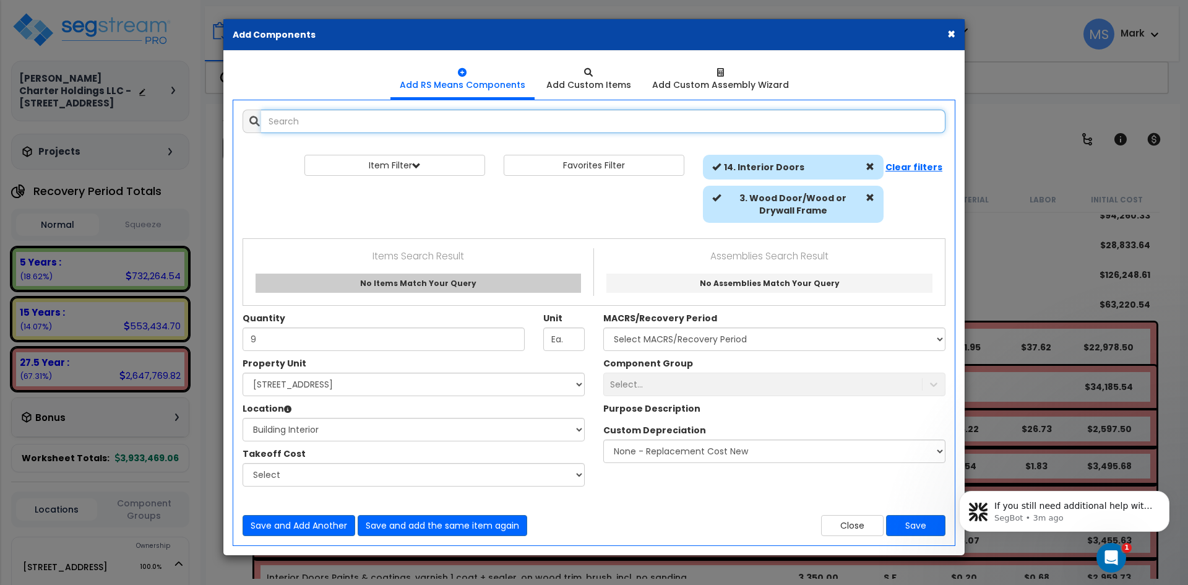
select select "461"
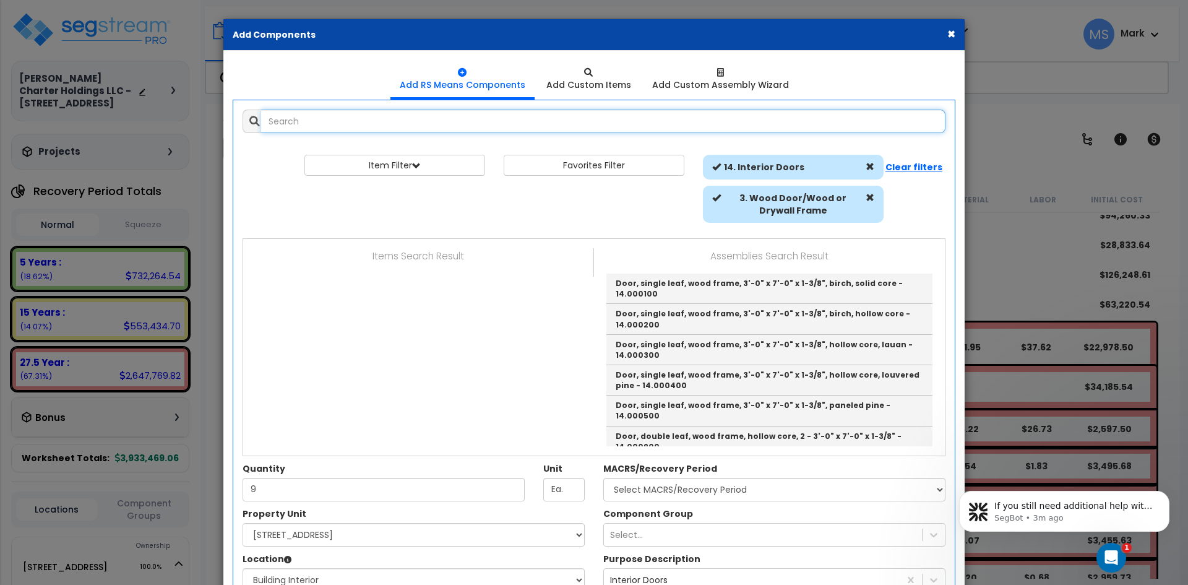
click at [349, 126] on input "text" at bounding box center [603, 122] width 684 height 24
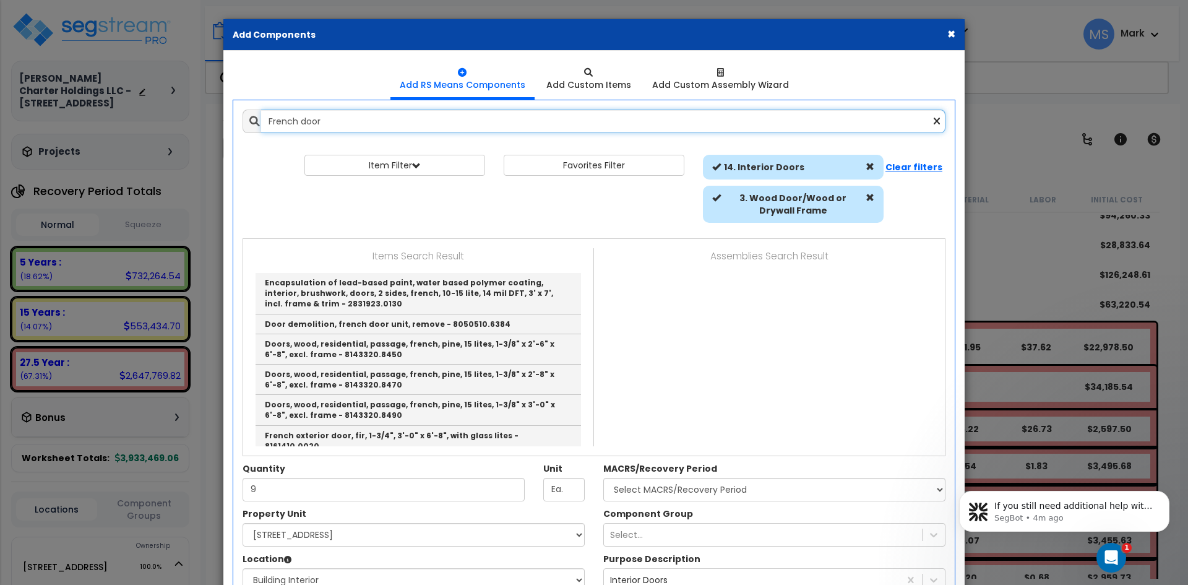
scroll to position [0, 0]
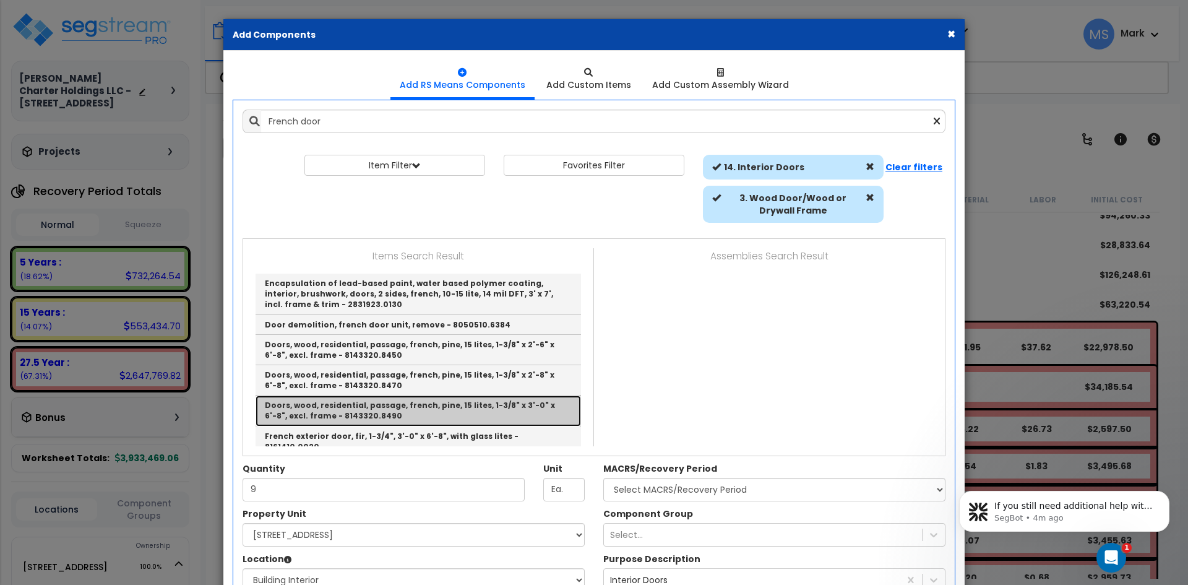
click at [512, 403] on link "Doors, wood, residential, passage, french, pine, 15 lites, 1-3/8" x 3'-0" x 6'-…" at bounding box center [418, 410] width 325 height 30
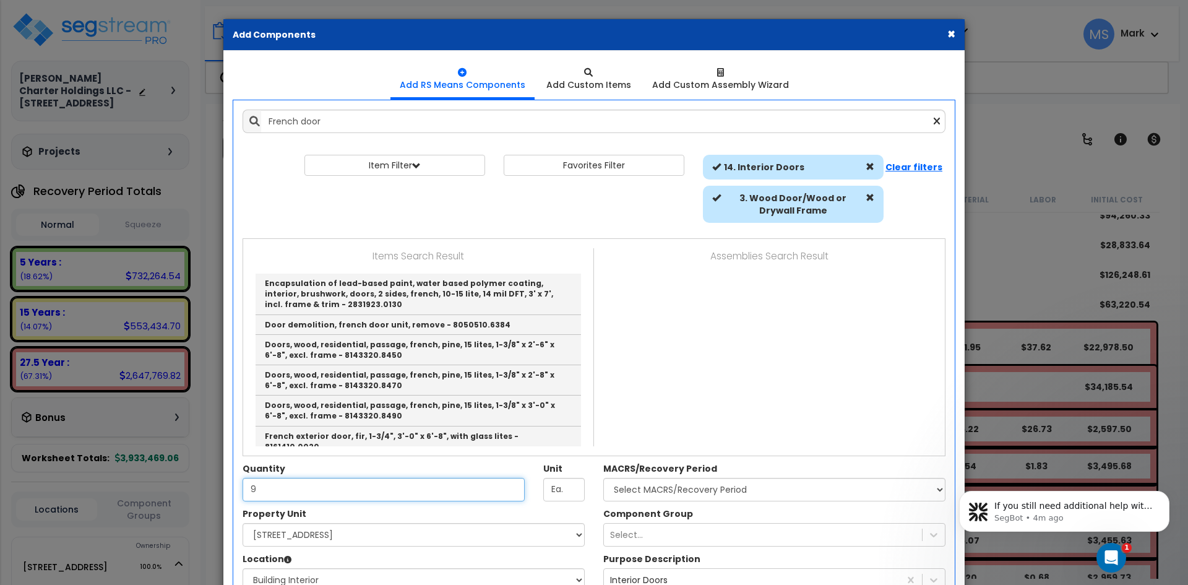
type input "Doors, wood, residential, passage, french, pine, 15 lites, 1-3/8" x 3'-0" x 6'-…"
type input "Ea."
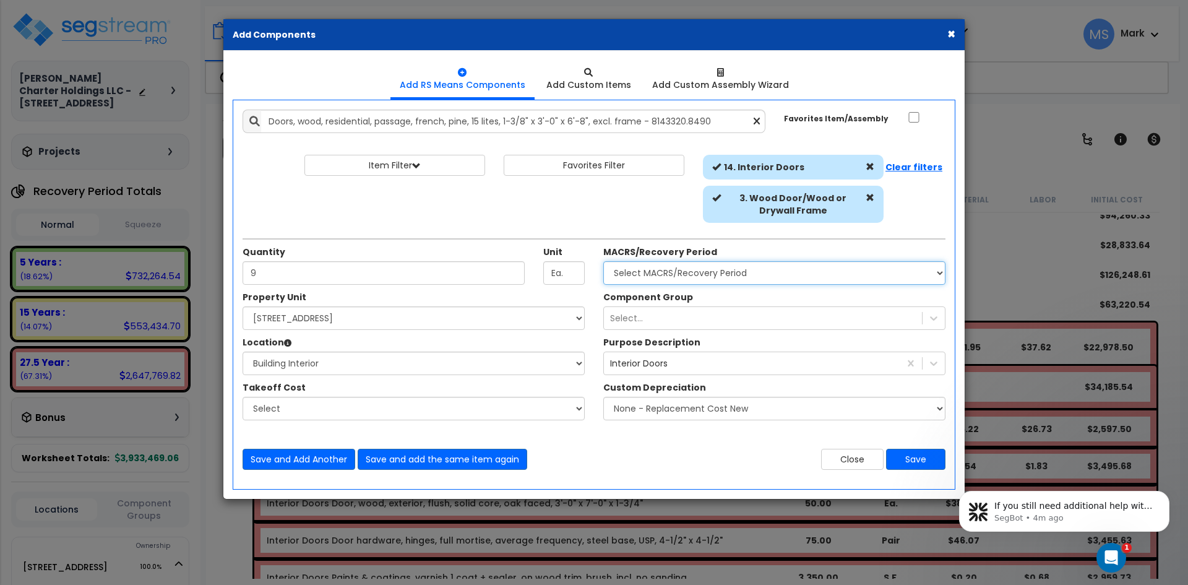
click at [650, 271] on select "Select MACRS/Recovery Period 5 Years - 57.0 - Distributive Trades & Services 5 …" at bounding box center [774, 273] width 342 height 24
select select "3669"
click at [603, 261] on select "Select MACRS/Recovery Period 5 Years - 57.0 - Distributive Trades & Services 5 …" at bounding box center [774, 273] width 342 height 24
click at [682, 320] on div "Select..." at bounding box center [763, 318] width 318 height 20
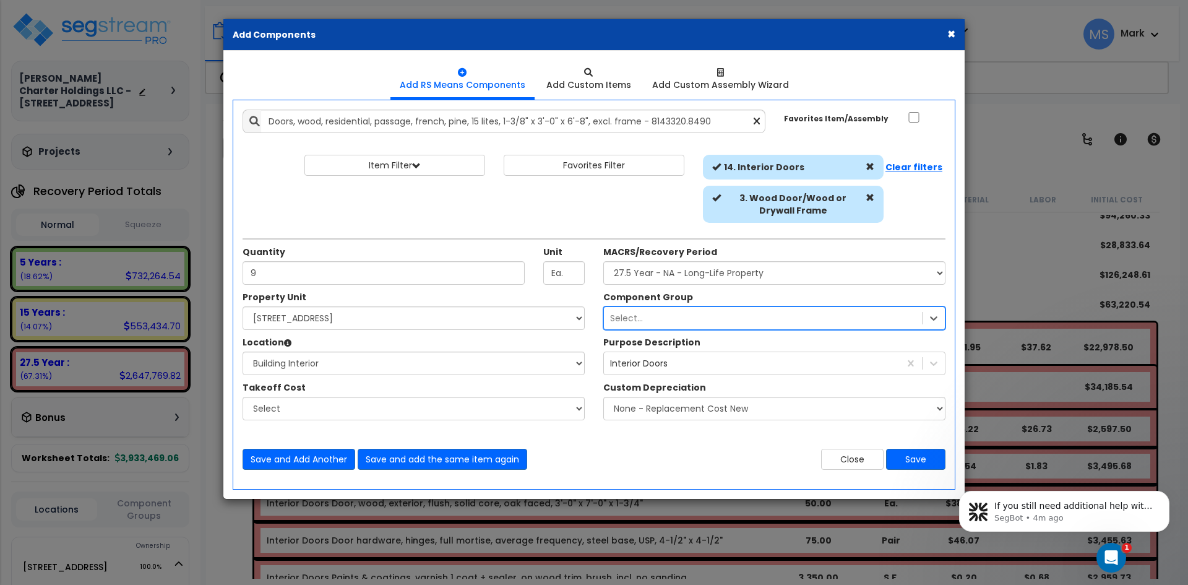
click at [678, 314] on div "Select..." at bounding box center [763, 318] width 318 height 20
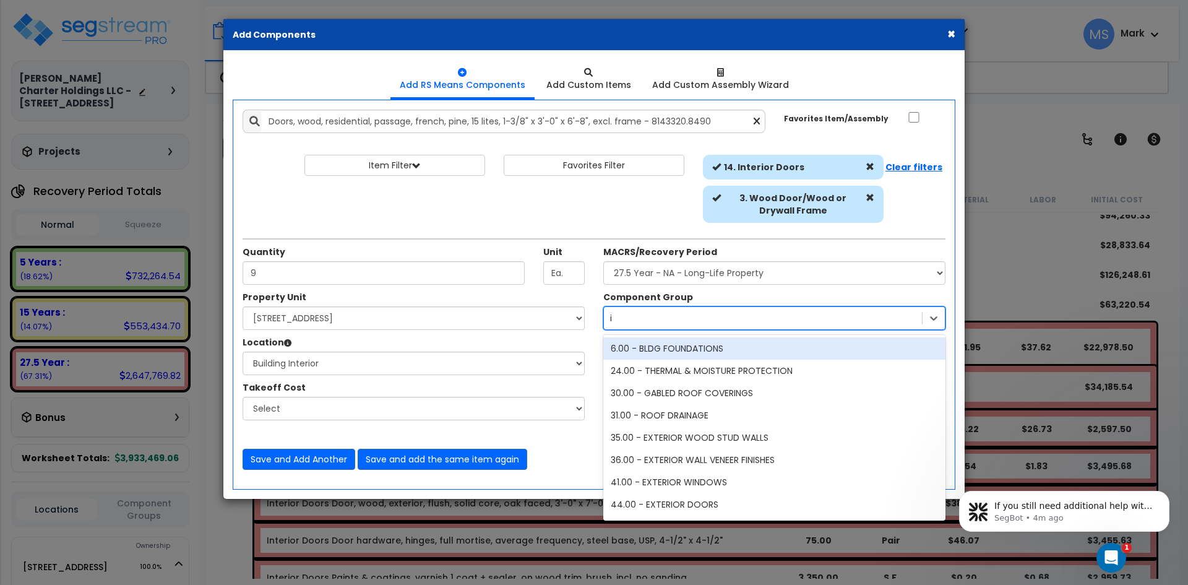
type input "in"
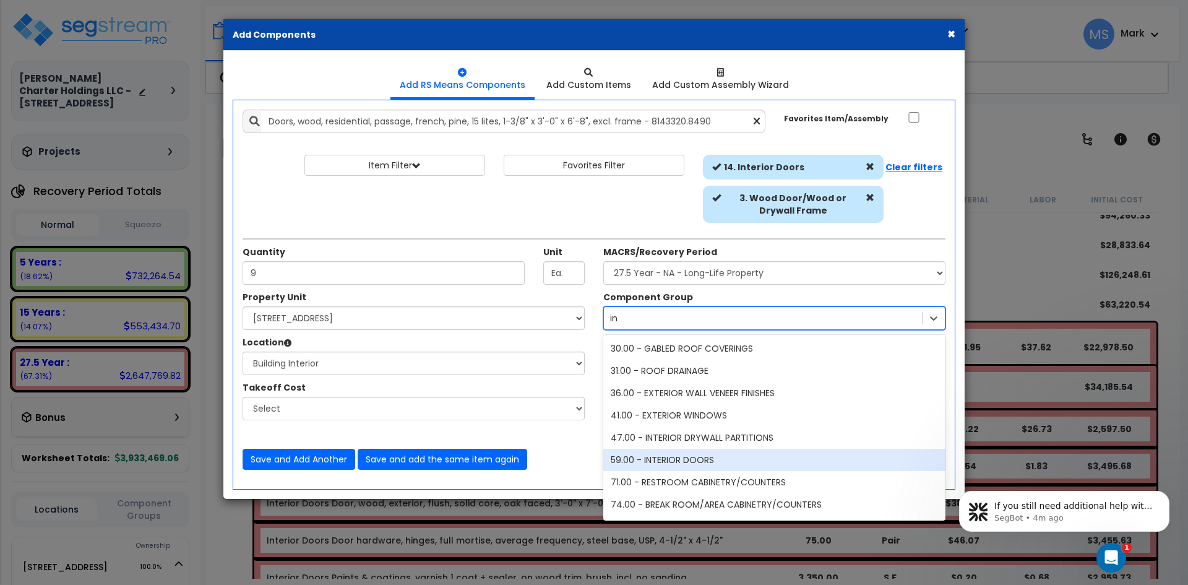
click at [687, 466] on div "59.00 - INTERIOR DOORS" at bounding box center [774, 460] width 342 height 22
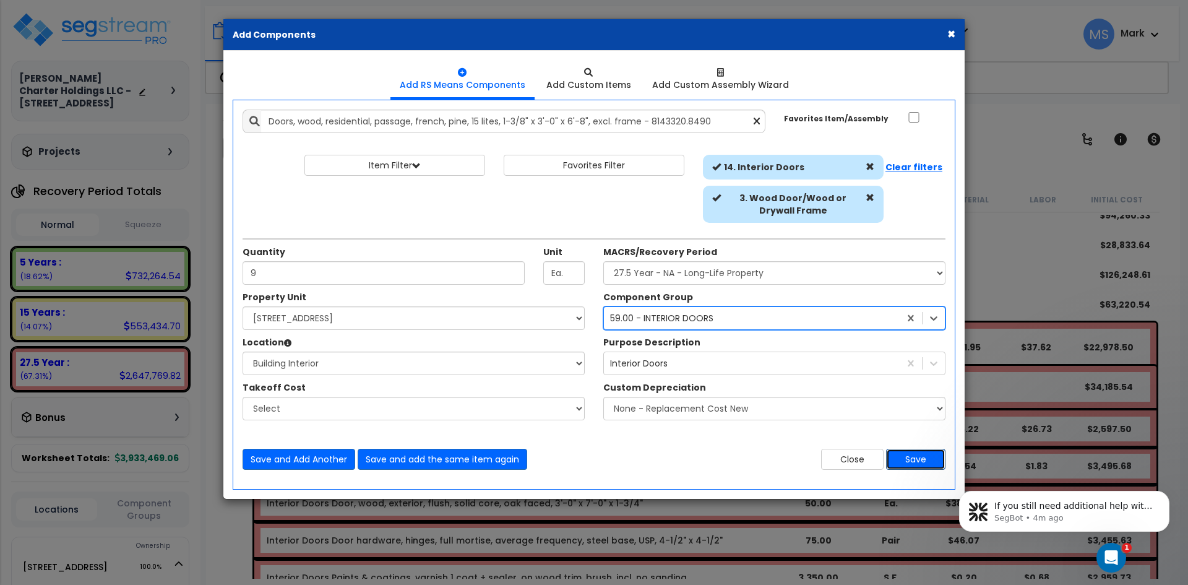
click at [920, 459] on button "Save" at bounding box center [915, 459] width 59 height 21
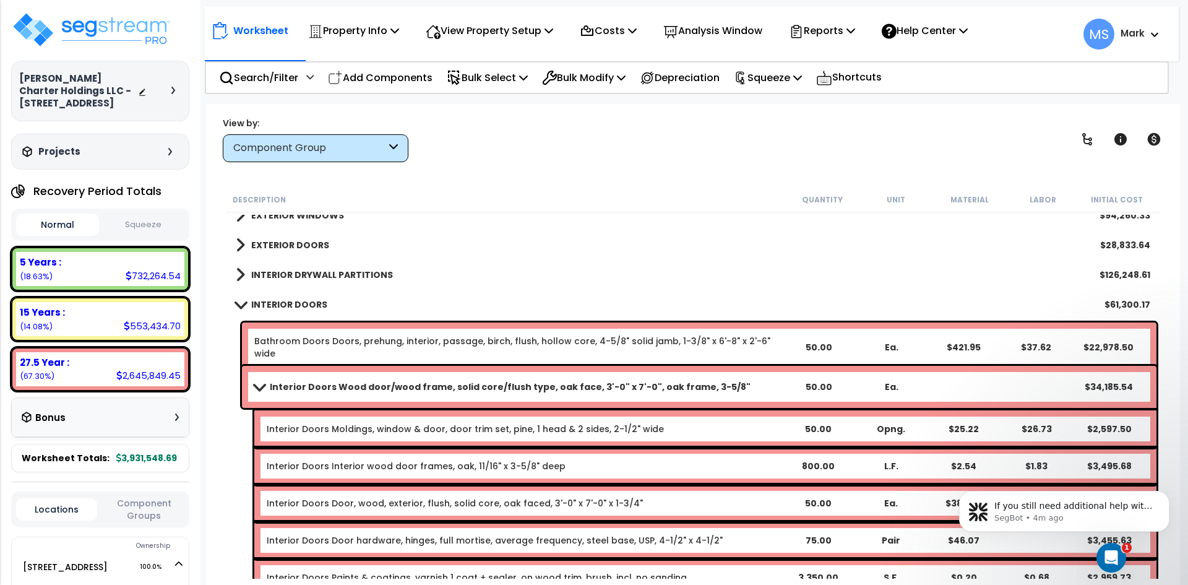
scroll to position [371, 0]
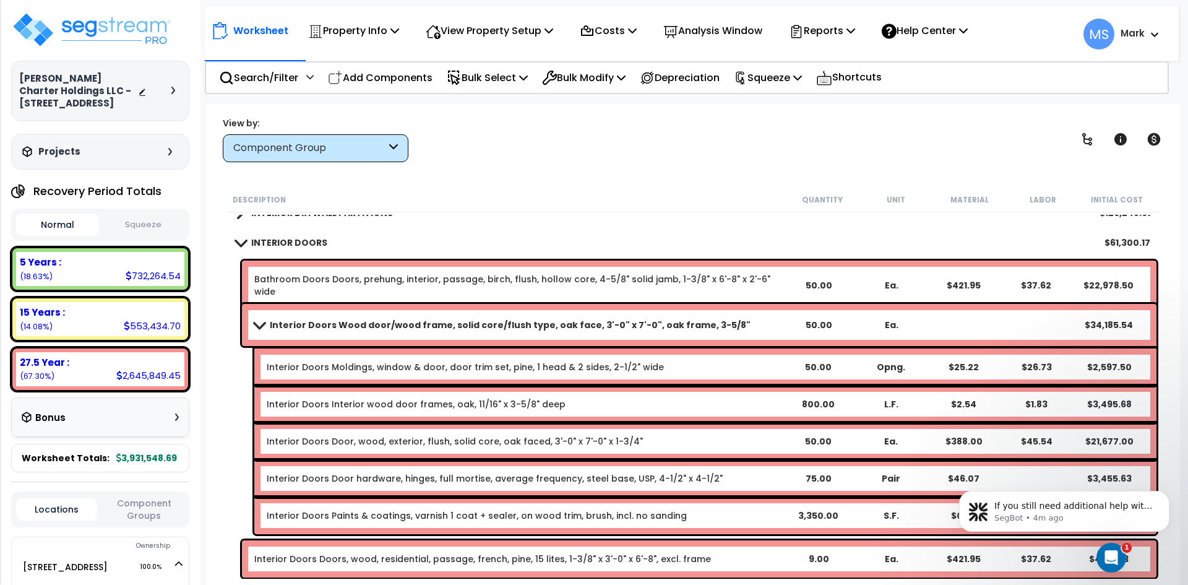
click at [361, 313] on div "Interior Doors Wood door/wood frame, solid core/flush type, oak face, 3'-0" x 7…" at bounding box center [699, 325] width 914 height 42
click at [383, 74] on p "Add Components" at bounding box center [380, 77] width 105 height 17
click at [0, 0] on div "Property Unit" at bounding box center [0, 0] width 0 height 0
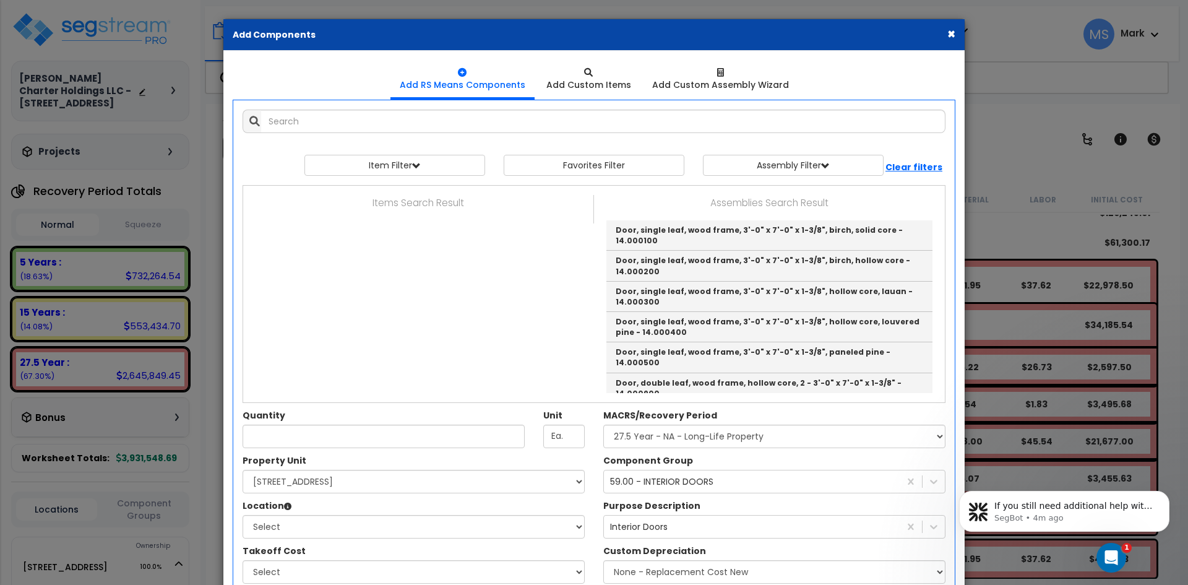
select select
click at [262, 329] on div "Items Search Result Assemblies Search Result Door, single leaf, wood frame, 3'-…" at bounding box center [594, 294] width 702 height 198
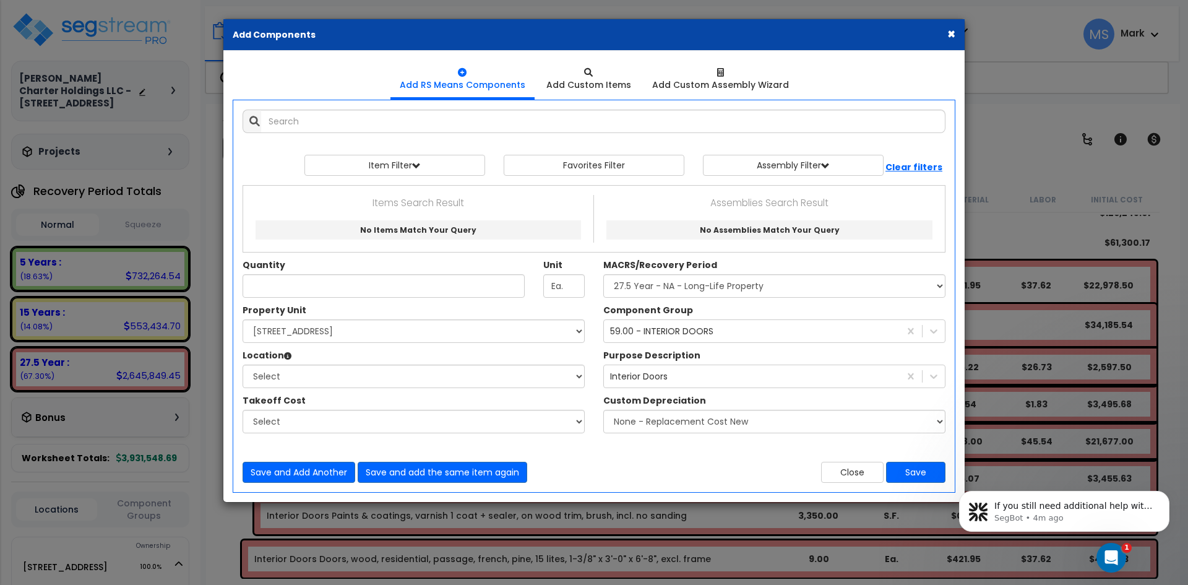
click at [946, 34] on div "× Add Components" at bounding box center [593, 35] width 741 height 32
click at [950, 33] on button "×" at bounding box center [951, 33] width 8 height 13
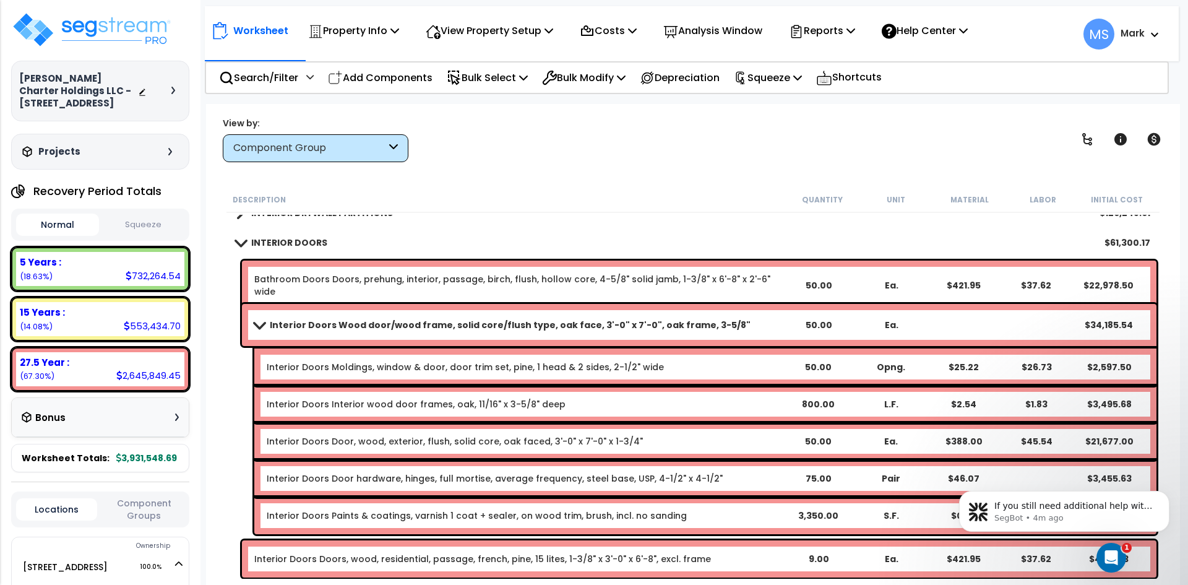
click at [271, 335] on div "Interior Doors Wood door/wood frame, solid core/flush type, oak face, 3'-0" x 7…" at bounding box center [699, 325] width 914 height 42
click at [271, 324] on b "Interior Doors Wood door/wood frame, solid core/flush type, oak face, 3'-0" x 7…" at bounding box center [510, 325] width 481 height 12
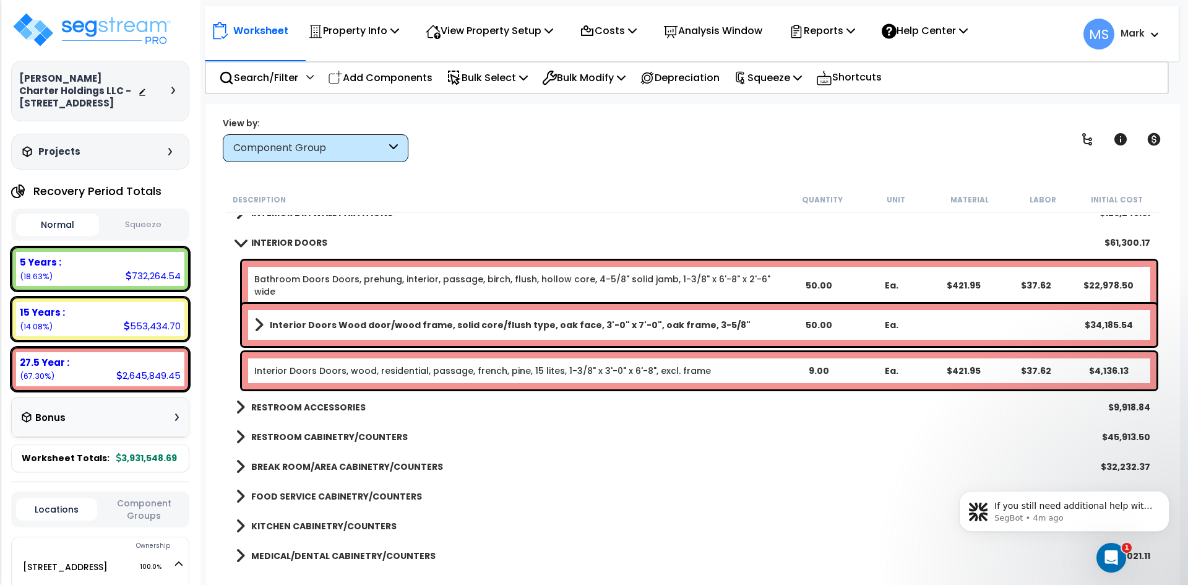
scroll to position [309, 0]
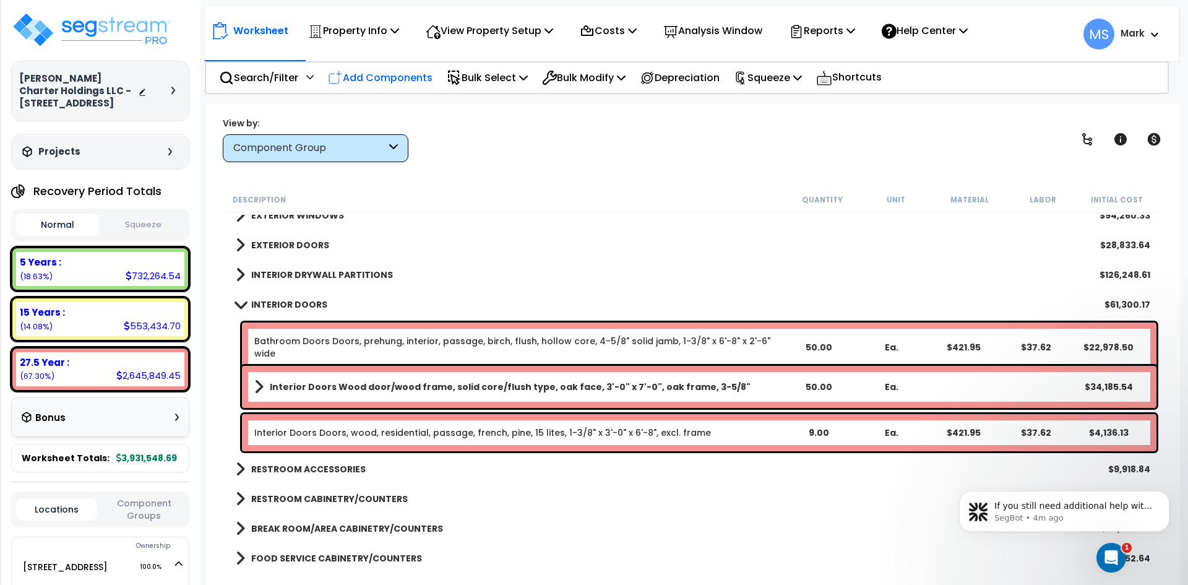
click at [405, 79] on p "Add Components" at bounding box center [380, 77] width 105 height 17
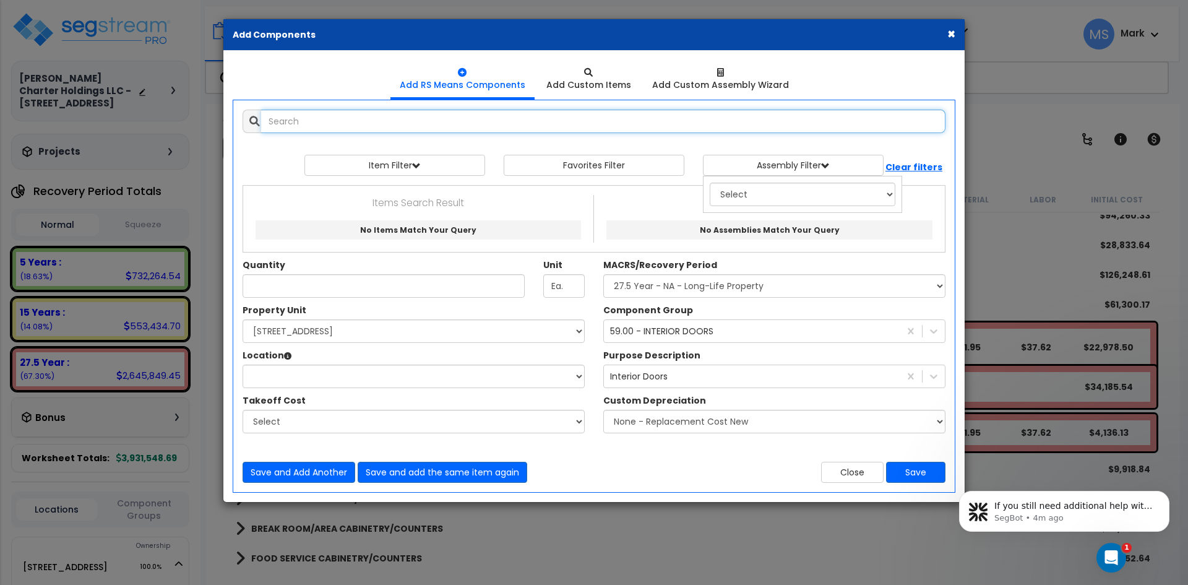
click at [386, 116] on input "text" at bounding box center [603, 122] width 684 height 24
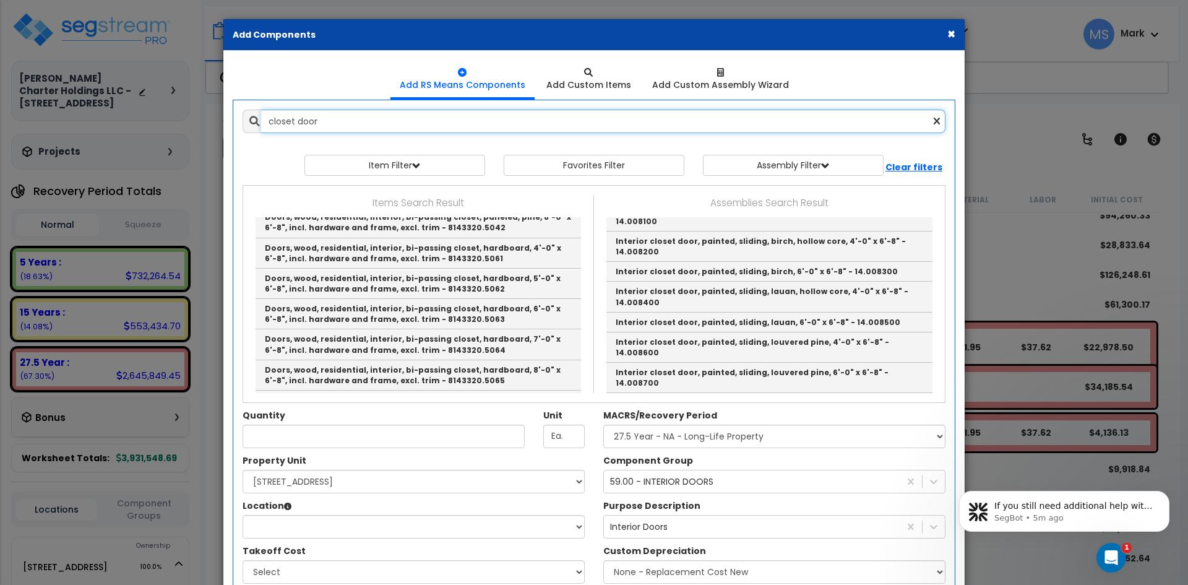
scroll to position [1980, 0]
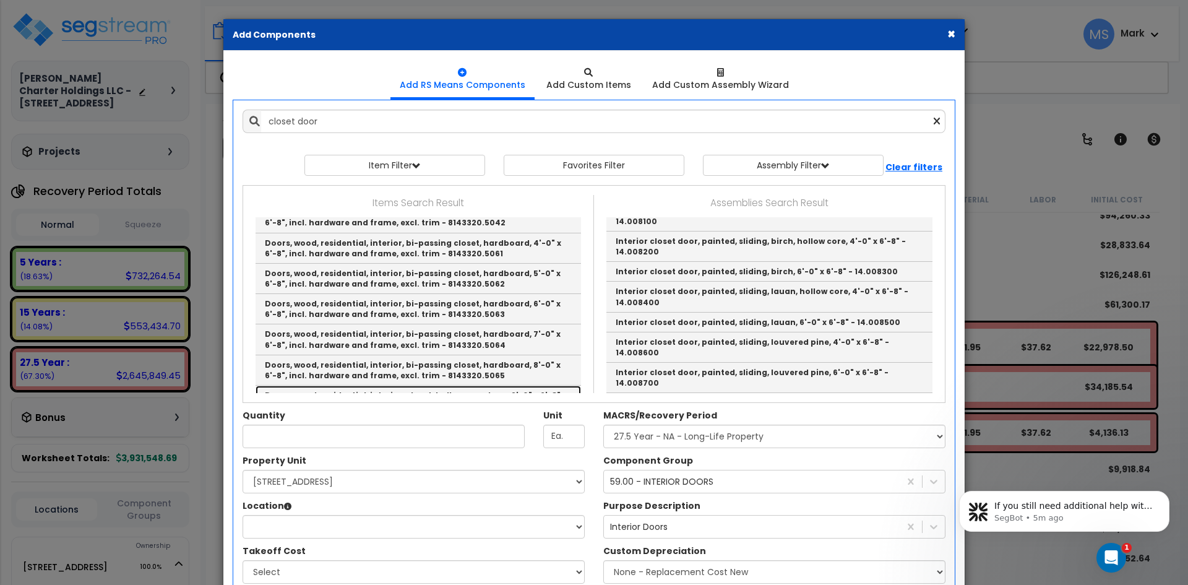
drag, startPoint x: 406, startPoint y: 372, endPoint x: 395, endPoint y: 376, distance: 11.9
click at [406, 385] on link "Doors, wood, residential, interior, closet, hollow core, luan, 2'-0" x 6'-8" - …" at bounding box center [418, 400] width 325 height 30
type input "Doors, wood, residential, interior, closet, hollow core, luan, 2'-0" x 6'-8" - …"
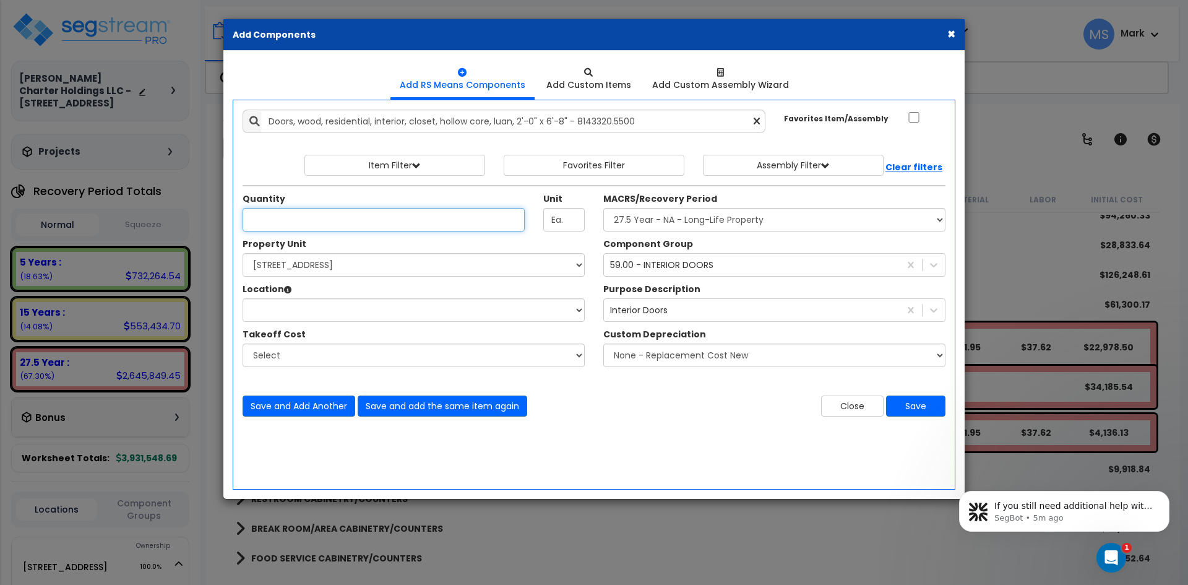
type input "2"
type input "1"
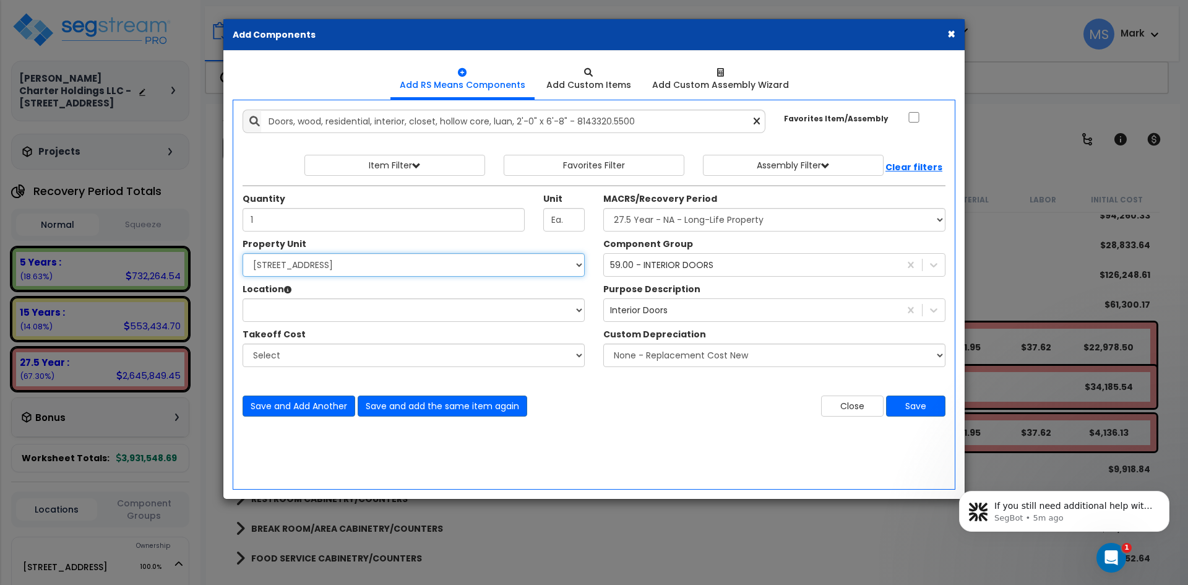
click at [296, 260] on select "Select 10107 Military Drive West Site Improvements" at bounding box center [414, 265] width 342 height 24
select select "167663"
click at [243, 253] on select "Select 10107 Military Drive West Site Improvements" at bounding box center [414, 265] width 342 height 24
click at [302, 303] on select "Location" at bounding box center [414, 310] width 342 height 24
select select "31781"
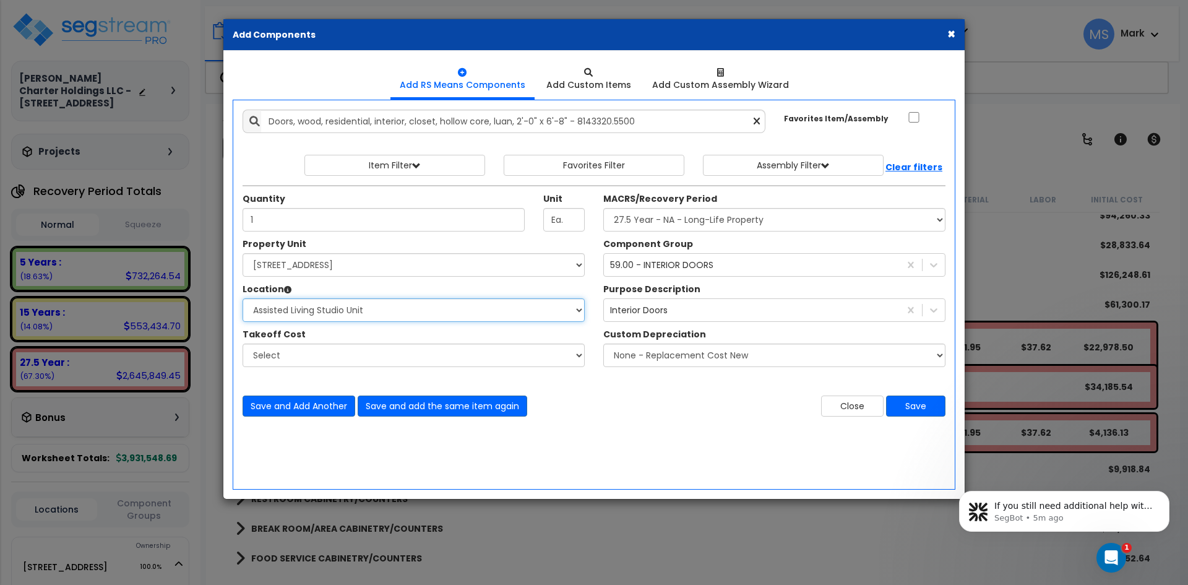
click at [243, 298] on select "Select Assisted Living Studio Unit Building Building Interior Building Porte Co…" at bounding box center [414, 310] width 342 height 24
click at [729, 227] on select "Select MACRS/Recovery Period 5 Years - 57.0 - Distributive Trades & Services 5 …" at bounding box center [774, 220] width 342 height 24
select select "3669"
click at [603, 208] on select "Select MACRS/Recovery Period 5 Years - 57.0 - Distributive Trades & Services 5 …" at bounding box center [774, 220] width 342 height 24
click at [914, 405] on button "Save" at bounding box center [915, 405] width 59 height 21
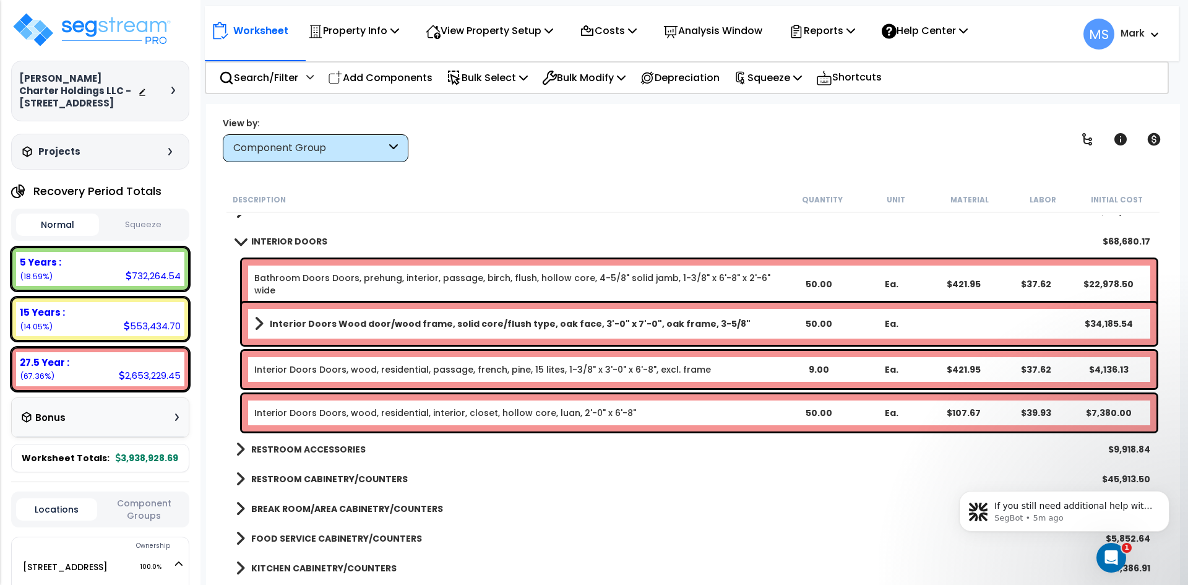
scroll to position [371, 0]
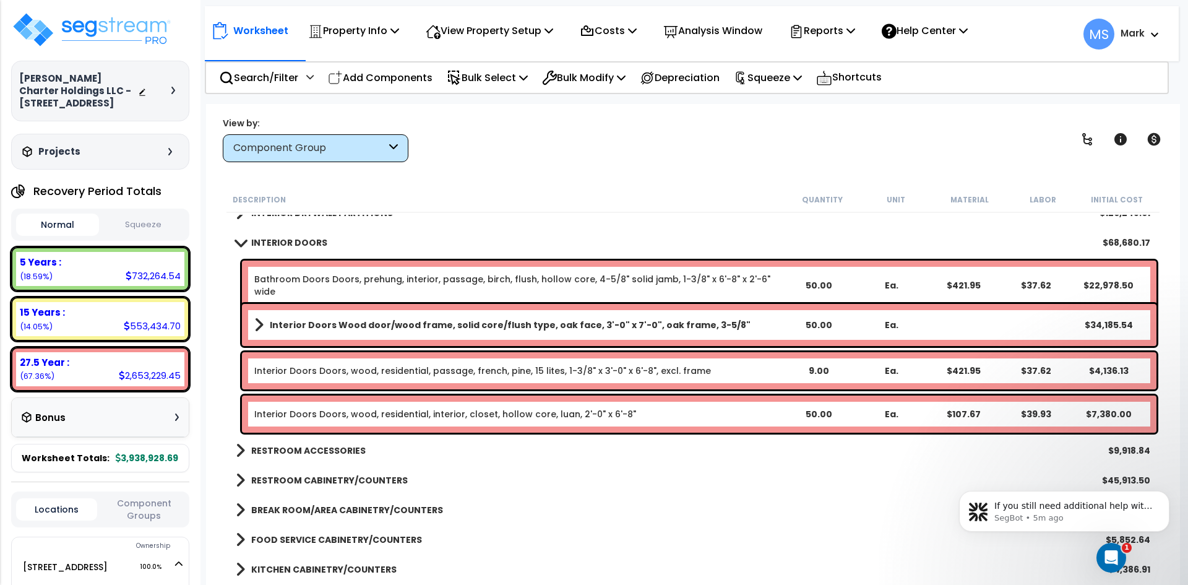
click at [255, 241] on b "INTERIOR DOORS" at bounding box center [289, 242] width 76 height 12
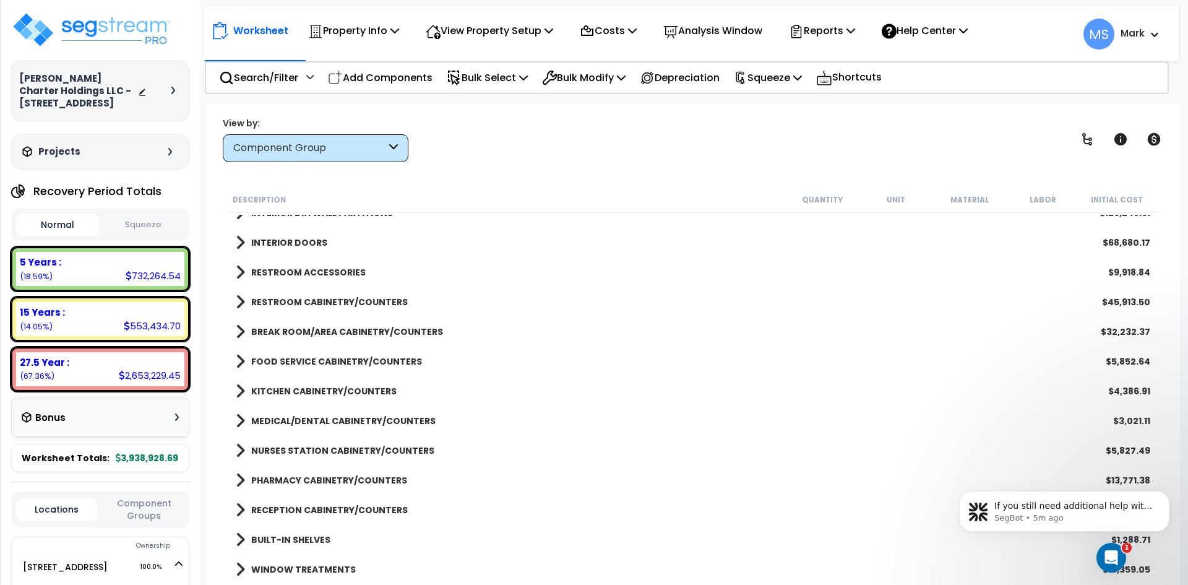
click at [282, 264] on link "RESTROOM ACCESSORIES" at bounding box center [301, 272] width 130 height 17
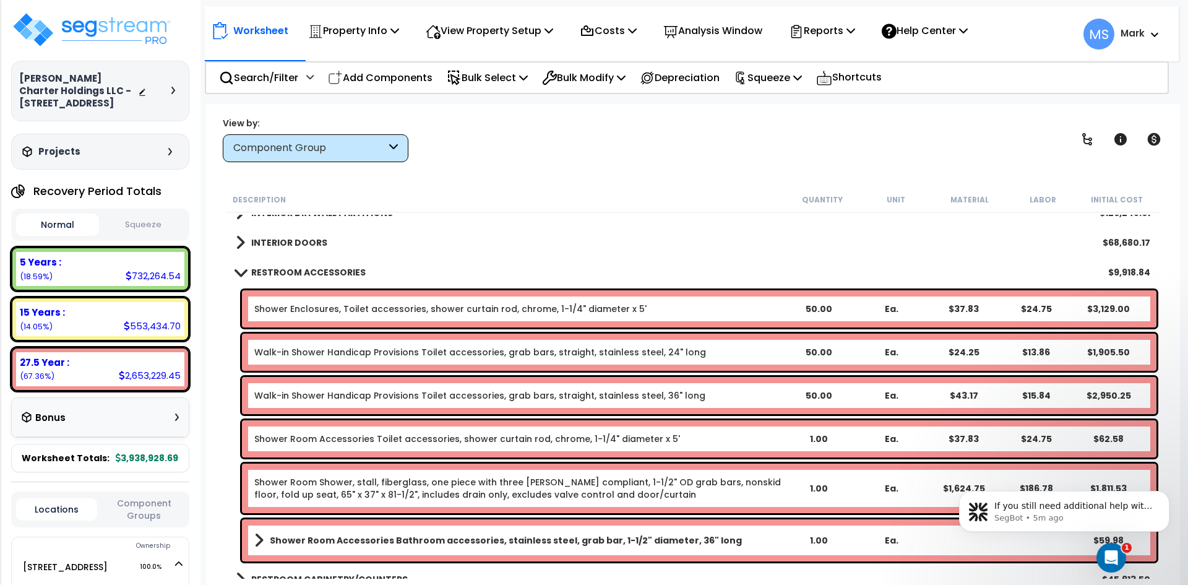
click at [296, 276] on b "RESTROOM ACCESSORIES" at bounding box center [308, 272] width 114 height 12
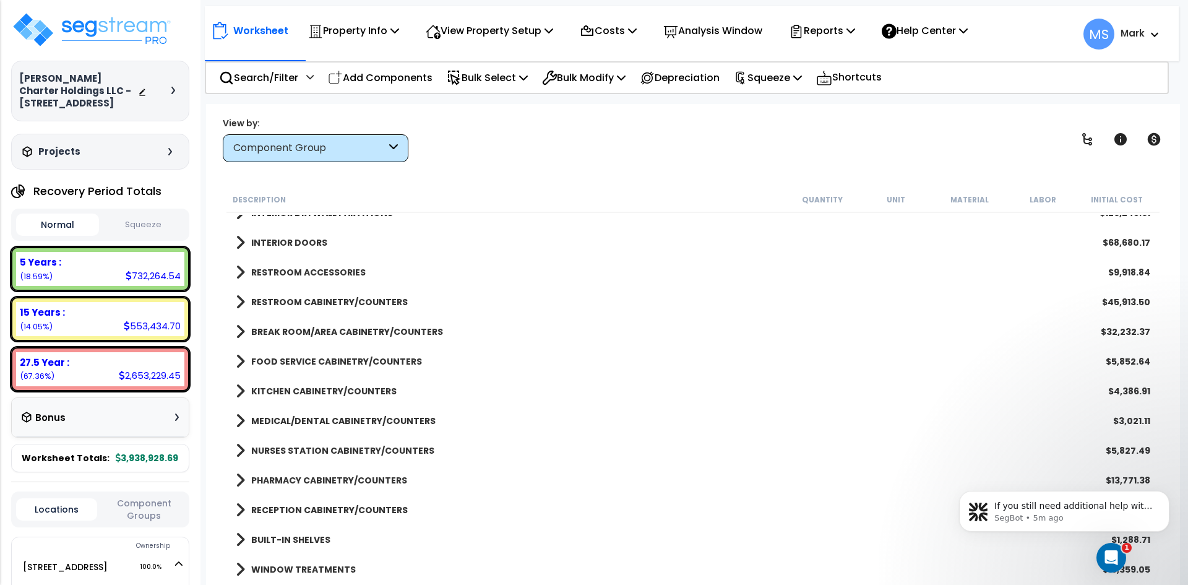
click at [316, 303] on b "RESTROOM CABINETRY/COUNTERS" at bounding box center [329, 302] width 157 height 12
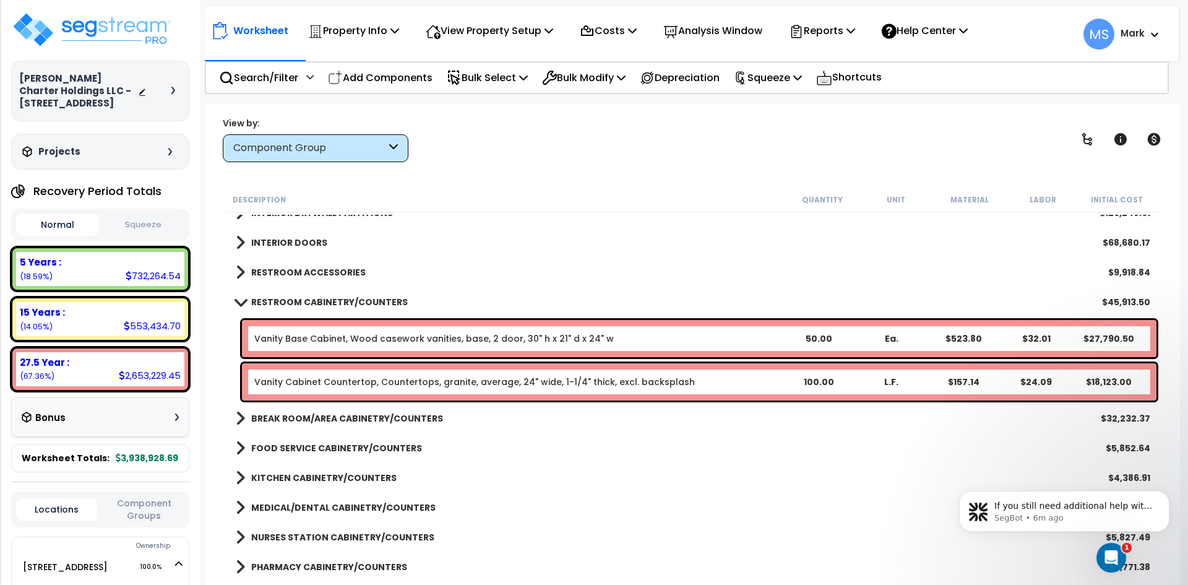
click at [311, 305] on b "RESTROOM CABINETRY/COUNTERS" at bounding box center [329, 302] width 157 height 12
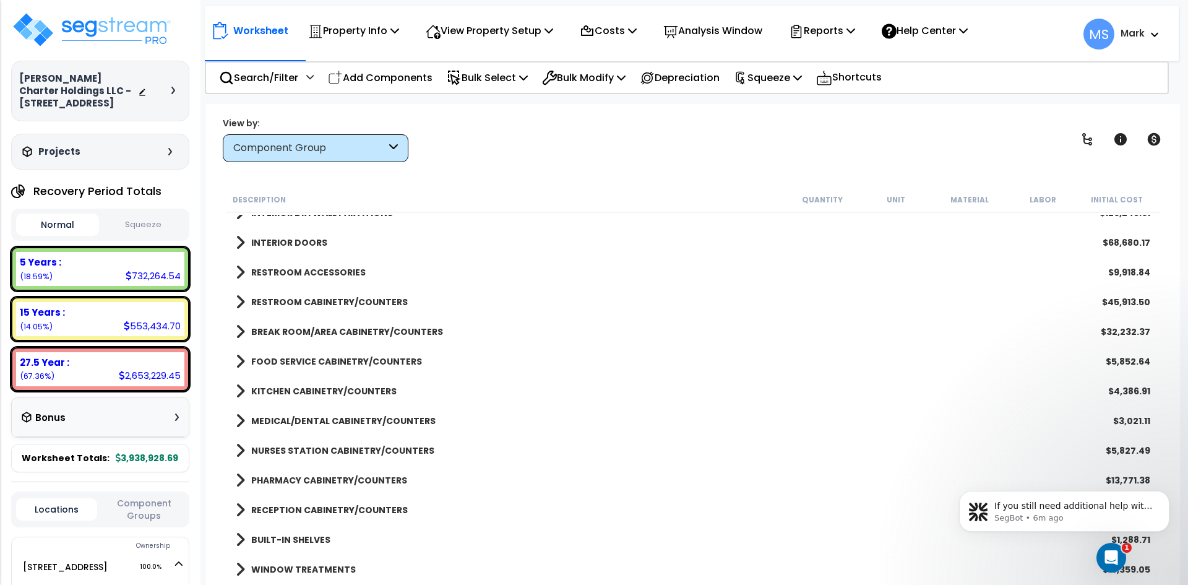
click at [322, 327] on b "BREAK ROOM/AREA CABINETRY/COUNTERS" at bounding box center [347, 331] width 192 height 12
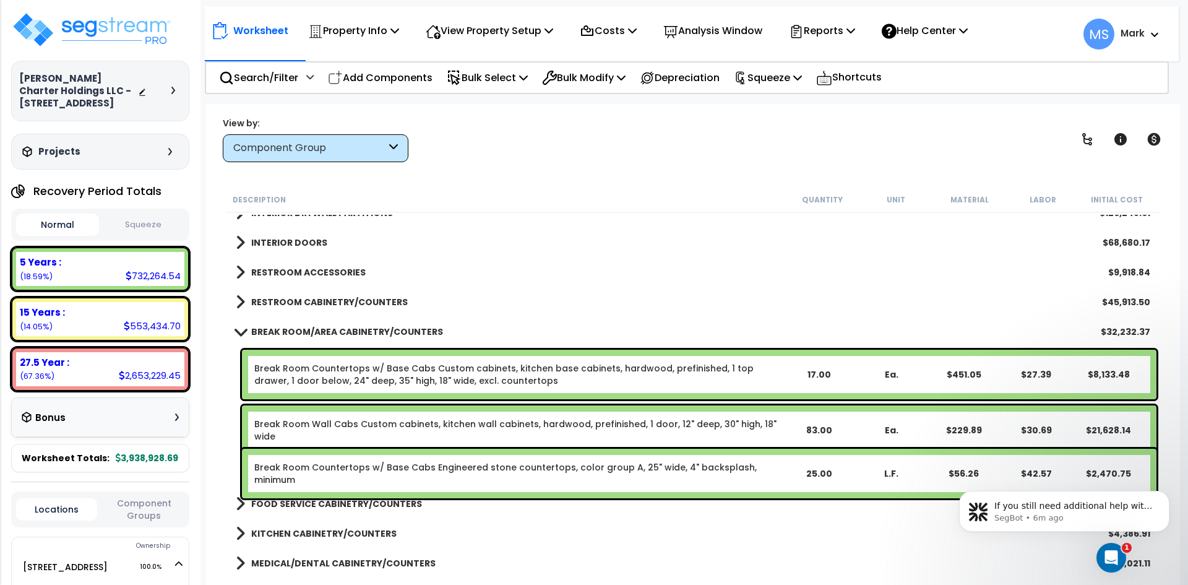
click at [345, 339] on link "BREAK ROOM/AREA CABINETRY/COUNTERS" at bounding box center [339, 331] width 207 height 17
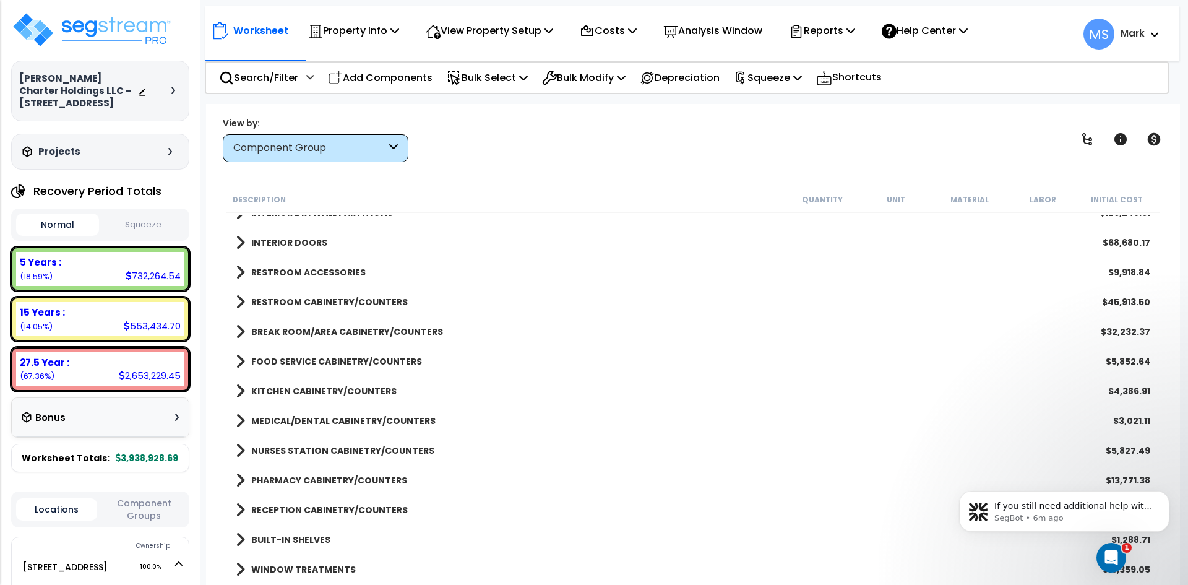
click at [327, 364] on b "FOOD SERVICE CABINETRY/COUNTERS" at bounding box center [336, 361] width 171 height 12
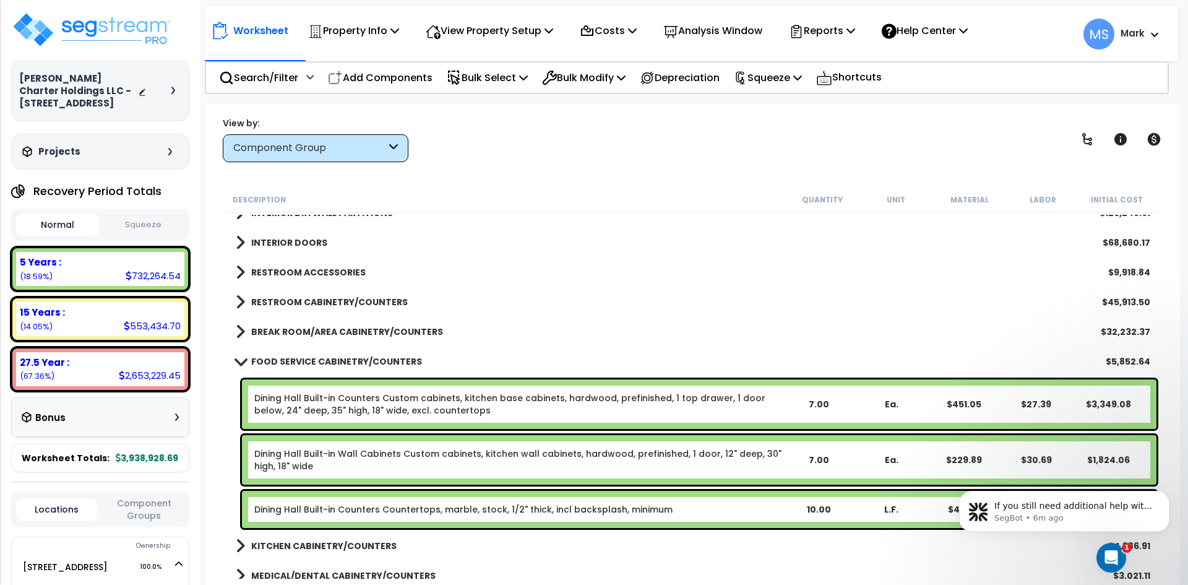
click at [369, 355] on b "FOOD SERVICE CABINETRY/COUNTERS" at bounding box center [336, 361] width 171 height 12
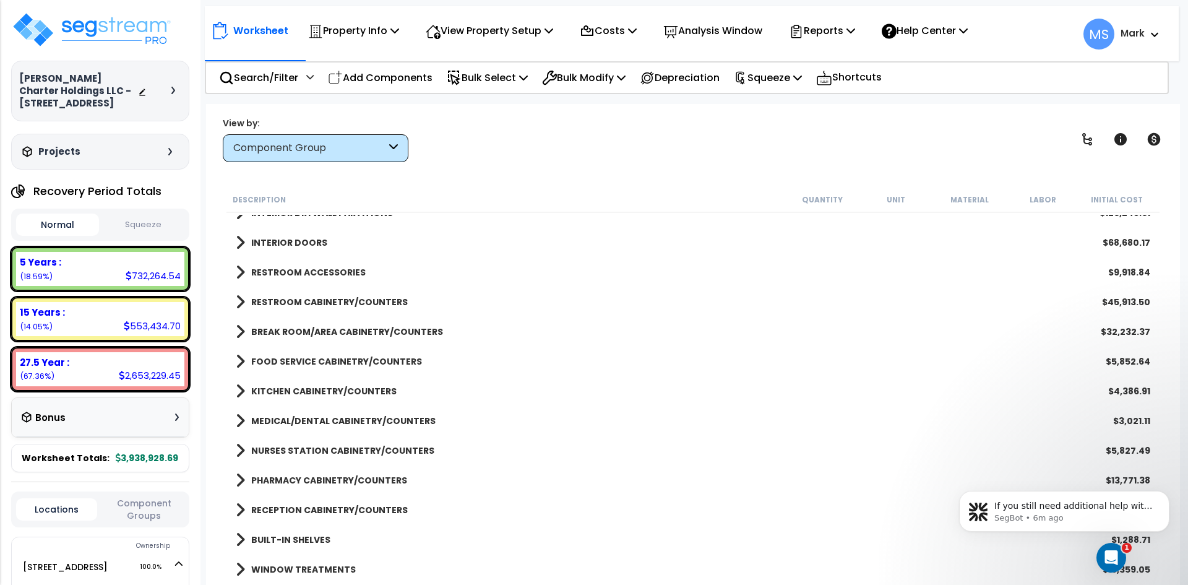
click at [344, 385] on b "KITCHEN CABINETRY/COUNTERS" at bounding box center [323, 391] width 145 height 12
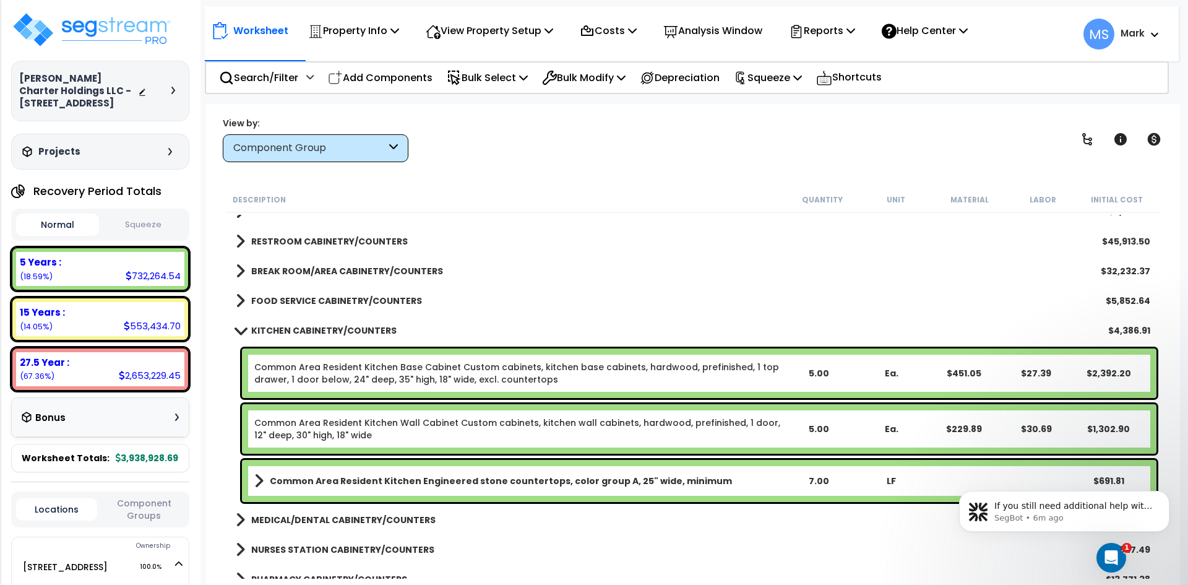
scroll to position [433, 0]
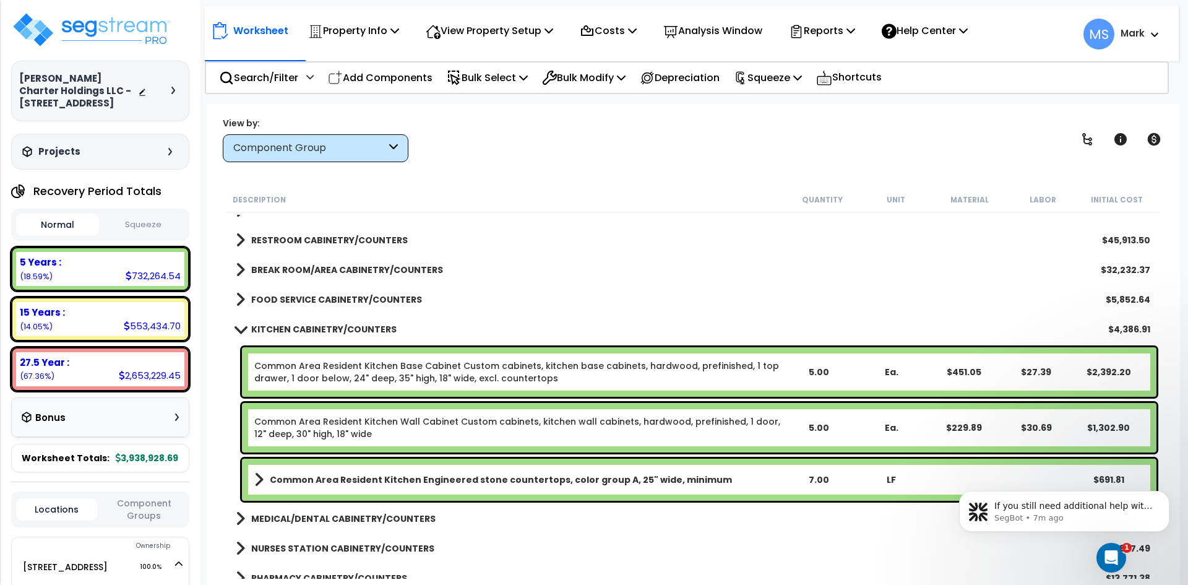
click at [332, 330] on b "KITCHEN CABINETRY/COUNTERS" at bounding box center [323, 329] width 145 height 12
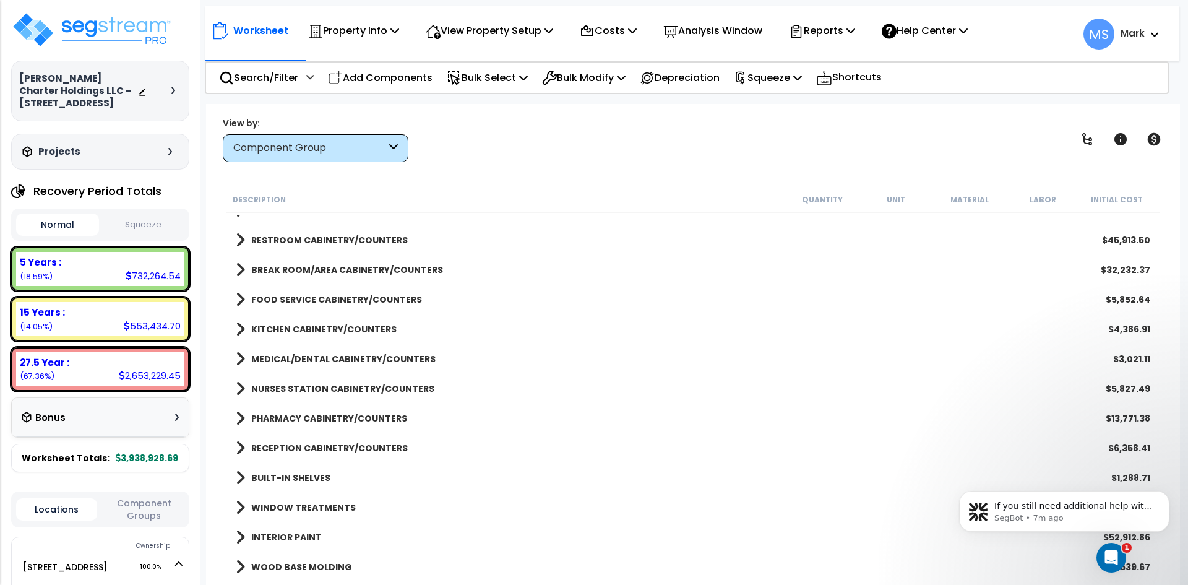
click at [332, 358] on b "MEDICAL/DENTAL CABINETRY/COUNTERS" at bounding box center [343, 359] width 184 height 12
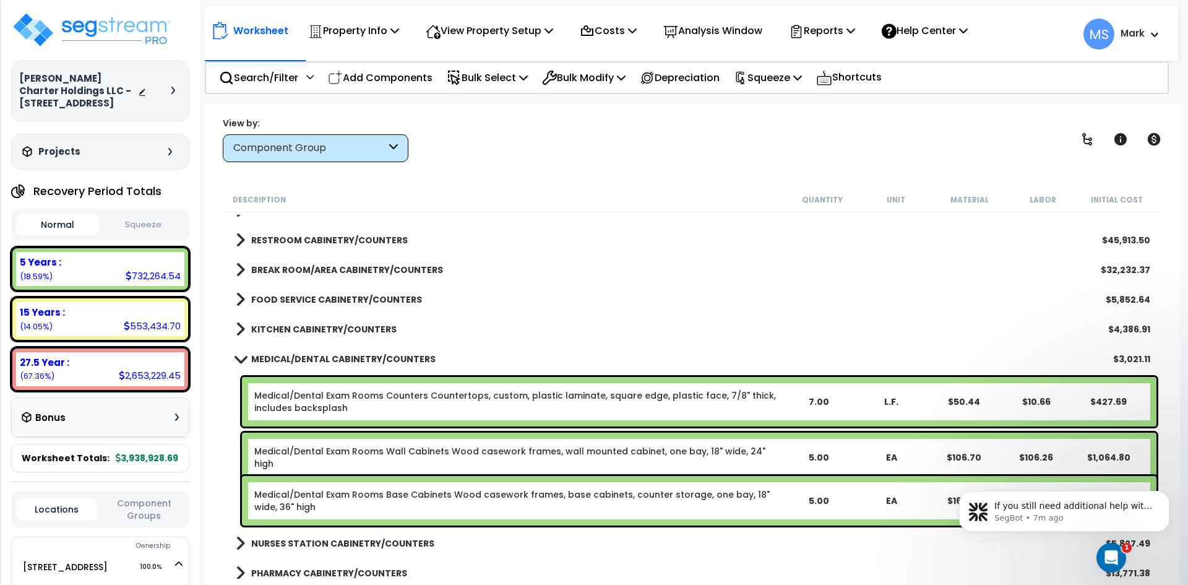
click at [338, 358] on b "MEDICAL/DENTAL CABINETRY/COUNTERS" at bounding box center [343, 359] width 184 height 12
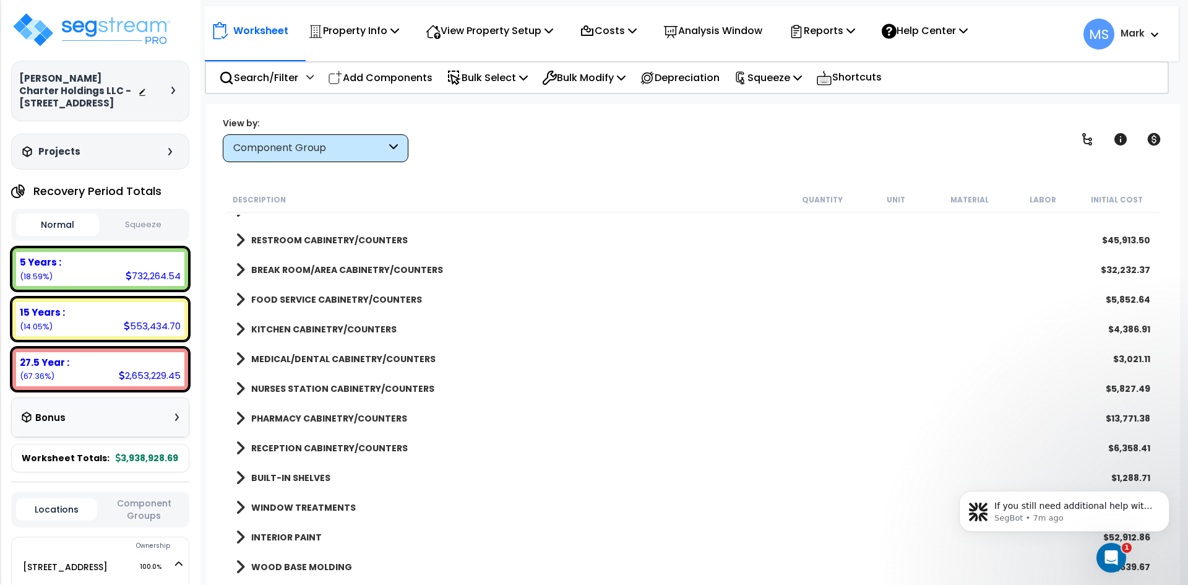
click at [340, 390] on b "NURSES STATION CABINETRY/COUNTERS" at bounding box center [342, 388] width 183 height 12
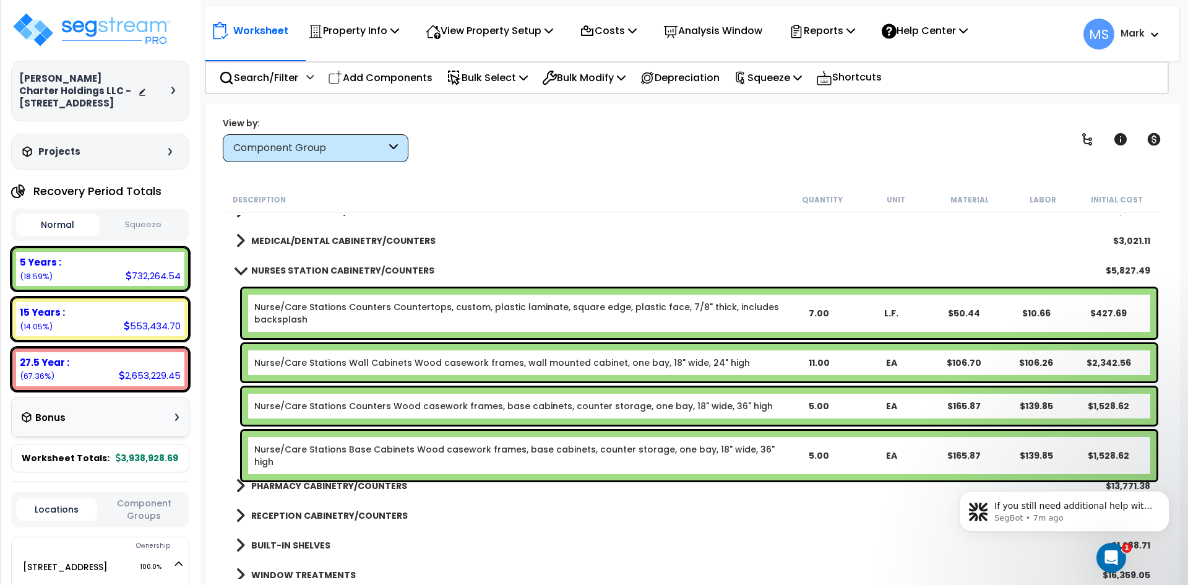
scroll to position [557, 0]
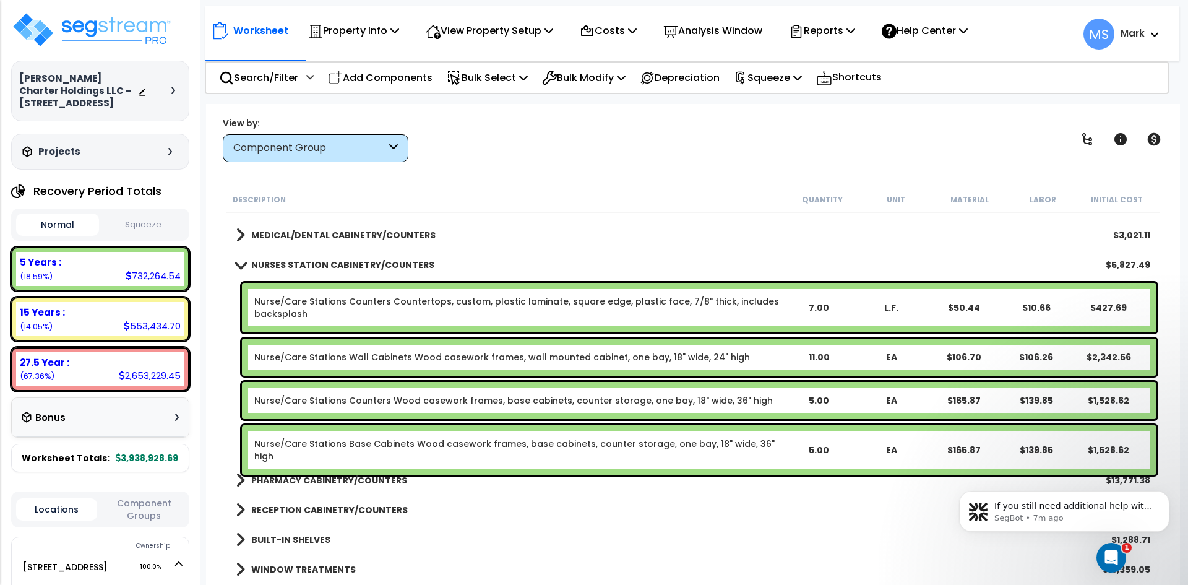
click at [332, 257] on link "NURSES STATION CABINETRY/COUNTERS" at bounding box center [335, 264] width 199 height 17
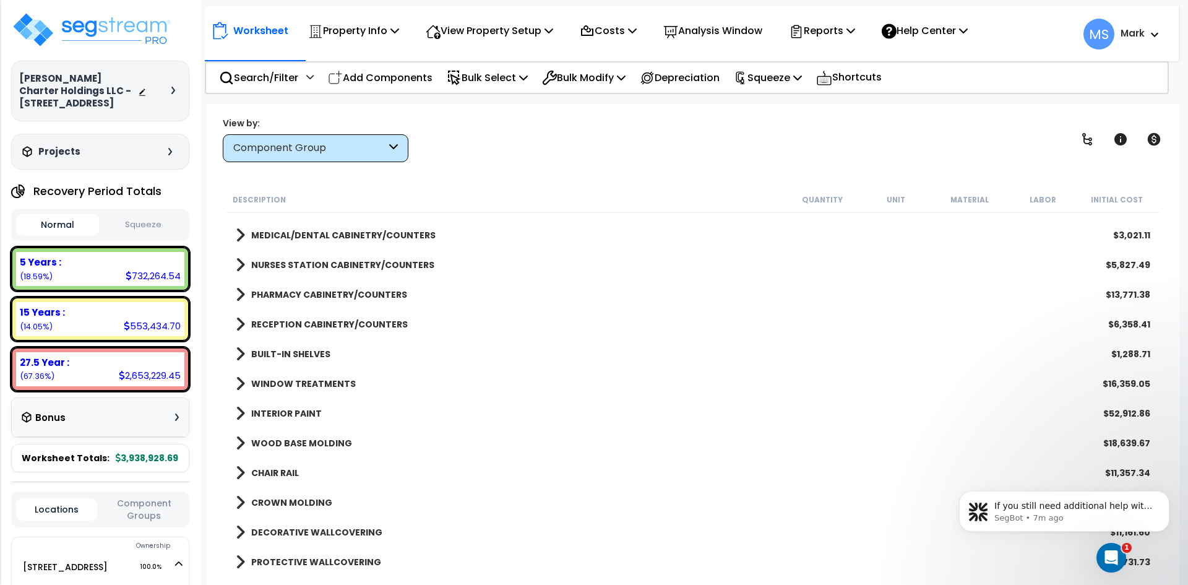
click at [322, 297] on b "PHARMACY CABINETRY/COUNTERS" at bounding box center [329, 294] width 156 height 12
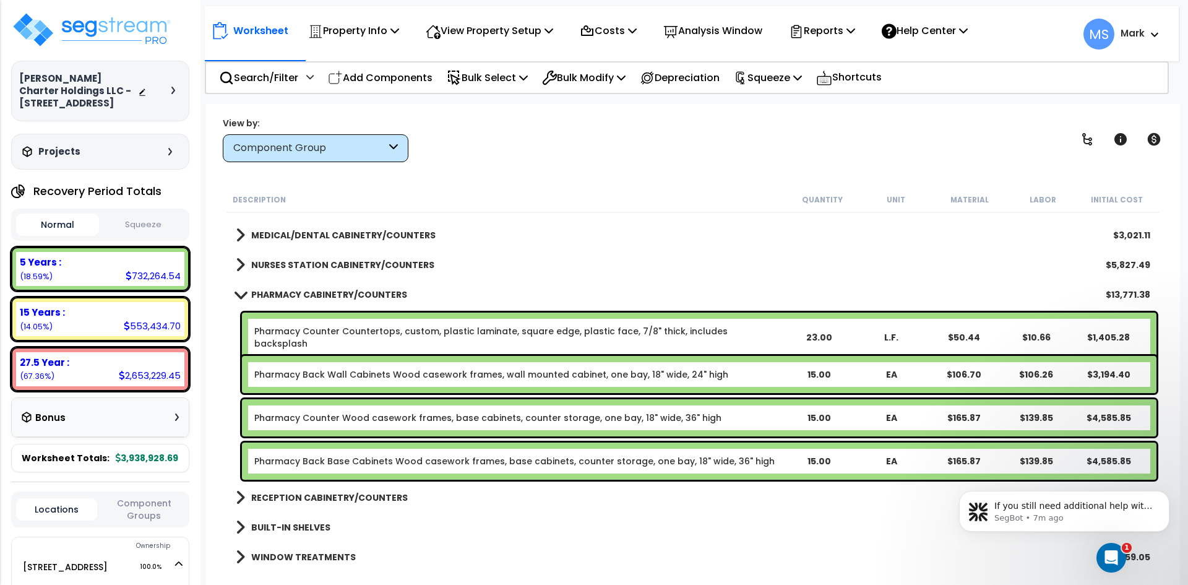
click at [340, 296] on b "PHARMACY CABINETRY/COUNTERS" at bounding box center [329, 294] width 156 height 12
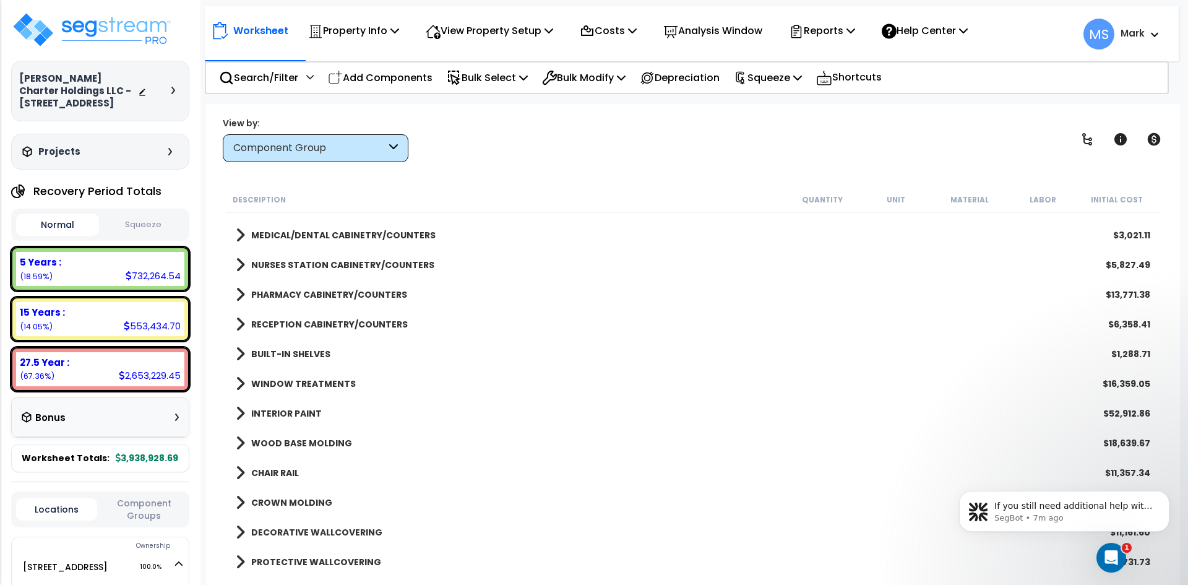
click at [327, 322] on b "RECEPTION CABINETRY/COUNTERS" at bounding box center [329, 324] width 157 height 12
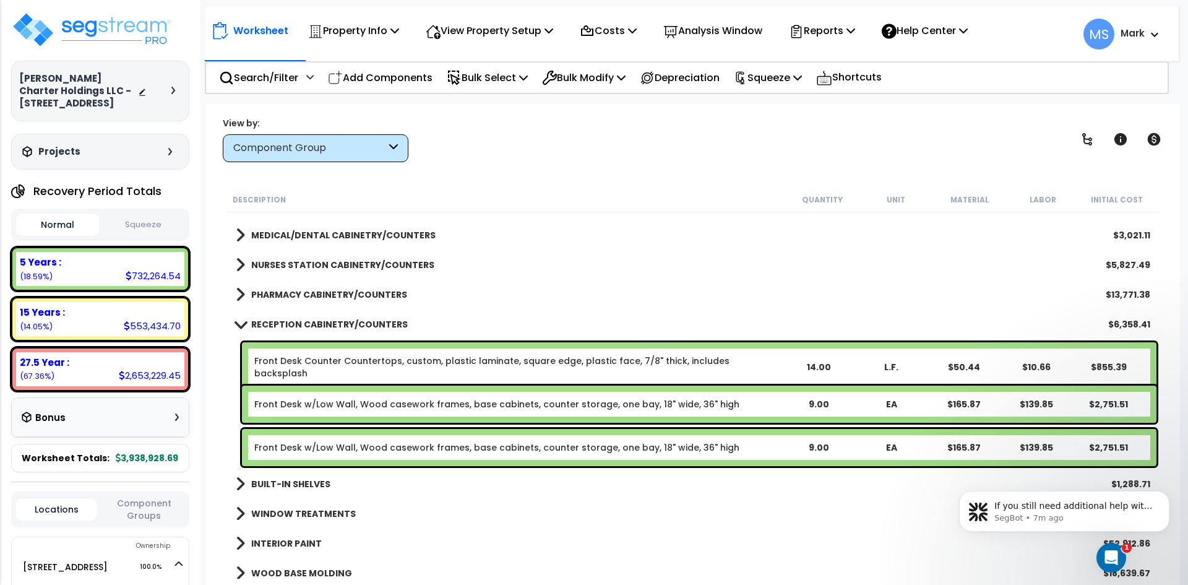
click at [327, 323] on b "RECEPTION CABINETRY/COUNTERS" at bounding box center [329, 324] width 157 height 12
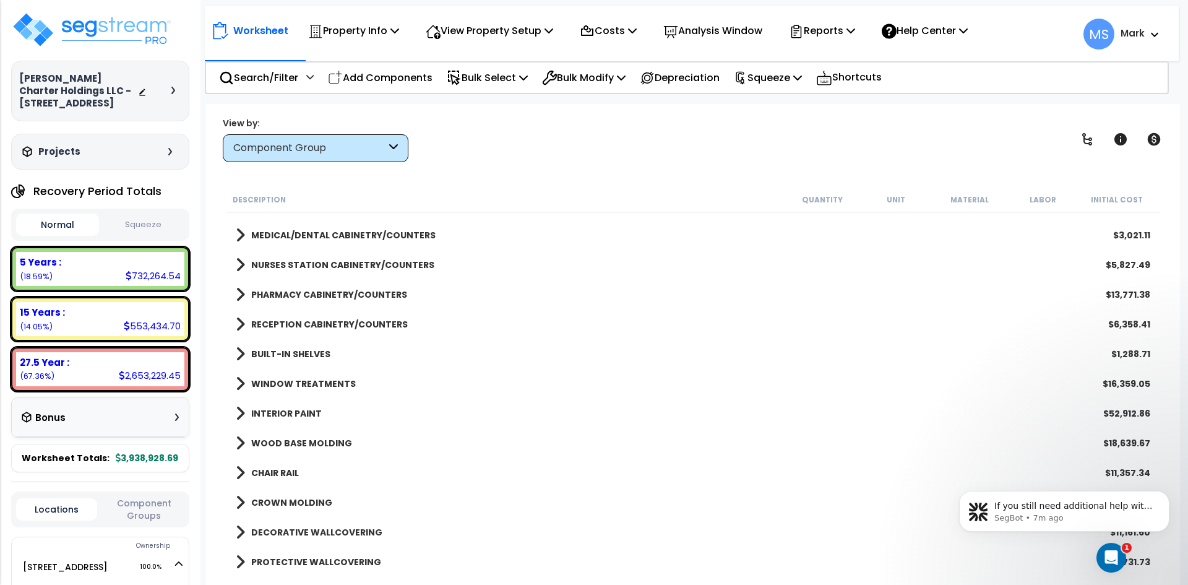
click at [312, 351] on b "BUILT-IN SHELVES" at bounding box center [290, 354] width 79 height 12
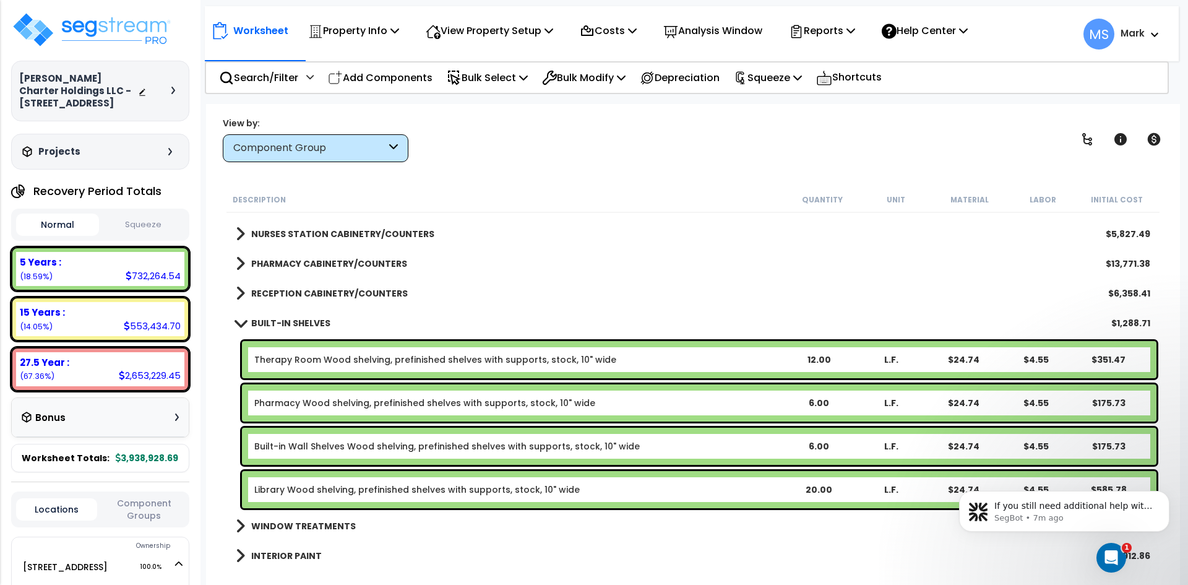
scroll to position [619, 0]
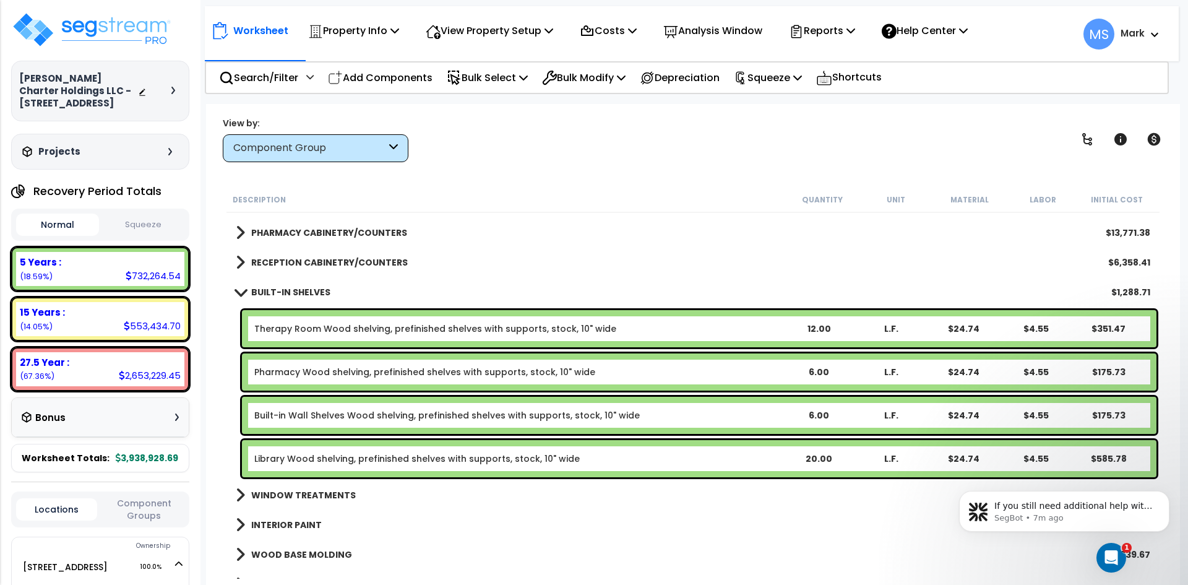
click at [301, 294] on b "BUILT-IN SHELVES" at bounding box center [290, 292] width 79 height 12
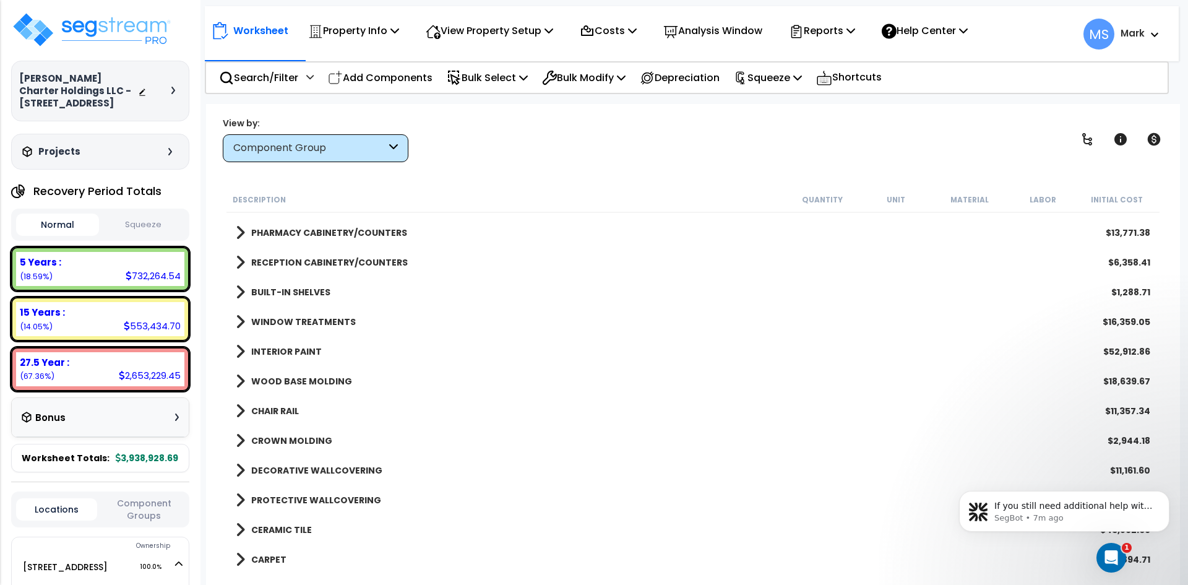
click at [302, 325] on b "WINDOW TREATMENTS" at bounding box center [303, 322] width 105 height 12
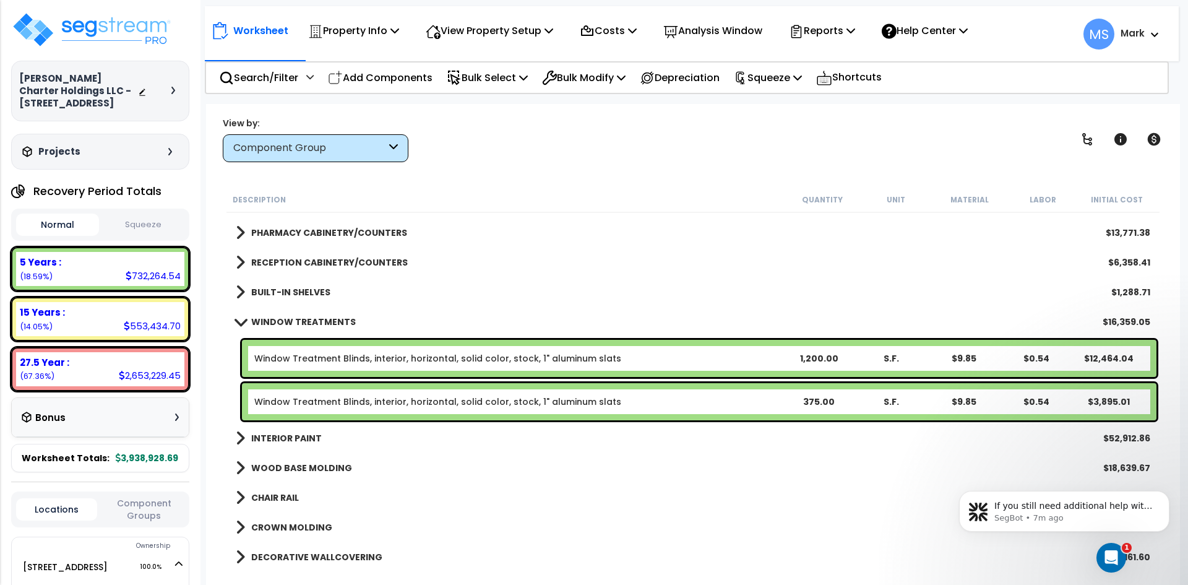
click at [306, 325] on b "WINDOW TREATMENTS" at bounding box center [303, 322] width 105 height 12
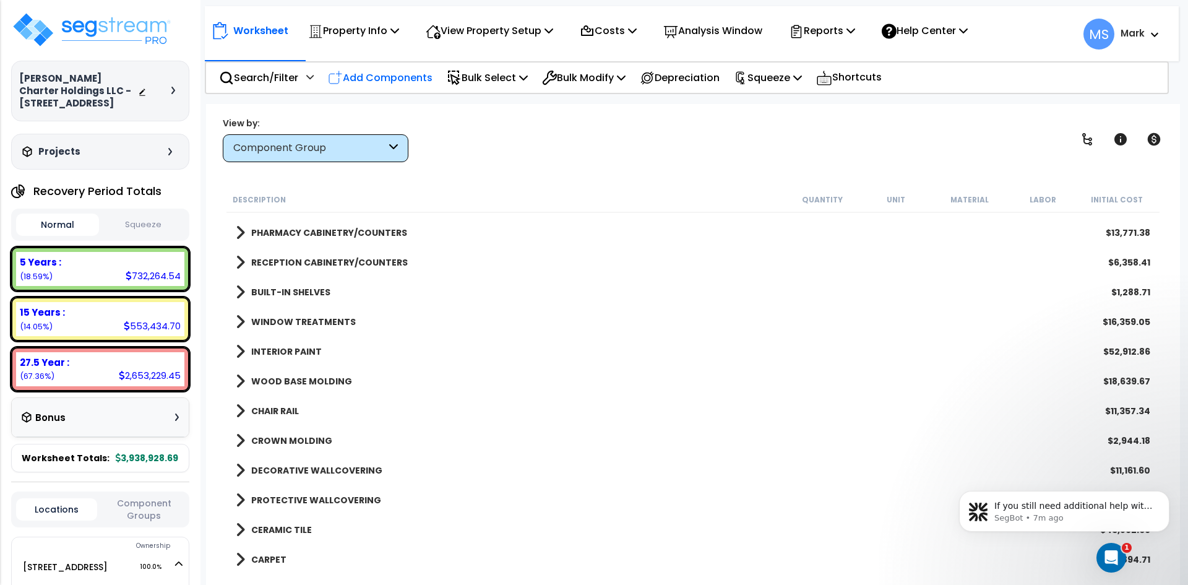
click at [374, 74] on p "Add Components" at bounding box center [380, 77] width 105 height 17
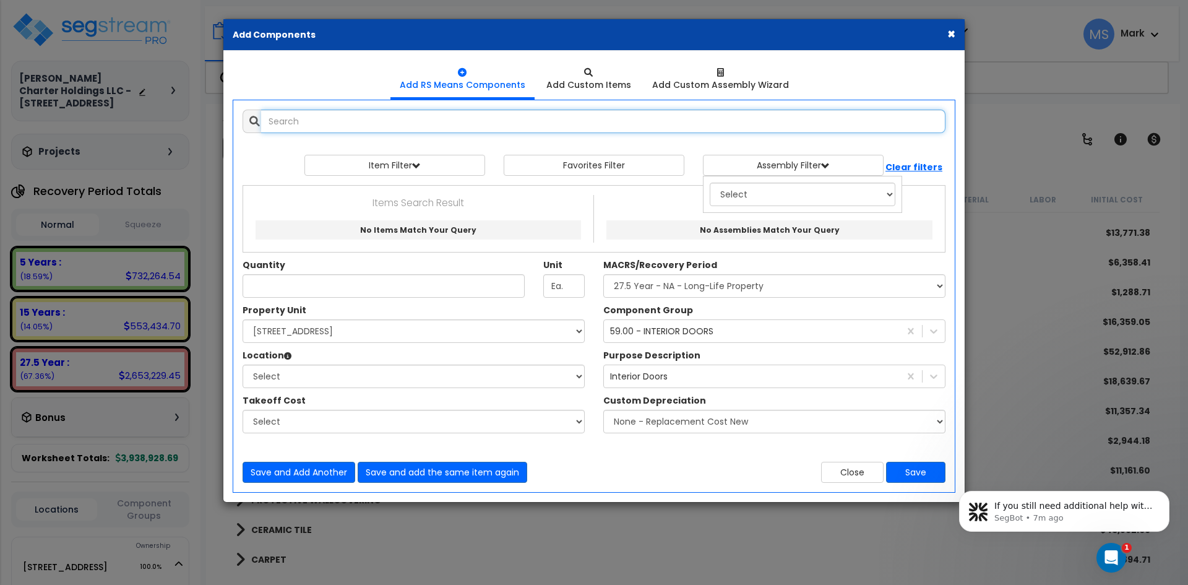
select select
click at [370, 130] on input "text" at bounding box center [603, 122] width 684 height 24
type input "w"
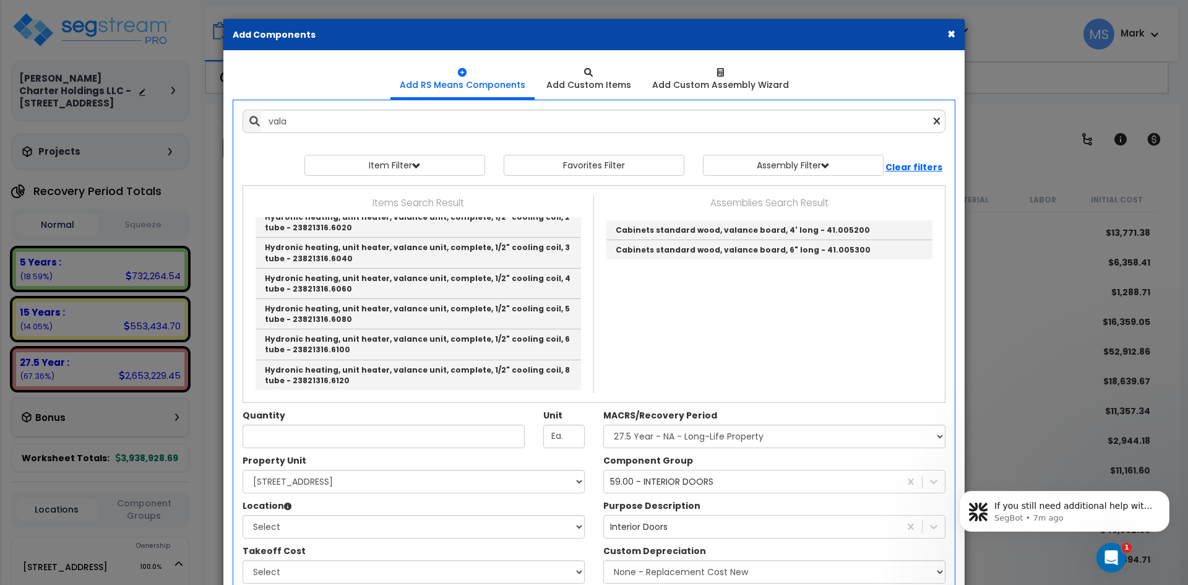
click at [419, 15] on link "Fabrics, draperies, valances, pleated, 10" to 18" depth, minimum - 12221310.0800" at bounding box center [418, 0] width 325 height 30
type input "Fabrics, draperies, valances, pleated, 10" to 18" depth, minimum - 12221310.0800"
type input "L.F."
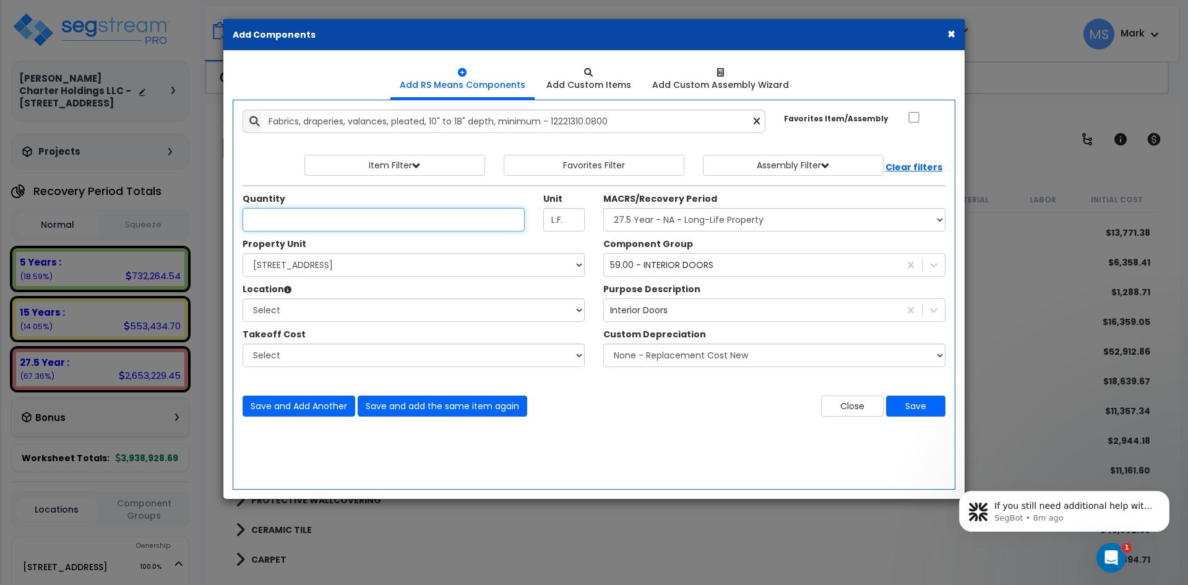
click at [292, 220] on input "Unit Quantity" at bounding box center [384, 220] width 282 height 24
type input "440"
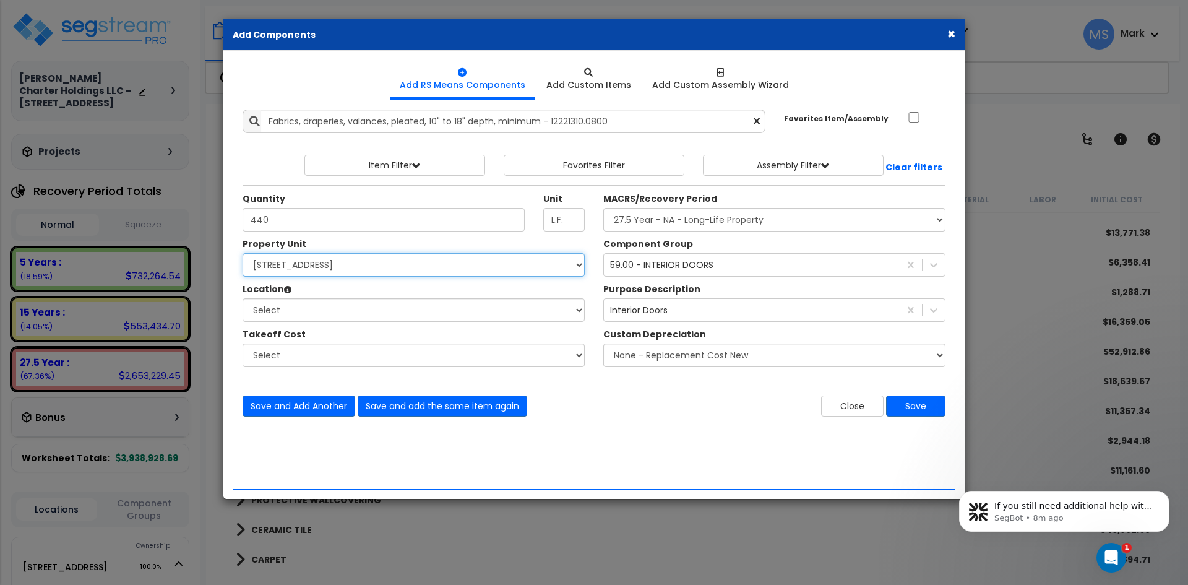
click at [311, 254] on select "Select 10107 Military Drive West Site Improvements" at bounding box center [414, 265] width 342 height 24
select select "167663"
click at [243, 253] on select "Select 10107 Military Drive West Site Improvements" at bounding box center [414, 265] width 342 height 24
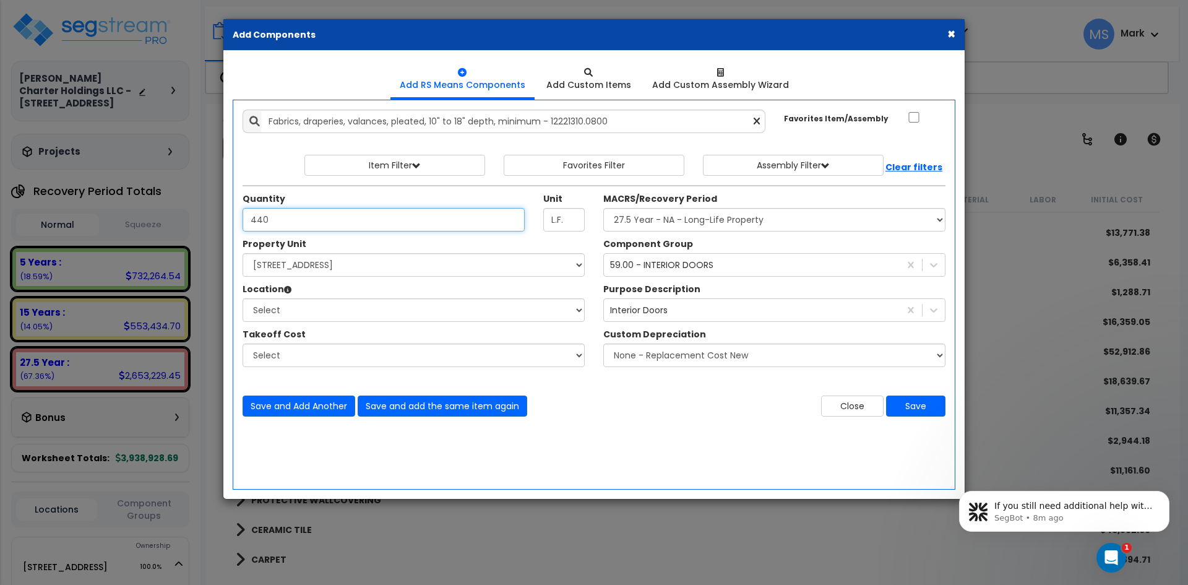
click at [267, 221] on input "440" at bounding box center [384, 220] width 282 height 24
click at [307, 309] on select "Select Assisted Living Studio Unit Building Building Interior Building Porte Co…" at bounding box center [414, 310] width 342 height 24
select select "461"
click at [243, 298] on select "Select Assisted Living Studio Unit Building Building Interior Building Porte Co…" at bounding box center [414, 310] width 342 height 24
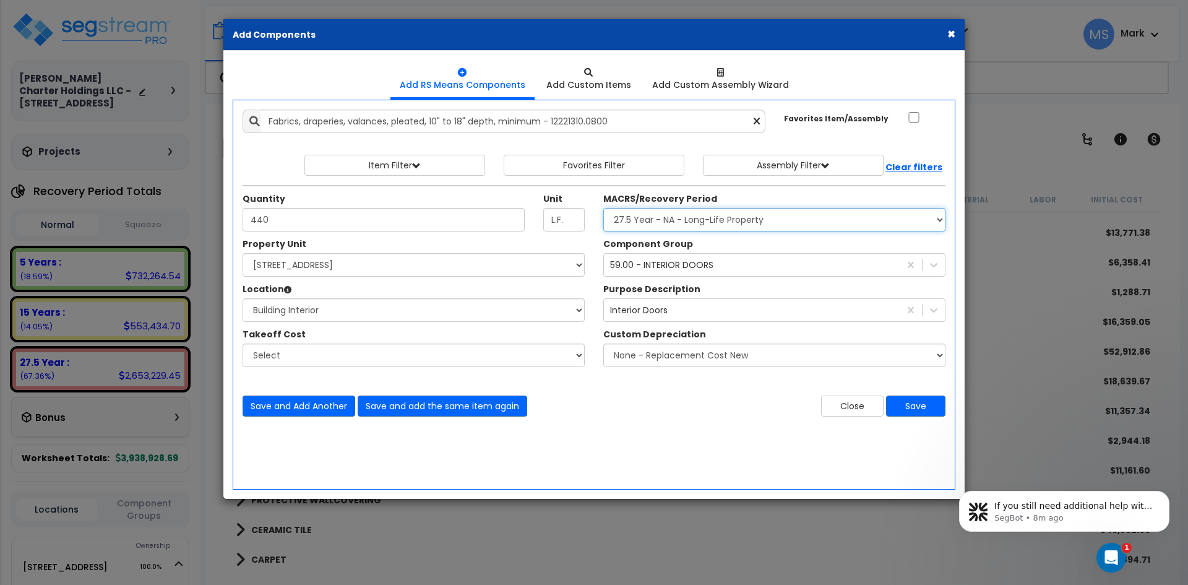
click at [711, 218] on select "Select MACRS/Recovery Period 5 Years - 57.0 - Distributive Trades & Services 5 …" at bounding box center [774, 220] width 342 height 24
select select "3667"
click at [603, 208] on select "Select MACRS/Recovery Period 5 Years - 57.0 - Distributive Trades & Services 5 …" at bounding box center [774, 220] width 342 height 24
click at [694, 266] on div "59.00 - INTERIOR DOORS" at bounding box center [661, 265] width 103 height 12
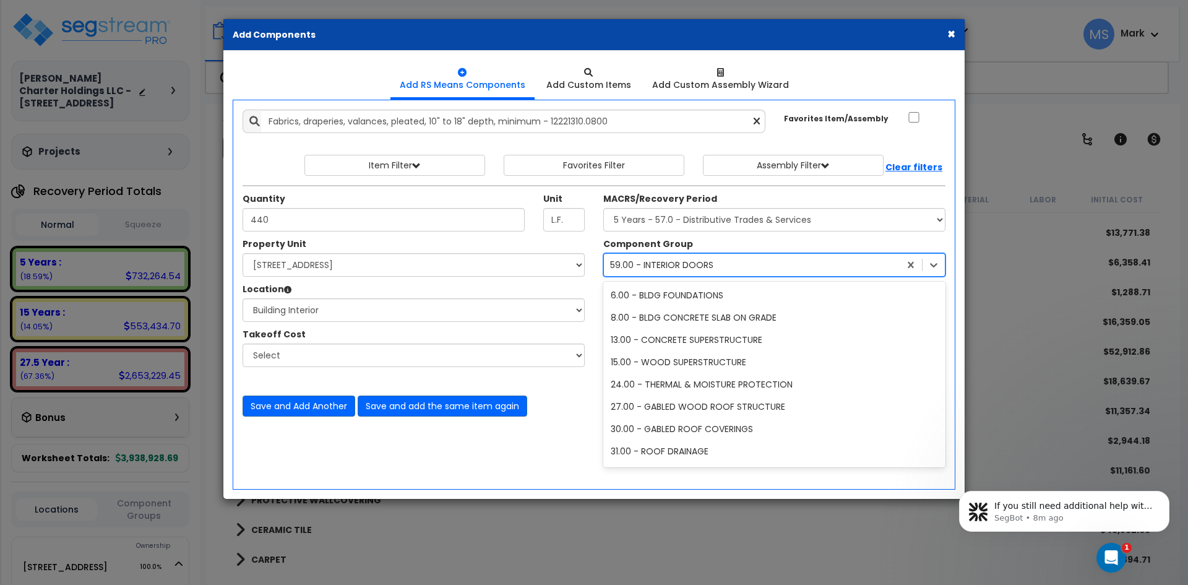
scroll to position [136, 0]
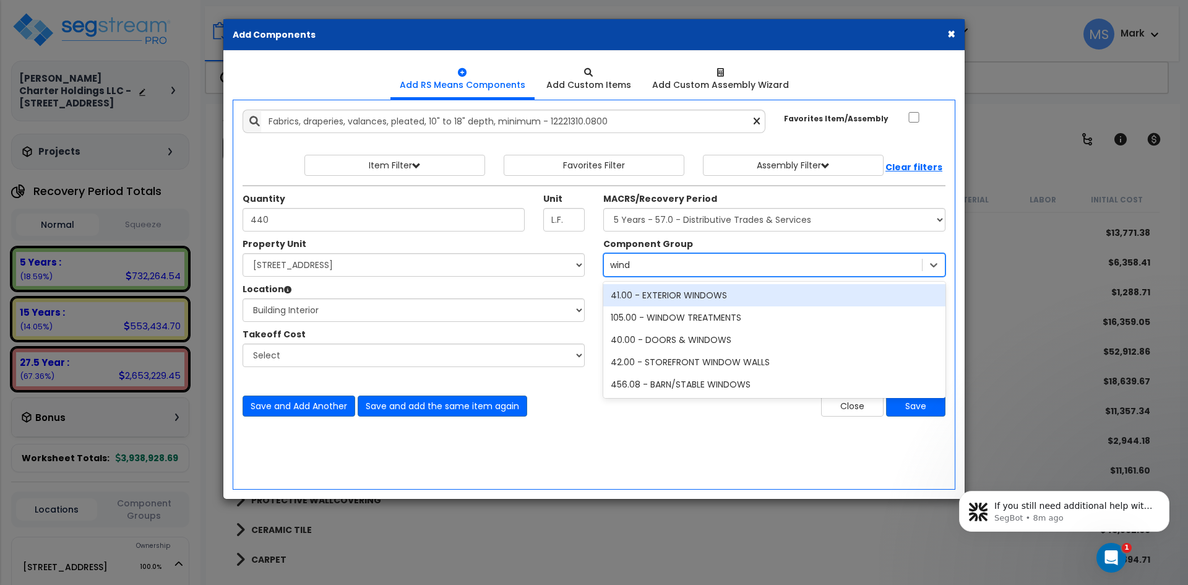
type input "windo"
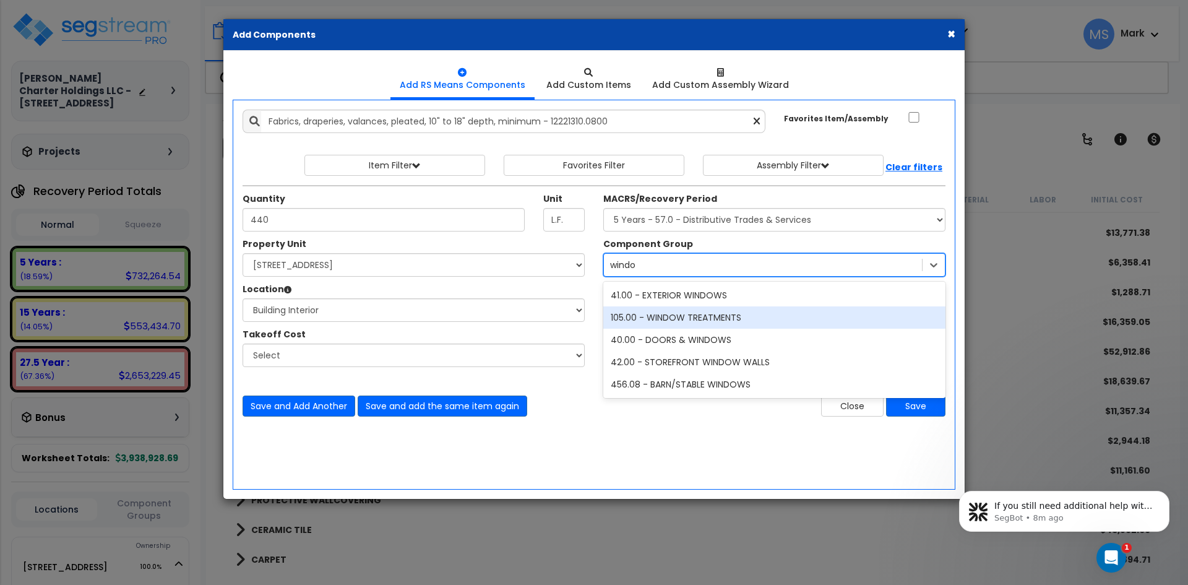
click at [770, 320] on div "105.00 - WINDOW TREATMENTS" at bounding box center [774, 317] width 342 height 22
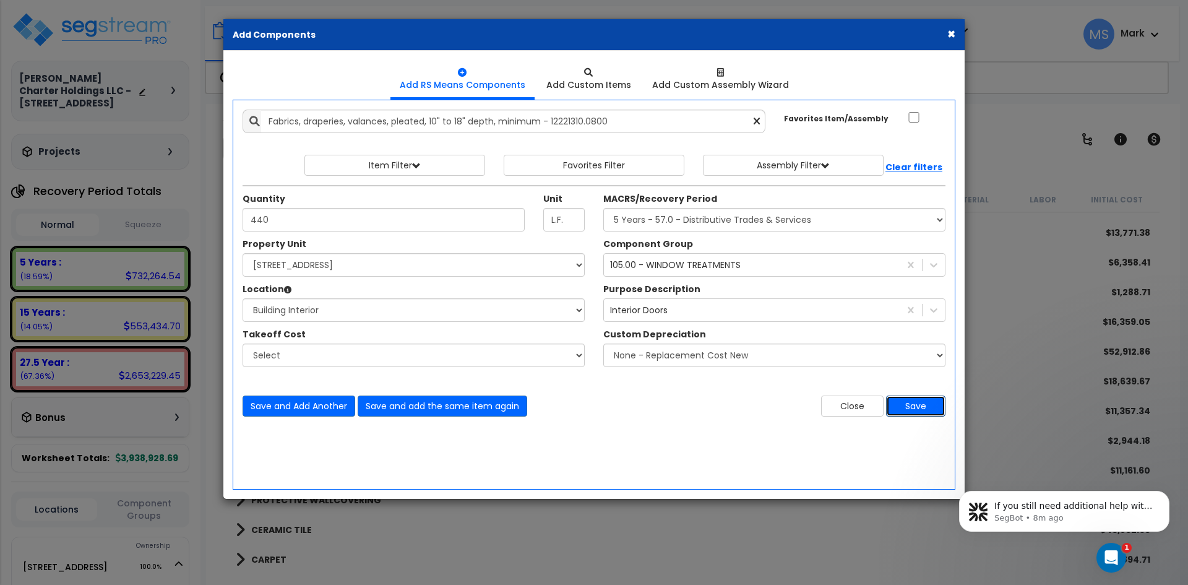
click at [922, 407] on button "Save" at bounding box center [915, 405] width 59 height 21
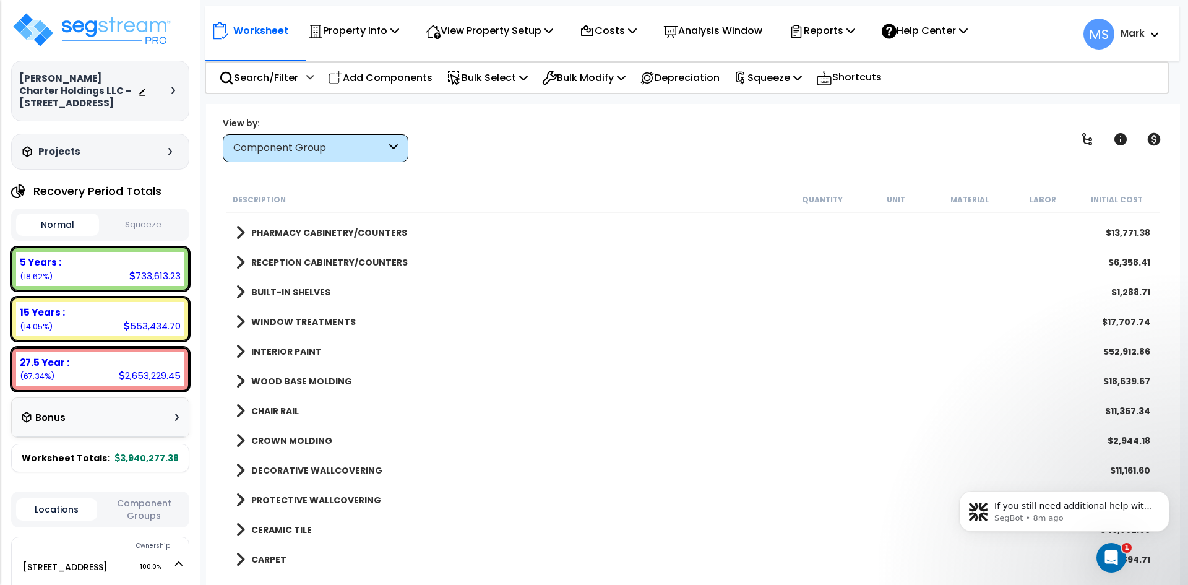
click at [338, 321] on b "WINDOW TREATMENTS" at bounding box center [303, 322] width 105 height 12
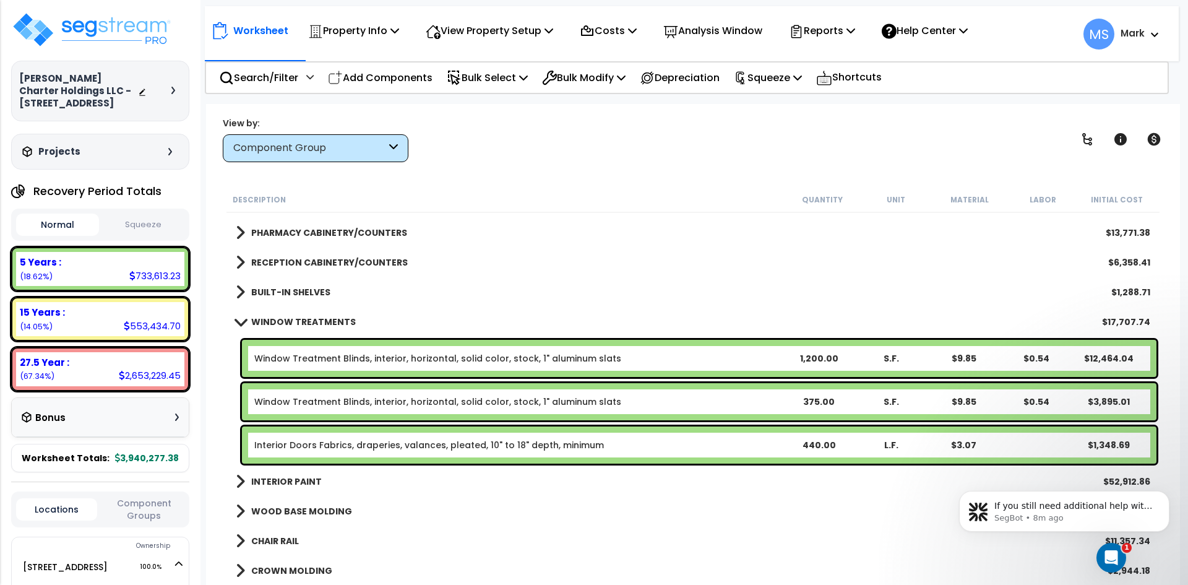
click at [338, 321] on b "WINDOW TREATMENTS" at bounding box center [303, 322] width 105 height 12
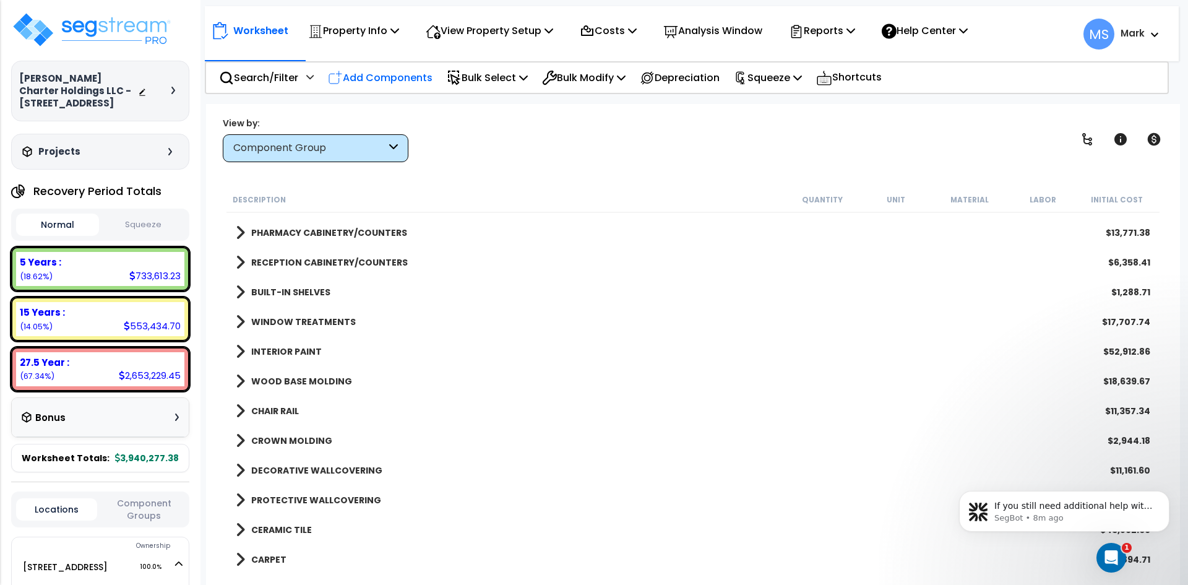
click at [382, 84] on p "Add Components" at bounding box center [380, 77] width 105 height 17
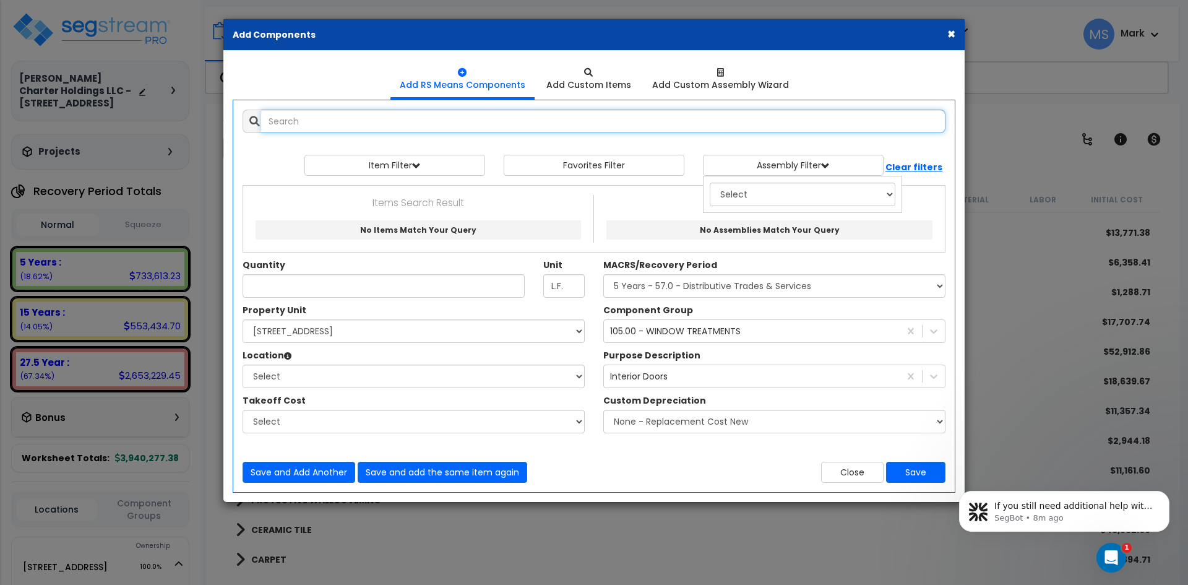
select select
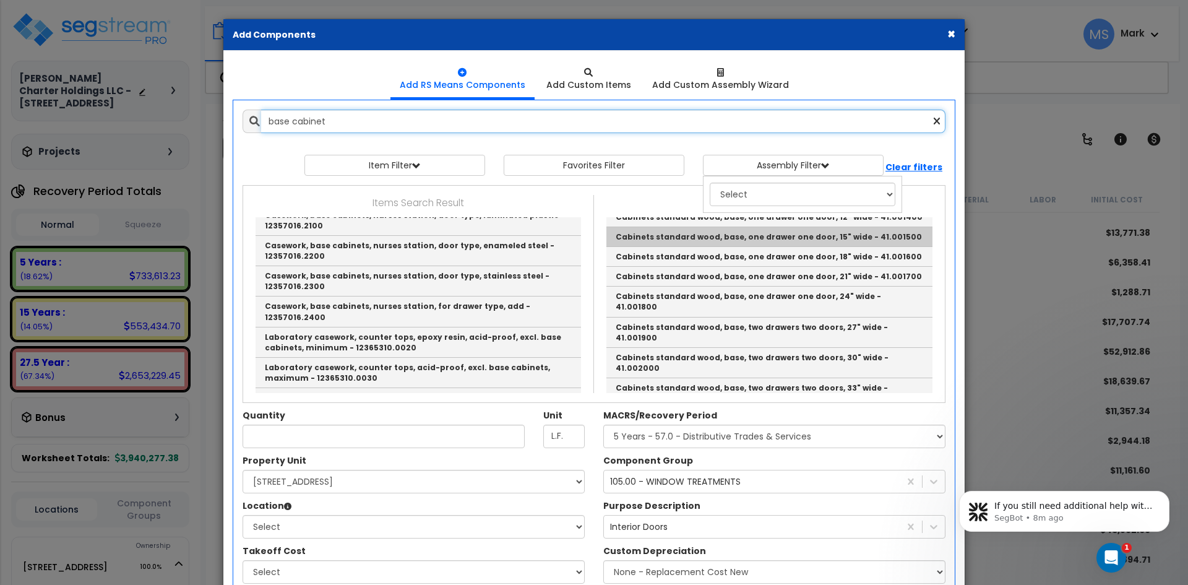
scroll to position [124, 0]
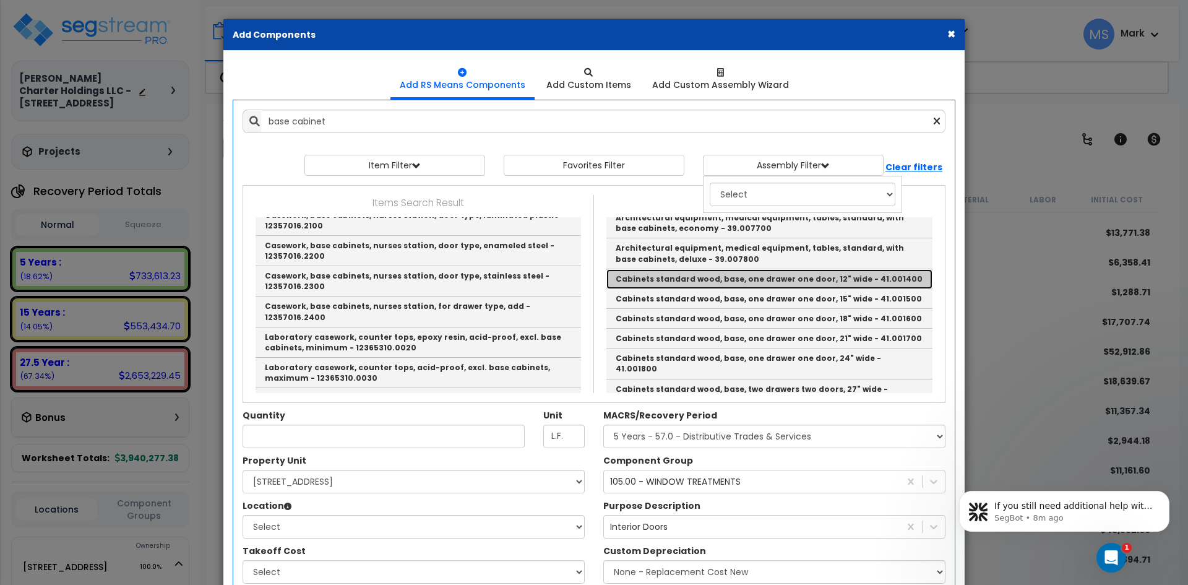
click at [785, 283] on link "Cabinets standard wood, base, one drawer one door, 12" wide - 41.001400" at bounding box center [769, 279] width 326 height 20
type input "Cabinets standard wood, base, one drawer one door, 12" wide - 41.001400"
type input "Ea."
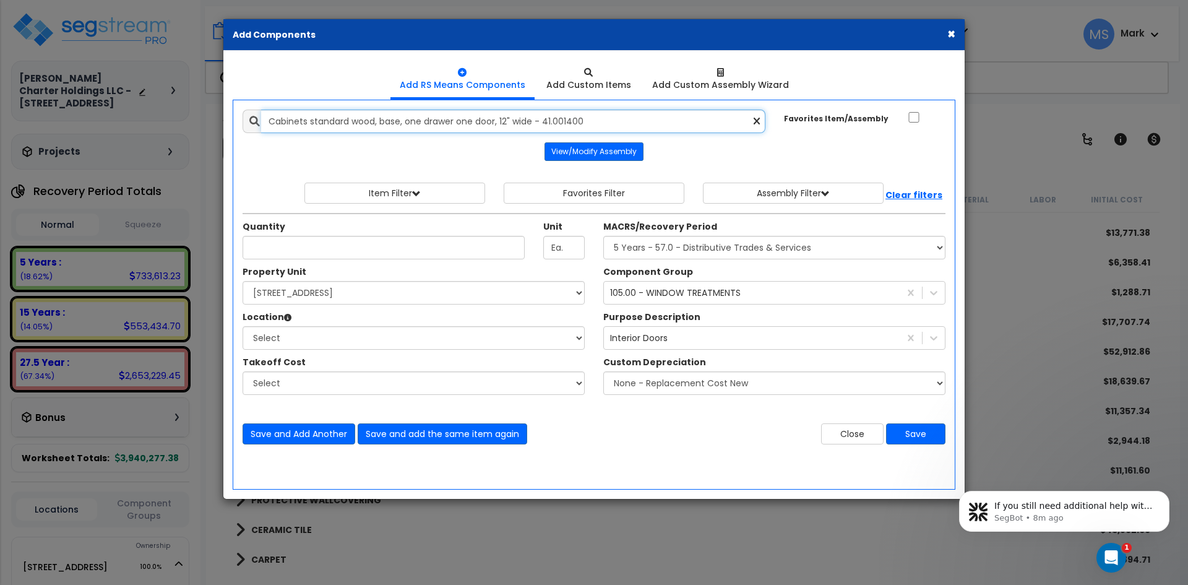
click at [444, 121] on input "Cabinets standard wood, base, one drawer one door, 12" wide - 41.001400" at bounding box center [513, 122] width 504 height 24
drag, startPoint x: 620, startPoint y: 114, endPoint x: 257, endPoint y: 124, distance: 363.3
click at [257, 124] on div "Cabinets standard wood, base, one drawer one door, 12" wide - 41.001400" at bounding box center [504, 122] width 523 height 24
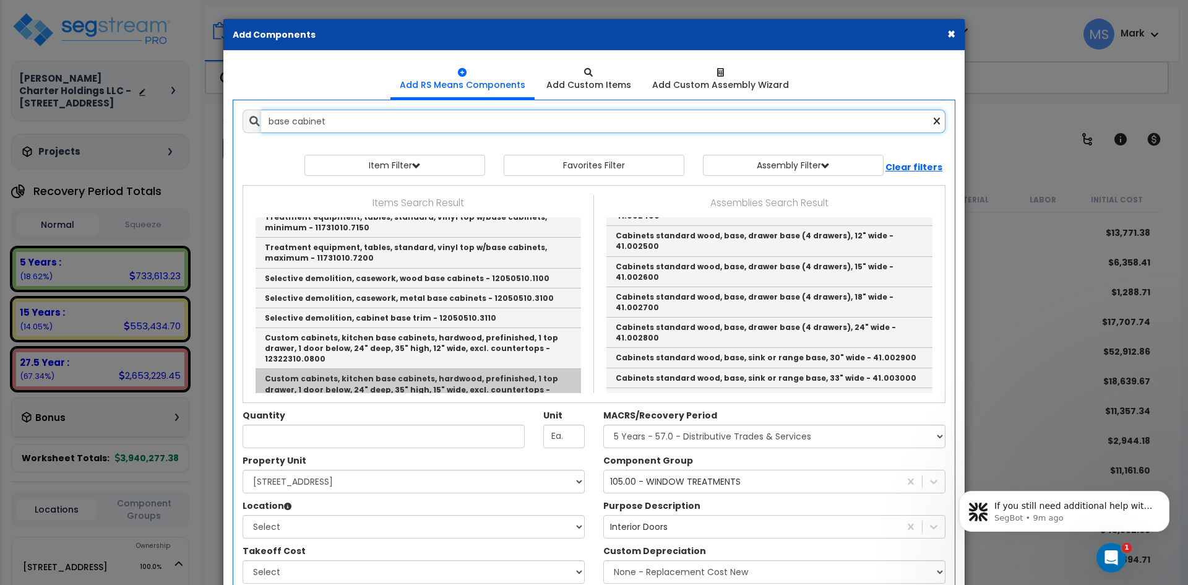
scroll to position [530, 0]
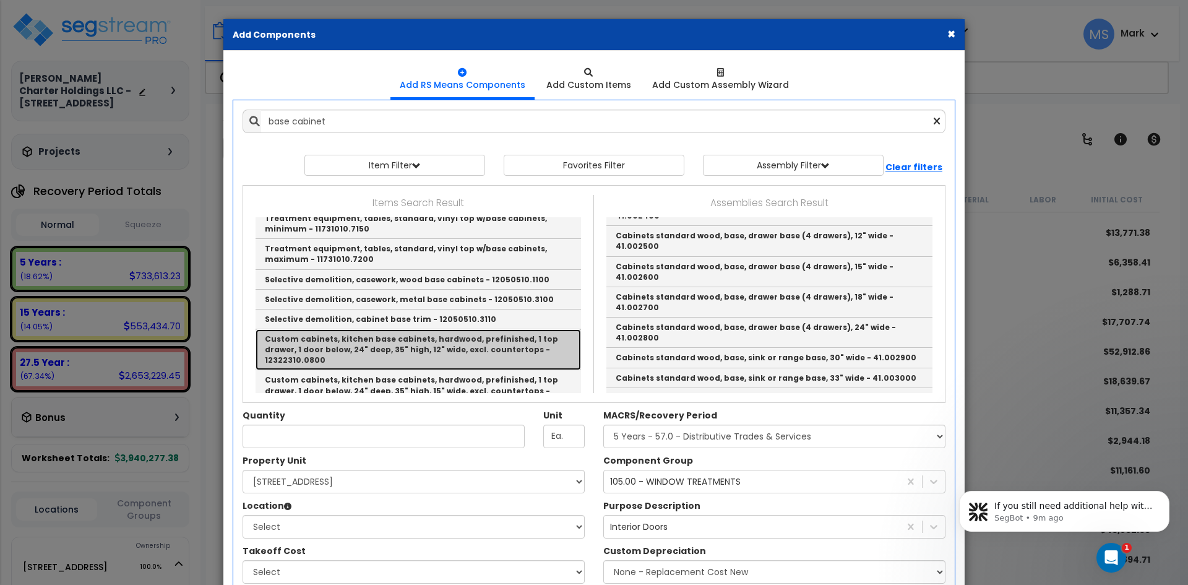
click at [444, 329] on link "Custom cabinets, kitchen base cabinets, hardwood, prefinished, 1 top drawer, 1 …" at bounding box center [418, 349] width 325 height 41
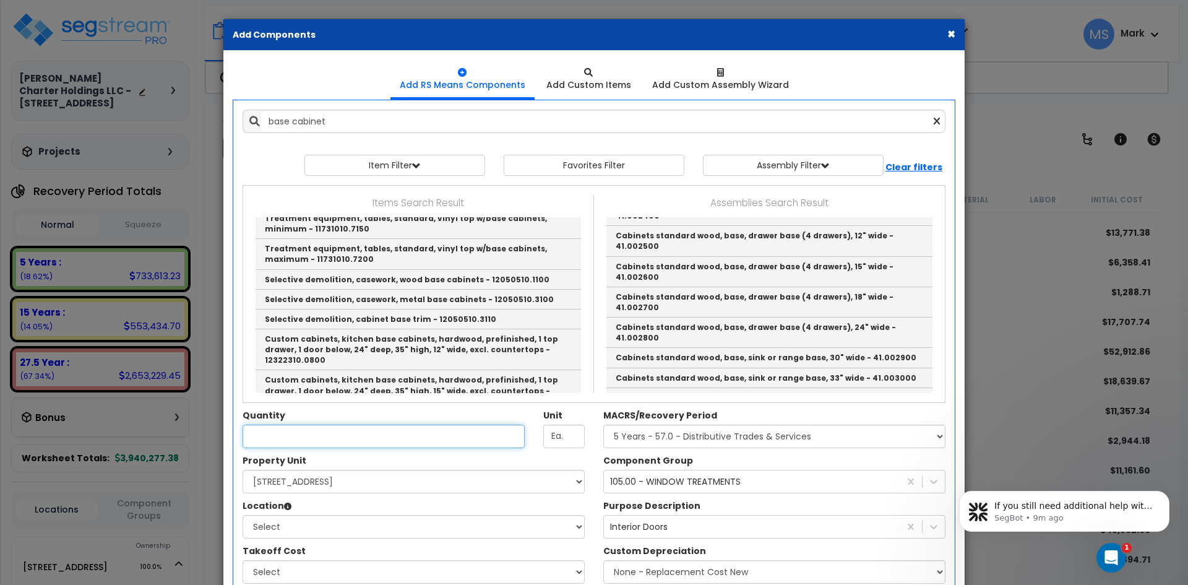
type input "Custom cabinets, kitchen base cabinets, hardwood, prefinished, 1 top drawer, 1 …"
type input "Ea."
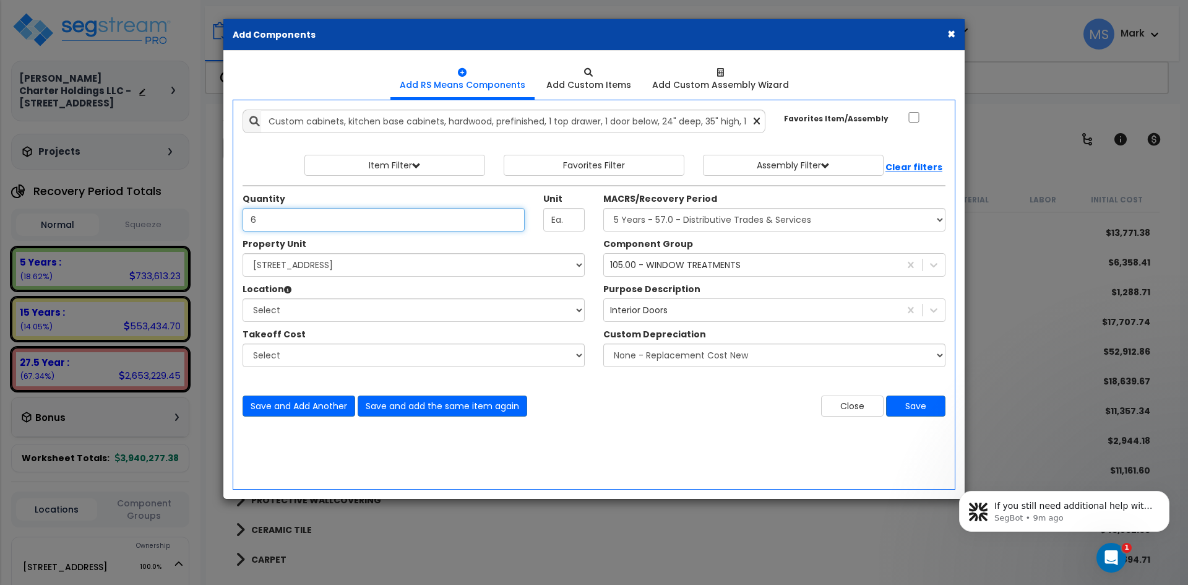
type input "6"
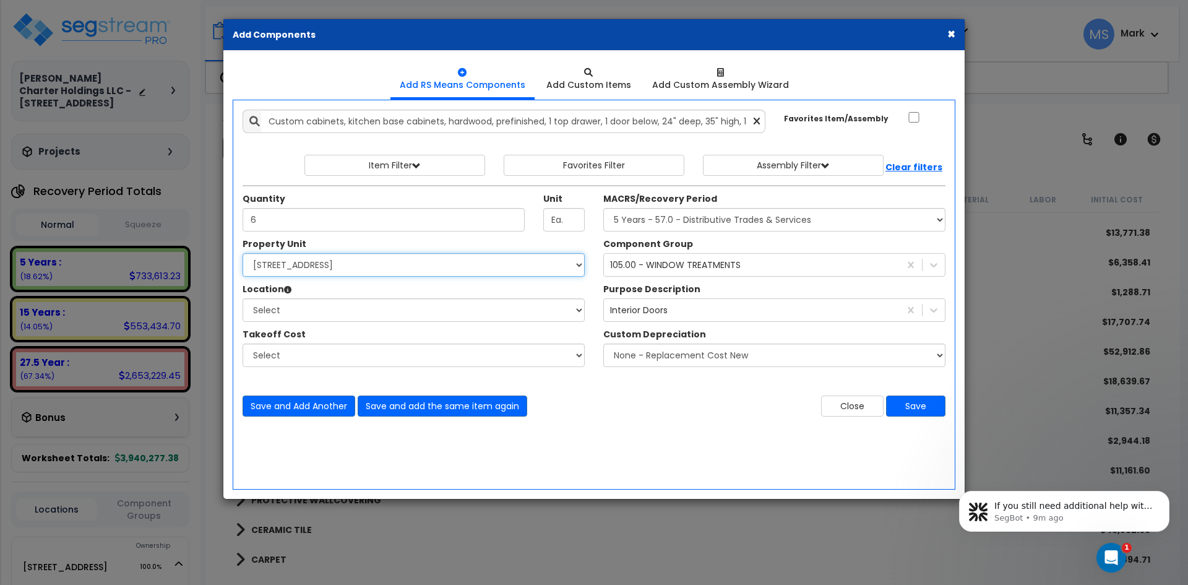
click at [355, 264] on select "Select [STREET_ADDRESS] Site Improvements" at bounding box center [414, 265] width 342 height 24
select select "167663"
click at [243, 253] on select "Select [STREET_ADDRESS] Site Improvements" at bounding box center [414, 265] width 342 height 24
click at [319, 316] on select "Select Assisted Living Studio Unit Building Building Interior Building [GEOGRAP…" at bounding box center [414, 310] width 342 height 24
select select "461"
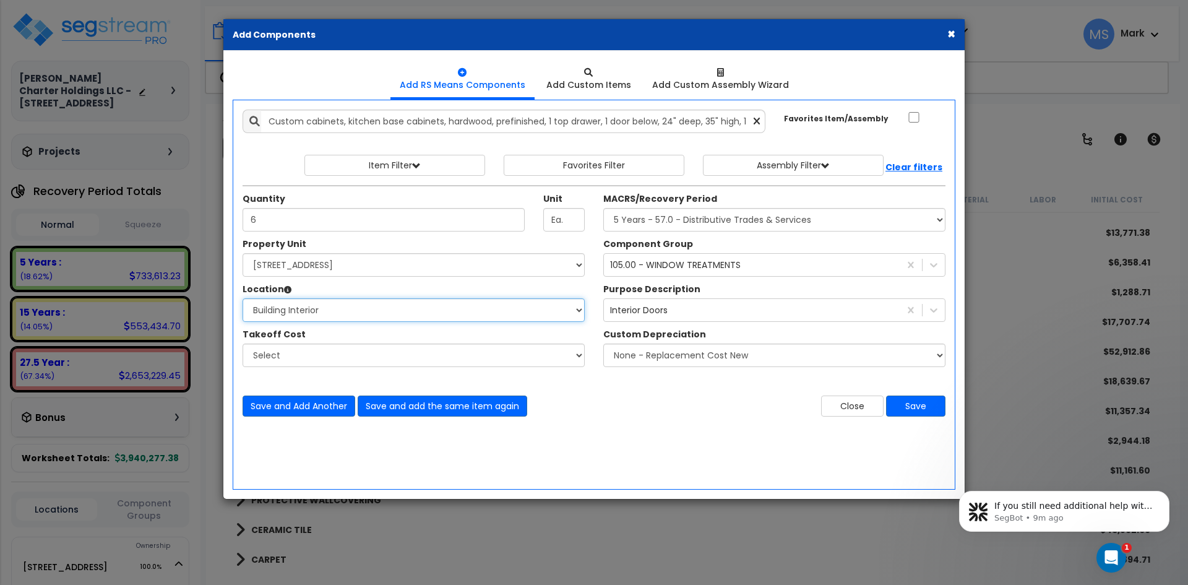
click at [243, 298] on select "Select Assisted Living Studio Unit Building Building Interior Building [GEOGRAP…" at bounding box center [414, 310] width 342 height 24
click at [712, 222] on select "Select MACRS/Recovery Period 5 Years - 57.0 - Distributive Trades & Services 5 …" at bounding box center [774, 220] width 342 height 24
select select "3667"
click at [603, 208] on select "Select MACRS/Recovery Period 5 Years - 57.0 - Distributive Trades & Services 5 …" at bounding box center [774, 220] width 342 height 24
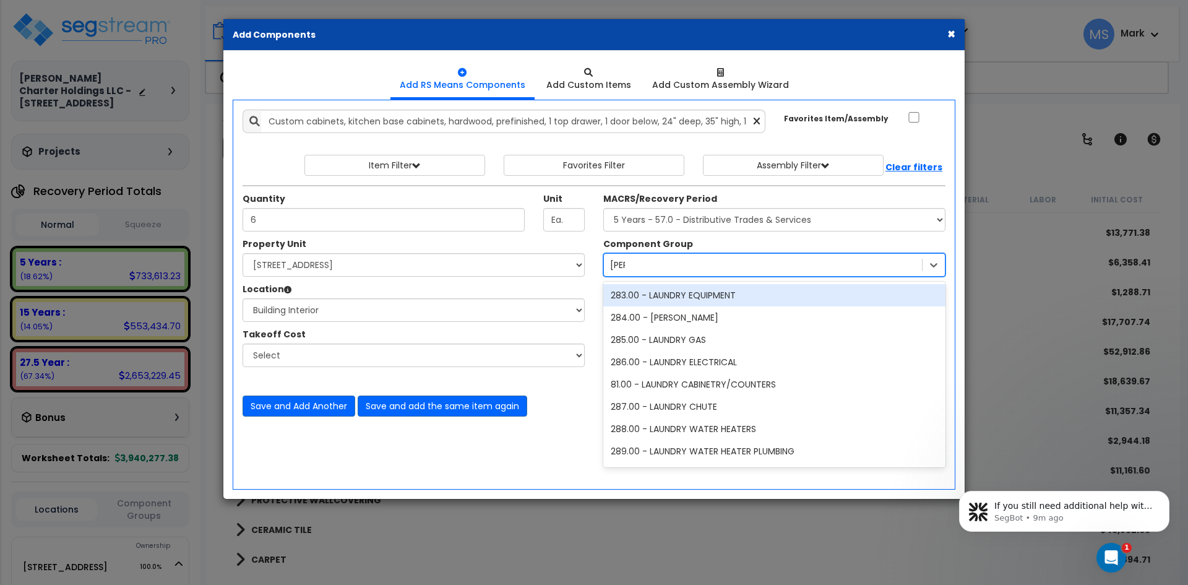
type input "laun"
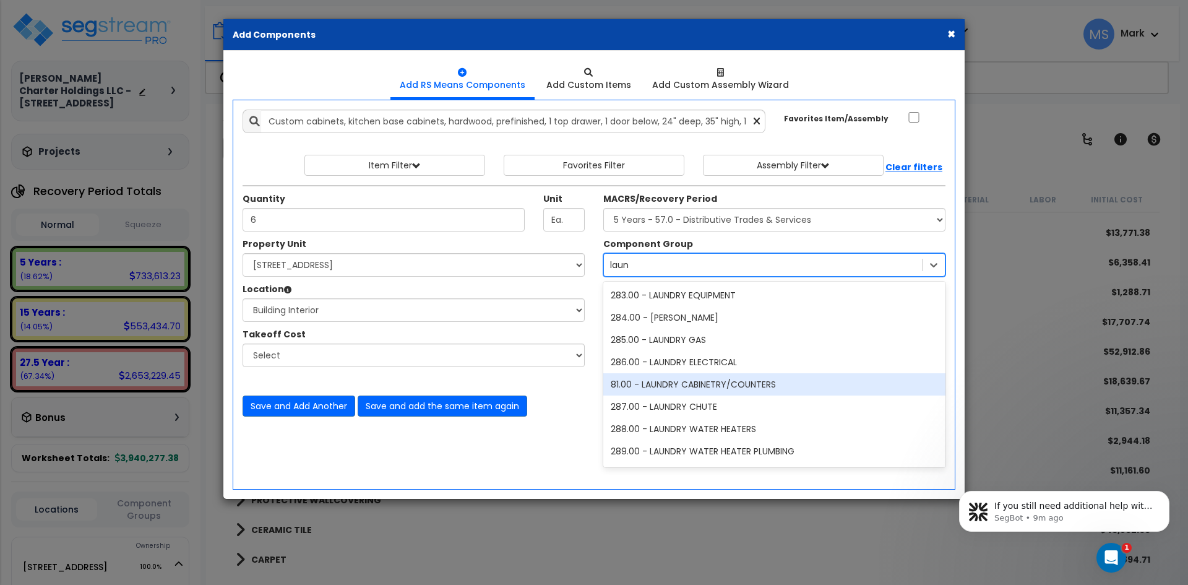
click at [737, 384] on div "81.00 - LAUNDRY CABINETRY/COUNTERS" at bounding box center [774, 384] width 342 height 22
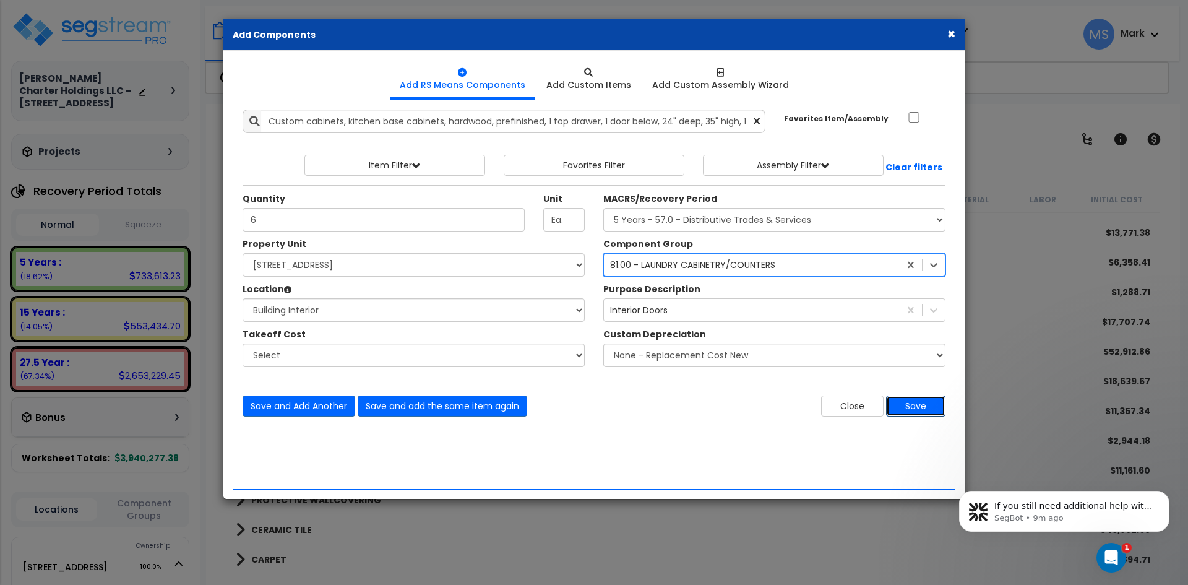
click at [915, 408] on button "Save" at bounding box center [915, 405] width 59 height 21
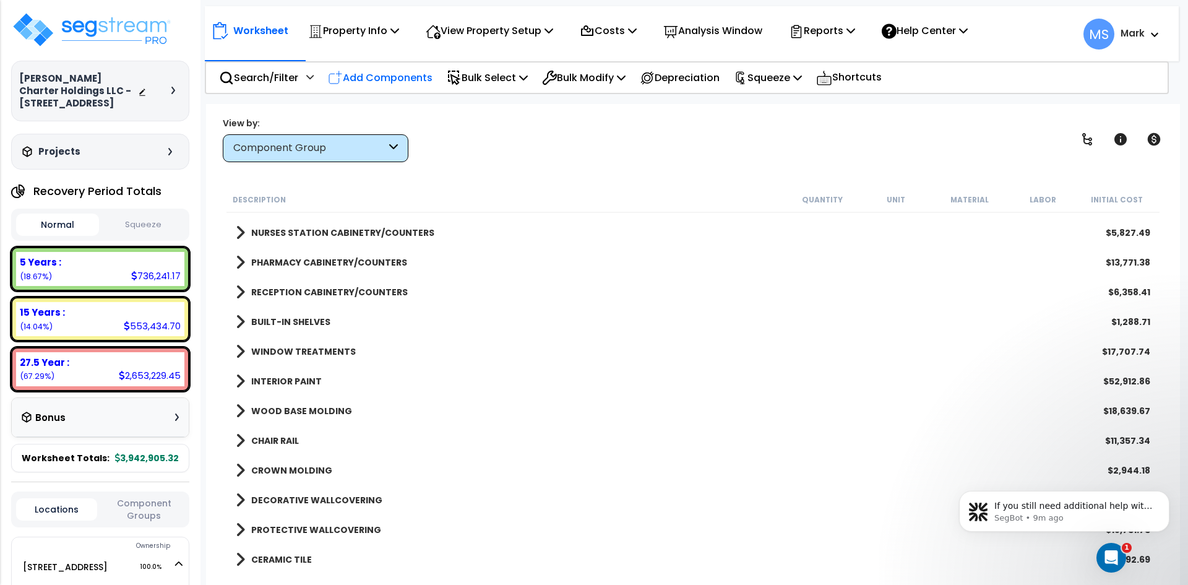
click at [359, 77] on p "Add Components" at bounding box center [380, 77] width 105 height 17
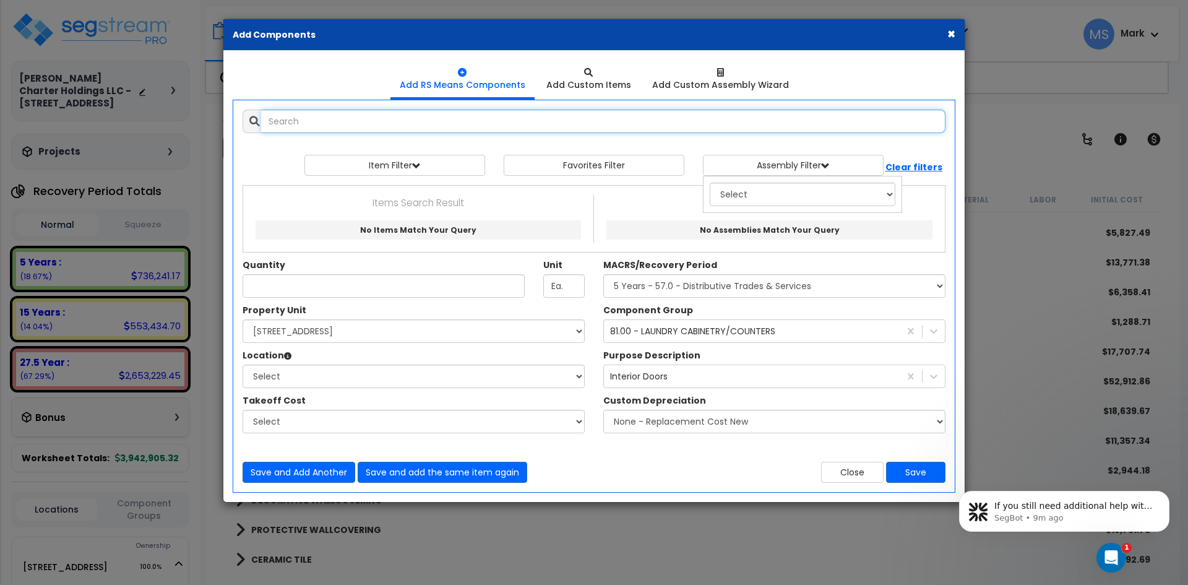
select select
click at [388, 127] on input "text" at bounding box center [603, 122] width 684 height 24
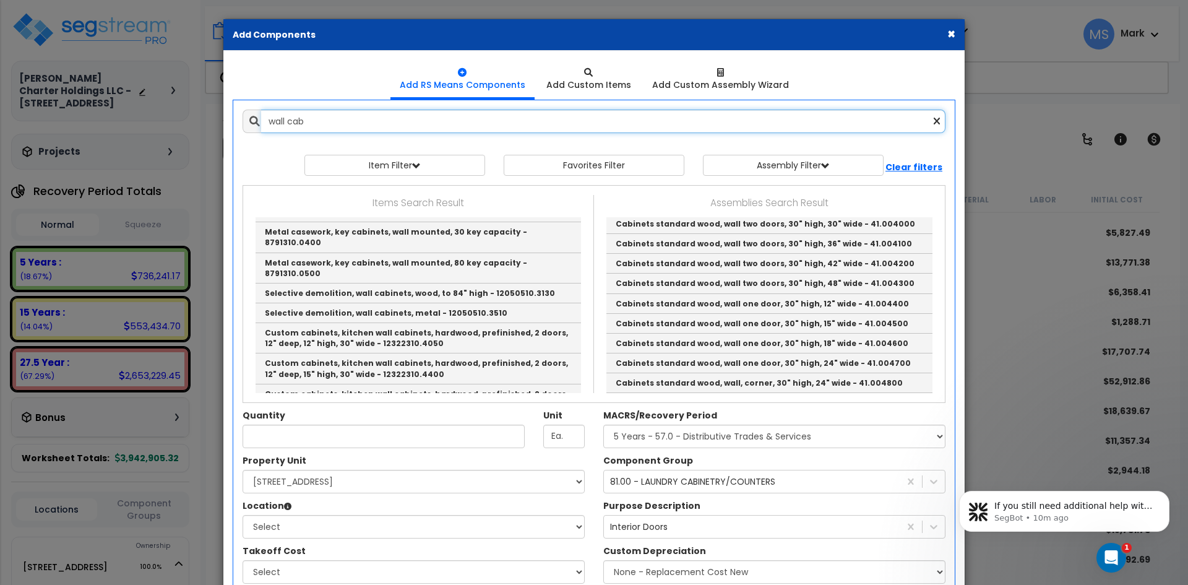
scroll to position [124, 0]
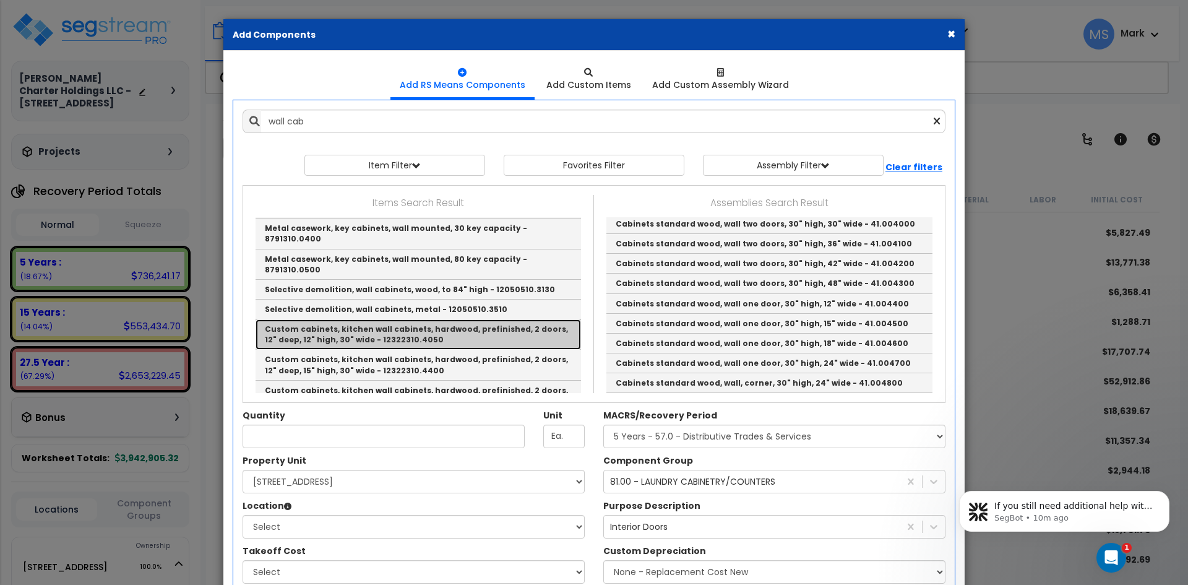
click at [434, 319] on link "Custom cabinets, kitchen wall cabinets, hardwood, prefinished, 2 doors, 12" dee…" at bounding box center [418, 334] width 325 height 30
type input "Custom cabinets, kitchen wall cabinets, hardwood, prefinished, 2 doors, 12" dee…"
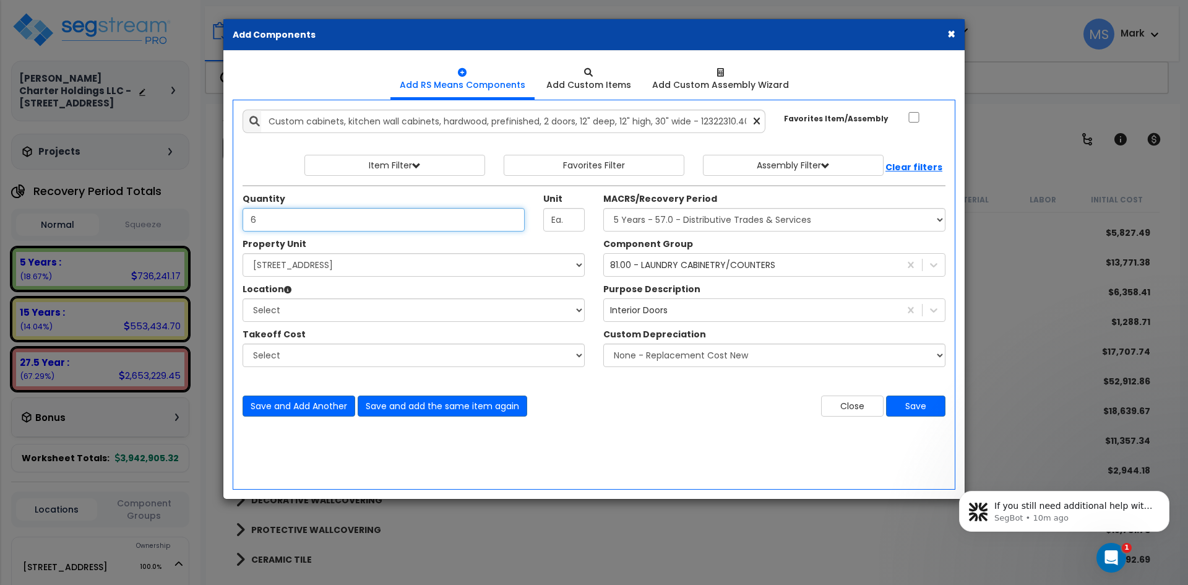
type input "6"
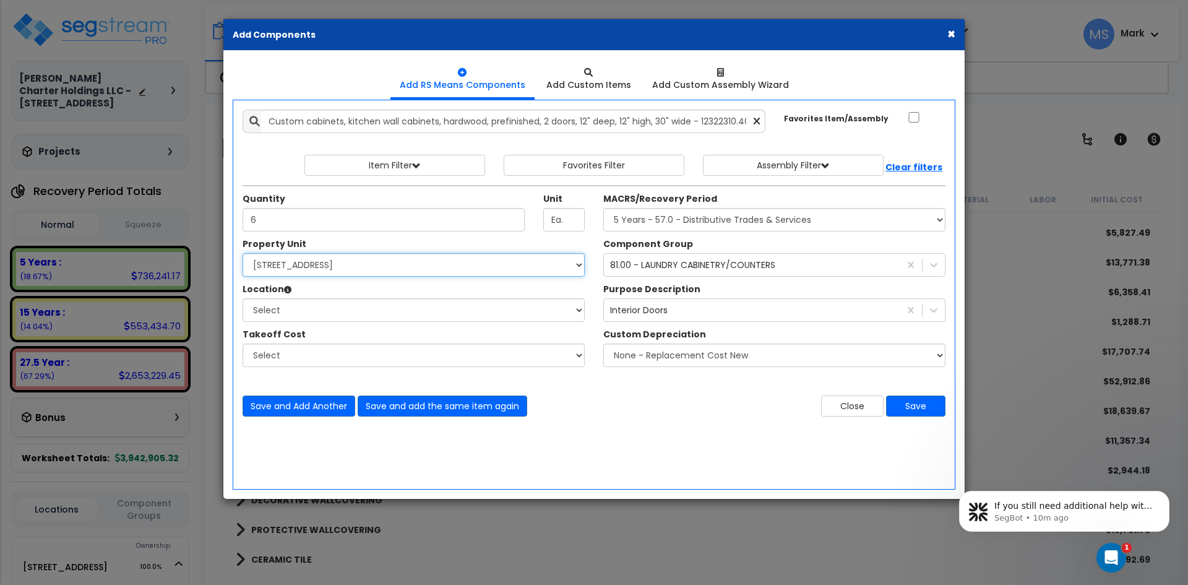
click at [398, 259] on select "Select 10107 Military Drive West Site Improvements" at bounding box center [414, 265] width 342 height 24
select select "167663"
click at [243, 253] on select "Select 10107 Military Drive West Site Improvements" at bounding box center [414, 265] width 342 height 24
click at [361, 309] on select "Select Assisted Living Studio Unit Building Building Interior Building Porte Co…" at bounding box center [414, 310] width 342 height 24
select select "31781"
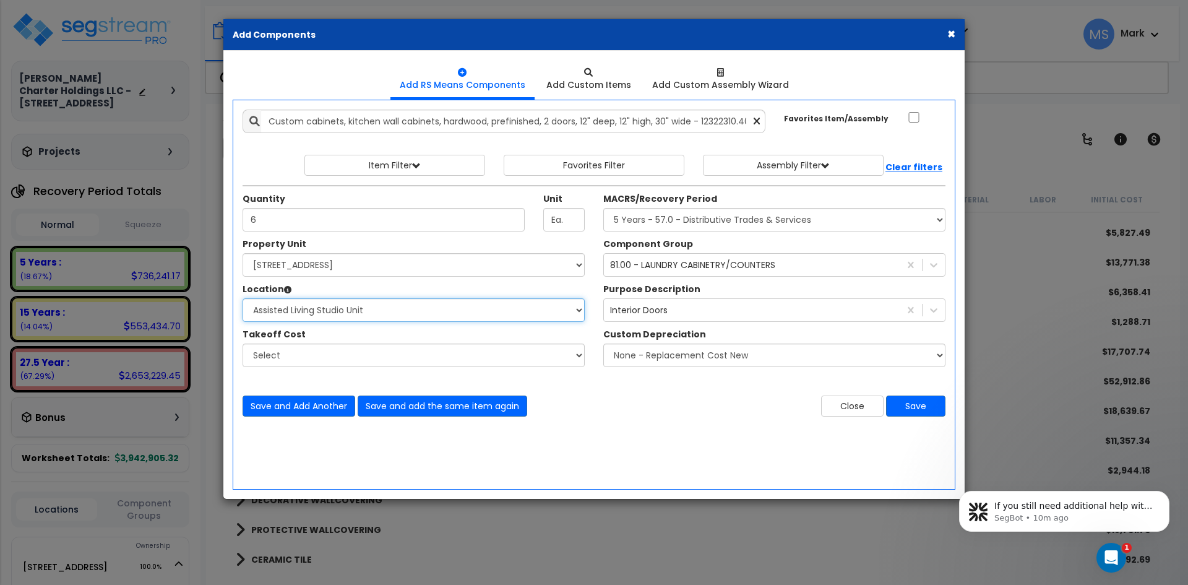
click at [243, 298] on select "Select Assisted Living Studio Unit Building Building Interior Building Porte Co…" at bounding box center [414, 310] width 342 height 24
click at [322, 357] on select "Select" at bounding box center [414, 355] width 342 height 24
drag, startPoint x: 322, startPoint y: 357, endPoint x: 337, endPoint y: 356, distance: 14.3
click at [322, 357] on select "Select" at bounding box center [414, 355] width 342 height 24
click at [711, 224] on select "Select MACRS/Recovery Period 5 Years - 57.0 - Distributive Trades & Services 5 …" at bounding box center [774, 220] width 342 height 24
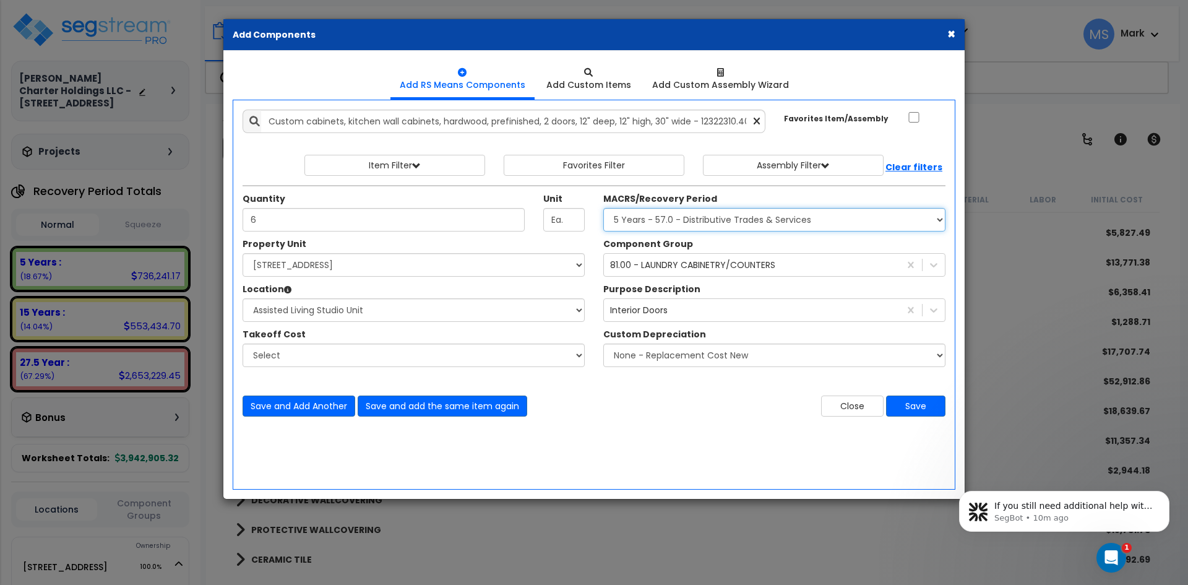
select select "3667"
click at [603, 208] on select "Select MACRS/Recovery Period 5 Years - 57.0 - Distributive Trades & Services 5 …" at bounding box center [774, 220] width 342 height 24
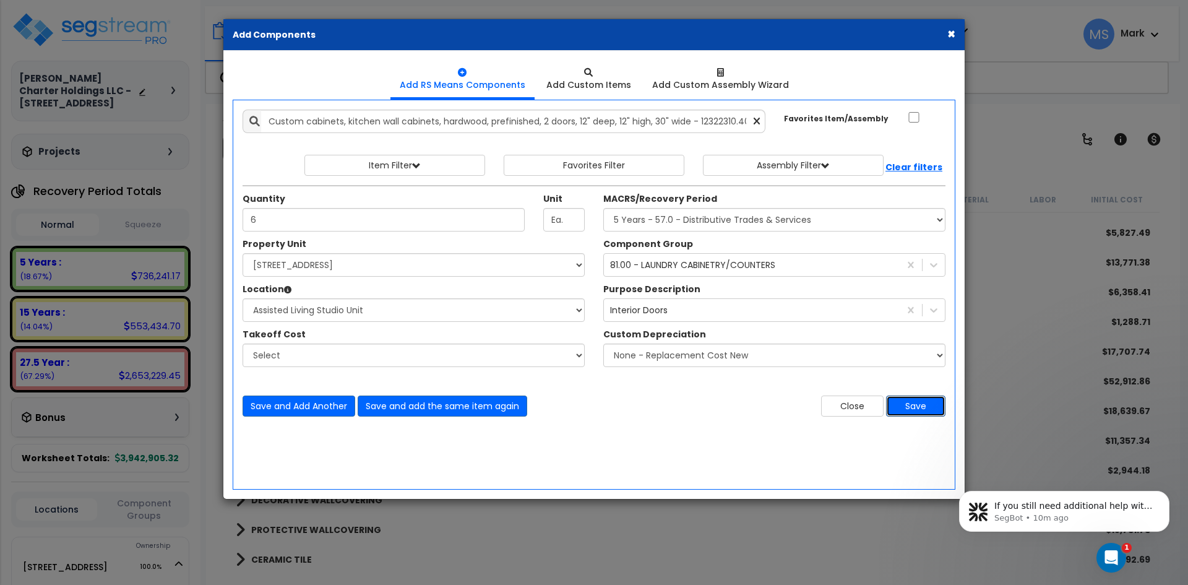
click at [912, 403] on button "Save" at bounding box center [915, 405] width 59 height 21
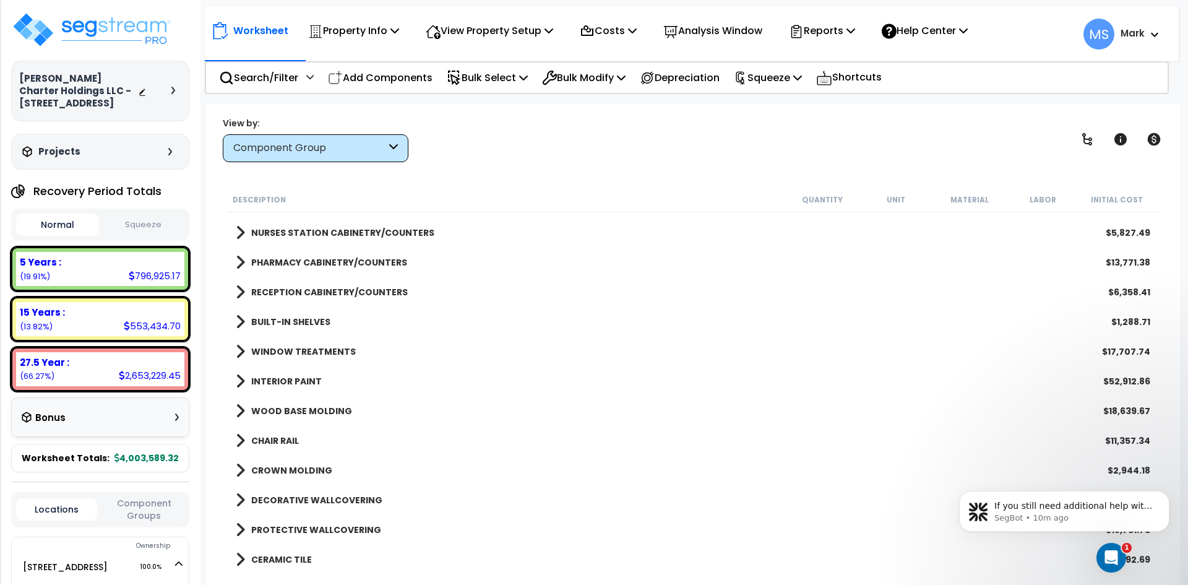
click at [331, 147] on div "Component Group" at bounding box center [309, 148] width 153 height 14
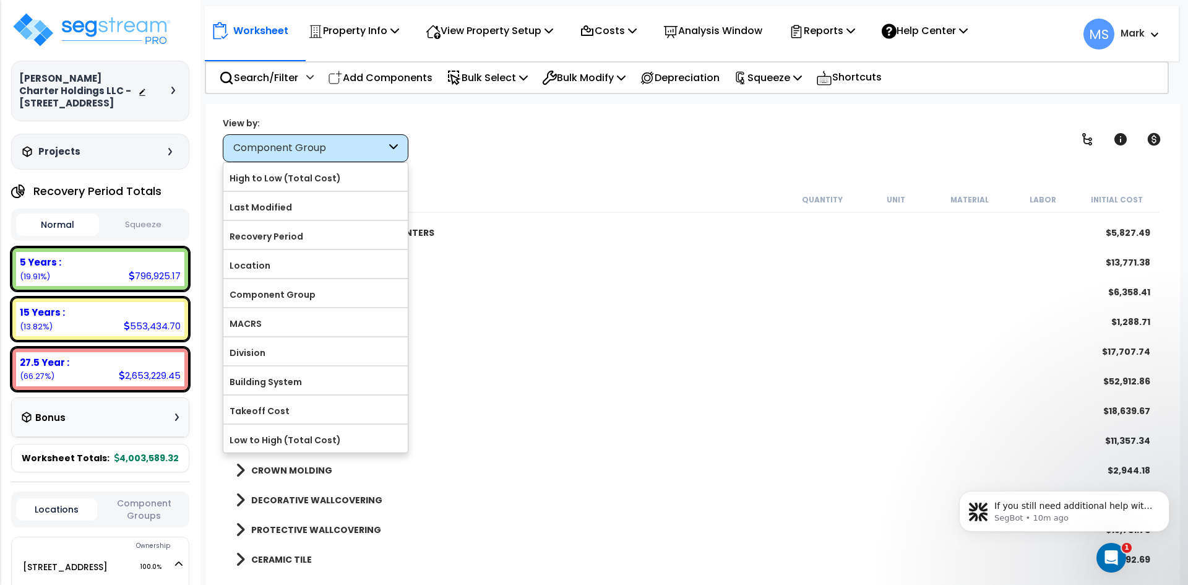
click at [512, 131] on div "View by: Component Group High to Low (Total Cost)" at bounding box center [692, 139] width 949 height 46
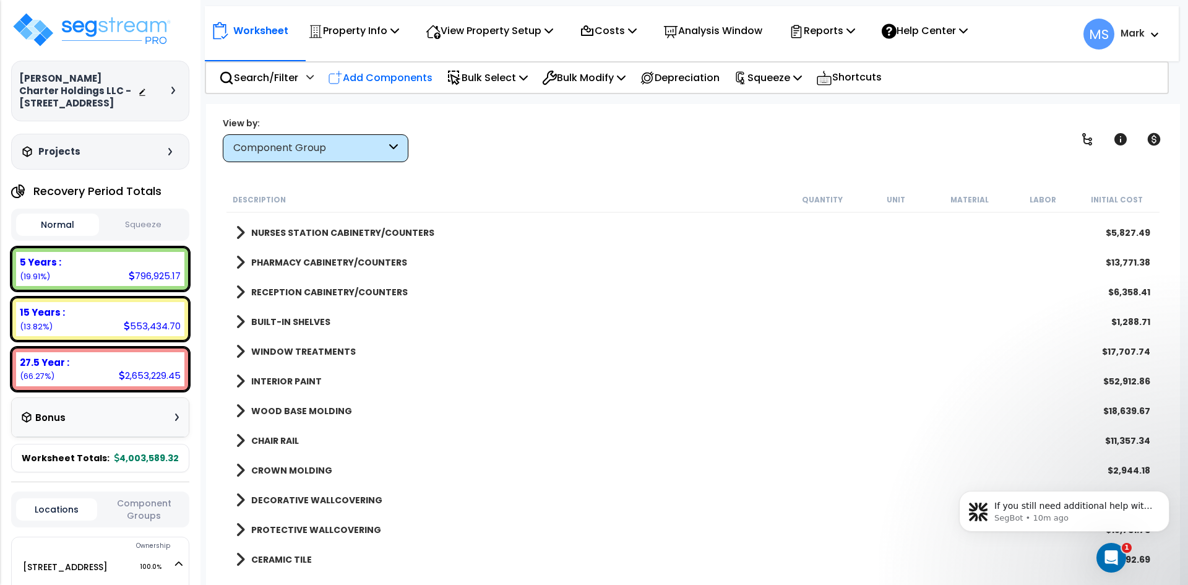
click at [392, 78] on p "Add Components" at bounding box center [380, 77] width 105 height 17
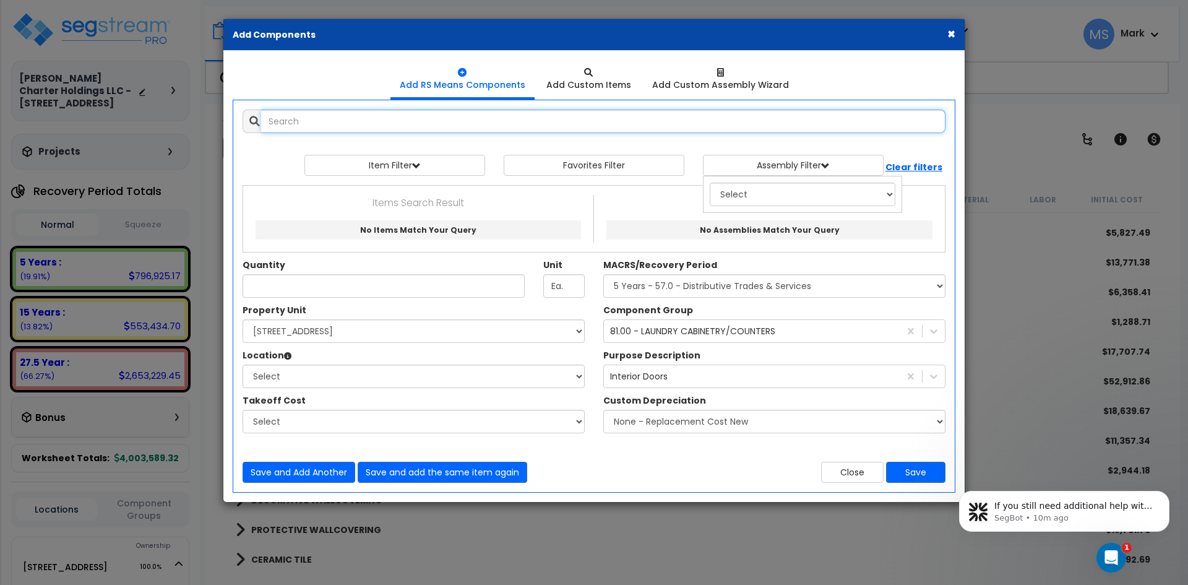
select select
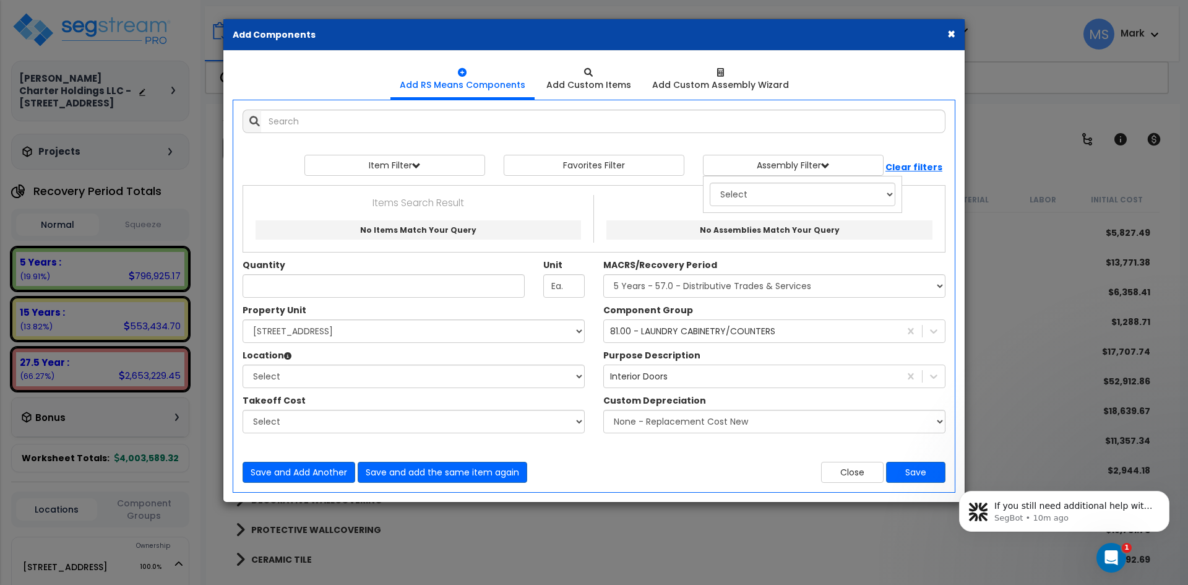
click at [348, 77] on ul "Add RS Means Components Add Custom Items Add Custom Assembly Wizard" at bounding box center [594, 79] width 723 height 39
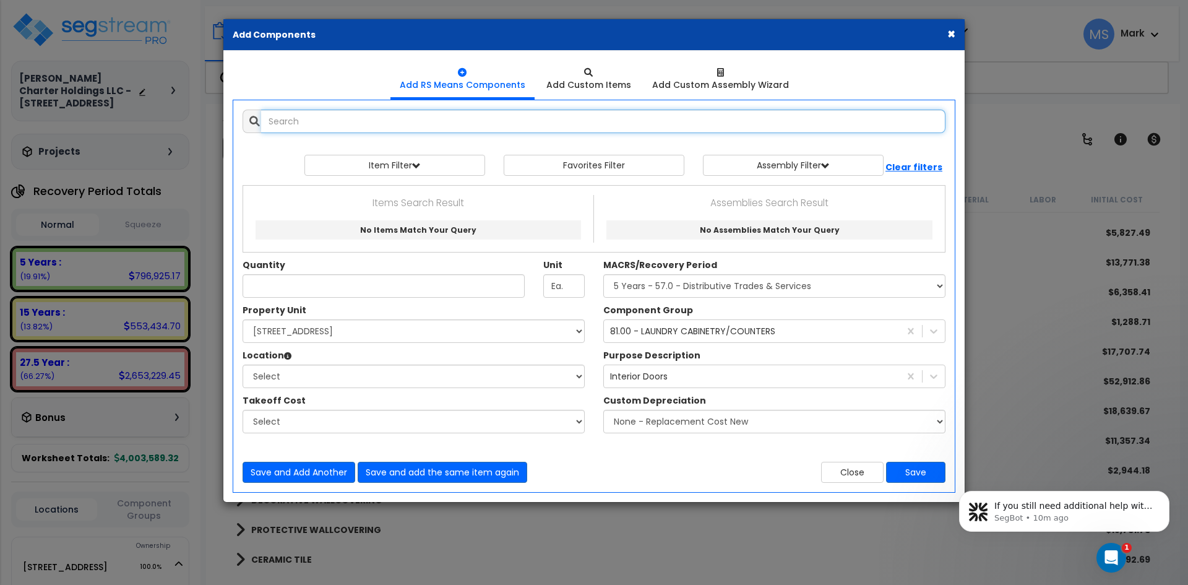
click at [372, 126] on input "text" at bounding box center [603, 122] width 684 height 24
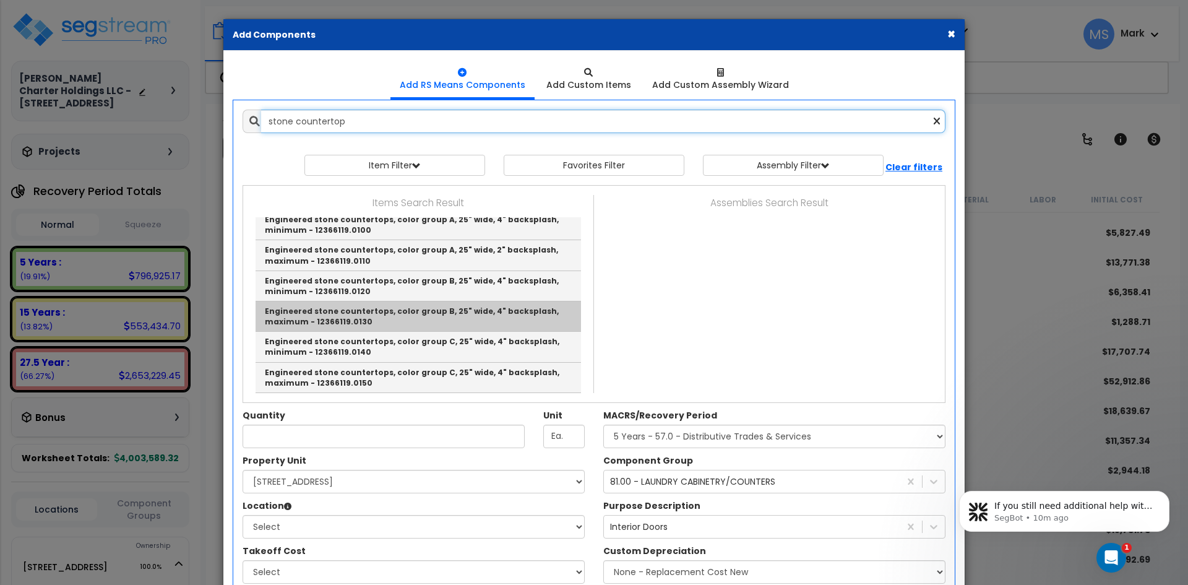
scroll to position [0, 0]
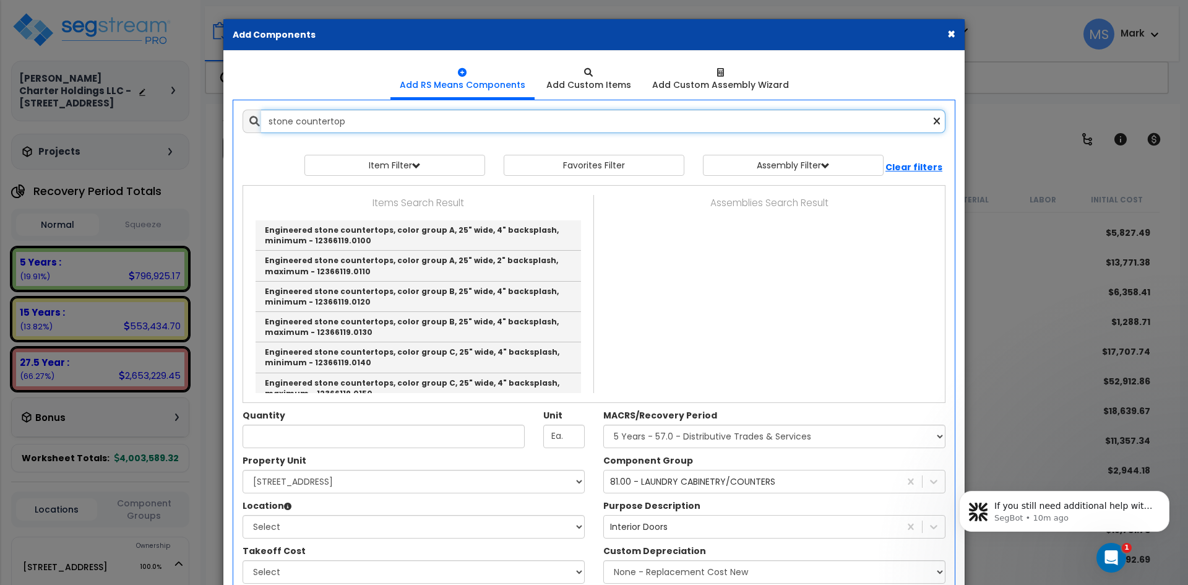
drag, startPoint x: 290, startPoint y: 125, endPoint x: 256, endPoint y: 124, distance: 34.7
click at [256, 124] on div "stone countertop" at bounding box center [594, 122] width 703 height 24
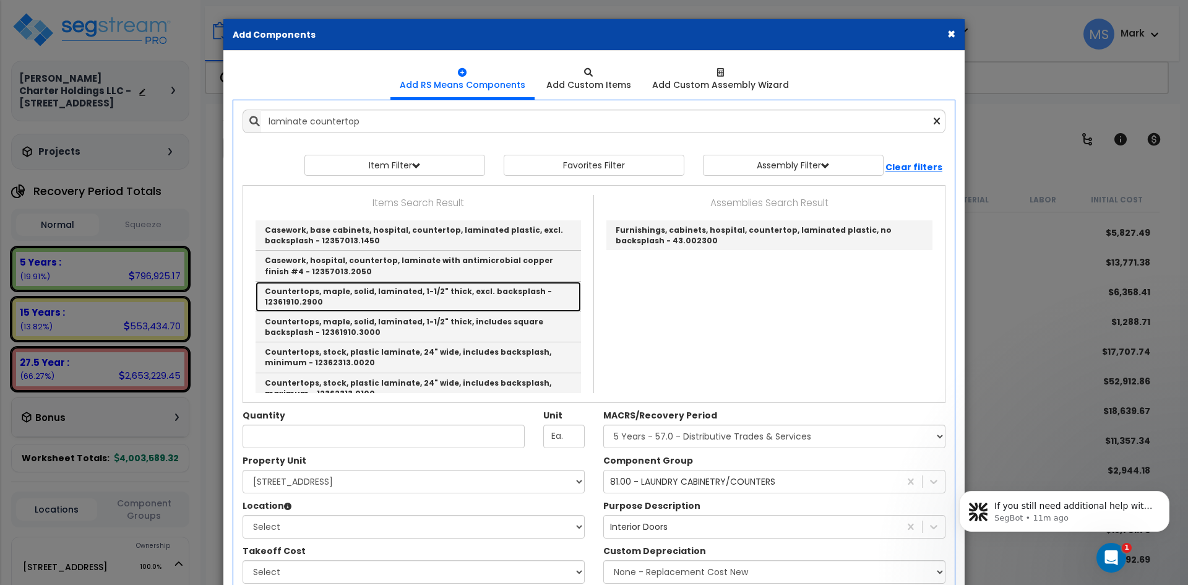
click at [460, 298] on link "Countertops, maple, solid, laminated, 1-1/2" thick, excl. backsplash - 12361910…" at bounding box center [418, 297] width 325 height 30
type input "Countertops, maple, solid, laminated, 1-1/2" thick, excl. backsplash - 12361910…"
type input "L.F."
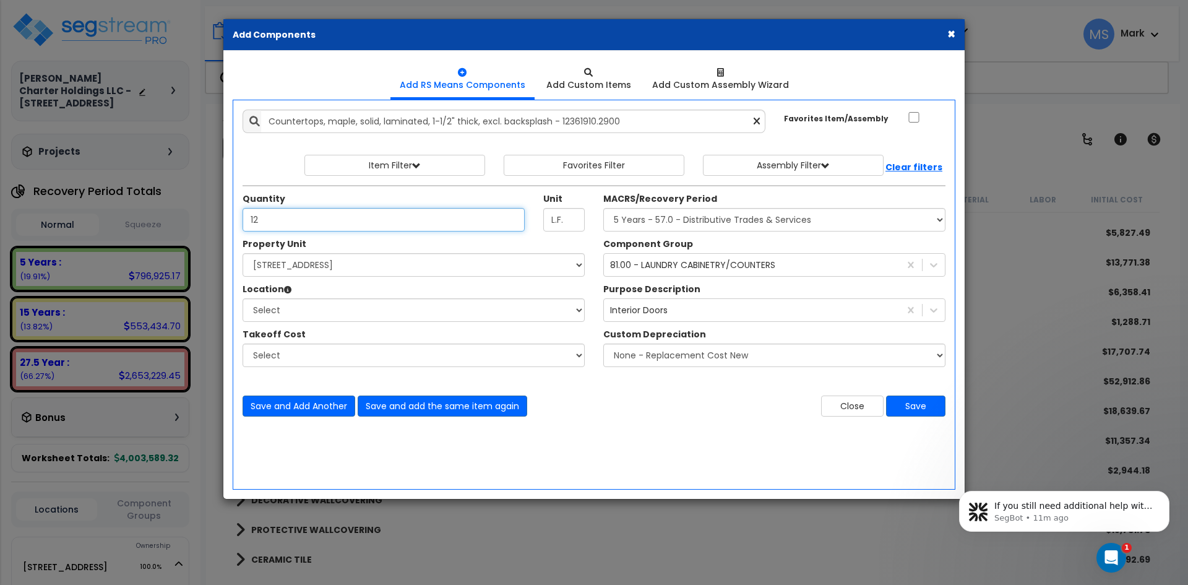
type input "12"
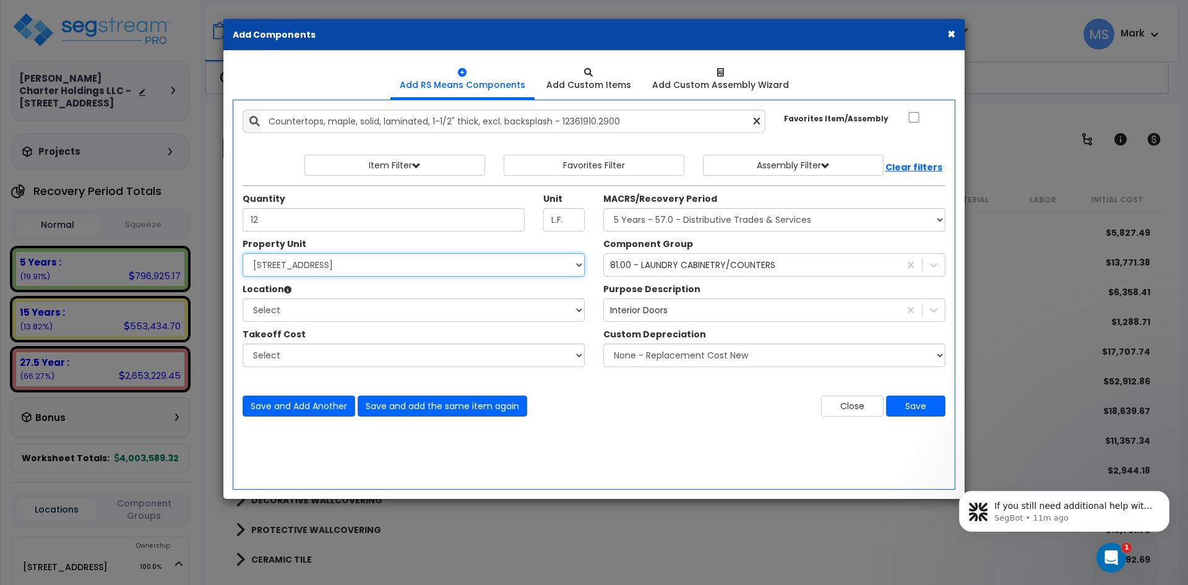
click at [375, 273] on select "Select 10107 Military Drive West Site Improvements" at bounding box center [414, 265] width 342 height 24
select select "167663"
click at [243, 253] on select "Select 10107 Military Drive West Site Improvements" at bounding box center [414, 265] width 342 height 24
click at [321, 306] on select "Select Assisted Living Studio Unit Building Building Interior Building Porte Co…" at bounding box center [414, 310] width 342 height 24
select select "461"
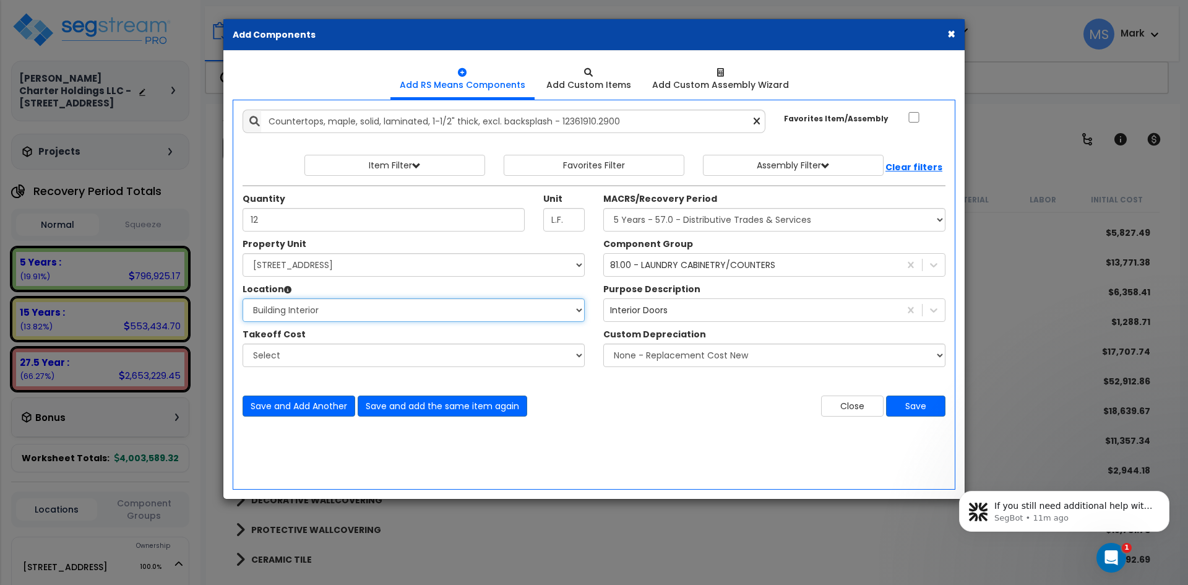
click at [243, 298] on select "Select Assisted Living Studio Unit Building Building Interior Building Porte Co…" at bounding box center [414, 310] width 342 height 24
click at [724, 225] on select "Select MACRS/Recovery Period 5 Years - 57.0 - Distributive Trades & Services 5 …" at bounding box center [774, 220] width 342 height 24
select select "3667"
click at [603, 208] on select "Select MACRS/Recovery Period 5 Years - 57.0 - Distributive Trades & Services 5 …" at bounding box center [774, 220] width 342 height 24
click at [906, 415] on button "Save" at bounding box center [915, 405] width 59 height 21
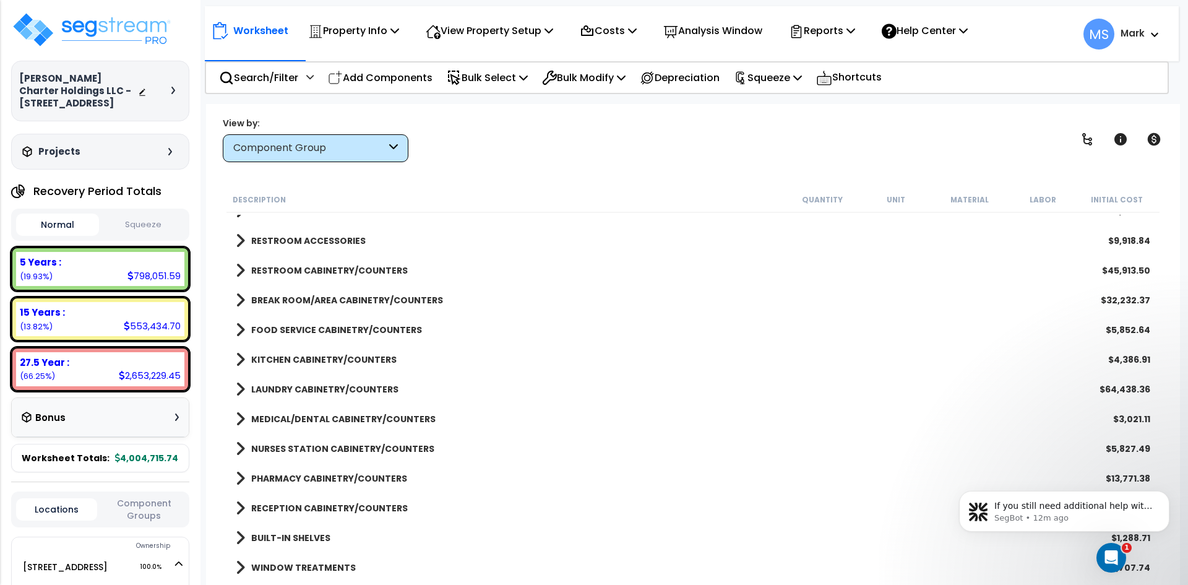
scroll to position [433, 0]
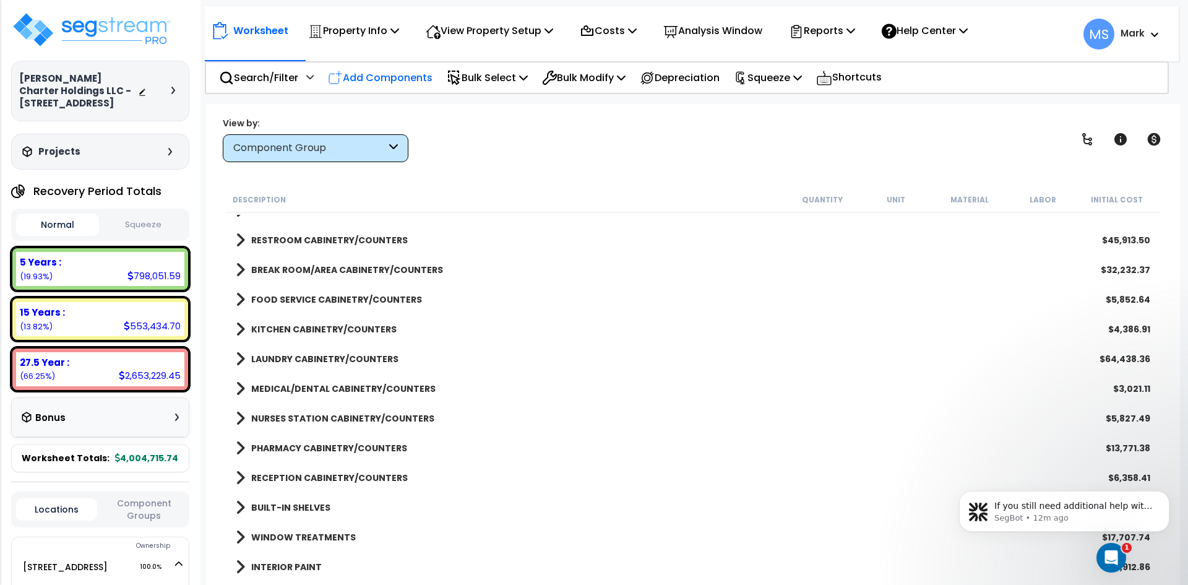
click at [384, 80] on p "Add Components" at bounding box center [380, 77] width 105 height 17
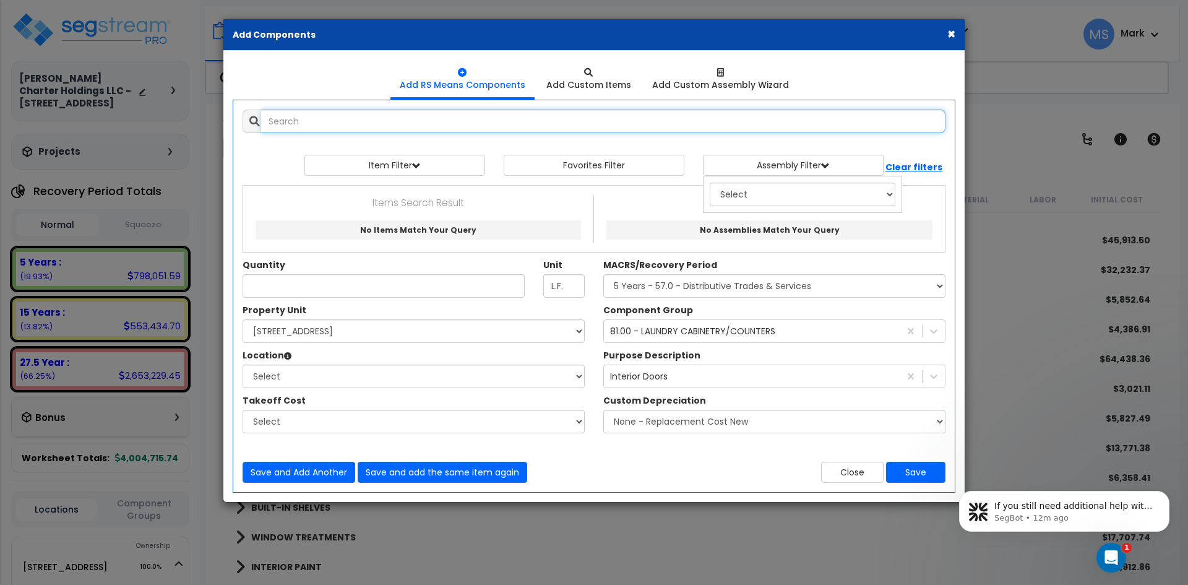
select select
click at [366, 121] on input "text" at bounding box center [603, 122] width 684 height 24
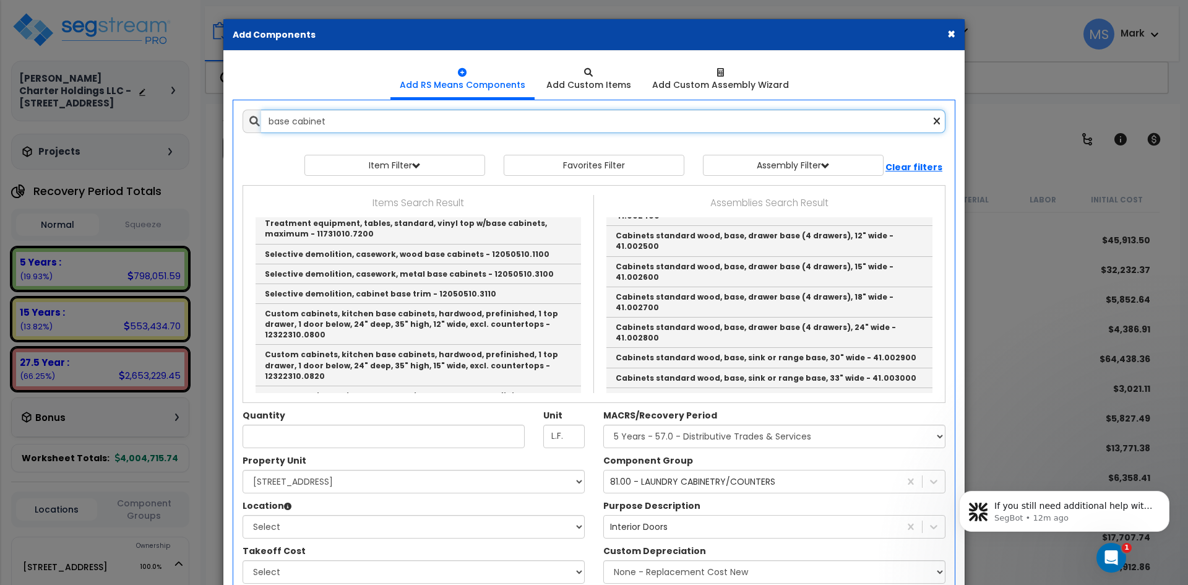
scroll to position [557, 0]
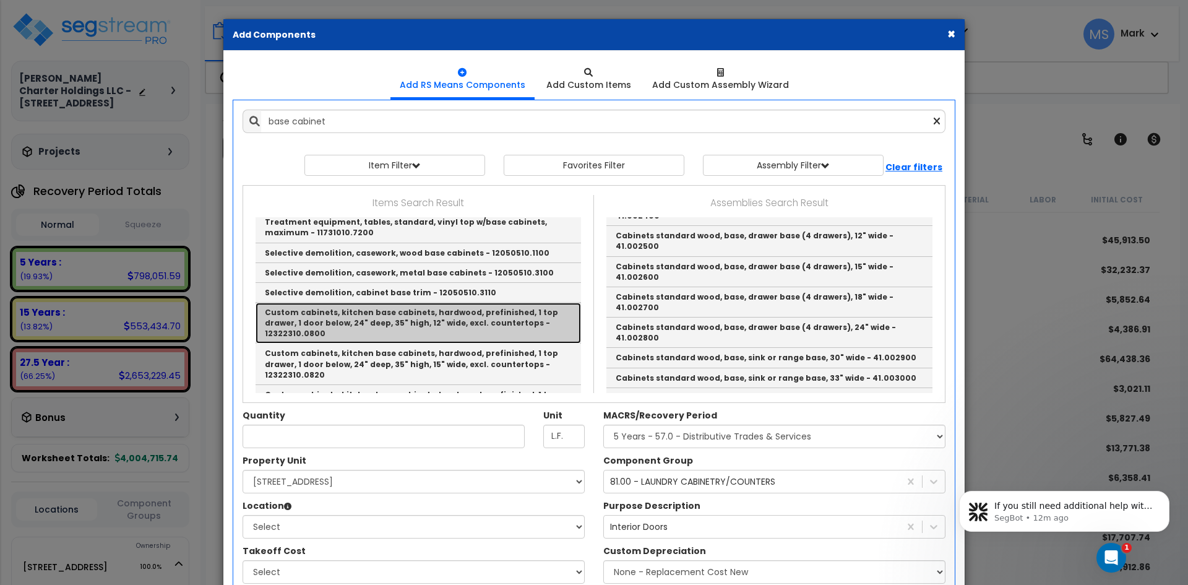
click at [438, 309] on link "Custom cabinets, kitchen base cabinets, hardwood, prefinished, 1 top drawer, 1 …" at bounding box center [418, 323] width 325 height 41
type input "Custom cabinets, kitchen base cabinets, hardwood, prefinished, 1 top drawer, 1 …"
type input "Ea."
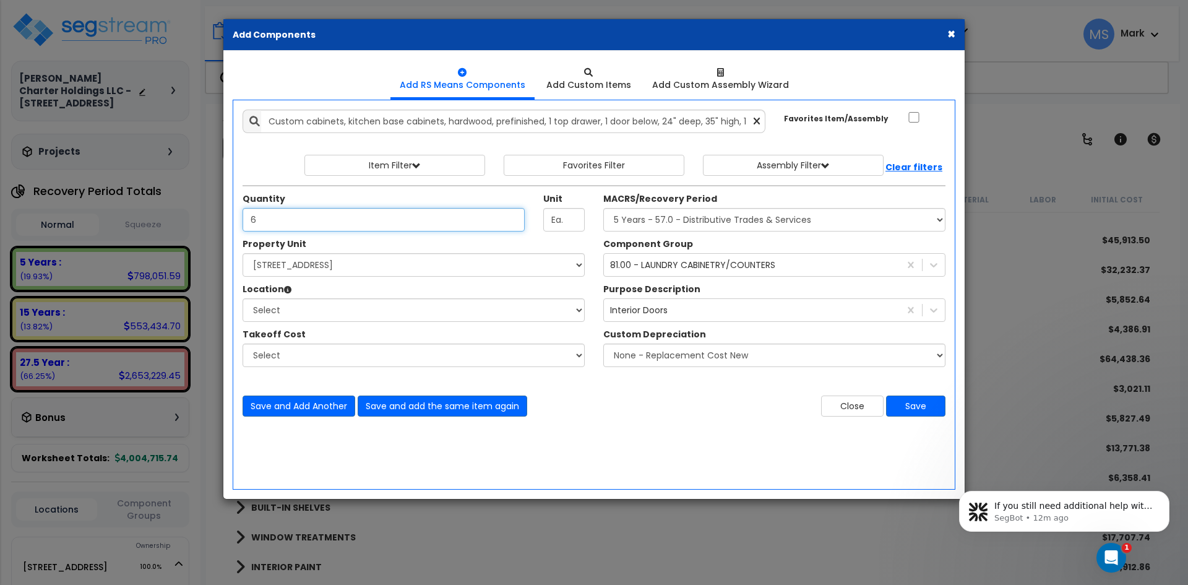
type input "6"
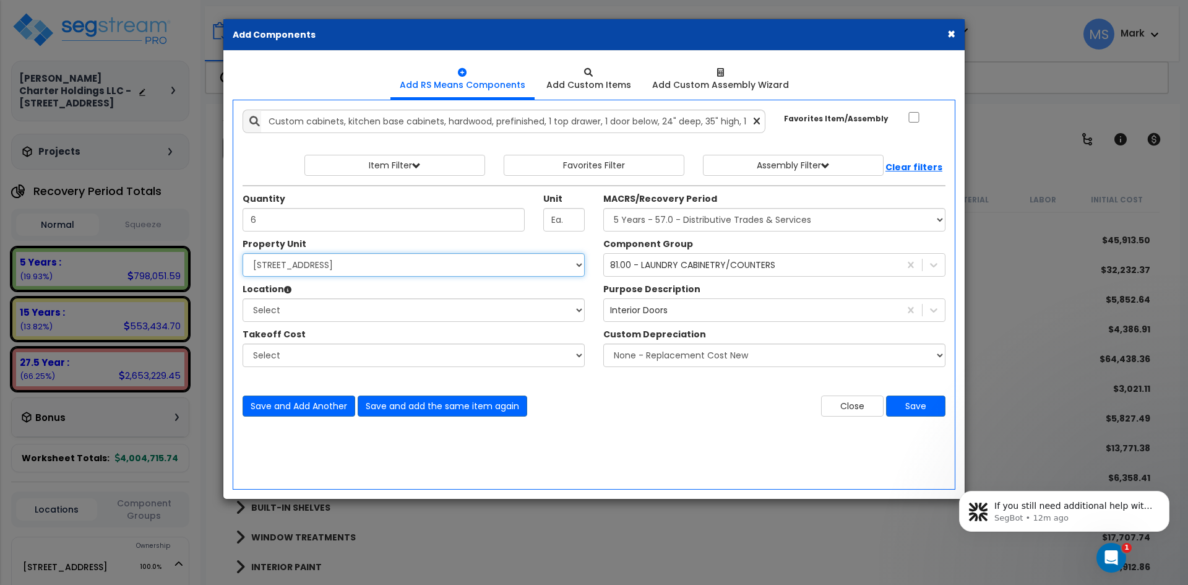
click at [378, 269] on select "Select 10107 Military Drive West Site Improvements" at bounding box center [414, 265] width 342 height 24
select select "167663"
click at [243, 253] on select "Select 10107 Military Drive West Site Improvements" at bounding box center [414, 265] width 342 height 24
click at [363, 309] on select "Select Assisted Living Studio Unit Building Building Interior Building Porte Co…" at bounding box center [414, 310] width 342 height 24
select select "461"
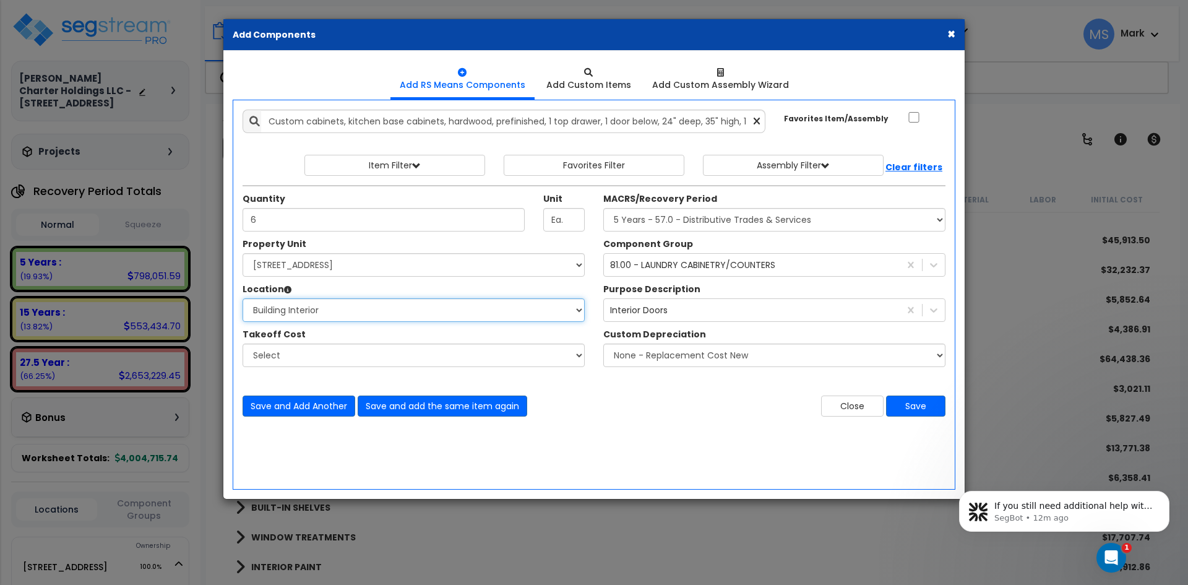
click at [243, 298] on select "Select Assisted Living Studio Unit Building Building Interior Building Porte Co…" at bounding box center [414, 310] width 342 height 24
click at [703, 223] on select "Select MACRS/Recovery Period 5 Years - 57.0 - Distributive Trades & Services 5 …" at bounding box center [774, 220] width 342 height 24
select select "3667"
click at [603, 208] on select "Select MACRS/Recovery Period 5 Years - 57.0 - Distributive Trades & Services 5 …" at bounding box center [774, 220] width 342 height 24
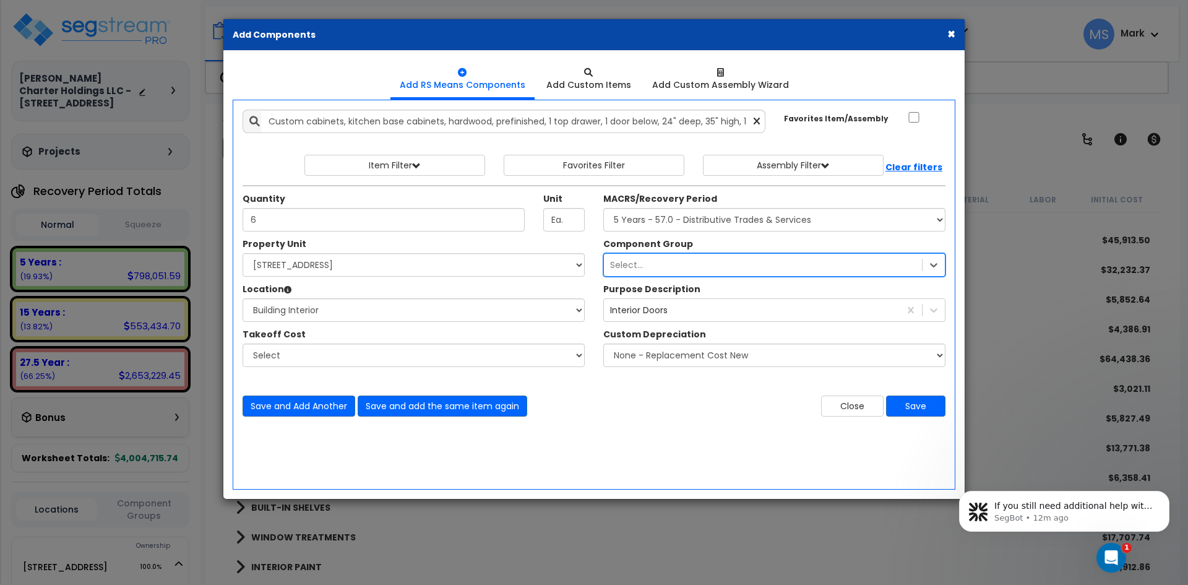
click at [741, 270] on div "Select..." at bounding box center [763, 265] width 318 height 20
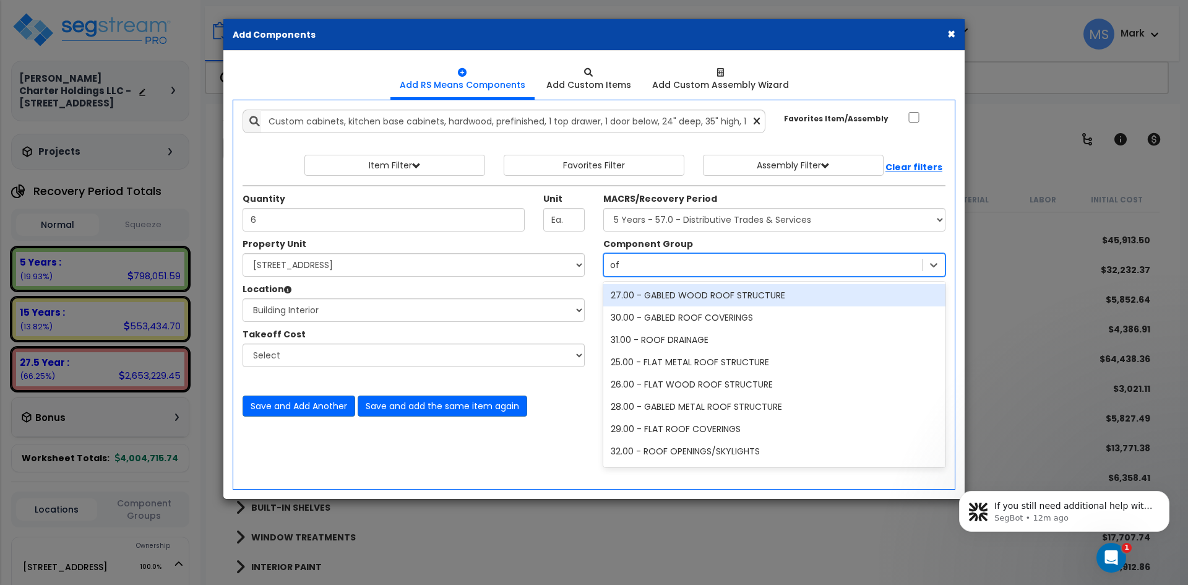
type input "offi"
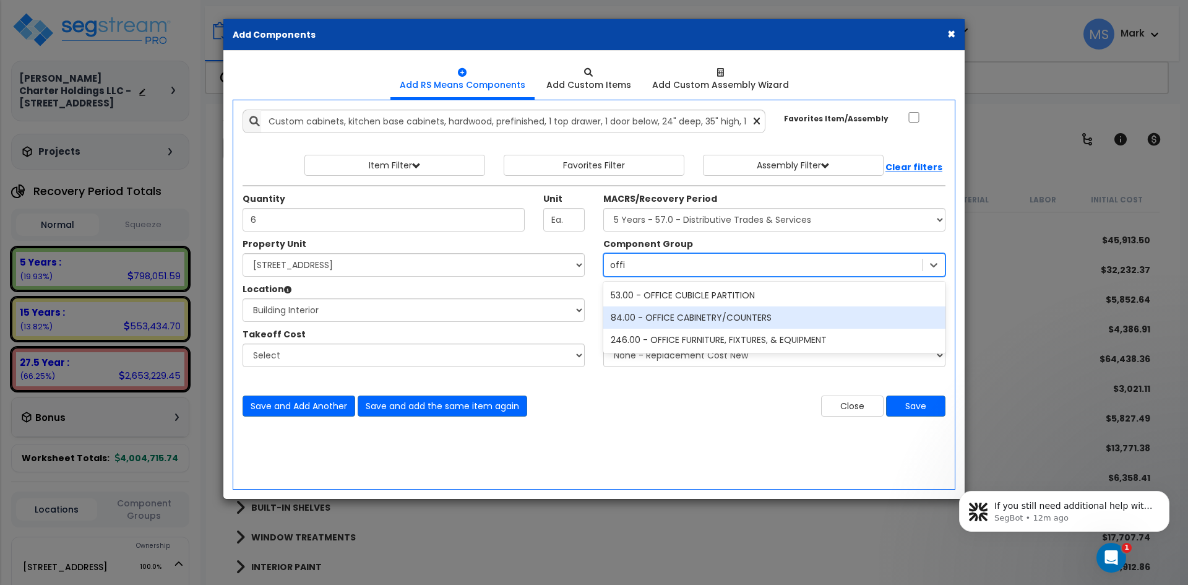
click at [778, 318] on div "84.00 - OFFICE CABINETRY/COUNTERS" at bounding box center [774, 317] width 342 height 22
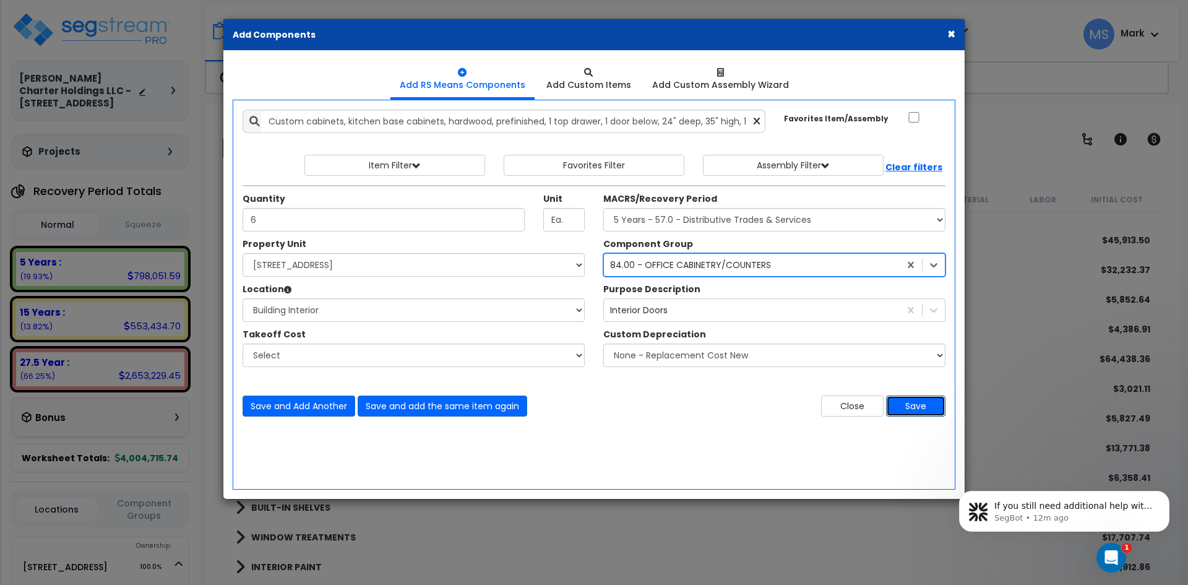
click at [915, 407] on button "Save" at bounding box center [915, 405] width 59 height 21
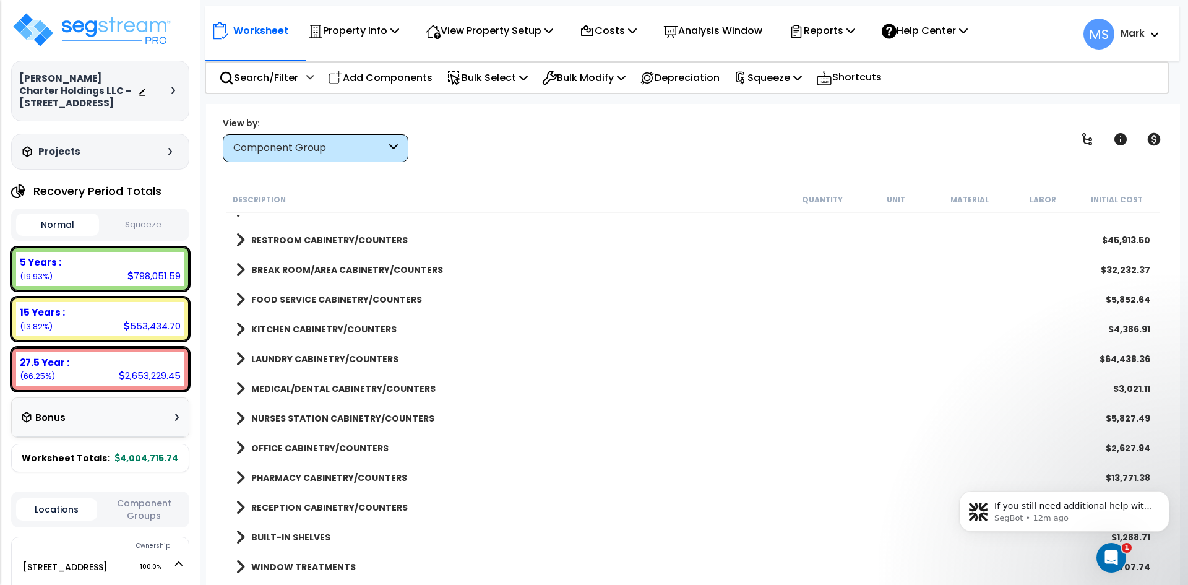
click at [309, 145] on div "Component Group" at bounding box center [309, 148] width 153 height 14
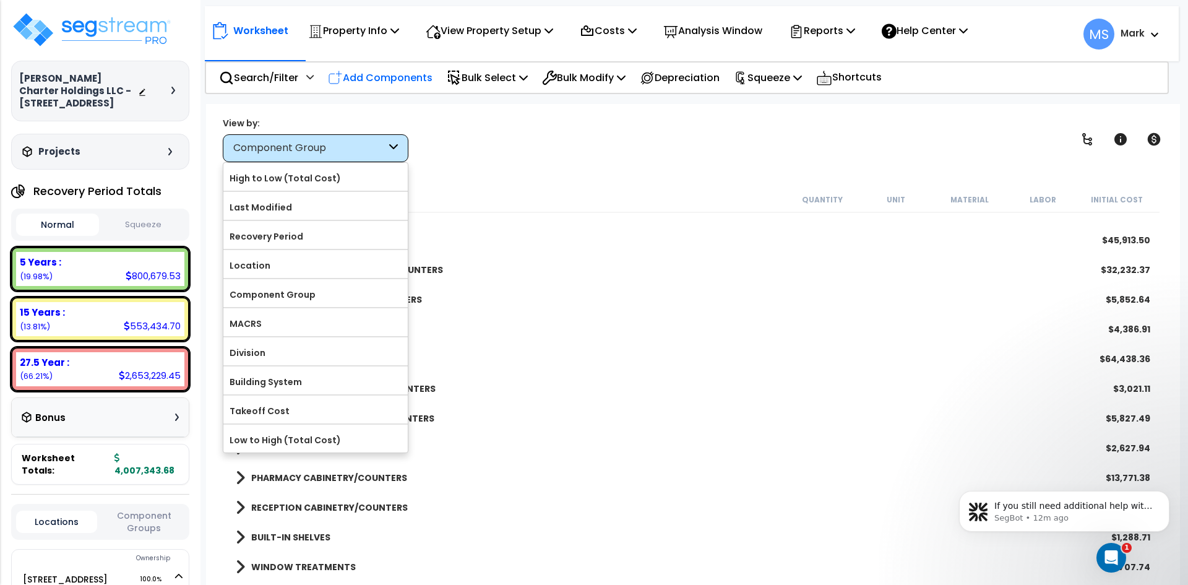
click at [393, 75] on p "Add Components" at bounding box center [380, 77] width 105 height 17
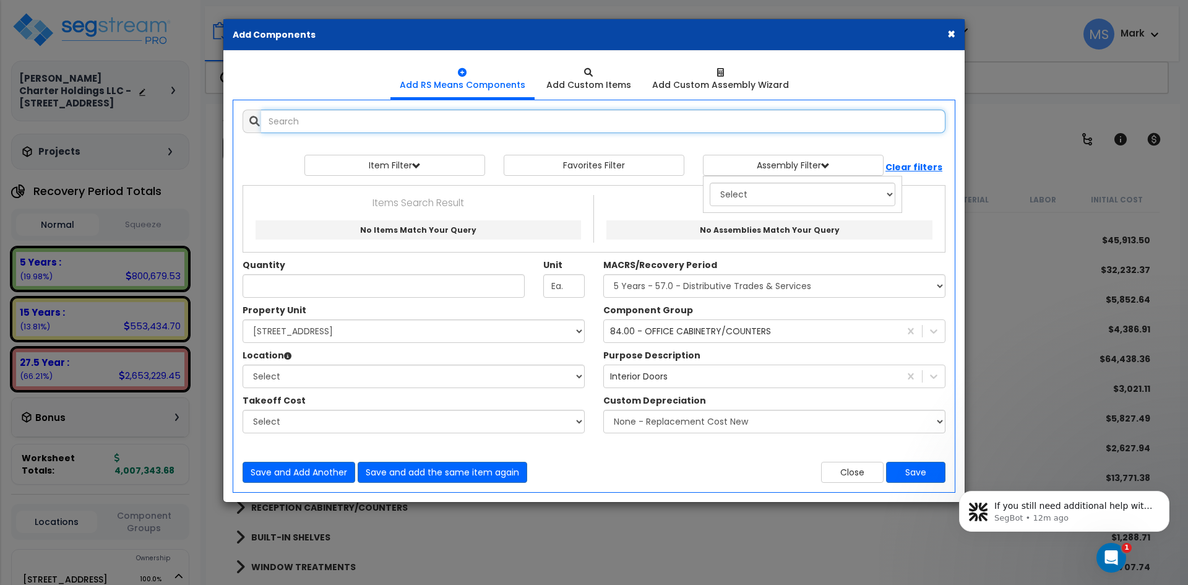
select select
click at [323, 123] on input "text" at bounding box center [603, 122] width 684 height 24
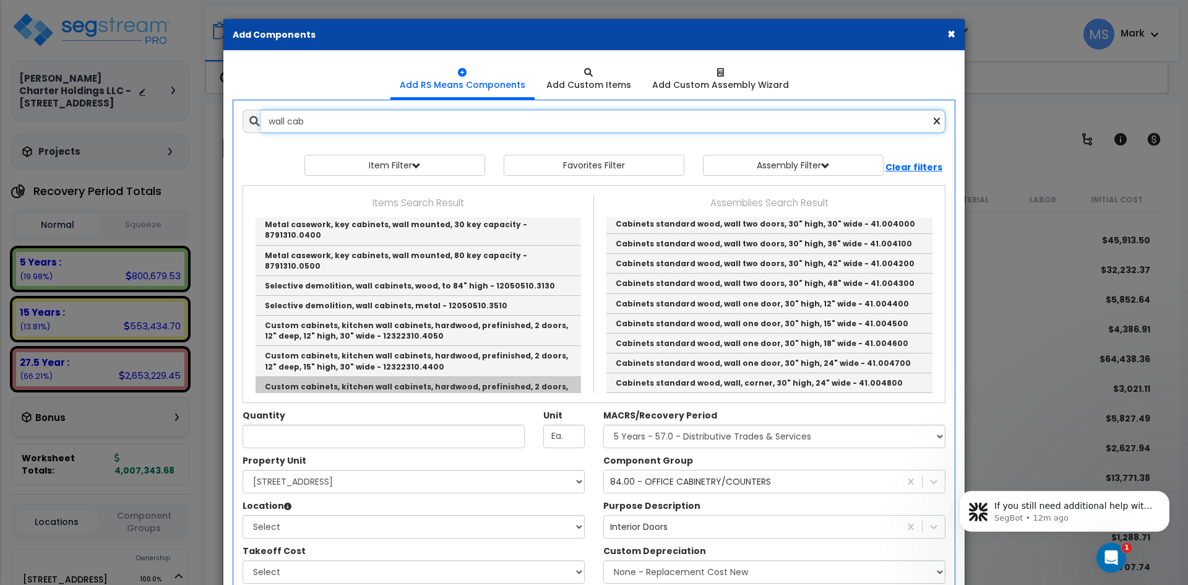
scroll to position [124, 0]
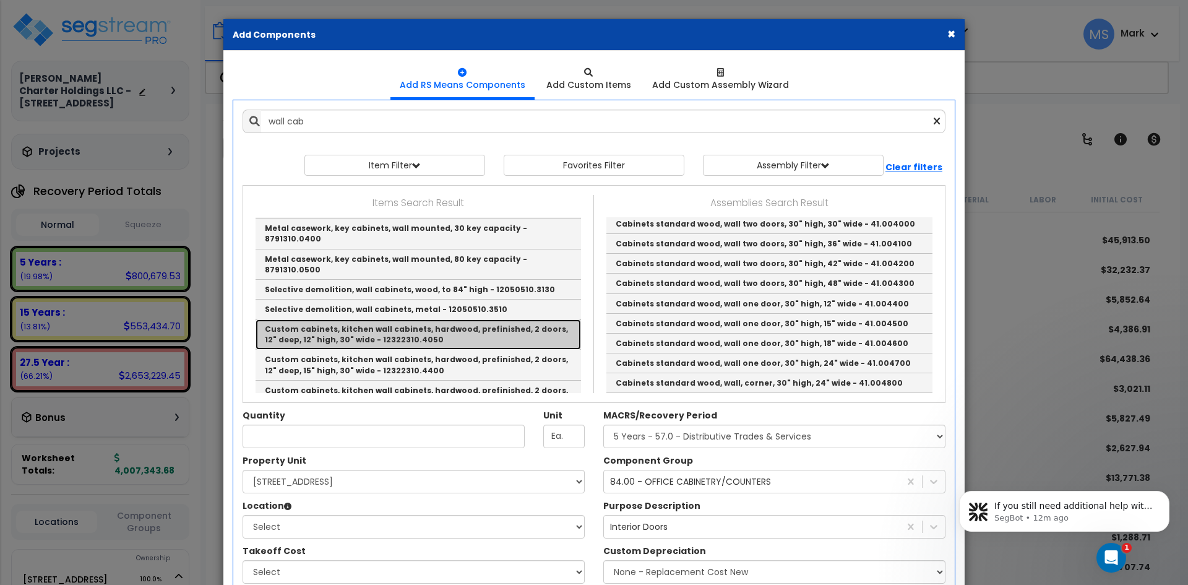
click at [378, 319] on link "Custom cabinets, kitchen wall cabinets, hardwood, prefinished, 2 doors, 12" dee…" at bounding box center [418, 334] width 325 height 30
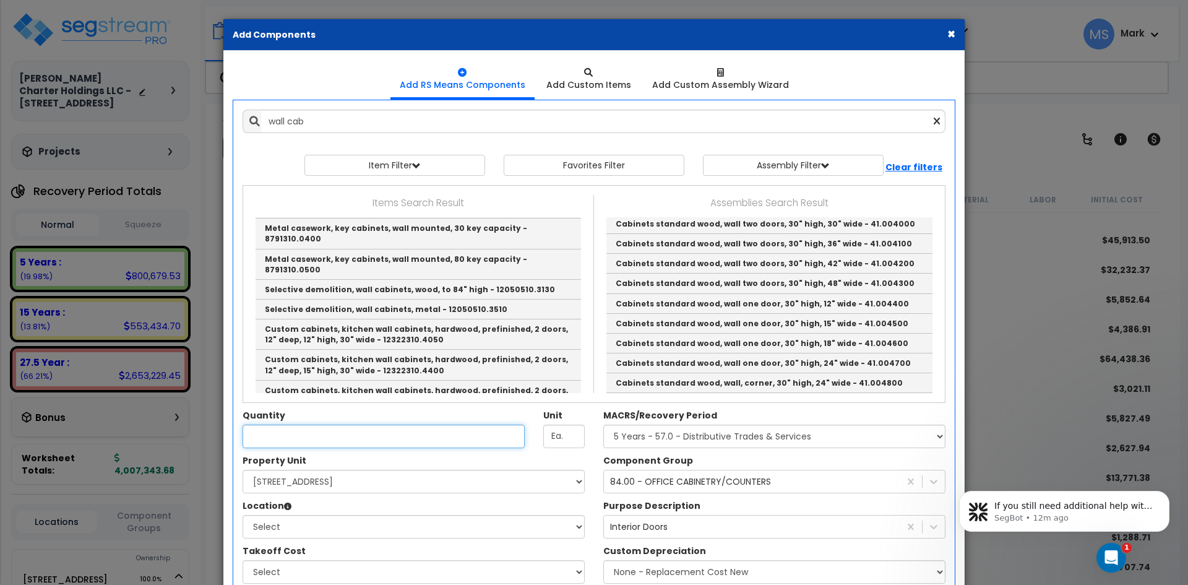
type input "Custom cabinets, kitchen wall cabinets, hardwood, prefinished, 2 doors, 12" dee…"
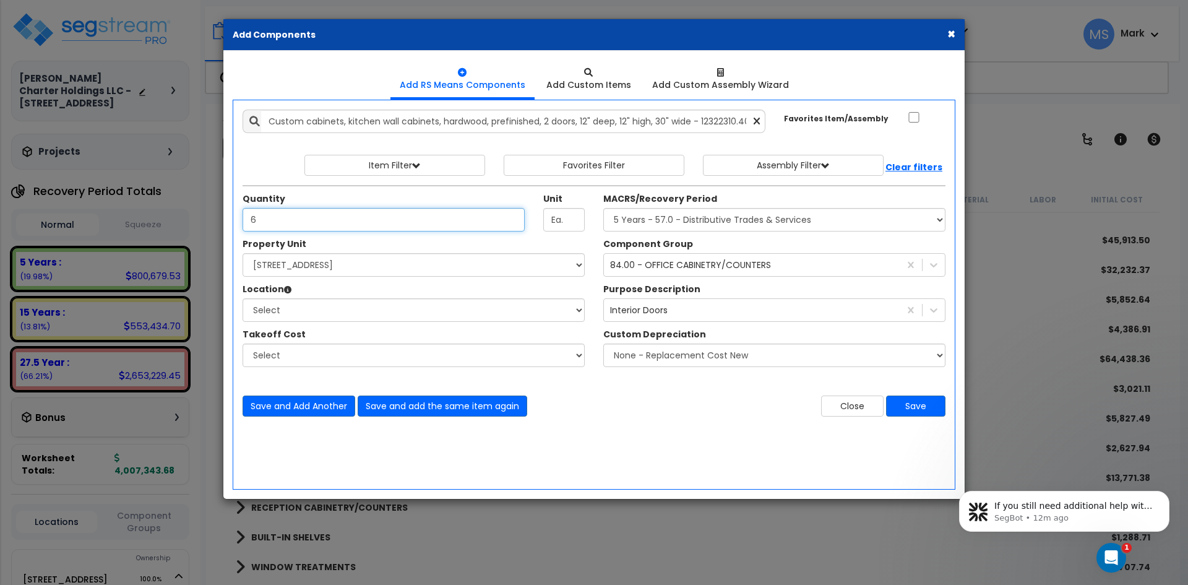
type input "6"
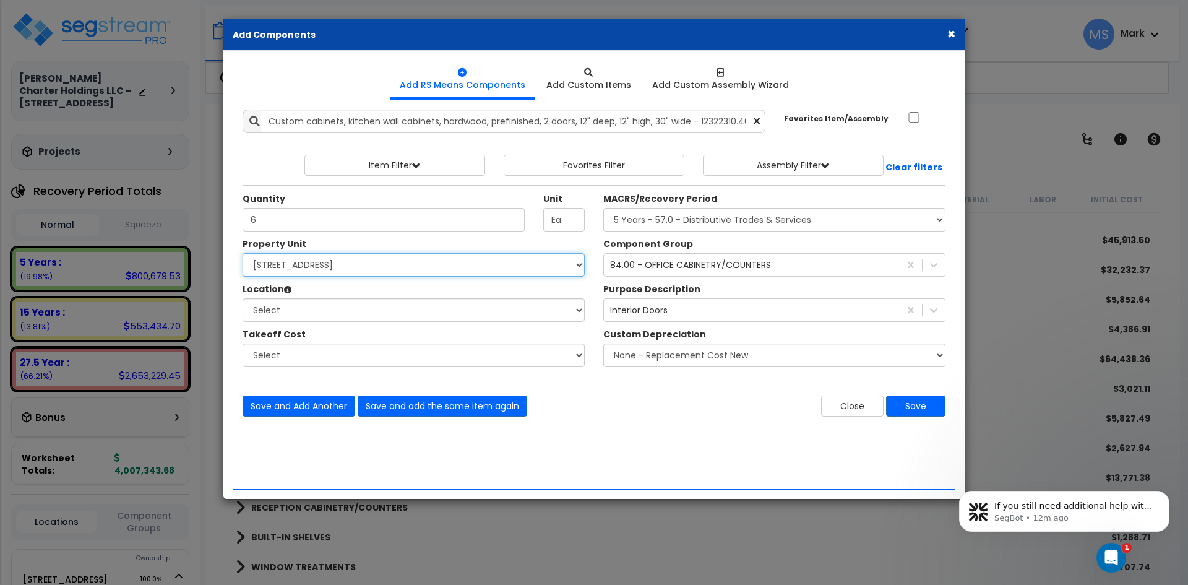
click at [339, 272] on select "Select 10107 Military Drive West Site Improvements" at bounding box center [414, 265] width 342 height 24
select select "167663"
click at [243, 253] on select "Select 10107 Military Drive West Site Improvements" at bounding box center [414, 265] width 342 height 24
click at [329, 303] on select "Select Assisted Living Studio Unit Building Building Interior Building Porte Co…" at bounding box center [414, 310] width 342 height 24
select select "461"
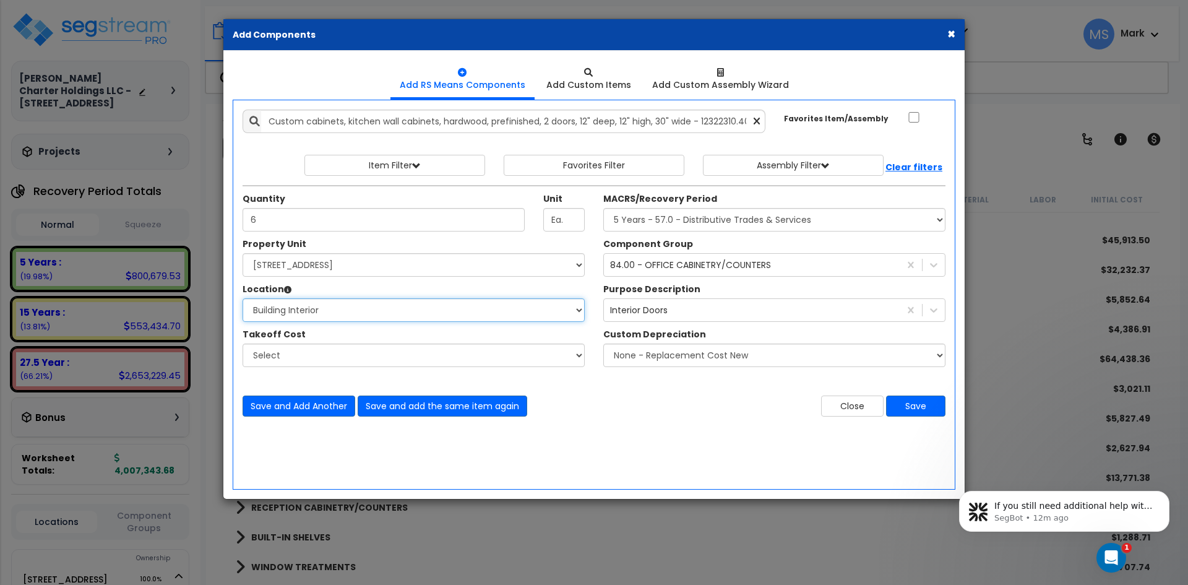
click at [243, 298] on select "Select Assisted Living Studio Unit Building Building Interior Building Porte Co…" at bounding box center [414, 310] width 342 height 24
click at [744, 222] on select "Select MACRS/Recovery Period 5 Years - 57.0 - Distributive Trades & Services 5 …" at bounding box center [774, 220] width 342 height 24
select select "3667"
click at [603, 208] on select "Select MACRS/Recovery Period 5 Years - 57.0 - Distributive Trades & Services 5 …" at bounding box center [774, 220] width 342 height 24
click at [915, 406] on button "Save" at bounding box center [915, 405] width 59 height 21
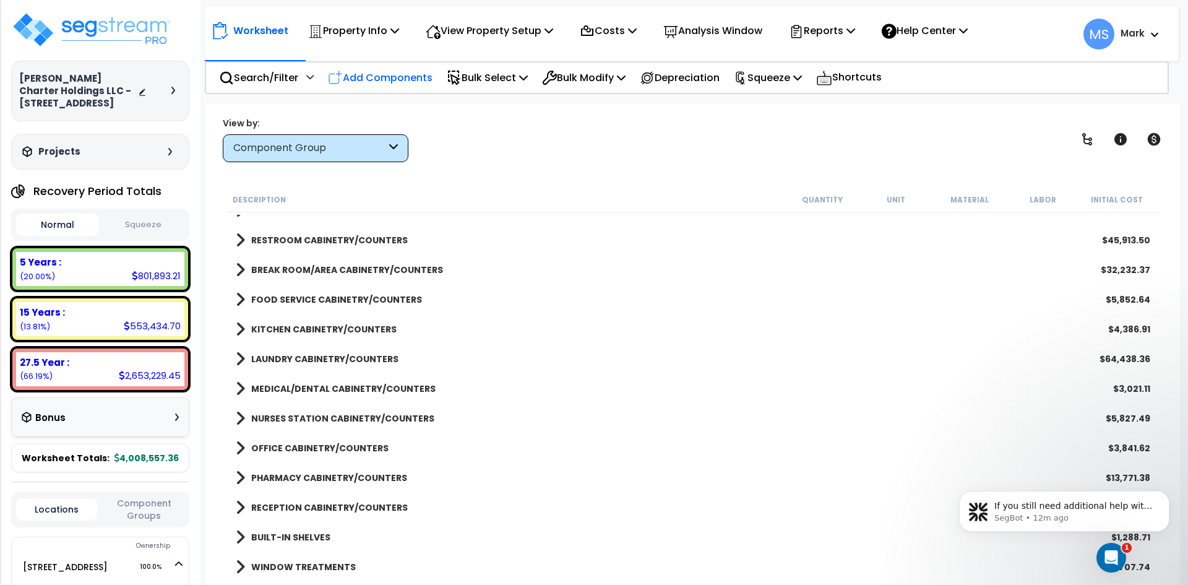
click at [404, 81] on p "Add Components" at bounding box center [380, 77] width 105 height 17
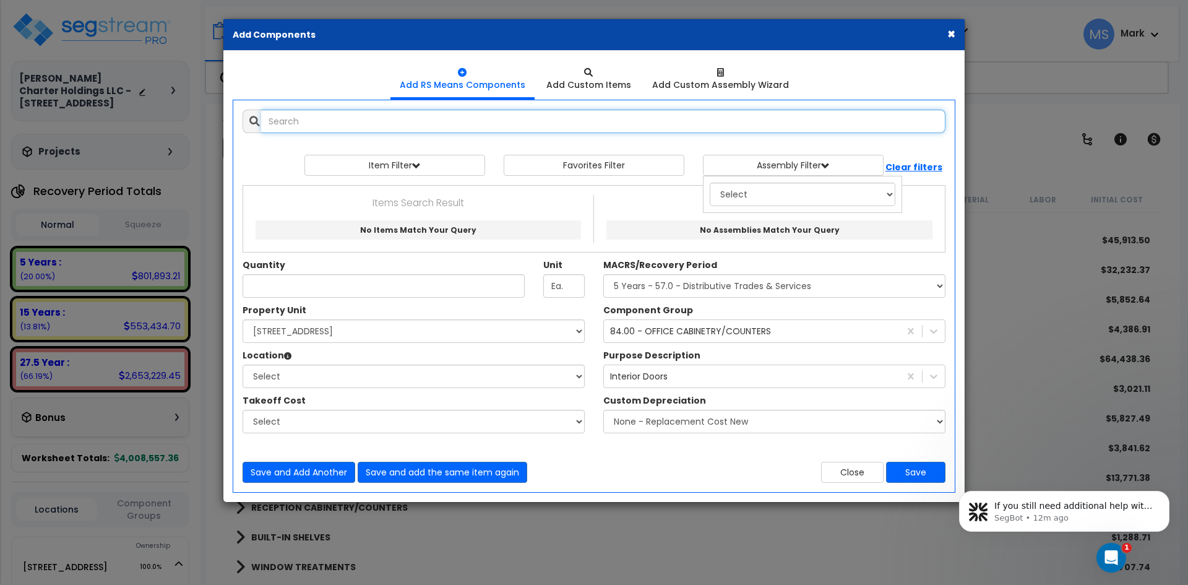
select select
click at [338, 127] on input "text" at bounding box center [603, 122] width 684 height 24
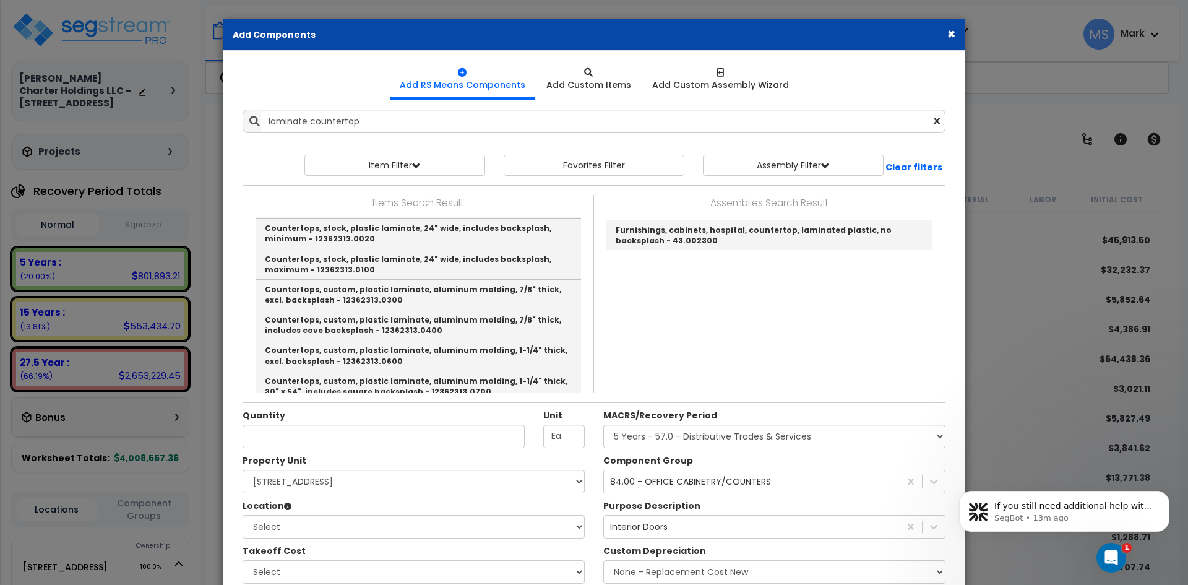
click at [458, 188] on link "Countertops, maple, solid, laminated, 1-1/2" thick, excl. backsplash - 12361910…" at bounding box center [418, 173] width 325 height 30
type input "Countertops, maple, solid, laminated, 1-1/2" thick, excl. backsplash - 12361910…"
type input "L.F."
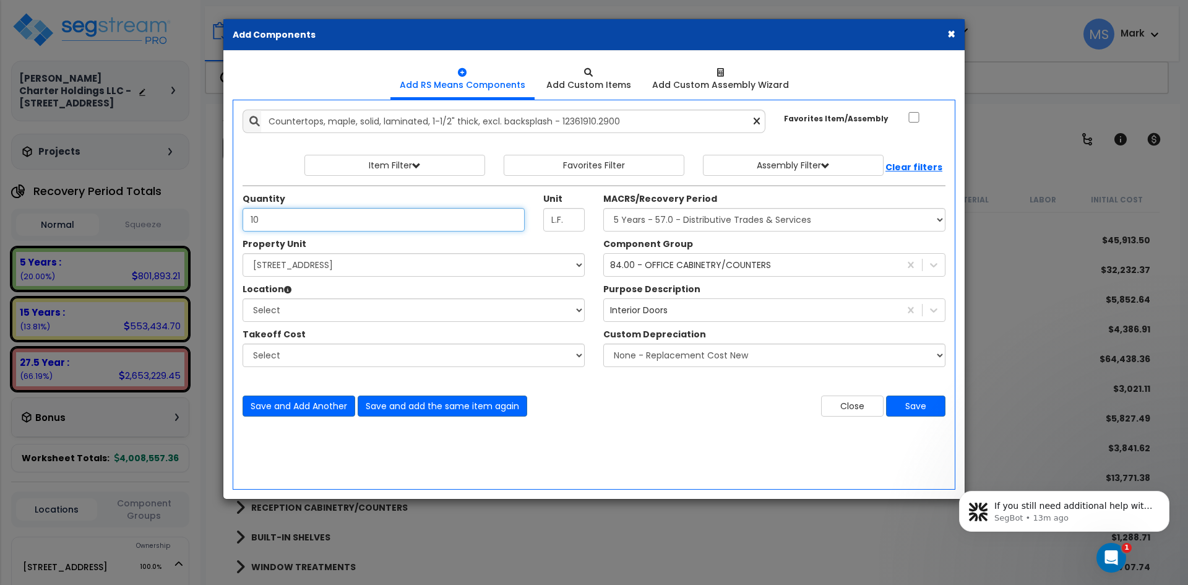
type input "10"
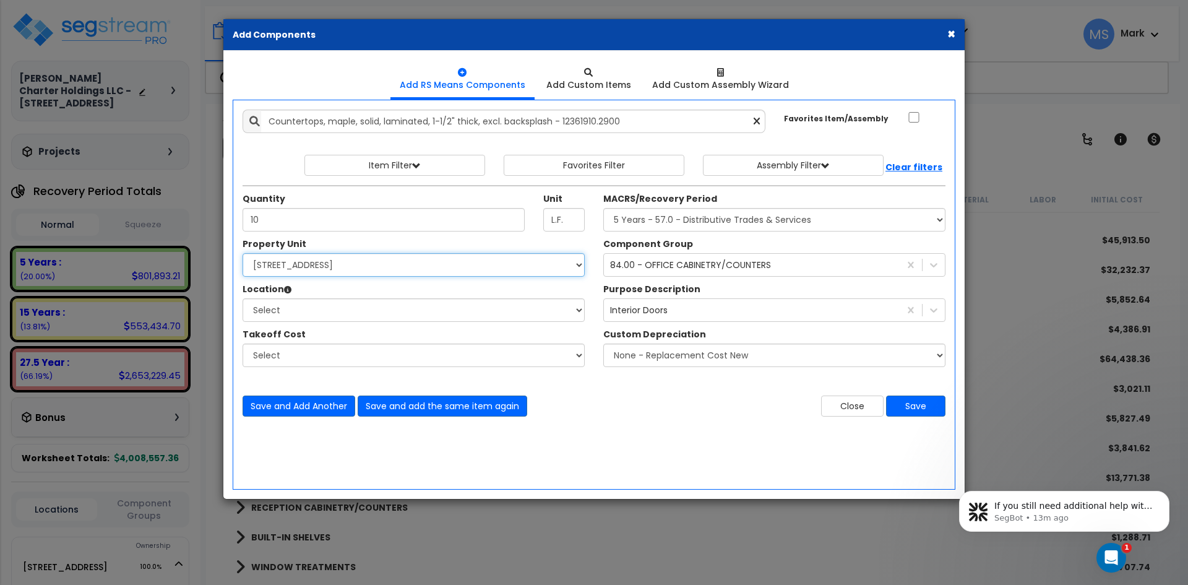
click at [347, 256] on select "Select 10107 Military Drive West Site Improvements" at bounding box center [414, 265] width 342 height 24
select select "167663"
click at [243, 253] on select "Select 10107 Military Drive West Site Improvements" at bounding box center [414, 265] width 342 height 24
click at [327, 307] on select "Select Assisted Living Studio Unit Building Building Interior Building Porte Co…" at bounding box center [414, 310] width 342 height 24
select select "461"
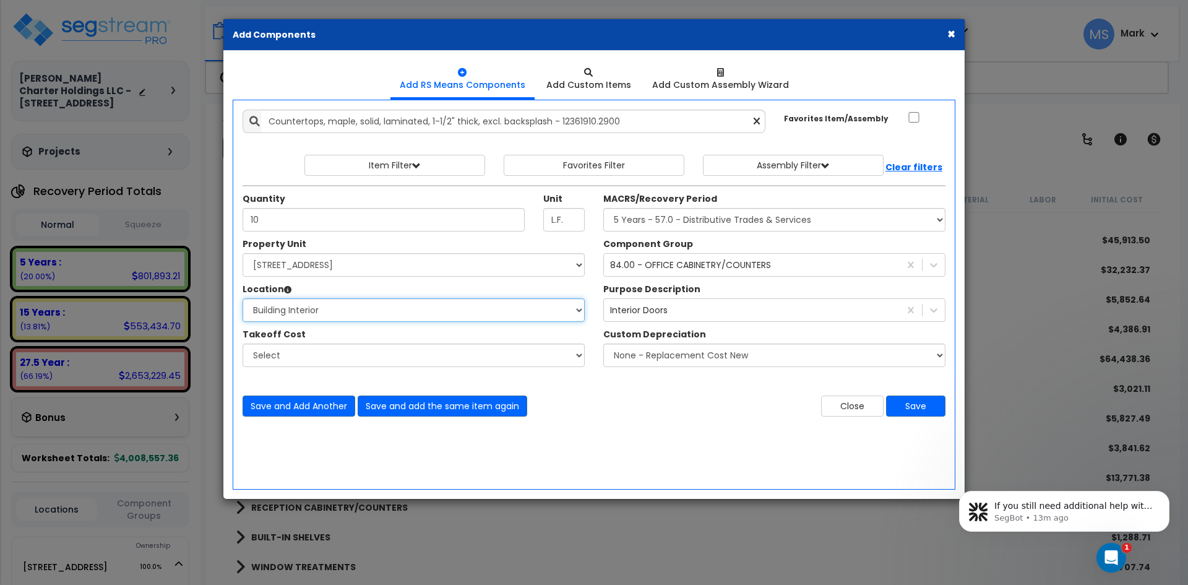
click at [243, 298] on select "Select Assisted Living Studio Unit Building Building Interior Building Porte Co…" at bounding box center [414, 310] width 342 height 24
click at [676, 224] on select "Select MACRS/Recovery Period 5 Years - 57.0 - Distributive Trades & Services 5 …" at bounding box center [774, 220] width 342 height 24
select select "3667"
click at [603, 208] on select "Select MACRS/Recovery Period 5 Years - 57.0 - Distributive Trades & Services 5 …" at bounding box center [774, 220] width 342 height 24
click at [908, 407] on button "Save" at bounding box center [915, 405] width 59 height 21
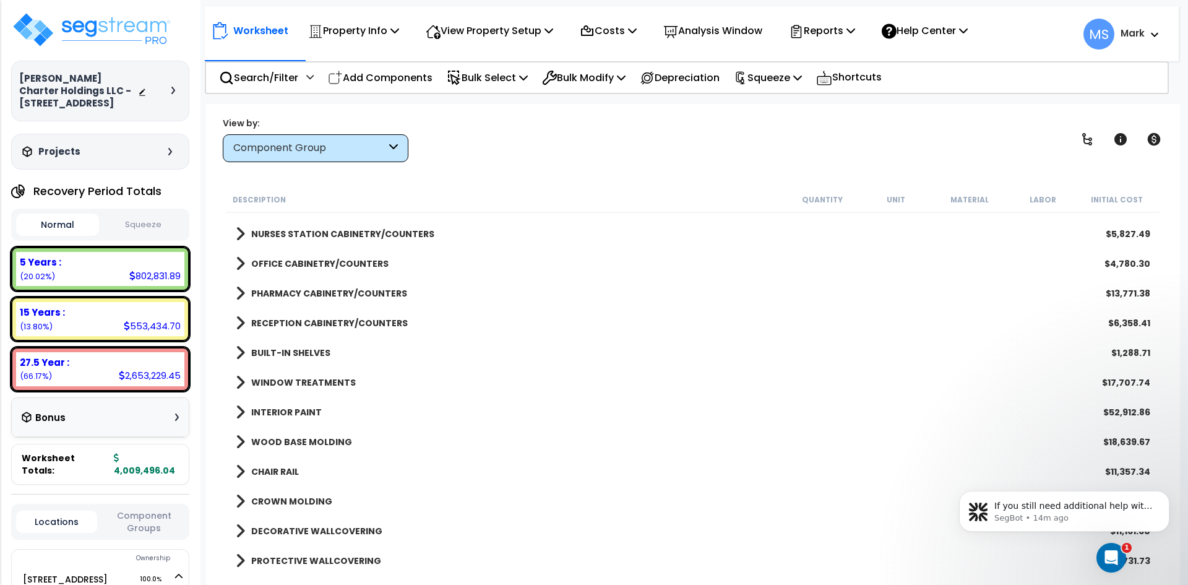
scroll to position [619, 0]
click at [299, 379] on b "WINDOW TREATMENTS" at bounding box center [303, 381] width 105 height 12
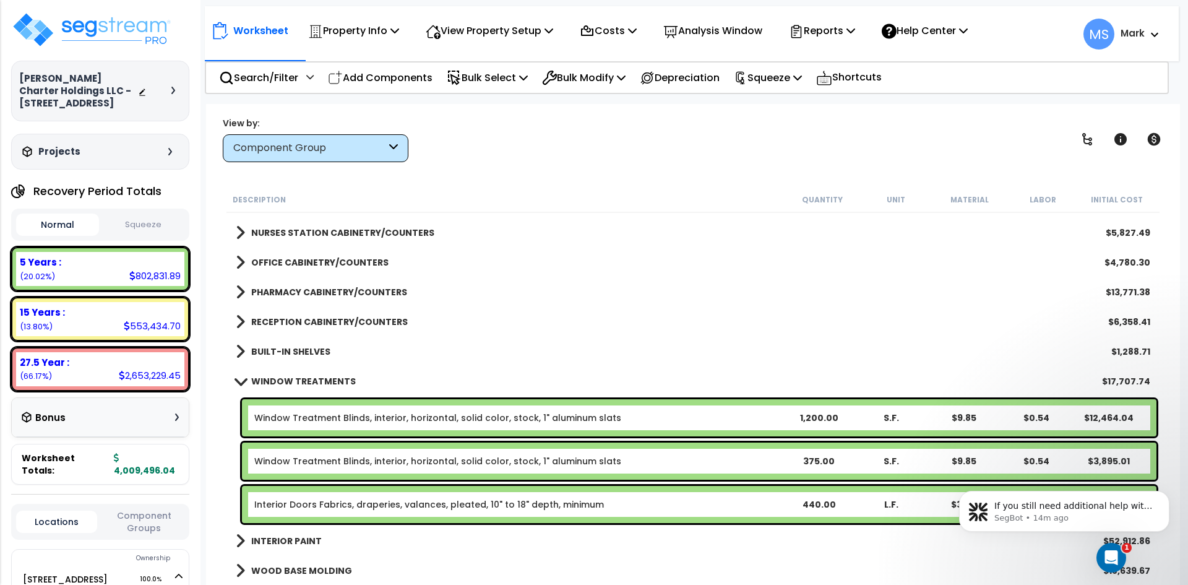
click at [299, 379] on b "WINDOW TREATMENTS" at bounding box center [303, 381] width 105 height 12
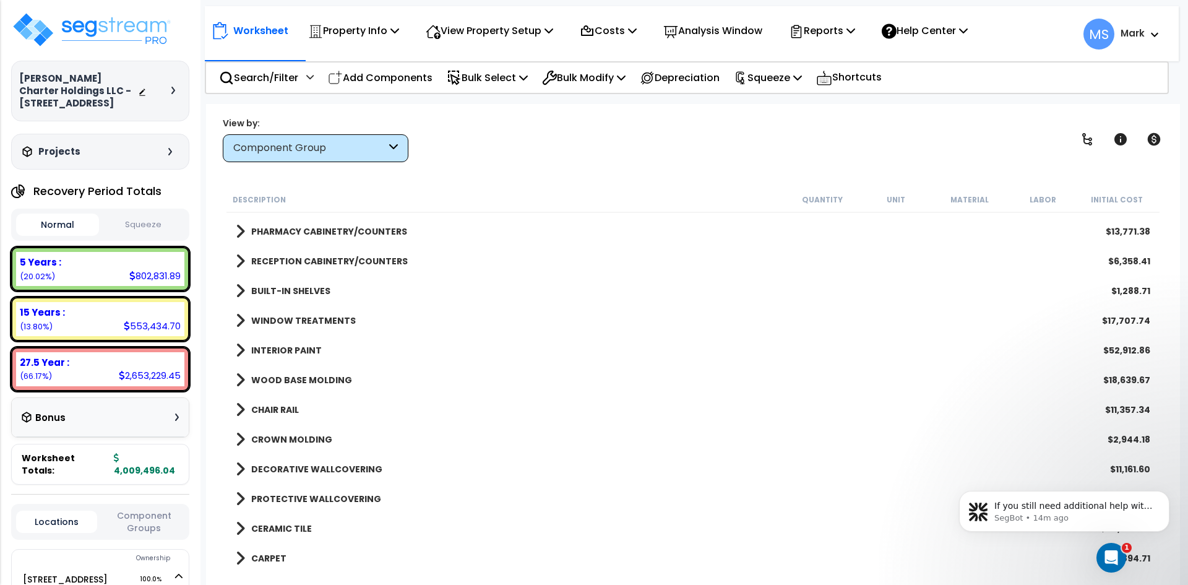
scroll to position [681, 0]
click at [312, 369] on div "WOOD BASE MOLDING $18,639.67" at bounding box center [693, 379] width 927 height 30
click at [312, 376] on b "WOOD BASE MOLDING" at bounding box center [301, 378] width 101 height 12
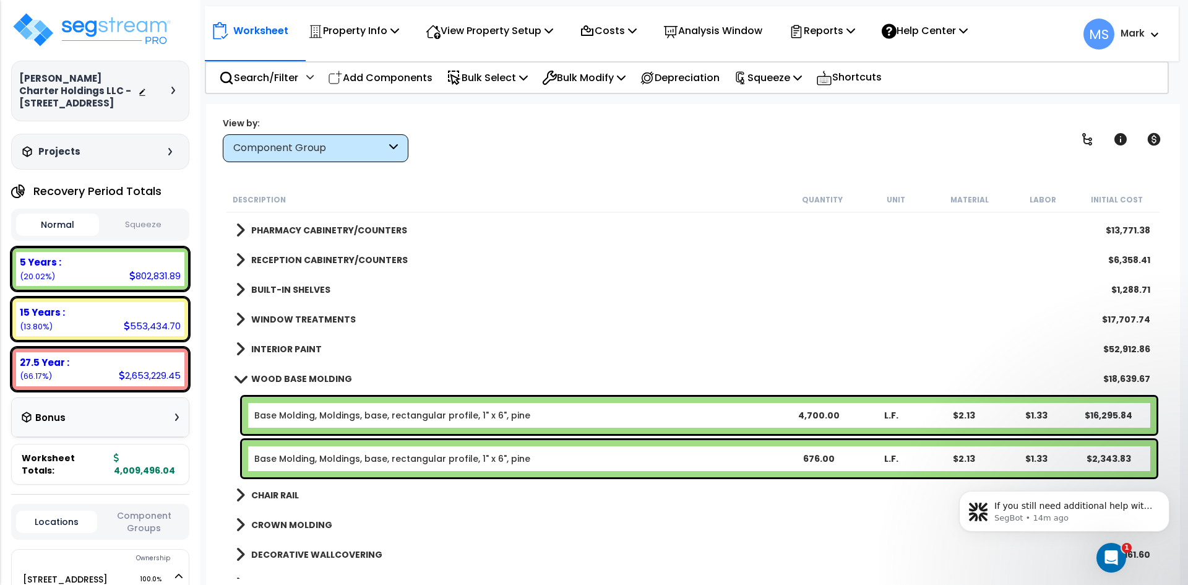
click at [329, 377] on b "WOOD BASE MOLDING" at bounding box center [301, 378] width 101 height 12
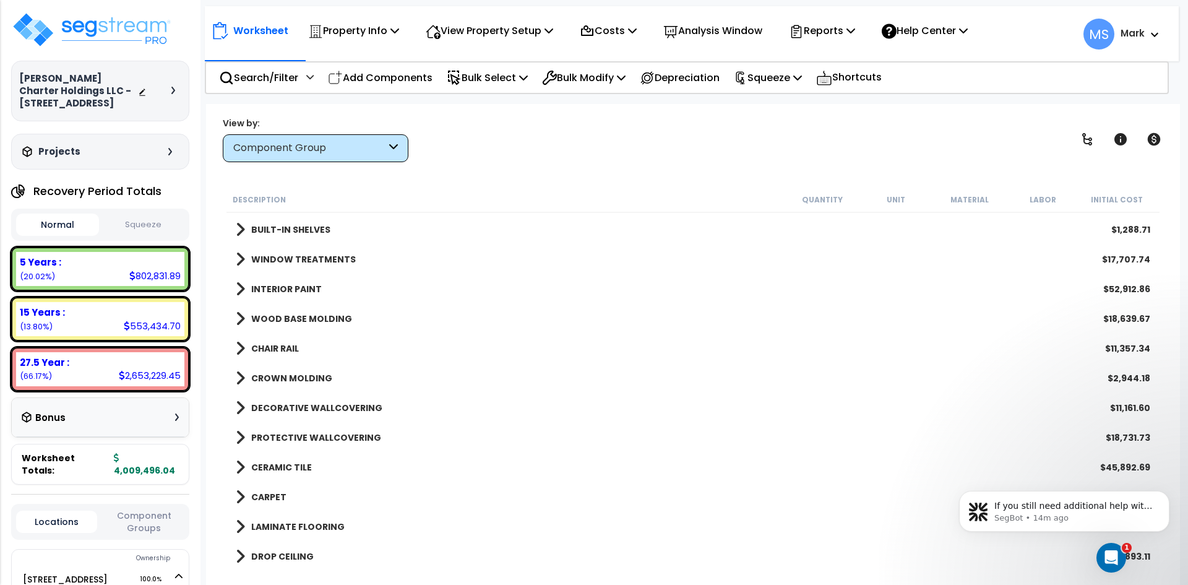
scroll to position [742, 0]
click at [268, 348] on b "CHAIR RAIL" at bounding box center [275, 346] width 48 height 12
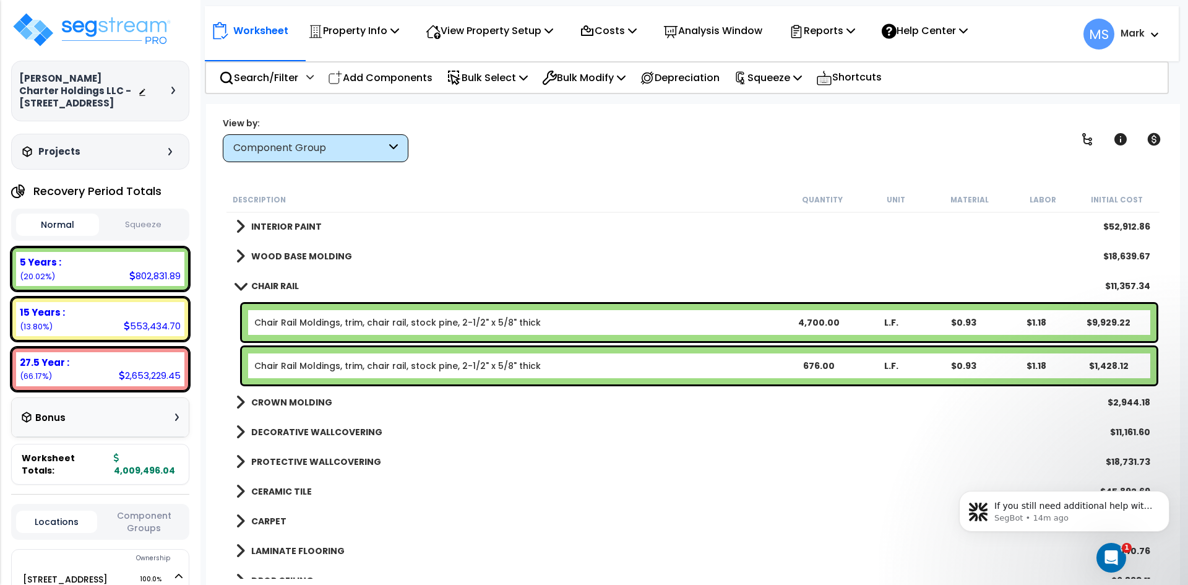
scroll to position [804, 0]
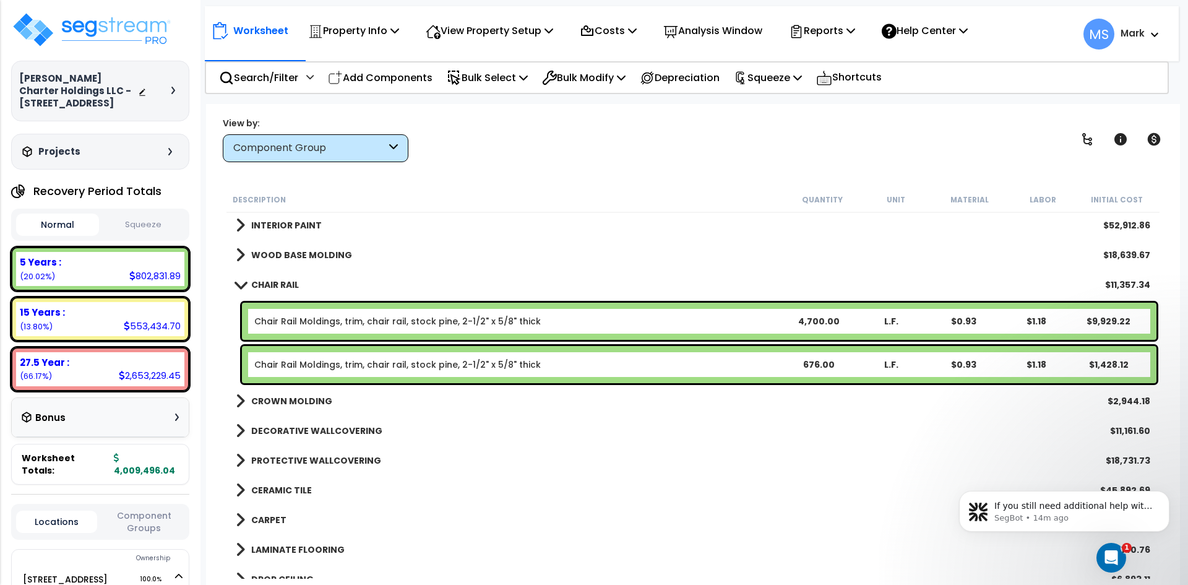
click at [461, 315] on link "Chair Rail Moldings, trim, chair rail, stock pine, 2-1/2" x 5/8" thick" at bounding box center [397, 321] width 286 height 12
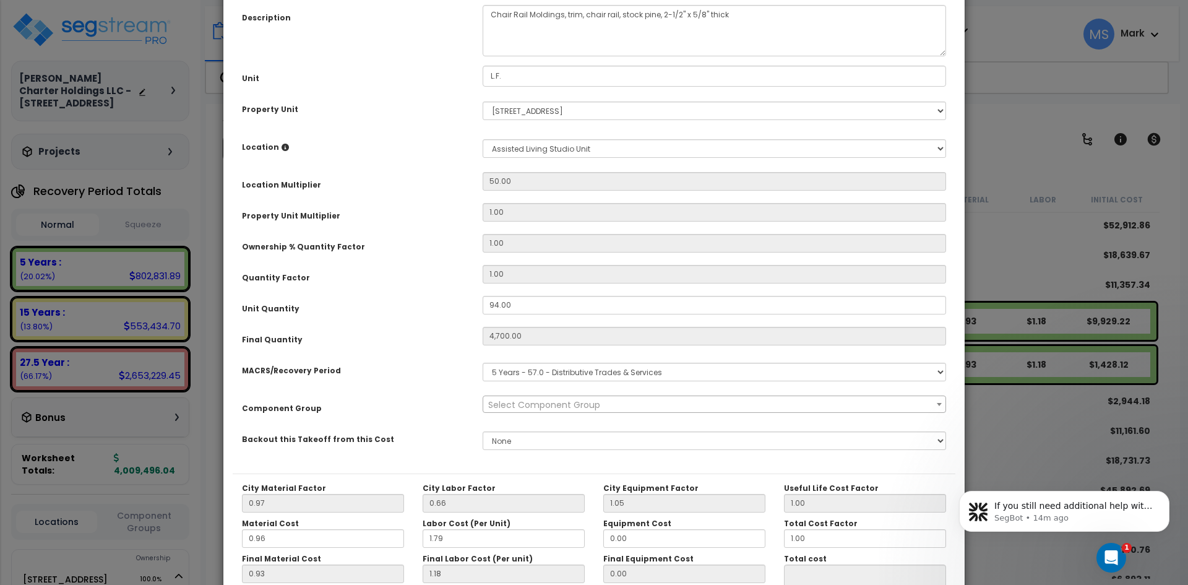
scroll to position [0, 0]
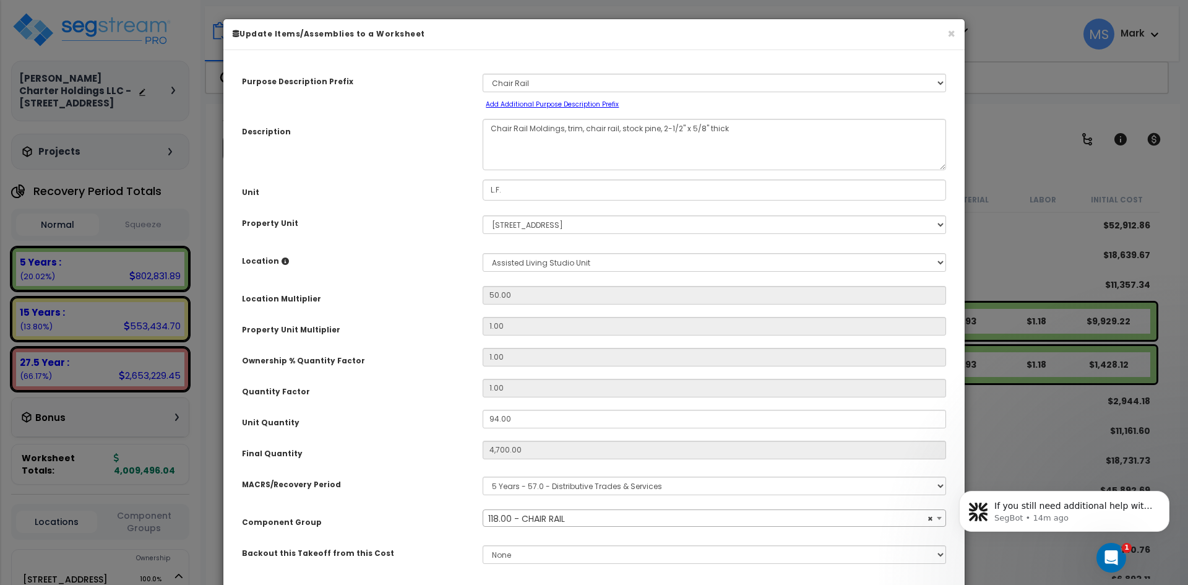
select select "45942"
click at [497, 419] on input "94.00" at bounding box center [714, 419] width 463 height 19
click at [494, 419] on input "94.00" at bounding box center [714, 419] width 463 height 19
type input "4.00"
type input "4,700"
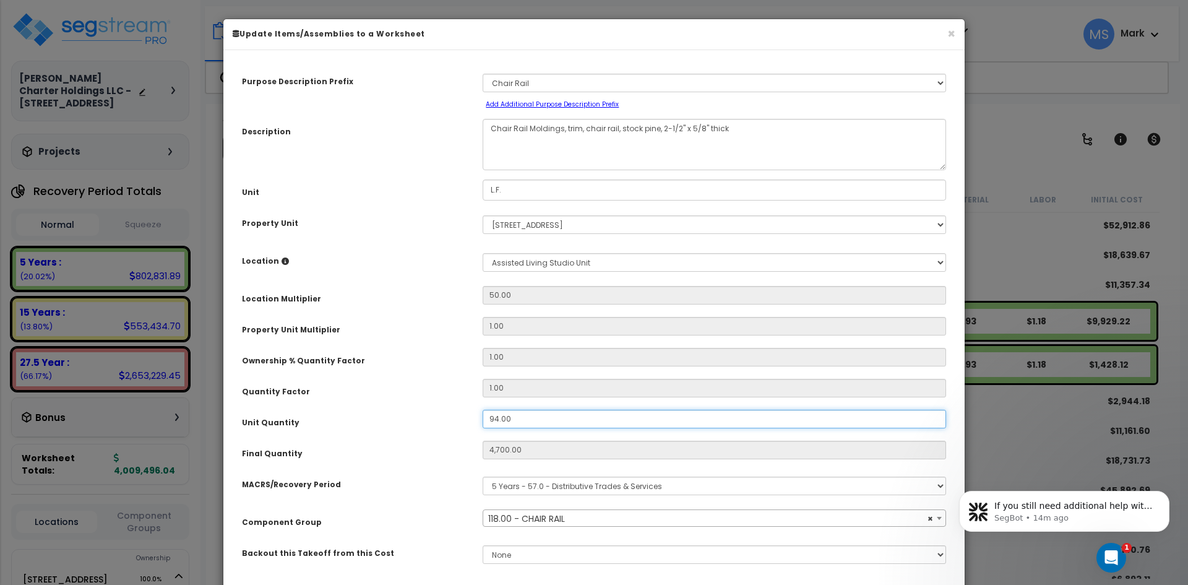
type input "$9,917.00"
type input "200"
type input "$422.00"
type input "74.00"
type input "3,700"
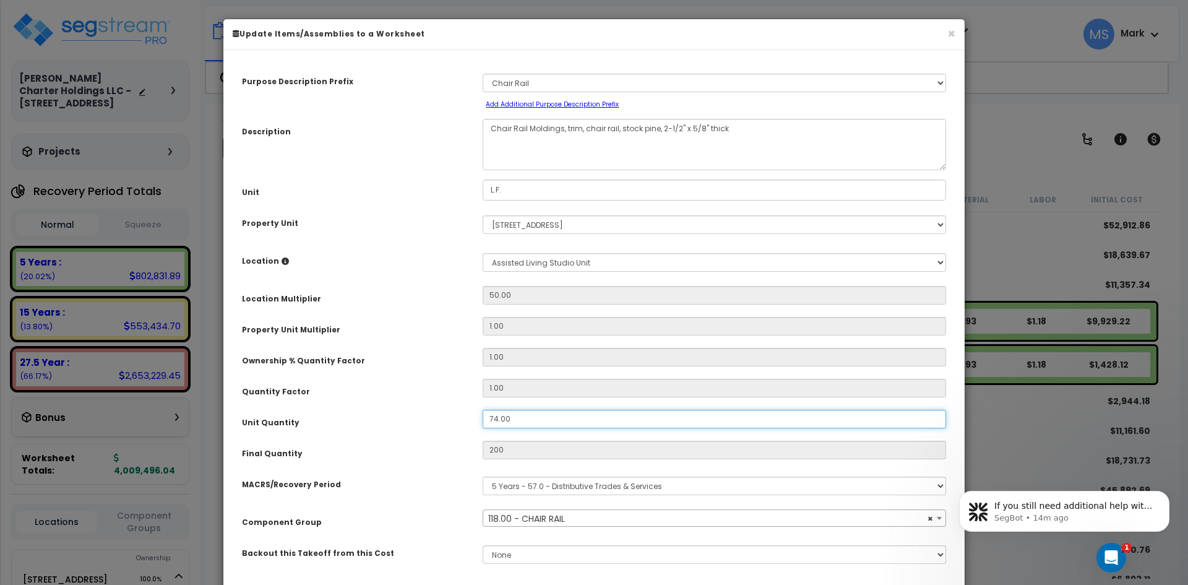
type input "$7,807.00"
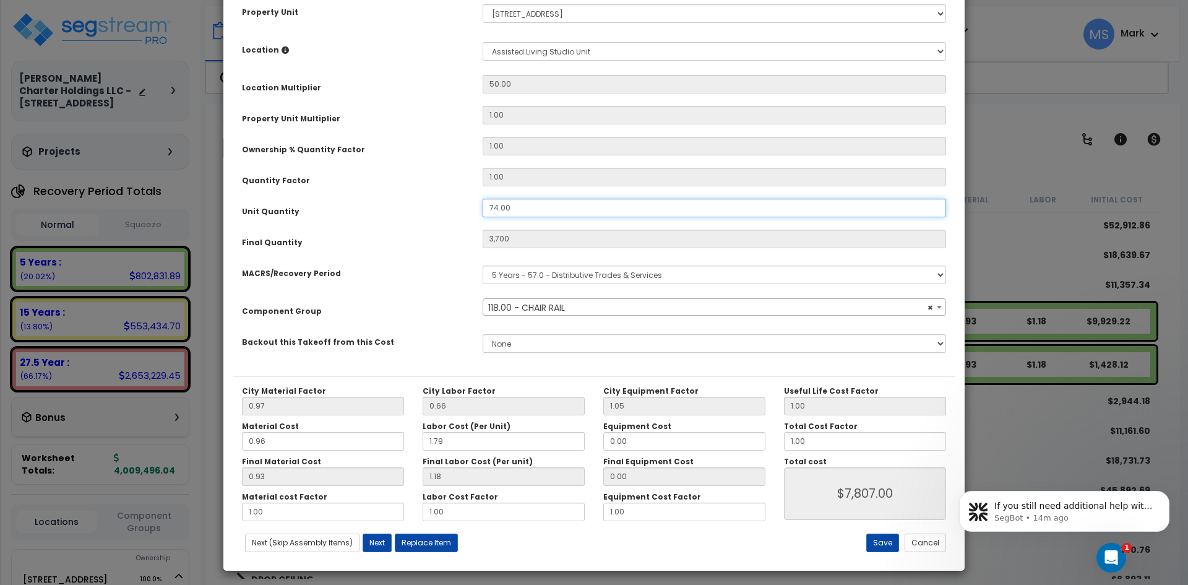
scroll to position [216, 0]
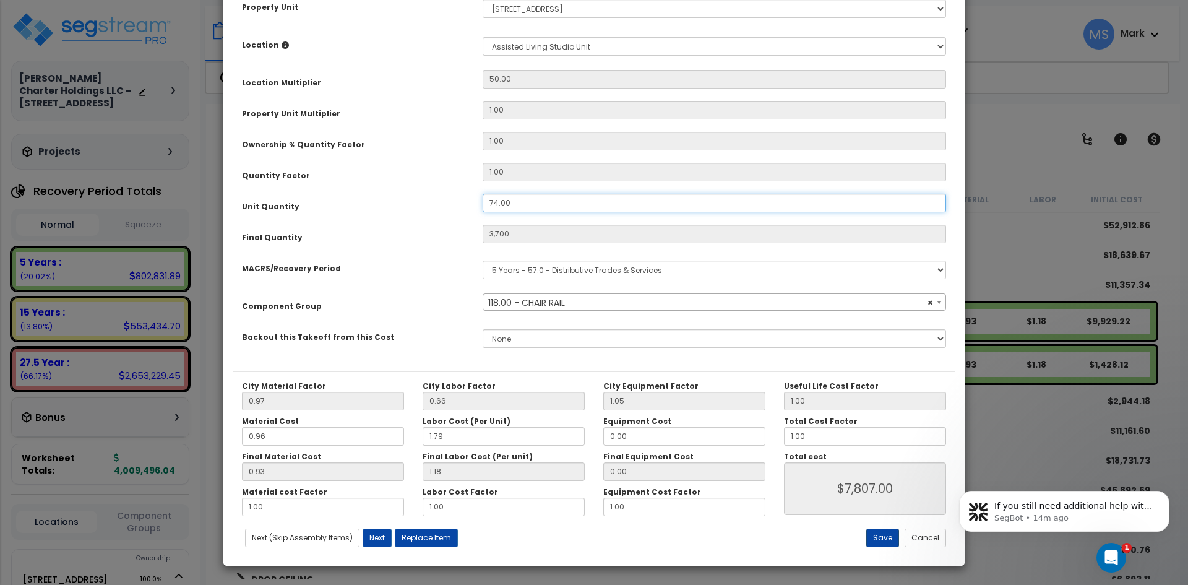
type input "74.00"
click at [885, 540] on button "Save" at bounding box center [882, 537] width 33 height 19
type input "3700.00"
type input "7807.00"
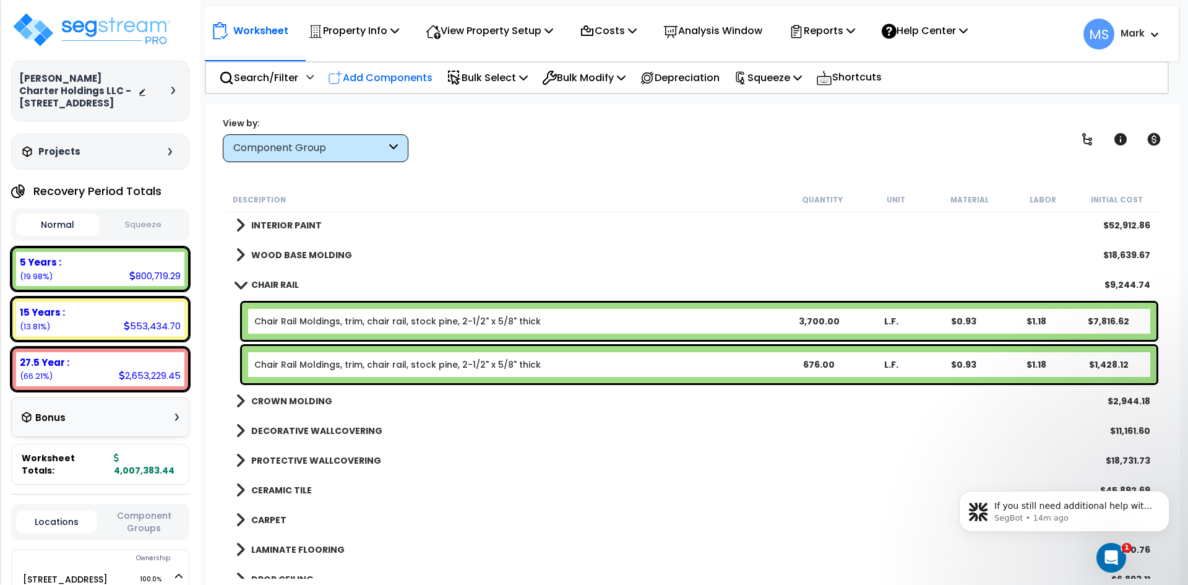
click at [380, 79] on p "Add Components" at bounding box center [380, 77] width 105 height 17
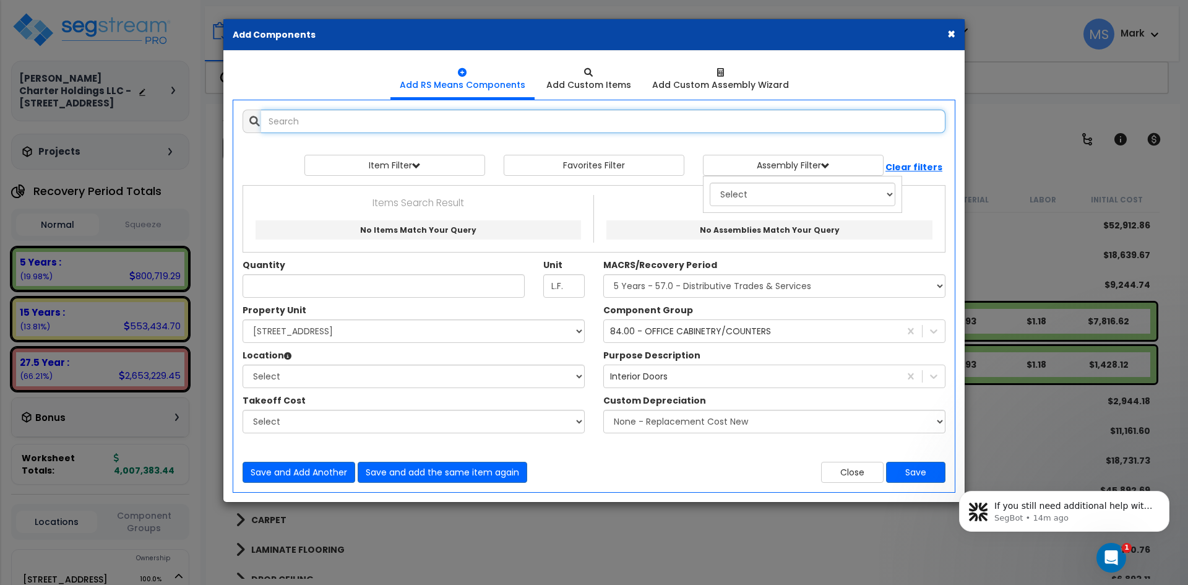
select select
click at [368, 119] on input "text" at bounding box center [603, 122] width 684 height 24
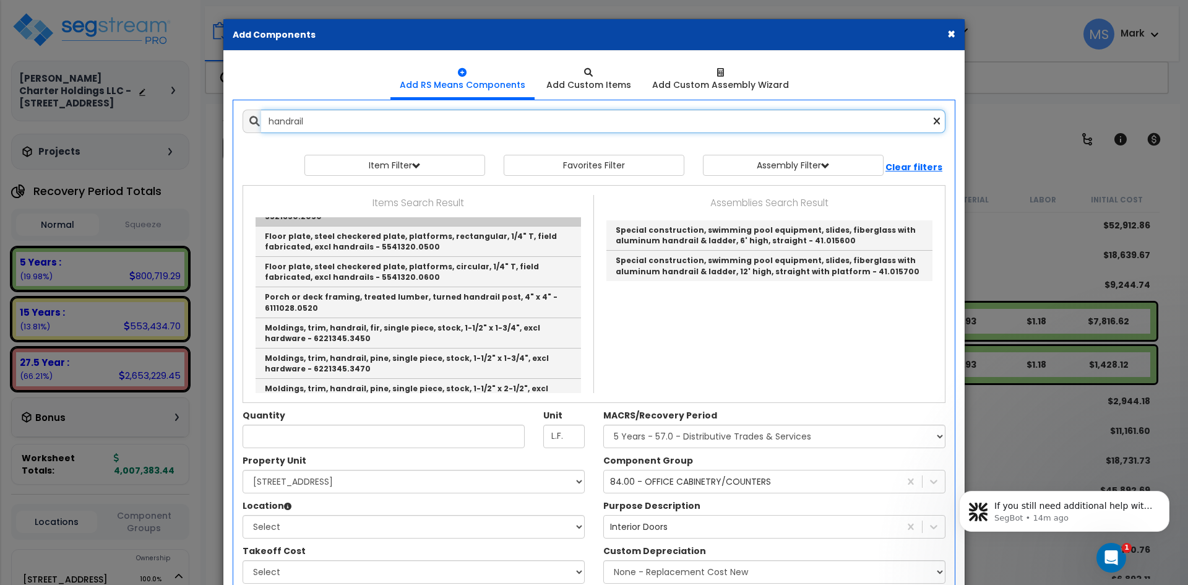
scroll to position [309, 0]
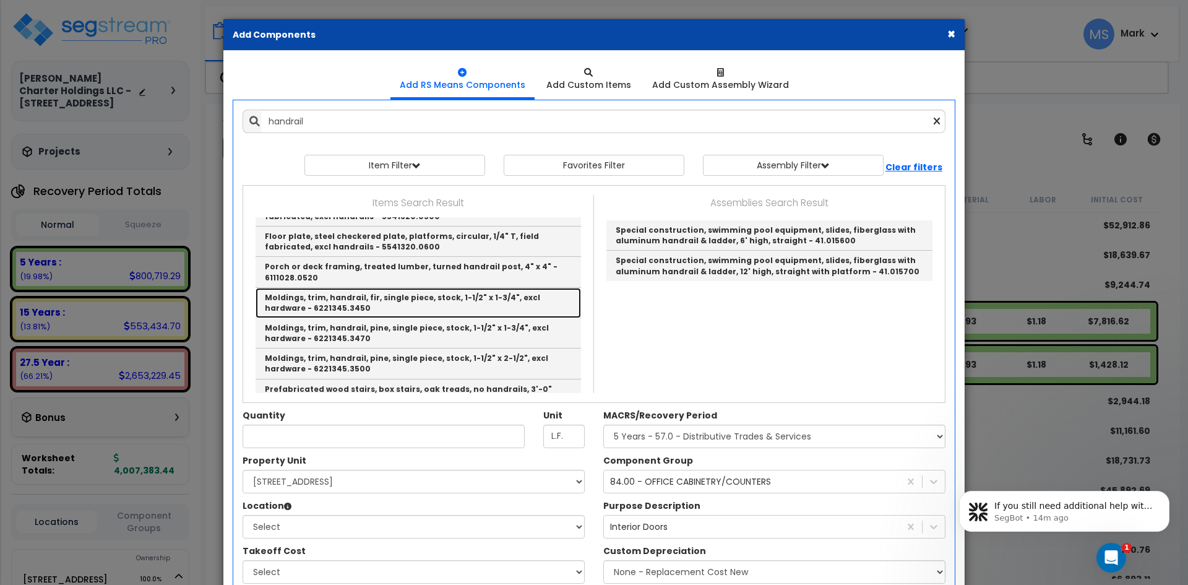
click at [385, 298] on link "Moldings, trim, handrail, fir, single piece, stock, 1-1/2" x 1-3/4", excl hardw…" at bounding box center [418, 303] width 325 height 30
type input "Moldings, trim, handrail, fir, single piece, stock, 1-1/2" x 1-3/4", excl hardw…"
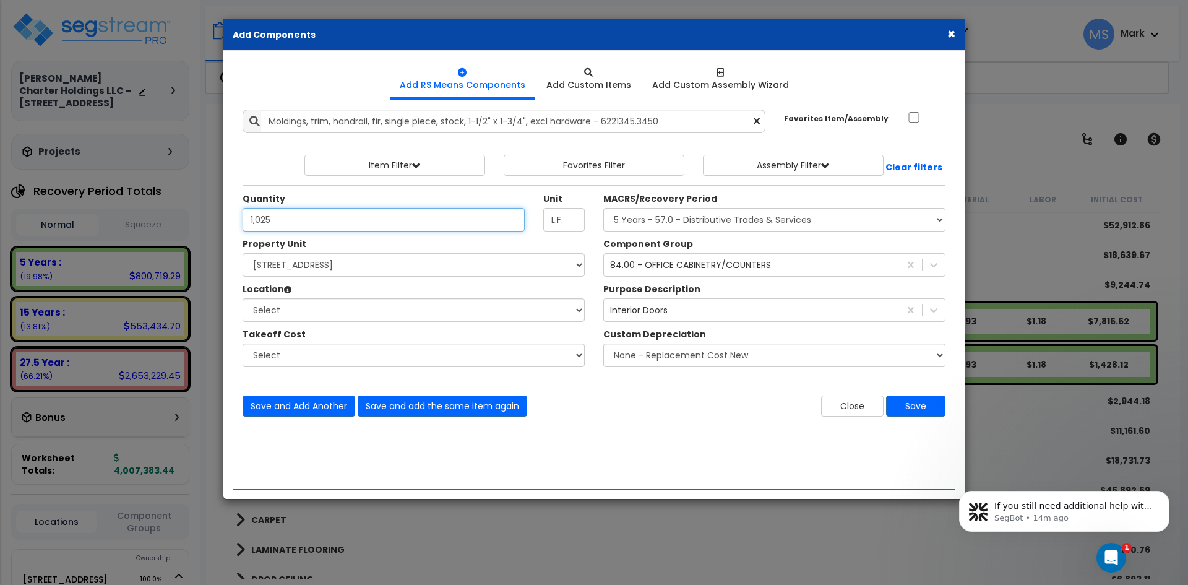
type input "1,025"
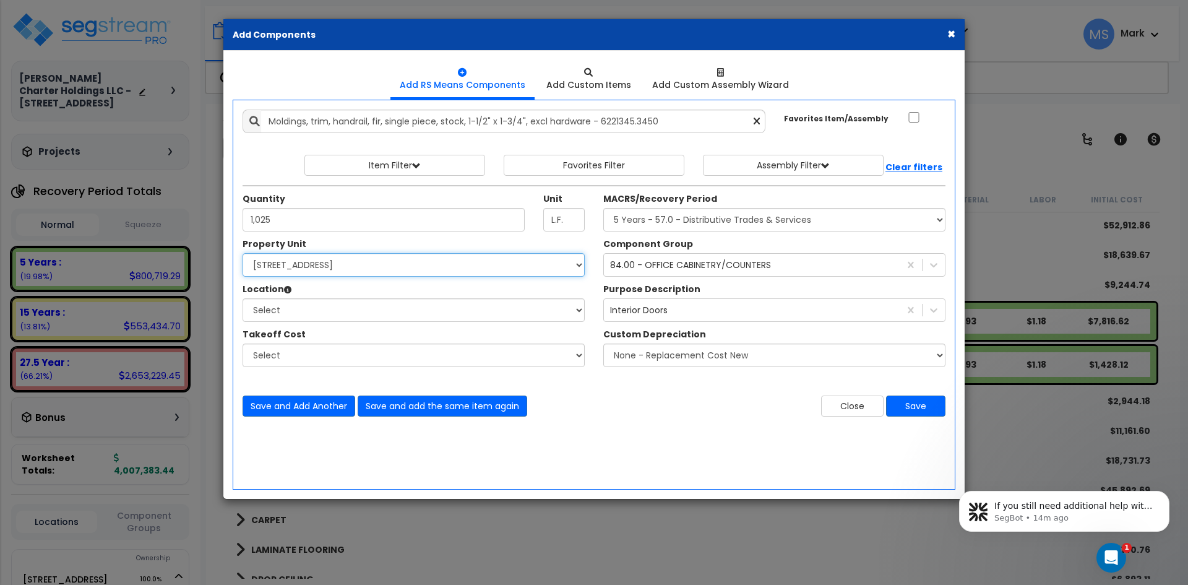
click at [373, 268] on select "Select 10107 Military Drive West Site Improvements" at bounding box center [414, 265] width 342 height 24
select select "167663"
click at [243, 253] on select "Select 10107 Military Drive West Site Improvements" at bounding box center [414, 265] width 342 height 24
click at [339, 311] on select "Select Assisted Living Studio Unit Building Building Interior Building Porte Co…" at bounding box center [414, 310] width 342 height 24
select select "461"
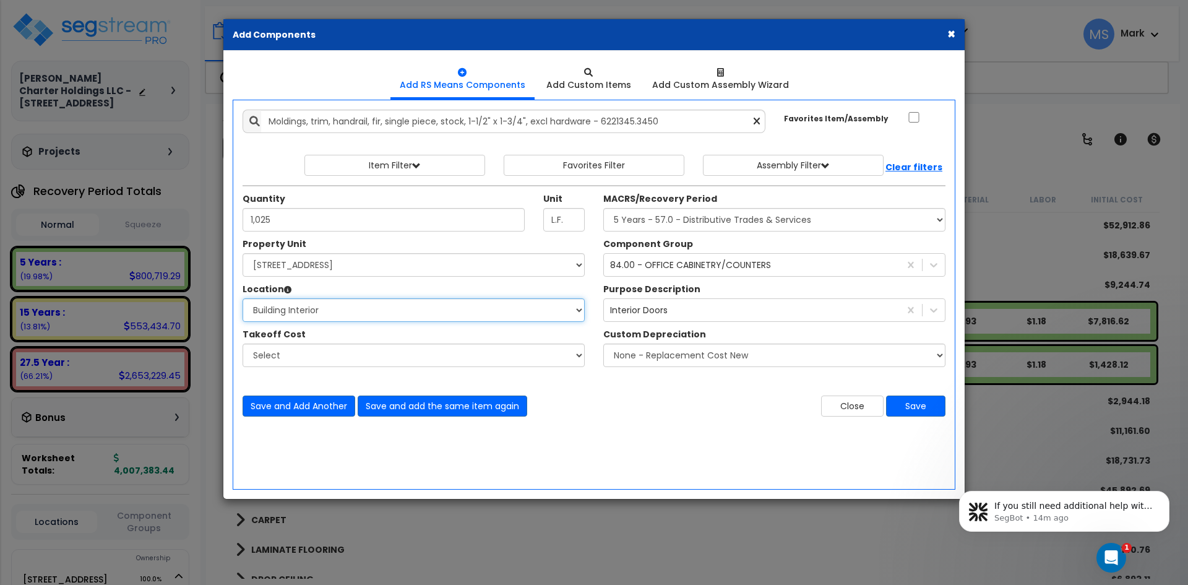
click at [243, 298] on select "Select Assisted Living Studio Unit Building Building Interior Building Porte Co…" at bounding box center [414, 310] width 342 height 24
click at [694, 216] on select "Select MACRS/Recovery Period 5 Years - 57.0 - Distributive Trades & Services 5 …" at bounding box center [774, 220] width 342 height 24
select select "3667"
click at [603, 208] on select "Select MACRS/Recovery Period 5 Years - 57.0 - Distributive Trades & Services 5 …" at bounding box center [774, 220] width 342 height 24
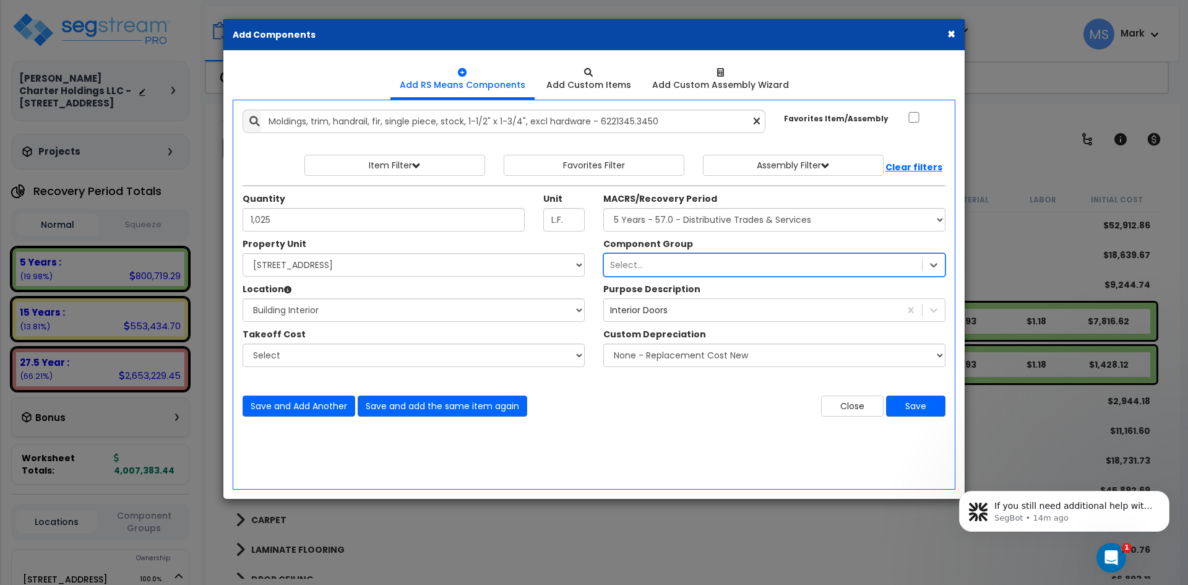
click at [879, 264] on div "Select..." at bounding box center [763, 265] width 318 height 20
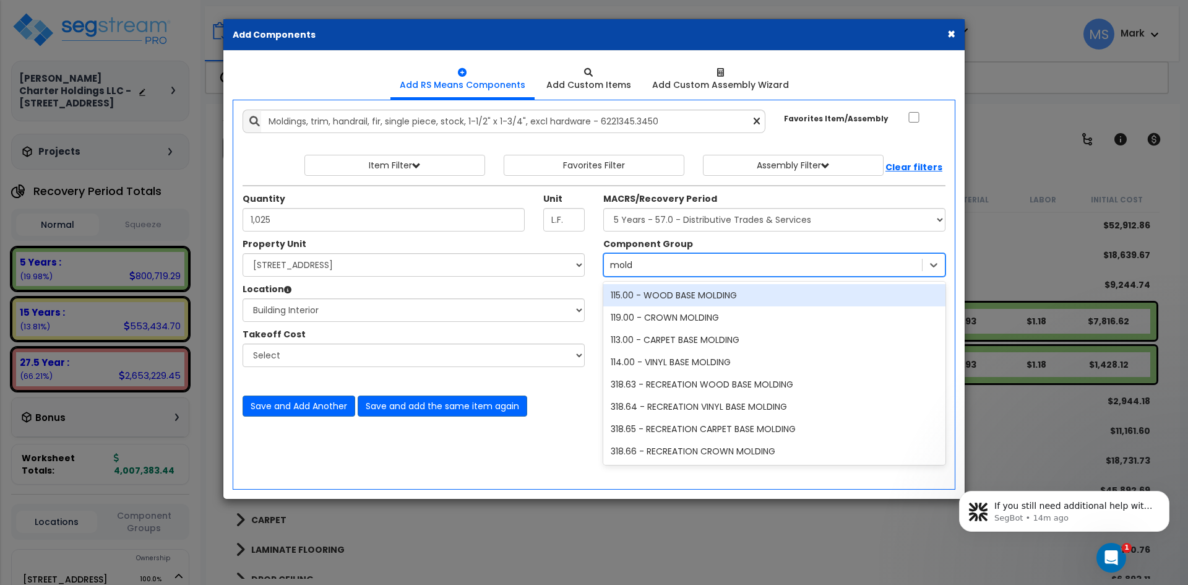
type input "moldi"
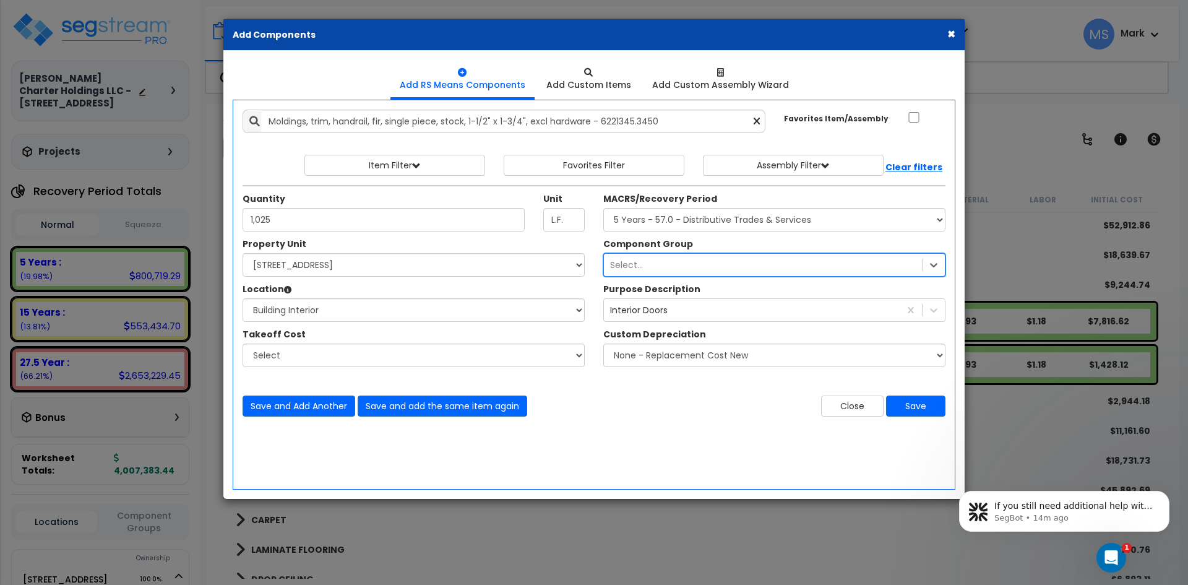
drag, startPoint x: 656, startPoint y: 263, endPoint x: 595, endPoint y: 265, distance: 61.9
click at [595, 265] on div "Component Group option 84.00 - OFFICE CABINETRY/COUNTERS, selected. 556 results…" at bounding box center [774, 257] width 361 height 39
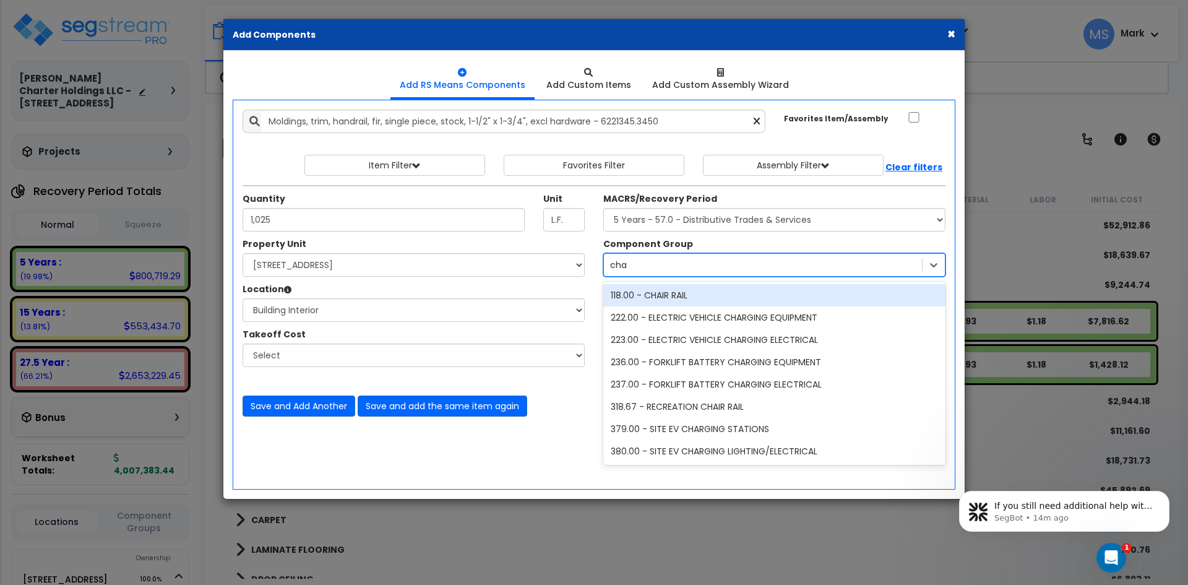
type input "chai"
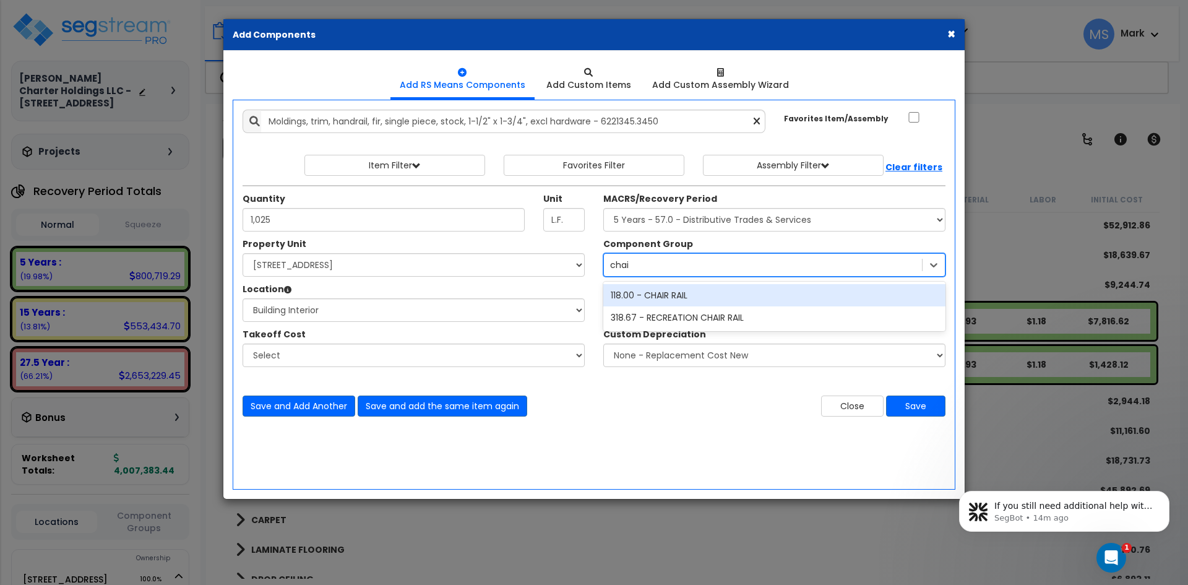
click at [686, 302] on div "118.00 - CHAIR RAIL" at bounding box center [774, 295] width 342 height 22
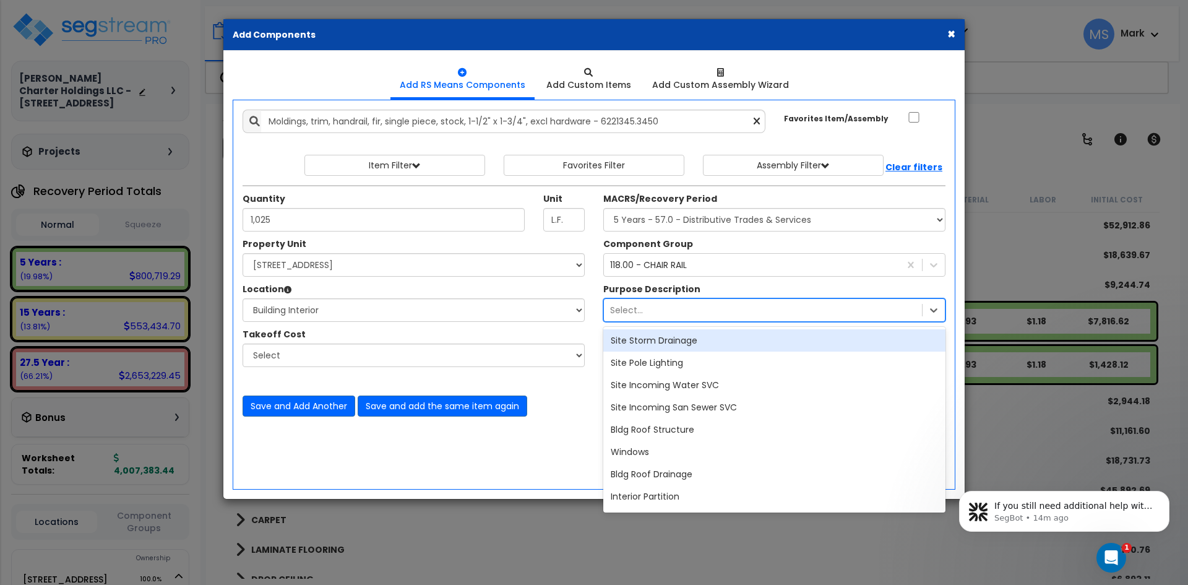
click at [748, 312] on div "Select..." at bounding box center [763, 310] width 318 height 20
type input "han"
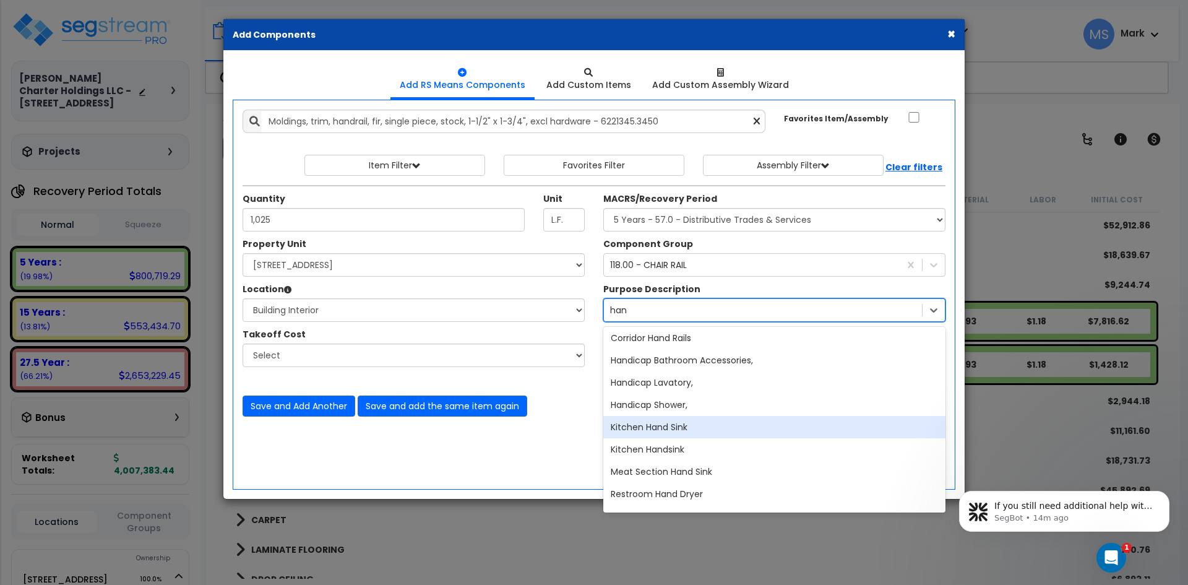
scroll to position [0, 0]
click at [686, 434] on div "Corridor Hand Rails" at bounding box center [774, 429] width 342 height 22
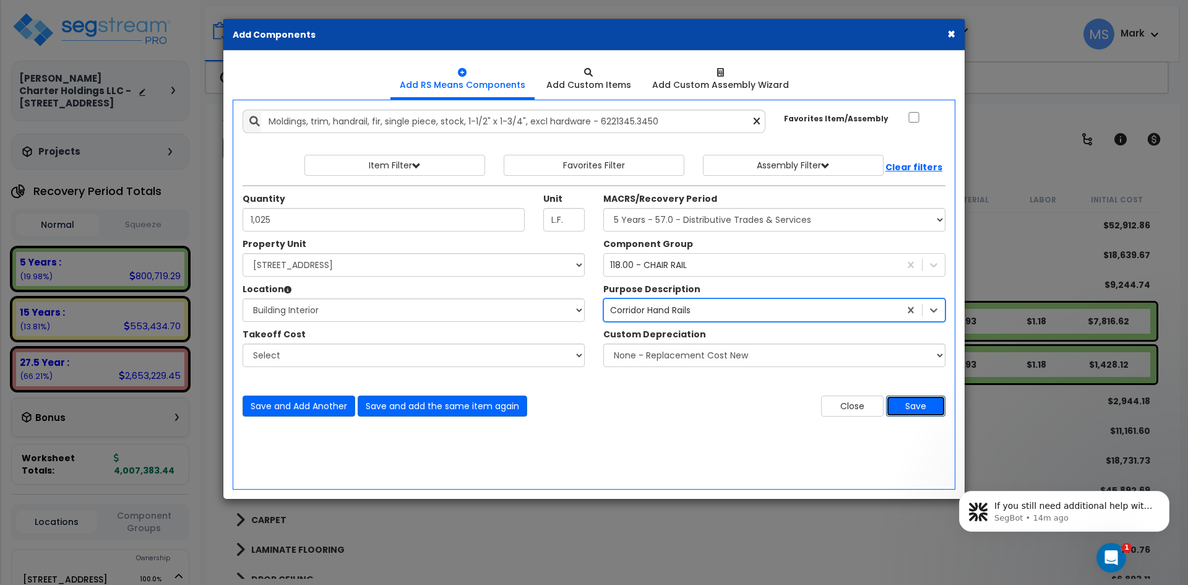
click at [921, 404] on button "Save" at bounding box center [915, 405] width 59 height 21
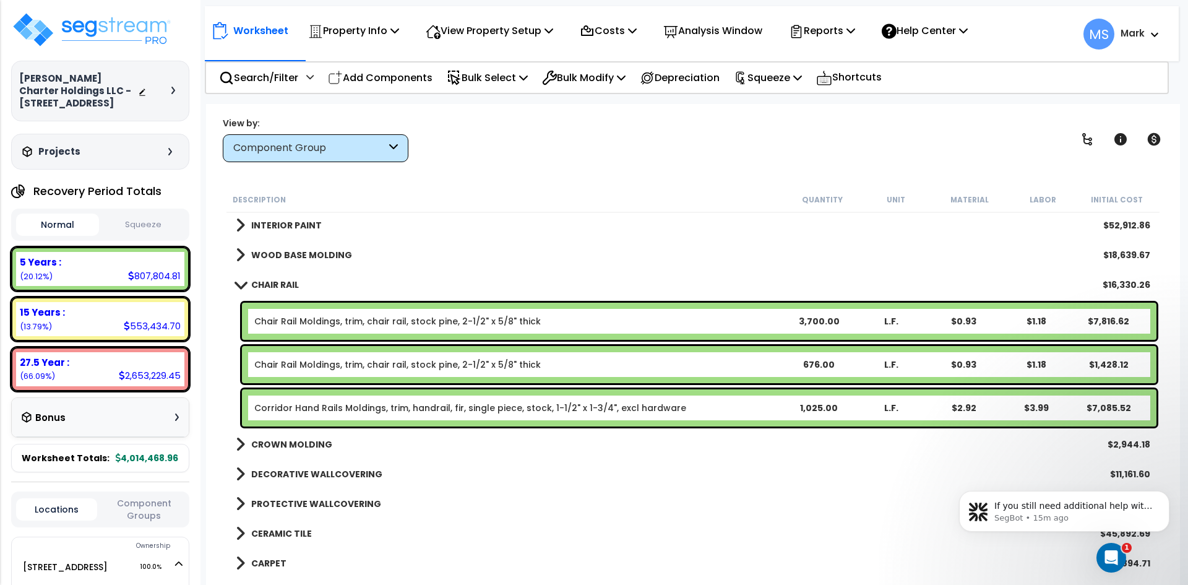
click at [277, 278] on link "CHAIR RAIL" at bounding box center [267, 284] width 63 height 17
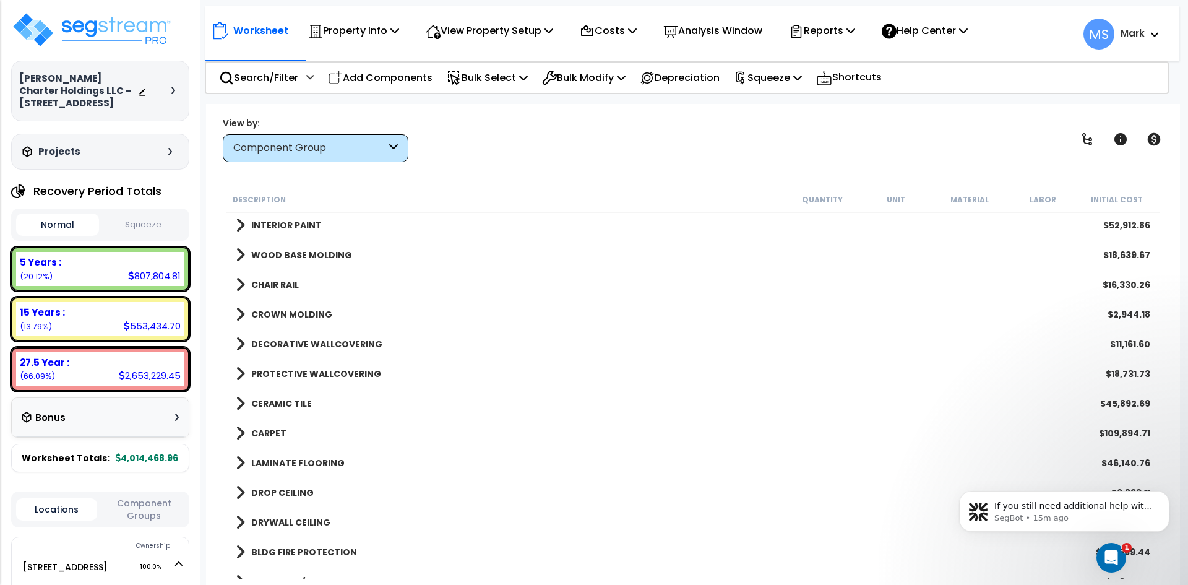
click at [294, 312] on b "CROWN MOLDING" at bounding box center [291, 314] width 81 height 12
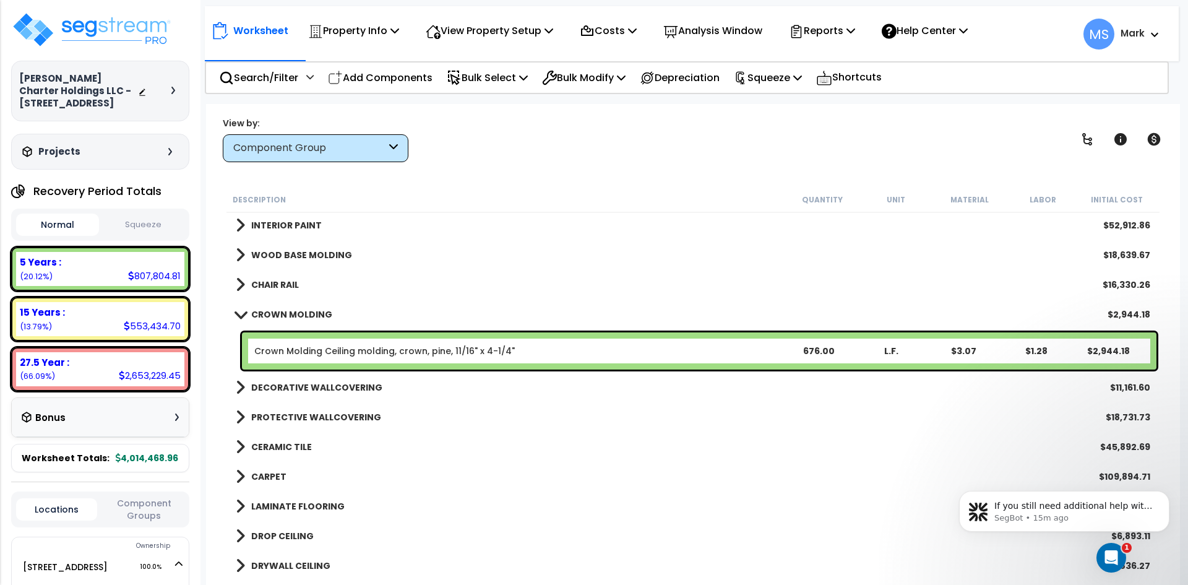
click at [294, 312] on b "CROWN MOLDING" at bounding box center [291, 314] width 81 height 12
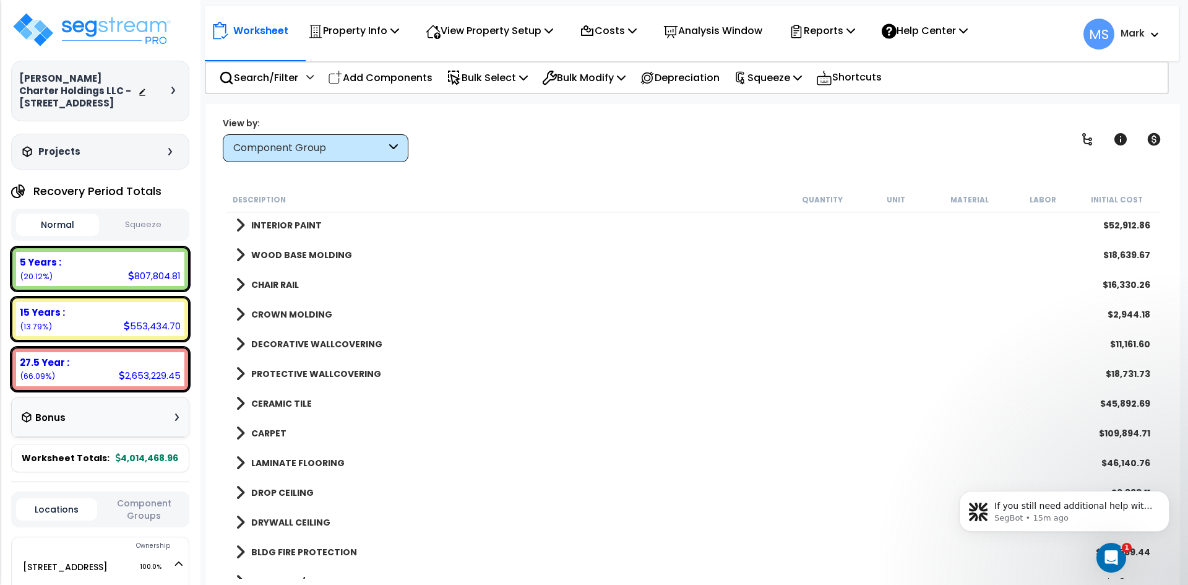
click at [291, 340] on b "DECORATIVE WALLCOVERING" at bounding box center [316, 344] width 131 height 12
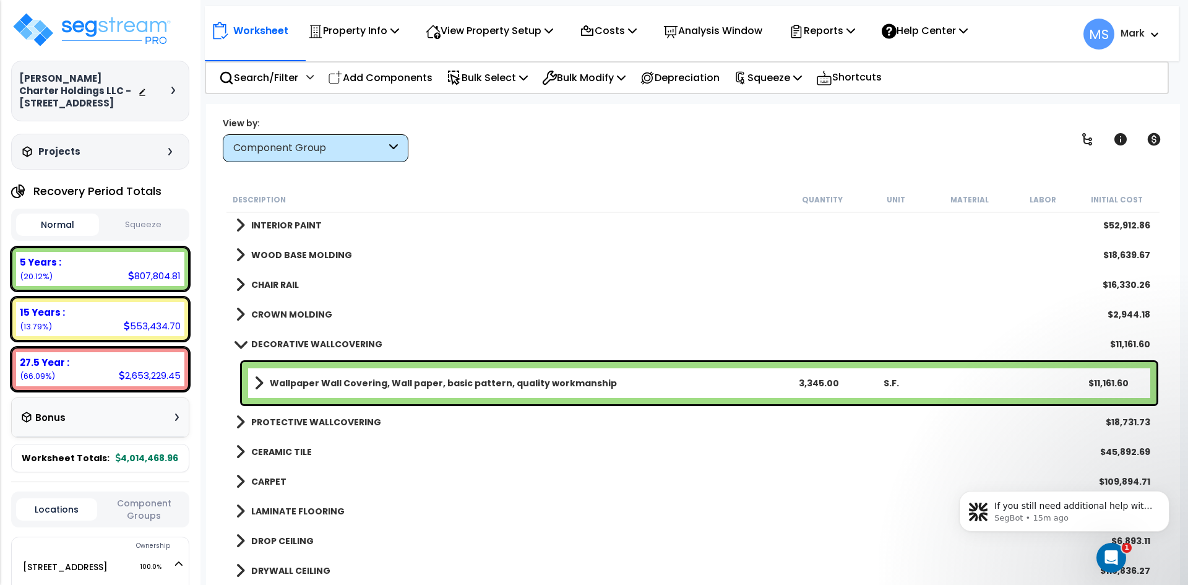
click at [291, 340] on b "DECORATIVE WALLCOVERING" at bounding box center [316, 344] width 131 height 12
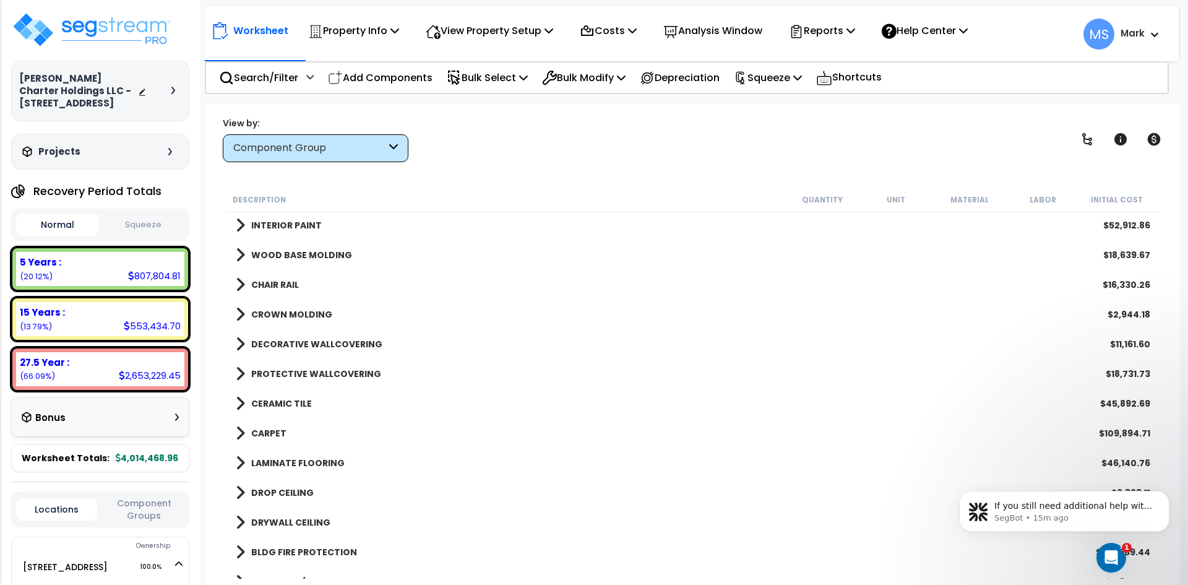
click at [293, 368] on b "PROTECTIVE WALLCOVERING" at bounding box center [316, 374] width 130 height 12
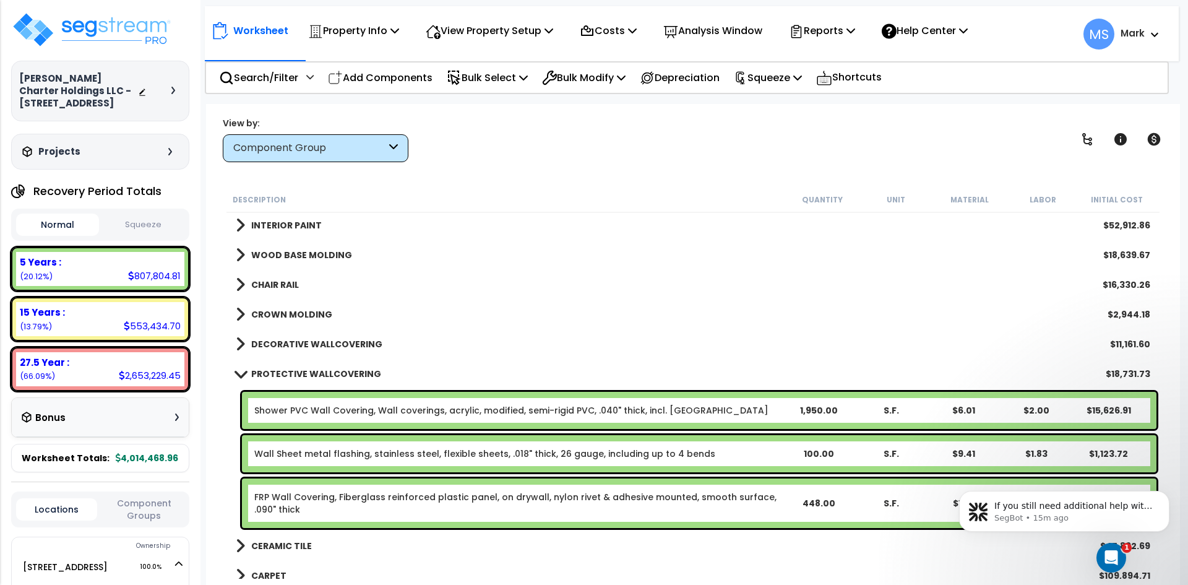
click at [293, 368] on b "PROTECTIVE WALLCOVERING" at bounding box center [316, 374] width 130 height 12
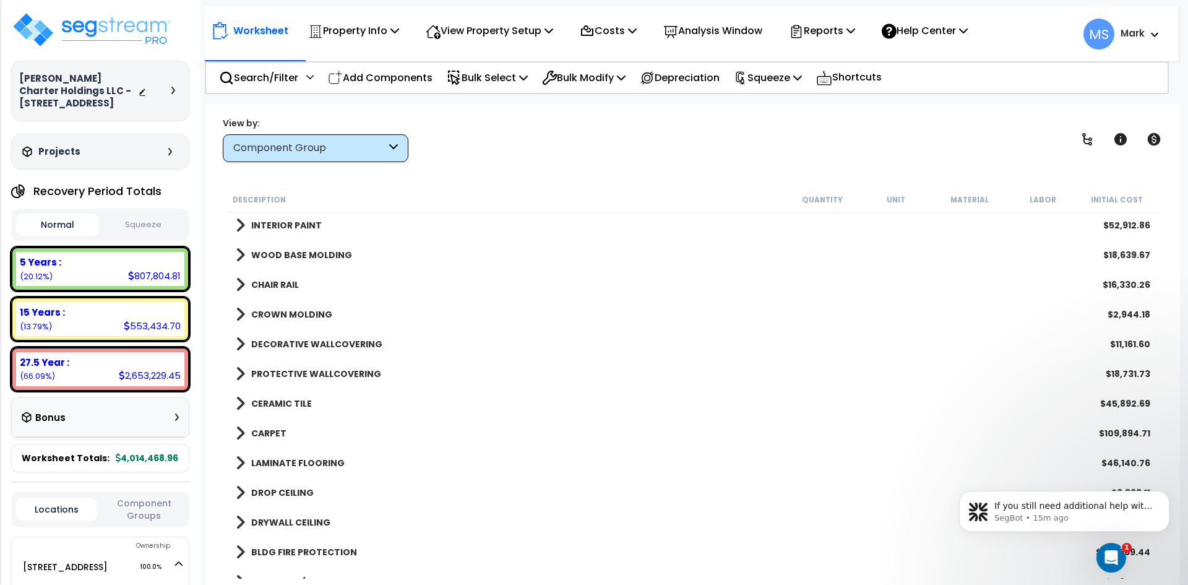
scroll to position [866, 0]
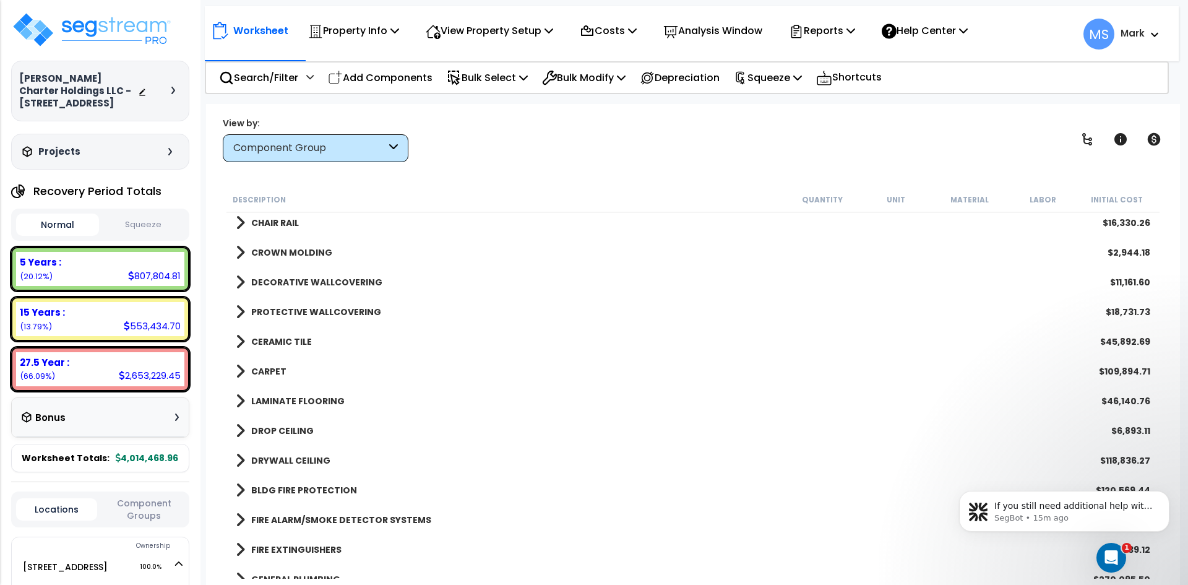
click at [285, 341] on b "CERAMIC TILE" at bounding box center [281, 341] width 61 height 12
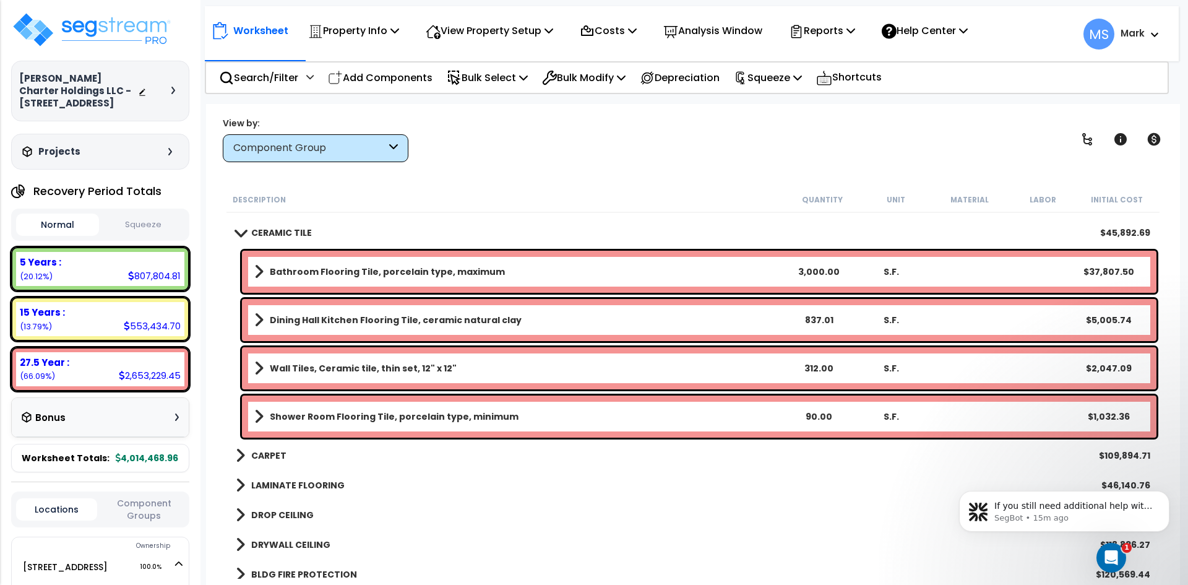
scroll to position [990, 0]
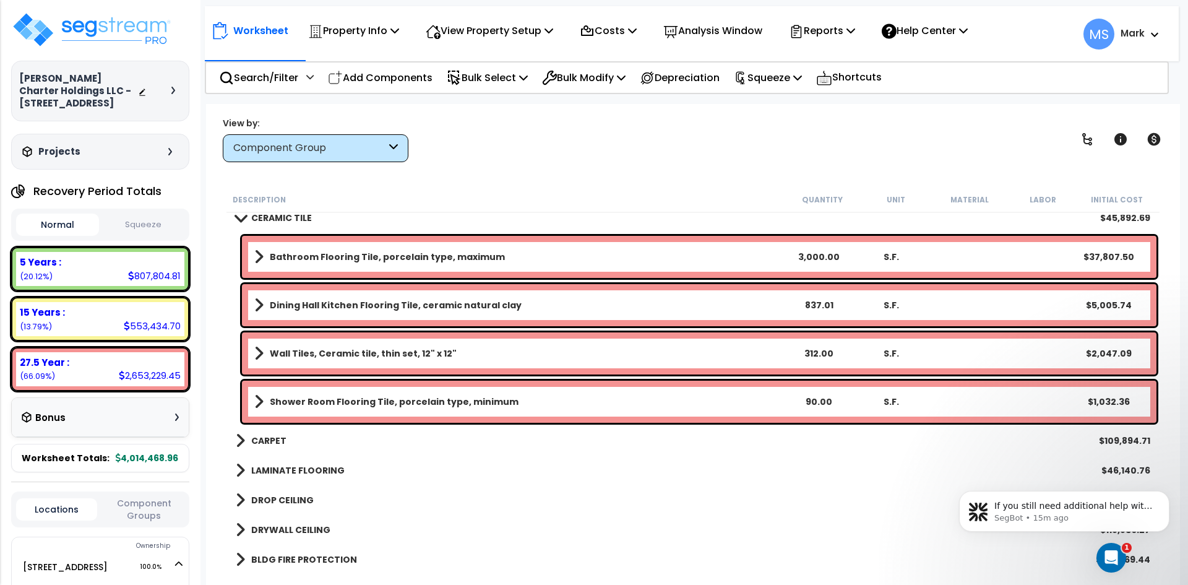
click at [264, 441] on b "CARPET" at bounding box center [268, 440] width 35 height 12
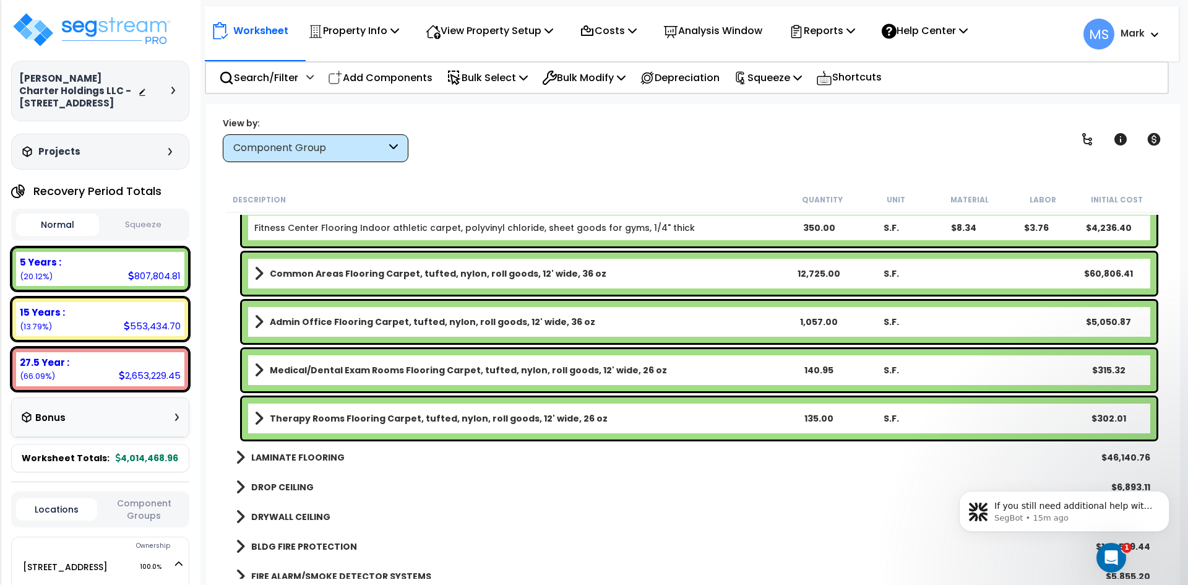
scroll to position [1299, 0]
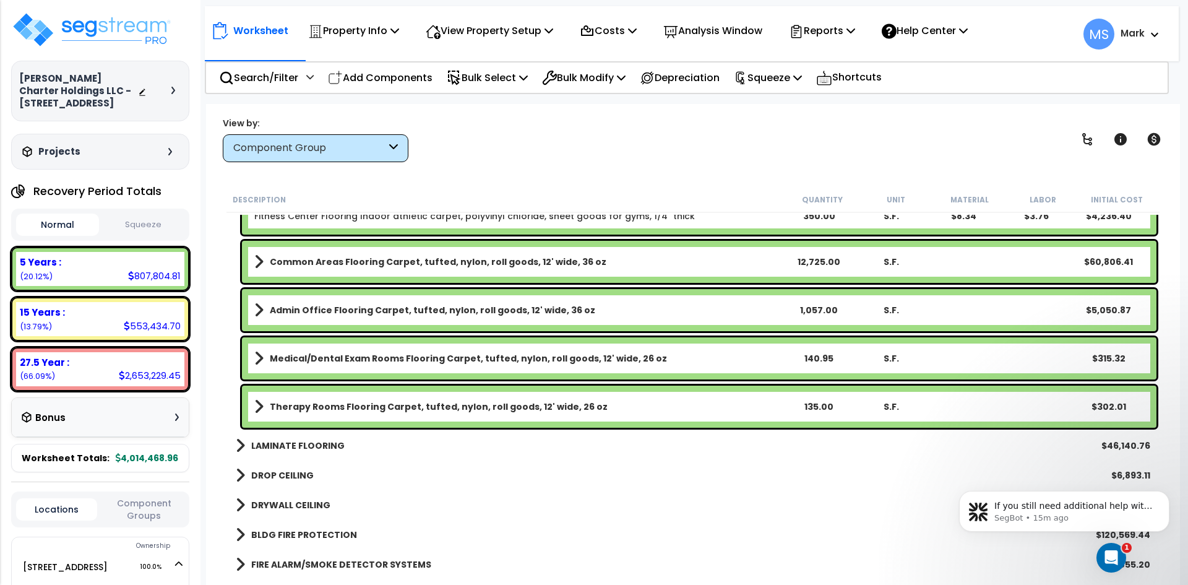
click at [304, 439] on b "LAMINATE FLOORING" at bounding box center [297, 445] width 93 height 12
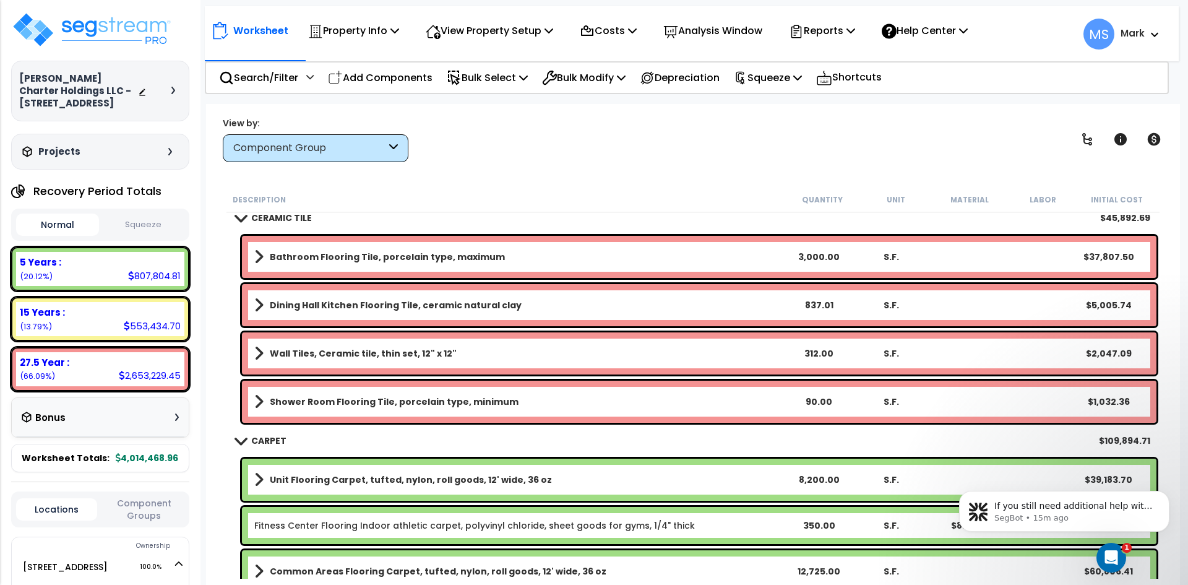
scroll to position [928, 0]
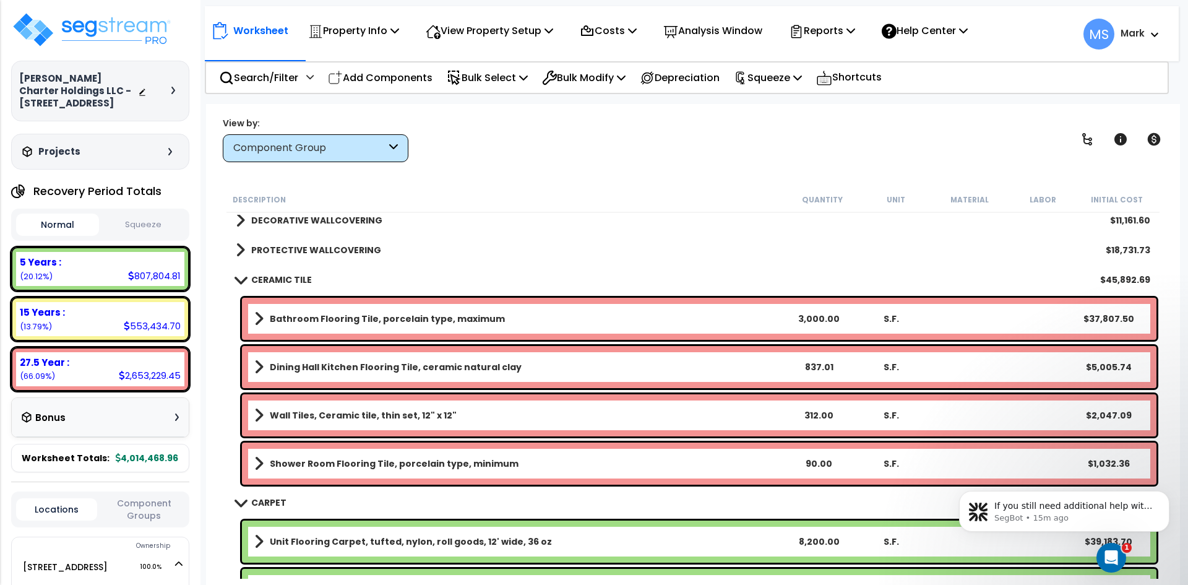
click at [402, 366] on b "Dining Hall Kitchen Flooring Tile, ceramic natural clay" at bounding box center [396, 367] width 252 height 12
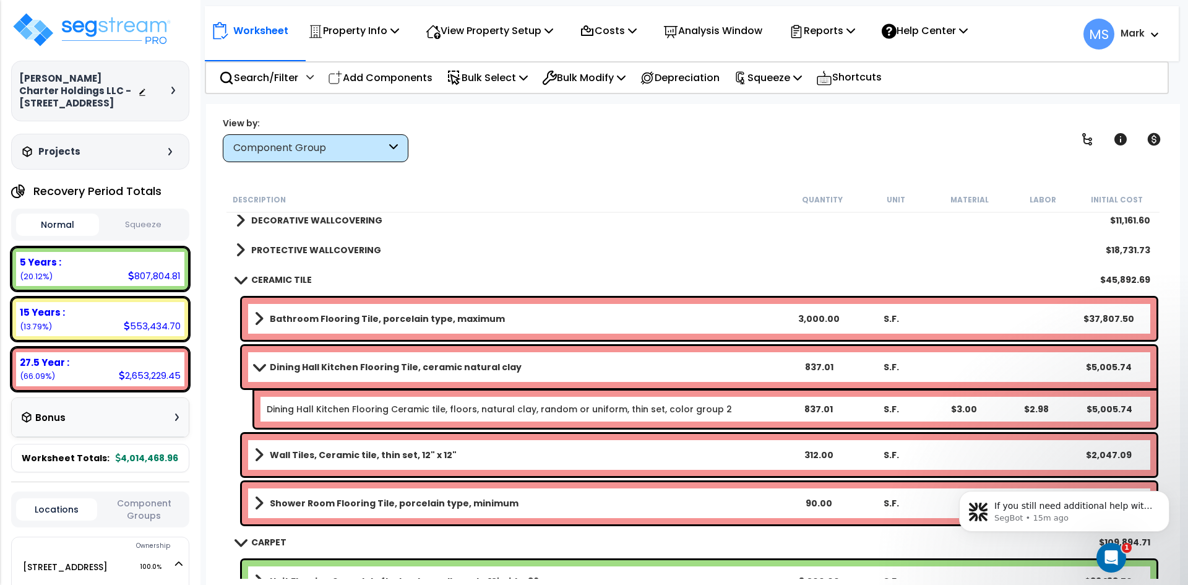
click at [402, 366] on b "Dining Hall Kitchen Flooring Tile, ceramic natural clay" at bounding box center [396, 367] width 252 height 12
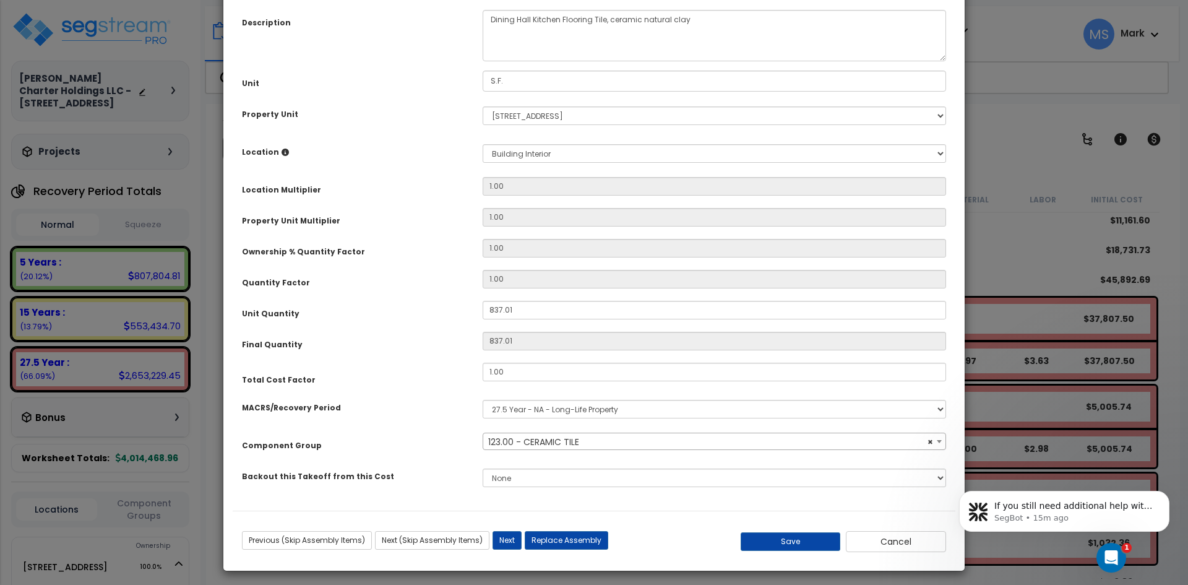
scroll to position [114, 0]
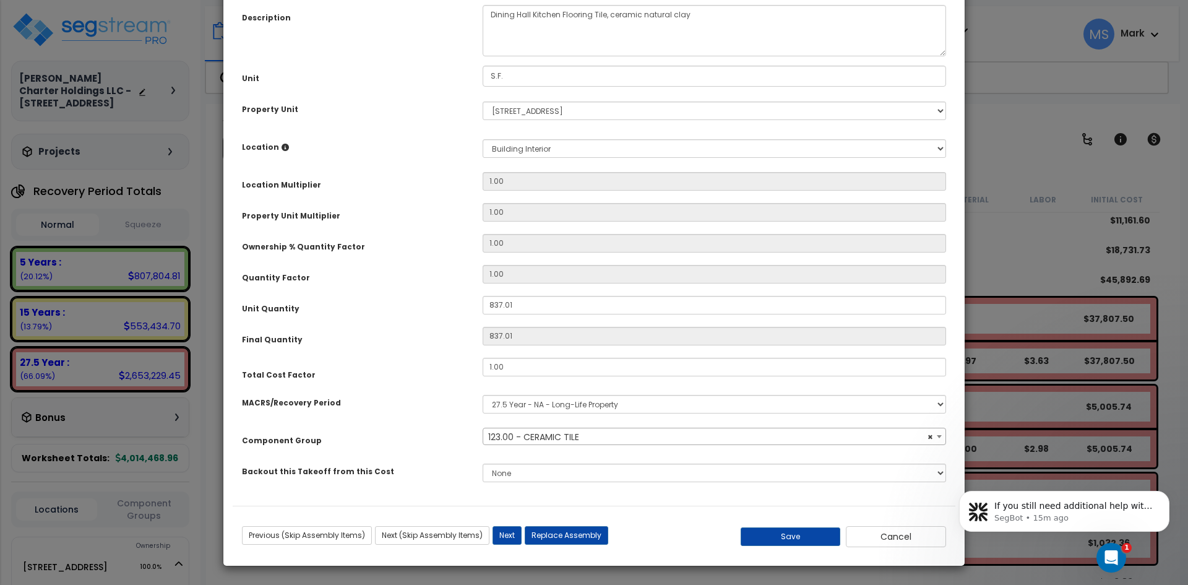
select select "45947"
click at [588, 529] on button "Replace Assembly" at bounding box center [567, 535] width 84 height 19
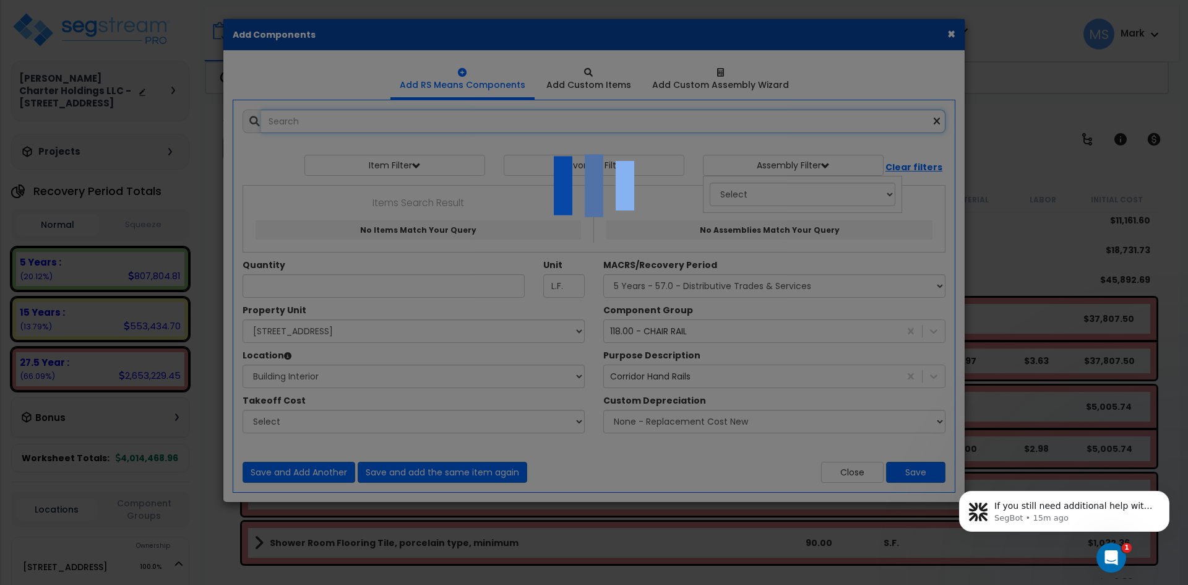
select select "18"
type input "837.01"
type input "S.F."
select select "461"
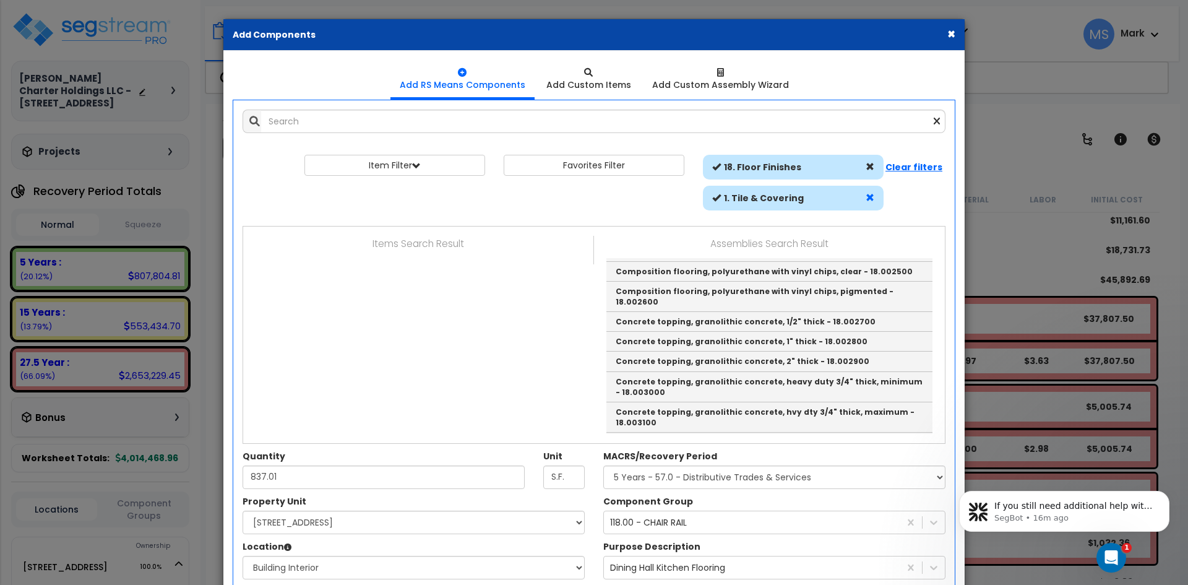
click at [867, 196] on span at bounding box center [870, 197] width 9 height 9
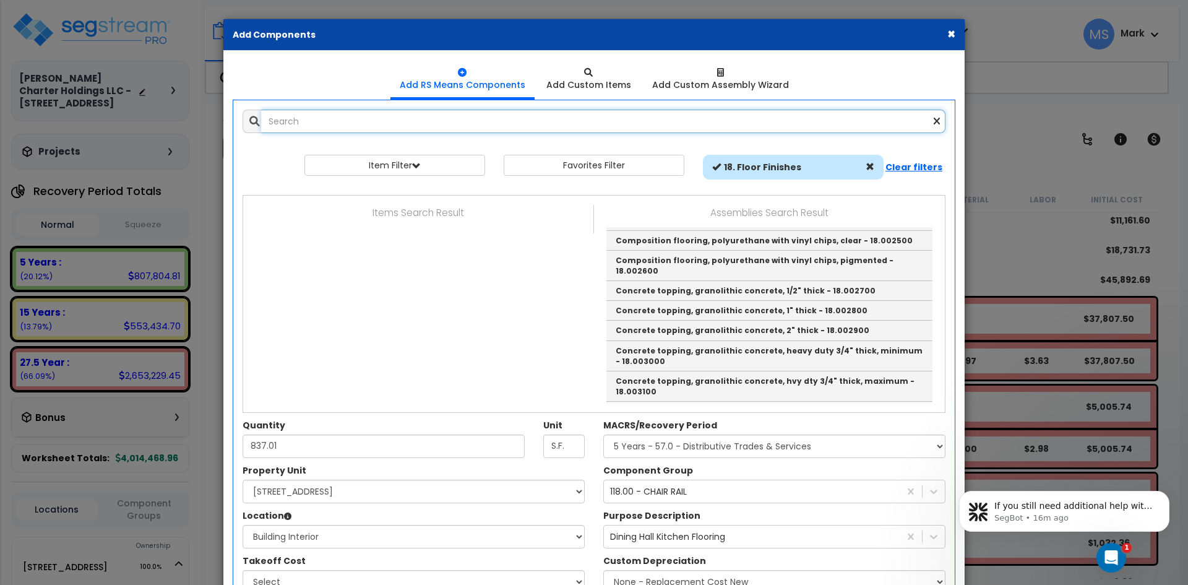
click at [393, 114] on input "text" at bounding box center [603, 122] width 684 height 24
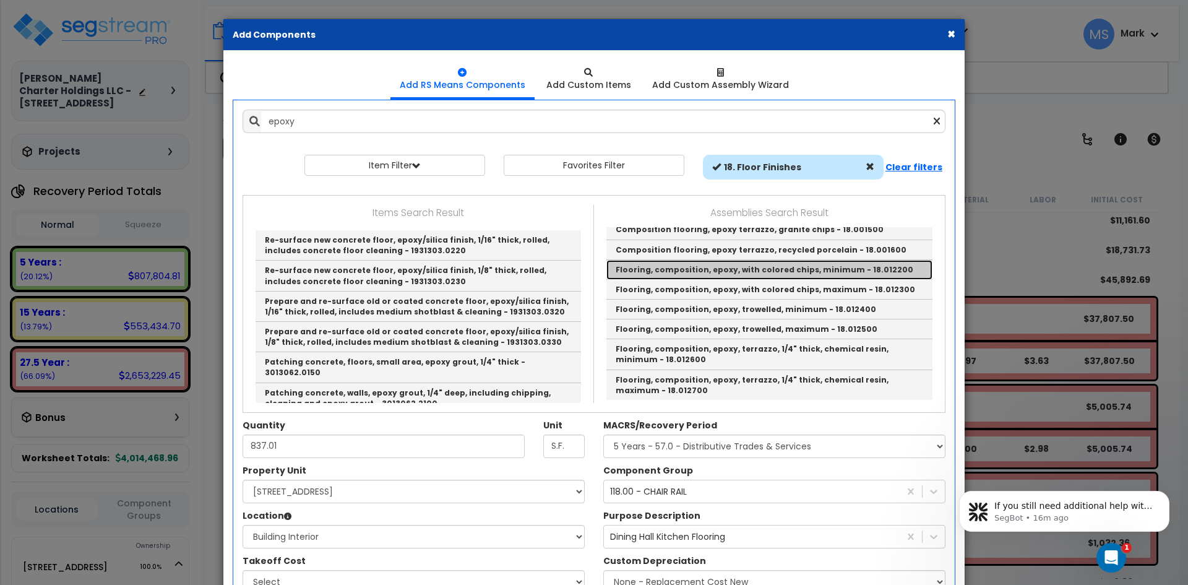
click at [726, 280] on link "Flooring, composition, epoxy, with colored chips, minimum - 18.012200" at bounding box center [769, 270] width 326 height 20
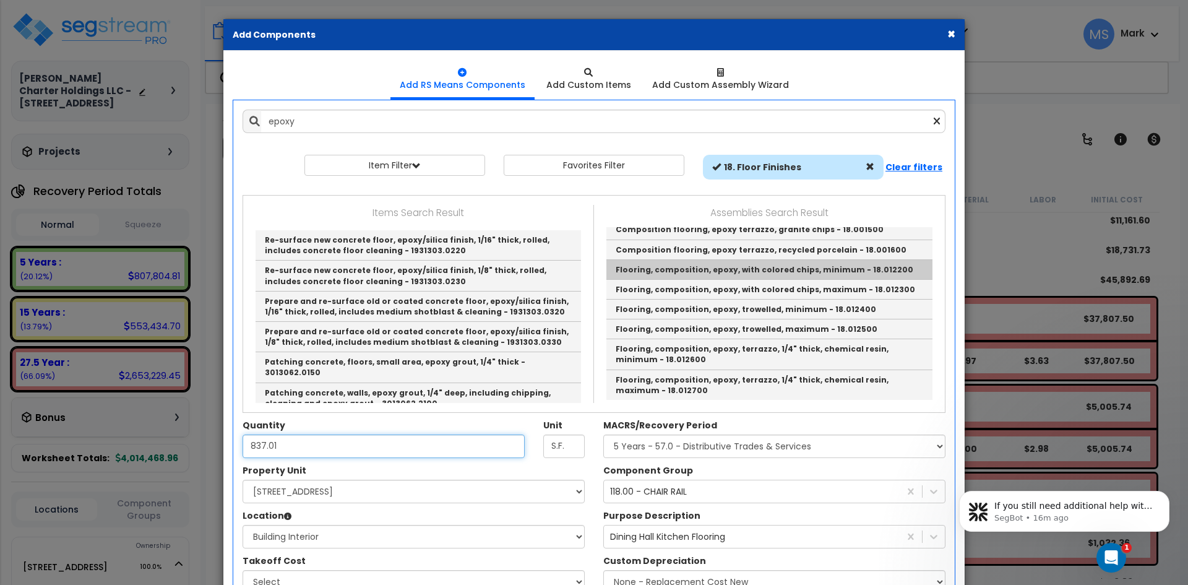
type input "Flooring, composition, epoxy, with colored chips, minimum - 18.012200"
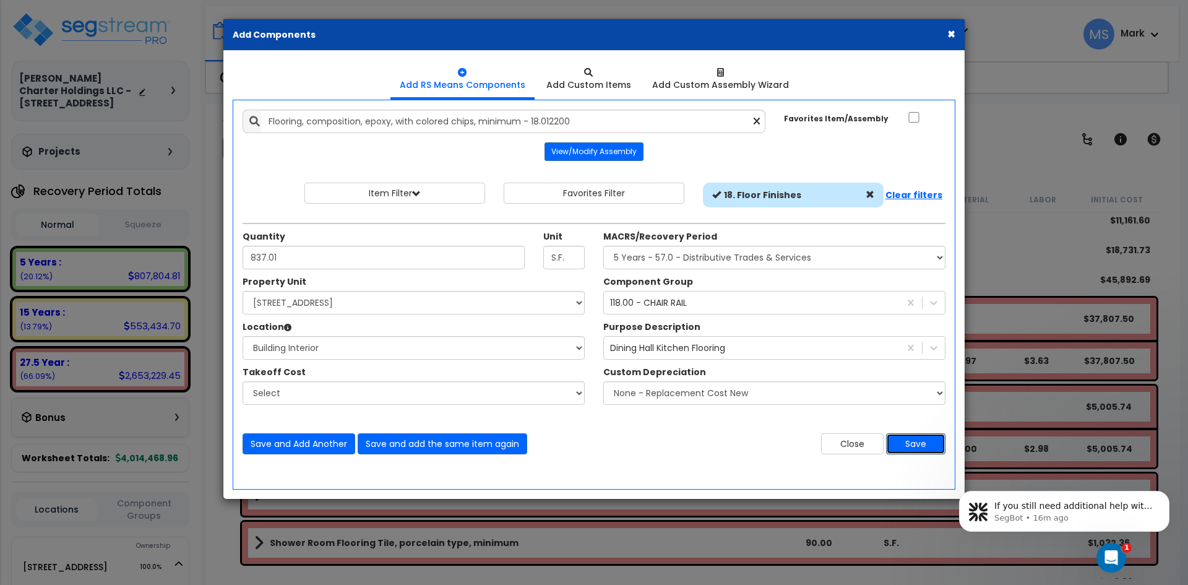
click at [919, 449] on button "Save" at bounding box center [915, 443] width 59 height 21
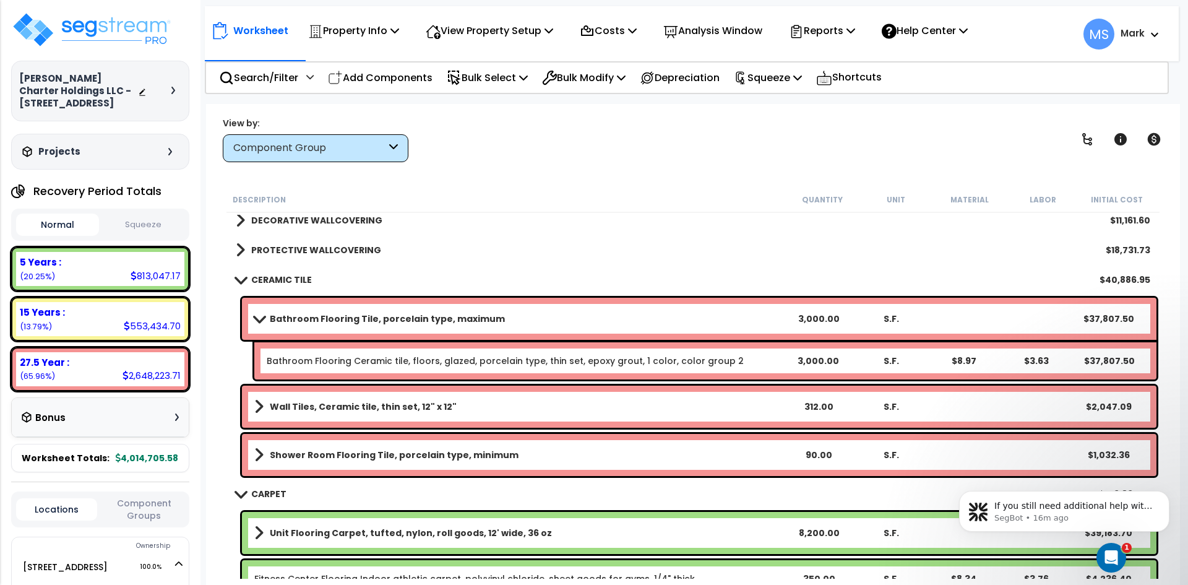
click at [344, 322] on b "Bathroom Flooring Tile, porcelain type, maximum" at bounding box center [387, 318] width 235 height 12
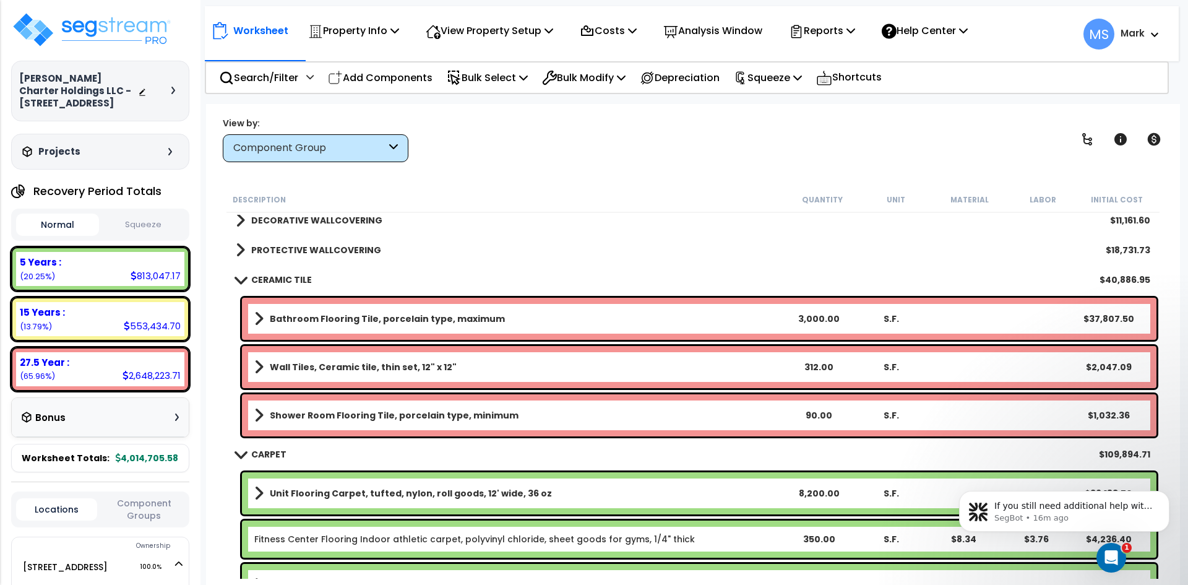
click at [291, 276] on b "CERAMIC TILE" at bounding box center [281, 279] width 61 height 12
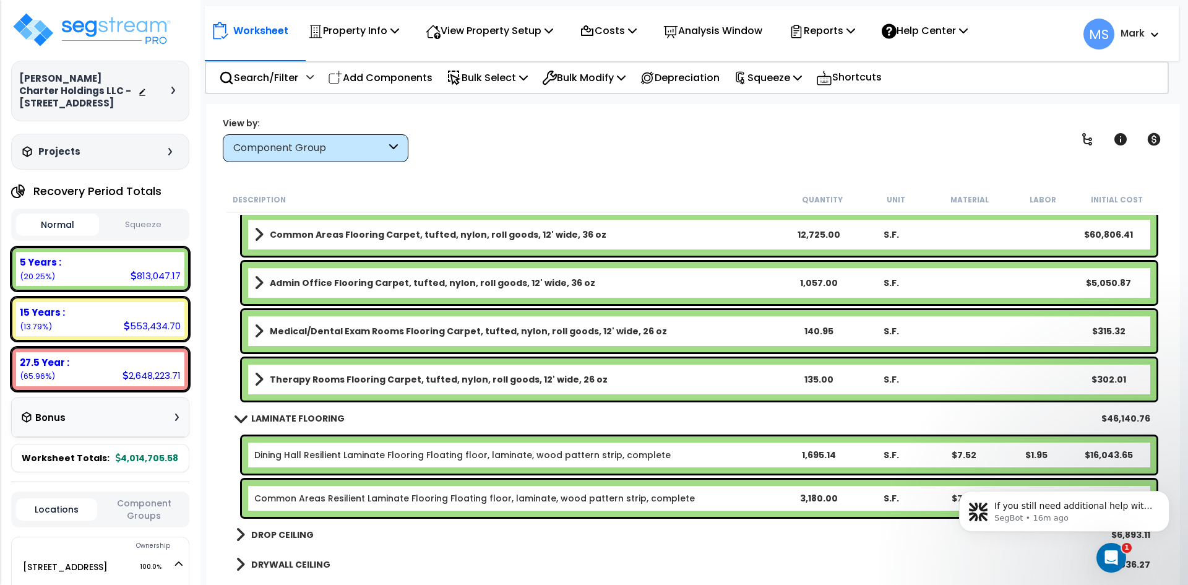
scroll to position [1114, 0]
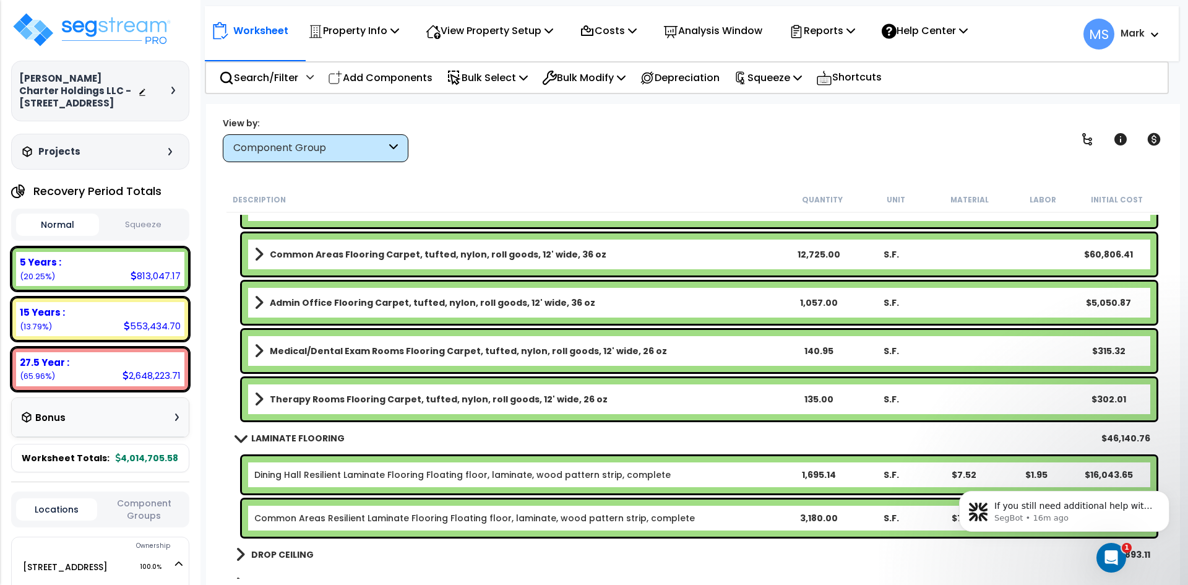
click at [311, 440] on b "LAMINATE FLOORING" at bounding box center [297, 438] width 93 height 12
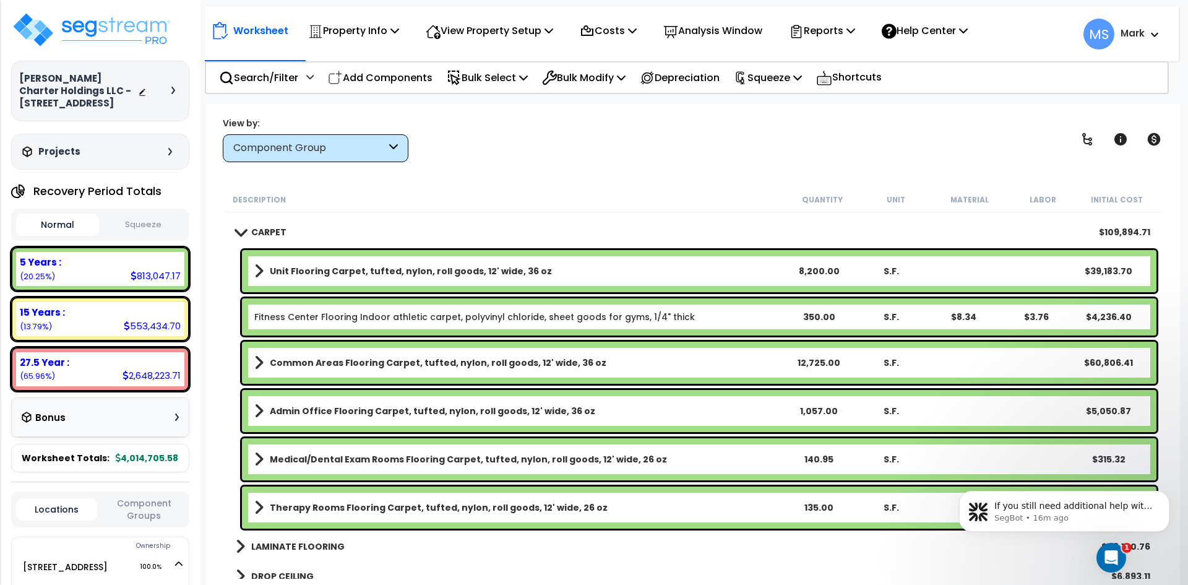
scroll to position [990, 0]
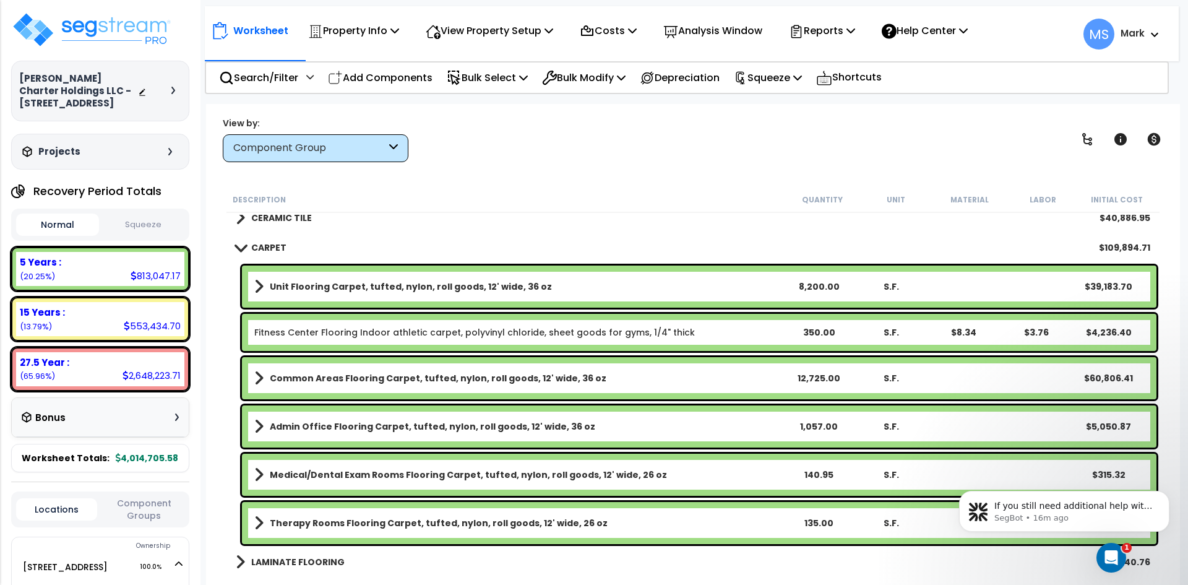
click at [266, 249] on b "CARPET" at bounding box center [268, 247] width 35 height 12
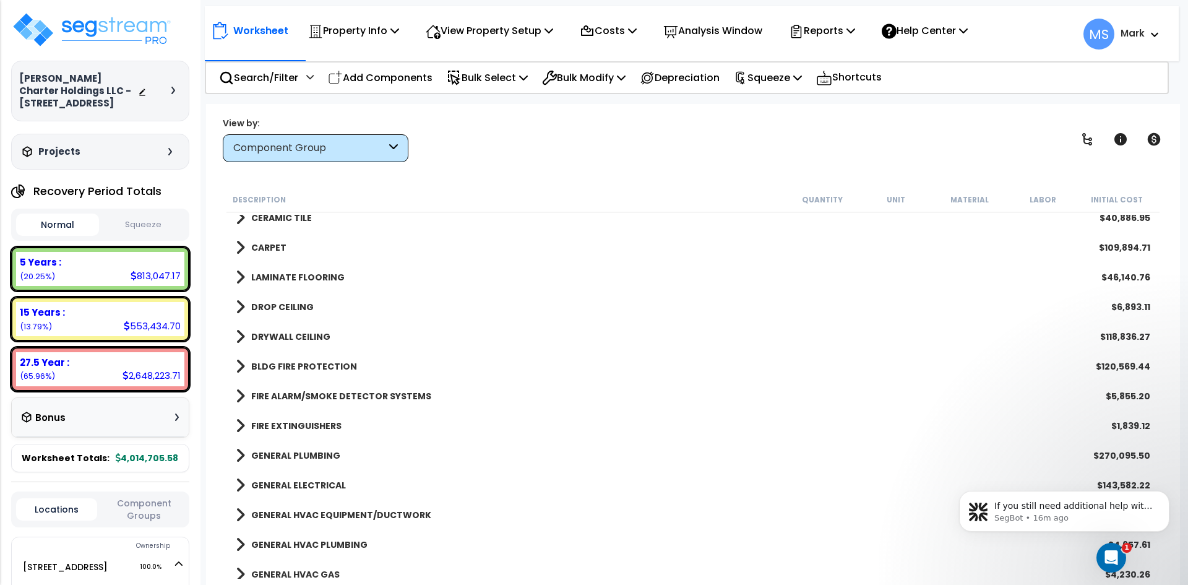
click at [316, 281] on b "LAMINATE FLOORING" at bounding box center [297, 277] width 93 height 12
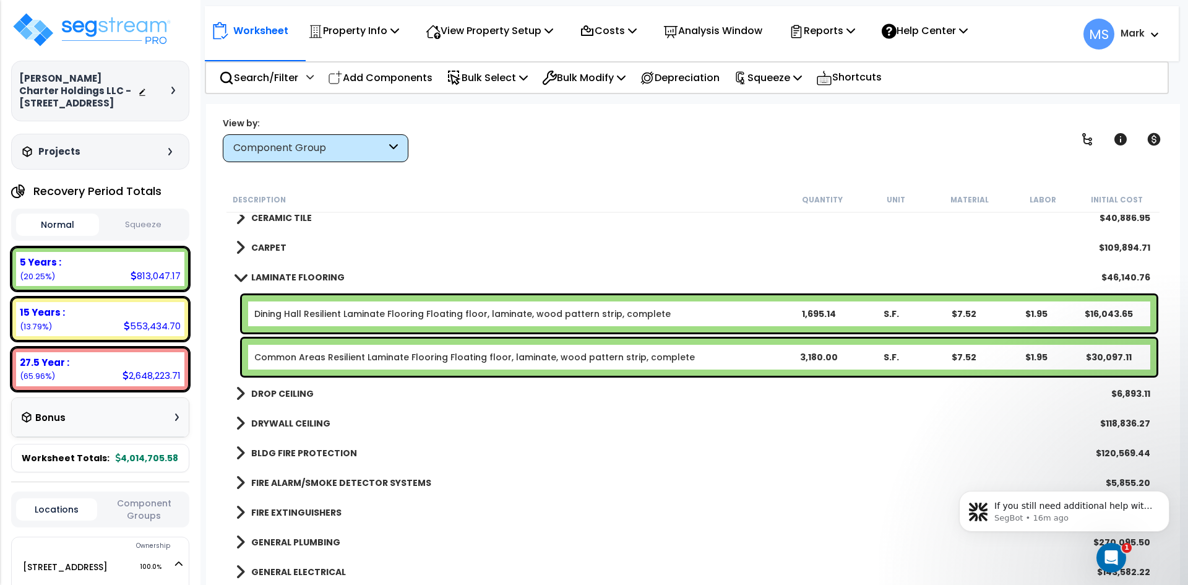
click at [316, 281] on b "LAMINATE FLOORING" at bounding box center [297, 277] width 93 height 12
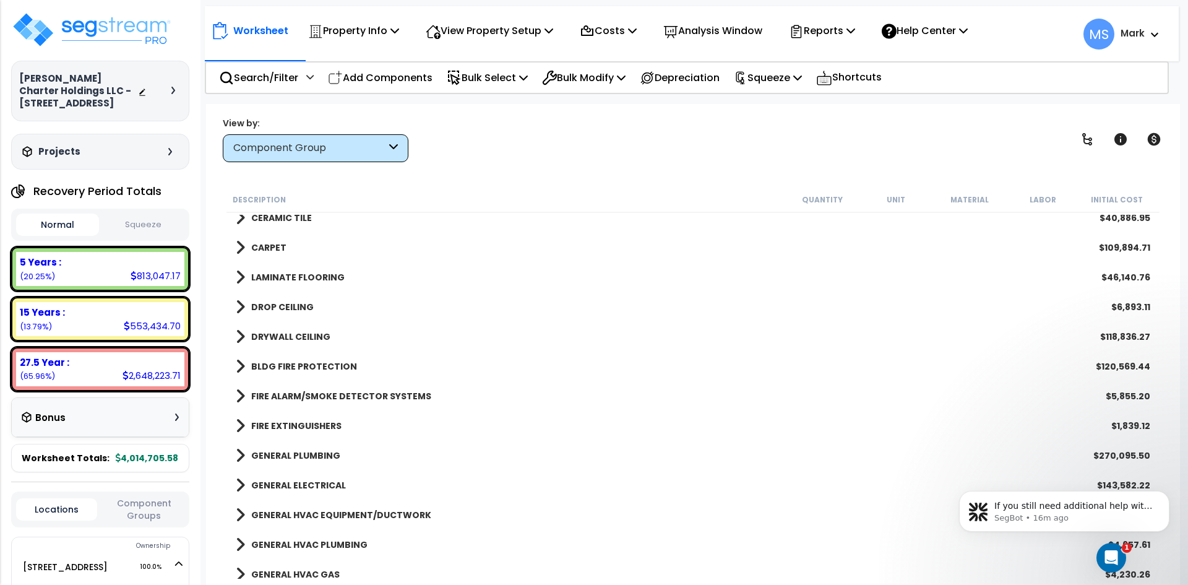
click at [282, 309] on b "DROP CEILING" at bounding box center [282, 307] width 62 height 12
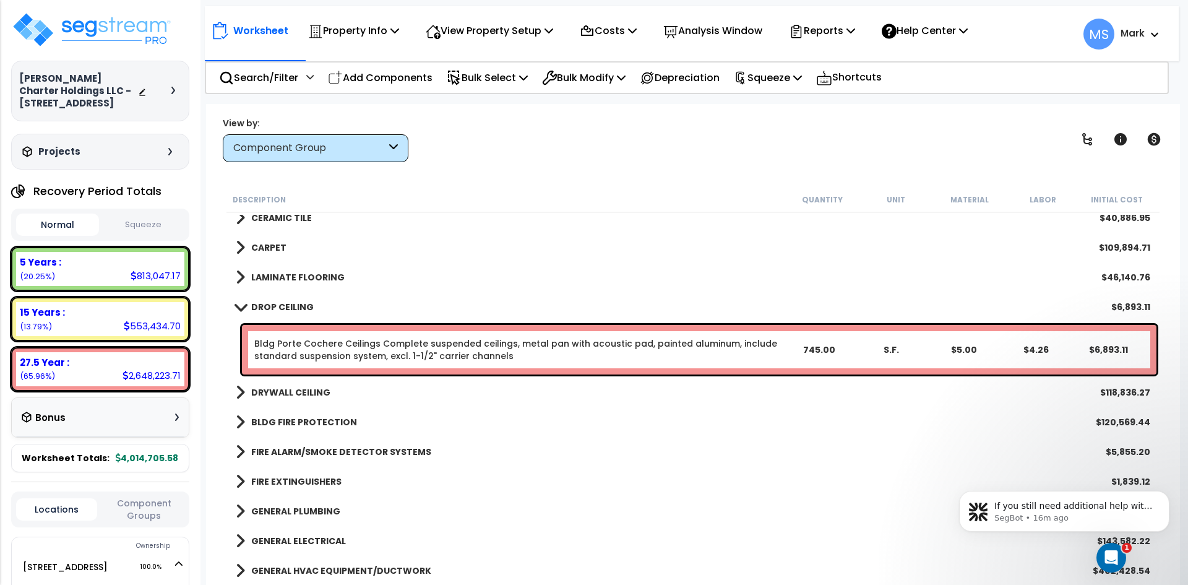
click at [282, 309] on b "DROP CEILING" at bounding box center [282, 307] width 62 height 12
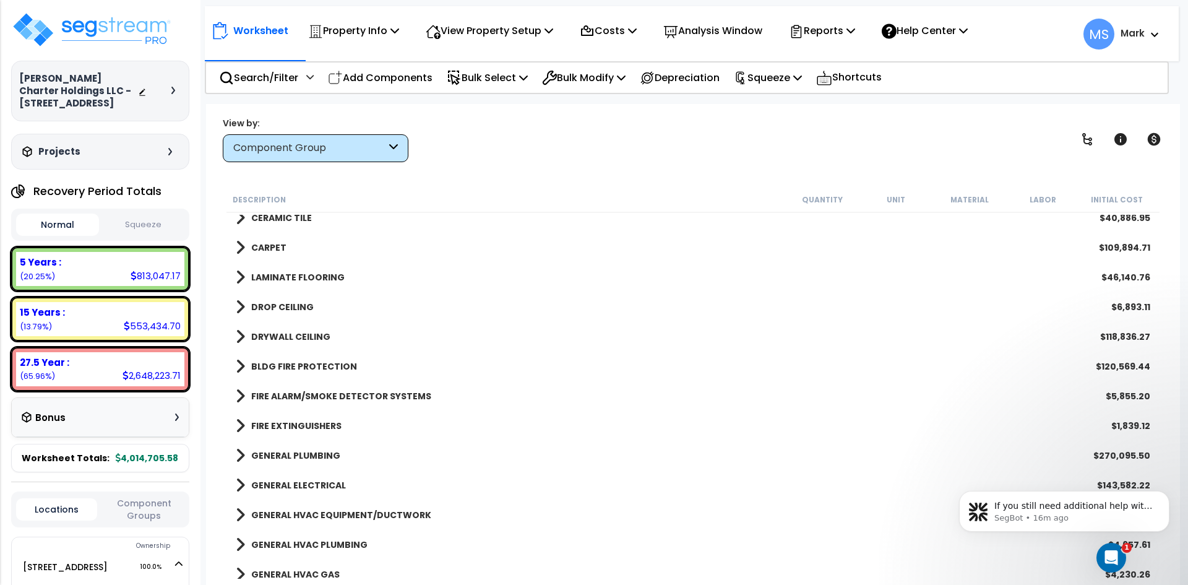
scroll to position [1052, 0]
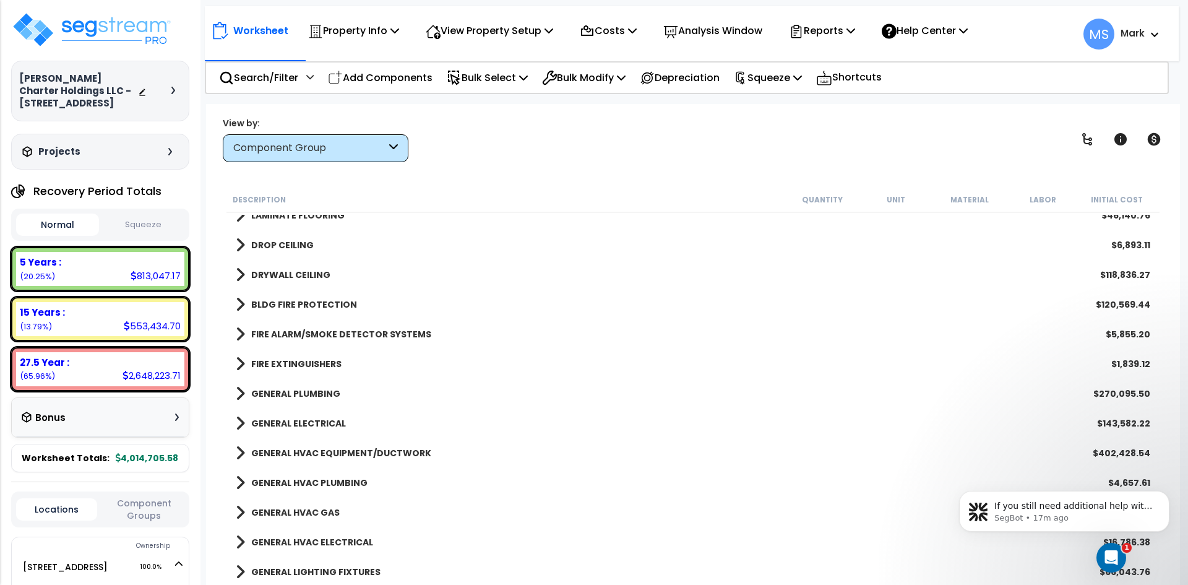
click at [316, 359] on b "FIRE EXTINGUISHERS" at bounding box center [296, 364] width 90 height 12
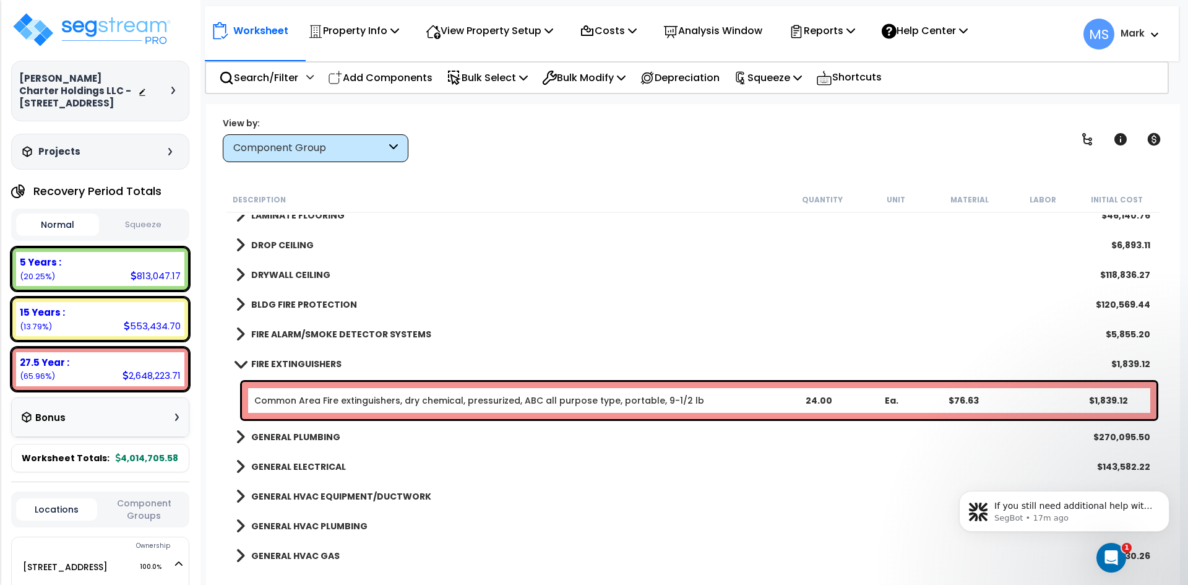
click at [316, 359] on b "FIRE EXTINGUISHERS" at bounding box center [296, 364] width 90 height 12
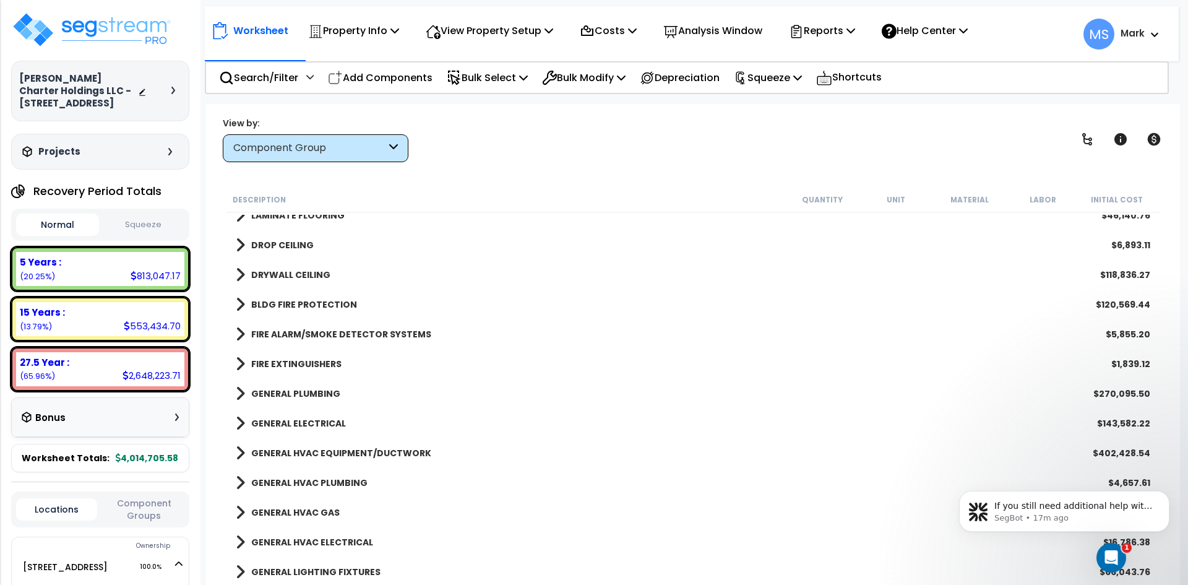
click at [306, 387] on b "GENERAL PLUMBING" at bounding box center [295, 393] width 89 height 12
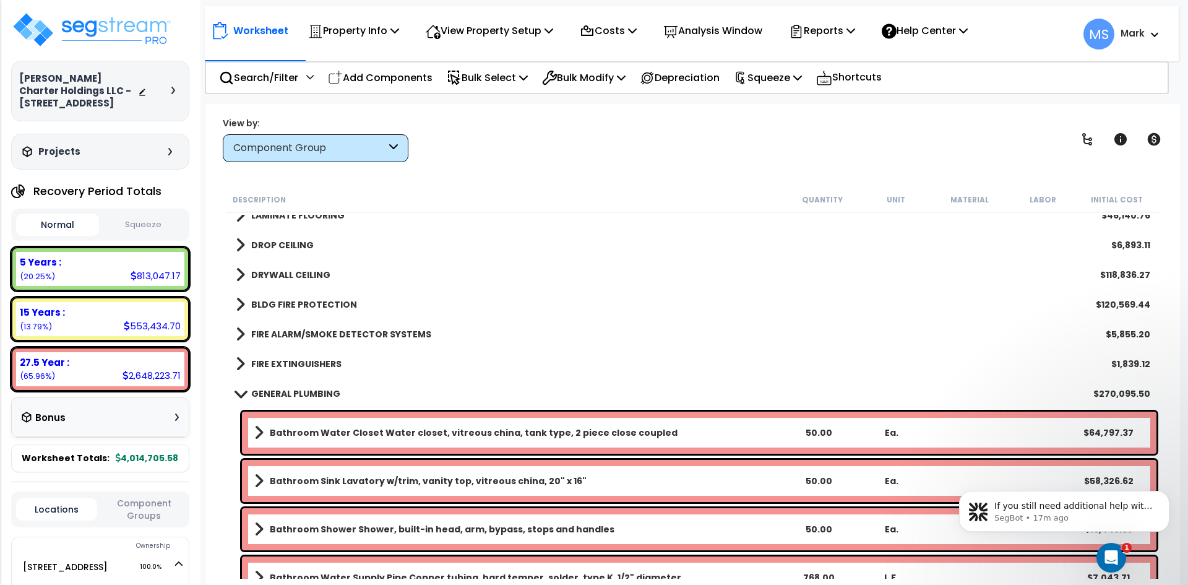
click at [296, 386] on link "GENERAL PLUMBING" at bounding box center [288, 393] width 105 height 17
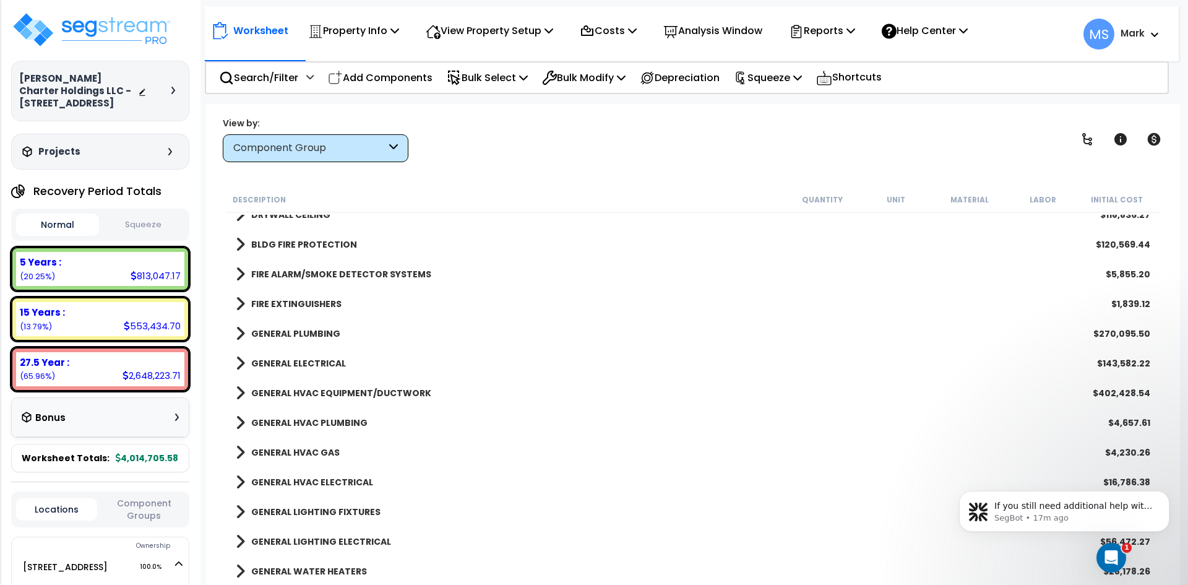
scroll to position [1114, 0]
click at [306, 361] on b "GENERAL ELECTRICAL" at bounding box center [298, 361] width 95 height 12
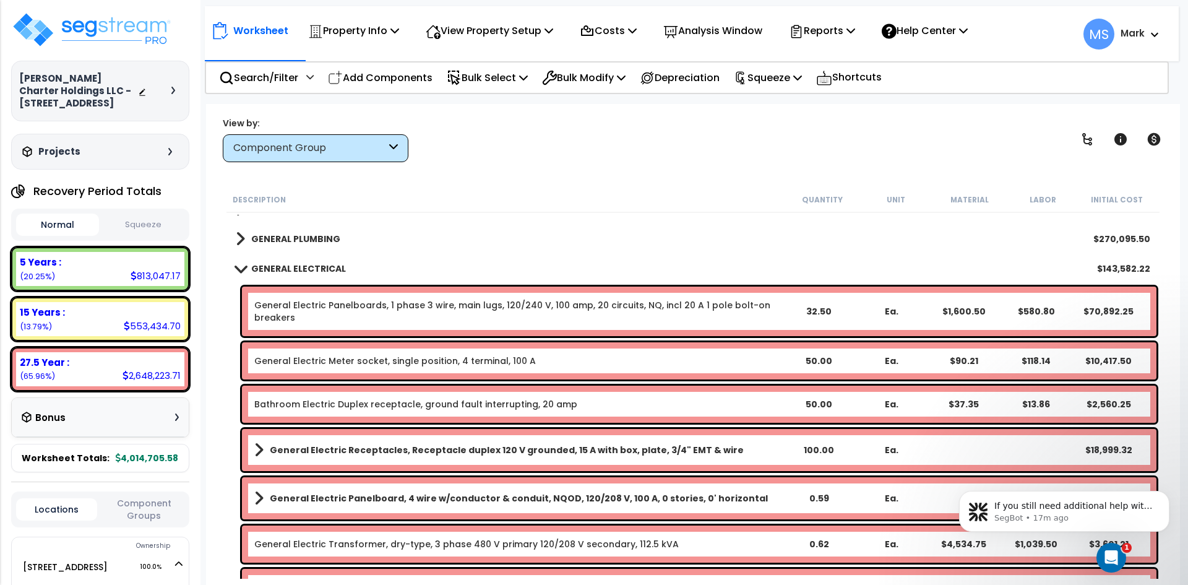
scroll to position [1237, 0]
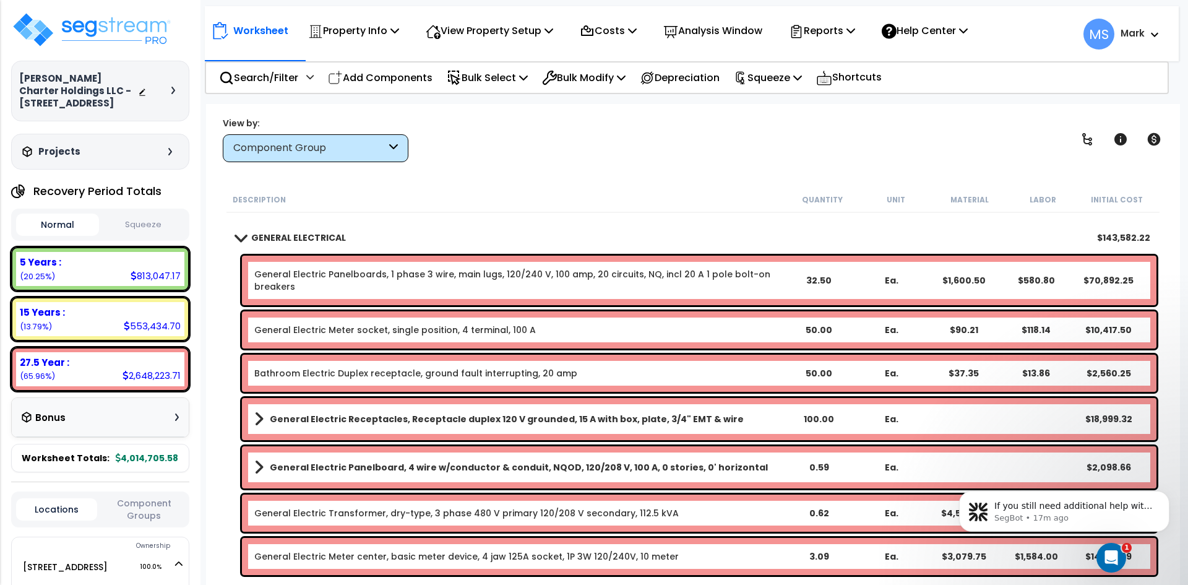
click at [303, 234] on b "GENERAL ELECTRICAL" at bounding box center [298, 237] width 95 height 12
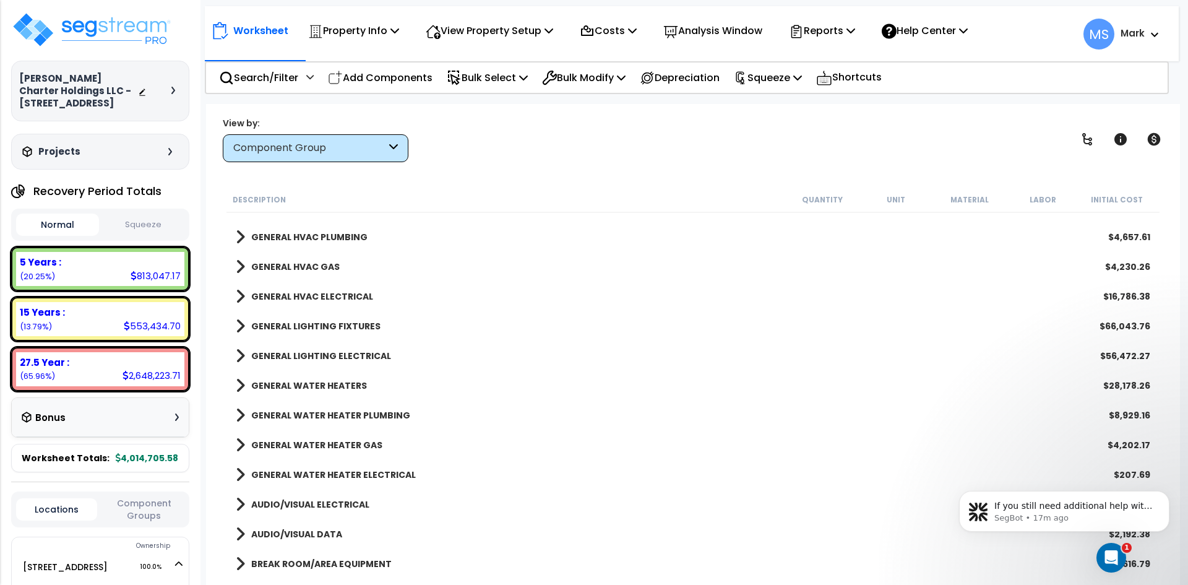
scroll to position [1299, 0]
click at [313, 323] on b "GENERAL LIGHTING FIXTURES" at bounding box center [315, 324] width 129 height 12
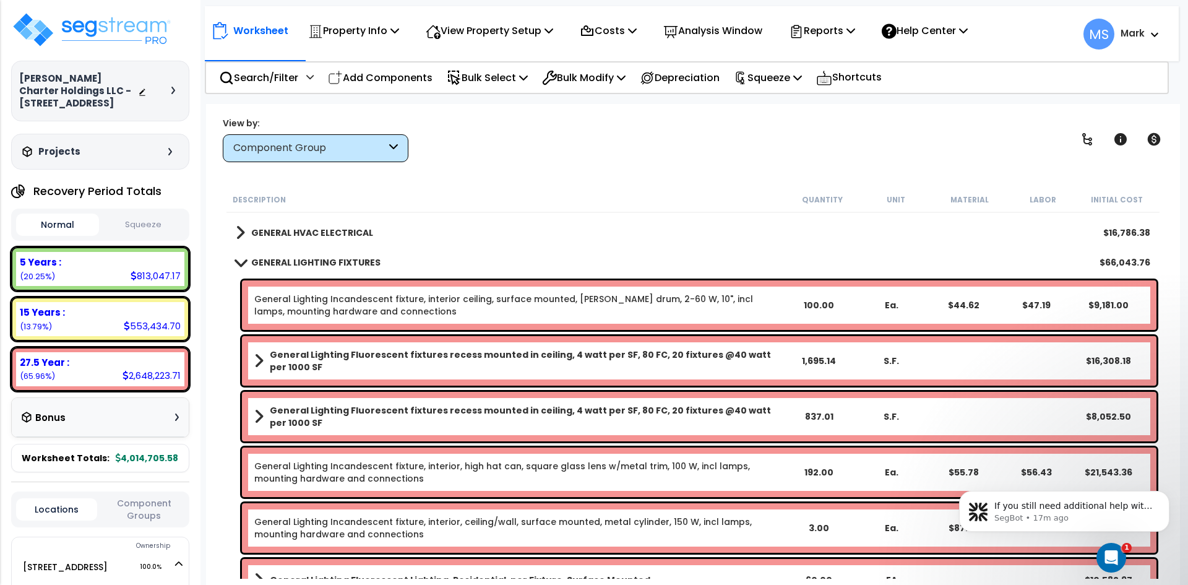
scroll to position [1423, 0]
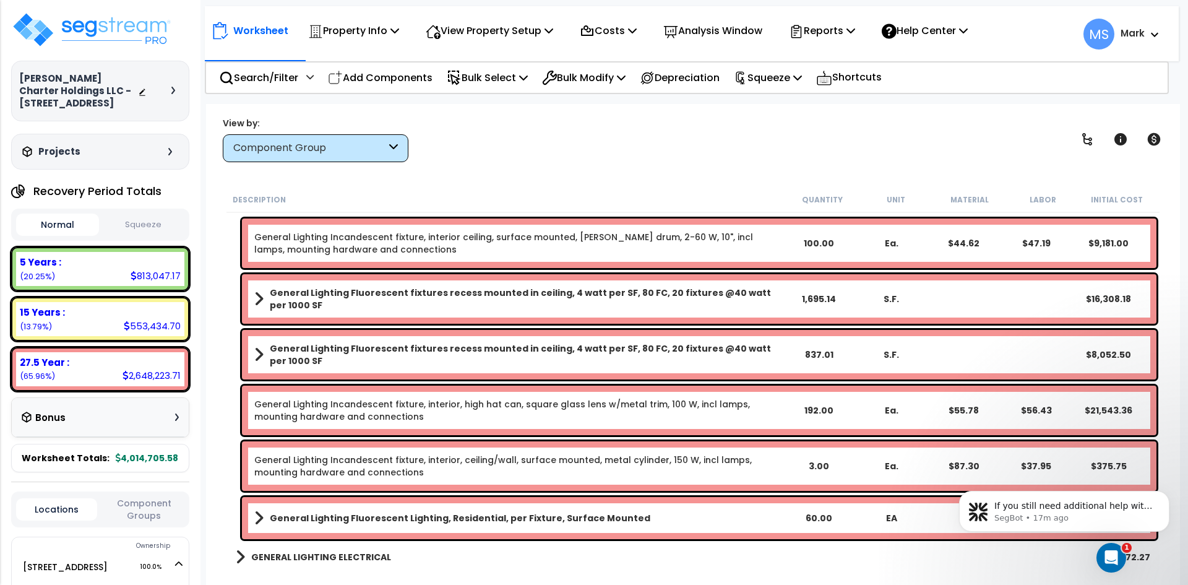
click at [578, 297] on b "General Lighting Fluorescent fixtures recess mounted in ceiling, 4 watt per SF,…" at bounding box center [526, 298] width 512 height 25
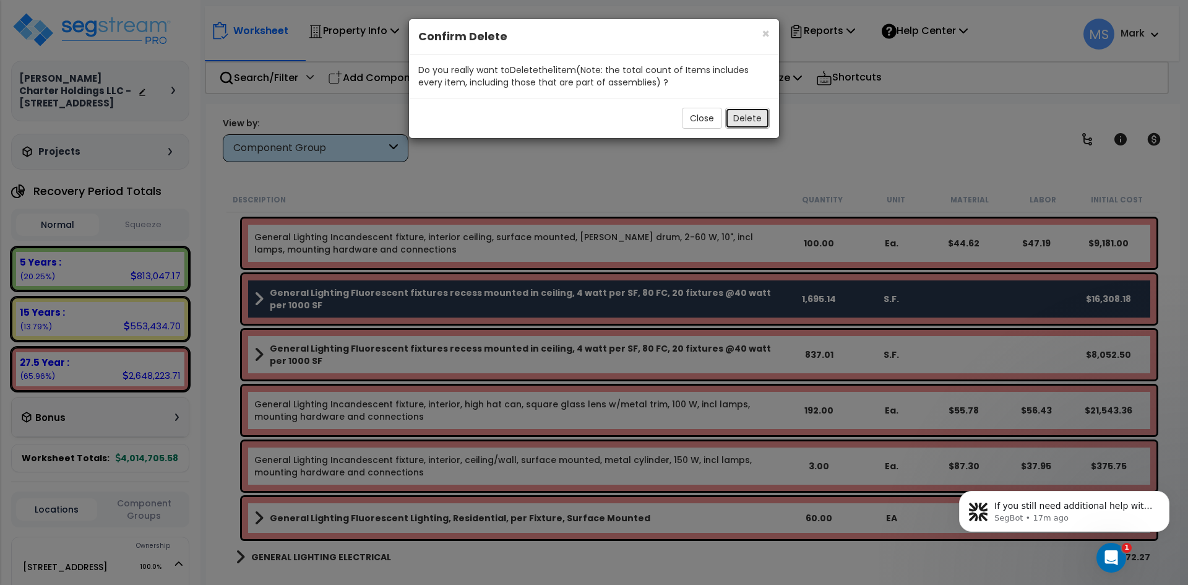
click at [748, 119] on button "Delete" at bounding box center [747, 118] width 45 height 21
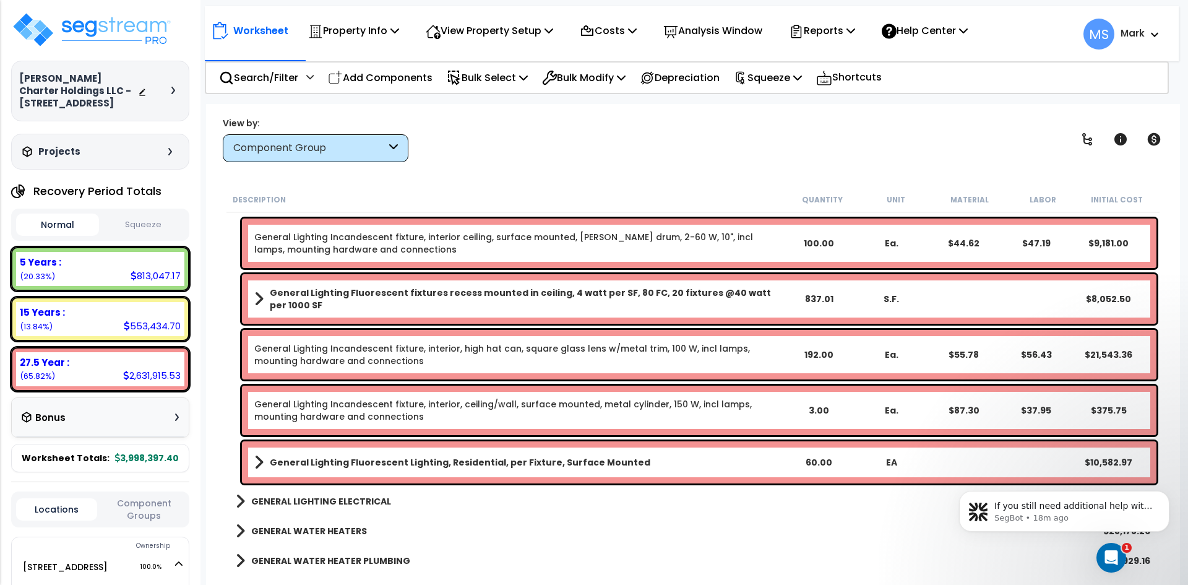
click at [715, 300] on b "General Lighting Fluorescent fixtures recess mounted in ceiling, 4 watt per SF,…" at bounding box center [526, 298] width 512 height 25
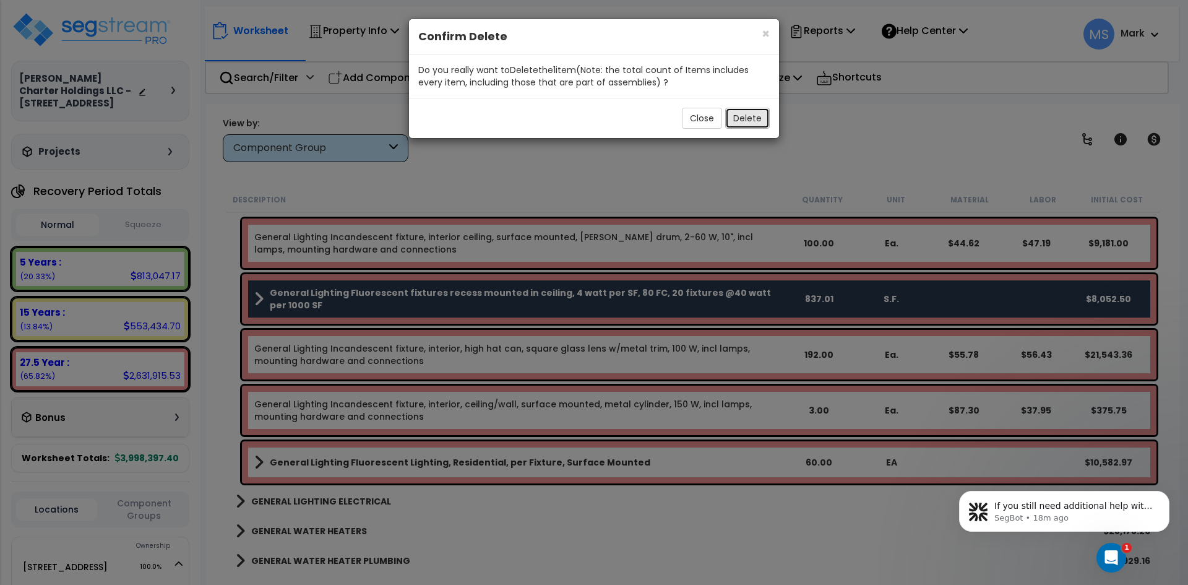
click at [766, 114] on button "Delete" at bounding box center [747, 118] width 45 height 21
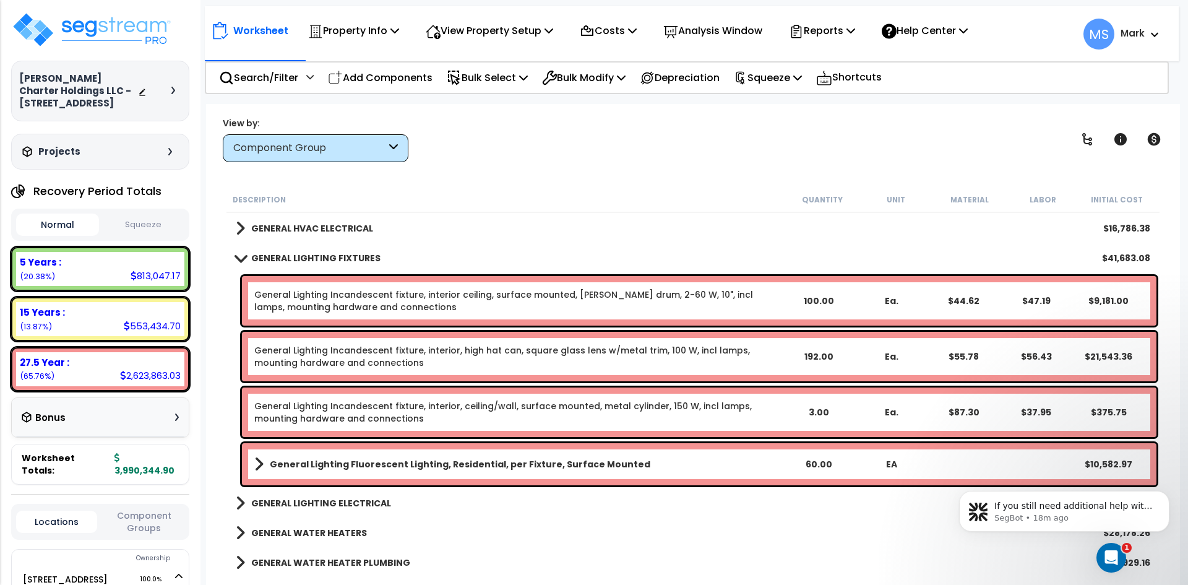
scroll to position [1361, 0]
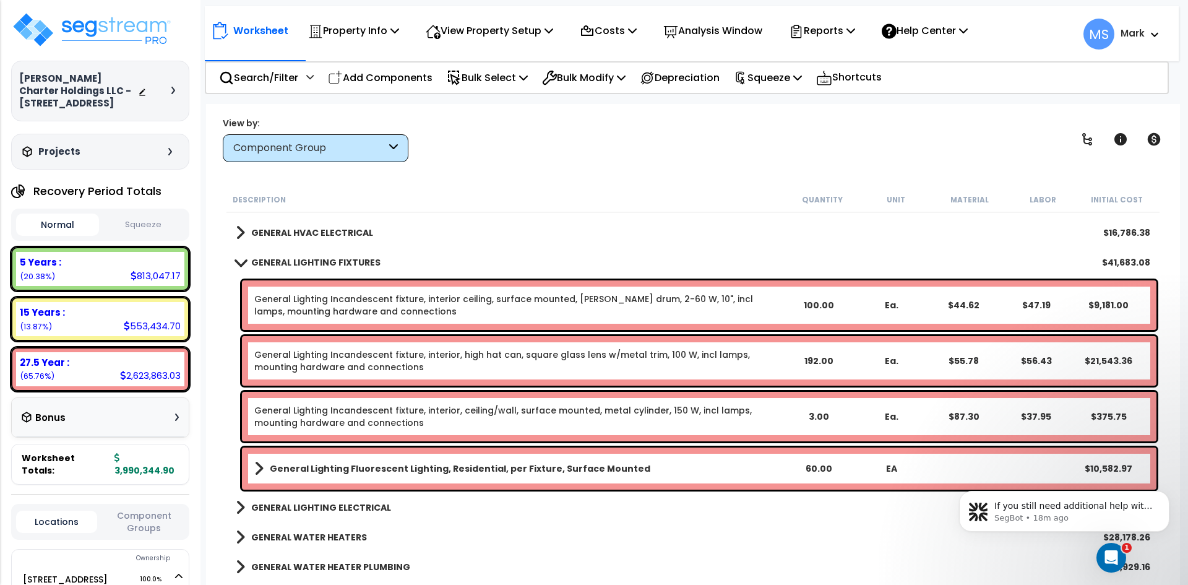
click at [353, 263] on b "GENERAL LIGHTING FIXTURES" at bounding box center [315, 262] width 129 height 12
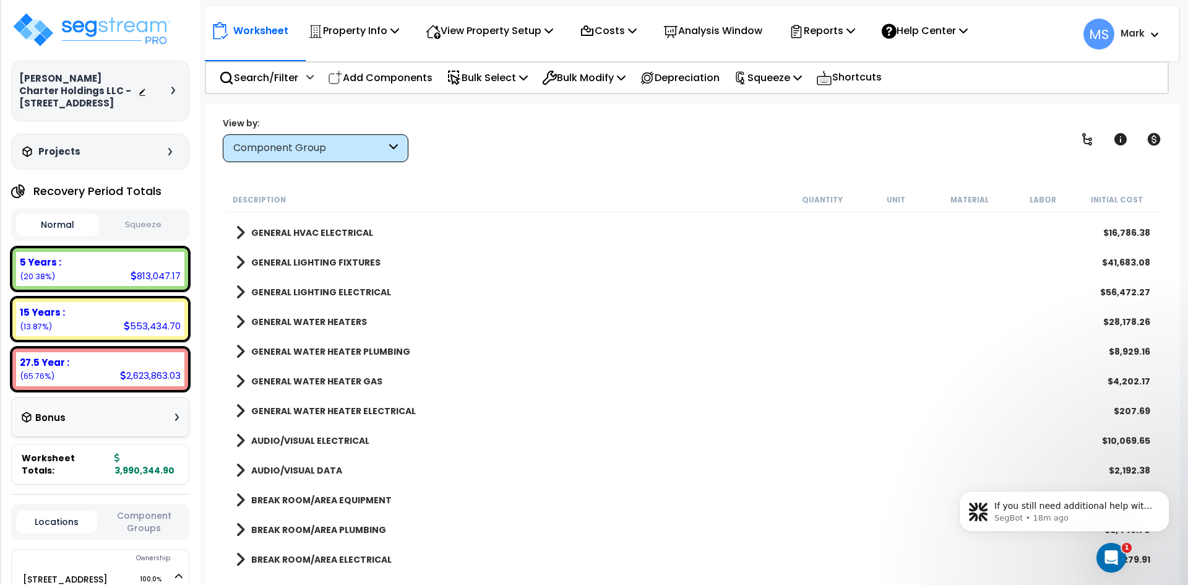
click at [351, 291] on b "GENERAL LIGHTING ELECTRICAL" at bounding box center [321, 292] width 140 height 12
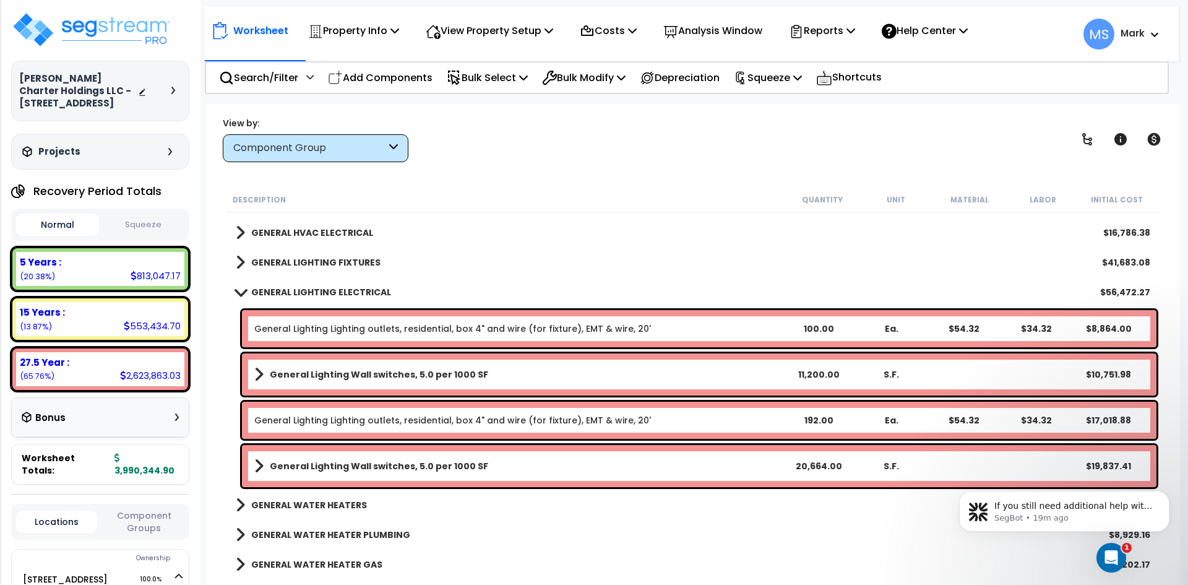
click at [430, 462] on b "General Lighting Wall switches, 5.0 per 1000 SF" at bounding box center [379, 466] width 218 height 12
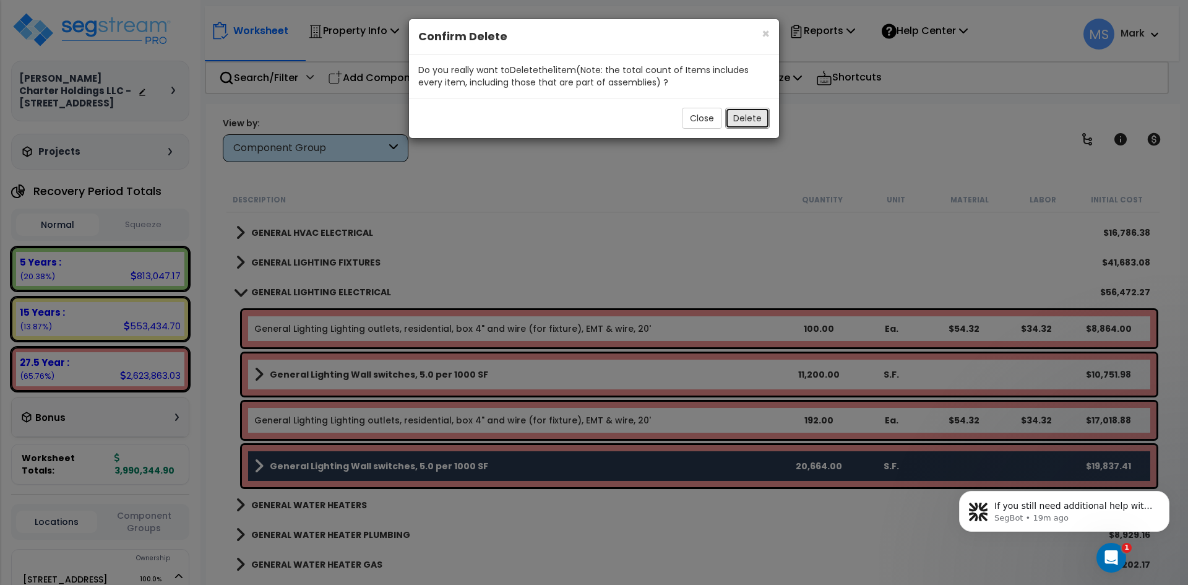
click at [748, 118] on button "Delete" at bounding box center [747, 118] width 45 height 21
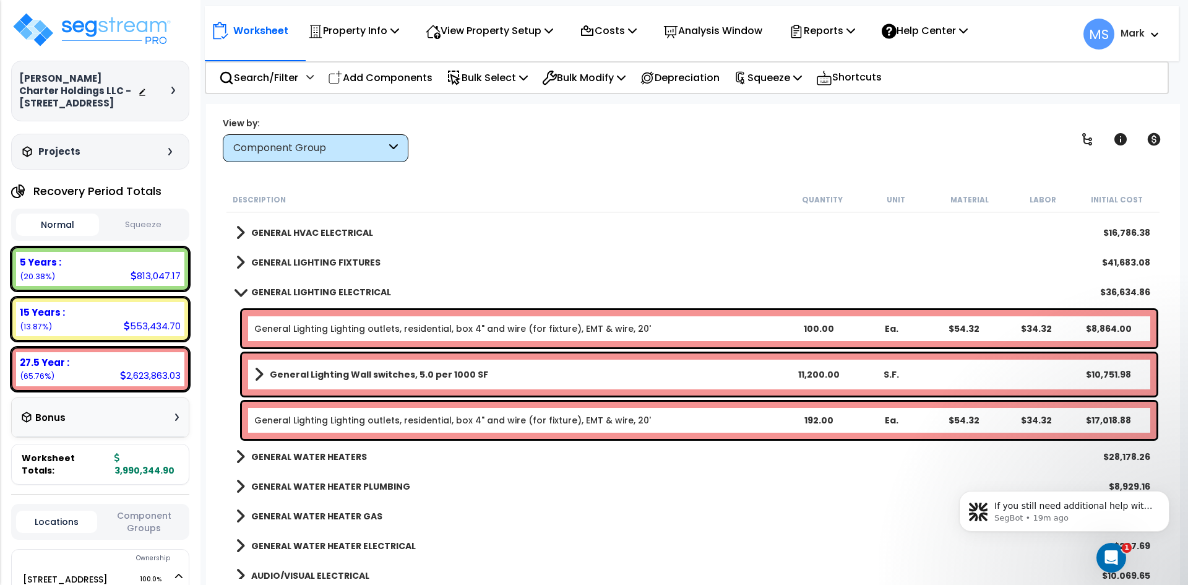
click at [351, 291] on b "GENERAL LIGHTING ELECTRICAL" at bounding box center [321, 292] width 140 height 12
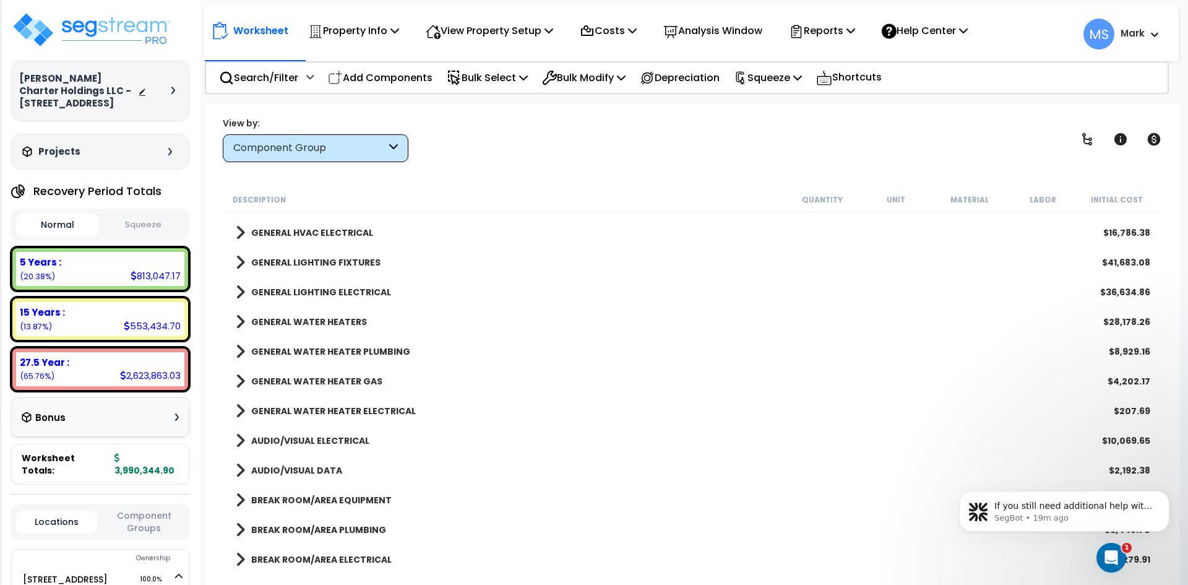
click at [321, 321] on b "GENERAL WATER HEATERS" at bounding box center [309, 322] width 116 height 12
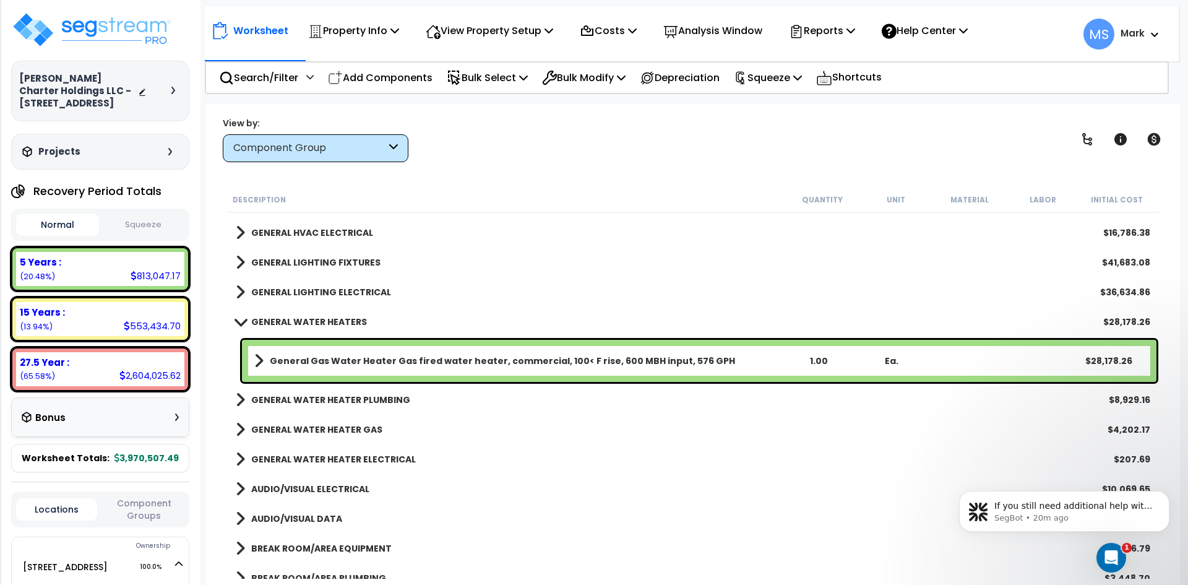
click at [413, 364] on b "General Gas Water Heater Gas fired water heater, commercial, 100< F rise, 600 M…" at bounding box center [502, 361] width 465 height 12
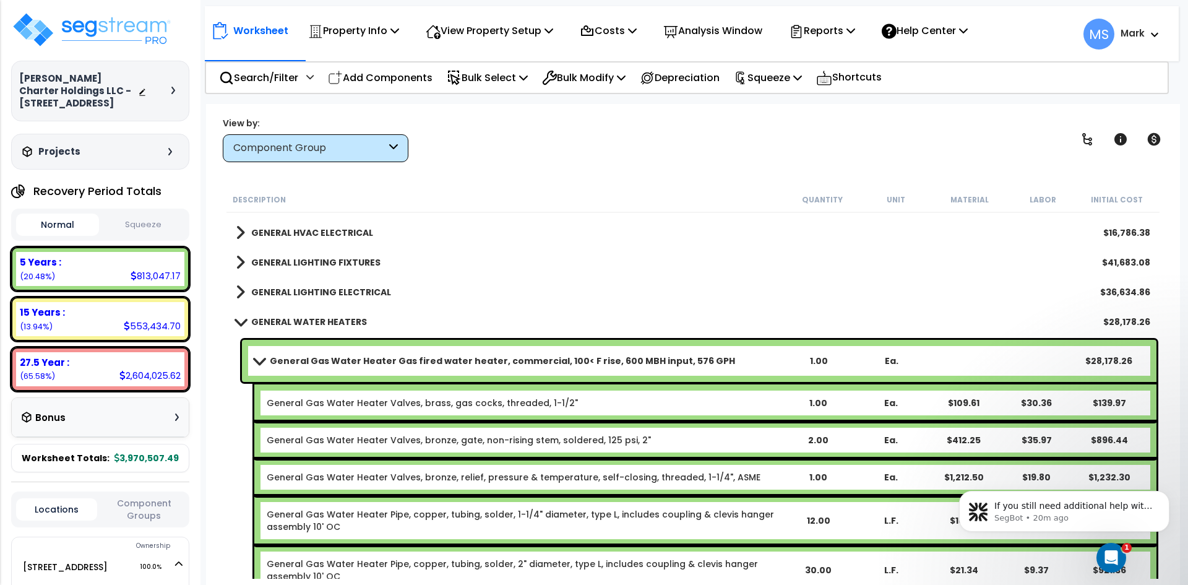
click at [413, 364] on b "General Gas Water Heater Gas fired water heater, commercial, 100< F rise, 600 M…" at bounding box center [502, 361] width 465 height 12
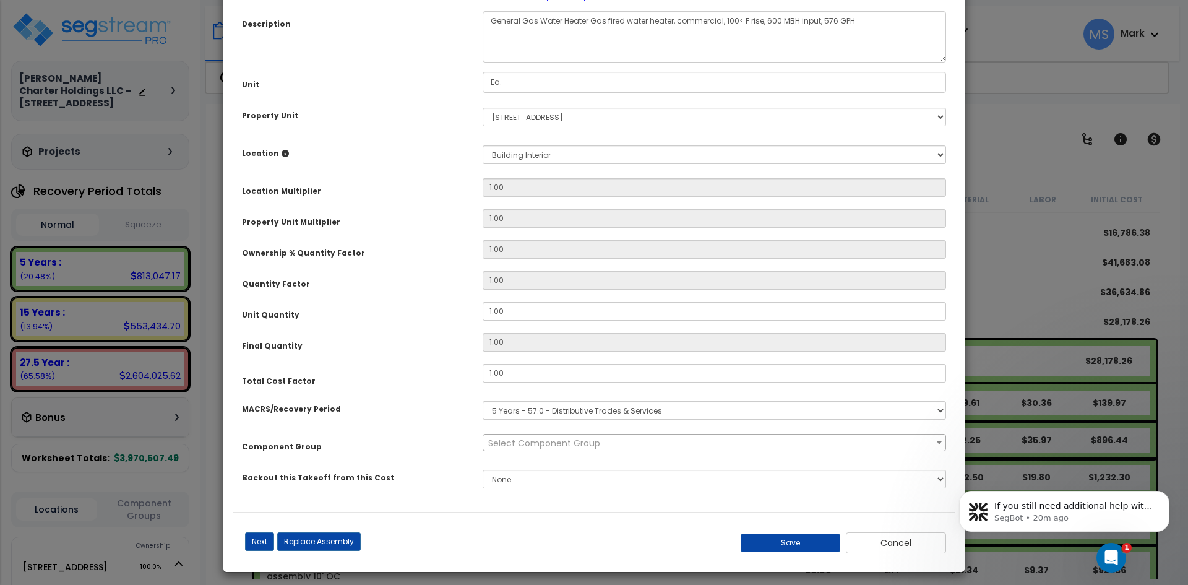
scroll to position [114, 0]
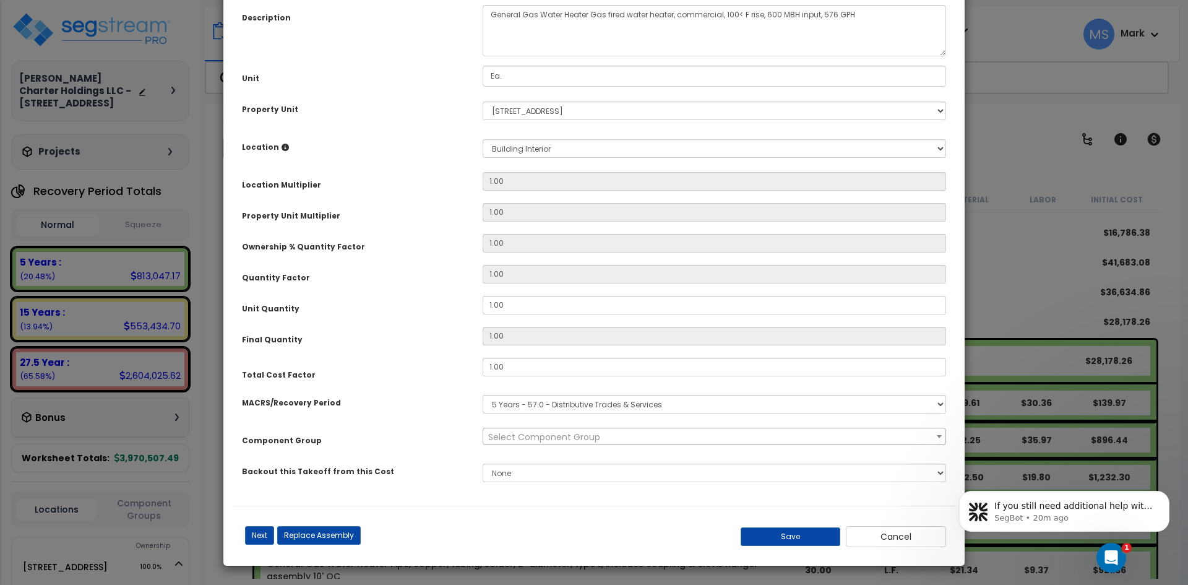
select select "45972"
click at [326, 533] on button "Replace Assembly" at bounding box center [319, 535] width 84 height 19
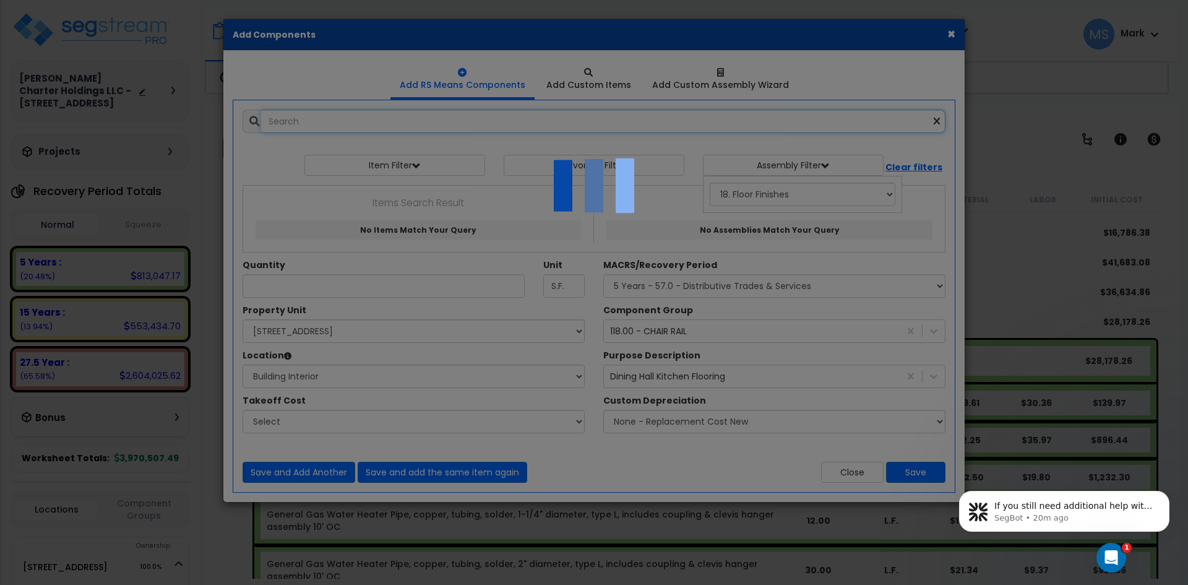
select select "24"
type input "1"
type input "Ea."
select select "461"
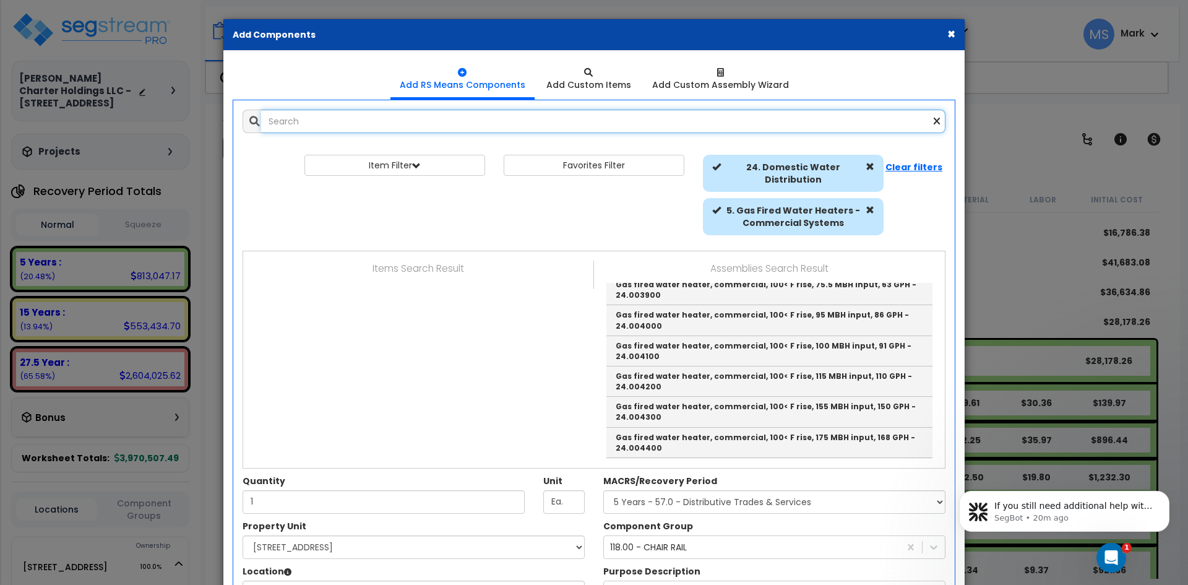
scroll to position [11, 0]
click at [389, 129] on input "text" at bounding box center [603, 122] width 684 height 24
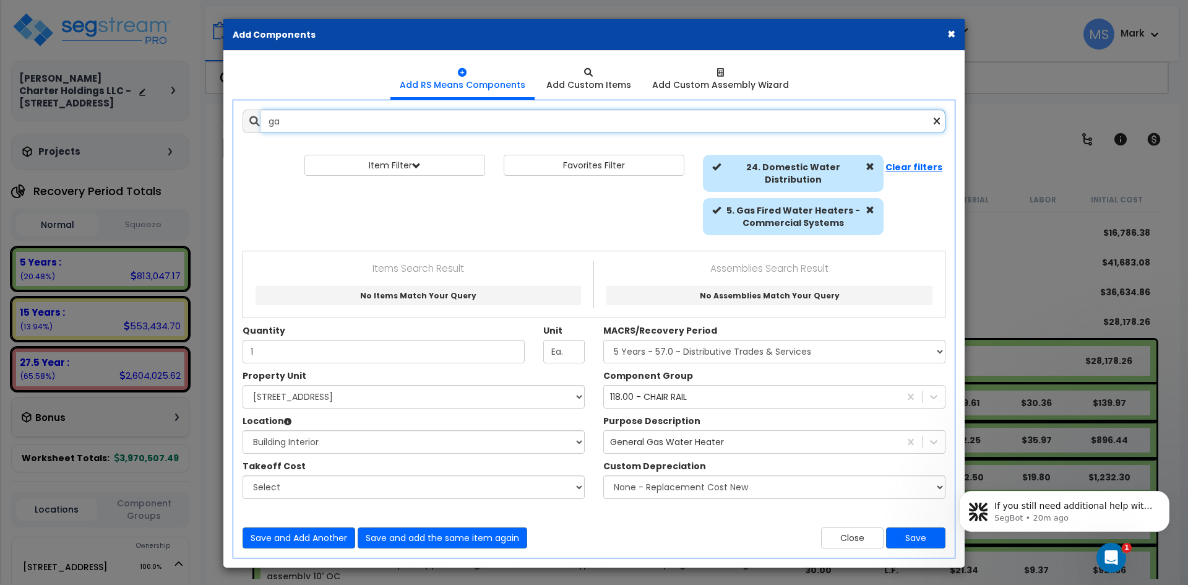
type input "g"
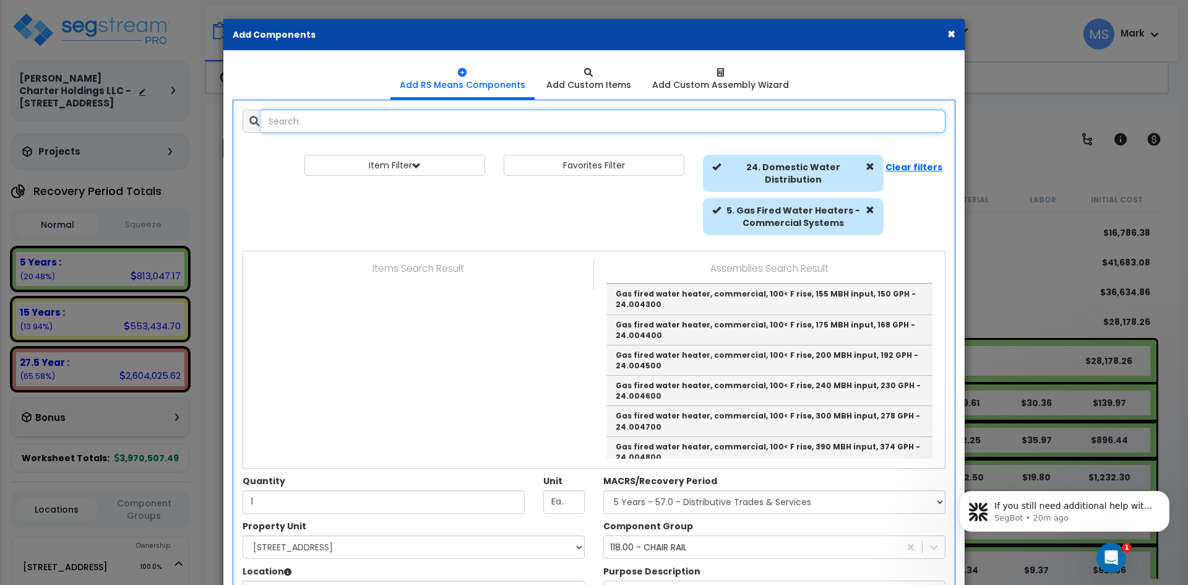
scroll to position [186, 0]
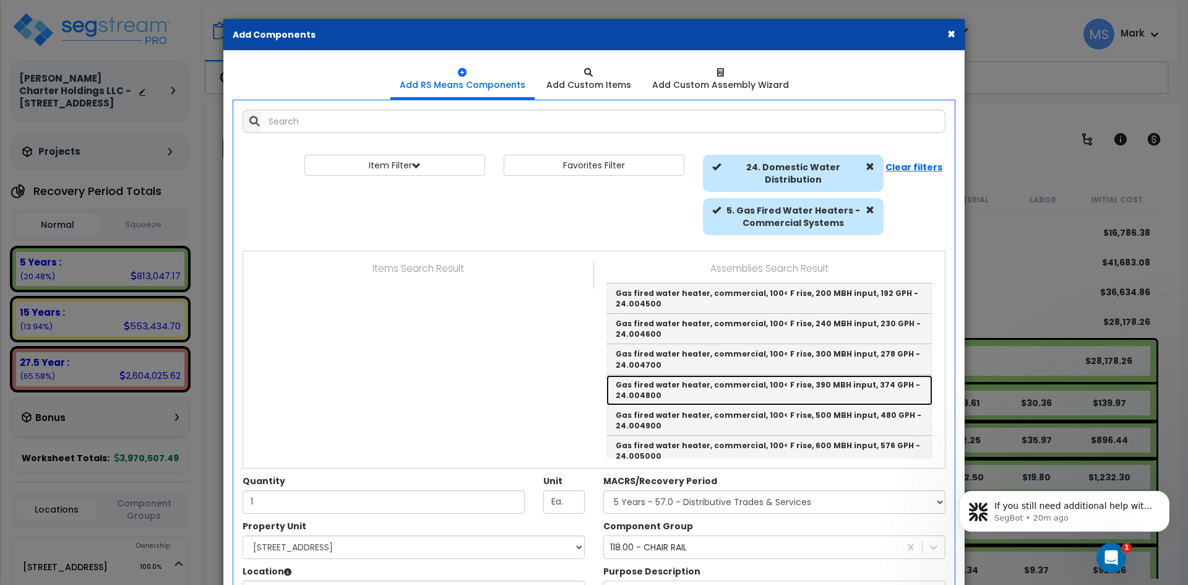
drag, startPoint x: 823, startPoint y: 388, endPoint x: 5, endPoint y: 319, distance: 820.8
click at [823, 388] on link "Gas fired water heater, commercial, 100< F rise, 390 MBH input, 374 GPH - 24.00…" at bounding box center [769, 390] width 326 height 30
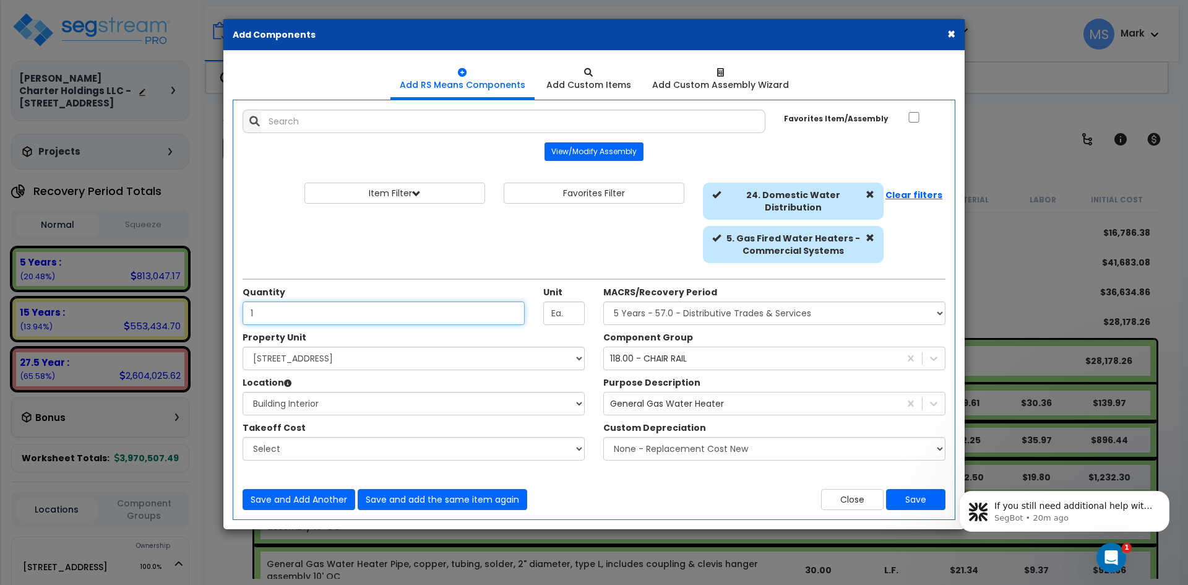
type input "Gas fired water heater, commercial, 100< F rise, 390 MBH input, 374 GPH - 24.00…"
click at [280, 312] on input "1" at bounding box center [384, 313] width 282 height 24
type input "2"
click at [741, 316] on select "Select MACRS/Recovery Period 5 Years - 57.0 - Distributive Trades & Services 5 …" at bounding box center [774, 313] width 342 height 24
click at [603, 301] on select "Select MACRS/Recovery Period 5 Years - 57.0 - Distributive Trades & Services 5 …" at bounding box center [774, 313] width 342 height 24
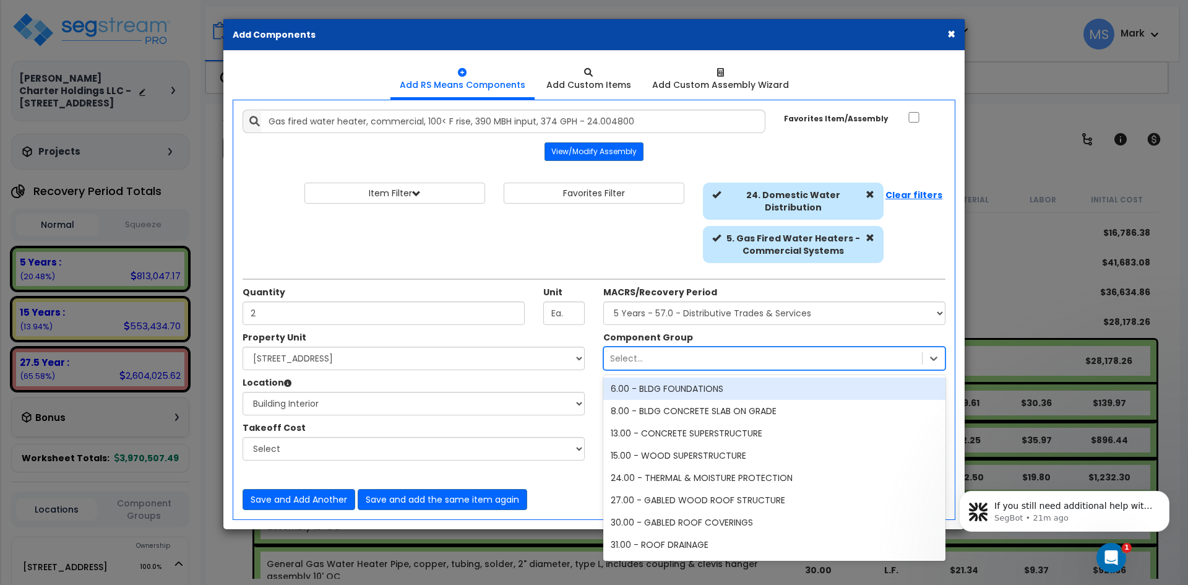
click at [777, 361] on div "Select..." at bounding box center [763, 358] width 318 height 20
type input "water"
click at [756, 387] on div "153.00 - GENERAL WATER HEATERS" at bounding box center [774, 388] width 342 height 22
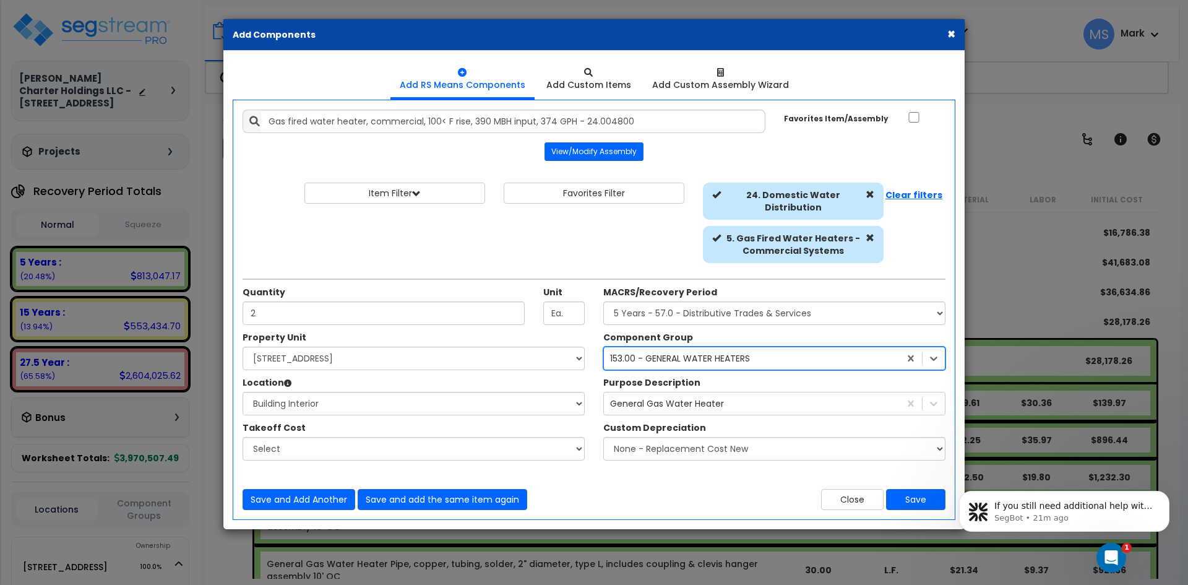
click at [950, 504] on body "If you still need additional help with editing the property unit count or any r…" at bounding box center [1064, 508] width 238 height 77
click at [950, 499] on body "If you still need additional help with editing the property unit count or any r…" at bounding box center [1064, 508] width 238 height 77
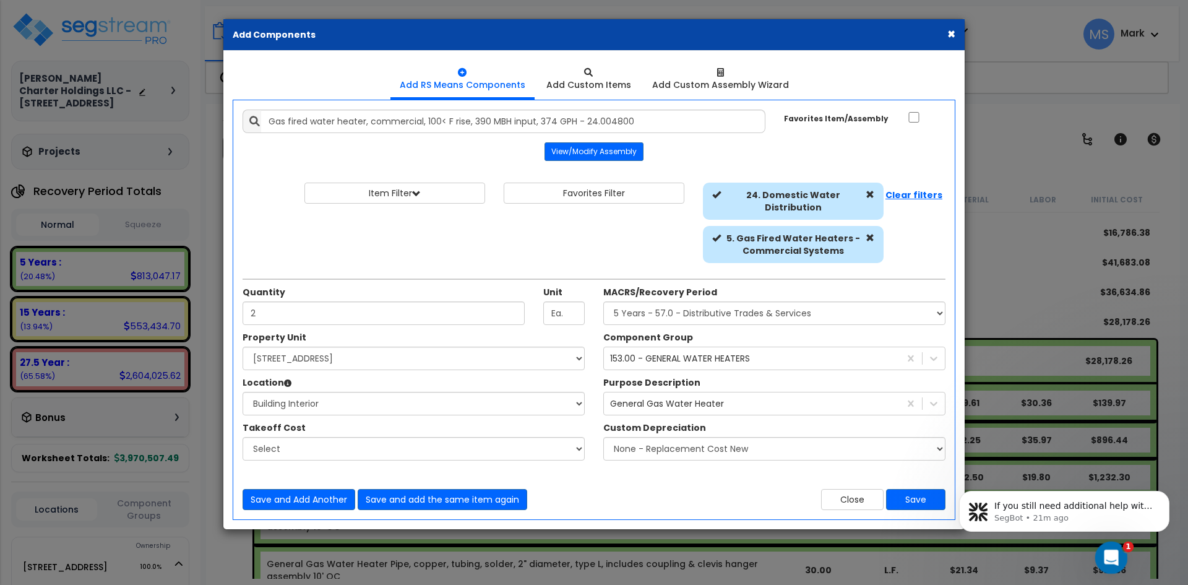
click at [1122, 556] on div "Open Intercom Messenger" at bounding box center [1109, 555] width 41 height 41
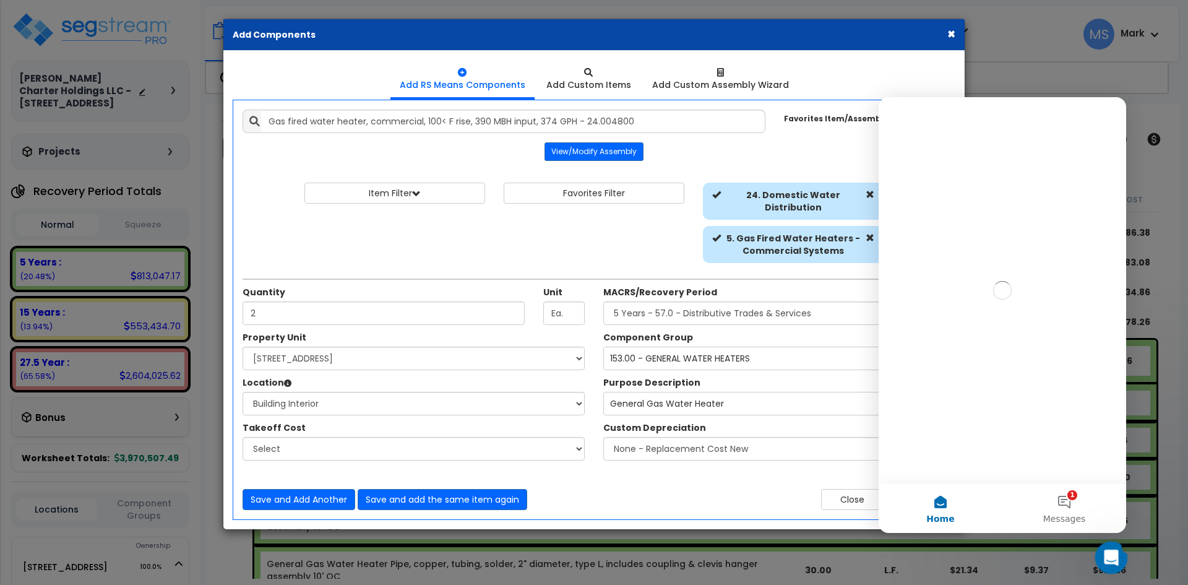
scroll to position [0, 0]
click at [1060, 511] on button "1 Messages" at bounding box center [1064, 507] width 124 height 49
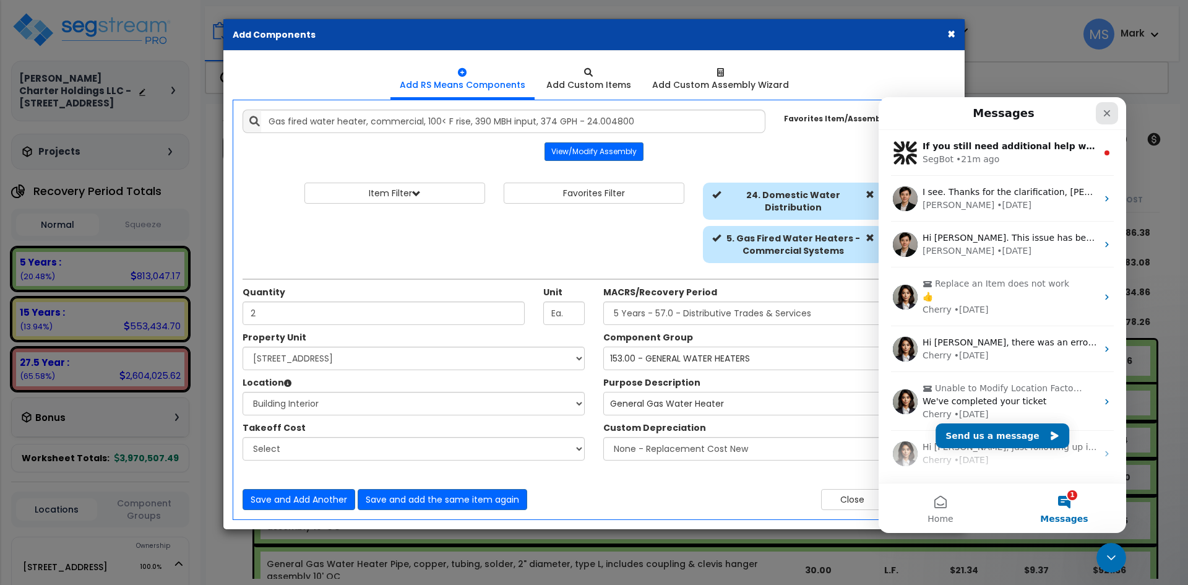
click at [1113, 113] on div "Close" at bounding box center [1107, 113] width 22 height 22
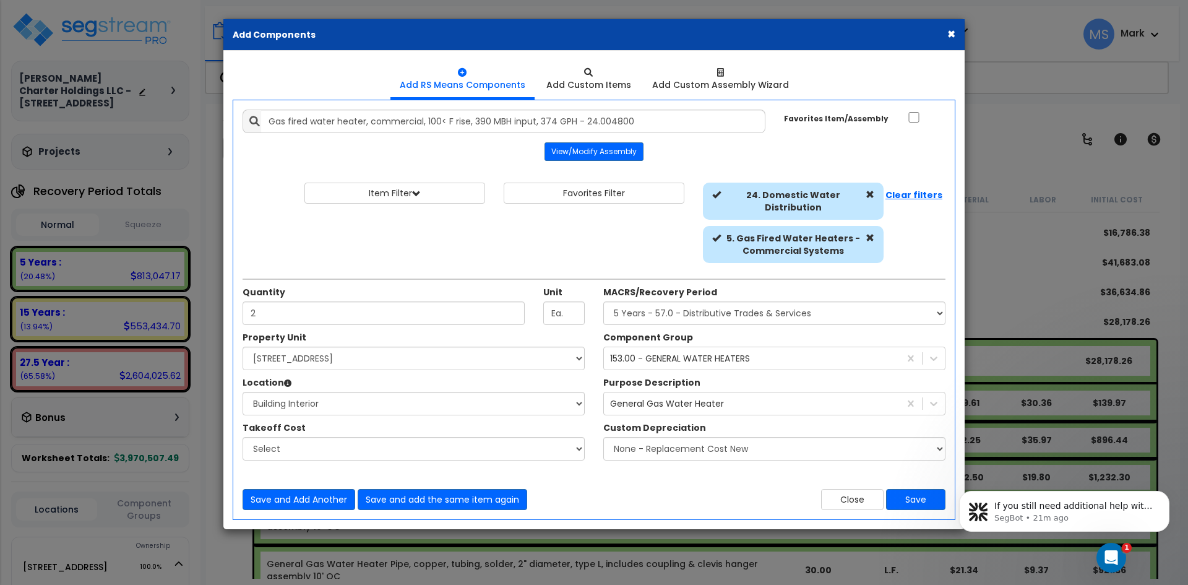
click at [955, 498] on body "If you still need additional help with editing the property unit count or any r…" at bounding box center [1064, 508] width 238 height 77
drag, startPoint x: 955, startPoint y: 499, endPoint x: 2116, endPoint y: 1012, distance: 1268.9
click at [955, 499] on body "If you still need additional help with editing the property unit count or any r…" at bounding box center [1064, 508] width 238 height 77
click at [1114, 542] on div "Open Intercom Messenger" at bounding box center [1109, 555] width 41 height 41
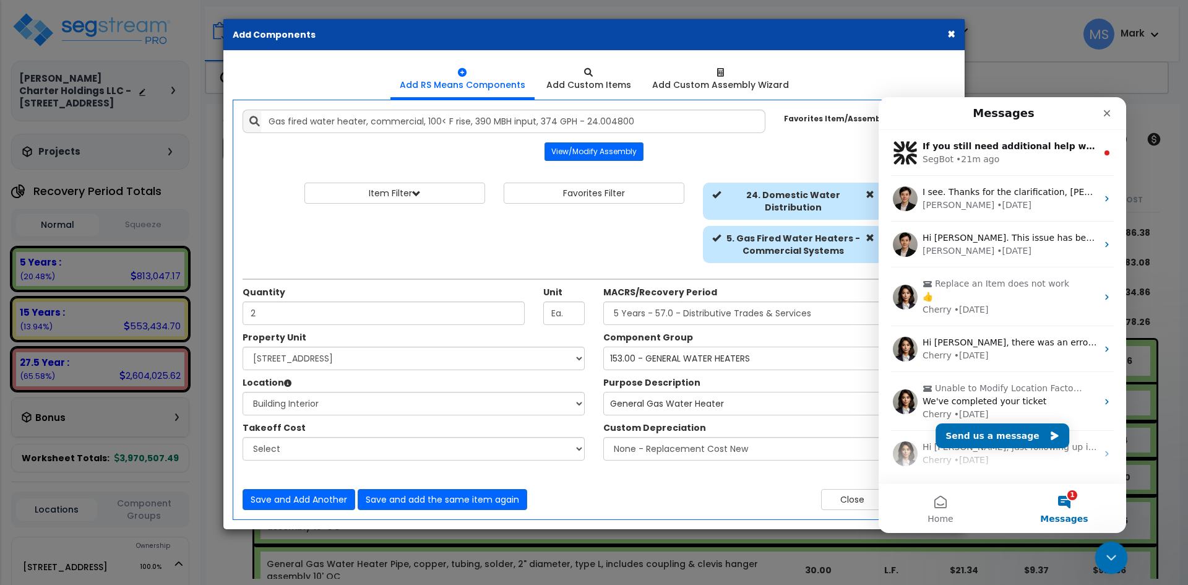
click at [1115, 542] on div "Close Intercom Messenger" at bounding box center [1109, 556] width 30 height 30
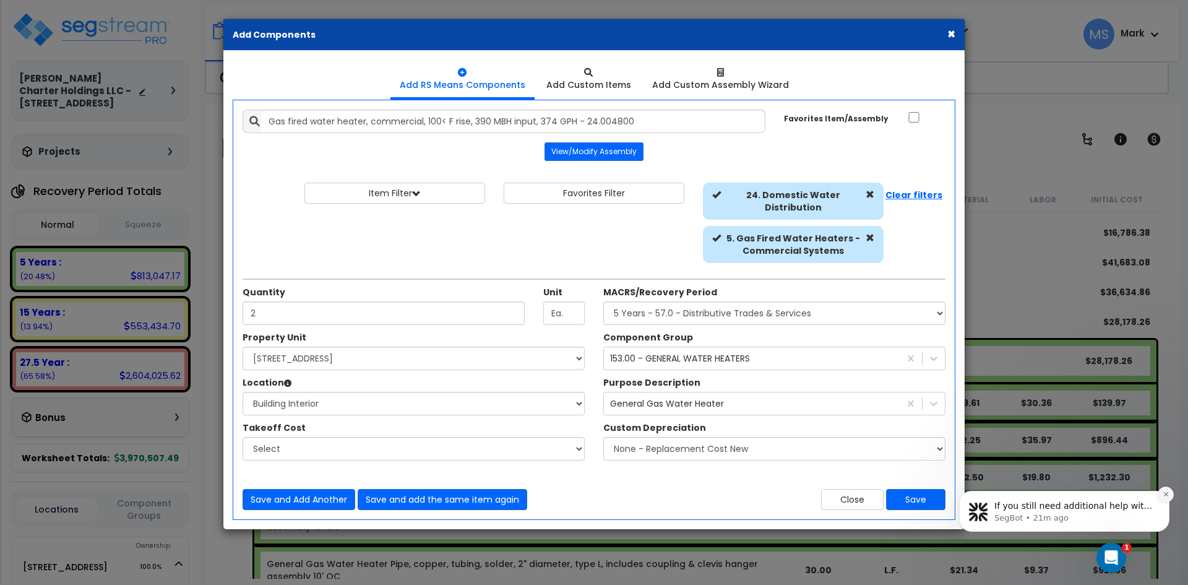
click at [1167, 494] on icon "Dismiss notification" at bounding box center [1166, 494] width 7 height 7
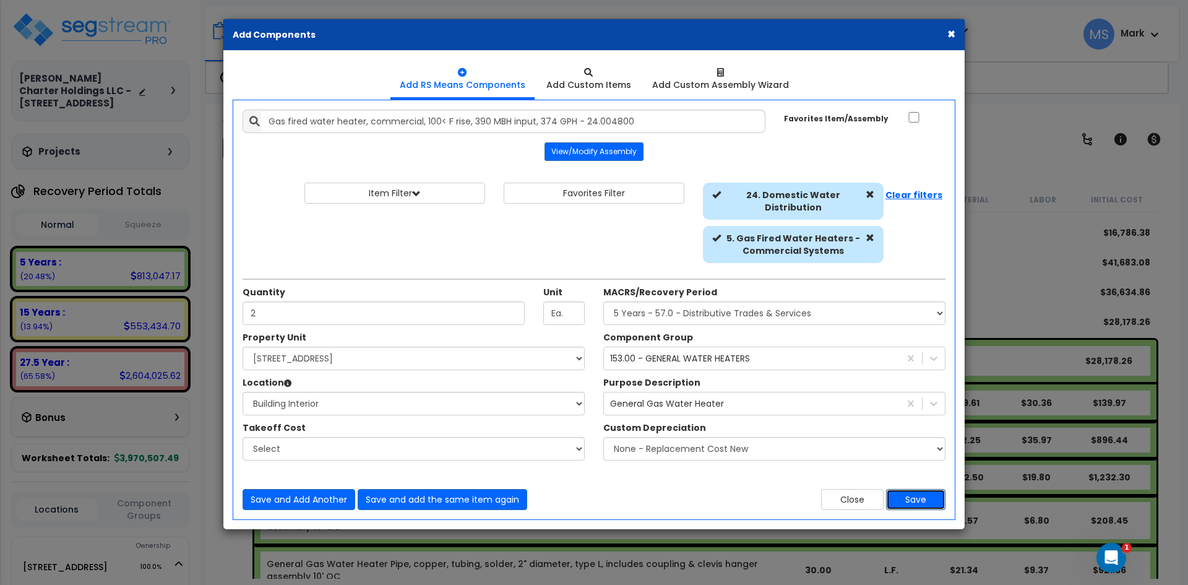
click at [916, 504] on button "Save" at bounding box center [915, 499] width 59 height 21
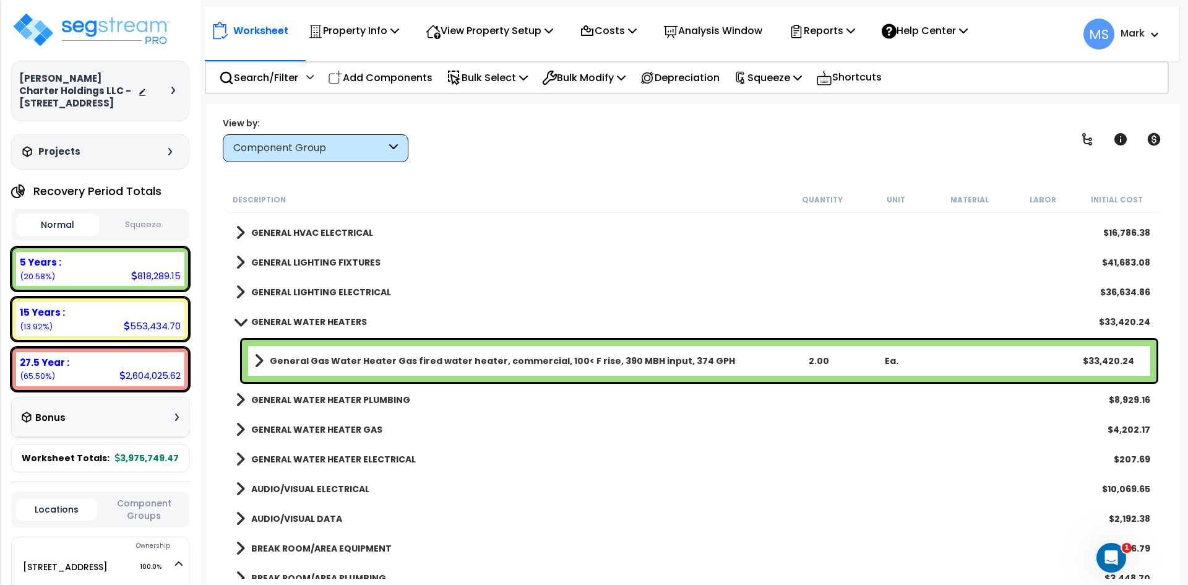
click at [302, 327] on b "GENERAL WATER HEATERS" at bounding box center [309, 322] width 116 height 12
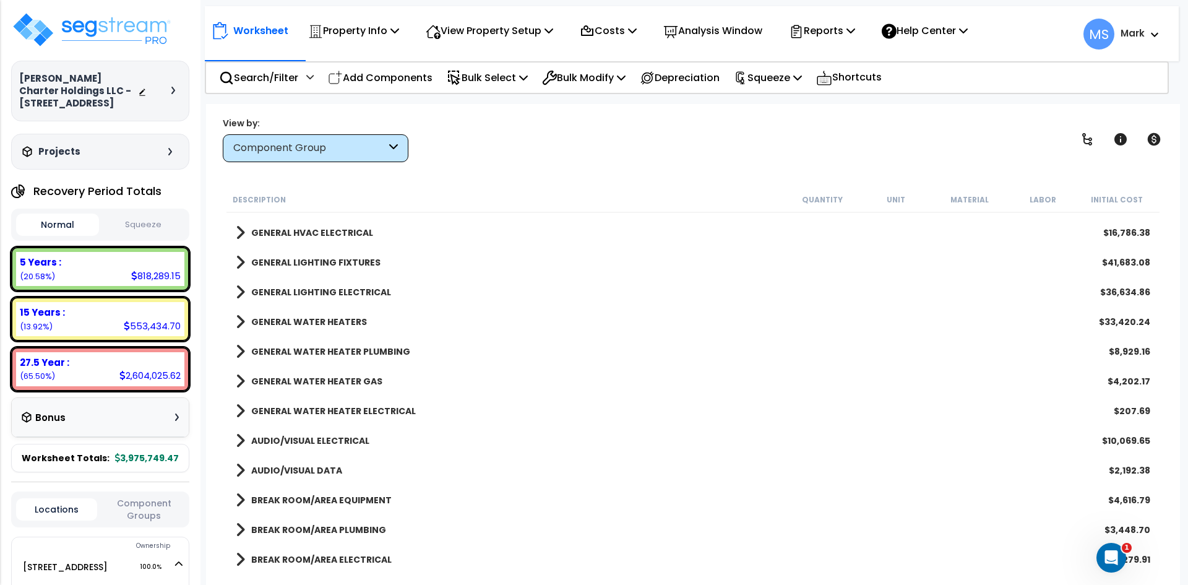
click at [318, 350] on b "GENERAL WATER HEATER PLUMBING" at bounding box center [330, 351] width 159 height 12
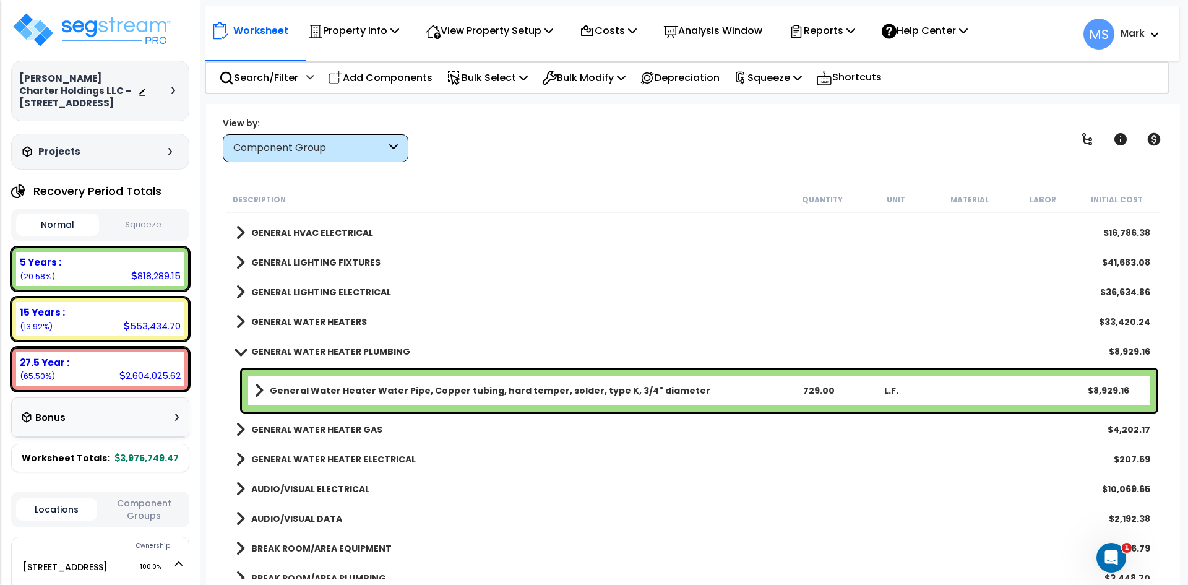
click at [338, 337] on div "GENERAL WATER HEATER PLUMBING $8,929.16" at bounding box center [693, 352] width 927 height 30
click at [340, 343] on link "GENERAL WATER HEATER PLUMBING" at bounding box center [323, 351] width 174 height 17
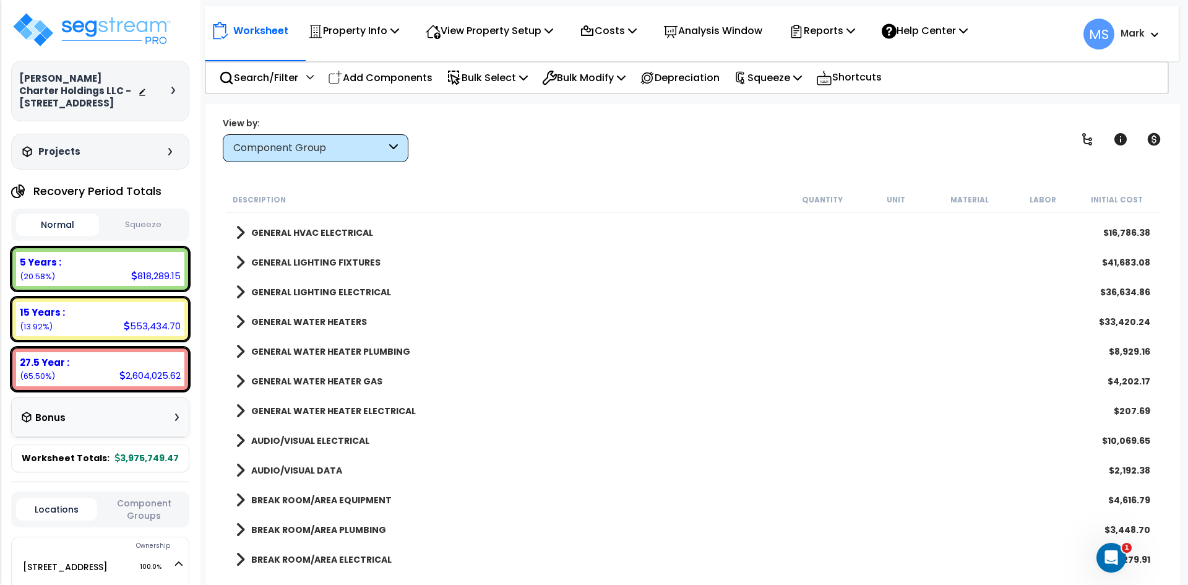
click at [325, 381] on b "GENERAL WATER HEATER GAS" at bounding box center [316, 381] width 131 height 12
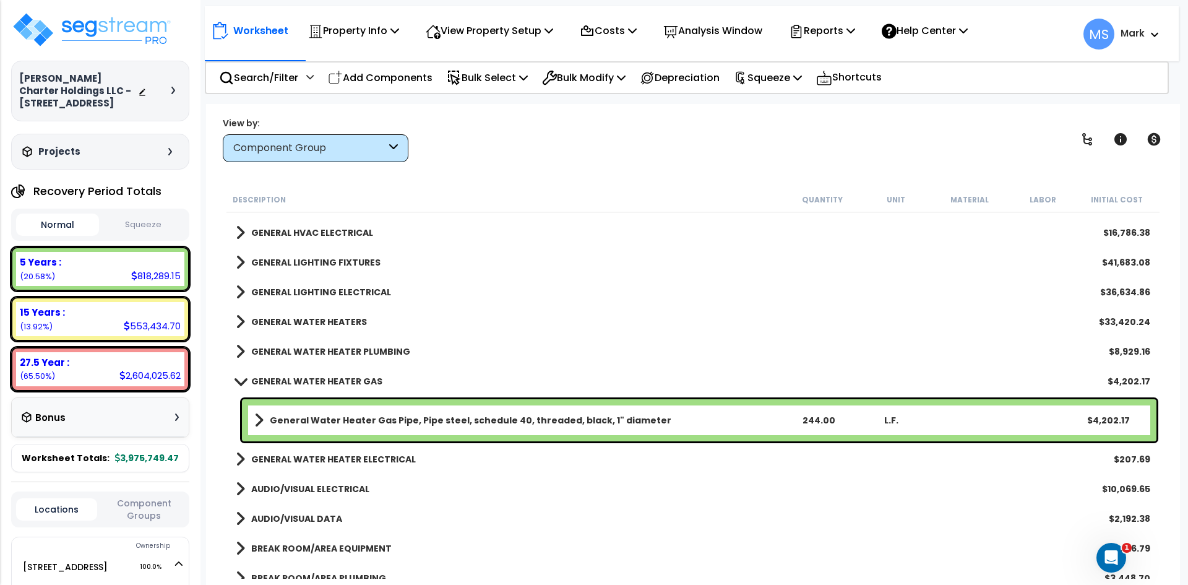
click at [325, 381] on b "GENERAL WATER HEATER GAS" at bounding box center [316, 381] width 131 height 12
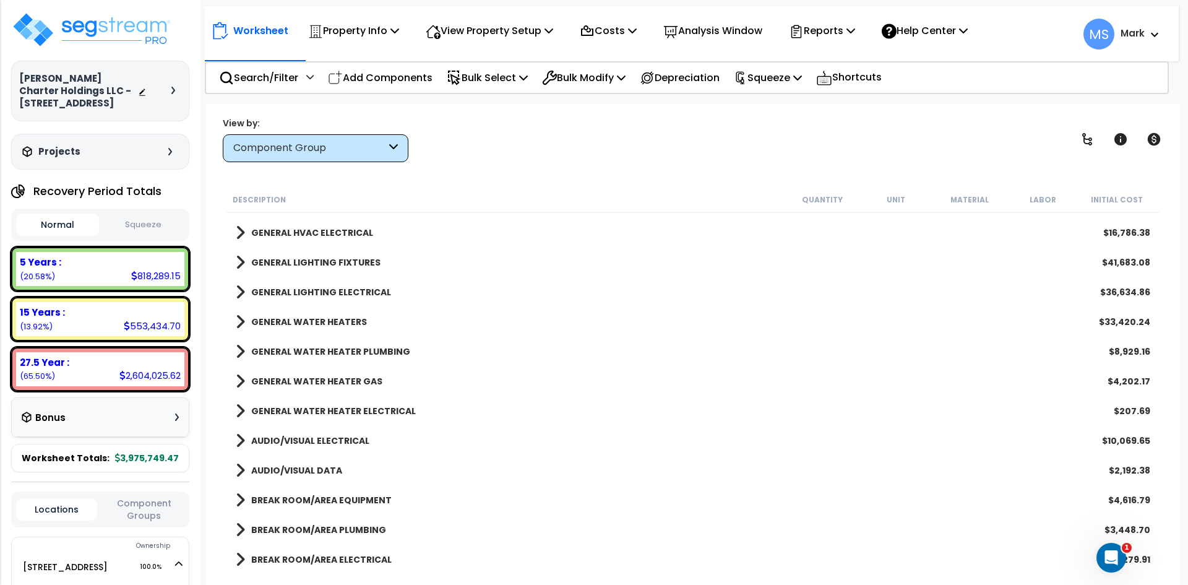
click at [332, 413] on b "GENERAL WATER HEATER ELECTRICAL" at bounding box center [333, 411] width 165 height 12
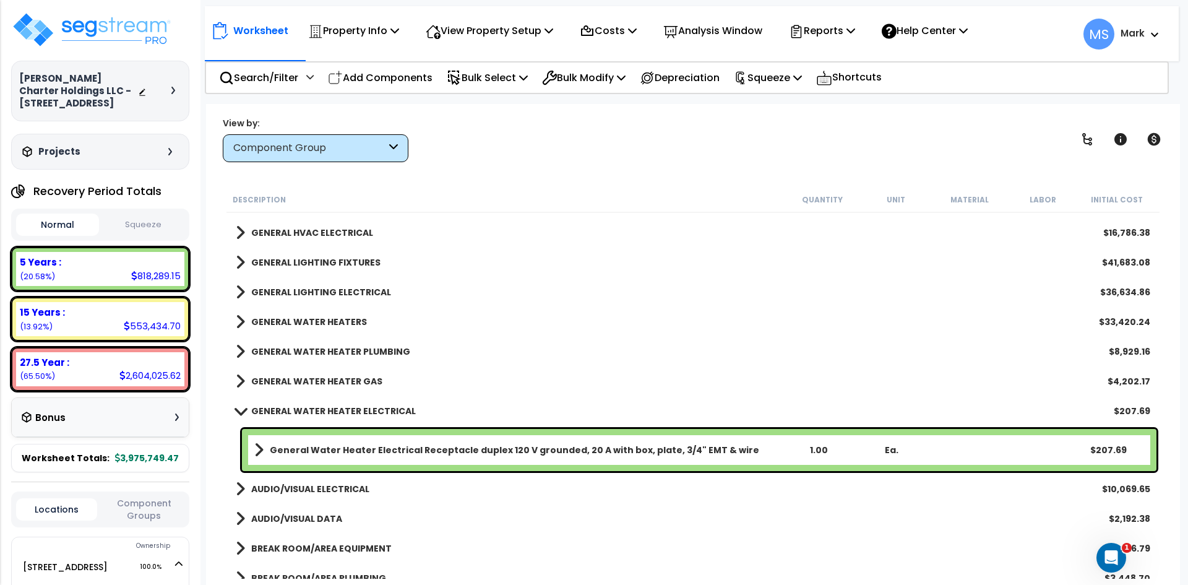
click at [513, 450] on b "General Water Heater Electrical Receptacle duplex 120 V grounded, 20 A with box…" at bounding box center [514, 450] width 489 height 12
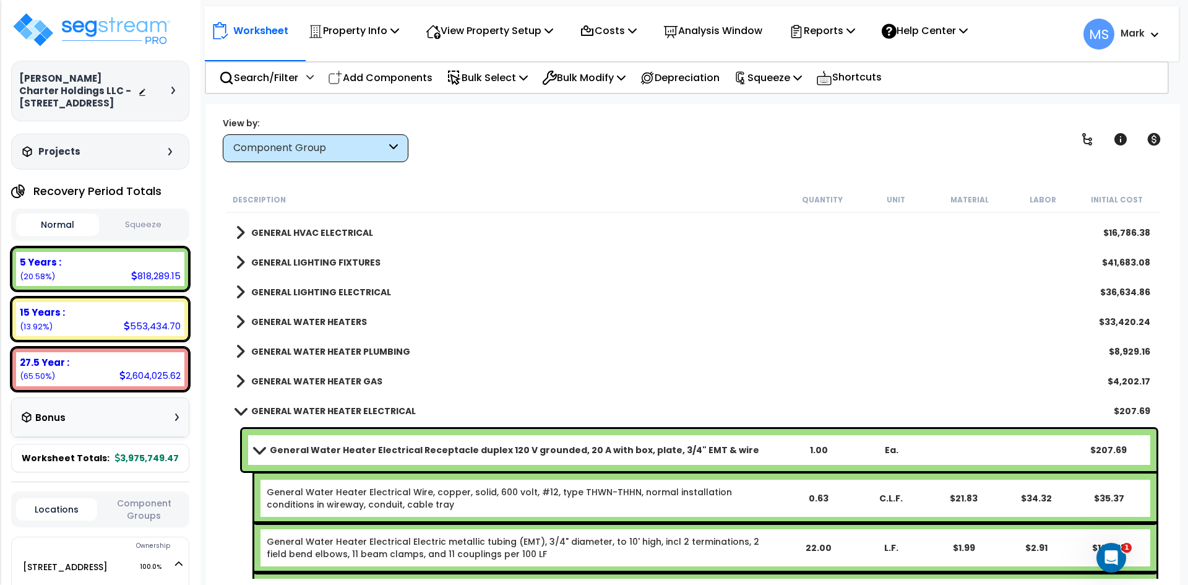
click at [513, 450] on b "General Water Heater Electrical Receptacle duplex 120 V grounded, 20 A with box…" at bounding box center [514, 450] width 489 height 12
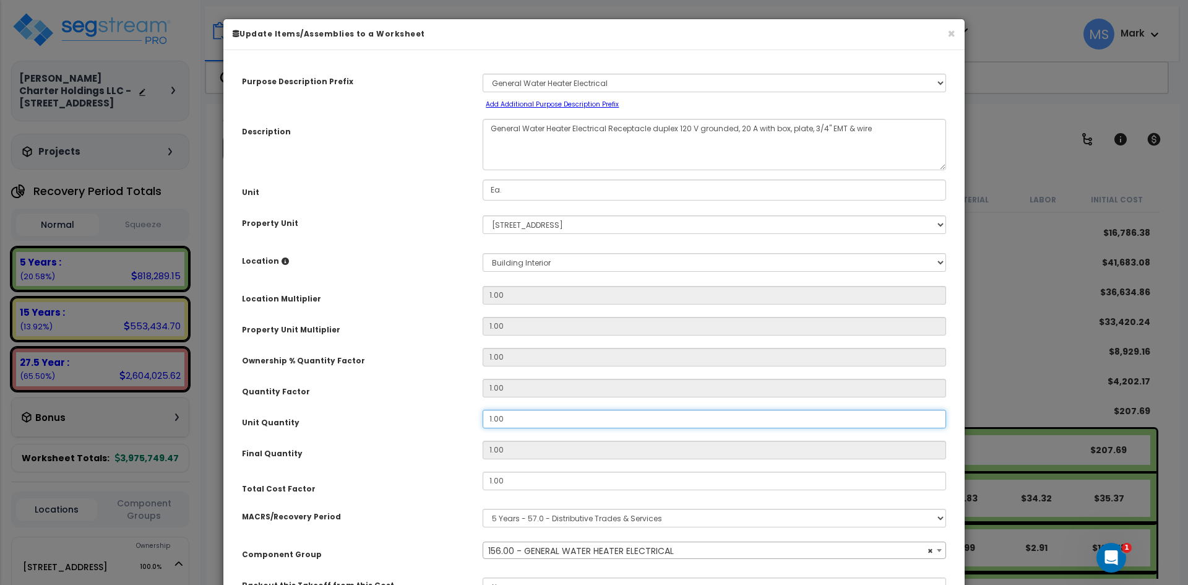
click at [494, 419] on input "1.00" at bounding box center [714, 419] width 463 height 19
select select "45975"
type input "1"
select select "45975"
type input ".00"
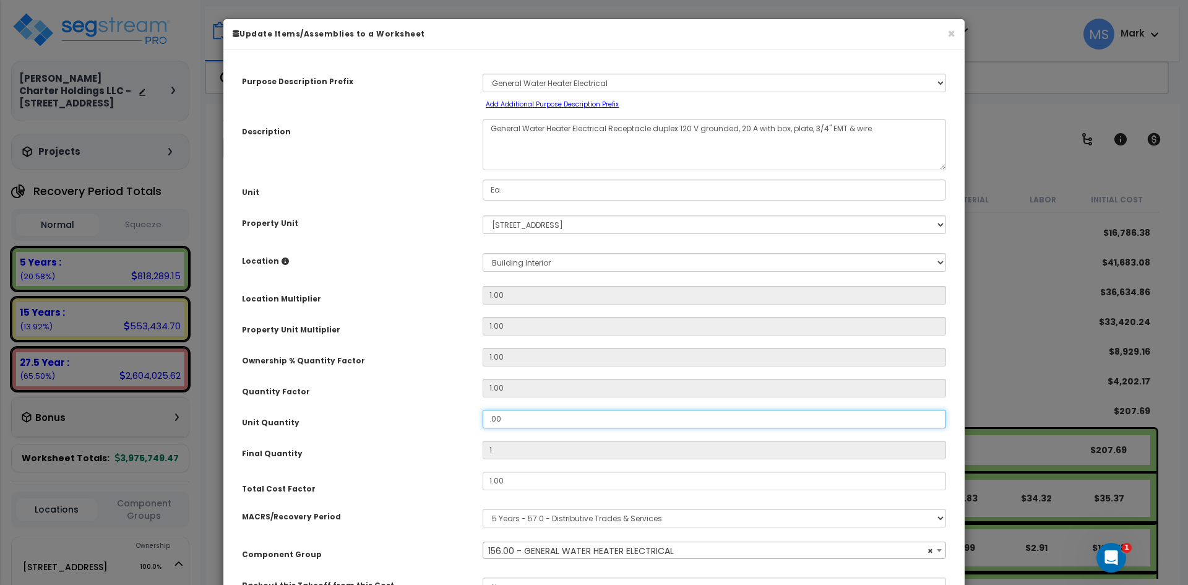
type input "0"
type input ".200"
select select "45975"
type input "0.2"
type input ".00"
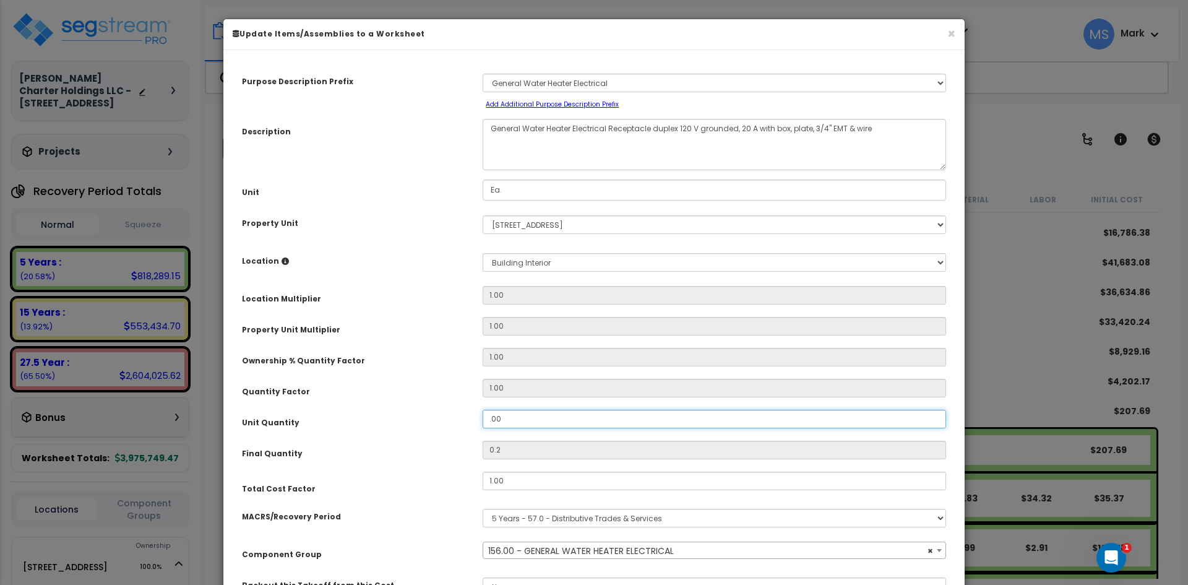
type input "0"
type input "200"
type input "2.00"
type input "2"
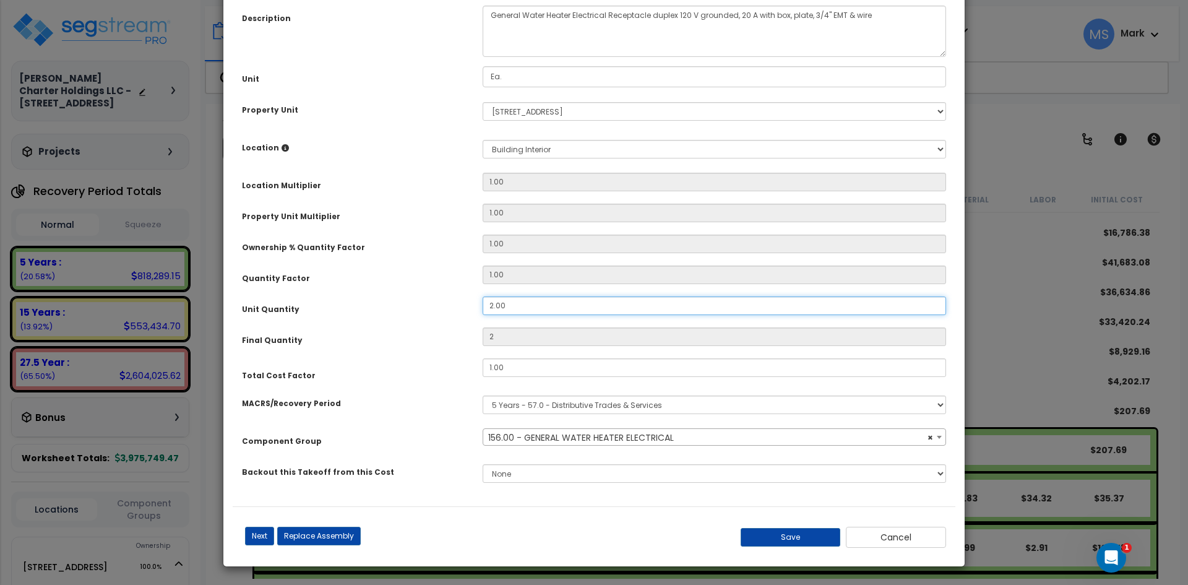
scroll to position [114, 0]
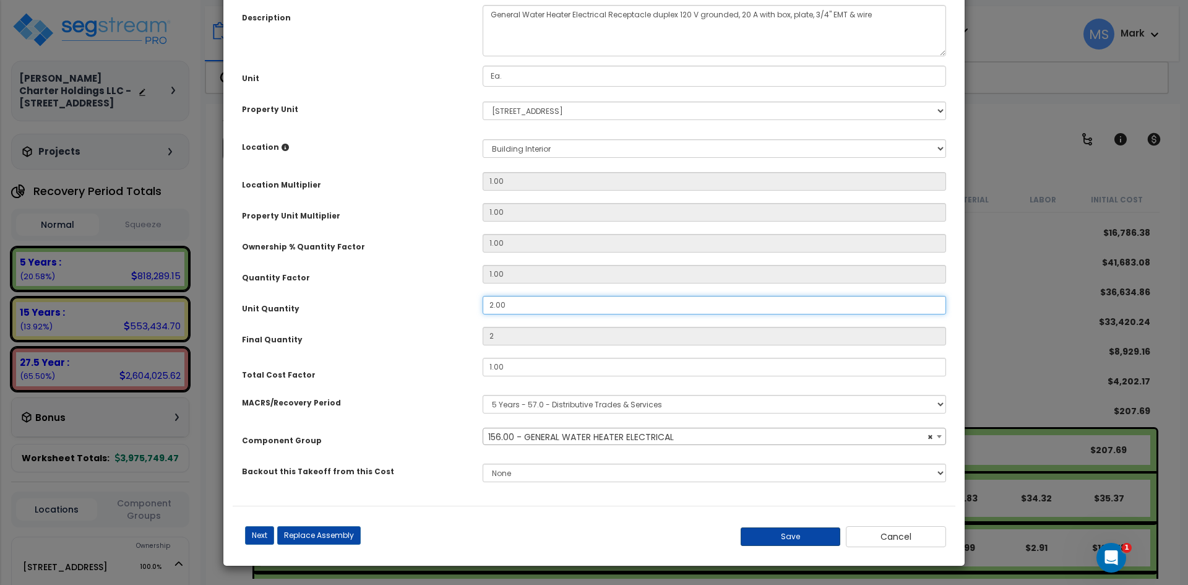
type input "2.00"
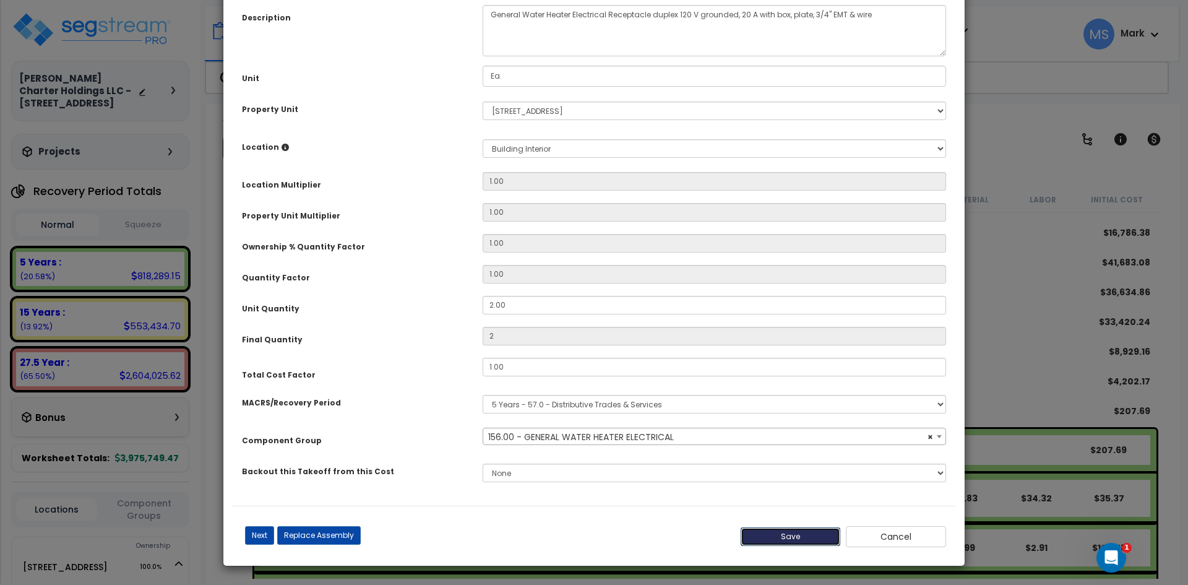
click at [791, 535] on button "Save" at bounding box center [791, 536] width 100 height 19
type input "2.00"
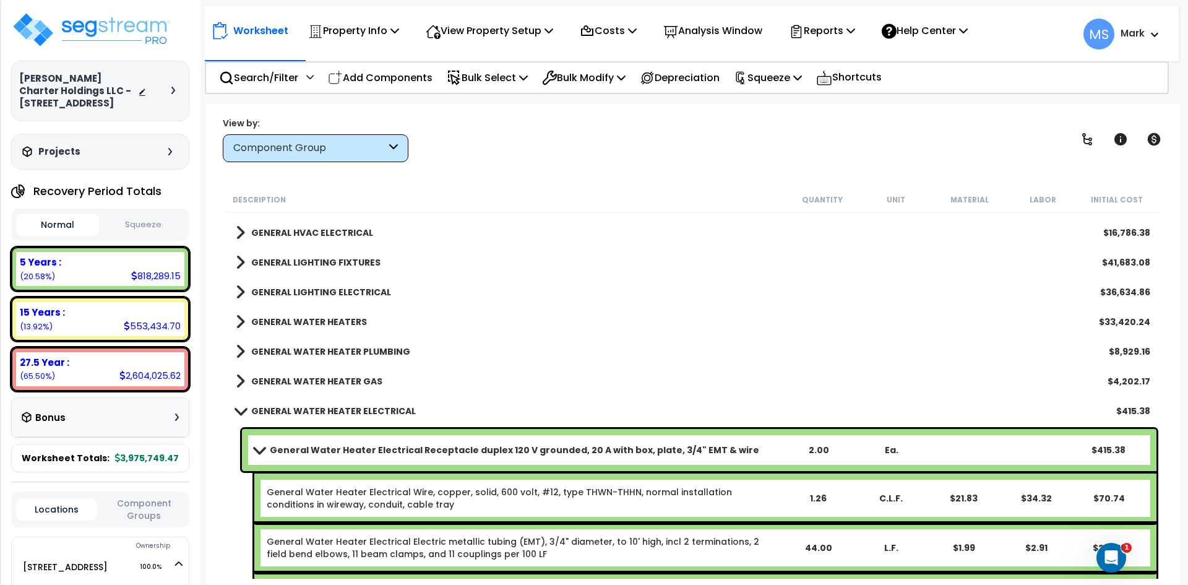
click at [351, 412] on b "GENERAL WATER HEATER ELECTRICAL" at bounding box center [333, 411] width 165 height 12
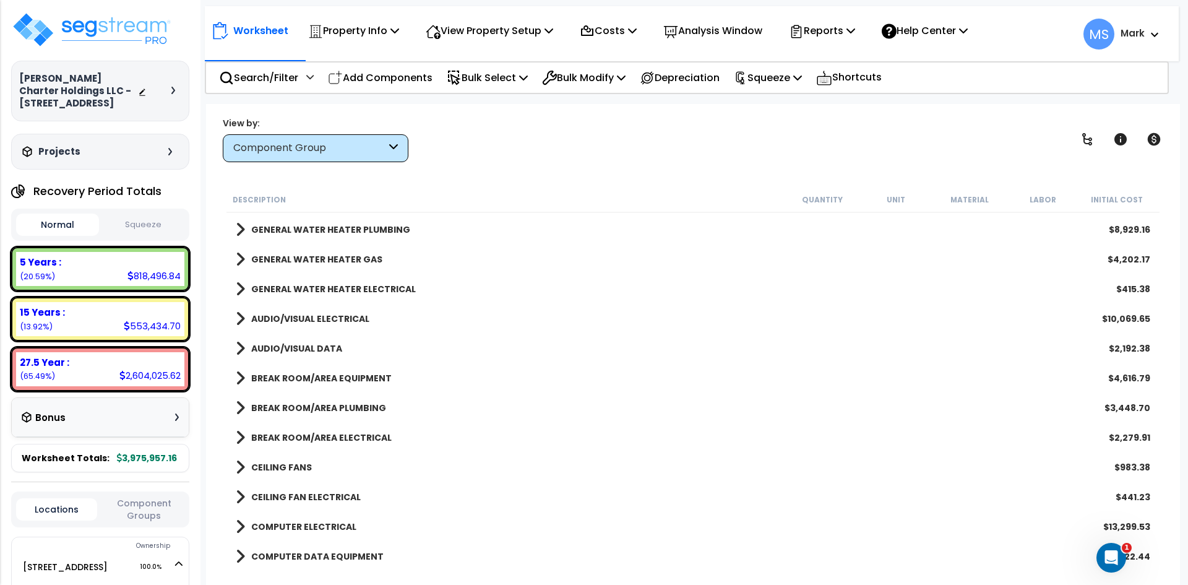
scroll to position [1485, 0]
click at [342, 376] on b "BREAK ROOM/AREA EQUIPMENT" at bounding box center [321, 376] width 140 height 12
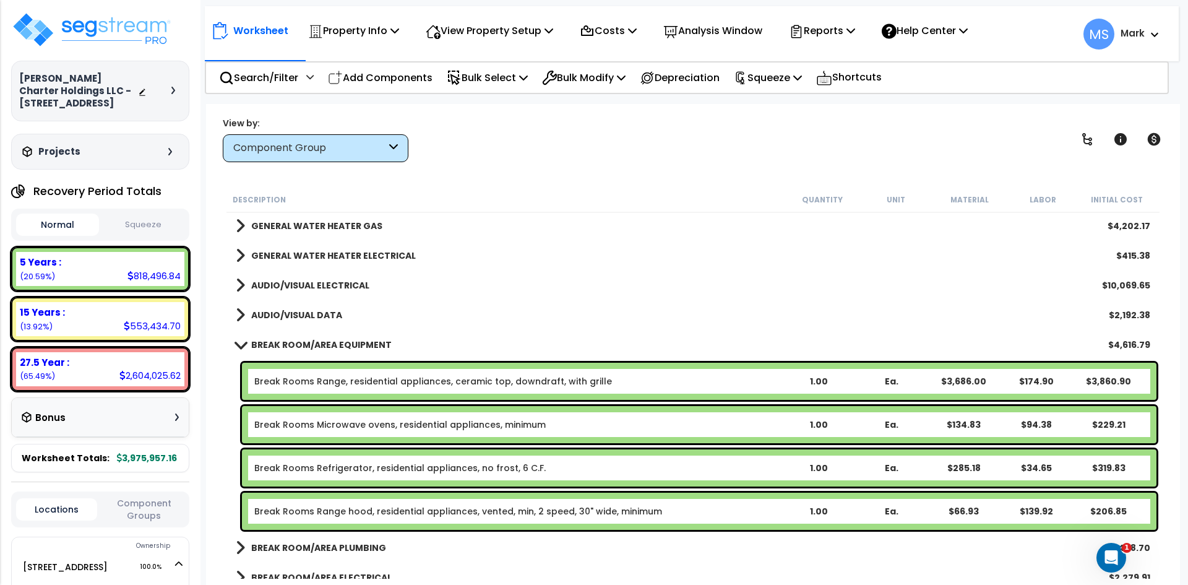
scroll to position [1547, 0]
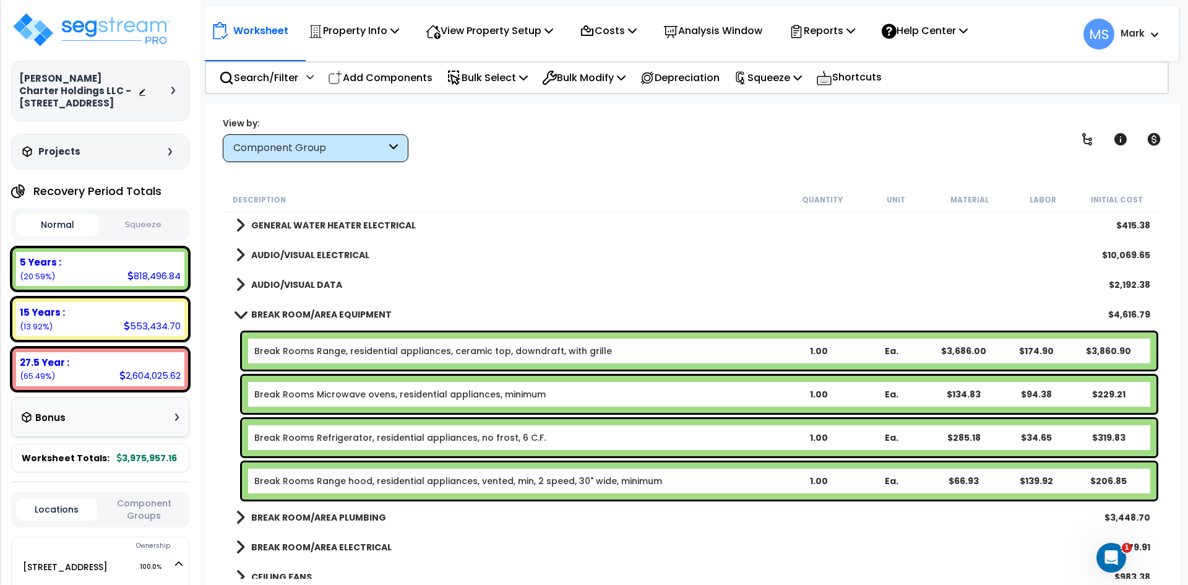
click at [368, 316] on b "BREAK ROOM/AREA EQUIPMENT" at bounding box center [321, 314] width 140 height 12
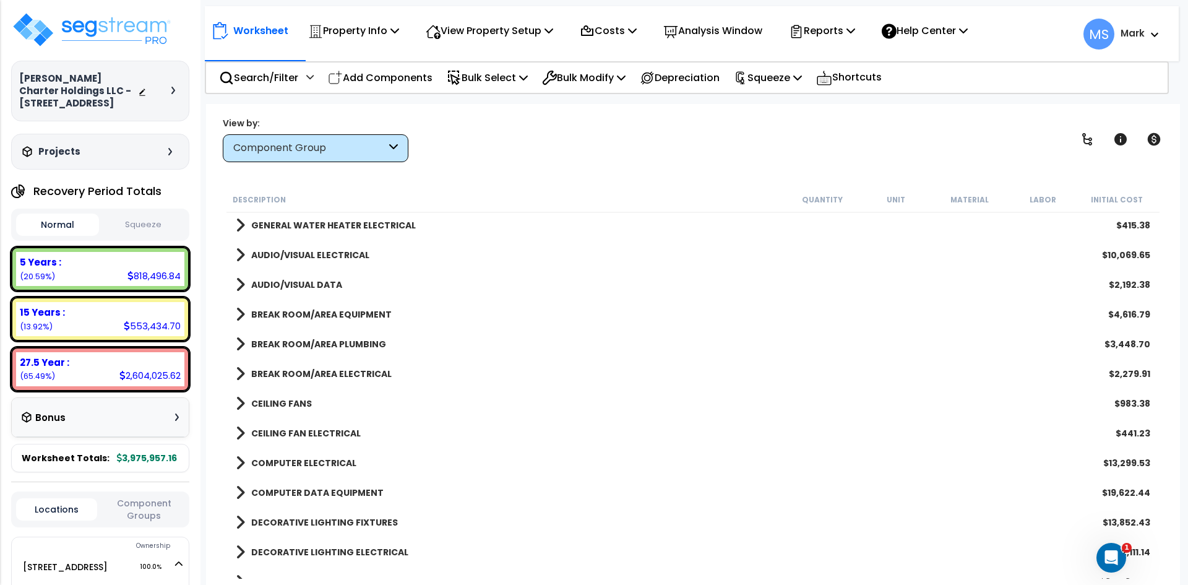
click at [350, 346] on b "BREAK ROOM/AREA PLUMBING" at bounding box center [318, 344] width 135 height 12
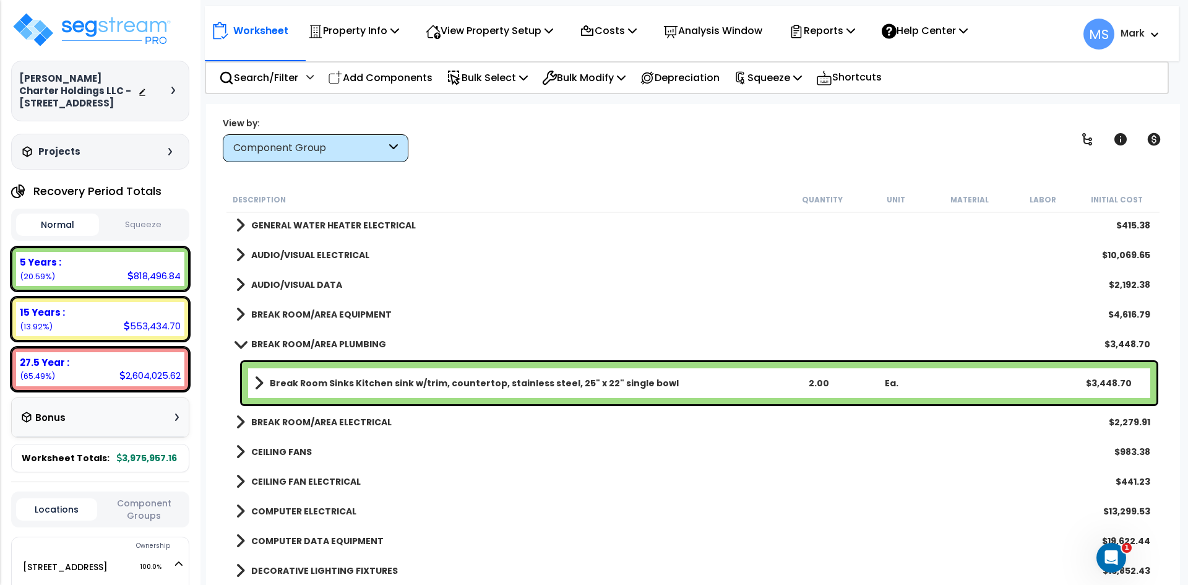
click at [350, 346] on b "BREAK ROOM/AREA PLUMBING" at bounding box center [318, 344] width 135 height 12
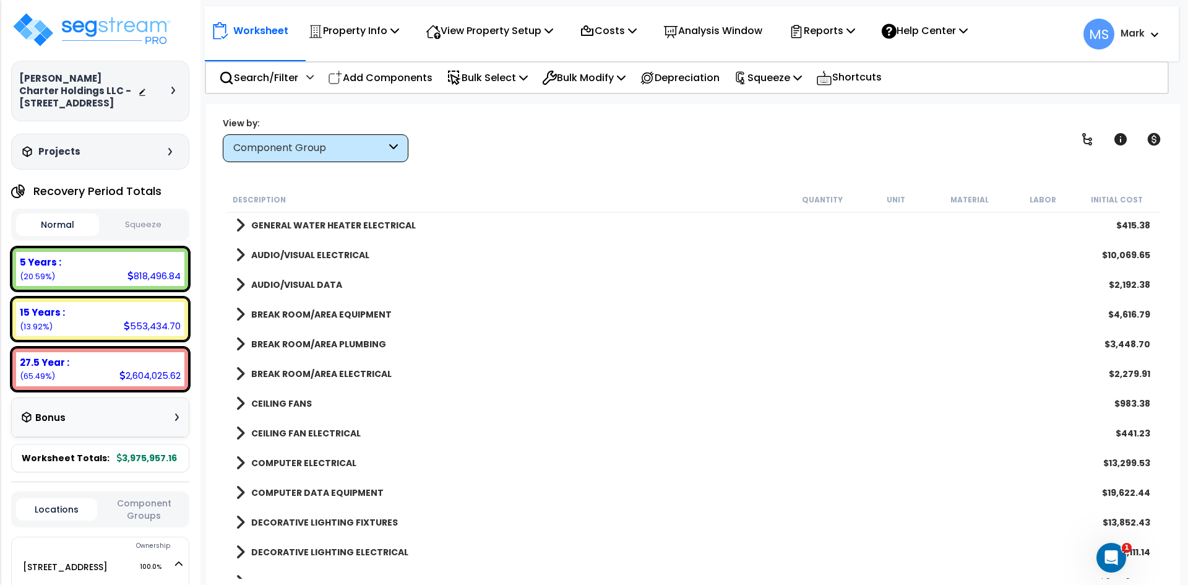
click at [339, 369] on b "BREAK ROOM/AREA ELECTRICAL" at bounding box center [321, 374] width 140 height 12
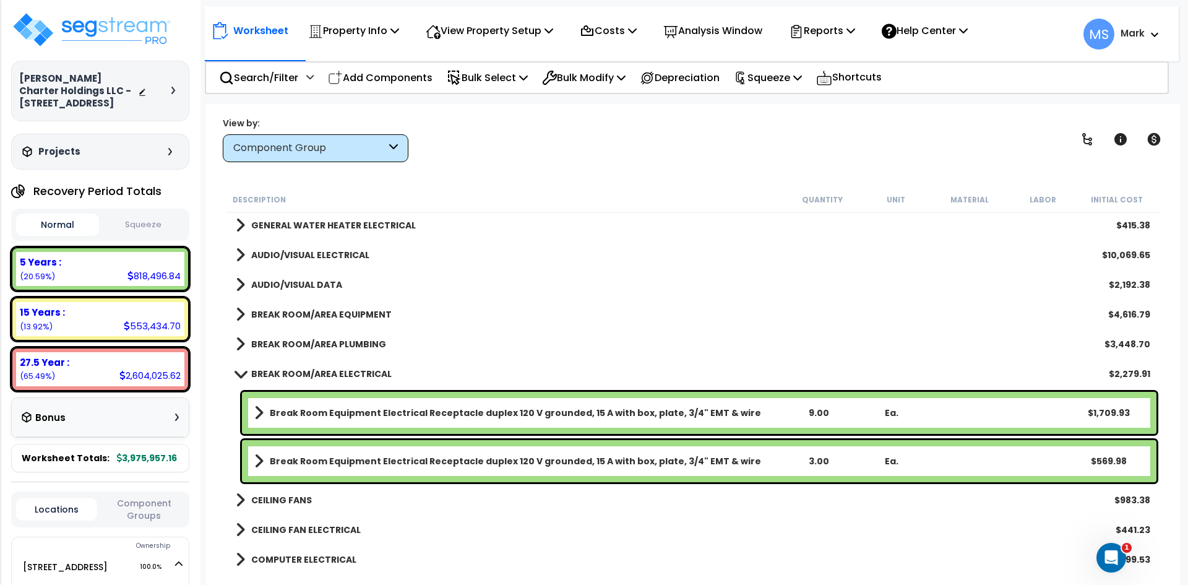
click at [339, 369] on b "BREAK ROOM/AREA ELECTRICAL" at bounding box center [321, 374] width 140 height 12
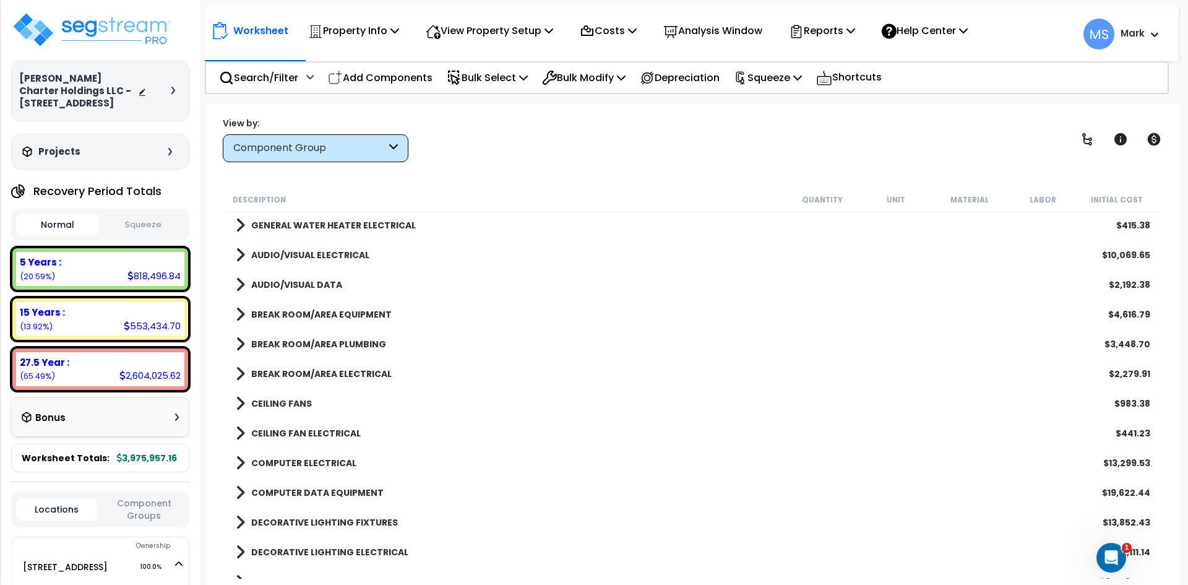
click at [299, 401] on b "CEILING FANS" at bounding box center [281, 403] width 61 height 12
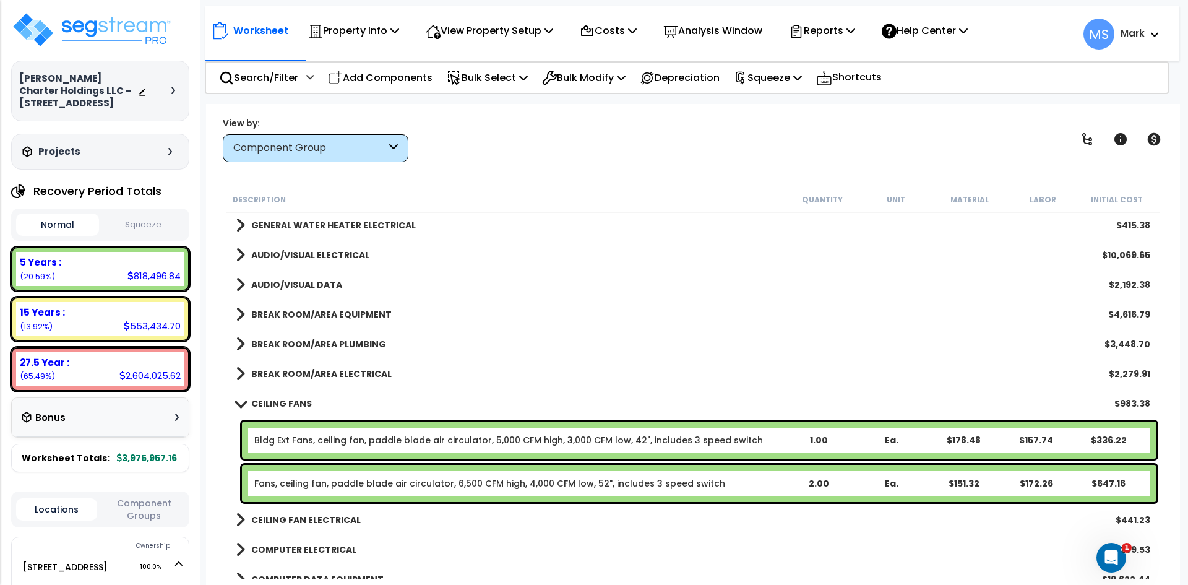
click at [299, 401] on b "CEILING FANS" at bounding box center [281, 403] width 61 height 12
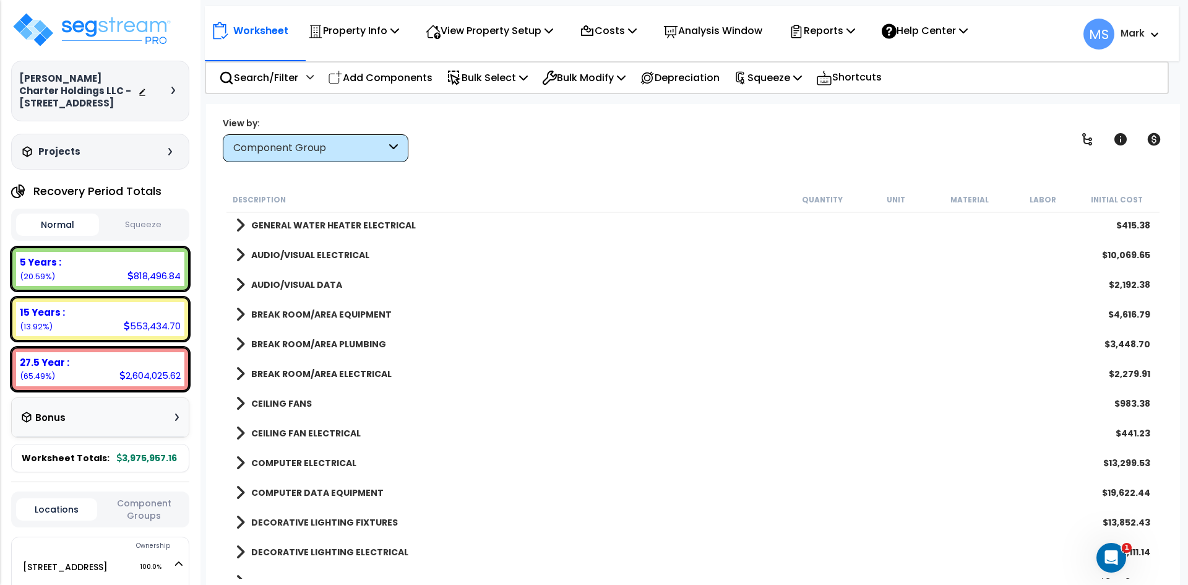
click at [316, 426] on link "CEILING FAN ELECTRICAL" at bounding box center [298, 432] width 125 height 17
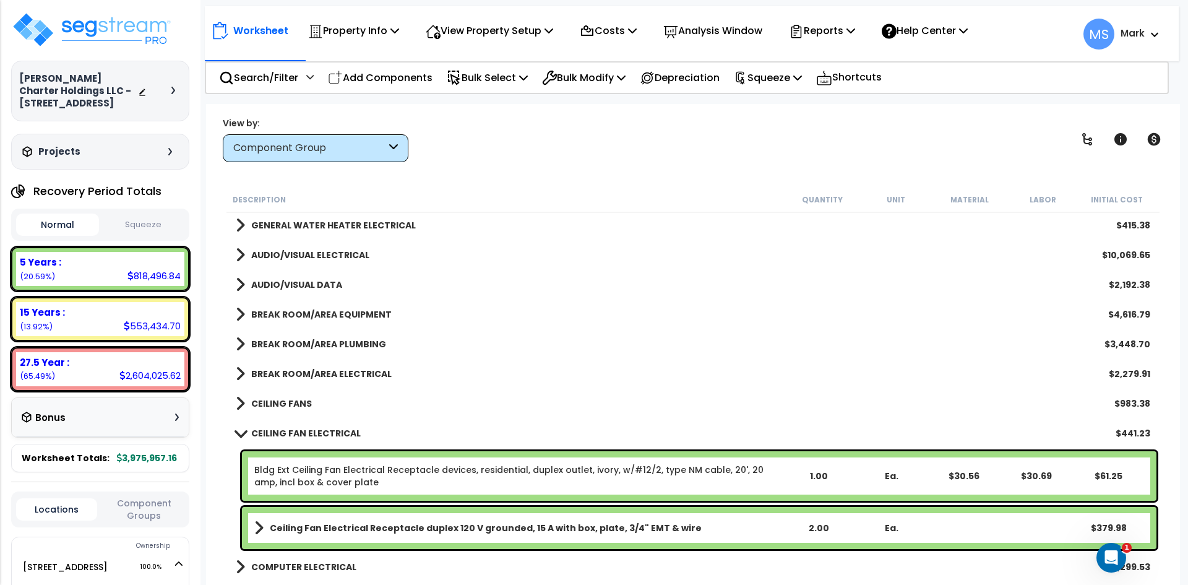
click at [316, 426] on link "CEILING FAN ELECTRICAL" at bounding box center [298, 432] width 125 height 17
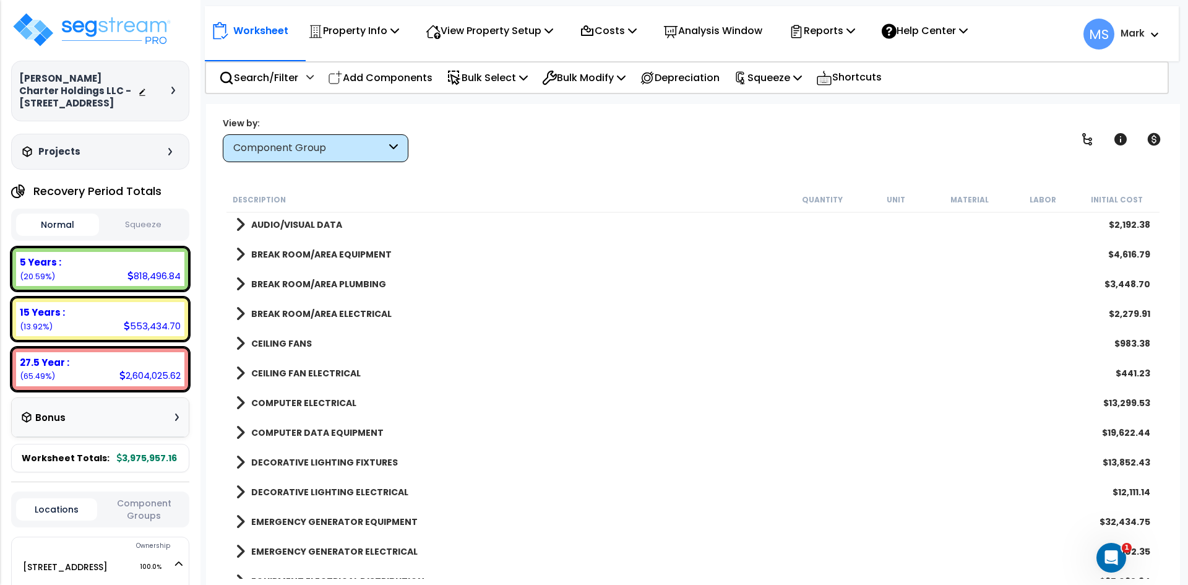
scroll to position [1609, 0]
click at [323, 389] on div "COMPUTER ELECTRICAL $13,299.53" at bounding box center [693, 401] width 927 height 30
click at [324, 392] on link "COMPUTER ELECTRICAL" at bounding box center [296, 400] width 121 height 17
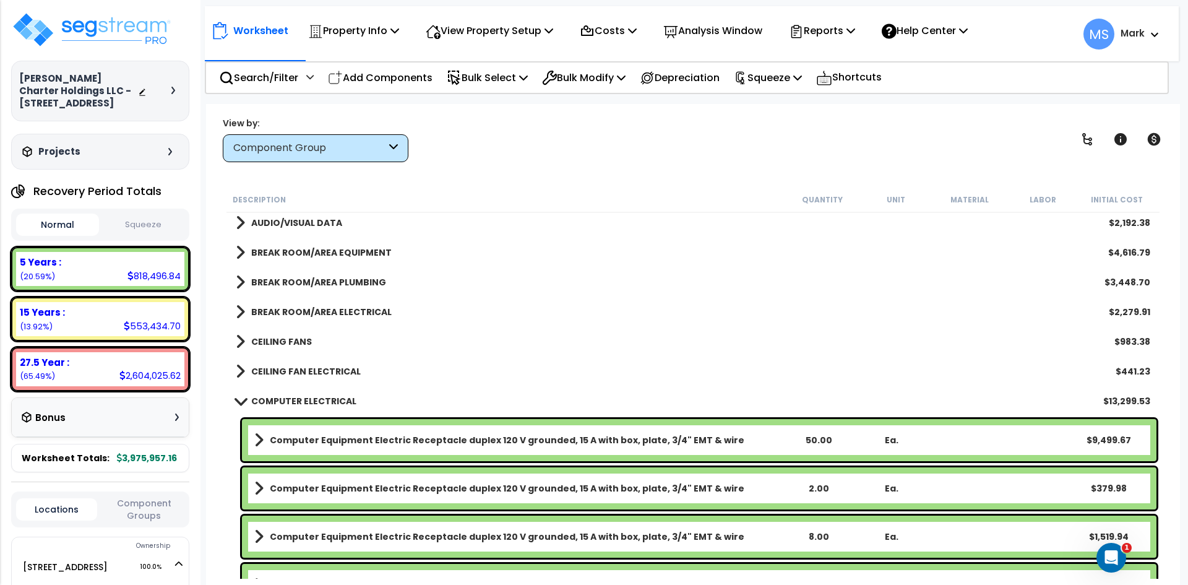
scroll to position [1670, 0]
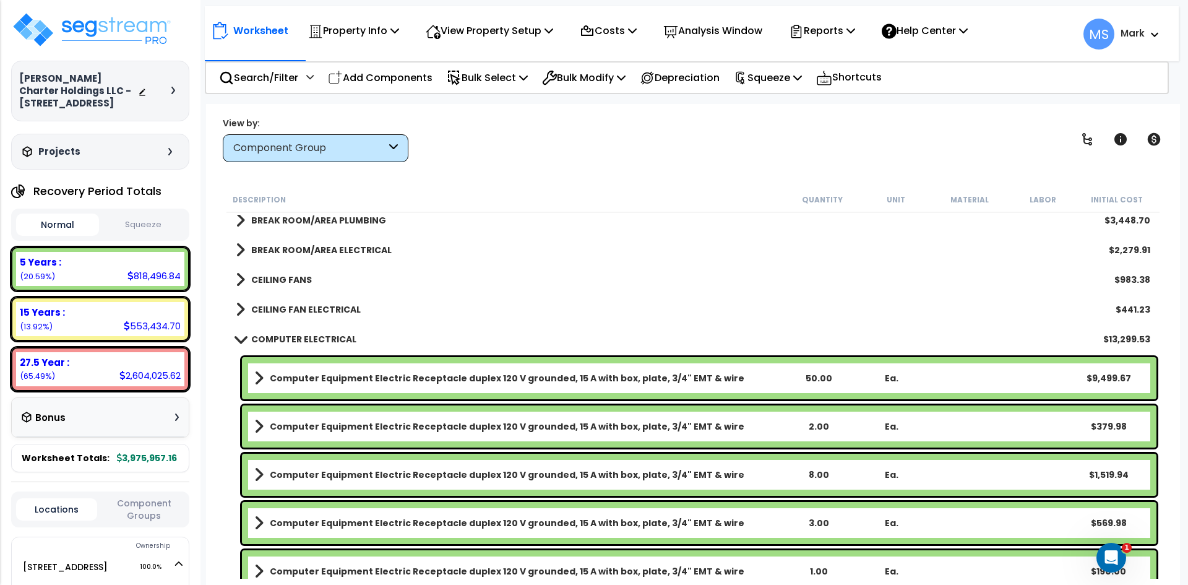
click at [320, 343] on b "COMPUTER ELECTRICAL" at bounding box center [303, 339] width 105 height 12
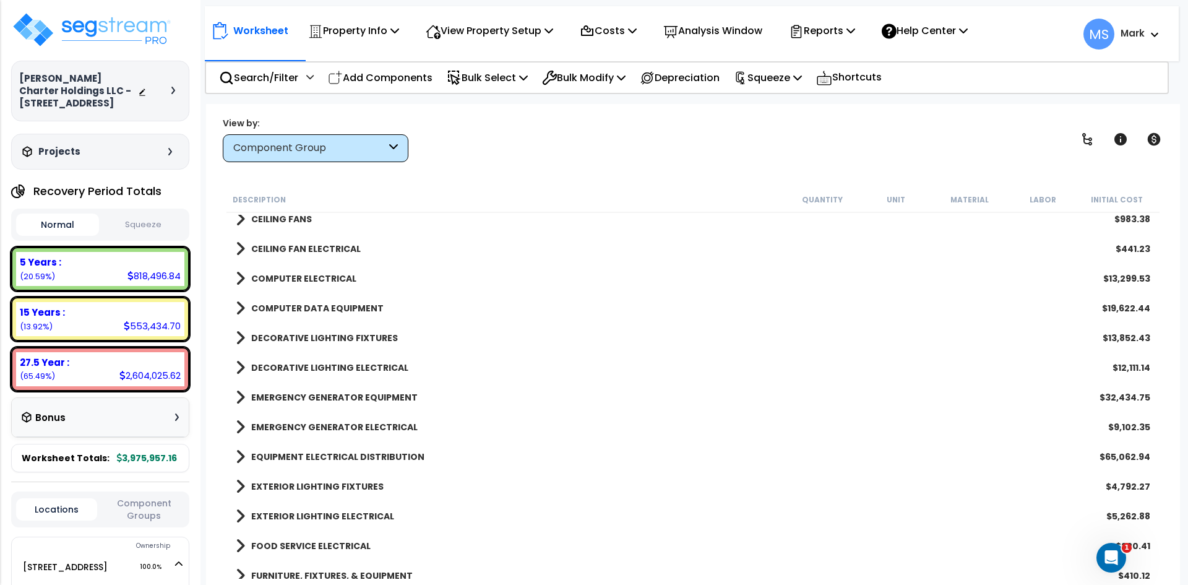
scroll to position [1732, 0]
click at [343, 397] on b "EMERGENCY GENERATOR EQUIPMENT" at bounding box center [334, 396] width 166 height 12
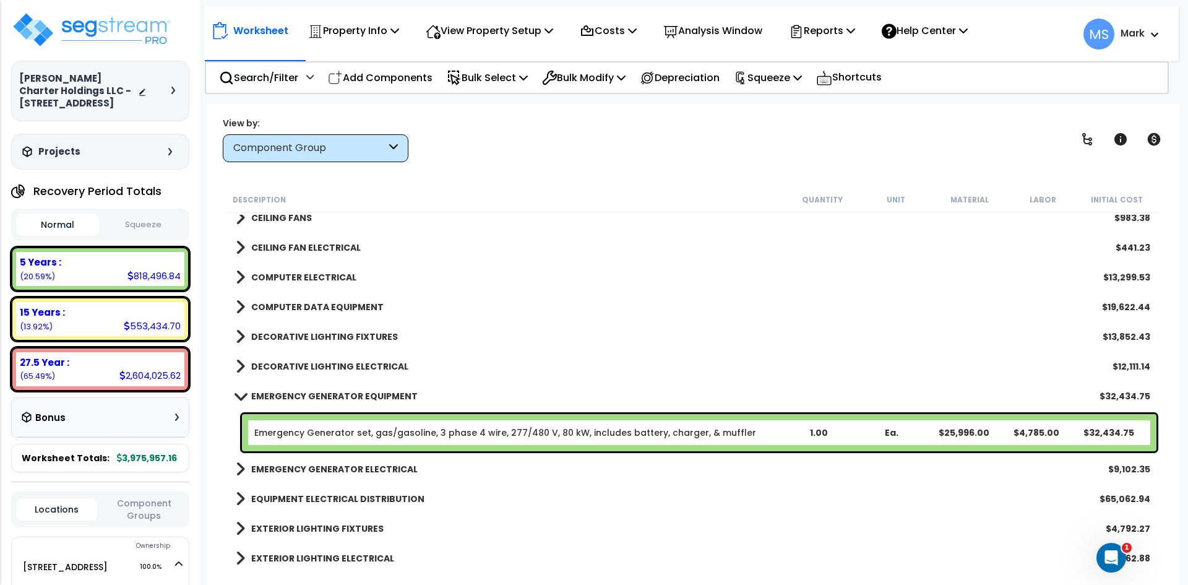
click at [343, 397] on b "EMERGENCY GENERATOR EQUIPMENT" at bounding box center [334, 396] width 166 height 12
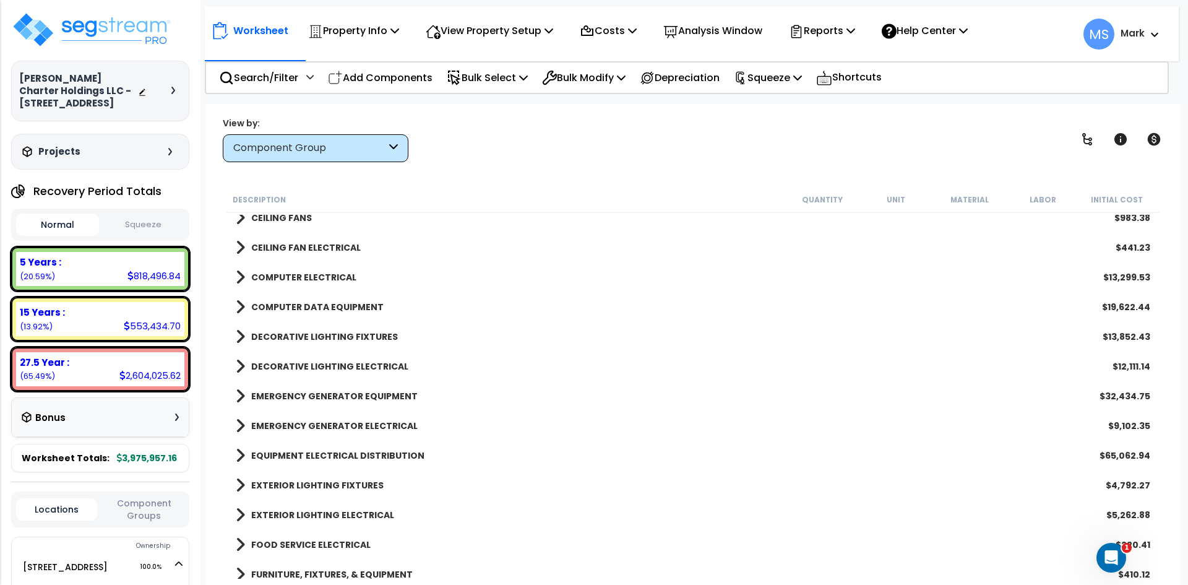
click at [322, 358] on link "DECORATIVE LIGHTING ELECTRICAL" at bounding box center [322, 366] width 173 height 17
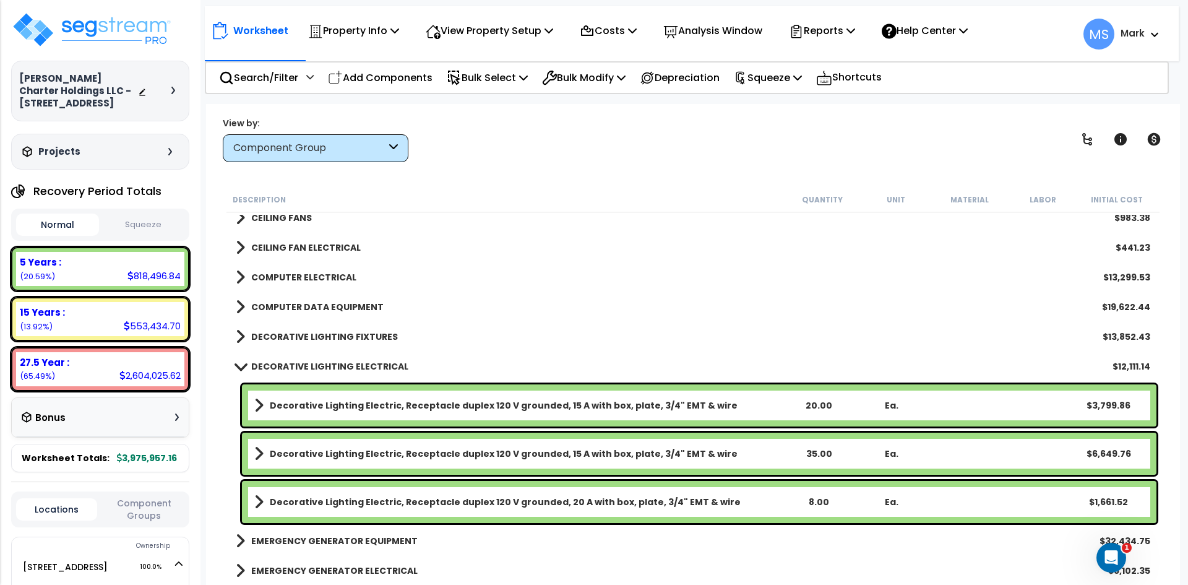
click at [322, 358] on link "DECORATIVE LIGHTING ELECTRICAL" at bounding box center [322, 366] width 173 height 17
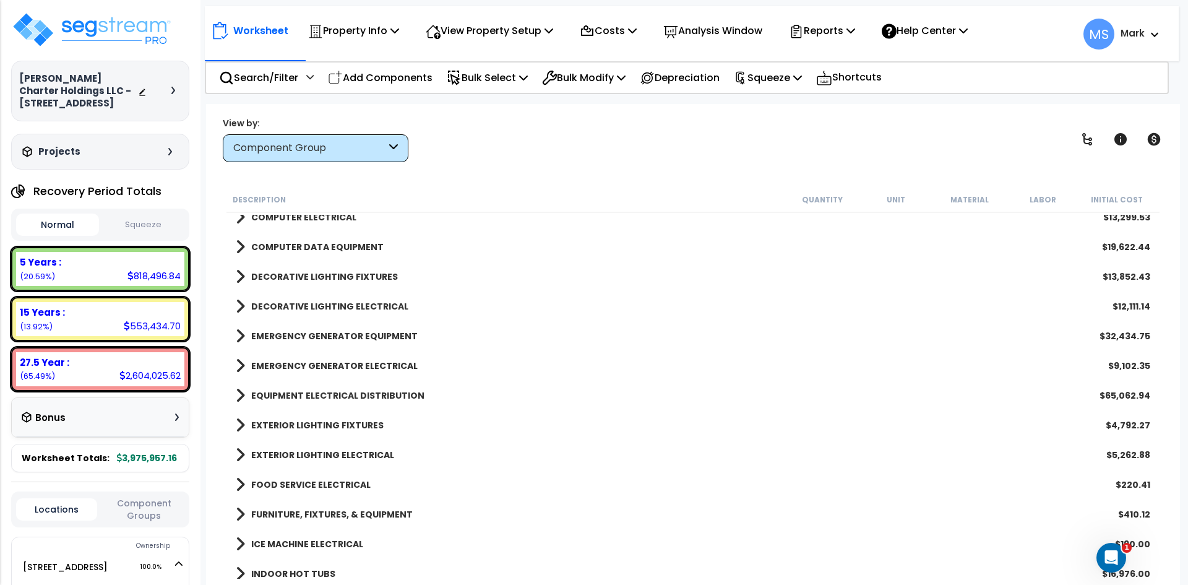
scroll to position [1794, 0]
click at [356, 420] on b "EXTERIOR LIGHTING FIXTURES" at bounding box center [317, 423] width 132 height 12
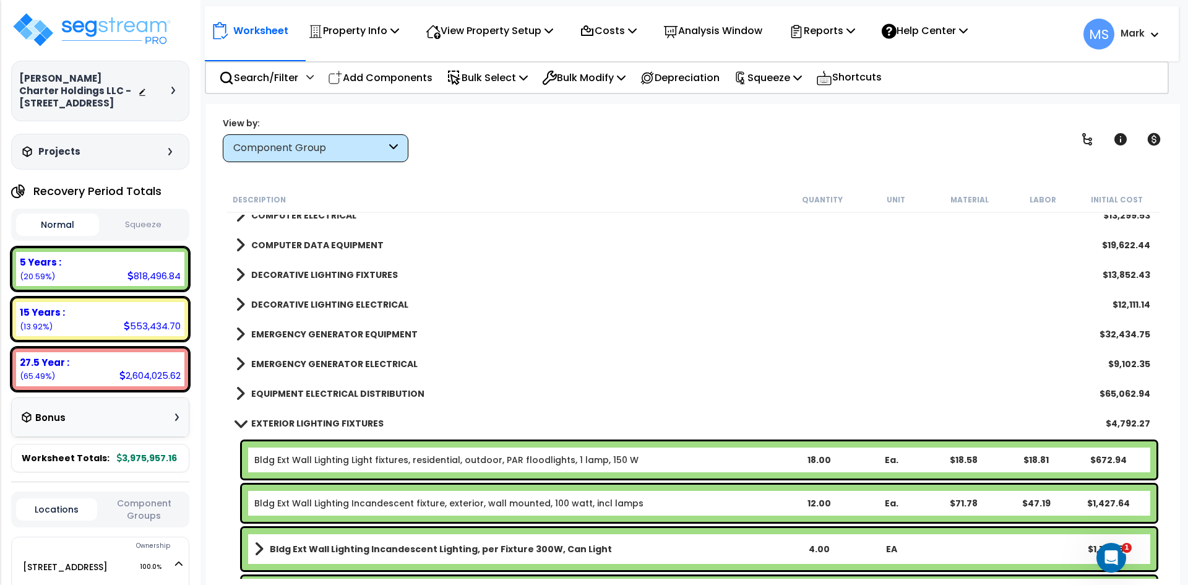
click at [356, 420] on b "EXTERIOR LIGHTING FIXTURES" at bounding box center [317, 423] width 132 height 12
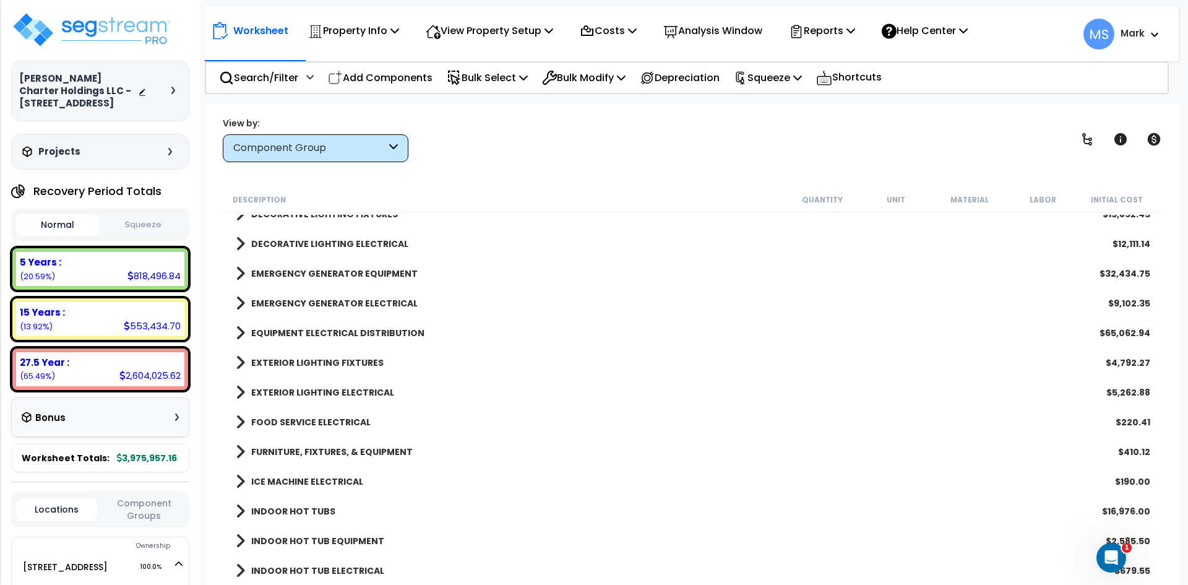
scroll to position [1856, 0]
click at [356, 420] on b "FOOD SERVICE ELECTRICAL" at bounding box center [310, 421] width 119 height 12
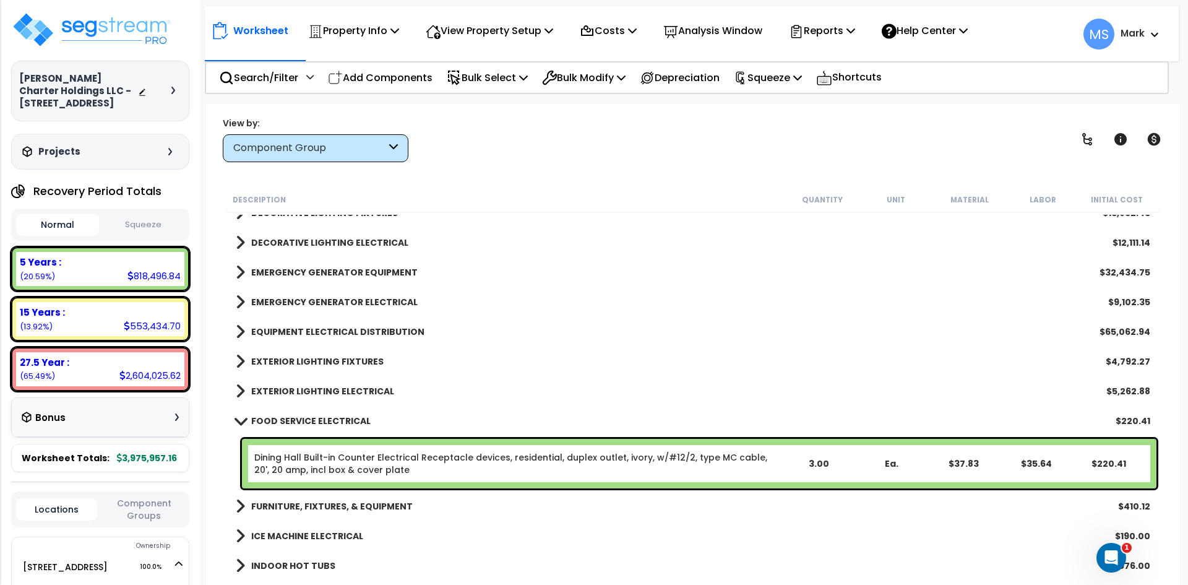
click at [464, 457] on link "Dining Hall Built-in Counter Electrical Receptacle devices, residential, duplex…" at bounding box center [518, 463] width 528 height 25
click at [464, 459] on link "Dining Hall Built-in Counter Electrical Receptacle devices, residential, duplex…" at bounding box center [518, 463] width 528 height 25
click at [439, 459] on link "Dining Hall Built-in Counter Electrical Receptacle devices, residential, duplex…" at bounding box center [518, 463] width 528 height 25
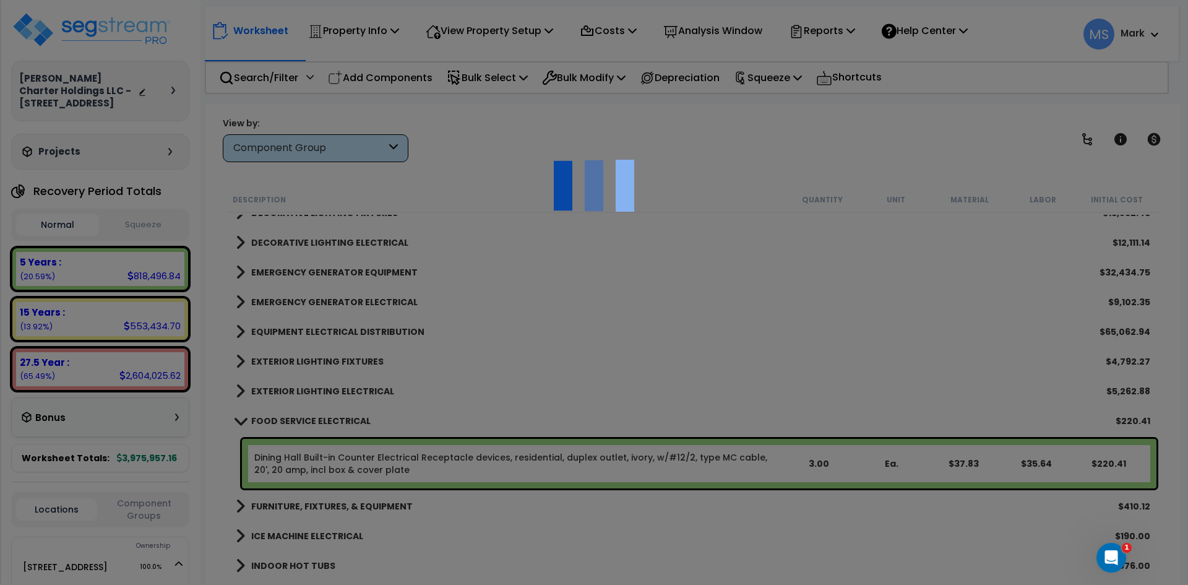
scroll to position [0, 0]
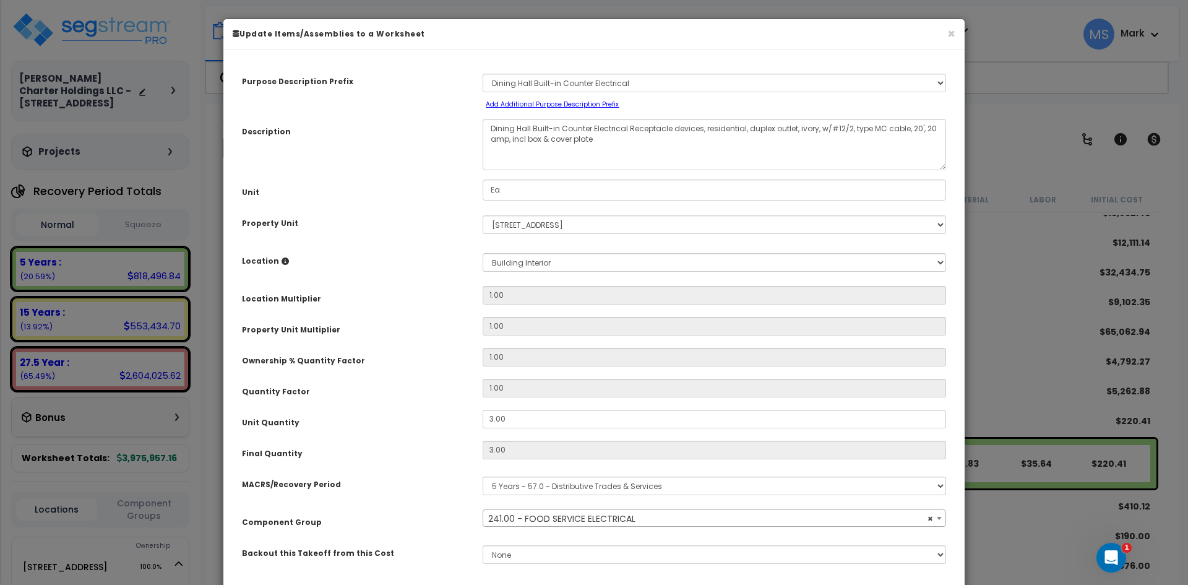
select select "46052"
click at [499, 418] on input "3.00" at bounding box center [714, 419] width 463 height 19
click at [494, 421] on input "3.00" at bounding box center [714, 419] width 463 height 19
type input ".00"
type input "0"
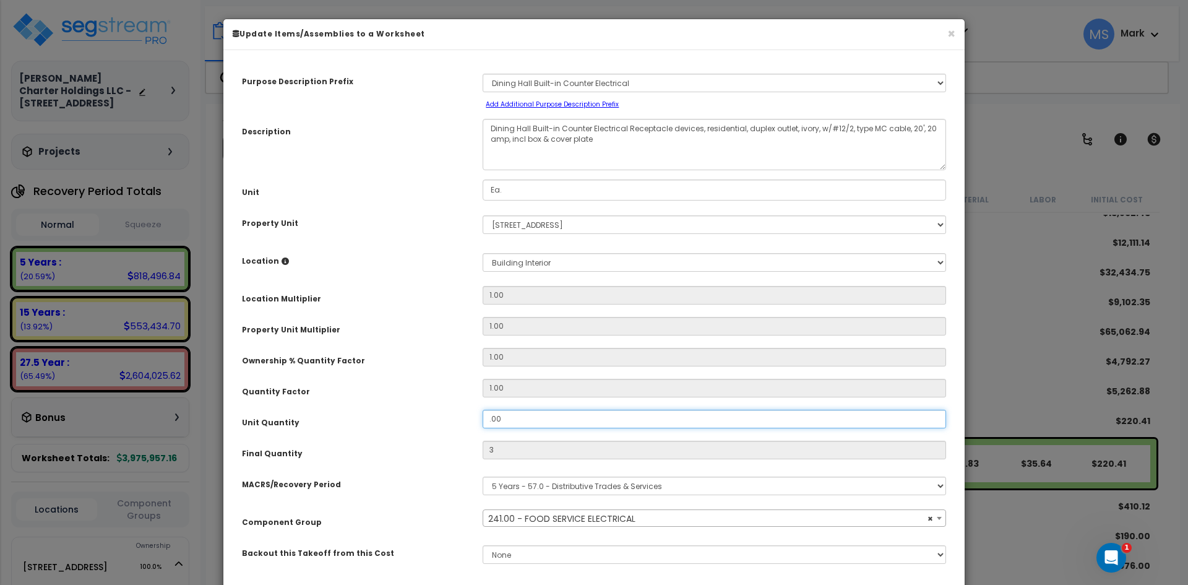
type input "$0.00"
type input ".800"
type input "0.8"
type input "$58.78"
type input ".00"
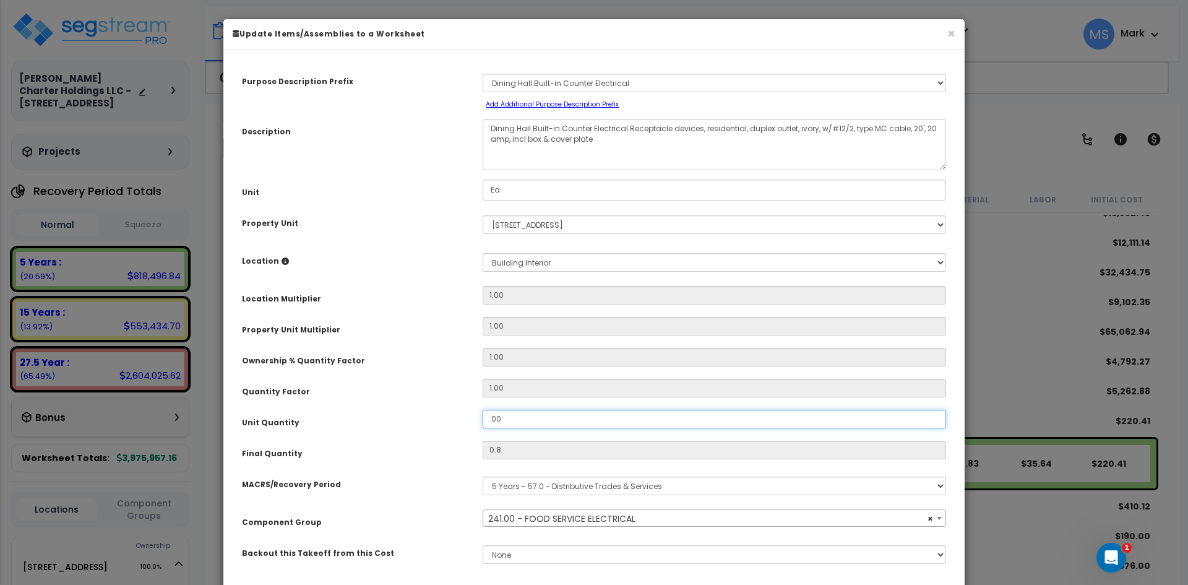
type input "0"
type input "$0.00"
type input "800"
type input "$58,776.00"
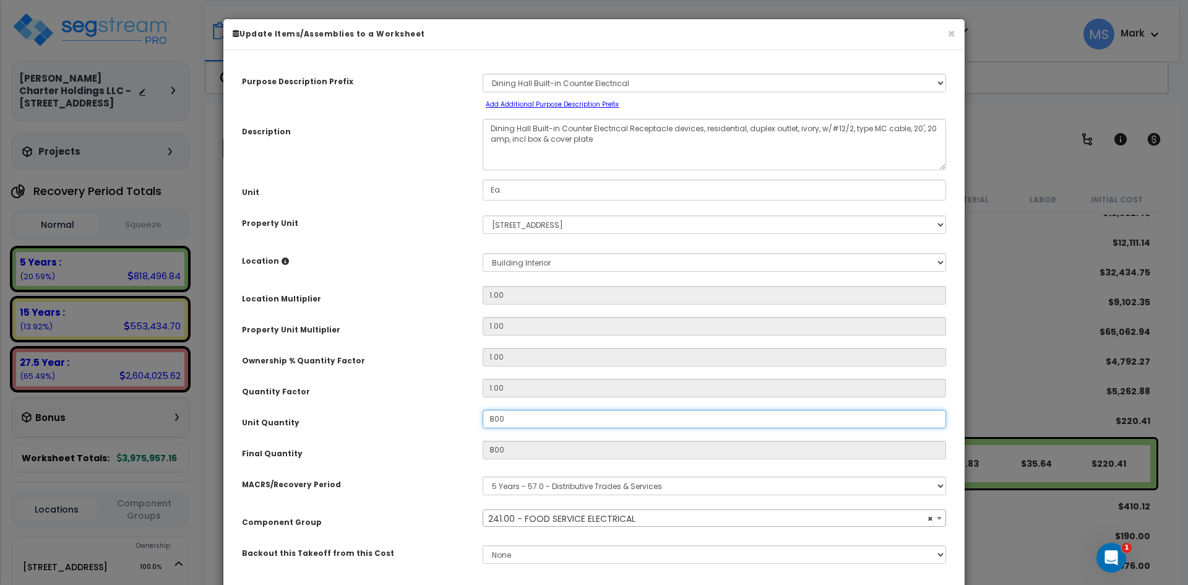
type input "8.00"
type input "$58,776.00"
type input "8"
type input "$587.76"
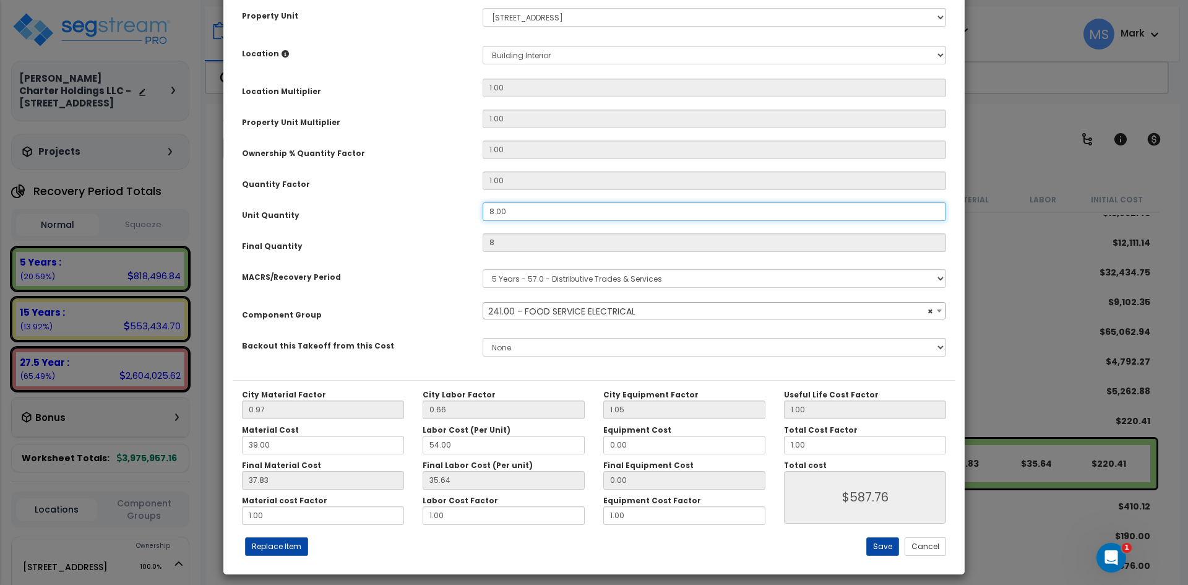
scroll to position [216, 0]
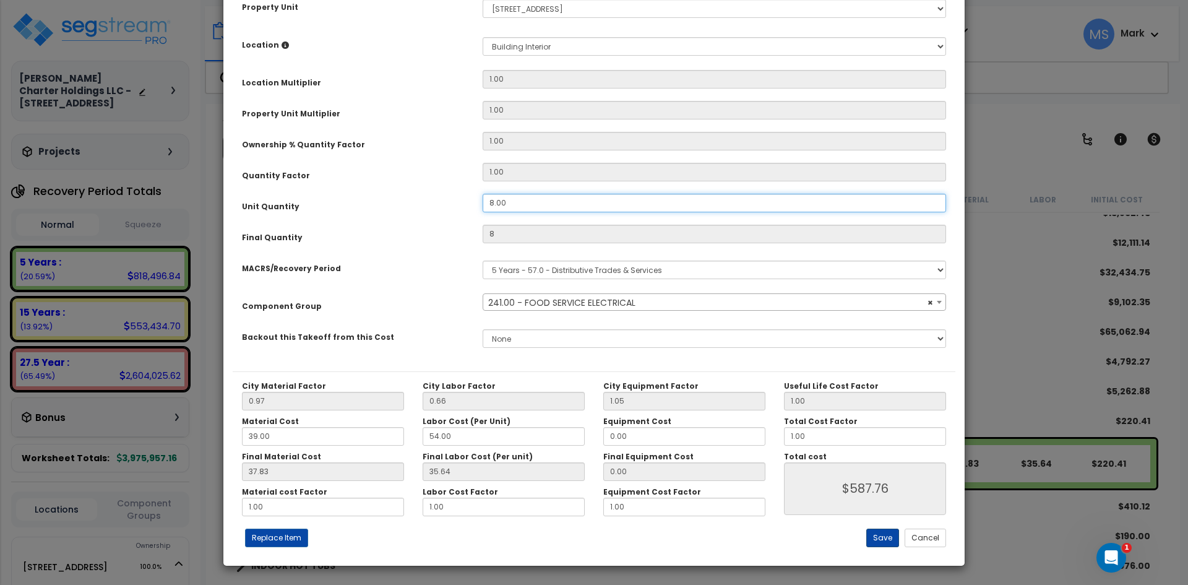
type input "8.00"
click at [875, 532] on button "Save" at bounding box center [882, 537] width 33 height 19
type input "8.00"
type input "587.76"
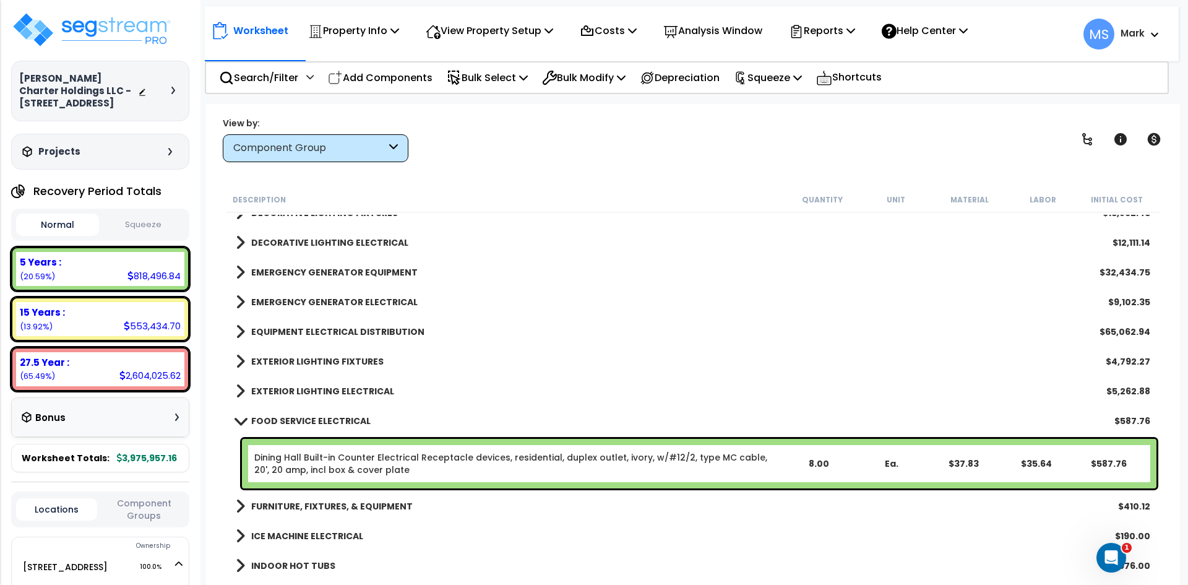
click at [299, 418] on b "FOOD SERVICE ELECTRICAL" at bounding box center [310, 421] width 119 height 12
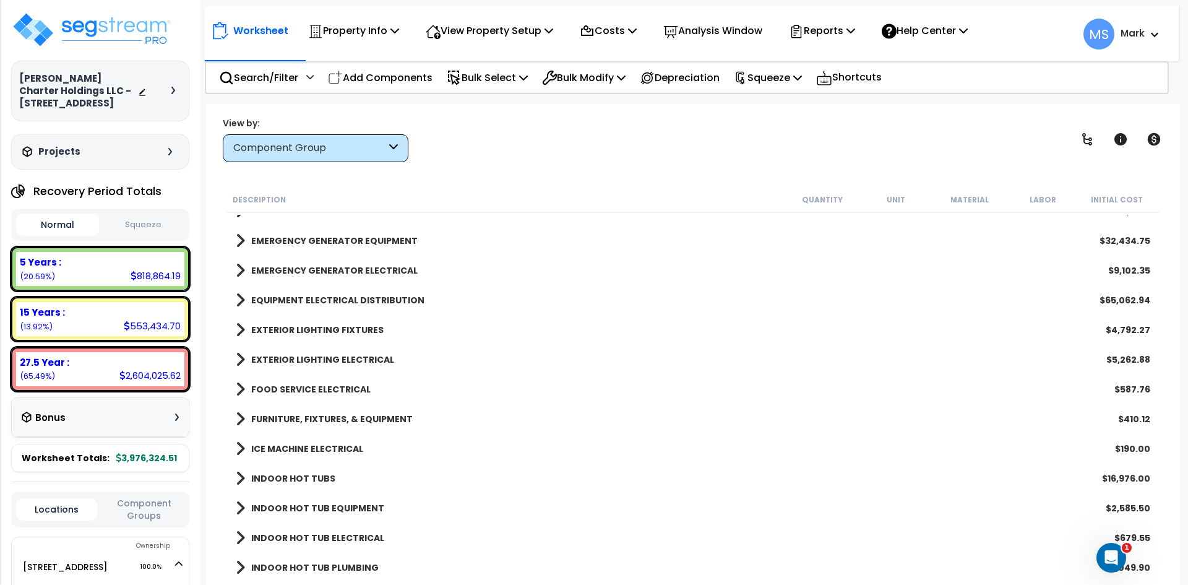
scroll to position [1918, 0]
click at [333, 418] on b "ICE MACHINE ELECTRICAL" at bounding box center [307, 418] width 112 height 12
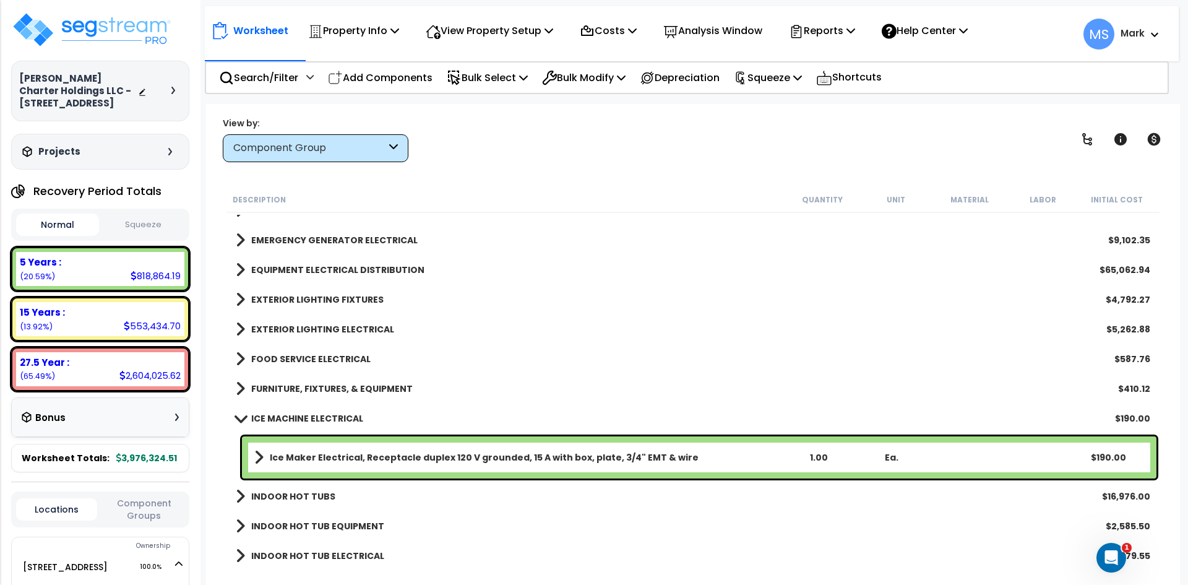
click at [333, 418] on b "ICE MACHINE ELECTRICAL" at bounding box center [307, 418] width 112 height 12
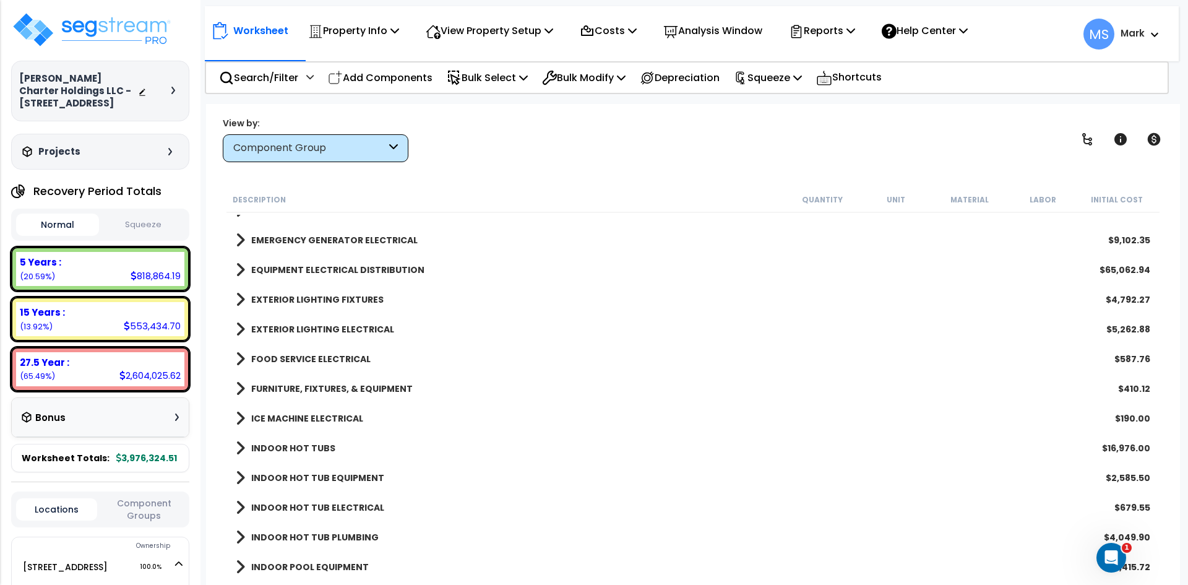
click at [303, 447] on b "INDOOR HOT TUBS" at bounding box center [293, 448] width 84 height 12
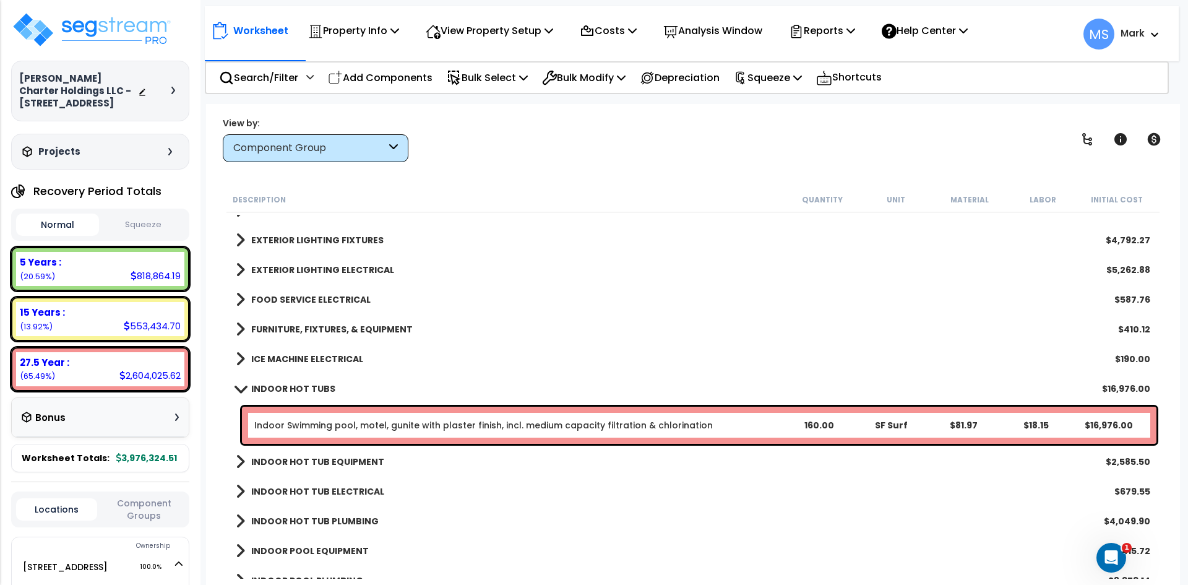
scroll to position [1980, 0]
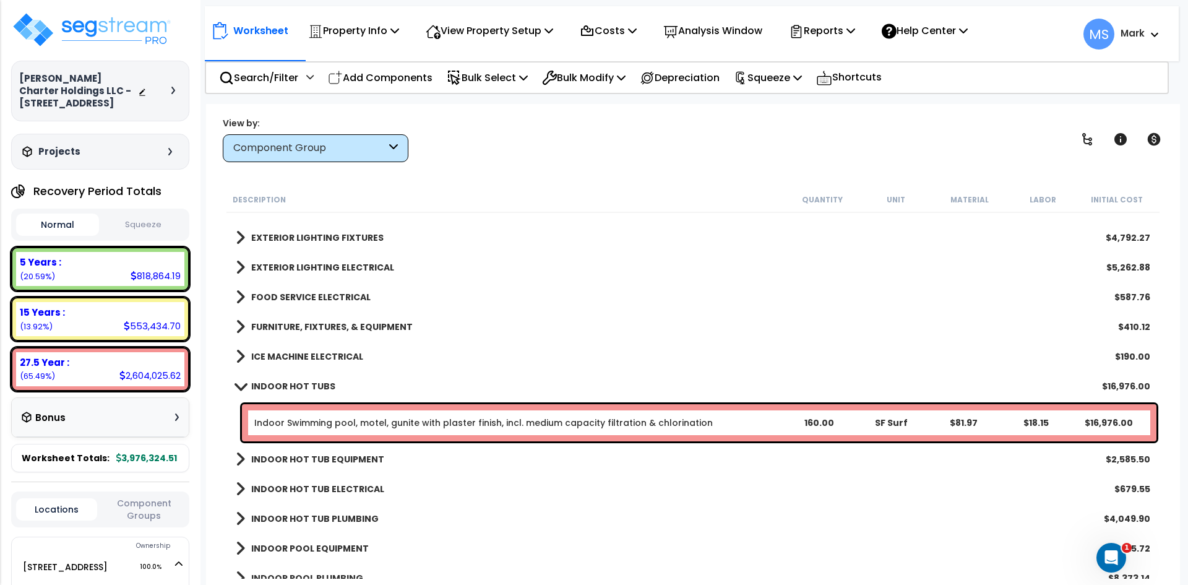
click at [313, 462] on b "INDOOR HOT TUB EQUIPMENT" at bounding box center [317, 459] width 133 height 12
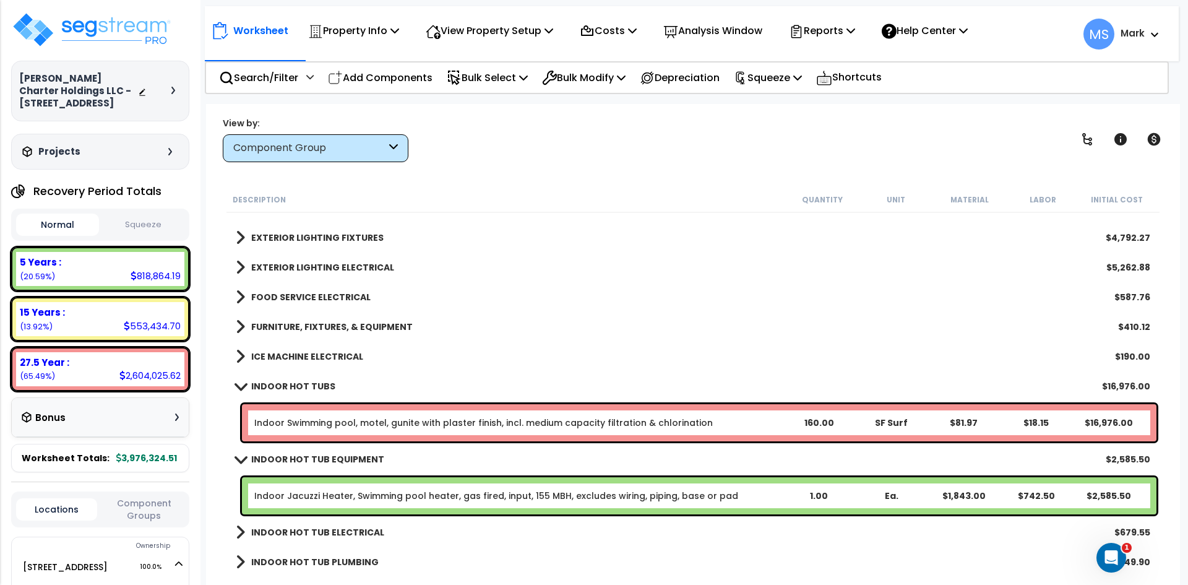
click at [314, 457] on b "INDOOR HOT TUB EQUIPMENT" at bounding box center [317, 459] width 133 height 12
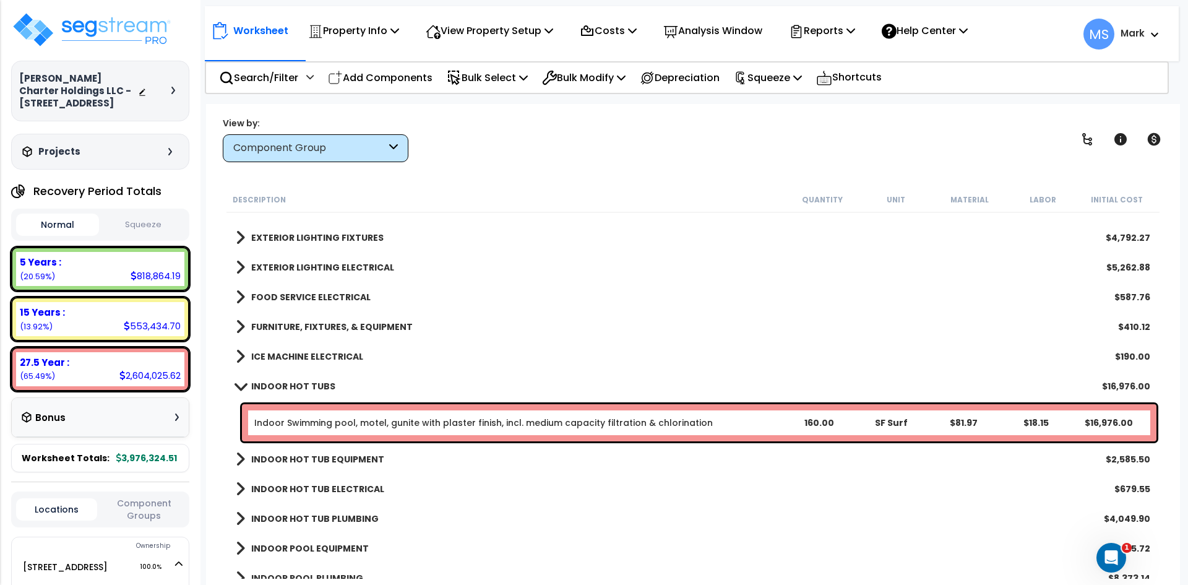
click at [368, 423] on link "Indoor Swimming pool, motel, gunite with plaster finish, incl. medium capacity …" at bounding box center [483, 422] width 458 height 12
click at [348, 420] on link "Indoor Swimming pool, motel, gunite with plaster finish, incl. medium capacity …" at bounding box center [483, 422] width 458 height 12
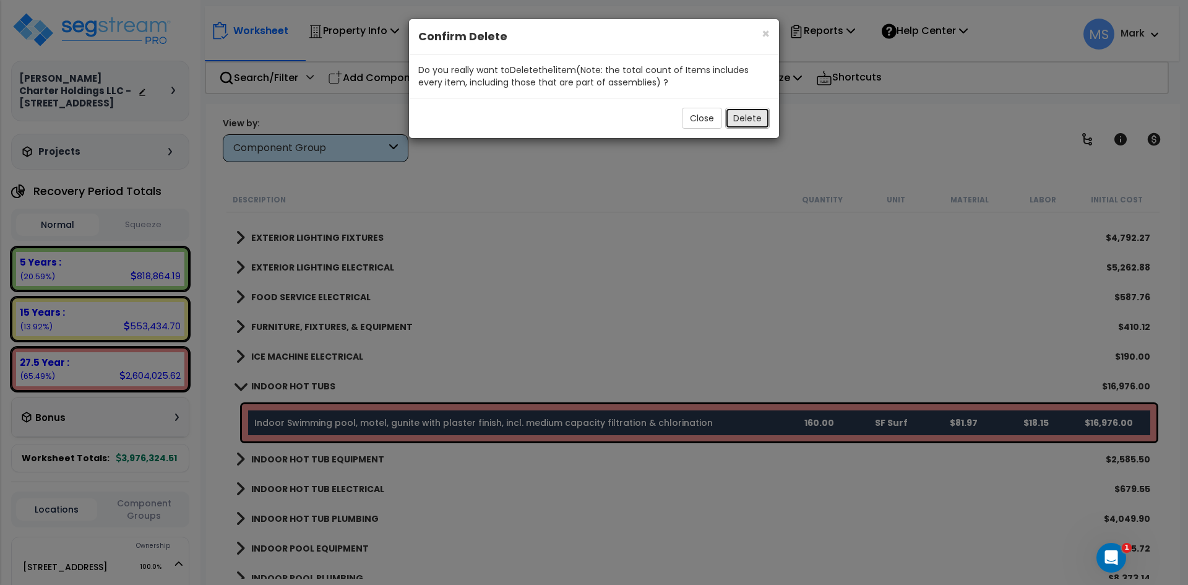
click at [749, 113] on button "Delete" at bounding box center [747, 118] width 45 height 21
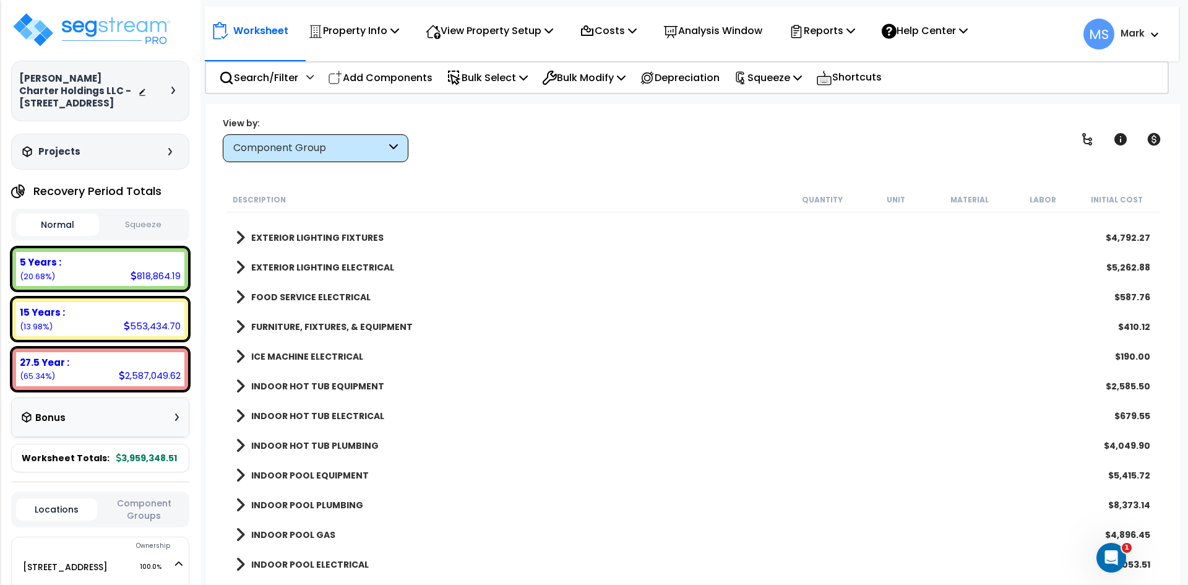
click at [350, 417] on b "INDOOR HOT TUB ELECTRICAL" at bounding box center [317, 416] width 133 height 12
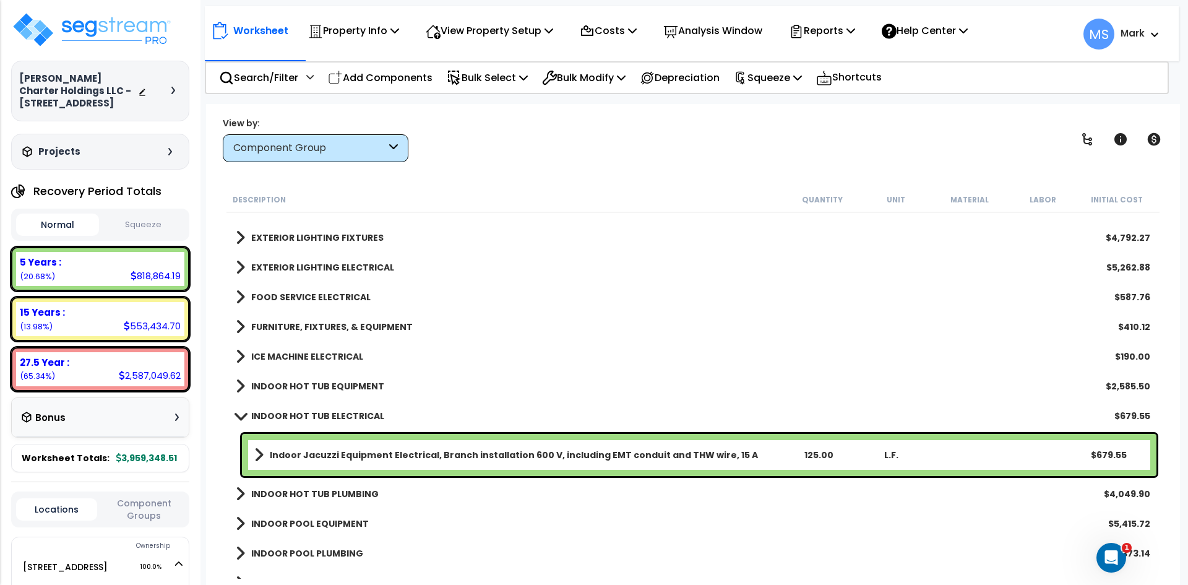
click at [350, 417] on b "INDOOR HOT TUB ELECTRICAL" at bounding box center [317, 416] width 133 height 12
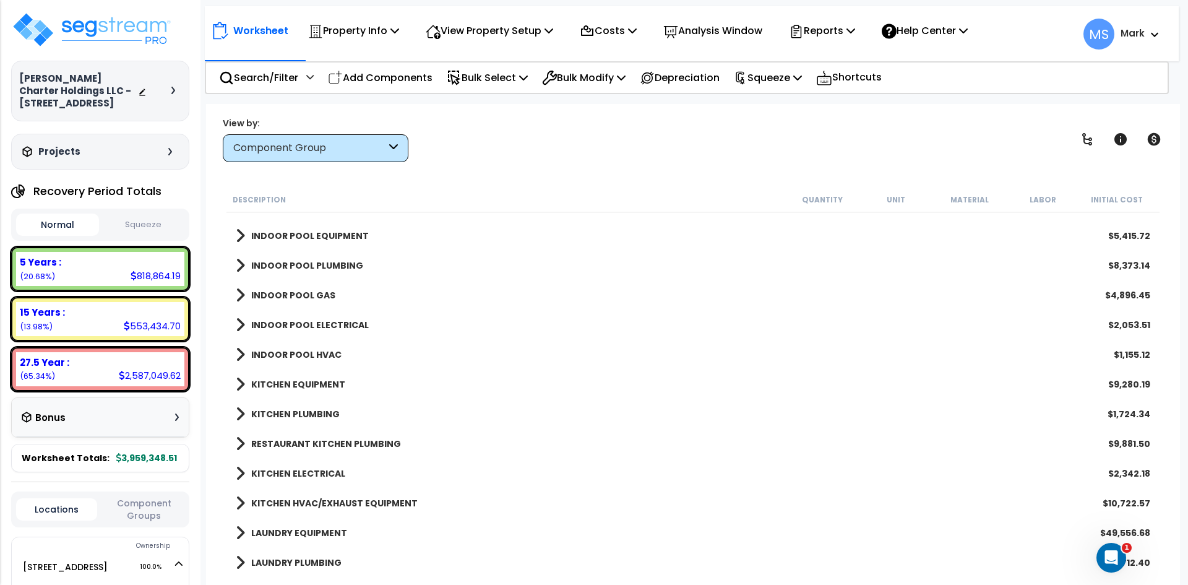
scroll to position [2227, 0]
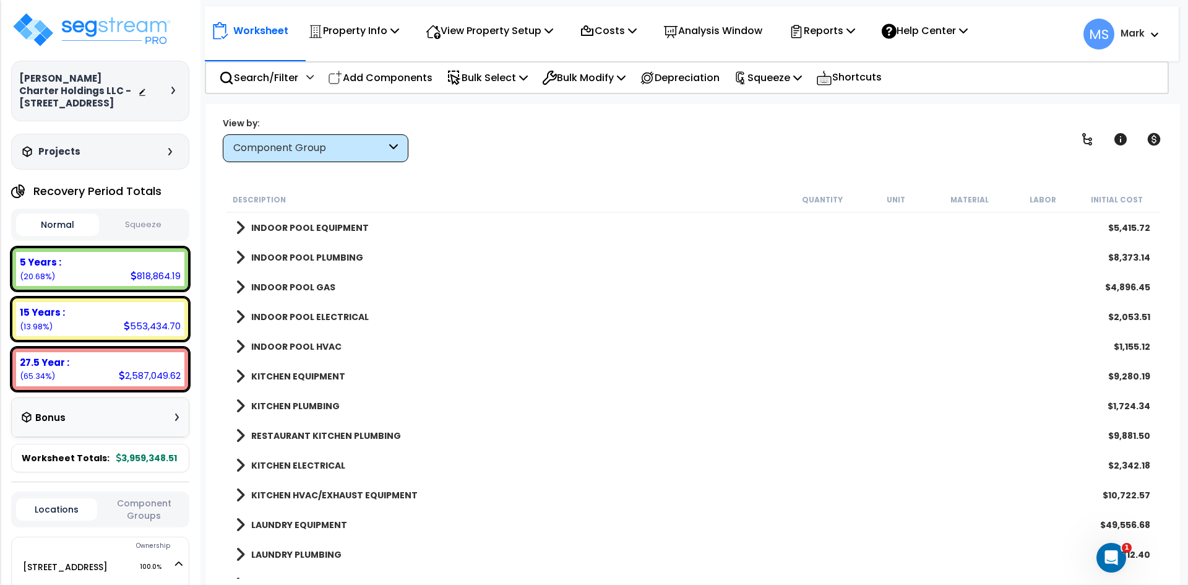
click at [318, 381] on b "KITCHEN EQUIPMENT" at bounding box center [298, 376] width 94 height 12
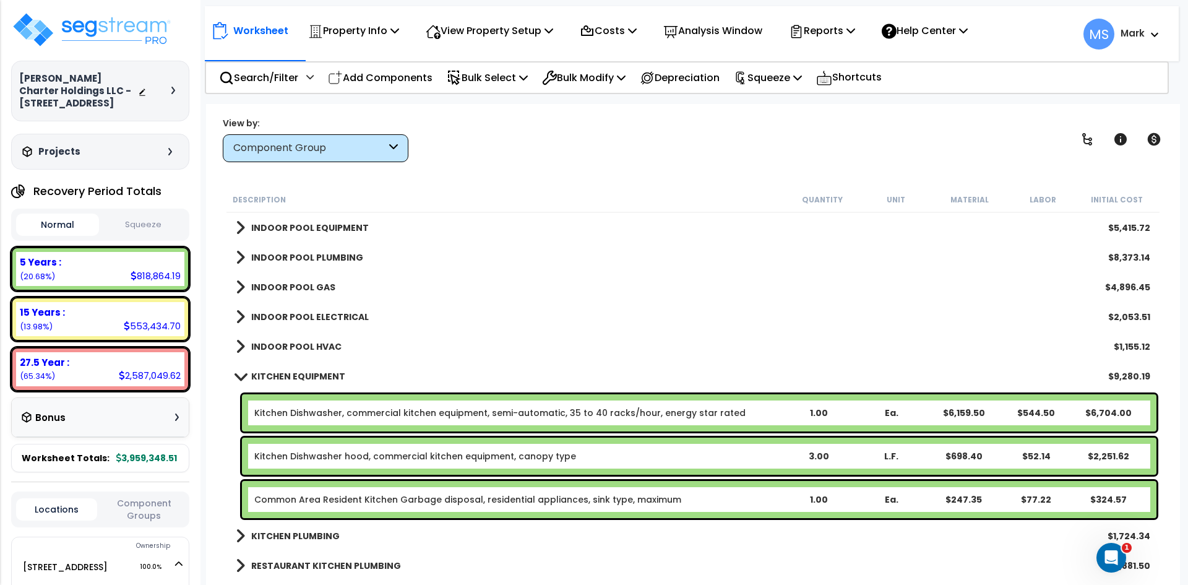
click at [310, 371] on b "KITCHEN EQUIPMENT" at bounding box center [298, 376] width 94 height 12
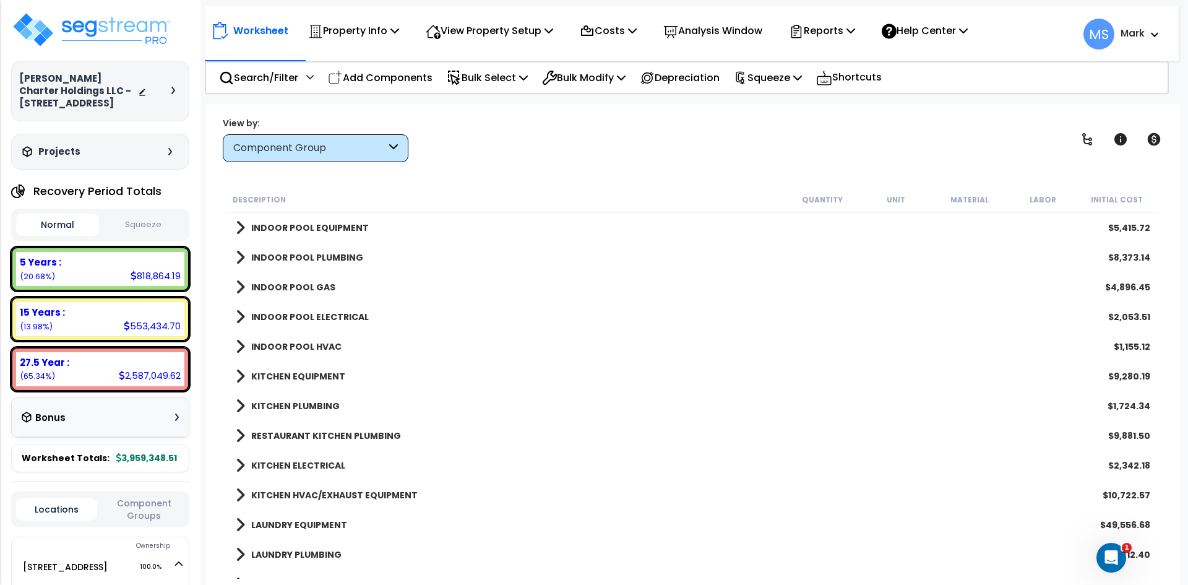
click at [324, 400] on b "KITCHEN PLUMBING" at bounding box center [295, 406] width 88 height 12
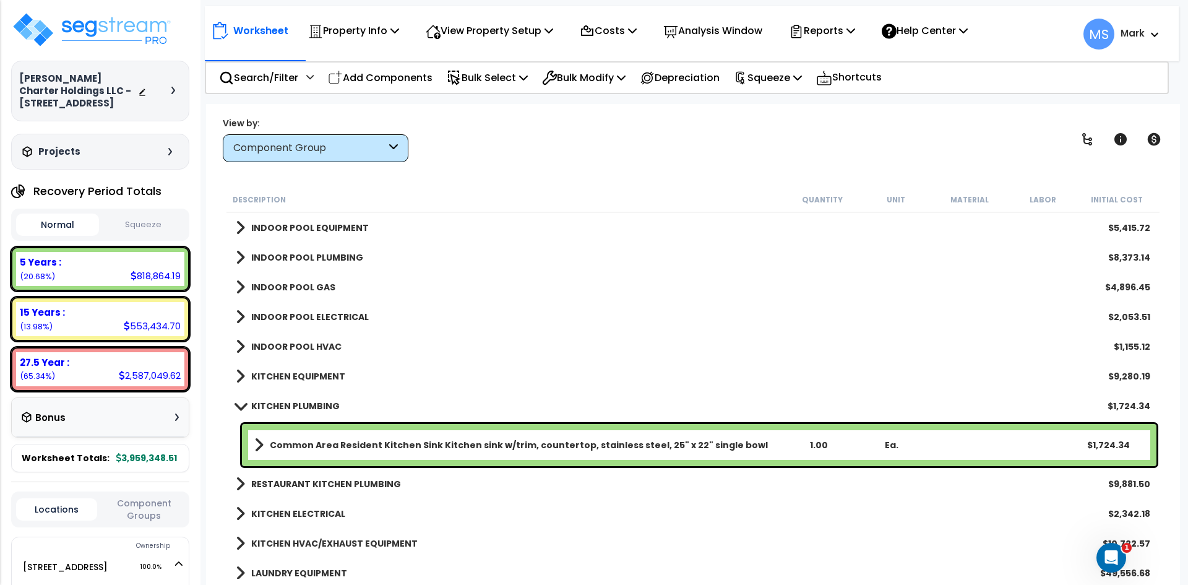
click at [324, 400] on b "KITCHEN PLUMBING" at bounding box center [295, 406] width 88 height 12
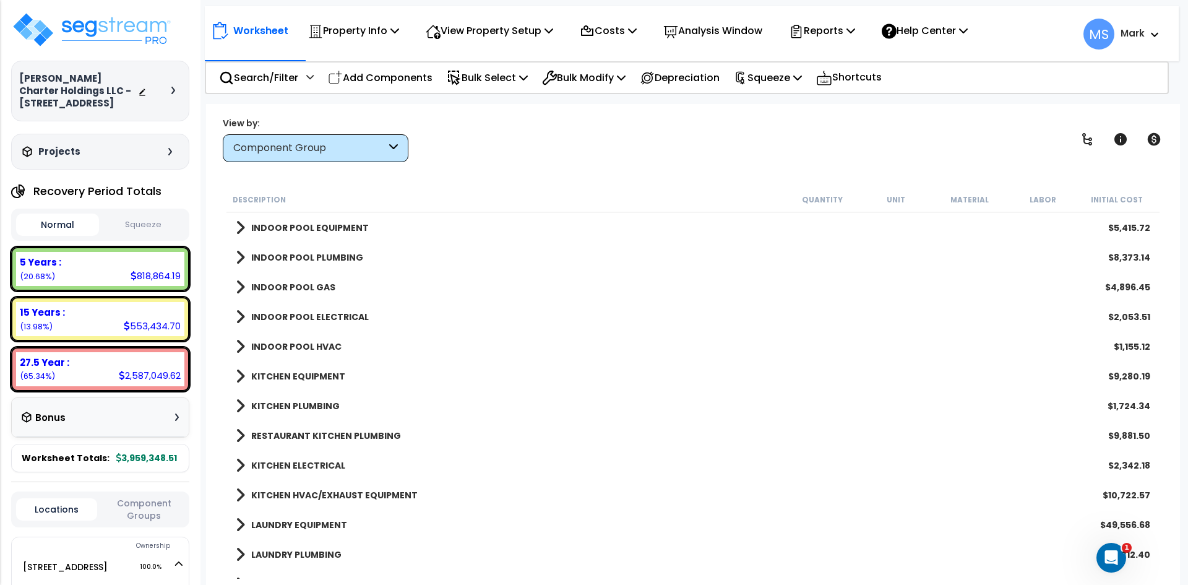
click at [324, 436] on b "RESTAURANT KITCHEN PLUMBING" at bounding box center [326, 435] width 150 height 12
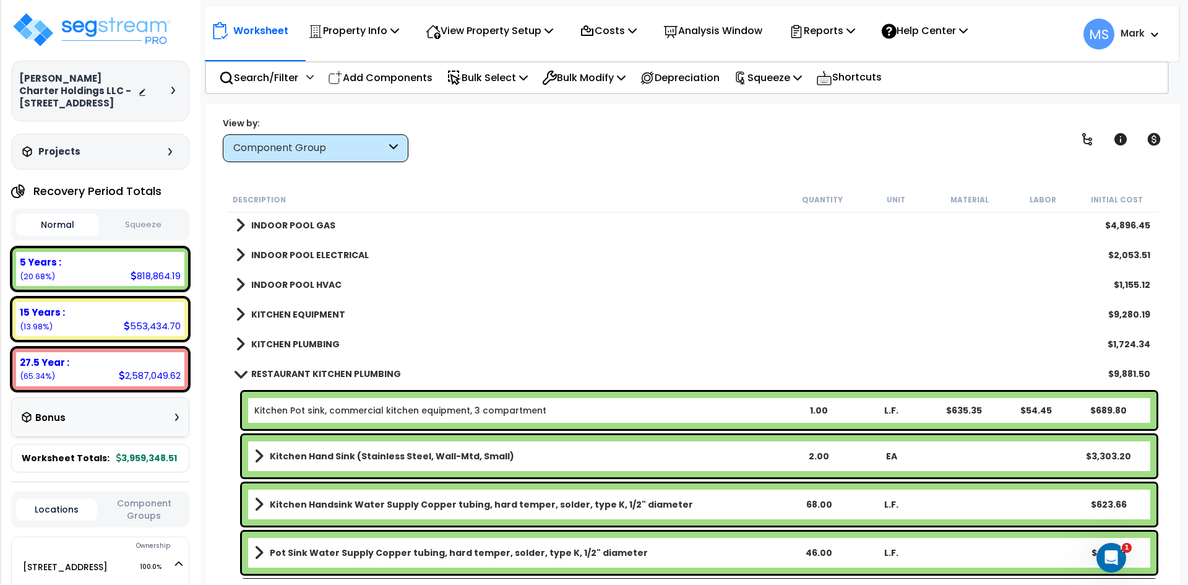
click at [324, 377] on b "RESTAURANT KITCHEN PLUMBING" at bounding box center [326, 374] width 150 height 12
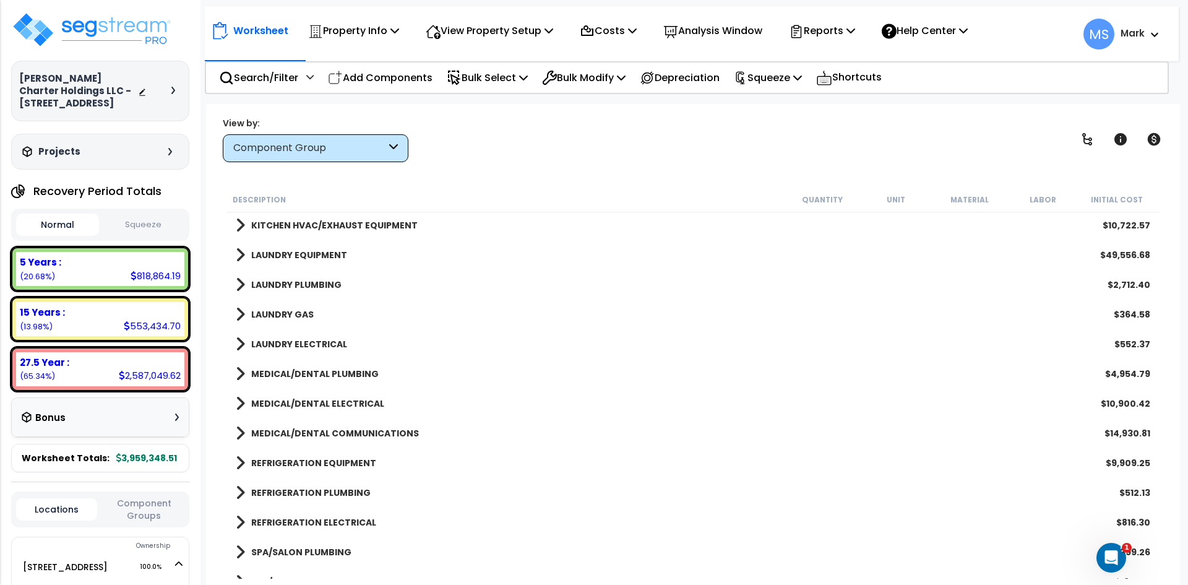
scroll to position [2537, 0]
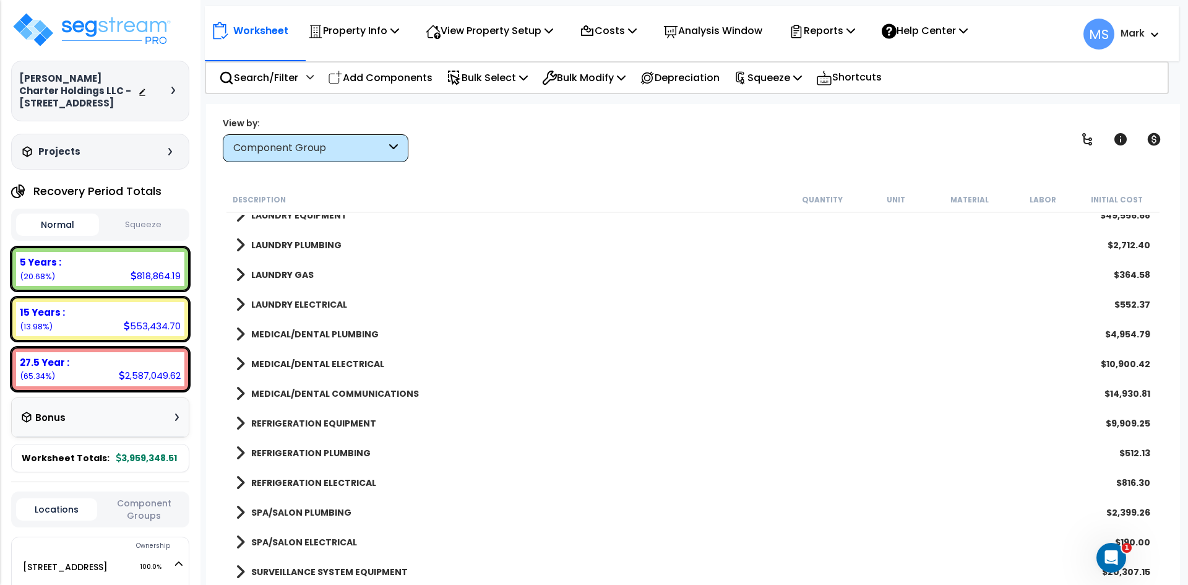
click at [318, 420] on b "REFRIGERATION EQUIPMENT" at bounding box center [313, 423] width 125 height 12
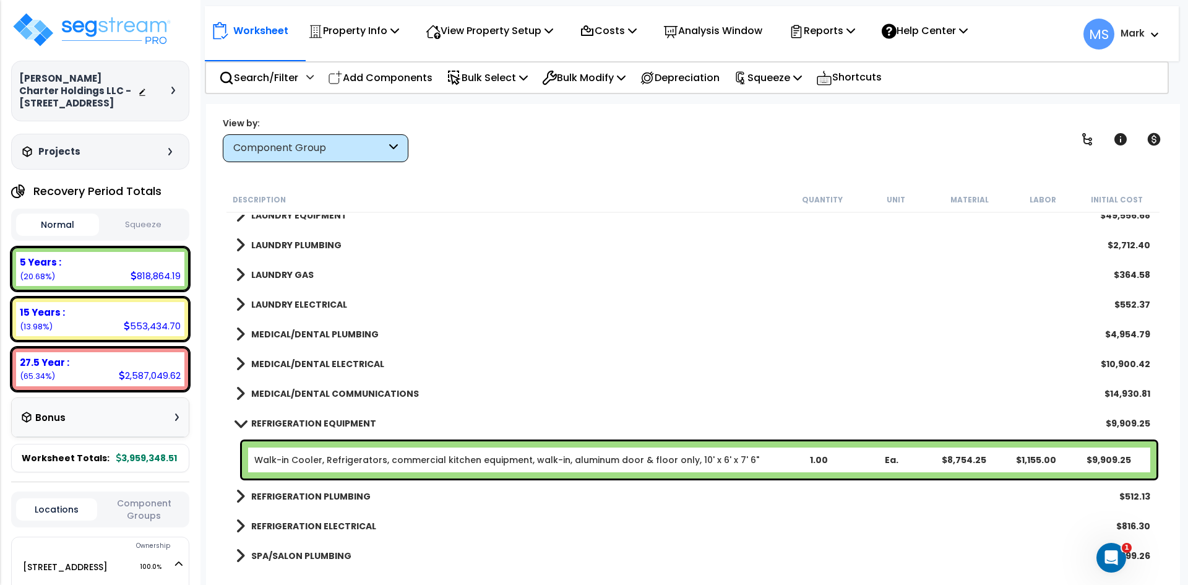
click at [318, 420] on b "REFRIGERATION EQUIPMENT" at bounding box center [313, 423] width 125 height 12
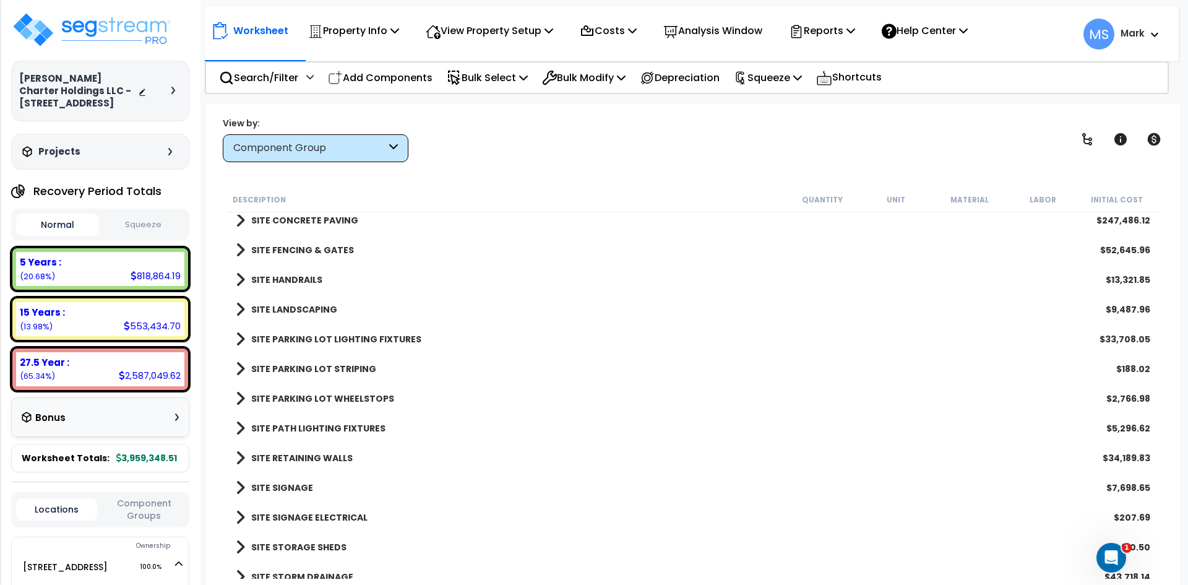
scroll to position [3198, 0]
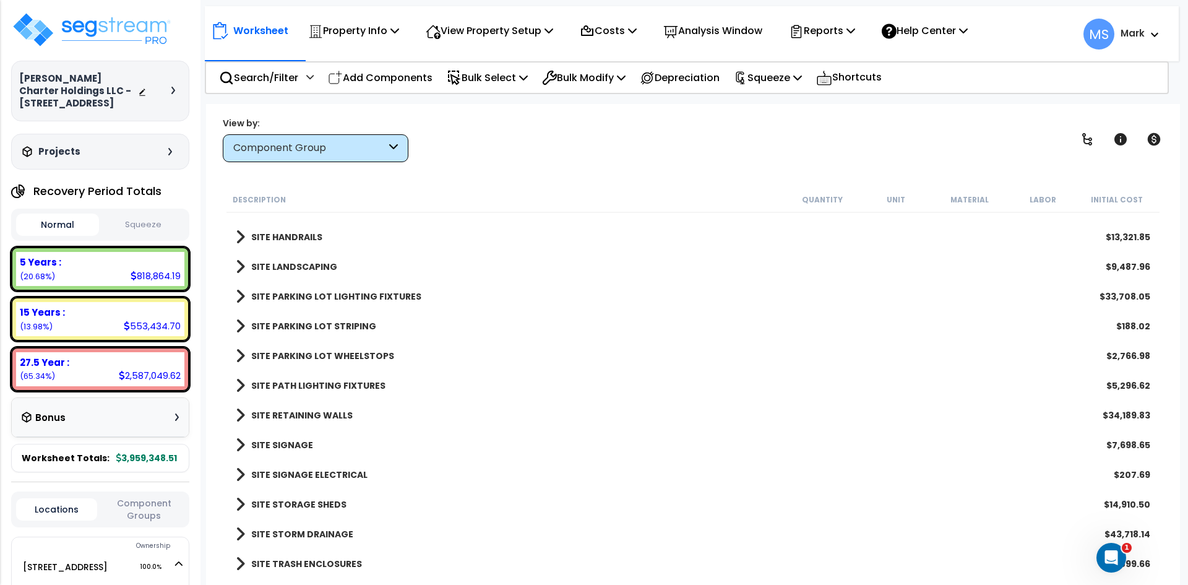
click at [318, 502] on b "SITE STORAGE SHEDS" at bounding box center [298, 504] width 95 height 12
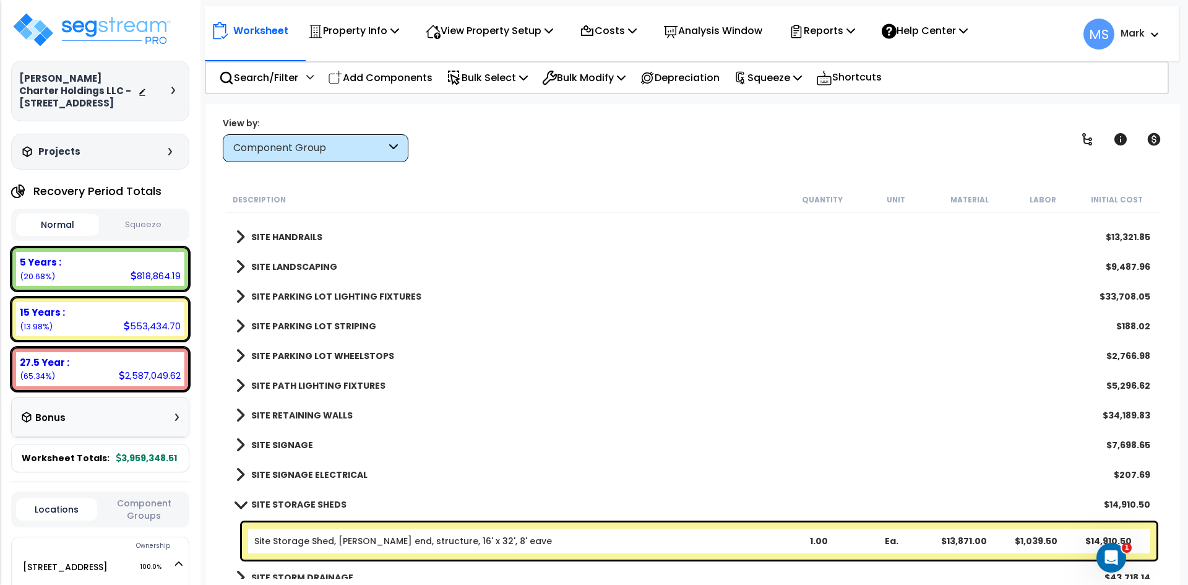
scroll to position [3241, 0]
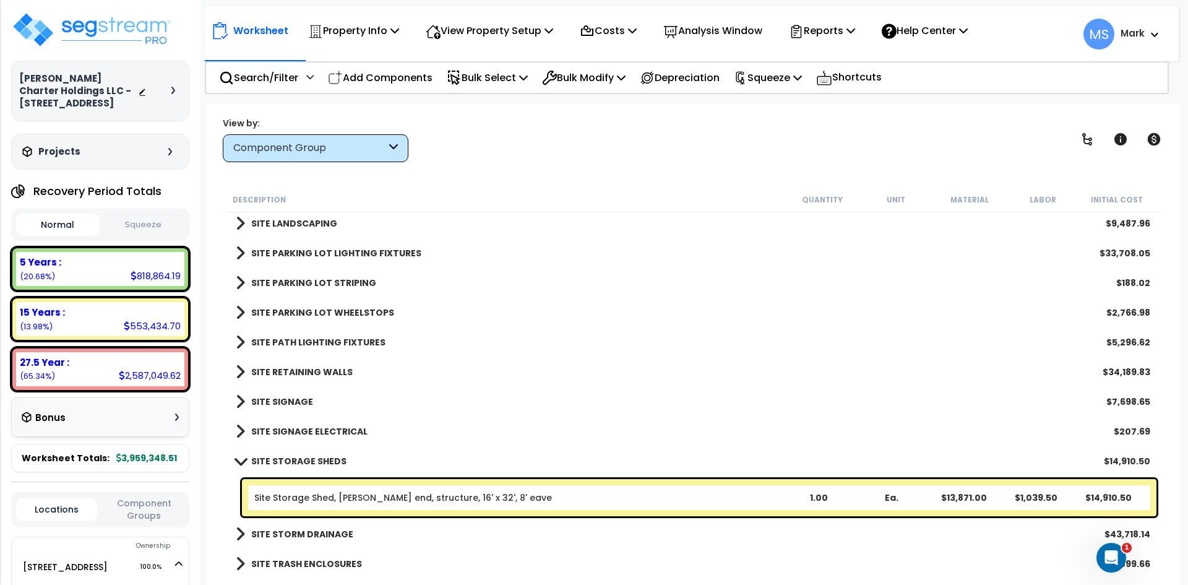
click at [289, 459] on b "SITE STORAGE SHEDS" at bounding box center [298, 461] width 95 height 12
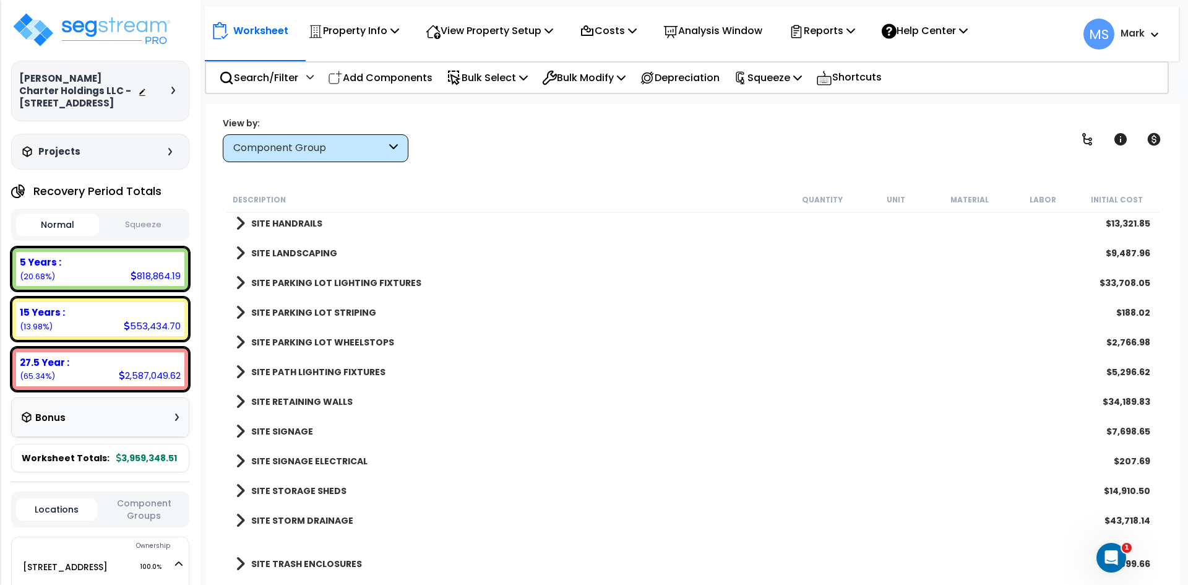
scroll to position [3212, 0]
click at [285, 429] on b "SITE SIGNAGE" at bounding box center [282, 431] width 62 height 12
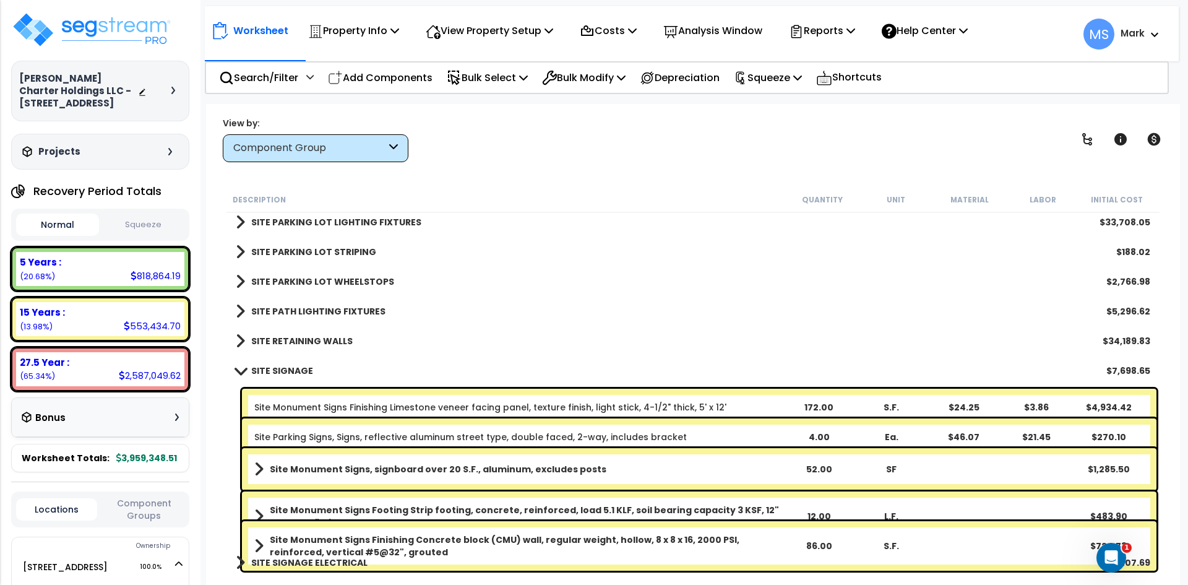
scroll to position [3274, 0]
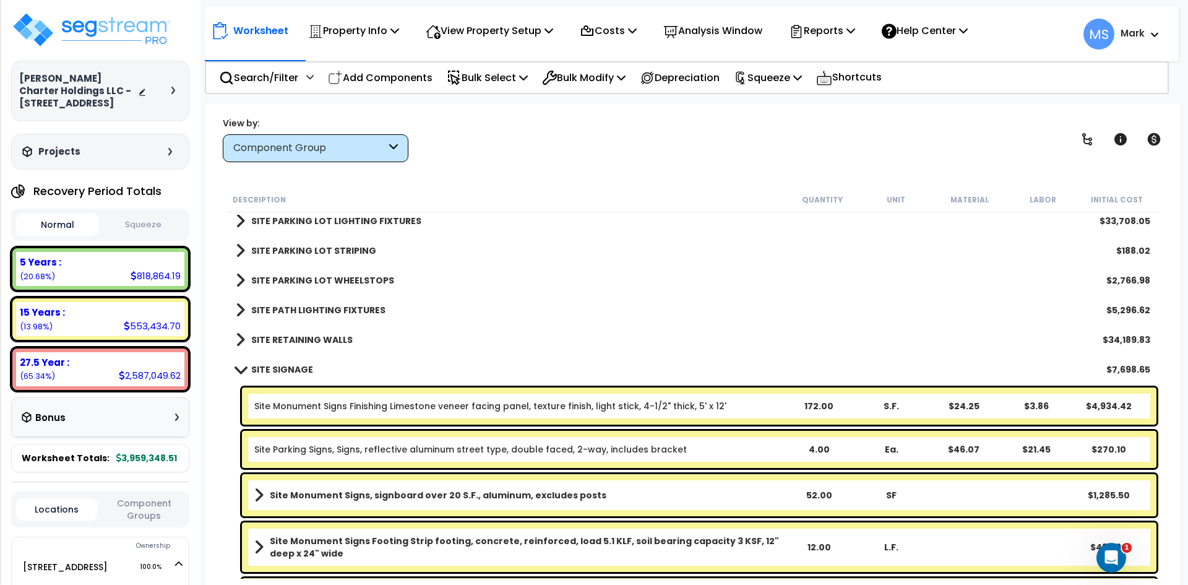
click at [297, 366] on b "SITE SIGNAGE" at bounding box center [282, 369] width 62 height 12
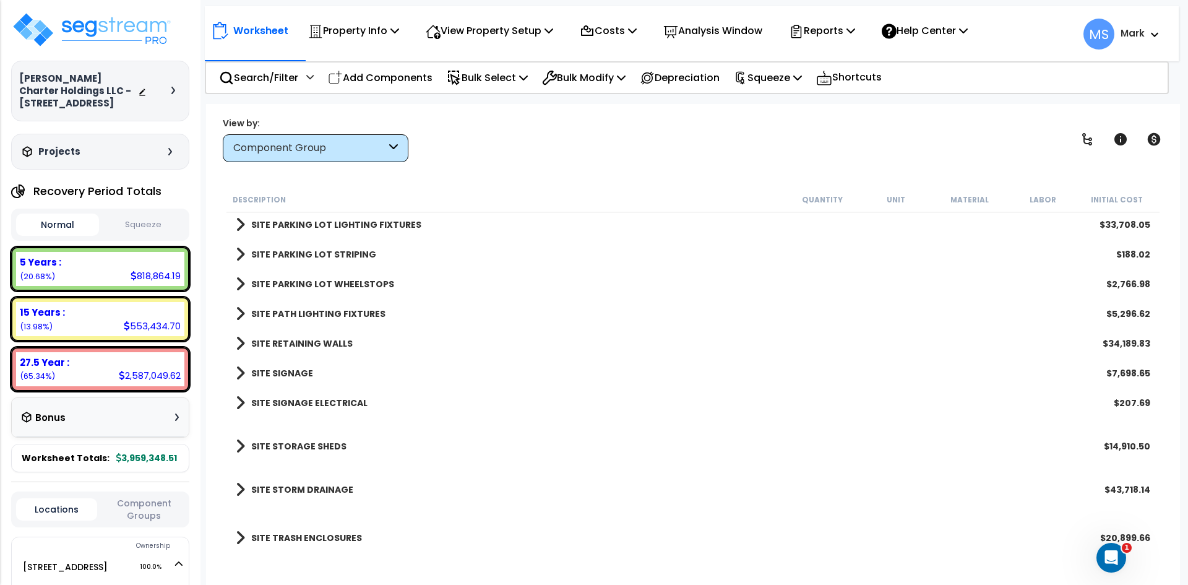
click at [304, 344] on b "SITE RETAINING WALLS" at bounding box center [301, 343] width 101 height 12
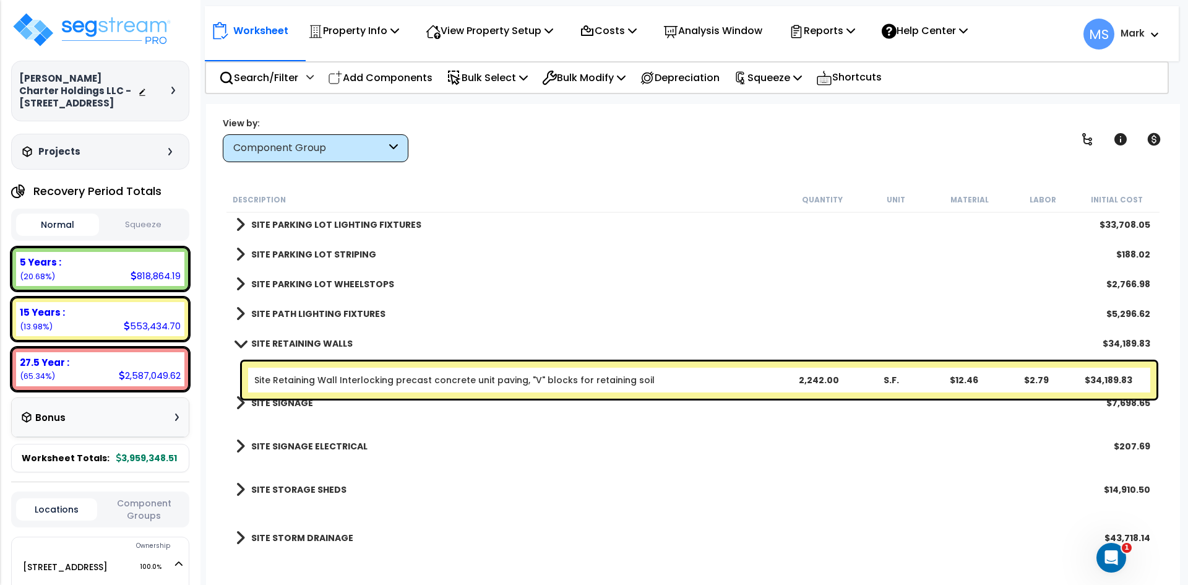
click at [304, 344] on b "SITE RETAINING WALLS" at bounding box center [301, 343] width 101 height 12
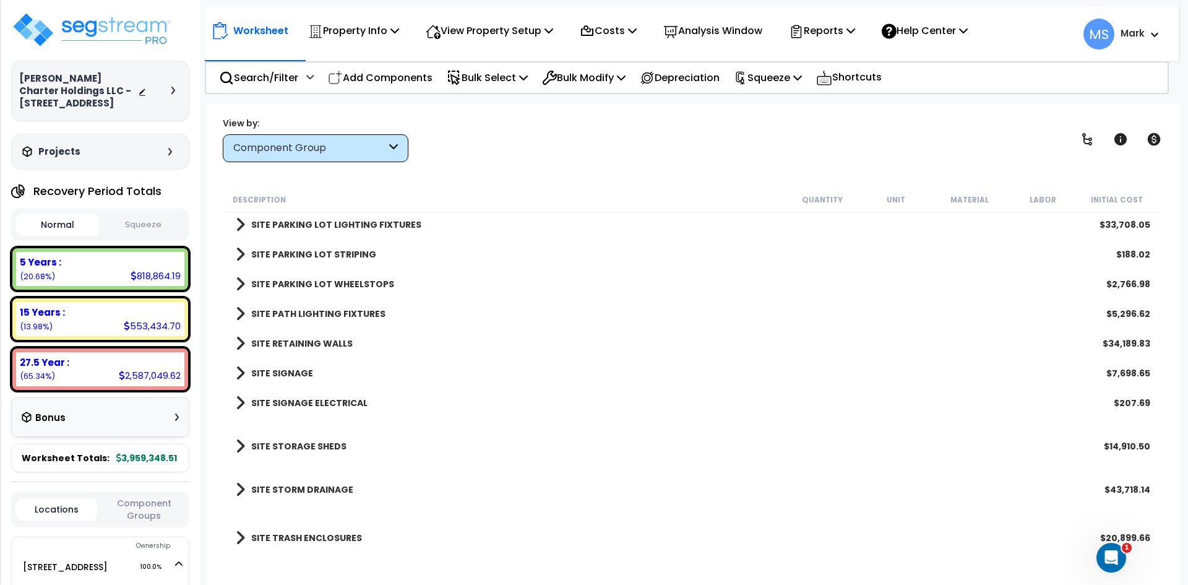
click at [322, 312] on b "SITE PATH LIGHTING FIXTURES" at bounding box center [318, 313] width 134 height 12
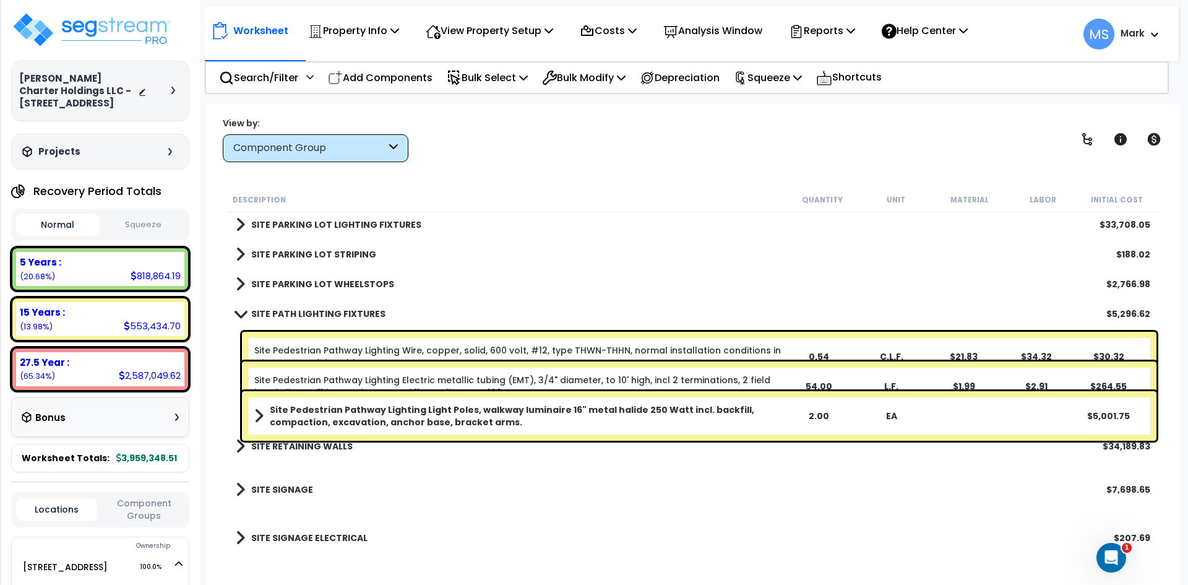
click at [322, 312] on b "SITE PATH LIGHTING FIXTURES" at bounding box center [318, 313] width 134 height 12
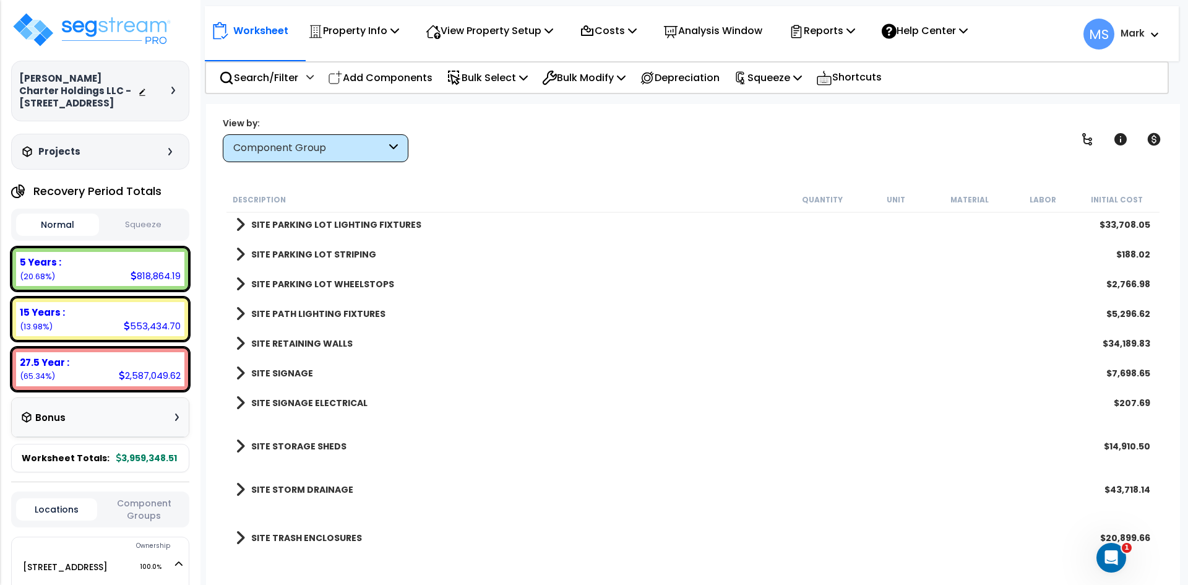
scroll to position [54, 0]
click at [321, 535] on b "SITE TRASH ENCLOSURES" at bounding box center [306, 537] width 111 height 12
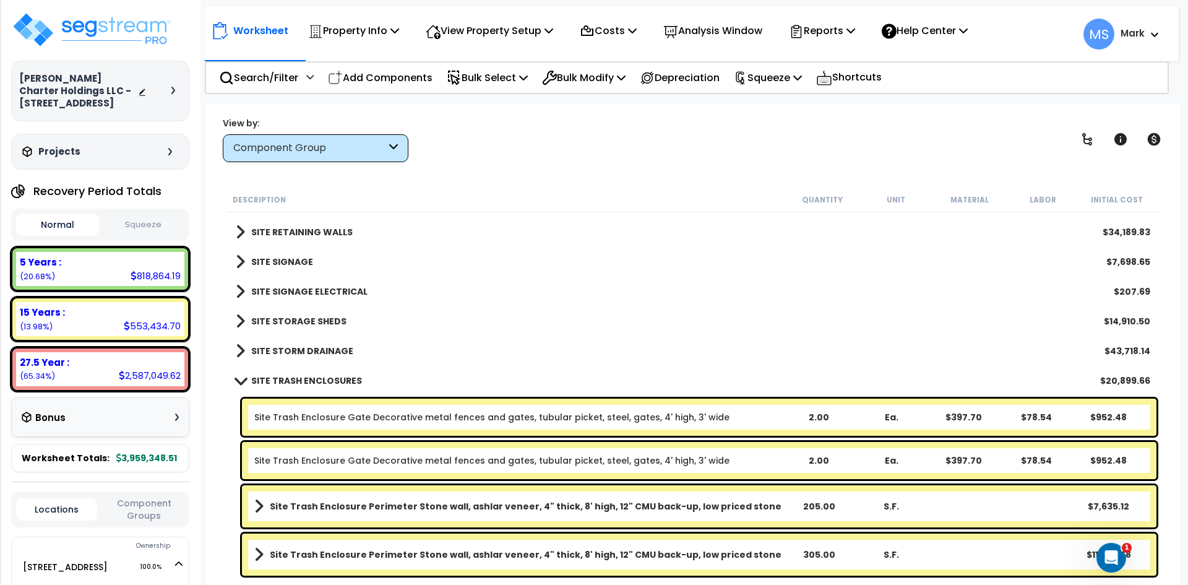
scroll to position [3381, 0]
click at [323, 377] on b "SITE TRASH ENCLOSURES" at bounding box center [306, 380] width 111 height 12
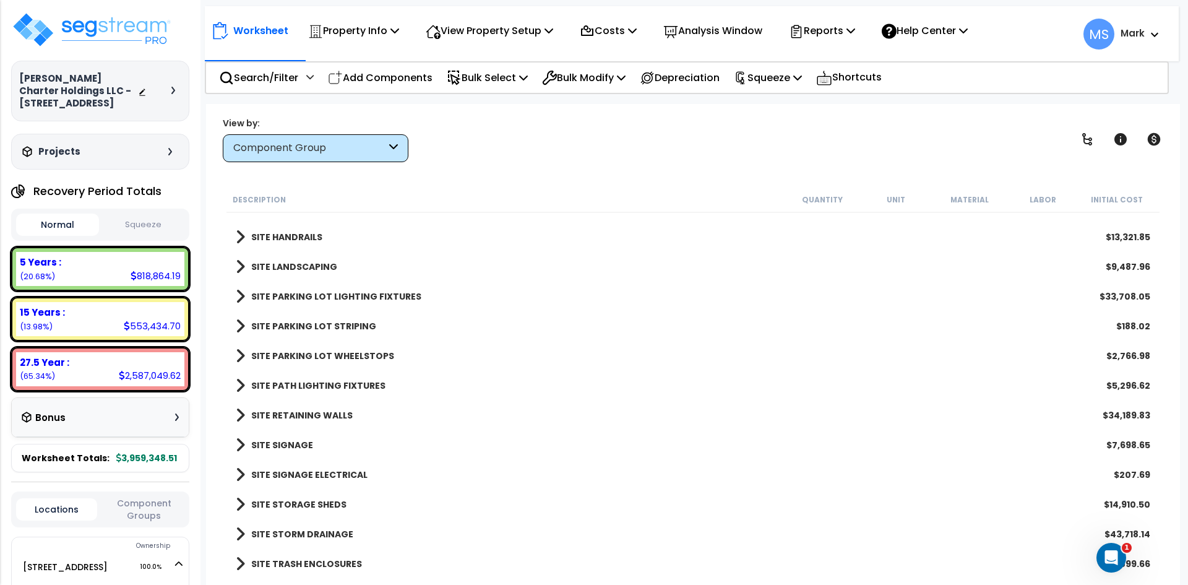
scroll to position [3136, 0]
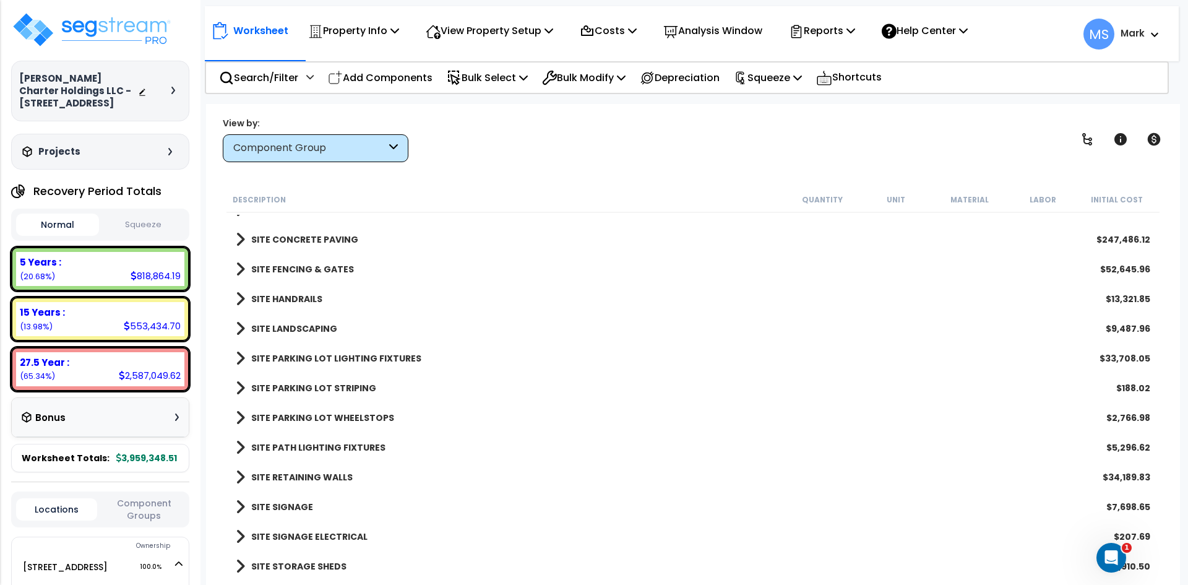
click at [337, 152] on div "Component Group" at bounding box center [309, 148] width 153 height 14
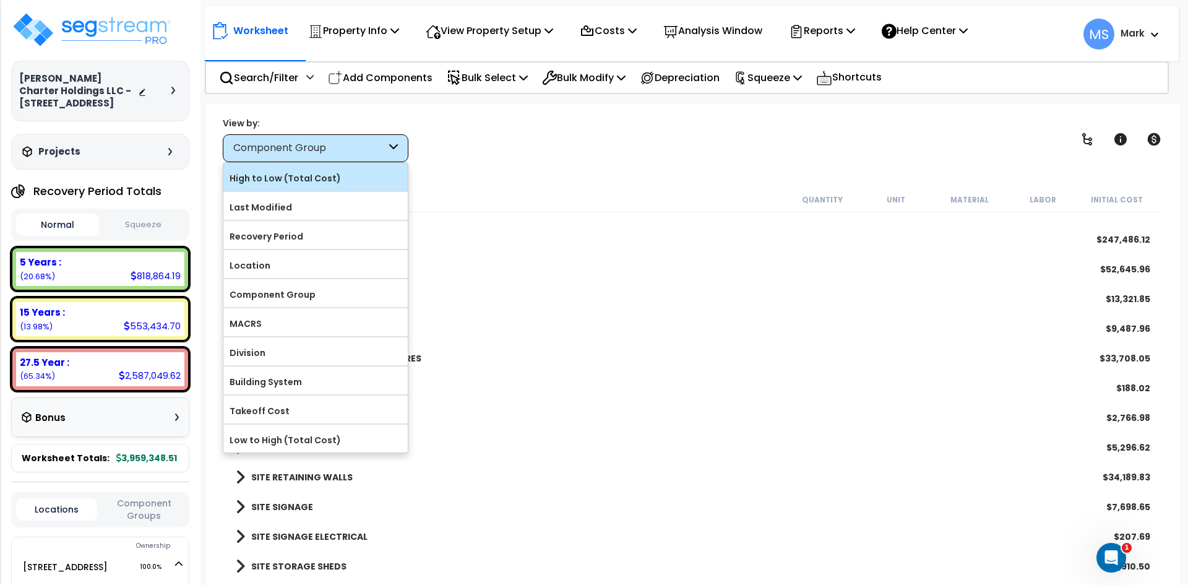
click at [319, 184] on label "High to Low (Total Cost)" at bounding box center [315, 178] width 184 height 19
click at [0, 0] on input "High to Low (Total Cost)" at bounding box center [0, 0] width 0 height 0
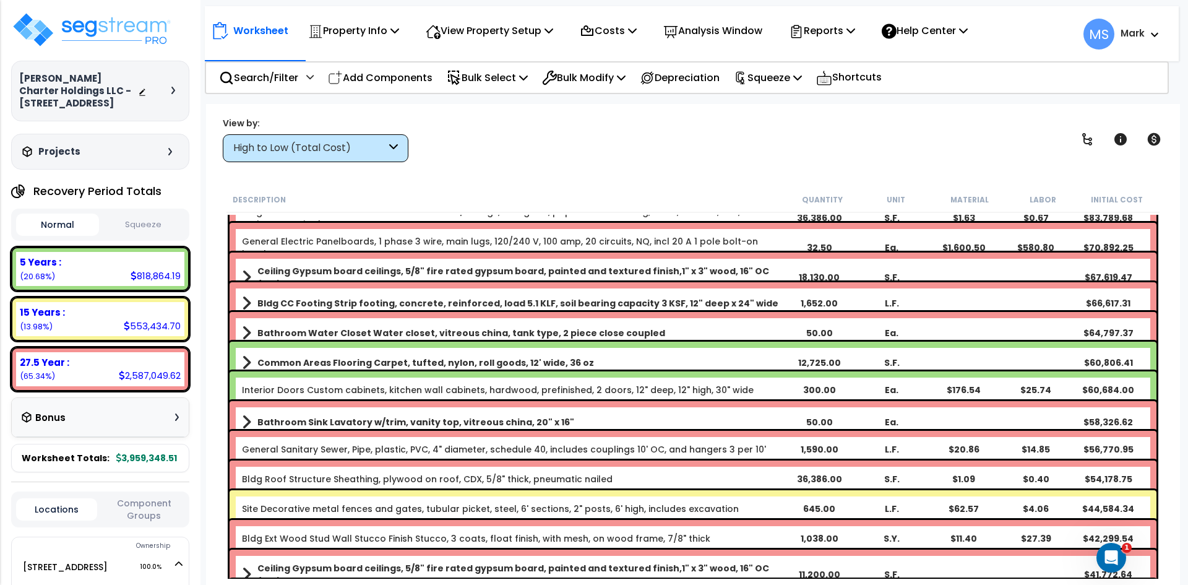
scroll to position [0, 0]
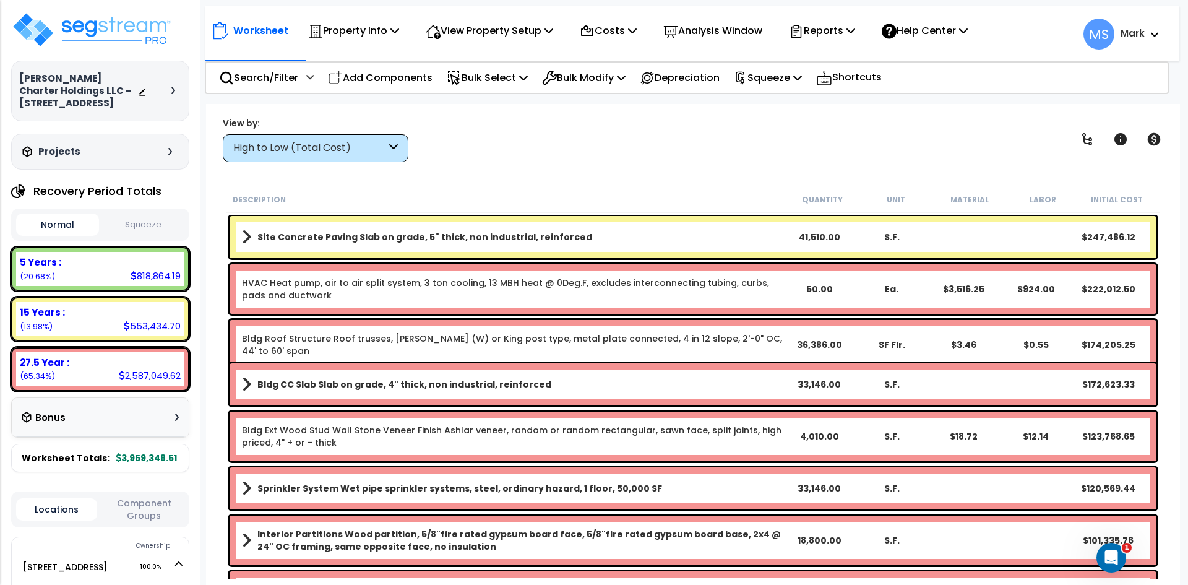
click at [634, 293] on link "HVAC Heat pump, air to air split system, 3 ton cooling, 13 MBH heat @ 0Deg.F, e…" at bounding box center [512, 289] width 541 height 25
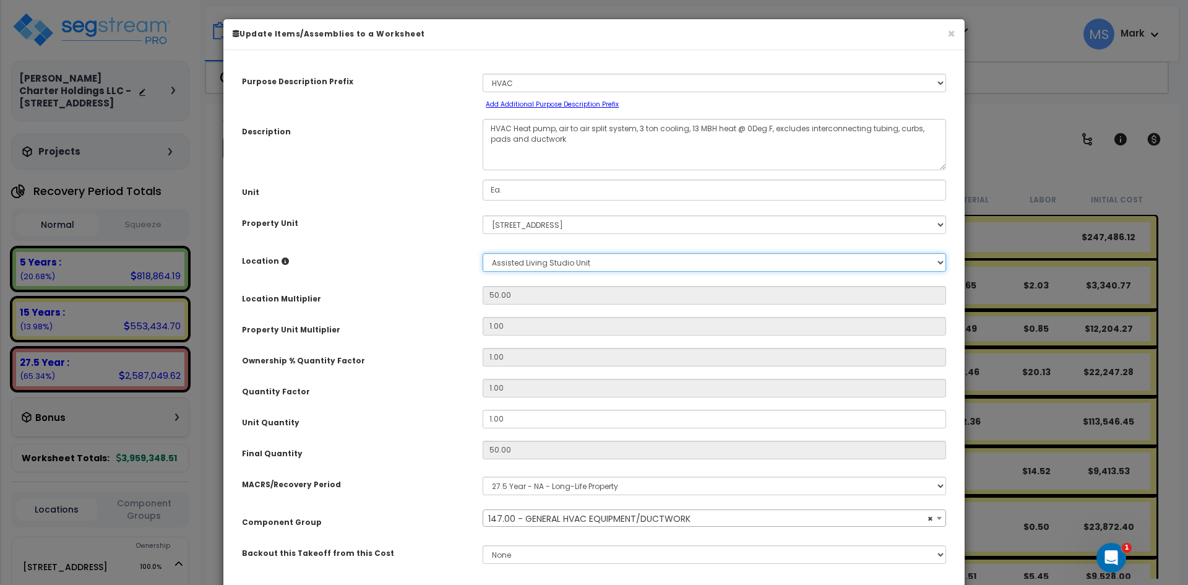
click at [549, 264] on select "Select Assisted Living Studio Unit Building Building Interior Building [GEOGRAP…" at bounding box center [714, 262] width 463 height 19
select select "45966"
select select "6"
click at [483, 253] on select "Select Assisted Living Studio Unit Building Building Interior Building [GEOGRAP…" at bounding box center [714, 262] width 463 height 19
select select "45966"
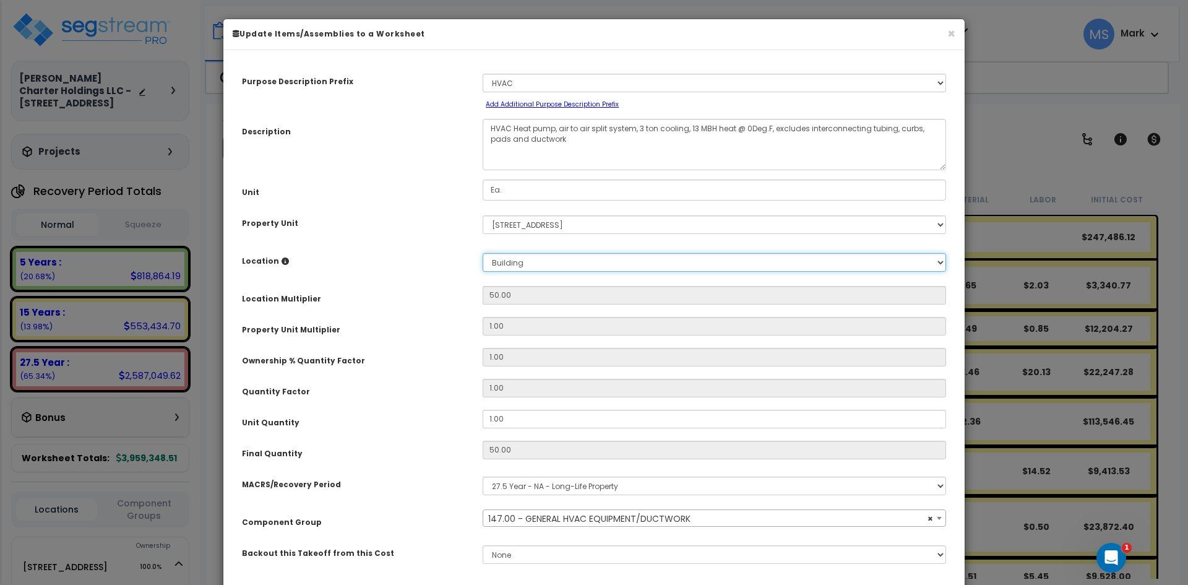
type input "1"
type input "3,516.25"
type input "$4,440.25"
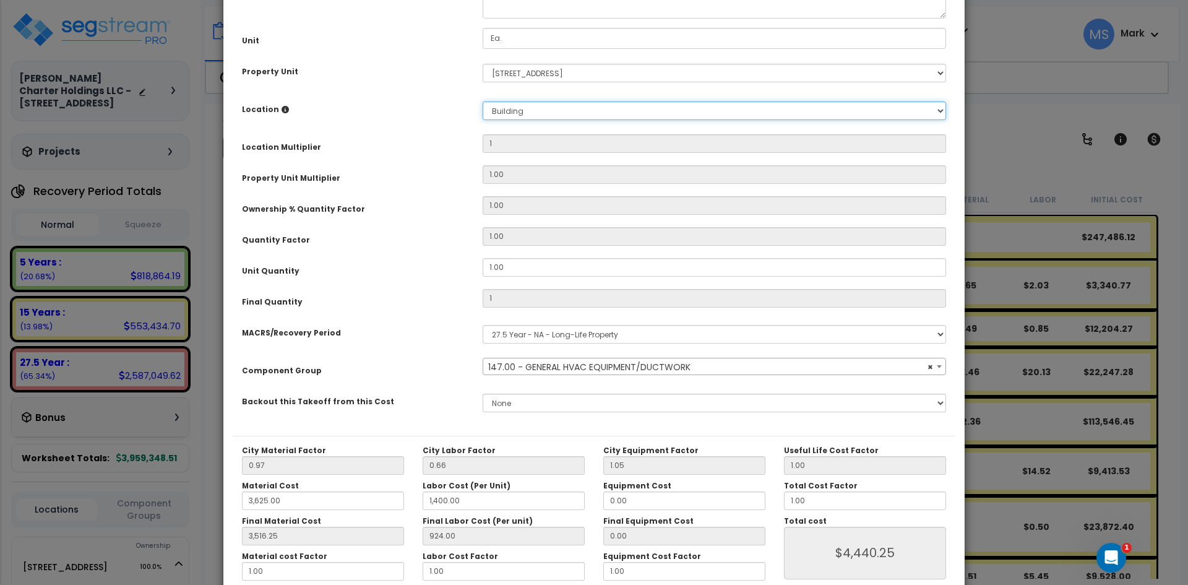
scroll to position [186, 0]
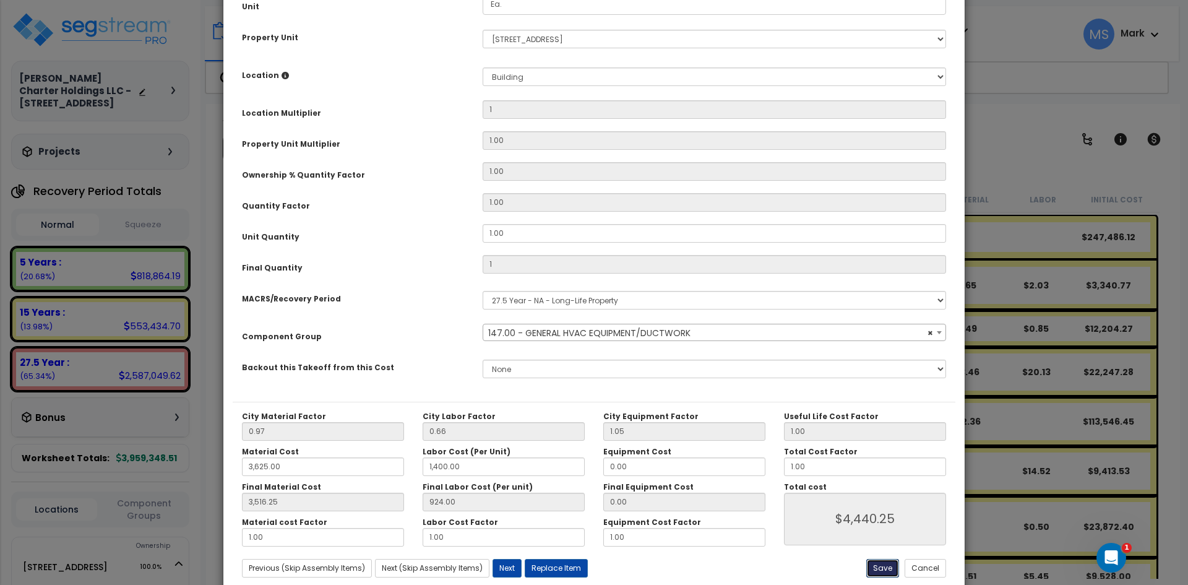
click at [886, 567] on button "Save" at bounding box center [882, 568] width 33 height 19
type input "1.00"
type input "3625.00"
type input "1400.00"
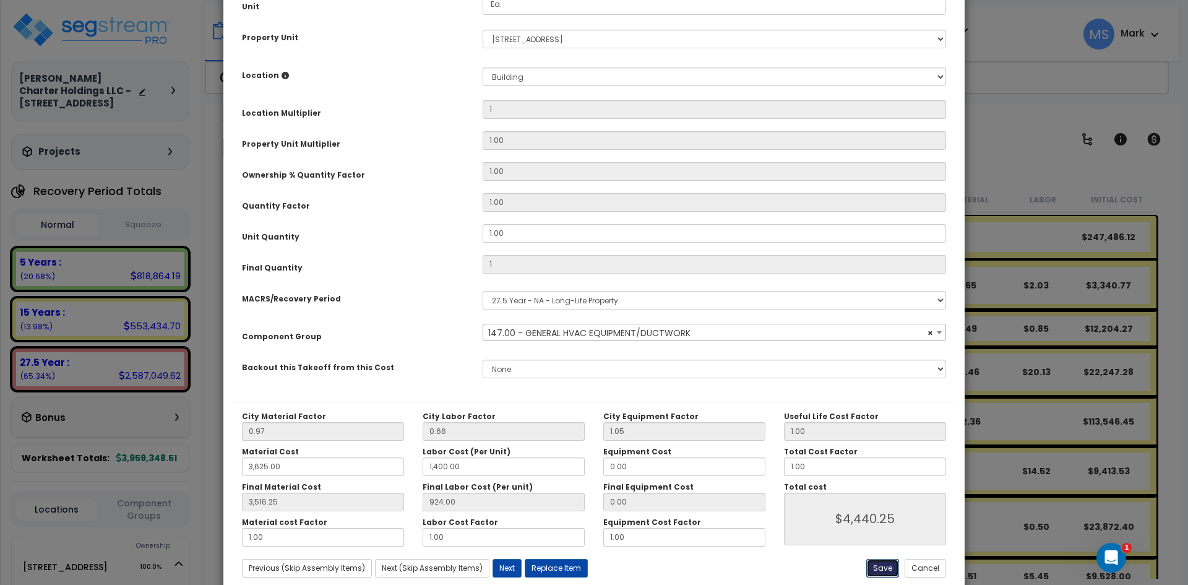
type input "3516.25"
type input "4440.25"
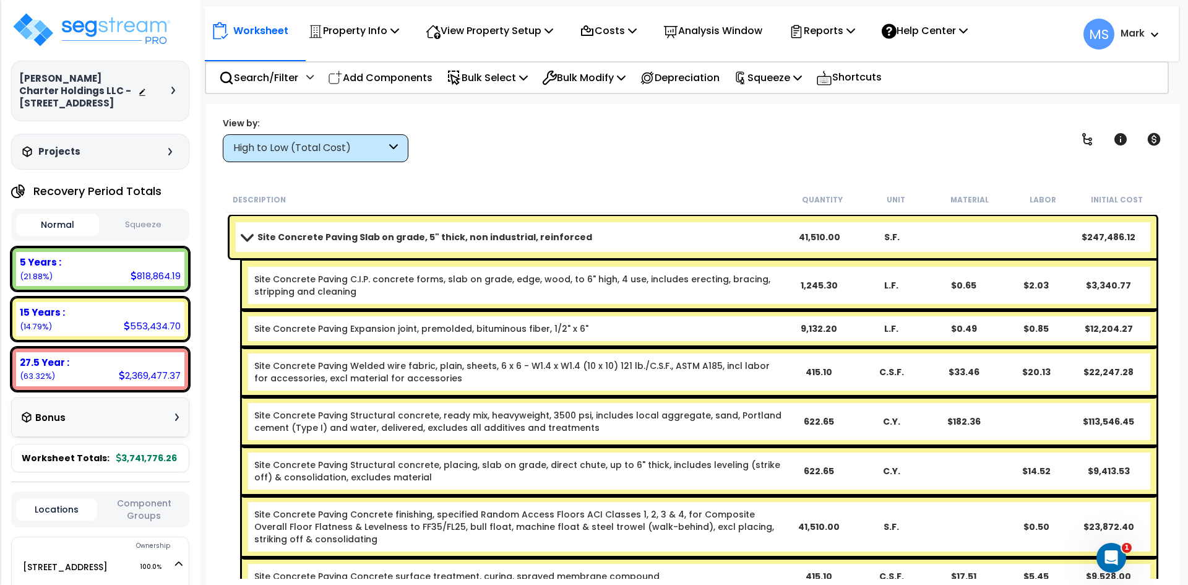
click at [371, 241] on b "Site Concrete Paving Slab on grade, 5" thick, non industrial, reinforced" at bounding box center [424, 237] width 335 height 12
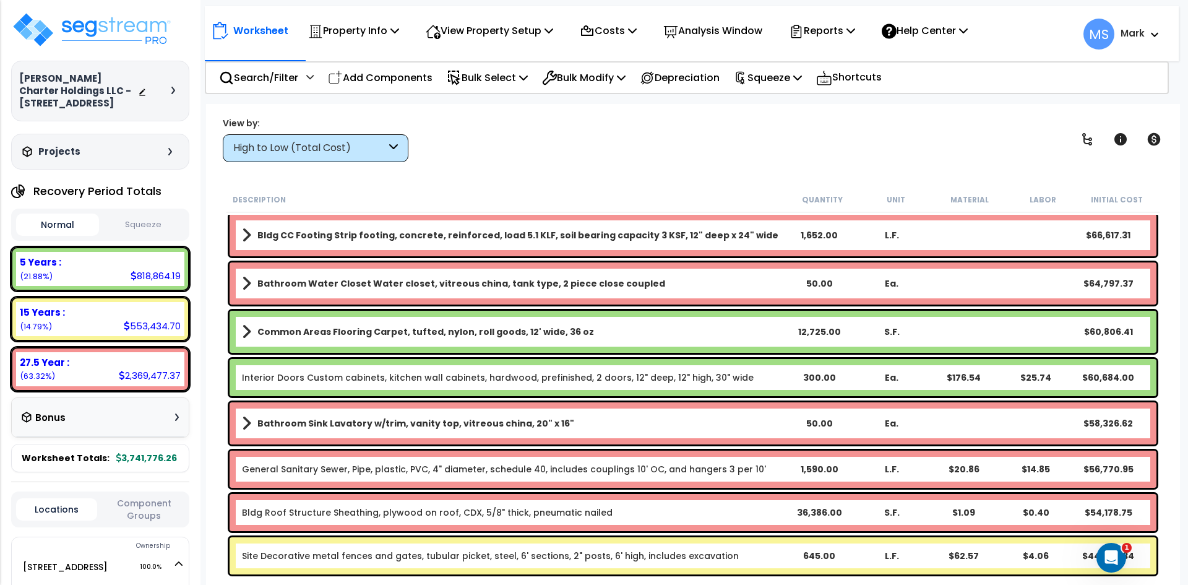
scroll to position [557, 0]
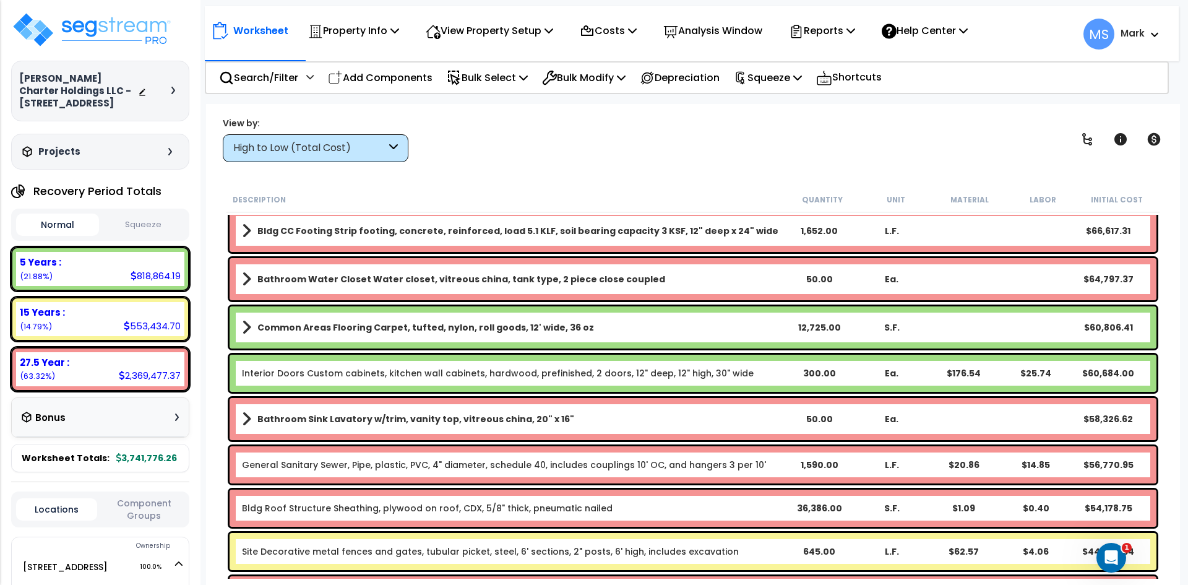
click at [413, 376] on link "Interior Doors Custom cabinets, kitchen wall cabinets, hardwood, prefinished, 2…" at bounding box center [498, 373] width 512 height 12
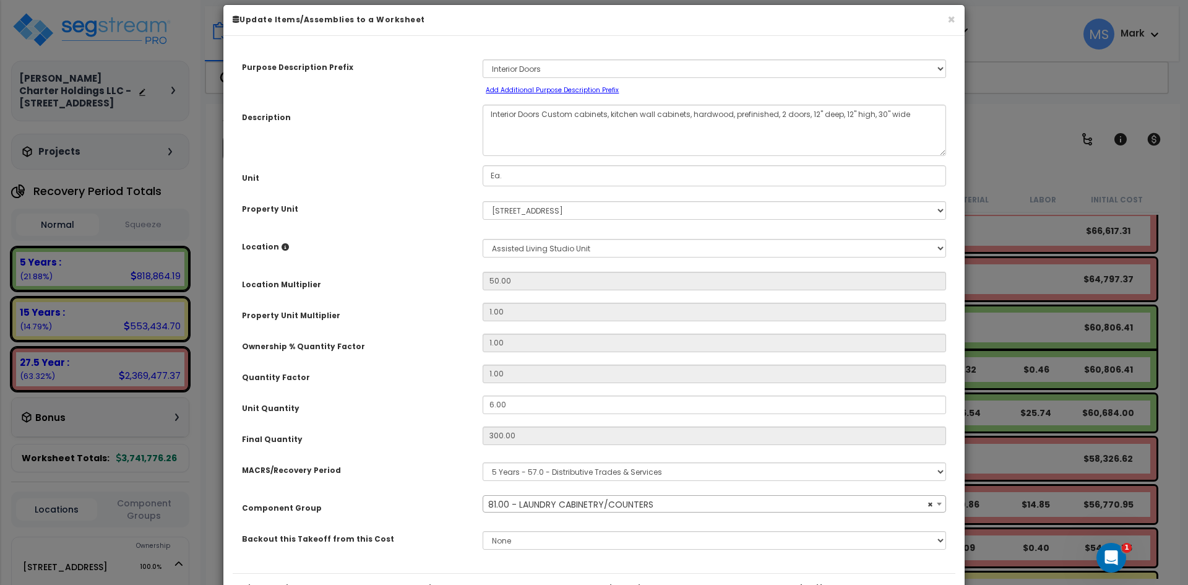
scroll to position [0, 0]
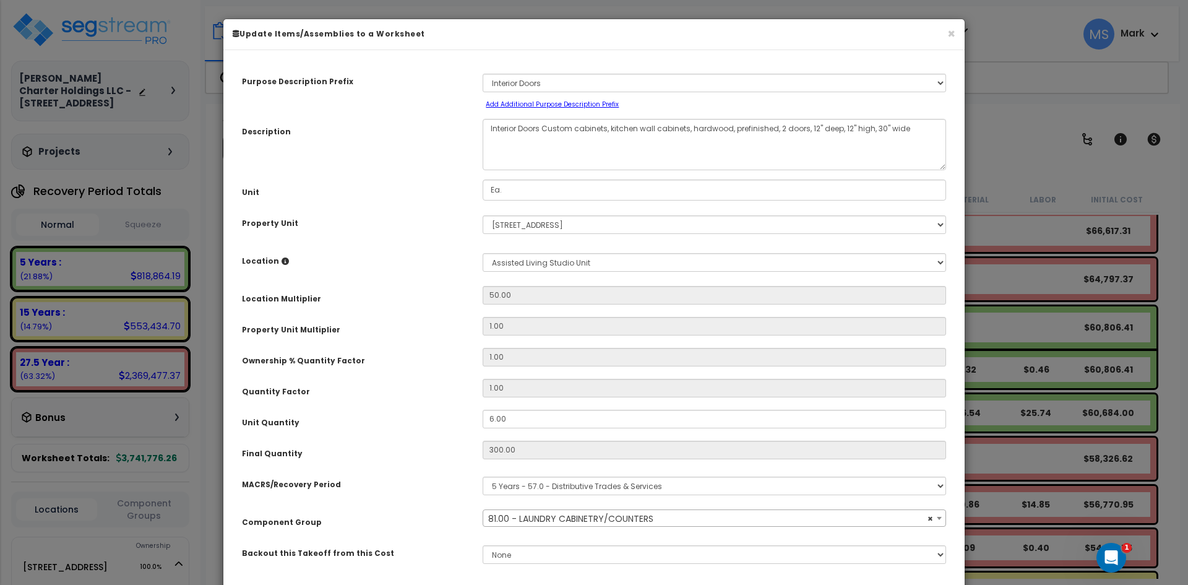
select select "45911"
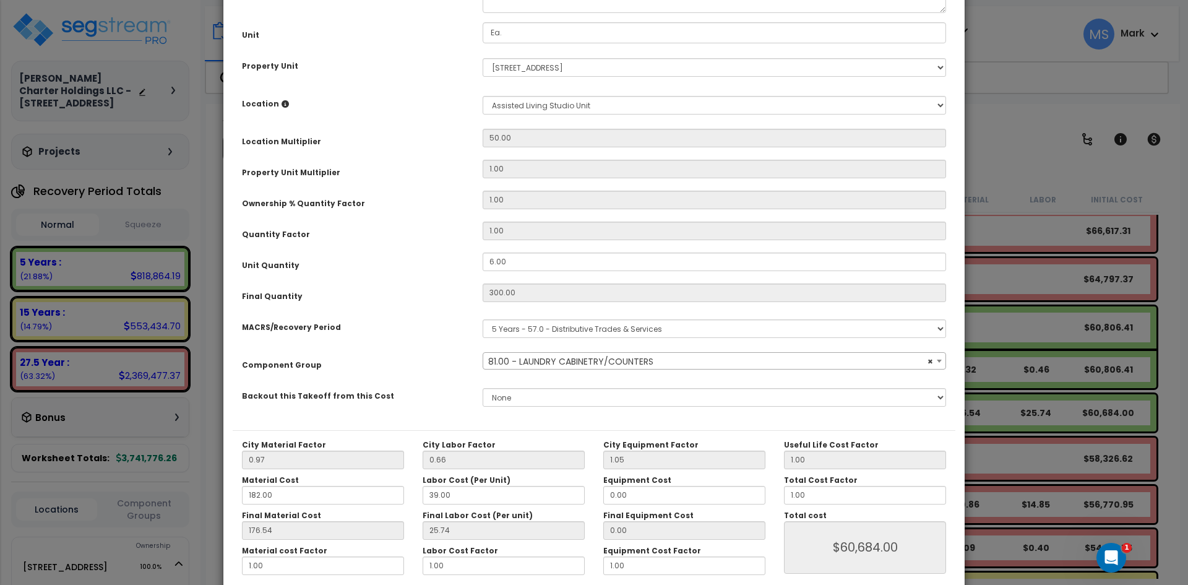
scroll to position [186, 0]
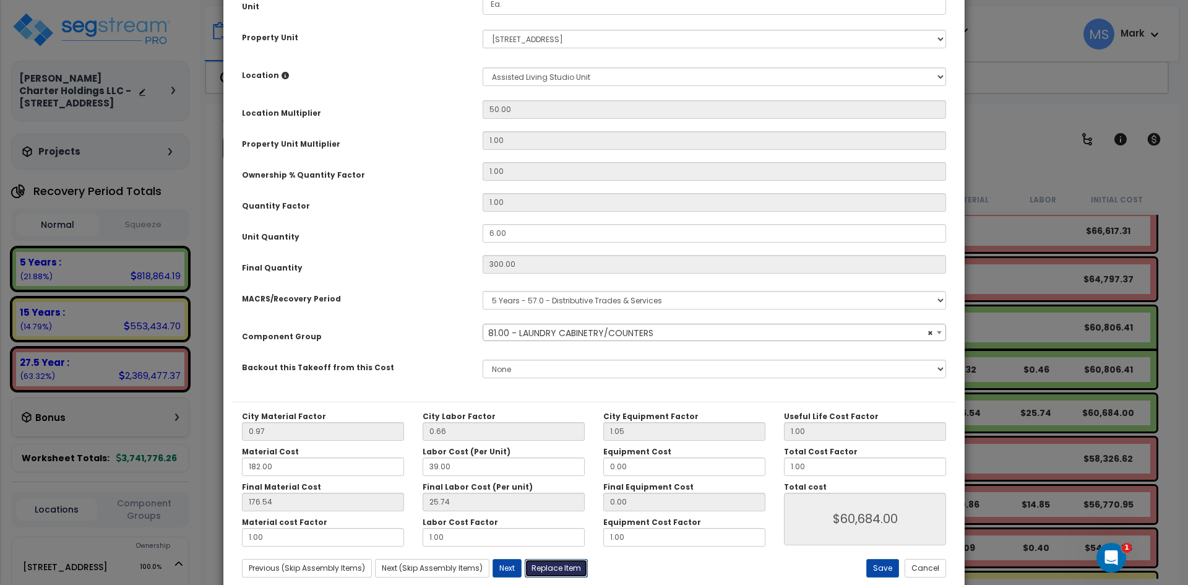
click at [572, 566] on button "Replace Item" at bounding box center [556, 568] width 63 height 19
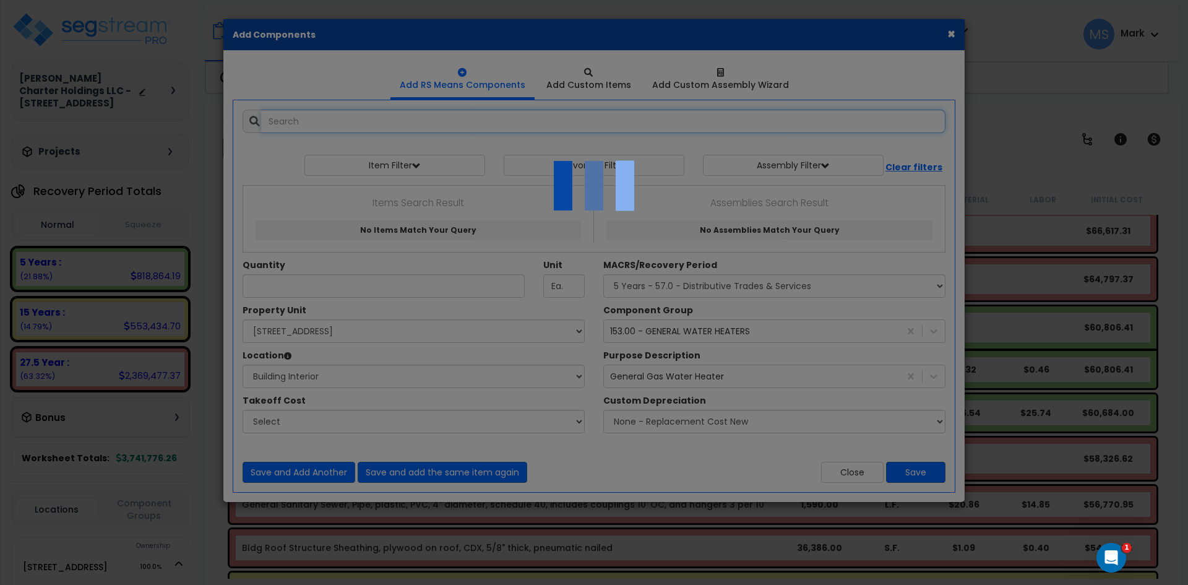
type input "300"
type input "Ea."
select select "31781"
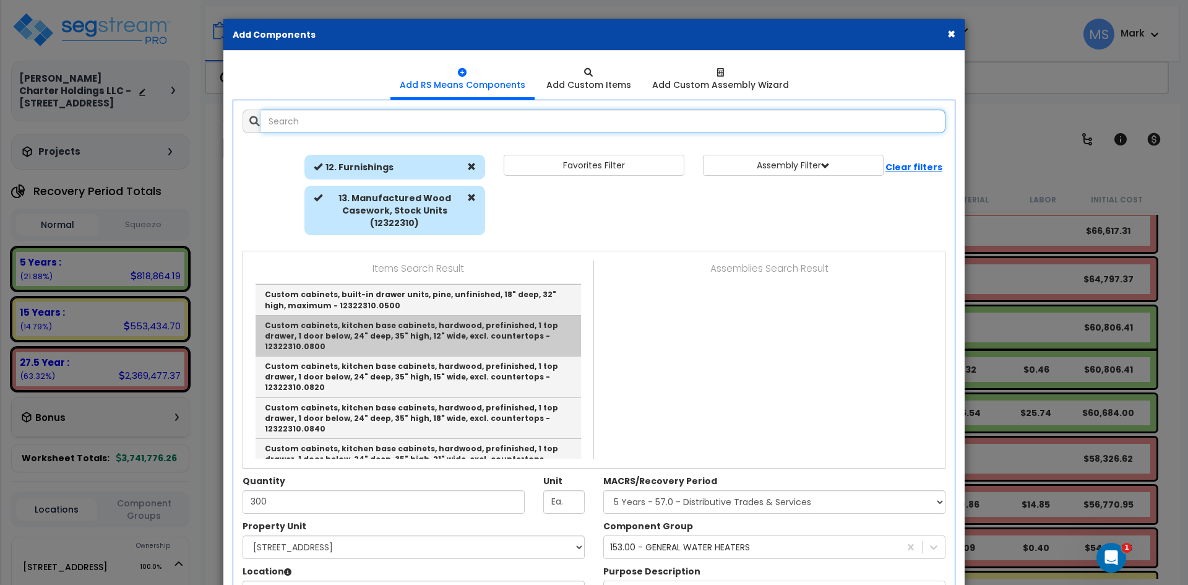
scroll to position [62, 0]
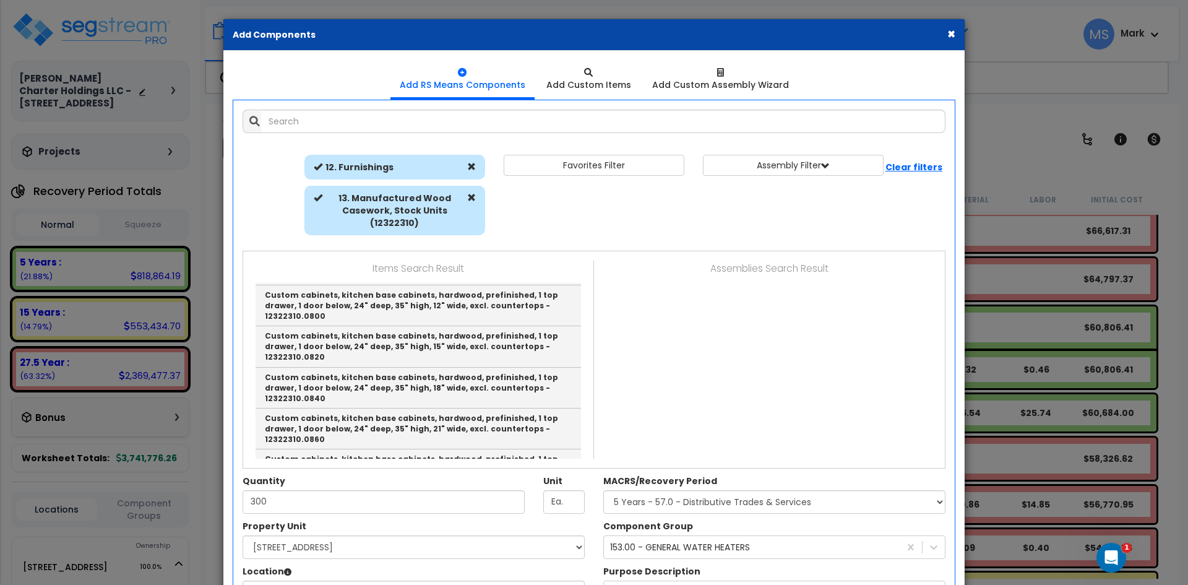
click at [950, 38] on button "×" at bounding box center [951, 33] width 8 height 13
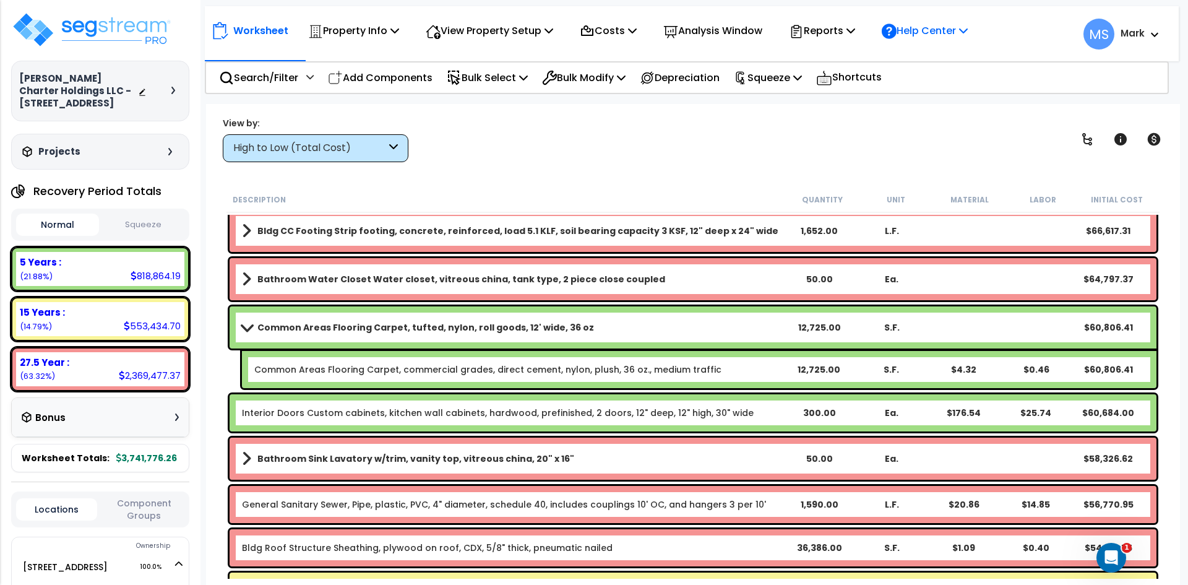
click at [950, 35] on p "Help Center" at bounding box center [925, 30] width 86 height 17
click at [375, 154] on div "High to Low (Total Cost)" at bounding box center [309, 148] width 153 height 14
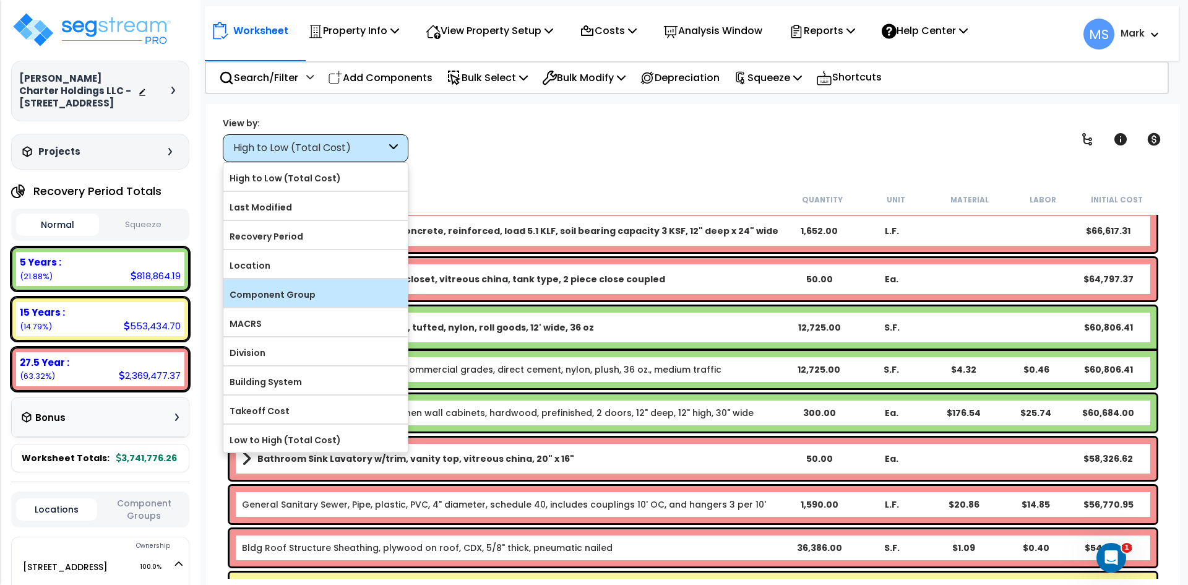
click at [289, 299] on label "Component Group" at bounding box center [315, 294] width 184 height 19
click at [0, 0] on input "Component Group" at bounding box center [0, 0] width 0 height 0
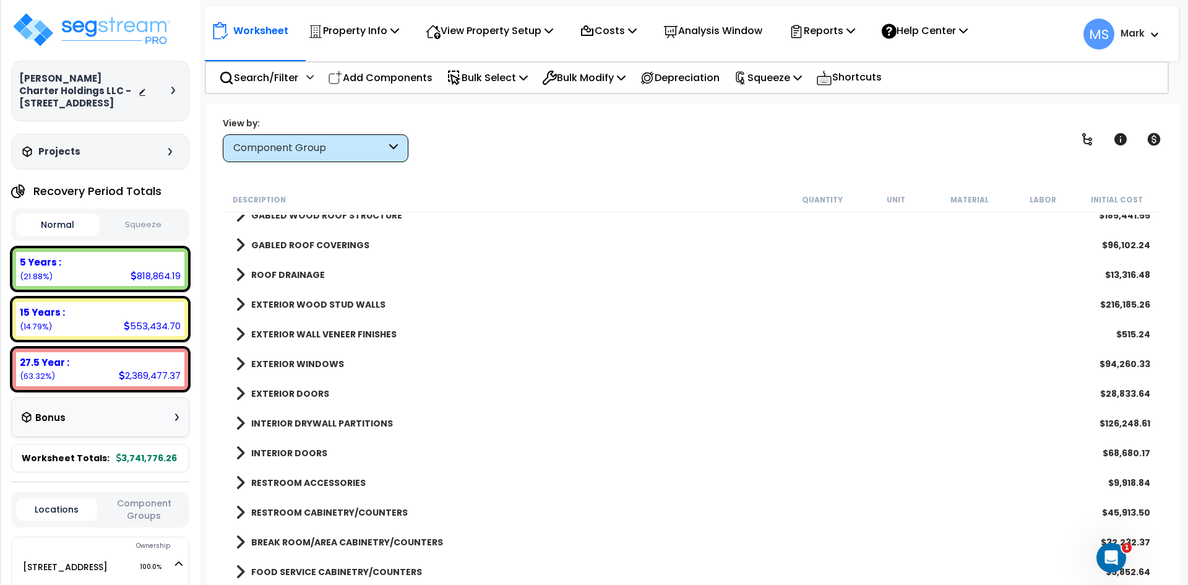
scroll to position [186, 0]
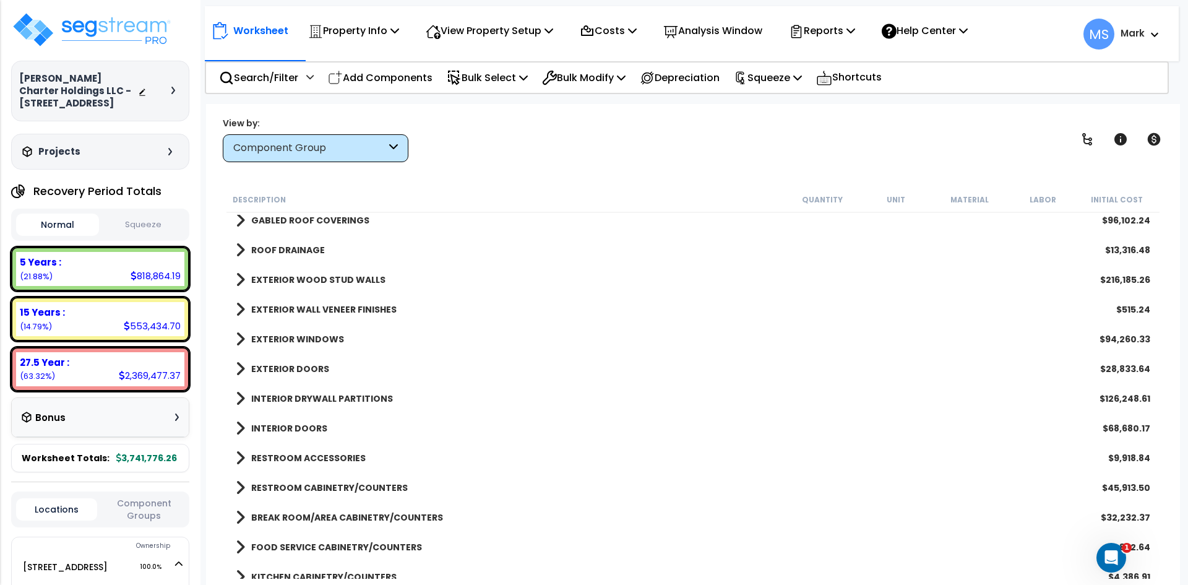
click at [342, 399] on b "INTERIOR DRYWALL PARTITIONS" at bounding box center [322, 398] width 142 height 12
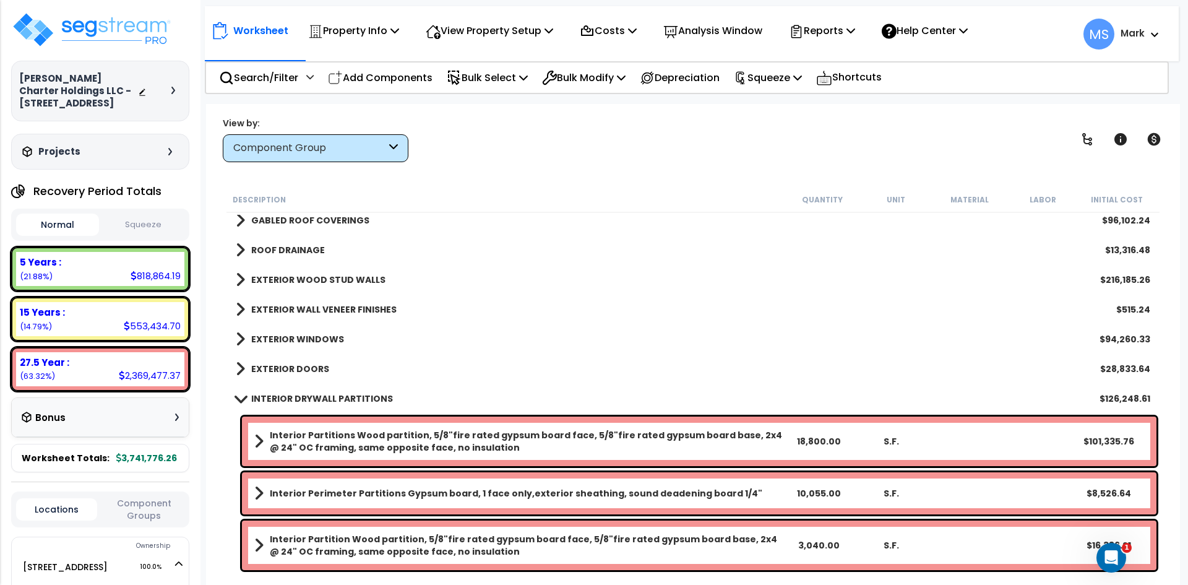
click at [342, 399] on b "INTERIOR DRYWALL PARTITIONS" at bounding box center [322, 398] width 142 height 12
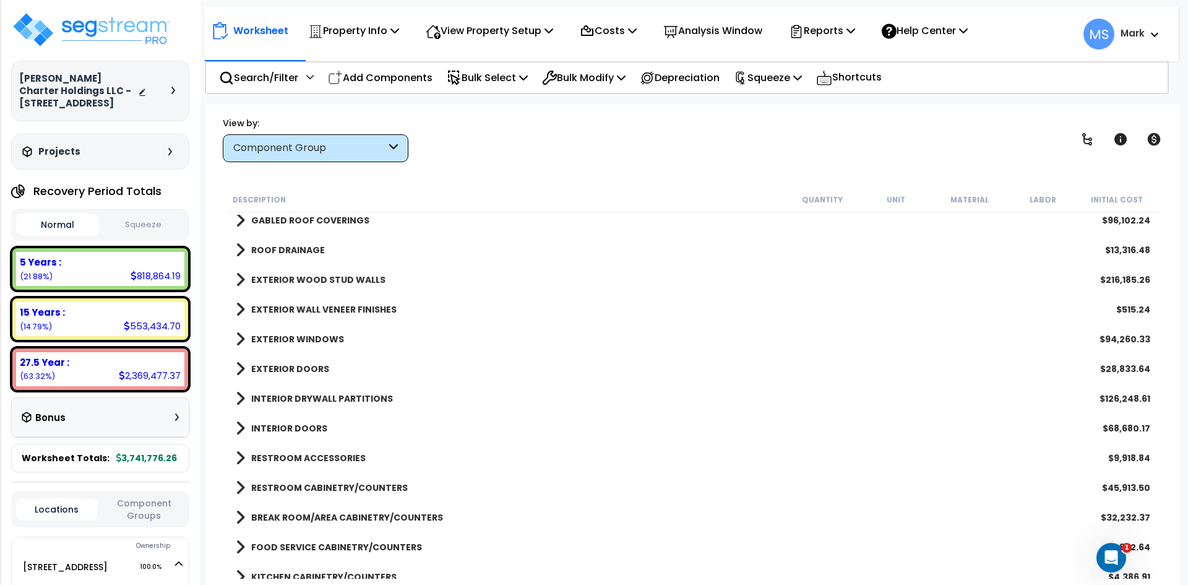
click at [310, 419] on div "INTERIOR DOORS $68,680.17" at bounding box center [693, 428] width 927 height 30
click at [302, 424] on b "INTERIOR DOORS" at bounding box center [289, 428] width 76 height 12
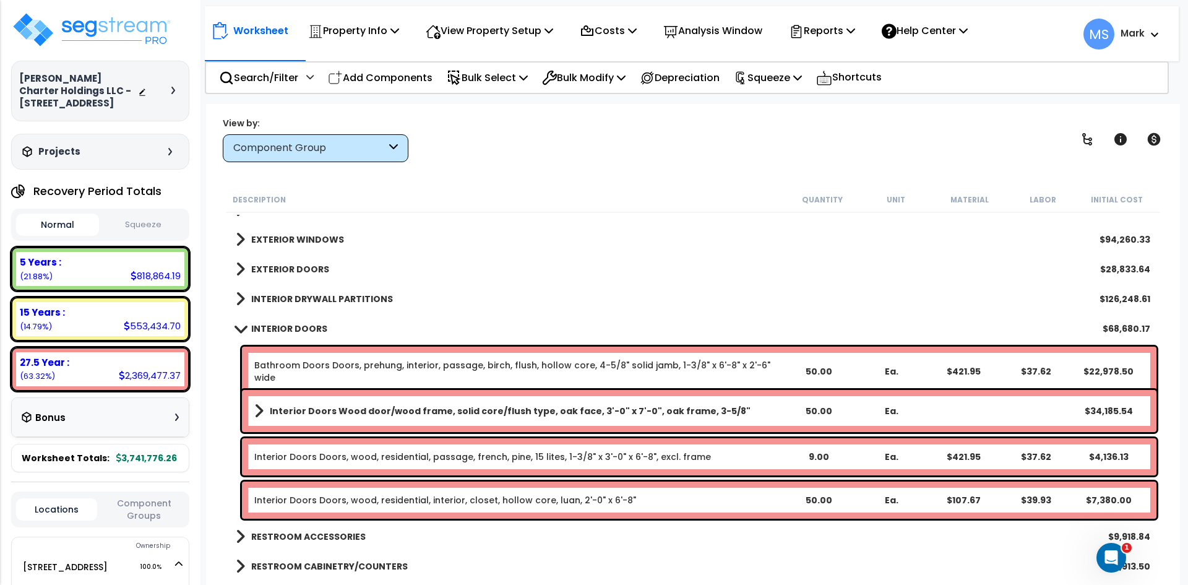
scroll to position [309, 0]
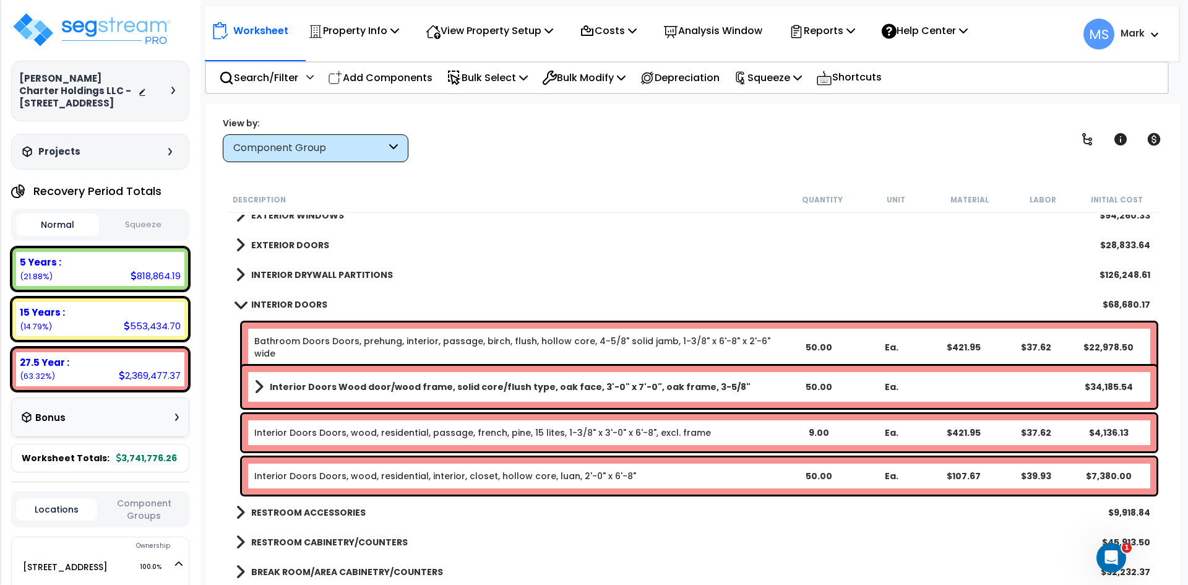
click at [277, 295] on div "INTERIOR DOORS $68,680.17" at bounding box center [693, 305] width 927 height 30
click at [300, 306] on b "INTERIOR DOORS" at bounding box center [289, 304] width 76 height 12
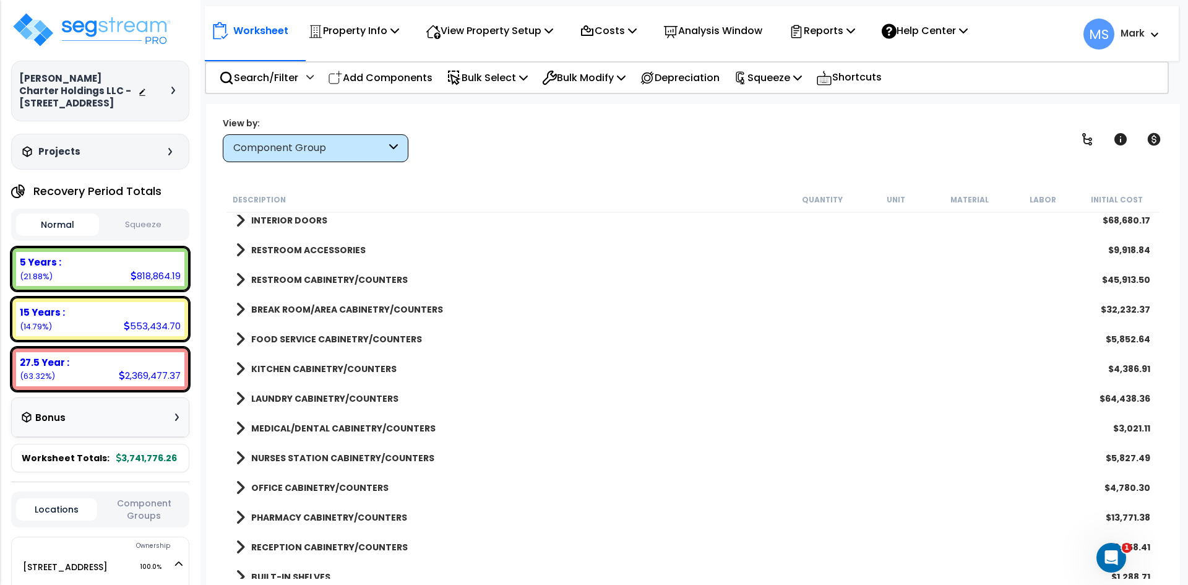
scroll to position [433, 0]
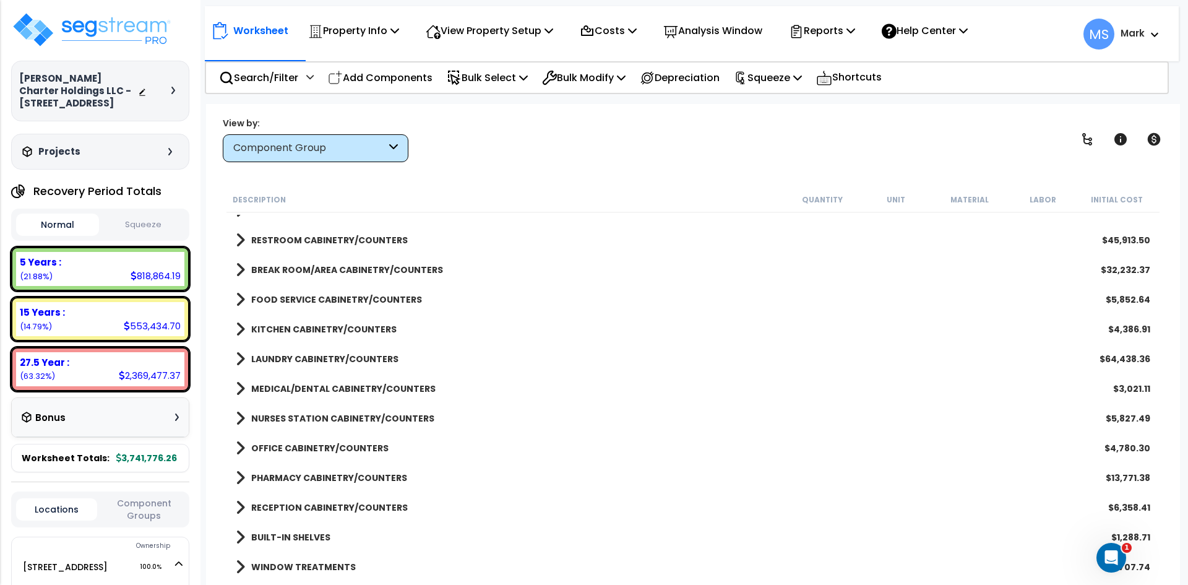
click at [317, 359] on b "LAUNDRY CABINETRY/COUNTERS" at bounding box center [324, 359] width 147 height 12
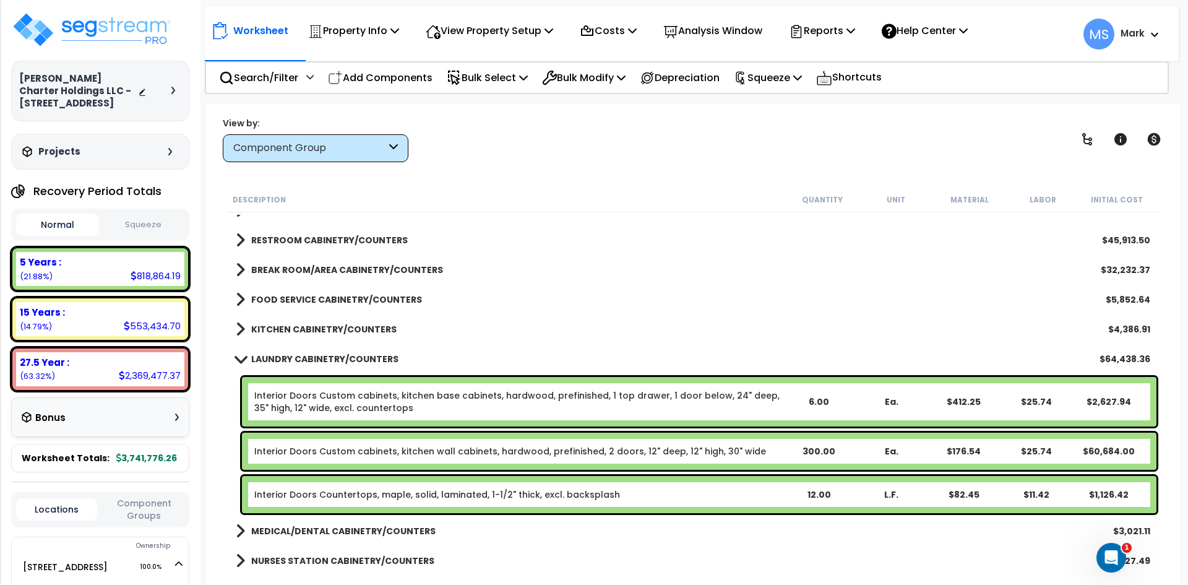
click at [486, 457] on link "Interior Doors Custom cabinets, kitchen wall cabinets, hardwood, prefinished, 2…" at bounding box center [510, 451] width 512 height 12
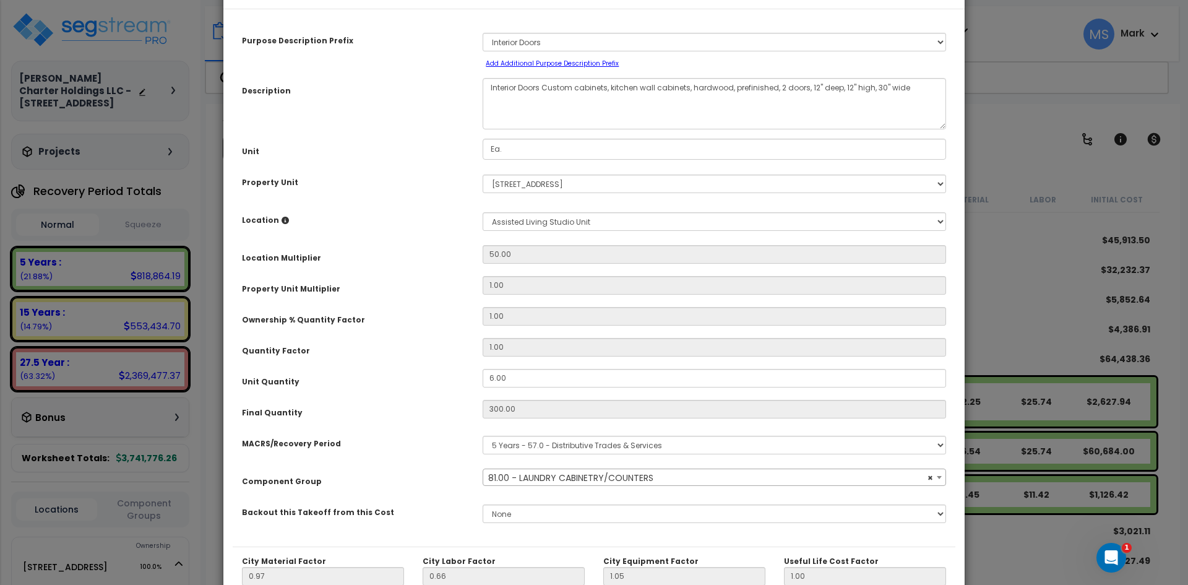
scroll to position [216, 0]
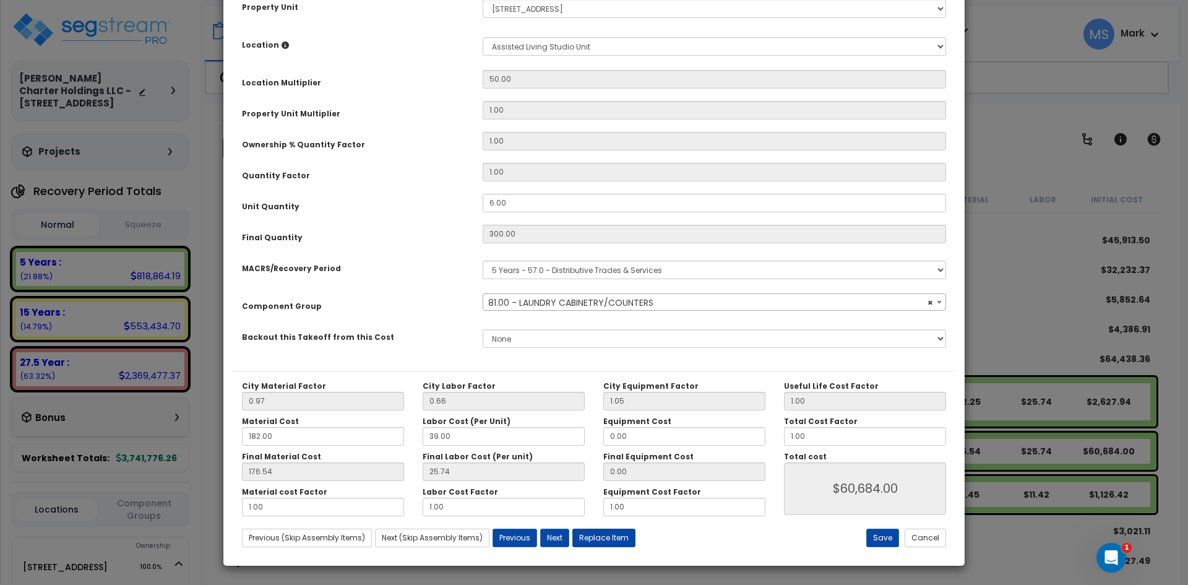
select select "45911"
click at [604, 538] on button "Replace Item" at bounding box center [603, 537] width 63 height 19
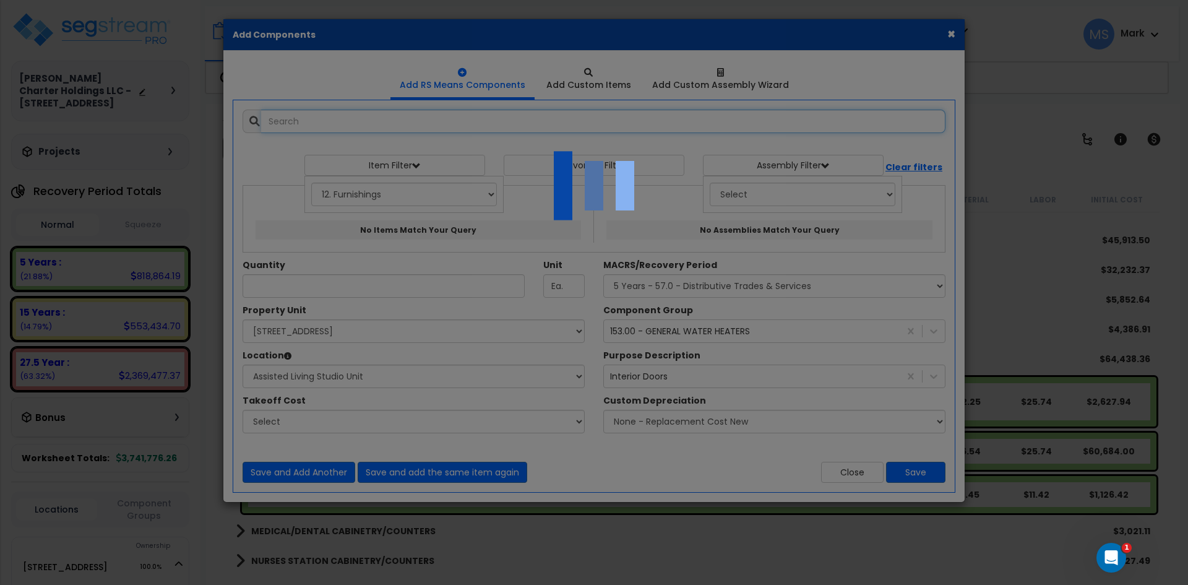
select select "12000000"
type input "300"
select select "31781"
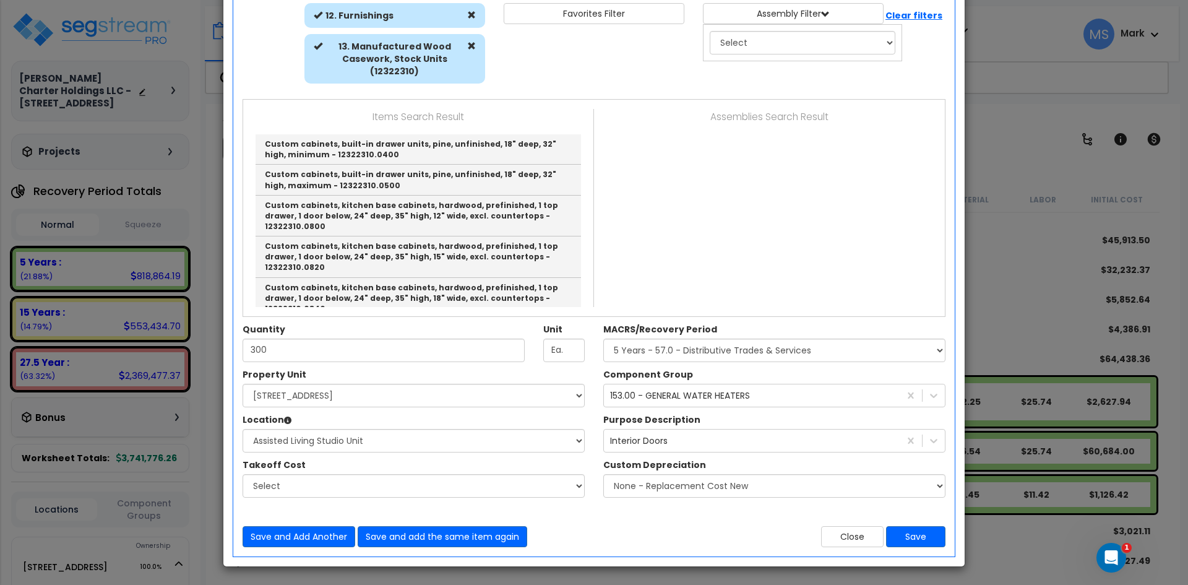
scroll to position [152, 0]
click at [289, 350] on input "300" at bounding box center [384, 350] width 282 height 24
type input "3"
type input "6"
click at [714, 354] on select "Select MACRS/Recovery Period 5 Years - 57.0 - Distributive Trades & Services 5 …" at bounding box center [774, 350] width 342 height 24
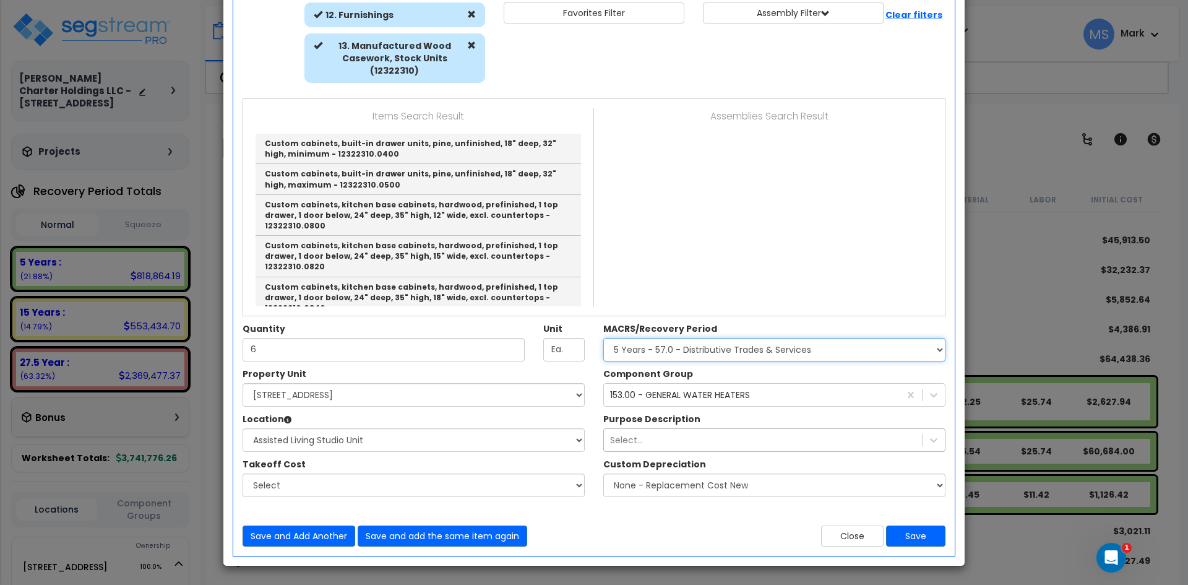
click at [714, 354] on select "Select MACRS/Recovery Period 5 Years - 57.0 - Distributive Trades & Services 5 …" at bounding box center [774, 350] width 342 height 24
click at [718, 395] on div "Component Group 153.00 - GENERAL WATER HEATERS true Purpose Description Select.…" at bounding box center [774, 435] width 361 height 135
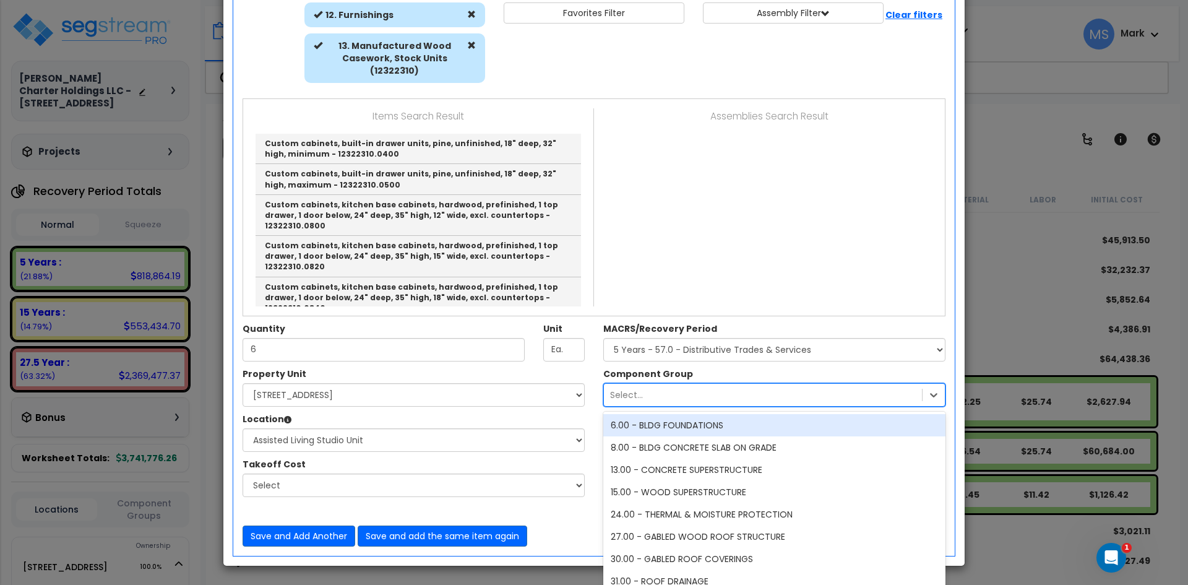
scroll to position [165, 0]
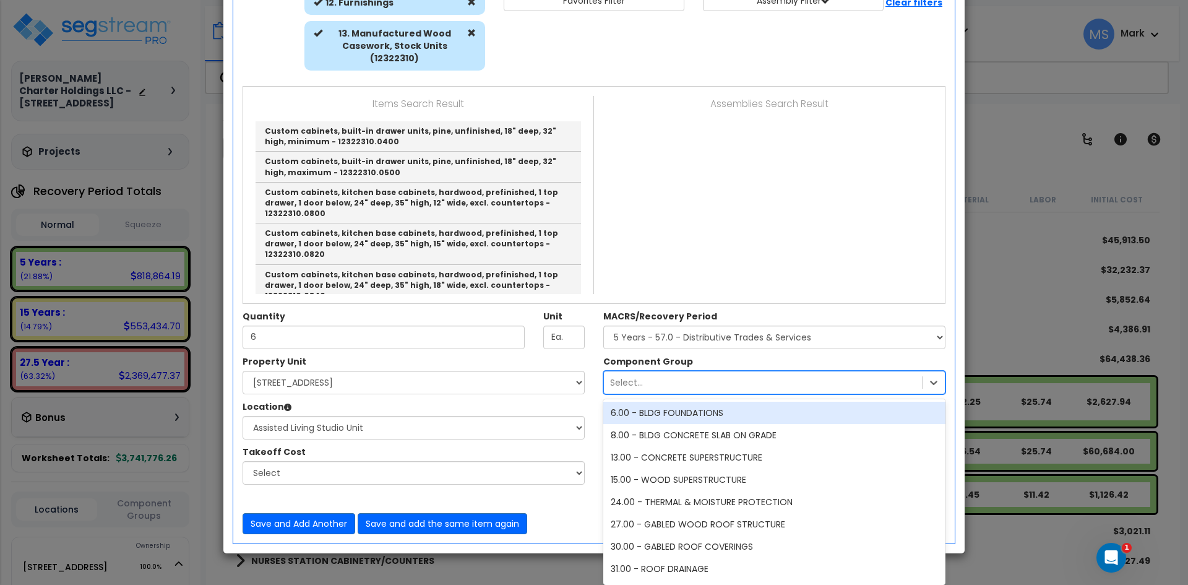
click at [771, 392] on div "Select..." at bounding box center [763, 382] width 318 height 20
type input "laund"
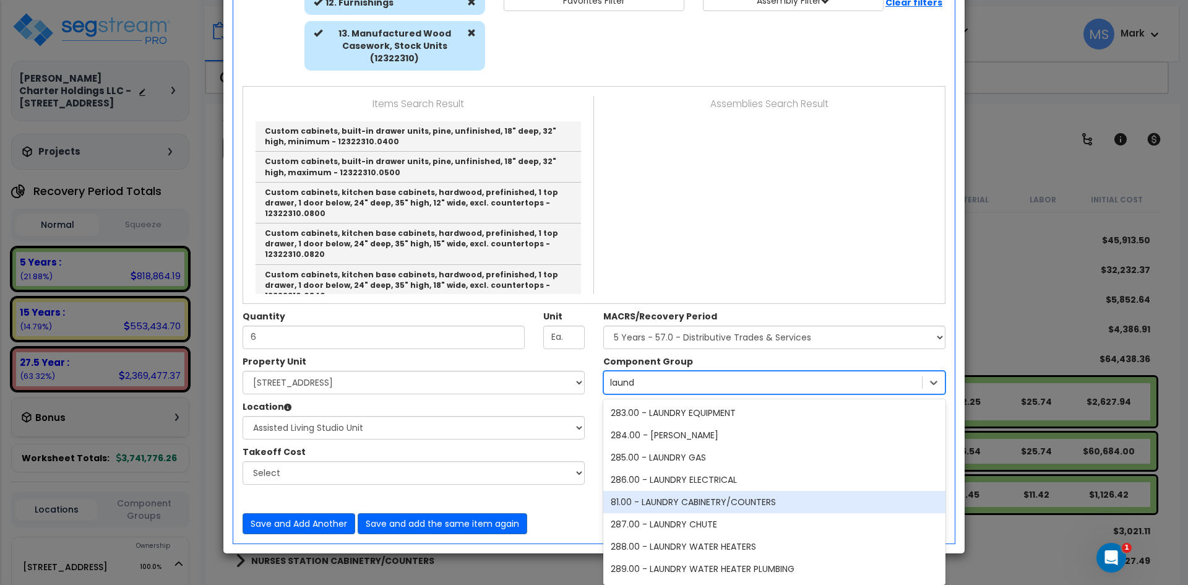
click at [739, 501] on div "81.00 - LAUNDRY CABINETRY/COUNTERS" at bounding box center [774, 502] width 342 height 22
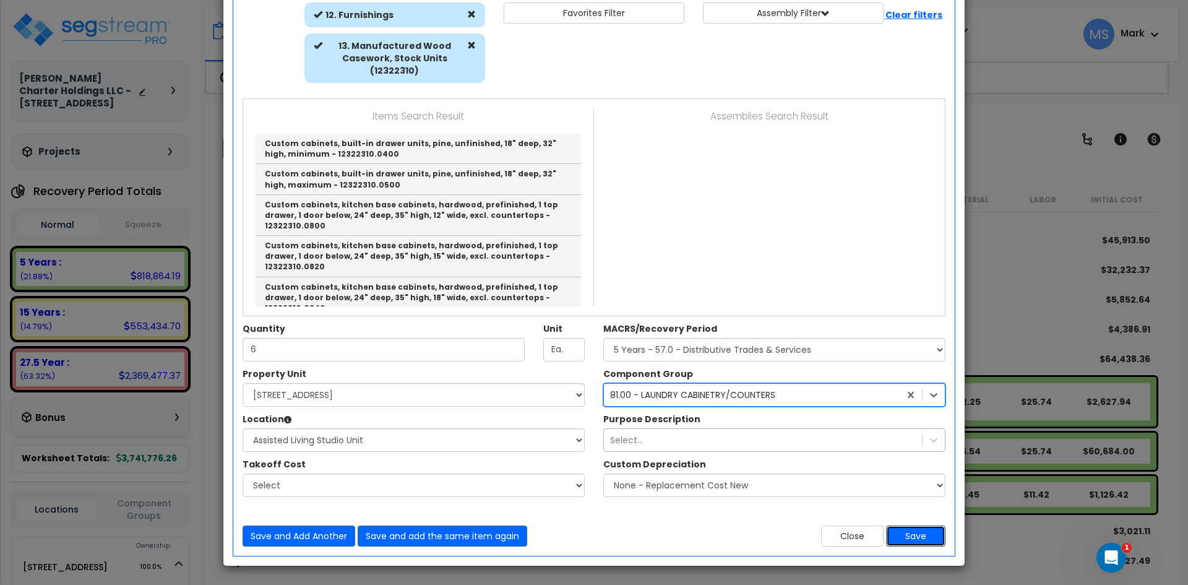
click at [921, 535] on button "Save" at bounding box center [915, 535] width 59 height 21
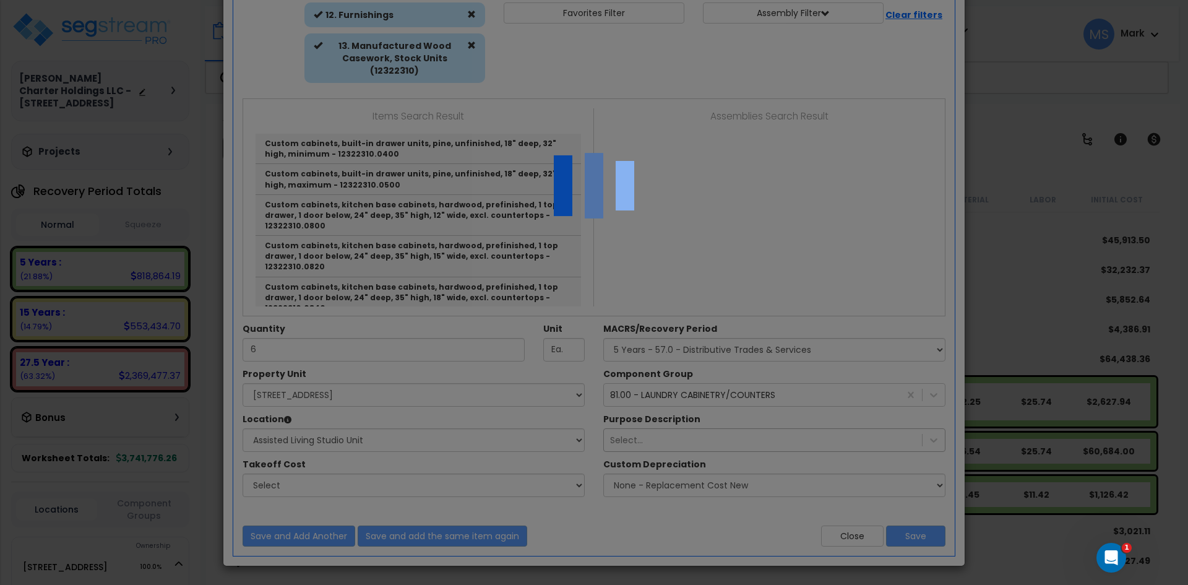
scroll to position [165, 0]
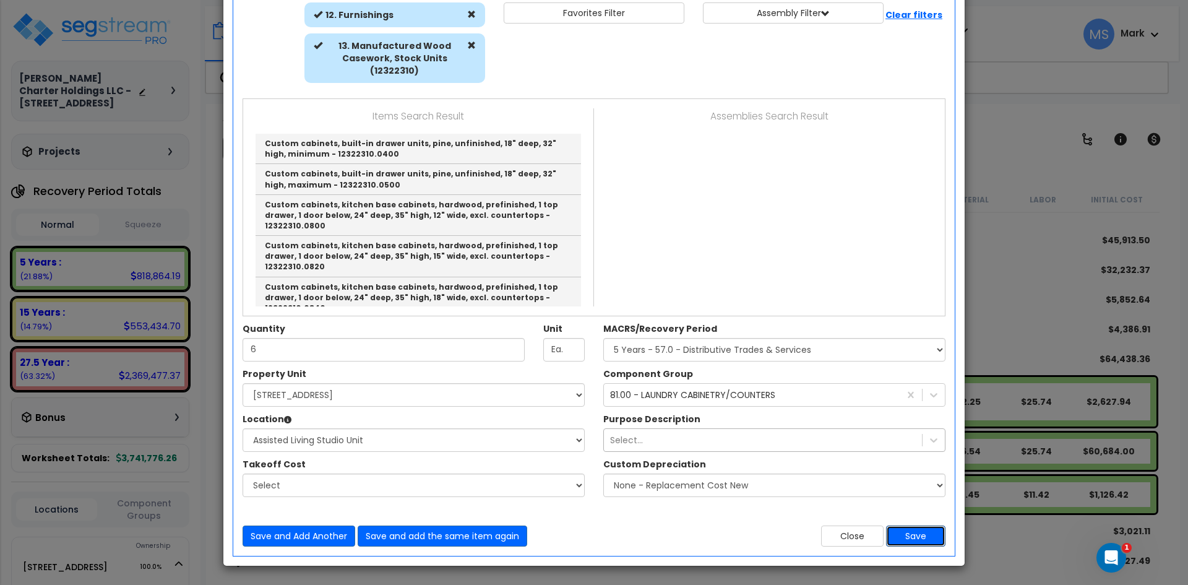
click at [925, 537] on button "Save" at bounding box center [915, 535] width 59 height 21
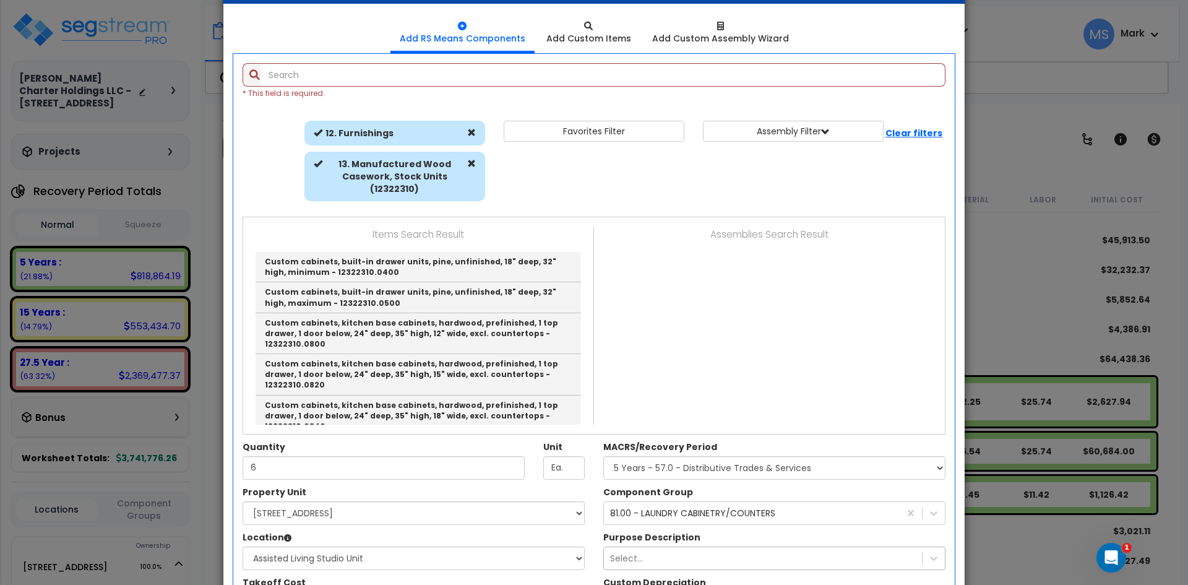
scroll to position [41, 0]
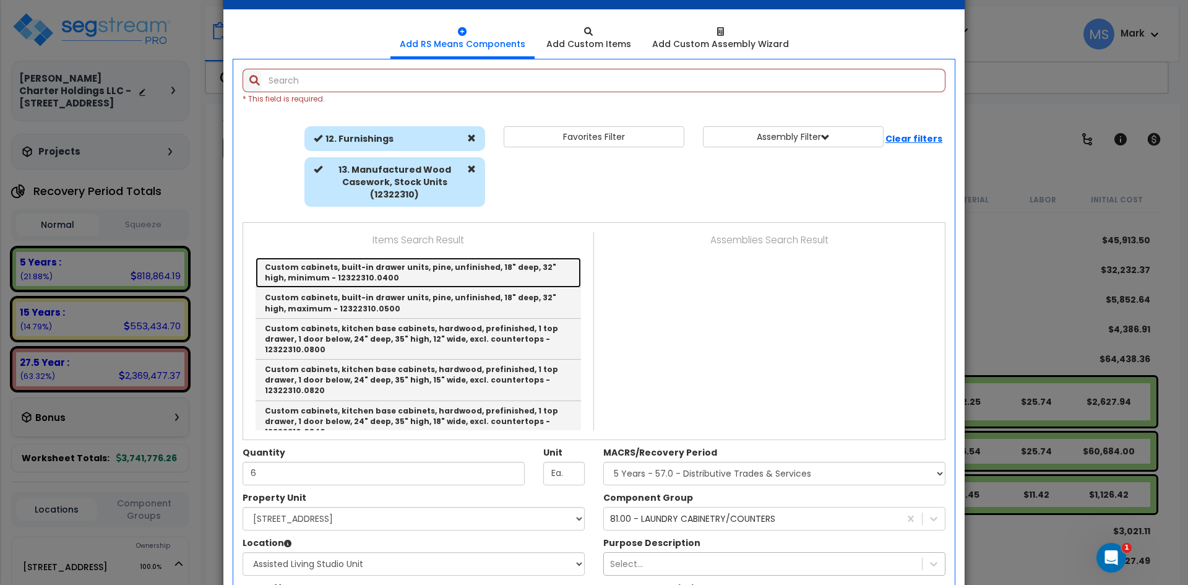
drag, startPoint x: 464, startPoint y: 277, endPoint x: 447, endPoint y: 277, distance: 17.3
click at [464, 277] on link "Custom cabinets, built-in drawer units, pine, unfinished, 18" deep, 32" high, m…" at bounding box center [418, 272] width 325 height 30
type input "Custom cabinets, built-in drawer units, pine, unfinished, 18" deep, 32" high, m…"
type input "L.F."
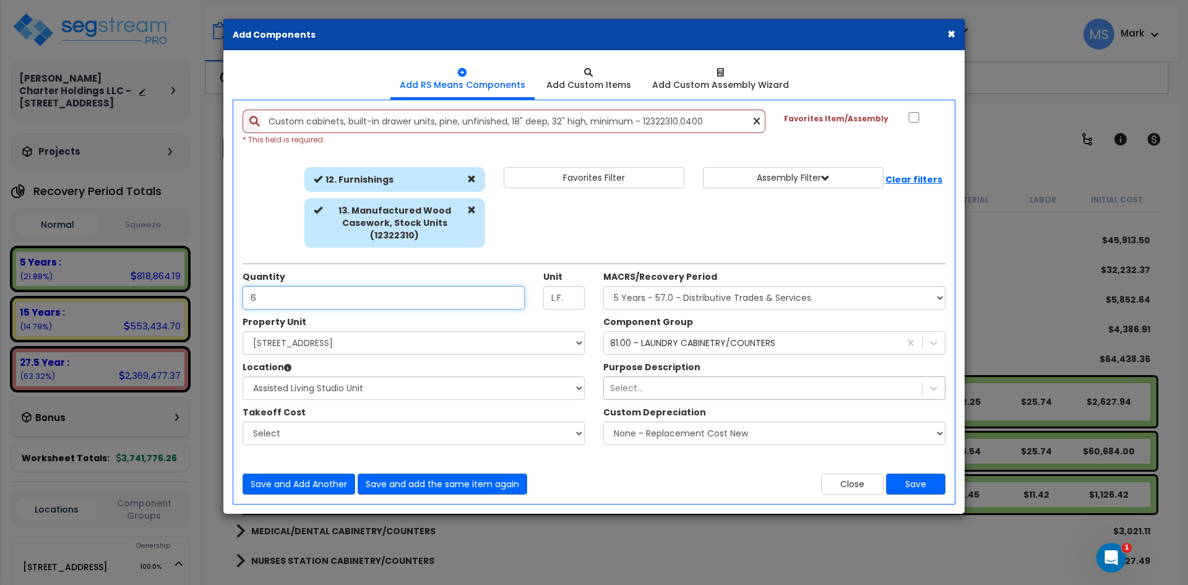
scroll to position [0, 0]
click at [923, 491] on button "Save" at bounding box center [915, 483] width 59 height 21
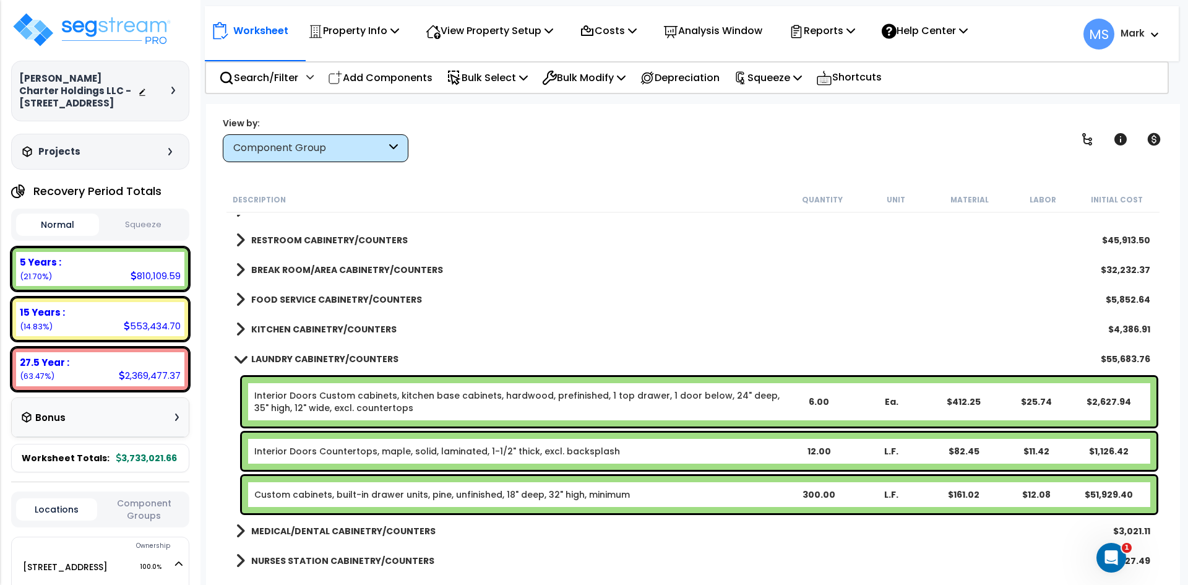
click at [350, 449] on link "Interior Doors Countertops, maple, solid, laminated, 1-1/2" thick, excl. backsp…" at bounding box center [437, 451] width 366 height 12
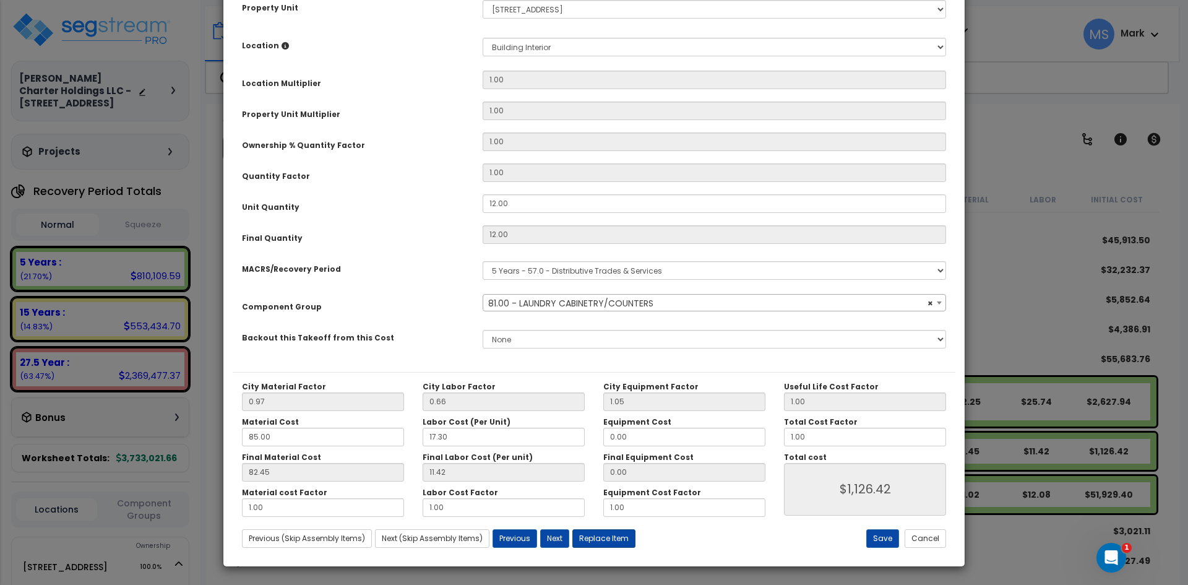
scroll to position [216, 0]
select select "45911"
click at [604, 535] on button "Replace Item" at bounding box center [603, 537] width 63 height 19
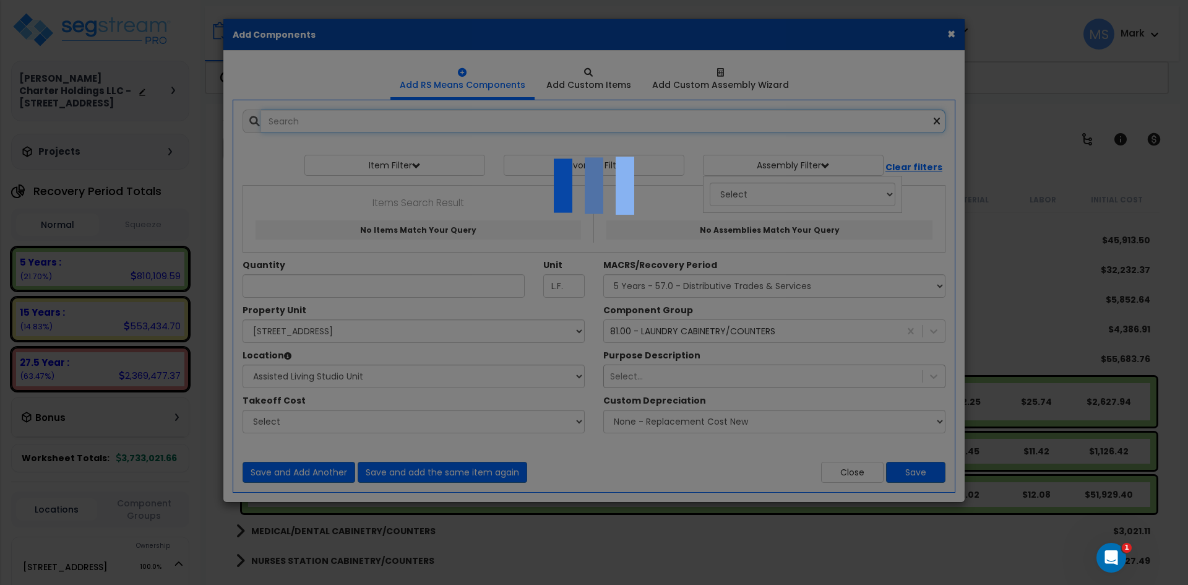
type input "12"
select select "461"
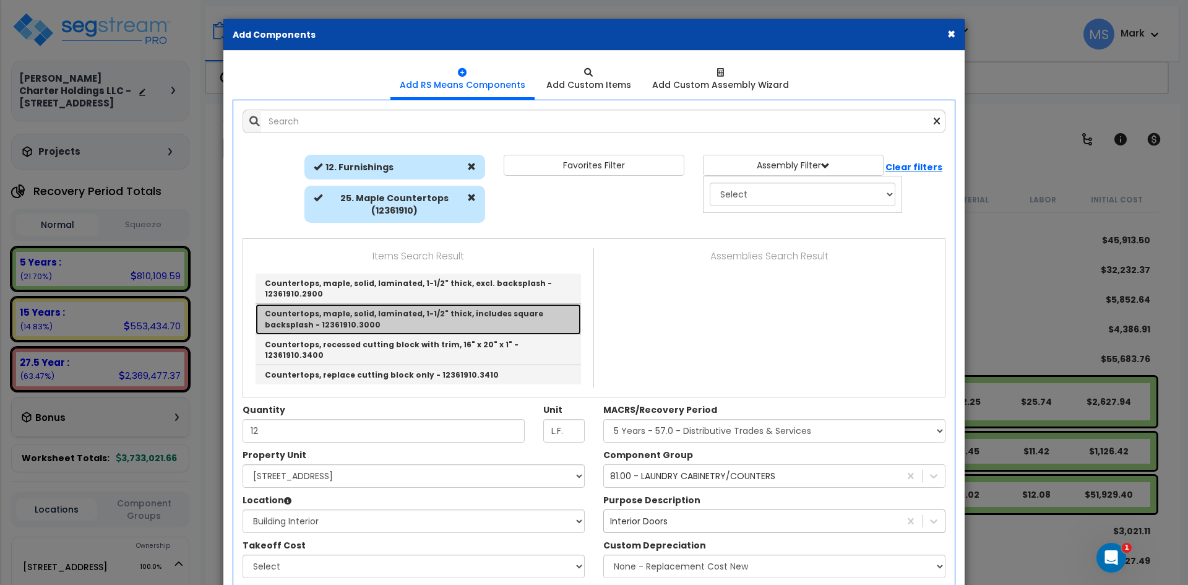
click at [480, 314] on link "Countertops, maple, solid, laminated, 1-1/2" thick, includes square backsplash …" at bounding box center [418, 319] width 325 height 30
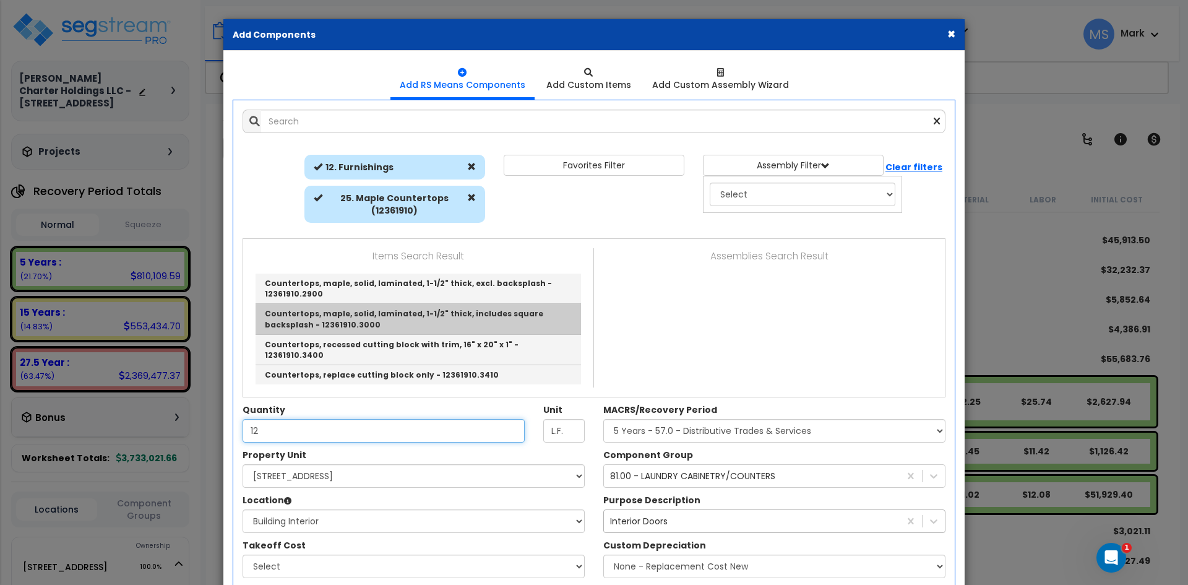
type input "Countertops, maple, solid, laminated, 1-1/2" thick, includes square backsplash …"
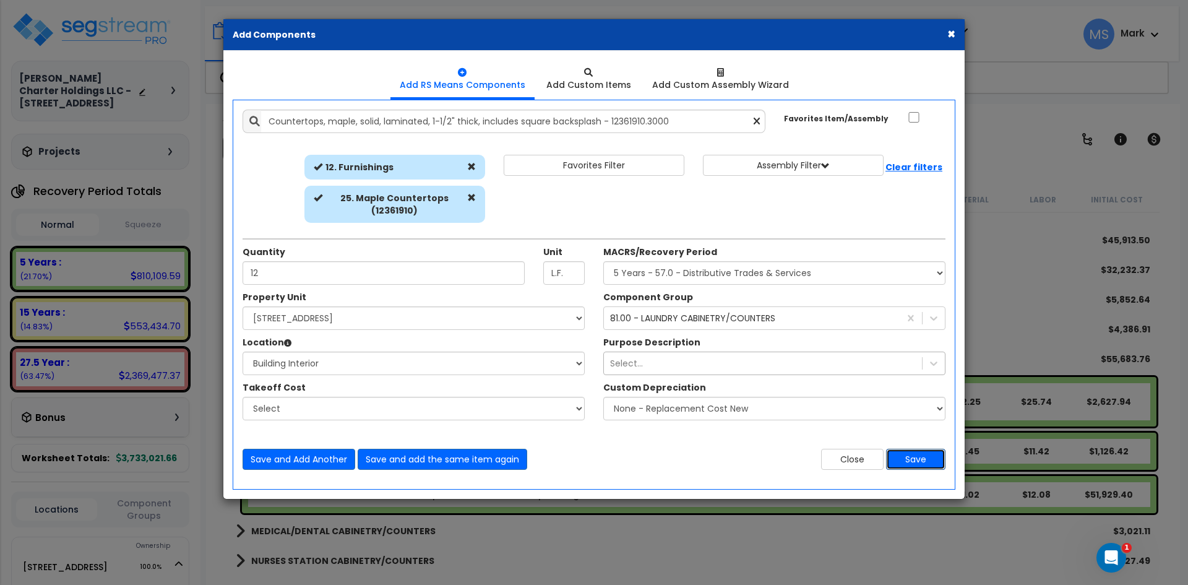
click at [920, 466] on button "Save" at bounding box center [915, 459] width 59 height 21
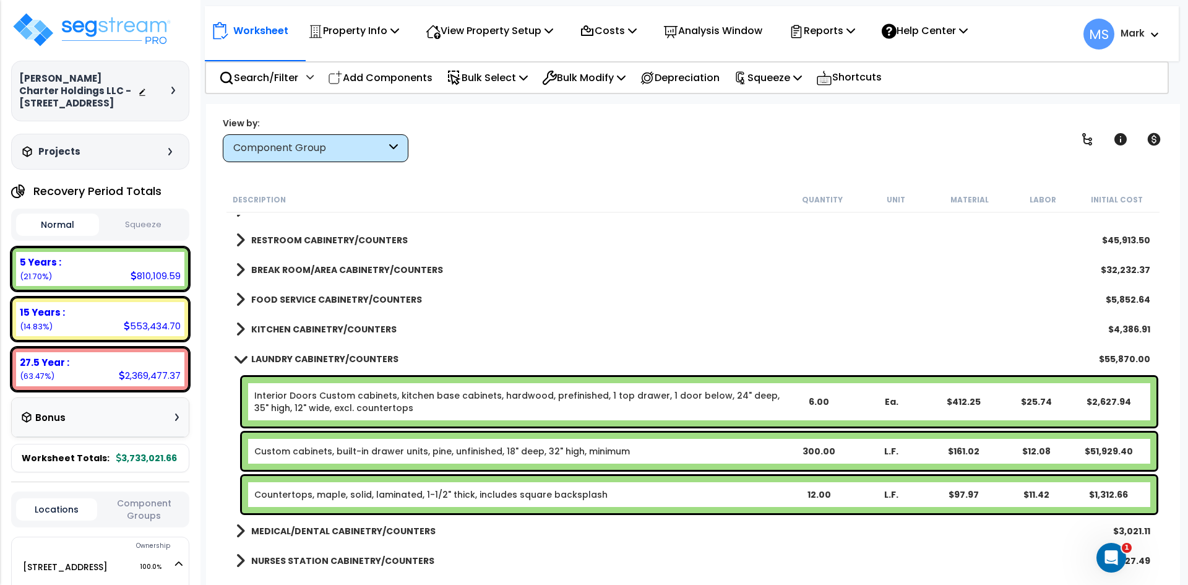
click at [389, 403] on link "Interior Doors Custom cabinets, kitchen base cabinets, hardwood, prefinished, 1…" at bounding box center [518, 401] width 528 height 25
click at [388, 403] on link "Interior Doors Custom cabinets, kitchen base cabinets, hardwood, prefinished, 1…" at bounding box center [518, 401] width 528 height 25
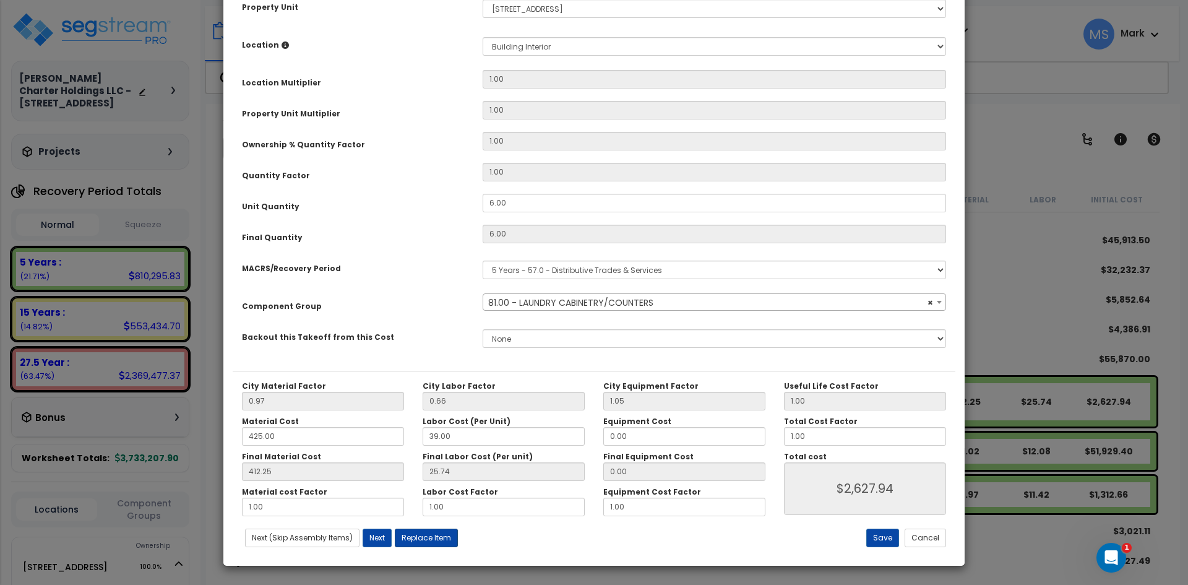
select select "45911"
click at [428, 540] on button "Replace Item" at bounding box center [426, 537] width 63 height 19
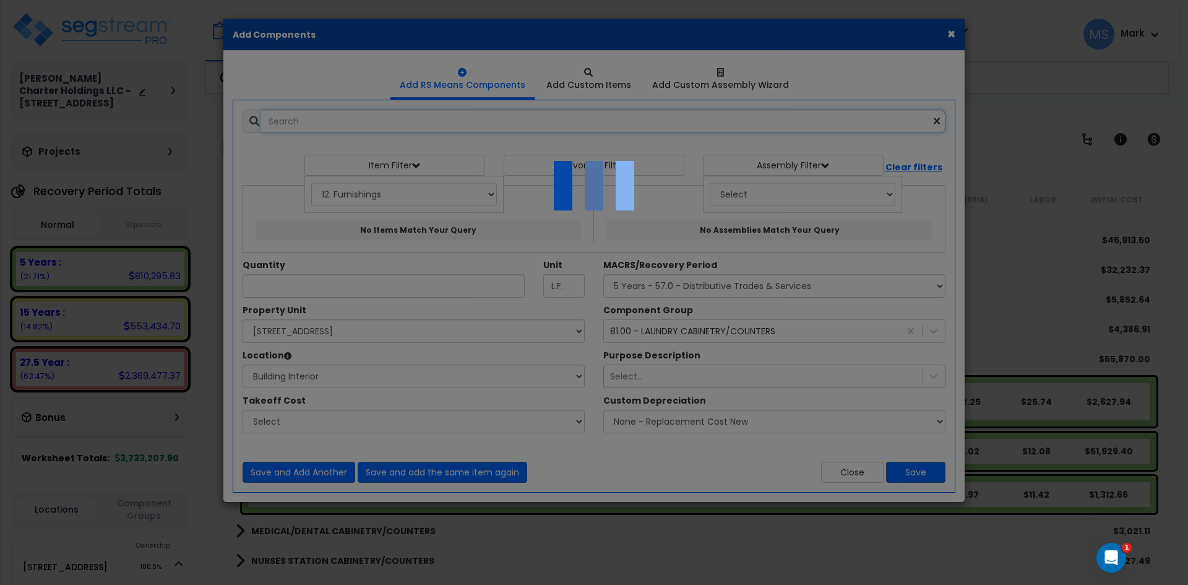
select select "12000000"
type input "6"
type input "Ea."
select select "461"
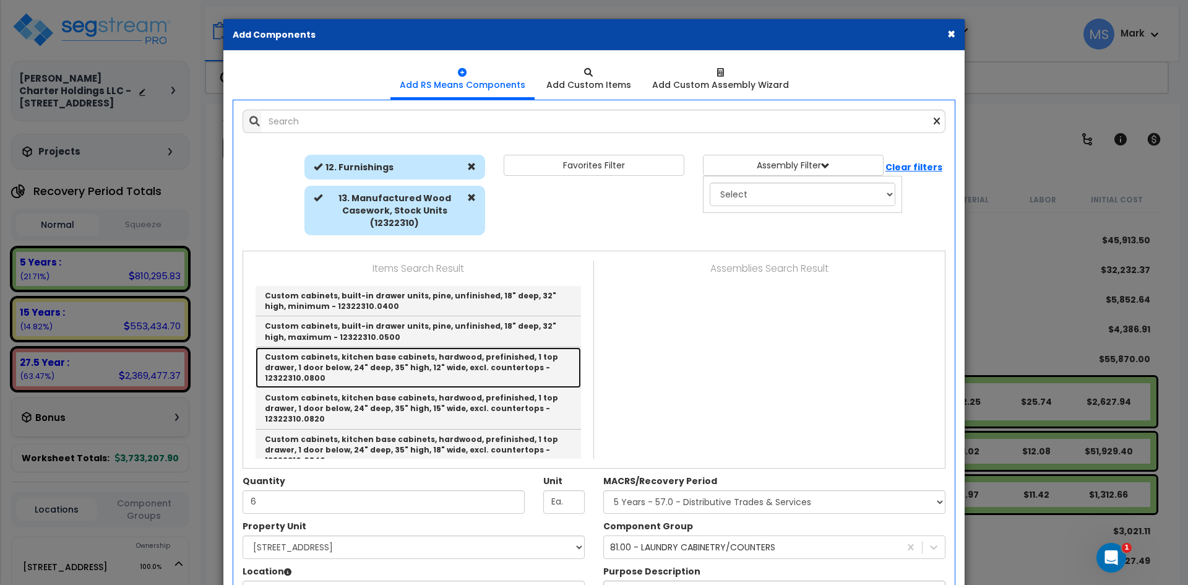
click at [424, 364] on link "Custom cabinets, kitchen base cabinets, hardwood, prefinished, 1 top drawer, 1 …" at bounding box center [418, 367] width 325 height 41
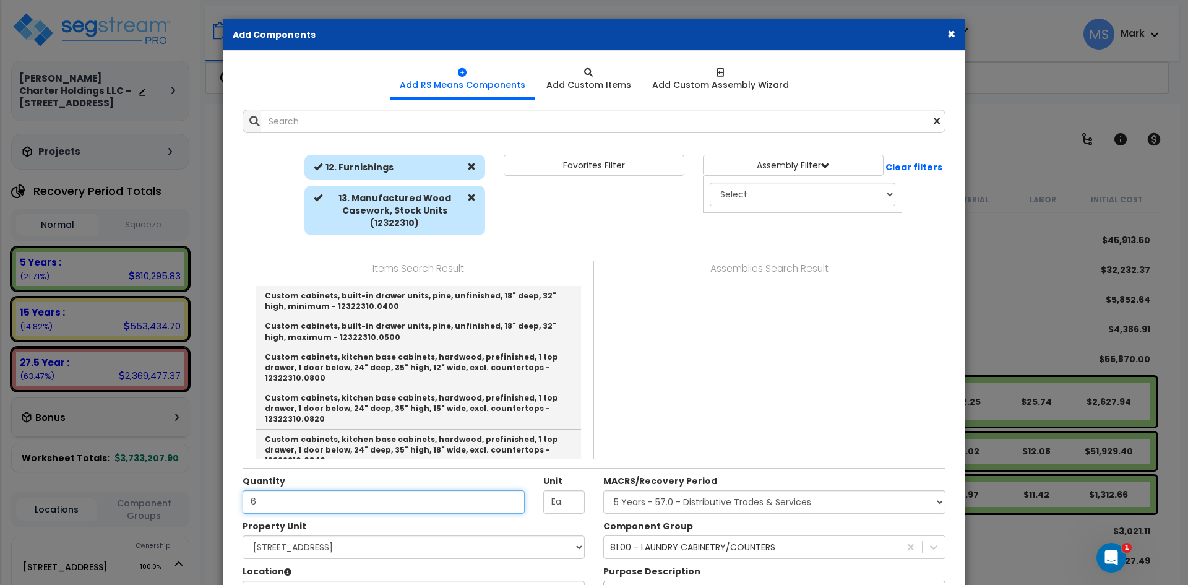
type input "Custom cabinets, kitchen base cabinets, hardwood, prefinished, 1 top drawer, 1 …"
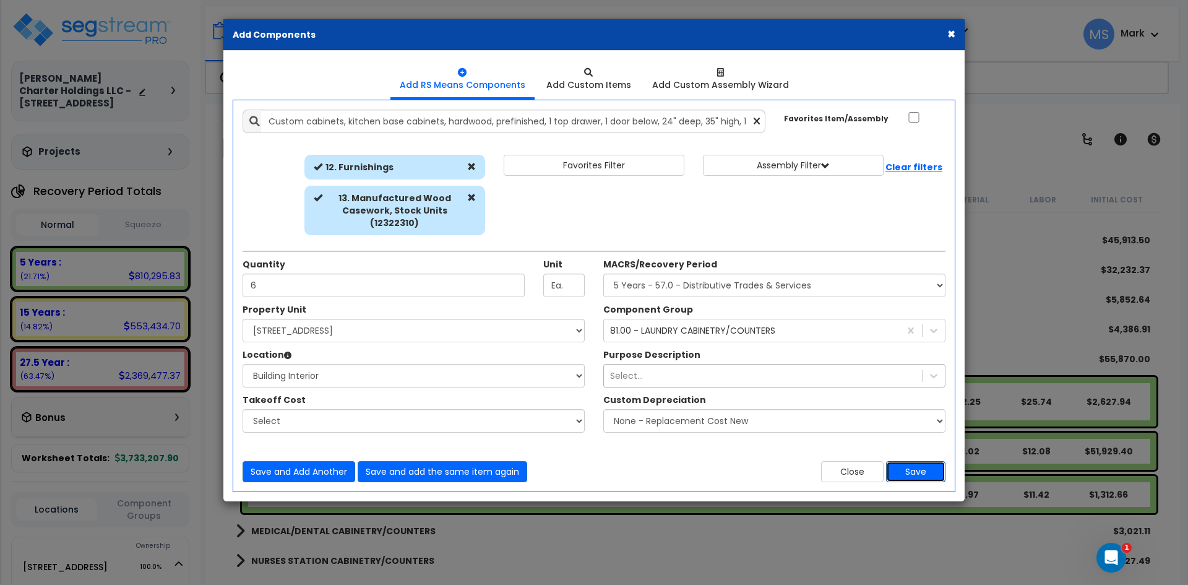
click at [917, 468] on button "Save" at bounding box center [915, 471] width 59 height 21
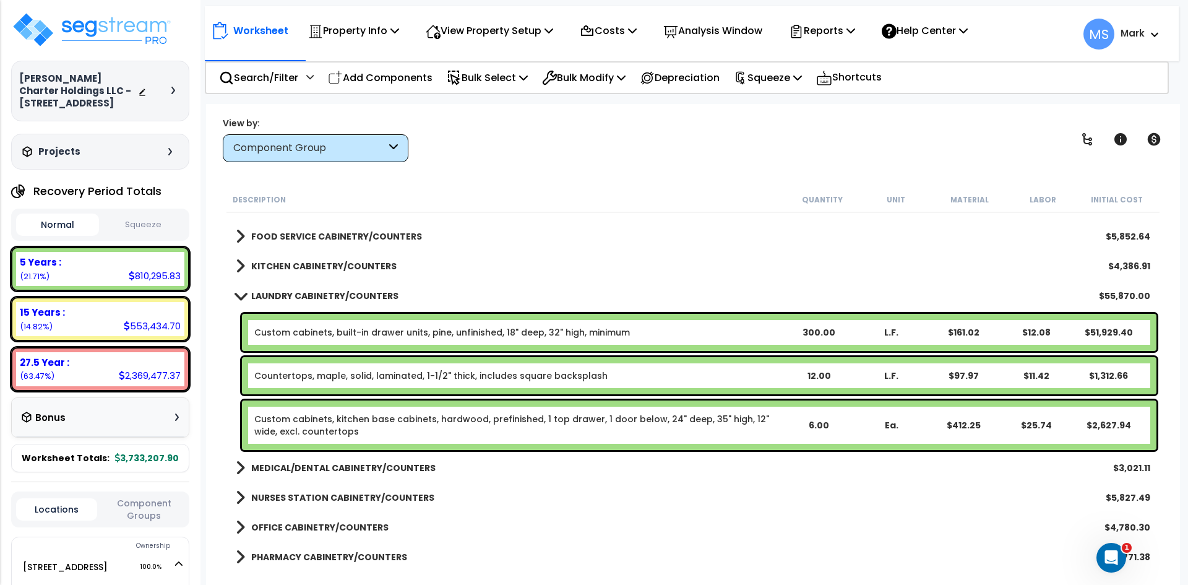
scroll to position [495, 0]
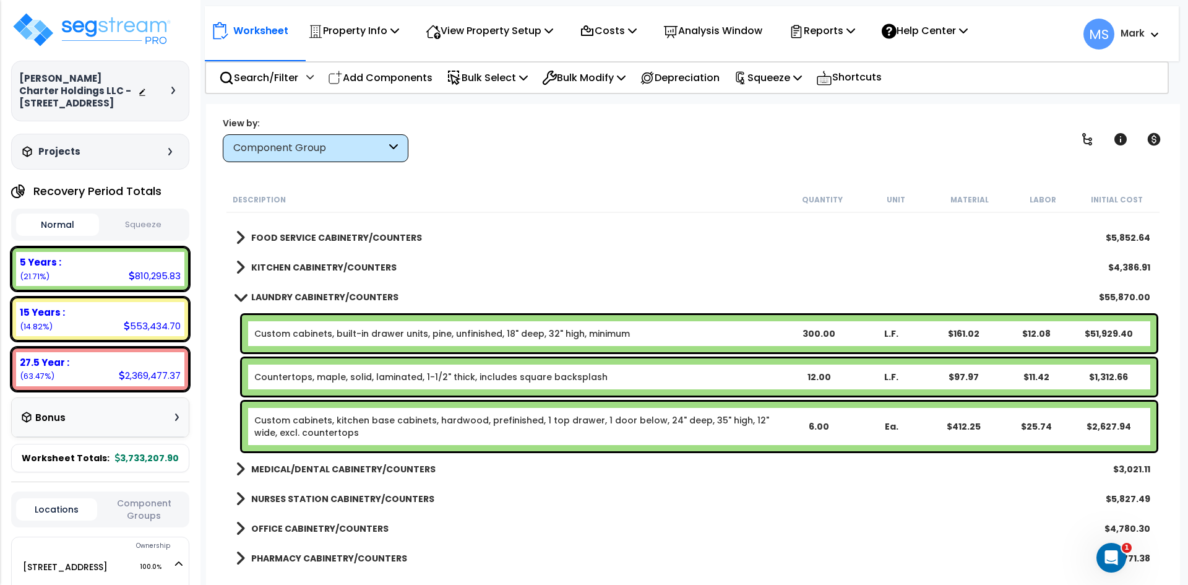
click at [353, 300] on b "LAUNDRY CABINETRY/COUNTERS" at bounding box center [324, 297] width 147 height 12
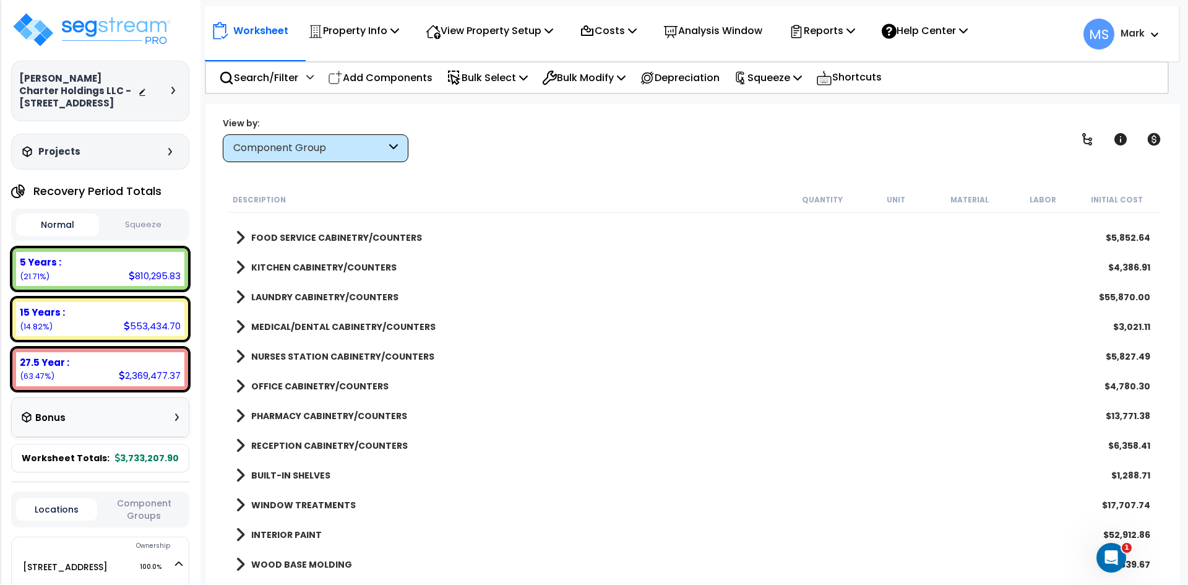
click at [349, 385] on b "OFFICE CABINETRY/COUNTERS" at bounding box center [319, 386] width 137 height 12
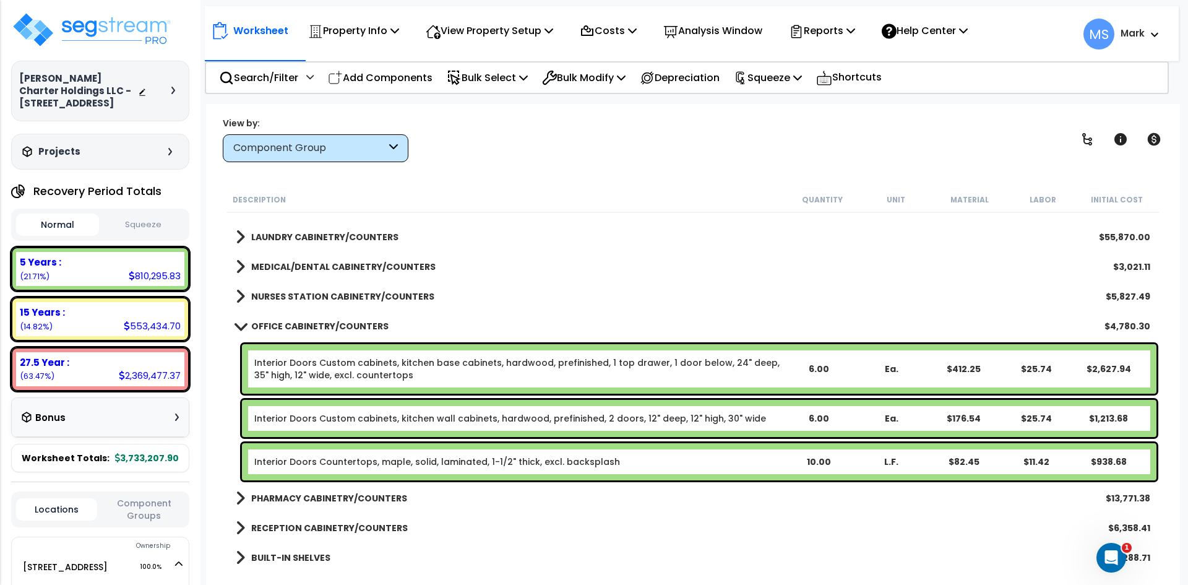
scroll to position [557, 0]
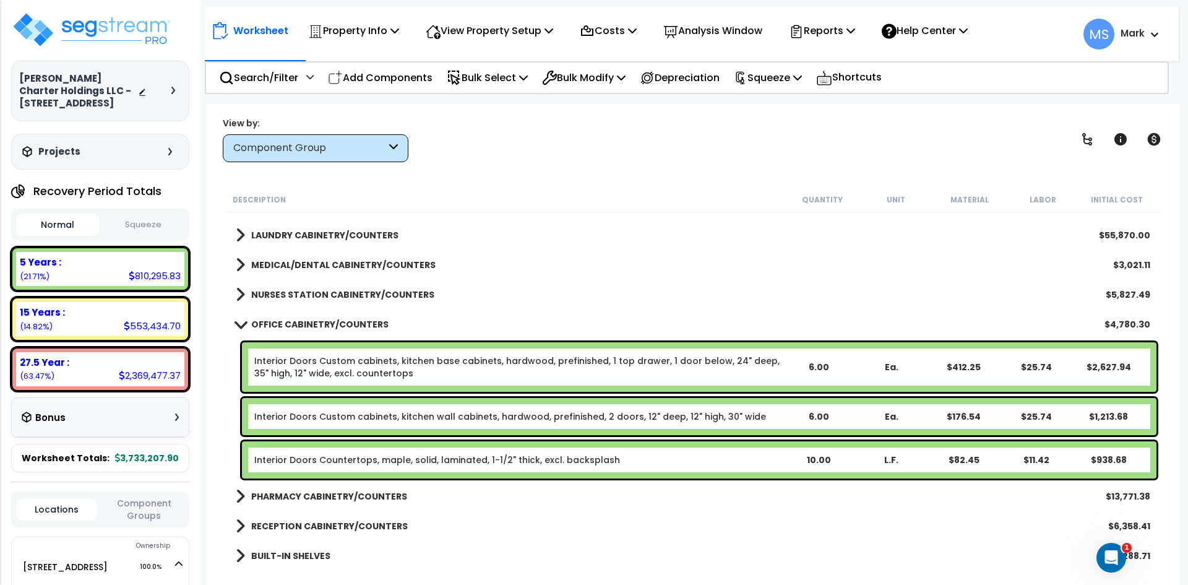
click at [410, 359] on link "Interior Doors Custom cabinets, kitchen base cabinets, hardwood, prefinished, 1…" at bounding box center [518, 367] width 528 height 25
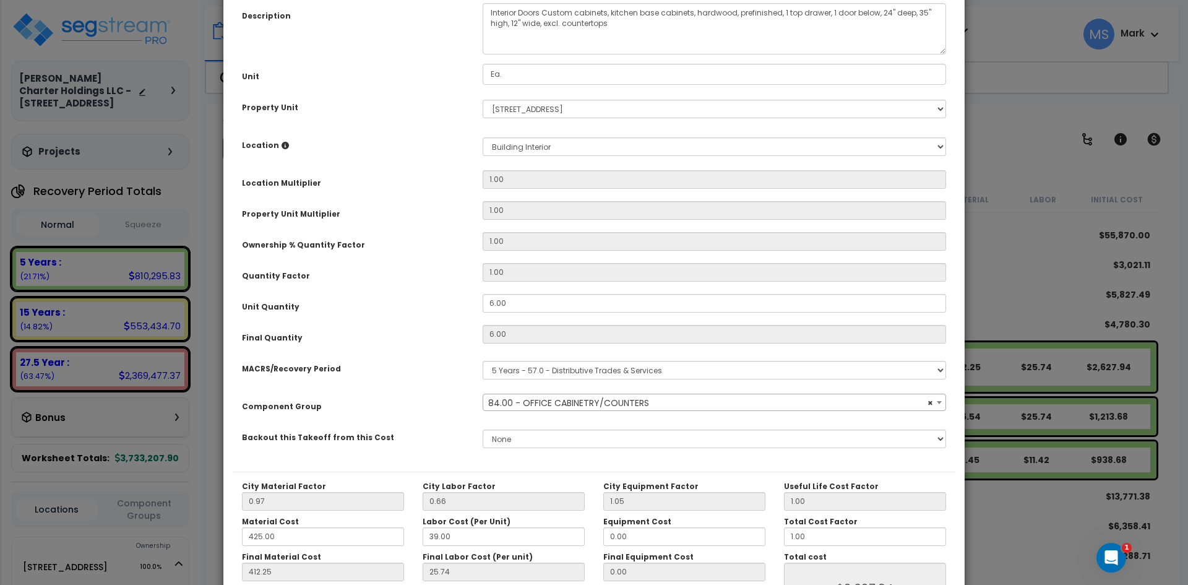
scroll to position [124, 0]
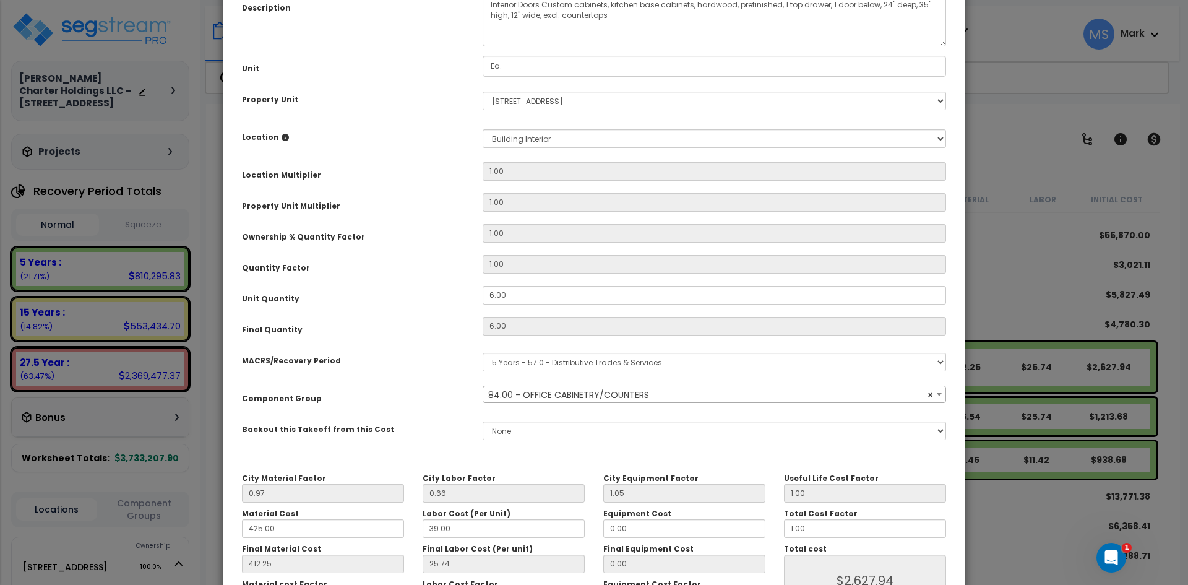
select select "45913"
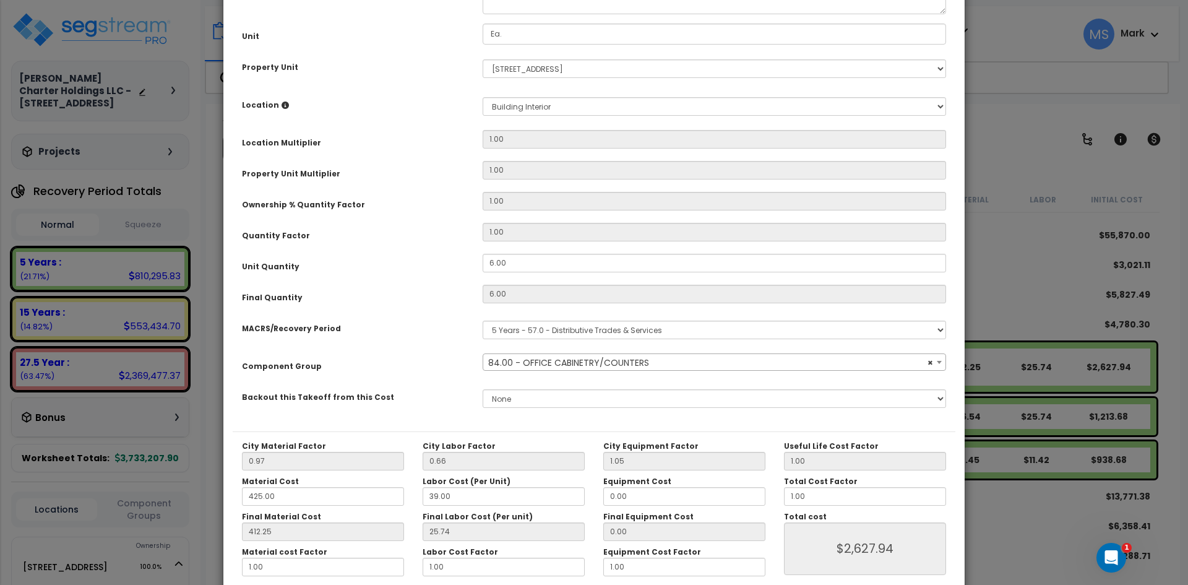
scroll to position [216, 0]
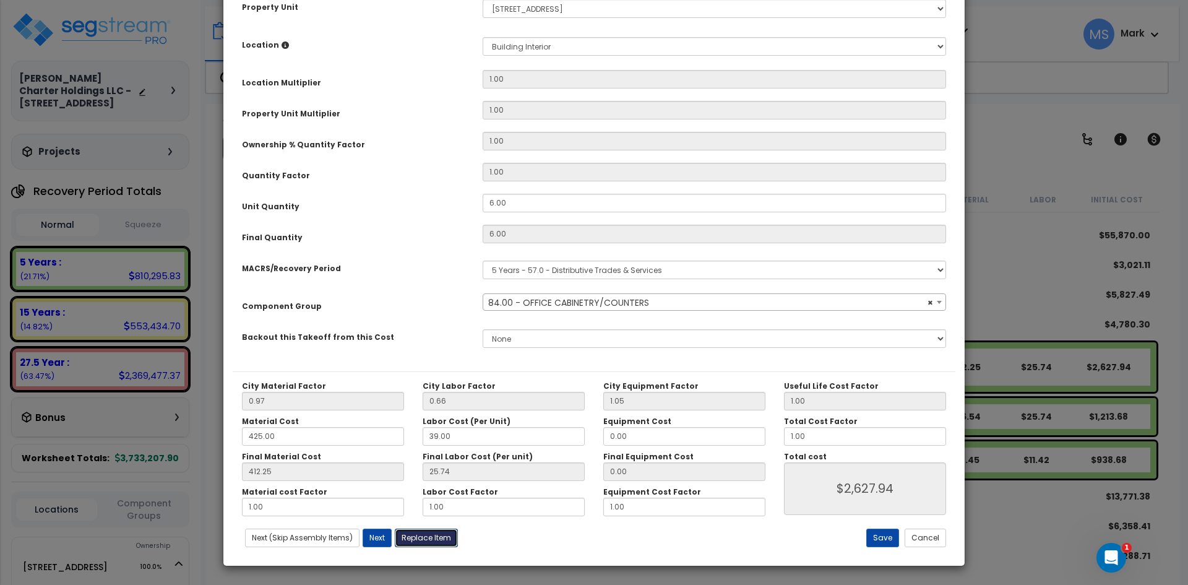
click at [447, 543] on button "Replace Item" at bounding box center [426, 537] width 63 height 19
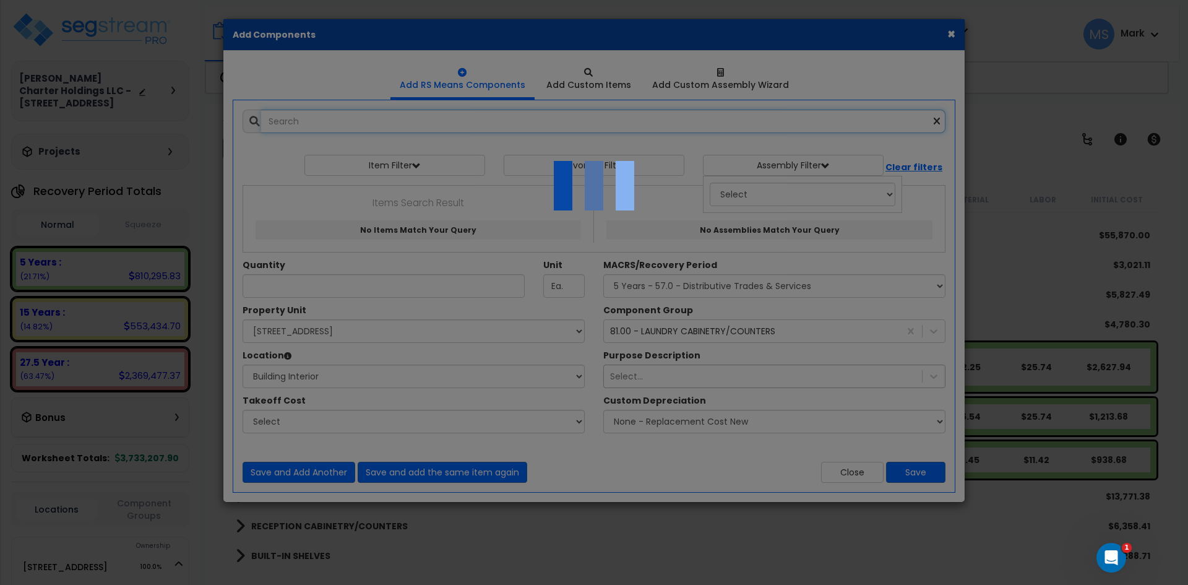
type input "6"
select select "461"
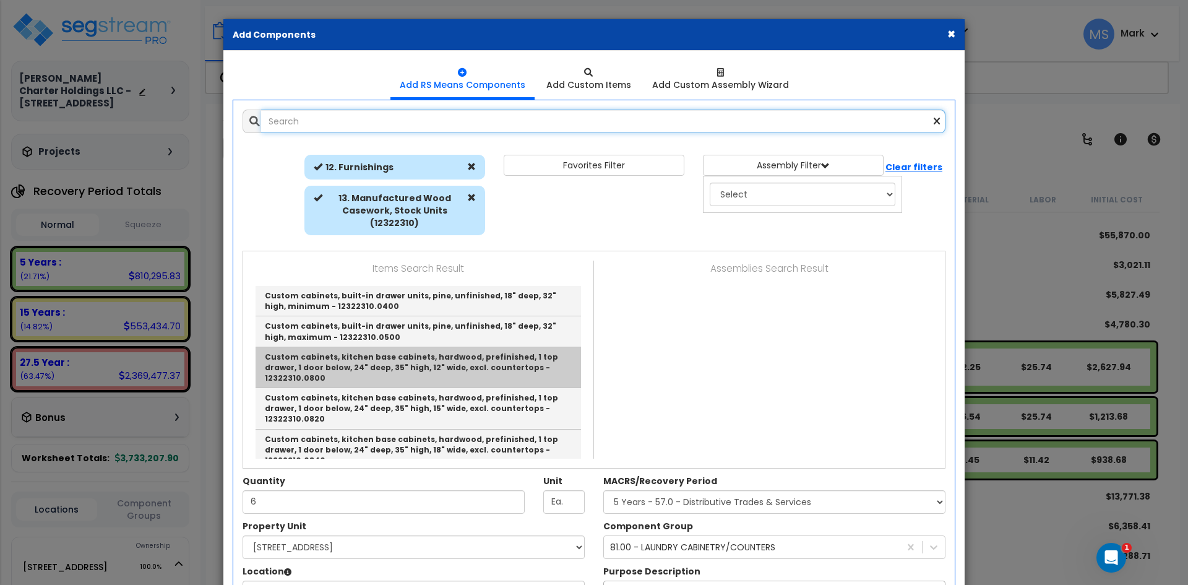
scroll to position [62, 0]
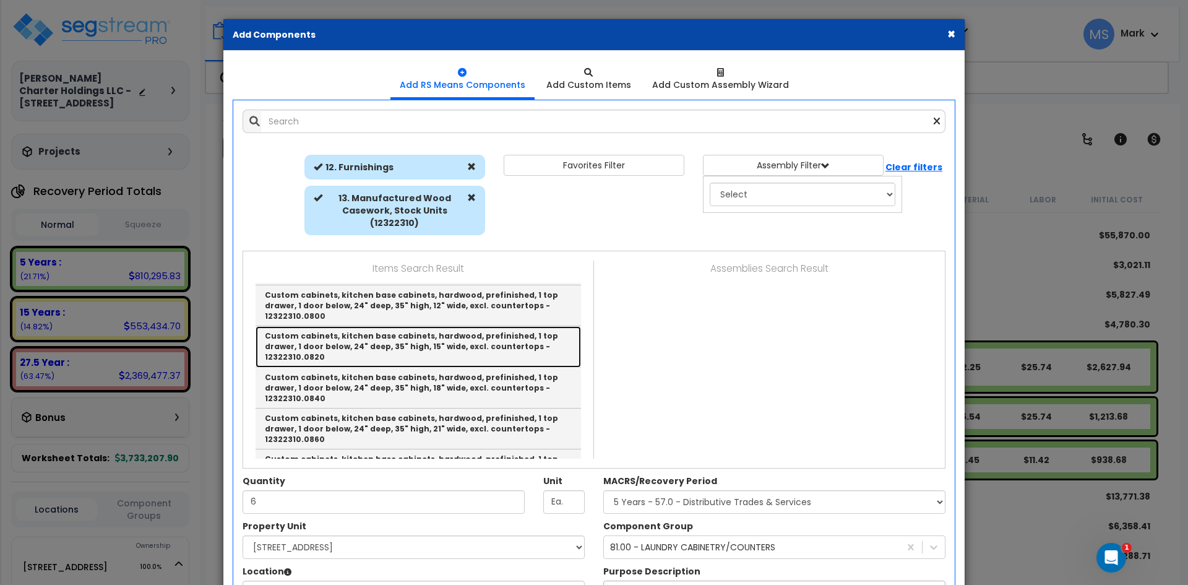
click at [446, 335] on link "Custom cabinets, kitchen base cabinets, hardwood, prefinished, 1 top drawer, 1 …" at bounding box center [418, 346] width 325 height 41
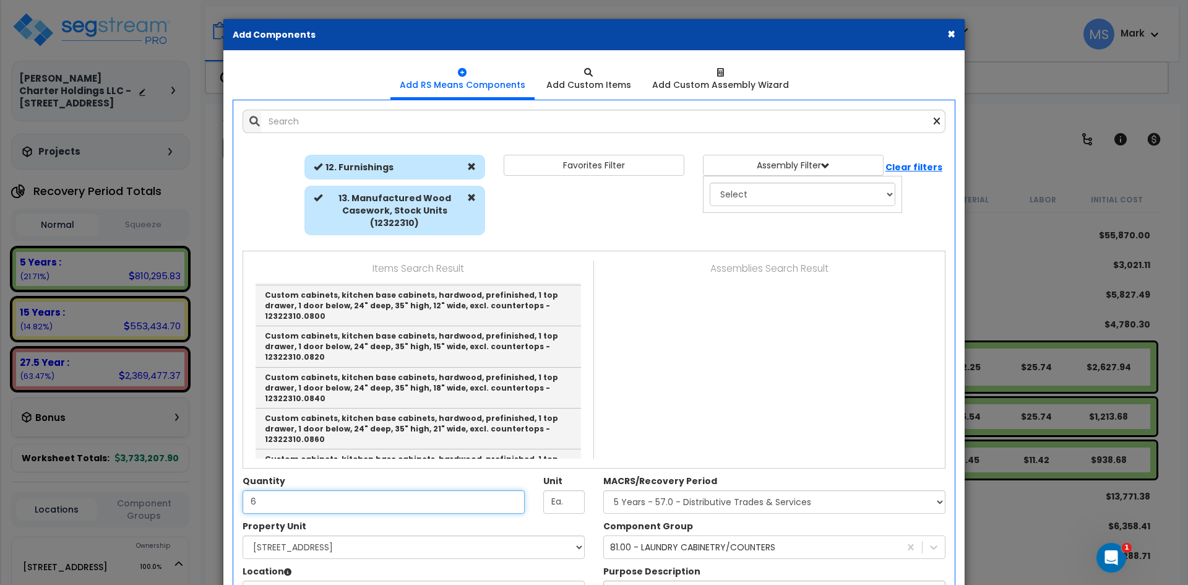
type input "Custom cabinets, kitchen base cabinets, hardwood, prefinished, 1 top drawer, 1 …"
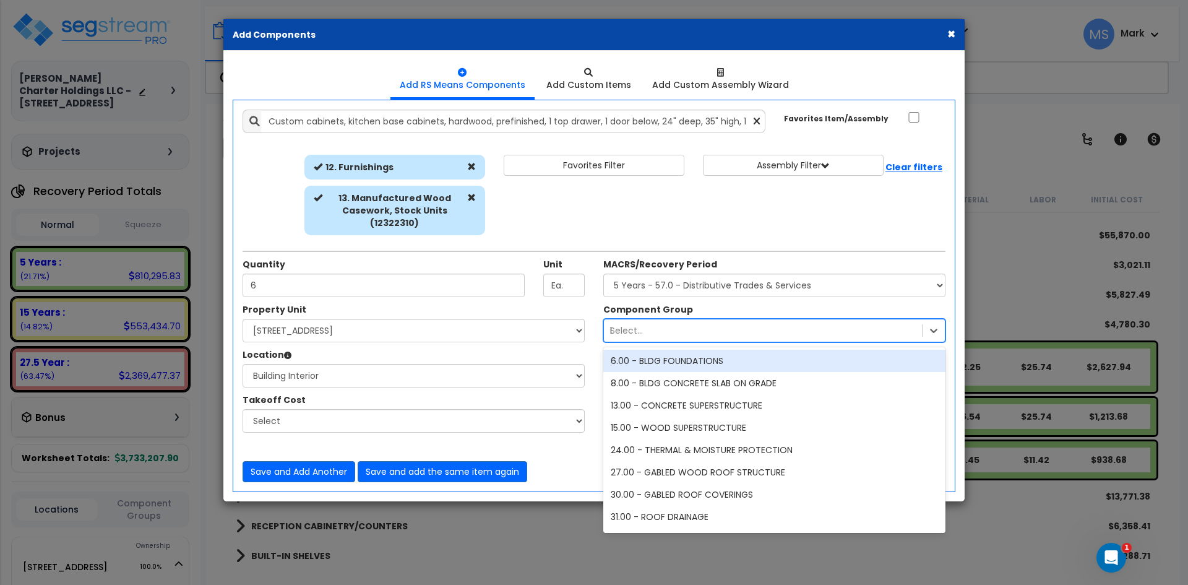
click at [817, 332] on div "Select... laund" at bounding box center [763, 330] width 318 height 20
type input "off"
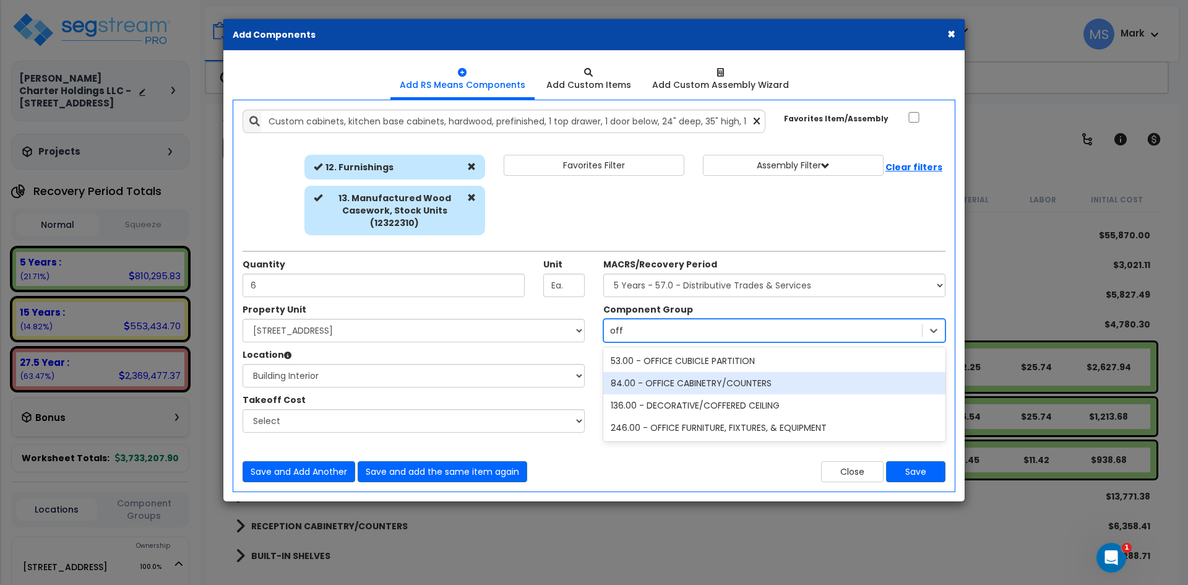
click at [750, 386] on div "84.00 - OFFICE CABINETRY/COUNTERS" at bounding box center [774, 383] width 342 height 22
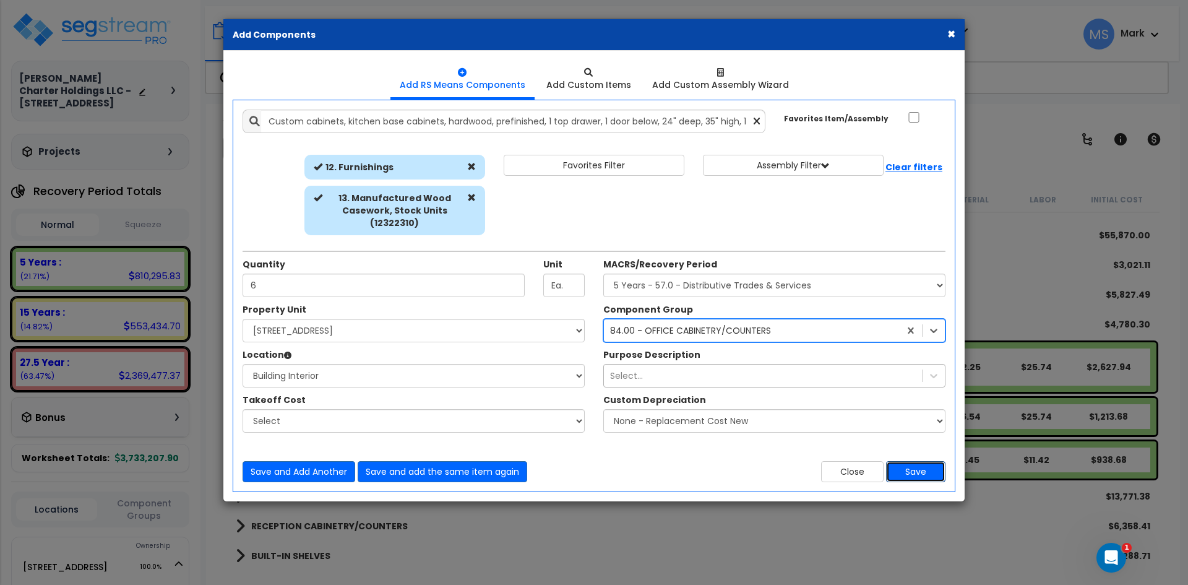
click at [926, 479] on button "Save" at bounding box center [915, 471] width 59 height 21
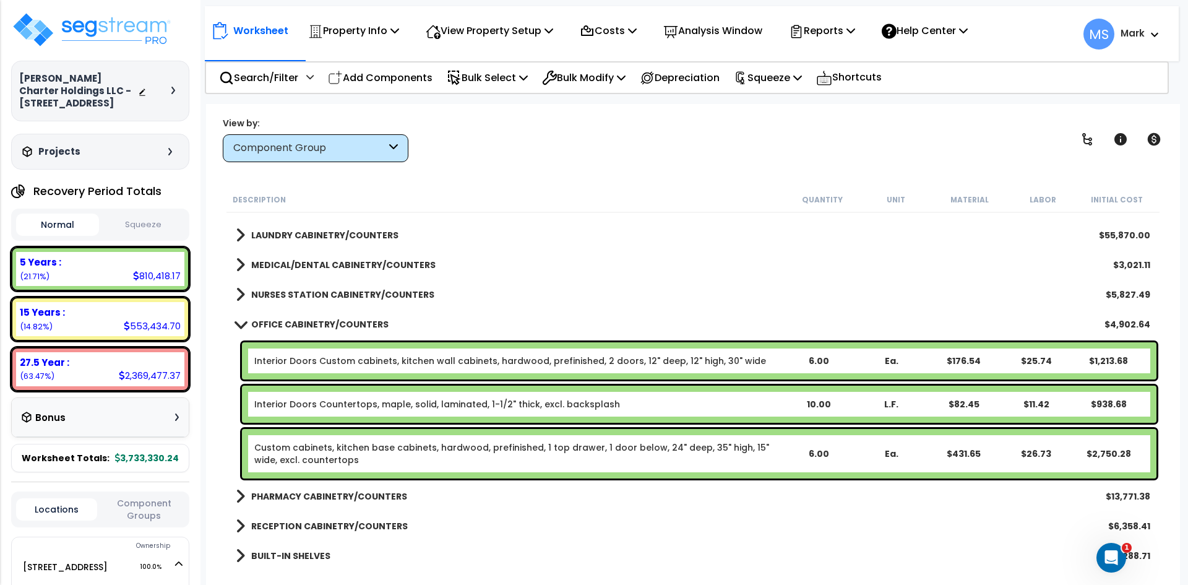
click at [362, 406] on link "Interior Doors Countertops, maple, solid, laminated, 1-1/2" thick, excl. backsp…" at bounding box center [437, 404] width 366 height 12
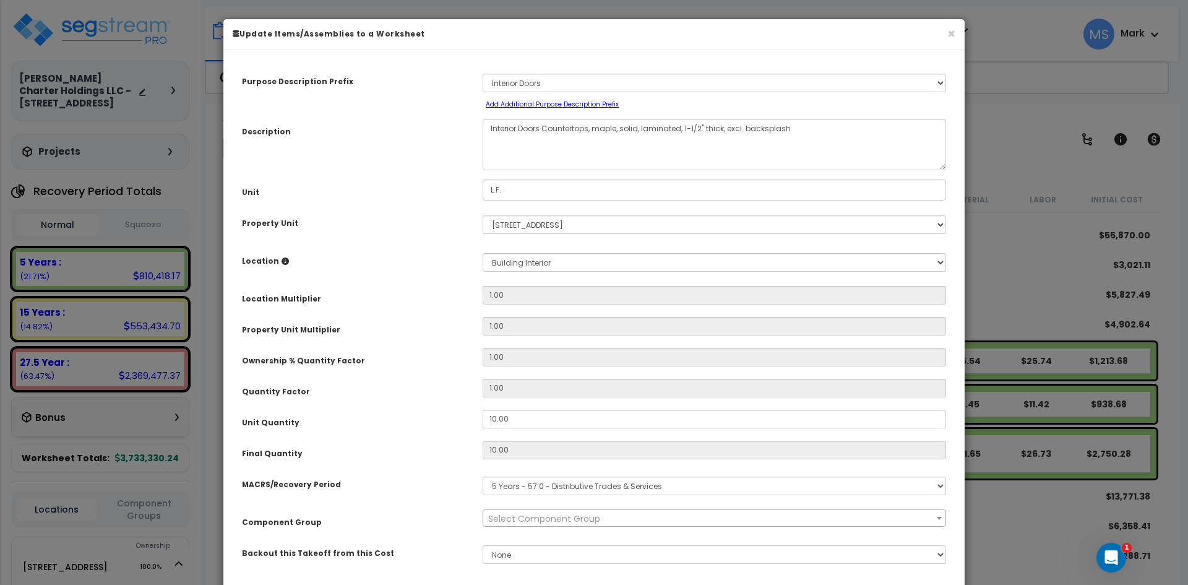
scroll to position [216, 0]
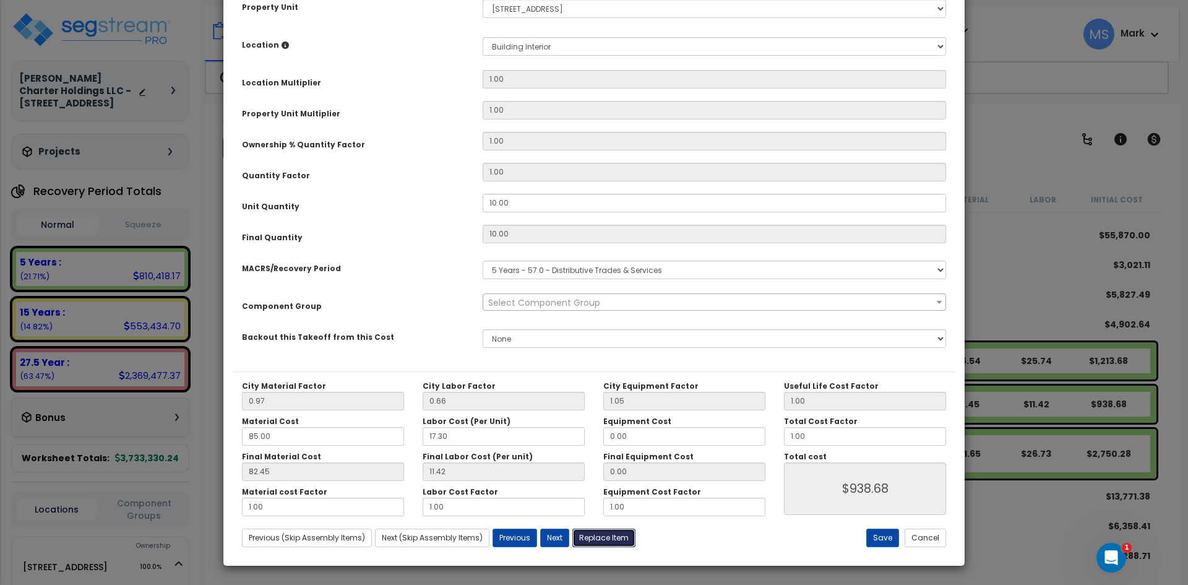
click at [608, 542] on button "Replace Item" at bounding box center [603, 537] width 63 height 19
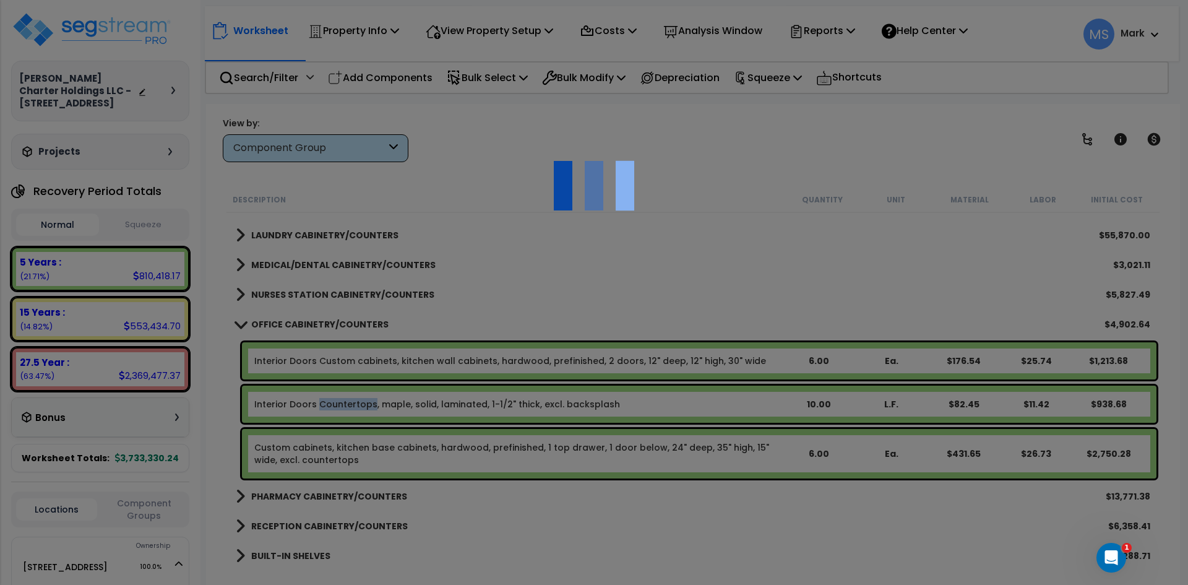
select select "12000000"
type input "10"
type input "L.F."
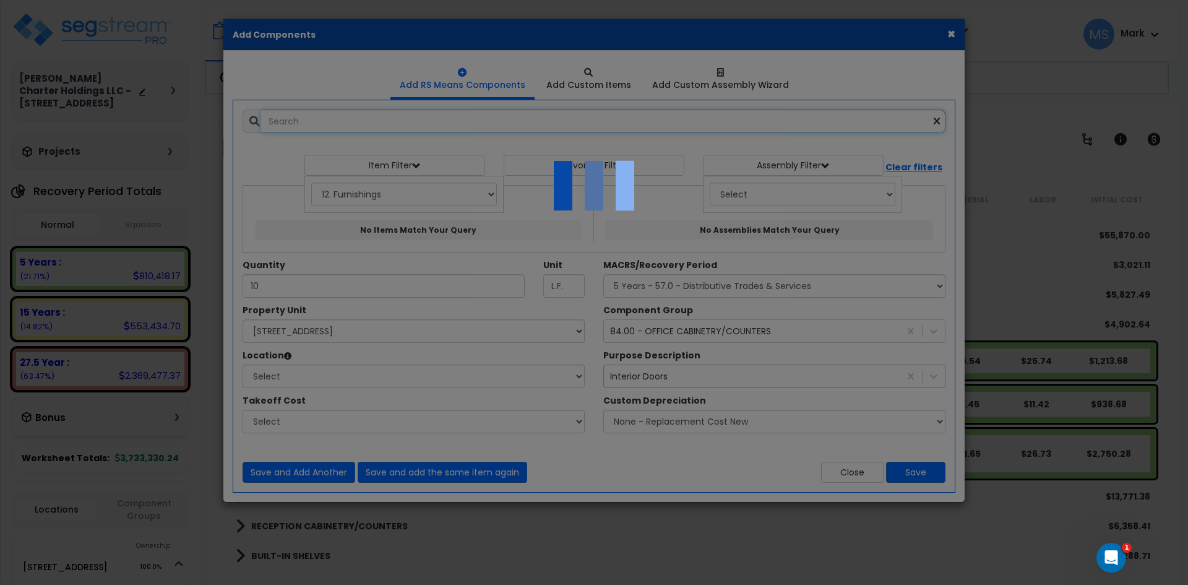
select select "461"
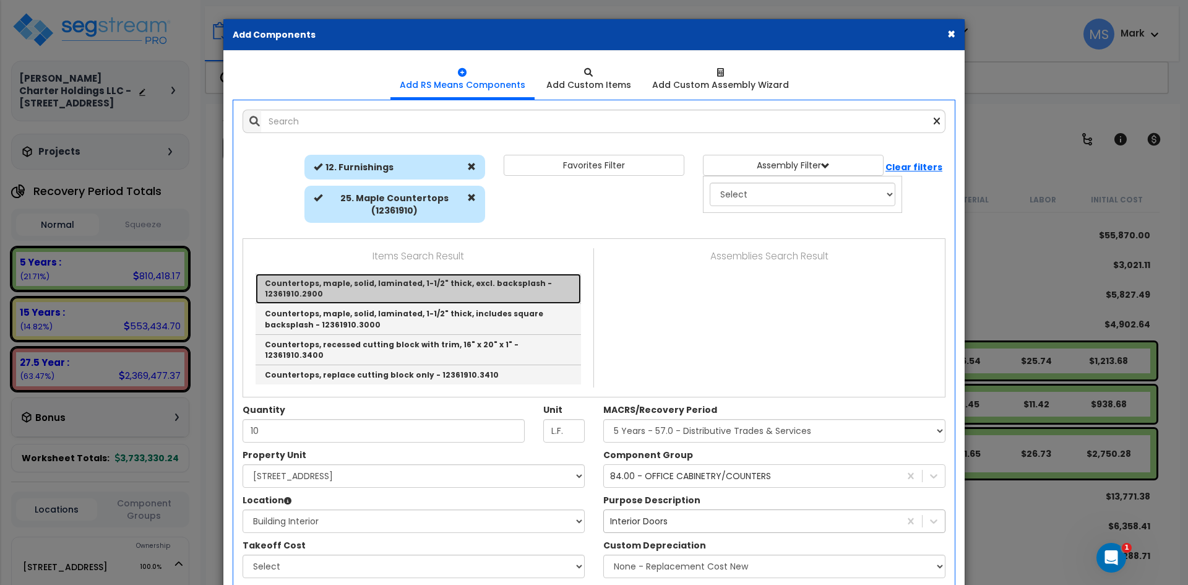
click at [399, 287] on link "Countertops, maple, solid, laminated, 1-1/2" thick, excl. backsplash - 12361910…" at bounding box center [418, 288] width 325 height 30
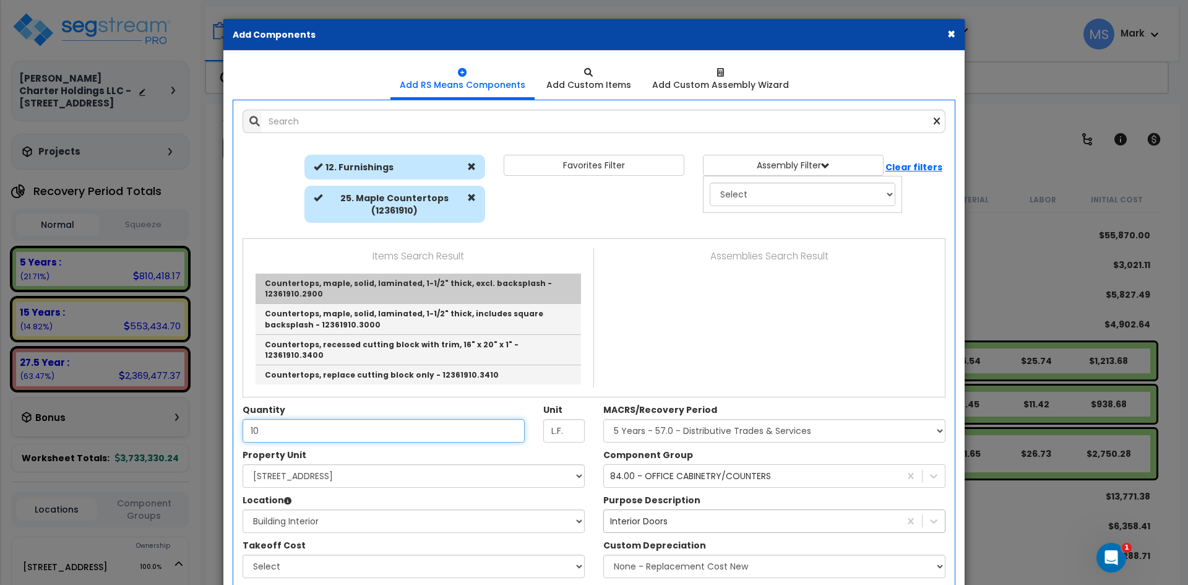
type input "Countertops, maple, solid, laminated, 1-1/2" thick, excl. backsplash - 12361910…"
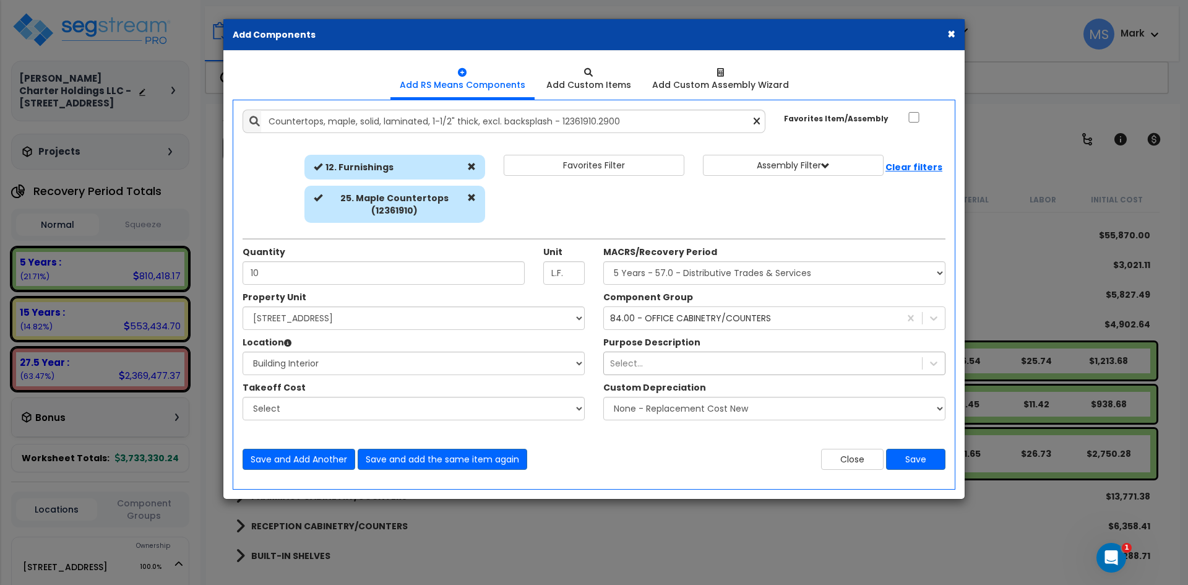
click at [702, 446] on div "Save and Add Another Save and add the same item again Close Save" at bounding box center [593, 451] width 721 height 37
click at [922, 456] on button "Save" at bounding box center [915, 459] width 59 height 21
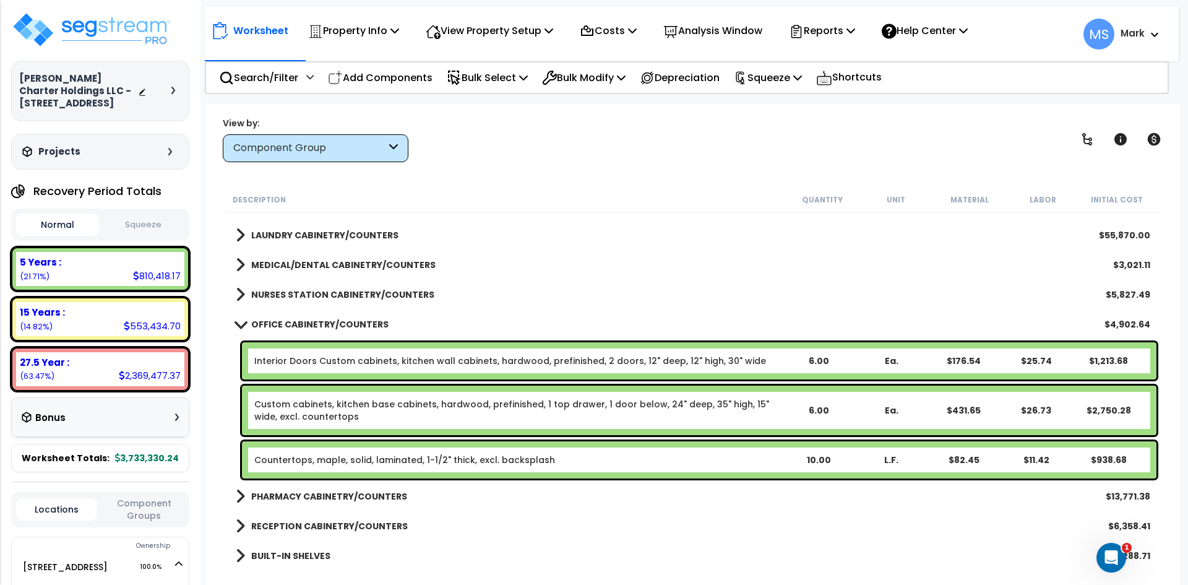
click at [390, 363] on link "Interior Doors Custom cabinets, kitchen wall cabinets, hardwood, prefinished, 2…" at bounding box center [510, 361] width 512 height 12
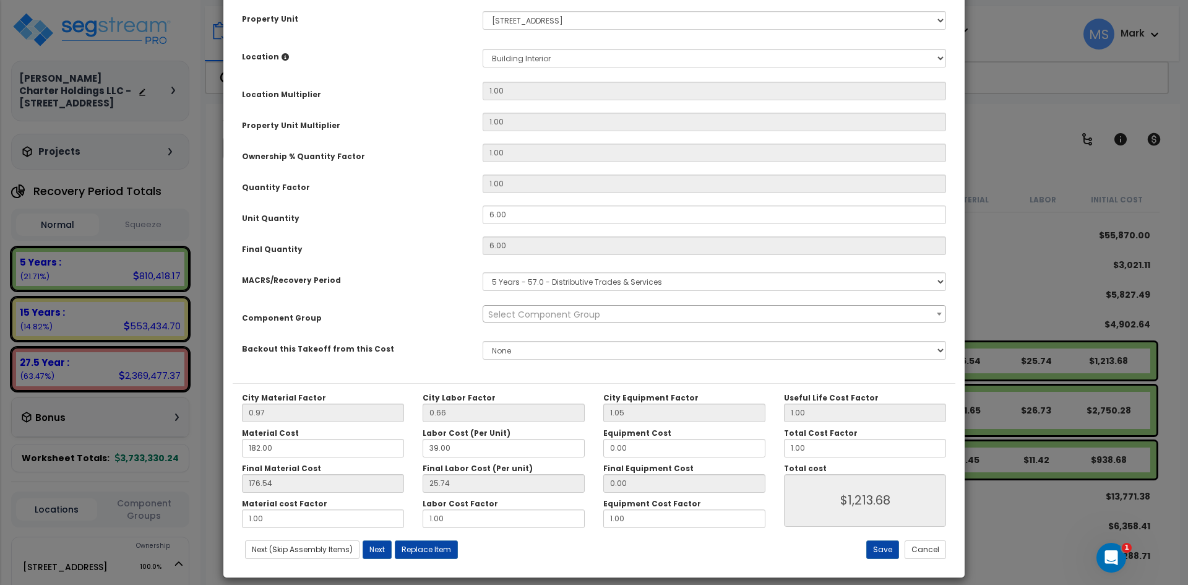
scroll to position [216, 0]
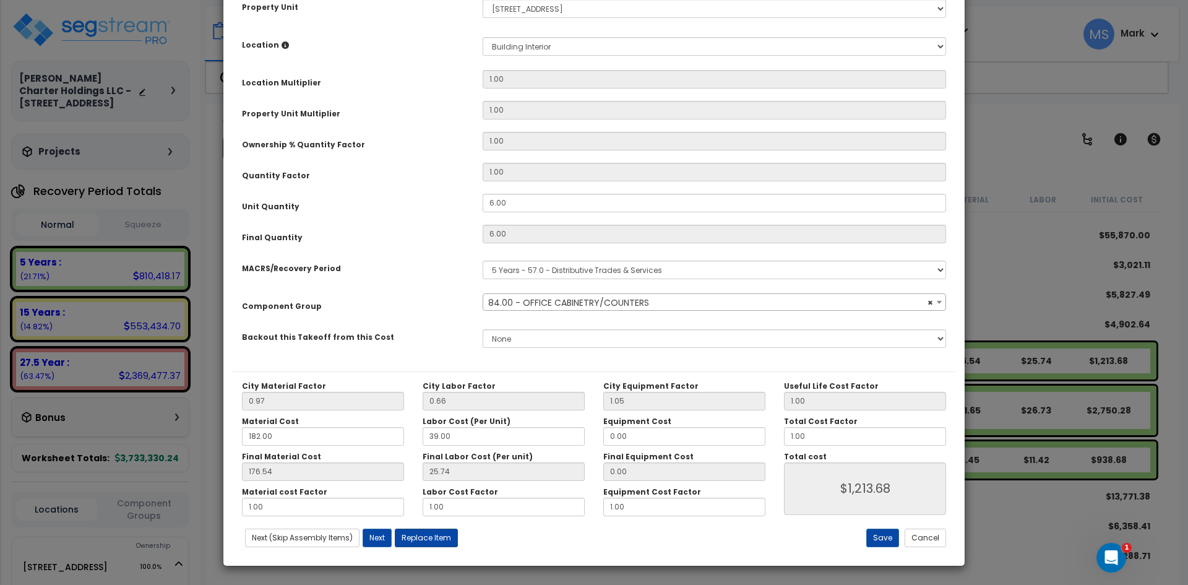
select select "45913"
click at [435, 536] on button "Replace Item" at bounding box center [426, 537] width 63 height 19
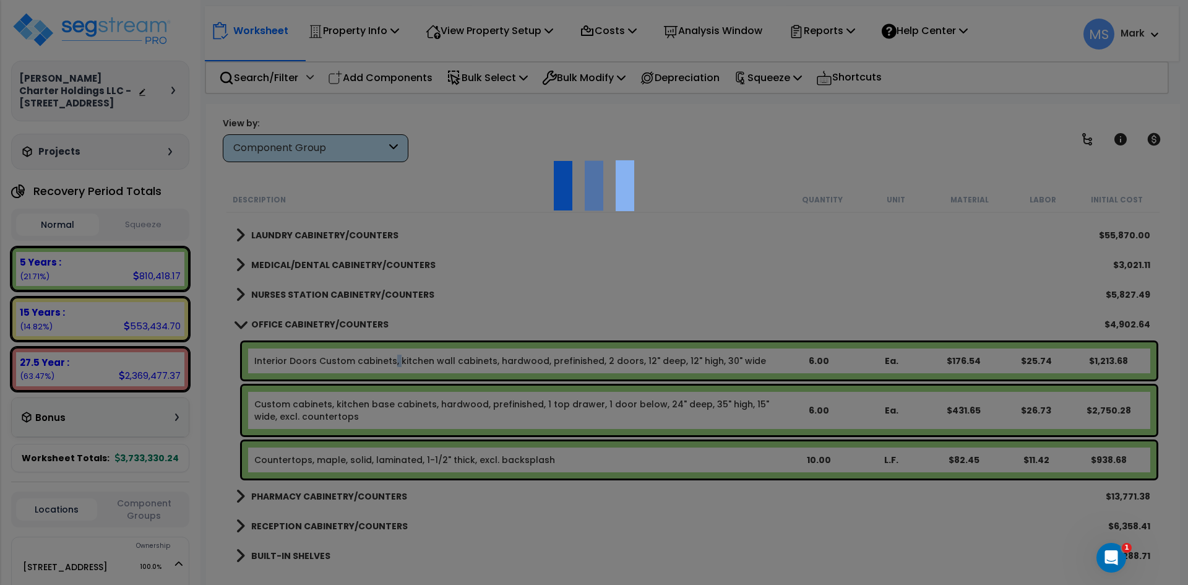
type input "6"
type input "Ea."
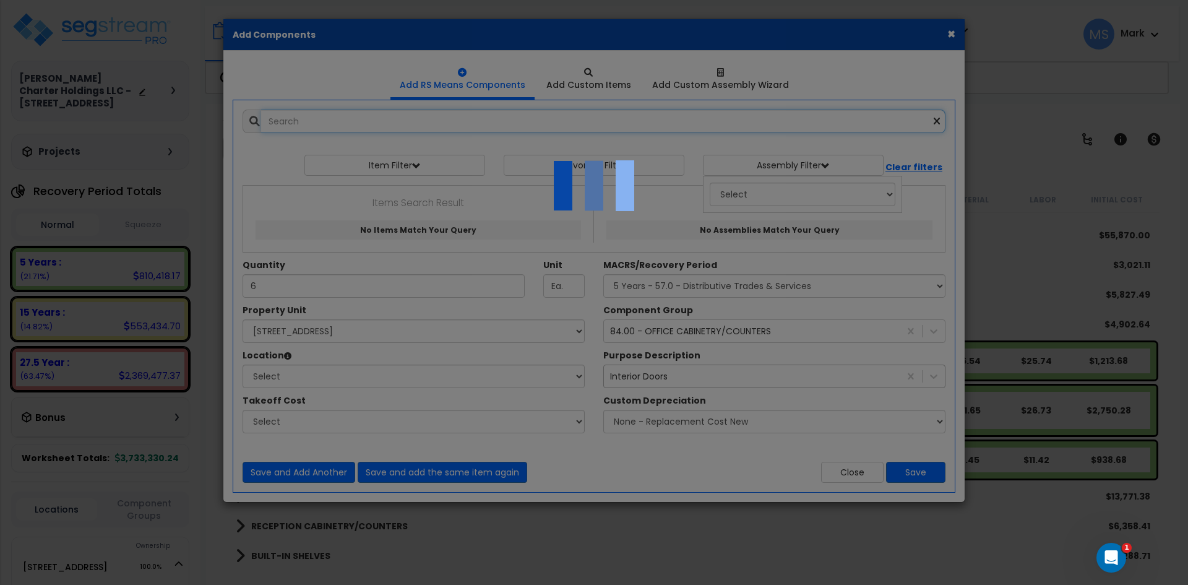
select select "461"
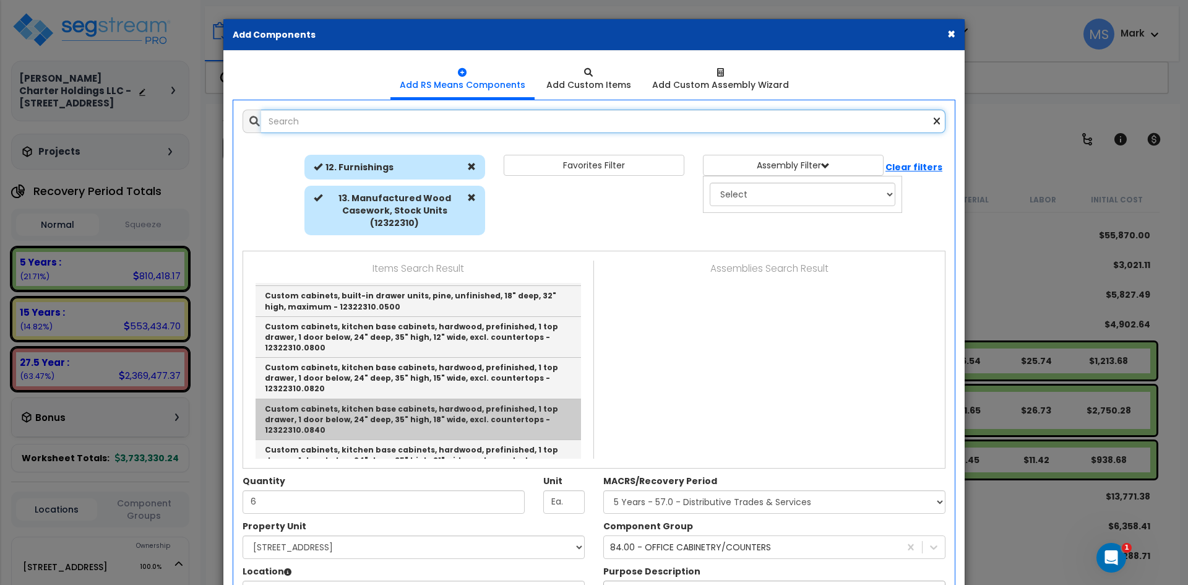
scroll to position [0, 0]
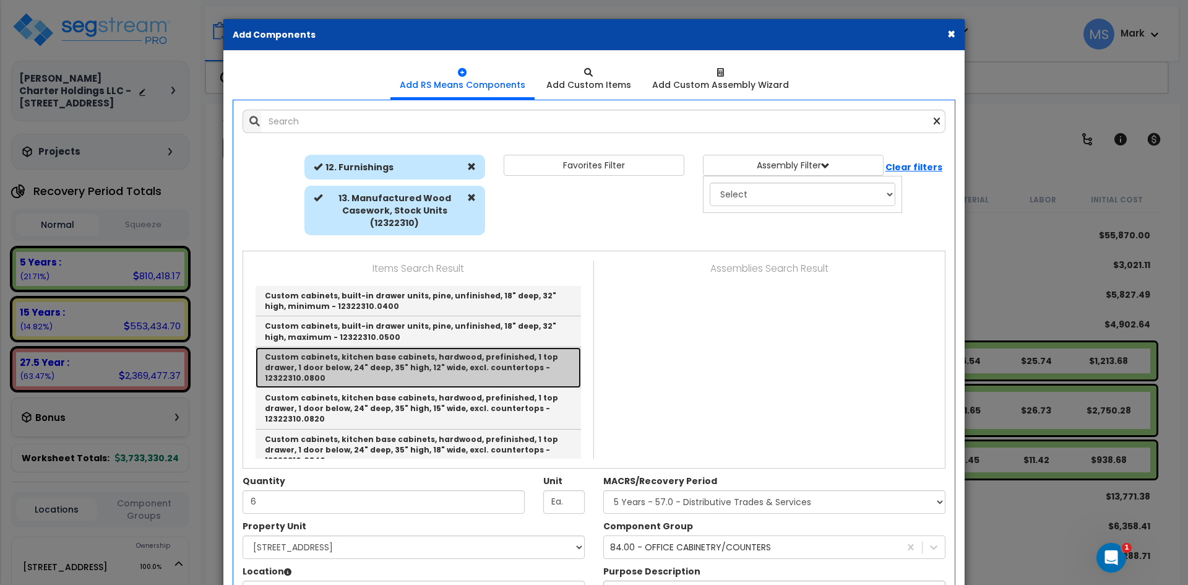
click at [416, 368] on link "Custom cabinets, kitchen base cabinets, hardwood, prefinished, 1 top drawer, 1 …" at bounding box center [418, 367] width 325 height 41
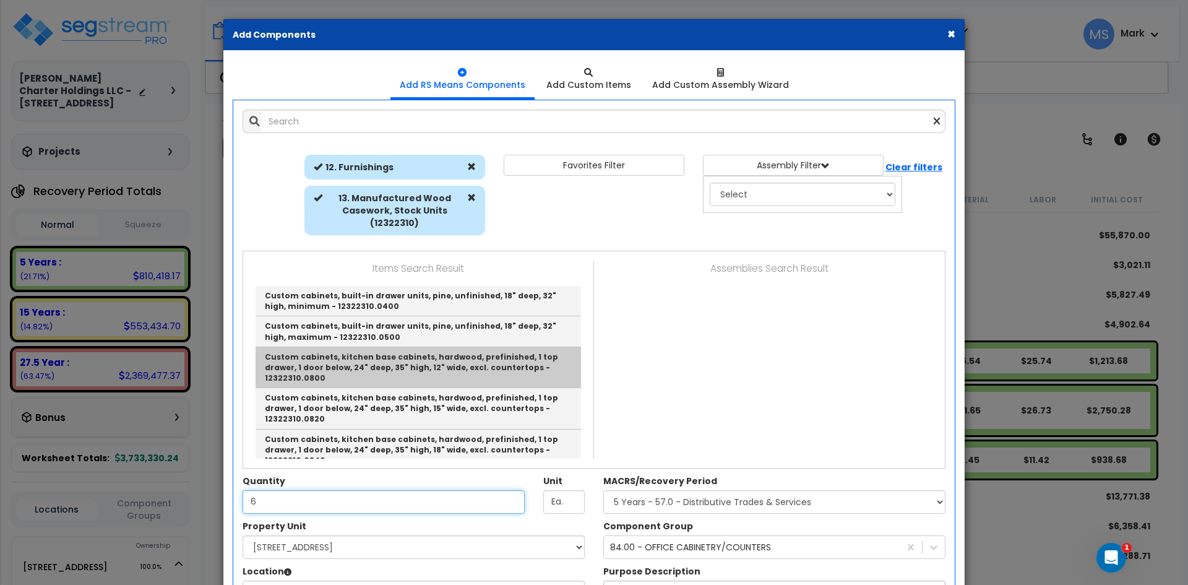
type input "Custom cabinets, kitchen base cabinets, hardwood, prefinished, 1 top drawer, 1 …"
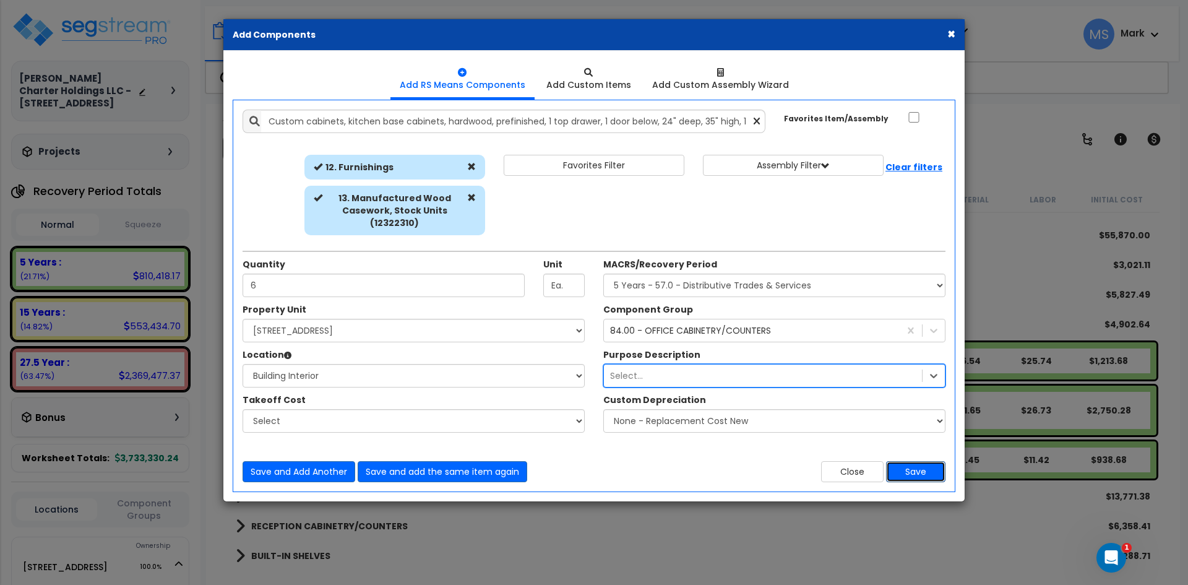
click at [925, 470] on button "Save" at bounding box center [915, 471] width 59 height 21
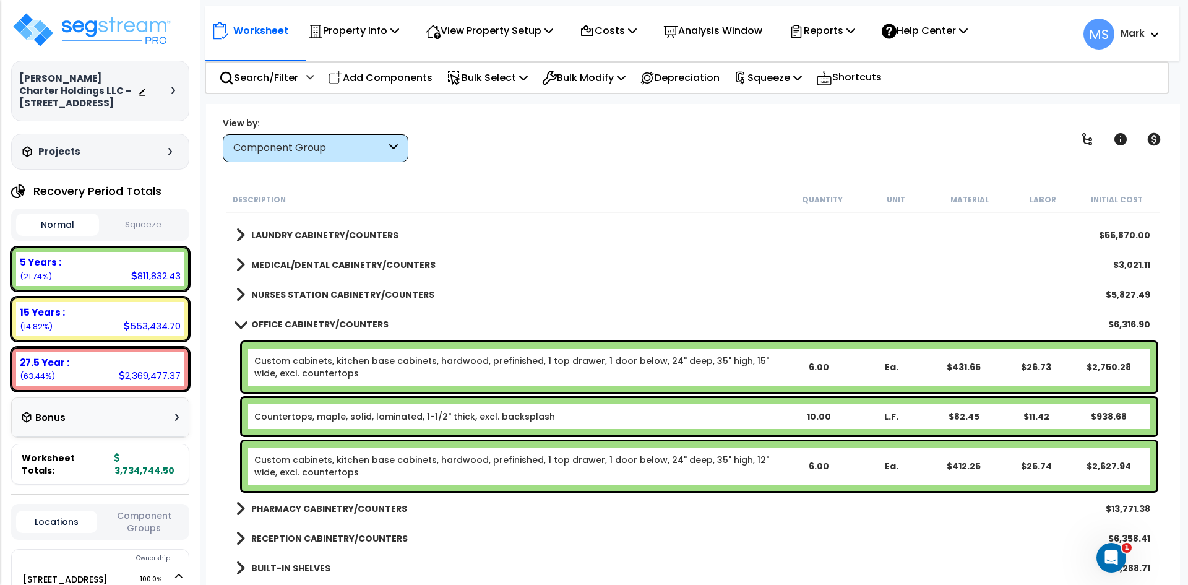
click at [345, 297] on b "NURSES STATION CABINETRY/COUNTERS" at bounding box center [342, 294] width 183 height 12
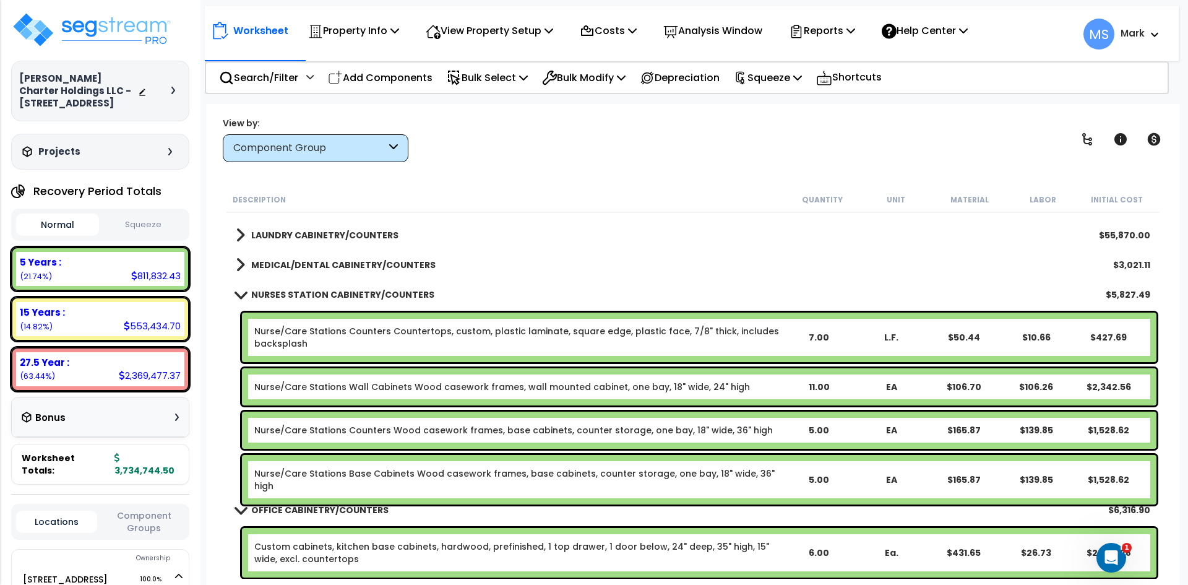
click at [345, 297] on b "NURSES STATION CABINETRY/COUNTERS" at bounding box center [342, 294] width 183 height 12
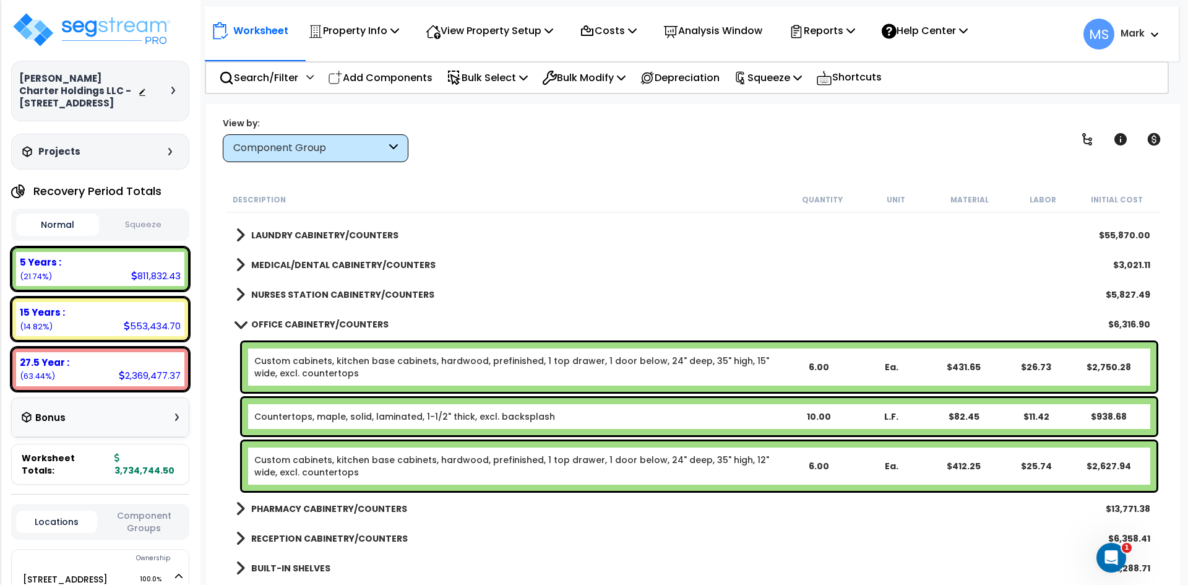
click at [338, 333] on div "OFFICE CABINETRY/COUNTERS $6,316.90" at bounding box center [693, 324] width 927 height 30
click at [317, 324] on b "OFFICE CABINETRY/COUNTERS" at bounding box center [319, 324] width 137 height 12
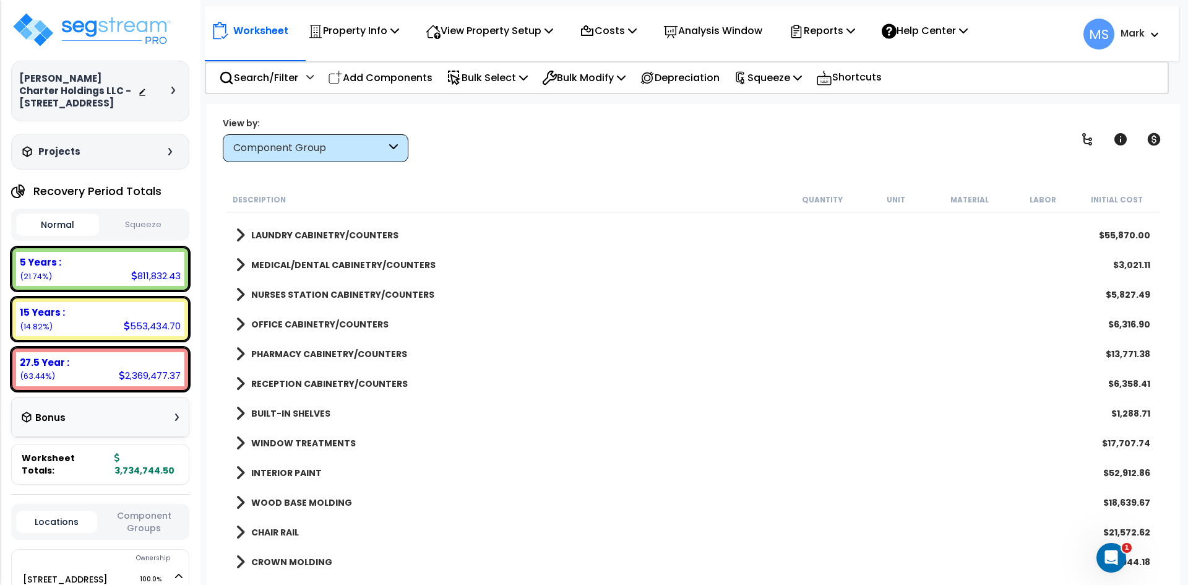
click at [320, 347] on link "PHARMACY CABINETRY/COUNTERS" at bounding box center [321, 353] width 171 height 17
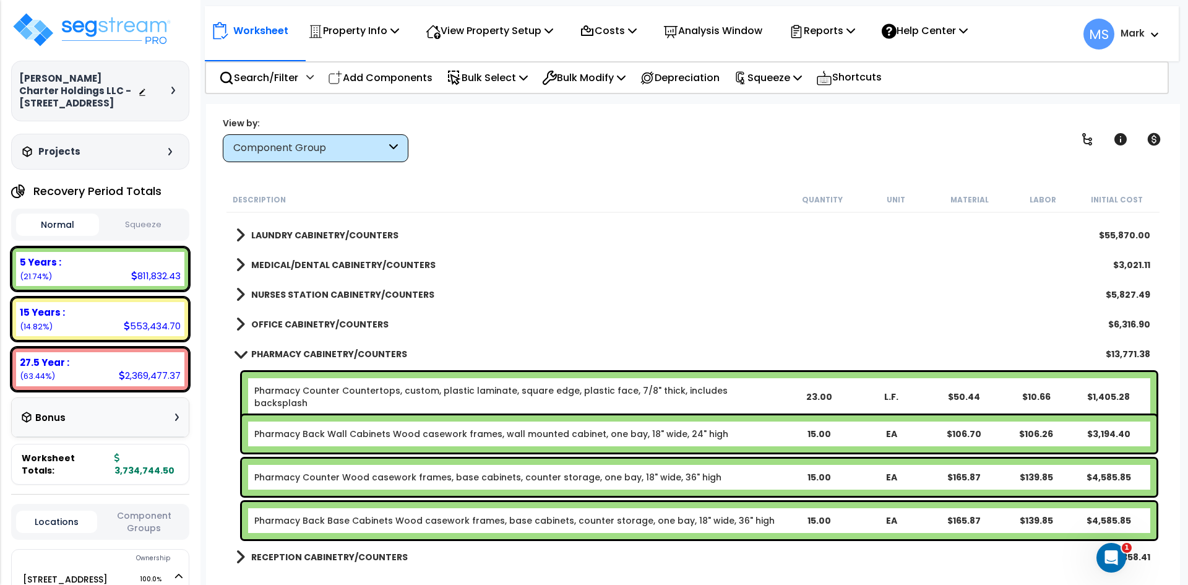
click at [320, 347] on link "PHARMACY CABINETRY/COUNTERS" at bounding box center [321, 353] width 171 height 17
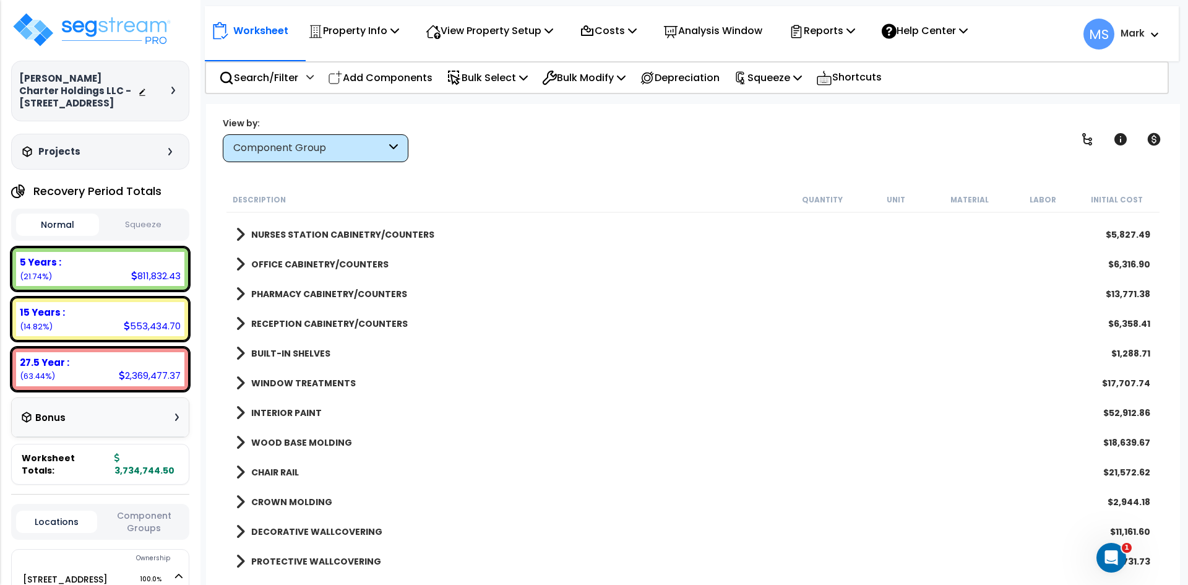
scroll to position [619, 0]
click at [274, 375] on b "WINDOW TREATMENTS" at bounding box center [303, 381] width 105 height 12
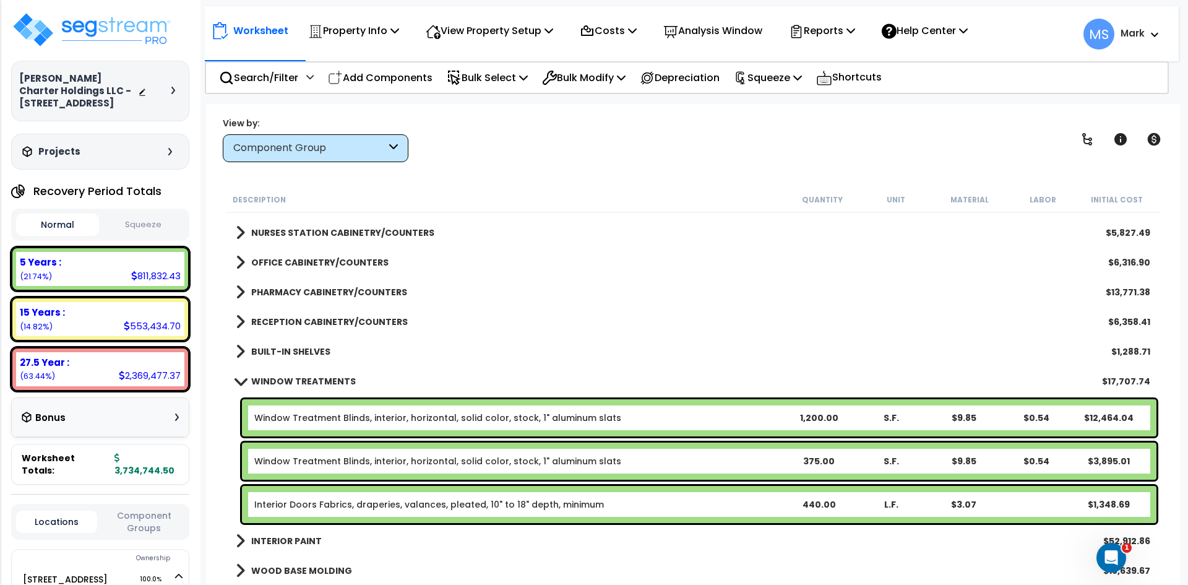
click at [274, 375] on b "WINDOW TREATMENTS" at bounding box center [303, 381] width 105 height 12
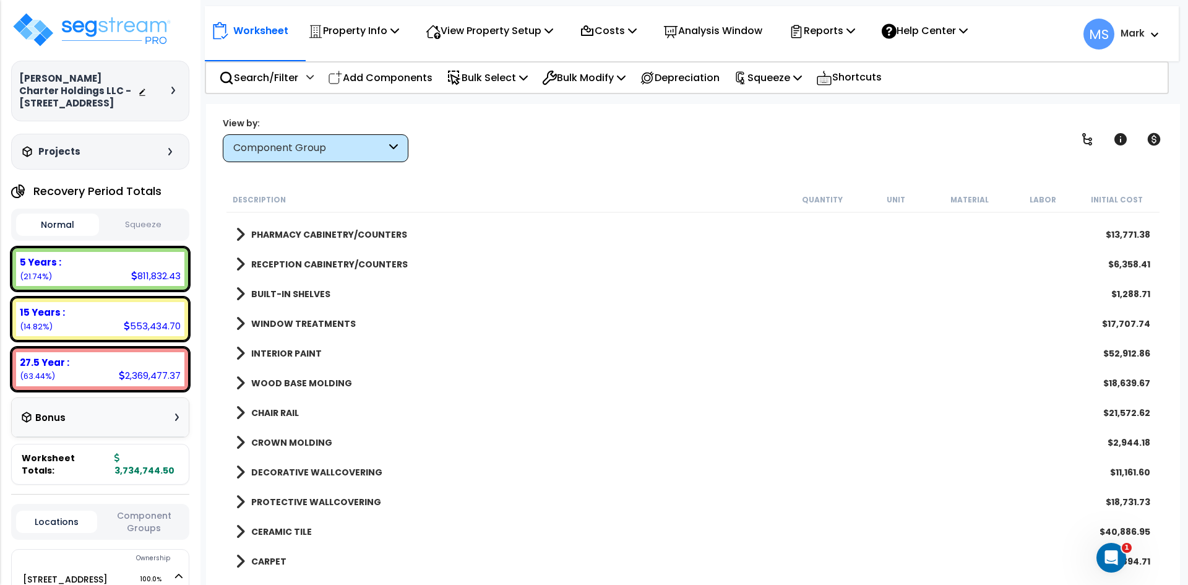
scroll to position [681, 0]
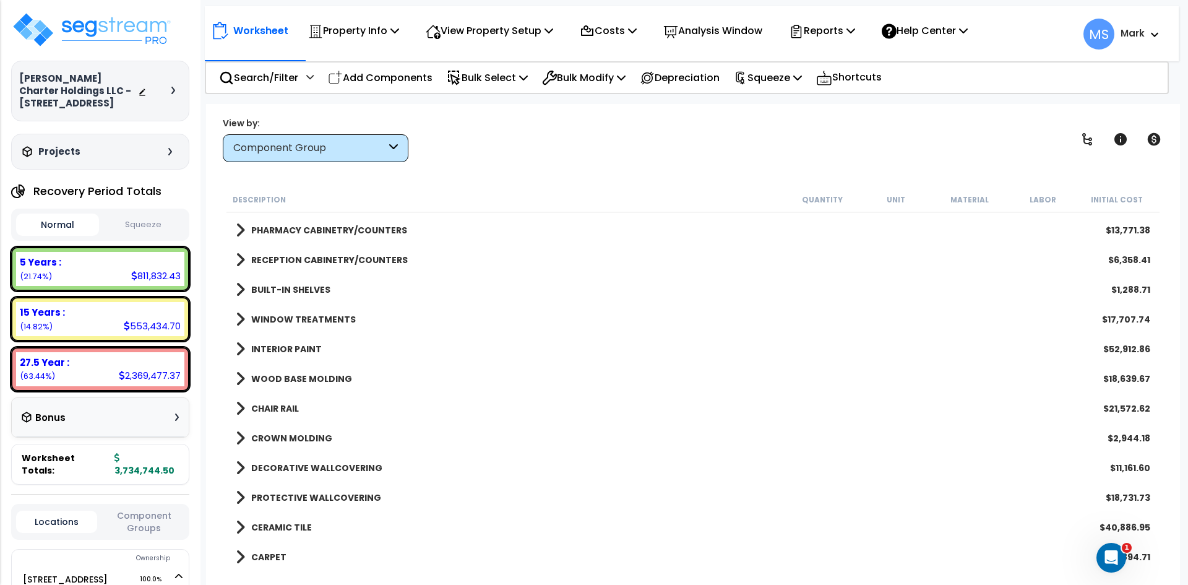
click at [319, 318] on b "WINDOW TREATMENTS" at bounding box center [303, 319] width 105 height 12
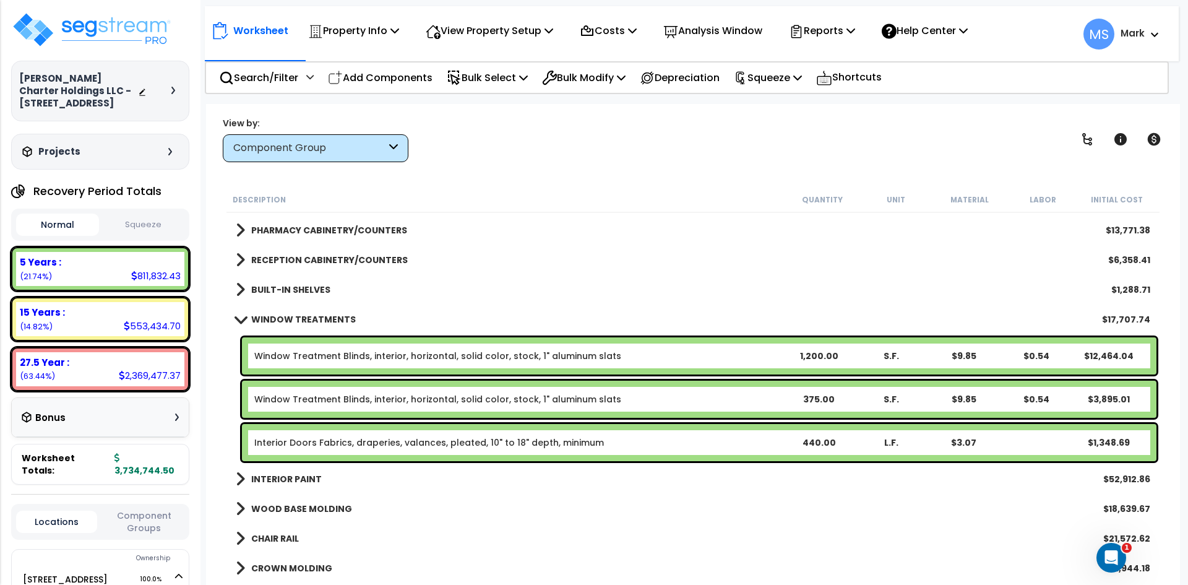
click at [346, 437] on link "Interior Doors Fabrics, draperies, valances, pleated, 10" to 18" depth, minimum" at bounding box center [429, 442] width 350 height 12
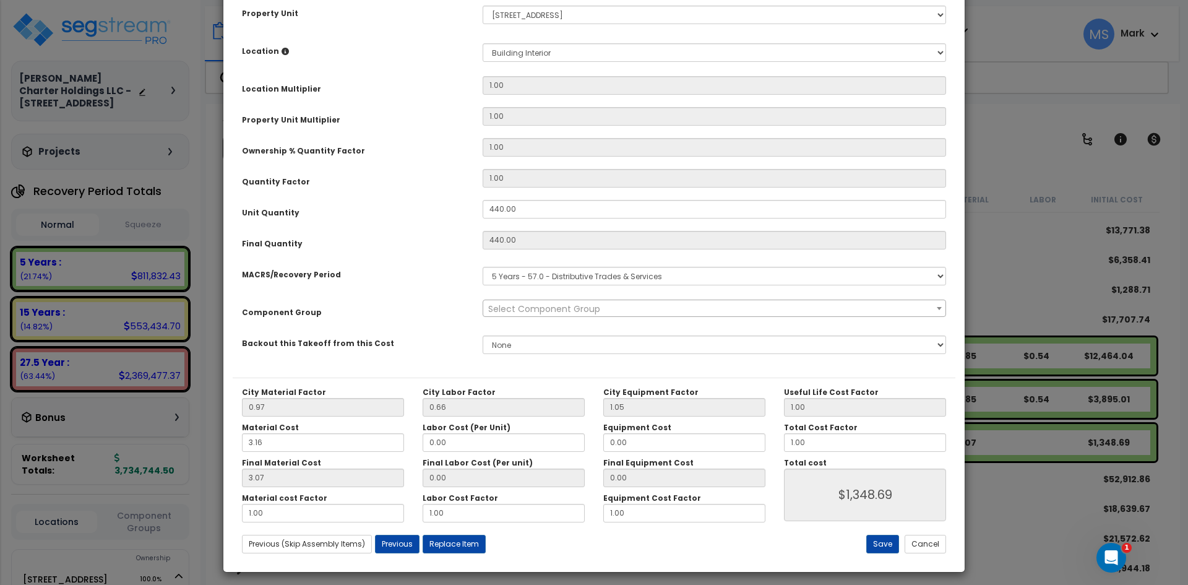
scroll to position [216, 0]
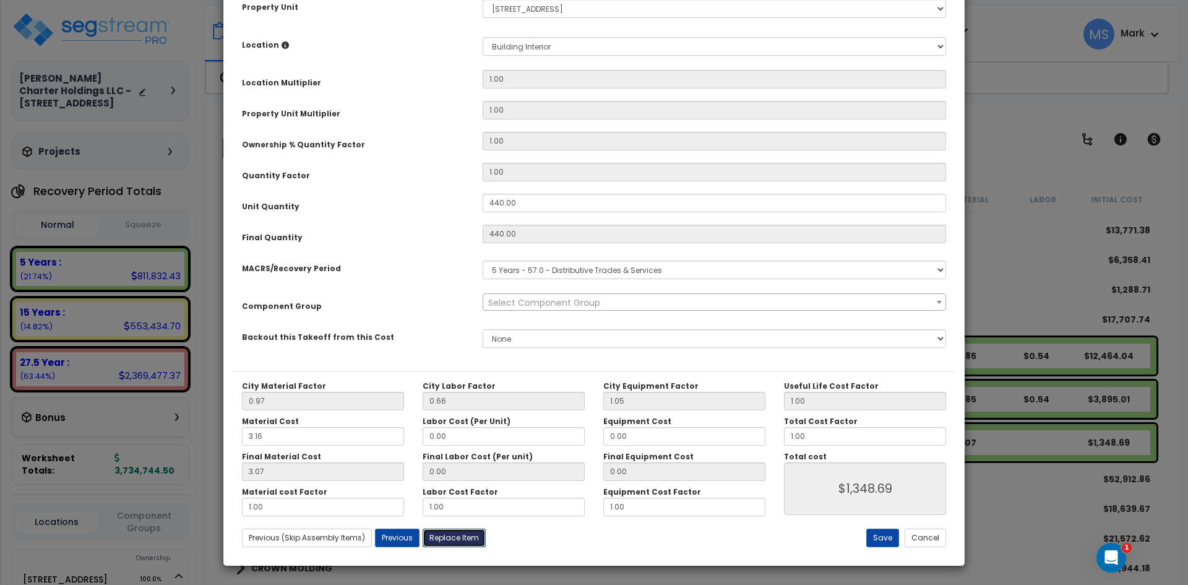
select select "45929"
click at [444, 528] on button "Replace Item" at bounding box center [454, 537] width 63 height 19
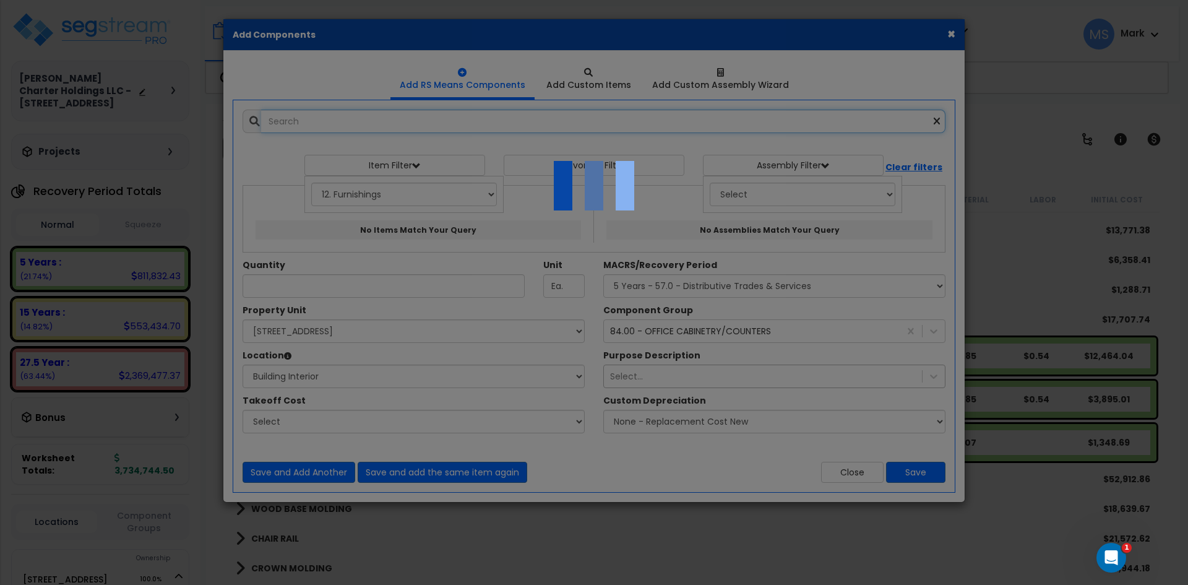
select select "12000000"
type input "440"
type input "L.F."
select select "461"
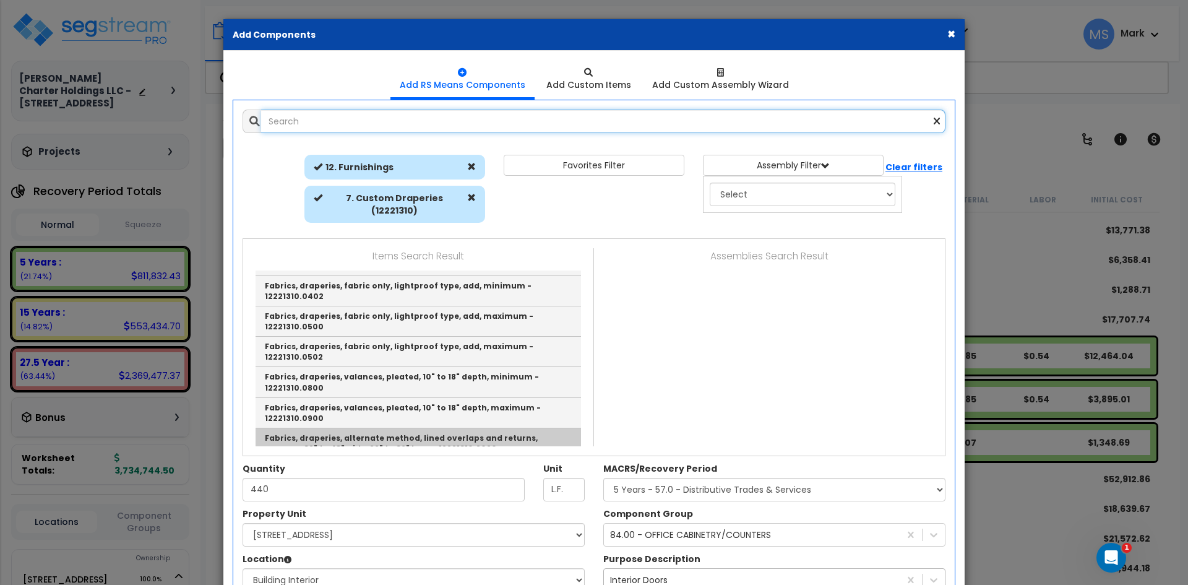
scroll to position [186, 0]
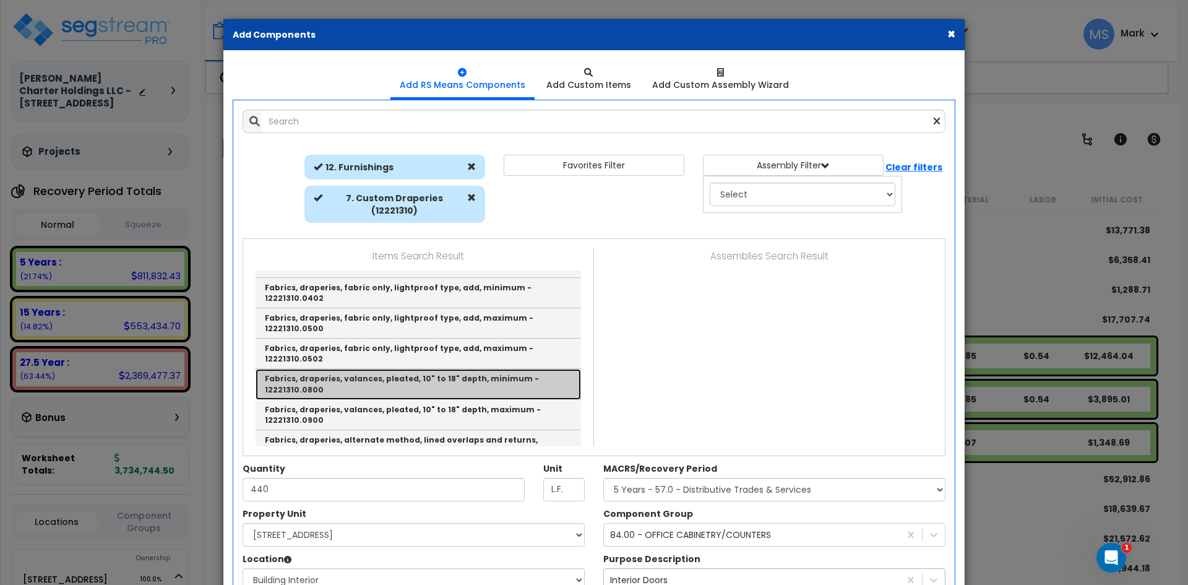
click at [395, 369] on link "Fabrics, draperies, valances, pleated, 10" to 18" depth, minimum - 12221310.0800" at bounding box center [418, 384] width 325 height 30
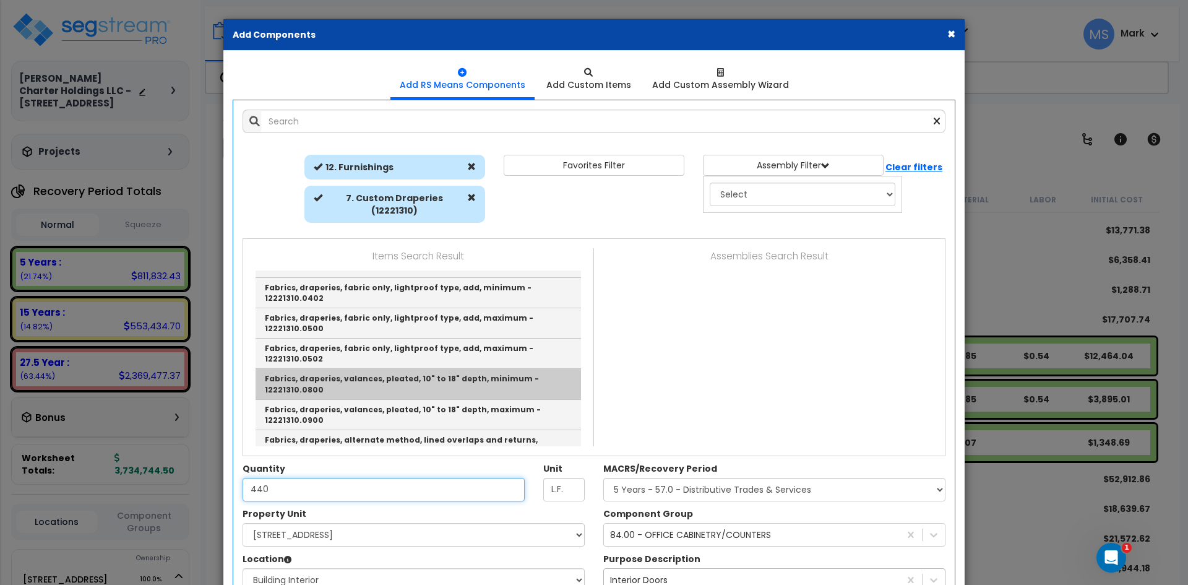
type input "Fabrics, draperies, valances, pleated, 10" to 18" depth, minimum - 12221310.0800"
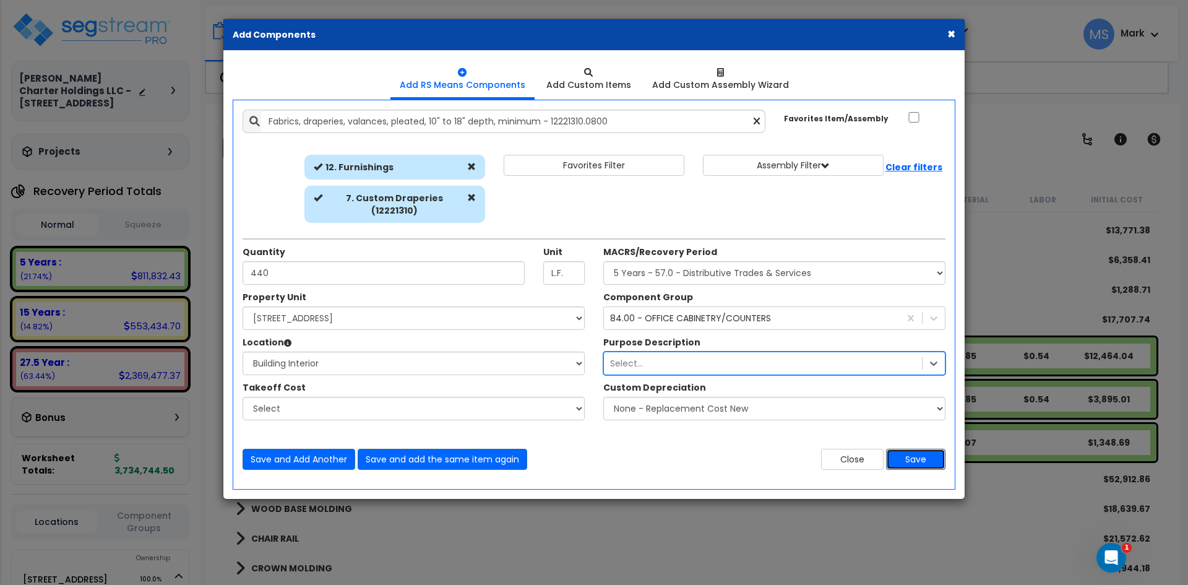
click at [915, 449] on button "Save" at bounding box center [915, 459] width 59 height 21
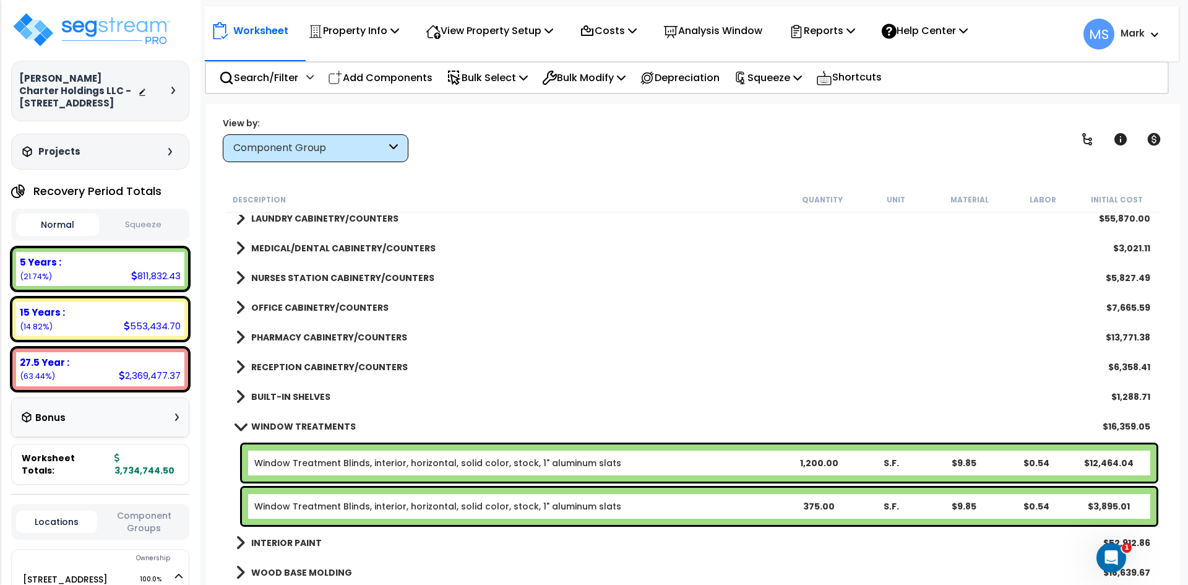
scroll to position [557, 0]
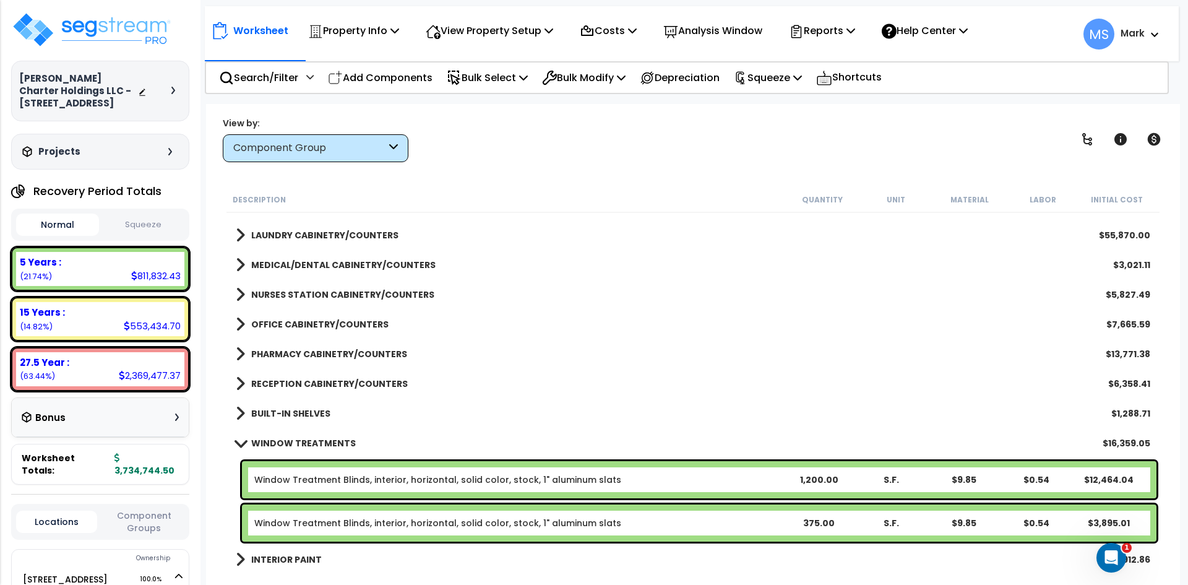
click at [337, 320] on b "OFFICE CABINETRY/COUNTERS" at bounding box center [319, 324] width 137 height 12
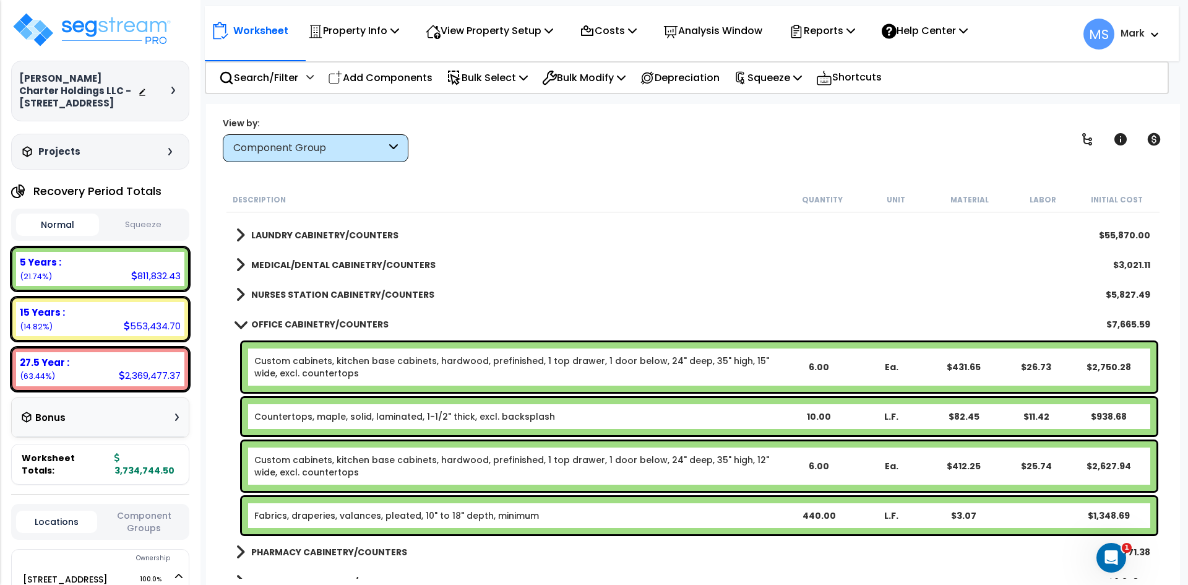
click at [483, 505] on div "Fabrics, draperies, valances, pleated, 10" to 18" depth, minimum 440.00 L.F. $3…" at bounding box center [699, 515] width 914 height 37
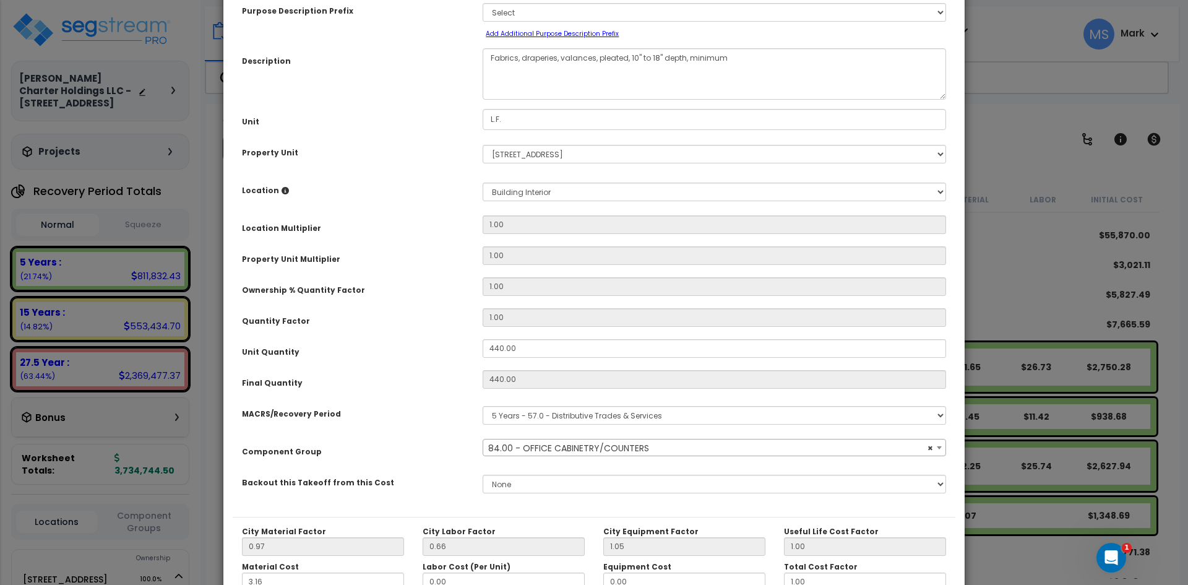
scroll to position [216, 0]
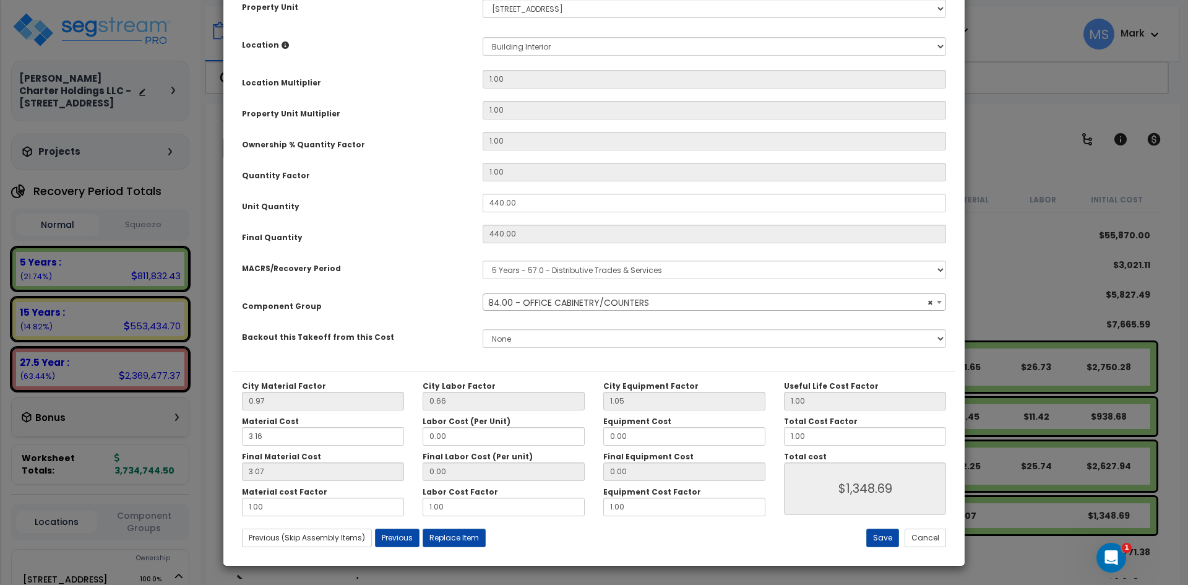
click at [635, 299] on span "× 84.00 - OFFICE CABINETRY/COUNTERS" at bounding box center [714, 302] width 462 height 17
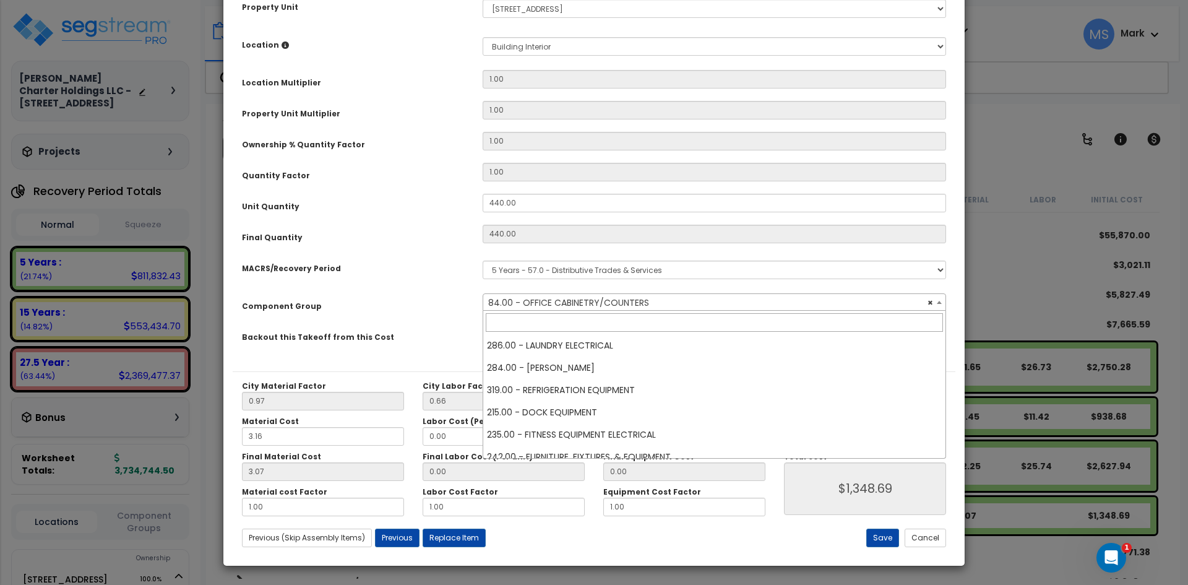
scroll to position [1091, 0]
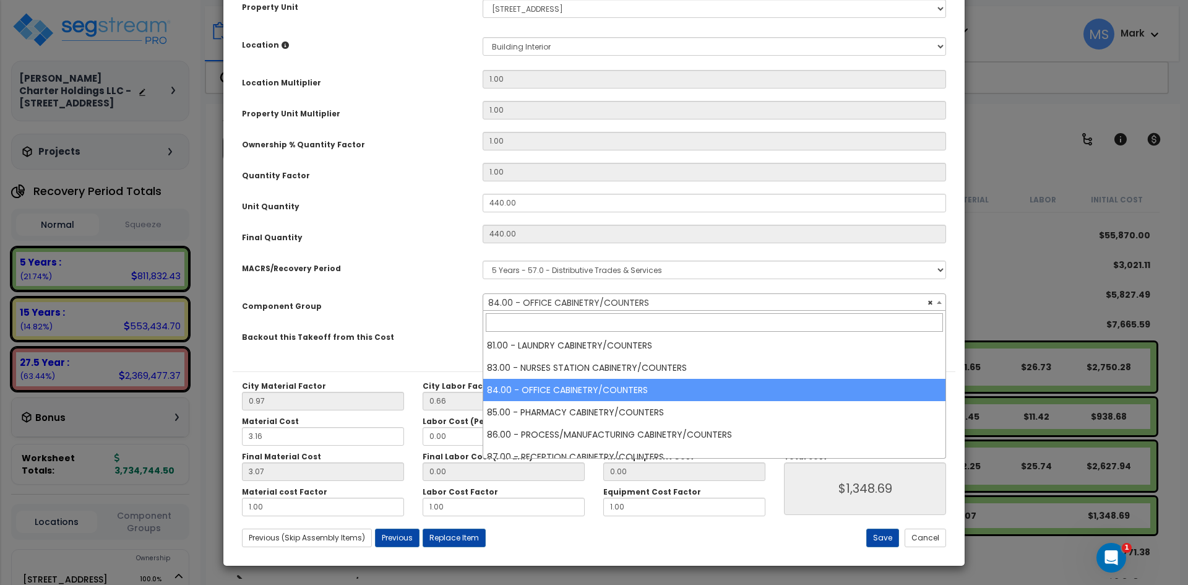
click at [615, 322] on input "search" at bounding box center [714, 322] width 457 height 19
select select "45913"
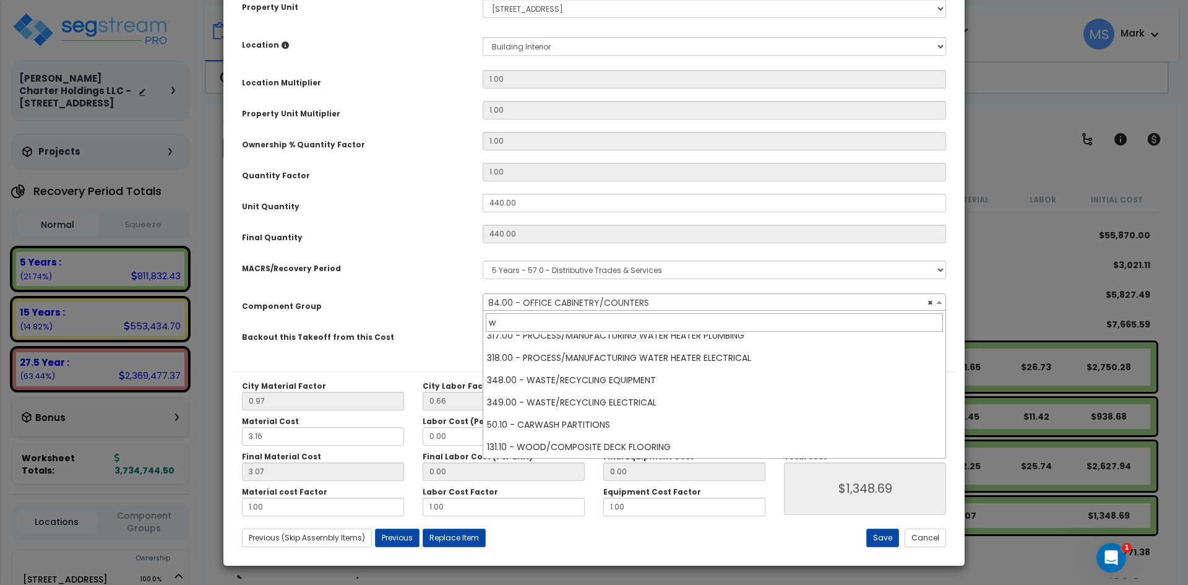
scroll to position [0, 0]
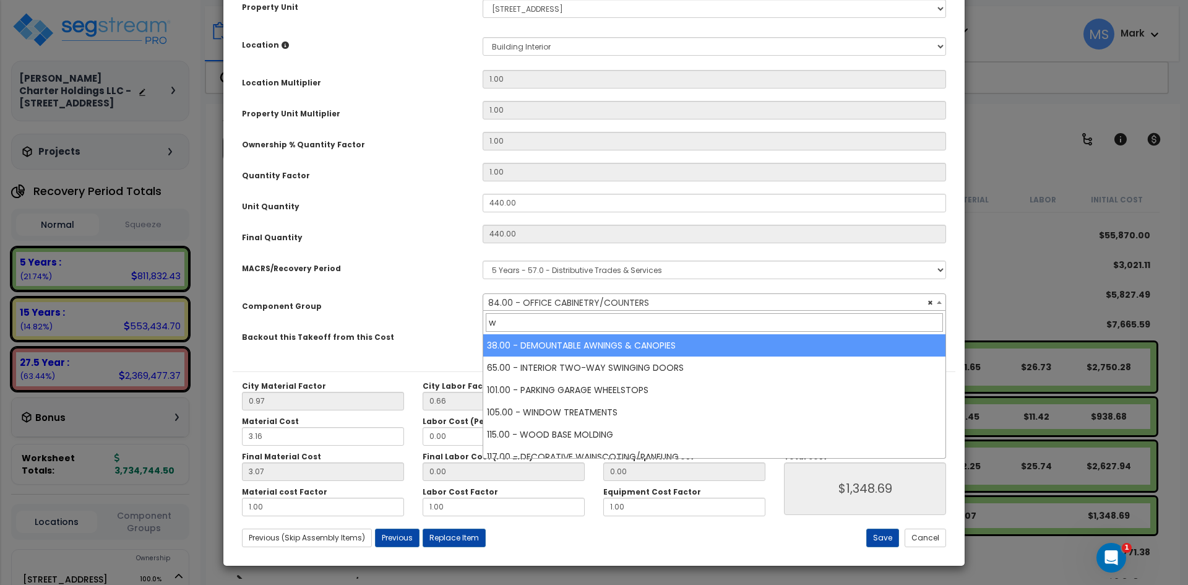
type input "wi"
select select "45913"
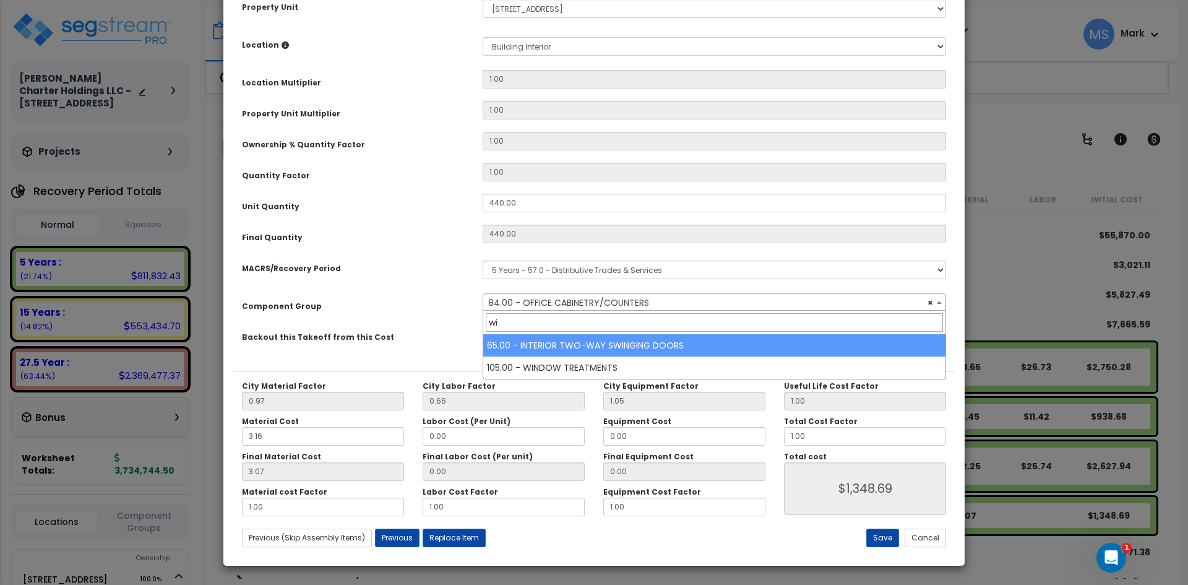
type input "win"
select select "45913"
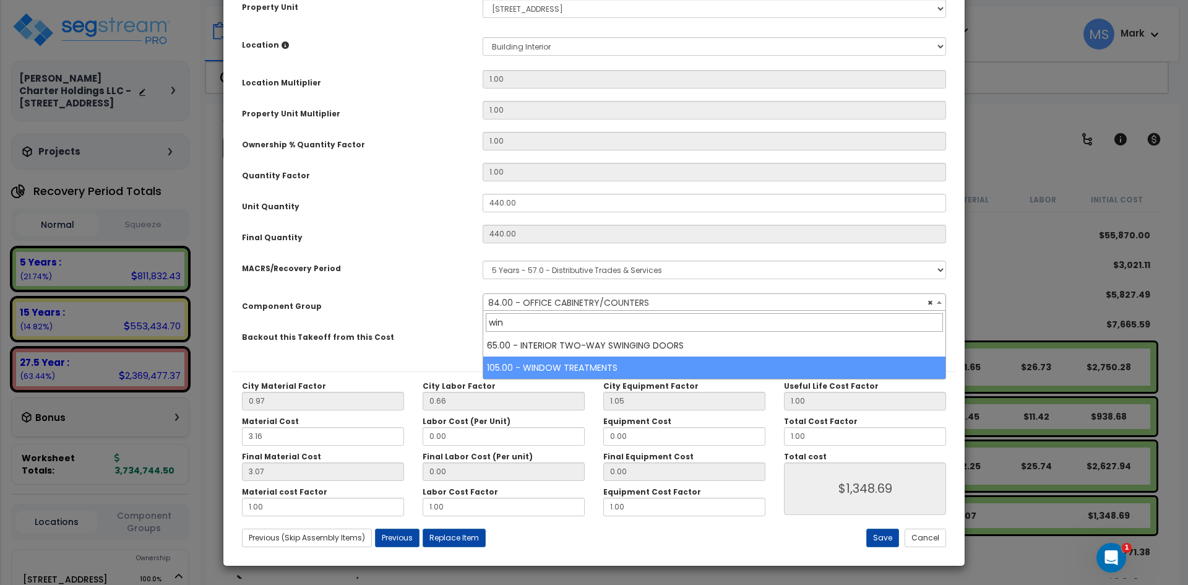
type input "win"
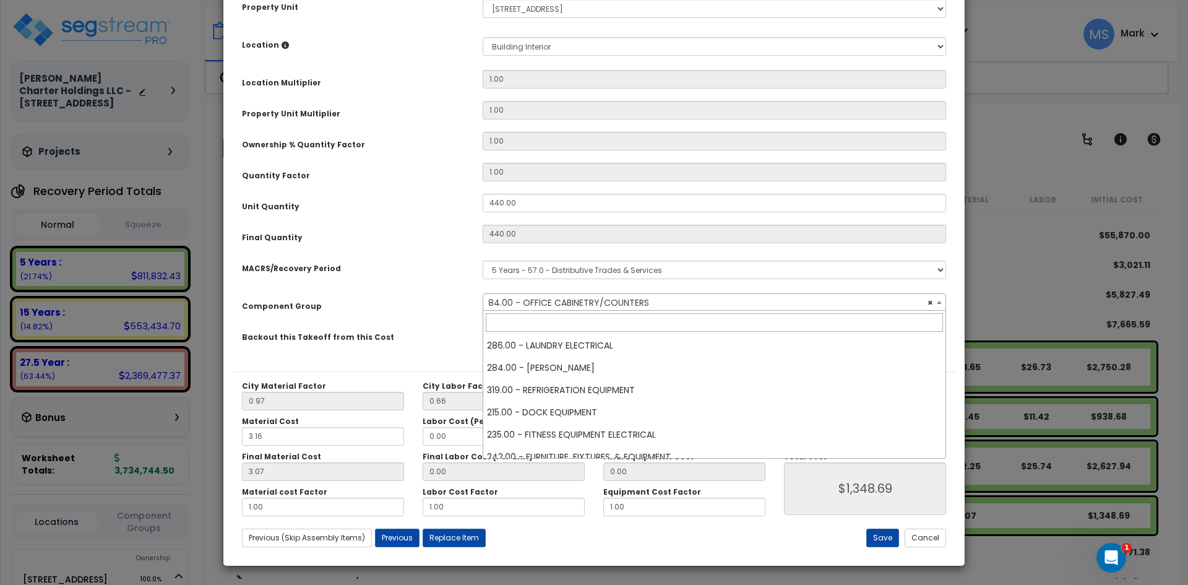
click at [562, 308] on span "× 84.00 - OFFICE CABINETRY/COUNTERS" at bounding box center [714, 302] width 462 height 17
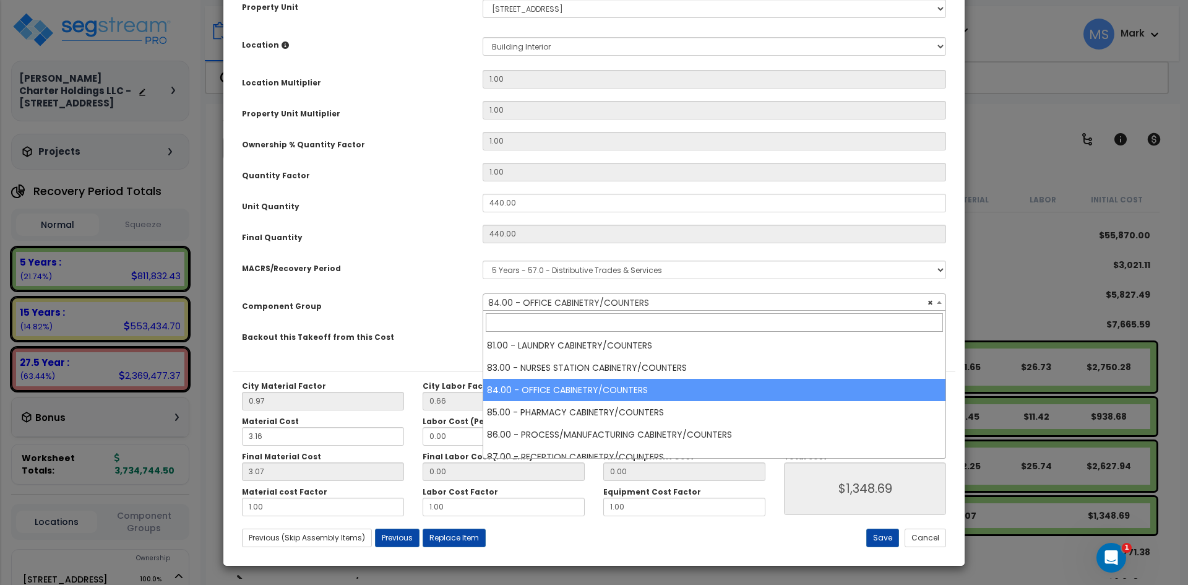
click at [562, 329] on input "search" at bounding box center [714, 322] width 457 height 19
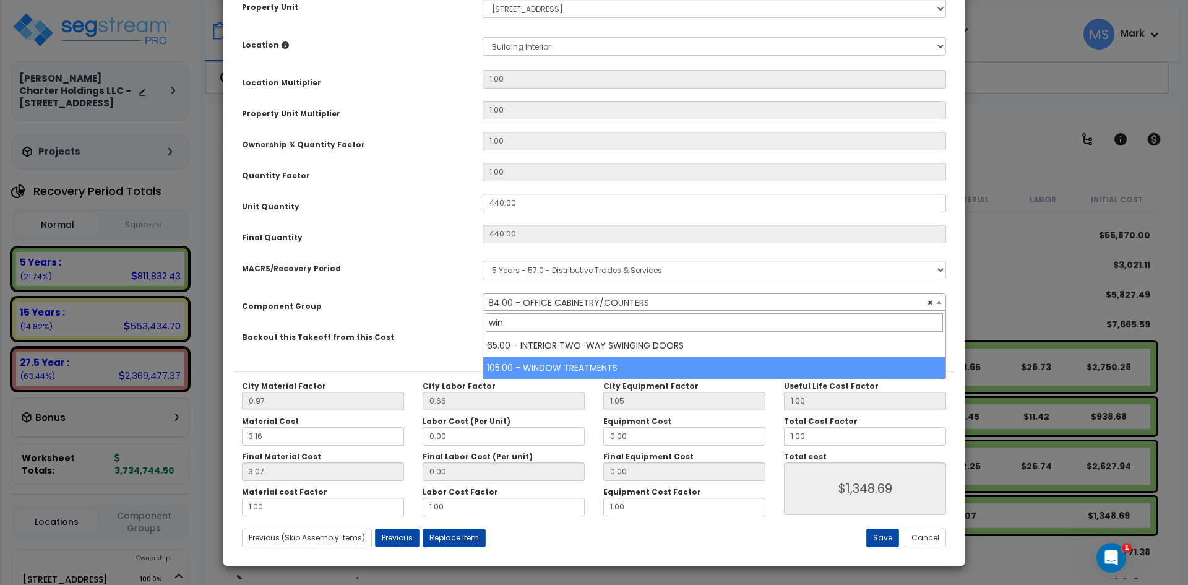
type input "win"
select select "45929"
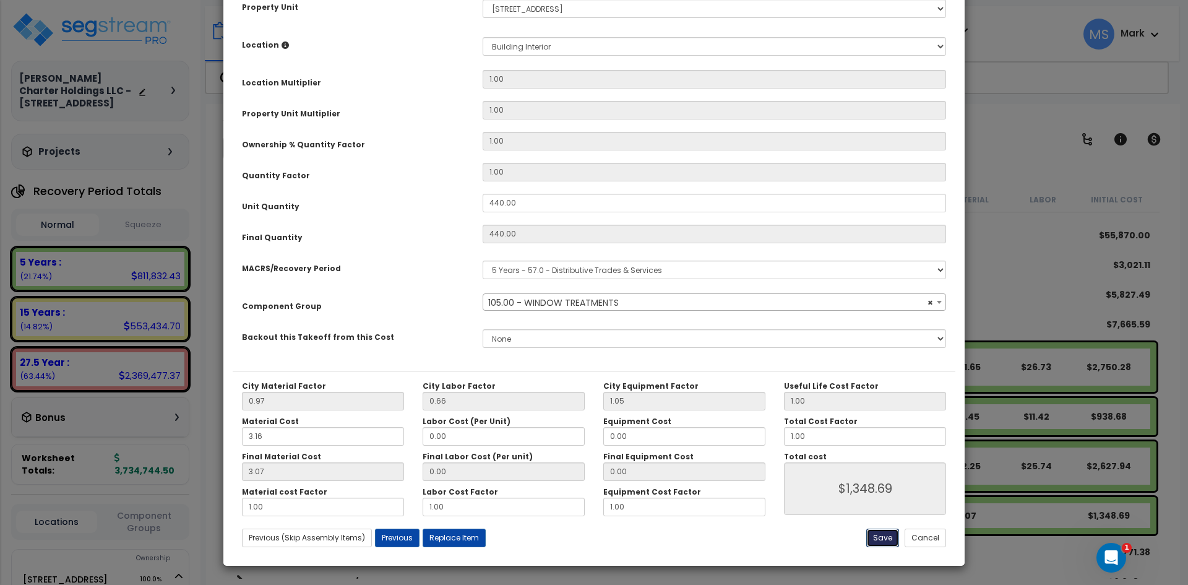
click at [885, 539] on button "Save" at bounding box center [882, 537] width 33 height 19
type input "1348.69"
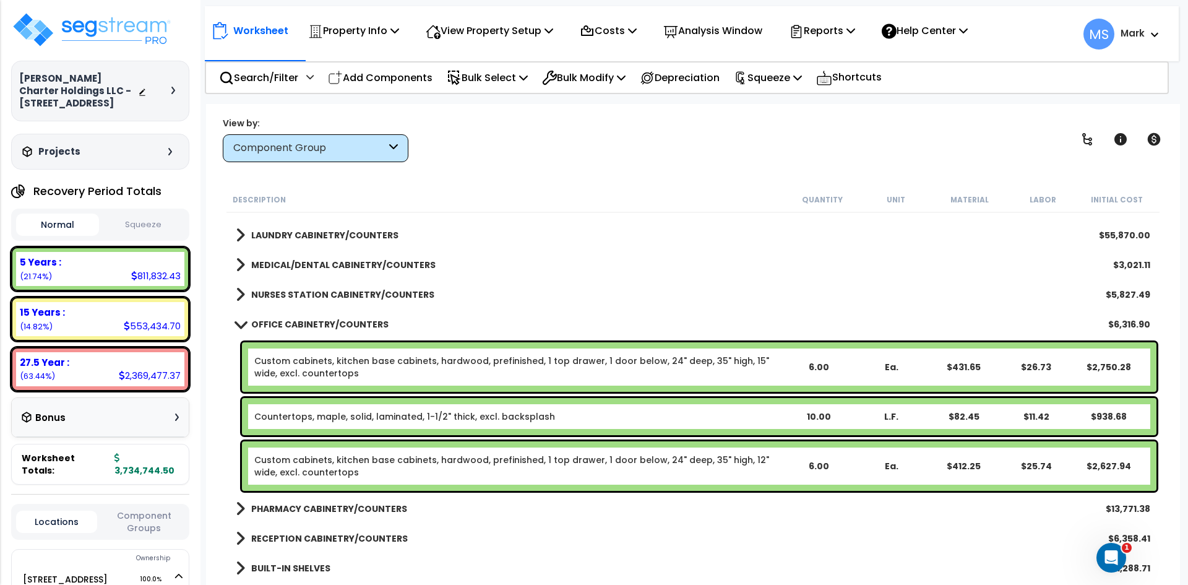
click at [288, 332] on link "OFFICE CABINETRY/COUNTERS" at bounding box center [312, 324] width 153 height 17
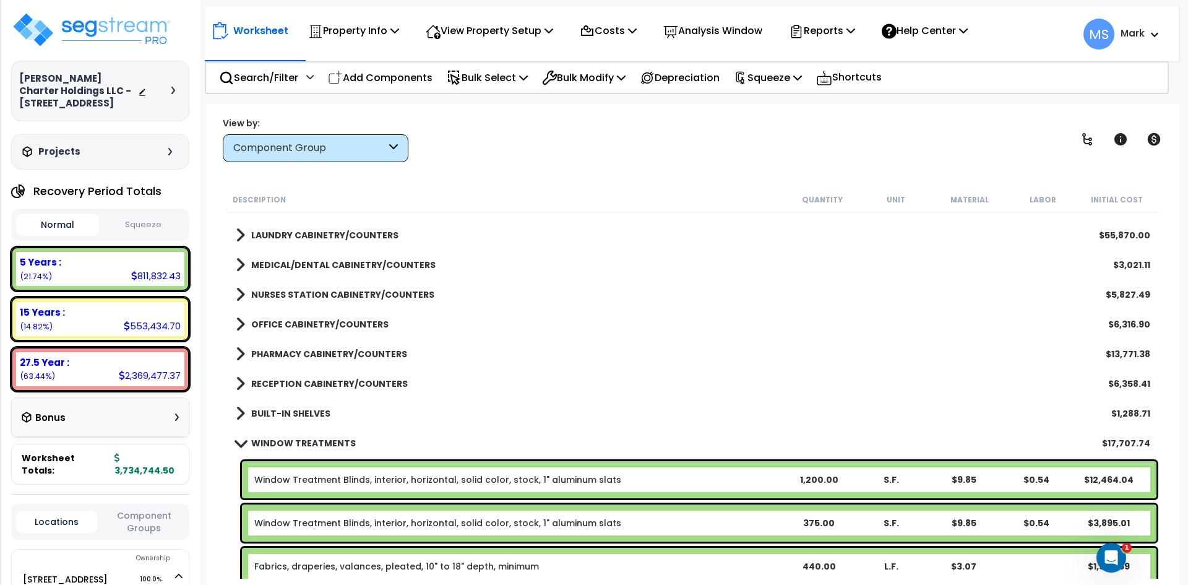
click at [319, 437] on b "WINDOW TREATMENTS" at bounding box center [303, 443] width 105 height 12
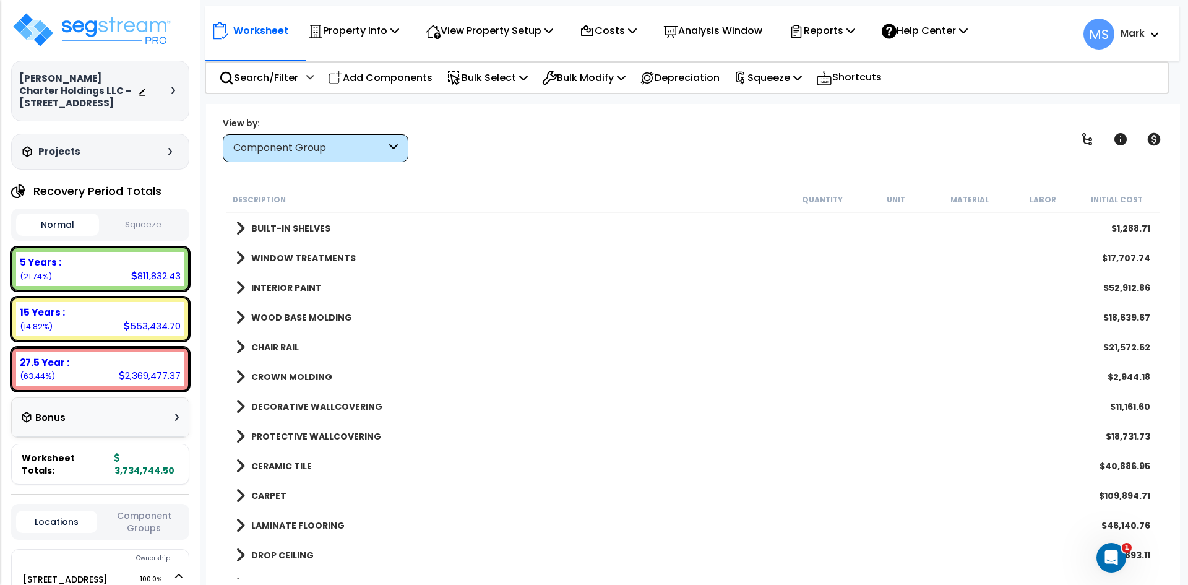
scroll to position [742, 0]
click at [286, 353] on link "CHAIR RAIL" at bounding box center [267, 346] width 63 height 17
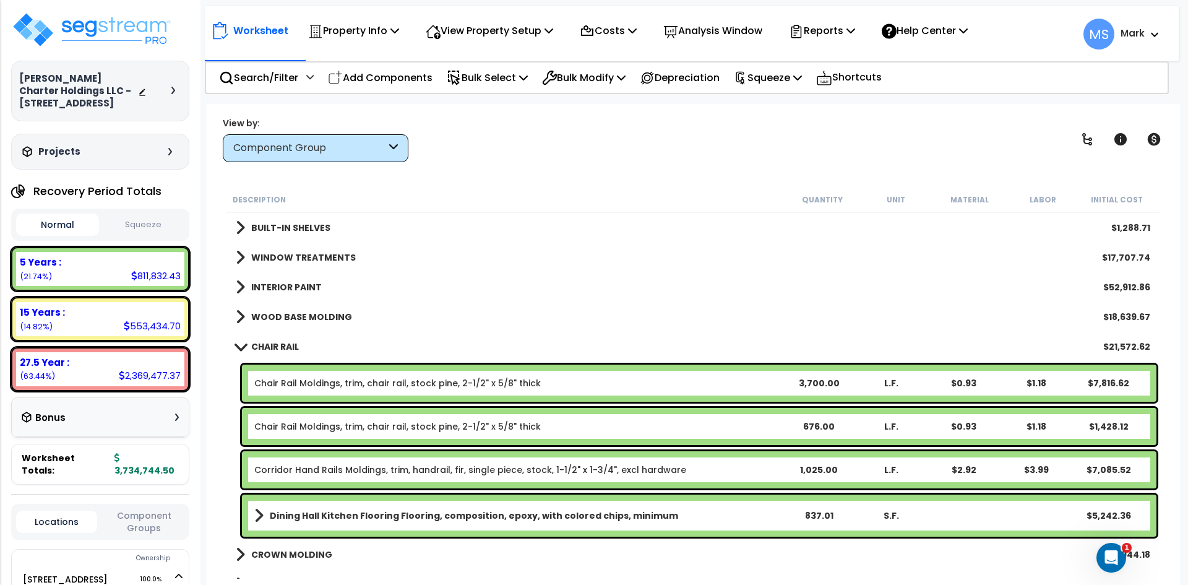
click at [286, 348] on b "CHAIR RAIL" at bounding box center [275, 346] width 48 height 12
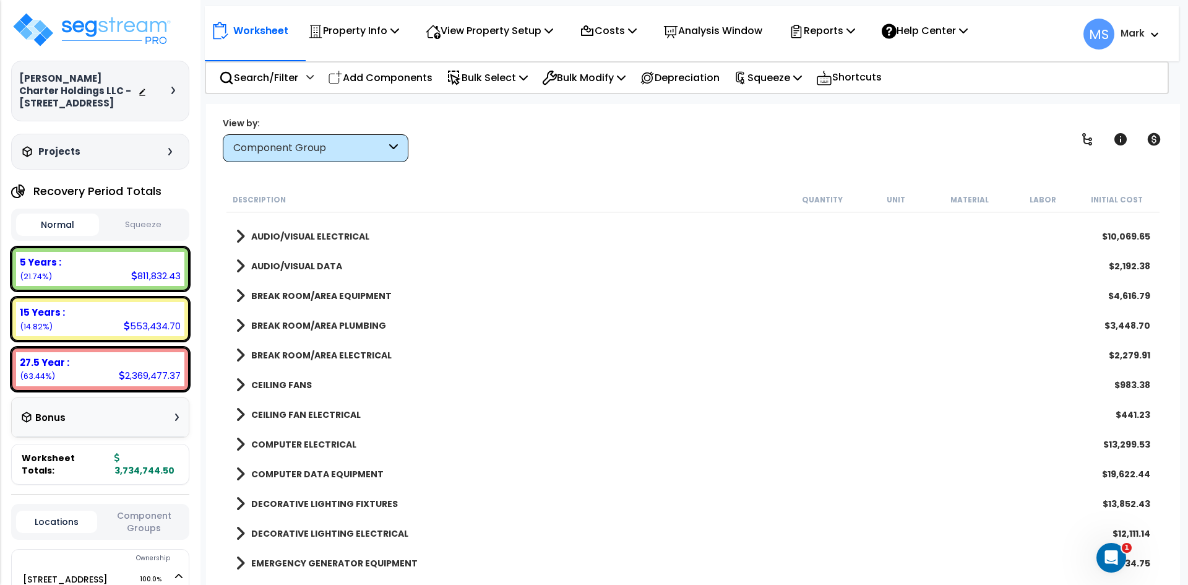
scroll to position [1361, 0]
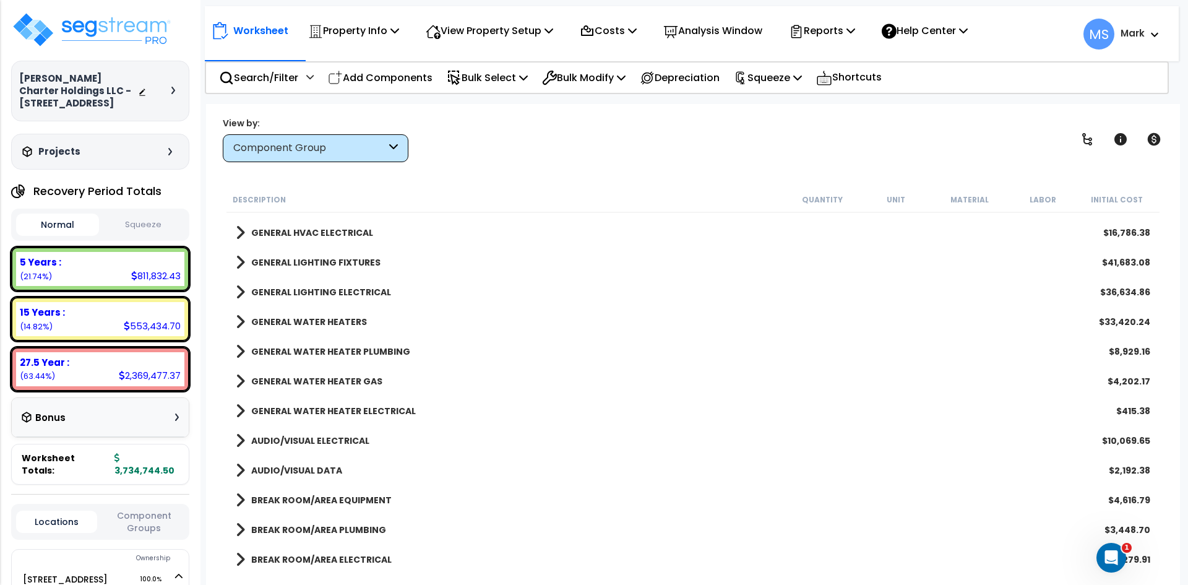
click at [373, 152] on div "Component Group" at bounding box center [309, 148] width 153 height 14
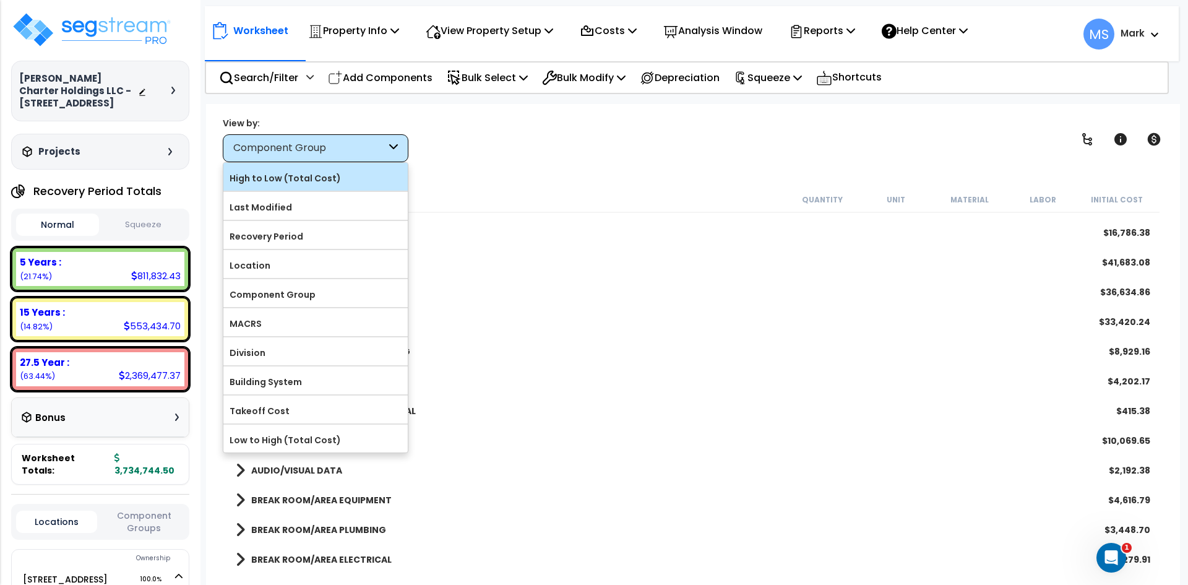
click at [311, 183] on label "High to Low (Total Cost)" at bounding box center [315, 178] width 184 height 19
click at [0, 0] on input "High to Low (Total Cost)" at bounding box center [0, 0] width 0 height 0
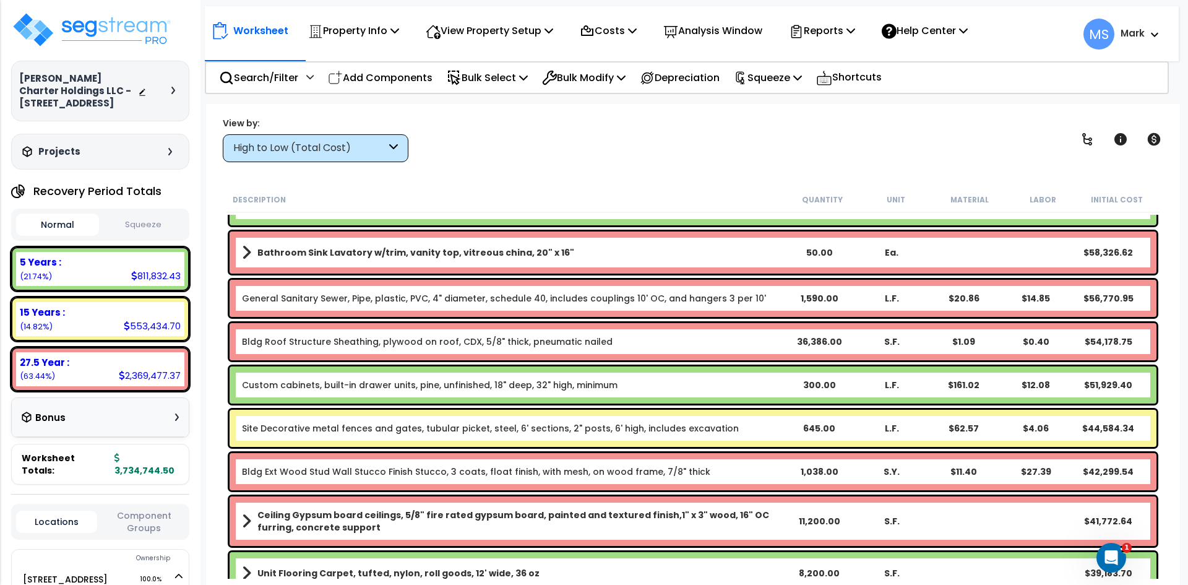
scroll to position [681, 0]
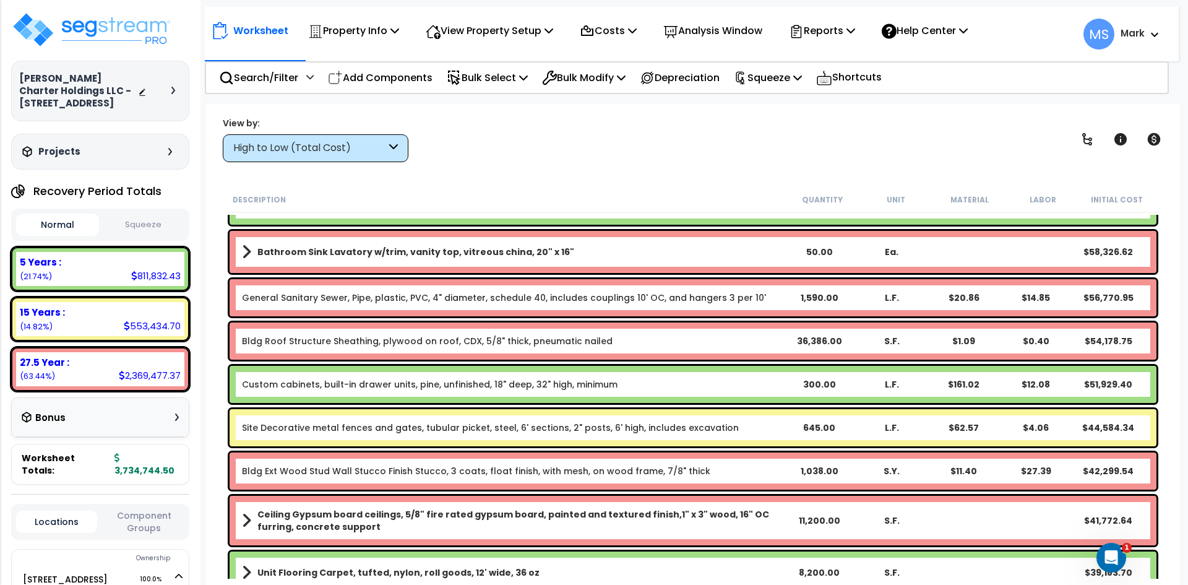
click at [552, 382] on link "Custom cabinets, built-in drawer units, pine, unfinished, 18" deep, 32" high, m…" at bounding box center [430, 384] width 376 height 12
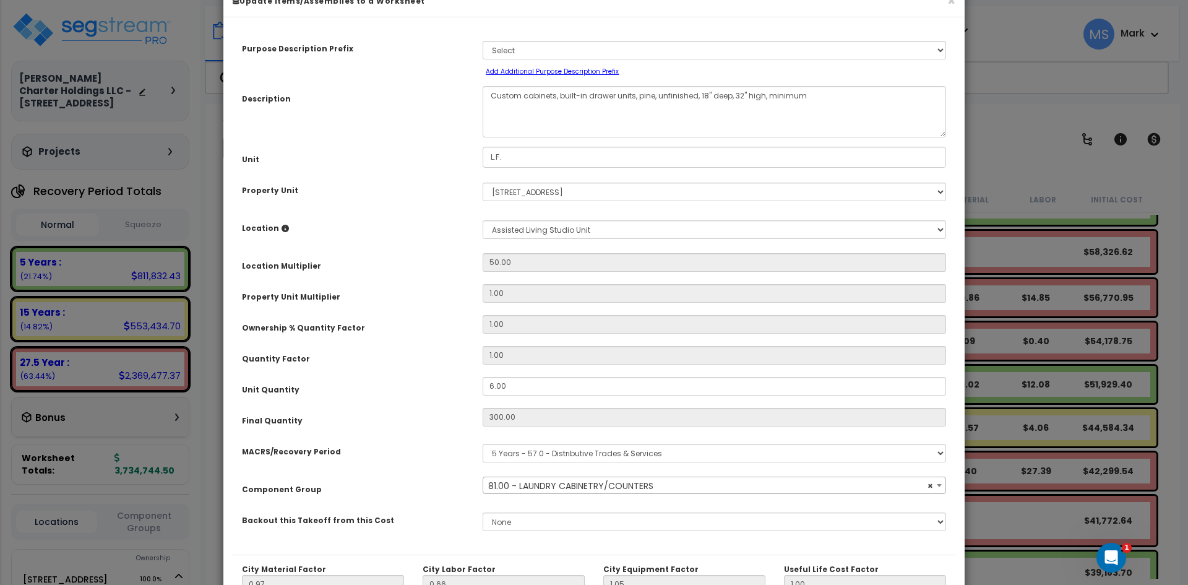
scroll to position [30, 0]
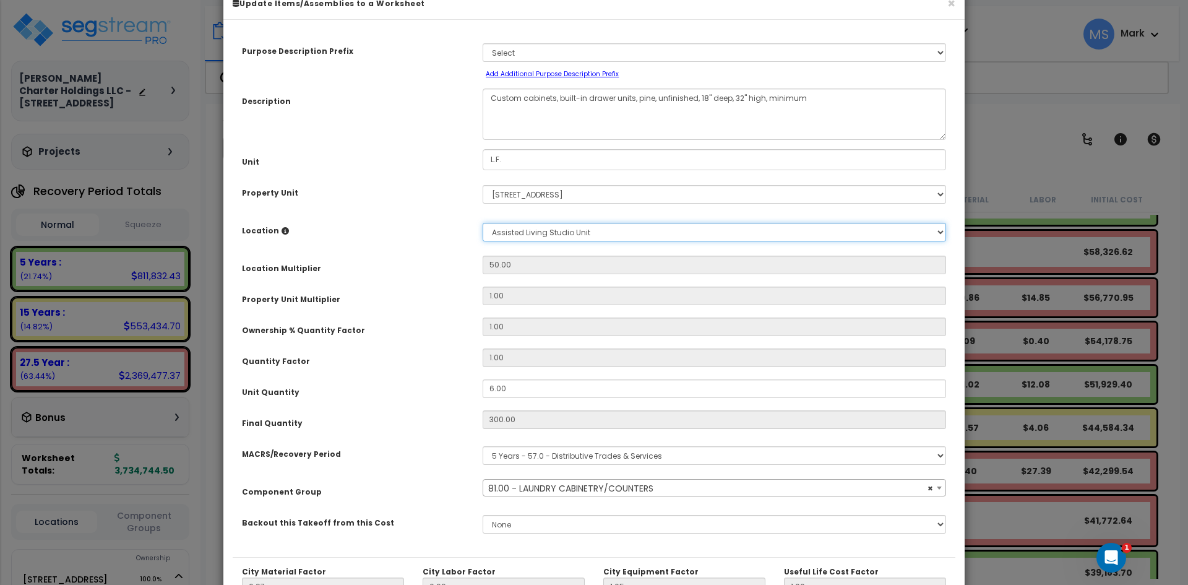
click at [581, 235] on select "Select Assisted Living Studio Unit Building Building Interior Building Porte Co…" at bounding box center [714, 232] width 463 height 19
select select "45911"
select select "461"
click at [483, 223] on select "Select Assisted Living Studio Unit Building Building Interior Building Porte Co…" at bounding box center [714, 232] width 463 height 19
select select "45911"
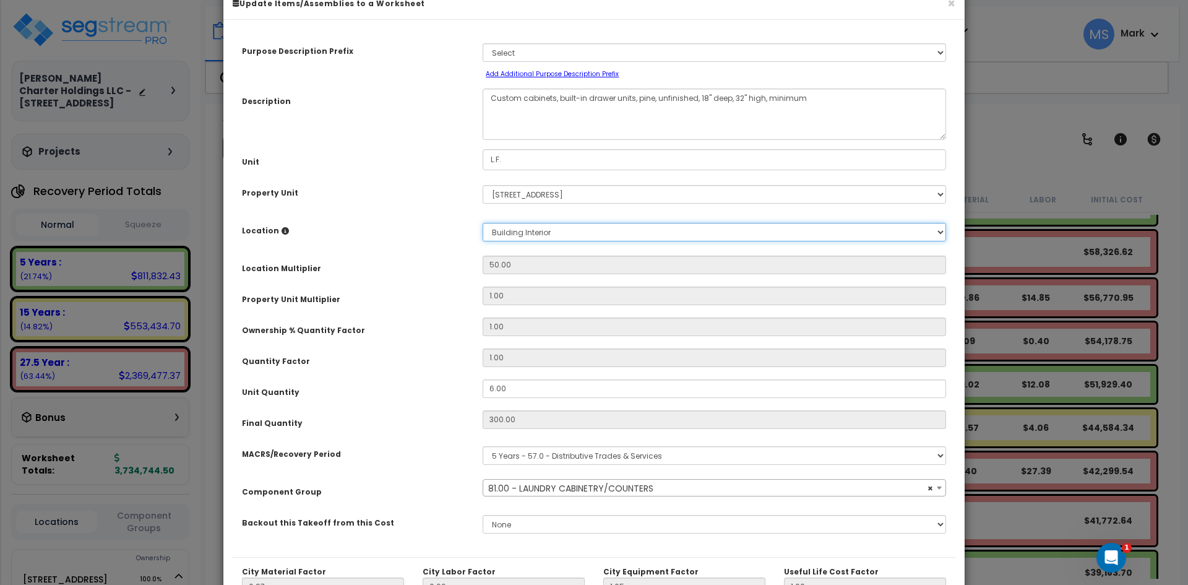
type input "1"
type input "6"
type input "$1,038.60"
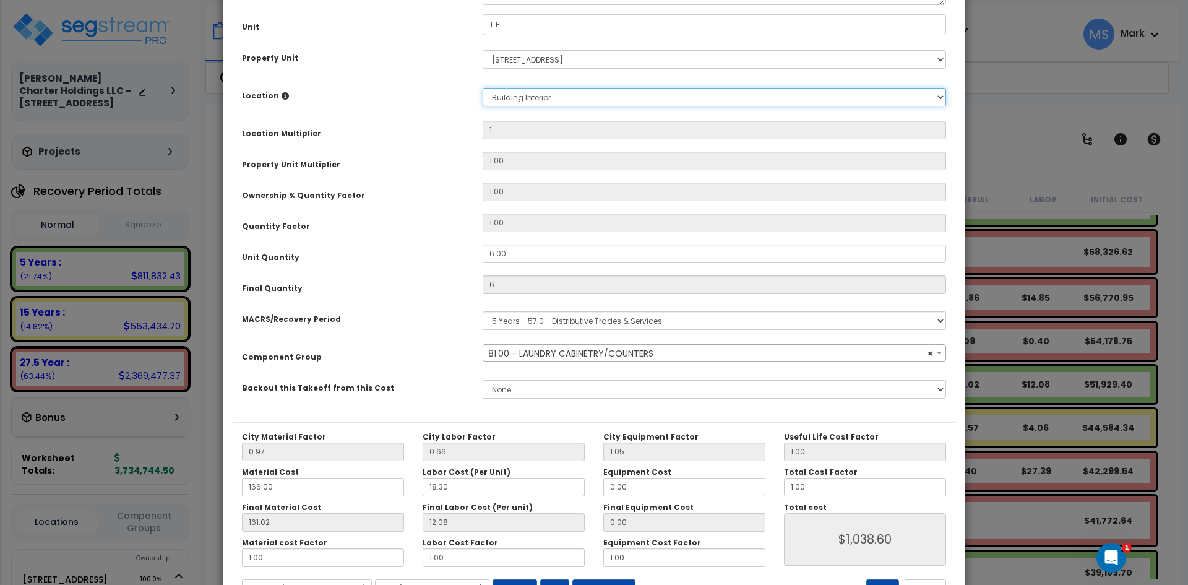
scroll to position [216, 0]
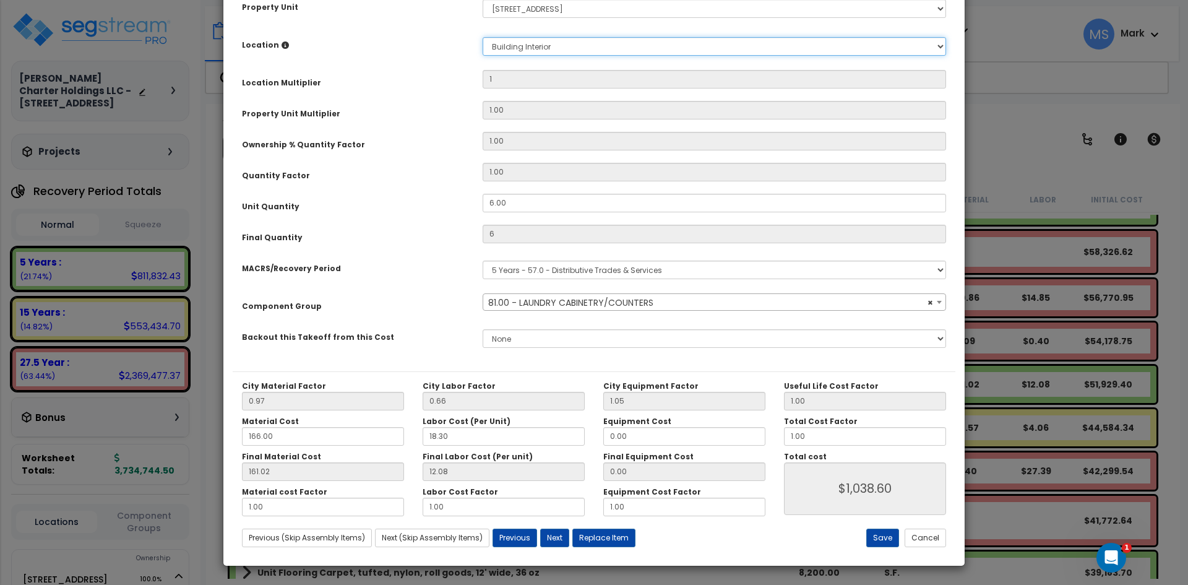
select select "45911"
click at [882, 535] on button "Save" at bounding box center [882, 537] width 33 height 19
type input "1.00"
type input "6.00"
type input "1038.60"
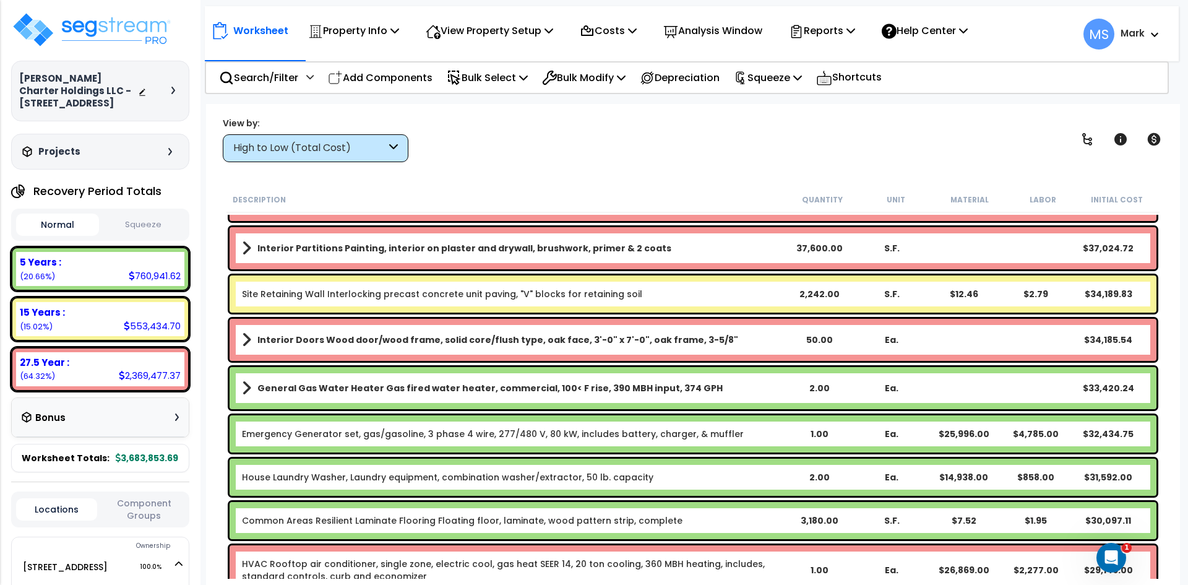
scroll to position [1176, 0]
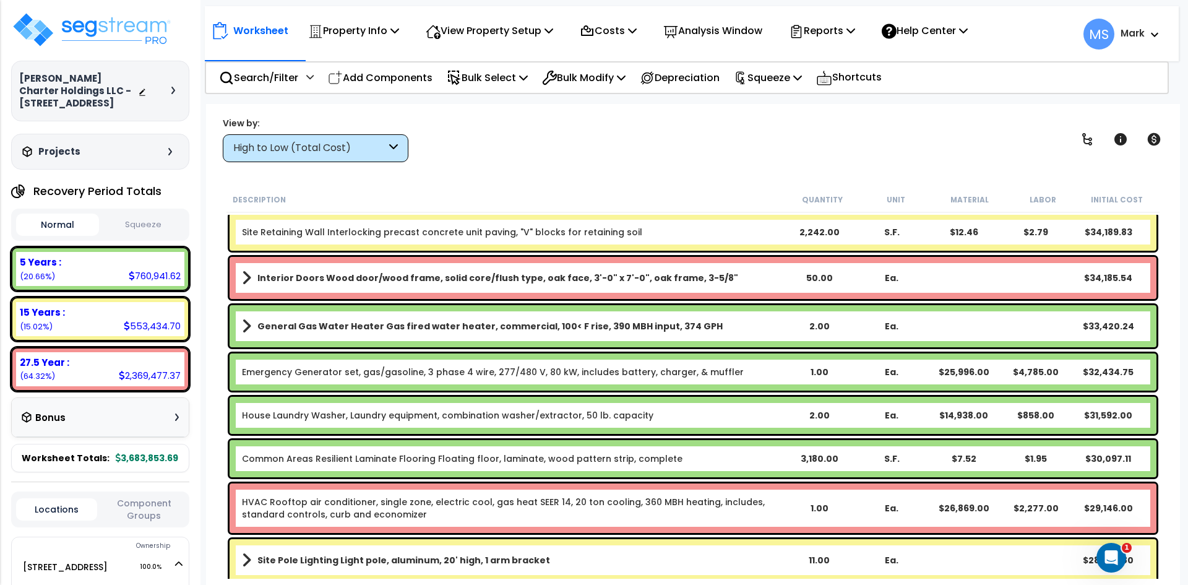
click at [572, 416] on link "House Laundry Washer, Laundry equipment, combination washer/extractor, 50 lb. c…" at bounding box center [447, 415] width 411 height 12
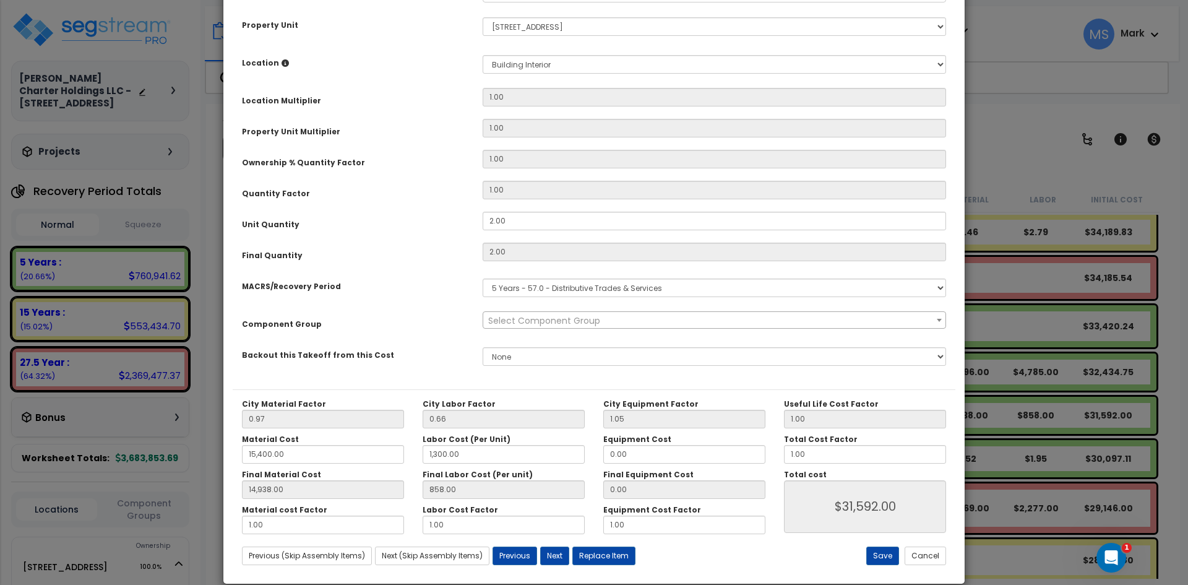
scroll to position [216, 0]
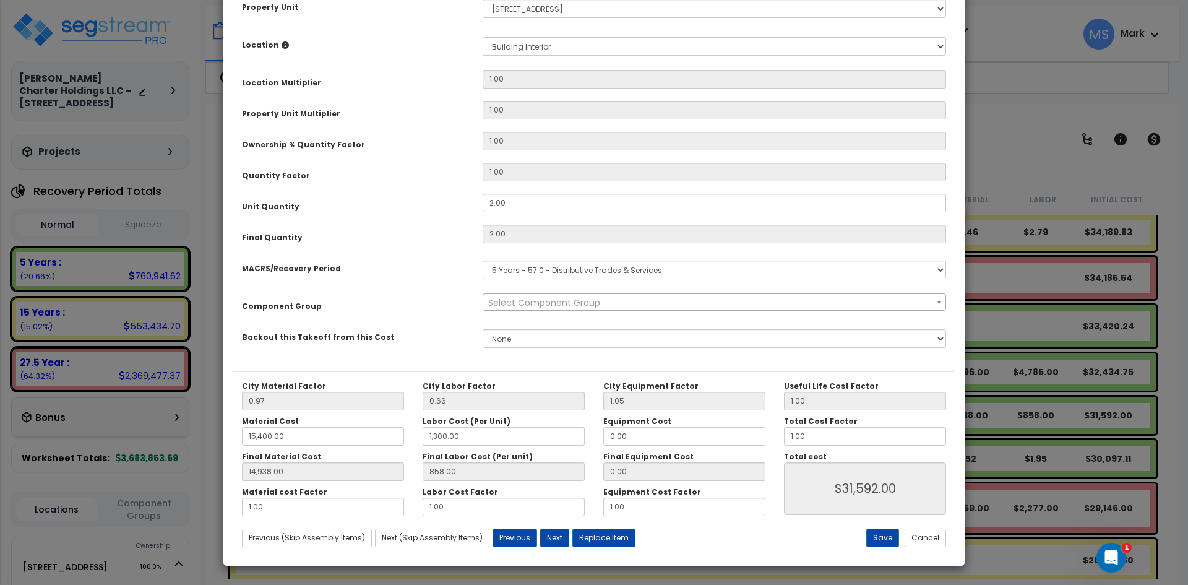
select select "45840"
click at [588, 533] on button "Replace Item" at bounding box center [603, 537] width 63 height 19
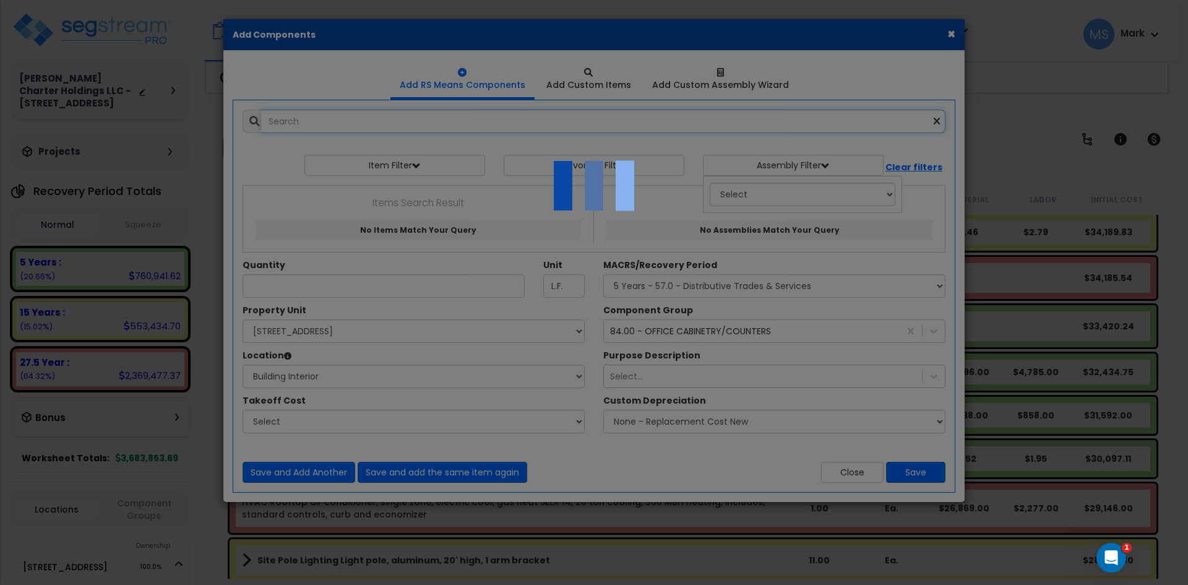
type input "2"
type input "Ea."
select select "461"
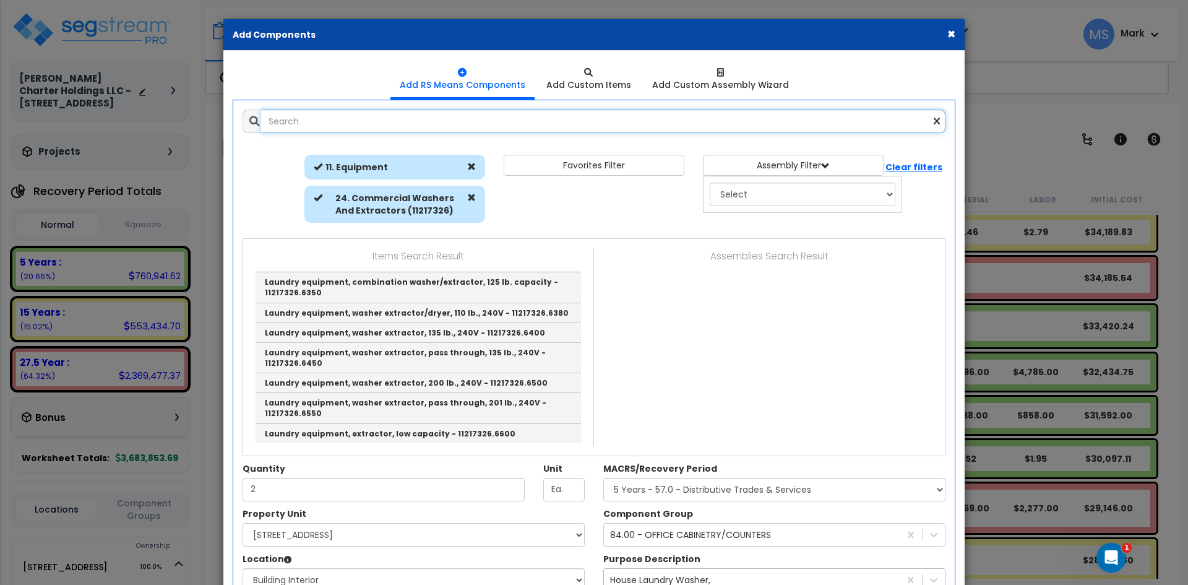
scroll to position [62, 0]
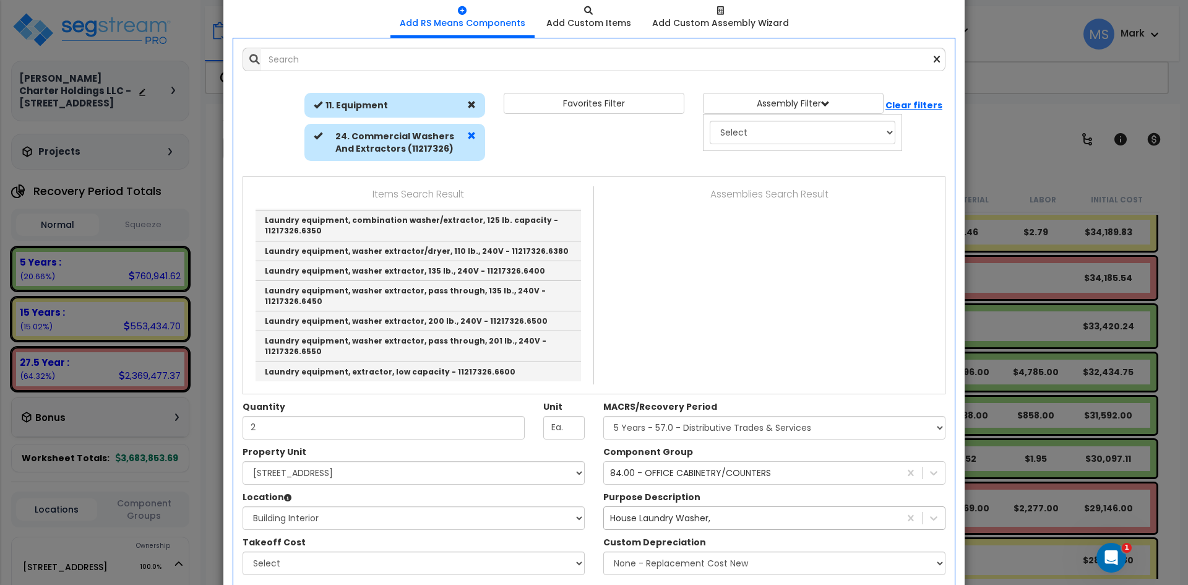
click at [468, 131] on span at bounding box center [471, 135] width 9 height 9
select select
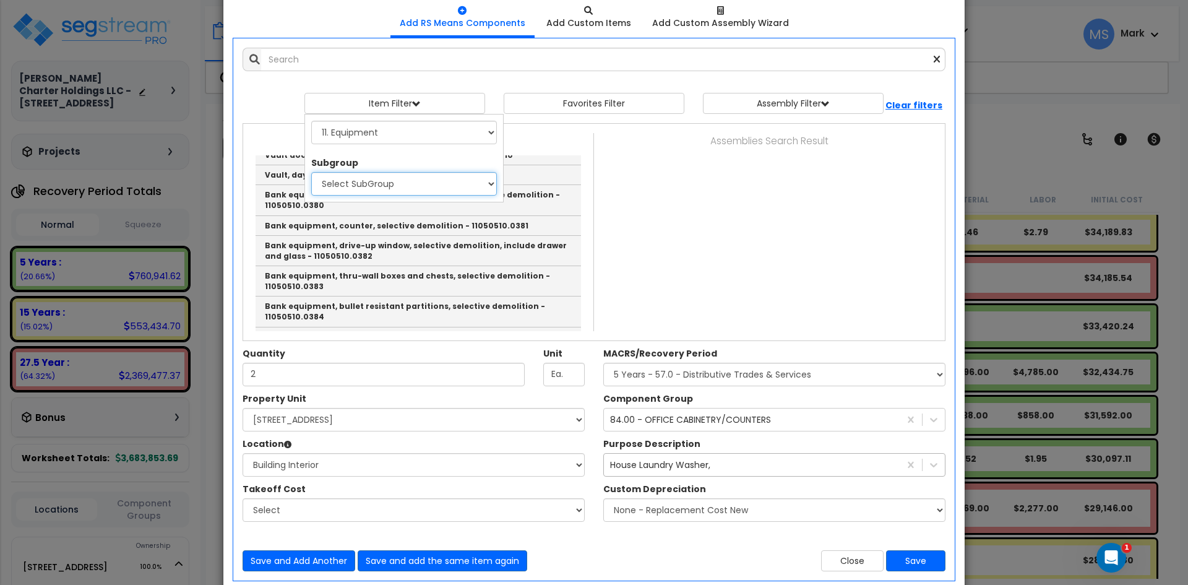
click at [394, 173] on select "Select SubGroup 1. Selective Demolition for Commercial Equipment (11050510) 2. …" at bounding box center [404, 184] width 186 height 24
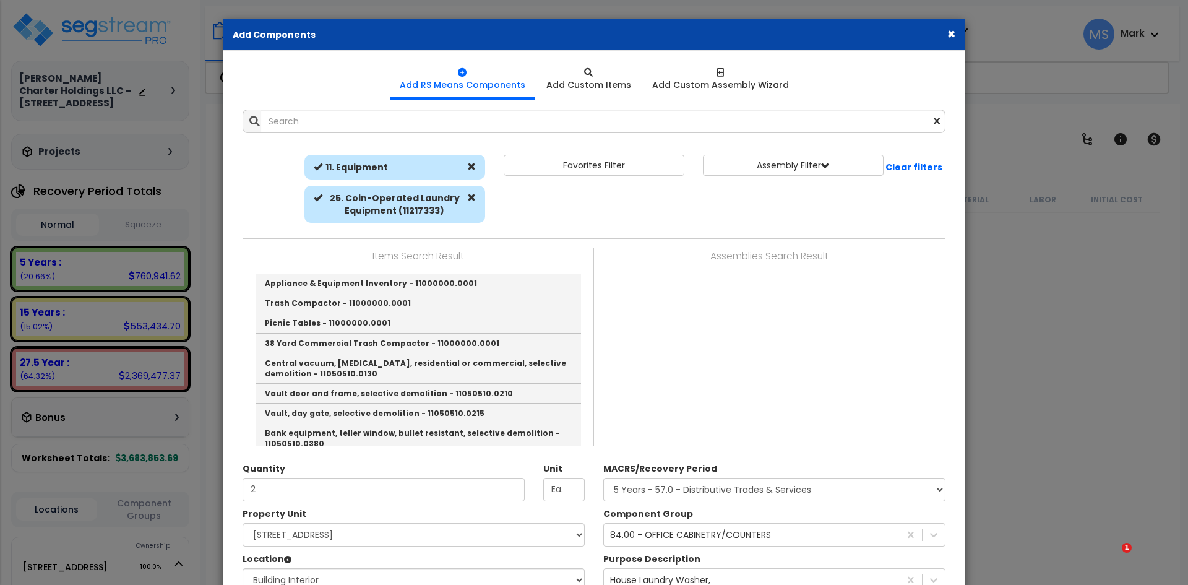
select select "3667"
select select "167663"
select select "461"
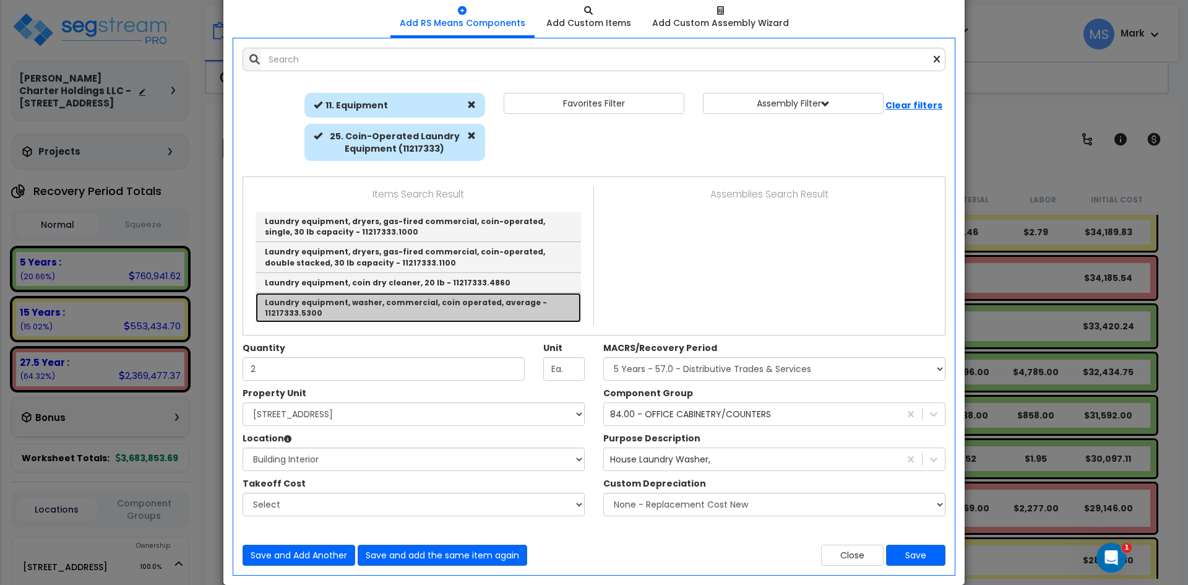
click at [408, 300] on link "Laundry equipment, washer, commercial, coin operated, average - 11217333.5300" at bounding box center [418, 308] width 325 height 30
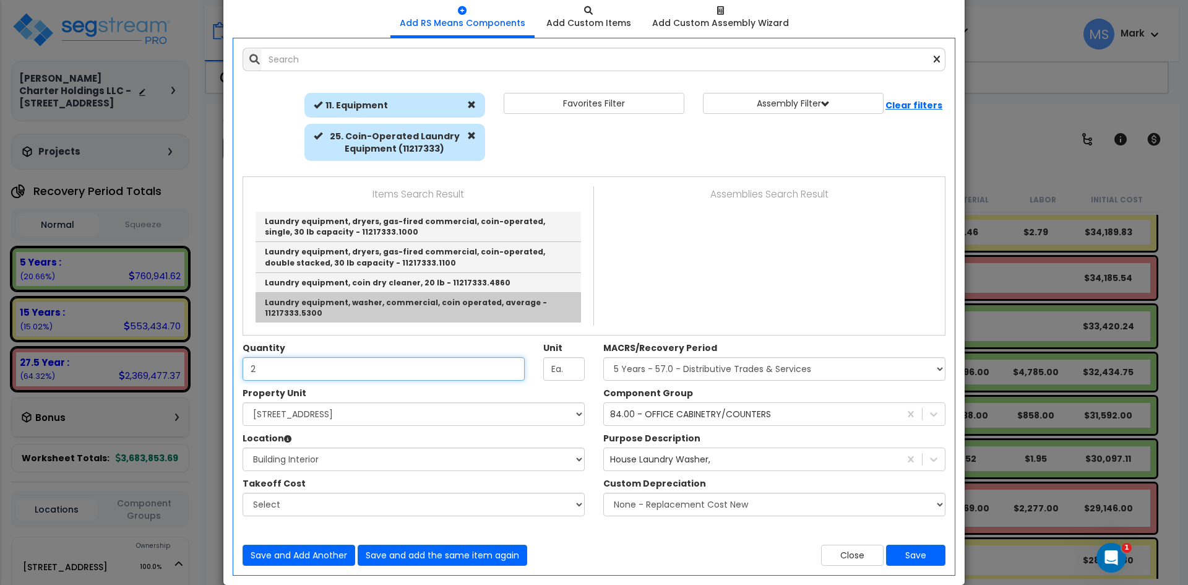
type input "Laundry equipment, washer, commercial, coin operated, average - 11217333.5300"
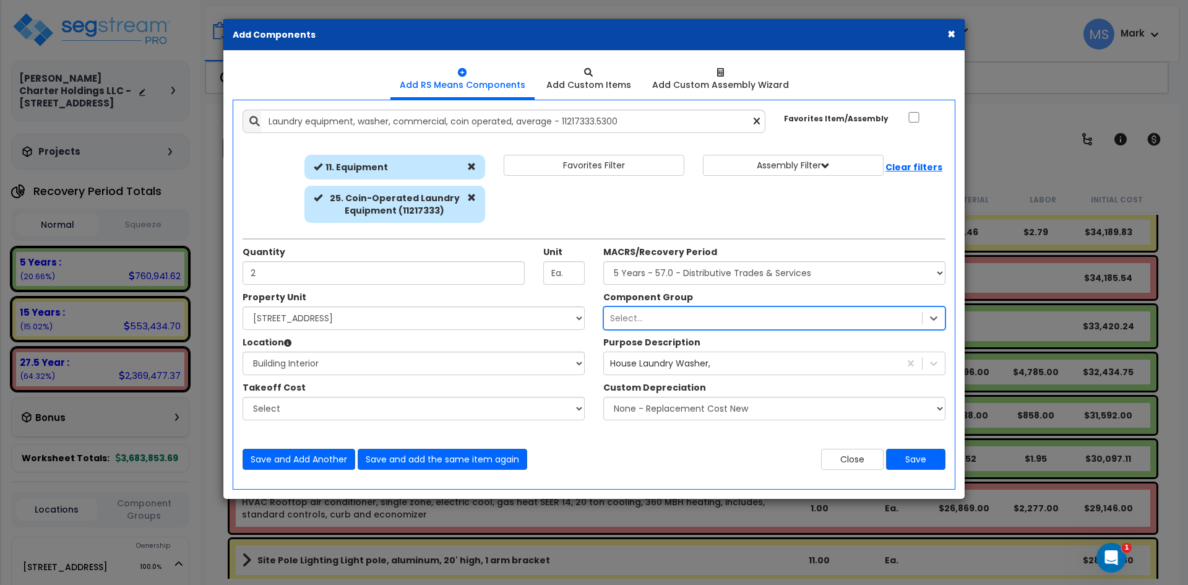
click at [797, 316] on div "Select..." at bounding box center [763, 318] width 318 height 20
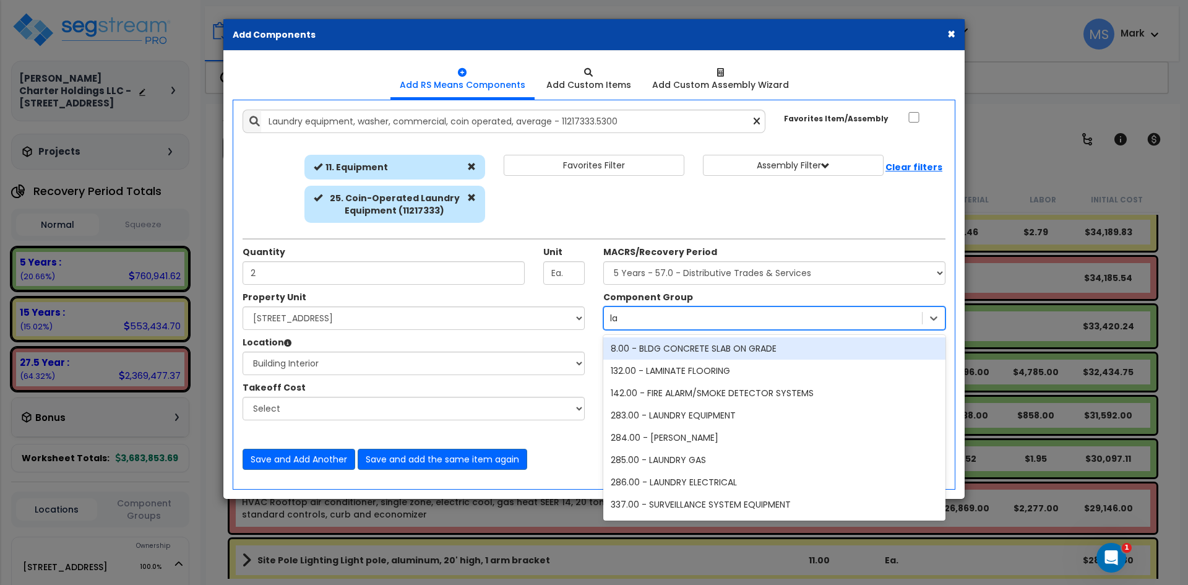
type input "[PERSON_NAME]"
click at [778, 341] on div "283.00 - LAUNDRY EQUIPMENT" at bounding box center [774, 348] width 342 height 22
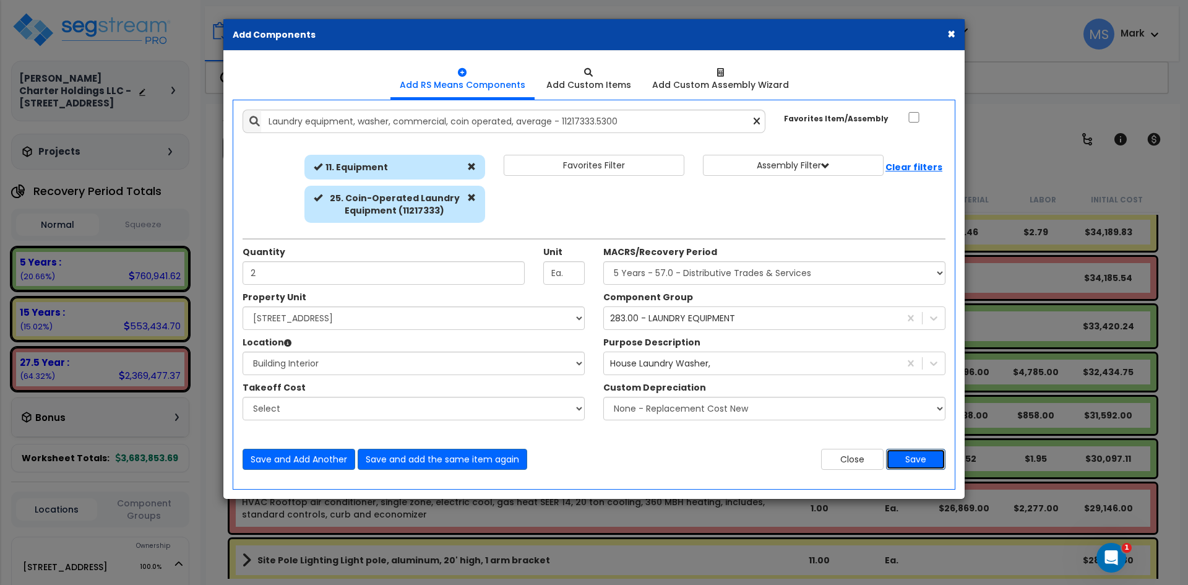
click at [919, 464] on button "Save" at bounding box center [915, 459] width 59 height 21
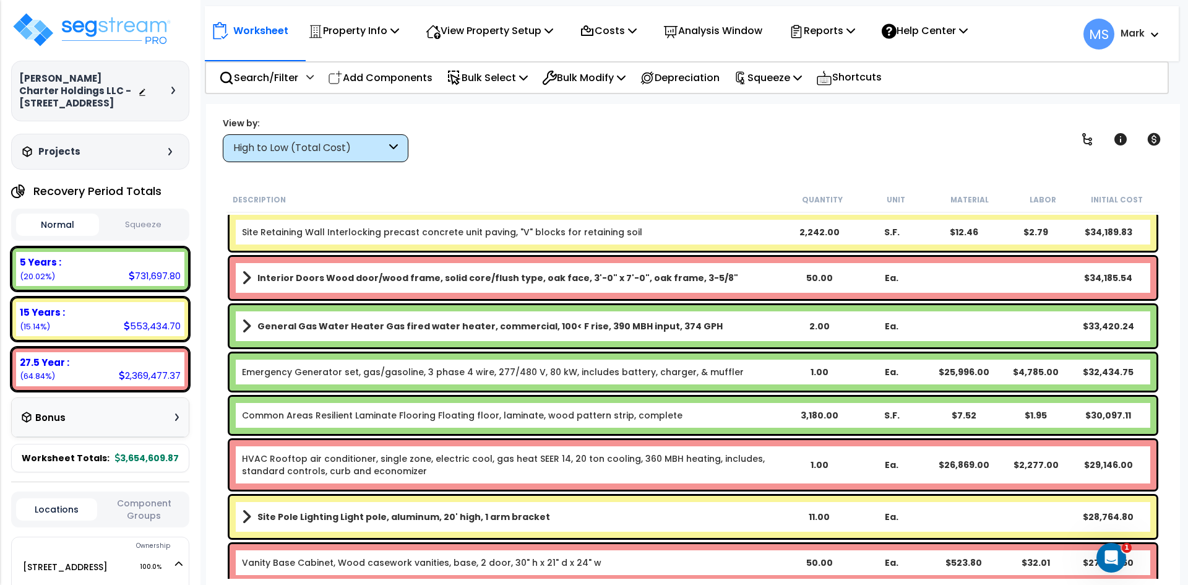
click at [372, 150] on div "High to Low (Total Cost)" at bounding box center [309, 148] width 153 height 14
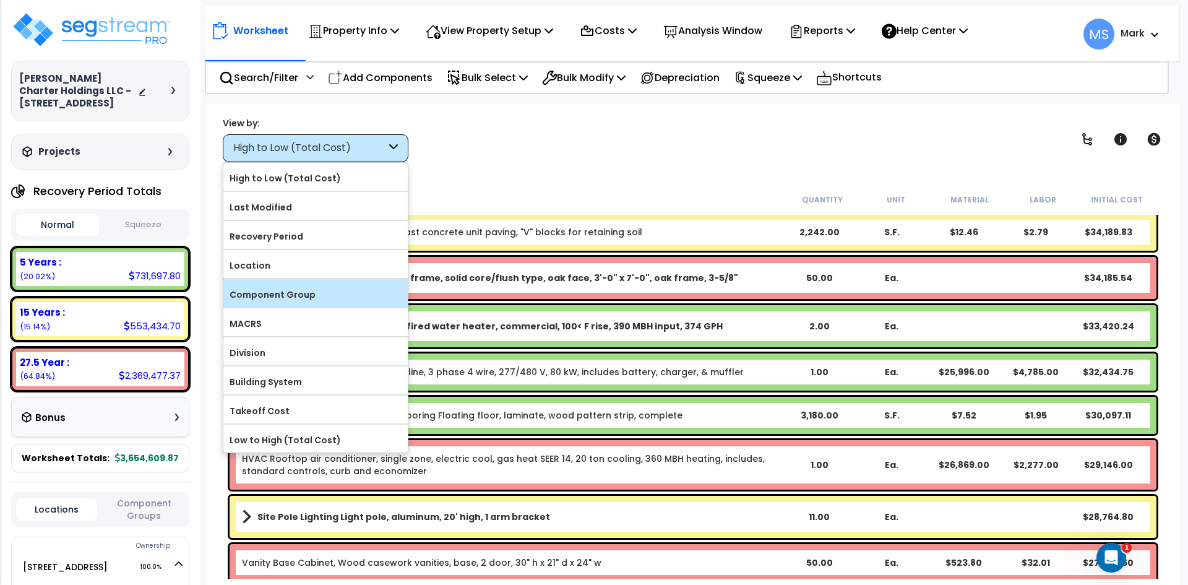
click at [311, 288] on label "Component Group" at bounding box center [315, 294] width 184 height 19
click at [0, 0] on input "Component Group" at bounding box center [0, 0] width 0 height 0
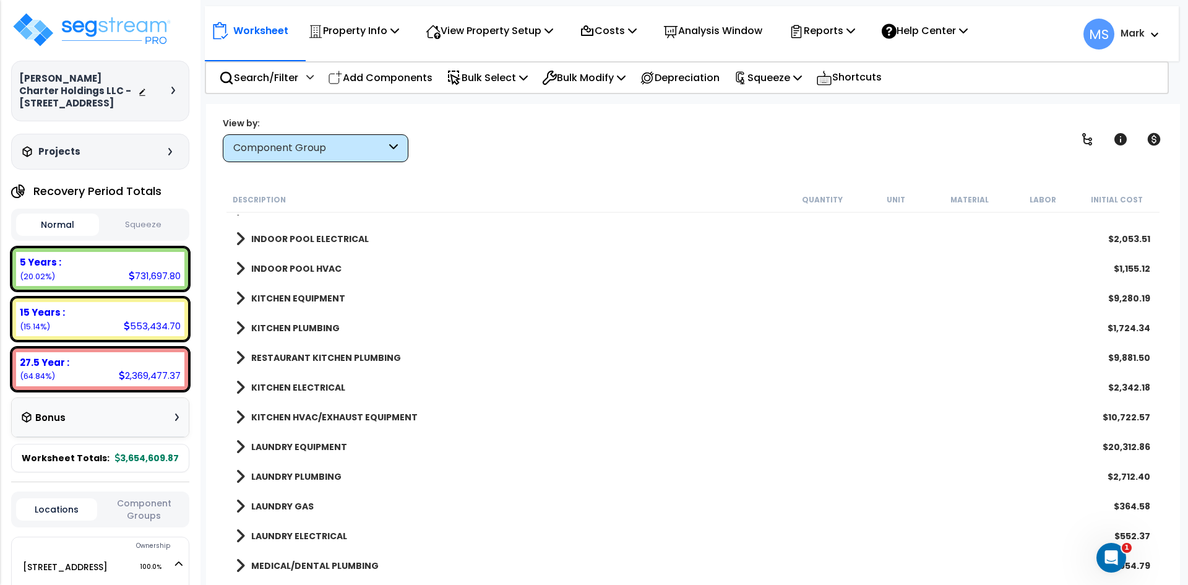
scroll to position [2660, 0]
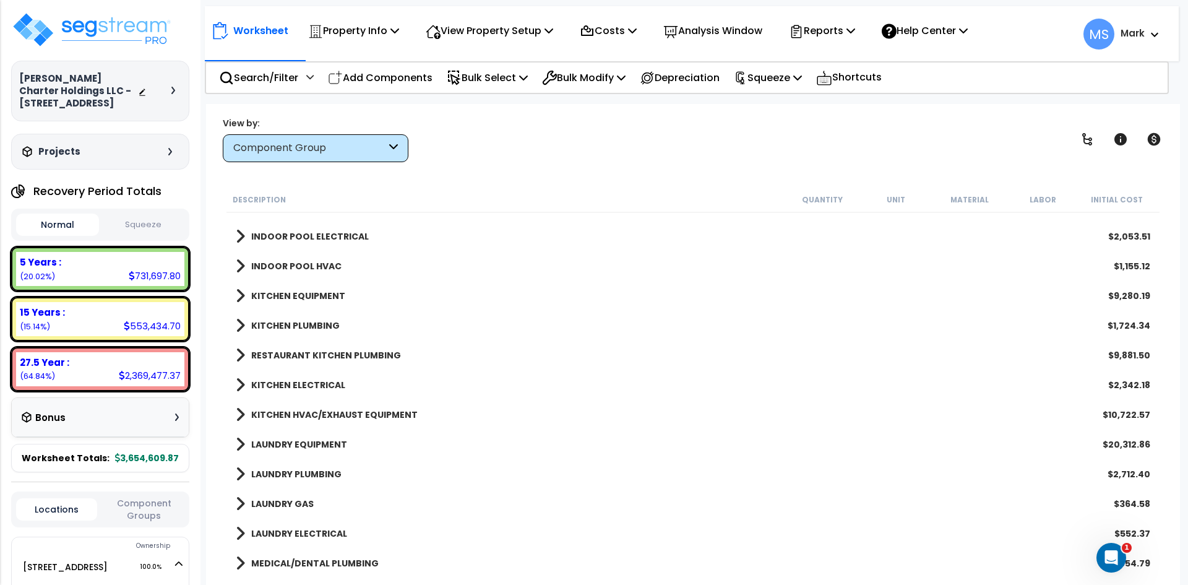
click at [335, 438] on b "LAUNDRY EQUIPMENT" at bounding box center [299, 444] width 96 height 12
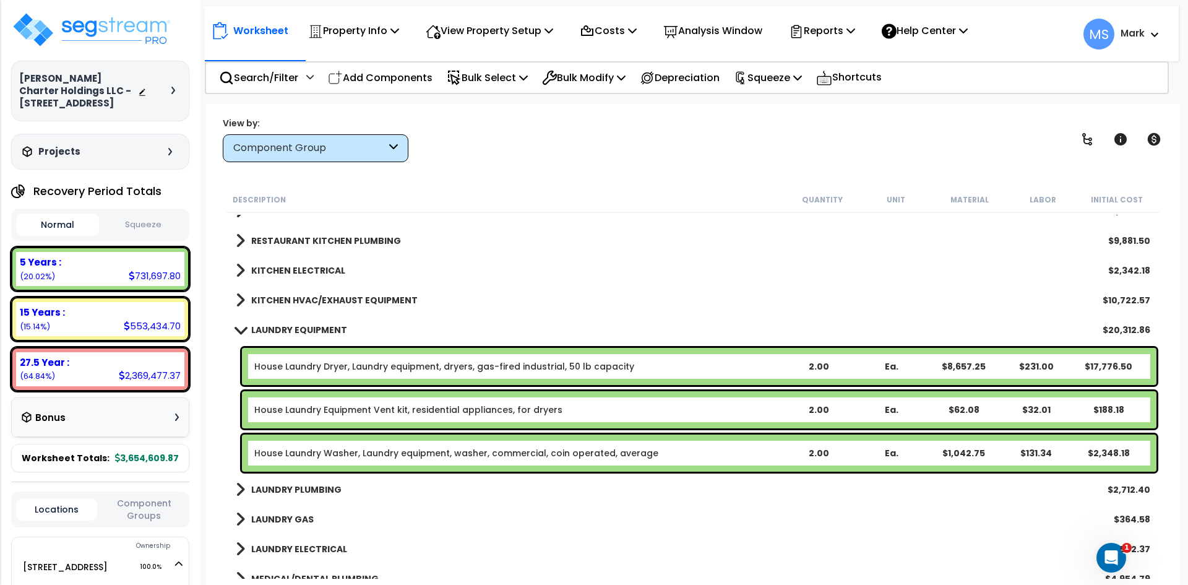
scroll to position [2784, 0]
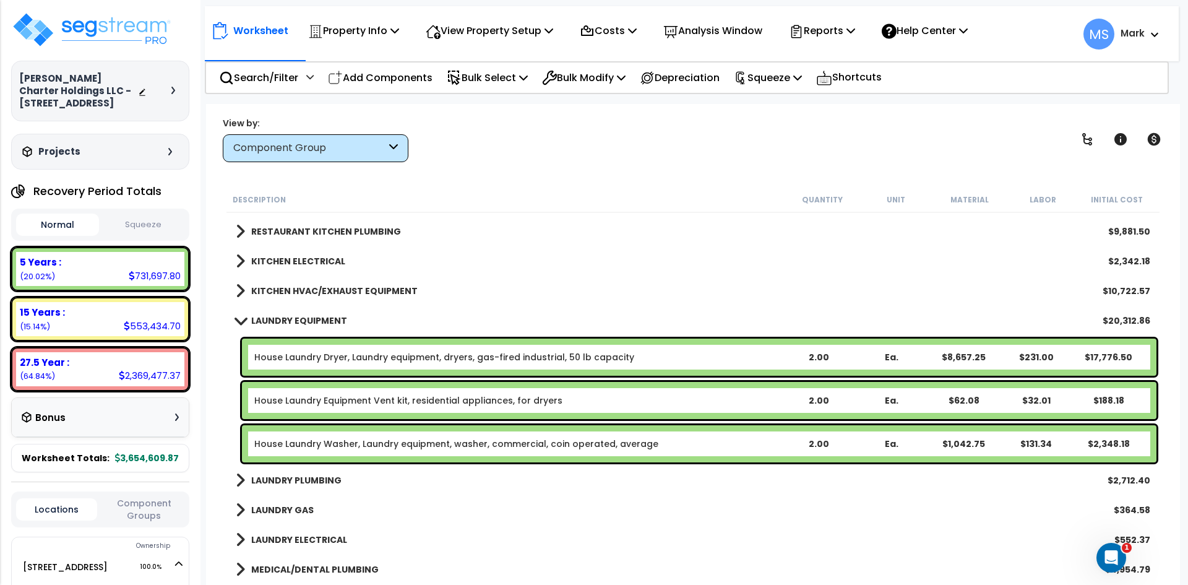
click at [498, 362] on link "House Laundry Dryer, Laundry equipment, dryers, gas-fired industrial, 50 lb cap…" at bounding box center [444, 357] width 380 height 12
click at [416, 359] on link "House Laundry Dryer, Laundry equipment, dryers, gas-fired industrial, 50 lb cap…" at bounding box center [444, 357] width 380 height 12
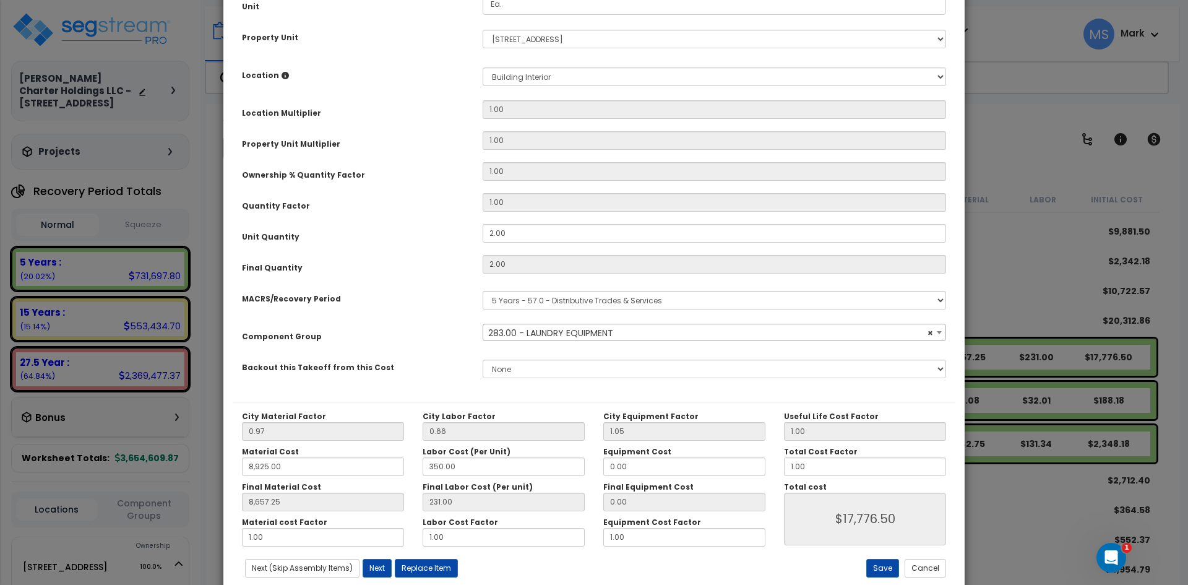
scroll to position [216, 0]
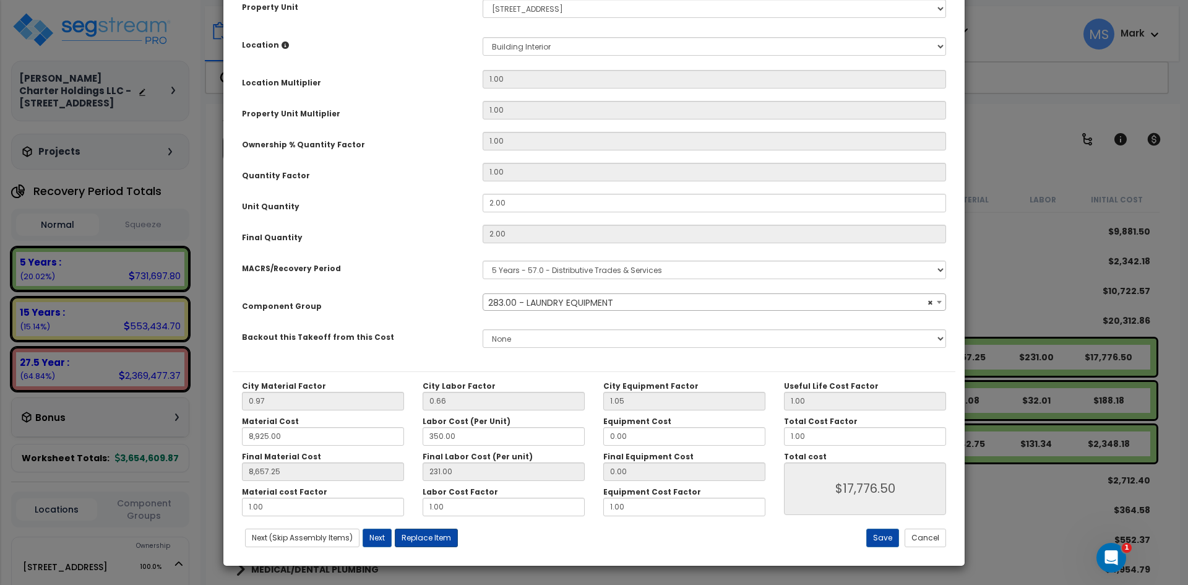
select select "45840"
click at [435, 538] on button "Replace Item" at bounding box center [426, 537] width 63 height 19
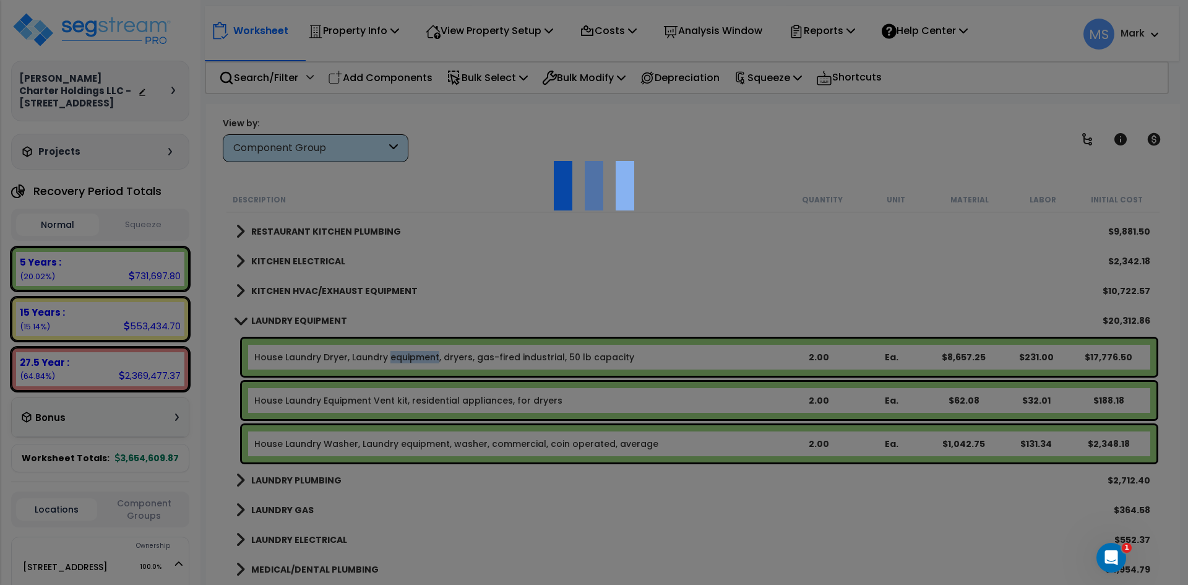
select select "11000000"
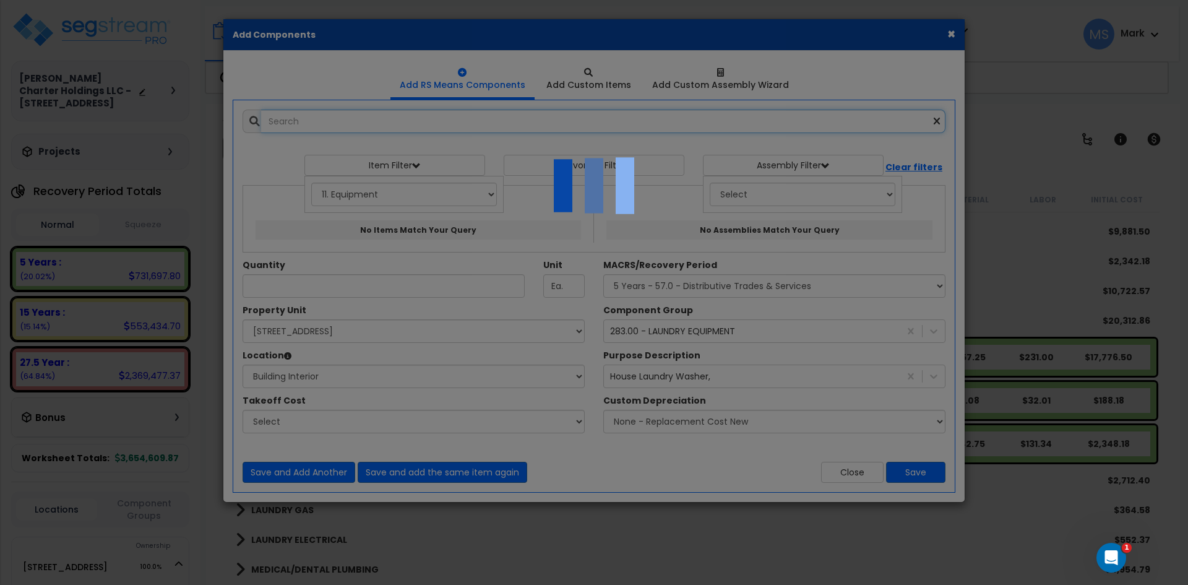
type input "2"
select select "461"
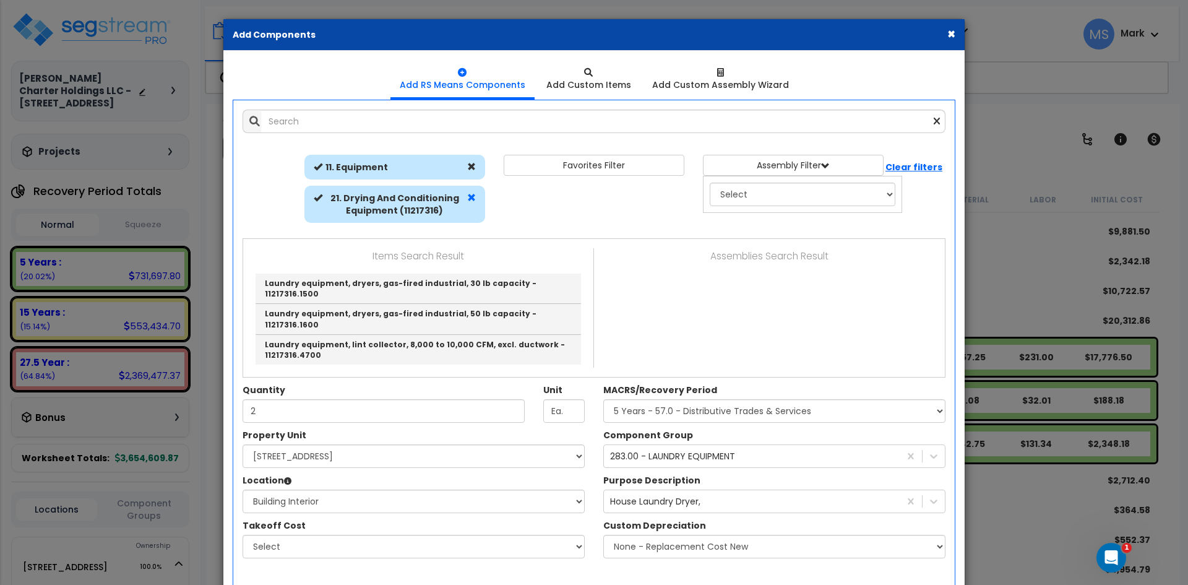
click at [472, 197] on span at bounding box center [471, 197] width 9 height 9
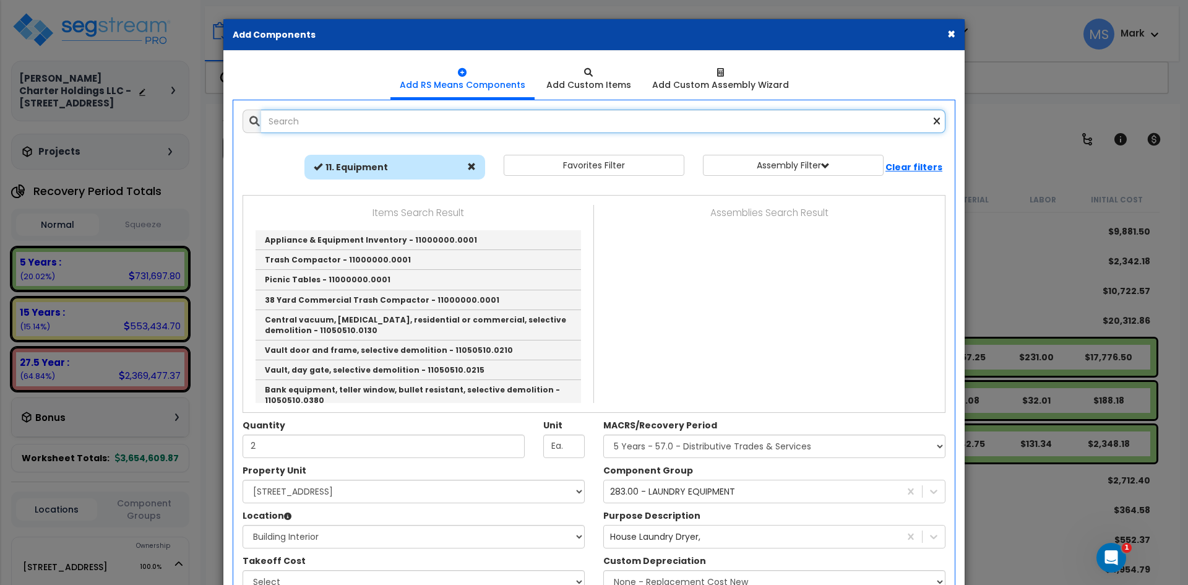
click at [377, 127] on input "text" at bounding box center [603, 122] width 684 height 24
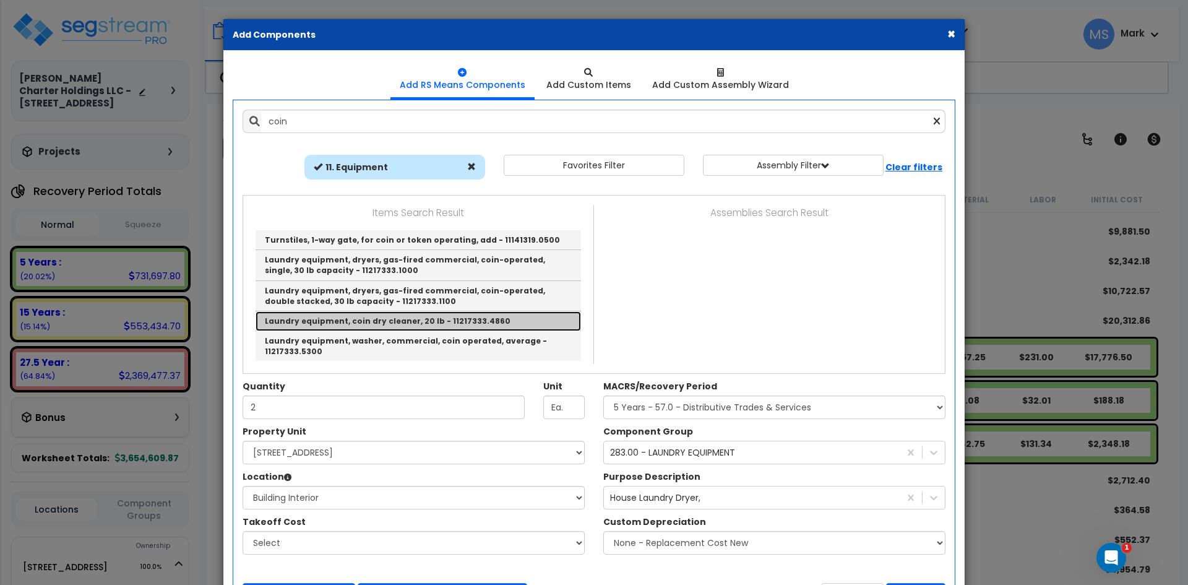
click at [400, 320] on link "Laundry equipment, coin dry cleaner, 20 lb - 11217333.4860" at bounding box center [418, 321] width 325 height 20
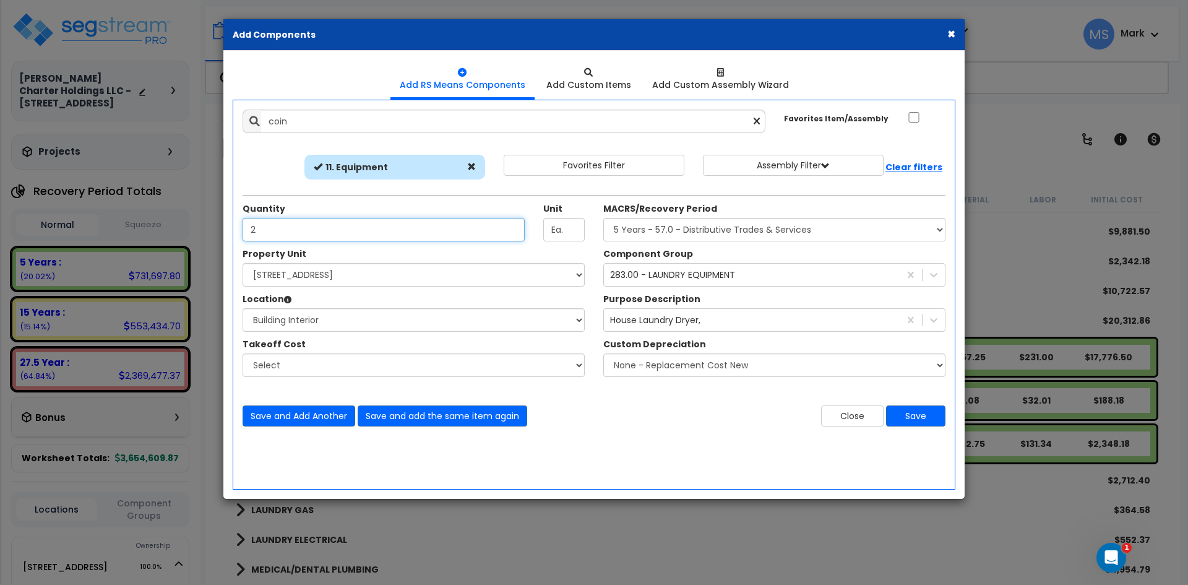
type input "Laundry equipment, coin dry cleaner, 20 lb - 11217333.4860"
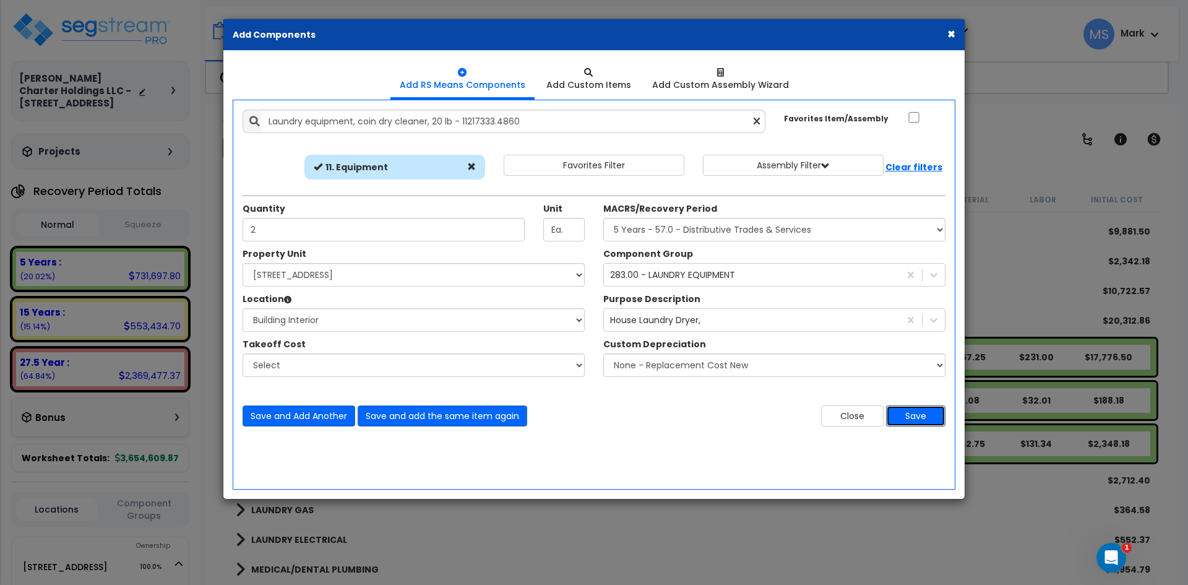
click at [917, 416] on button "Save" at bounding box center [915, 415] width 59 height 21
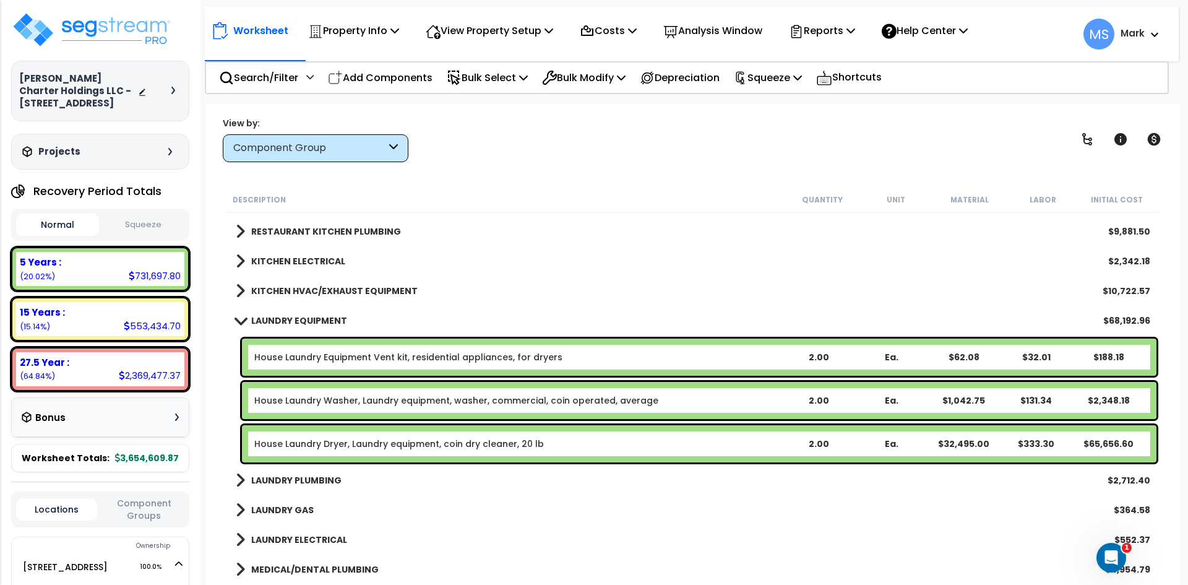
click at [311, 316] on b "LAUNDRY EQUIPMENT" at bounding box center [299, 320] width 96 height 12
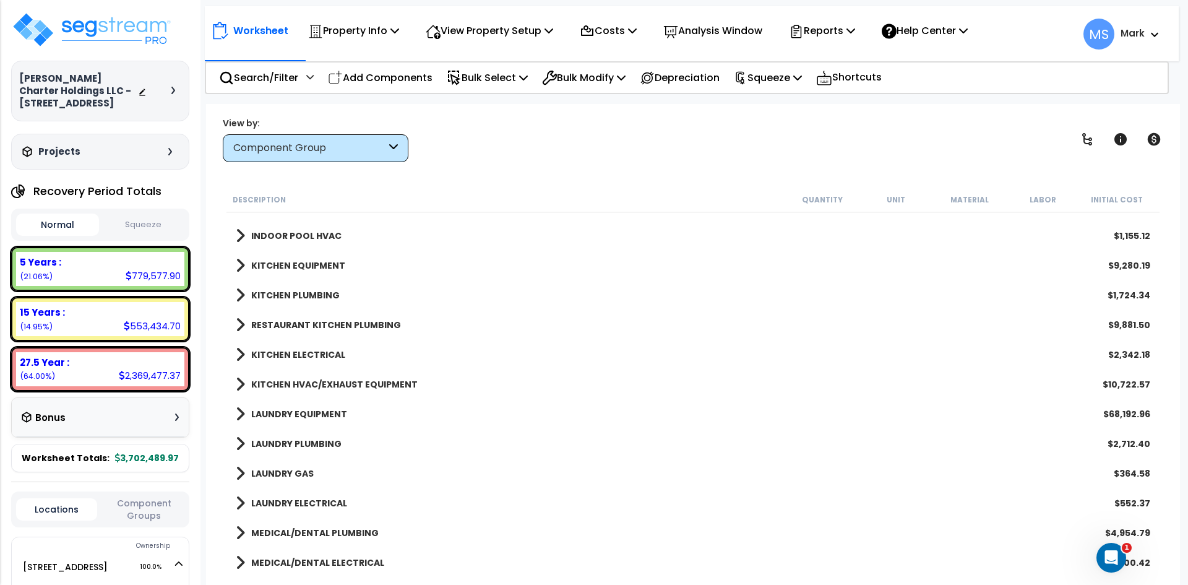
scroll to position [2660, 0]
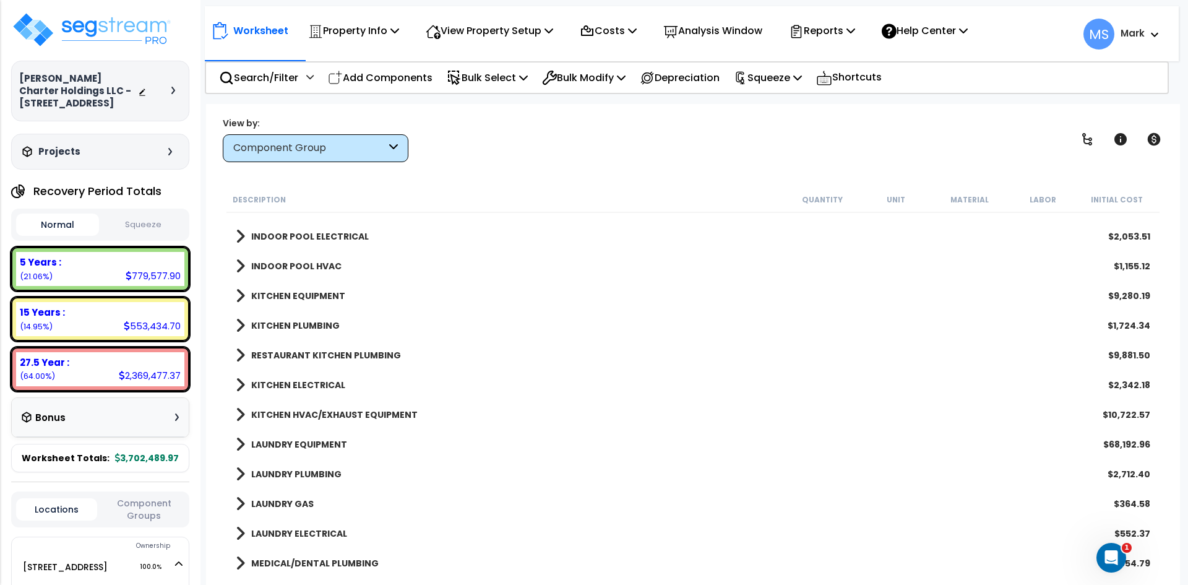
click at [317, 299] on b "KITCHEN EQUIPMENT" at bounding box center [298, 296] width 94 height 12
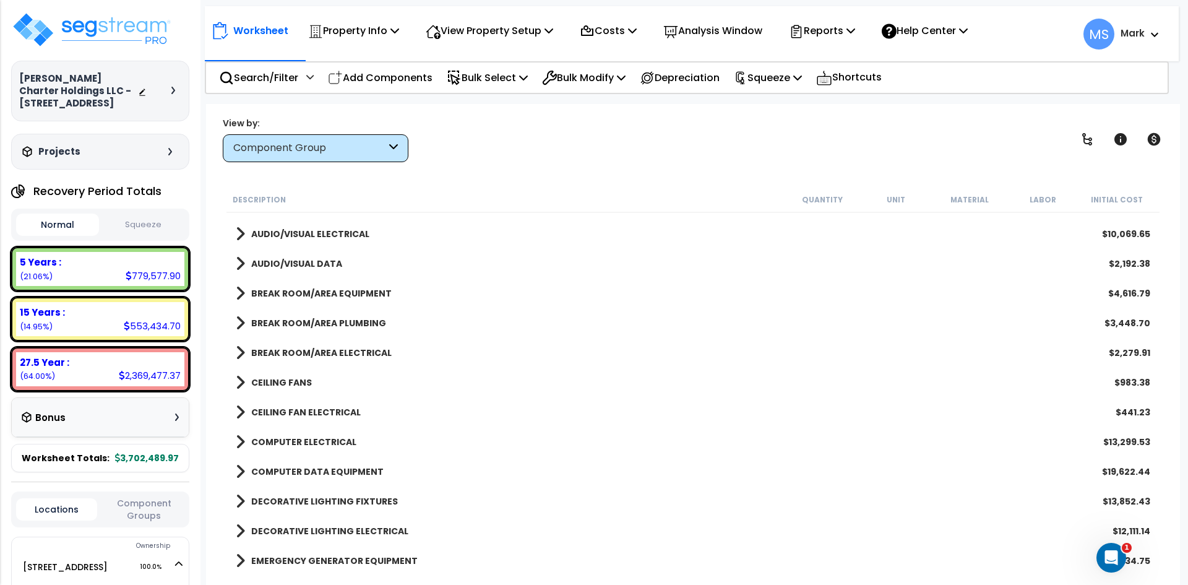
scroll to position [1918, 0]
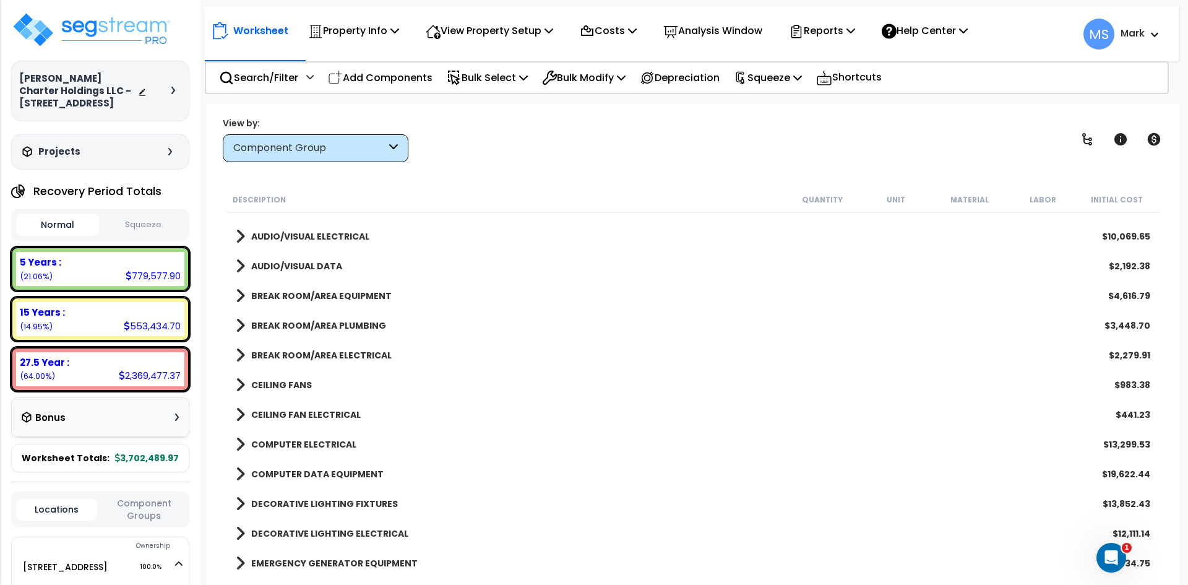
click at [370, 303] on link "BREAK ROOM/AREA EQUIPMENT" at bounding box center [314, 295] width 156 height 17
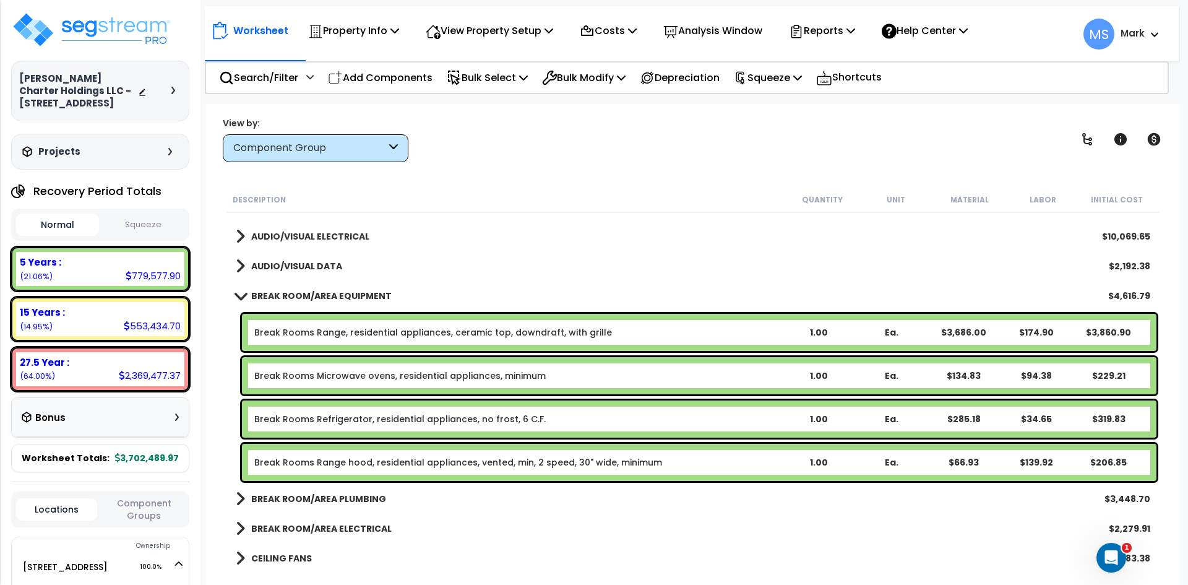
click at [350, 299] on b "BREAK ROOM/AREA EQUIPMENT" at bounding box center [321, 296] width 140 height 12
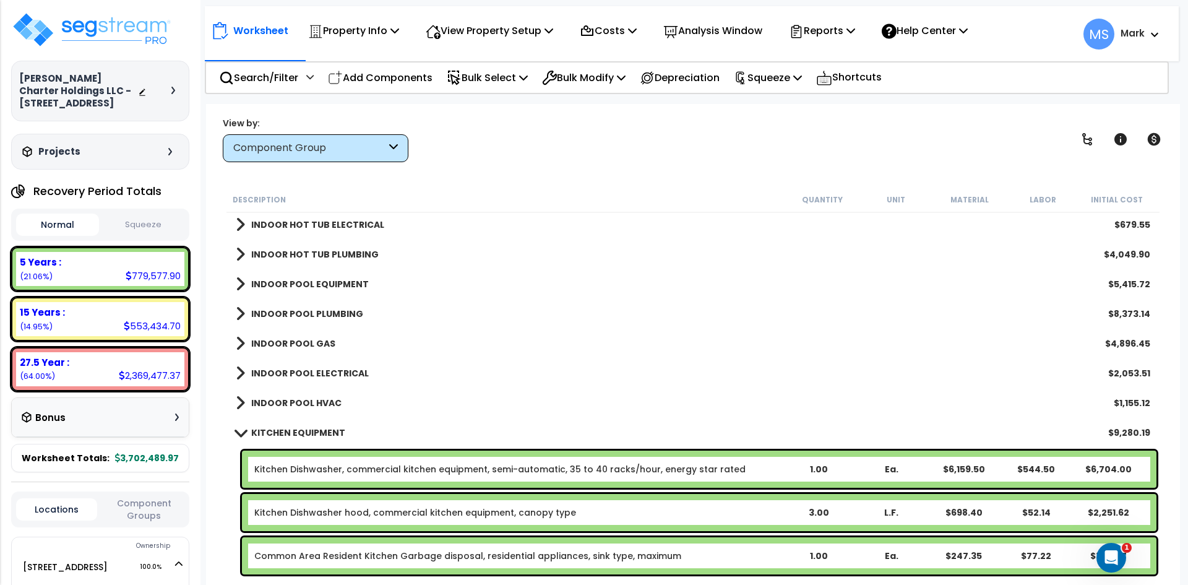
scroll to position [2537, 0]
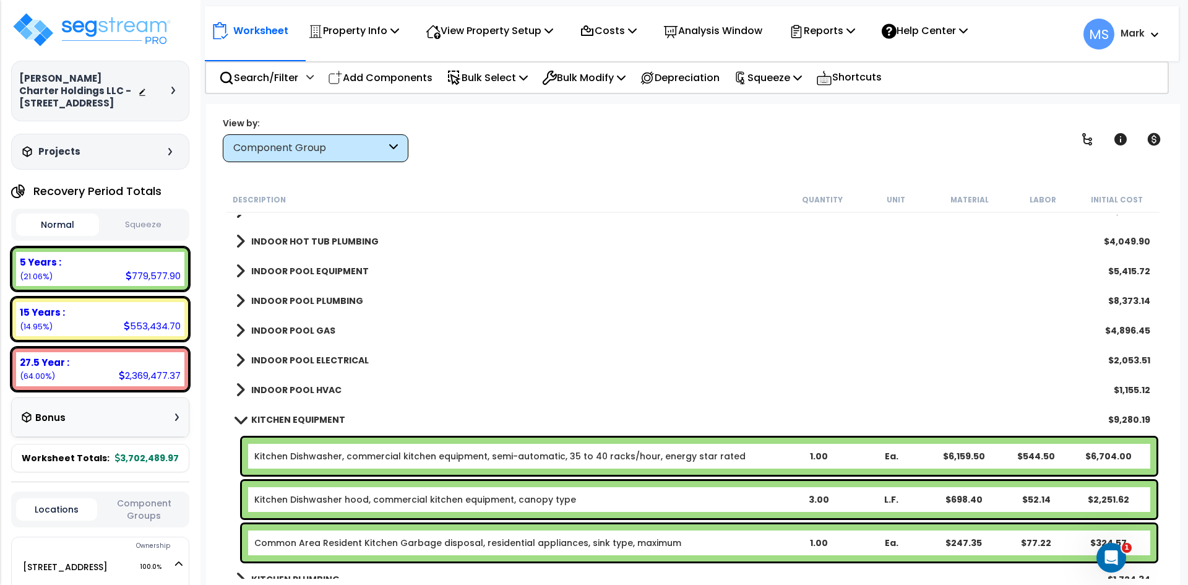
click at [326, 418] on b "KITCHEN EQUIPMENT" at bounding box center [298, 419] width 94 height 12
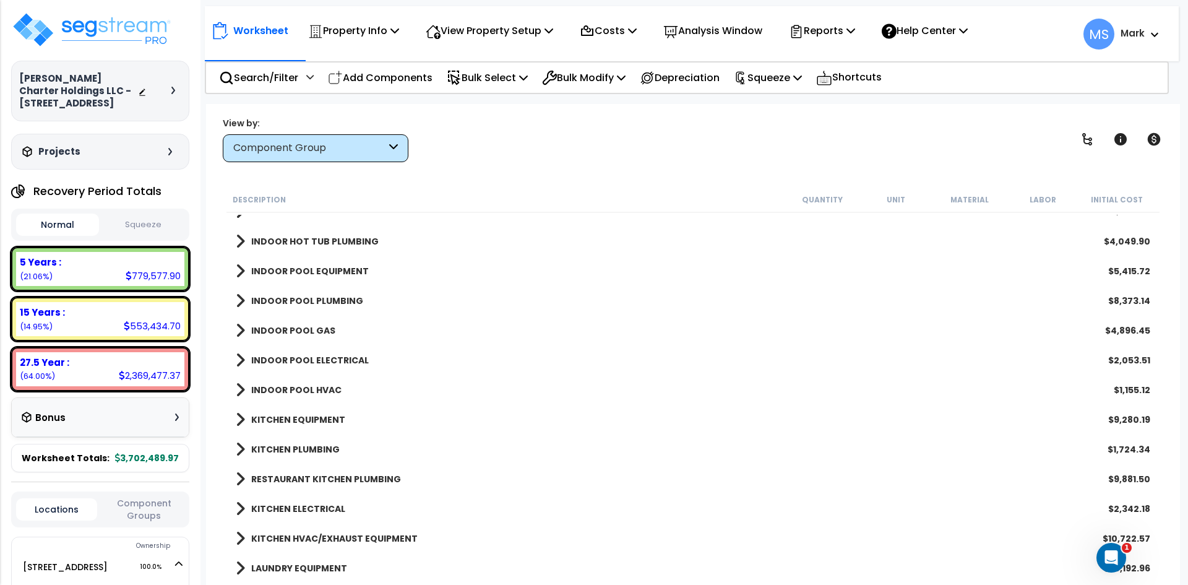
click at [378, 162] on div "Worksheet Property Info Property Setup Add Property Unit Template property Clon…" at bounding box center [693, 396] width 974 height 585
click at [379, 154] on div "Component Group" at bounding box center [309, 148] width 153 height 14
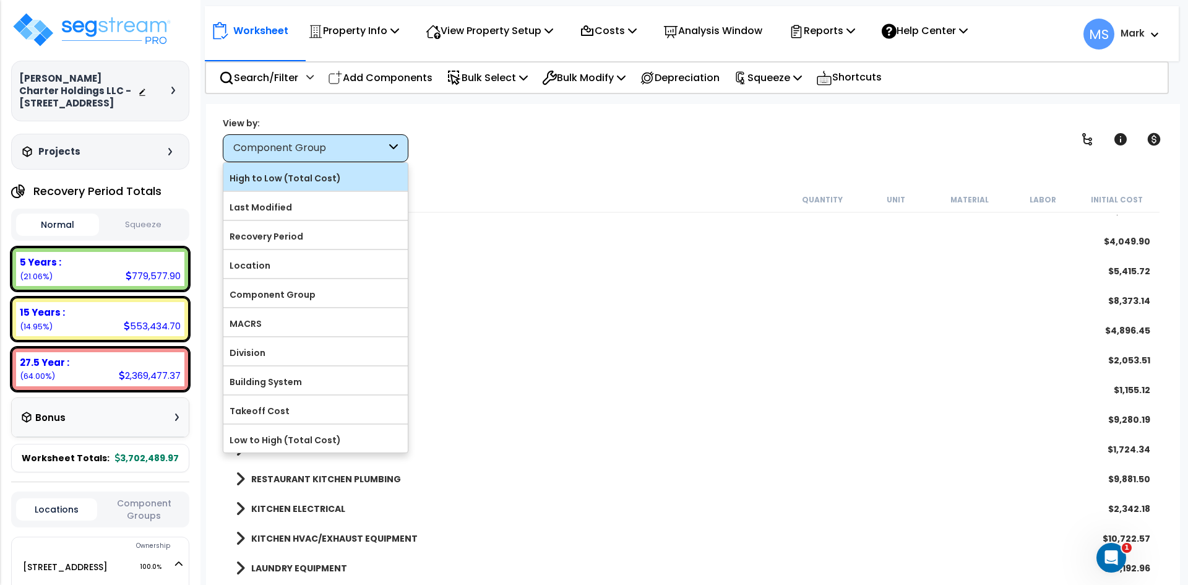
click at [302, 173] on label "High to Low (Total Cost)" at bounding box center [315, 178] width 184 height 19
click at [0, 0] on input "High to Low (Total Cost)" at bounding box center [0, 0] width 0 height 0
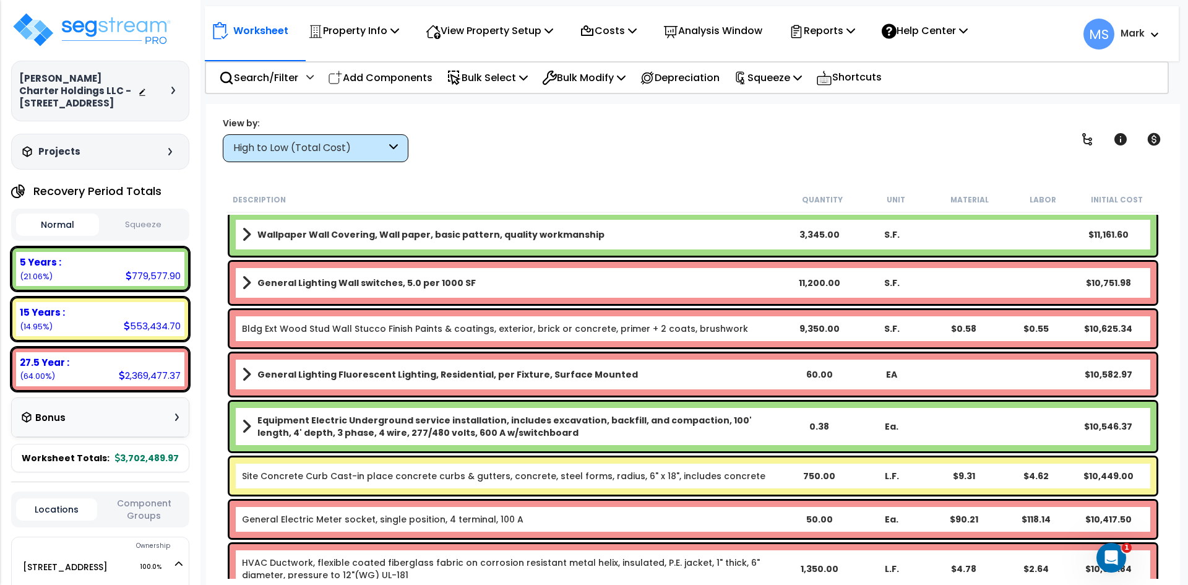
scroll to position [2660, 0]
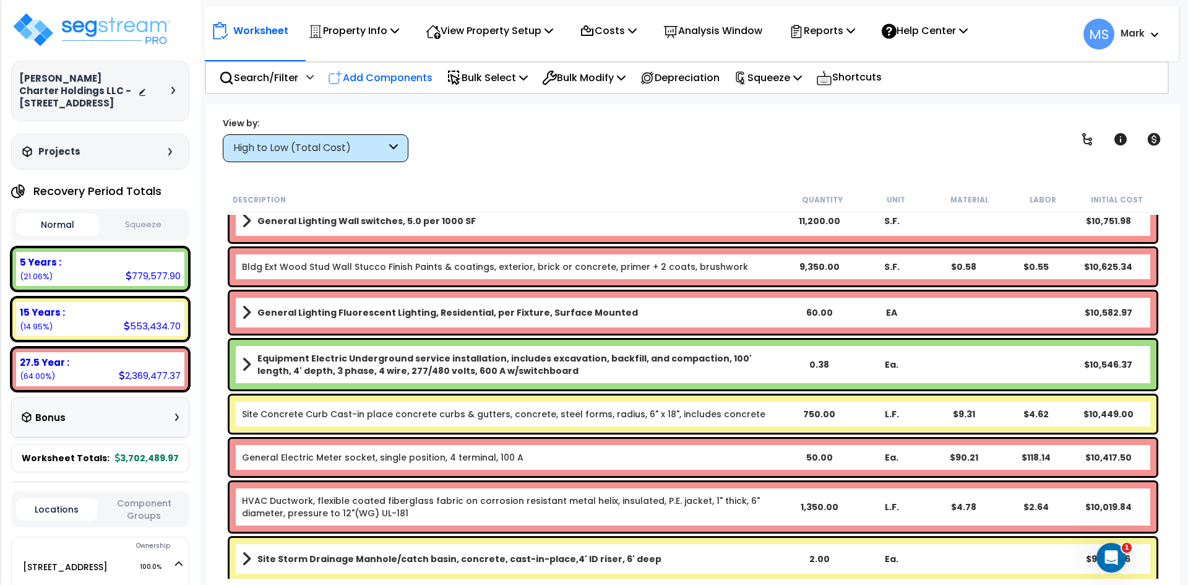
click at [402, 72] on p "Add Components" at bounding box center [380, 77] width 105 height 17
click at [0, 0] on ul "Add RS Means Components Add Custom Items Add Custom Assembly Wizard" at bounding box center [0, 0] width 0 height 0
click at [0, 0] on button "Favorites Filter" at bounding box center [0, 0] width 0 height 0
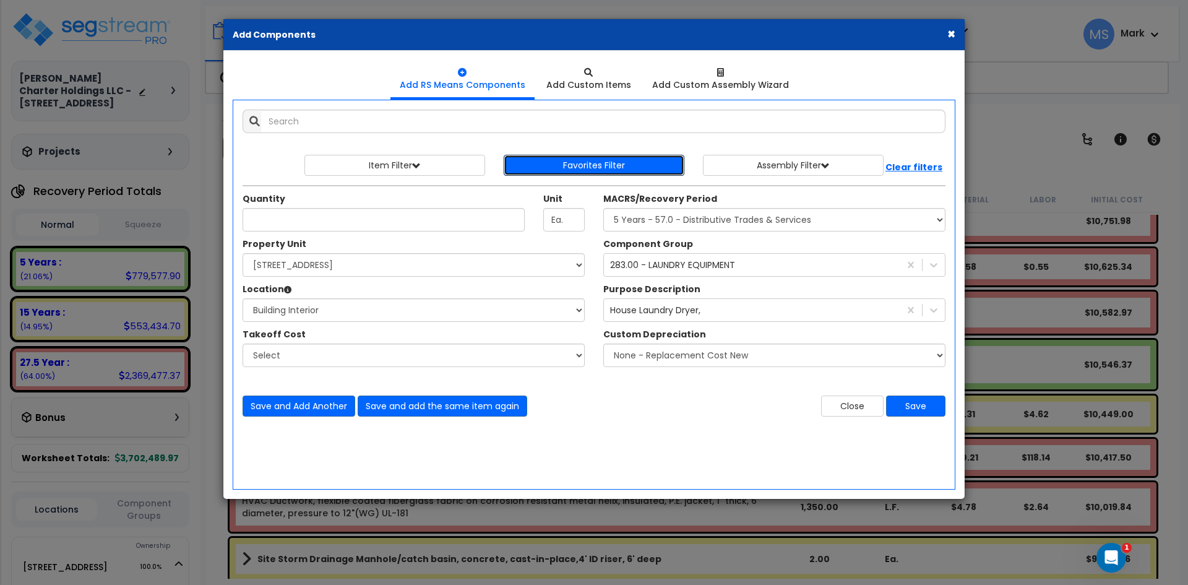
select select
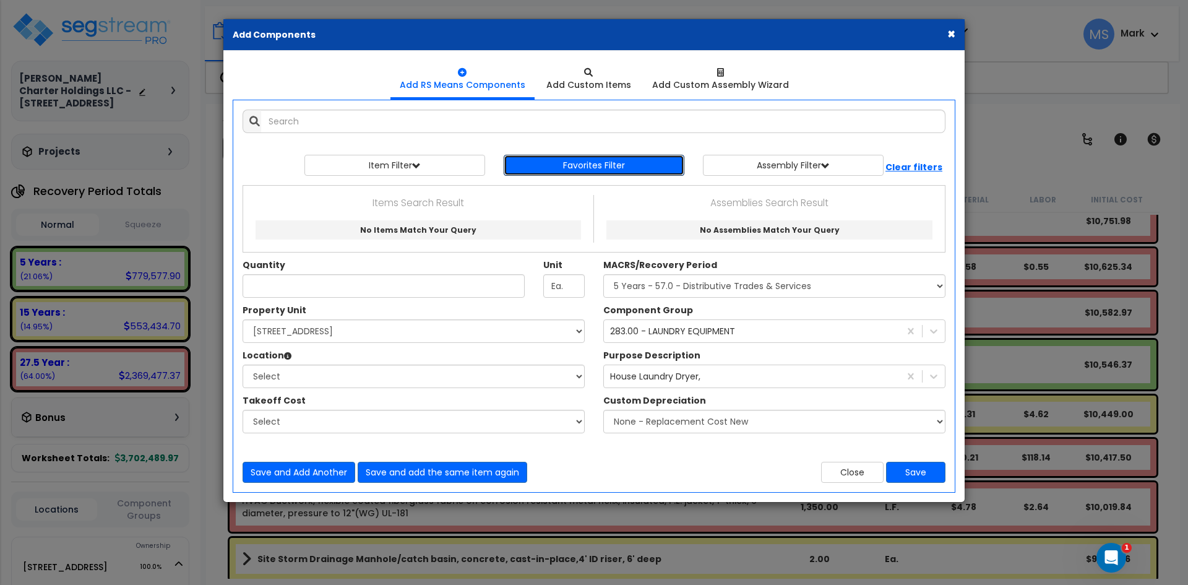
select select
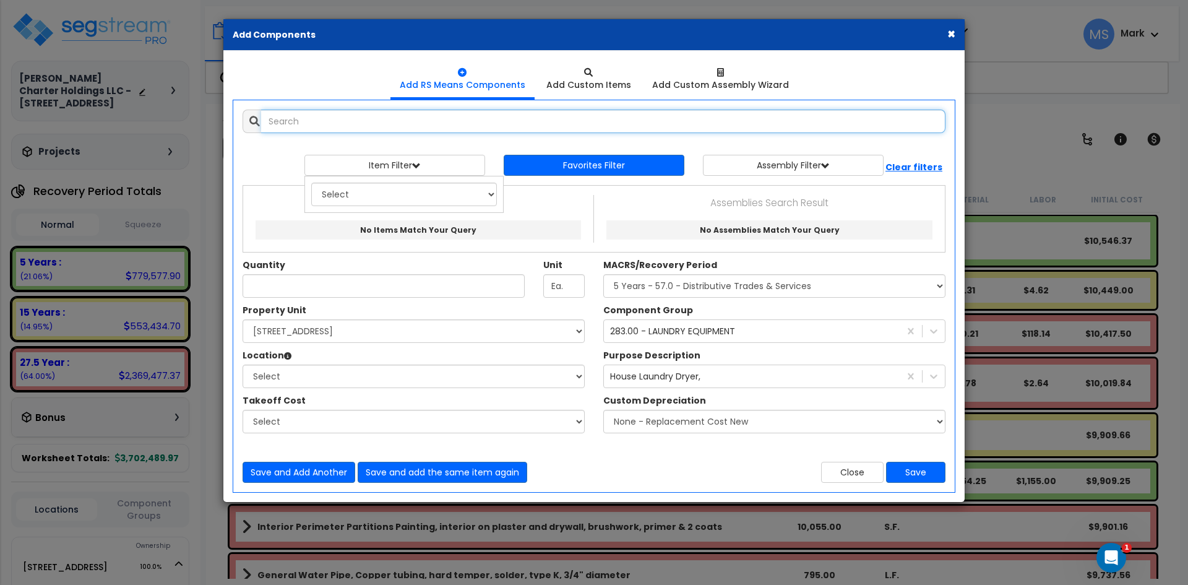
click at [298, 118] on input "text" at bounding box center [603, 122] width 684 height 24
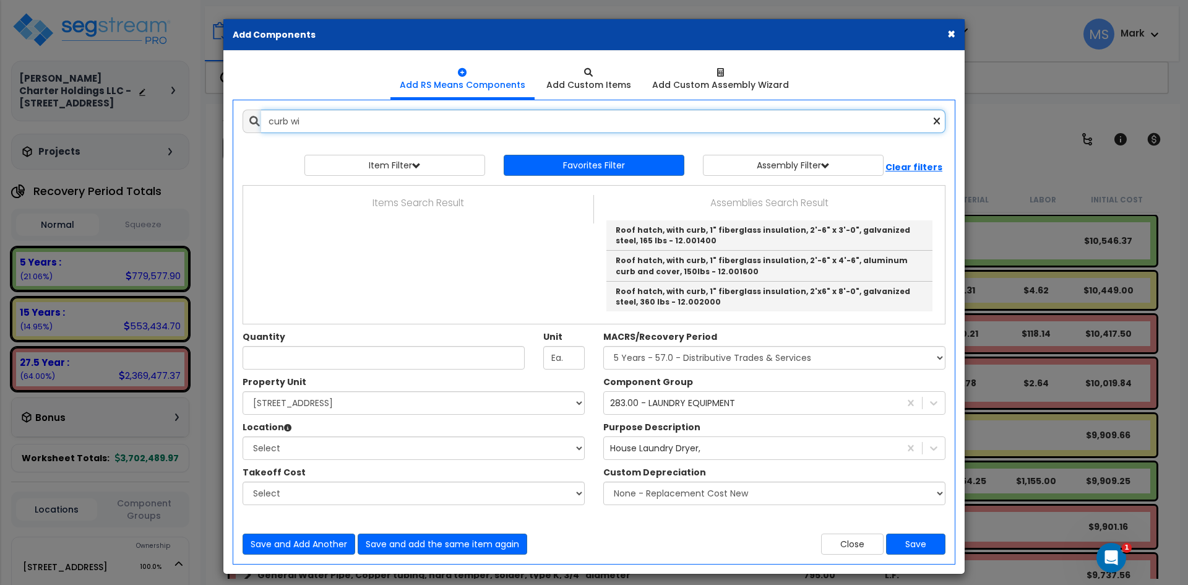
scroll to position [0, 0]
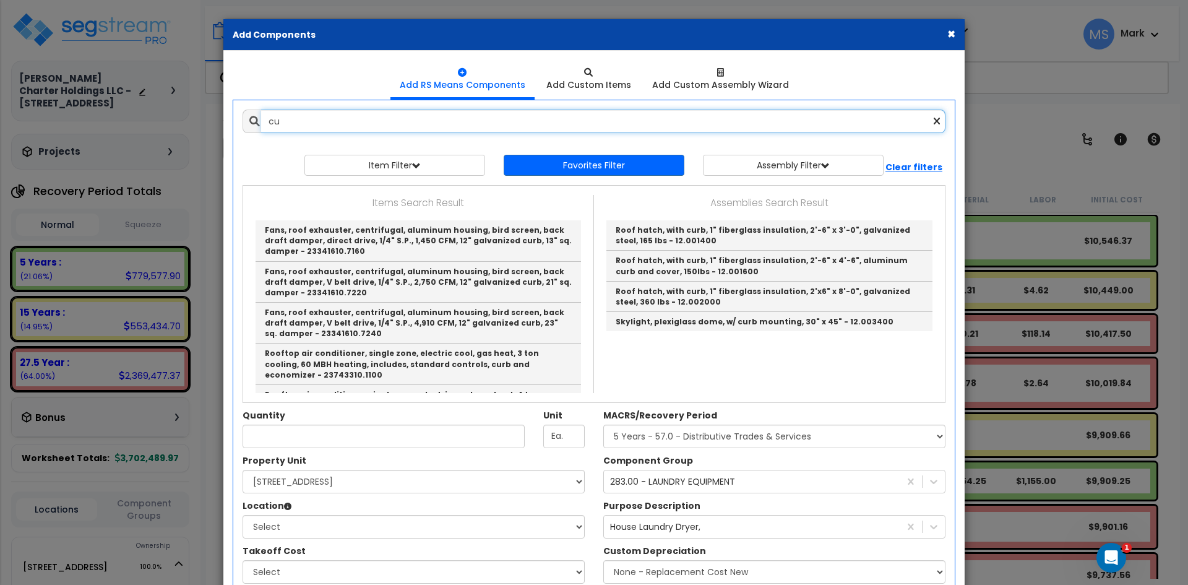
type input "c"
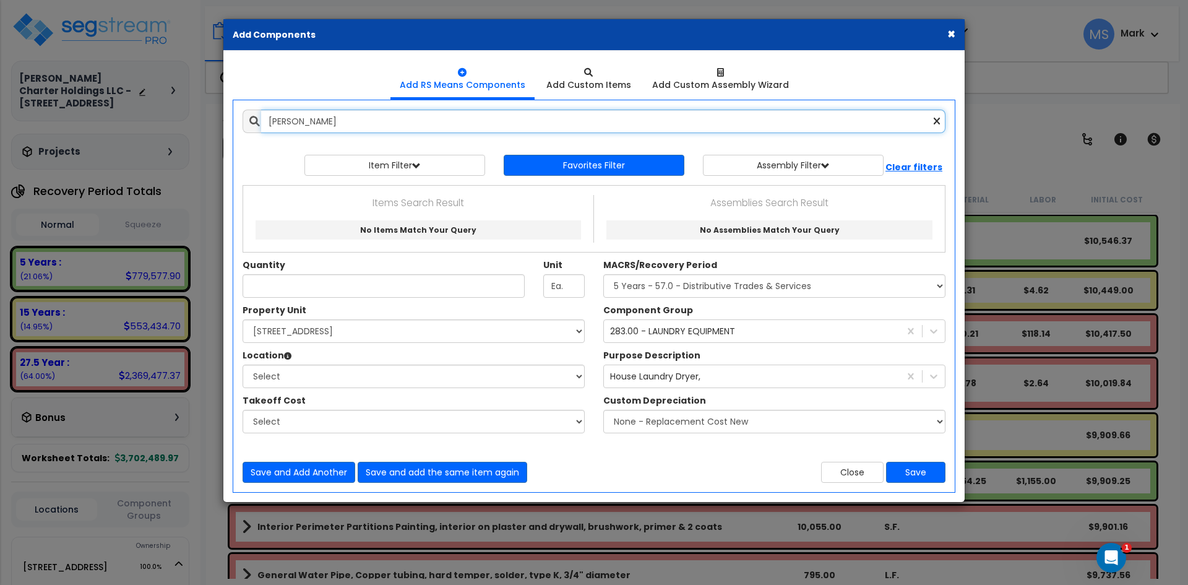
type input "gutter"
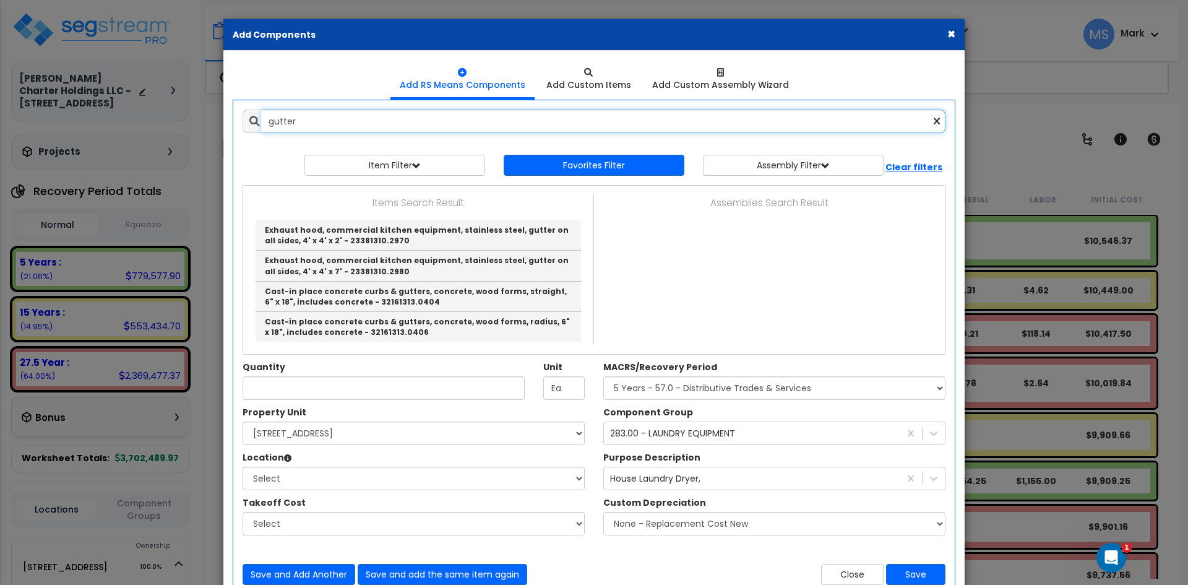
drag, startPoint x: 319, startPoint y: 120, endPoint x: 271, endPoint y: 123, distance: 47.7
click at [271, 123] on input "gutter" at bounding box center [603, 122] width 684 height 24
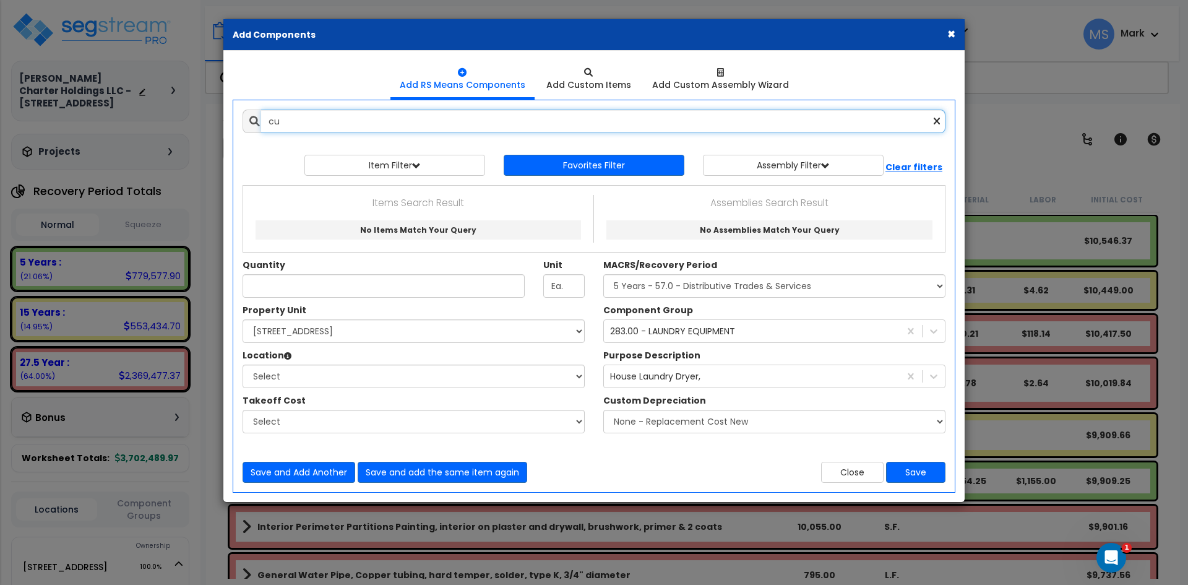
type input "c"
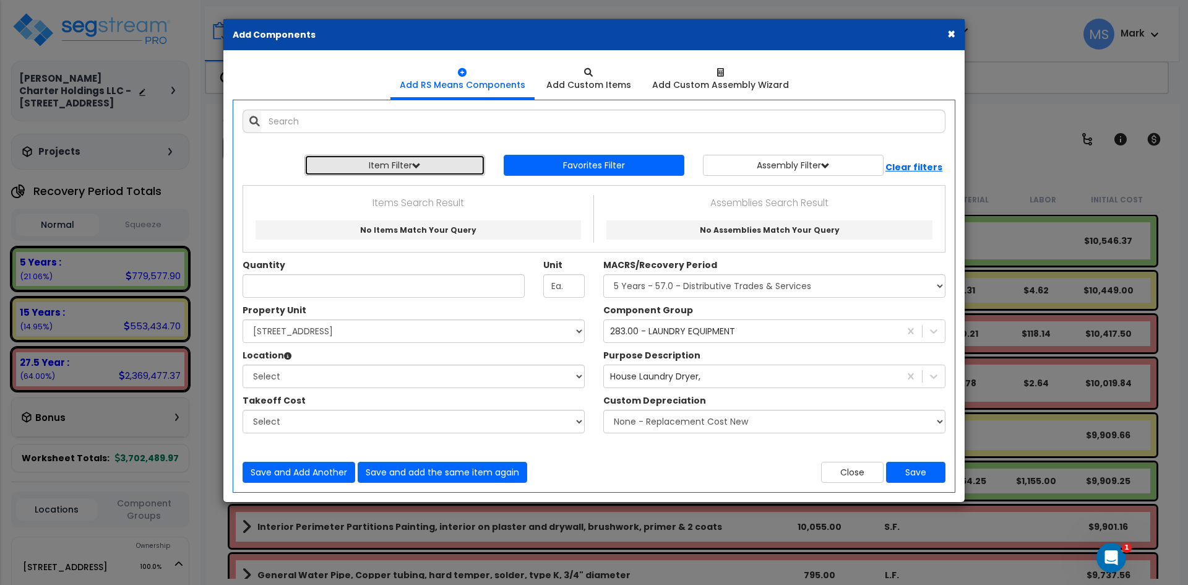
click at [418, 169] on span "button" at bounding box center [416, 165] width 9 height 9
click at [411, 194] on select "Select 0. Custom Item 1. General Requirements 2. Existing Conditions 3. Concret…" at bounding box center [404, 195] width 186 height 24
select select "32000000"
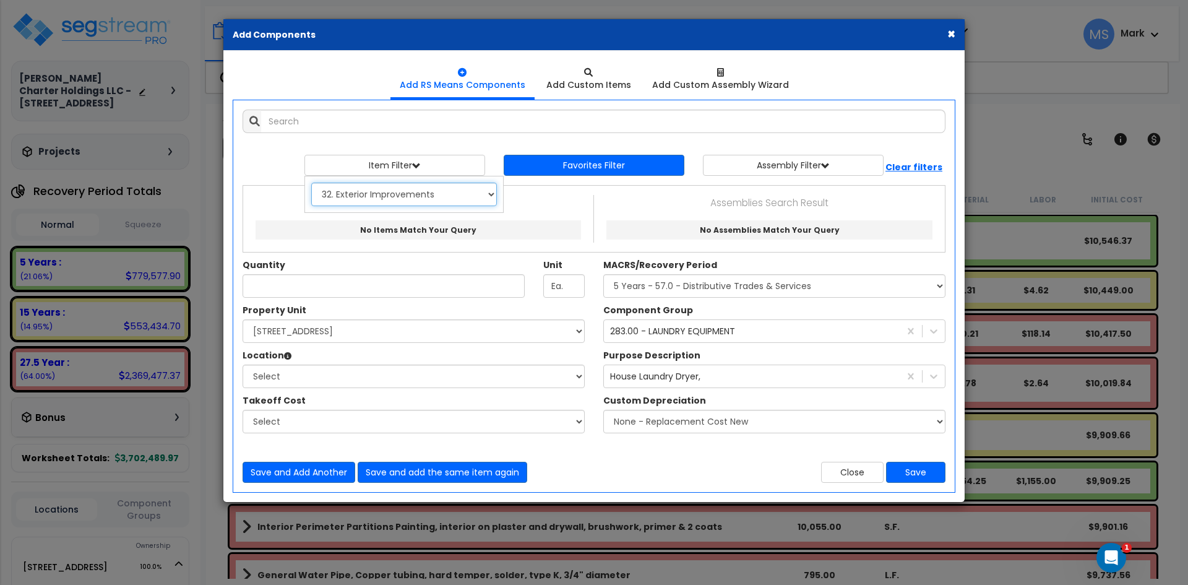
click at [311, 183] on select "Select 0. Custom Item 1. General Requirements 2. Existing Conditions 3. Concret…" at bounding box center [404, 195] width 186 height 24
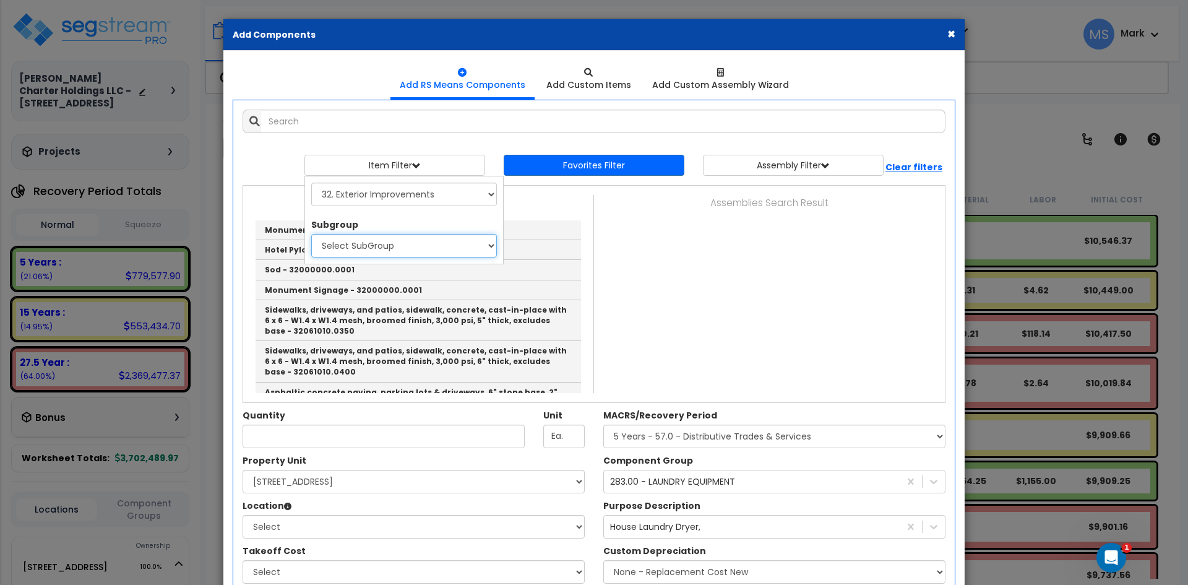
click at [390, 243] on select "Select SubGroup 1. Rubber And Paint Removal From Paving (32011151) 2. Asphalt S…" at bounding box center [404, 246] width 186 height 24
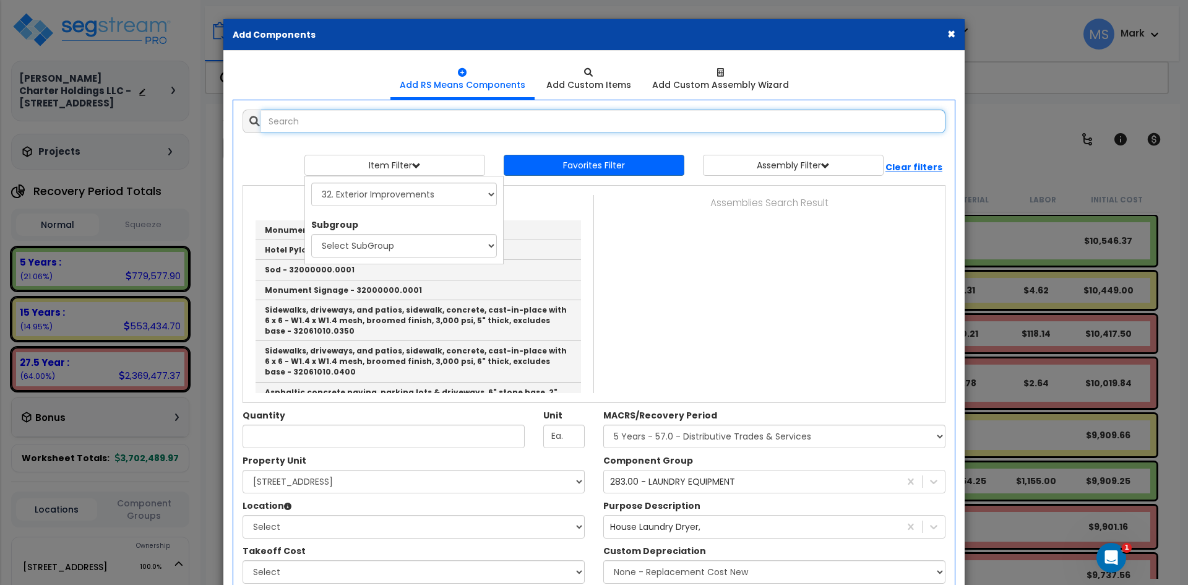
click at [298, 126] on input "text" at bounding box center [603, 122] width 684 height 24
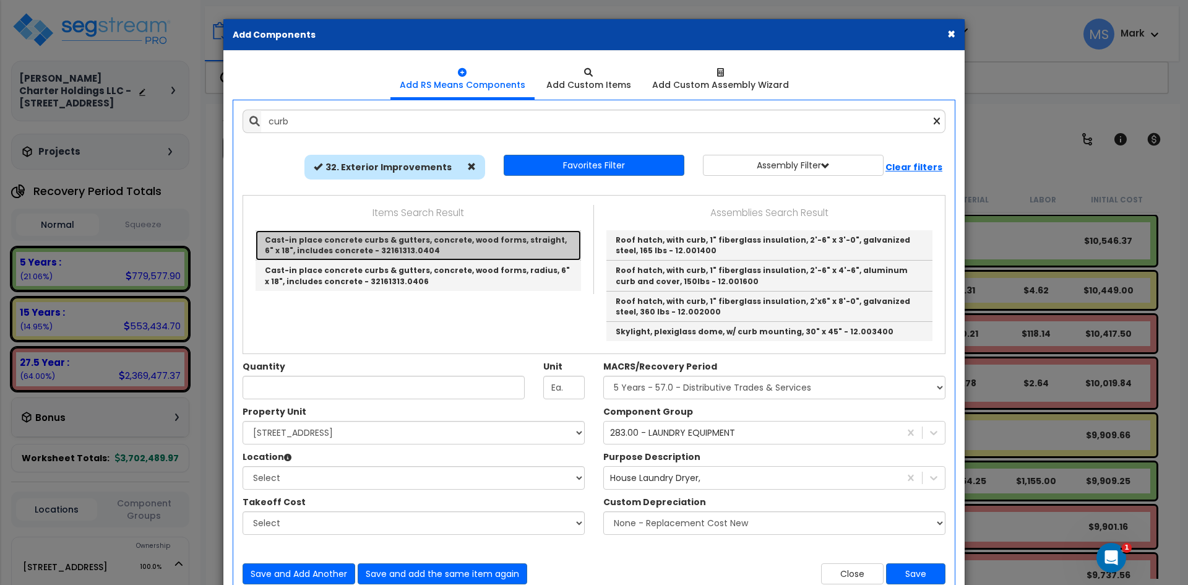
click at [430, 250] on link "Cast-in place concrete curbs & gutters, concrete, wood forms, straight, 6" x 18…" at bounding box center [418, 245] width 325 height 30
type input "Cast-in place concrete curbs & gutters, concrete, wood forms, straight, 6" x 18…"
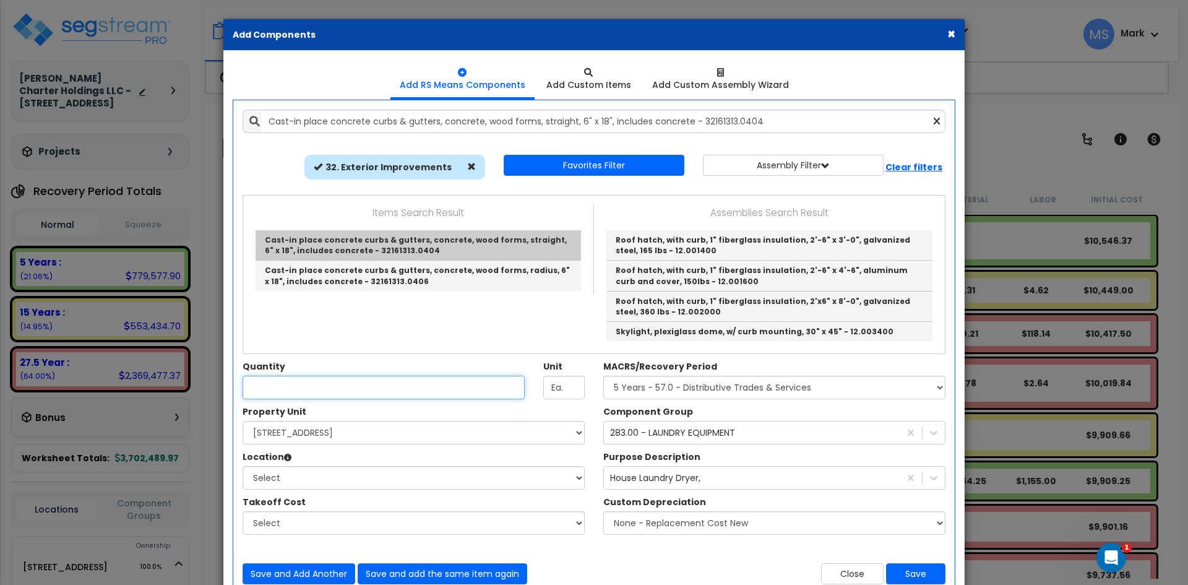
checkbox input "true"
type input "L.F."
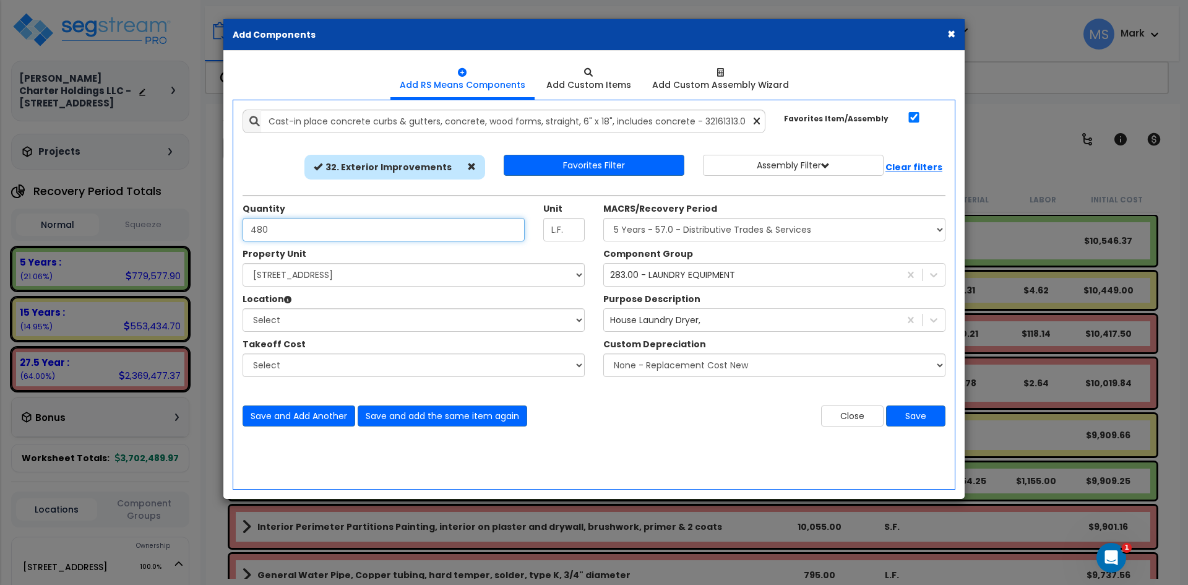
type input "480"
click at [326, 263] on select "Select 10107 Military Drive West Site Improvements" at bounding box center [414, 275] width 342 height 24
click at [243, 263] on select "Select 10107 Military Drive West Site Improvements" at bounding box center [414, 275] width 342 height 24
click at [338, 282] on select "Select 10107 Military Drive West Site Improvements" at bounding box center [414, 275] width 342 height 24
select select "167665"
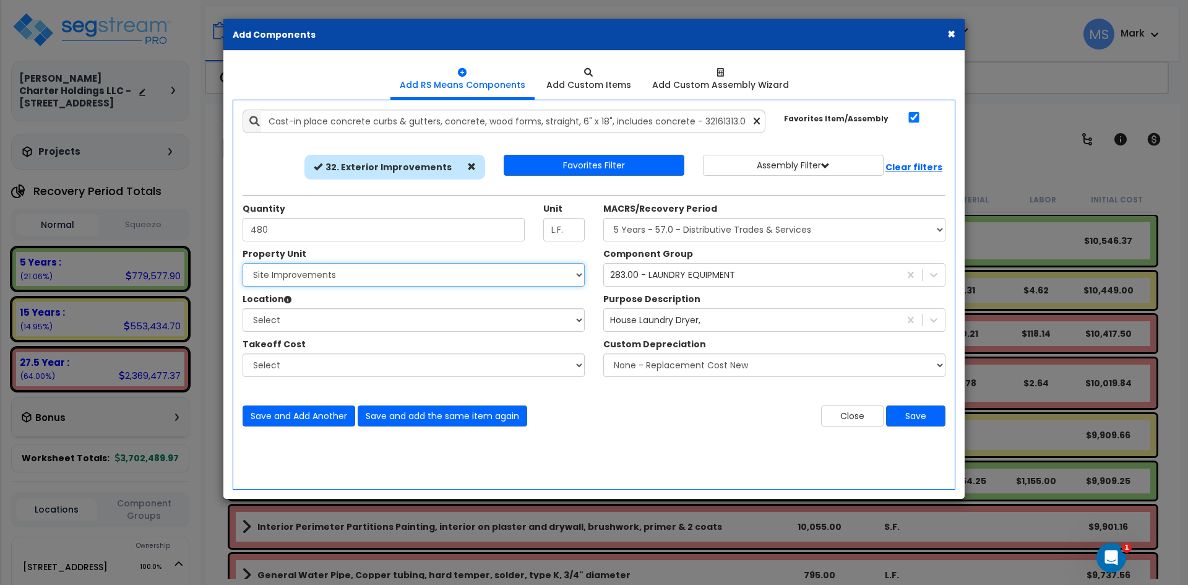
click at [243, 263] on select "Select 10107 Military Drive West Site Improvements" at bounding box center [414, 275] width 342 height 24
click at [329, 326] on select "Select Assisted Living Studio Unit Building Building Interior Building Porte Co…" at bounding box center [414, 320] width 342 height 24
select select "462"
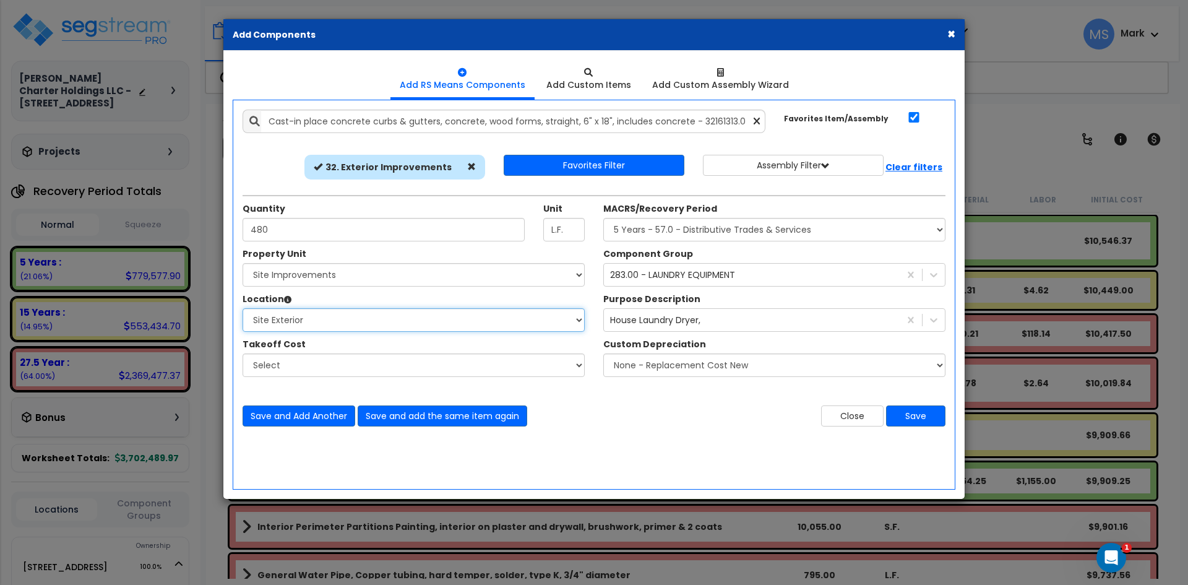
click at [243, 308] on select "Select Site Exterior Add Additional Location" at bounding box center [414, 320] width 342 height 24
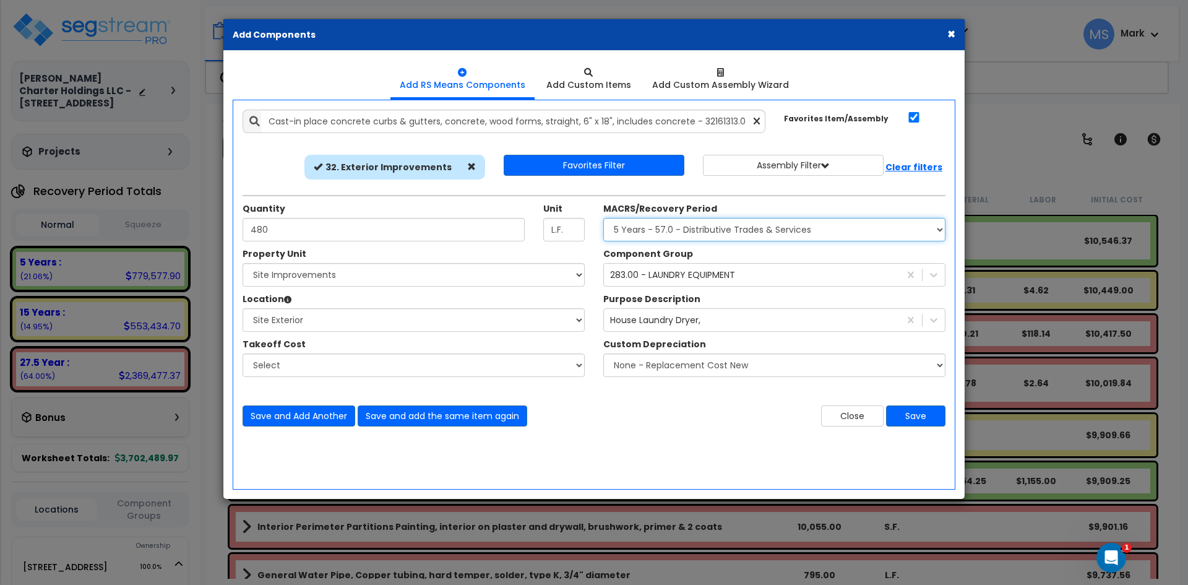
click at [686, 231] on select "Select MACRS/Recovery Period 5 Years - 57.0 - Distributive Trades & Services 5 …" at bounding box center [774, 230] width 342 height 24
select select "3666"
click at [603, 218] on select "Select MACRS/Recovery Period 5 Years - 57.0 - Distributive Trades & Services 5 …" at bounding box center [774, 230] width 342 height 24
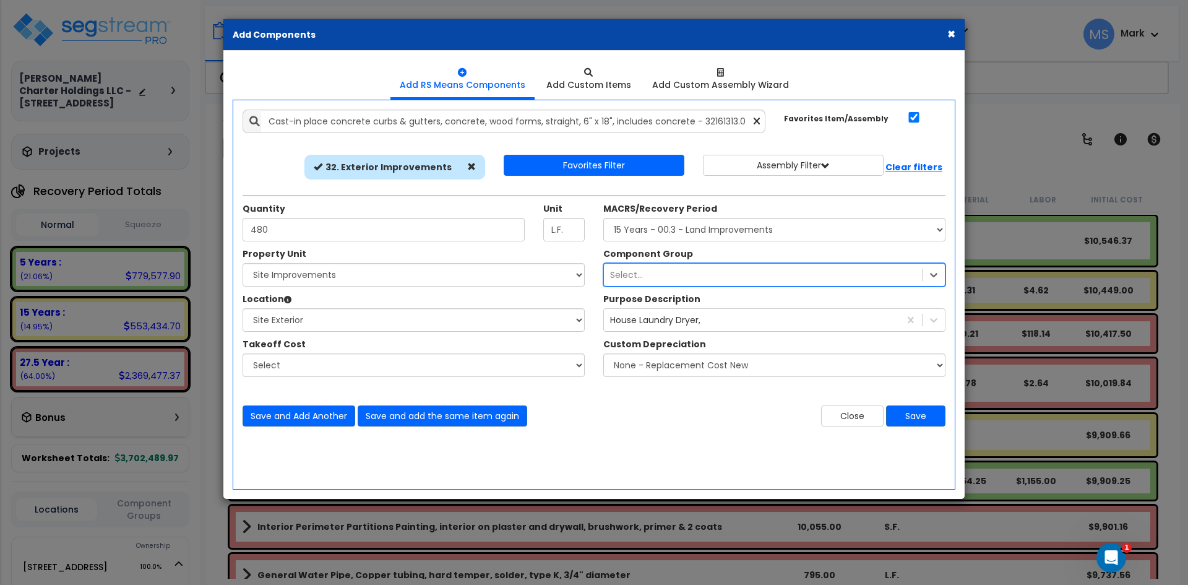
click at [658, 278] on div "Select... lau" at bounding box center [763, 275] width 318 height 20
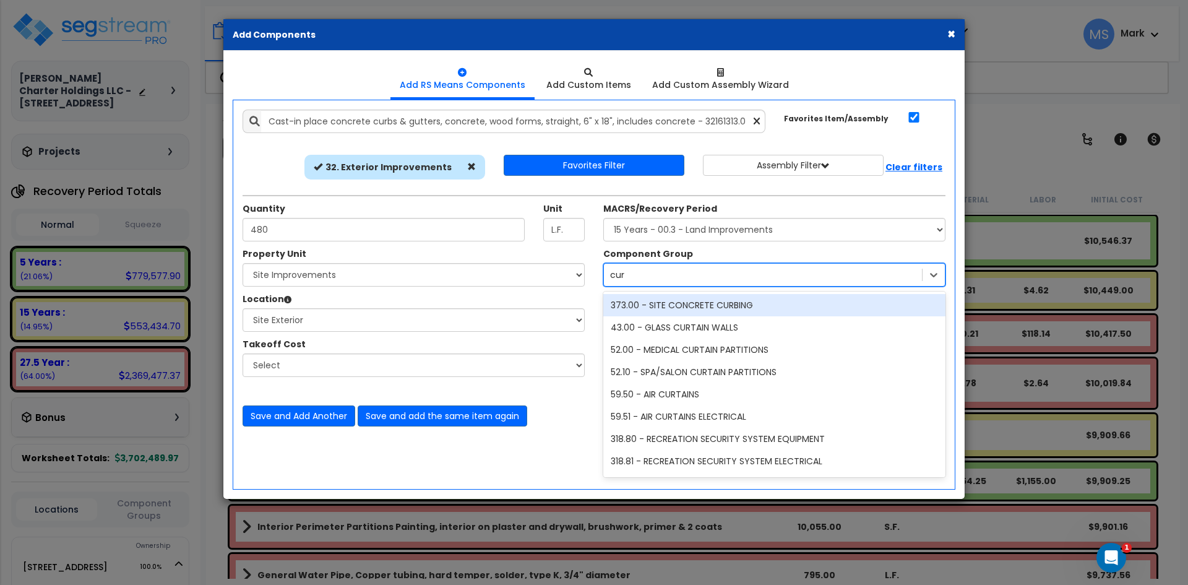
type input "curb"
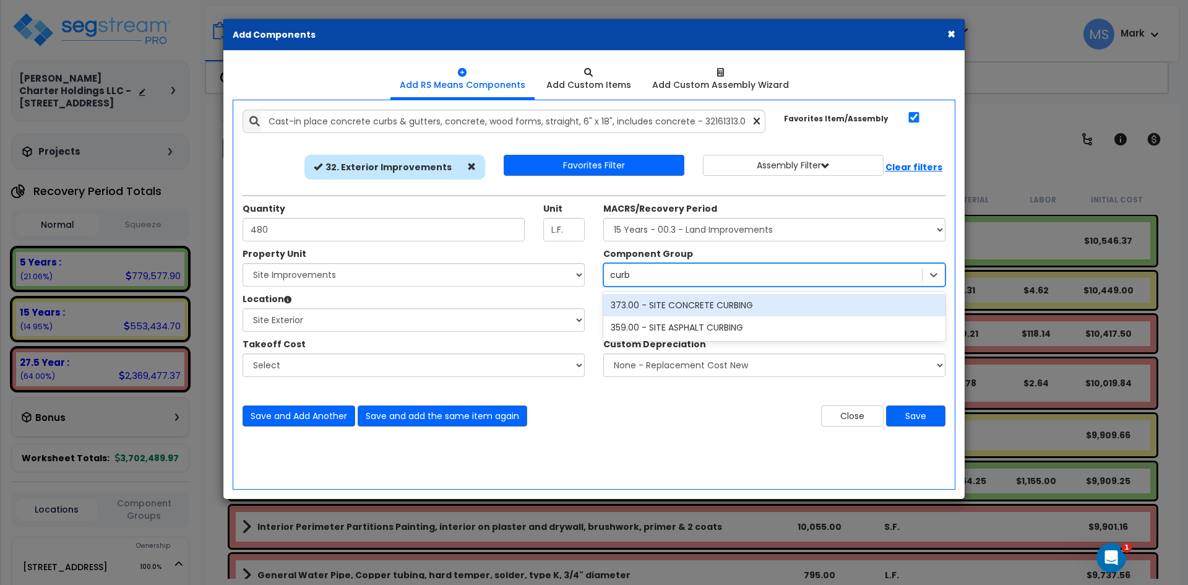
click at [686, 307] on div "373.00 - SITE CONCRETE CURBING" at bounding box center [774, 305] width 342 height 22
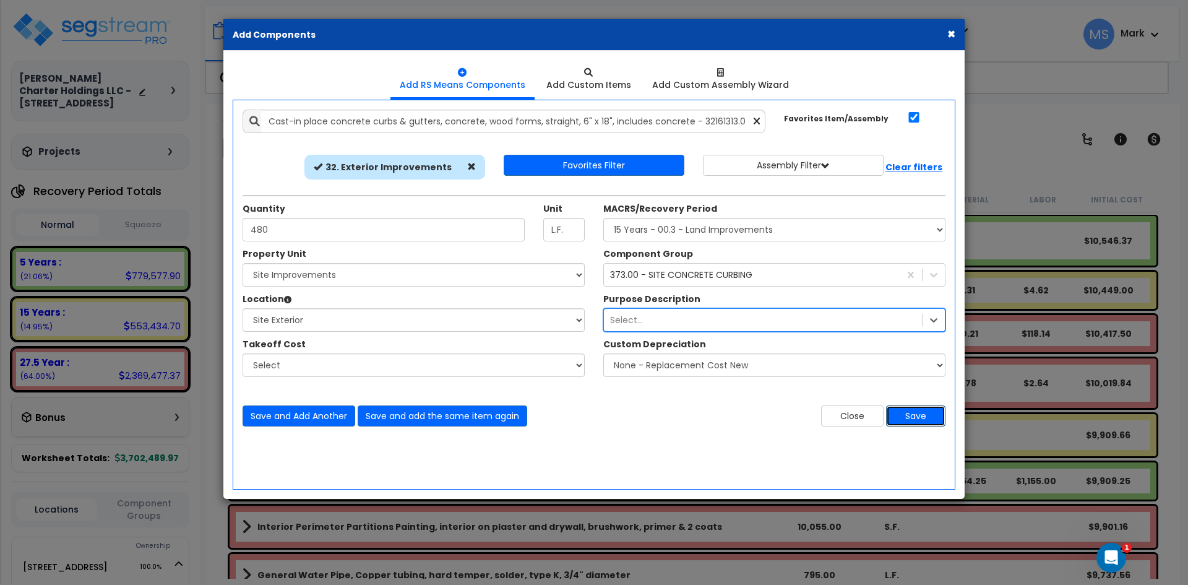
click at [936, 410] on button "Save" at bounding box center [915, 415] width 59 height 21
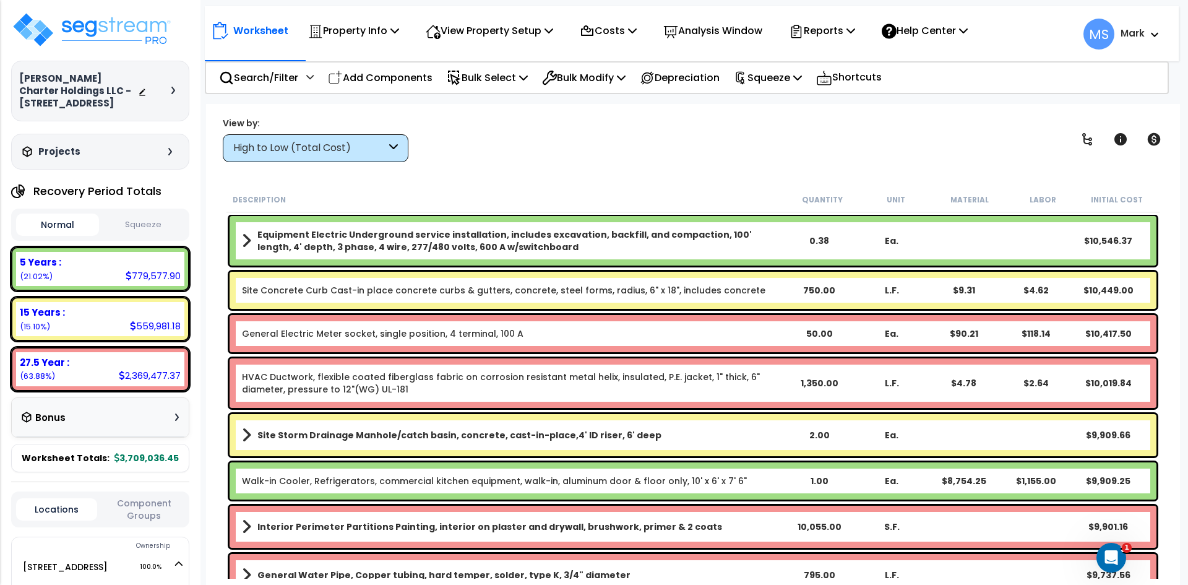
scroll to position [2846, 0]
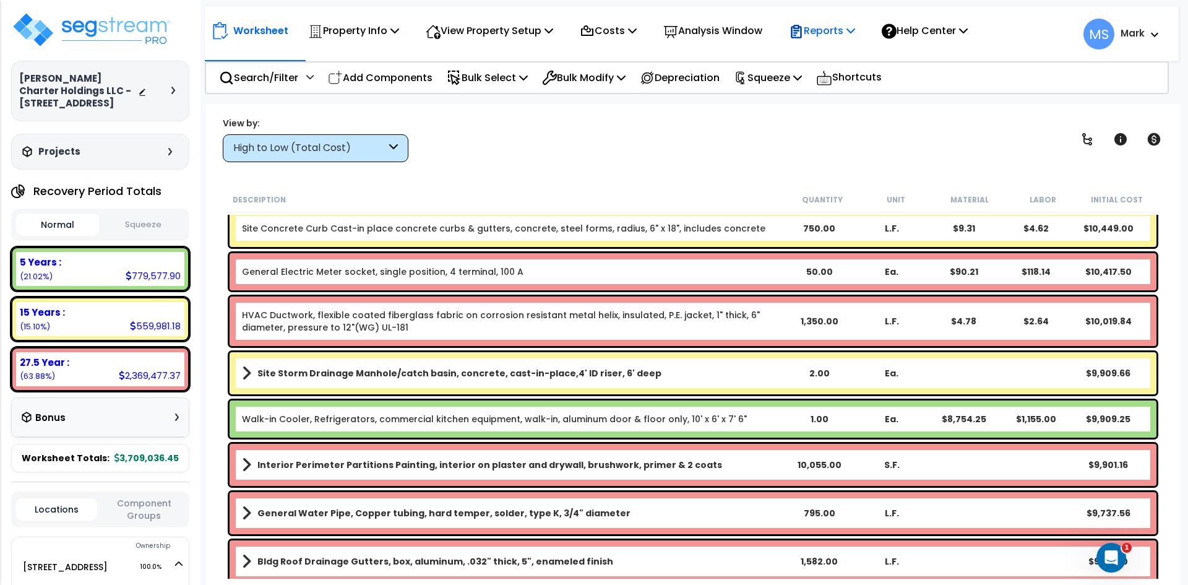
click at [822, 28] on p "Reports" at bounding box center [822, 30] width 66 height 17
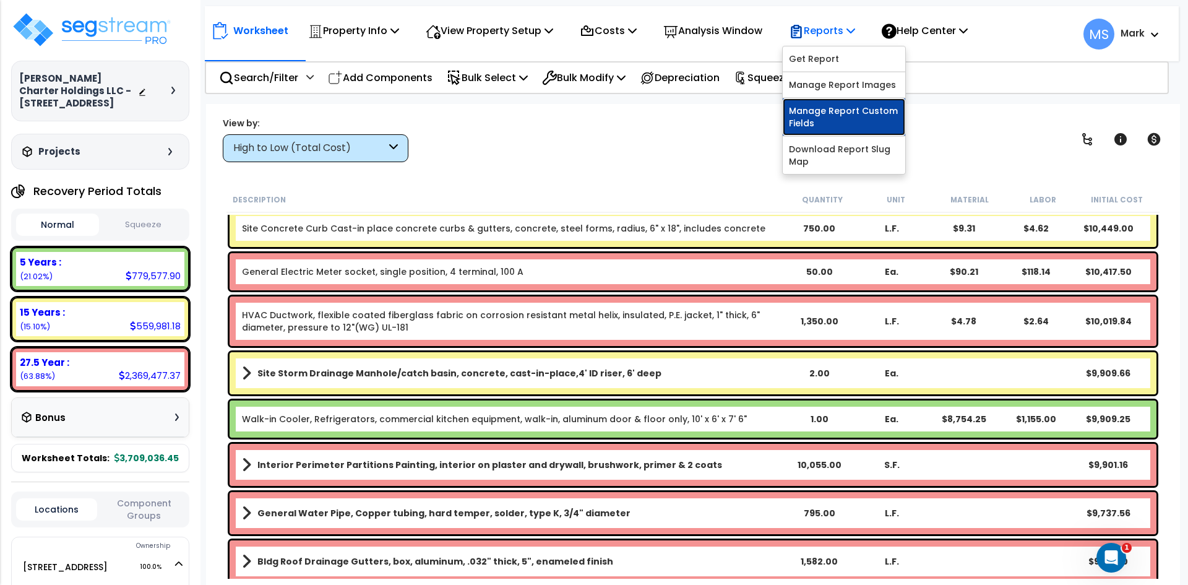
click at [887, 115] on link "Manage Report Custom Fields" at bounding box center [844, 116] width 123 height 37
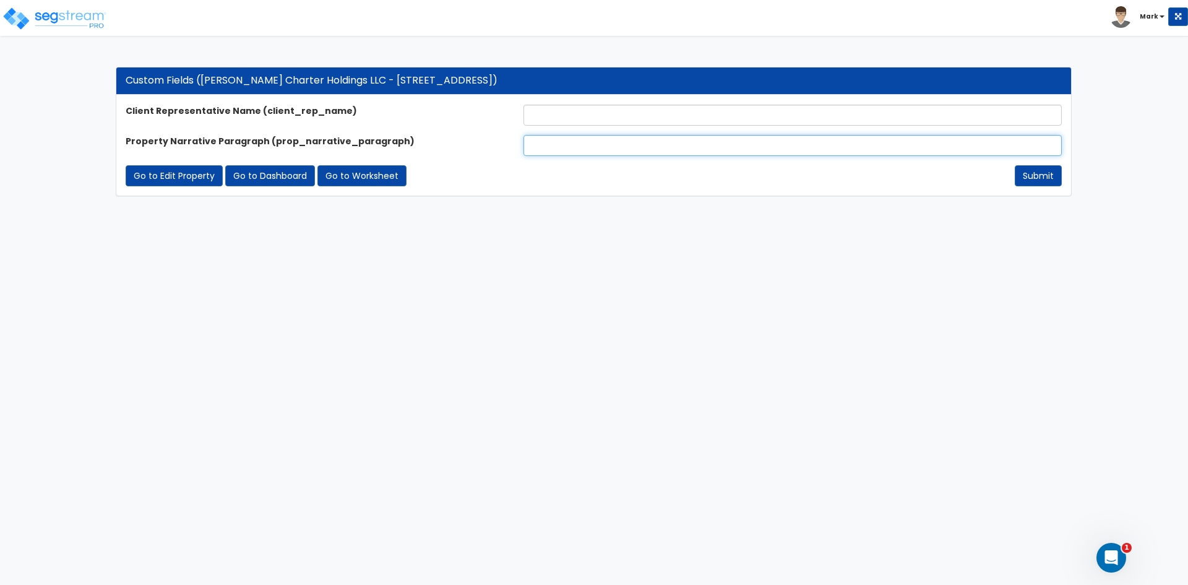
click at [568, 137] on input "text" at bounding box center [792, 145] width 538 height 21
paste input "The subject is a 33,146 sq. ft. senior living, situated on a 3.256-acre lot, fe…"
type input "The subject is a 33,146 sq. ft. senior living, situated on a 3.256-acre lot, fe…"
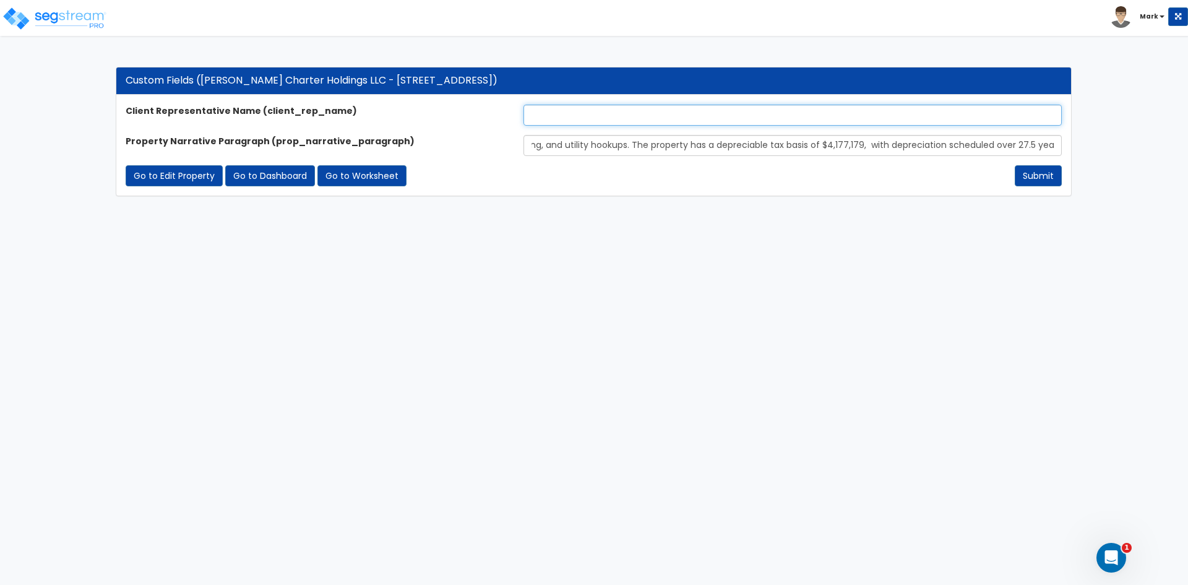
click at [548, 112] on input "text" at bounding box center [792, 115] width 538 height 21
type input "X"
type input "[PERSON_NAME]"
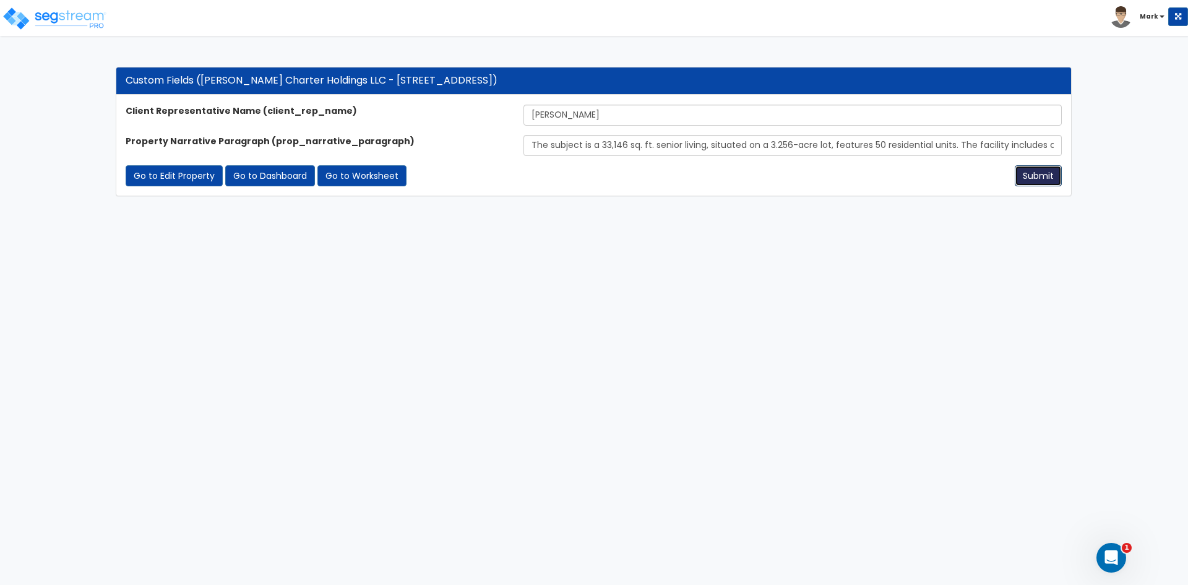
click at [1022, 175] on button "Submit" at bounding box center [1038, 175] width 47 height 21
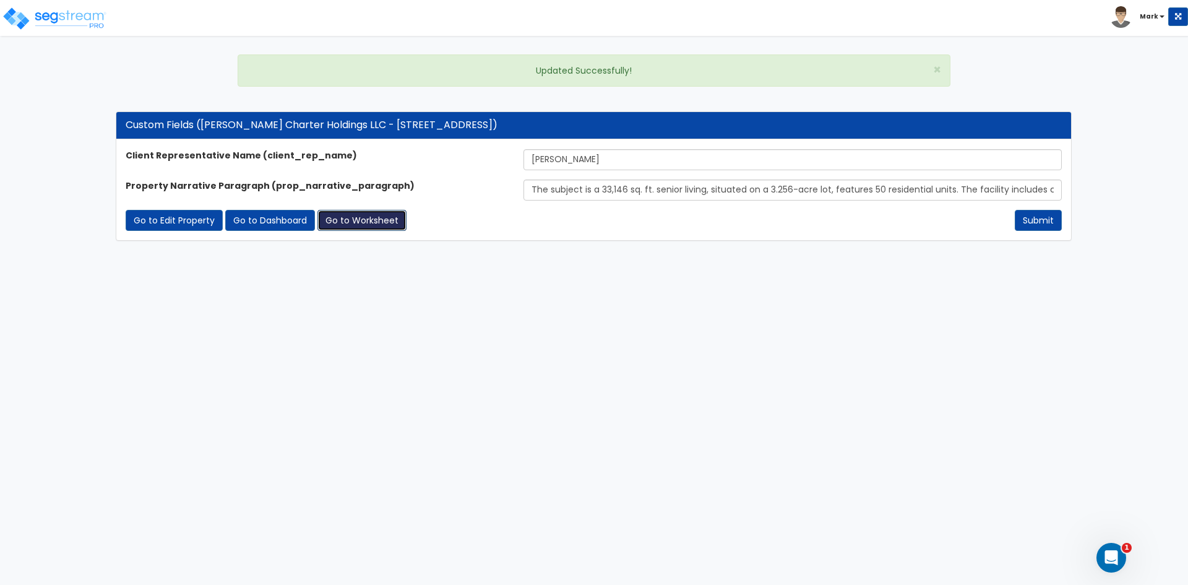
click at [381, 225] on link "Go to Worksheet" at bounding box center [361, 220] width 89 height 21
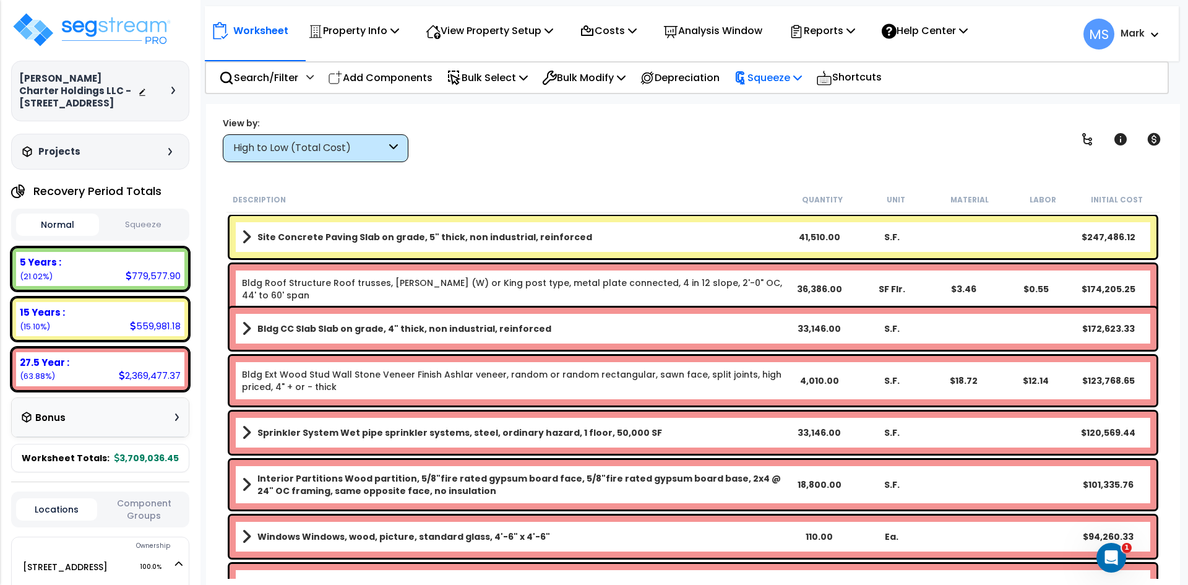
click at [798, 82] on p "Squeeze" at bounding box center [768, 77] width 68 height 17
click at [791, 101] on link "Squeeze" at bounding box center [789, 105] width 123 height 25
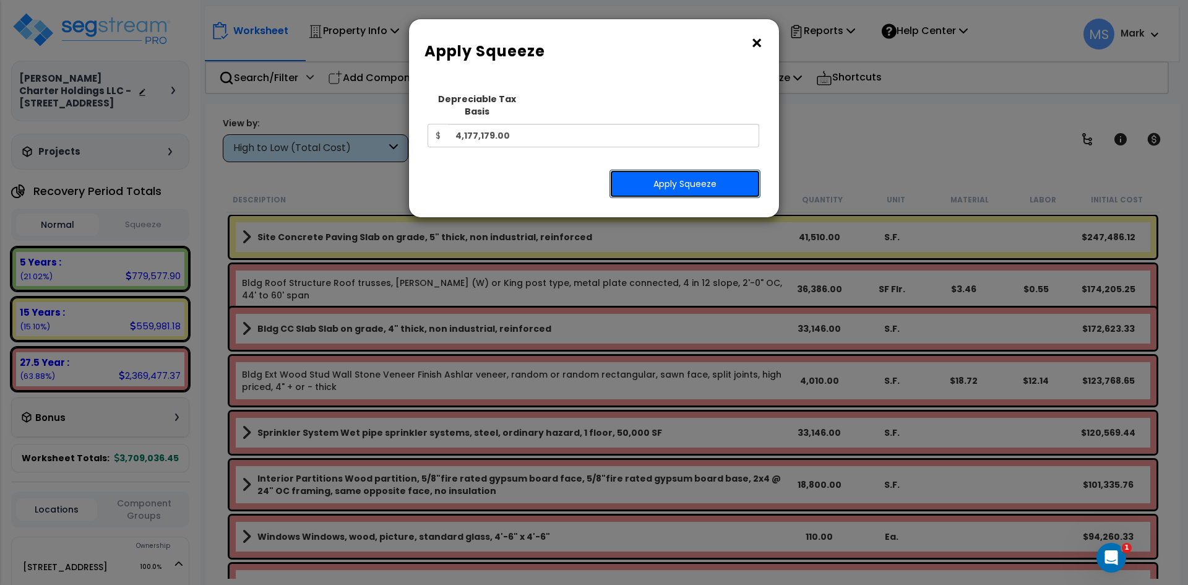
click at [703, 172] on button "Apply Squeeze" at bounding box center [684, 184] width 151 height 28
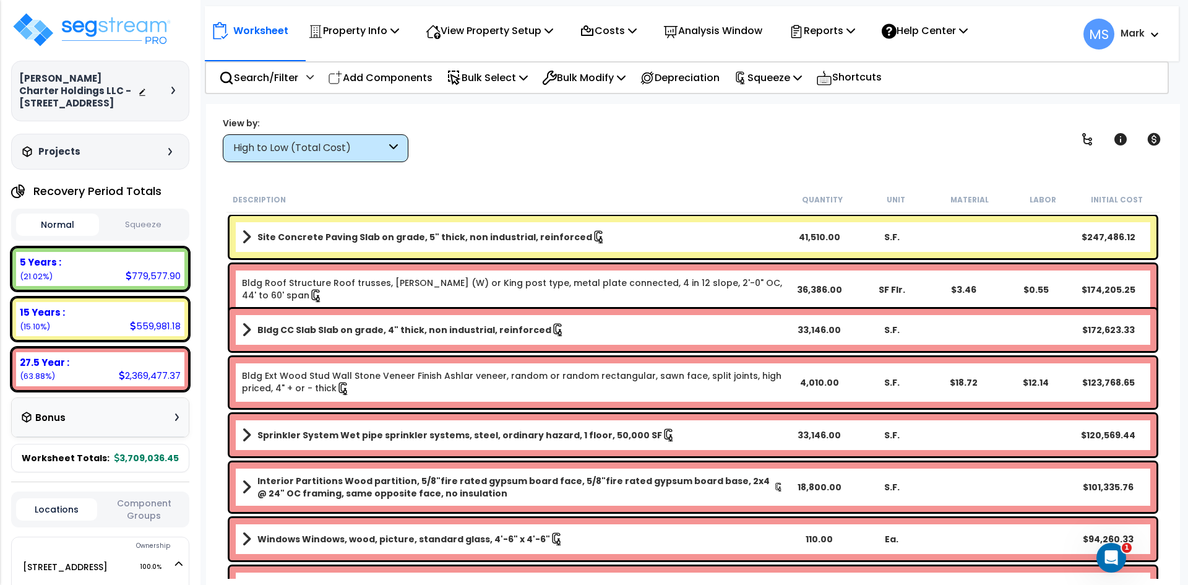
click at [153, 219] on button "Squeeze" at bounding box center [143, 225] width 83 height 22
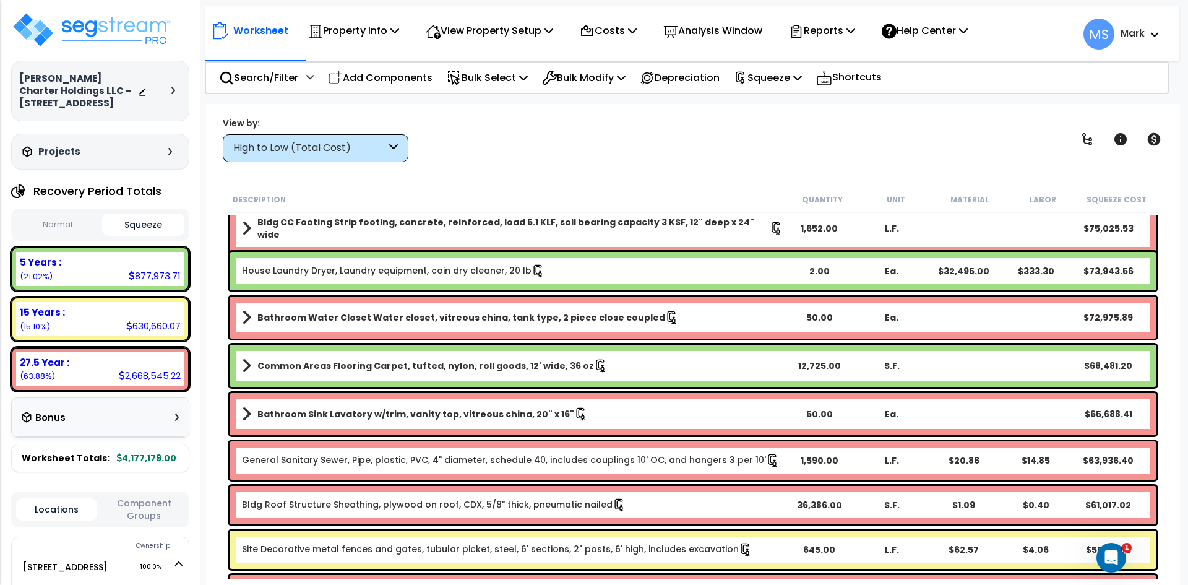
scroll to position [557, 0]
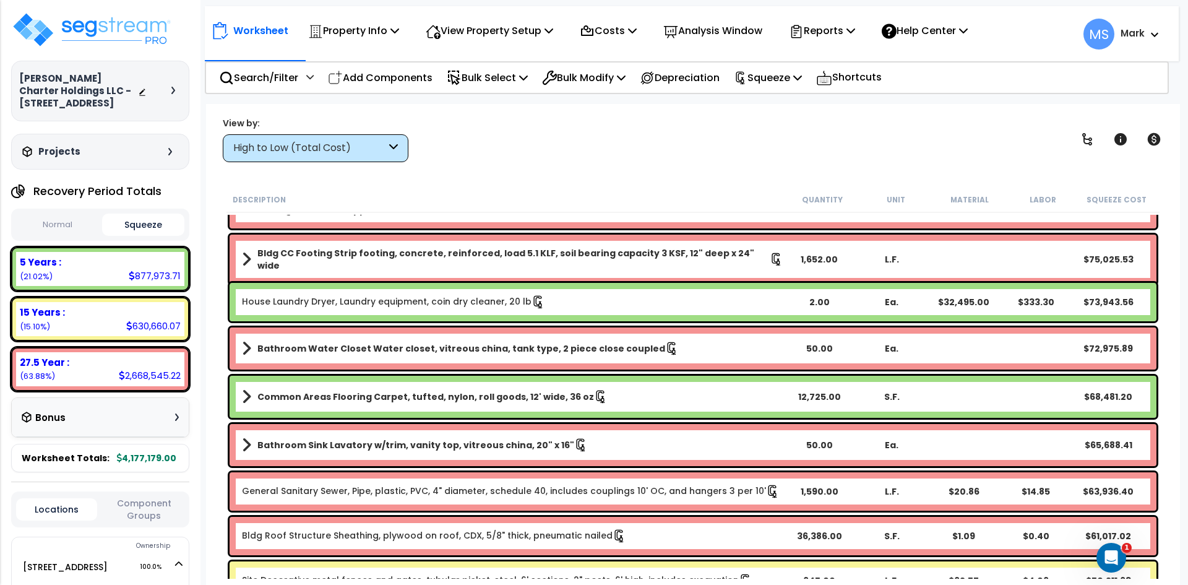
click at [460, 301] on link "House Laundry Dryer, Laundry equipment, coin dry cleaner, 20 lb" at bounding box center [393, 302] width 303 height 14
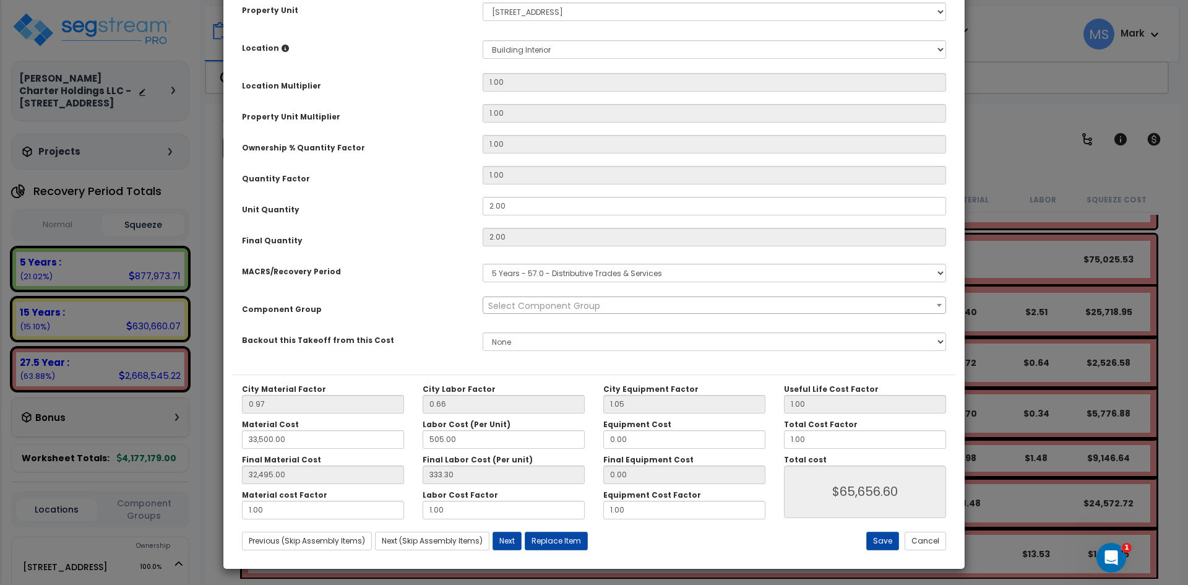
scroll to position [216, 0]
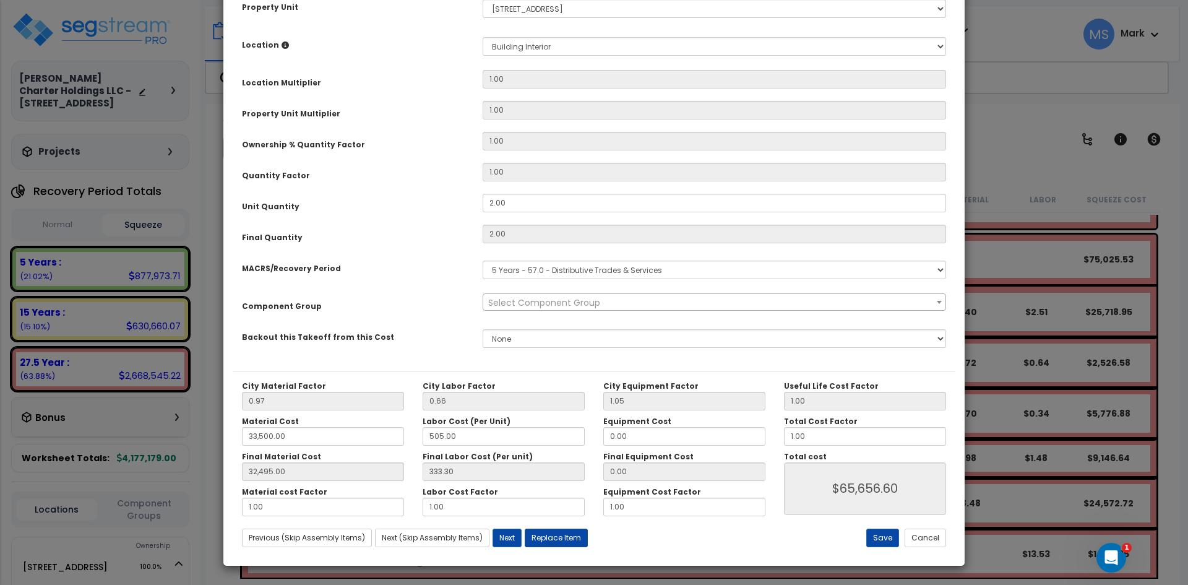
select select "45840"
click at [558, 539] on button "Replace Item" at bounding box center [556, 537] width 63 height 19
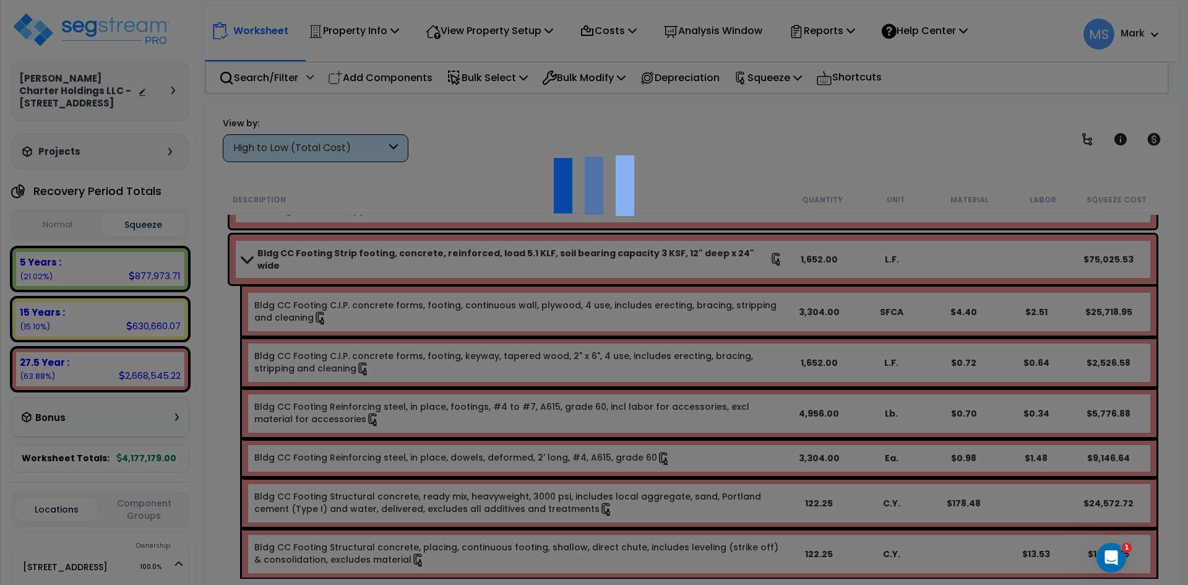
type input "2"
type input "Ea."
select select "167663"
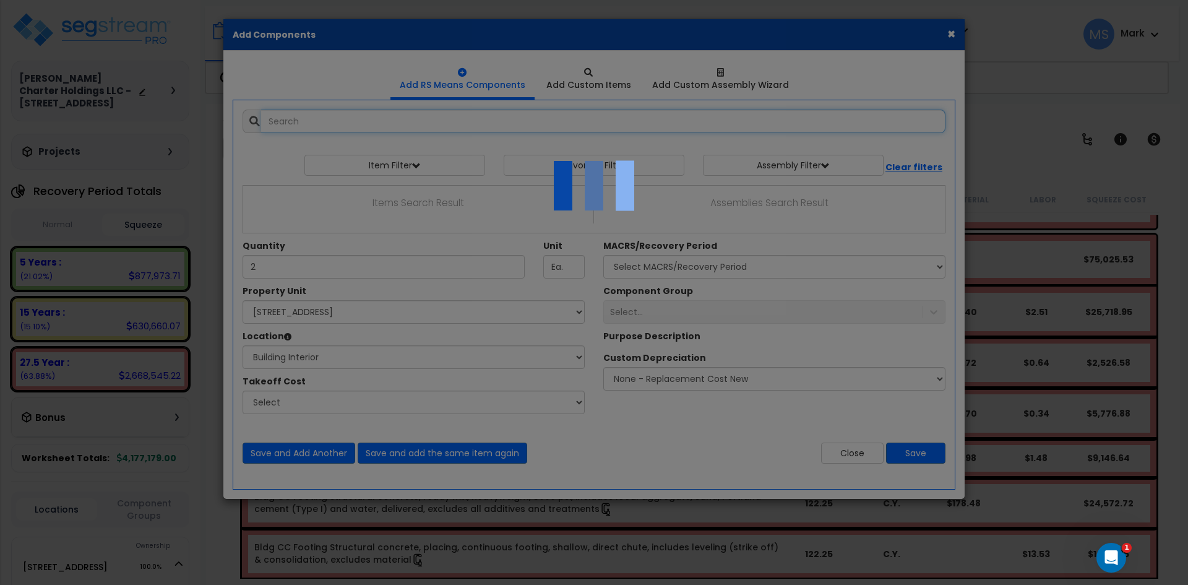
select select "461"
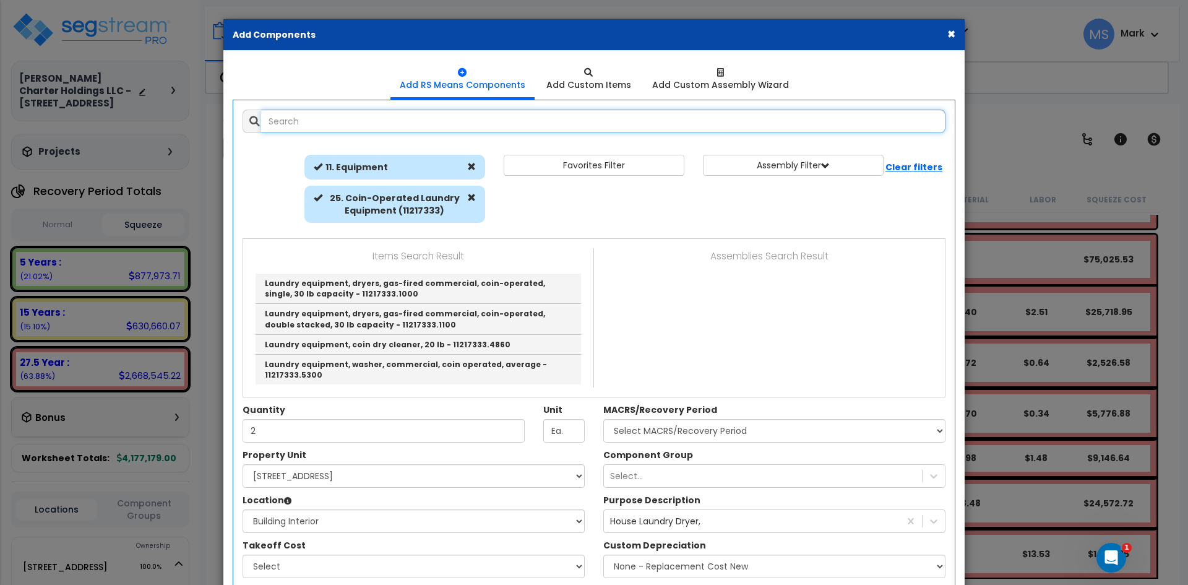
click at [350, 123] on input "text" at bounding box center [603, 122] width 684 height 24
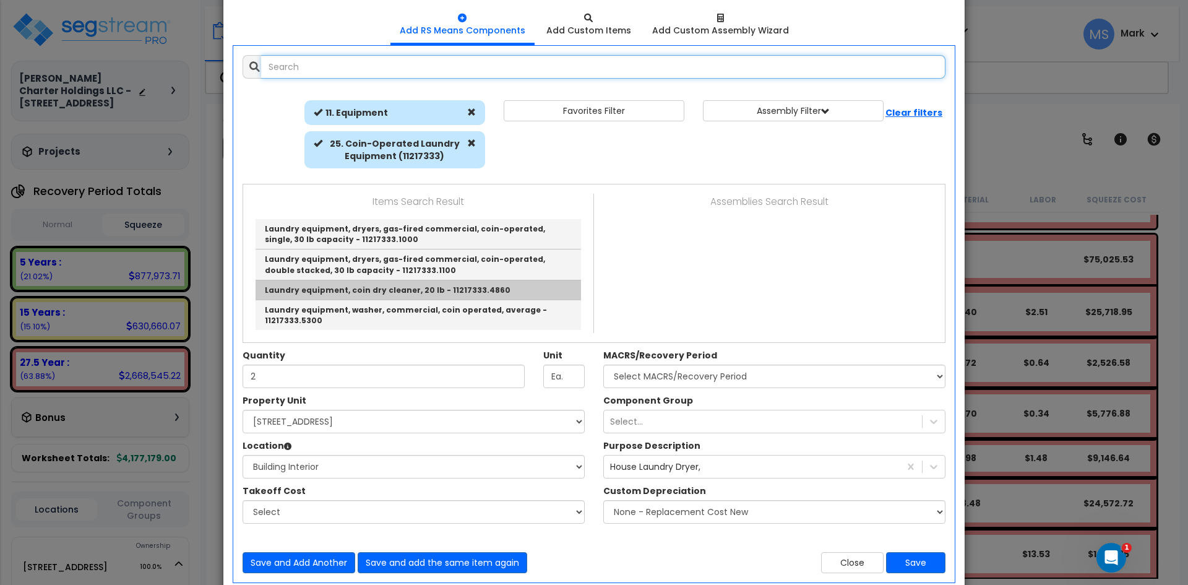
scroll to position [62, 0]
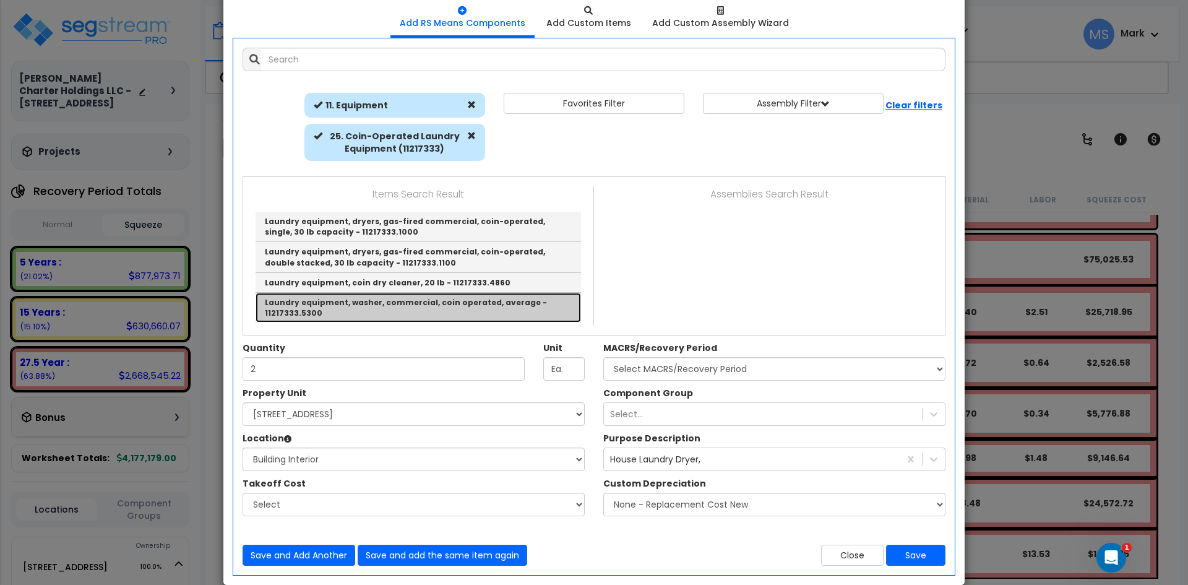
click at [398, 305] on link "Laundry equipment, washer, commercial, coin operated, average - 11217333.5300" at bounding box center [418, 308] width 325 height 30
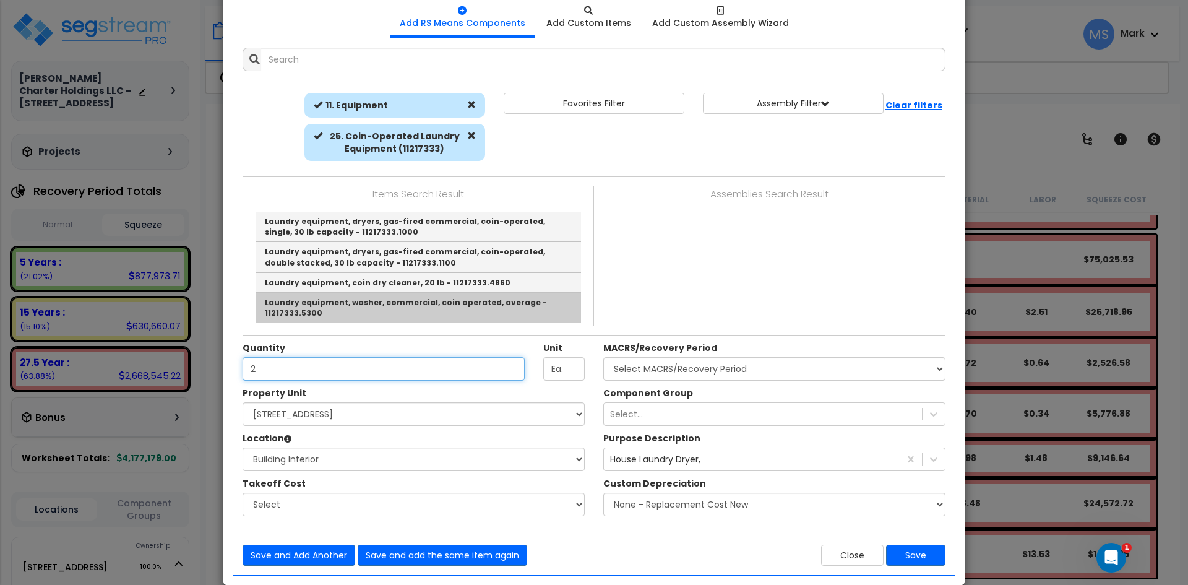
type input "Laundry equipment, washer, commercial, coin operated, average - 11217333.5300"
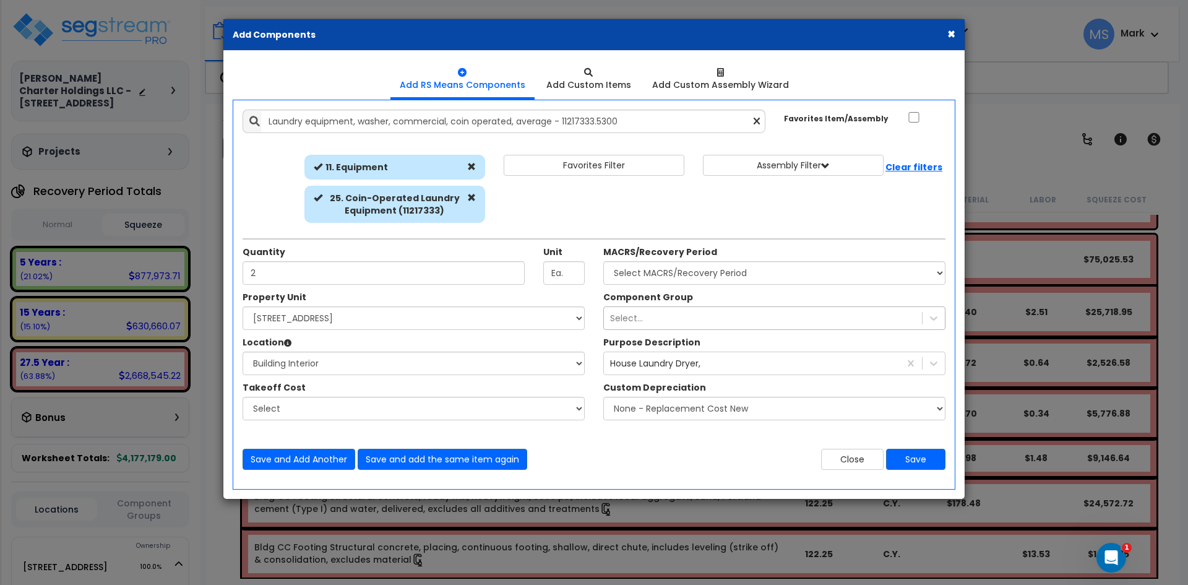
click at [692, 307] on div "Select..." at bounding box center [774, 318] width 342 height 24
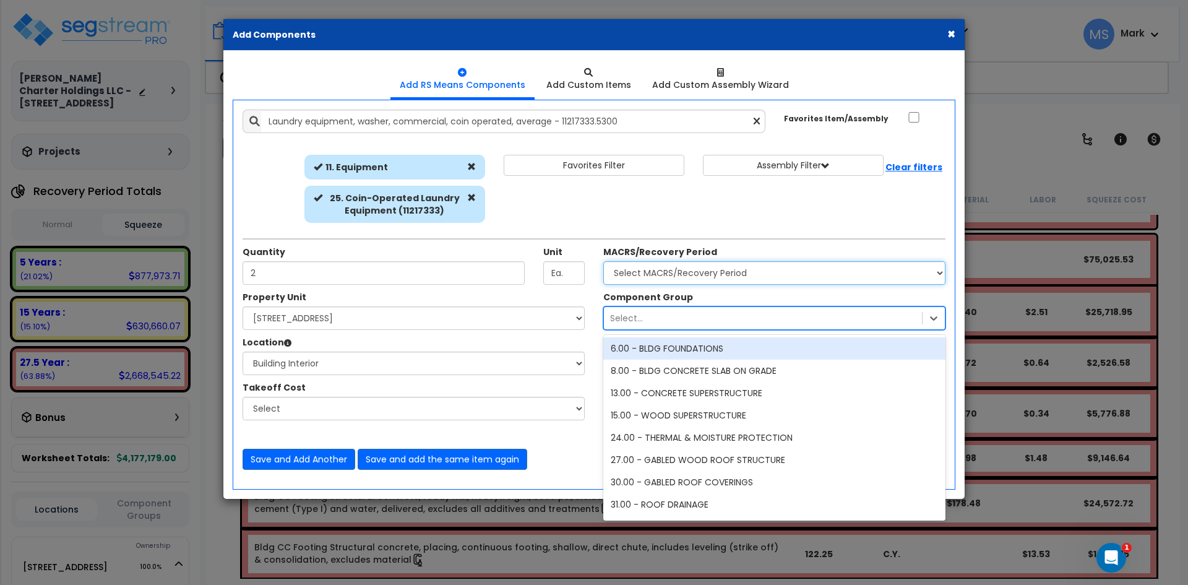
click at [695, 277] on select "Select MACRS/Recovery Period 5 Years - 57.0 - Distributive Trades & Services 5 …" at bounding box center [774, 273] width 342 height 24
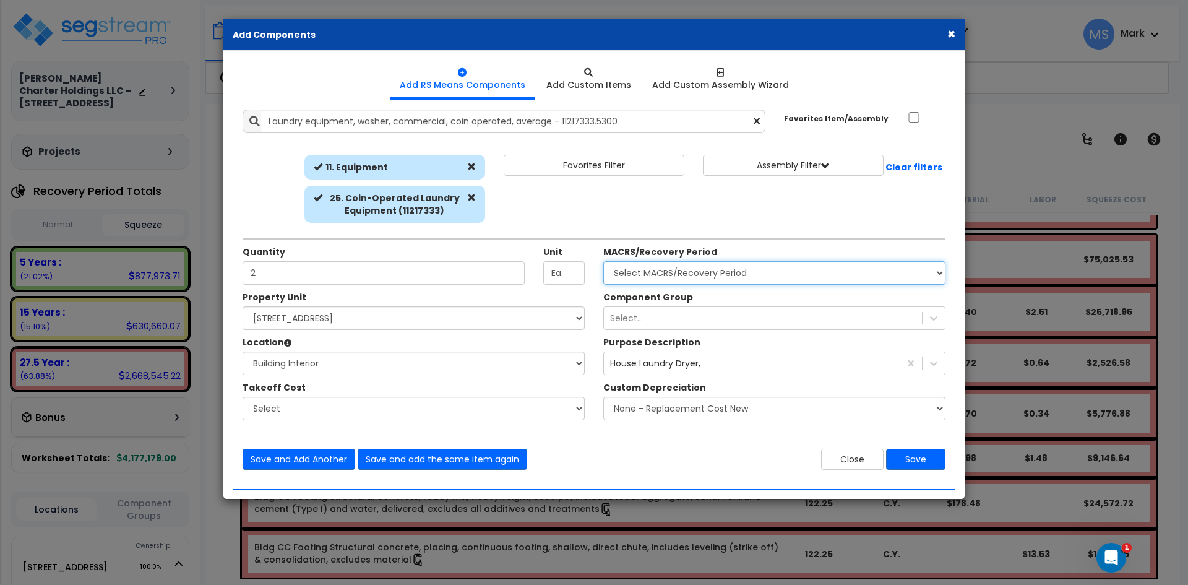
select select "3667"
click at [603, 261] on select "Select MACRS/Recovery Period 5 Years - 57.0 - Distributive Trades & Services 5 …" at bounding box center [774, 273] width 342 height 24
click at [692, 320] on div "Select..." at bounding box center [763, 318] width 318 height 20
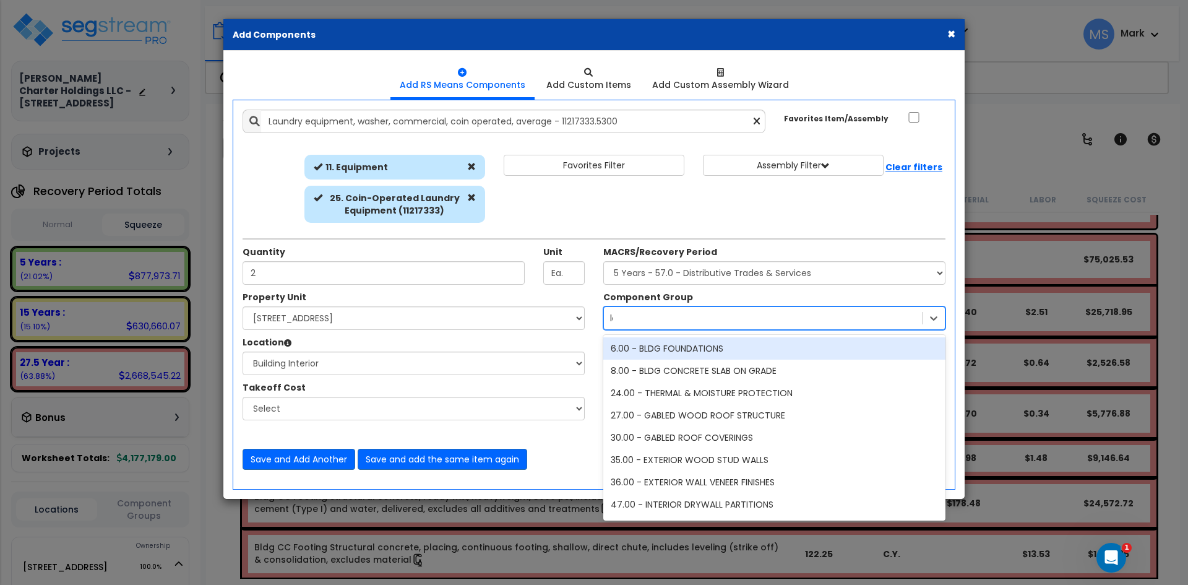
type input "[PERSON_NAME]"
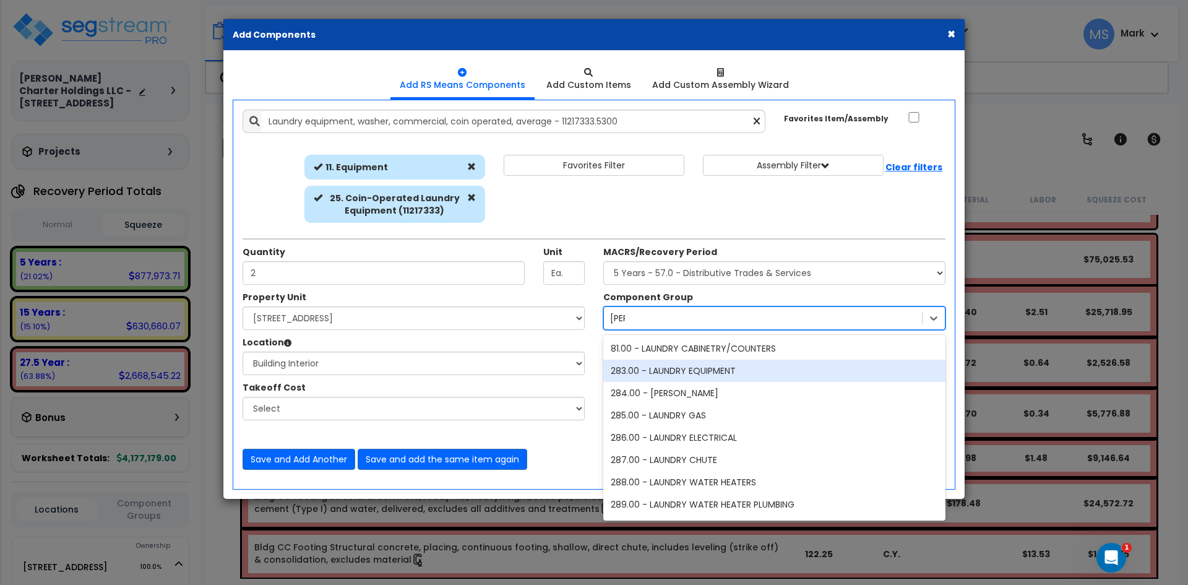
click at [696, 377] on div "283.00 - LAUNDRY EQUIPMENT" at bounding box center [774, 370] width 342 height 22
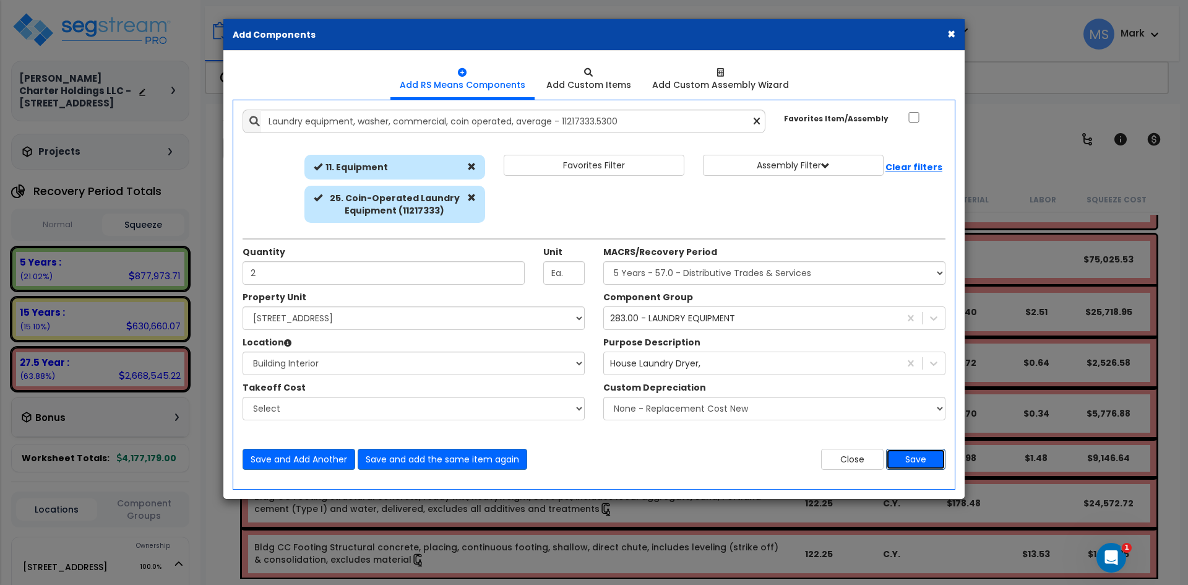
click at [929, 461] on button "Save" at bounding box center [915, 459] width 59 height 21
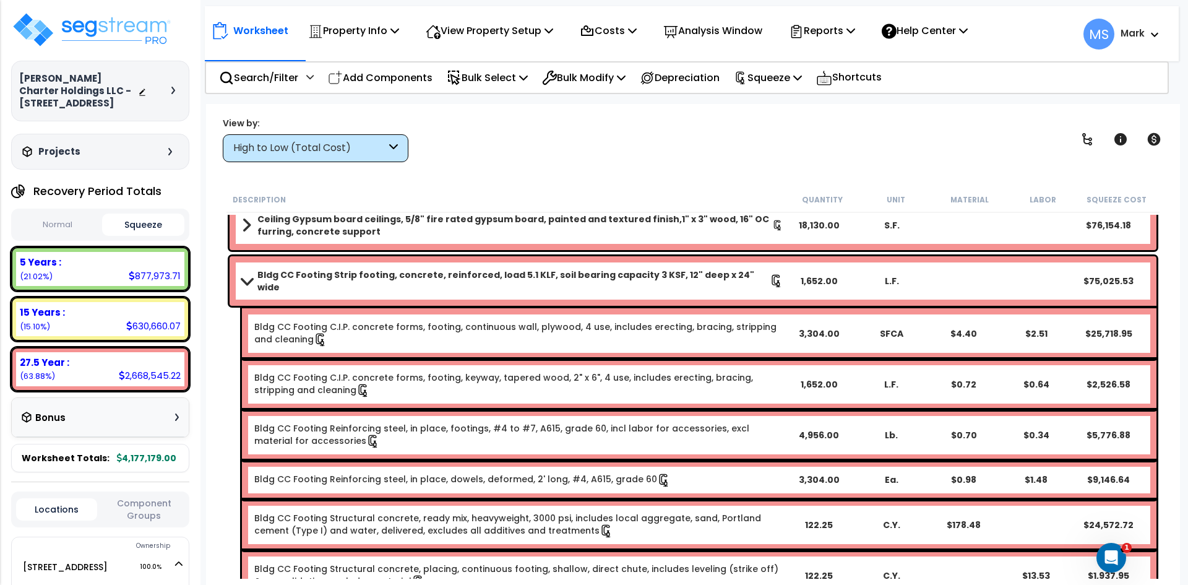
scroll to position [433, 0]
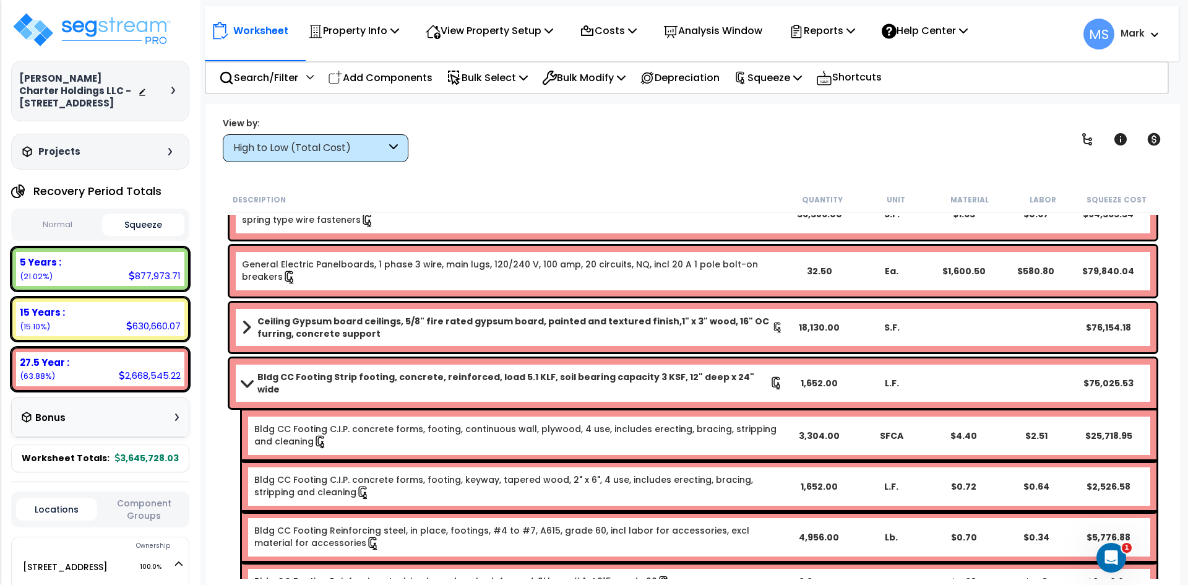
click at [295, 371] on link "Bldg CC Footing Strip footing, concrete, reinforced, load 5.1 KLF, soil bearing…" at bounding box center [512, 383] width 541 height 25
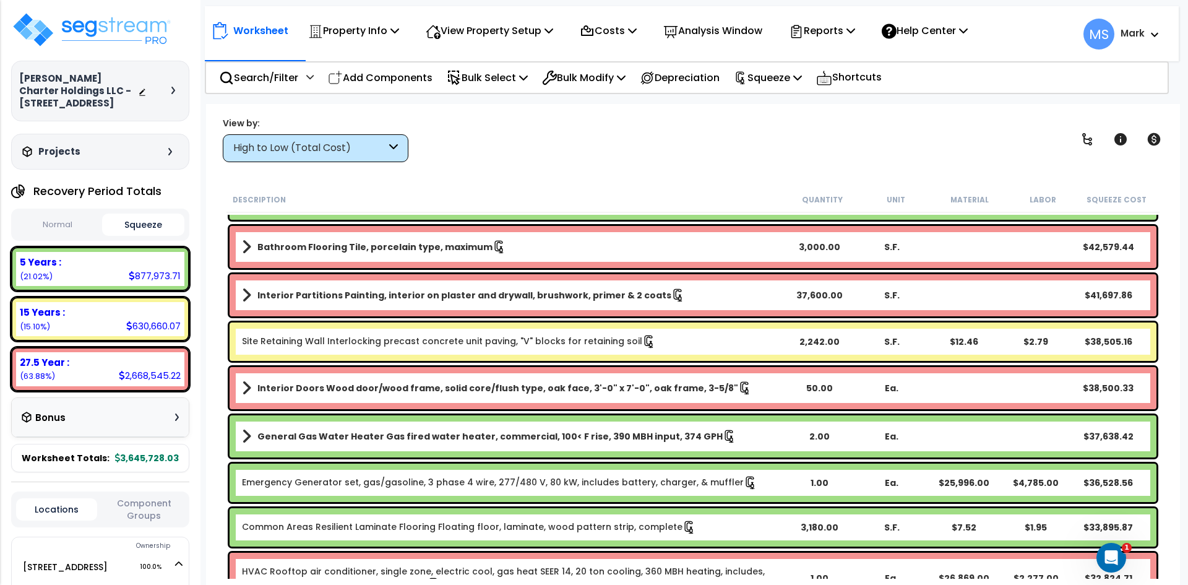
scroll to position [1114, 0]
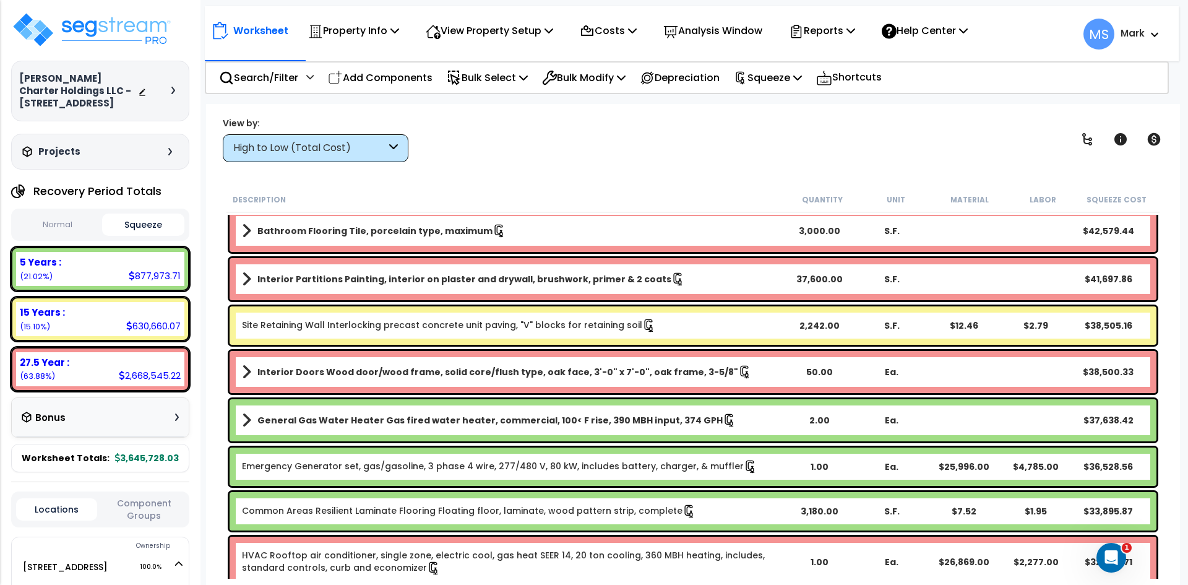
click at [578, 325] on link "Site Retaining Wall Interlocking precast concrete unit paving, "V" blocks for r…" at bounding box center [449, 326] width 414 height 14
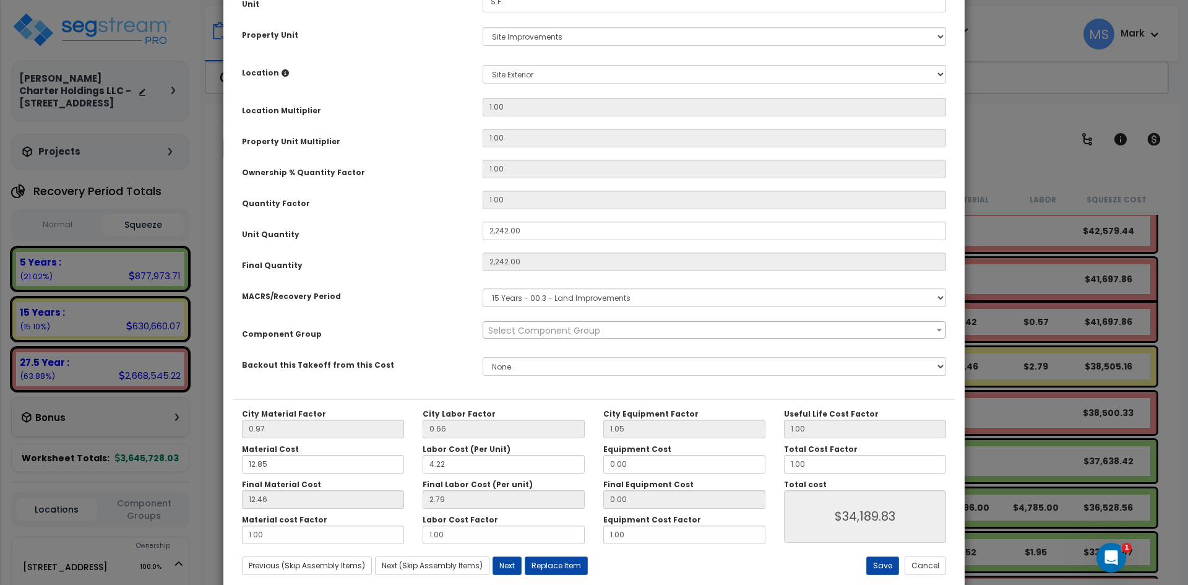
scroll to position [216, 0]
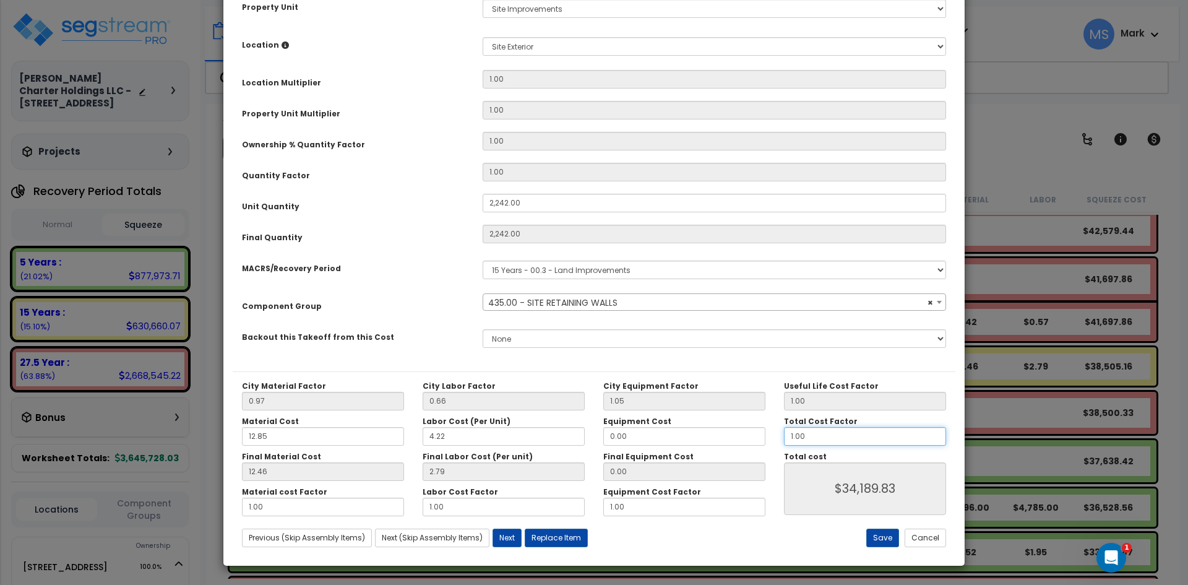
select select "45833"
drag, startPoint x: 805, startPoint y: 433, endPoint x: 789, endPoint y: 433, distance: 15.5
click at [789, 433] on input "1.00" at bounding box center [865, 436] width 162 height 19
type input "$0.00"
type input "0.2"
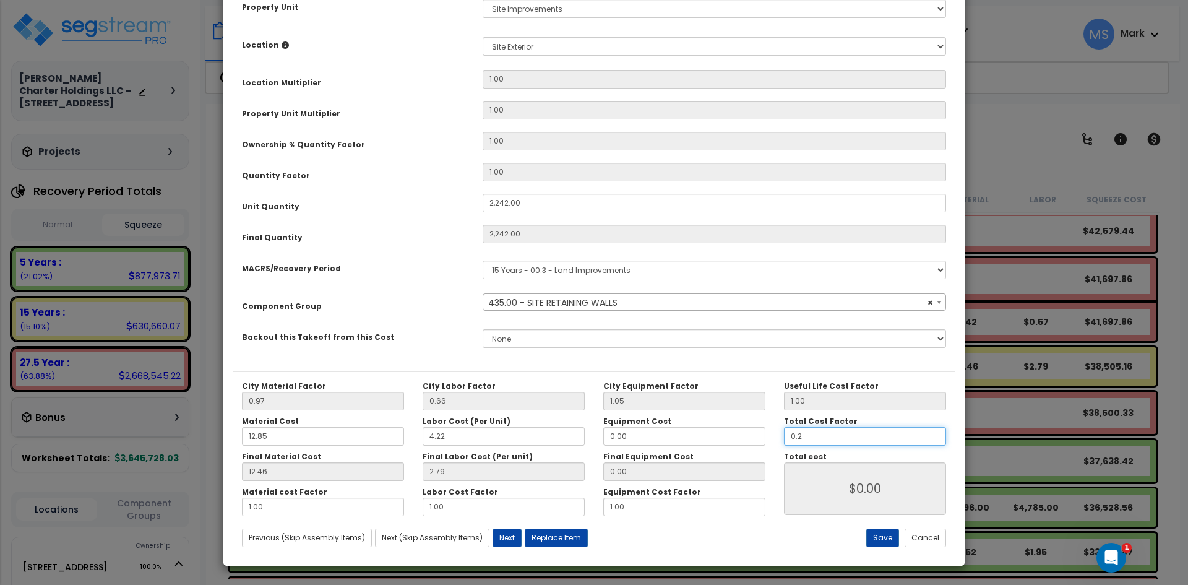
type input "$6,838.10"
type input "0.25"
type input "$8,547.63"
type input "0.25"
type input "$8,547.63"
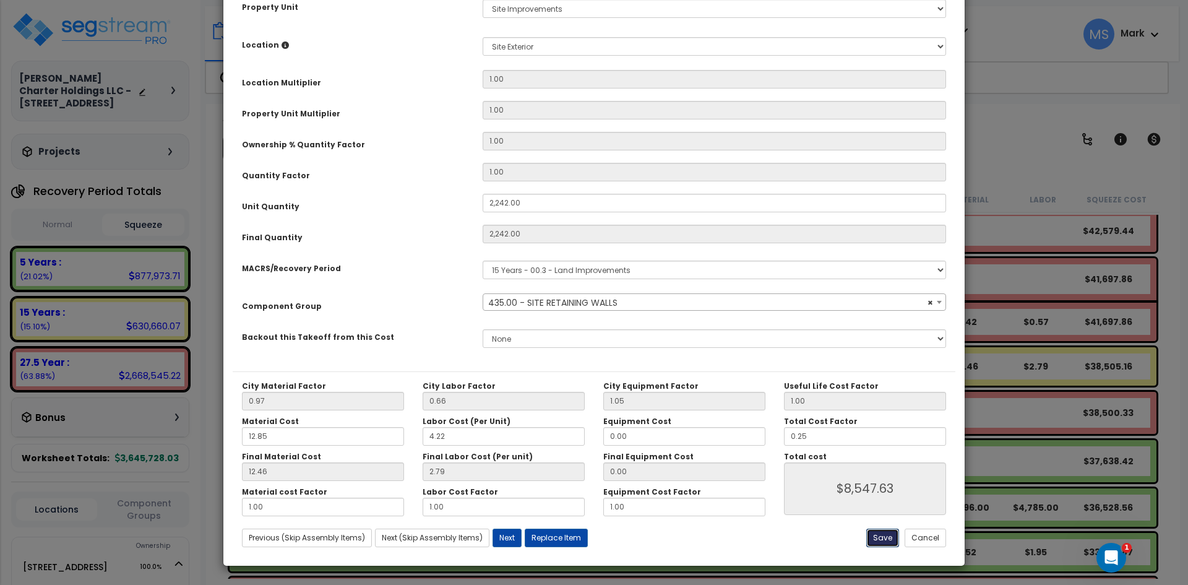
click at [882, 541] on button "Save" at bounding box center [882, 537] width 33 height 19
type input "2242.00"
type input "8547.63"
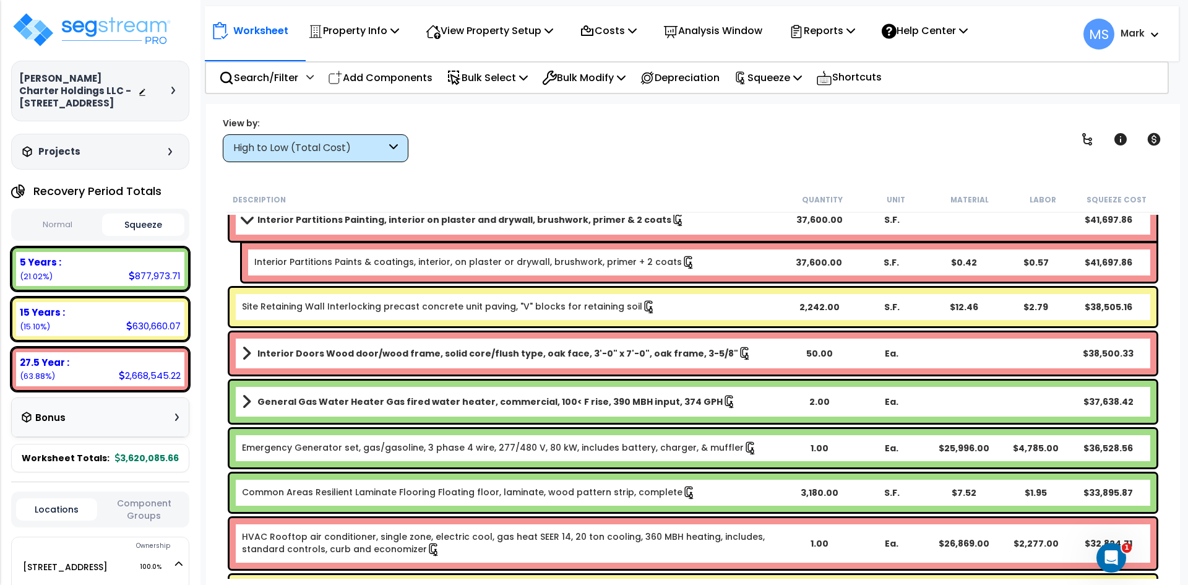
scroll to position [1176, 0]
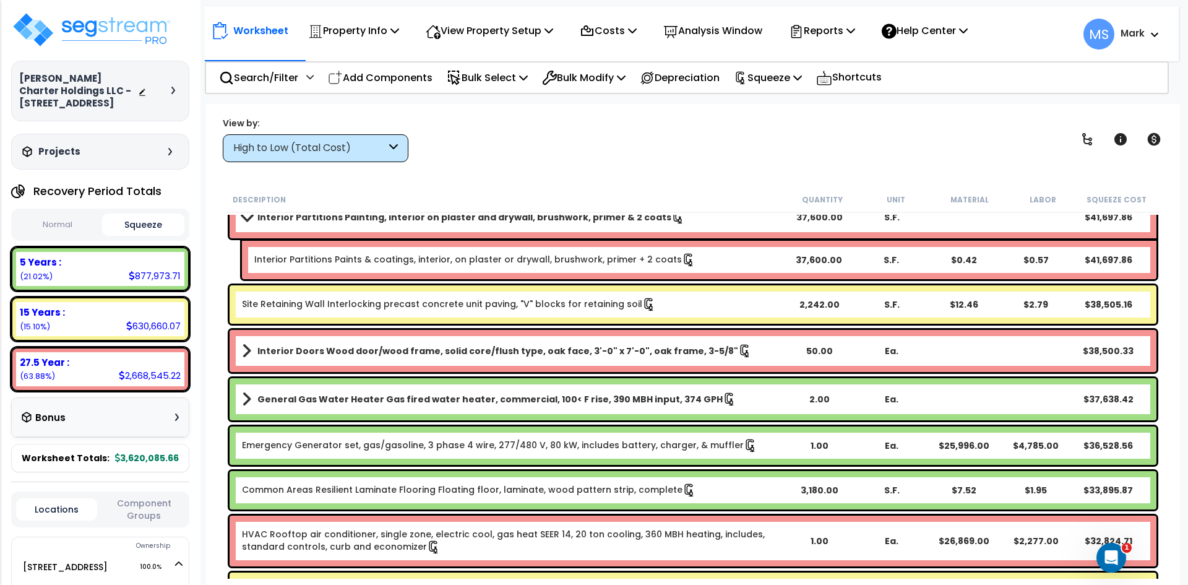
click at [393, 398] on b "General Gas Water Heater Gas fired water heater, commercial, 100< F rise, 390 M…" at bounding box center [489, 399] width 465 height 12
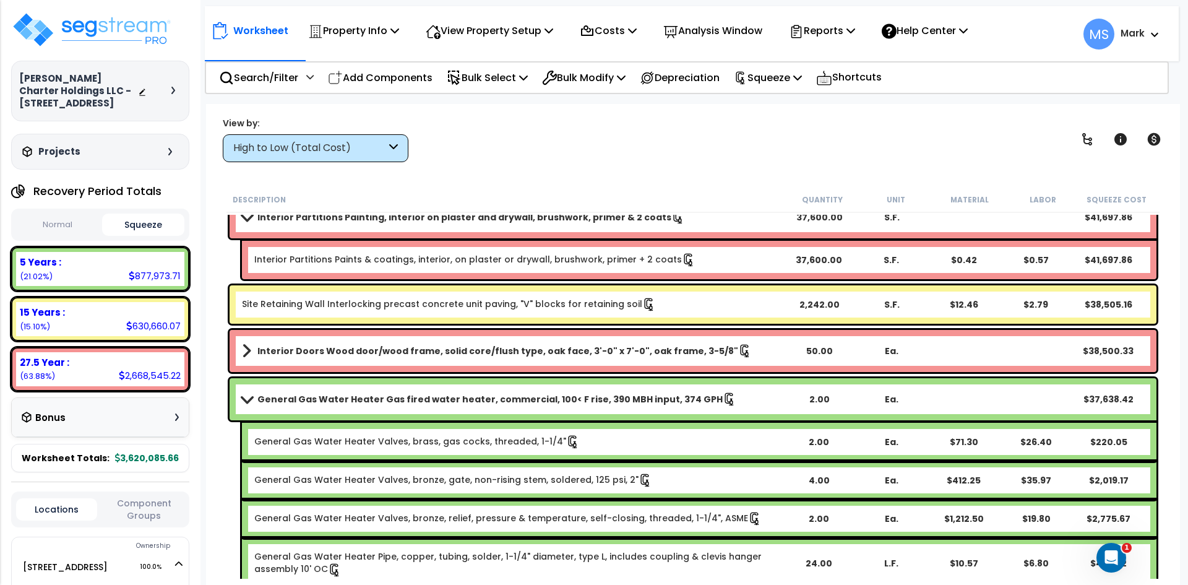
click at [403, 402] on b "General Gas Water Heater Gas fired water heater, commercial, 100< F rise, 390 M…" at bounding box center [489, 399] width 465 height 12
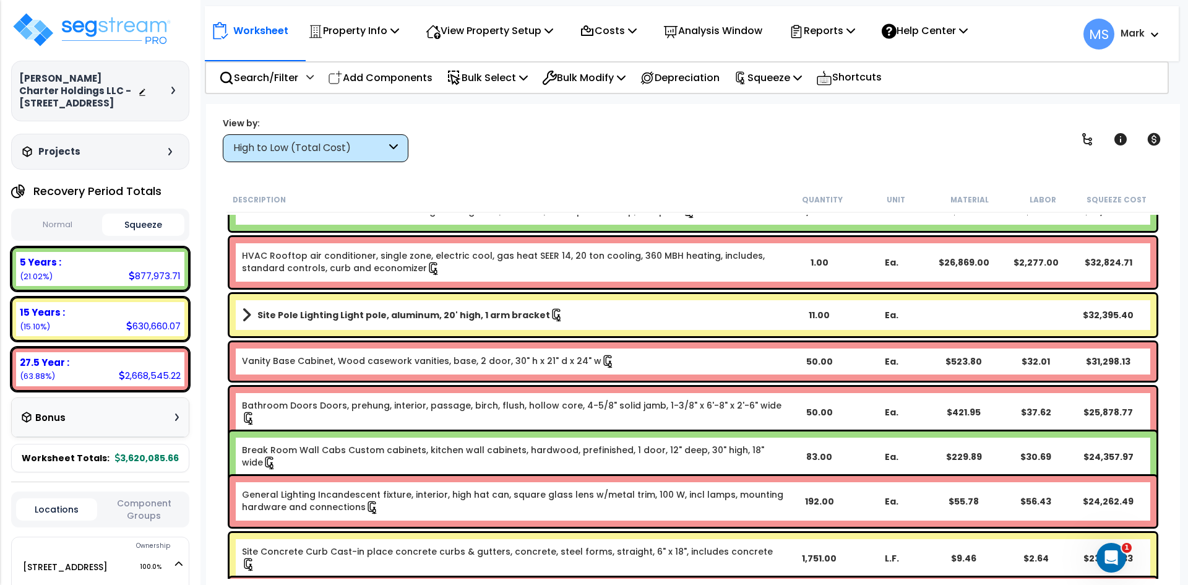
scroll to position [1485, 0]
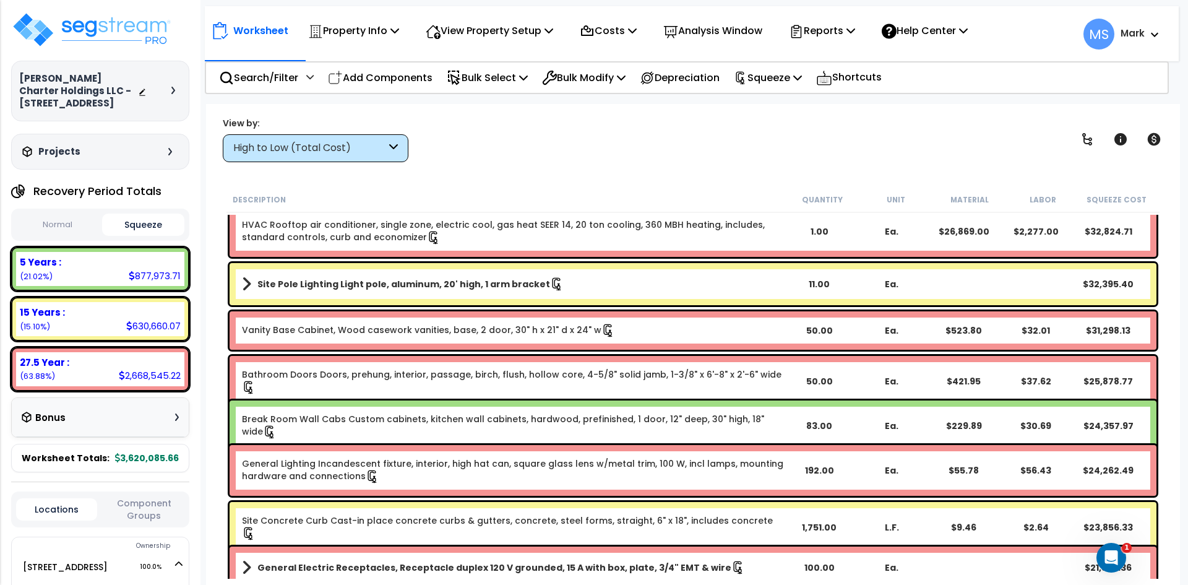
click at [446, 423] on link "Break Room Wall Cabs Custom cabinets, kitchen wall cabinets, hardwood, prefinis…" at bounding box center [512, 426] width 541 height 26
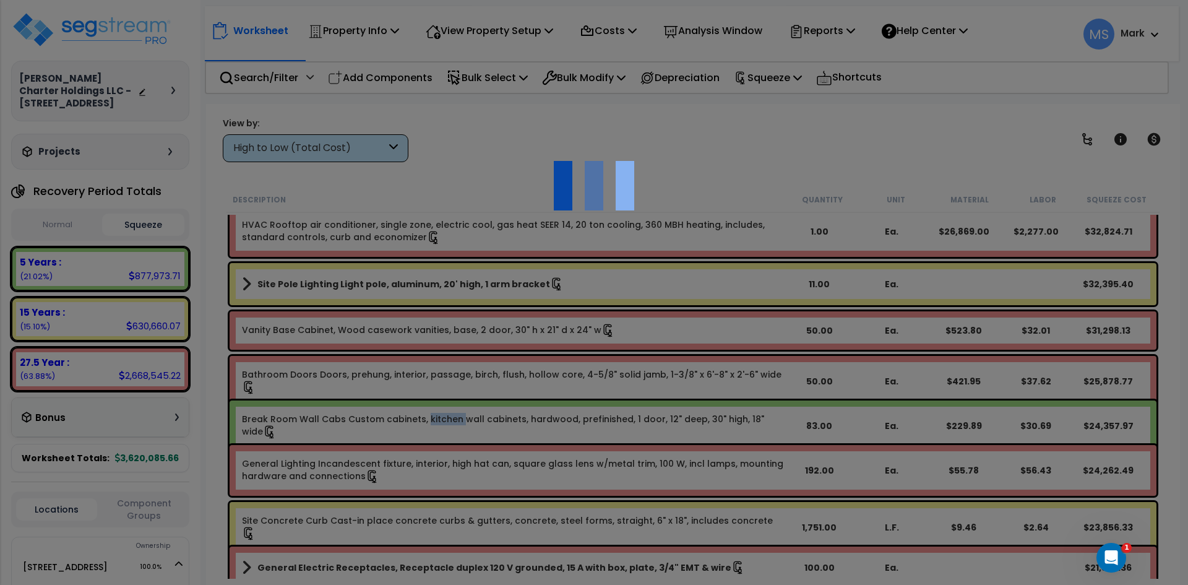
scroll to position [0, 0]
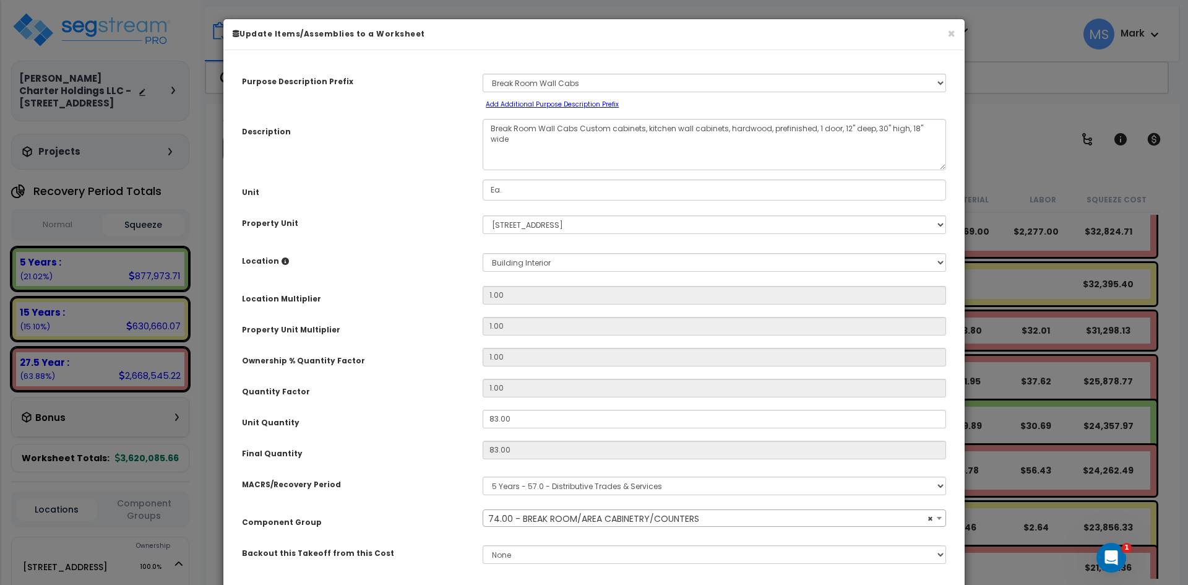
select select "45904"
click at [497, 419] on input "83.00" at bounding box center [714, 419] width 463 height 19
type input "8.00"
type input "83"
type input "$21,628.14"
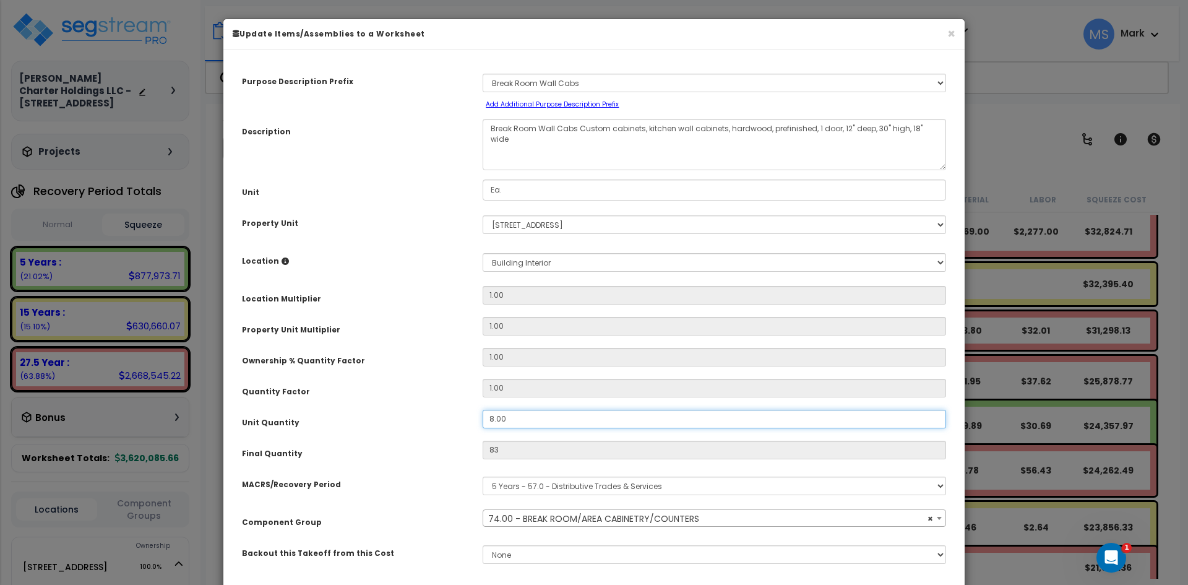
type input "8"
type input "$2,084.64"
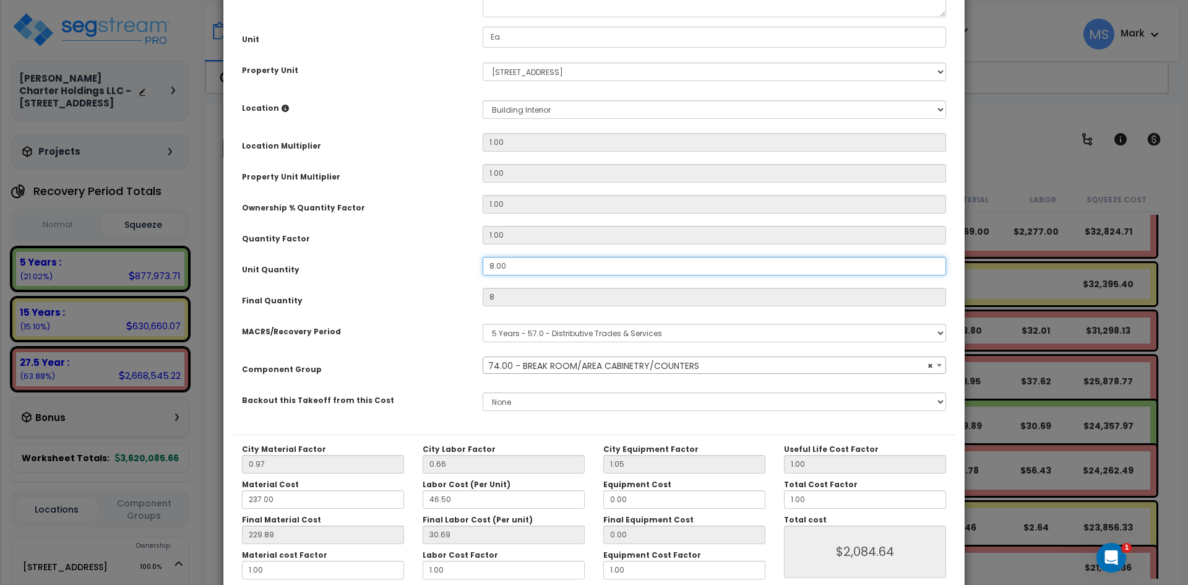
scroll to position [186, 0]
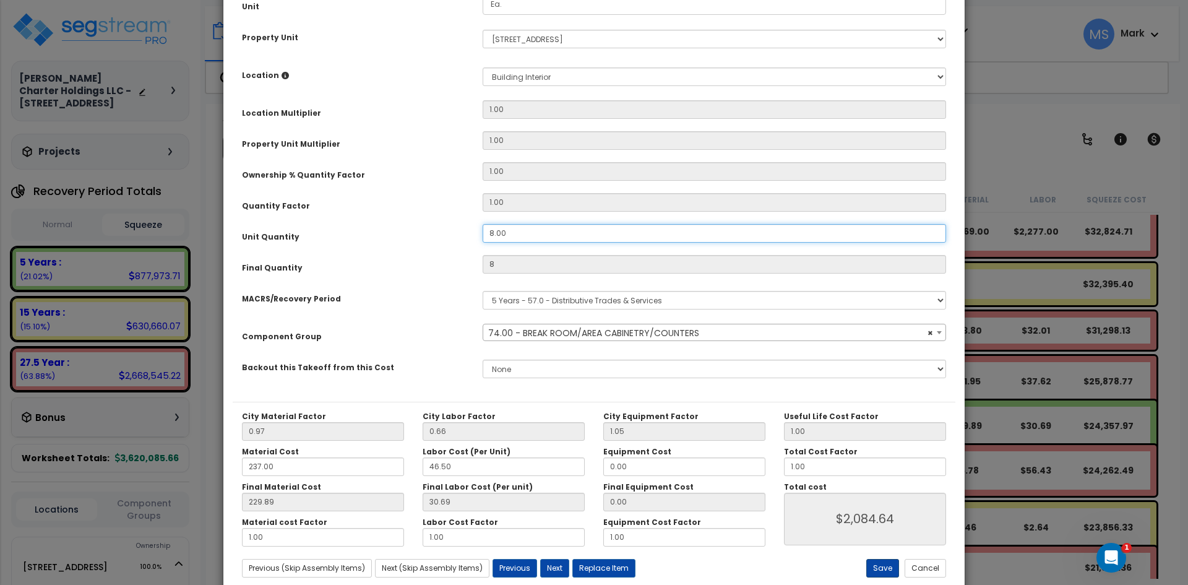
type input "8.00"
click at [880, 569] on button "Save" at bounding box center [882, 568] width 33 height 19
type input "8.00"
type input "2084.64"
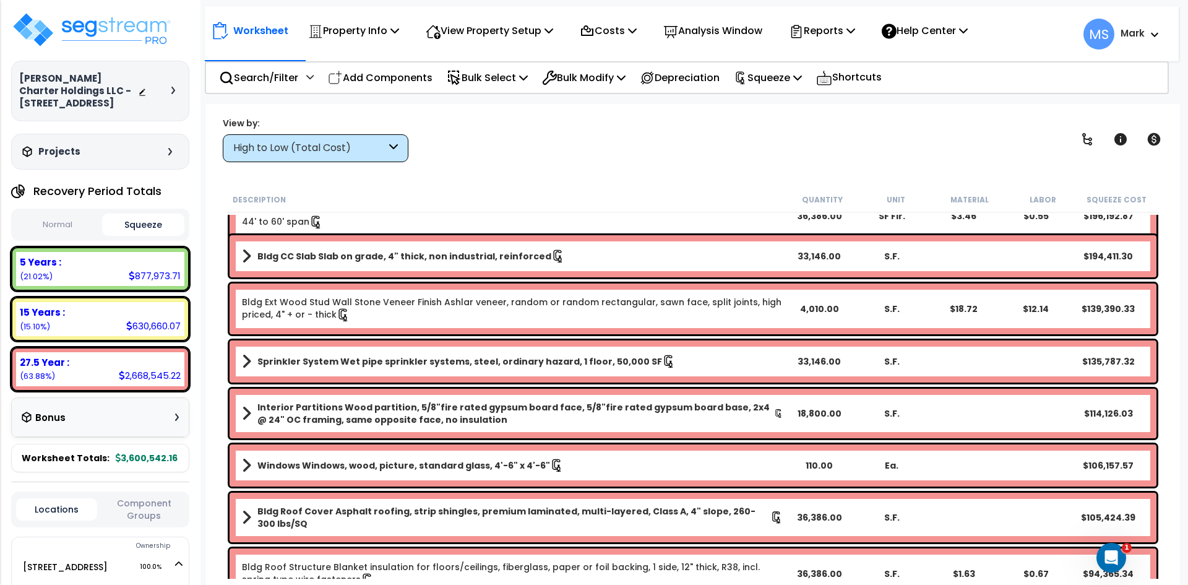
scroll to position [0, 0]
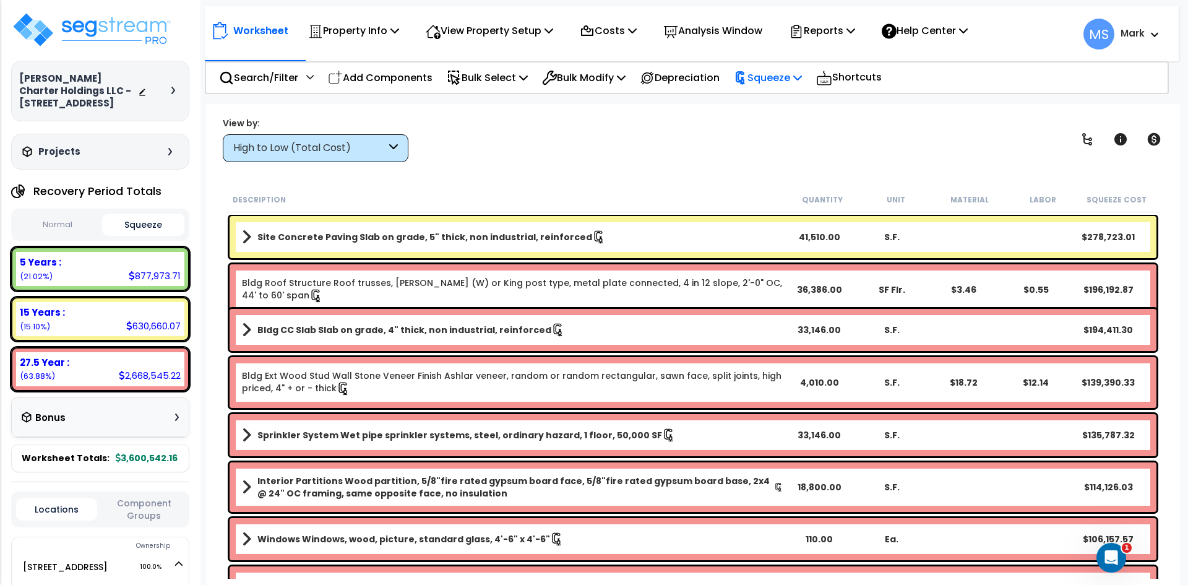
click at [770, 80] on p "Squeeze" at bounding box center [768, 77] width 68 height 17
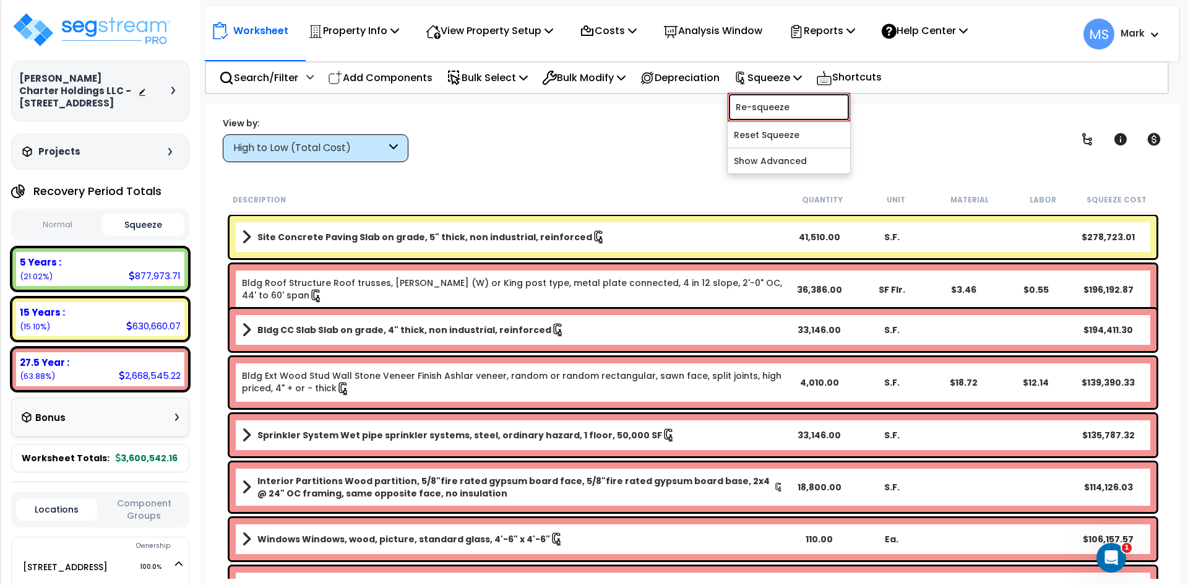
click at [778, 101] on link "Re-squeeze" at bounding box center [789, 107] width 123 height 28
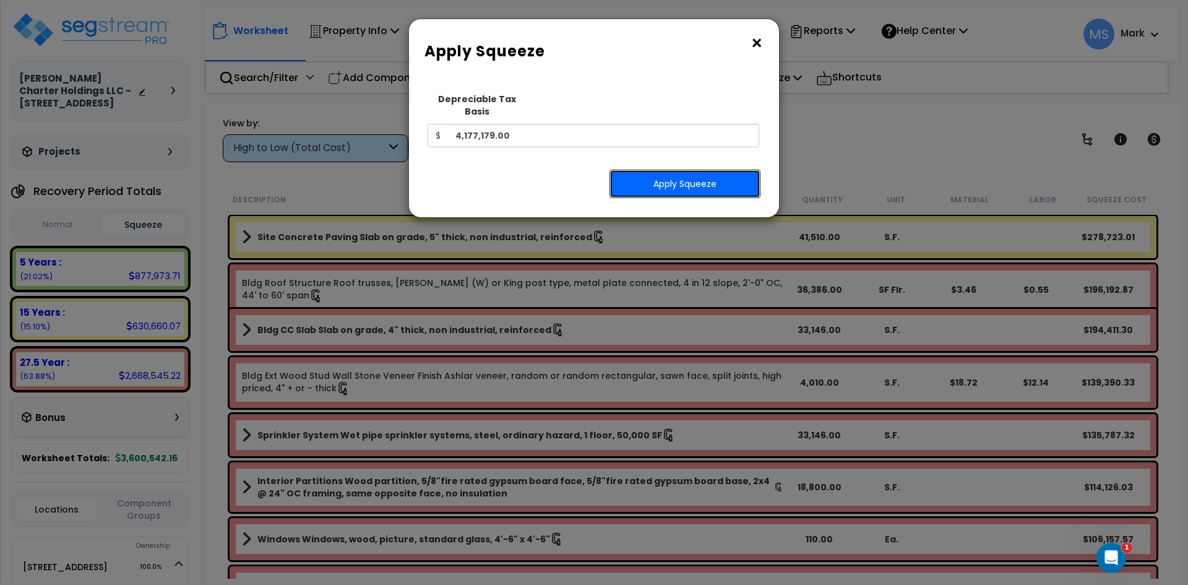
click at [715, 170] on button "Apply Squeeze" at bounding box center [684, 184] width 151 height 28
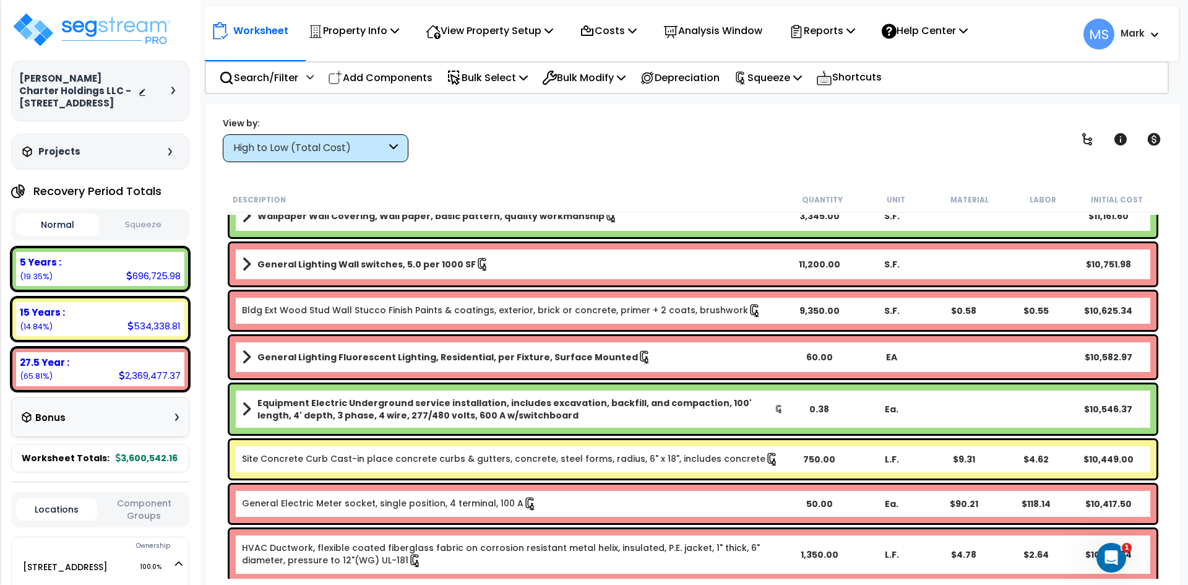
scroll to position [3032, 0]
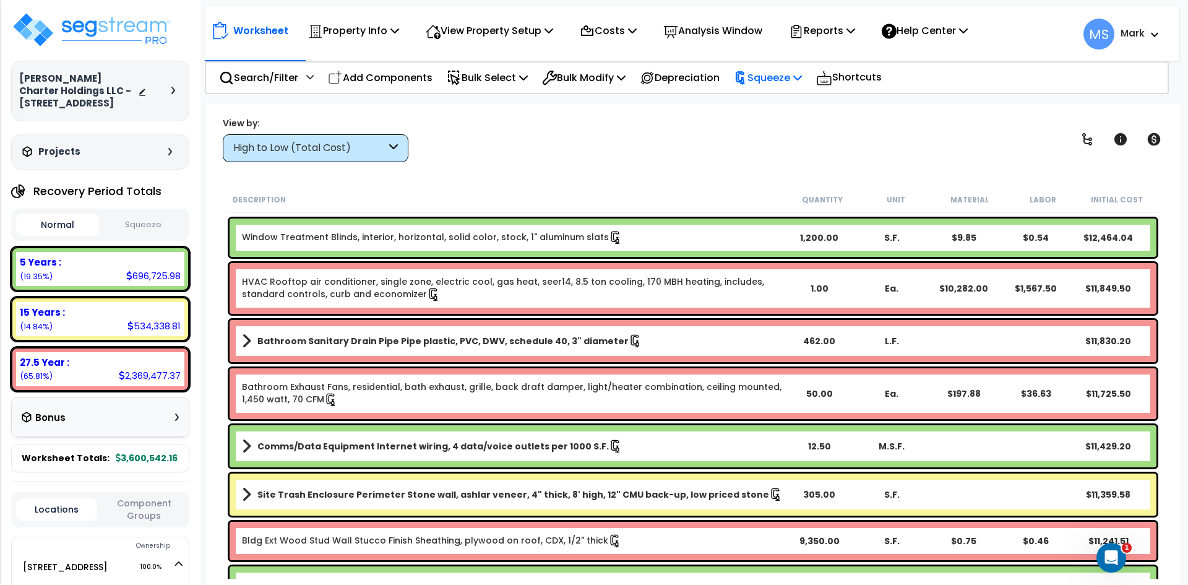
click at [797, 72] on p "Squeeze" at bounding box center [768, 77] width 68 height 17
click at [783, 112] on link "Re-squeeze" at bounding box center [789, 105] width 123 height 25
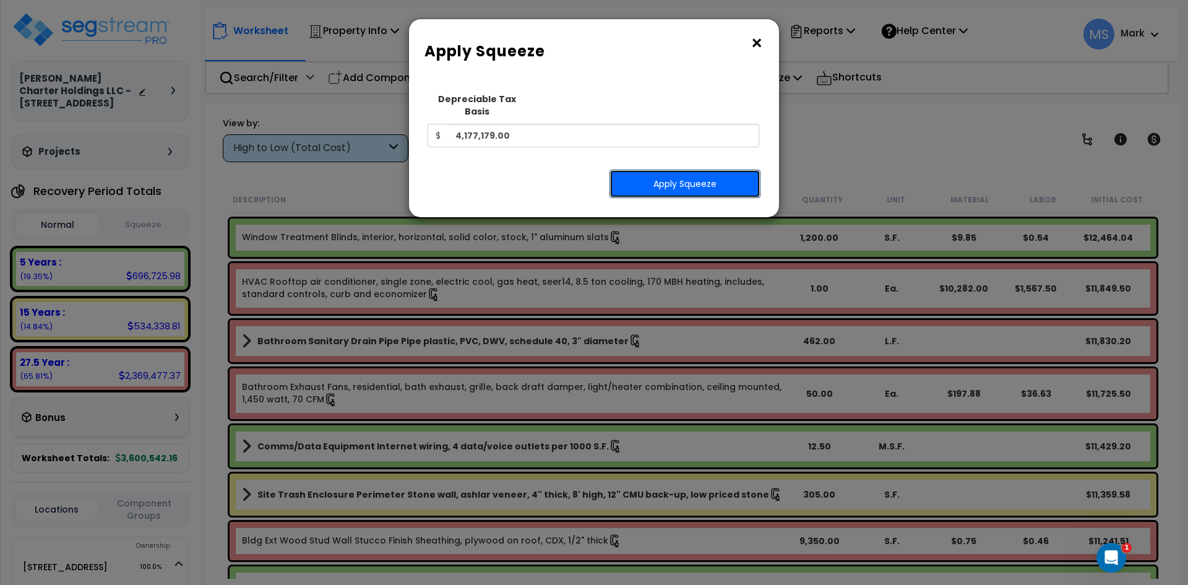
click at [707, 170] on button "Apply Squeeze" at bounding box center [684, 184] width 151 height 28
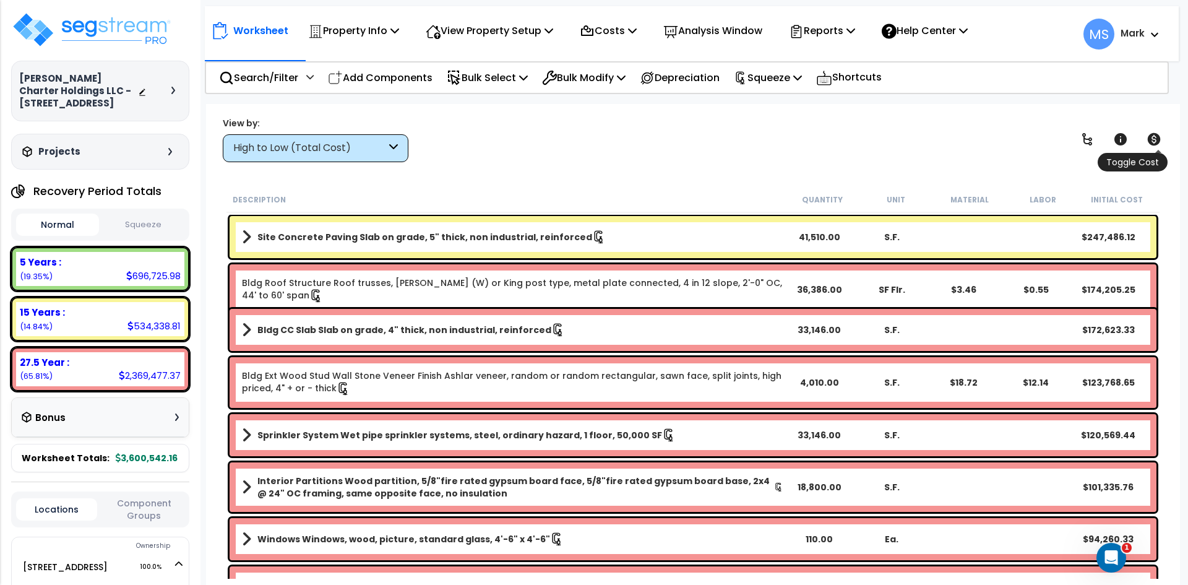
click at [1153, 144] on icon at bounding box center [1154, 139] width 13 height 12
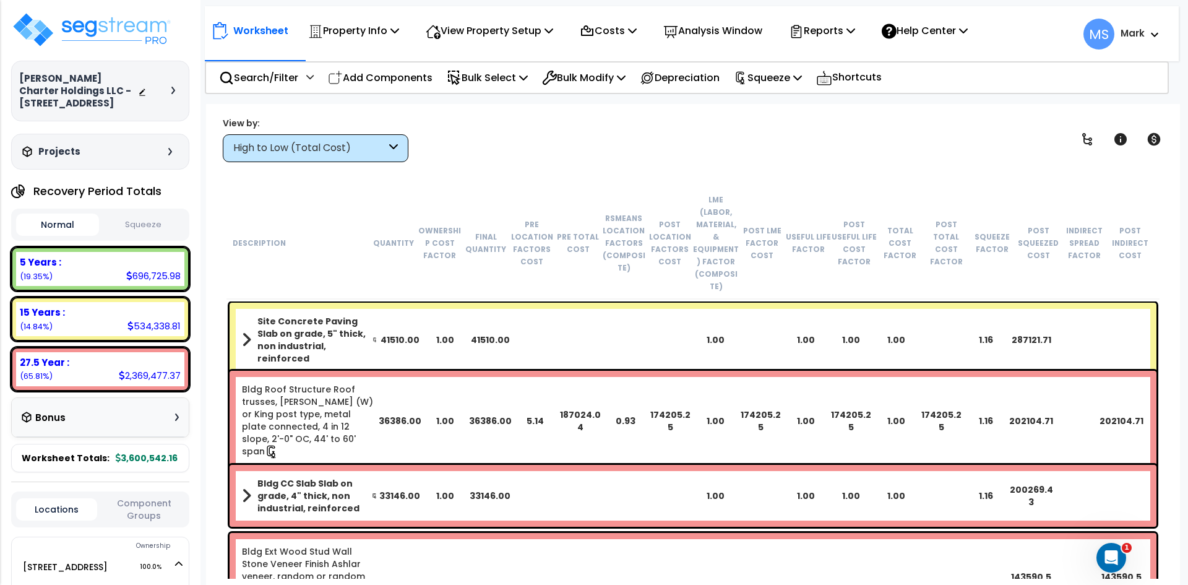
click at [295, 315] on b "Site Concrete Paving Slab on grade, 5" thick, non industrial, reinforced" at bounding box center [314, 339] width 115 height 49
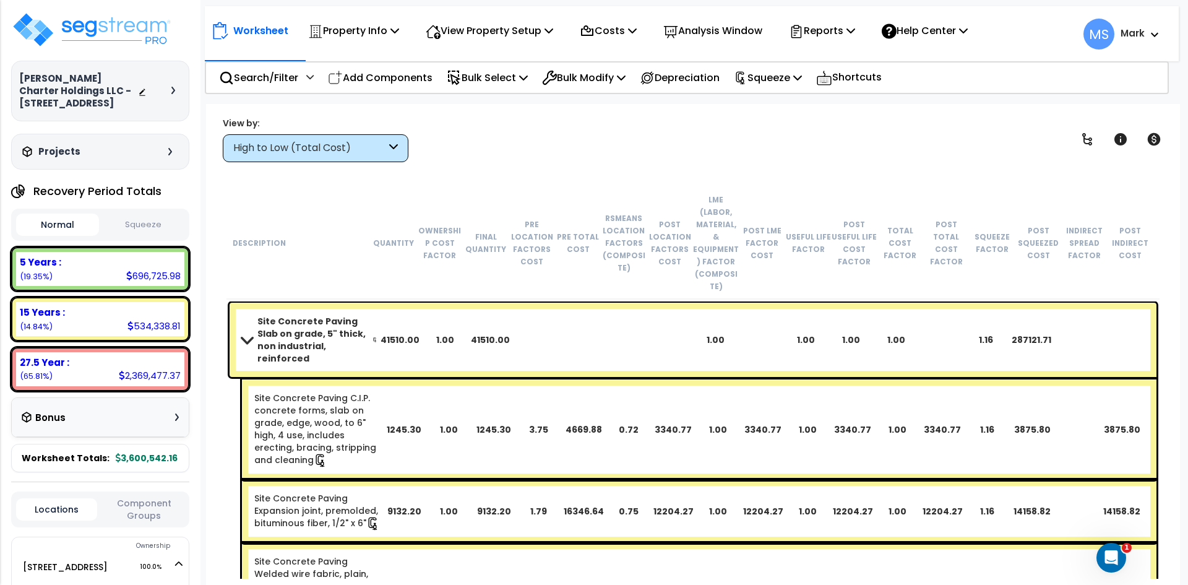
click at [295, 315] on b "Site Concrete Paving Slab on grade, 5" thick, non industrial, reinforced" at bounding box center [314, 339] width 115 height 49
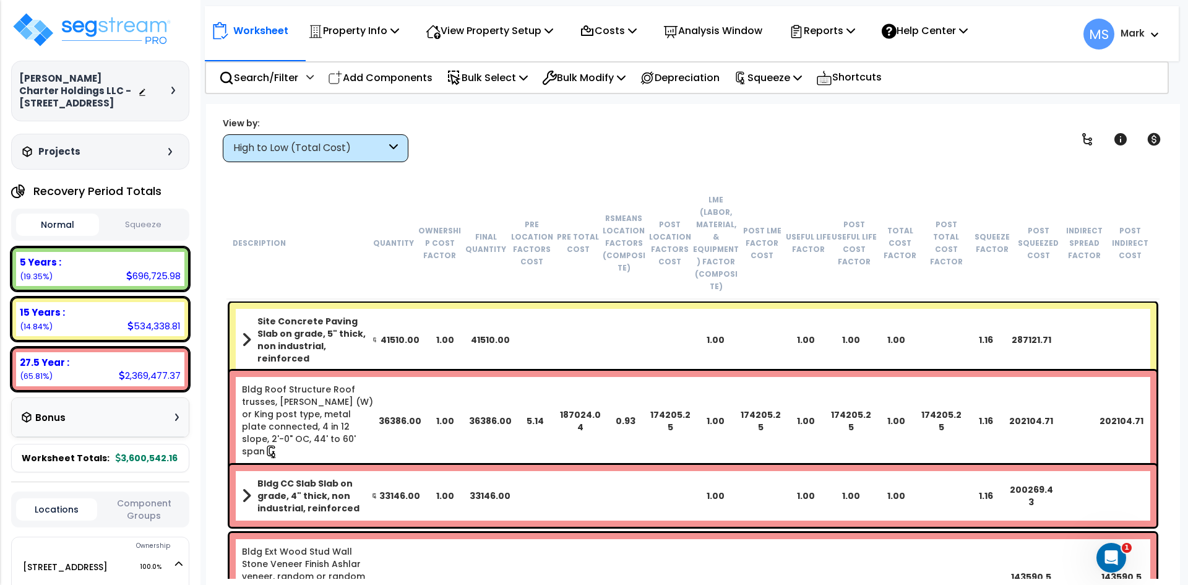
click at [303, 315] on b "Site Concrete Paving Slab on grade, 5" thick, non industrial, reinforced" at bounding box center [314, 339] width 115 height 49
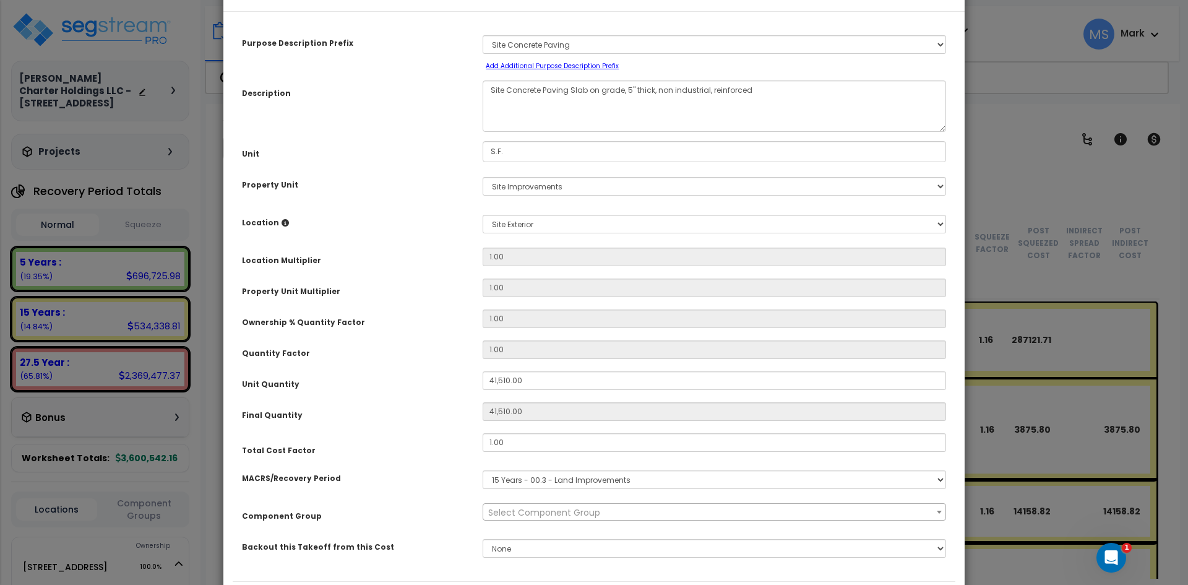
scroll to position [114, 0]
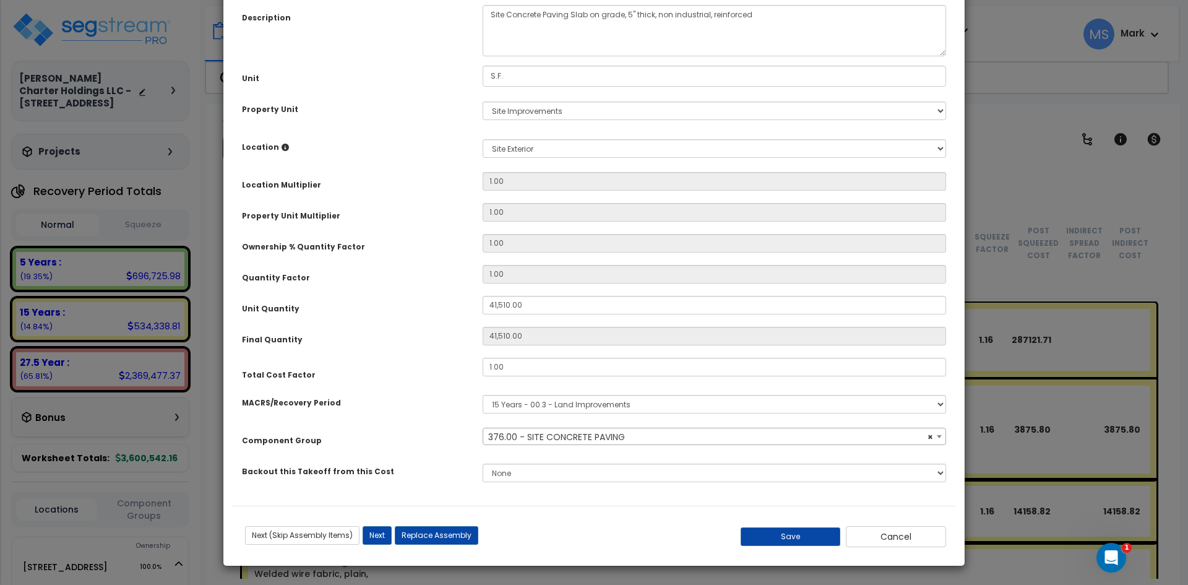
select select "46172"
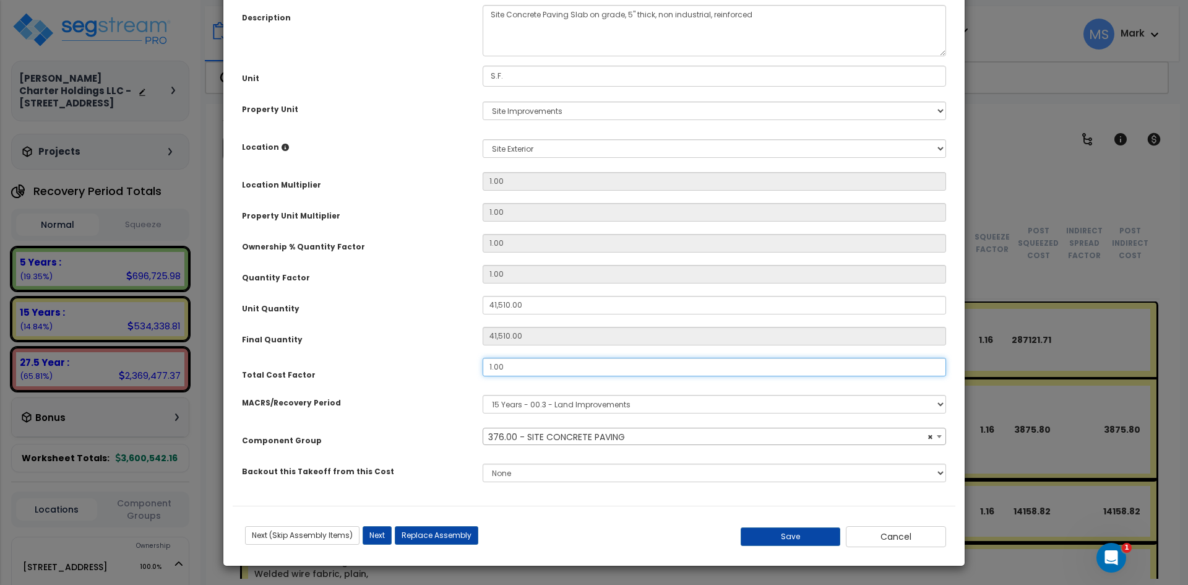
click at [492, 369] on input "1.00" at bounding box center [714, 367] width 463 height 19
type input "0.5"
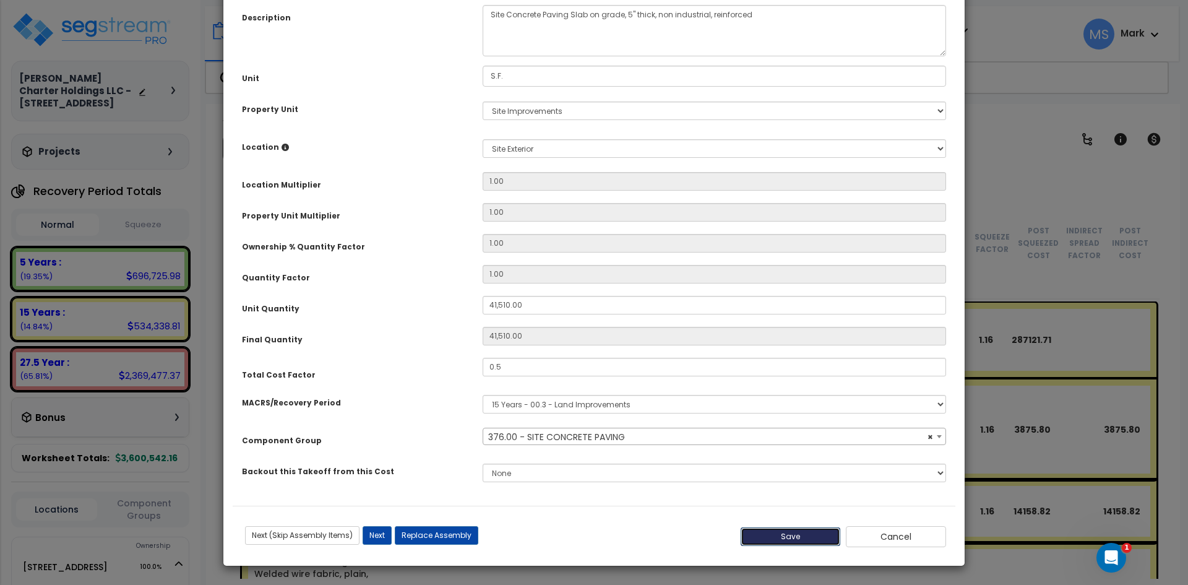
click at [772, 527] on button "Save" at bounding box center [791, 536] width 100 height 19
type input "41510.00"
type input "0.50"
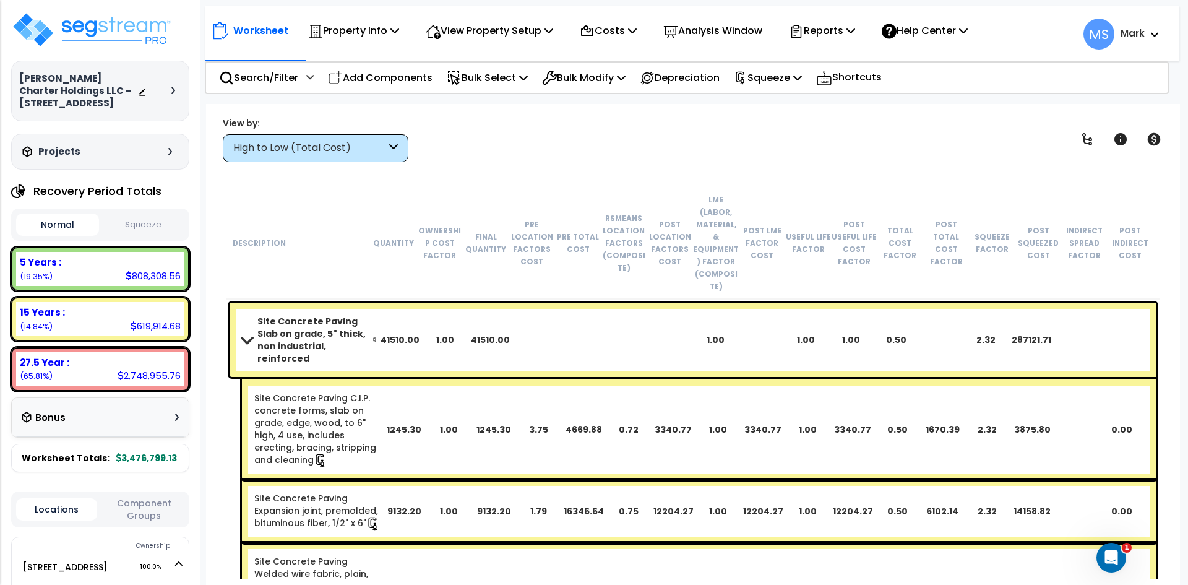
click at [302, 317] on b "Site Concrete Paving Slab on grade, 5" thick, non industrial, reinforced" at bounding box center [314, 339] width 115 height 49
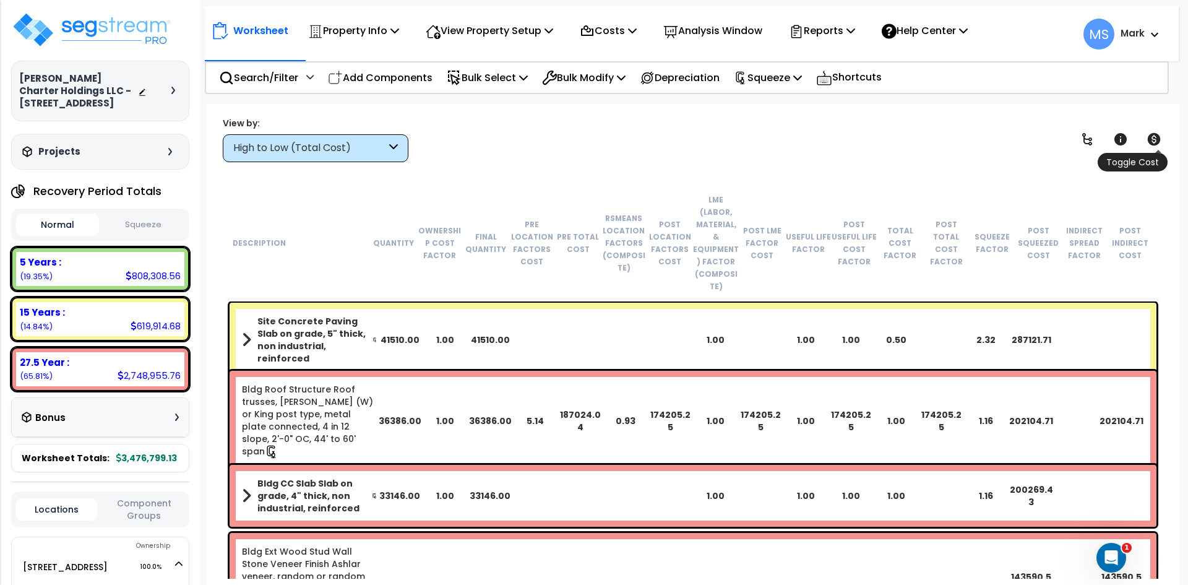
click at [1154, 139] on icon at bounding box center [1153, 139] width 15 height 15
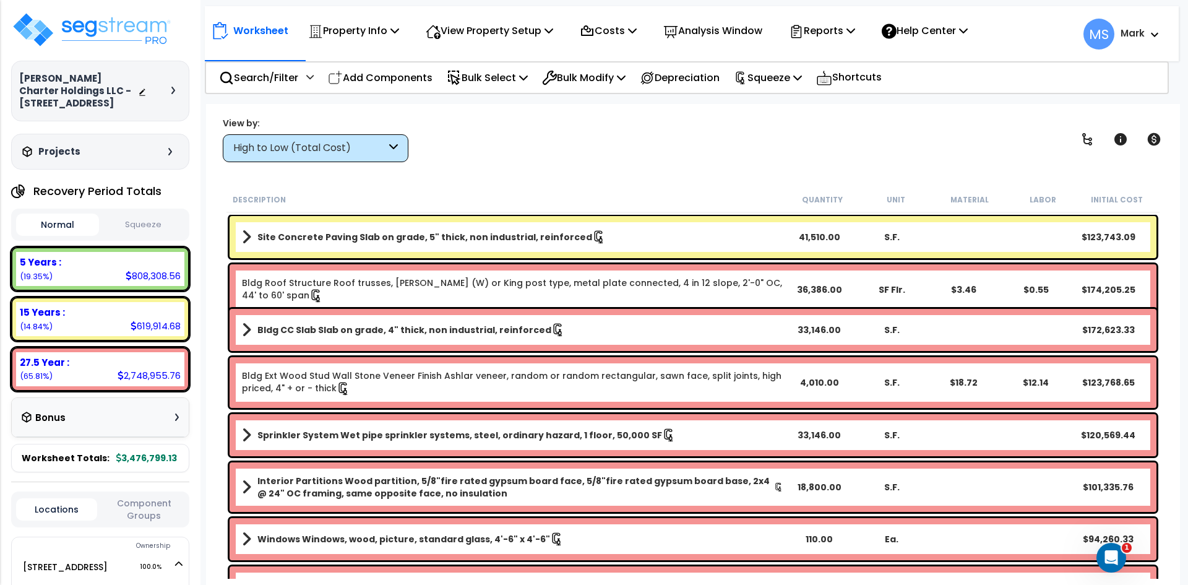
click at [520, 239] on b "Site Concrete Paving Slab on grade, 5" thick, non industrial, reinforced" at bounding box center [424, 237] width 335 height 12
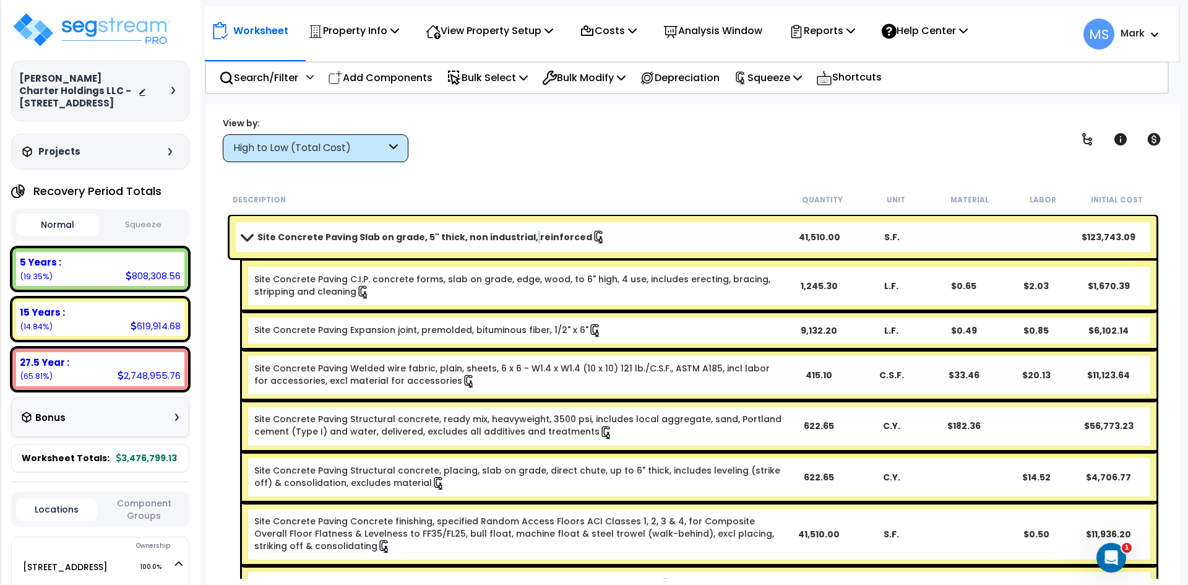
click at [520, 239] on b "Site Concrete Paving Slab on grade, 5" thick, non industrial, reinforced" at bounding box center [424, 237] width 335 height 12
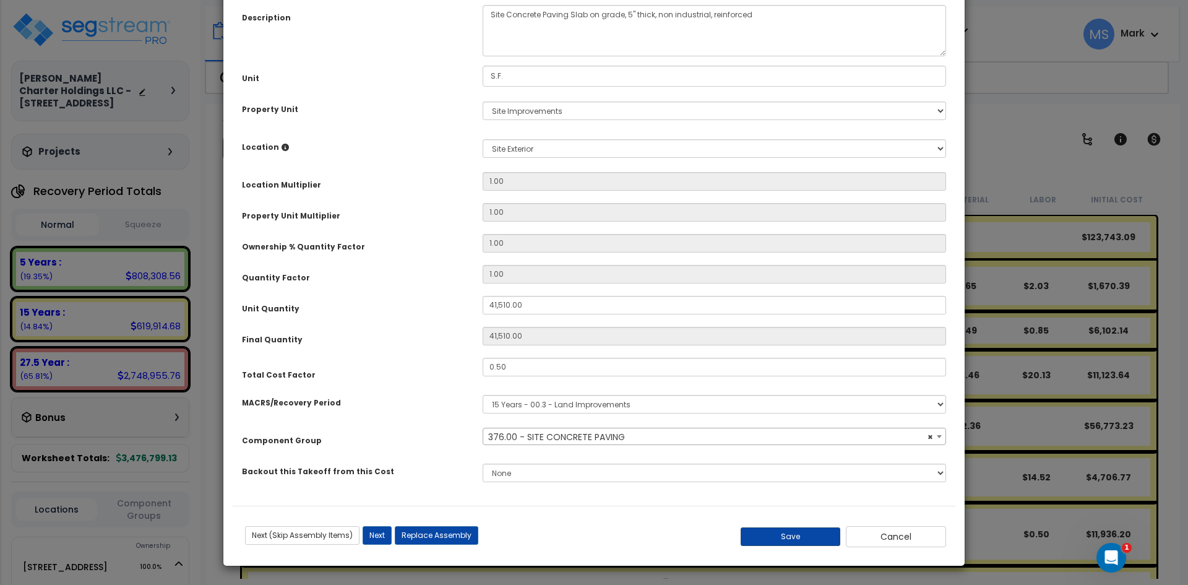
select select "46172"
click at [780, 536] on button "Save" at bounding box center [791, 536] width 100 height 19
type input "41510.00"
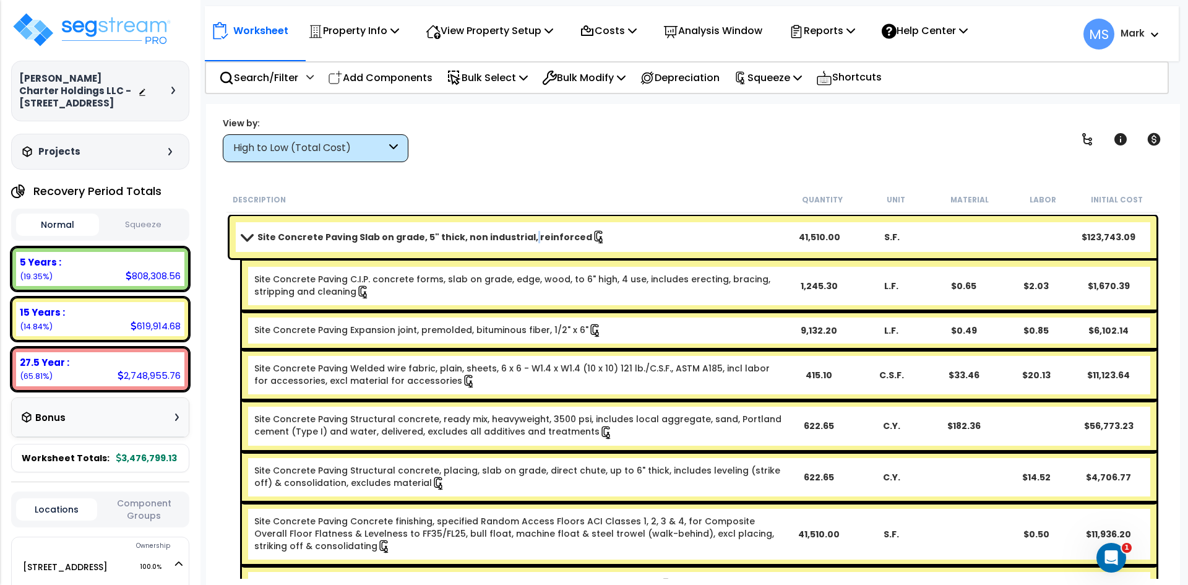
click at [521, 243] on link "Site Concrete Paving Slab on grade, 5" thick, non industrial, reinforced" at bounding box center [512, 236] width 541 height 17
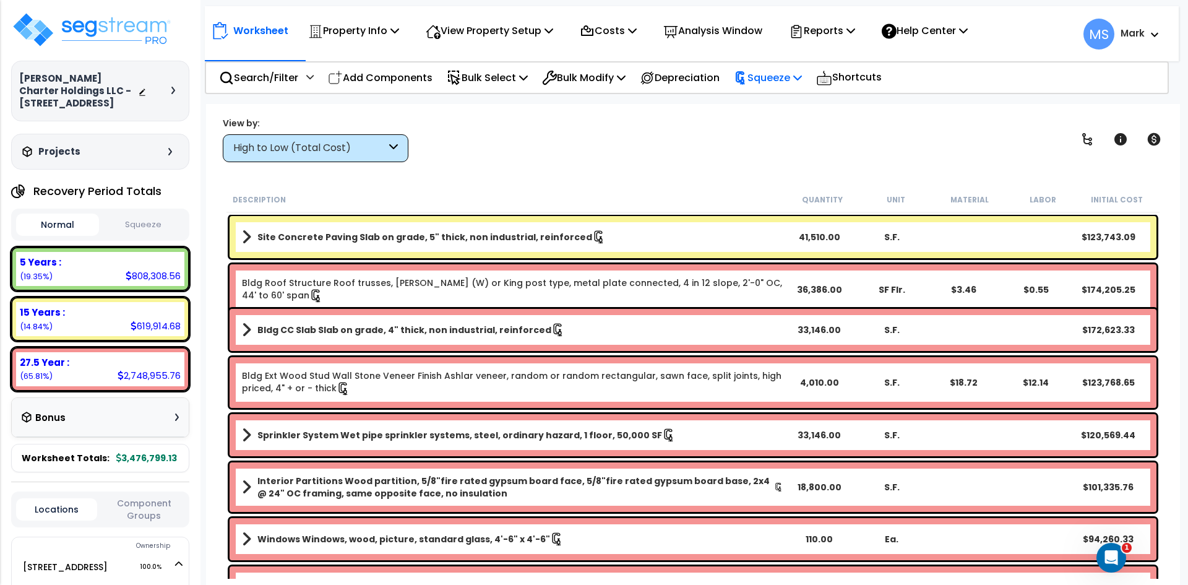
click at [770, 84] on p "Squeeze" at bounding box center [768, 77] width 68 height 17
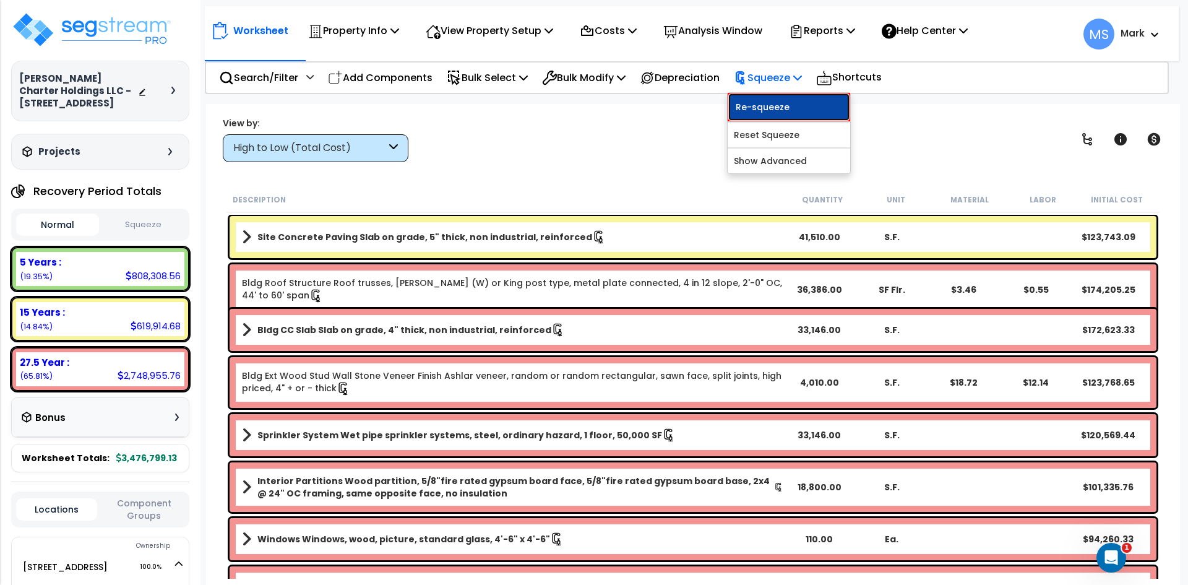
click at [769, 111] on link "Re-squeeze" at bounding box center [789, 107] width 123 height 28
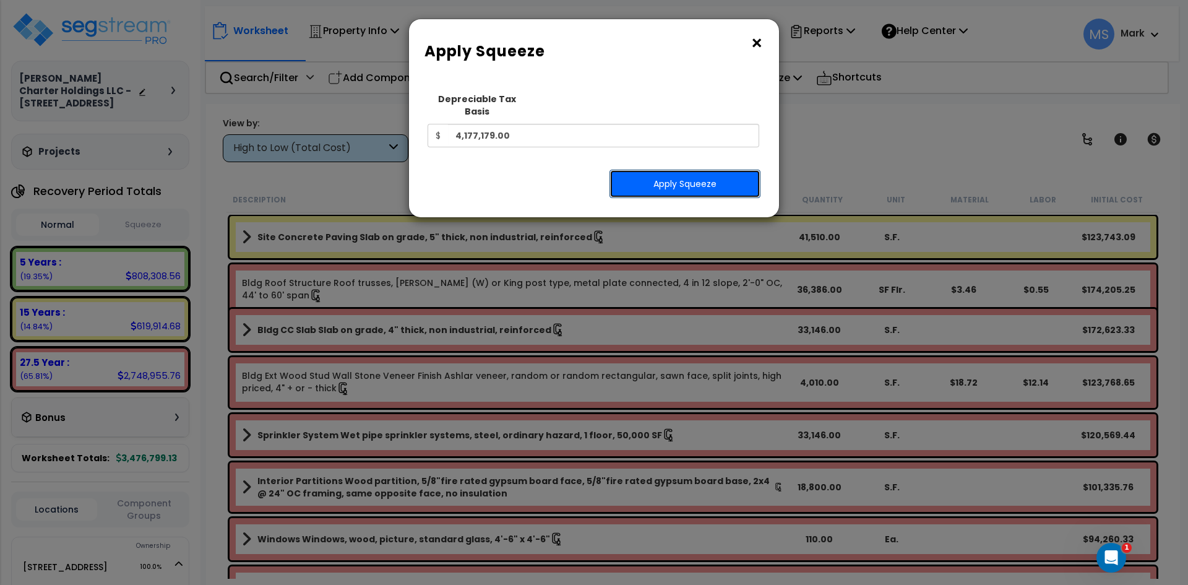
click at [722, 170] on button "Apply Squeeze" at bounding box center [684, 184] width 151 height 28
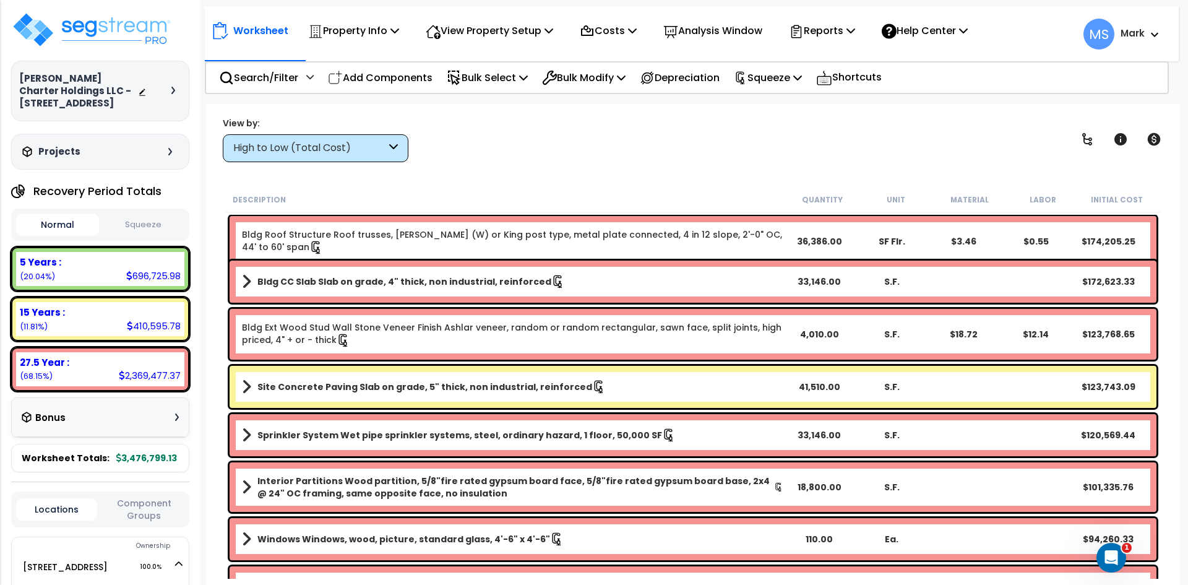
click at [152, 225] on button "Squeeze" at bounding box center [143, 225] width 83 height 22
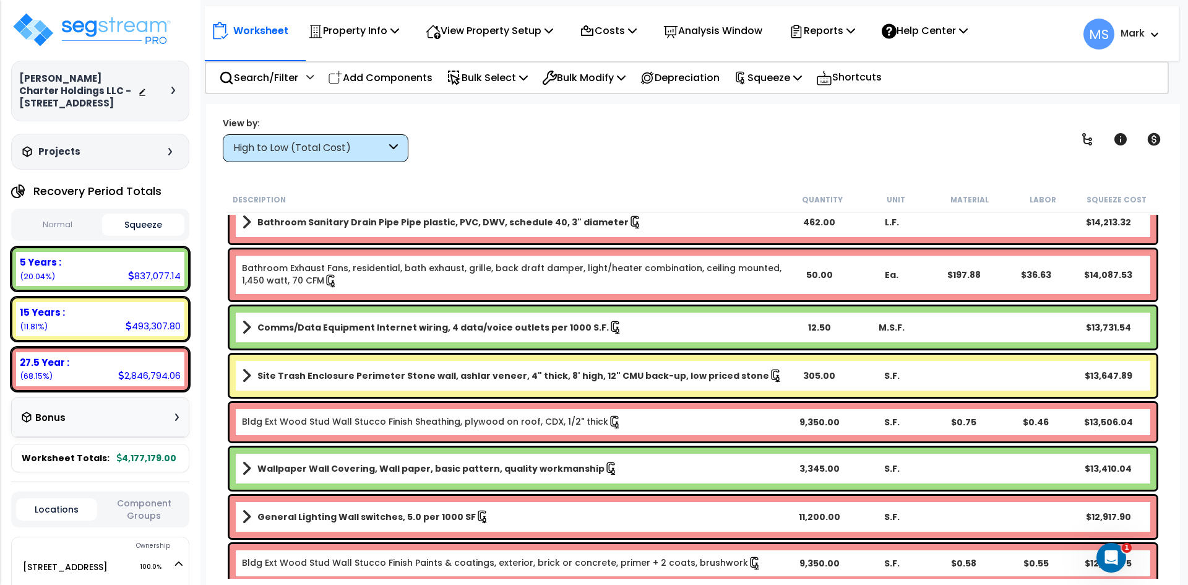
scroll to position [3155, 0]
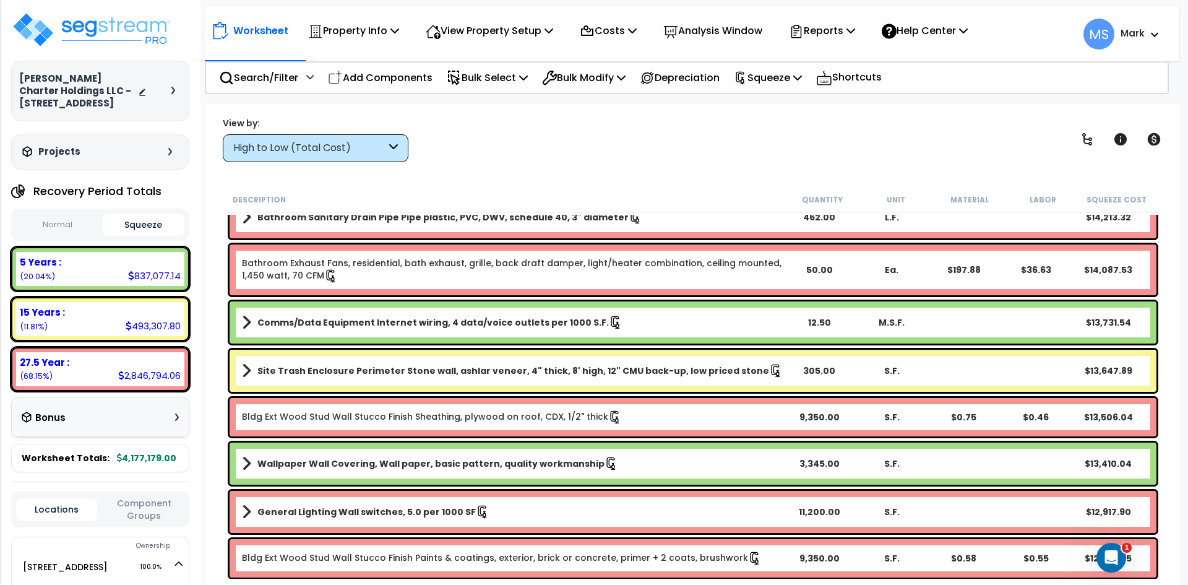
click at [337, 139] on div "High to Low (Total Cost)" at bounding box center [316, 148] width 186 height 28
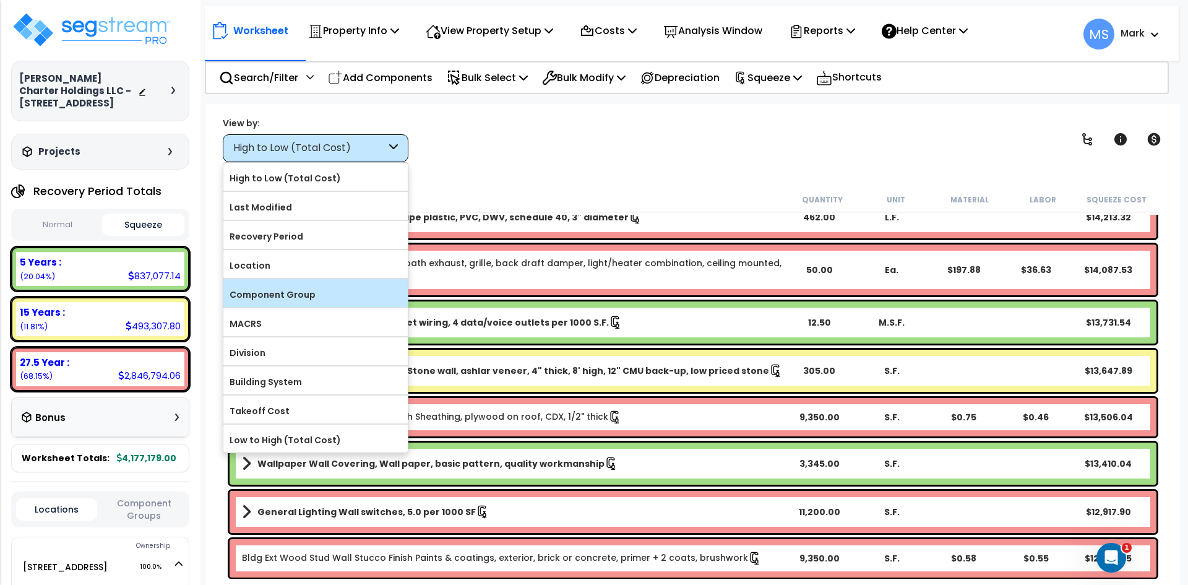
click at [294, 296] on label "Component Group" at bounding box center [315, 294] width 184 height 19
click at [0, 0] on input "Component Group" at bounding box center [0, 0] width 0 height 0
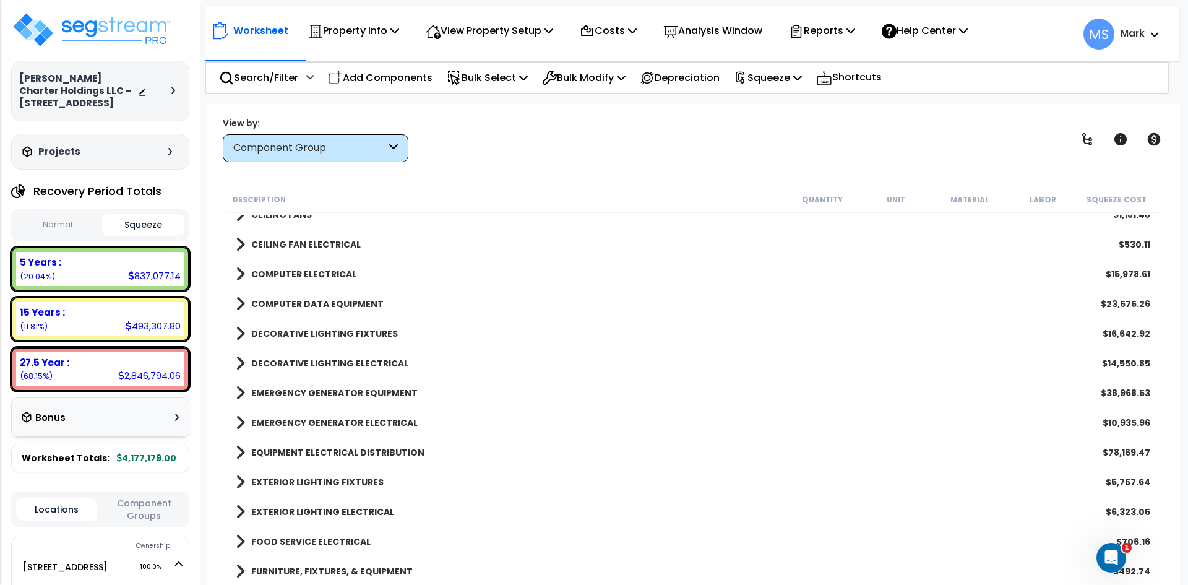
scroll to position [2413, 0]
click at [1156, 136] on icon at bounding box center [1154, 139] width 13 height 12
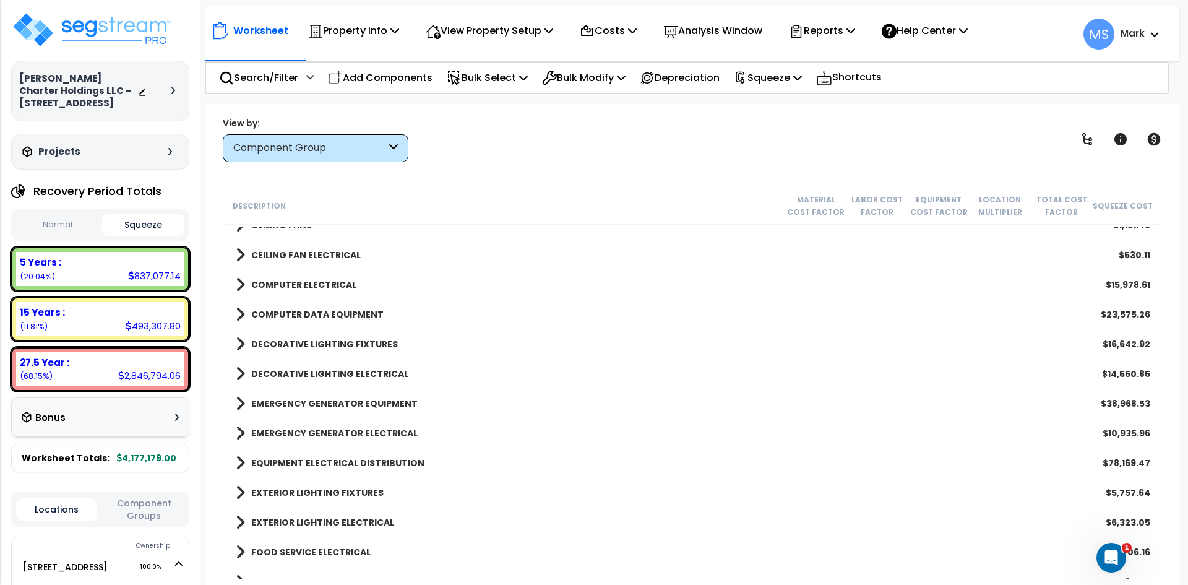
click at [283, 147] on div "Component Group" at bounding box center [309, 148] width 153 height 14
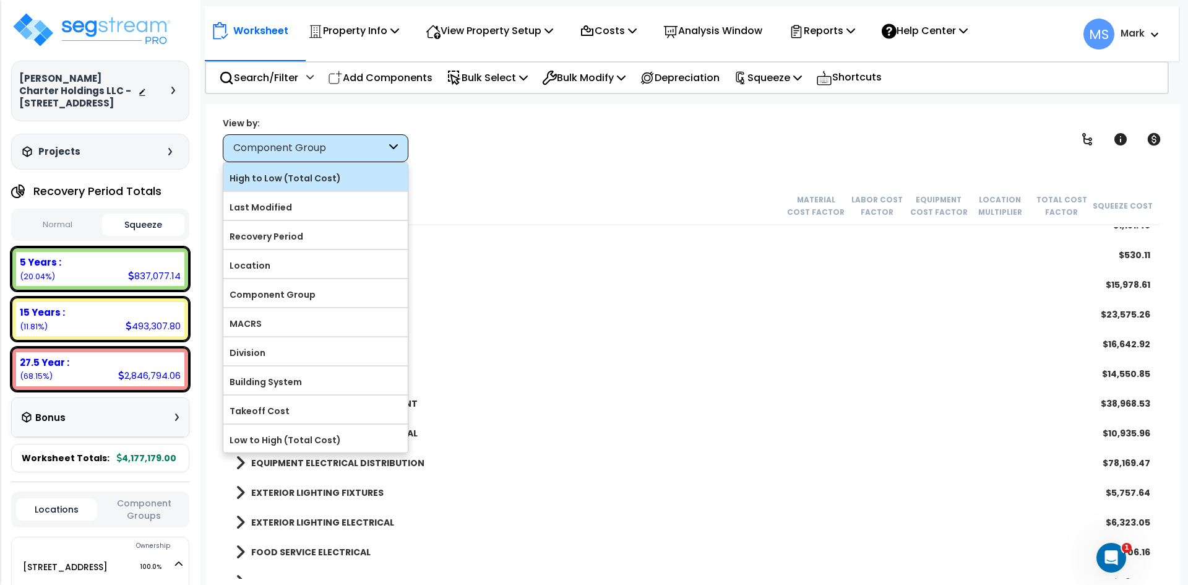
click at [286, 187] on label "High to Low (Total Cost)" at bounding box center [315, 178] width 184 height 19
click at [0, 0] on input "High to Low (Total Cost)" at bounding box center [0, 0] width 0 height 0
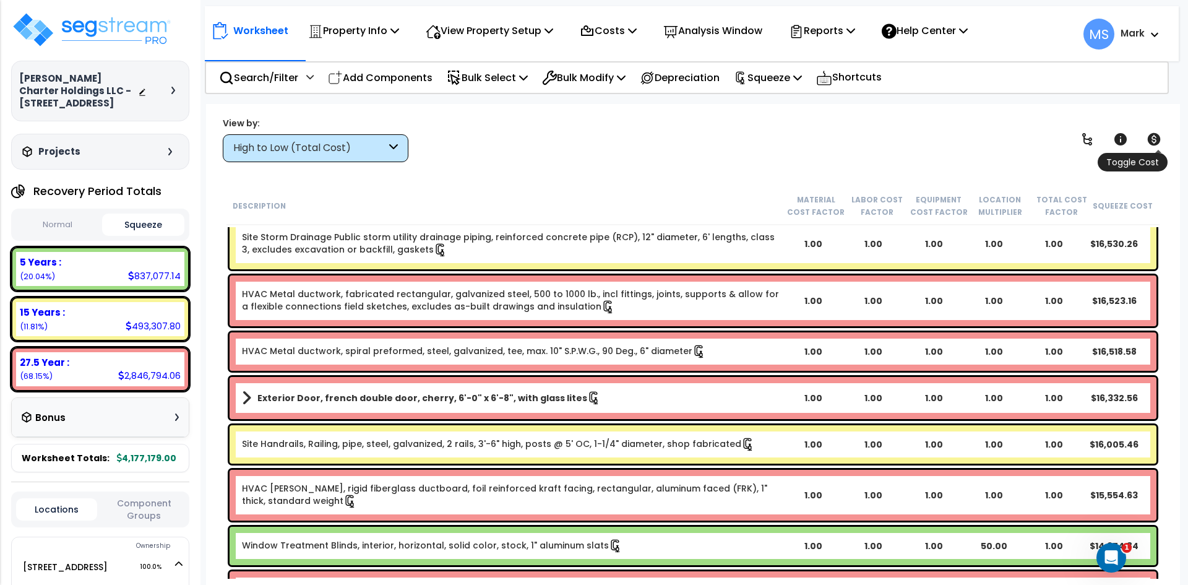
click at [1155, 139] on icon at bounding box center [1154, 139] width 13 height 12
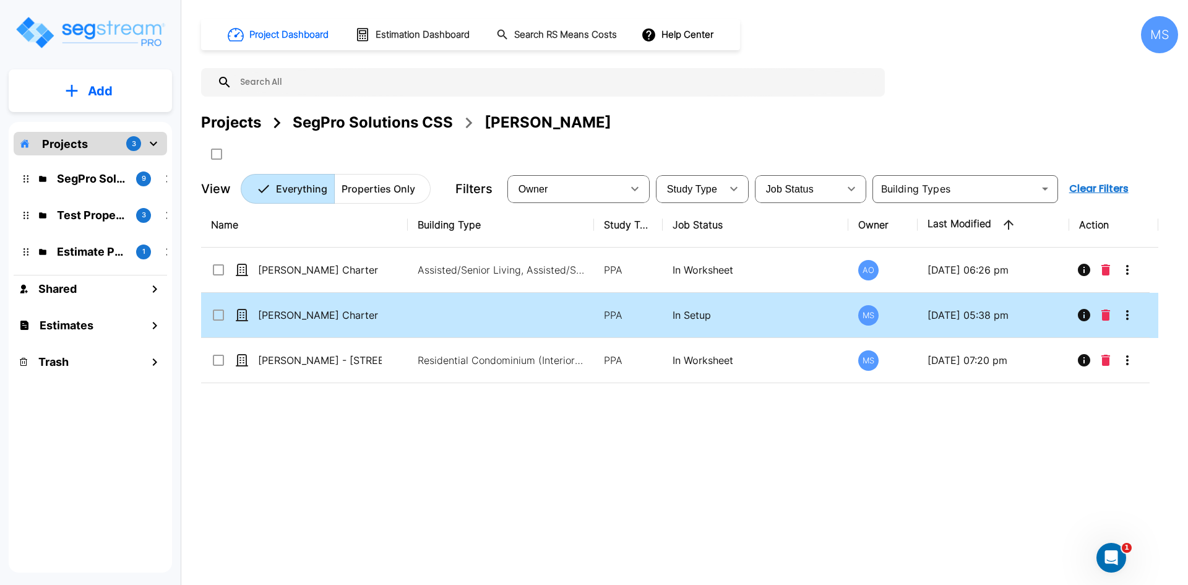
click at [212, 313] on input "select row Dubois Charter Holdings LLC - 10107 Military Drive West_clone" at bounding box center [217, 312] width 12 height 11
checkbox input "true"
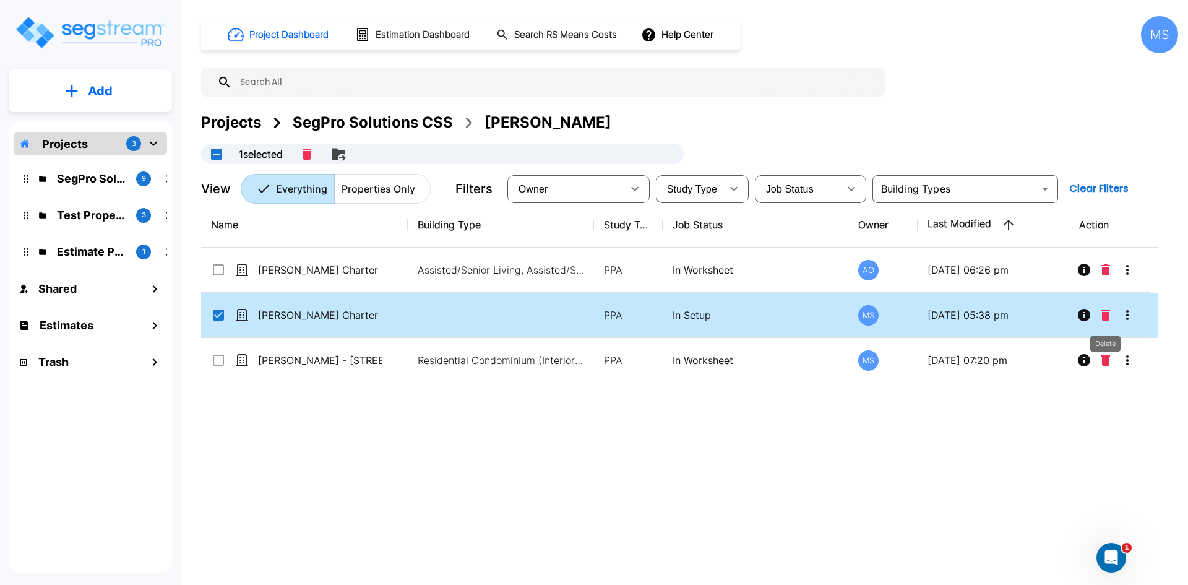
click at [1104, 314] on icon "Delete" at bounding box center [1105, 314] width 9 height 11
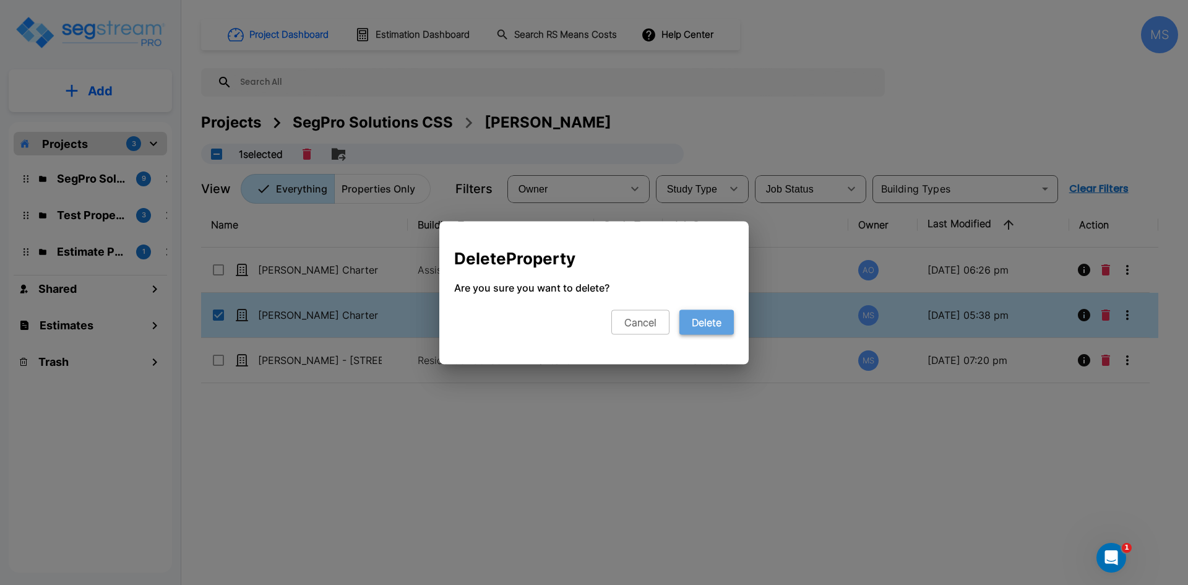
click at [706, 319] on button "Delete" at bounding box center [706, 321] width 54 height 25
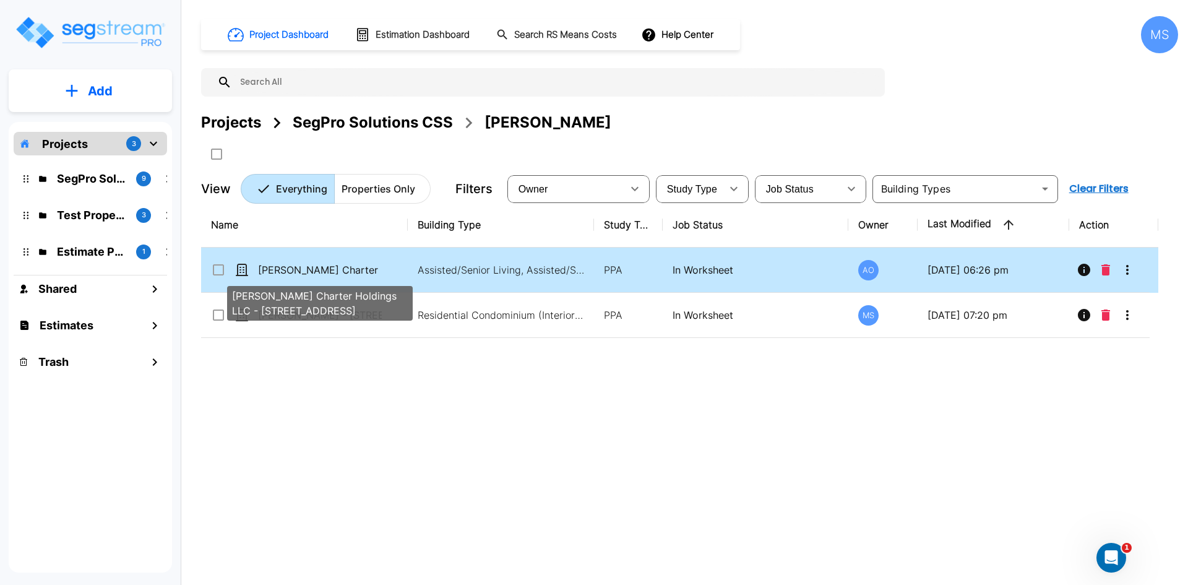
click at [325, 273] on p "[PERSON_NAME] Charter Holdings LLC - [STREET_ADDRESS]" at bounding box center [320, 269] width 124 height 15
checkbox input "true"
click at [325, 273] on p "[PERSON_NAME] Charter Holdings LLC - [STREET_ADDRESS]" at bounding box center [320, 269] width 124 height 15
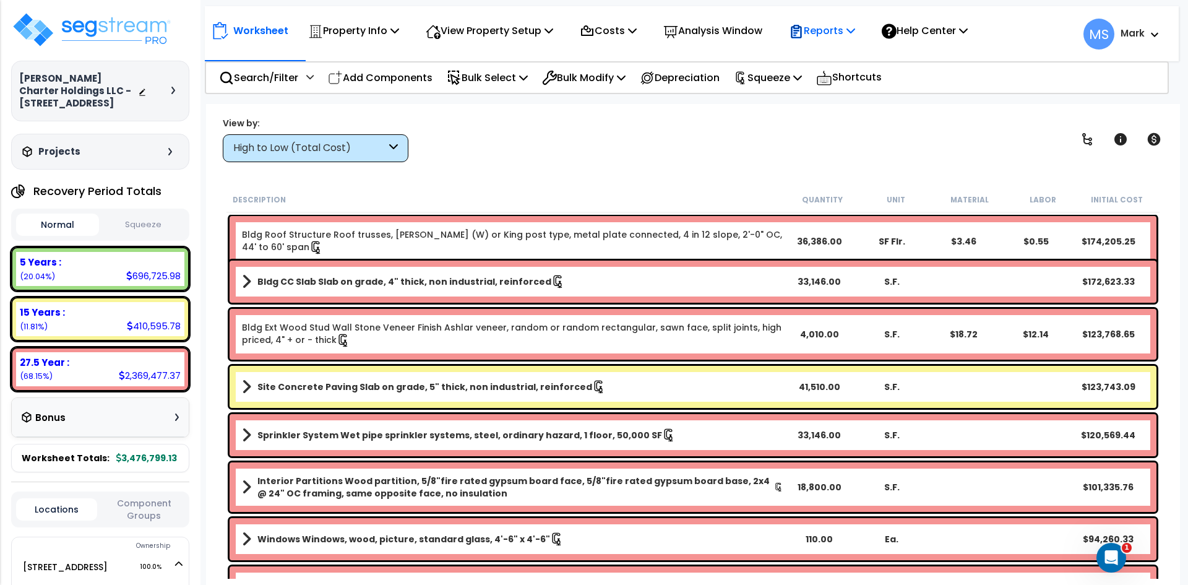
click at [838, 33] on p "Reports" at bounding box center [822, 30] width 66 height 17
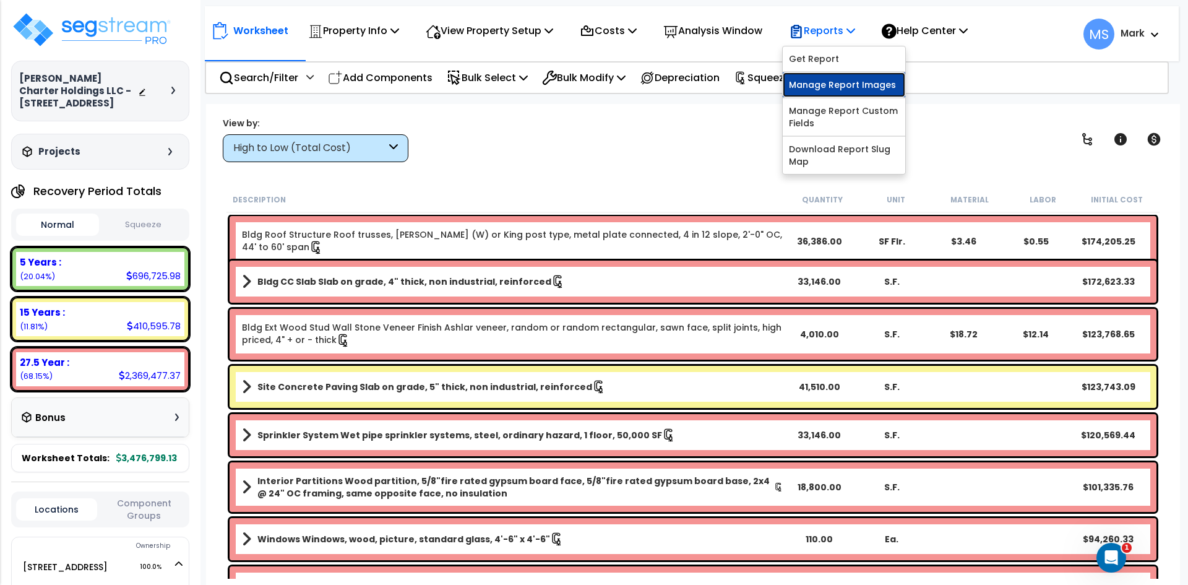
click at [855, 75] on link "Manage Report Images" at bounding box center [844, 84] width 123 height 25
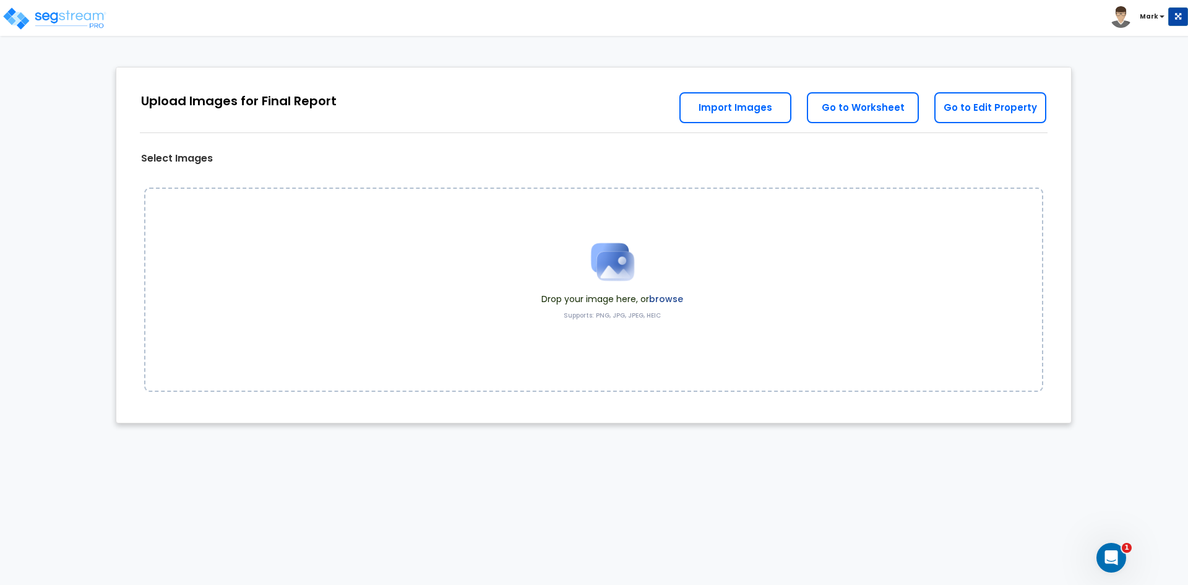
click at [662, 297] on label "browse" at bounding box center [666, 299] width 34 height 12
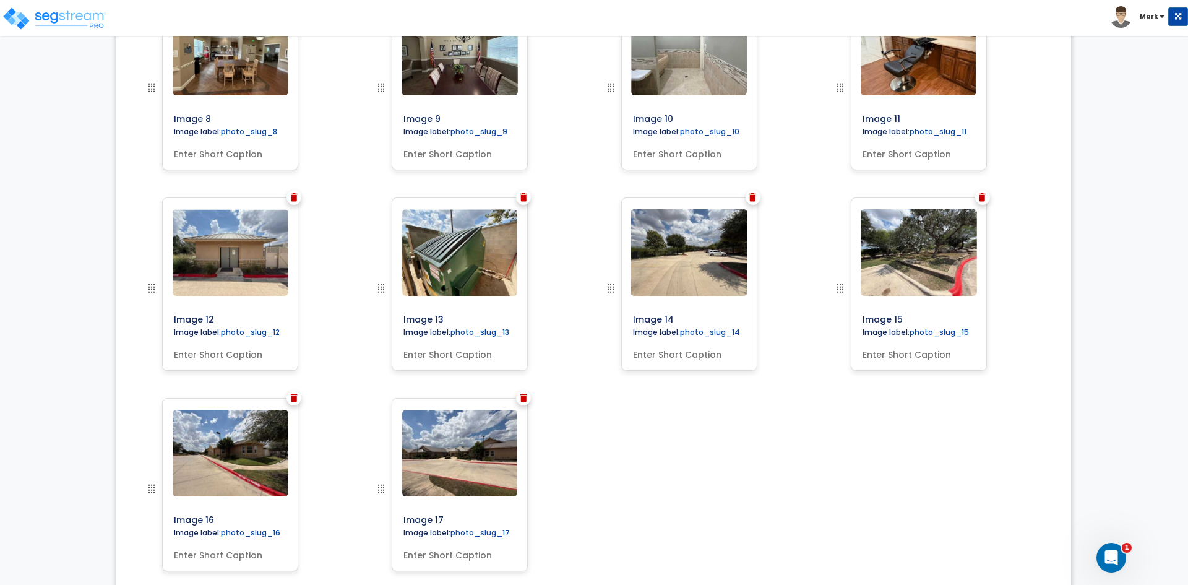
scroll to position [883, 0]
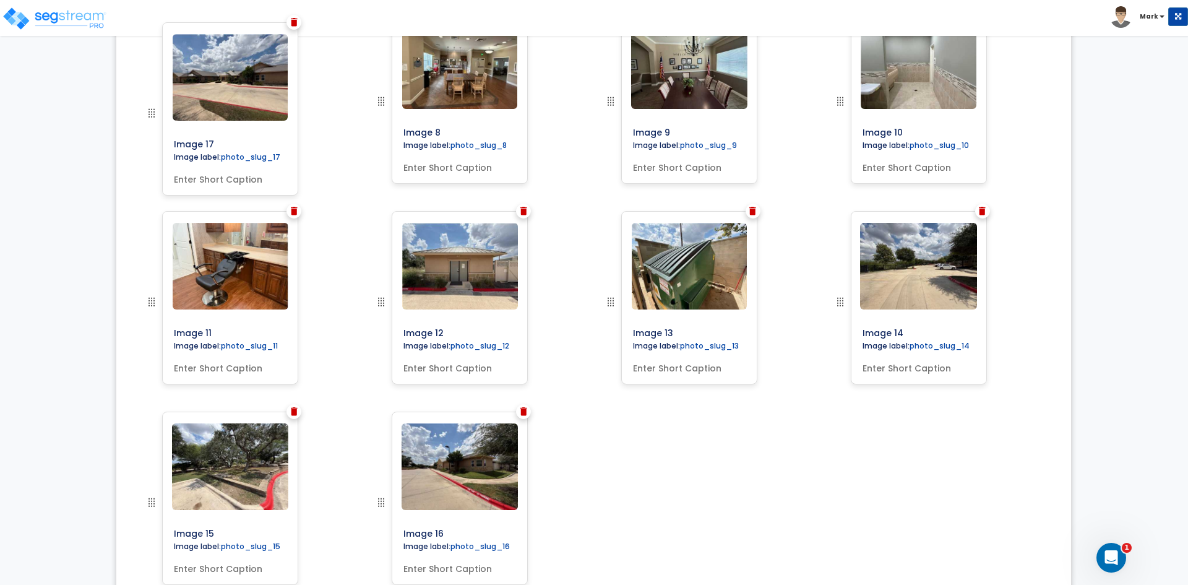
drag, startPoint x: 380, startPoint y: 502, endPoint x: 30, endPoint y: 124, distance: 515.7
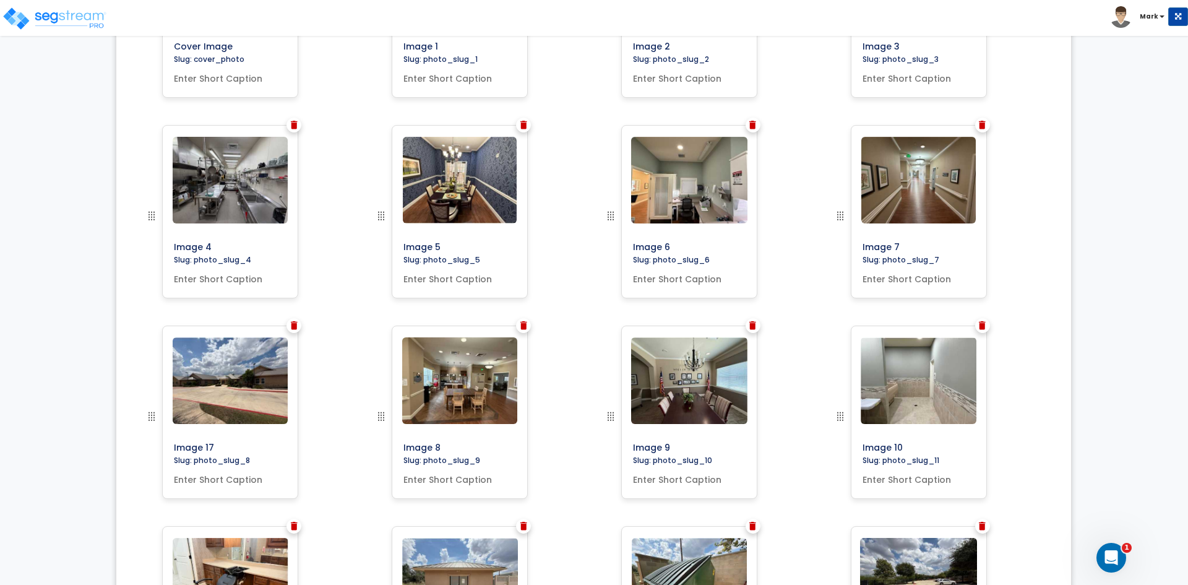
scroll to position [574, 0]
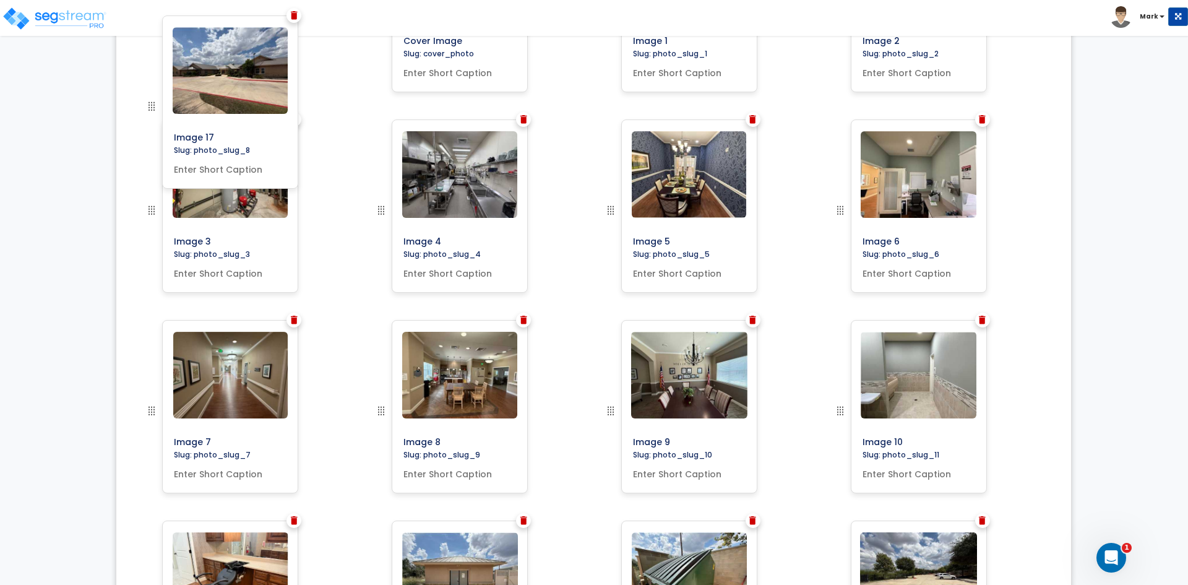
drag, startPoint x: 149, startPoint y: 410, endPoint x: 84, endPoint y: 106, distance: 311.3
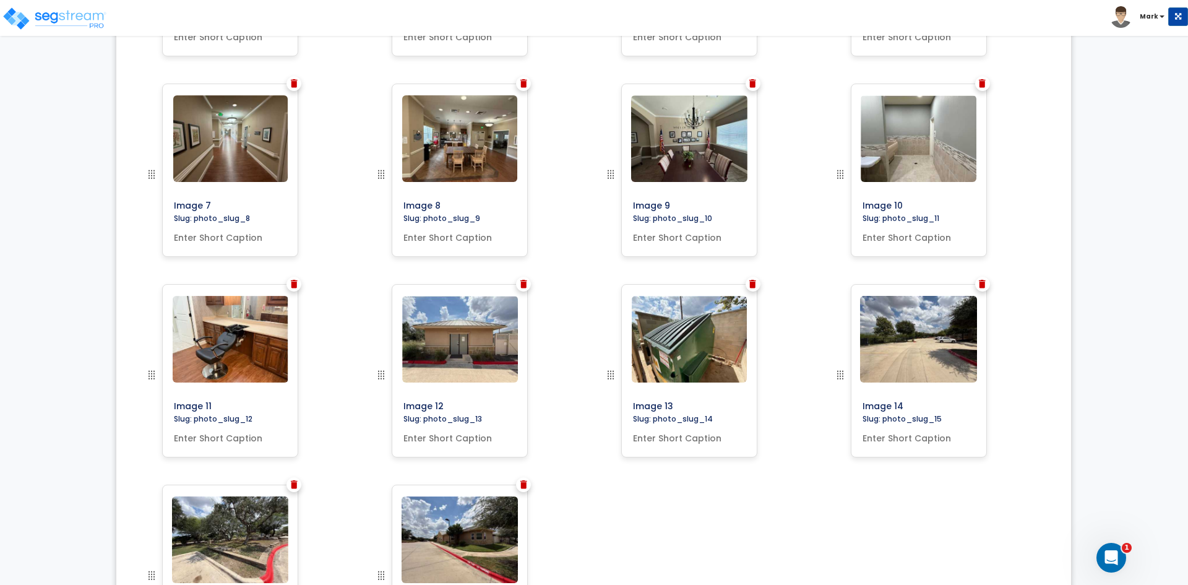
scroll to position [961, 0]
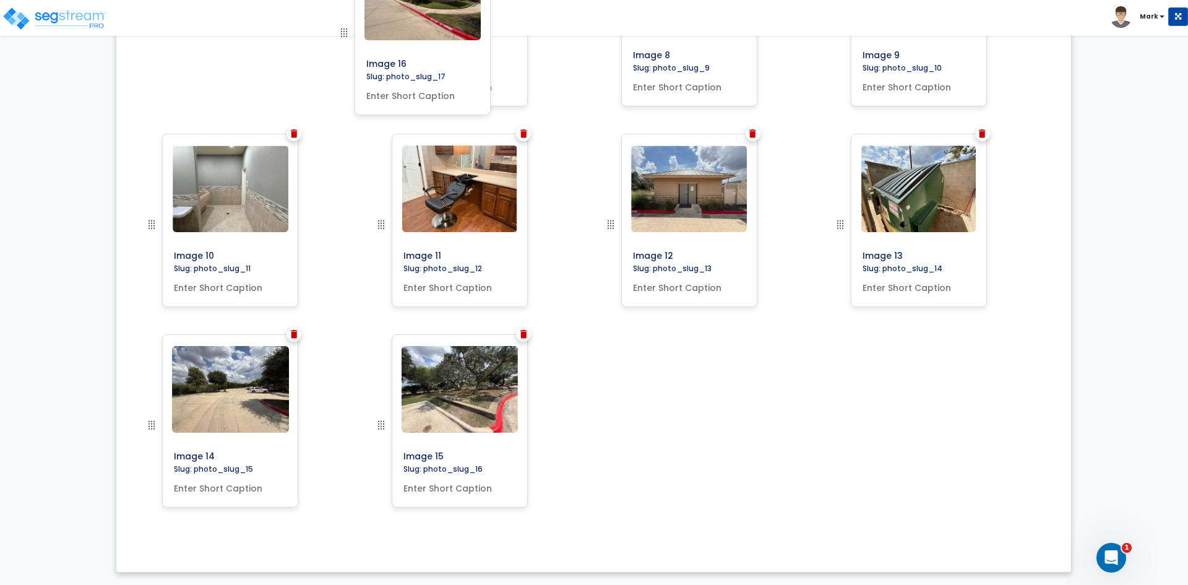
drag, startPoint x: 380, startPoint y: 427, endPoint x: 320, endPoint y: 40, distance: 391.3
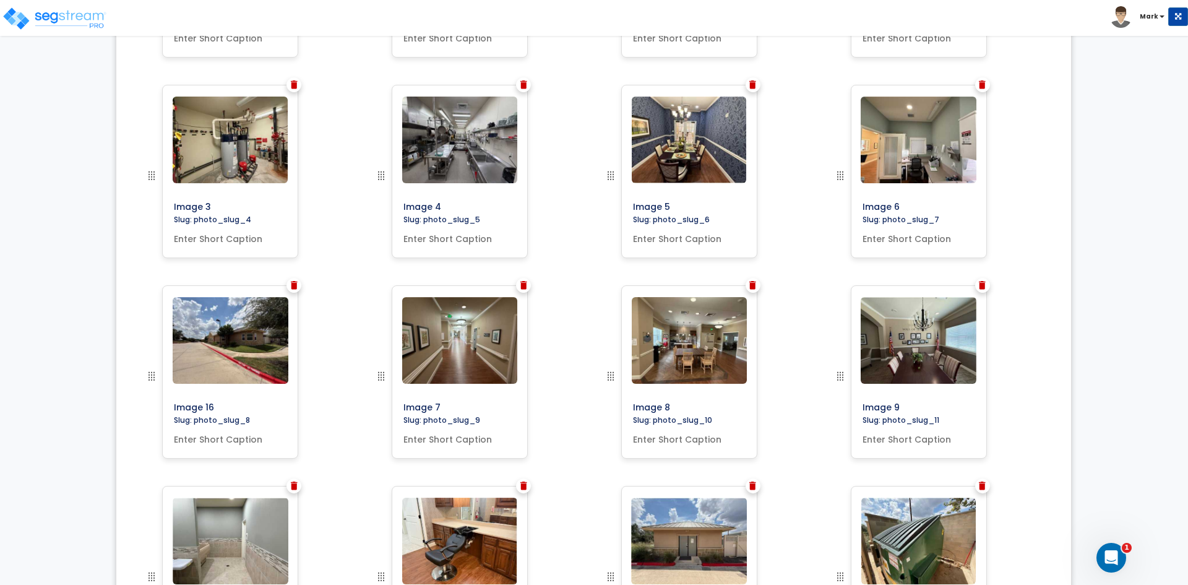
scroll to position [528, 0]
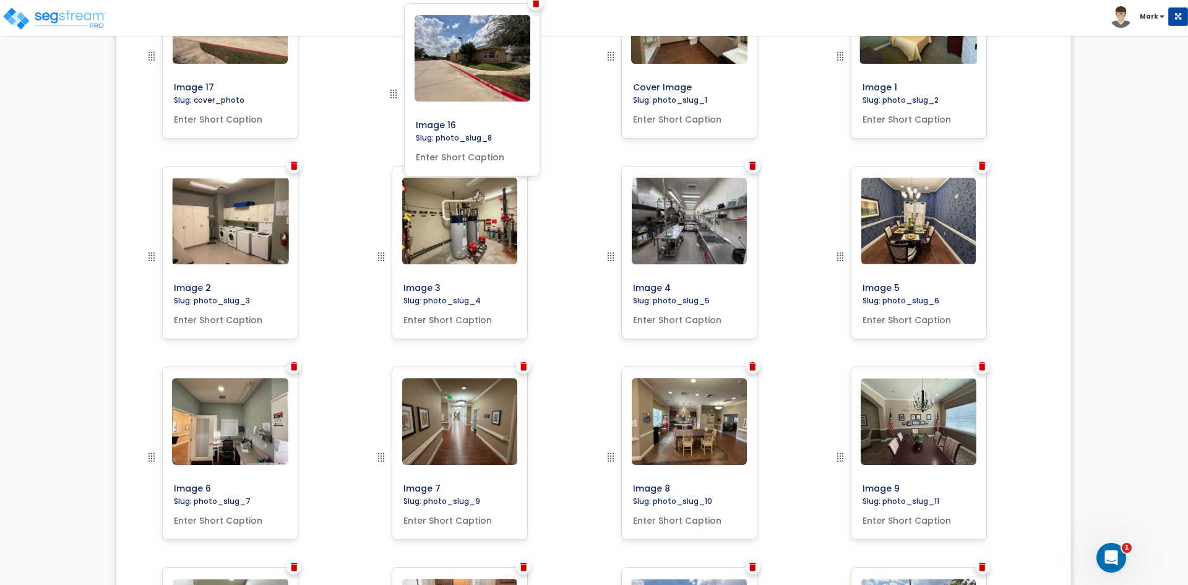
drag, startPoint x: 145, startPoint y: 454, endPoint x: 387, endPoint y: 91, distance: 436.4
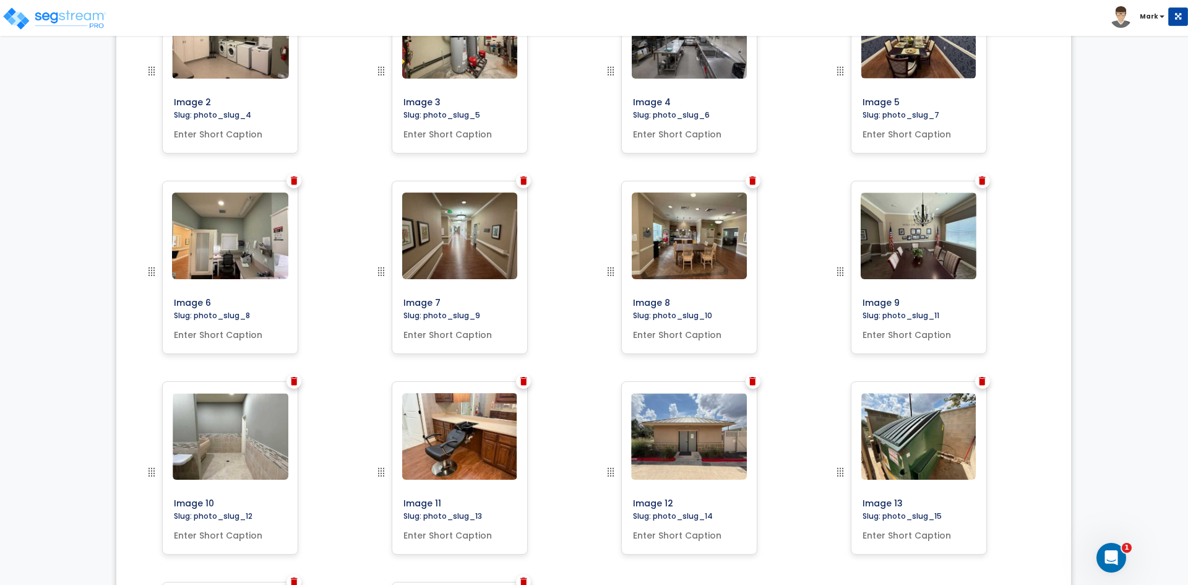
scroll to position [961, 0]
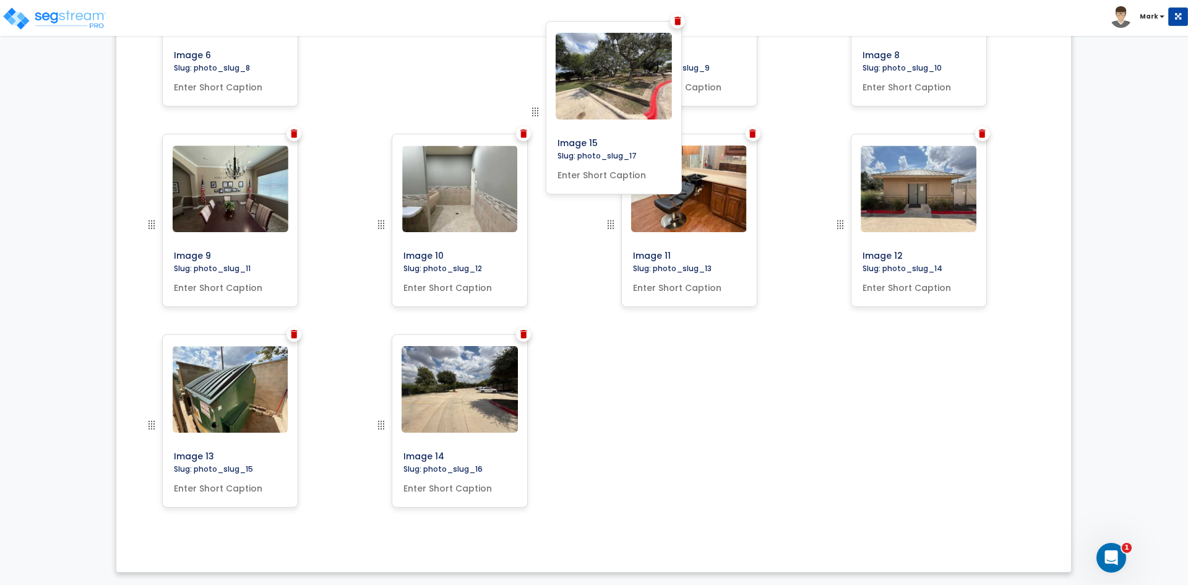
drag, startPoint x: 379, startPoint y: 424, endPoint x: 532, endPoint y: 108, distance: 351.1
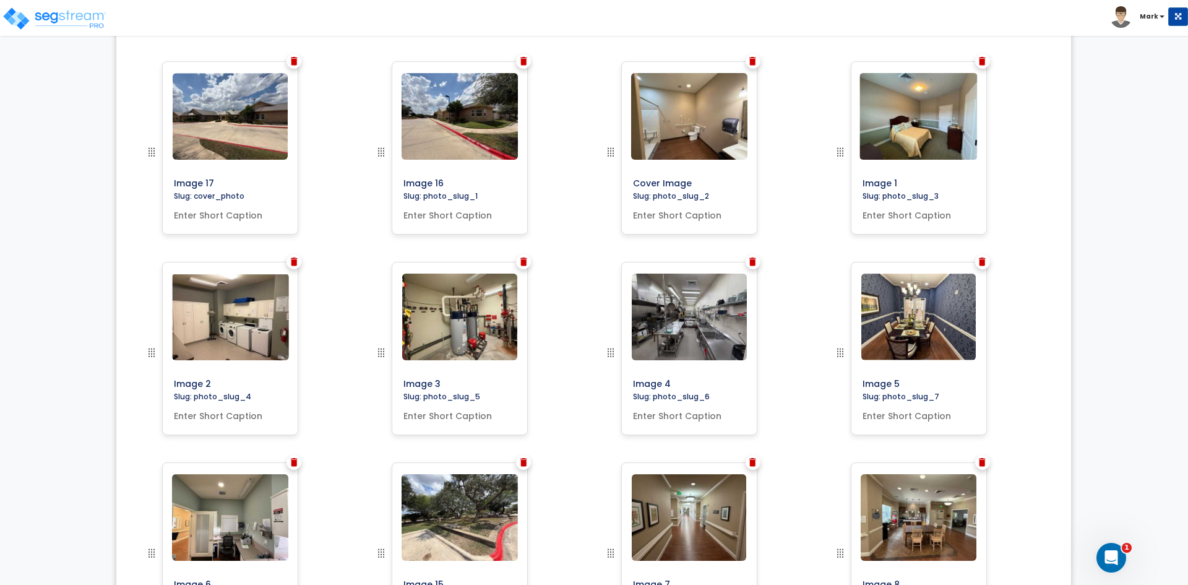
scroll to position [528, 0]
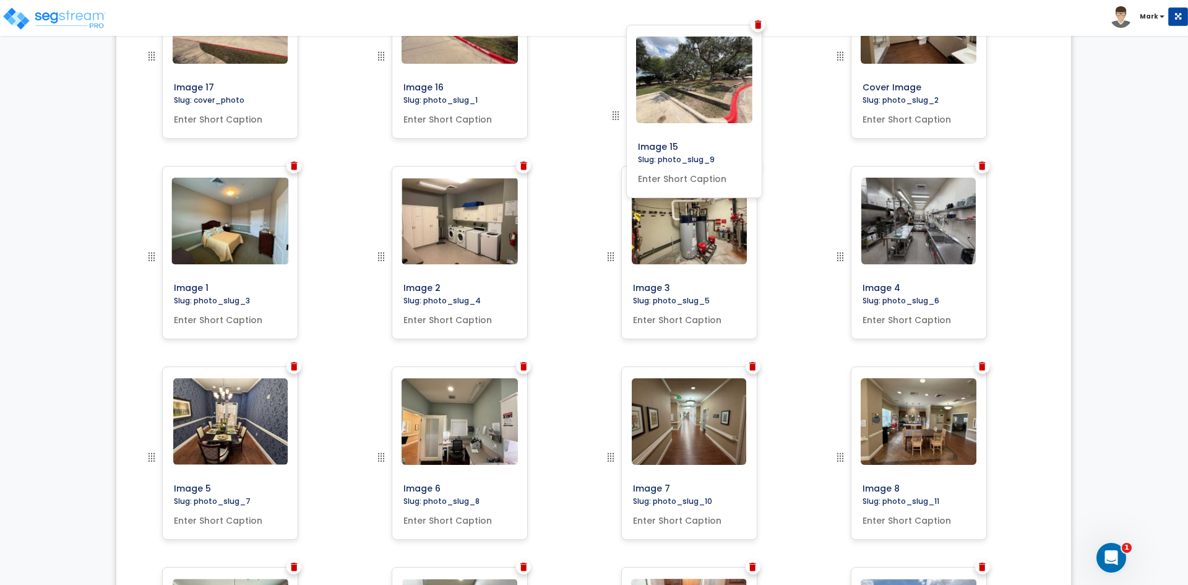
drag, startPoint x: 379, startPoint y: 457, endPoint x: 613, endPoint y: 116, distance: 414.3
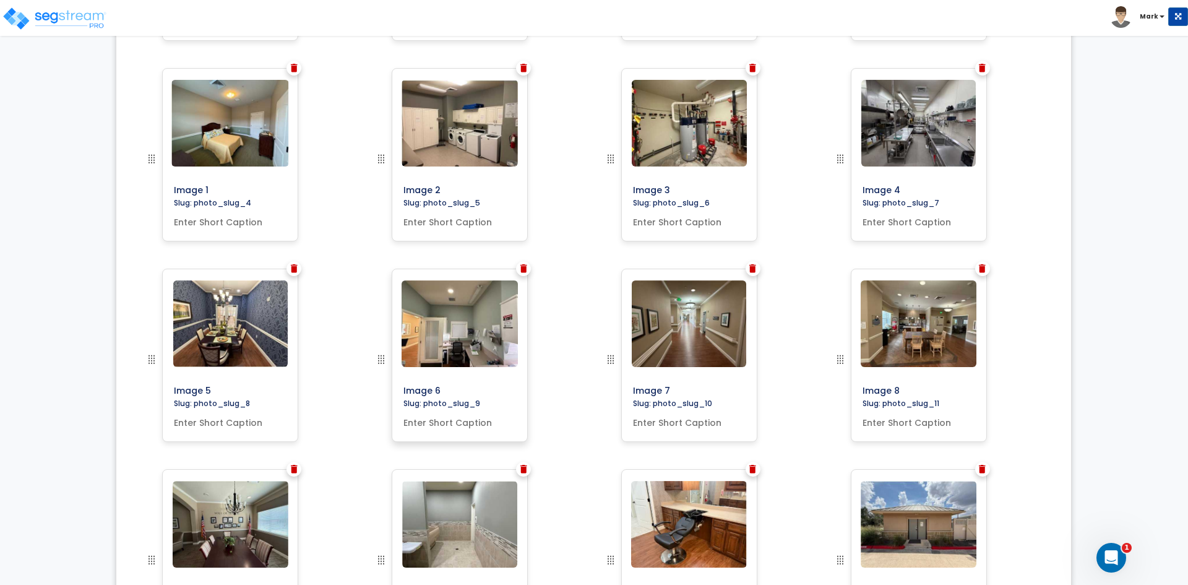
scroll to position [899, 0]
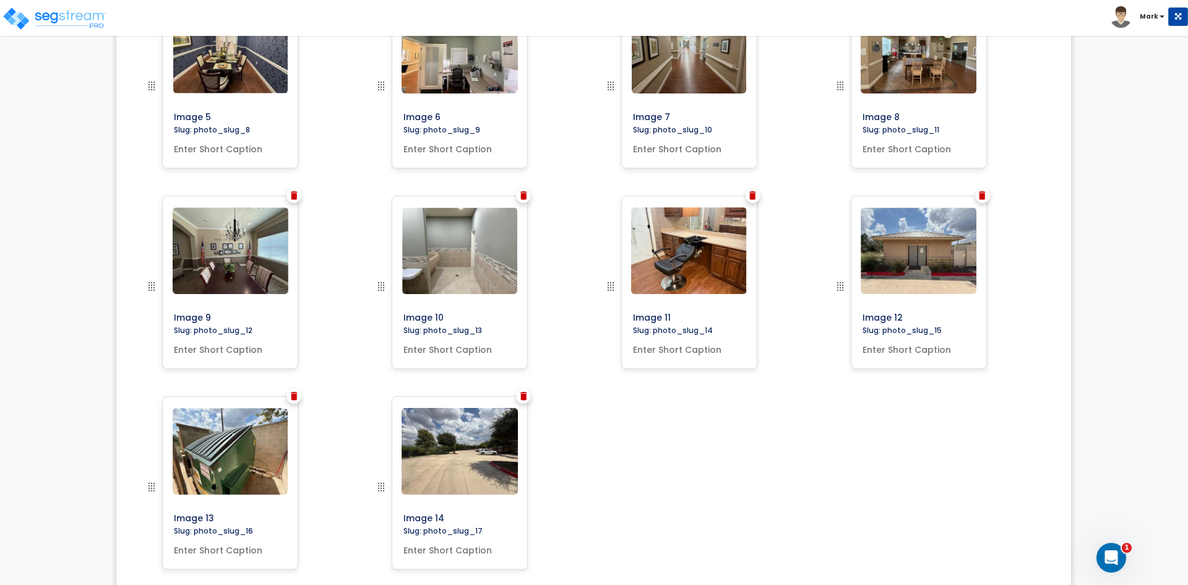
click at [522, 398] on img at bounding box center [523, 396] width 7 height 9
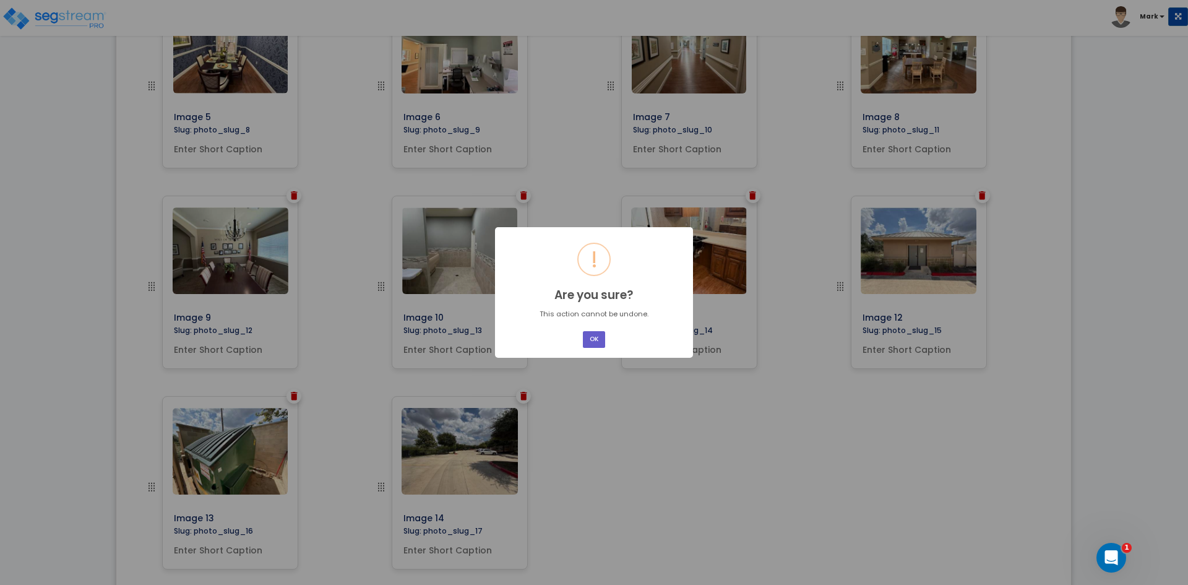
click at [591, 340] on button "OK" at bounding box center [594, 339] width 22 height 17
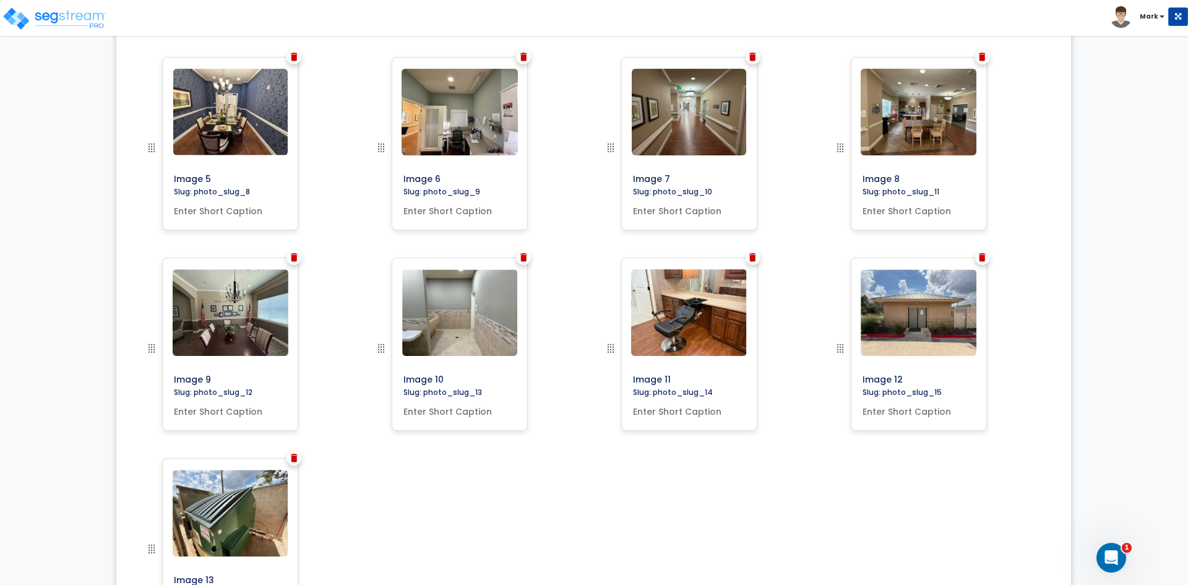
scroll to position [773, 0]
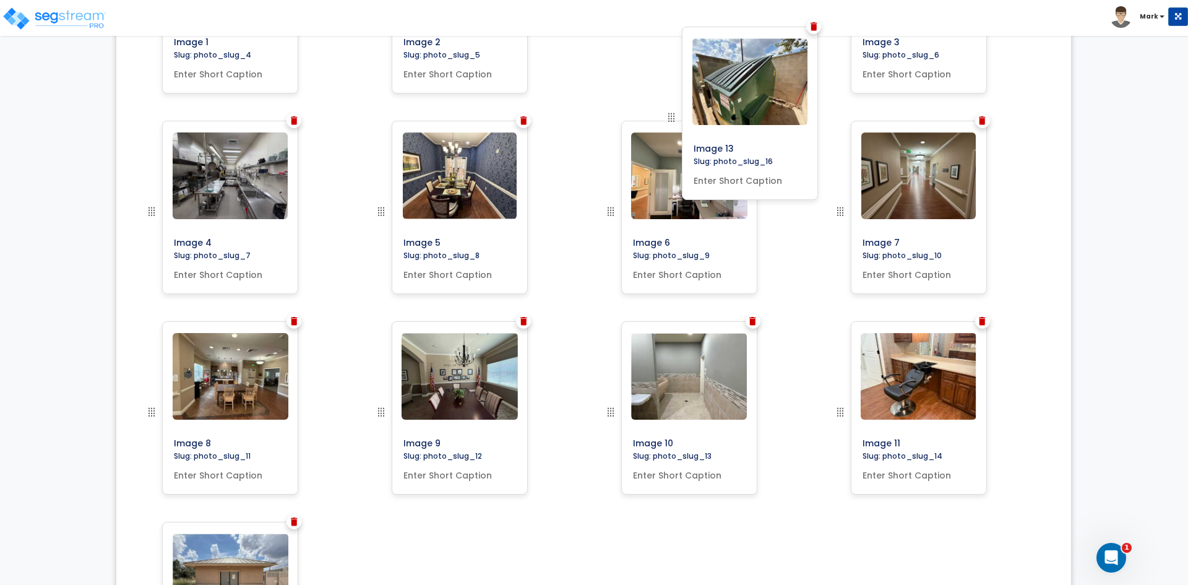
drag, startPoint x: 152, startPoint y: 546, endPoint x: 671, endPoint y: 114, distance: 675.3
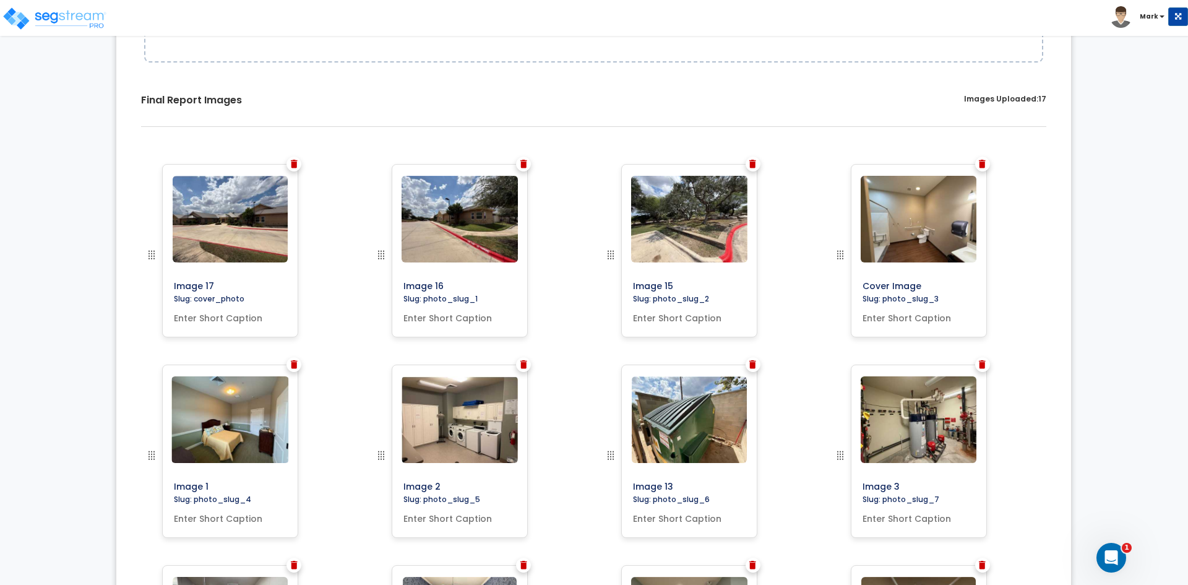
scroll to position [278, 0]
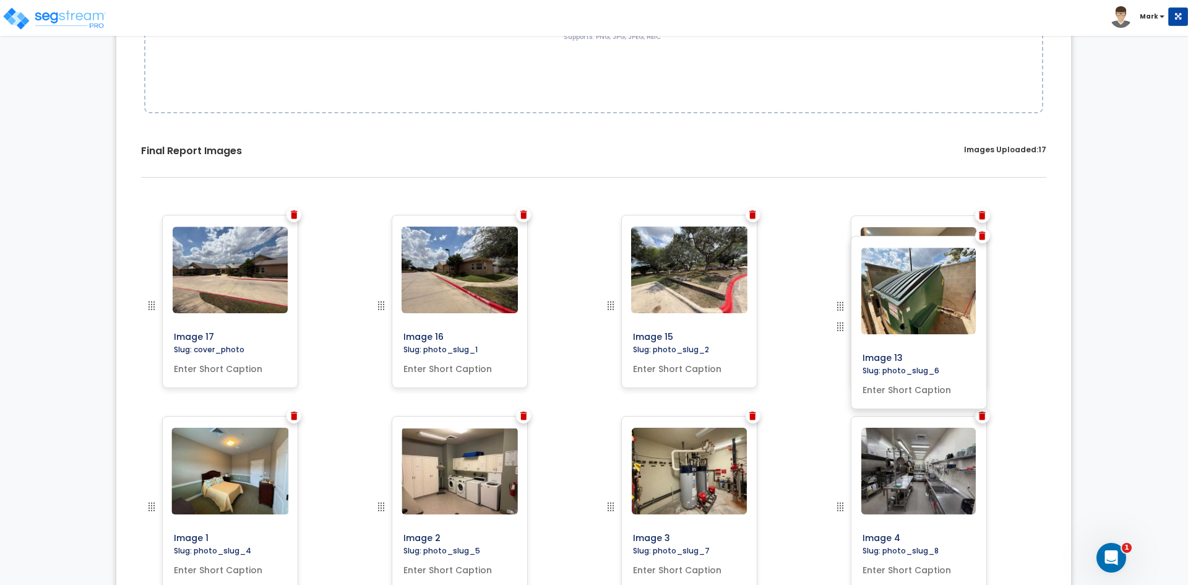
drag, startPoint x: 611, startPoint y: 504, endPoint x: 851, endPoint y: 324, distance: 299.2
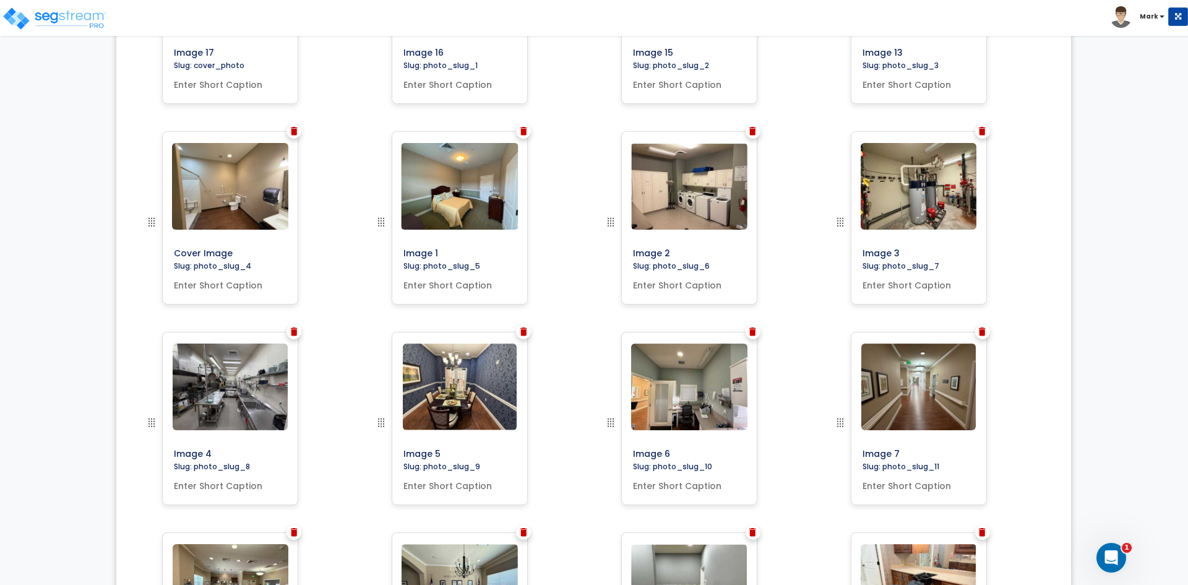
scroll to position [526, 0]
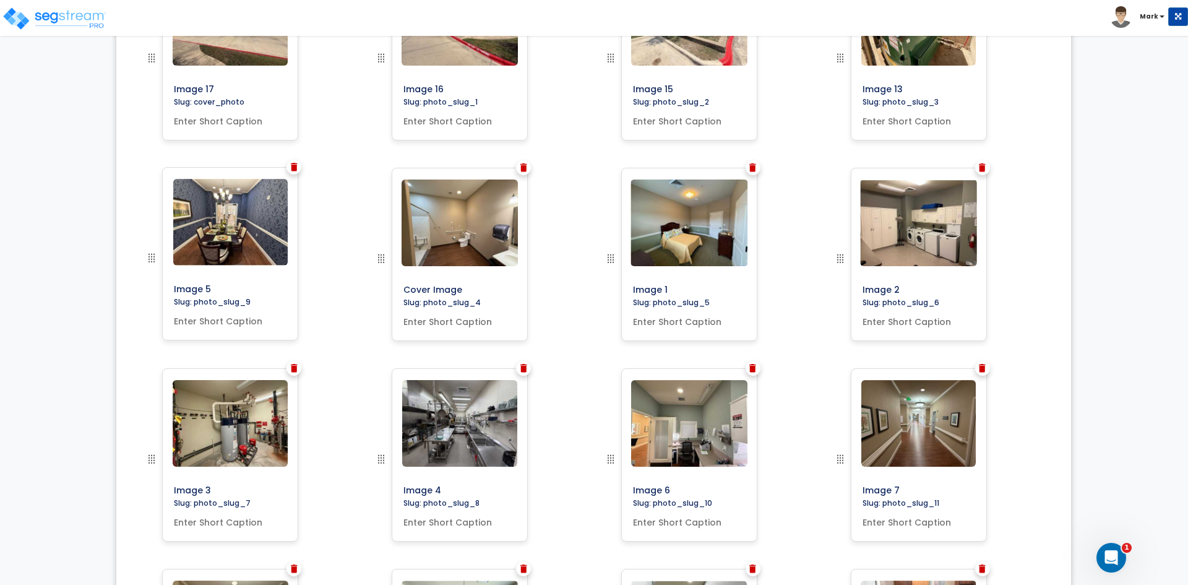
drag, startPoint x: 384, startPoint y: 460, endPoint x: 134, endPoint y: 259, distance: 320.3
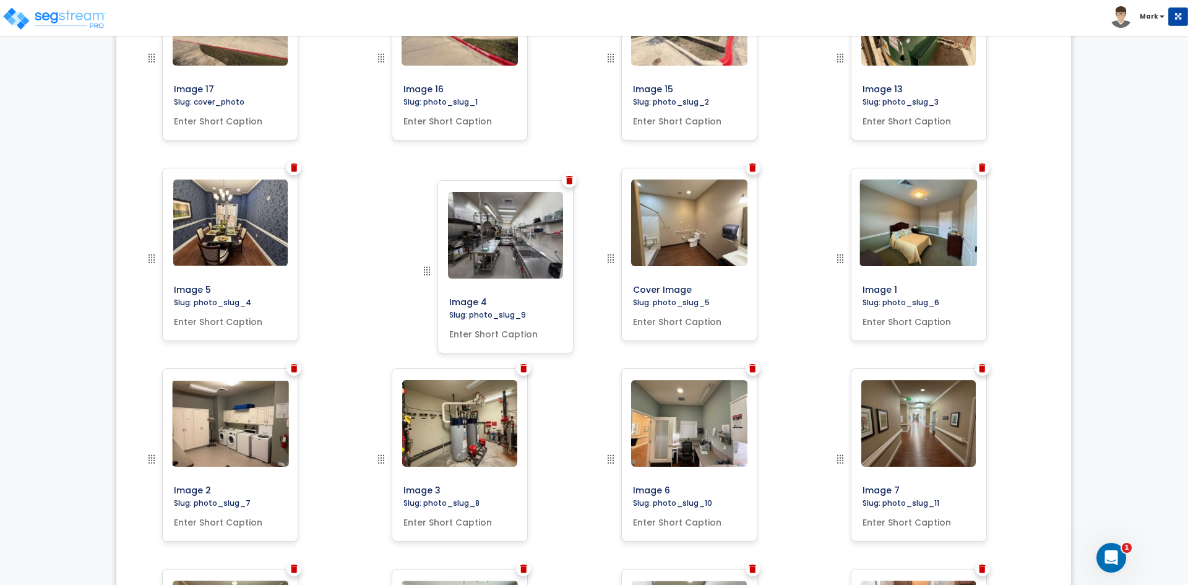
drag, startPoint x: 380, startPoint y: 461, endPoint x: 426, endPoint y: 273, distance: 193.6
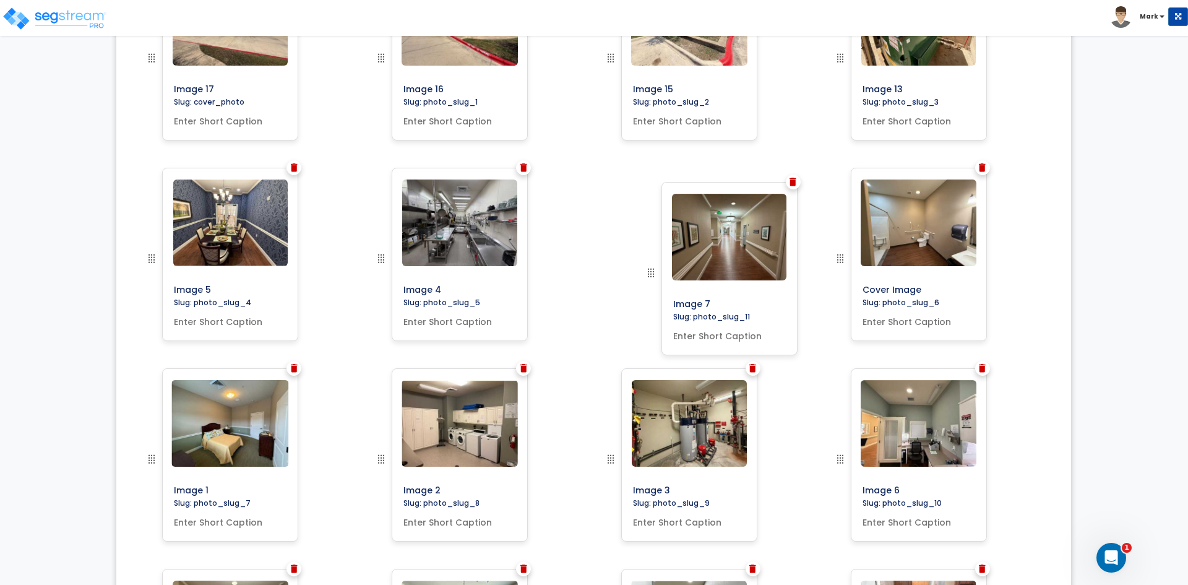
drag, startPoint x: 840, startPoint y: 458, endPoint x: 650, endPoint y: 272, distance: 265.6
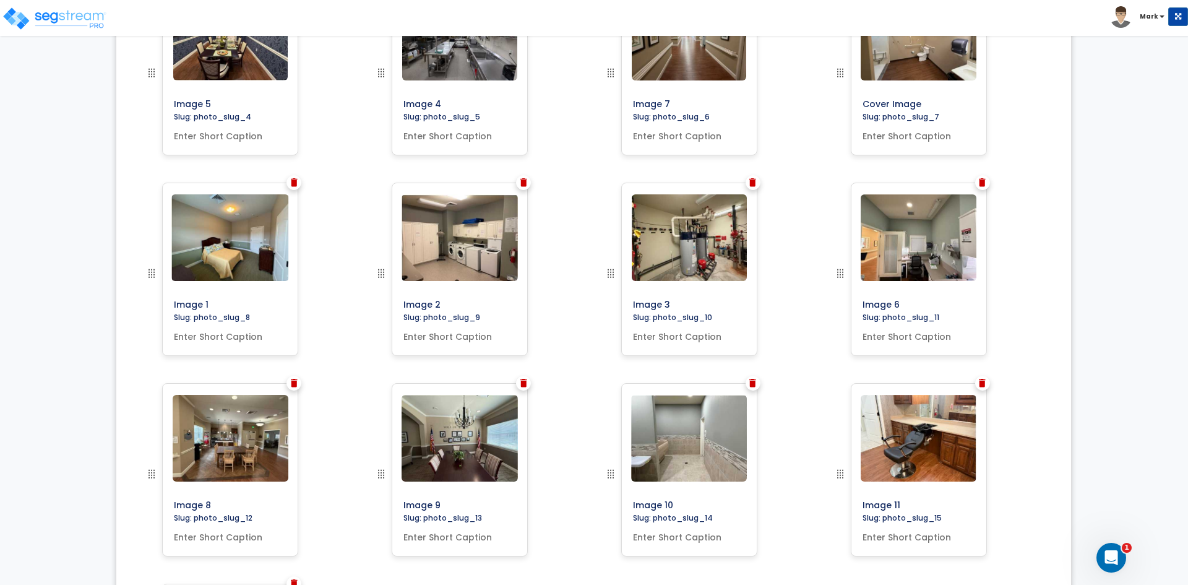
scroll to position [650, 0]
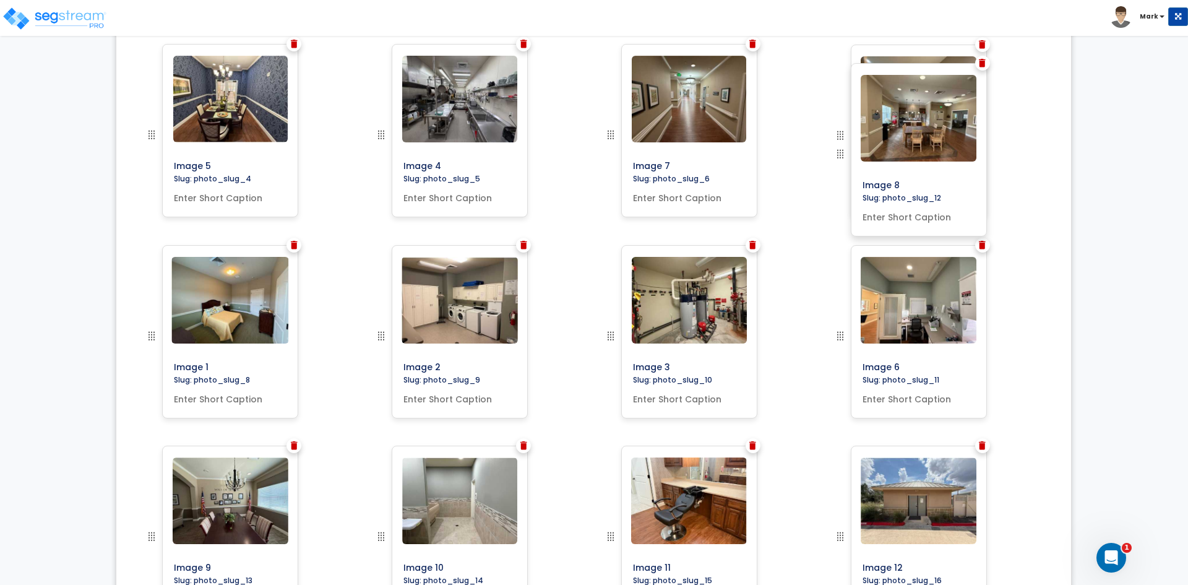
drag, startPoint x: 156, startPoint y: 536, endPoint x: 850, endPoint y: 154, distance: 792.2
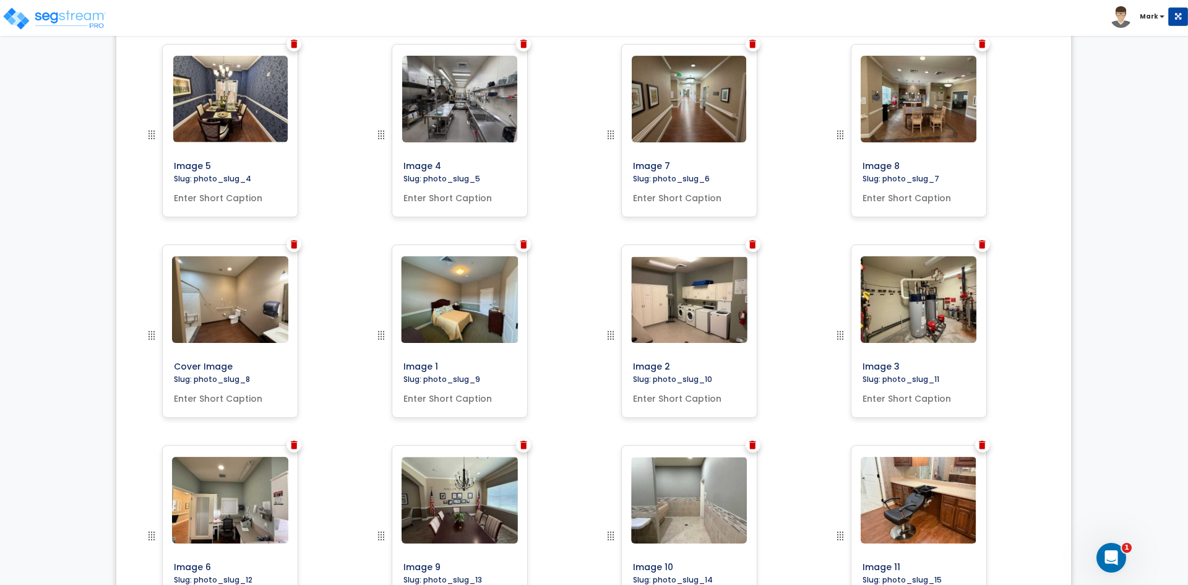
click at [527, 445] on img at bounding box center [523, 445] width 7 height 9
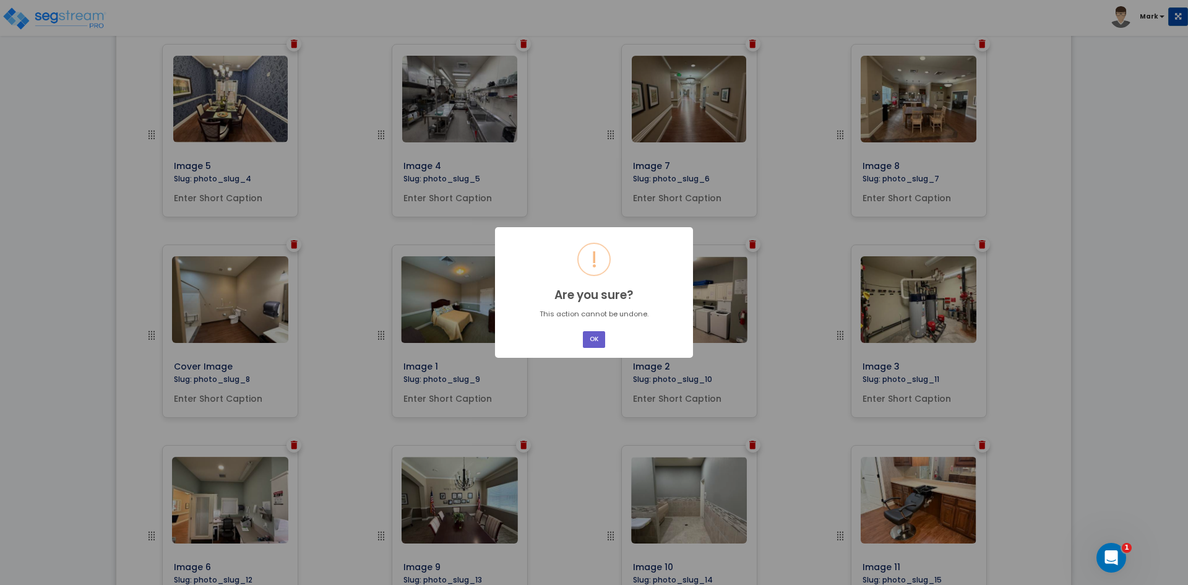
click at [601, 340] on button "OK" at bounding box center [594, 339] width 22 height 17
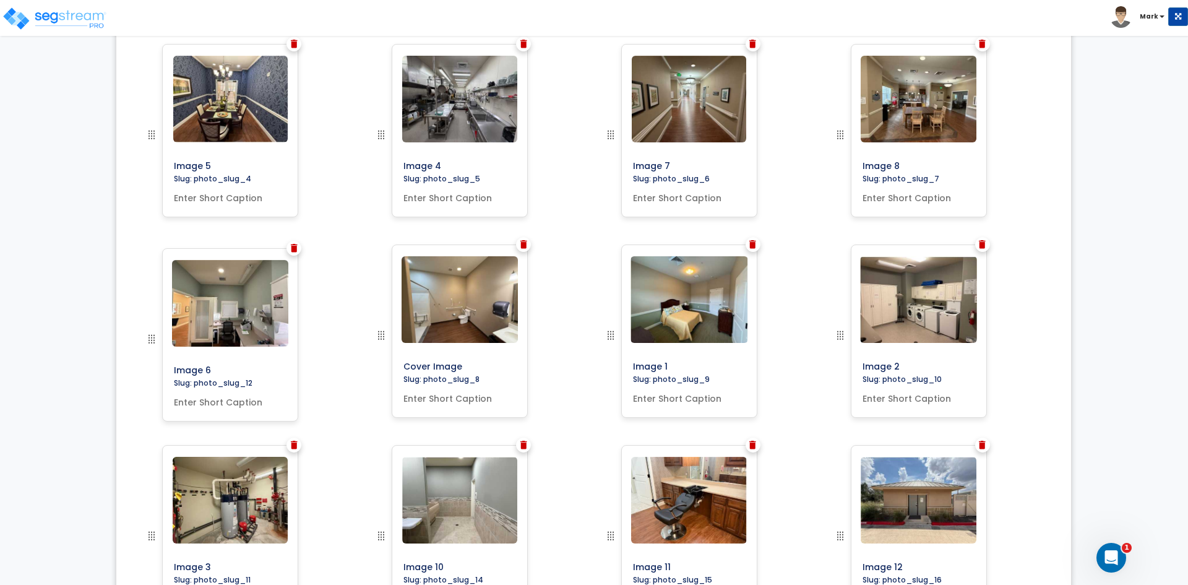
drag, startPoint x: 150, startPoint y: 537, endPoint x: 139, endPoint y: 340, distance: 197.1
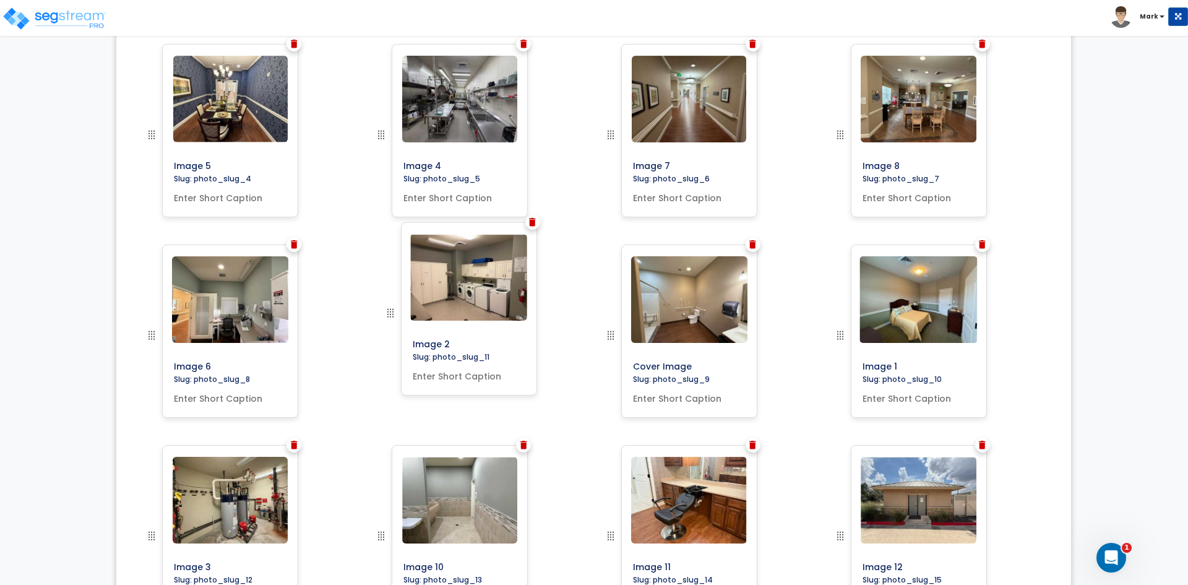
drag, startPoint x: 840, startPoint y: 338, endPoint x: 390, endPoint y: 316, distance: 450.3
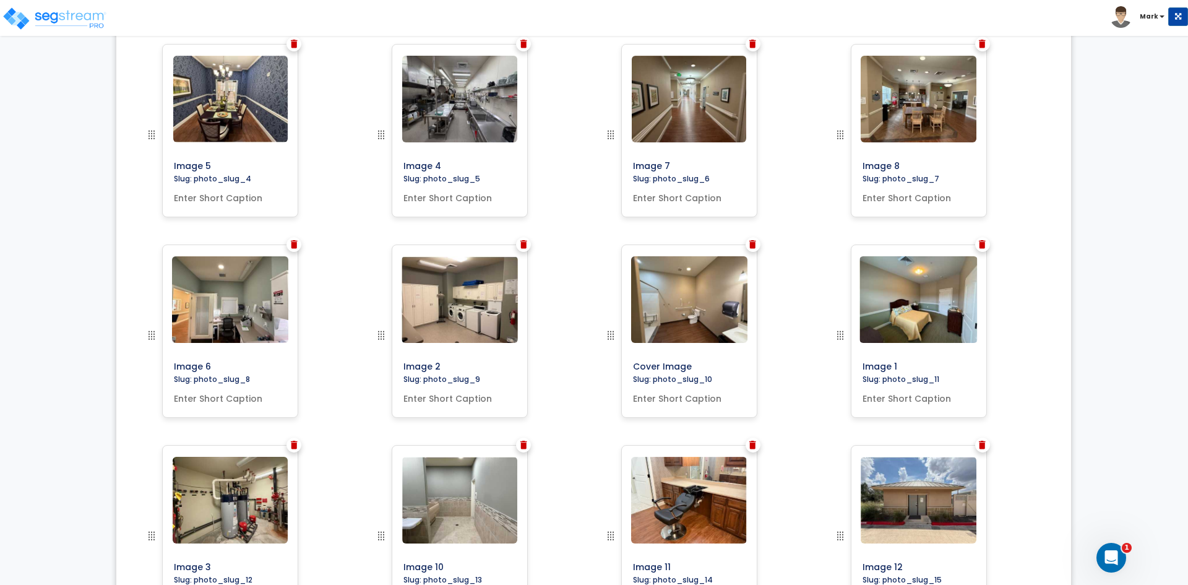
click at [981, 445] on img at bounding box center [982, 445] width 7 height 9
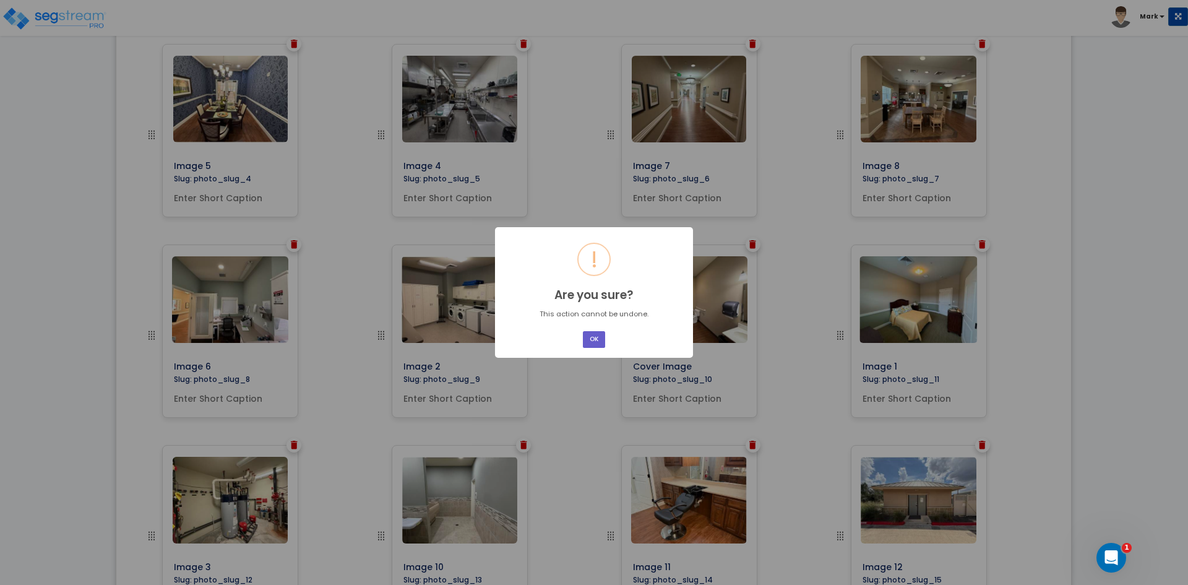
click at [595, 342] on button "OK" at bounding box center [594, 339] width 22 height 17
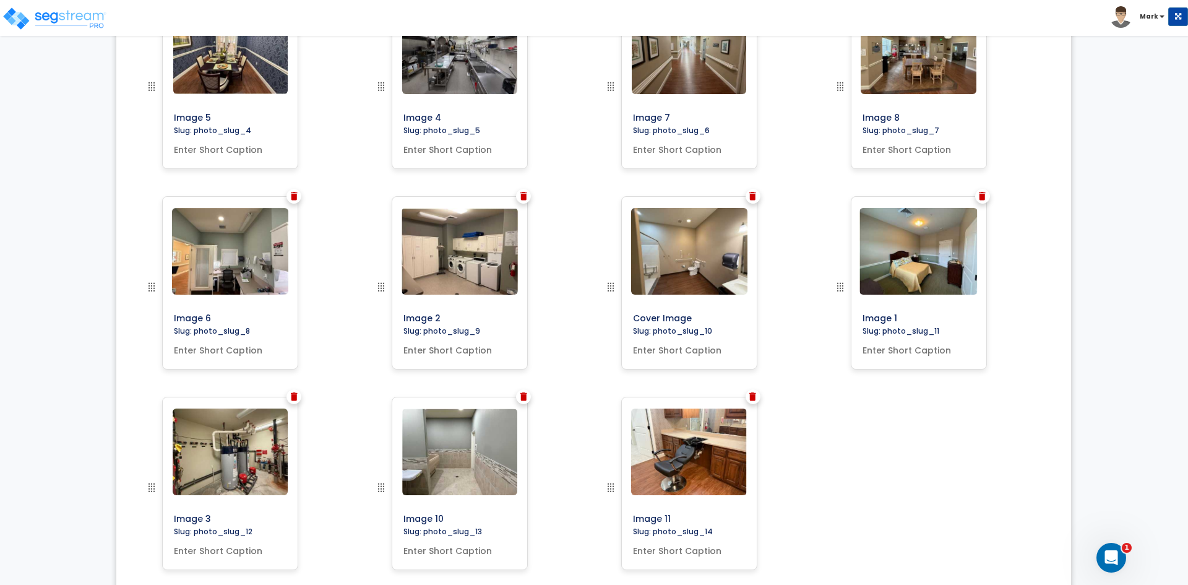
scroll to position [699, 0]
click at [523, 397] on img at bounding box center [523, 396] width 7 height 9
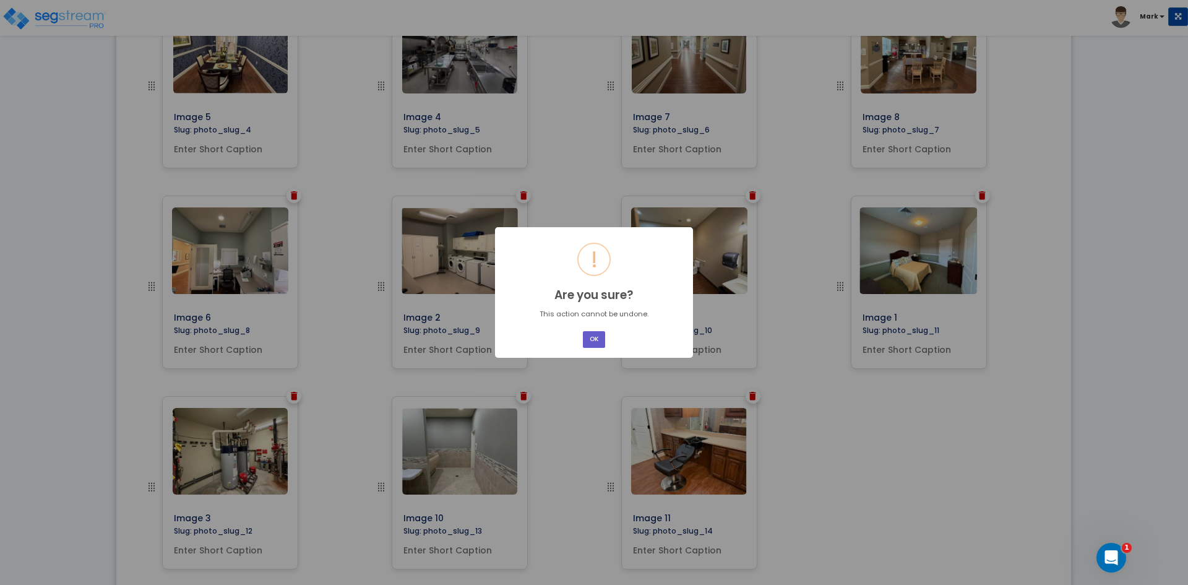
click at [591, 338] on button "OK" at bounding box center [594, 339] width 22 height 17
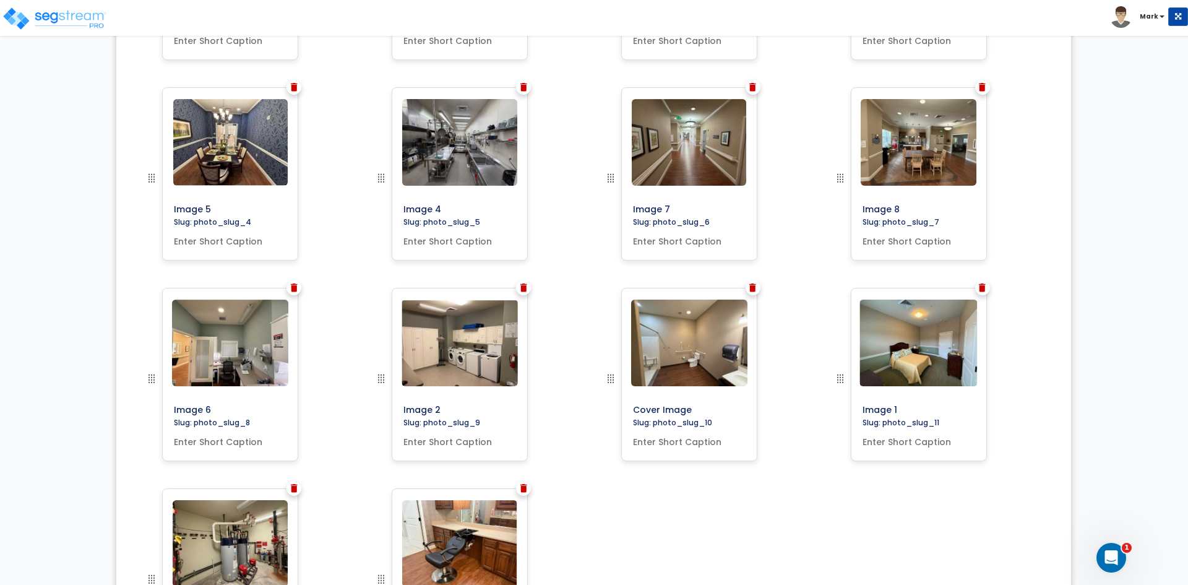
scroll to position [637, 0]
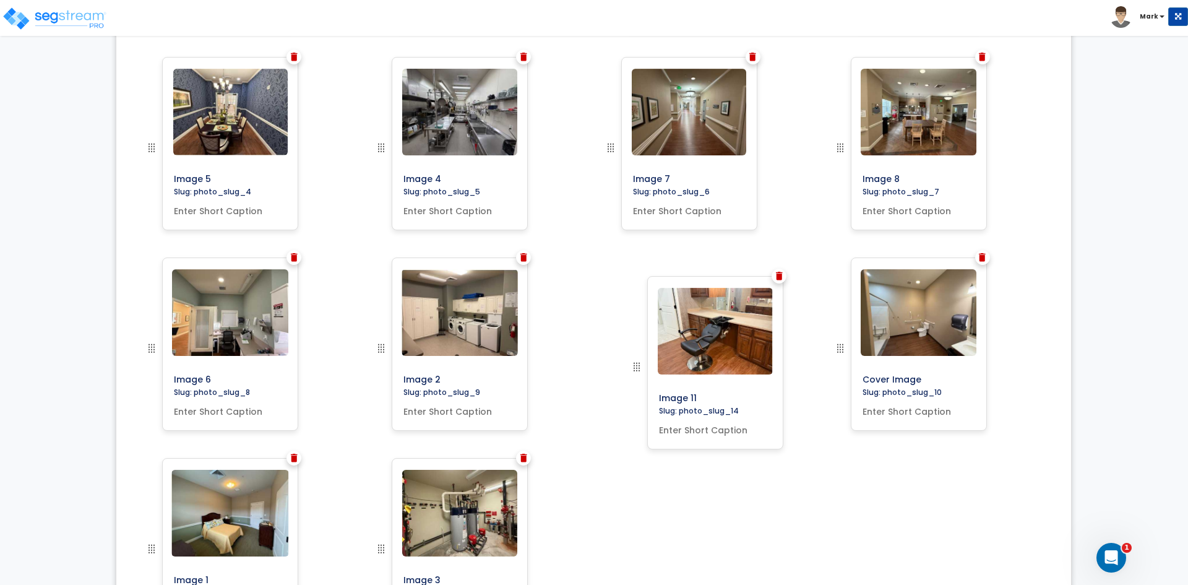
drag, startPoint x: 376, startPoint y: 548, endPoint x: 632, endPoint y: 366, distance: 313.7
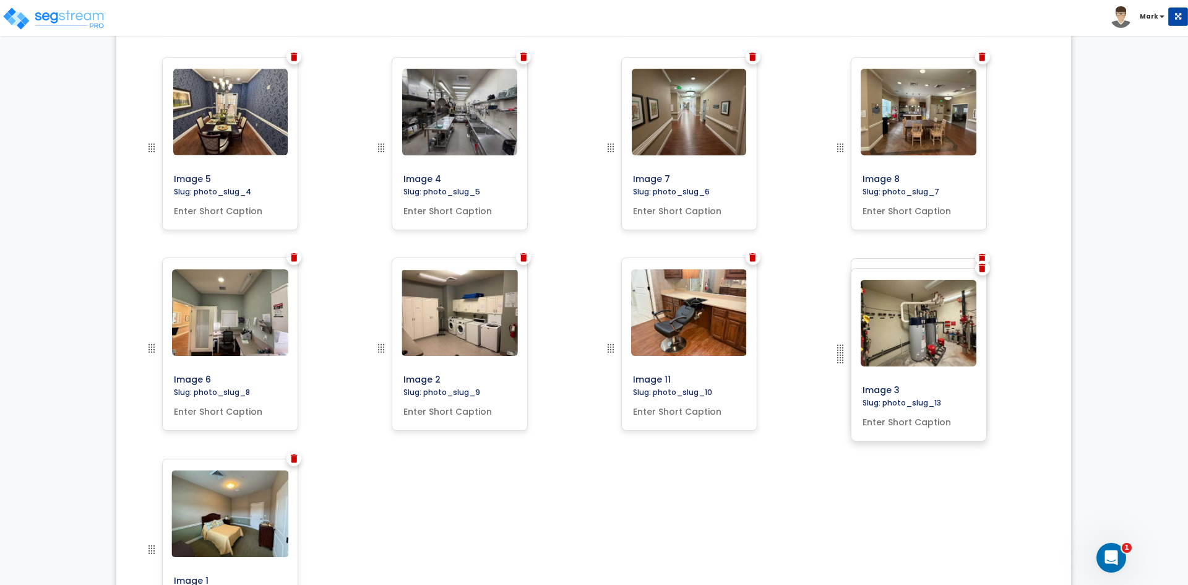
drag, startPoint x: 382, startPoint y: 548, endPoint x: 972, endPoint y: 358, distance: 619.5
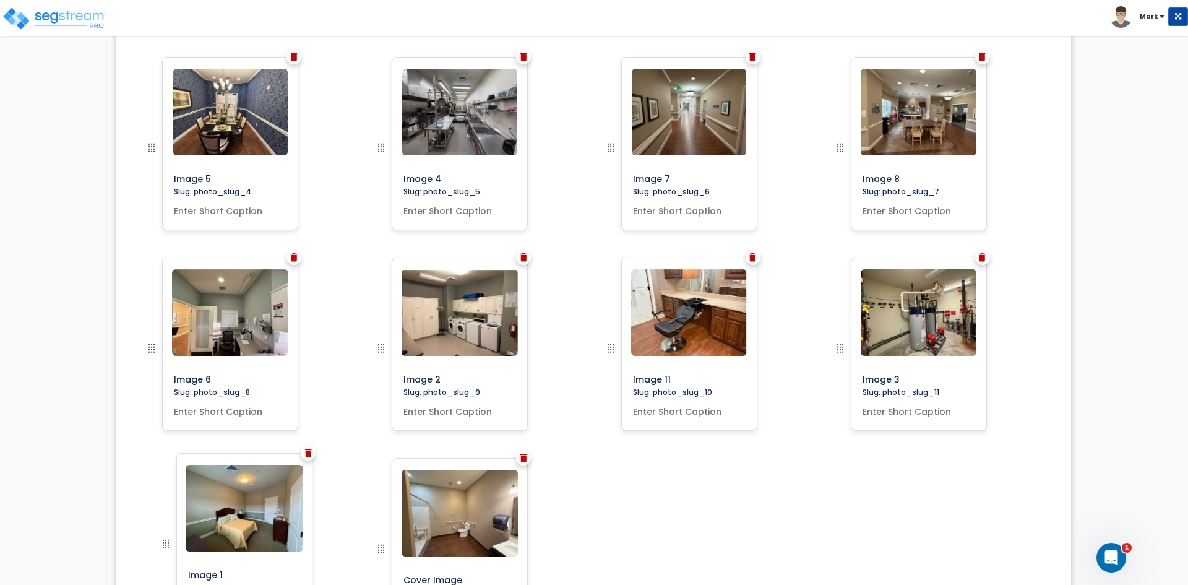
drag, startPoint x: 380, startPoint y: 551, endPoint x: 165, endPoint y: 546, distance: 215.4
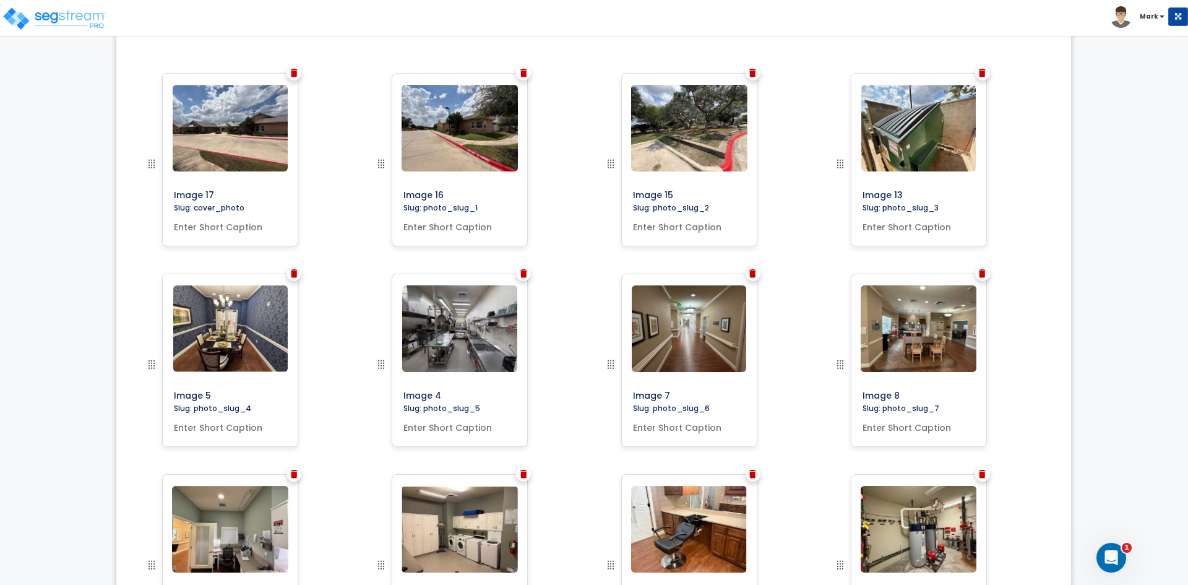
scroll to position [389, 0]
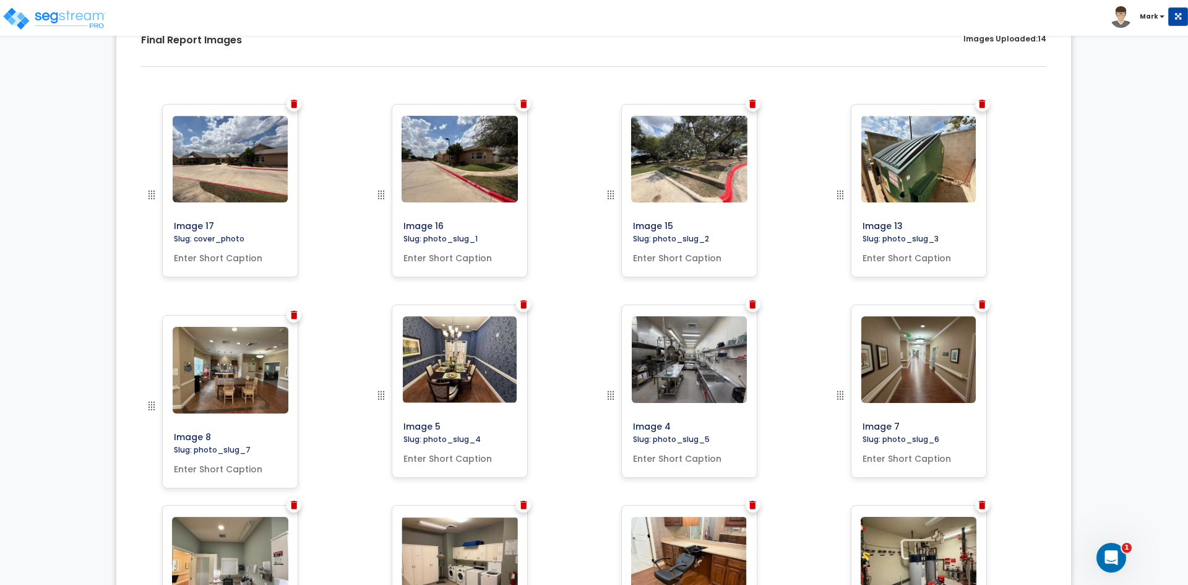
drag, startPoint x: 842, startPoint y: 394, endPoint x: 150, endPoint y: 405, distance: 691.8
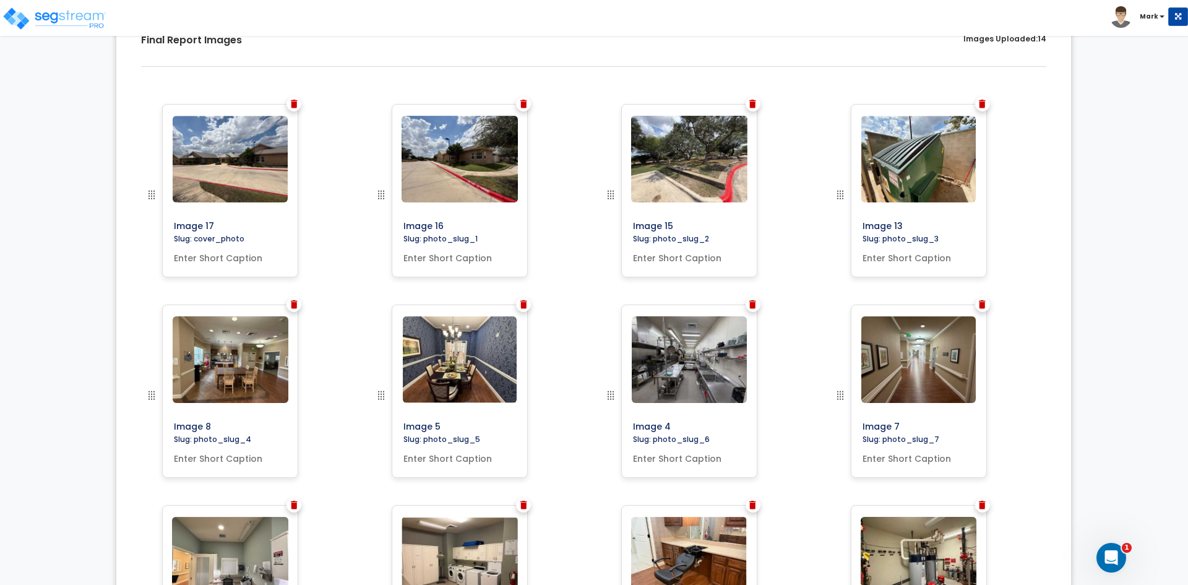
click at [756, 105] on img at bounding box center [752, 104] width 7 height 9
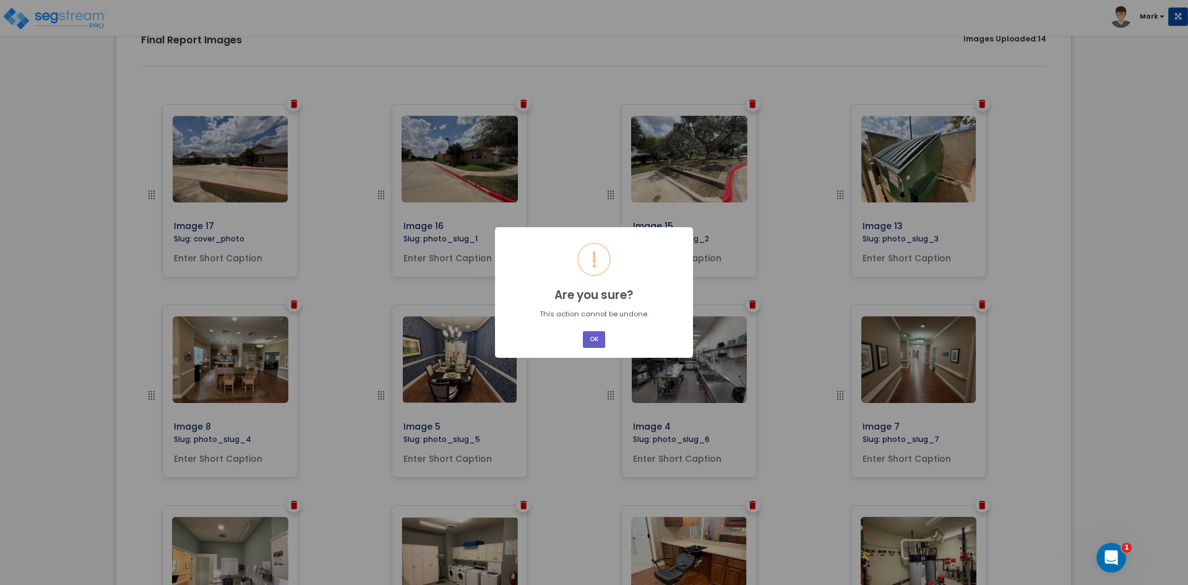
click at [598, 342] on button "OK" at bounding box center [594, 339] width 22 height 17
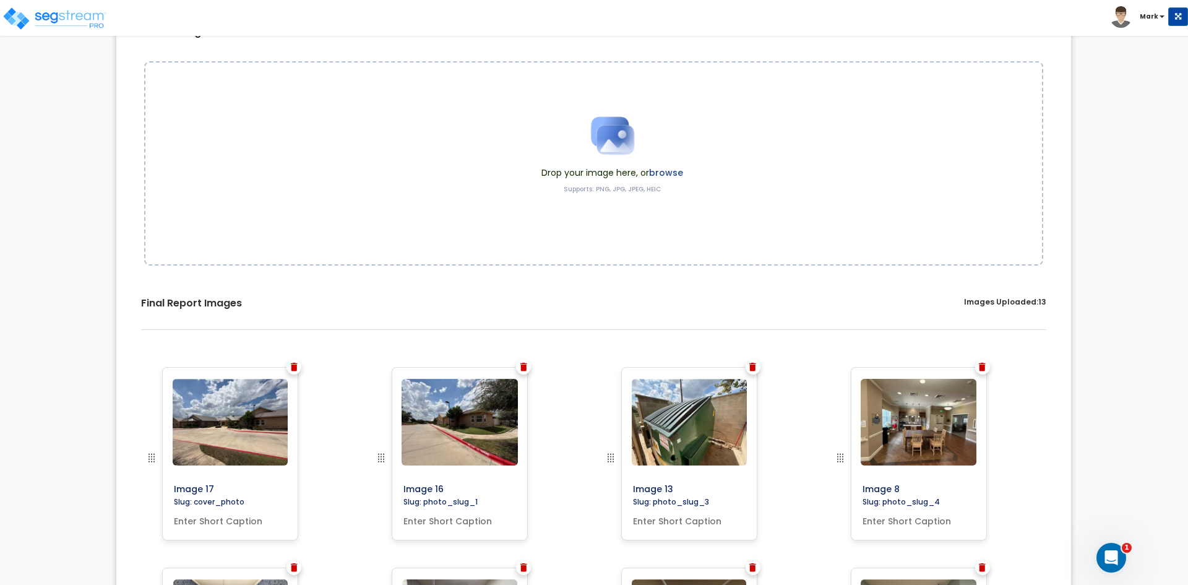
scroll to position [0, 0]
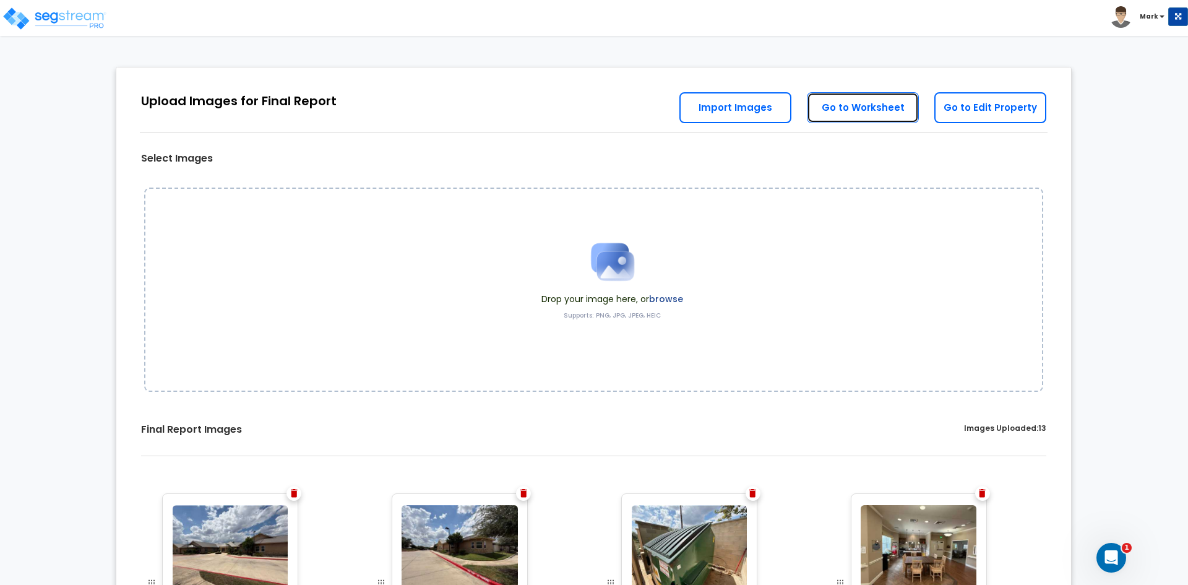
click at [876, 111] on link "Go to Worksheet" at bounding box center [863, 107] width 112 height 31
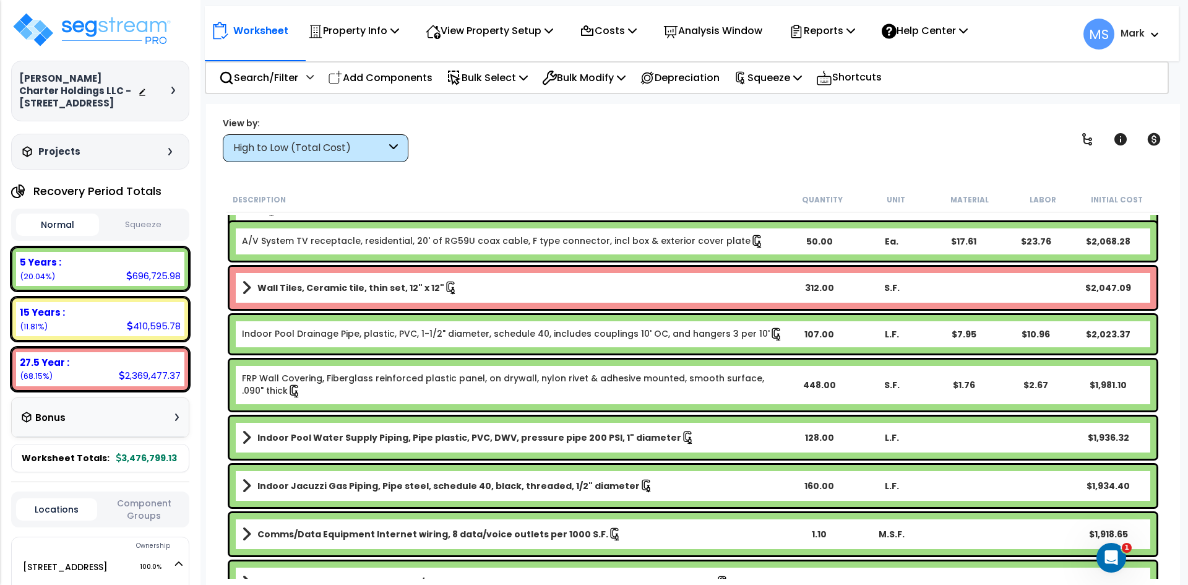
scroll to position [9714, 0]
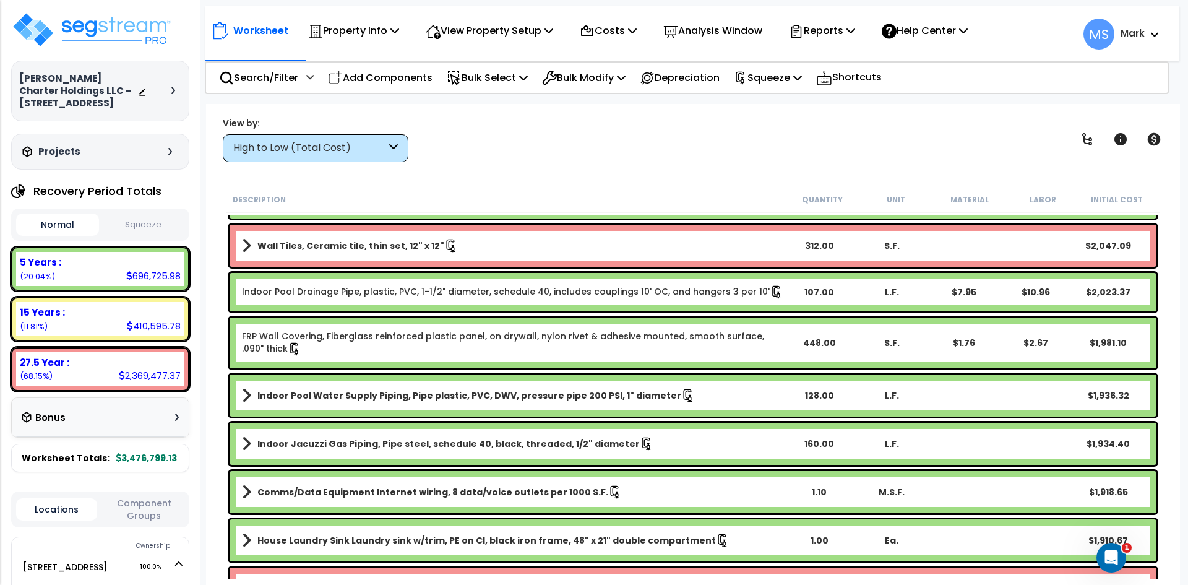
click at [343, 395] on b "Indoor Pool Water Supply Piping, Pipe plastic, PVC, DWV, pressure pipe 200 PSI,…" at bounding box center [469, 395] width 424 height 12
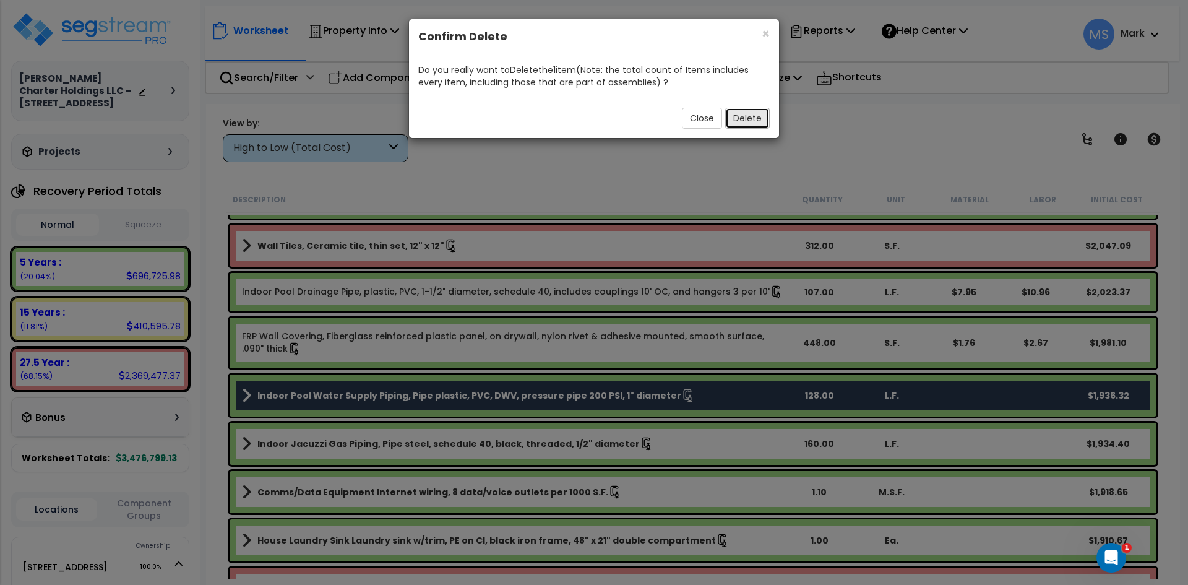
click at [759, 113] on button "Delete" at bounding box center [747, 118] width 45 height 21
